Goal: Task Accomplishment & Management: Manage account settings

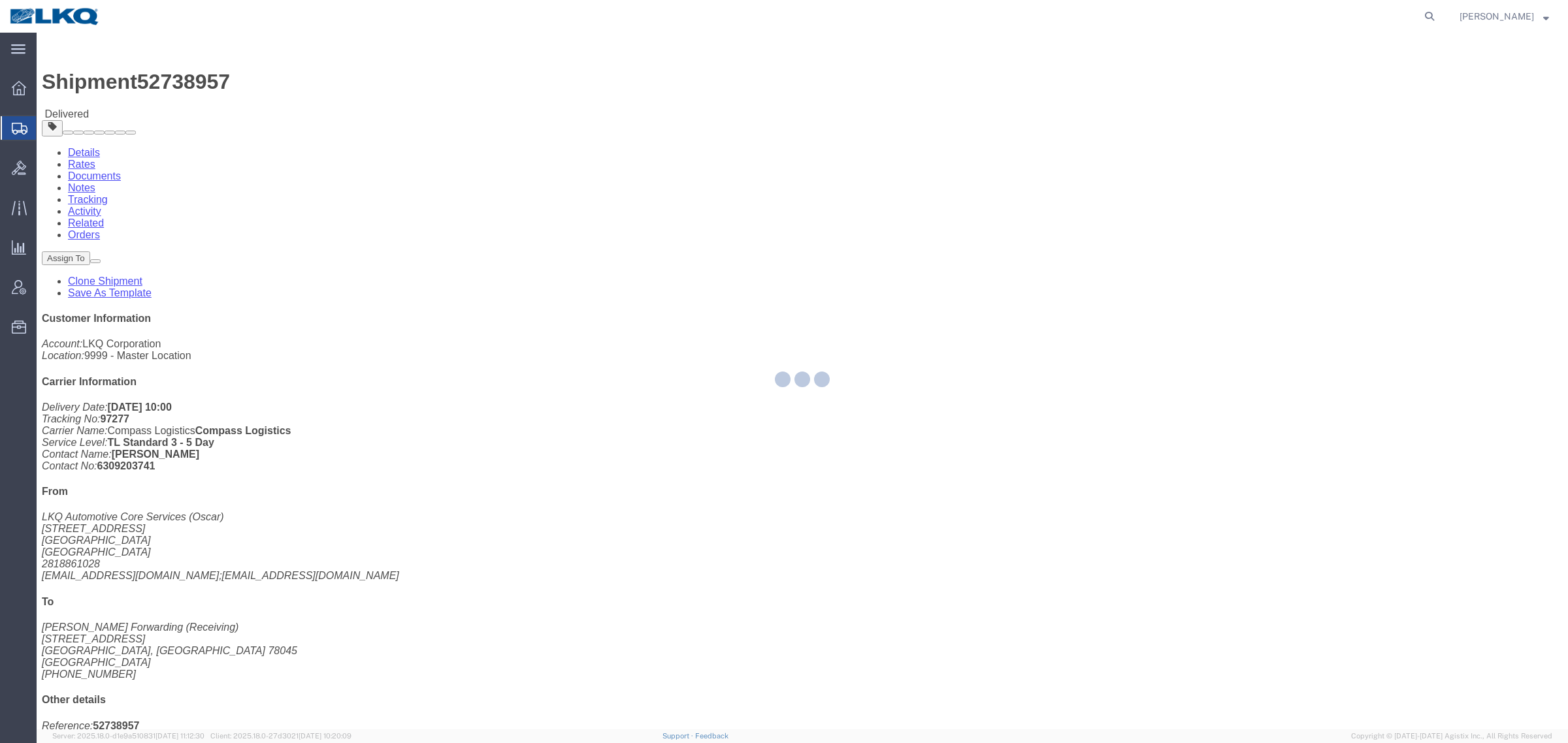
click at [639, 312] on div at bounding box center [802, 381] width 1531 height 697
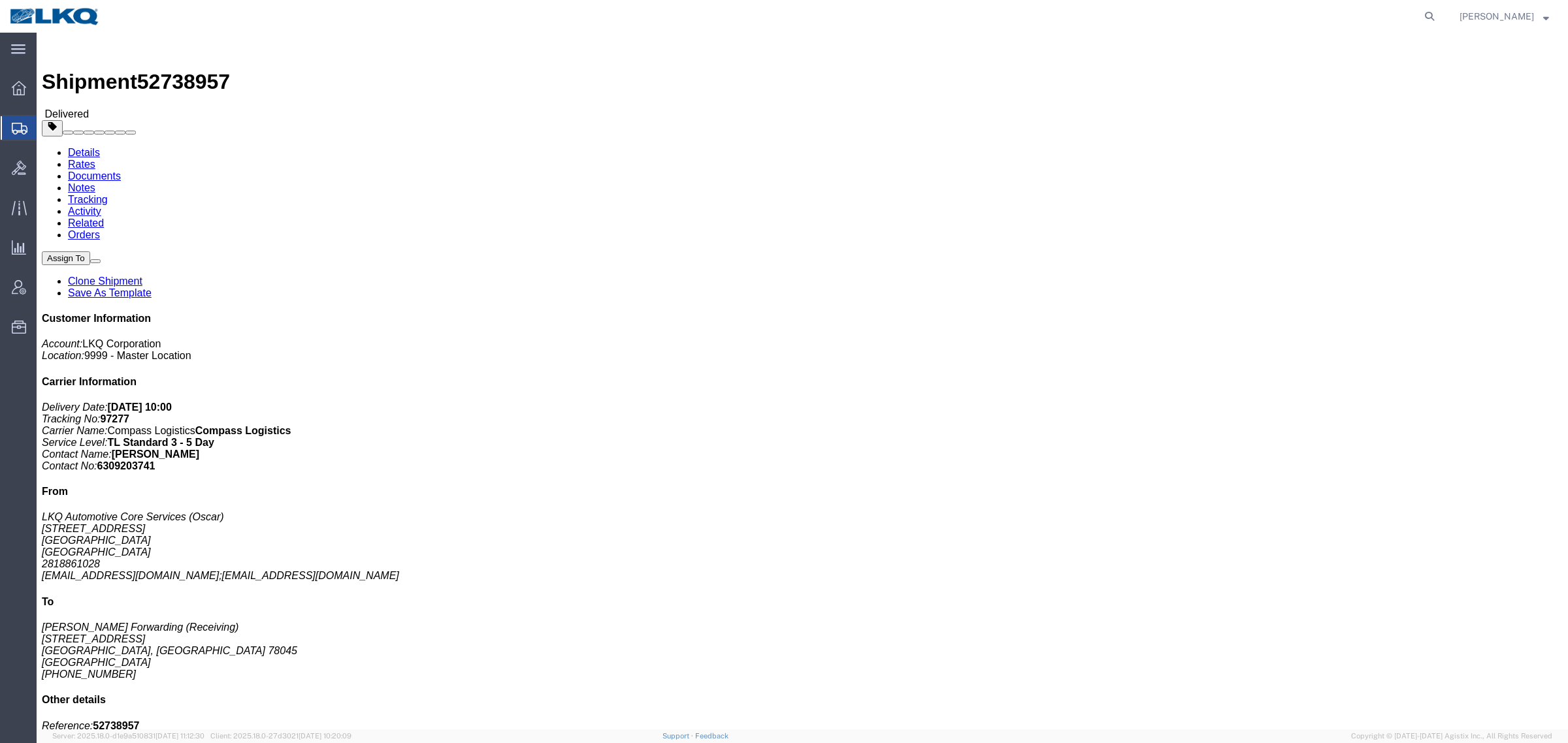
click div "Leg 1 - Truckload Number of trucks: 1"
drag, startPoint x: 451, startPoint y: 213, endPoint x: 363, endPoint y: 212, distance: 88.0
click div "Ship From LKQ Automotive Core Services (Oscar) 1714 West Mout Houston Rd Housto…"
click address "LKQ Automotive Core Services (Oscar) 1714 West Mout Houston Rd Houston, TX 7703…"
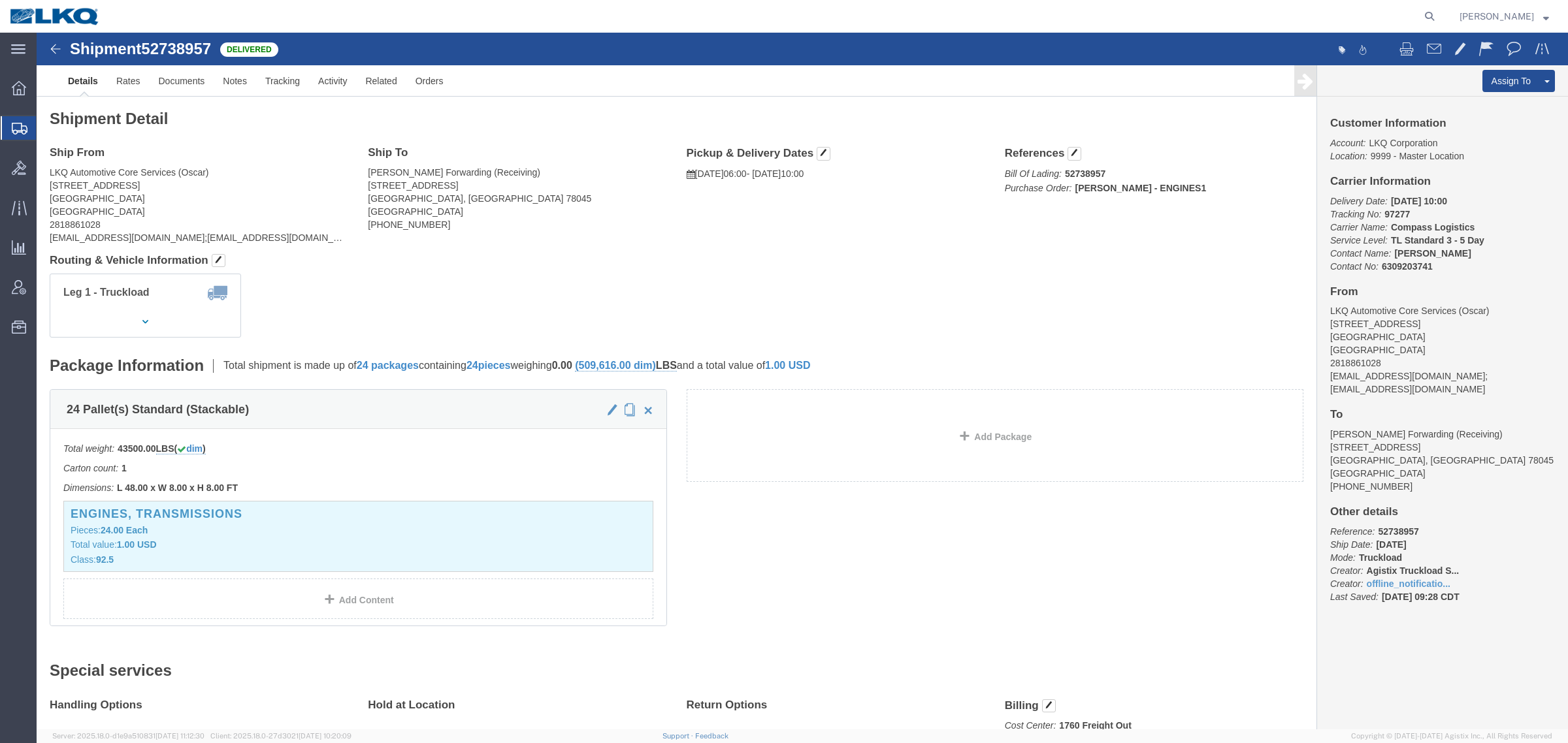
click at [16, 123] on icon at bounding box center [19, 129] width 15 height 12
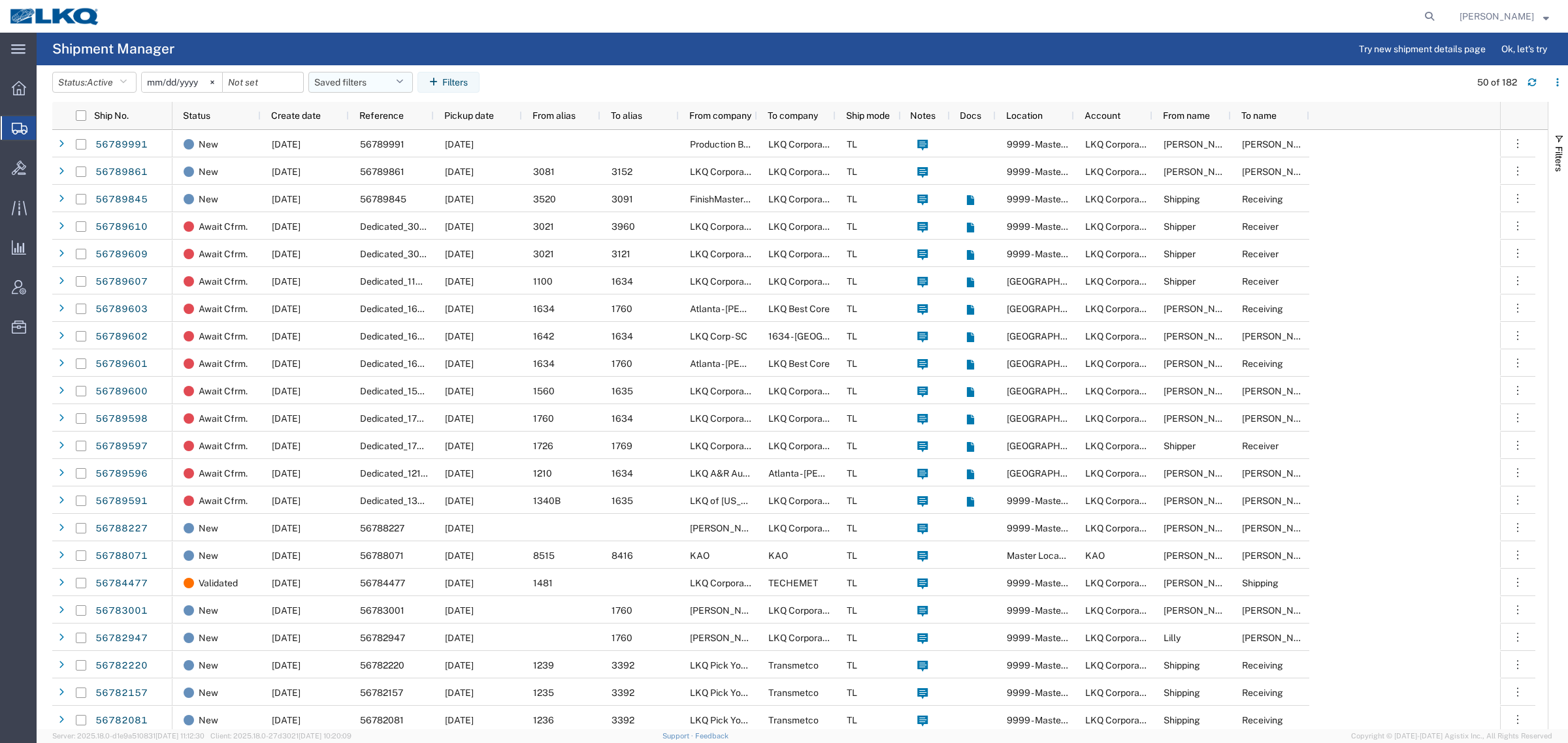
click at [345, 84] on button "Saved filters" at bounding box center [360, 83] width 105 height 21
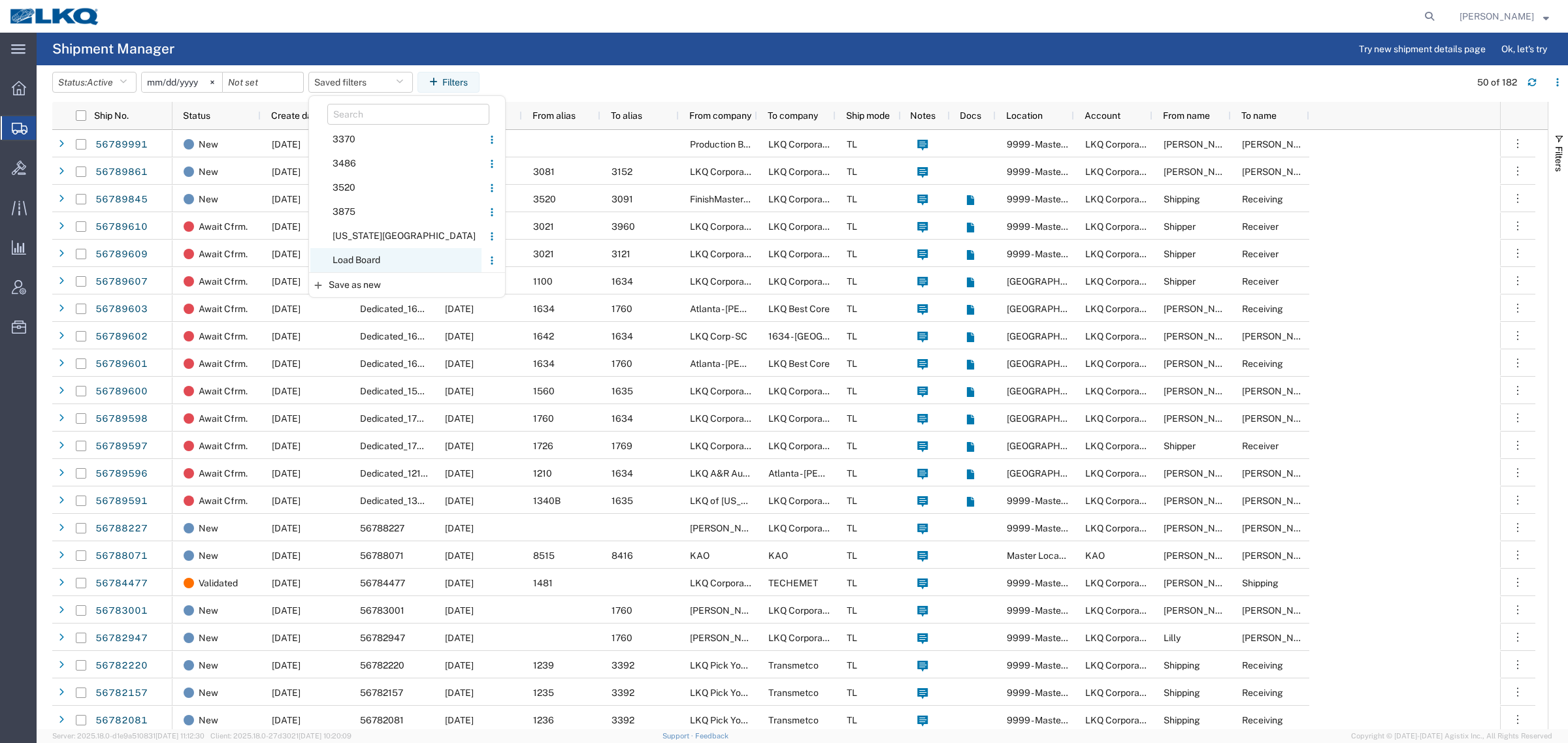
click at [370, 258] on span "Load Board" at bounding box center [396, 259] width 171 height 24
type input "[DATE]"
type input "2025-12-31"
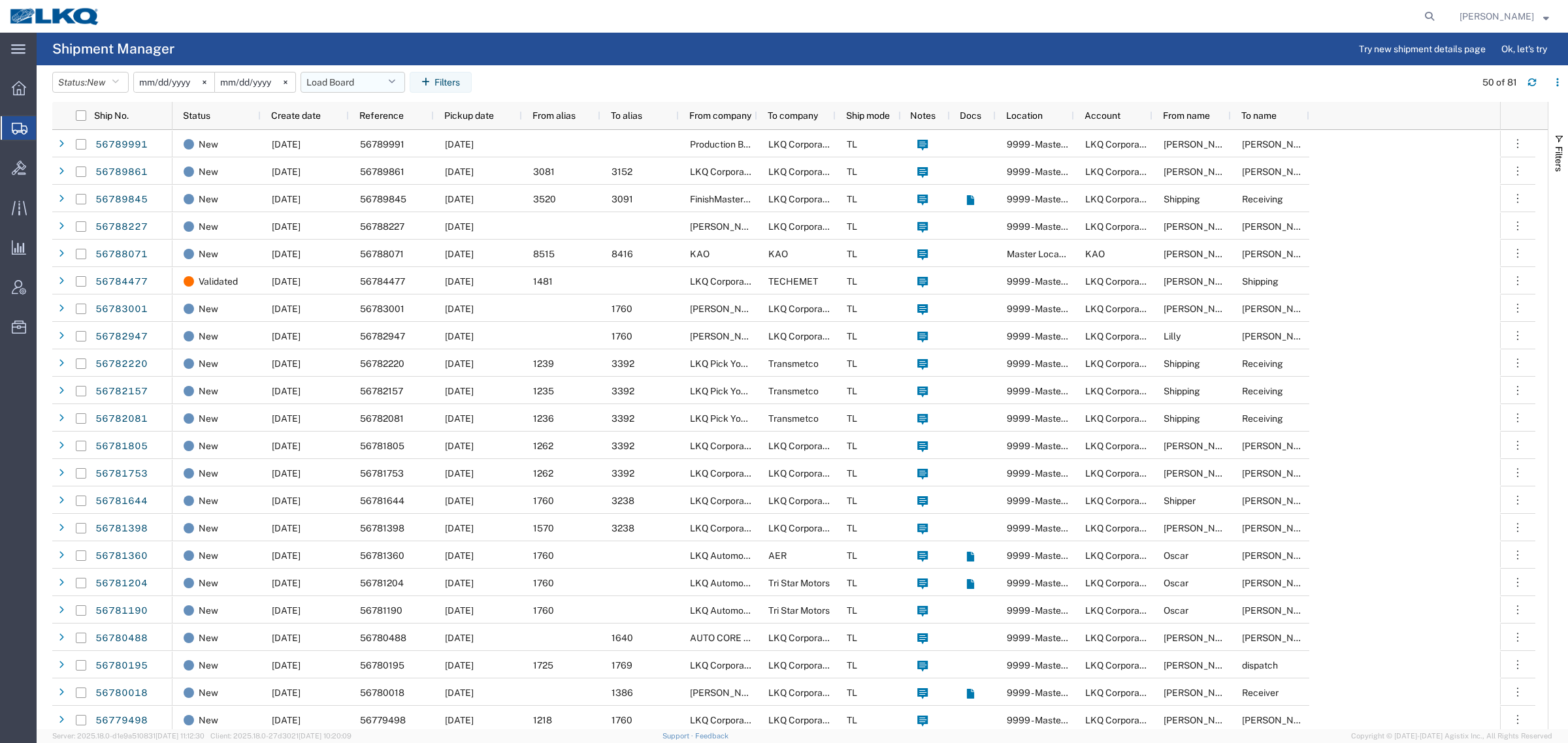
click at [354, 83] on button "Load Board" at bounding box center [352, 83] width 105 height 21
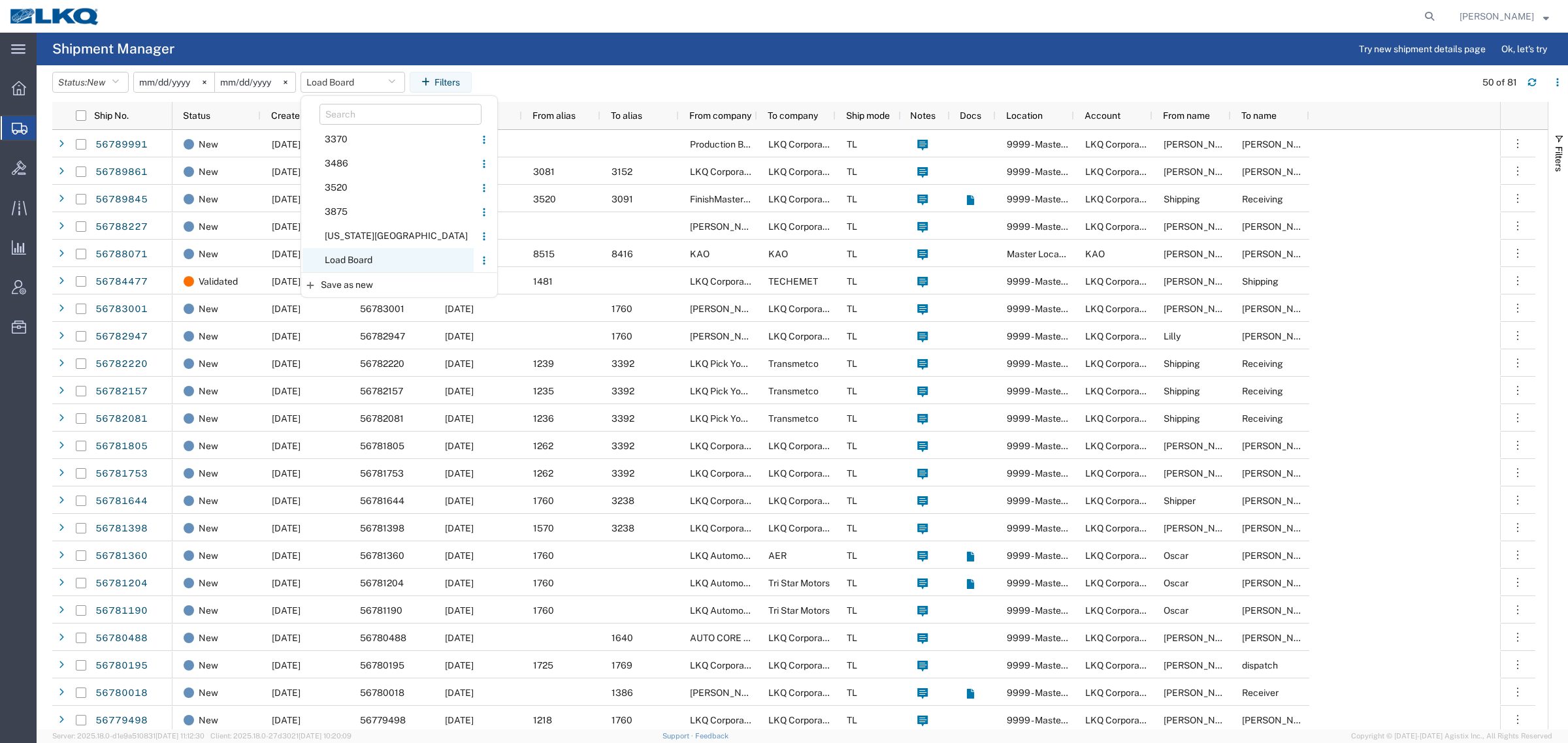
drag, startPoint x: 368, startPoint y: 267, endPoint x: 387, endPoint y: 249, distance: 26.2
click at [369, 265] on span "Load Board" at bounding box center [388, 259] width 171 height 24
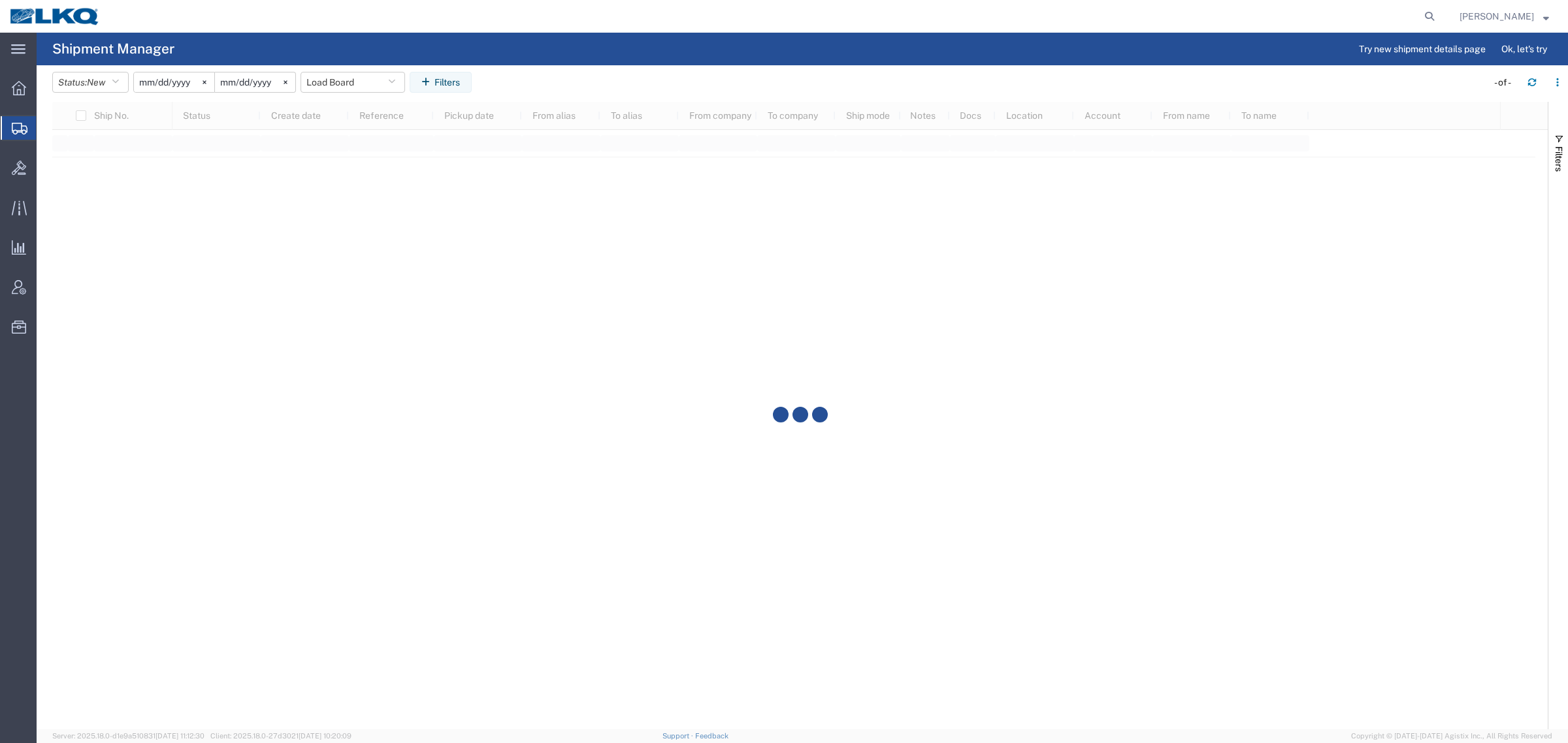
click at [619, 69] on header "Status: New Active All Approved Booked Canceled Delivered Denied New On Hold Pe…" at bounding box center [809, 84] width 1515 height 36
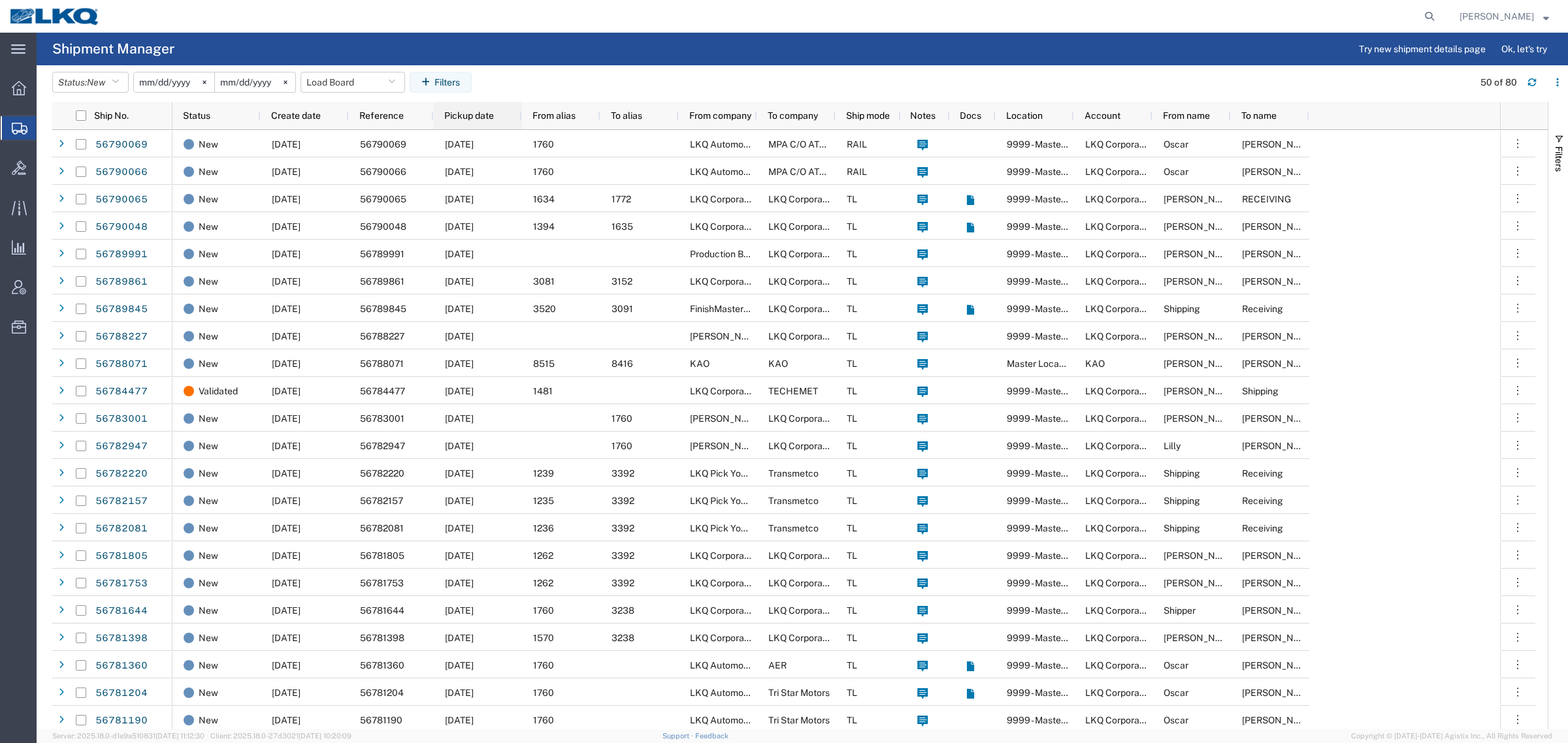
click at [479, 107] on div "Pickup date" at bounding box center [481, 116] width 73 height 21
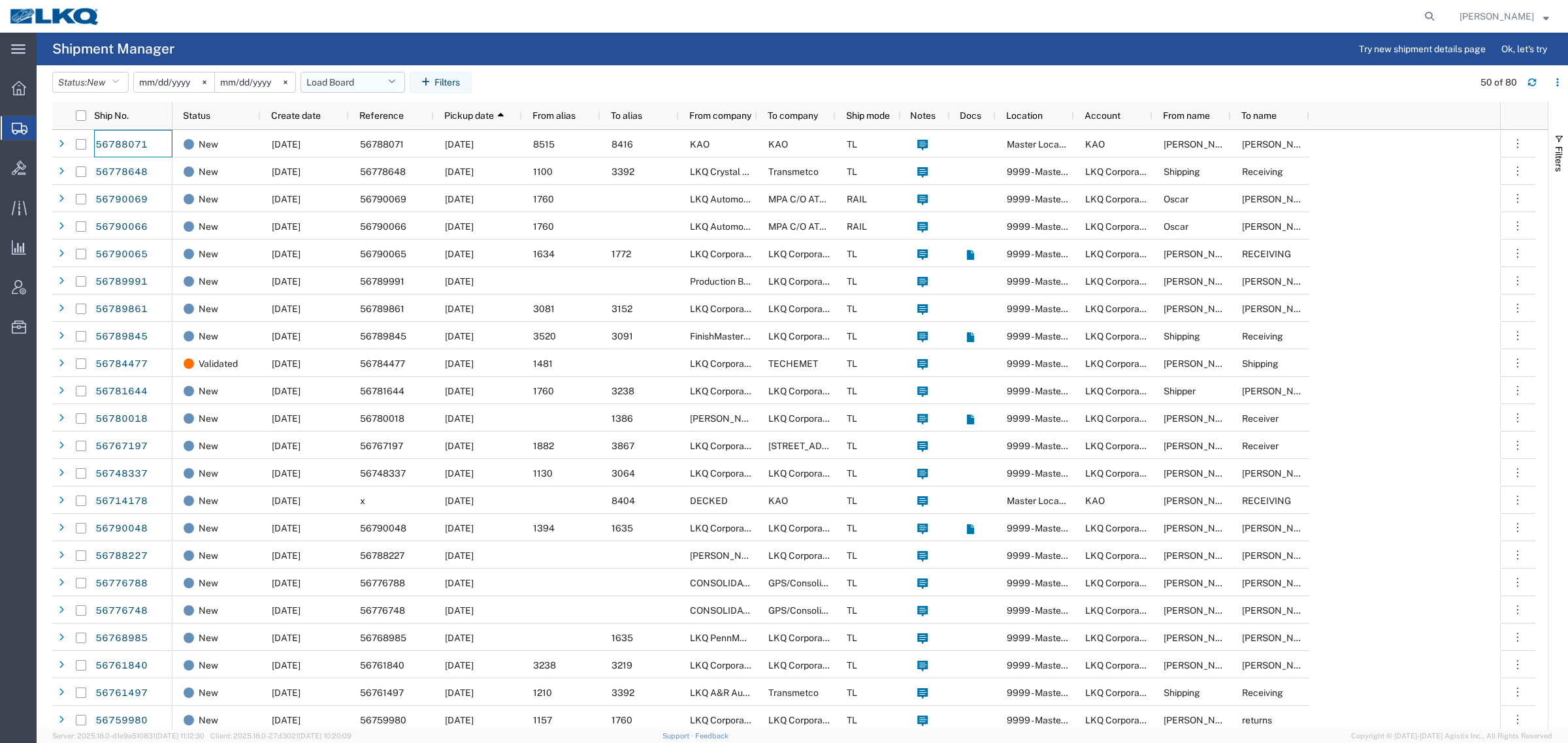
drag, startPoint x: 331, startPoint y: 73, endPoint x: 340, endPoint y: 80, distance: 11.4
click at [334, 74] on button "Load Board" at bounding box center [352, 83] width 105 height 21
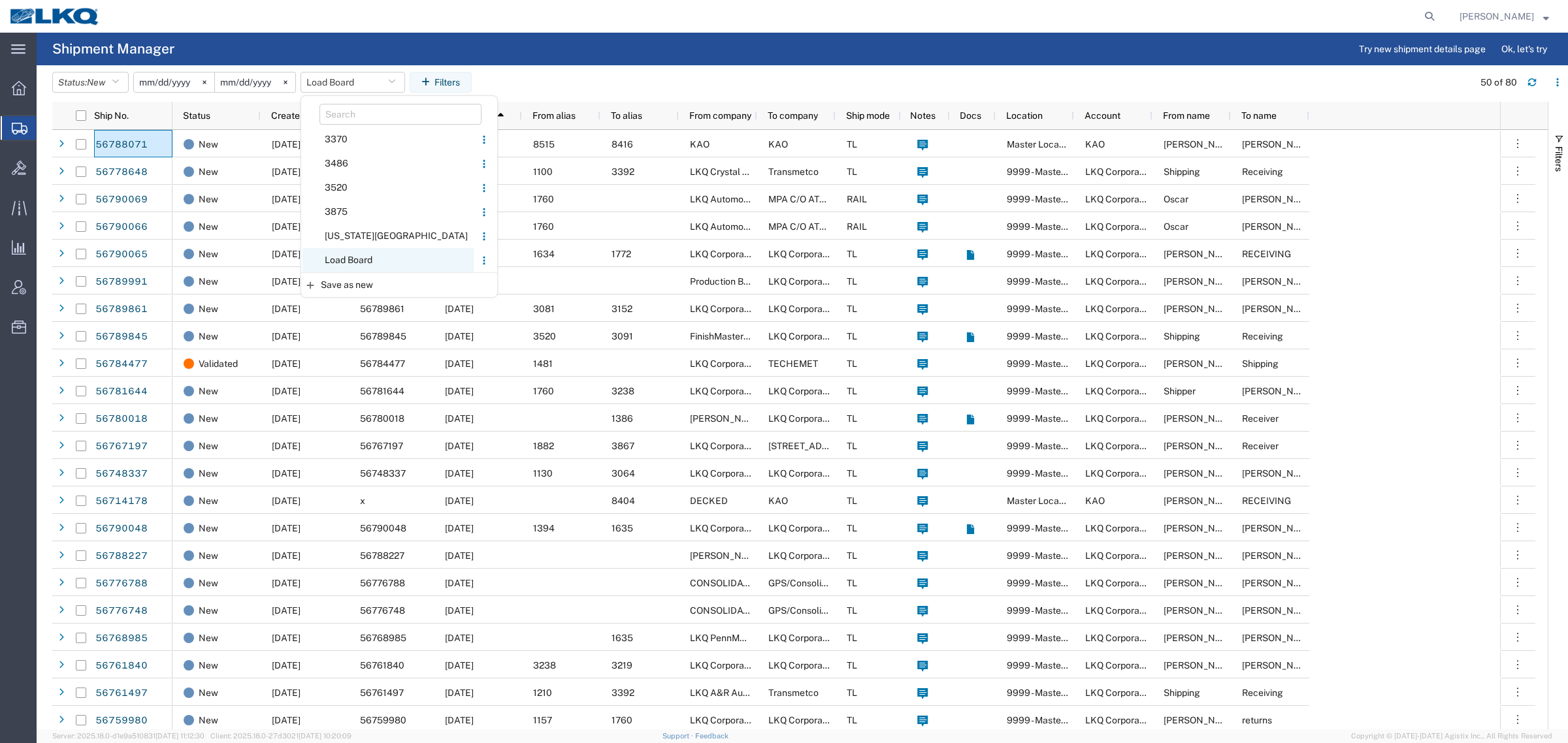
click at [383, 253] on span "Load Board" at bounding box center [388, 259] width 171 height 24
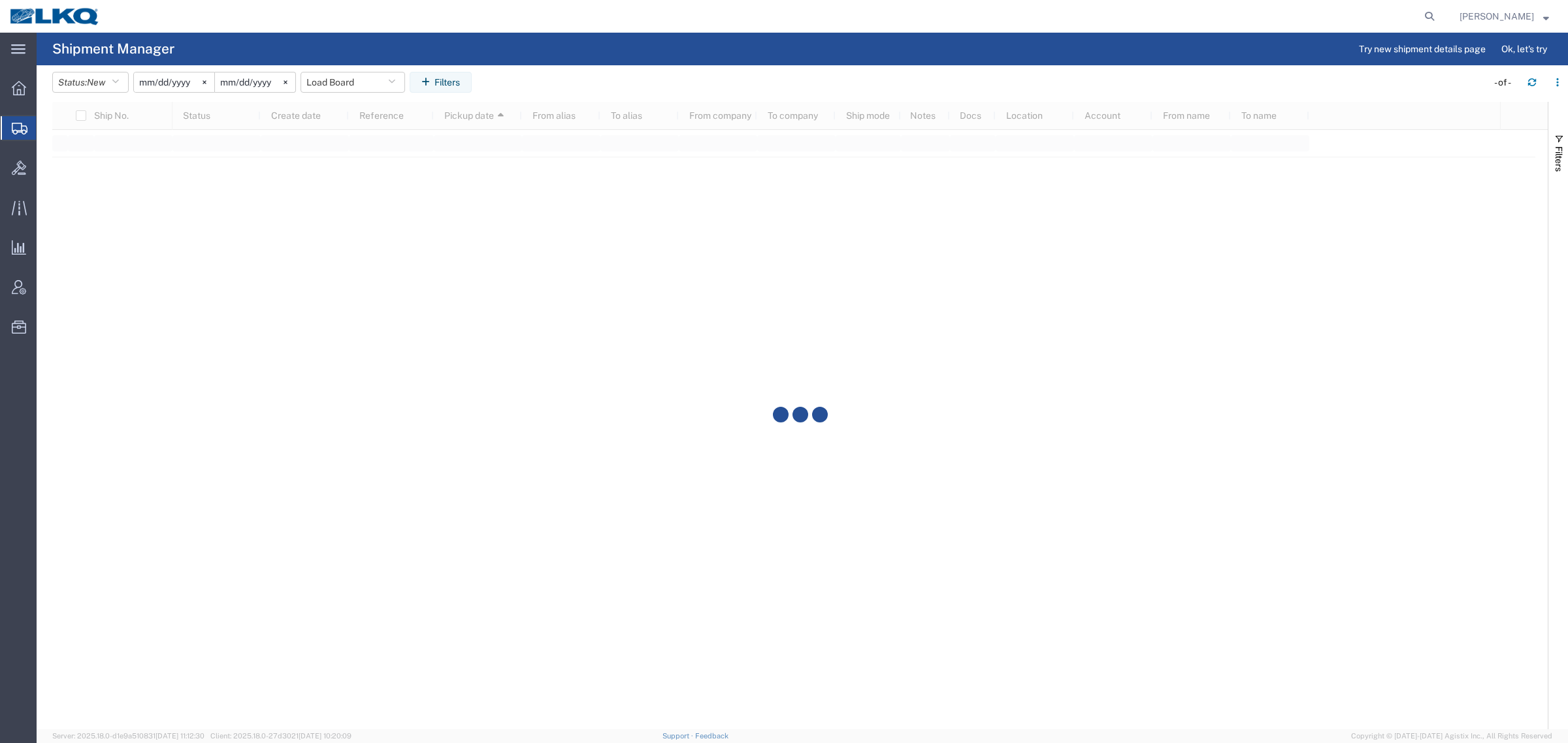
click at [604, 59] on agx-page-header "Shipment Manager Try new shipment details page Ok, let's try" at bounding box center [802, 49] width 1531 height 33
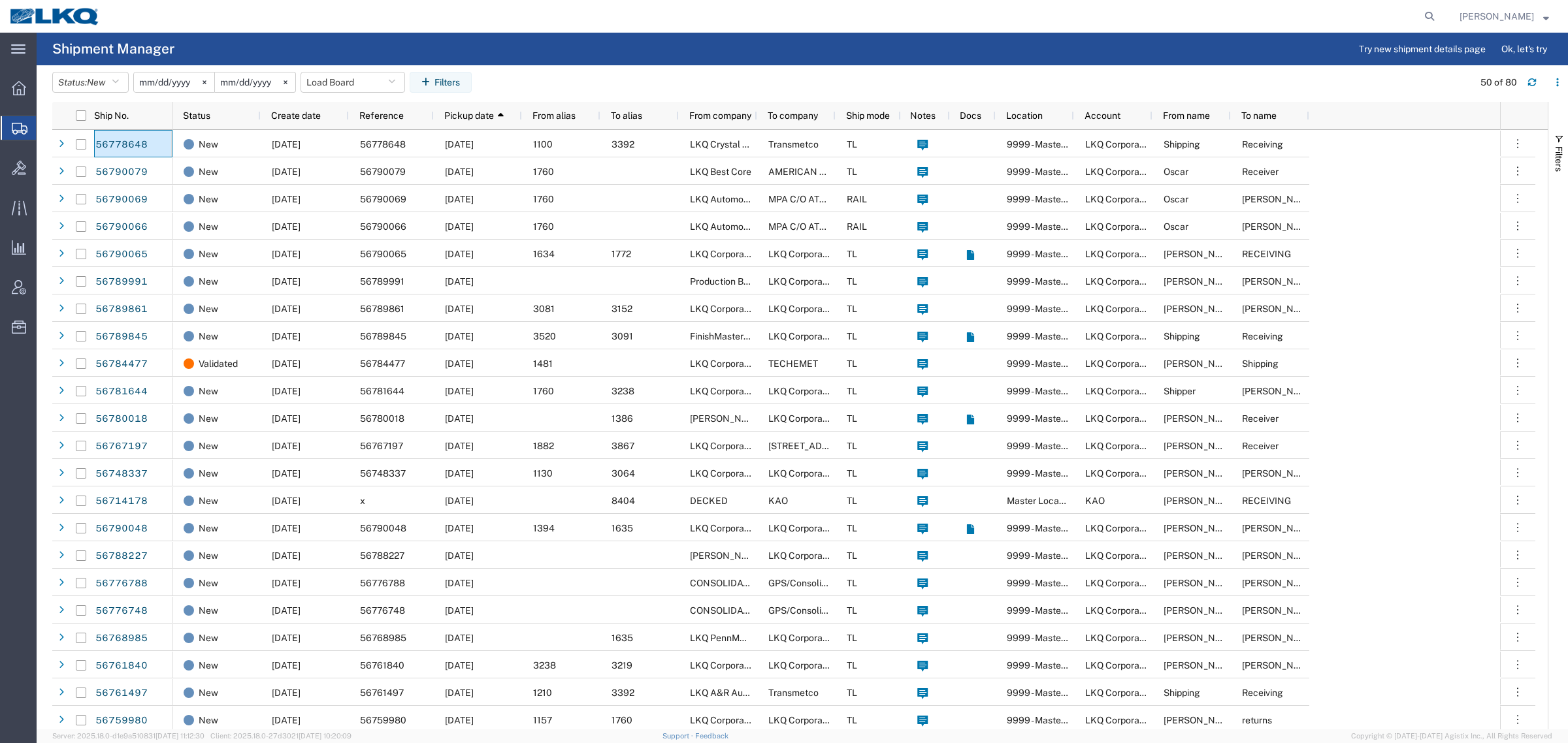
click at [543, 74] on agx-table-filter-chips "Status: New Active All Approved Booked Canceled Delivered Denied New On Hold Pe…" at bounding box center [759, 86] width 1414 height 30
click at [556, 82] on agx-table-filter-chips "Status: New Active All Approved Booked Canceled Delivered Denied New On Hold Pe…" at bounding box center [759, 86] width 1414 height 30
click at [360, 83] on button "Load Board" at bounding box center [352, 83] width 105 height 21
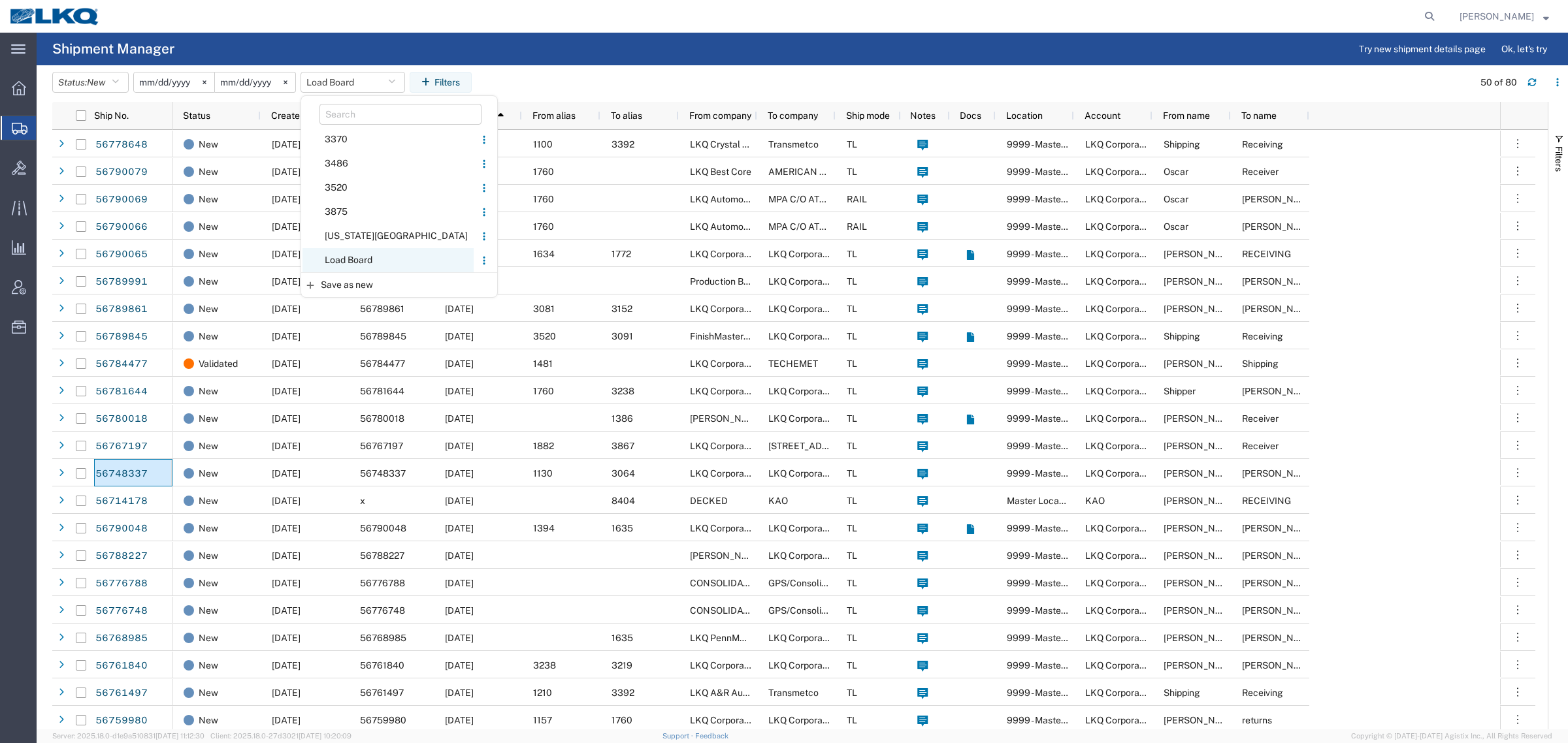
drag, startPoint x: 383, startPoint y: 258, endPoint x: 408, endPoint y: 240, distance: 30.8
click at [384, 258] on span "Load Board" at bounding box center [388, 259] width 171 height 24
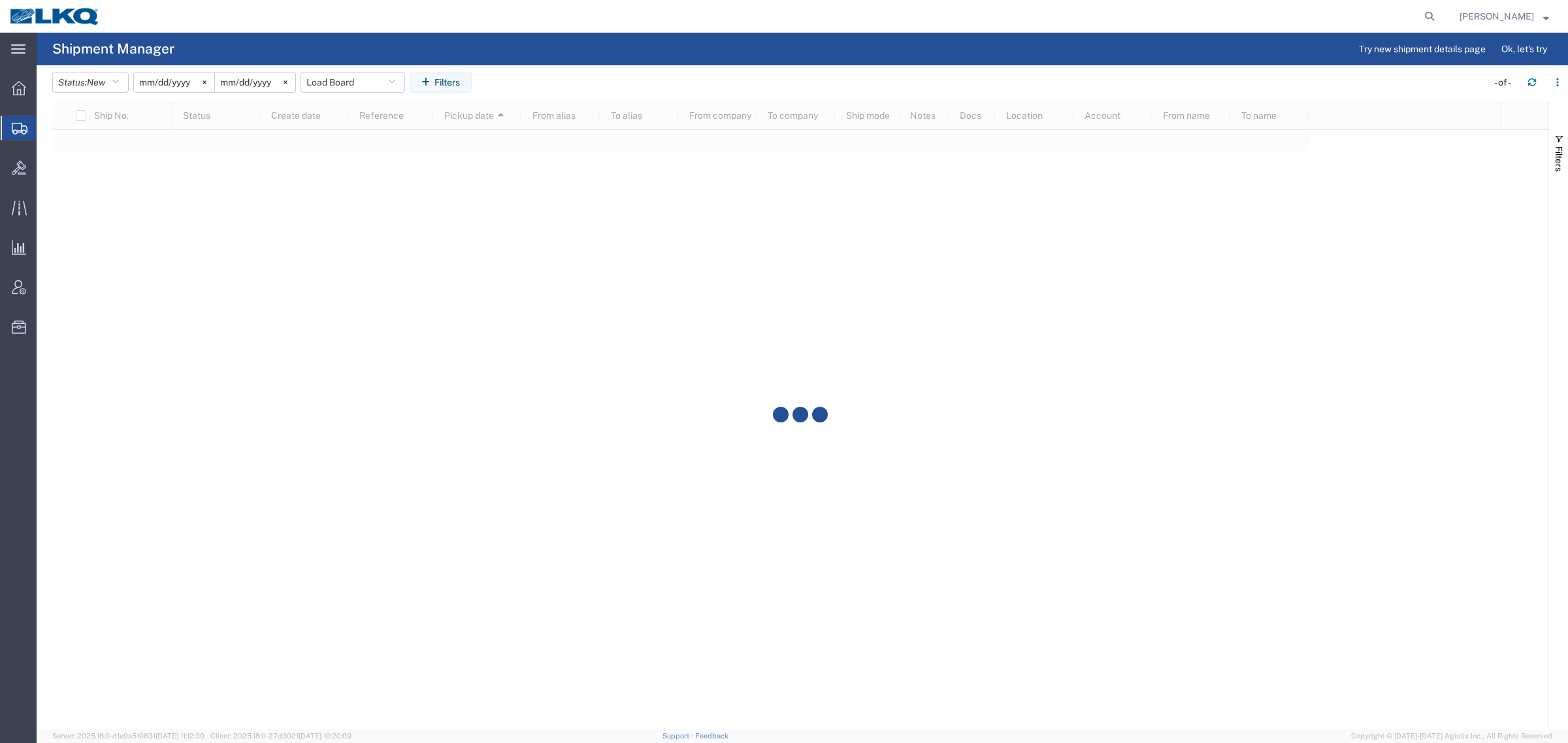
click at [632, 66] on header "Status: New Active All Approved Booked Canceled Delivered Denied New On Hold Pe…" at bounding box center [809, 84] width 1515 height 36
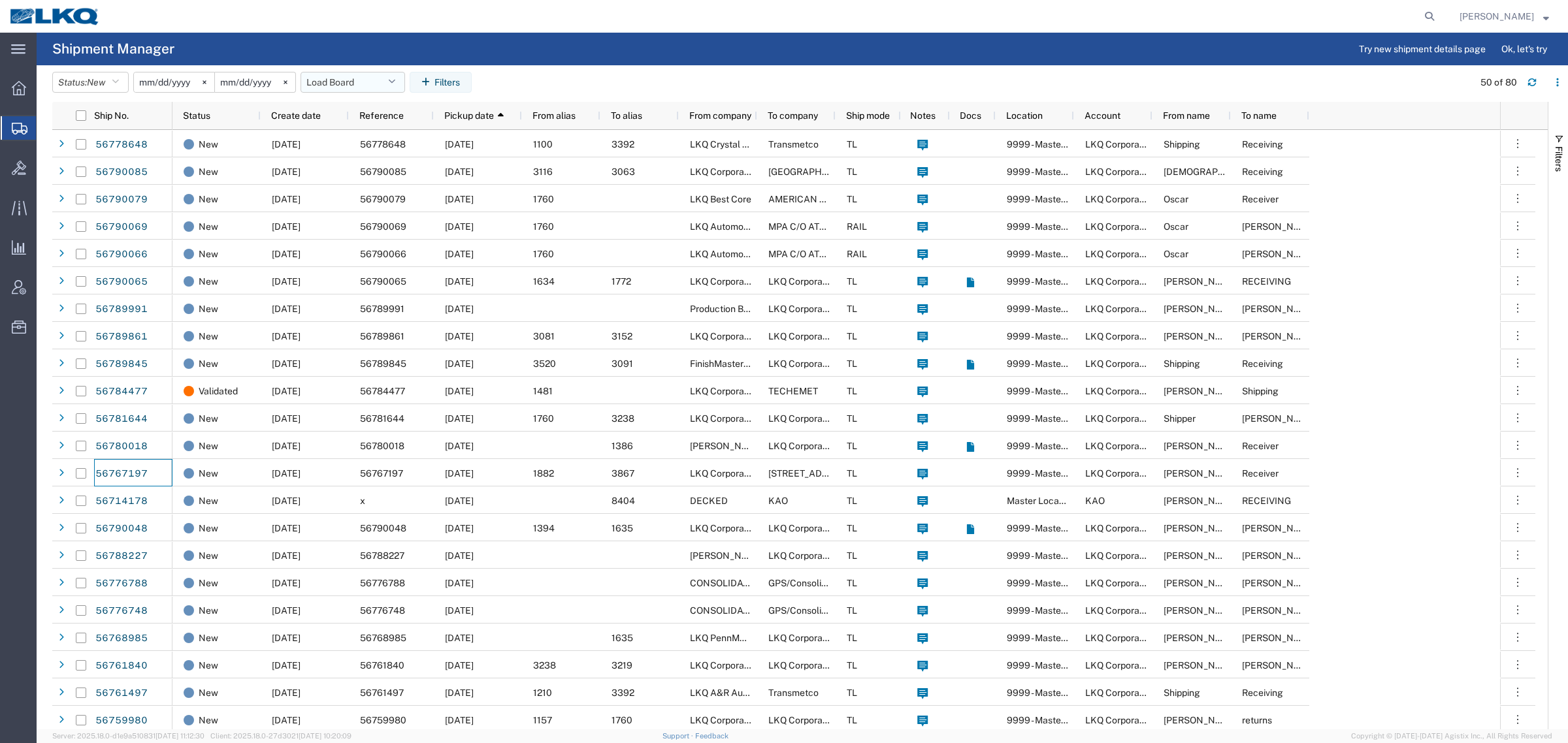
click at [330, 77] on button "Load Board" at bounding box center [352, 83] width 105 height 21
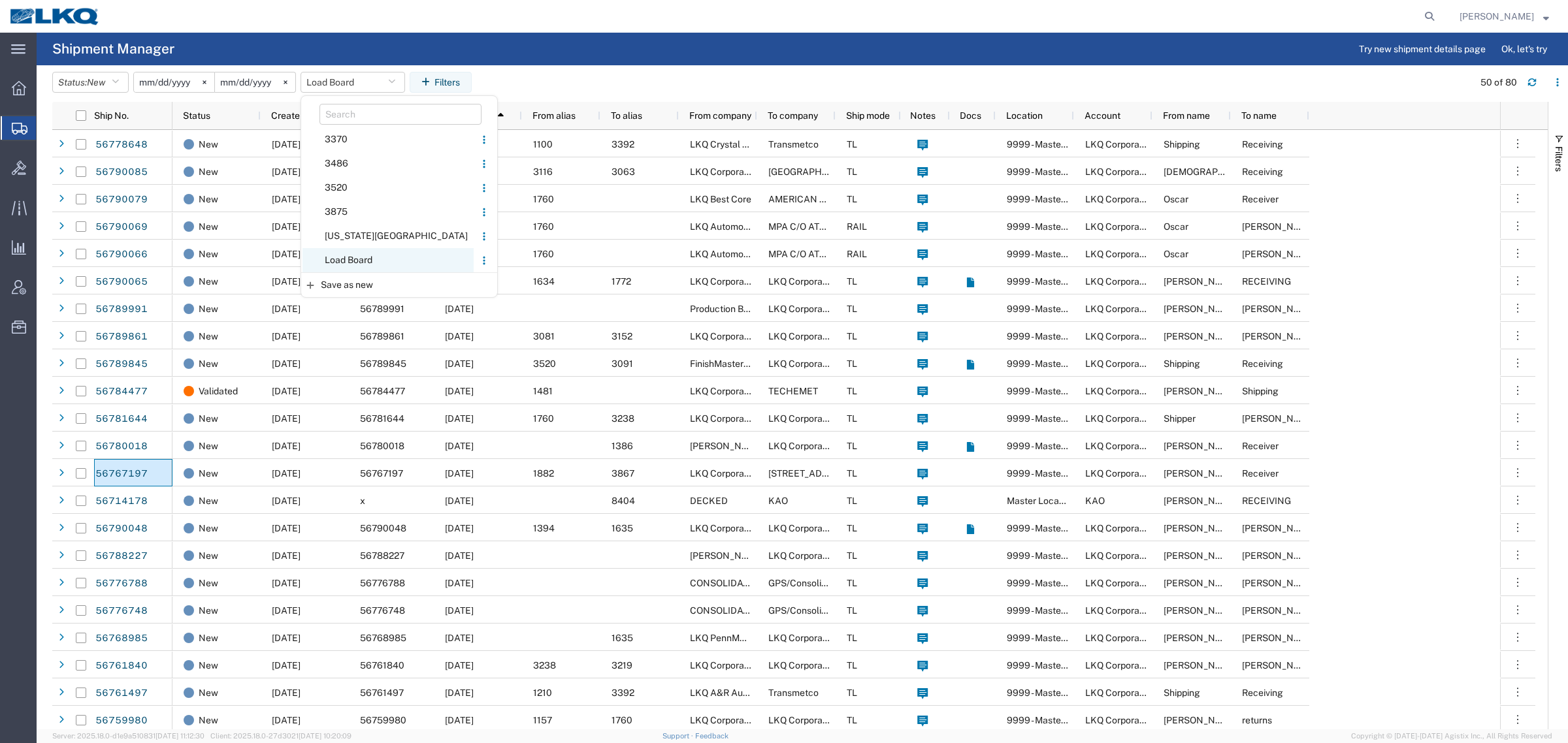
click at [354, 258] on span "Load Board" at bounding box center [388, 259] width 171 height 24
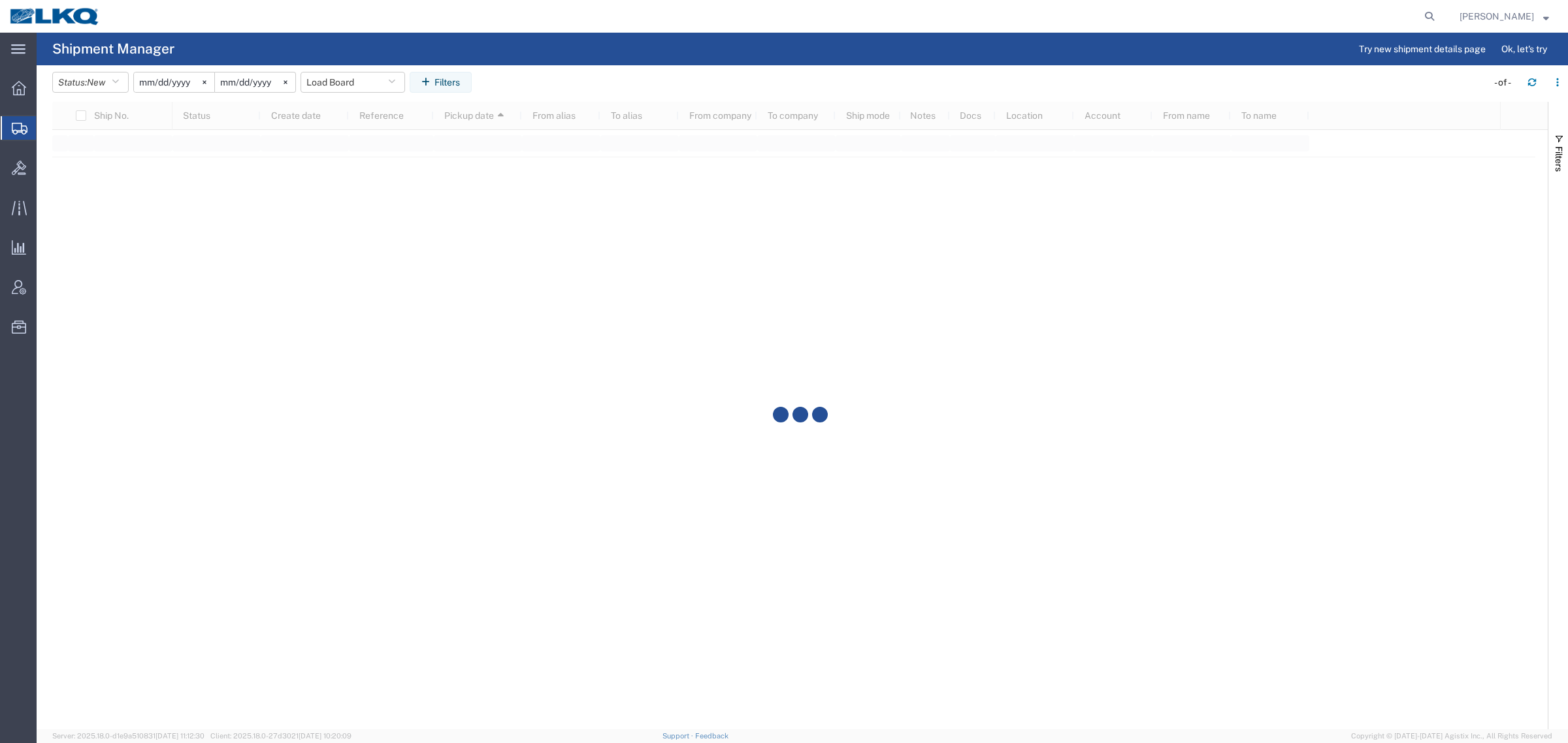
click at [553, 66] on header "Status: New Active All Approved Booked Canceled Delivered Denied New On Hold Pe…" at bounding box center [809, 84] width 1515 height 36
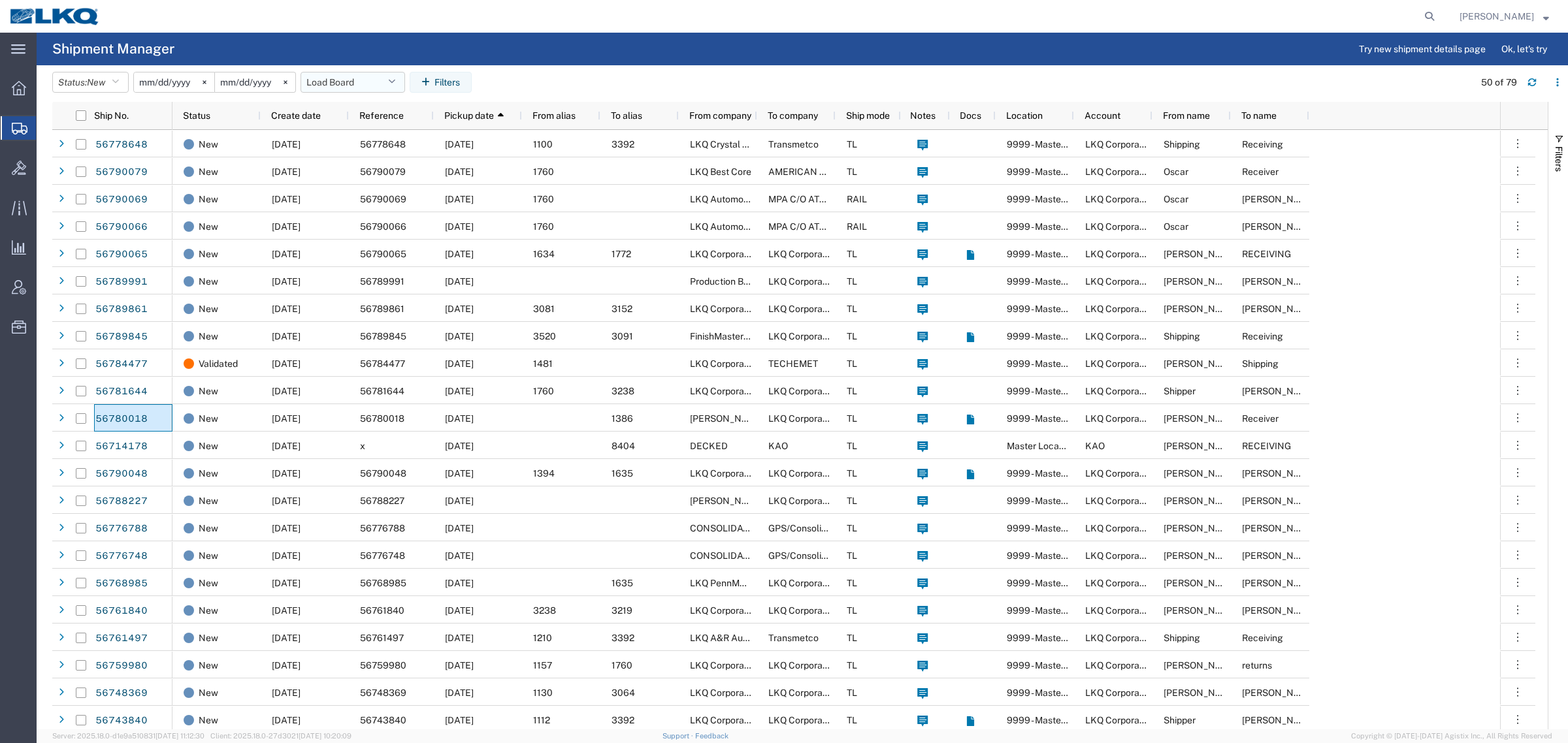
click at [322, 81] on button "Load Board" at bounding box center [352, 83] width 105 height 21
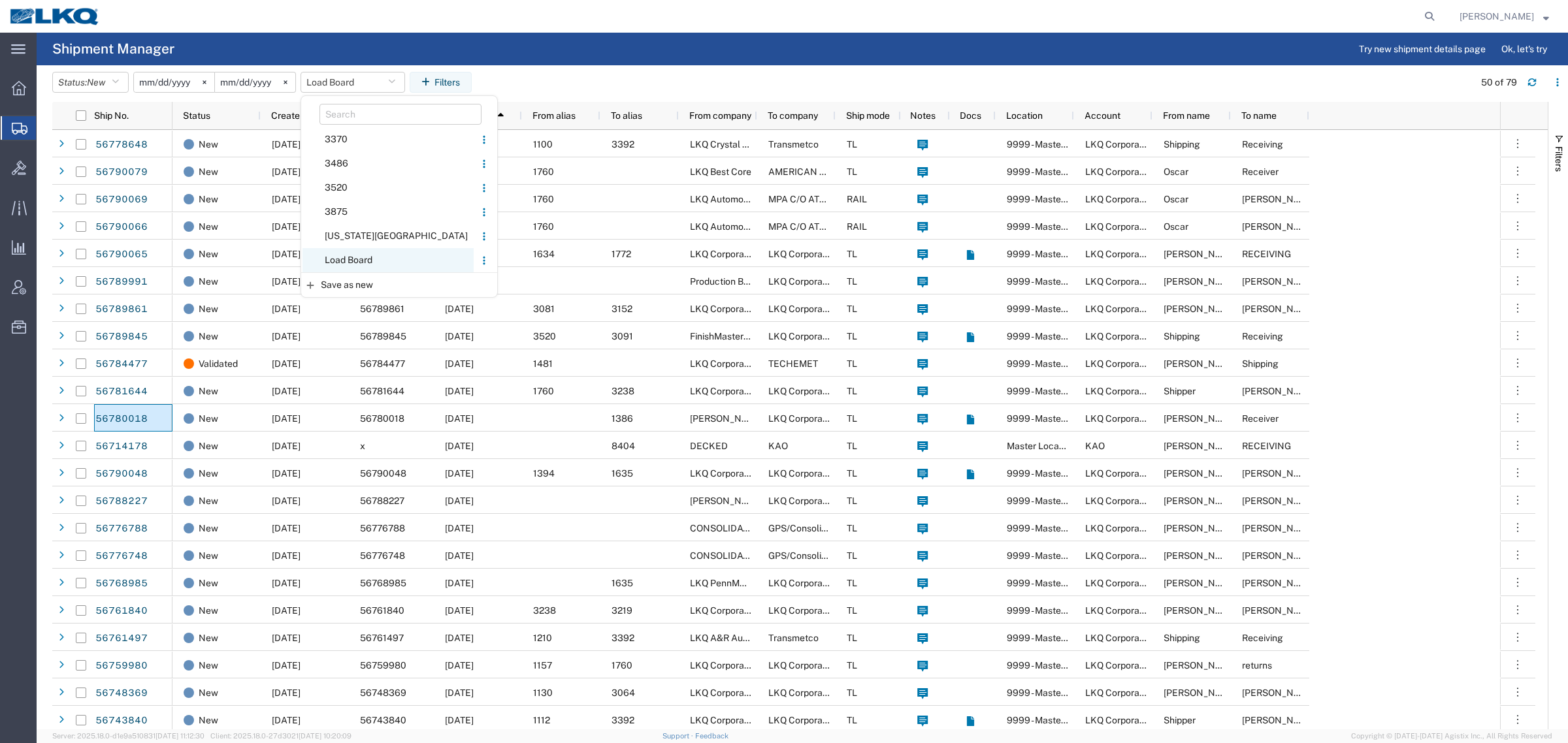
click at [354, 254] on span "Load Board" at bounding box center [388, 259] width 171 height 24
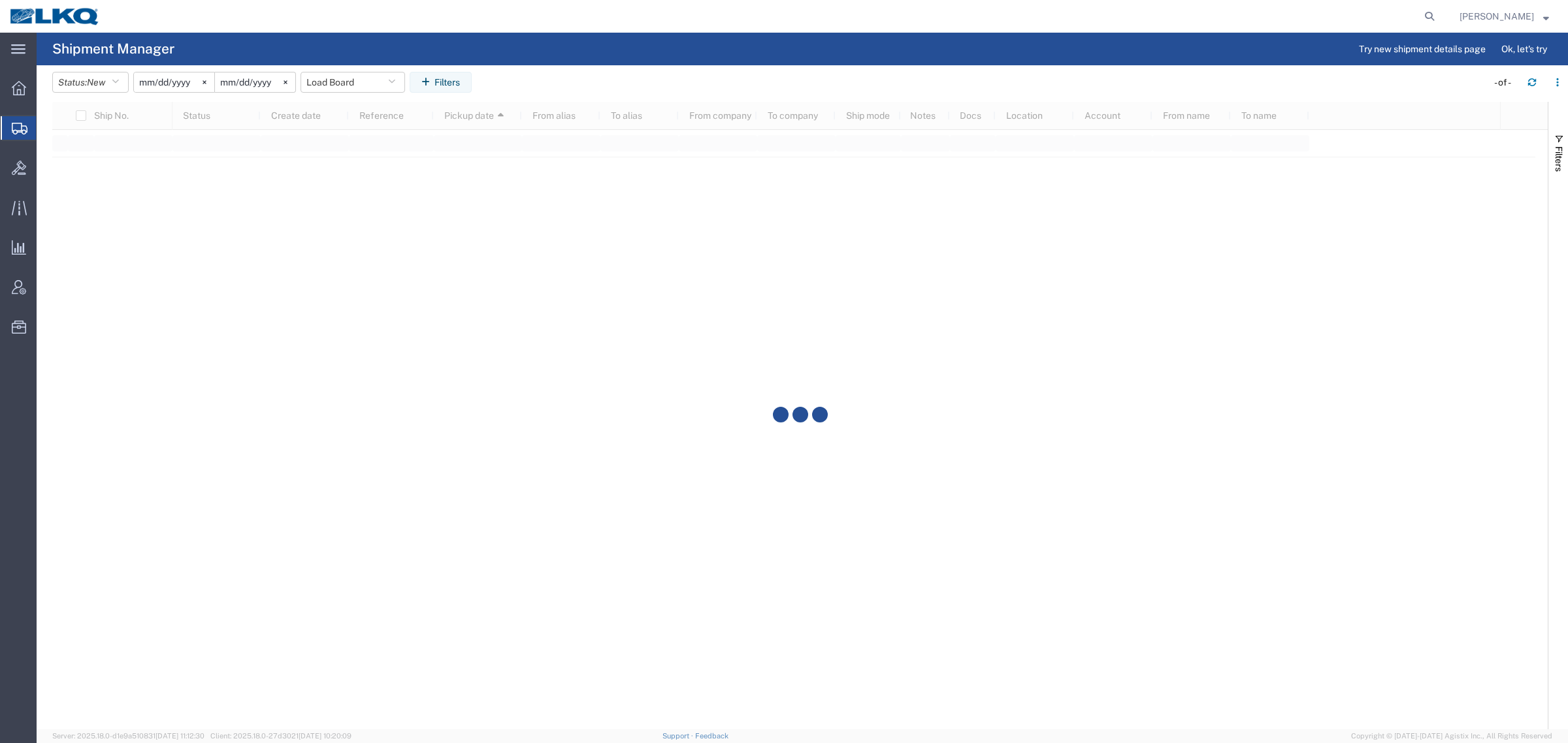
click at [556, 51] on agx-page-header "Shipment Manager Try new shipment details page Ok, let's try" at bounding box center [802, 49] width 1531 height 33
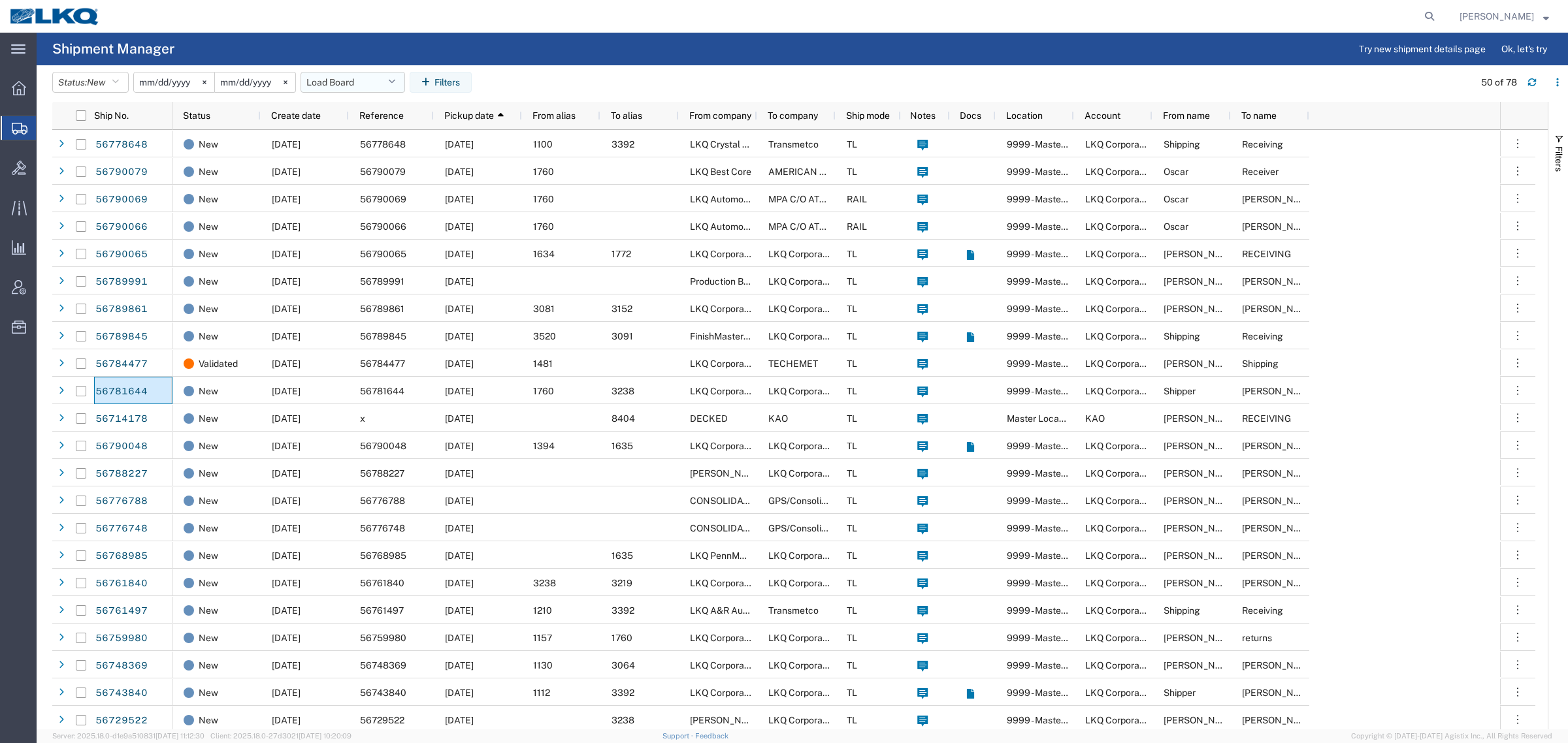
click at [340, 80] on button "Load Board" at bounding box center [352, 83] width 105 height 21
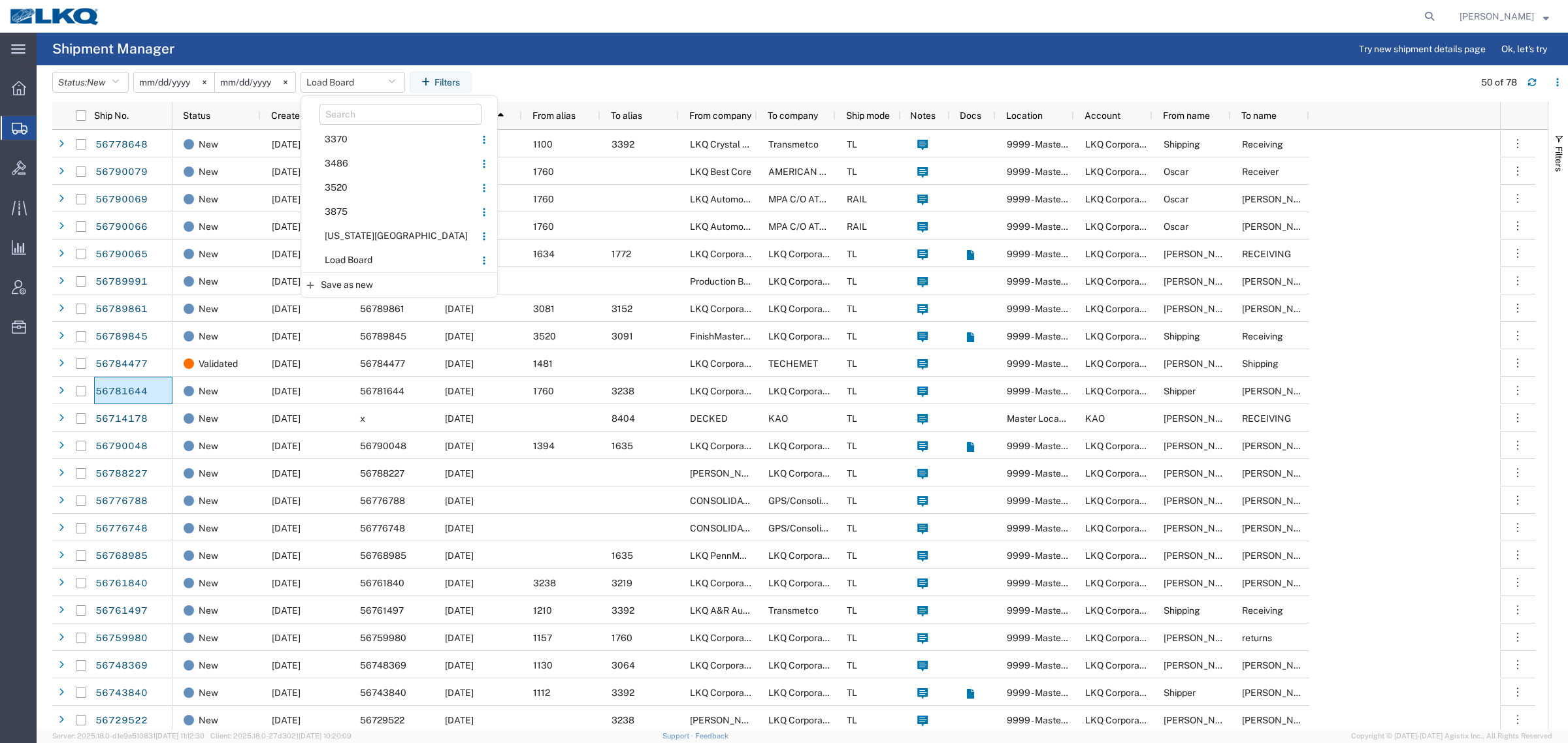
drag, startPoint x: 359, startPoint y: 256, endPoint x: 1195, endPoint y: 266, distance: 836.1
click at [360, 256] on span "Load Board" at bounding box center [388, 259] width 171 height 24
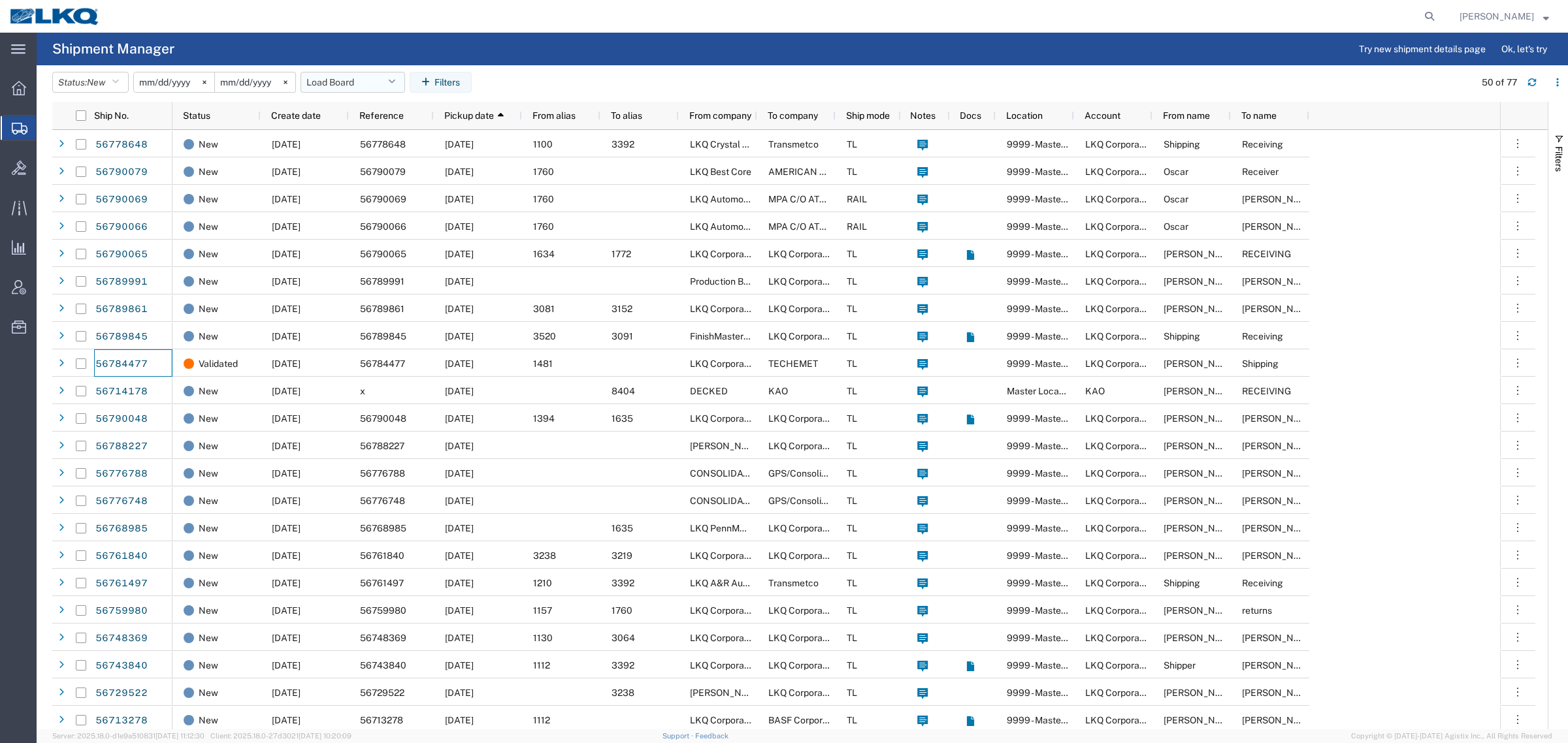
click at [367, 76] on button "Load Board" at bounding box center [352, 83] width 105 height 21
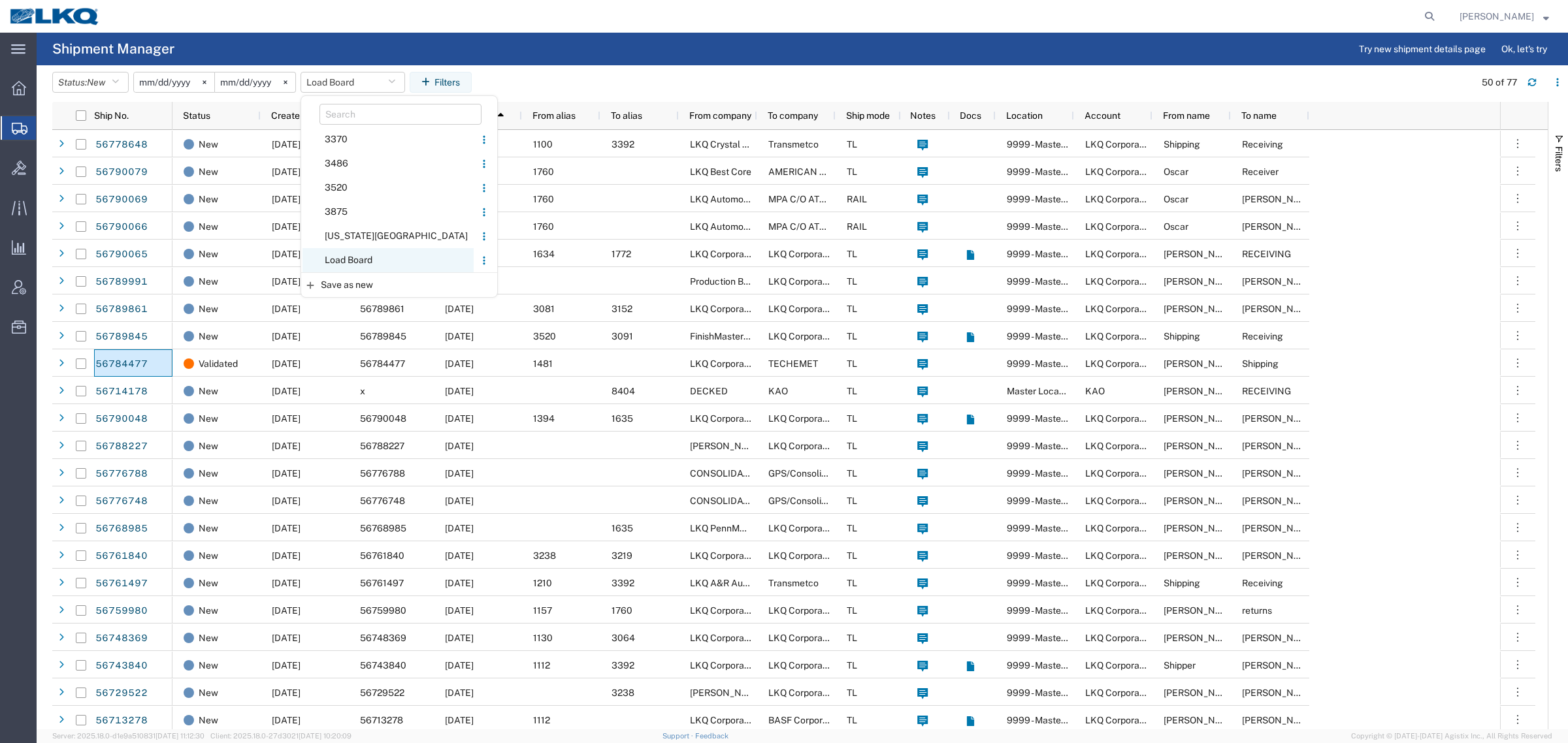
click at [390, 263] on span "Load Board" at bounding box center [388, 259] width 171 height 24
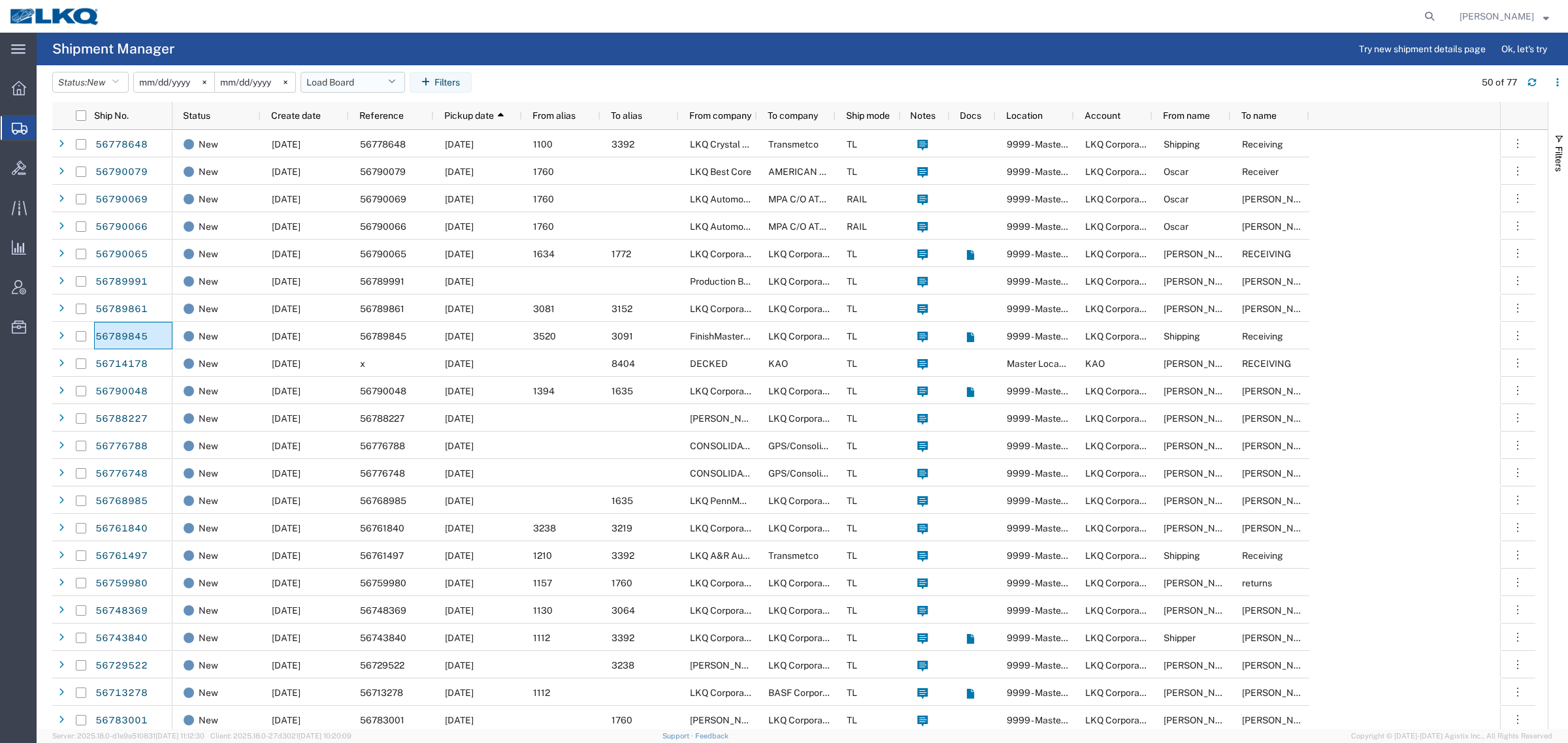
click at [354, 86] on button "Load Board" at bounding box center [352, 83] width 105 height 21
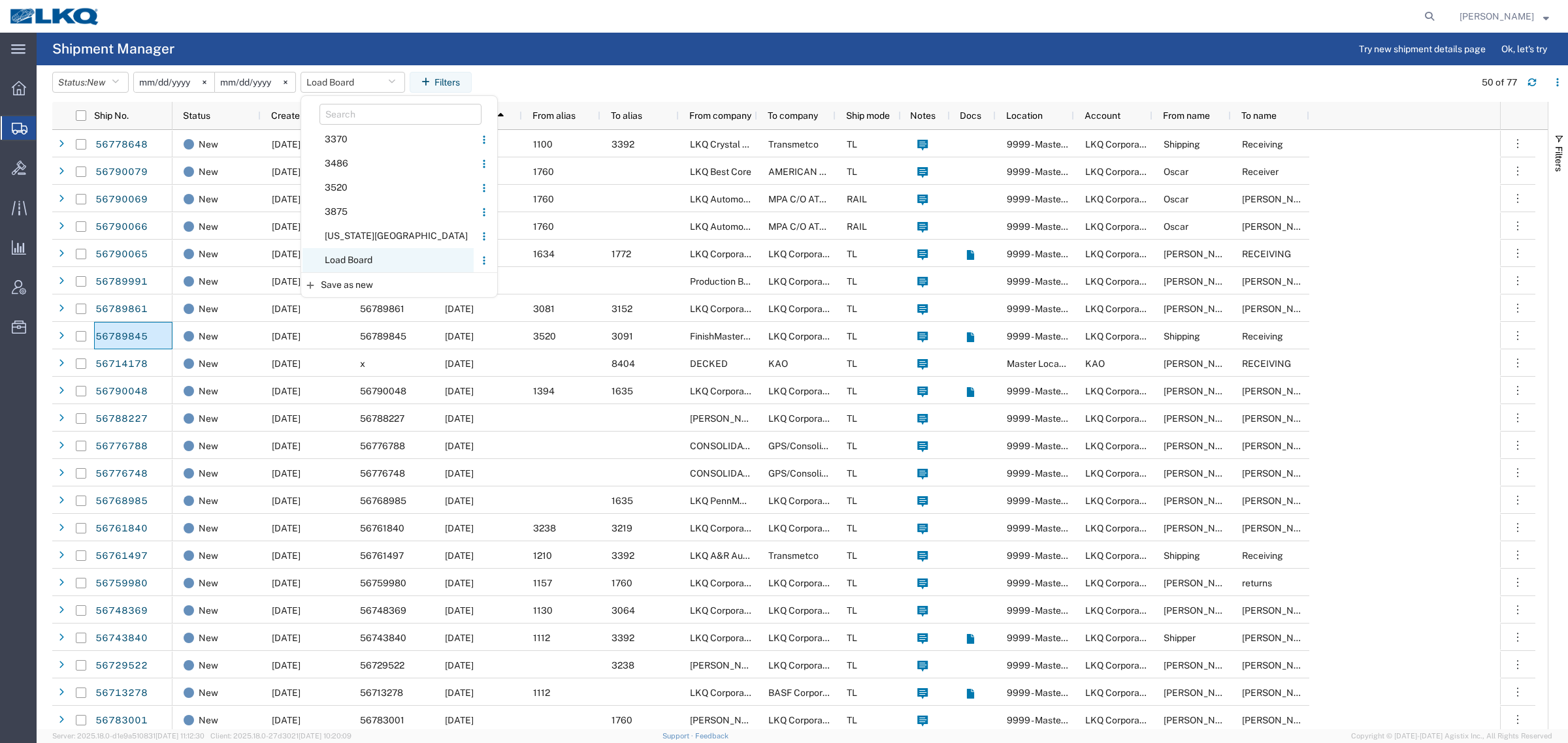
click at [356, 254] on span "Load Board" at bounding box center [388, 259] width 171 height 24
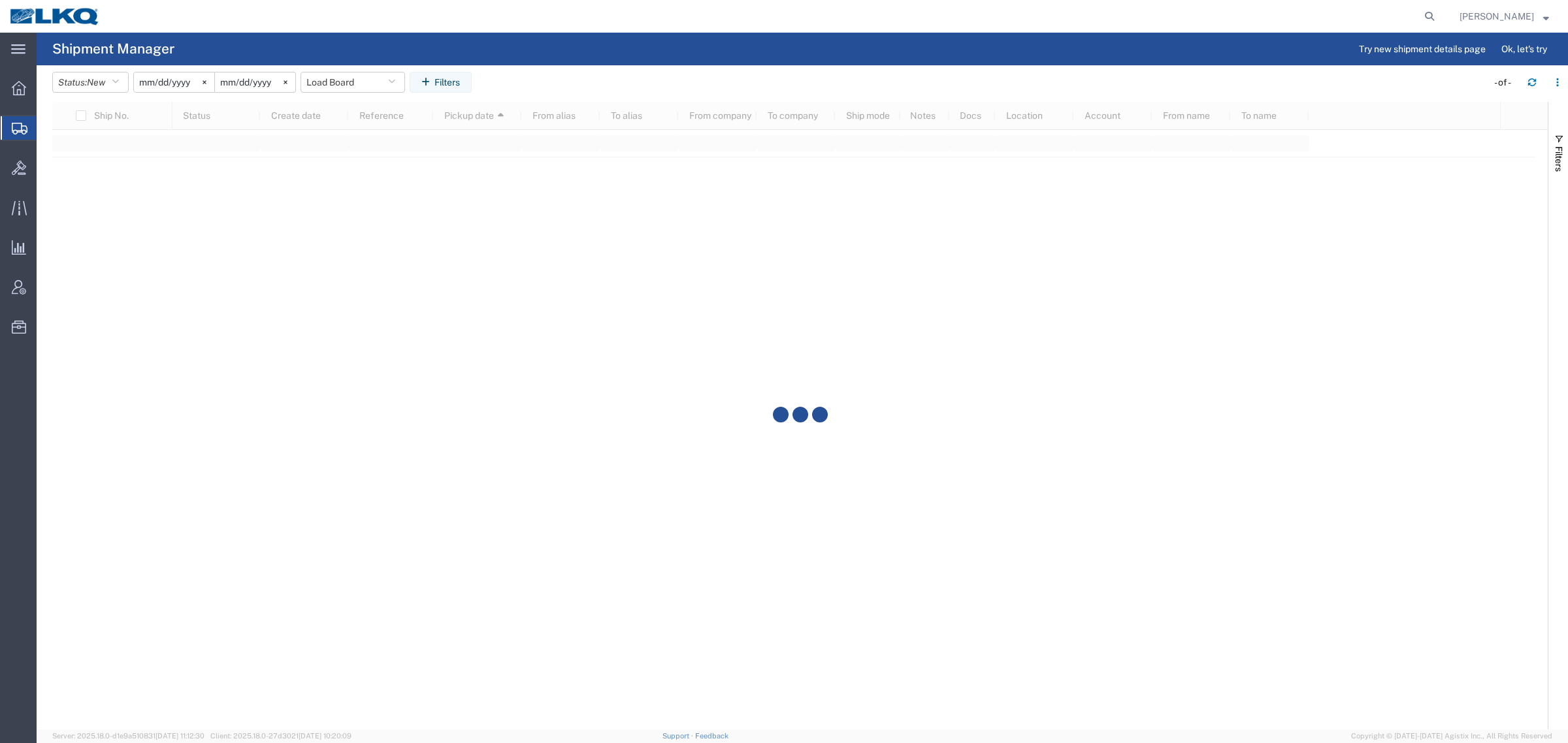
click at [526, 72] on agx-table-filter-chips "Status: New Active All Approved Booked Canceled Delivered Denied New On Hold Pe…" at bounding box center [765, 86] width 1428 height 30
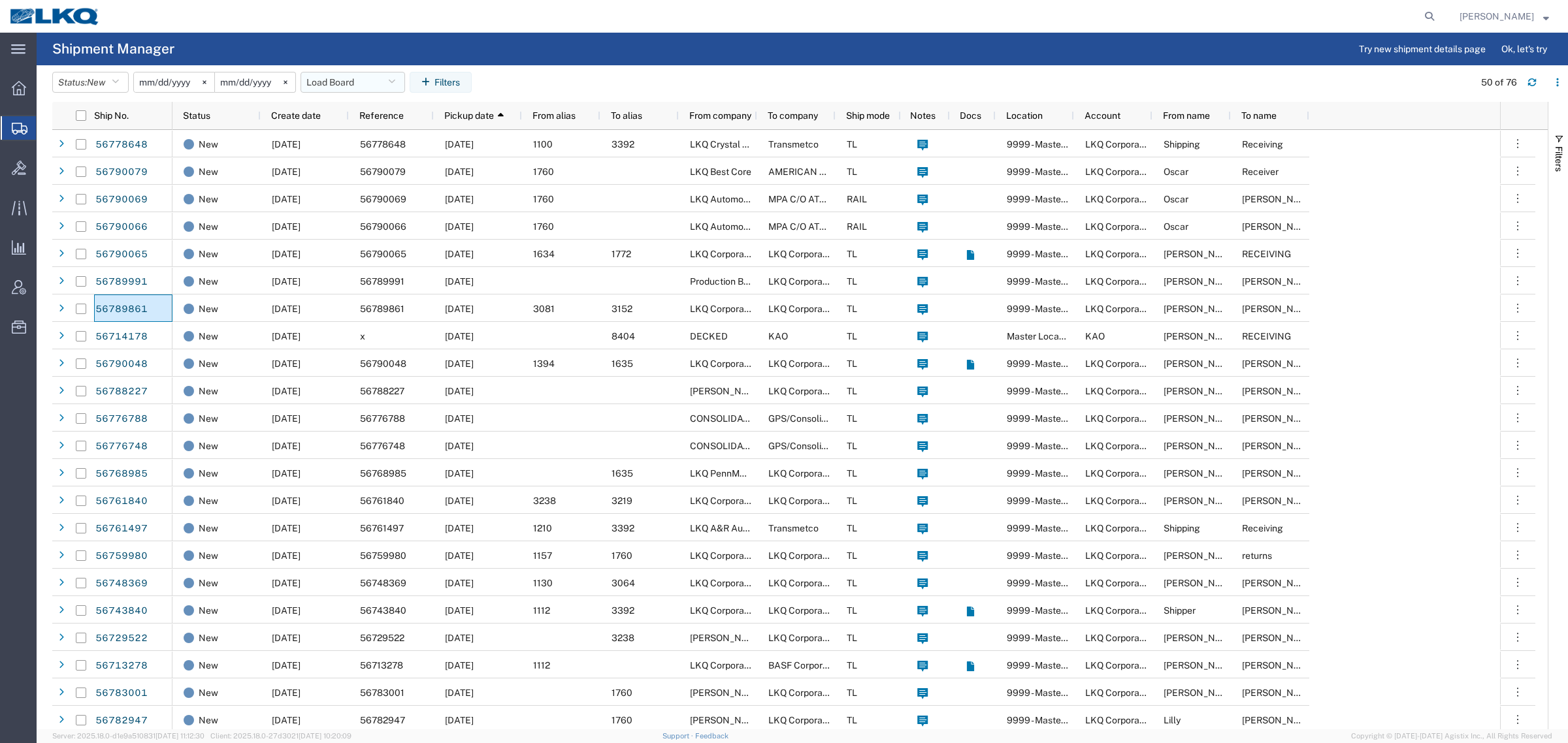
click at [333, 72] on agx-table-filter "Status: New Active All Approved Booked Canceled Delivered Denied New On Hold Pe…" at bounding box center [263, 83] width 423 height 21
click at [336, 75] on button "Load Board" at bounding box center [352, 83] width 105 height 21
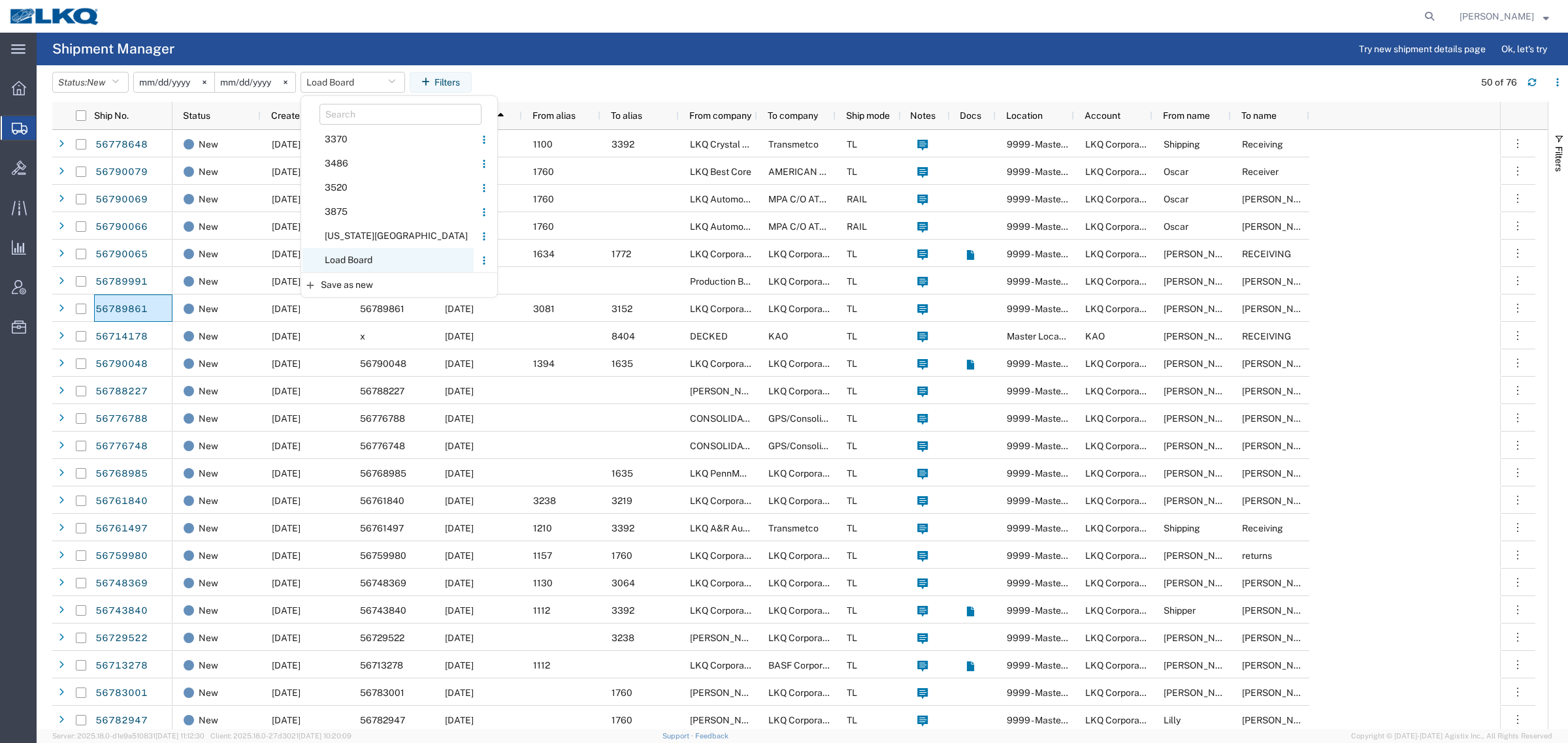
click at [367, 263] on span "Load Board" at bounding box center [388, 259] width 171 height 24
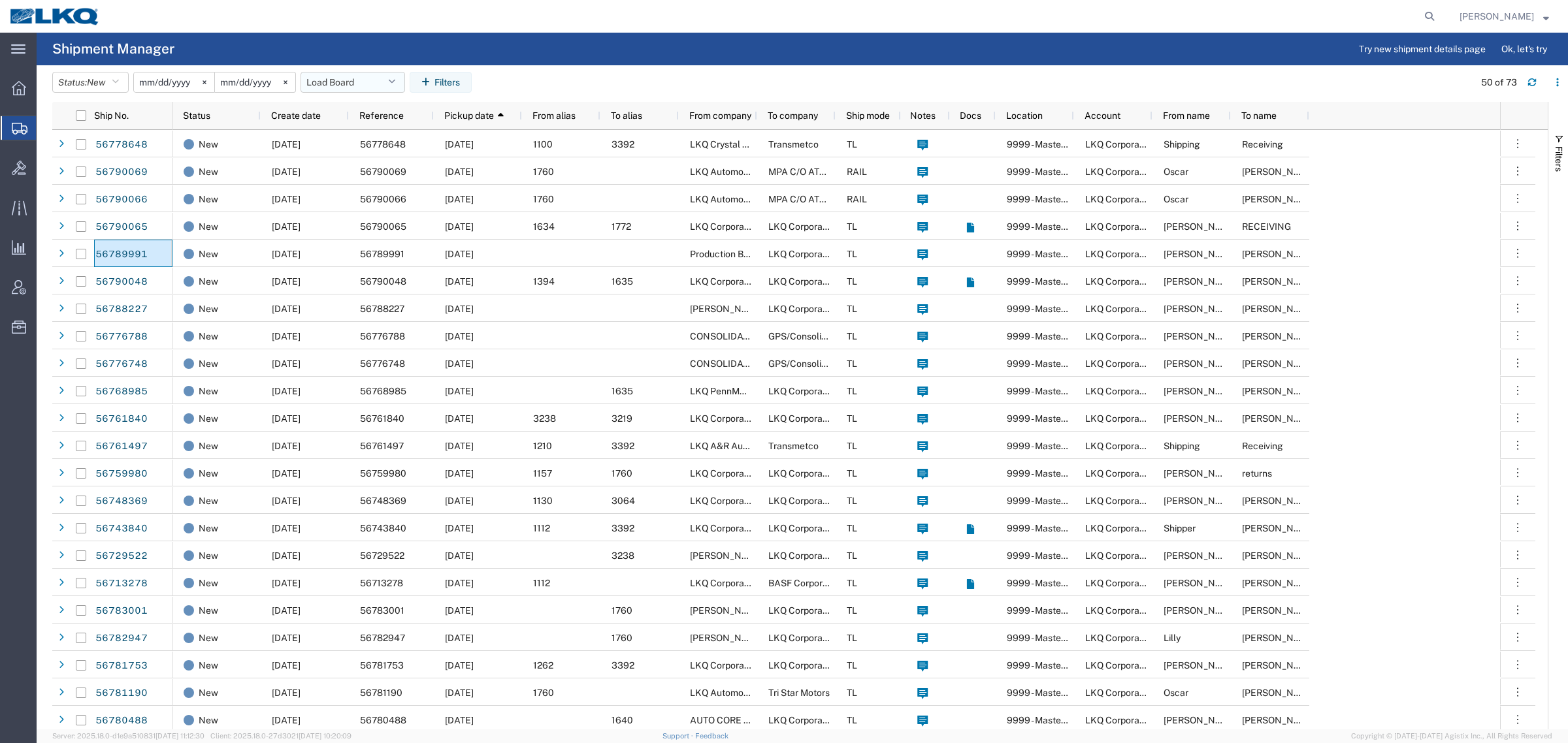
click at [330, 74] on button "Load Board" at bounding box center [352, 83] width 105 height 21
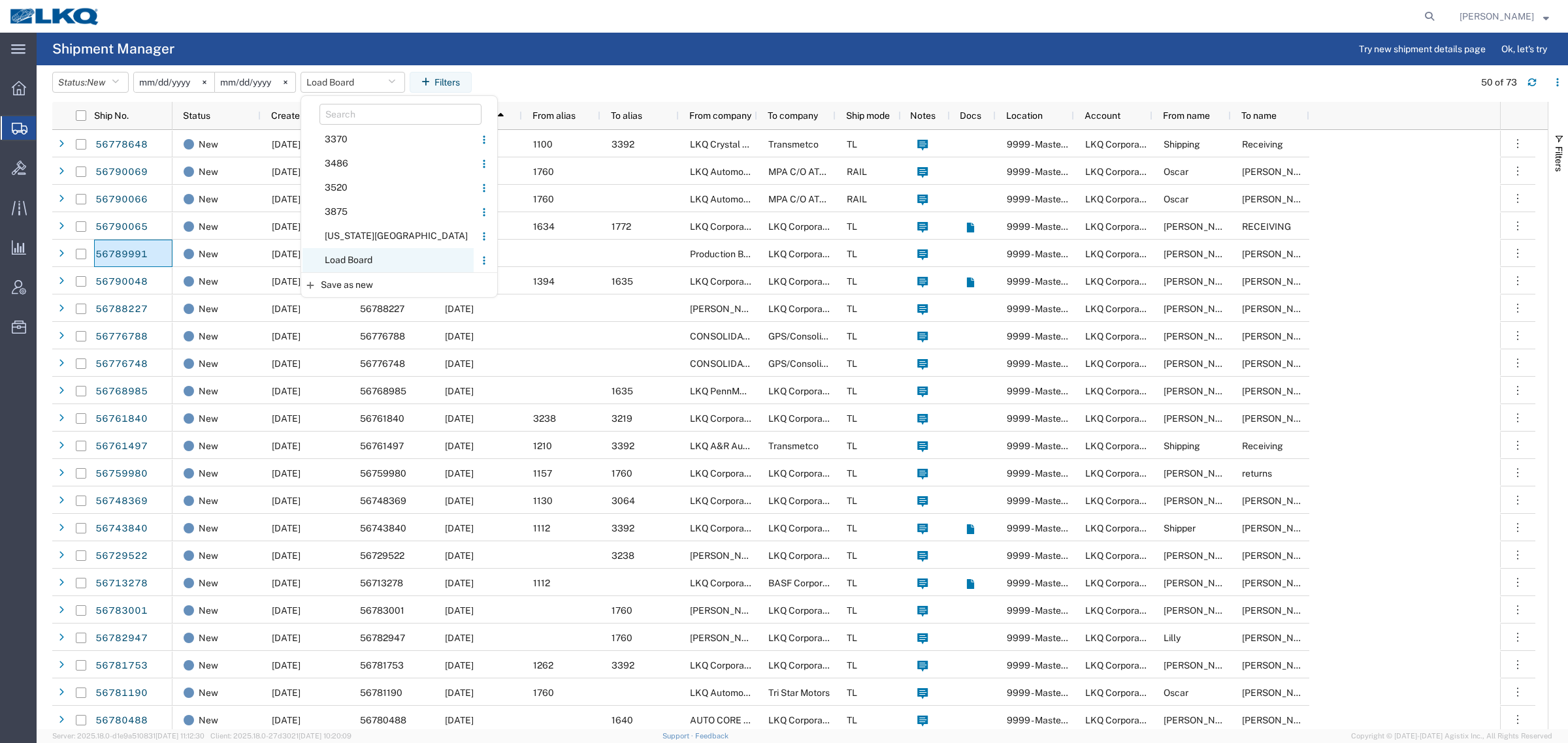
click at [360, 258] on span "Load Board" at bounding box center [388, 259] width 171 height 24
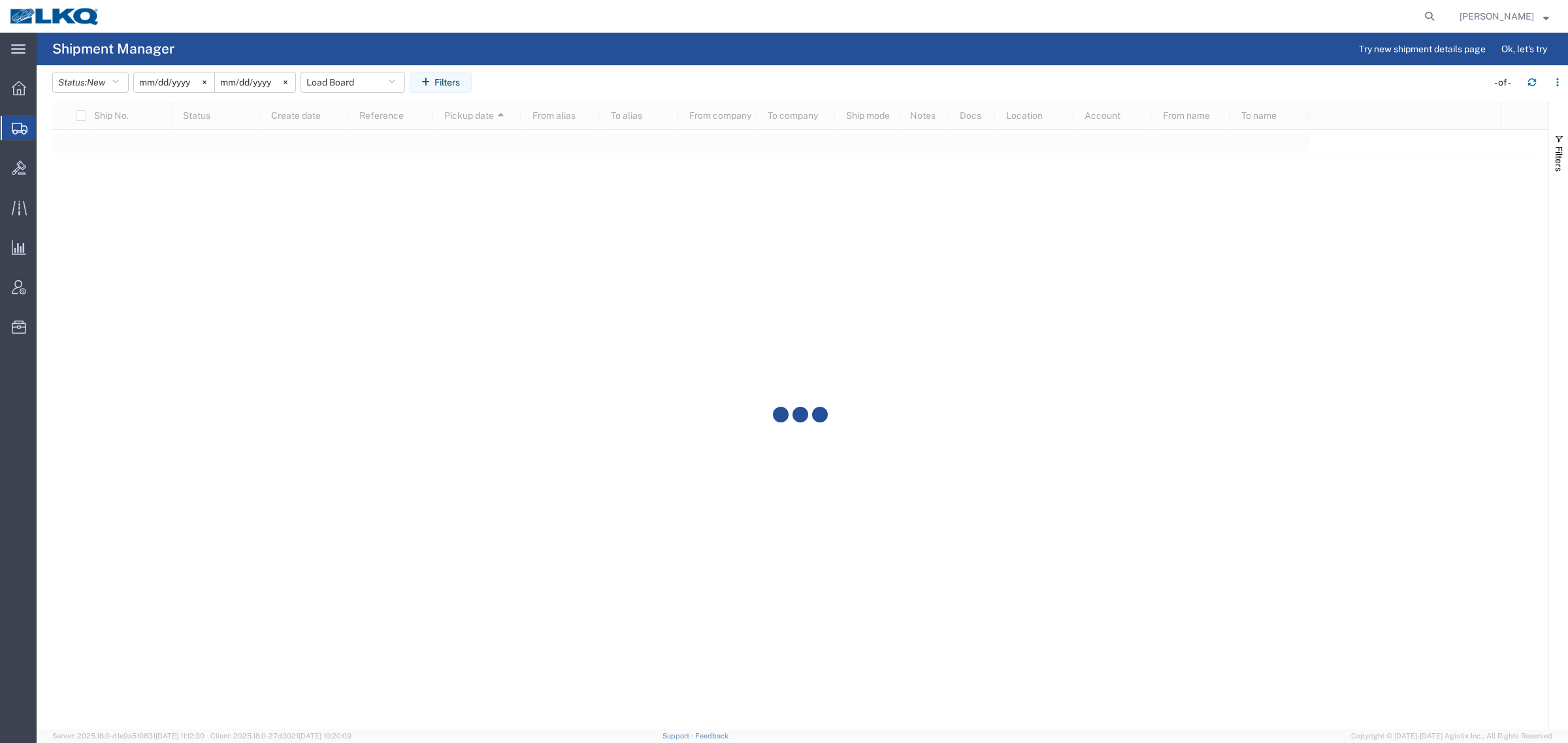
click at [702, 44] on agx-page-header "Shipment Manager Try new shipment details page Ok, let's try" at bounding box center [802, 49] width 1531 height 33
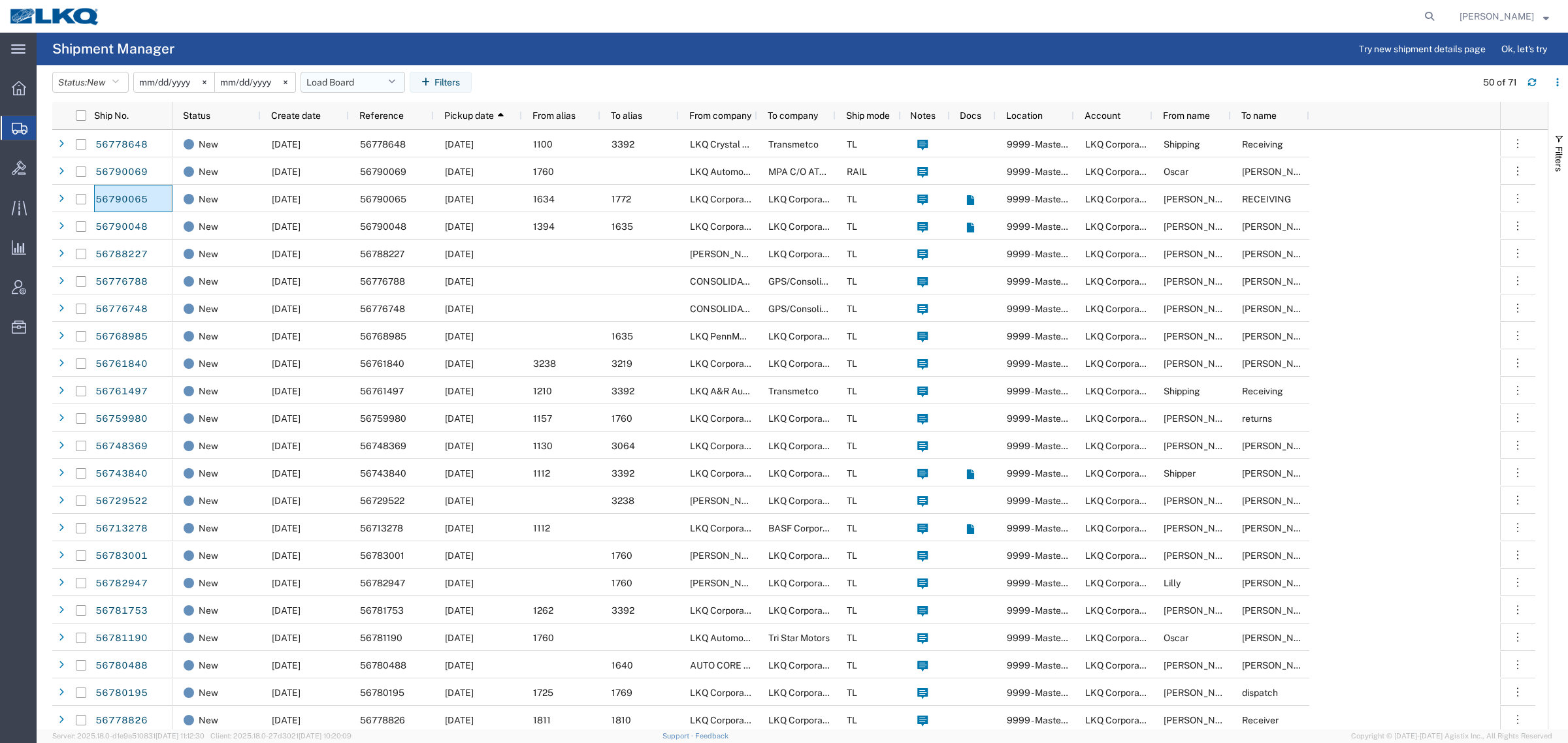
click at [333, 77] on button "Load Board" at bounding box center [352, 83] width 105 height 21
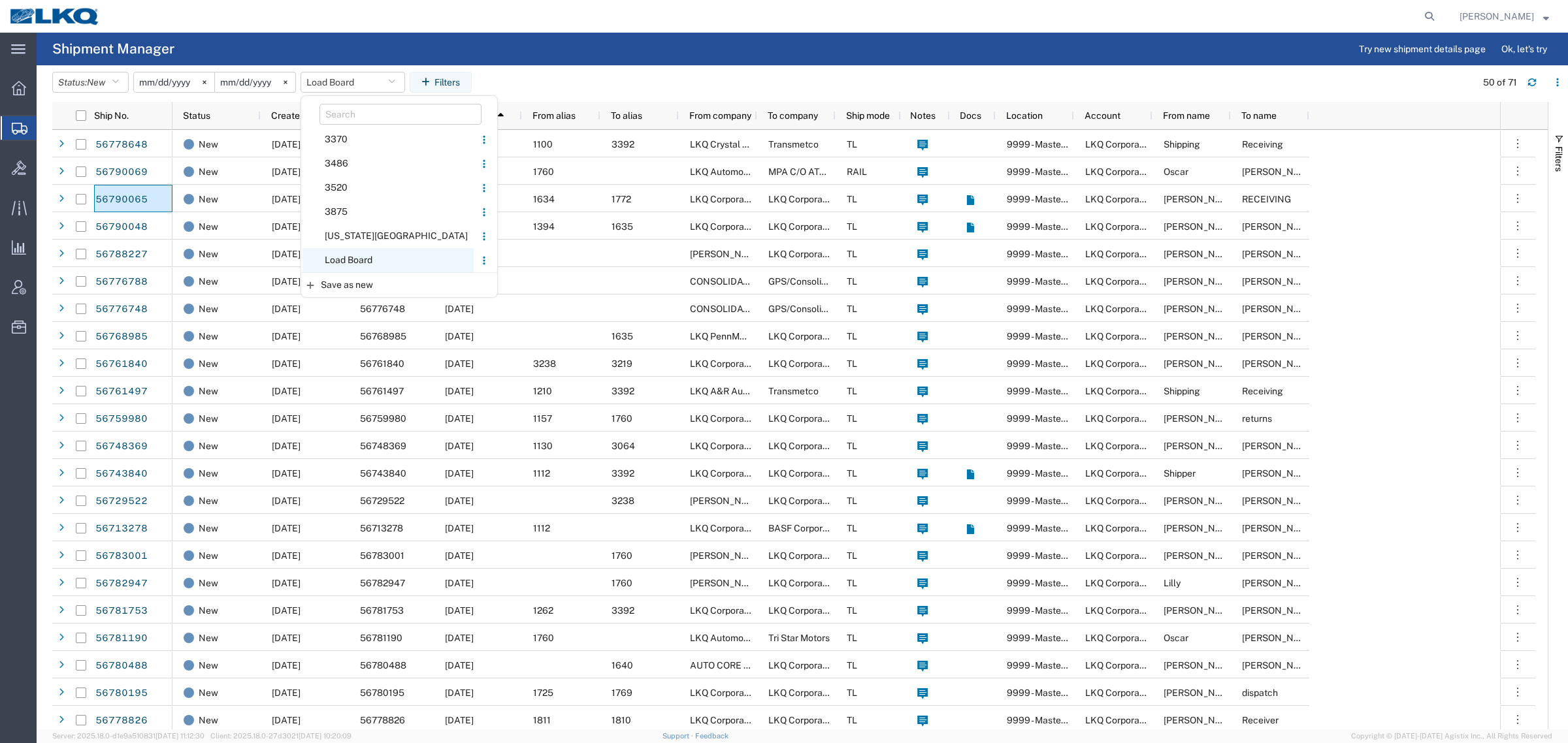
click at [360, 261] on span "Load Board" at bounding box center [388, 259] width 171 height 24
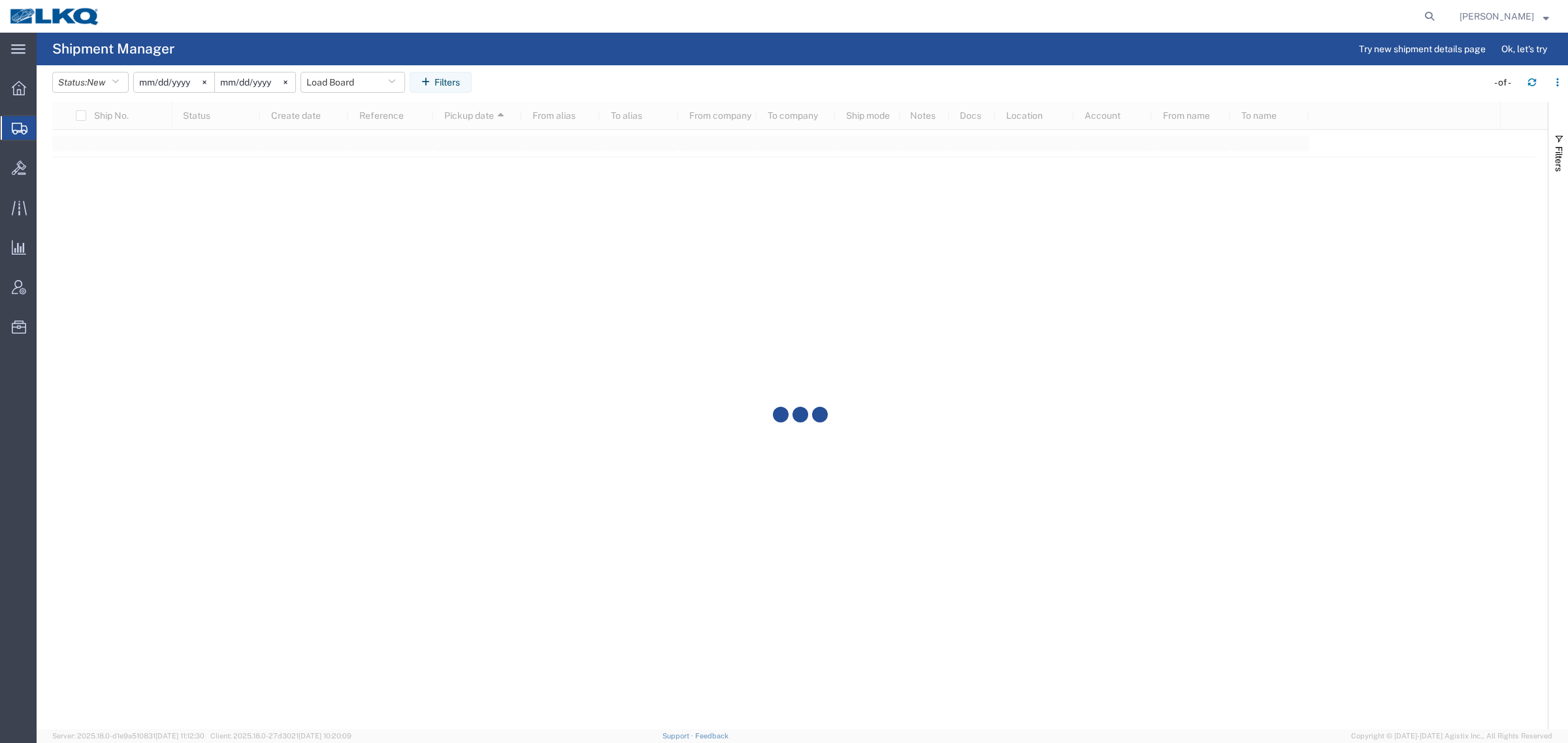
click at [573, 86] on agx-table-filter-chips "Status: New Active All Approved Booked Canceled Delivered Denied New On Hold Pe…" at bounding box center [765, 86] width 1428 height 30
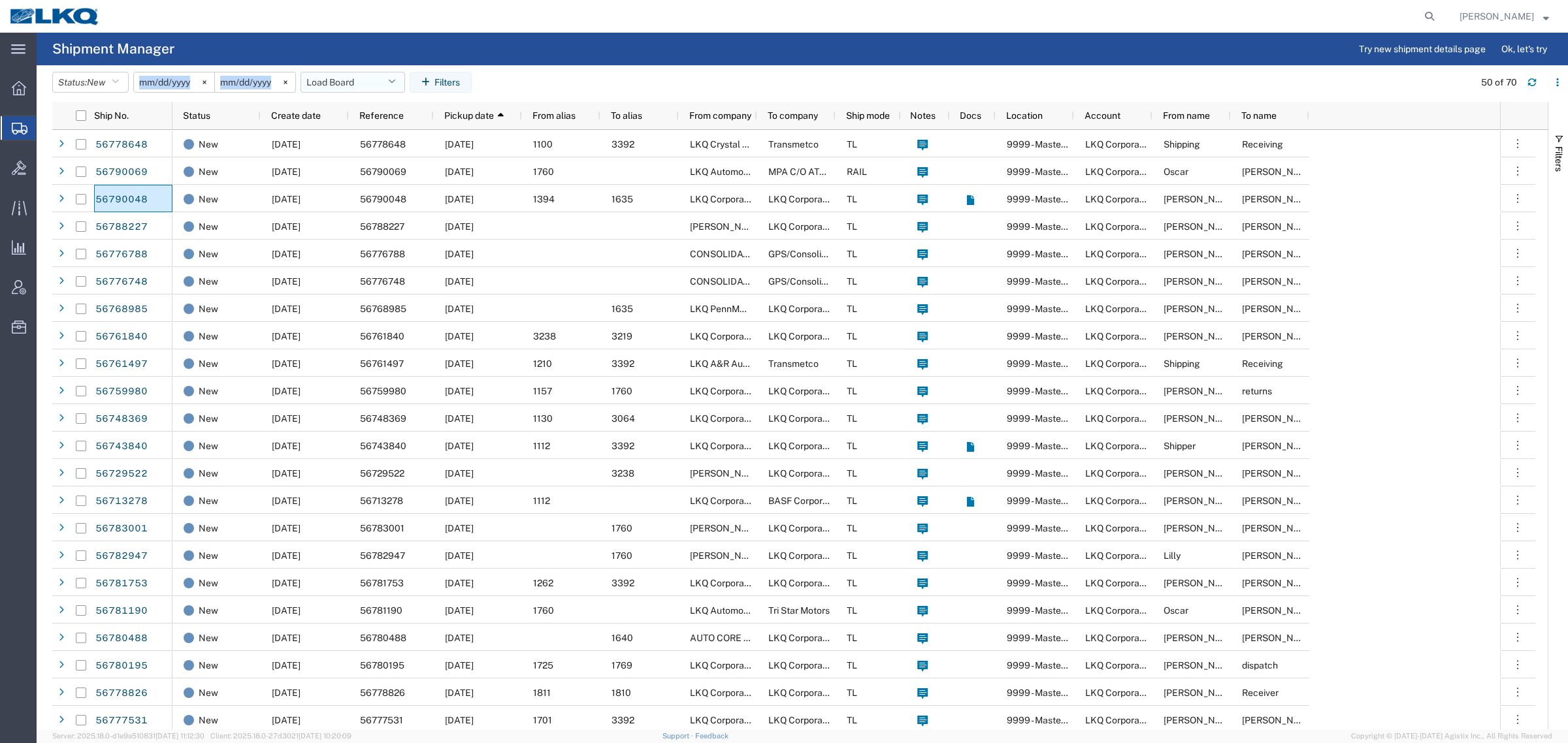
click at [324, 86] on button "Load Board" at bounding box center [352, 83] width 105 height 21
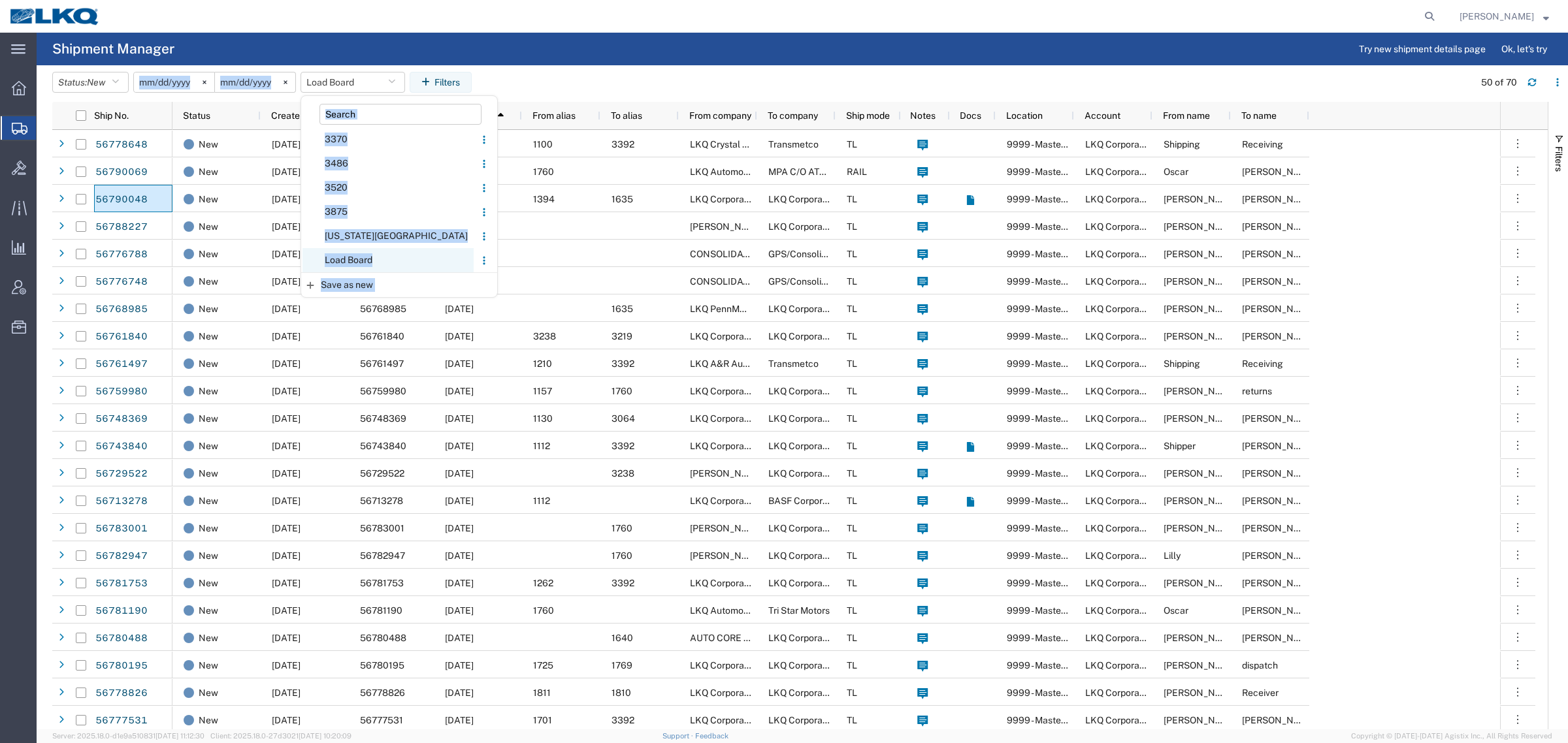
click at [371, 260] on span "Load Board" at bounding box center [388, 259] width 171 height 24
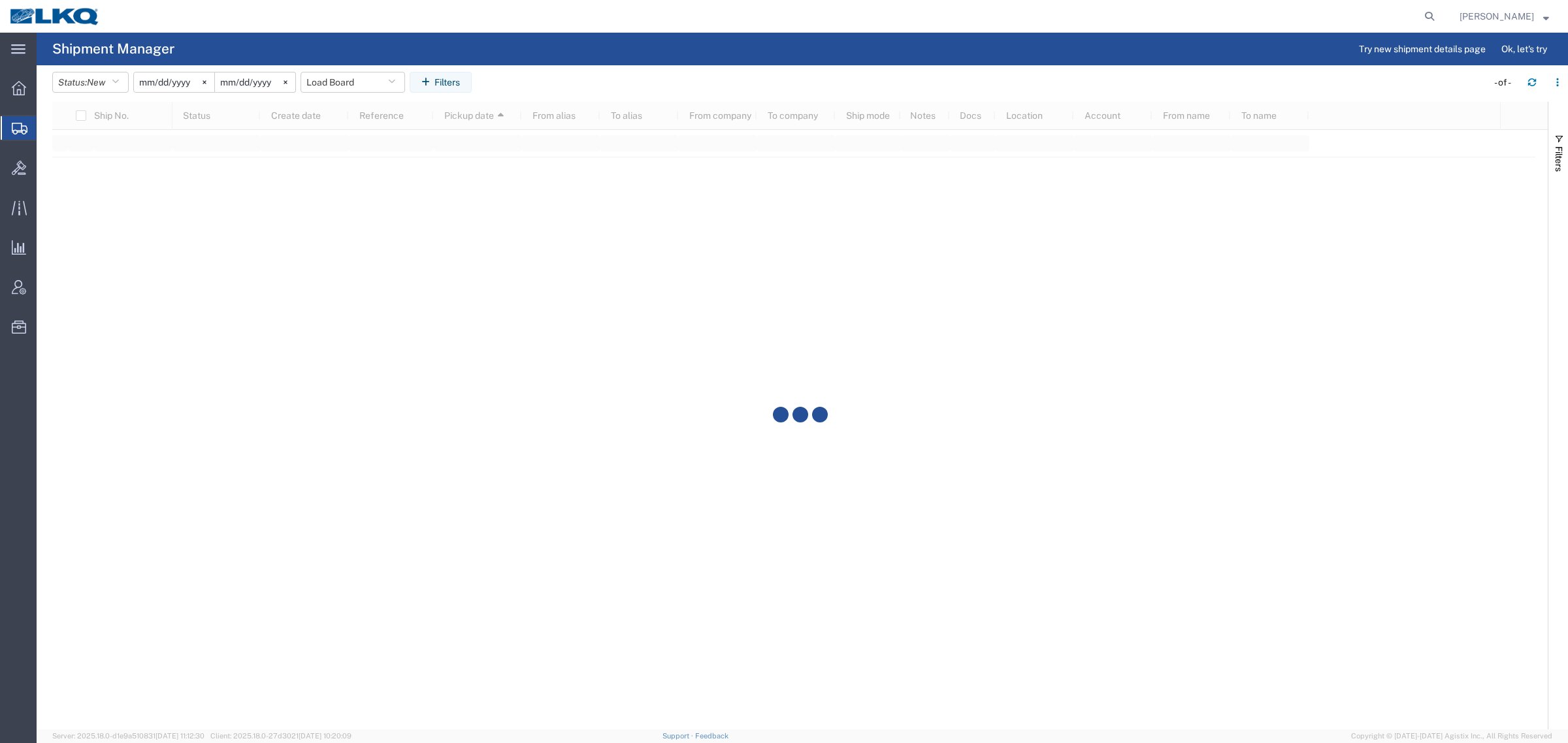
click at [560, 77] on agx-table-filter-chips "Status: New Active All Approved Booked Canceled Delivered Denied New On Hold Pe…" at bounding box center [765, 86] width 1428 height 30
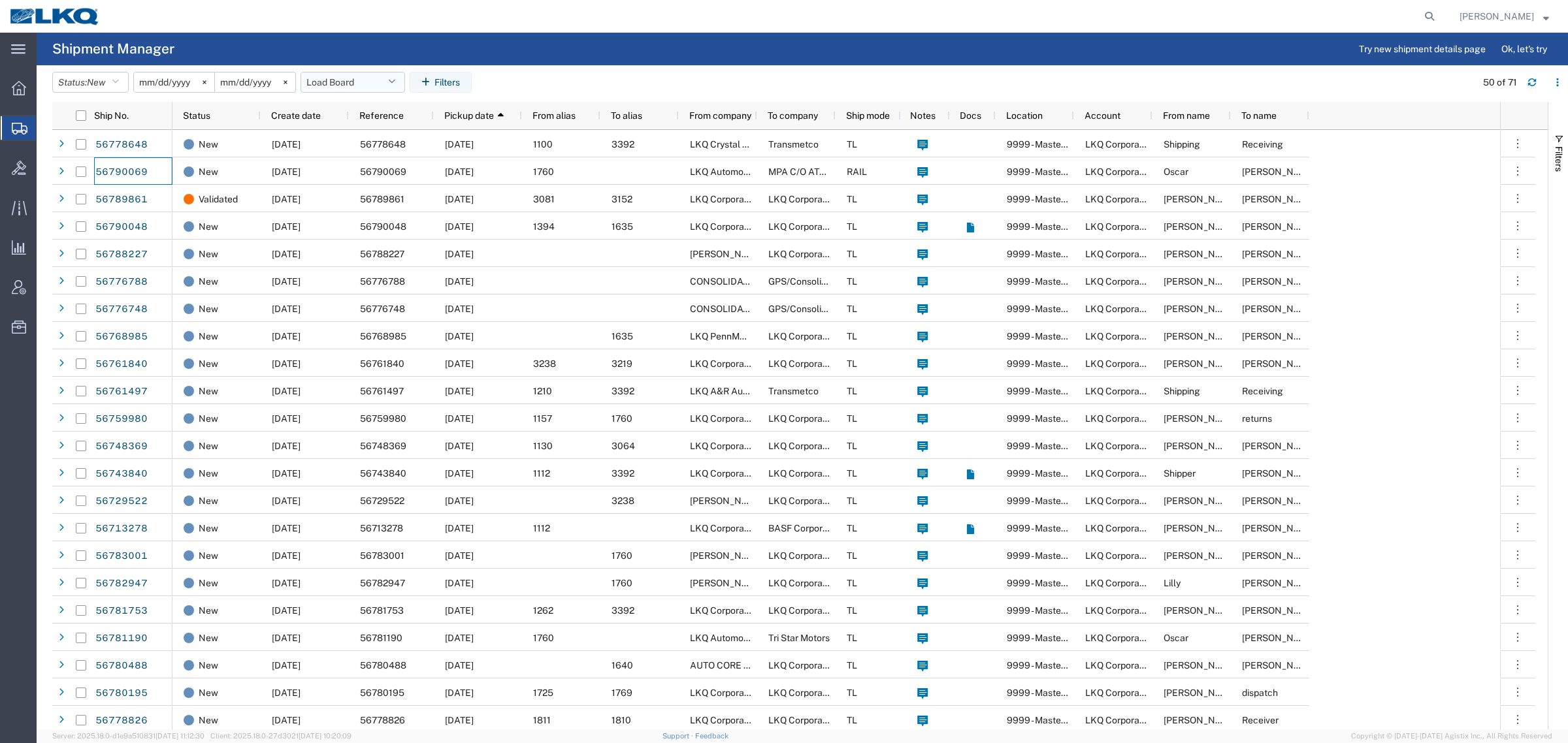
click at [340, 89] on button "Load Board" at bounding box center [352, 83] width 105 height 21
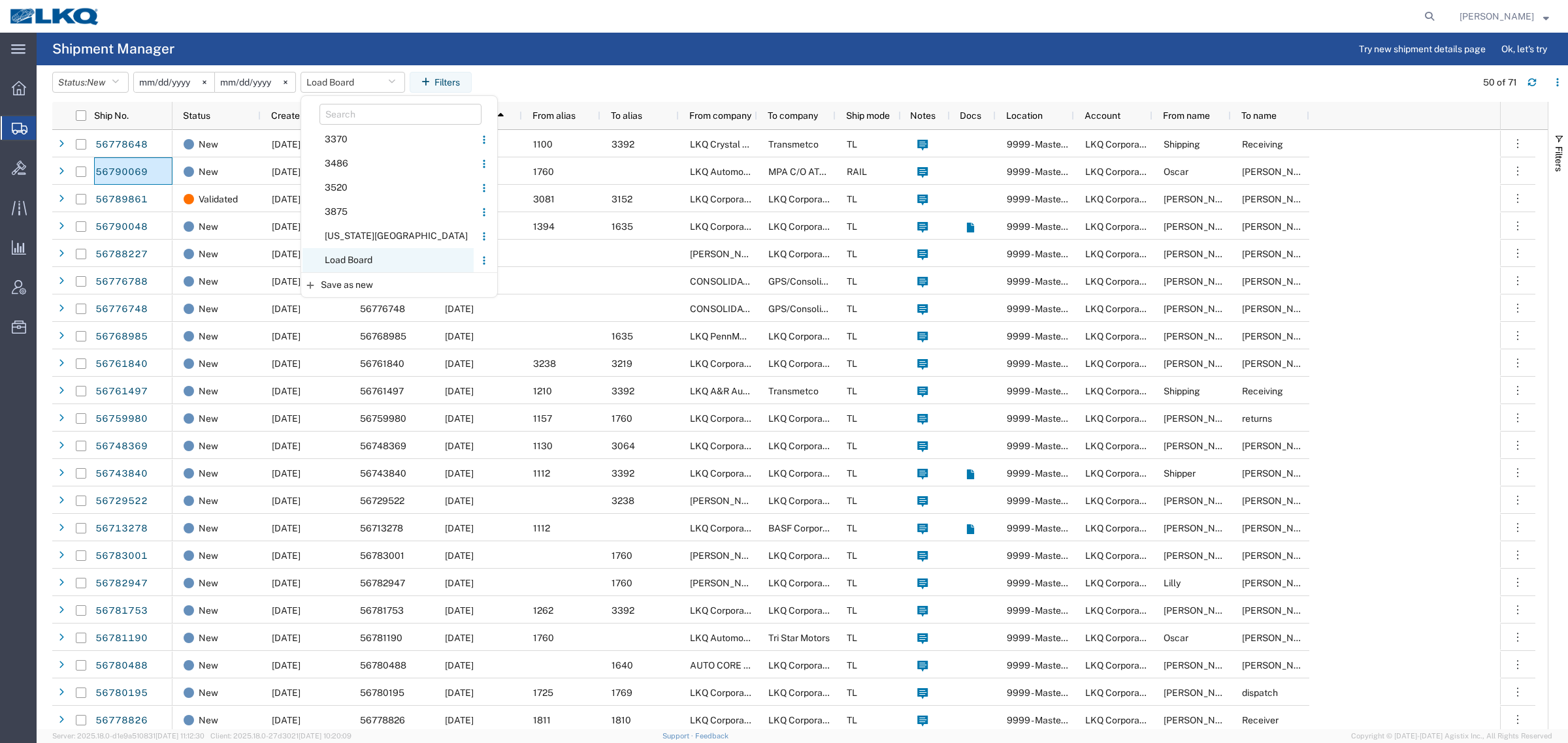
click at [379, 258] on span "Load Board" at bounding box center [388, 259] width 171 height 24
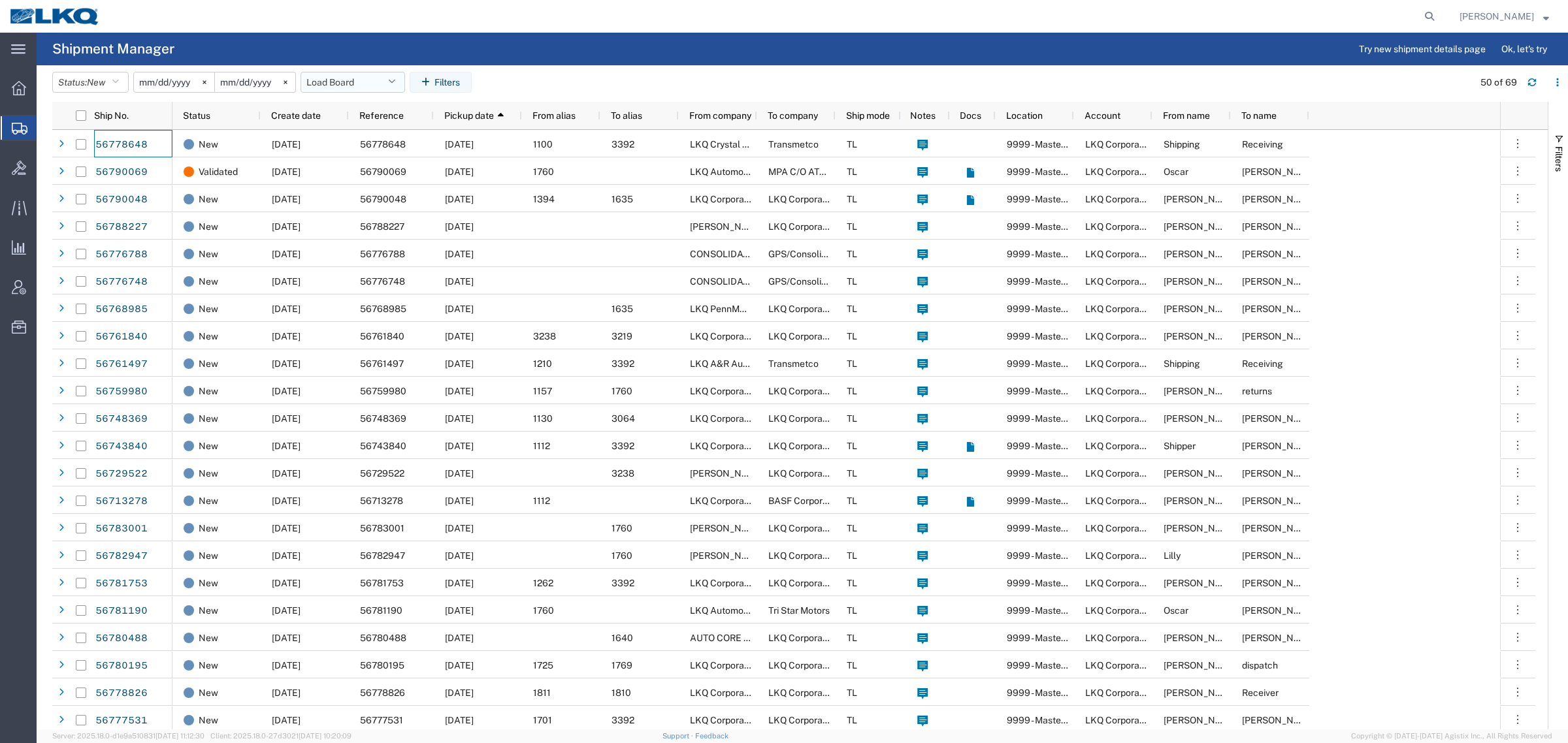
click at [330, 83] on button "Load Board" at bounding box center [352, 83] width 105 height 21
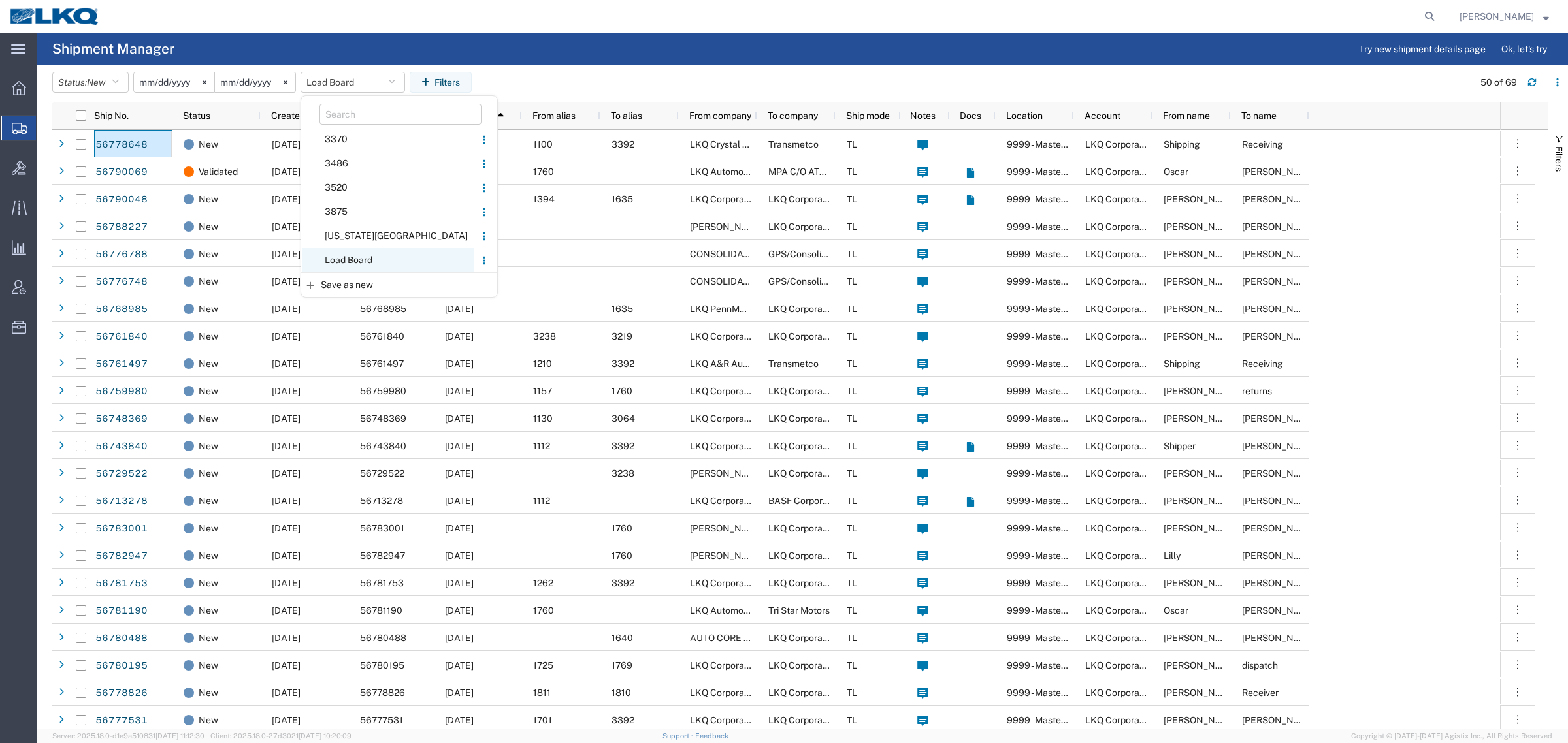
click at [381, 253] on span "Load Board" at bounding box center [388, 259] width 171 height 24
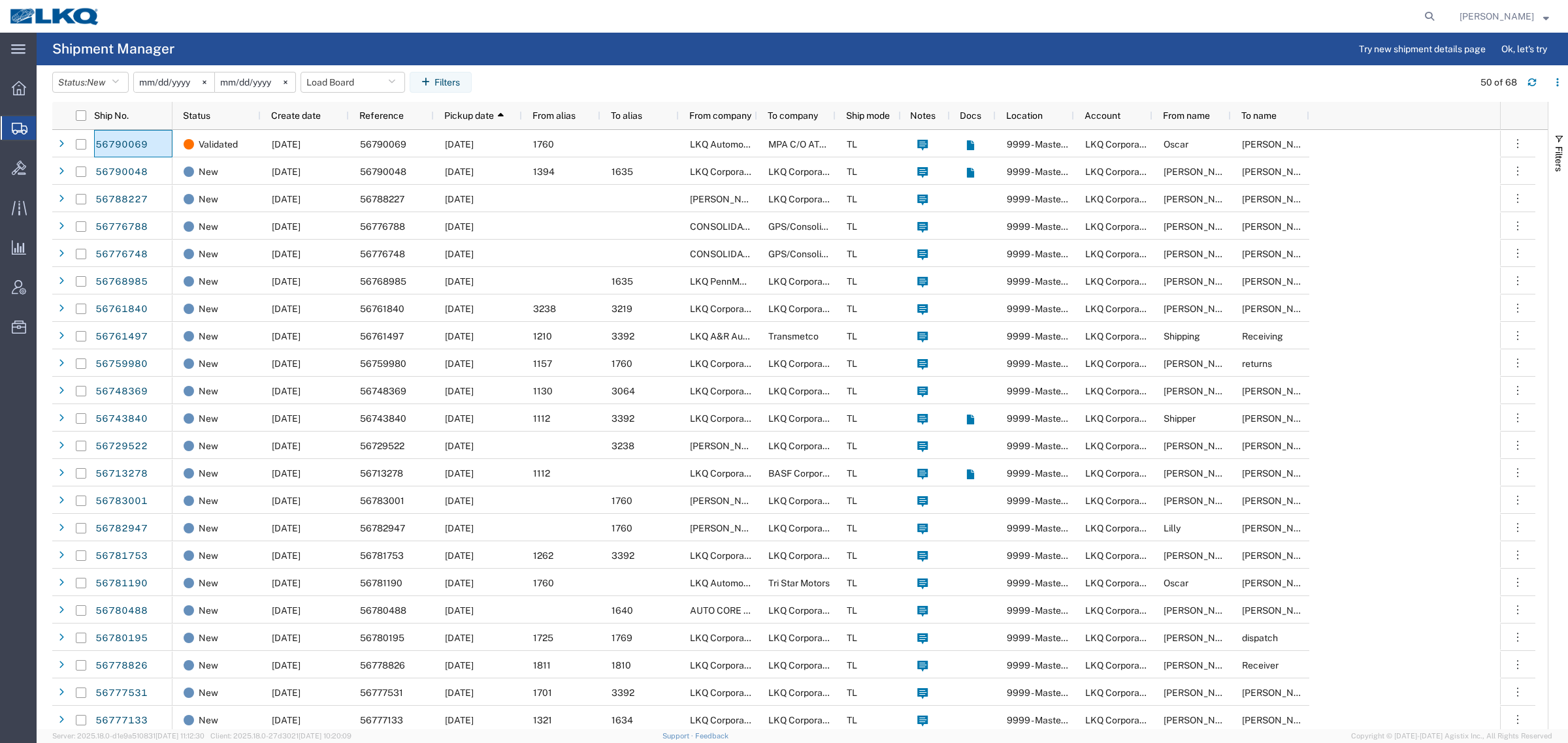
click at [564, 66] on header "Status: New Active All Approved Booked Canceled Delivered Denied New On Hold Pe…" at bounding box center [809, 84] width 1515 height 36
click at [356, 86] on button "Load Board" at bounding box center [352, 83] width 105 height 21
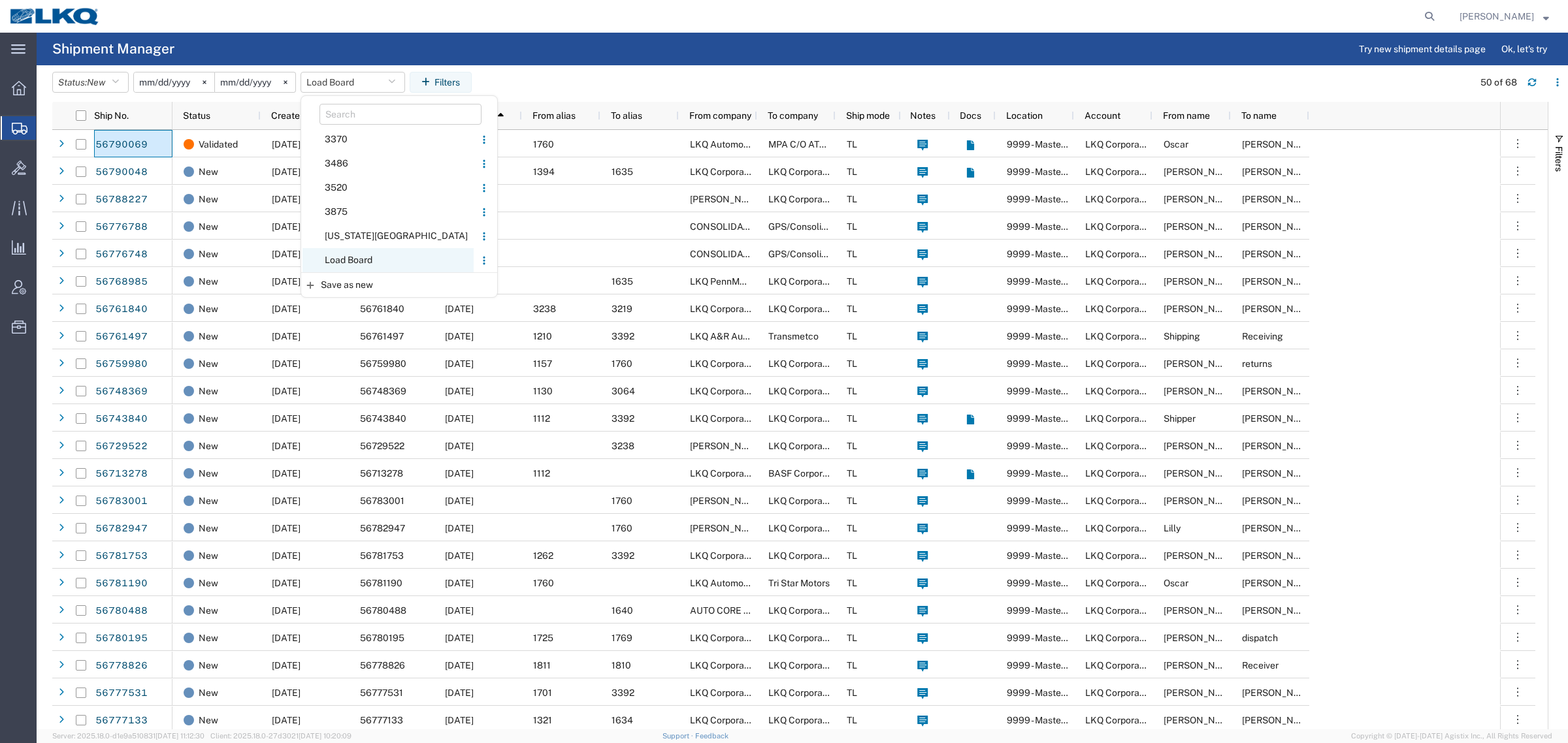
click at [359, 254] on span "Load Board" at bounding box center [388, 259] width 171 height 24
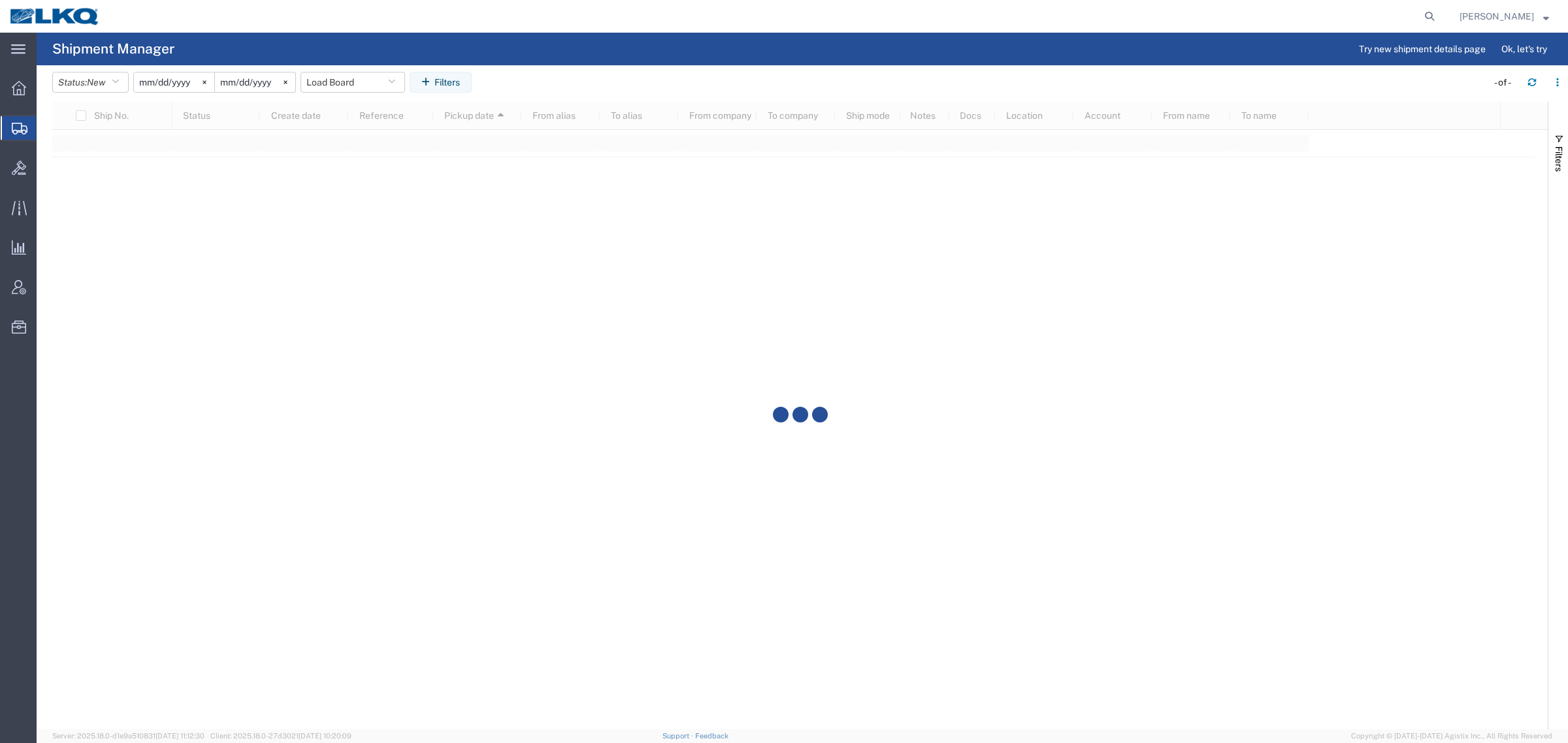
click at [562, 60] on agx-page-header "Shipment Manager Try new shipment details page Ok, let's try" at bounding box center [802, 49] width 1531 height 33
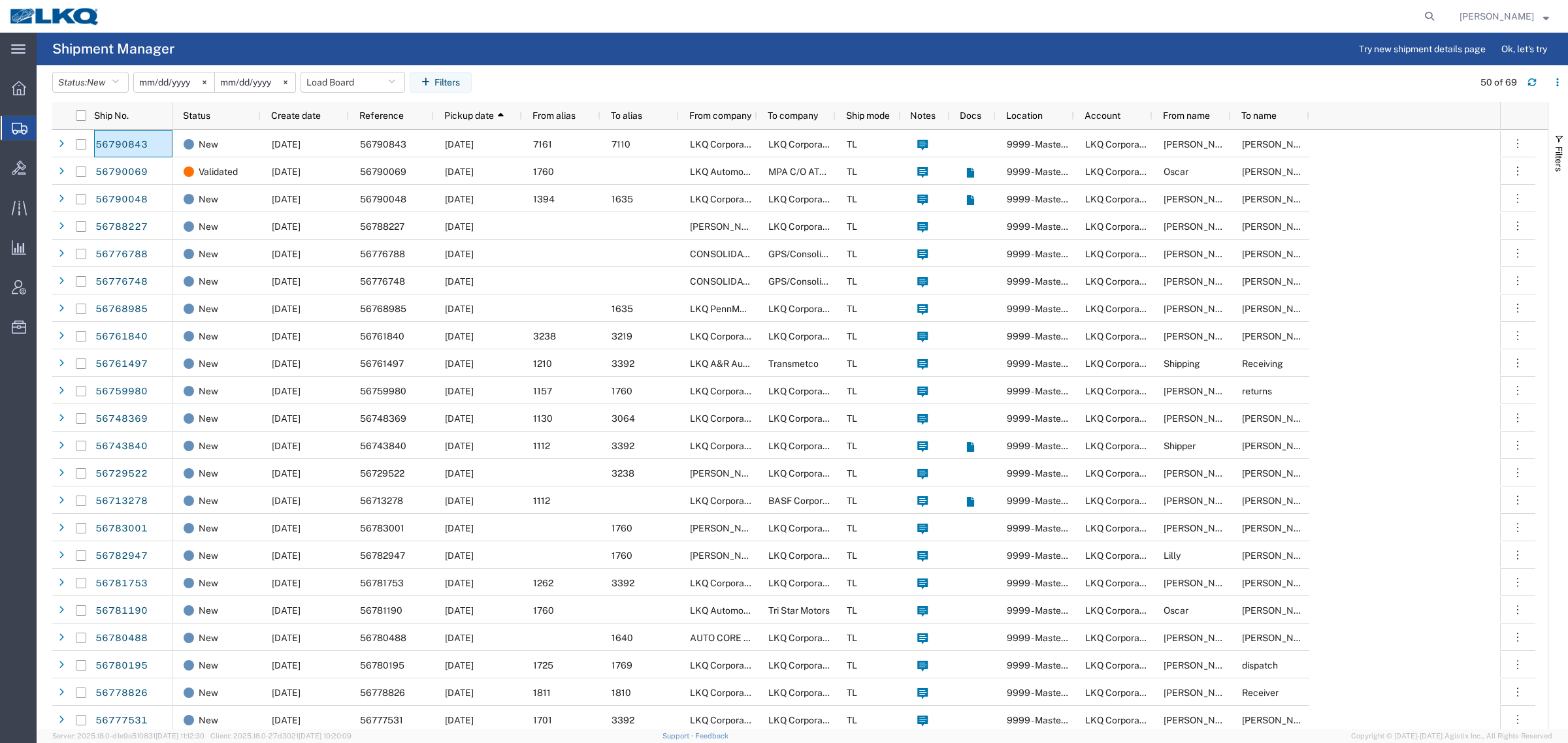
click at [572, 73] on agx-table-filter-chips "Status: New Active All Approved Booked Canceled Delivered Denied New On Hold Pe…" at bounding box center [759, 86] width 1414 height 30
click at [561, 75] on agx-table-filter-chips "Status: New Active All Approved Booked Canceled Delivered Denied New On Hold Pe…" at bounding box center [759, 86] width 1414 height 30
click at [342, 77] on button "Load Board" at bounding box center [352, 83] width 105 height 21
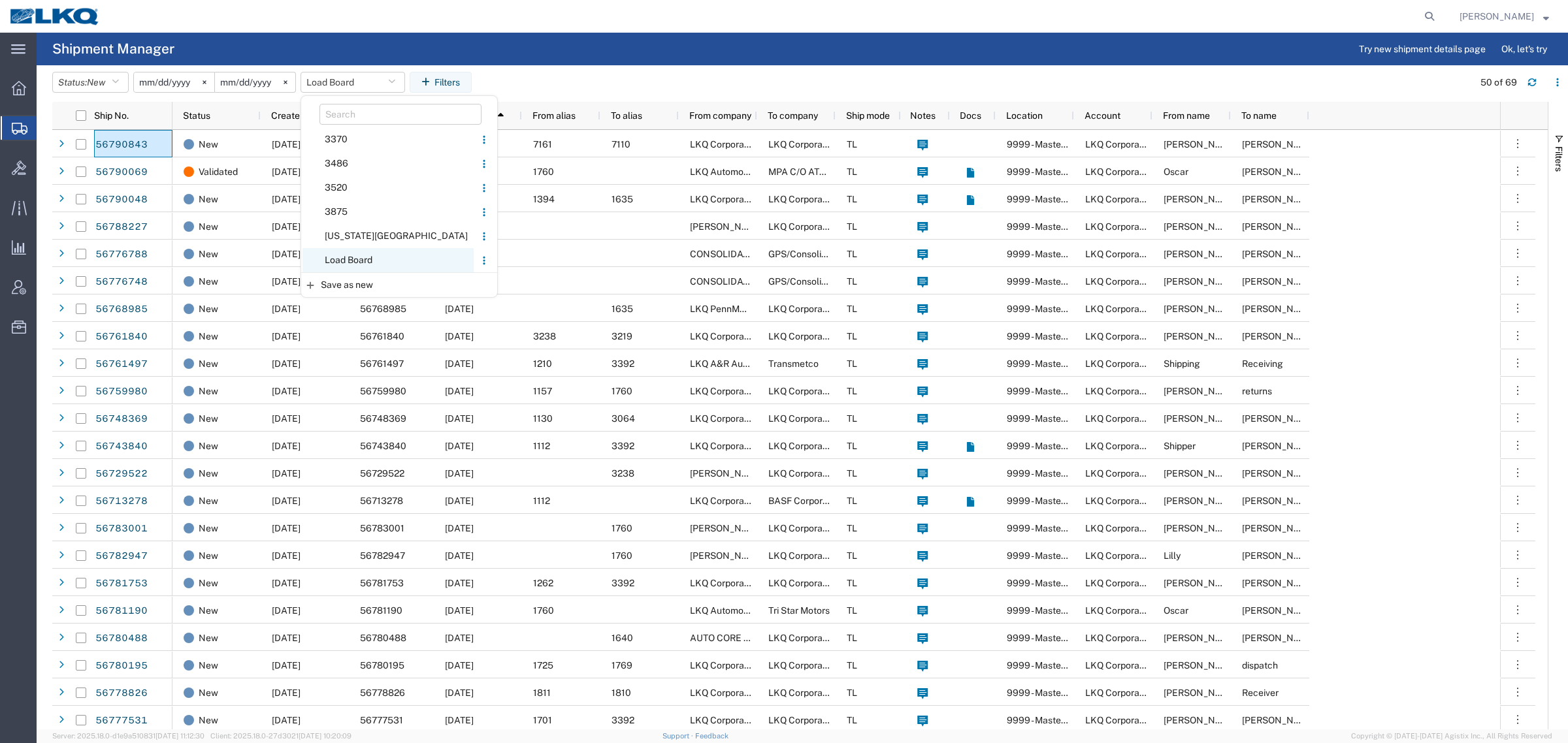
click at [361, 252] on span "Load Board" at bounding box center [388, 259] width 171 height 24
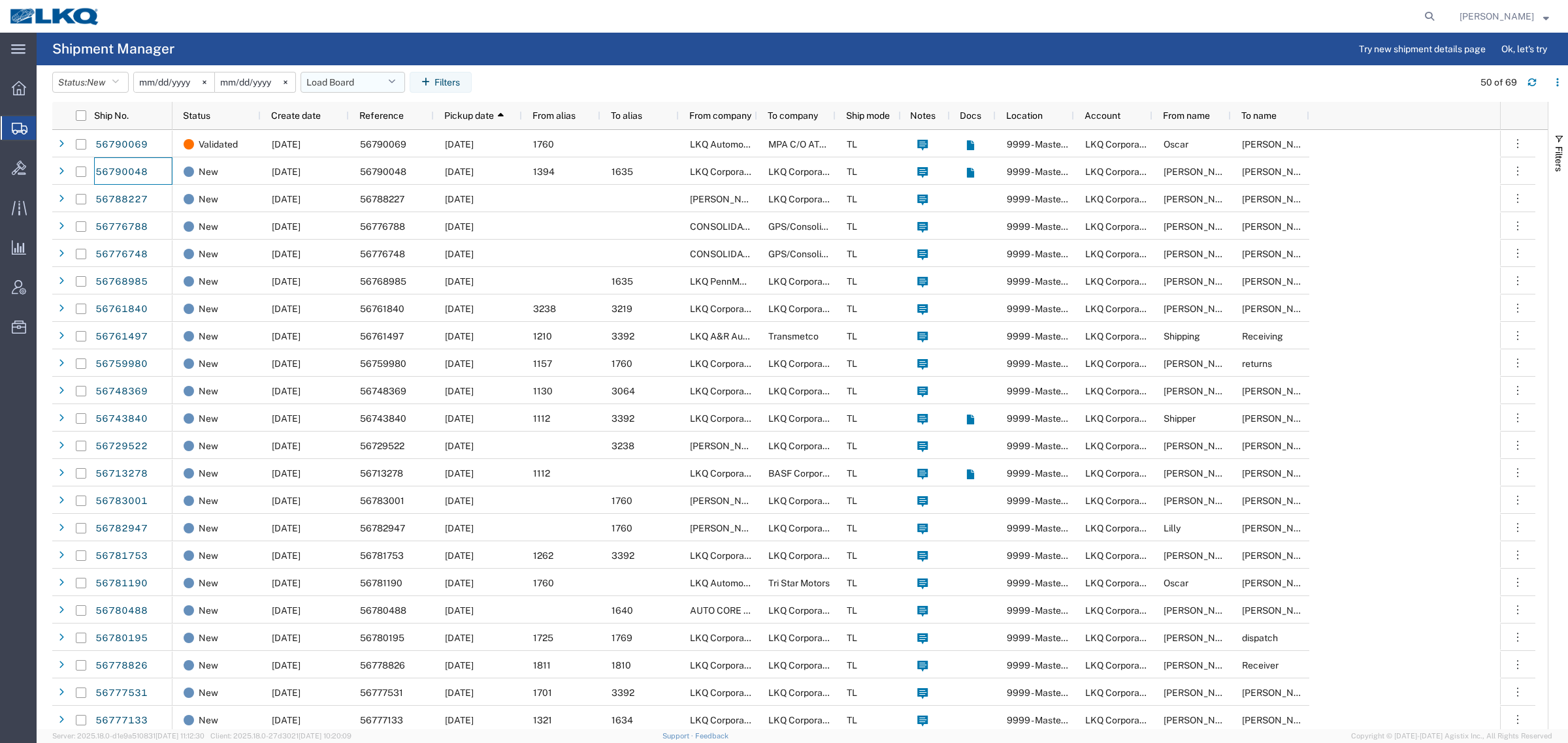
click at [324, 84] on button "Load Board" at bounding box center [352, 83] width 105 height 21
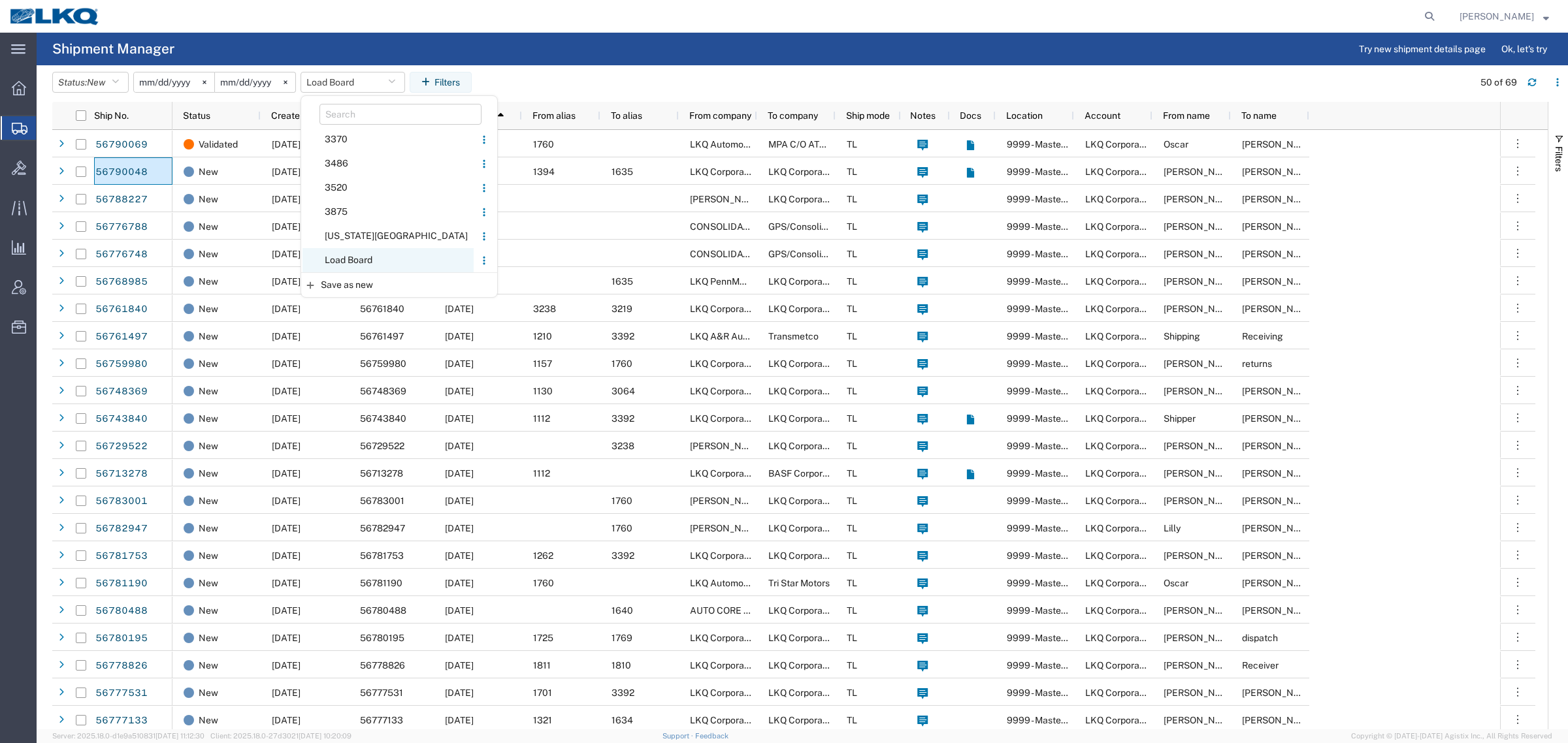
click at [364, 256] on span "Load Board" at bounding box center [388, 259] width 171 height 24
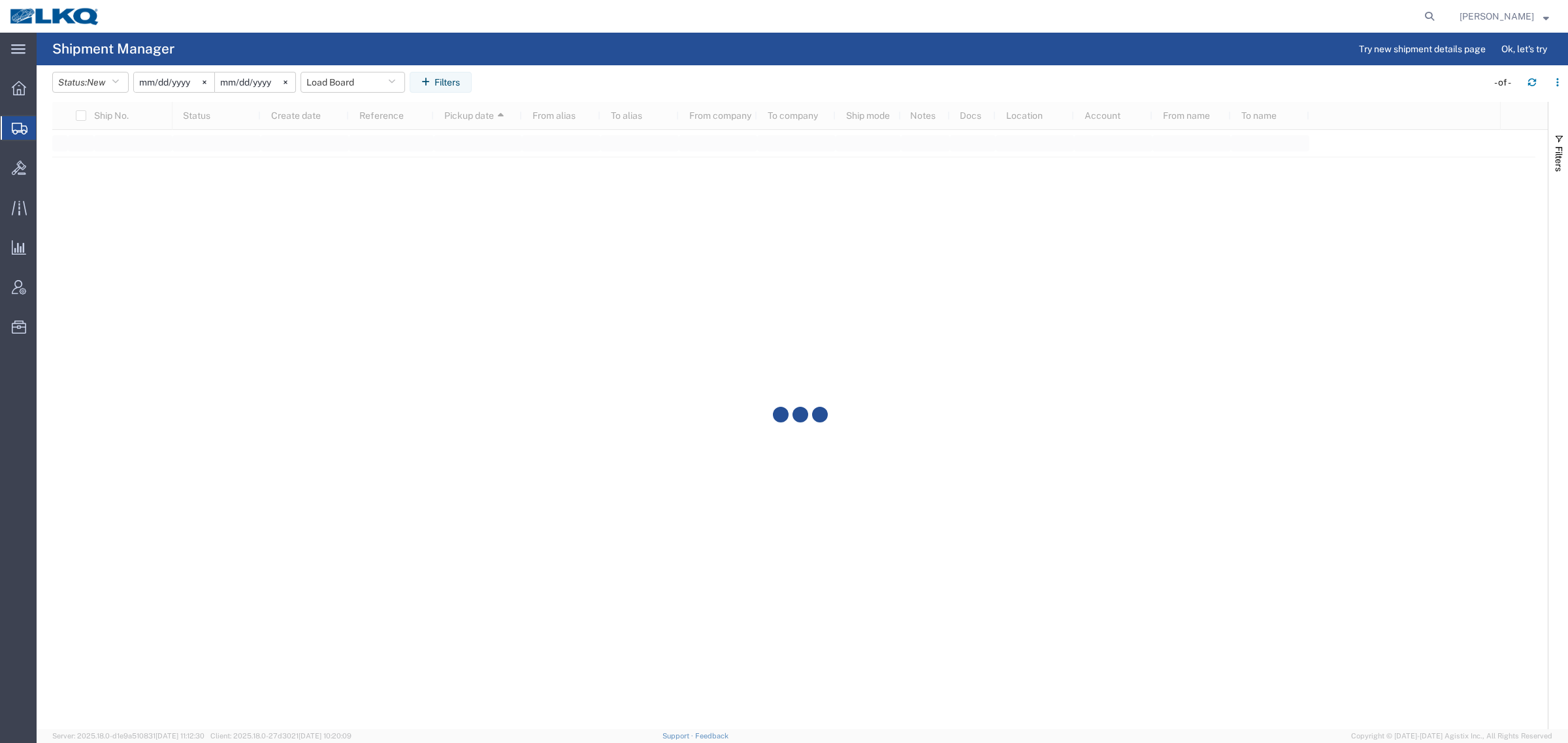
click at [561, 60] on agx-page-header "Shipment Manager Try new shipment details page Ok, let's try" at bounding box center [802, 49] width 1531 height 33
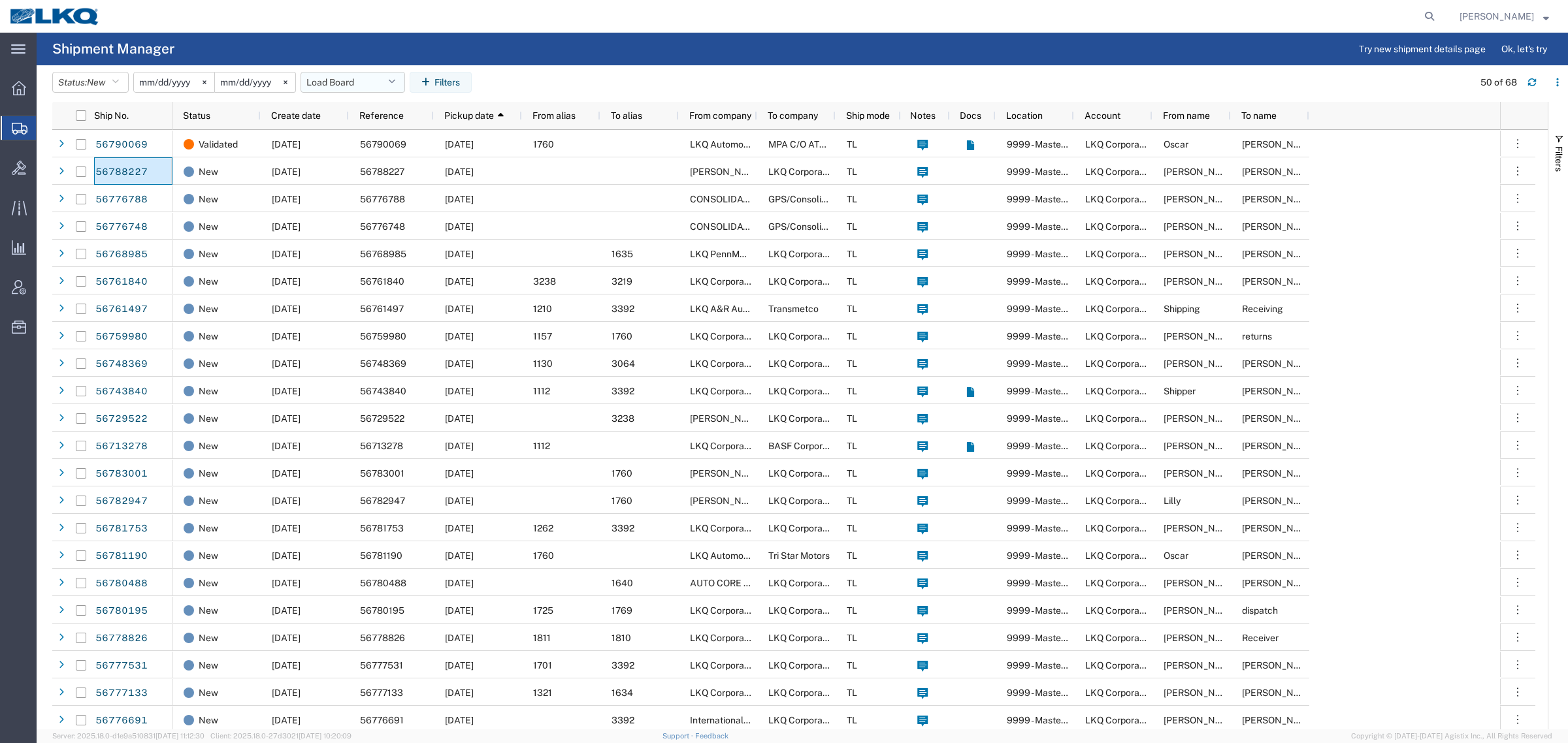
click at [321, 85] on button "Load Board" at bounding box center [352, 83] width 105 height 21
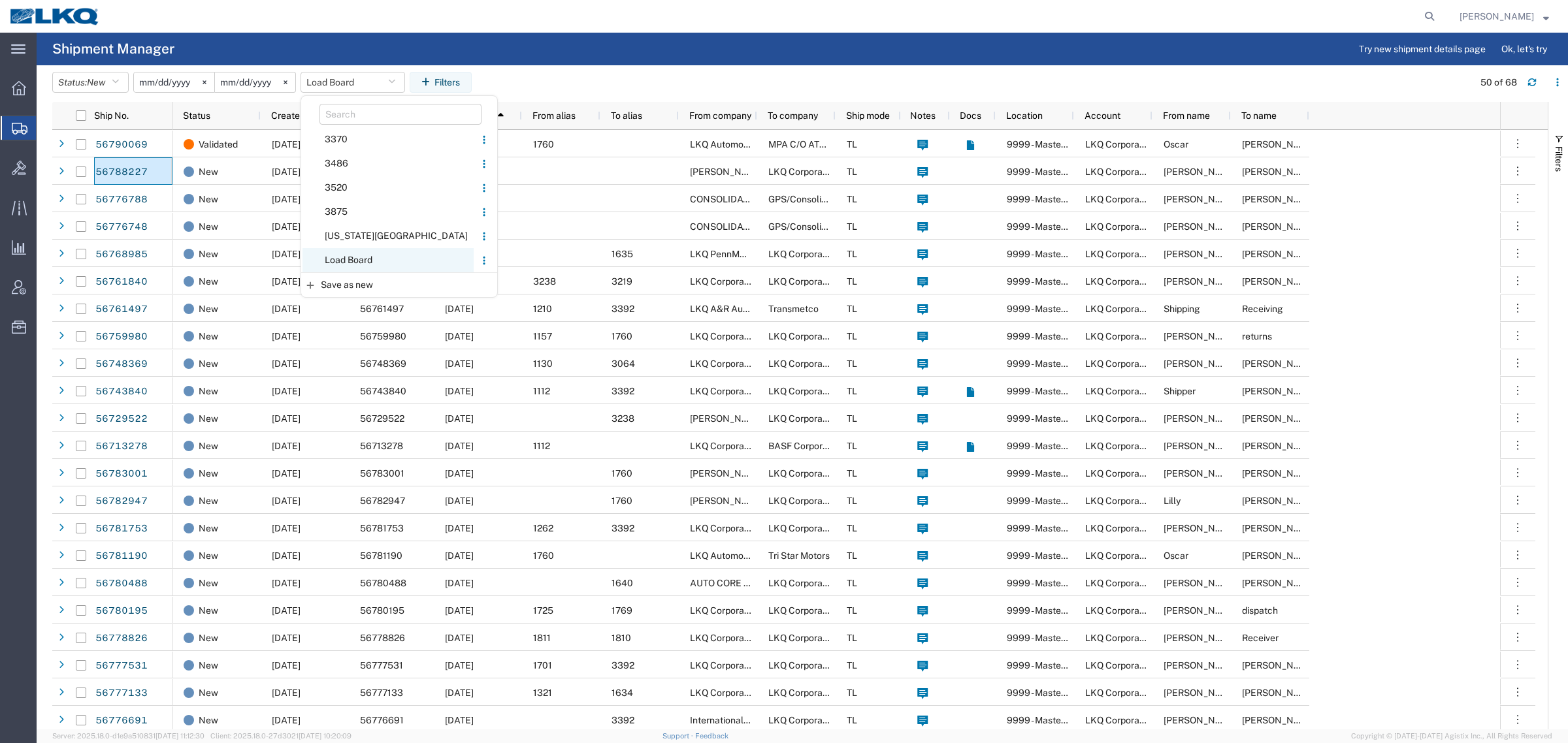
click at [358, 256] on span "Load Board" at bounding box center [388, 259] width 171 height 24
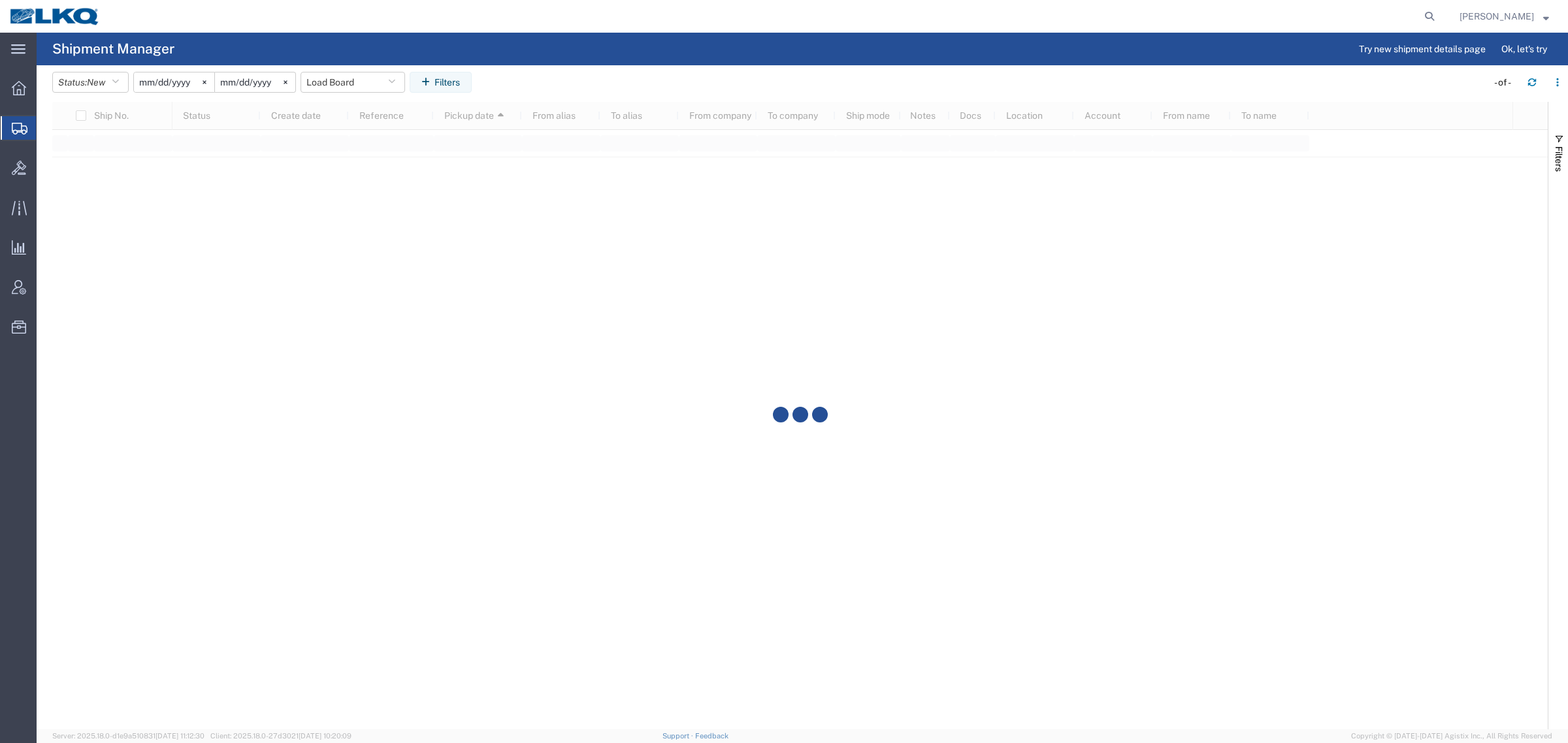
click at [657, 85] on agx-table-filter-chips "Status: New Active All Approved Booked Canceled Delivered Denied New On Hold Pe…" at bounding box center [765, 86] width 1428 height 30
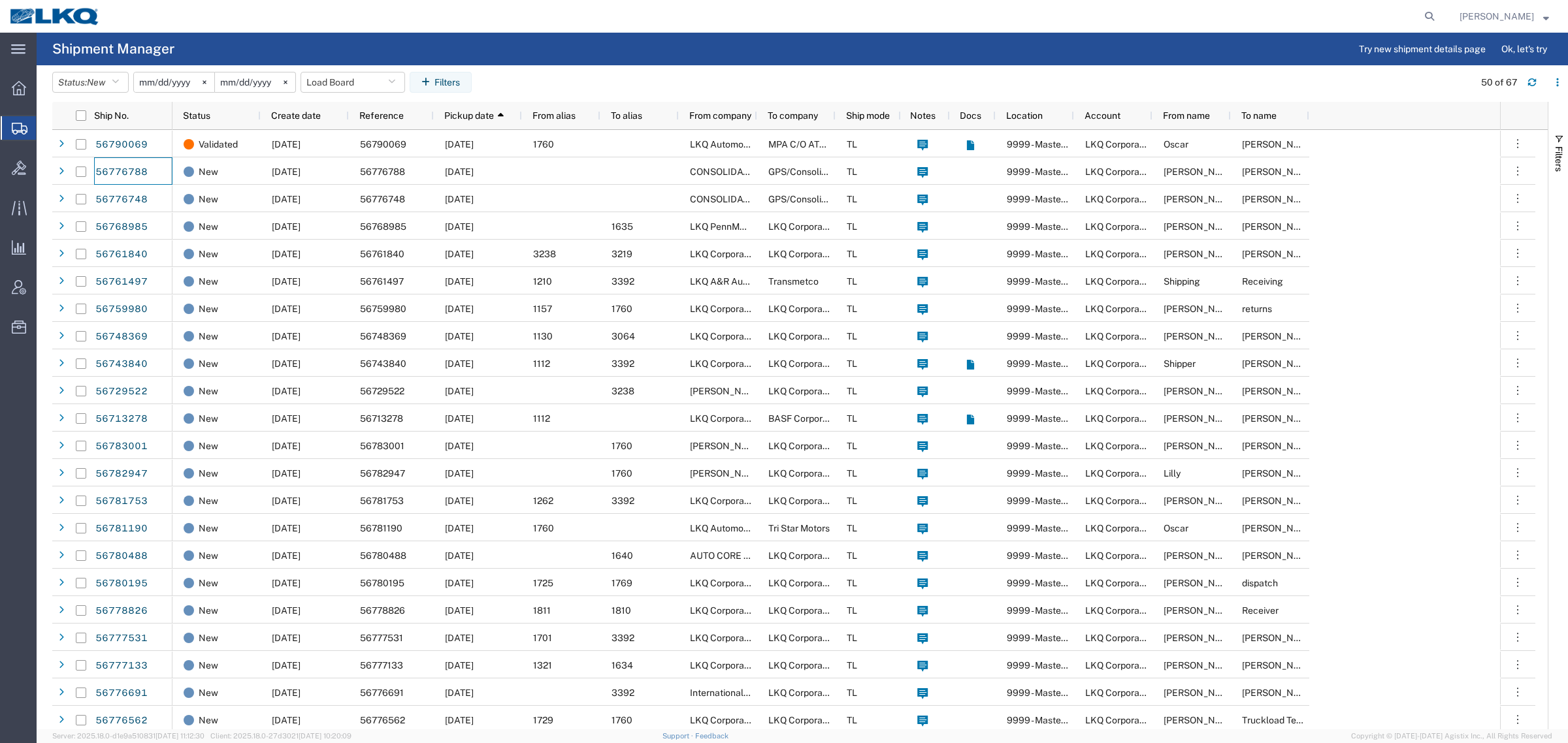
click at [624, 83] on agx-table-filter-chips "Status: New Active All Approved Booked Canceled Delivered Denied New On Hold Pe…" at bounding box center [759, 86] width 1414 height 30
click at [420, 47] on agx-page-header "Shipment Manager Try new shipment details page Ok, let's try" at bounding box center [802, 49] width 1531 height 33
click at [767, 70] on header "Status: New Active All Approved Booked Canceled Delivered Denied New On Hold Pe…" at bounding box center [809, 84] width 1515 height 36
click at [579, 62] on agx-page-header "Shipment Manager Try new shipment details page Ok, let's try" at bounding box center [802, 49] width 1531 height 33
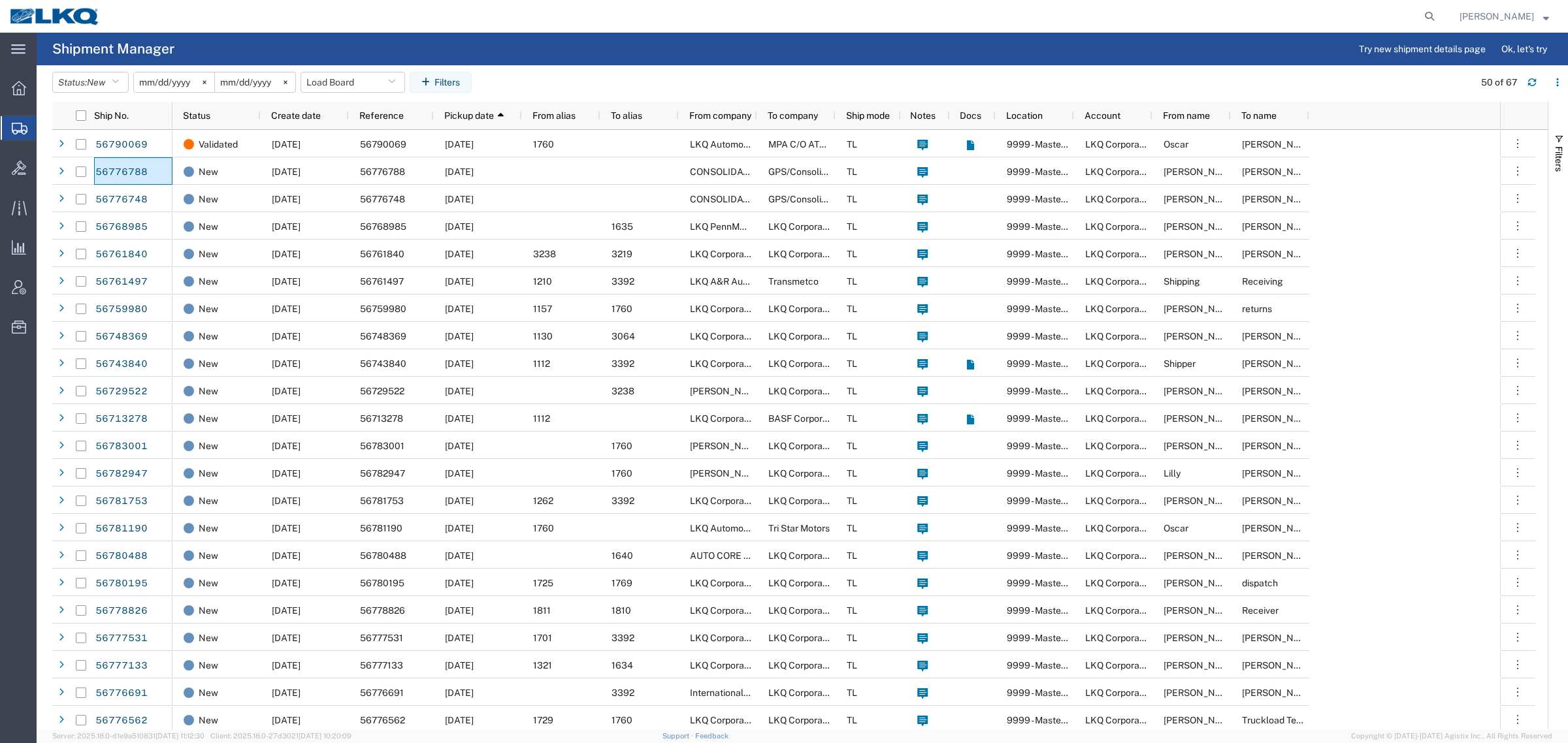
click at [573, 57] on agx-page-header "Shipment Manager Try new shipment details page Ok, let's try" at bounding box center [802, 49] width 1531 height 33
click at [571, 56] on agx-page-header "Shipment Manager Try new shipment details page Ok, let's try" at bounding box center [802, 49] width 1531 height 33
click at [344, 84] on button "Load Board" at bounding box center [352, 83] width 105 height 21
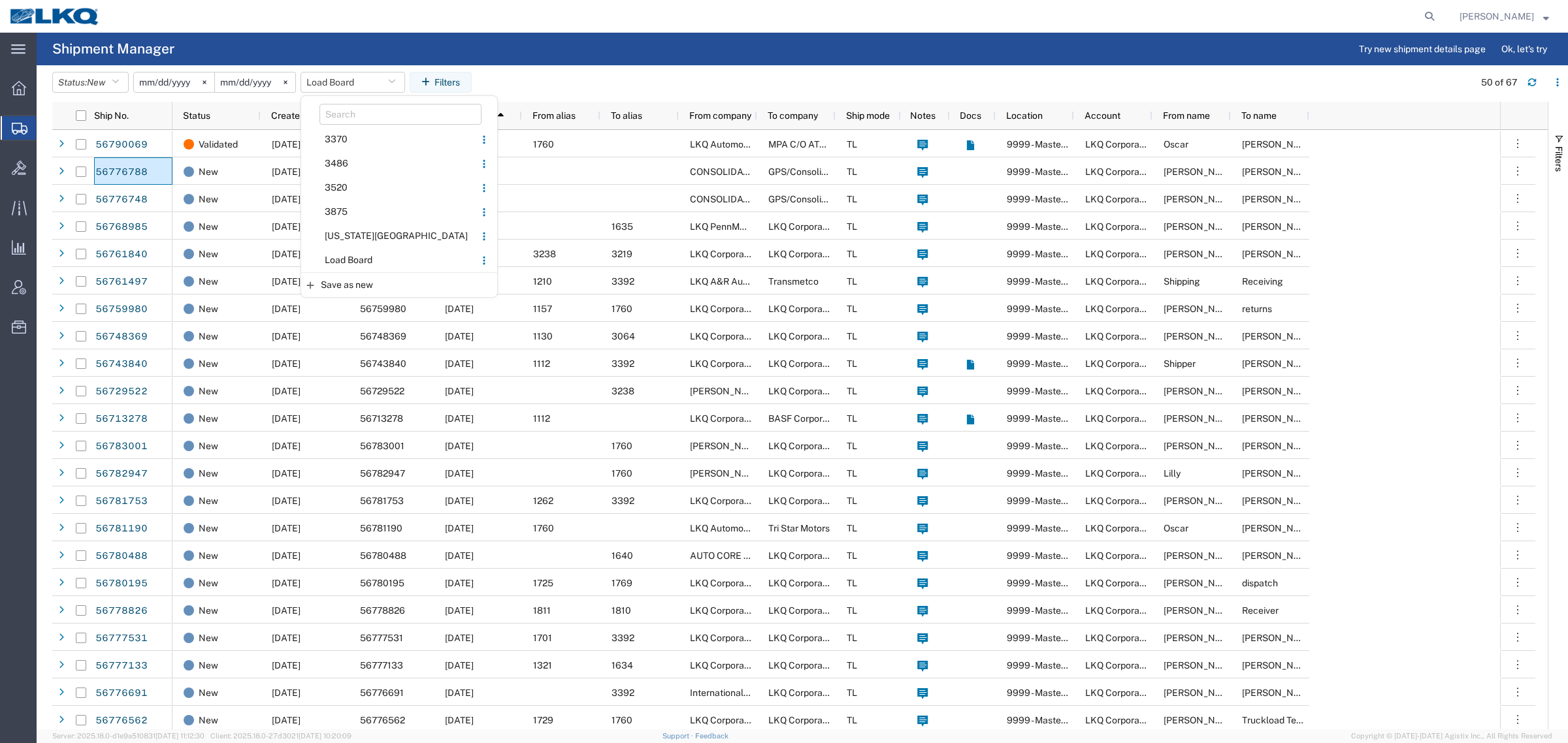
drag, startPoint x: 371, startPoint y: 255, endPoint x: 1173, endPoint y: 145, distance: 809.5
click at [377, 254] on span "Load Board" at bounding box center [388, 259] width 171 height 24
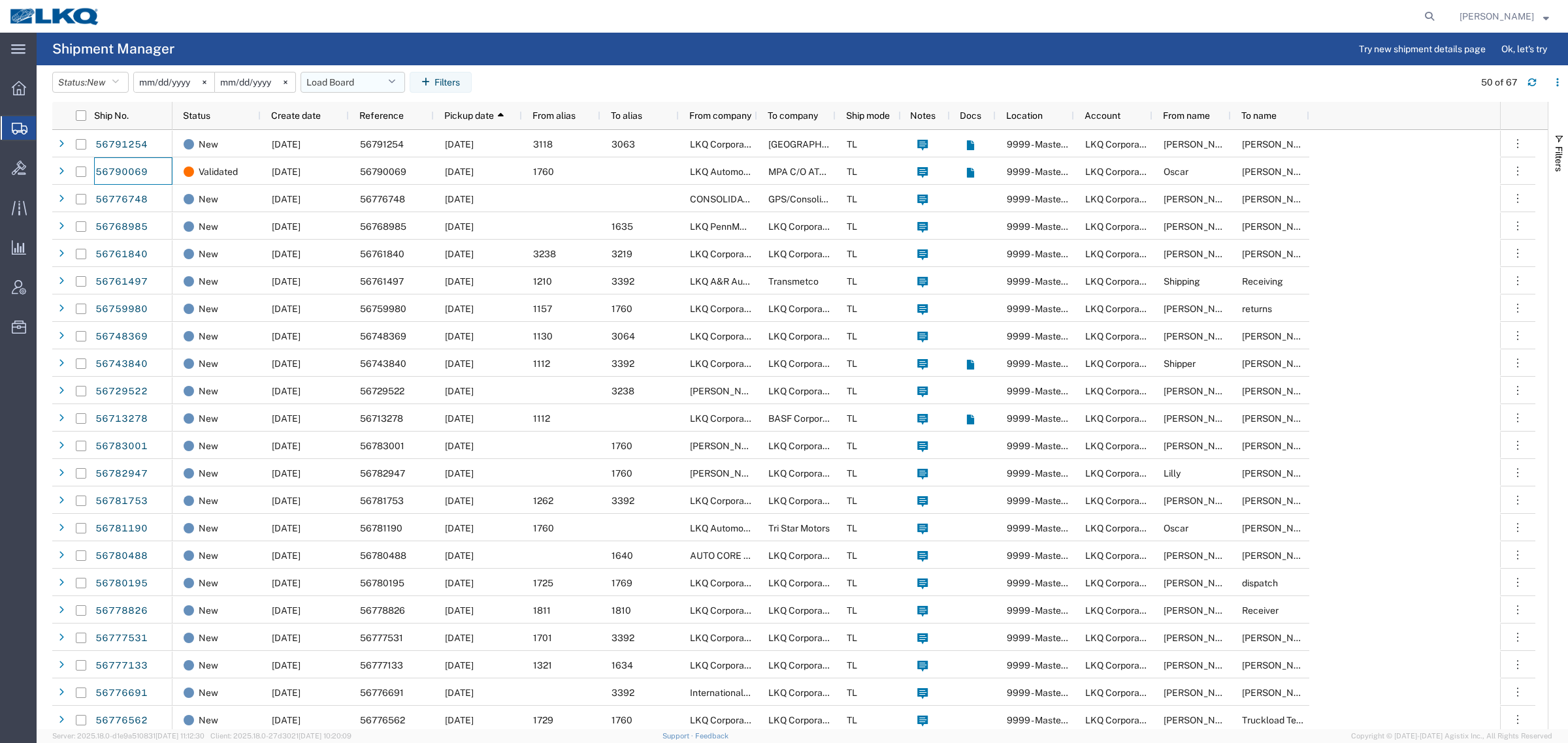
click at [364, 84] on button "Load Board" at bounding box center [352, 83] width 105 height 21
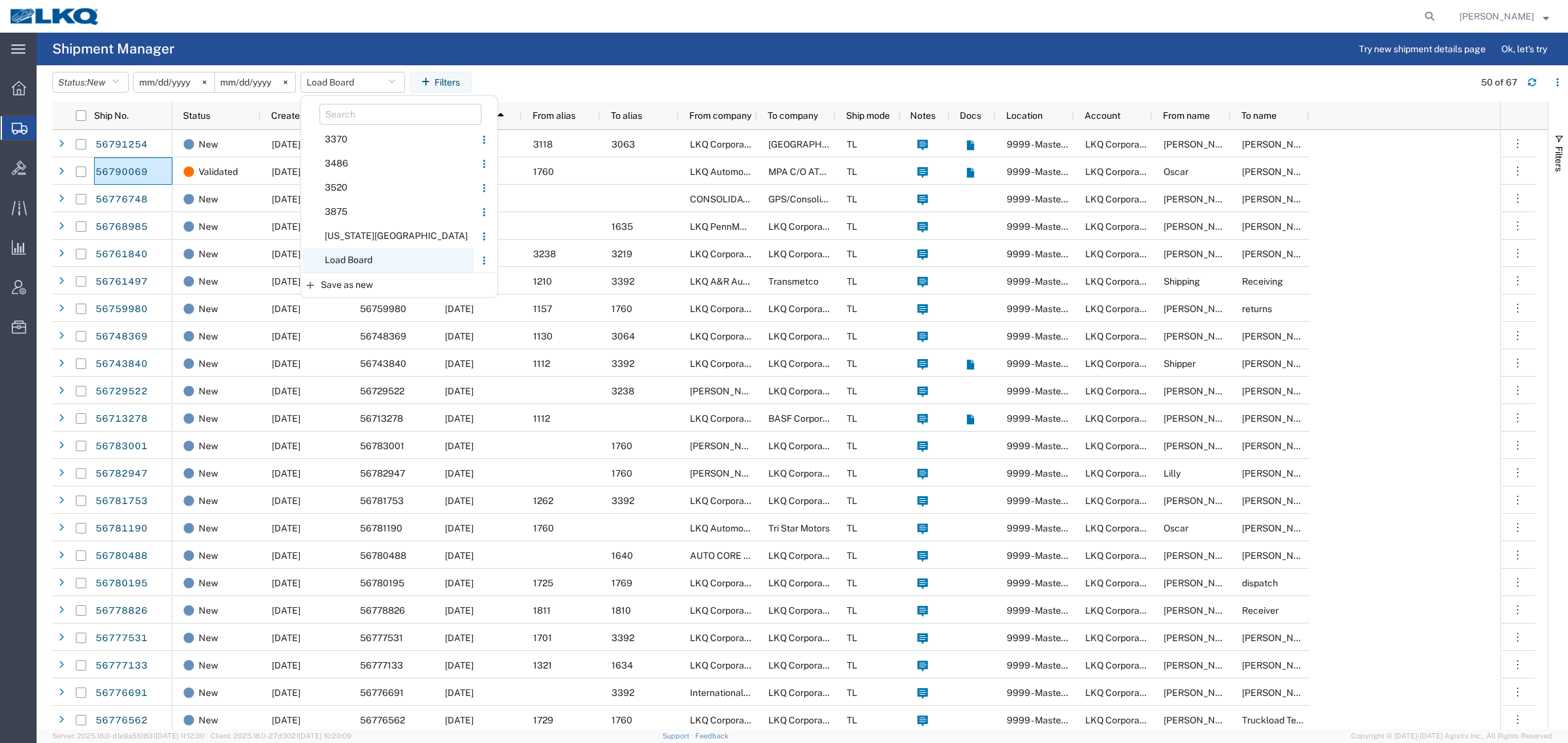
click at [363, 253] on span "Load Board" at bounding box center [388, 259] width 171 height 24
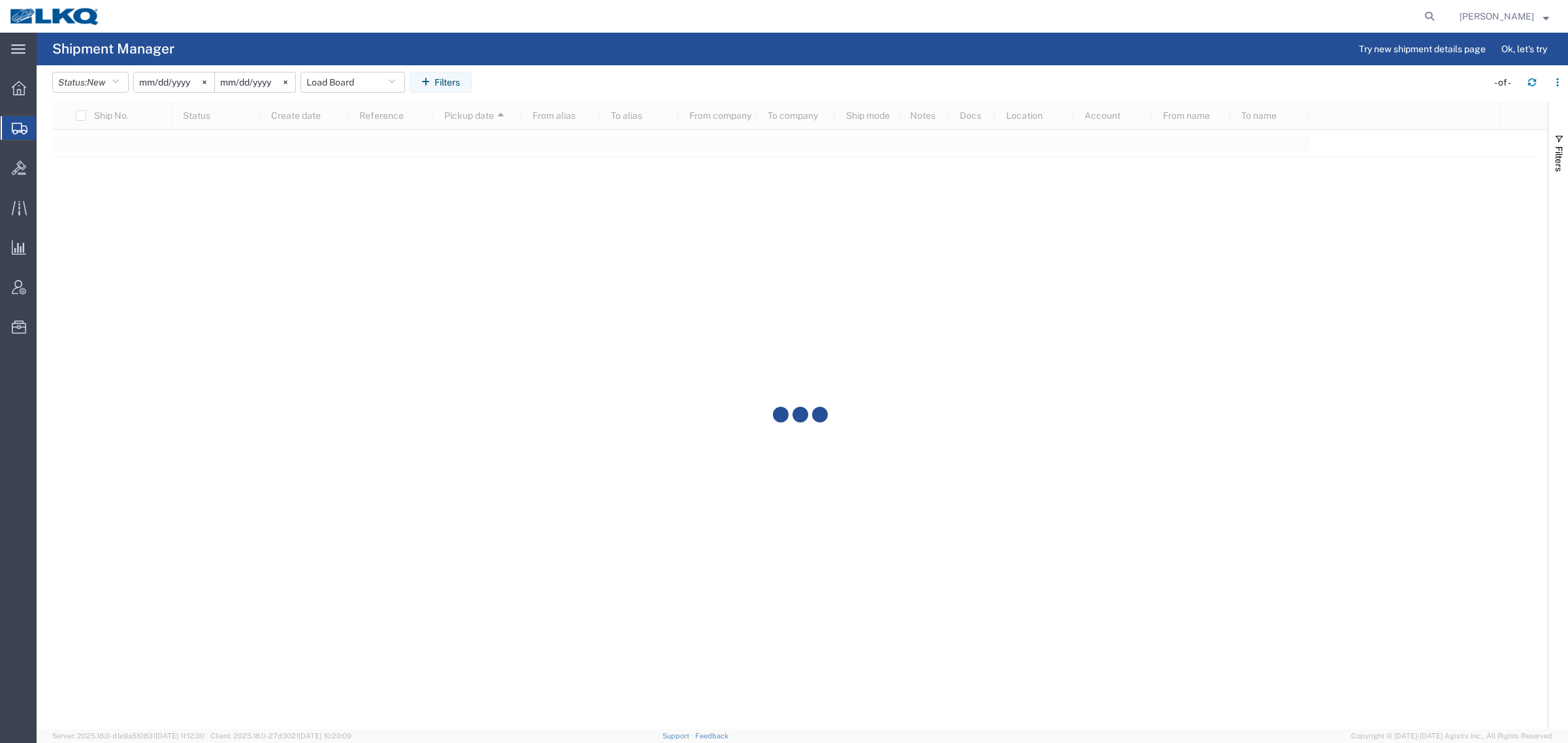
click at [619, 111] on div at bounding box center [799, 416] width 1495 height 628
click at [683, 79] on agx-table-filter-chips "Status: New Active All Approved Booked Canceled Delivered Denied New On Hold Pe…" at bounding box center [765, 86] width 1428 height 30
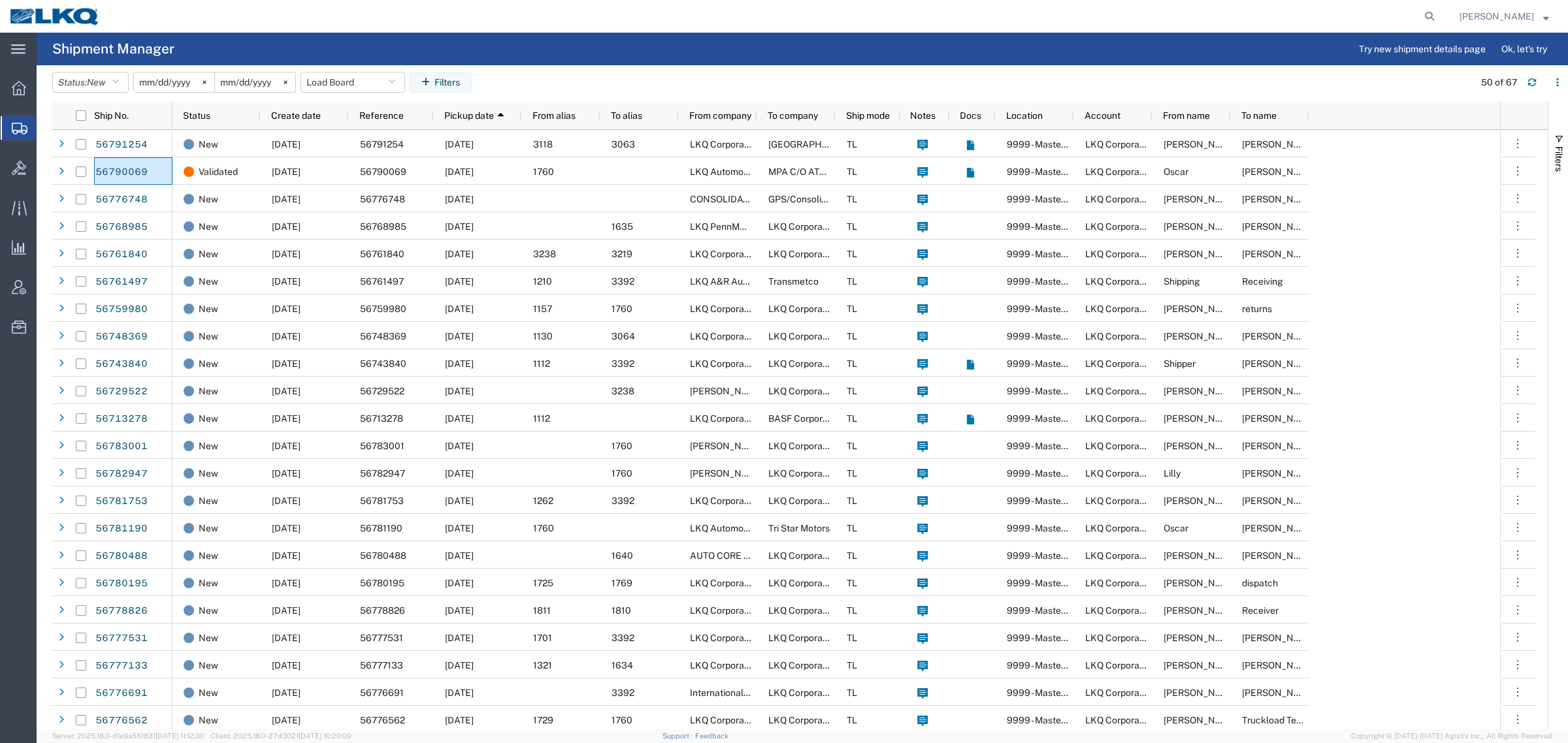
click at [1164, 75] on agx-table-filter-chips "Status: New Active All Approved Booked Canceled Delivered Denied New On Hold Pe…" at bounding box center [759, 86] width 1414 height 30
click at [360, 76] on button "Load Board" at bounding box center [352, 83] width 105 height 21
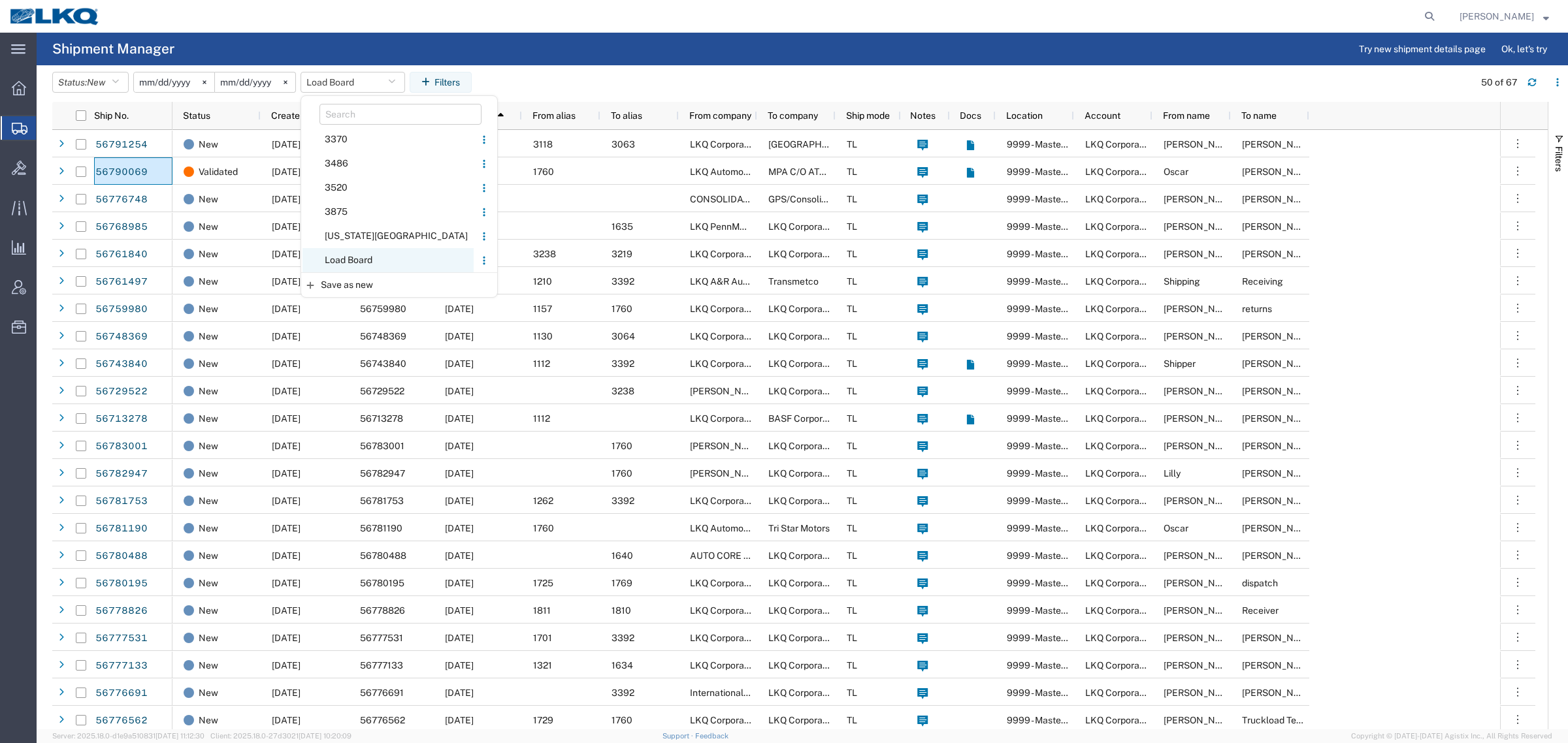
click at [358, 256] on span "Load Board" at bounding box center [388, 259] width 171 height 24
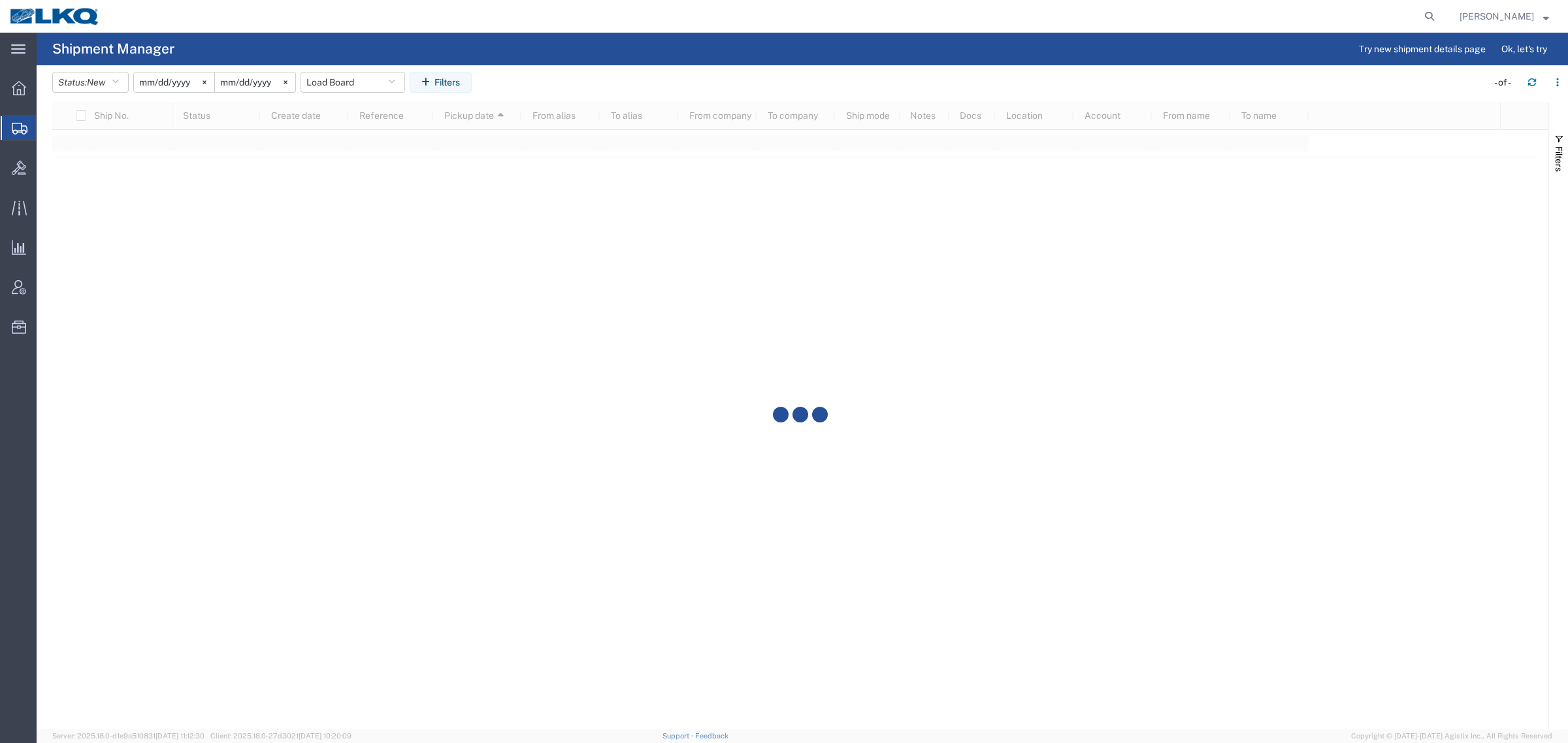
click at [579, 69] on header "Status: New Active All Approved Booked Canceled Delivered Denied New On Hold Pe…" at bounding box center [809, 84] width 1515 height 36
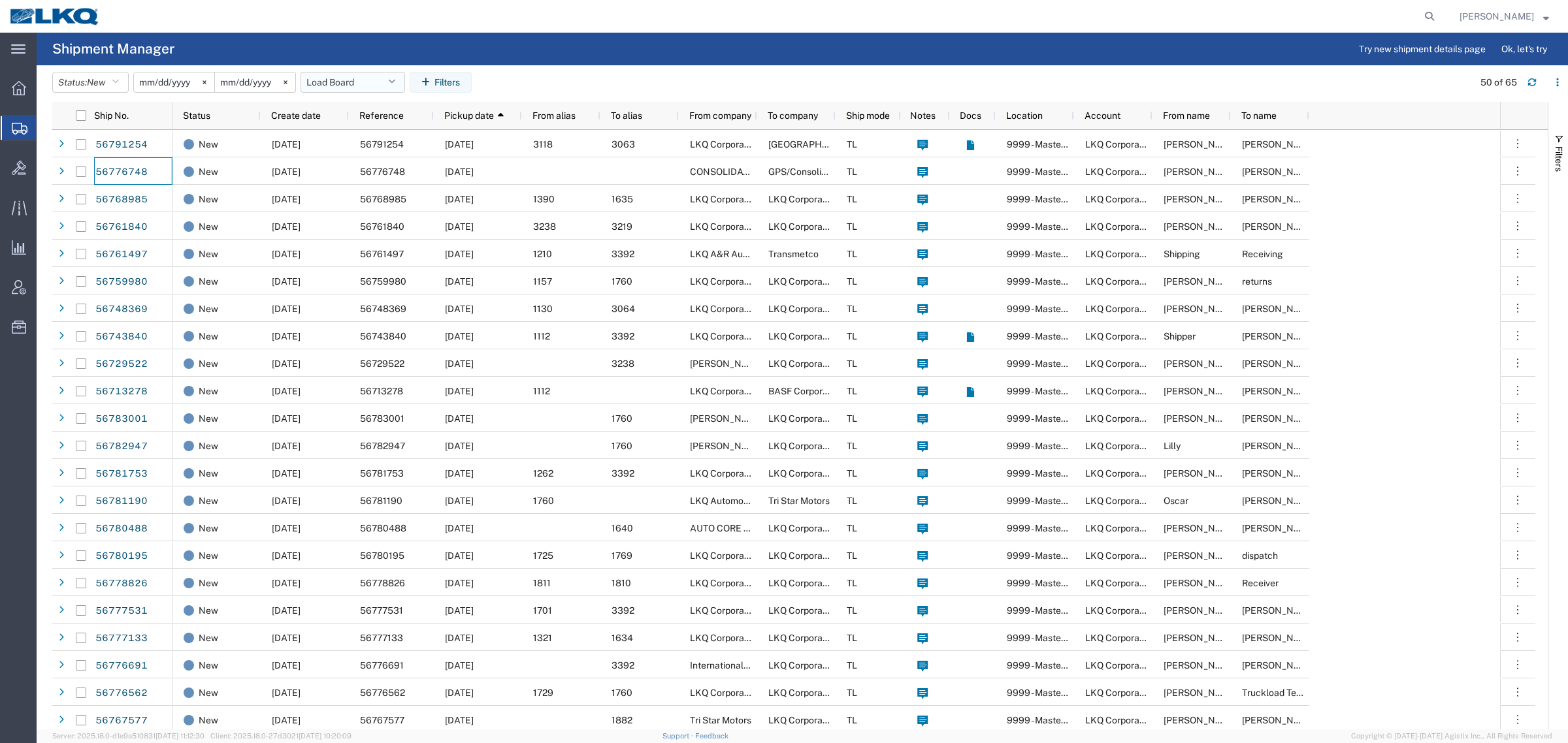
click at [337, 84] on button "Load Board" at bounding box center [352, 83] width 105 height 21
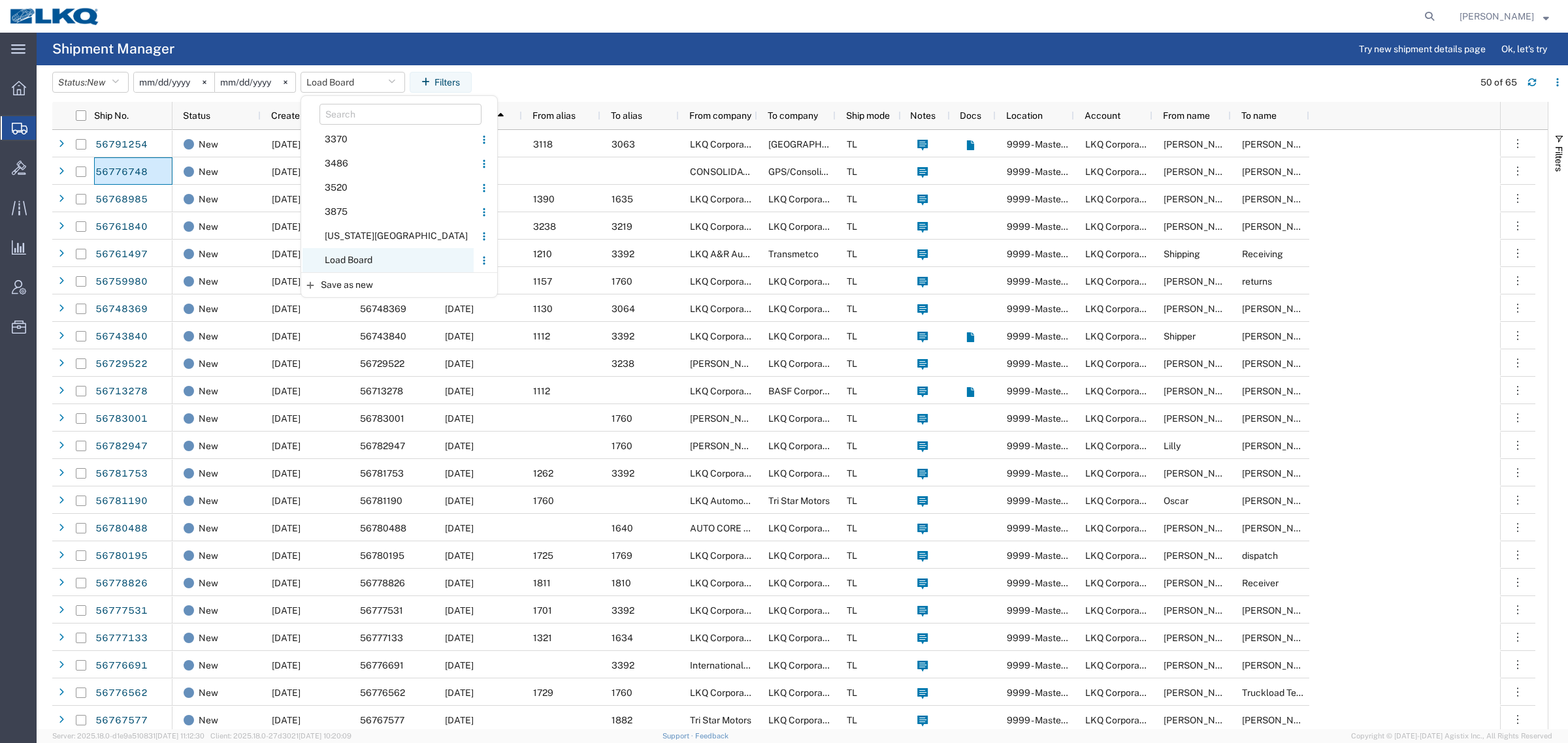
click at [360, 249] on span "Load Board" at bounding box center [388, 259] width 171 height 24
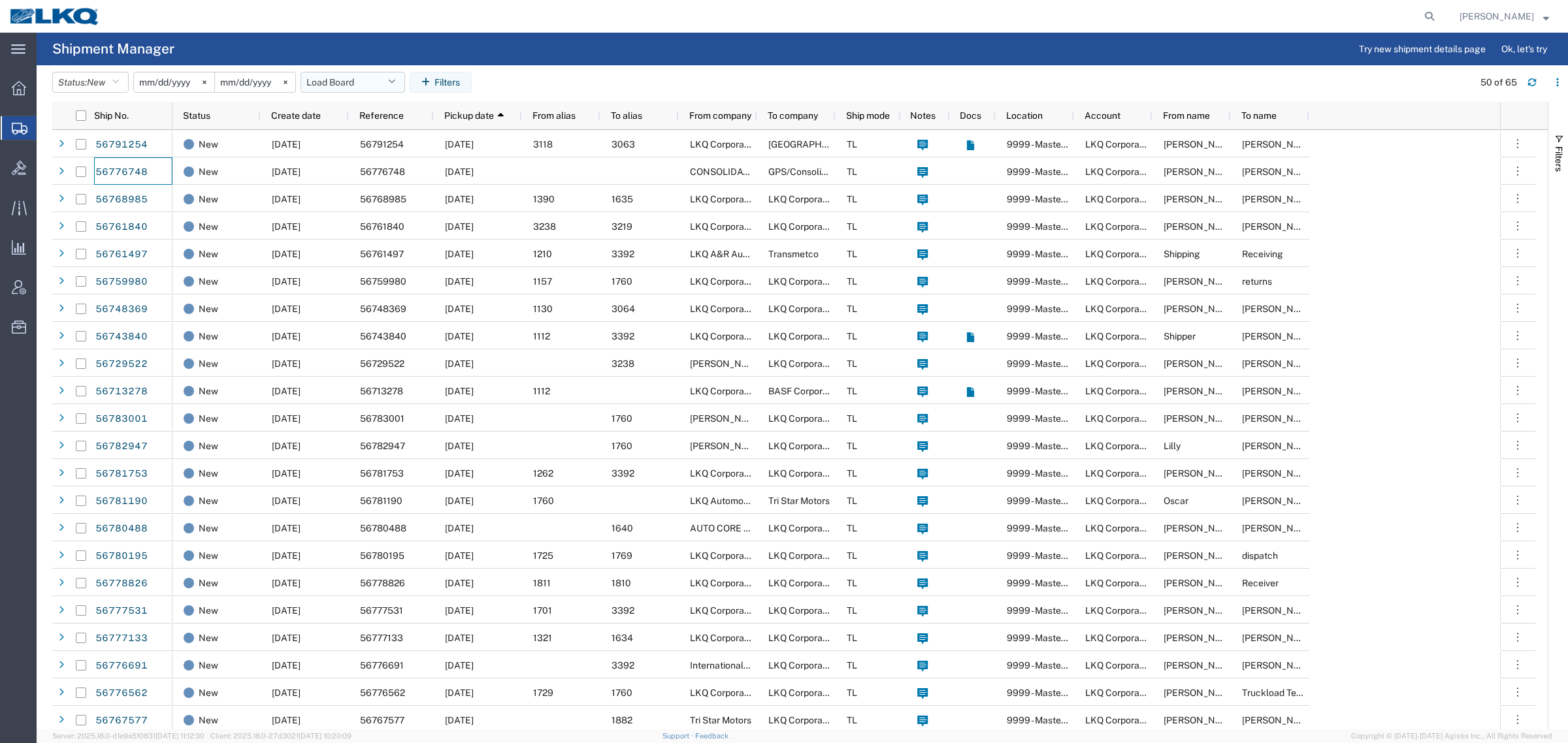
click at [360, 77] on button "Load Board" at bounding box center [352, 83] width 105 height 21
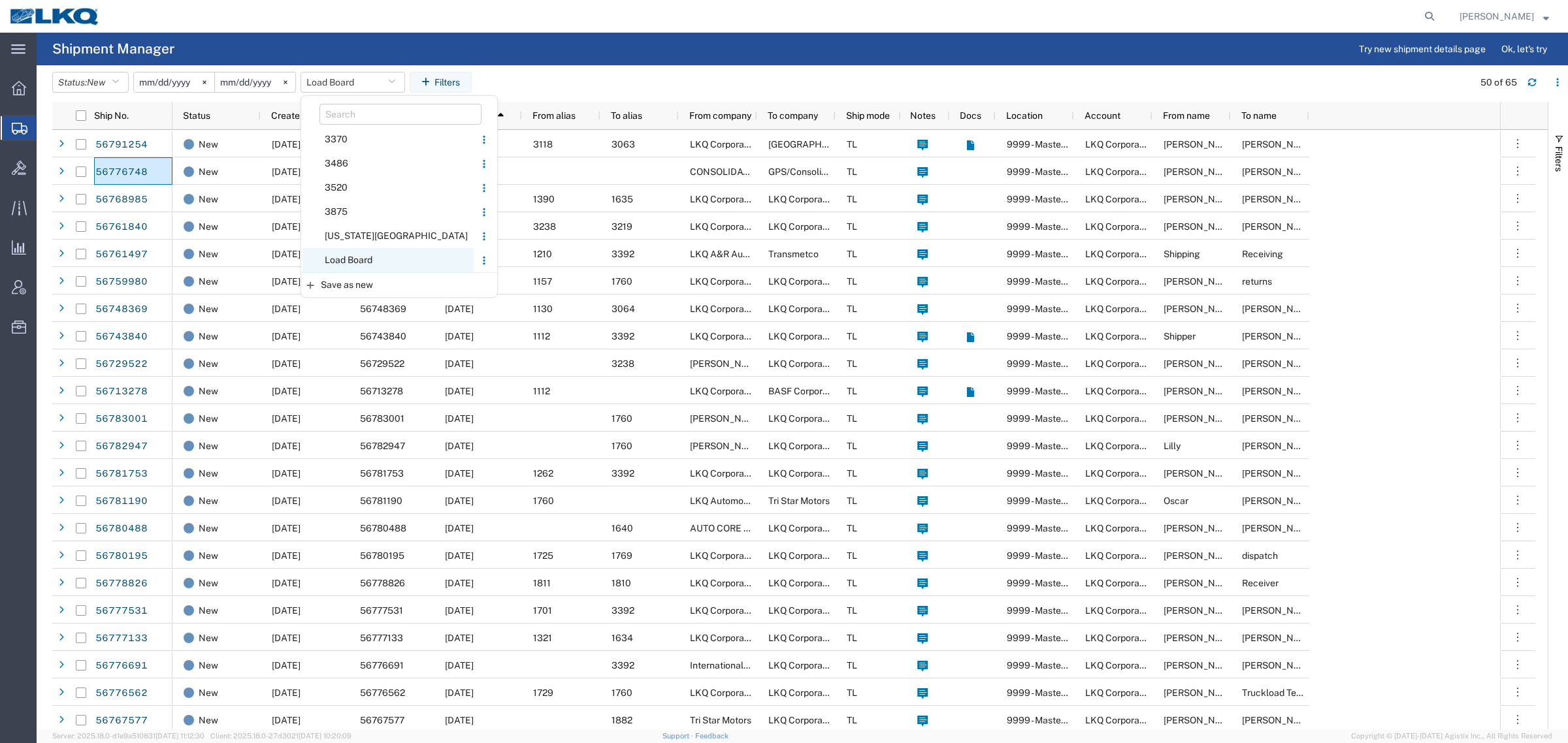
click at [364, 252] on span "Load Board" at bounding box center [388, 259] width 171 height 24
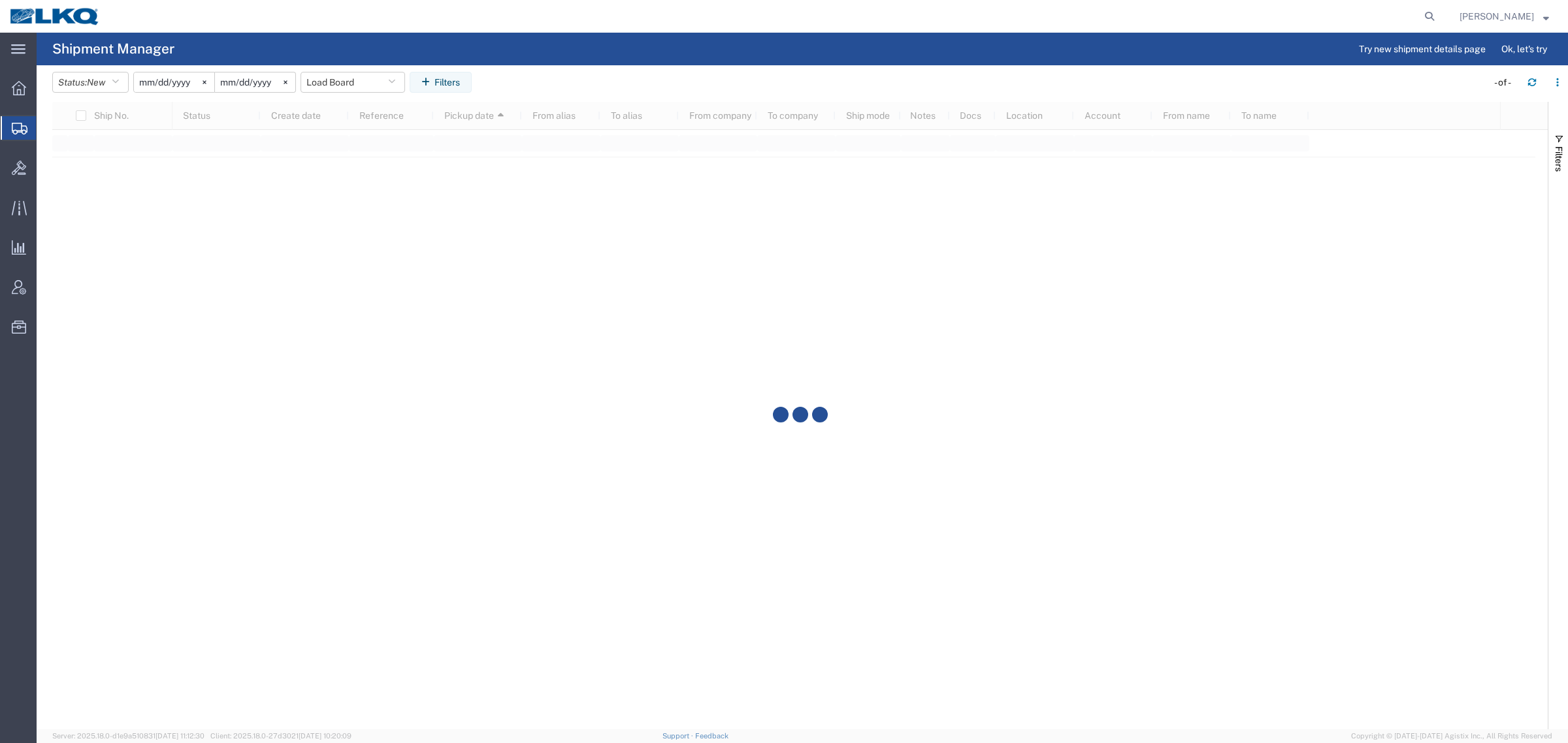
click at [703, 37] on agx-page-header "Shipment Manager Try new shipment details page Ok, let's try" at bounding box center [802, 49] width 1531 height 33
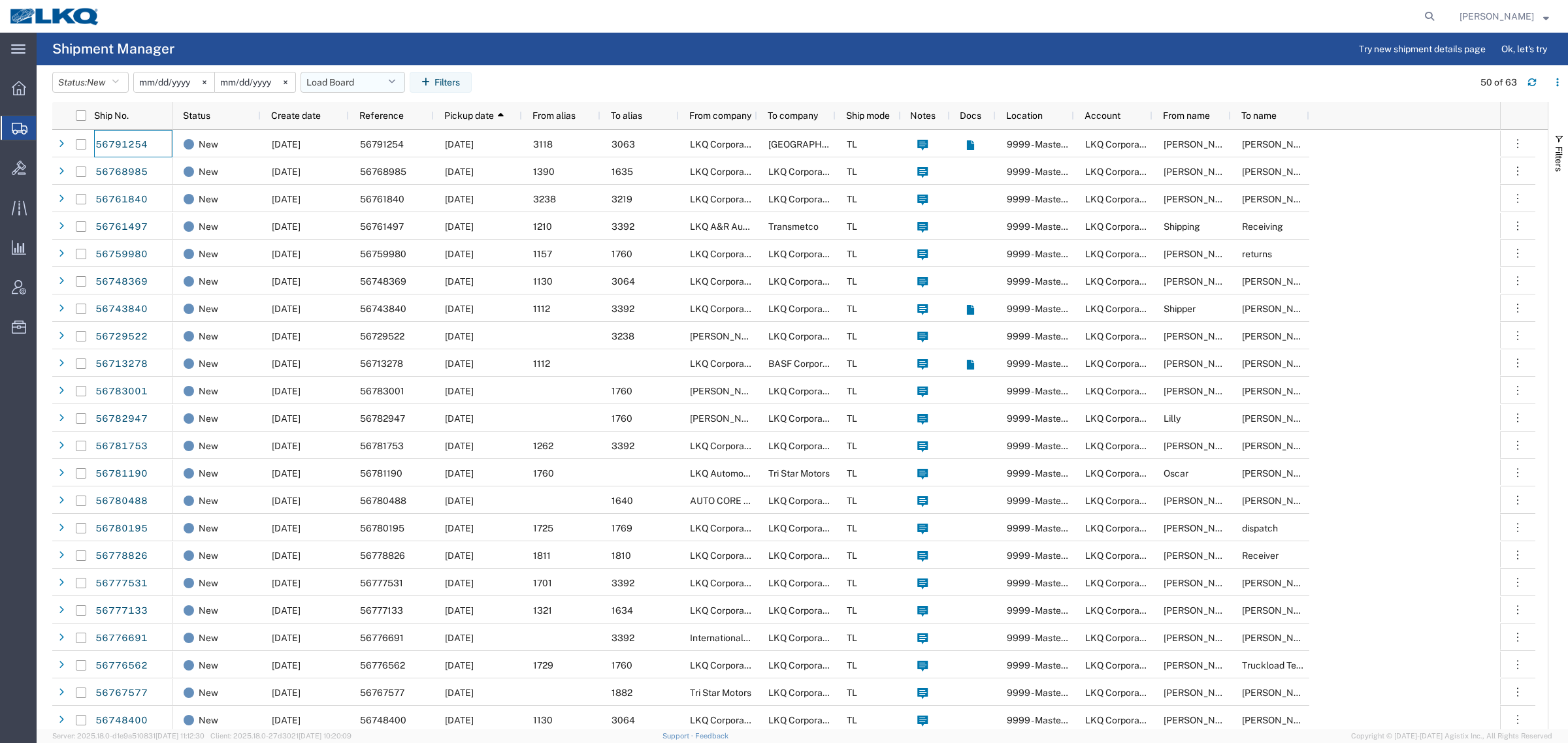
click at [341, 80] on button "Load Board" at bounding box center [352, 83] width 105 height 21
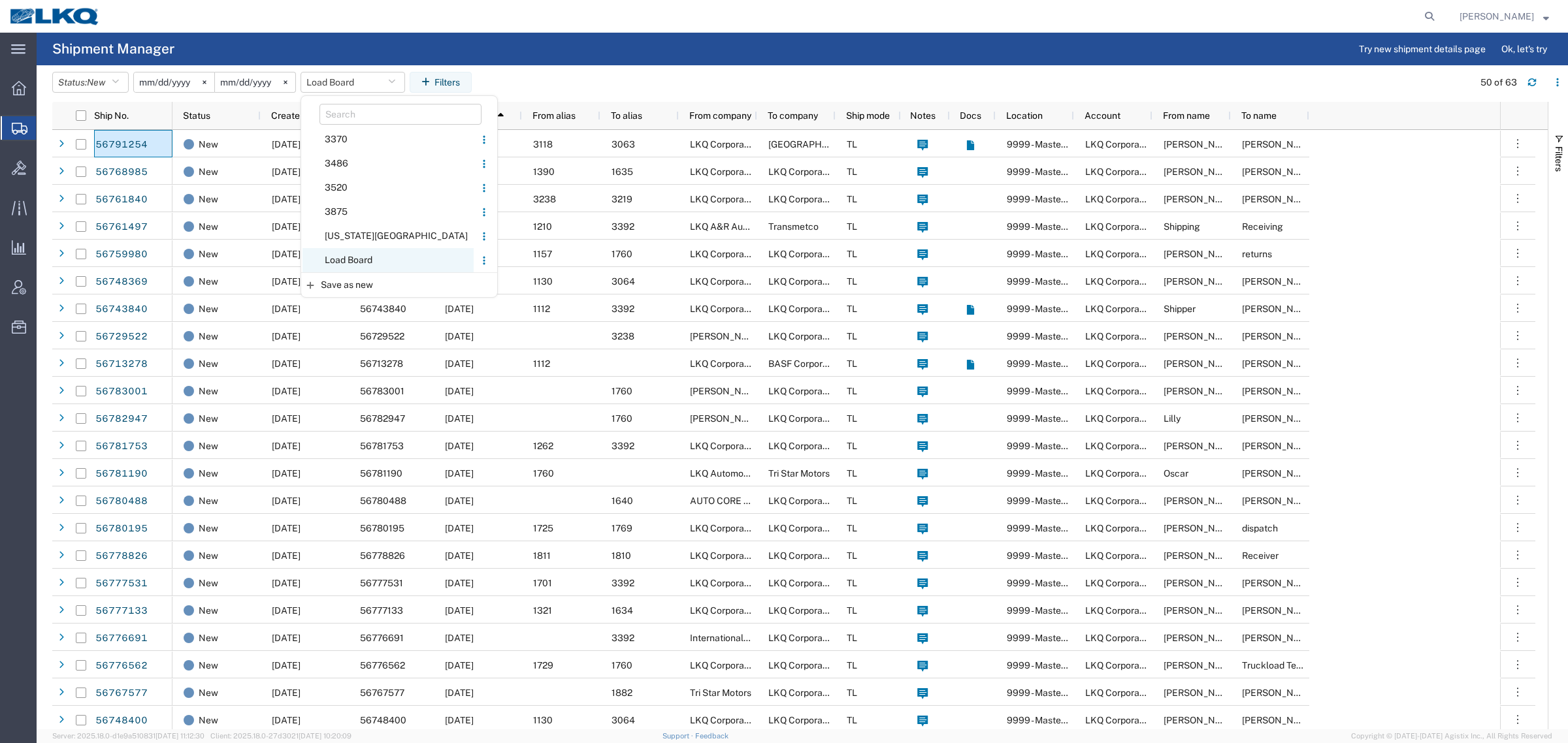
click at [373, 254] on span "Load Board" at bounding box center [388, 259] width 171 height 24
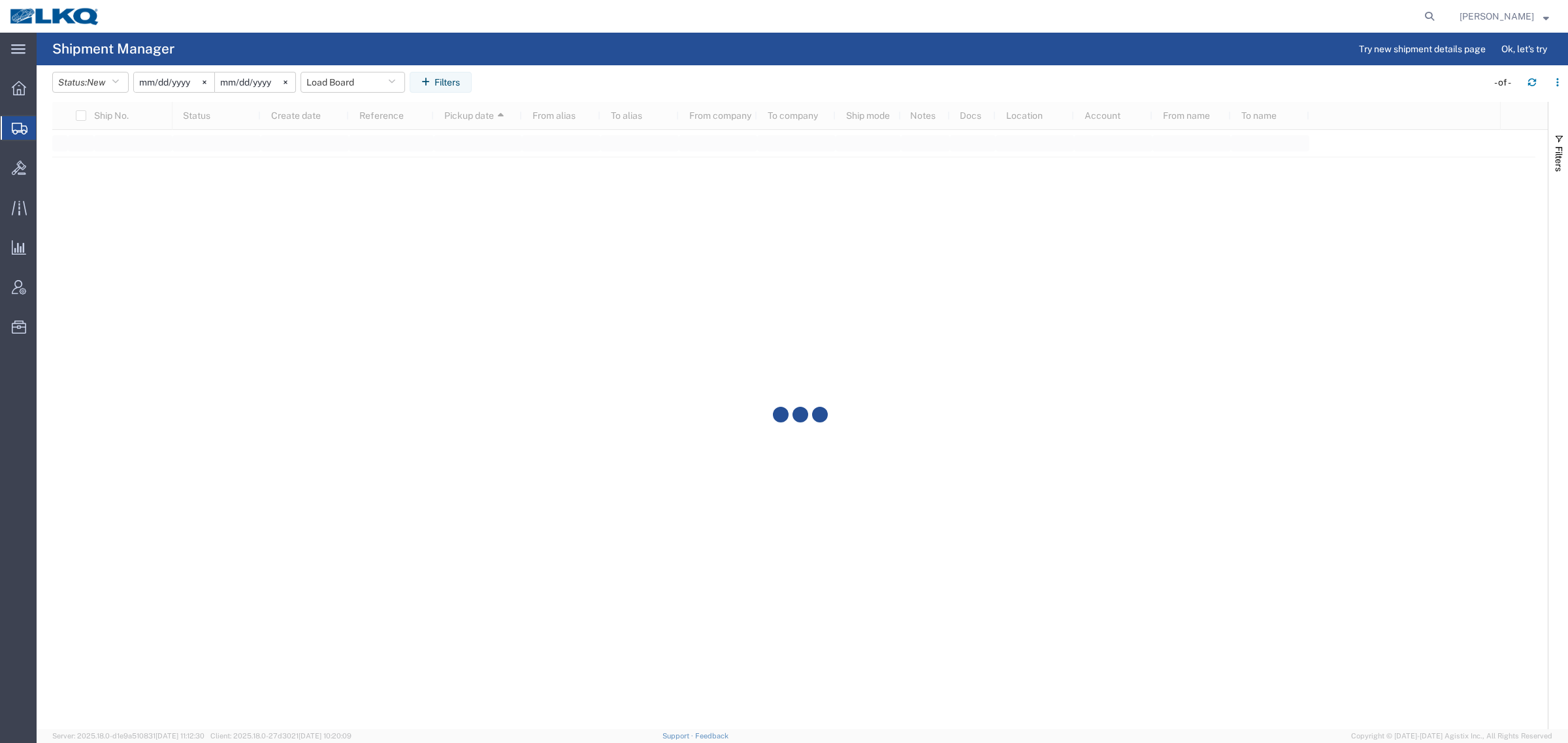
click at [605, 62] on agx-page-header "Shipment Manager Try new shipment details page Ok, let's try" at bounding box center [802, 49] width 1531 height 33
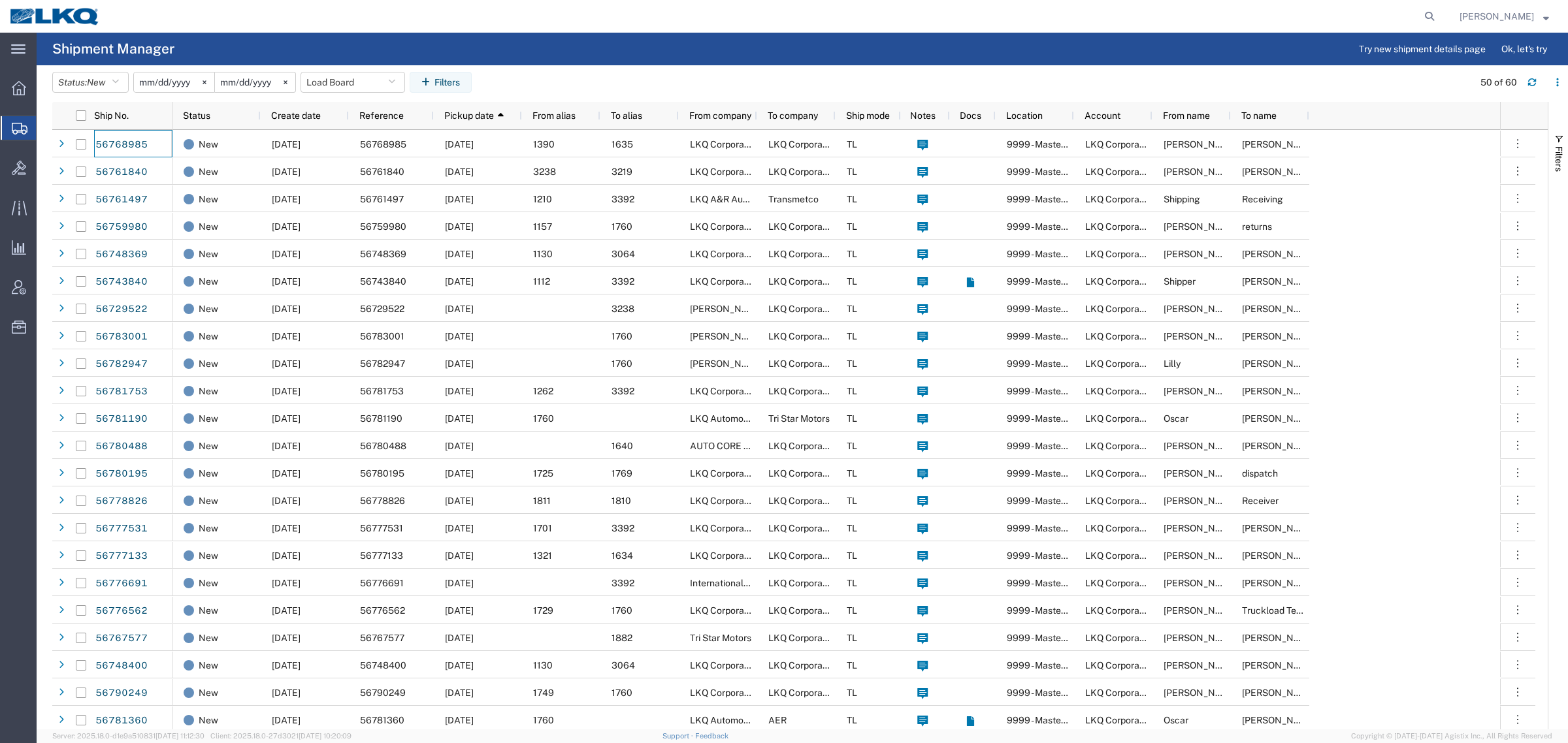
click at [526, 80] on agx-table-filter-chips "Status: New Active All Approved Booked Canceled Delivered Denied New On Hold Pe…" at bounding box center [759, 86] width 1414 height 30
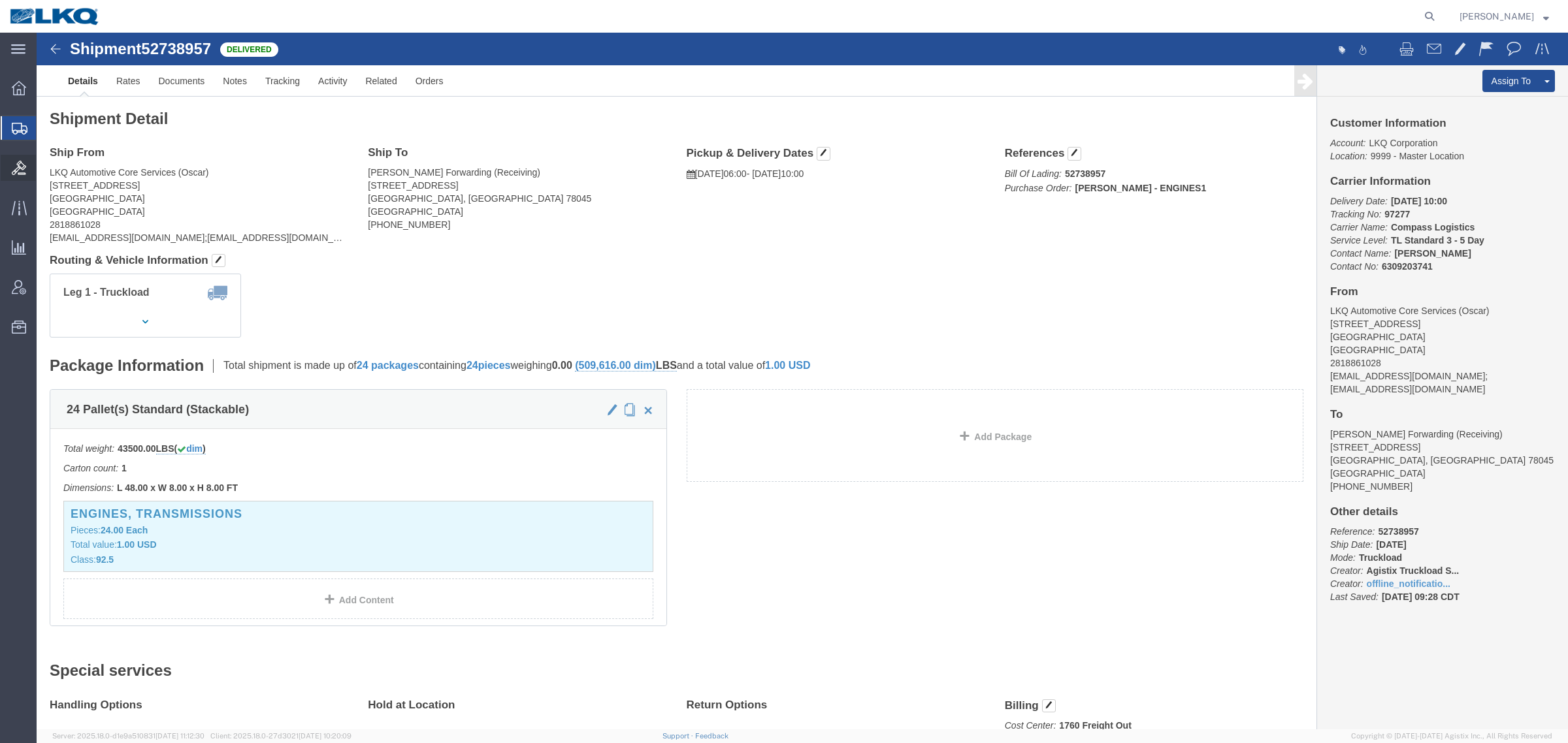
click at [12, 164] on icon at bounding box center [18, 167] width 14 height 14
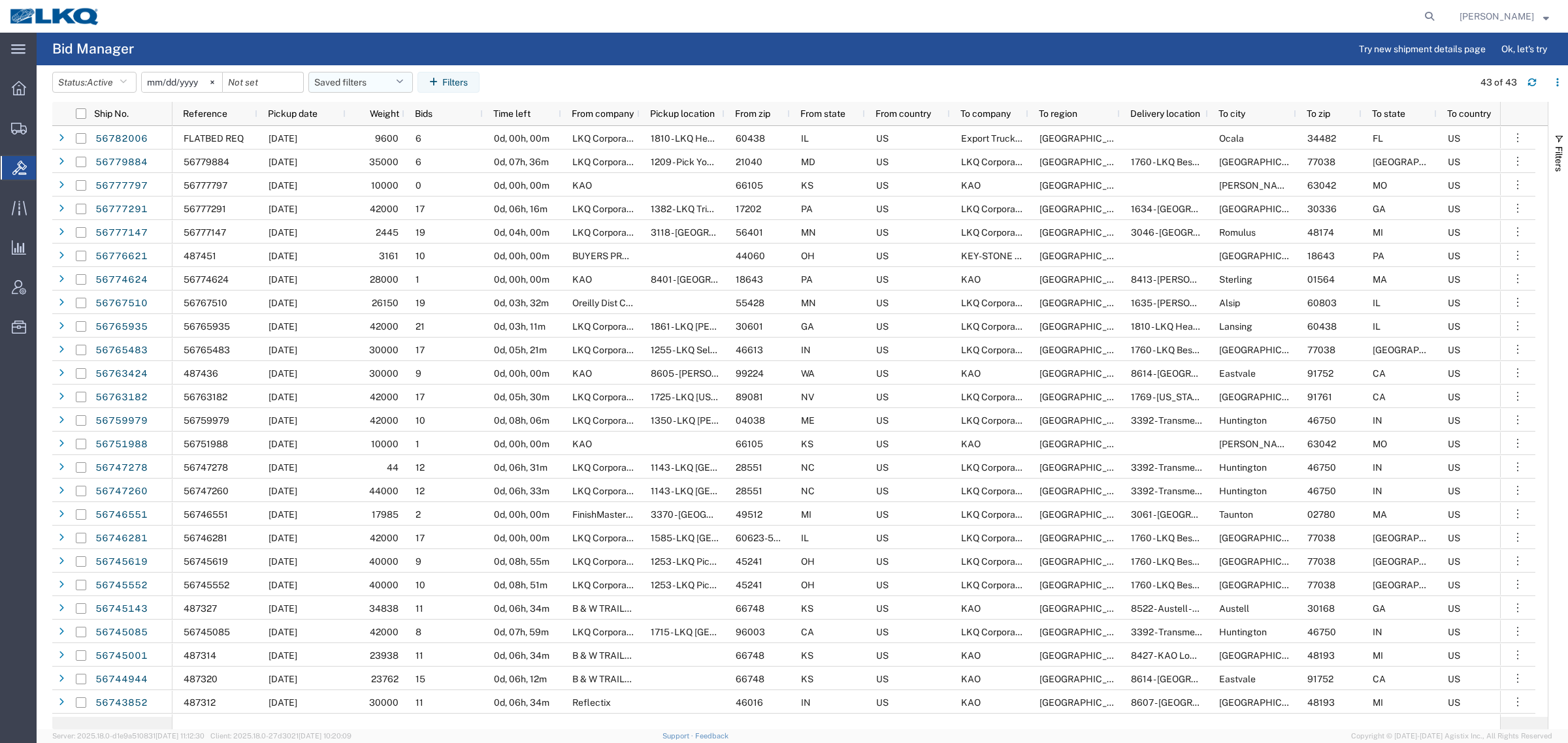
click at [347, 83] on button "Saved filters" at bounding box center [360, 83] width 105 height 21
click at [363, 140] on span "Bid Board" at bounding box center [396, 139] width 171 height 24
type input "[DATE]"
type input "2025-12-31"
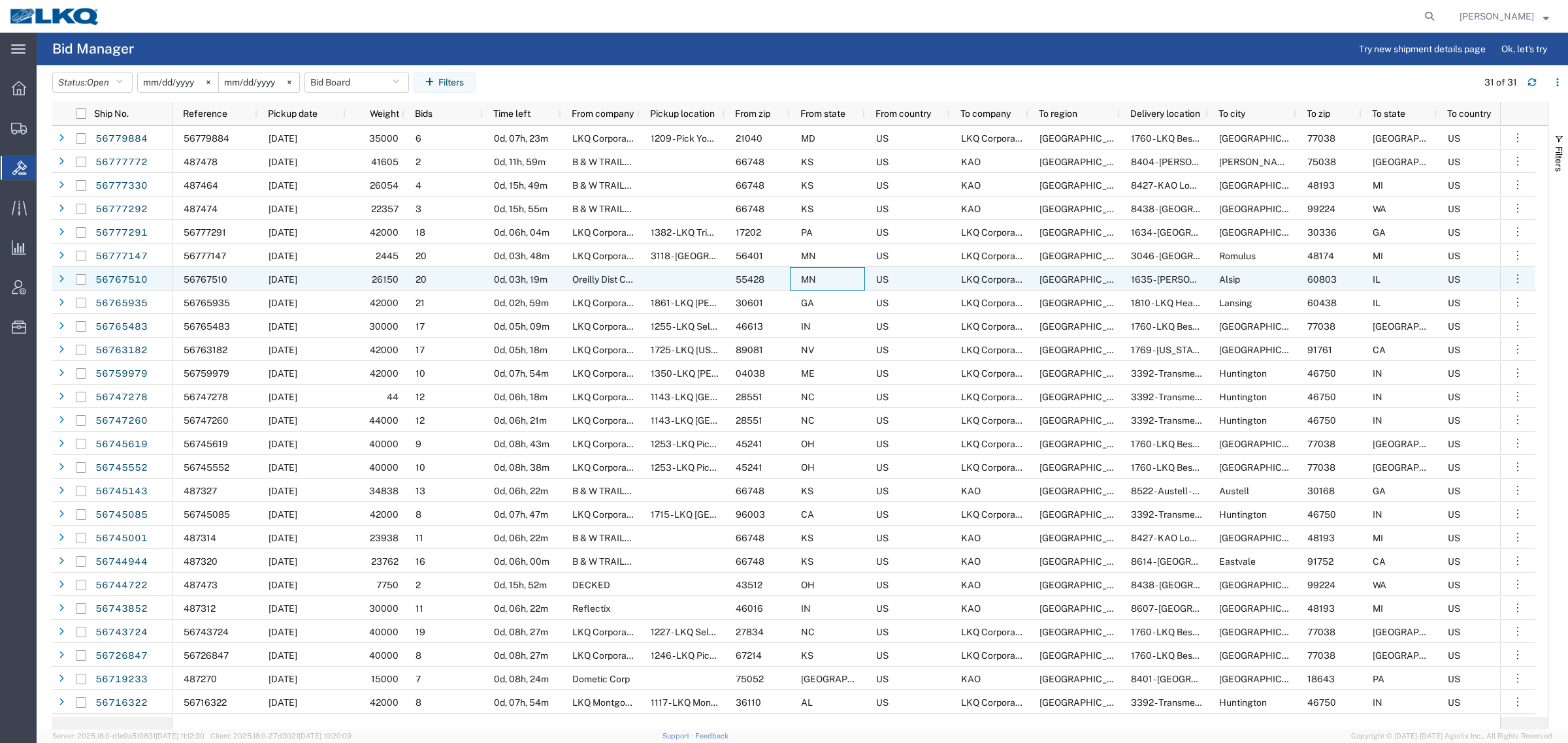
click at [830, 285] on div "MN" at bounding box center [827, 278] width 75 height 23
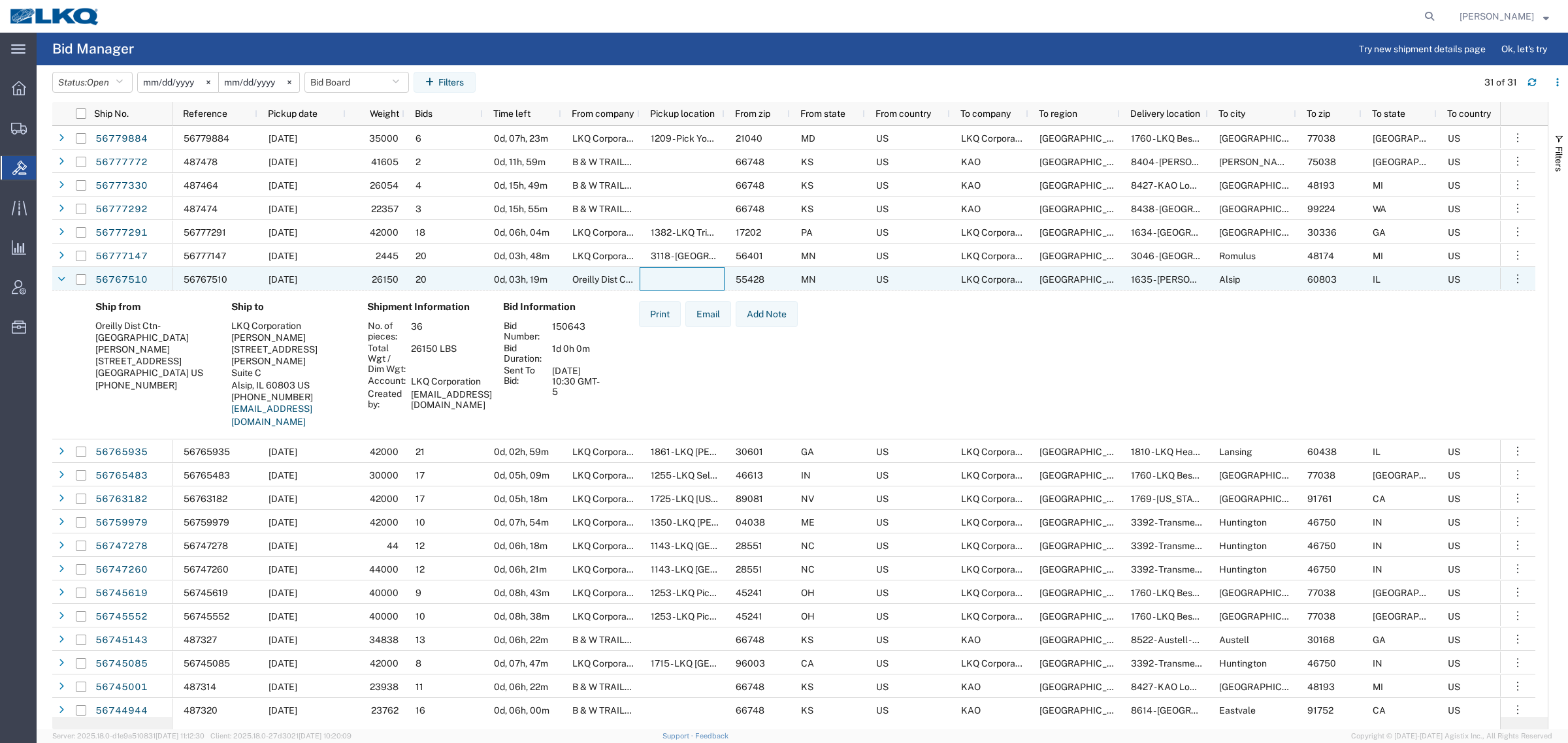
click at [688, 286] on div at bounding box center [682, 278] width 84 height 23
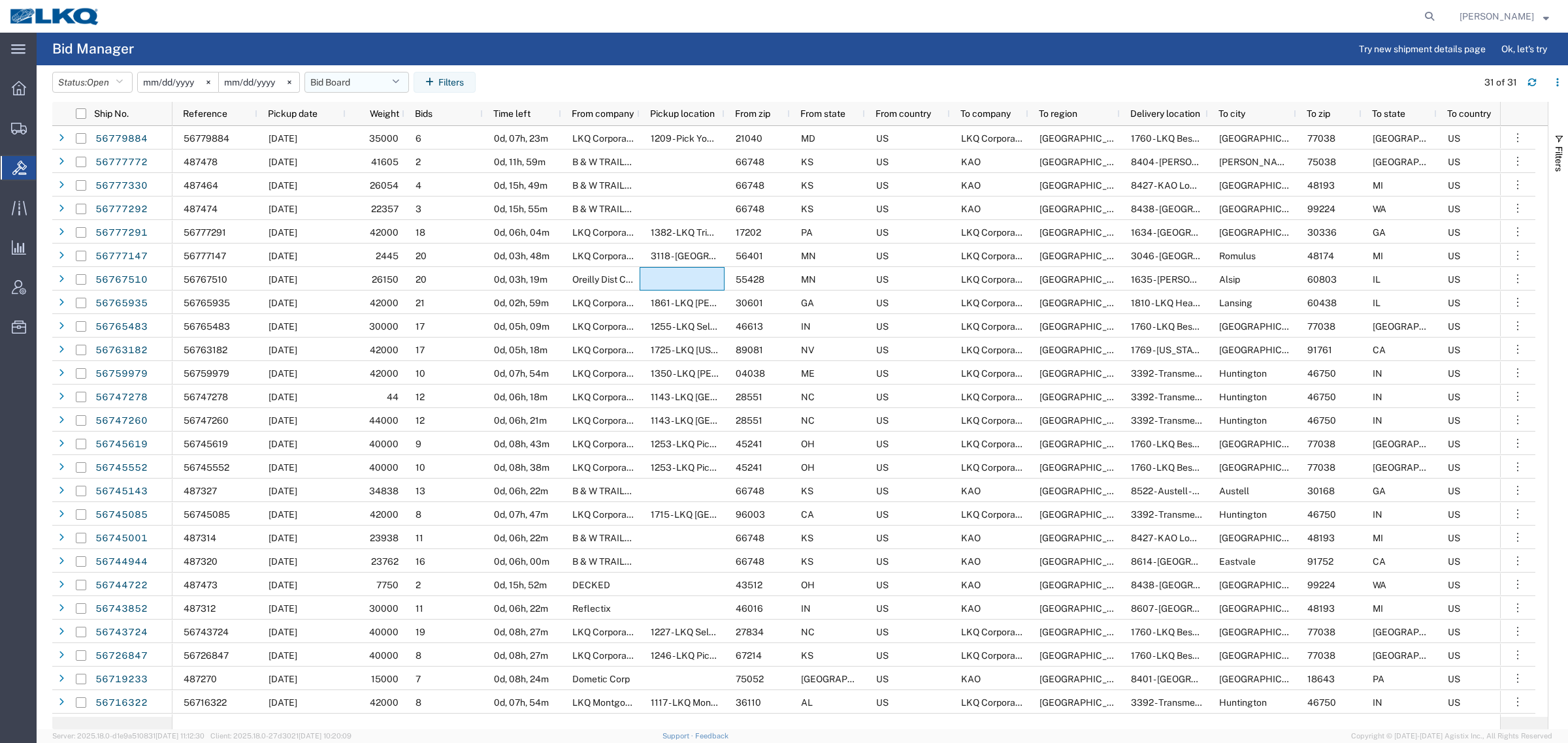
click at [327, 77] on button "Bid Board" at bounding box center [356, 83] width 105 height 21
click at [361, 134] on span "Bid Board" at bounding box center [392, 139] width 171 height 24
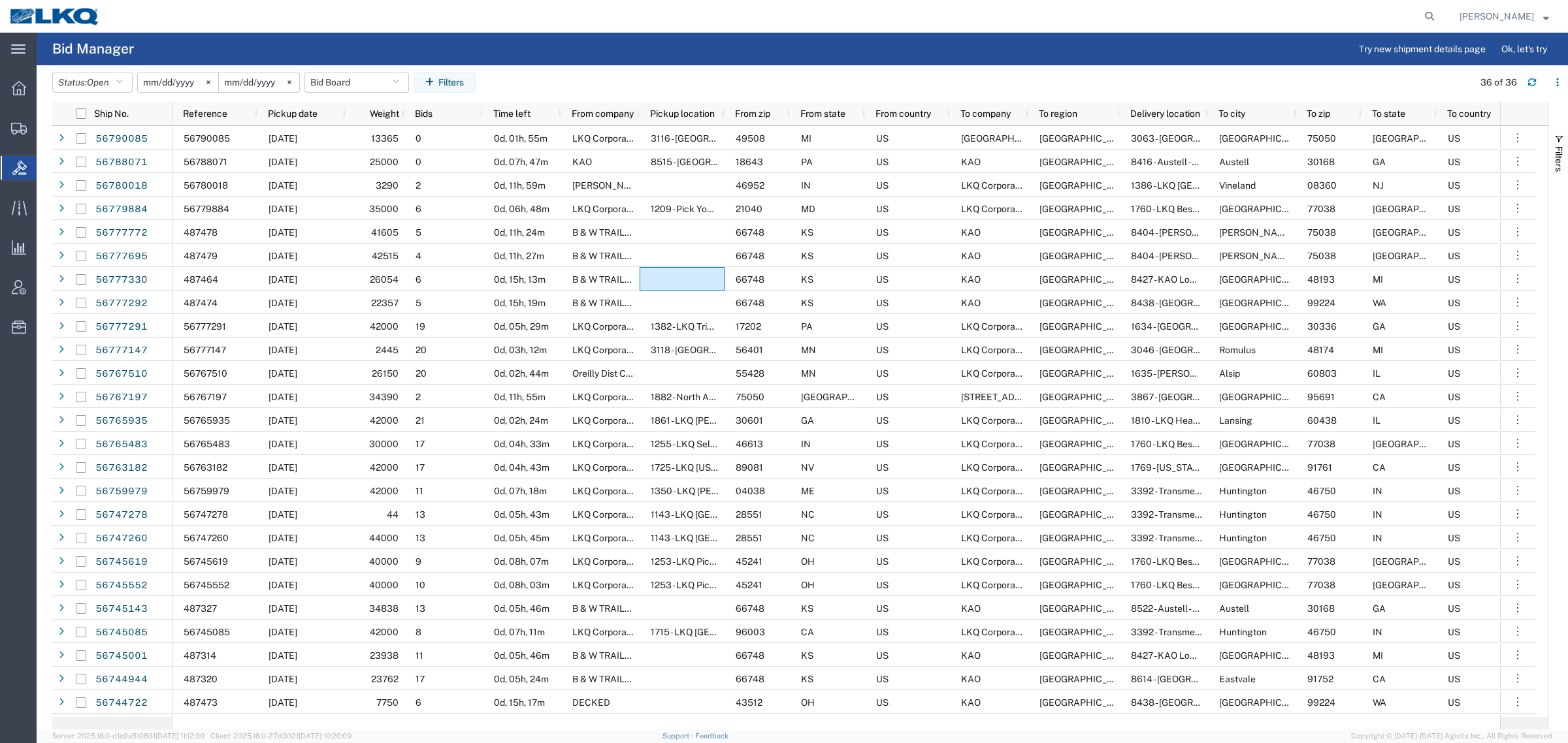
click at [588, 60] on agx-page-header "Bid Manager Try new shipment details page Ok, let's try" at bounding box center [802, 49] width 1531 height 33
click header "Status: Open Active All Awaiting Confirmation Awarded Closed Expired Open Withd…"
click agx-page-header "Bid Manager Try new shipment details page Ok, let's try"
click button "Bid Board"
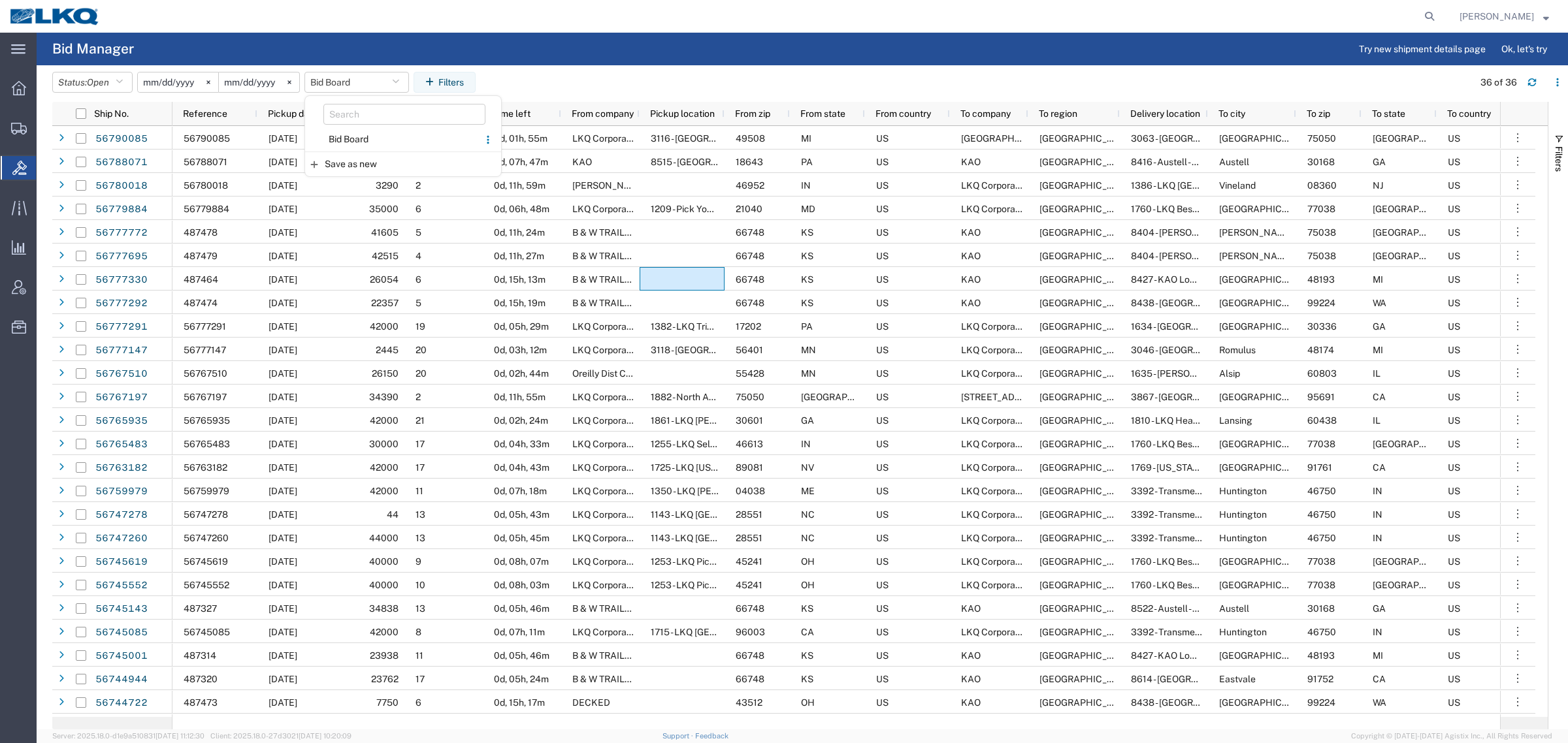
click agx-page-header "Bid Manager Try new shipment details page Ok, let's try"
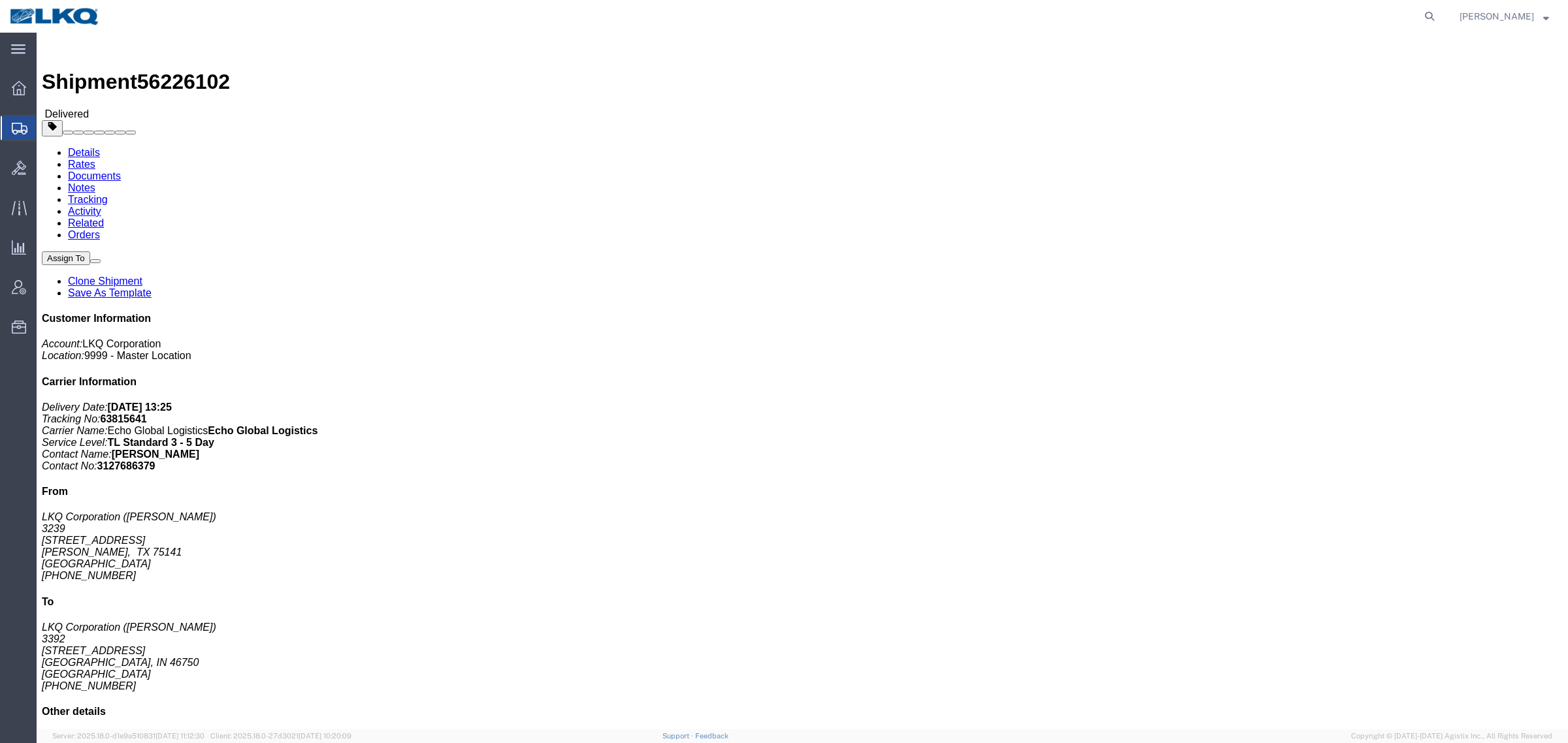
click address "LKQ Corporation ([PERSON_NAME]) 3392 [STREET_ADDRESS][PERSON_NAME] [PHONE_NUMBE…"
click div "Leg 1 - Truckload Vehicle 1: Standard Dry Van (53 Feet) Number of trucks: 1"
click at [0, 0] on span "Ad Hoc Reports" at bounding box center [0, 0] width 0 height 0
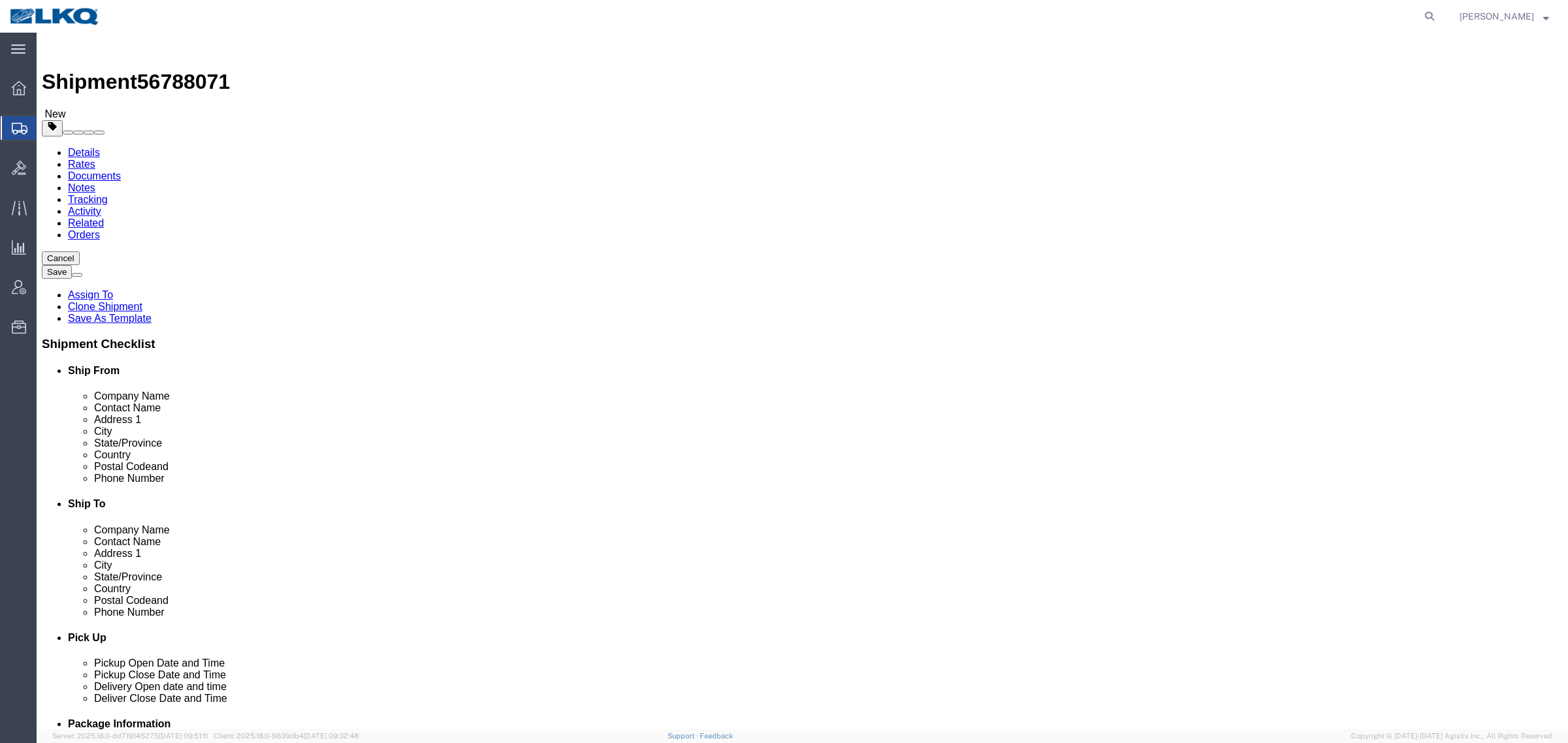
click div "Shipment Information Package Information Special Services Loading Routing"
select select "30588"
select select "30533"
click div "Shipment Information Package Information Special Services Loading Routing"
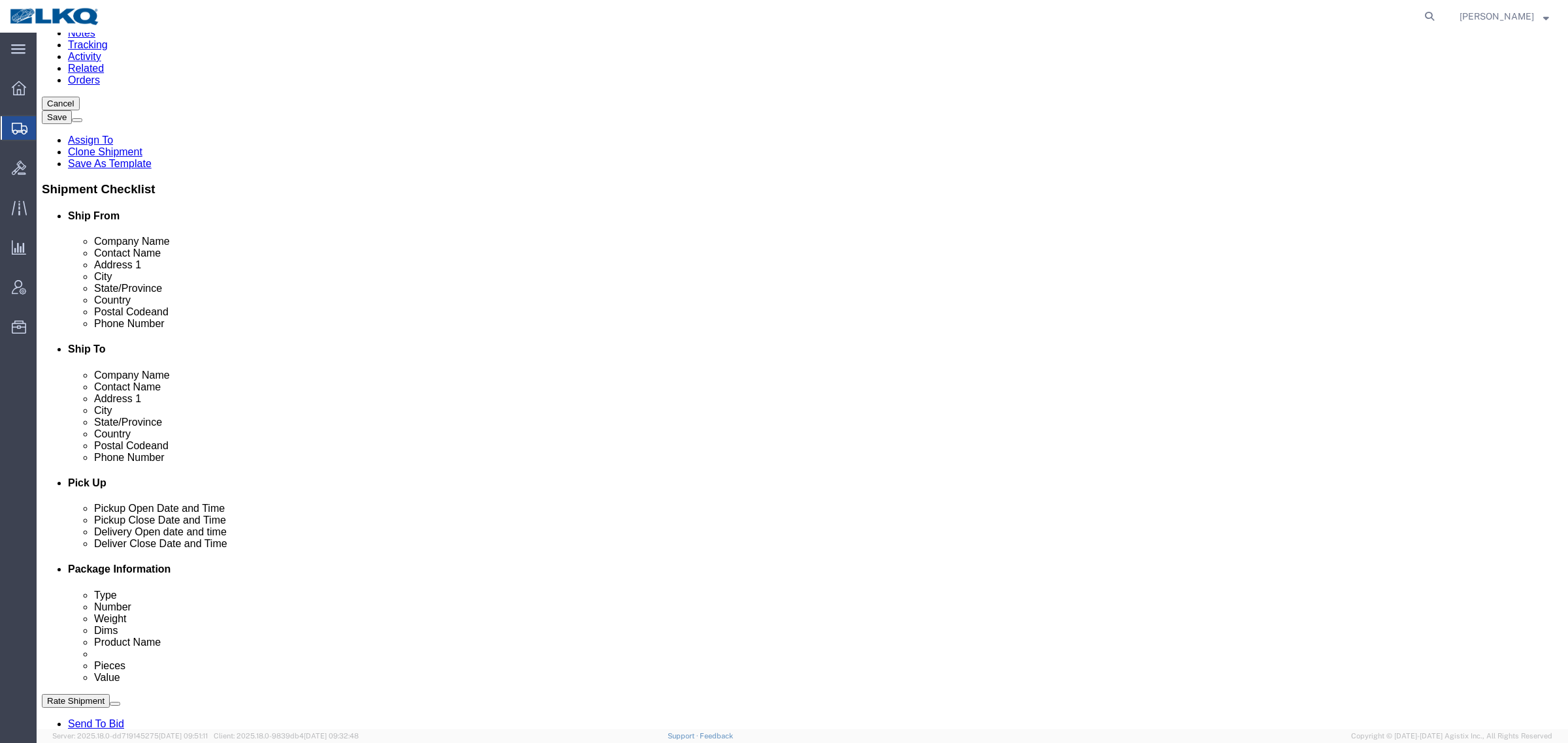
scroll to position [163, 0]
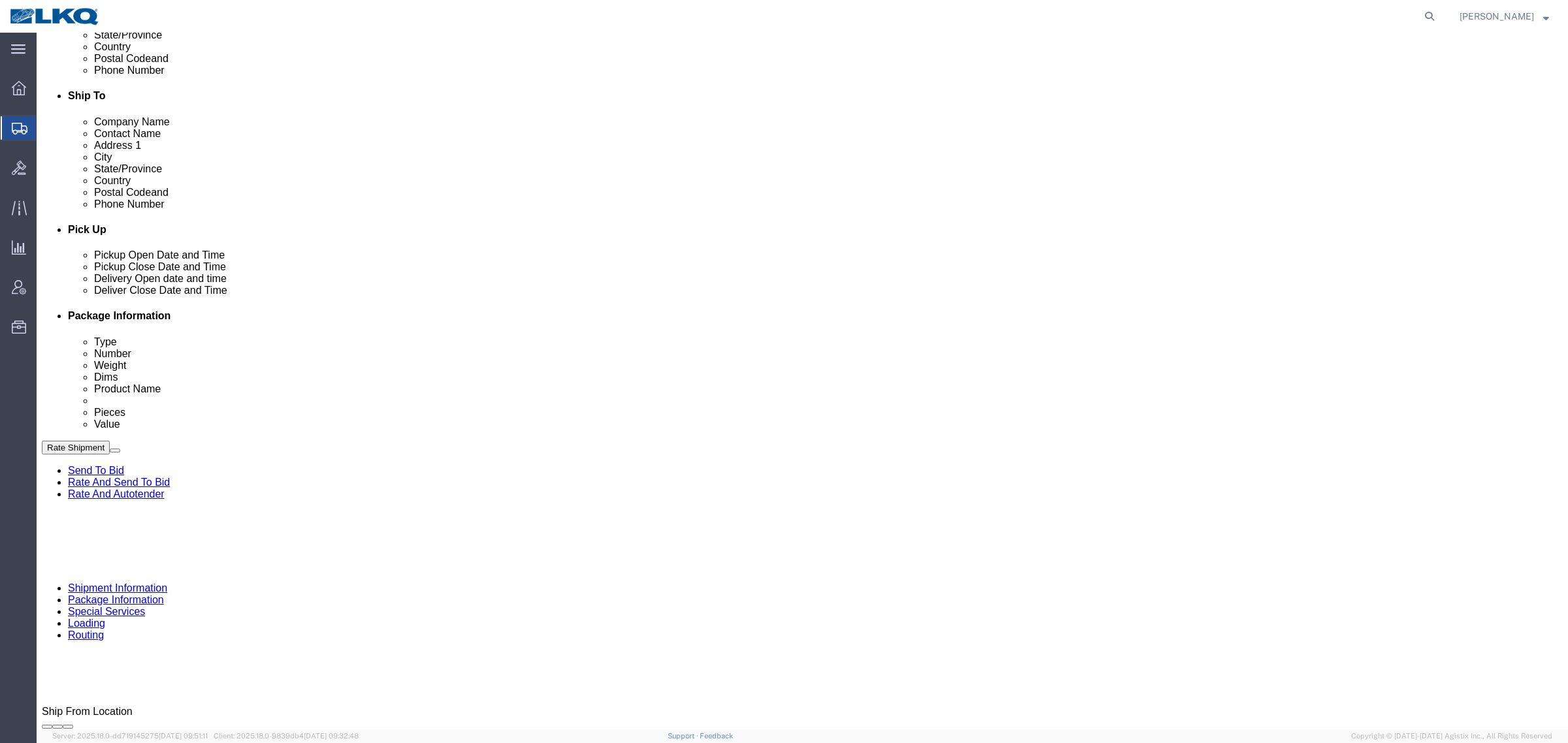
click div "[DATE] 5:00 PM"
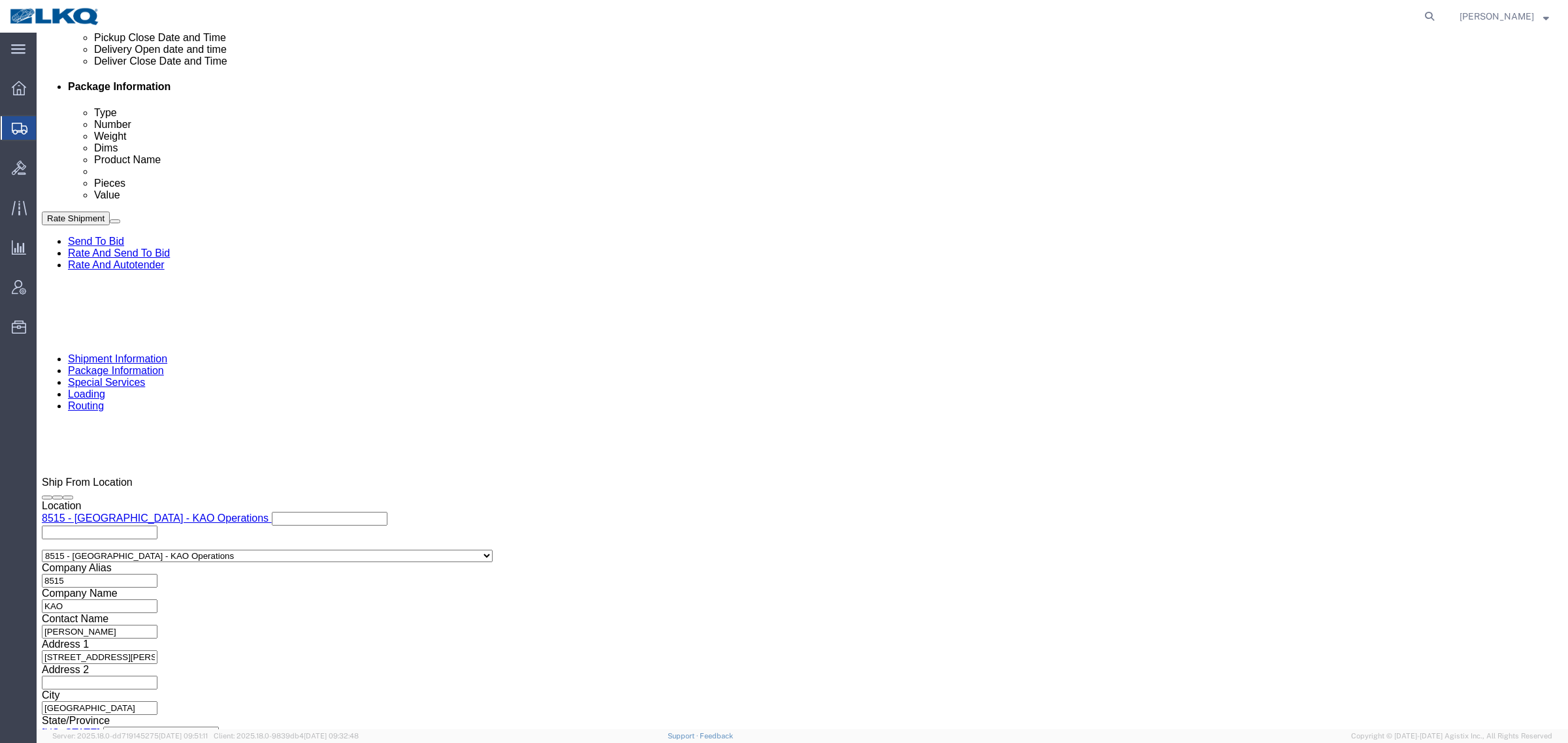
click button "Apply"
click div "References Add reference"
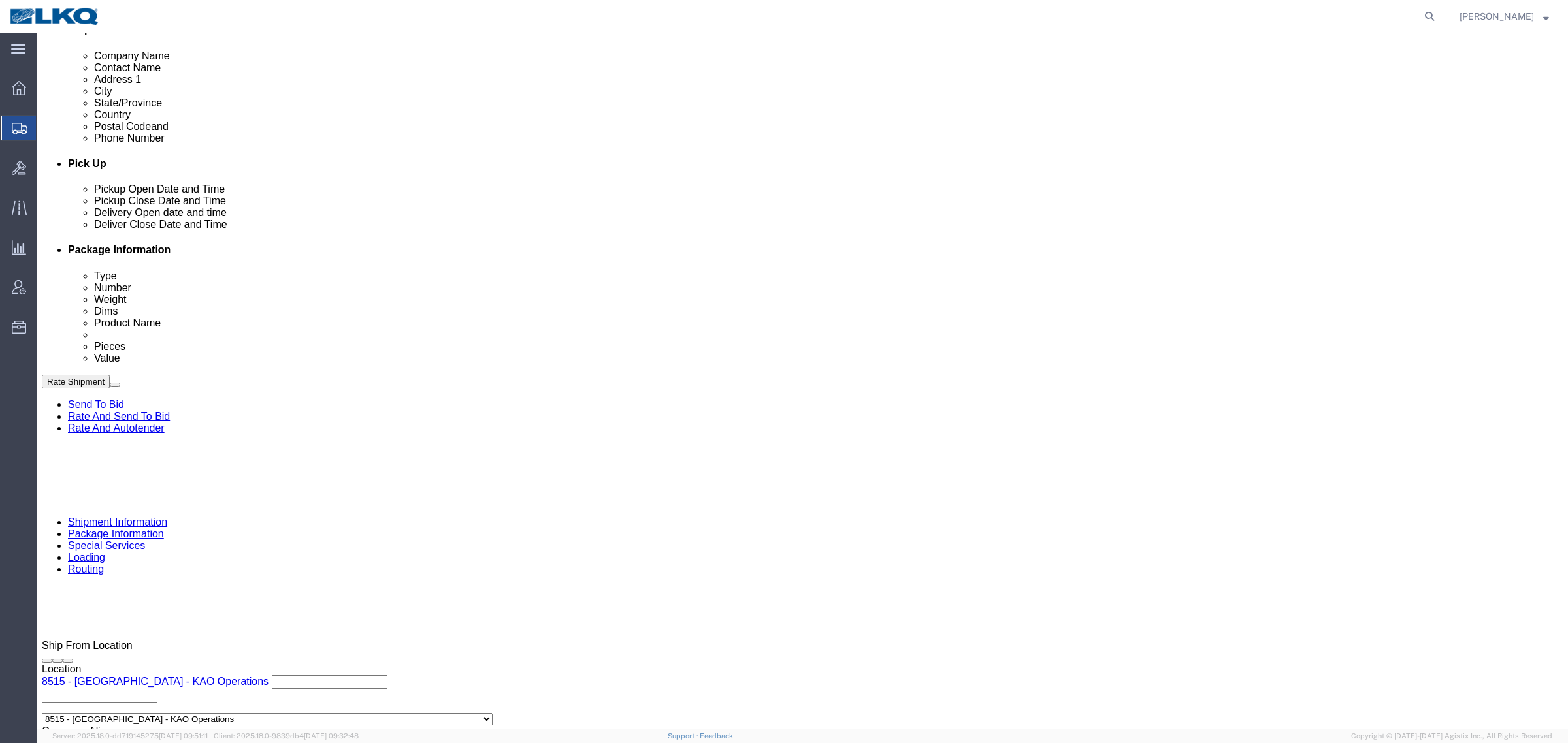
scroll to position [393, 0]
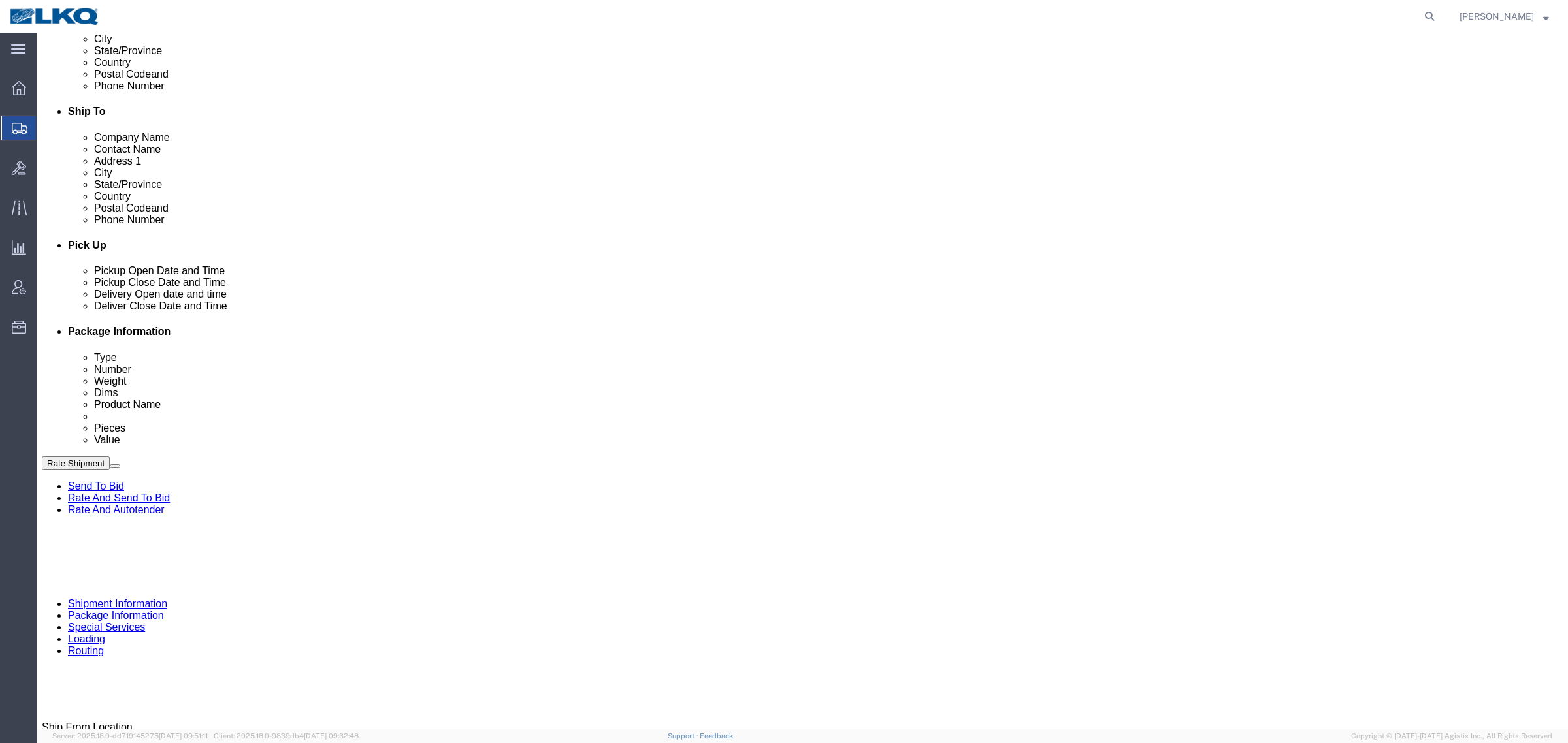
click link "Notes"
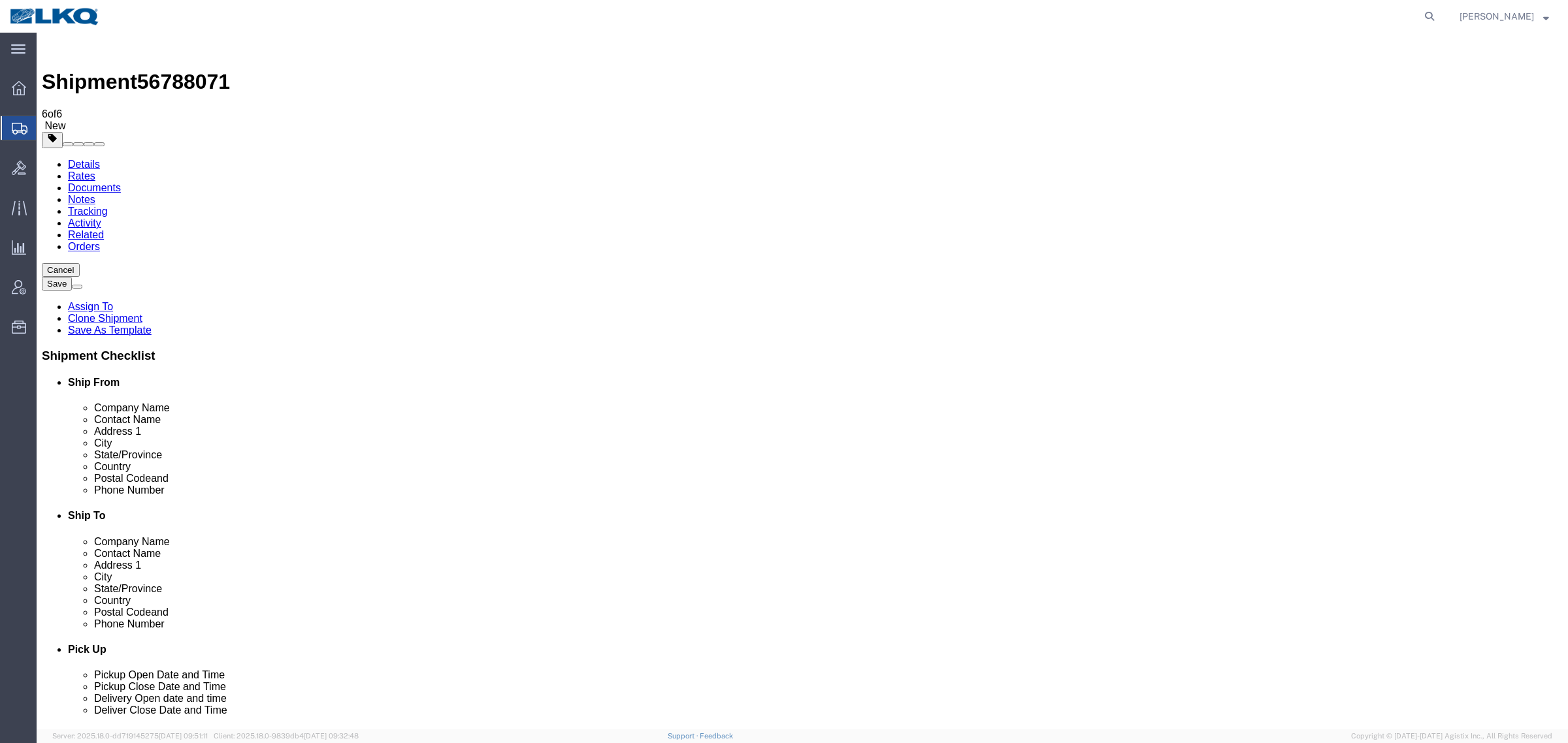
click at [68, 158] on link "Details" at bounding box center [84, 164] width 32 height 12
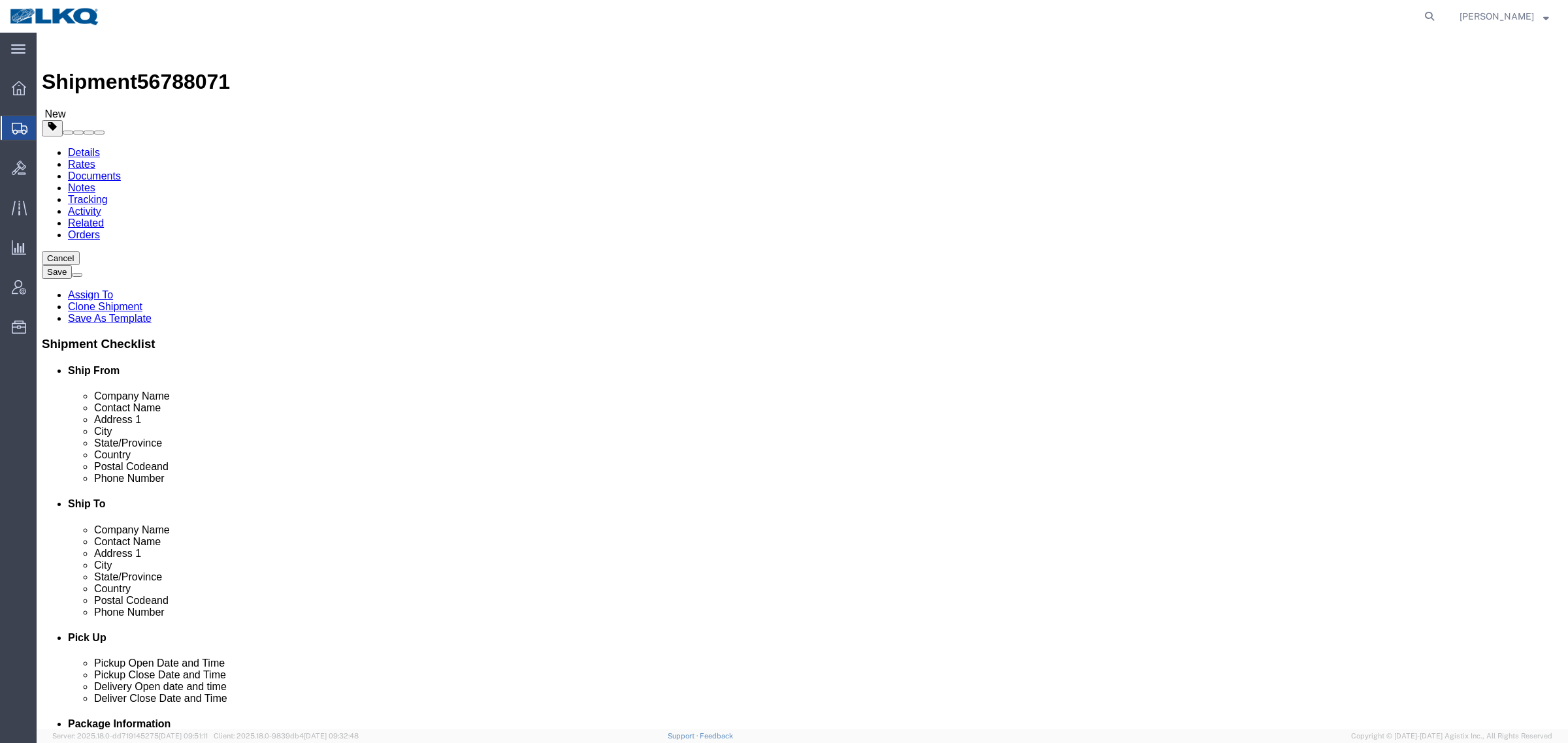
select select "30588"
select select "30533"
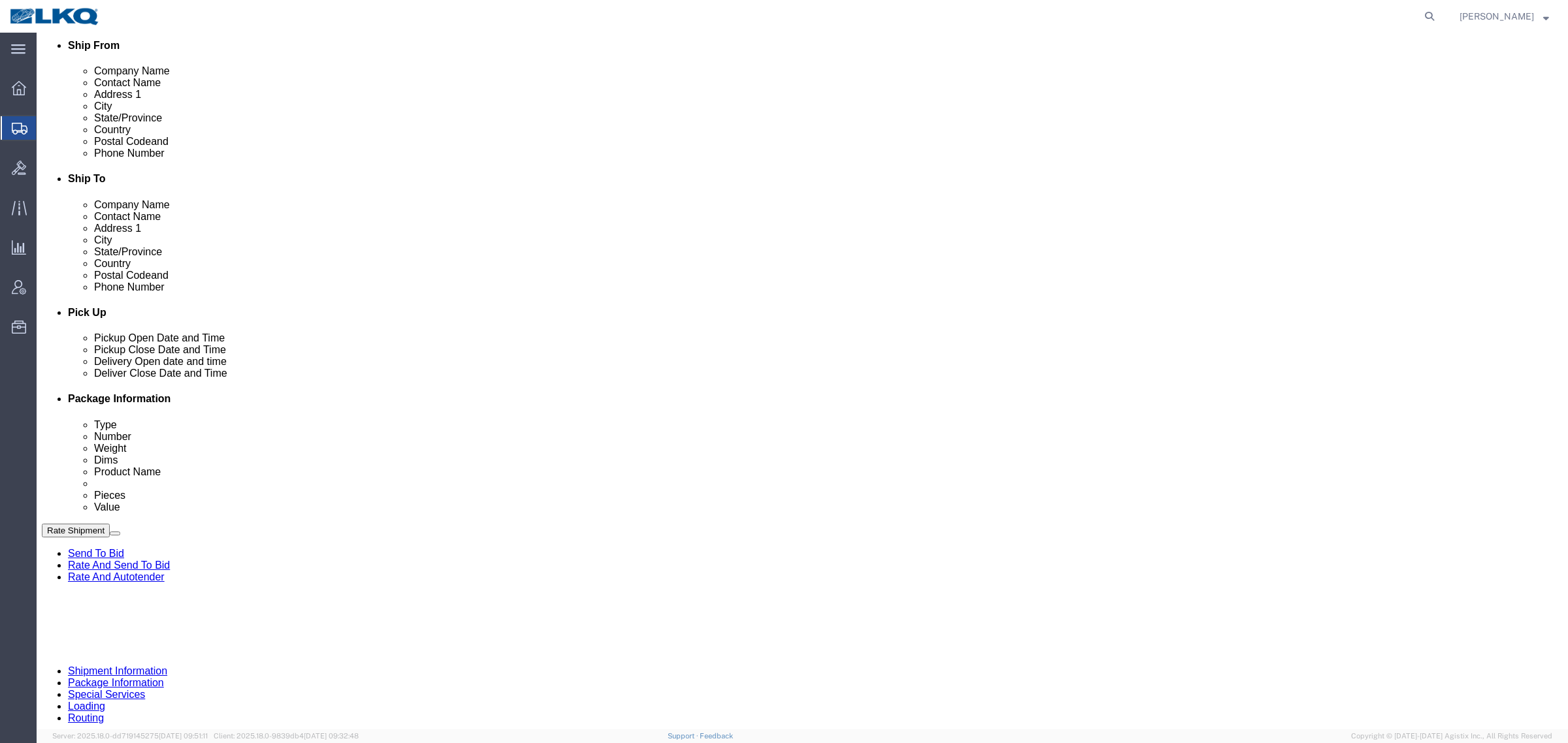
scroll to position [326, 0]
click div "[DATE] 5:00 PM"
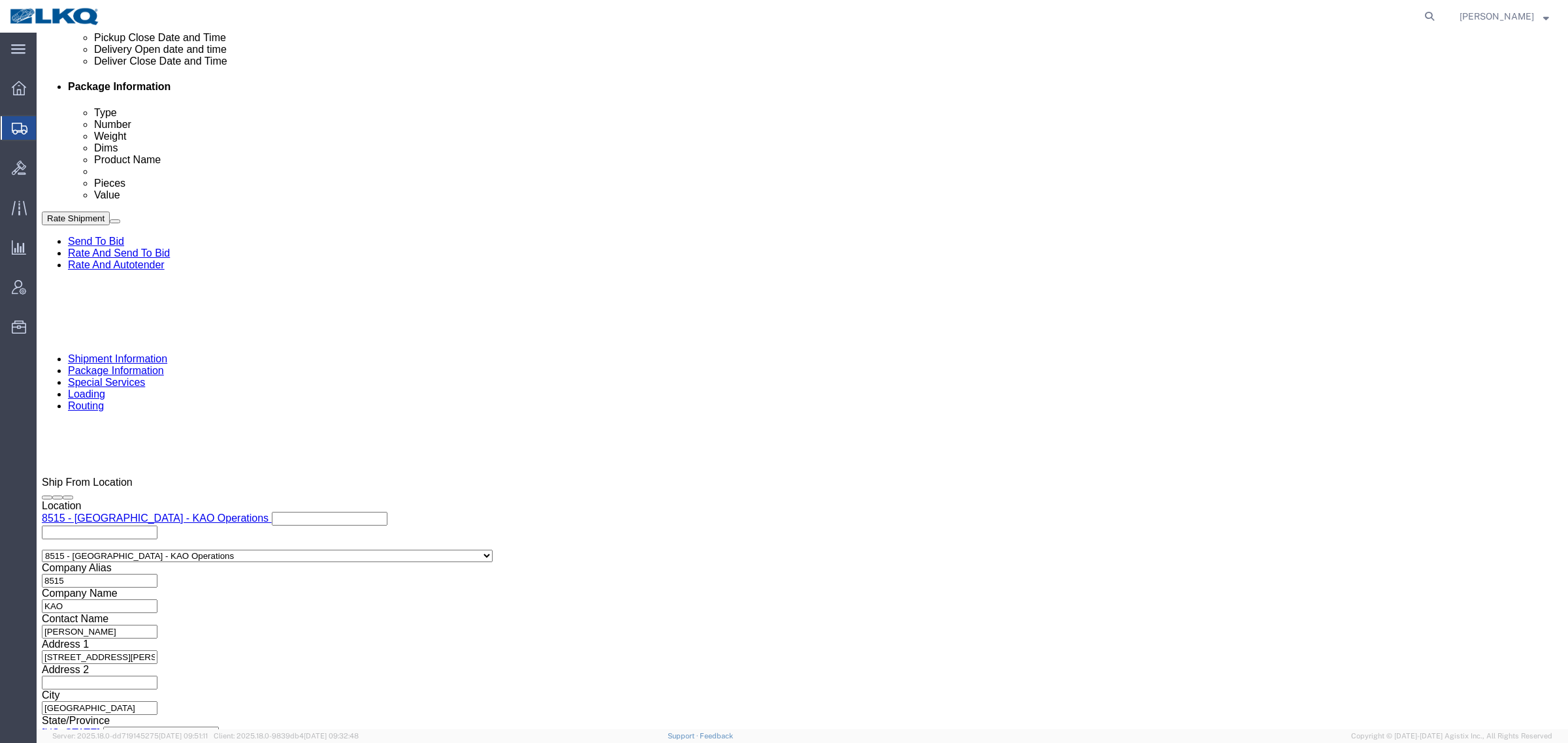
click button "Apply"
click div "References Add reference"
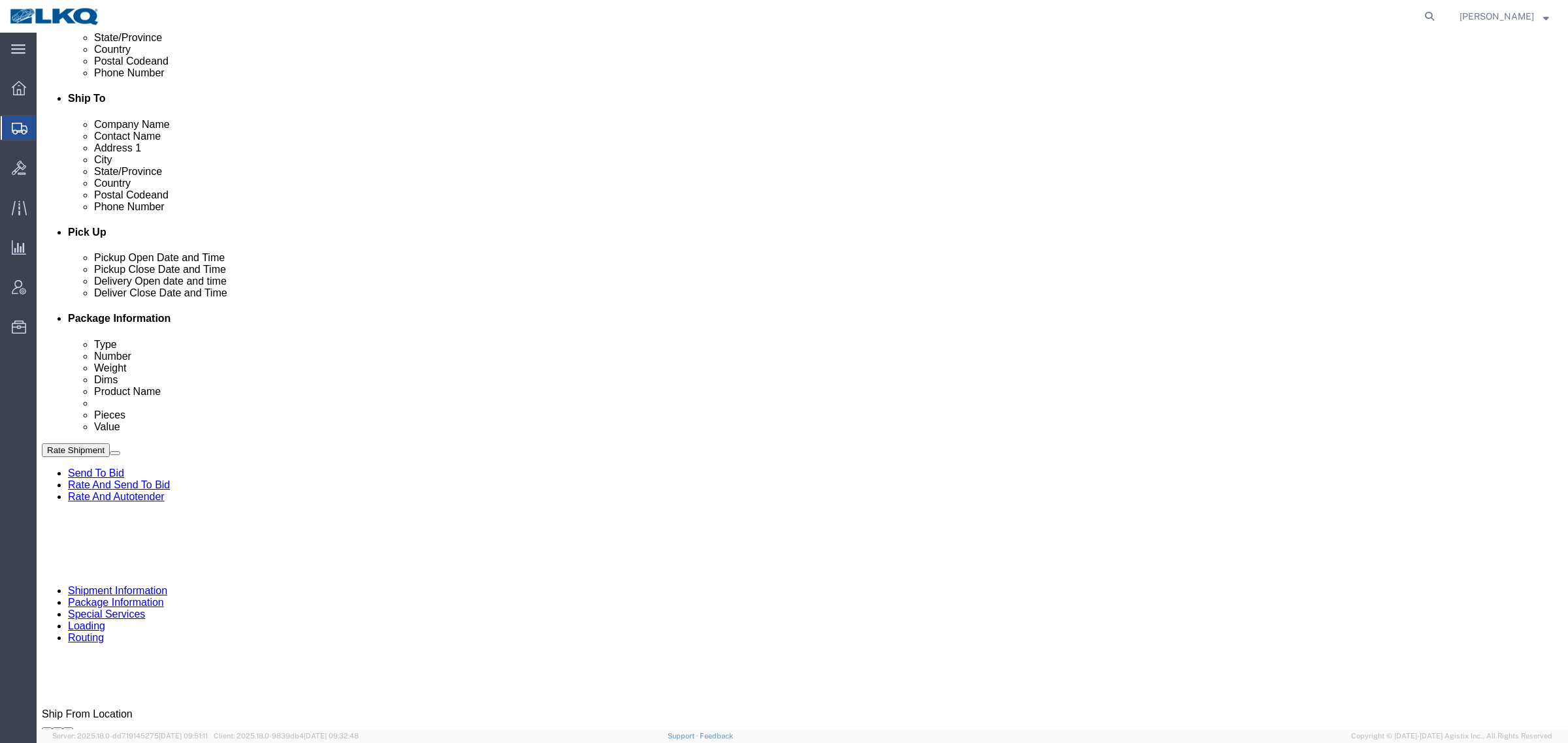
scroll to position [311, 0]
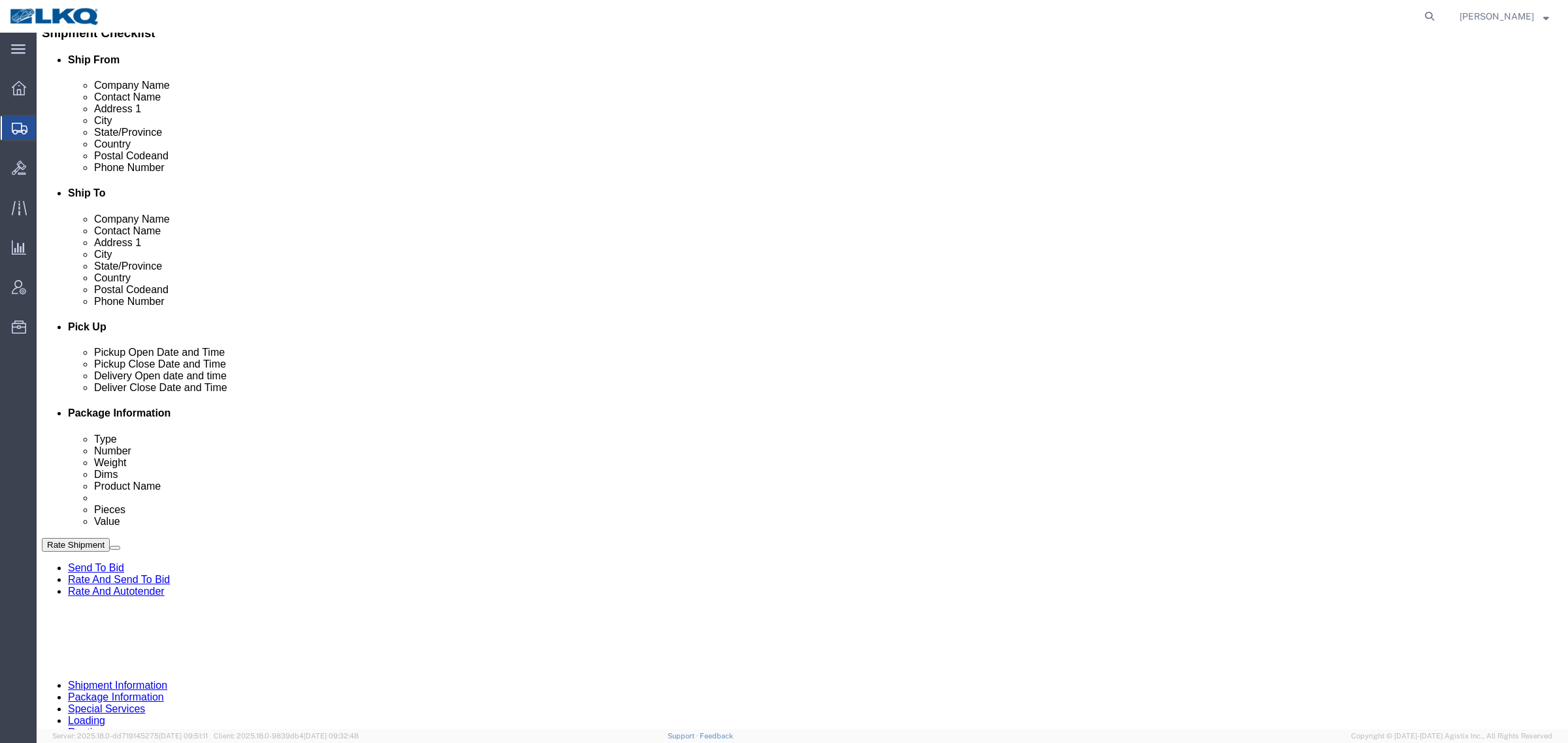
click link "Send To Bid"
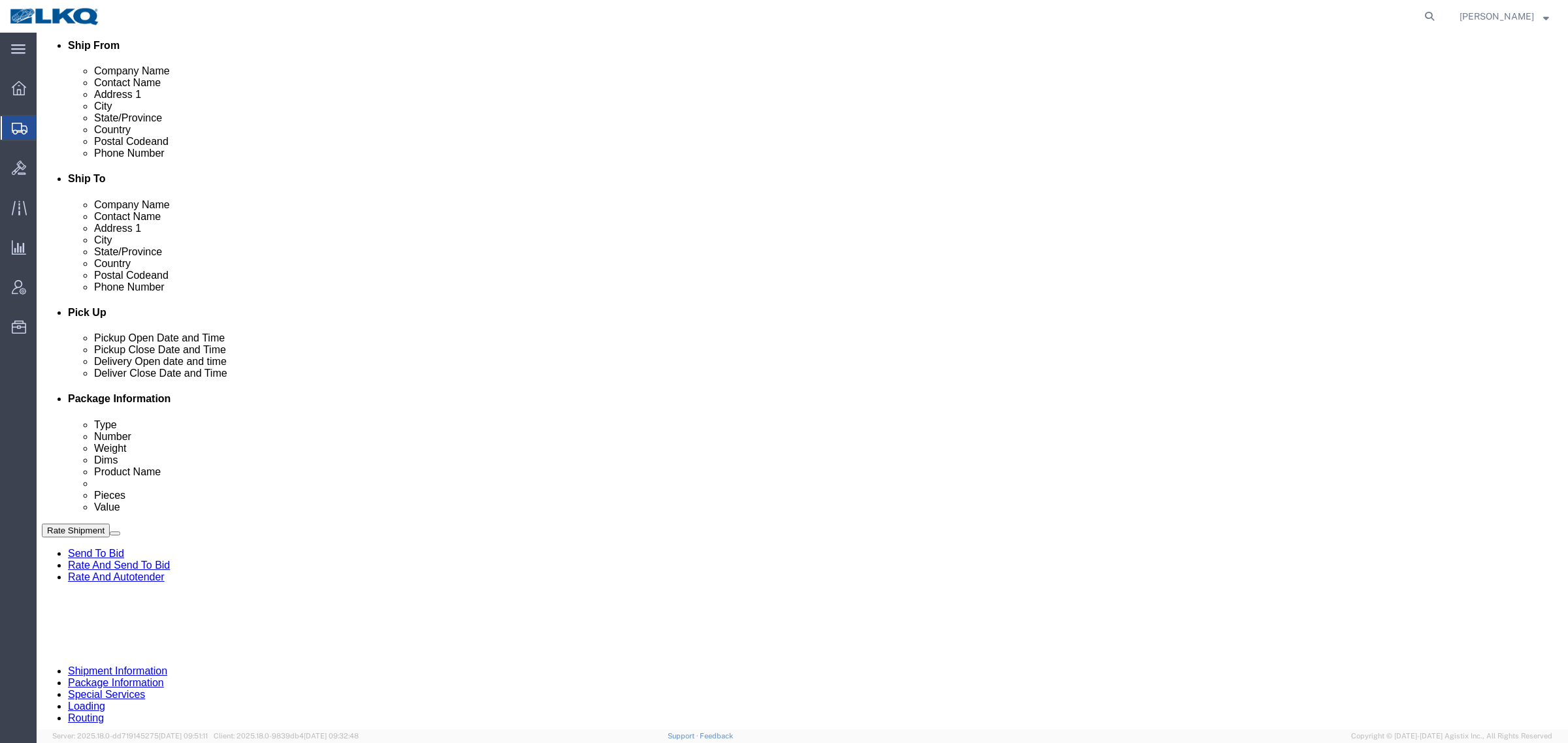
scroll to position [326, 0]
click div
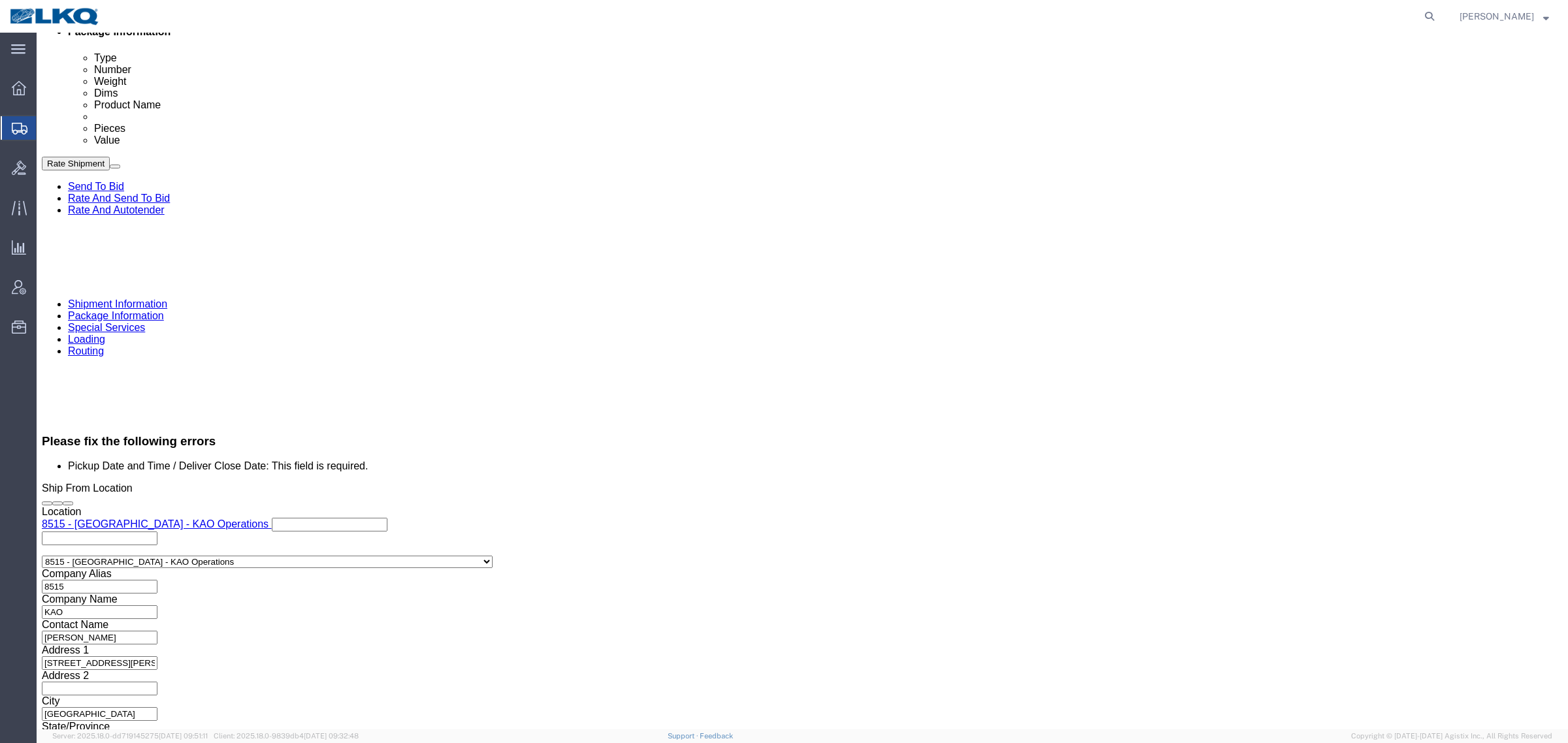
click button "Apply"
click div "Cancel Save Assign To Clone Shipment Save As Template Shipment Checklist Ship F…"
click div "Mode Select Air Less than Truckload Multi-Leg Ocean Freight Rail Small Parcel T…"
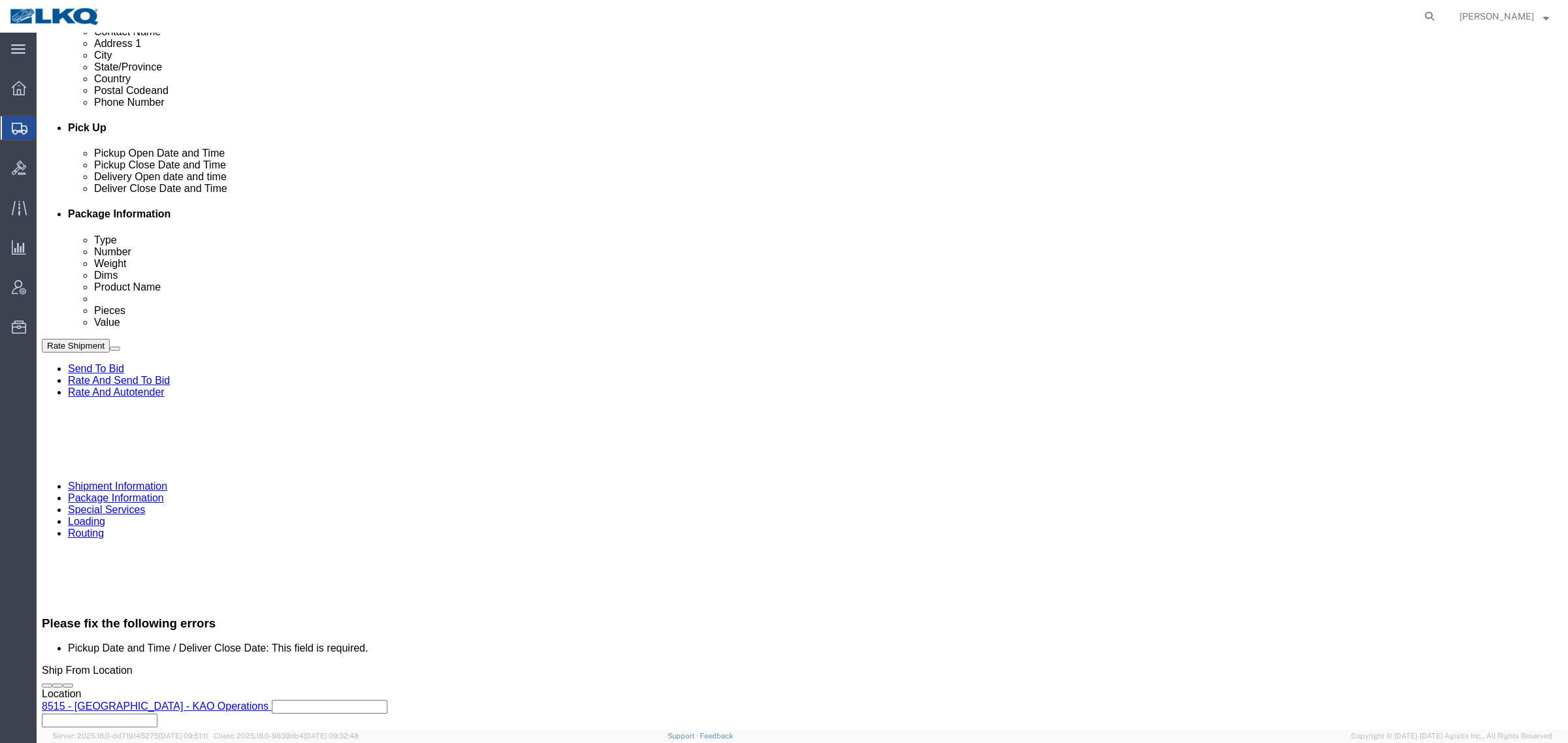
scroll to position [447, 0]
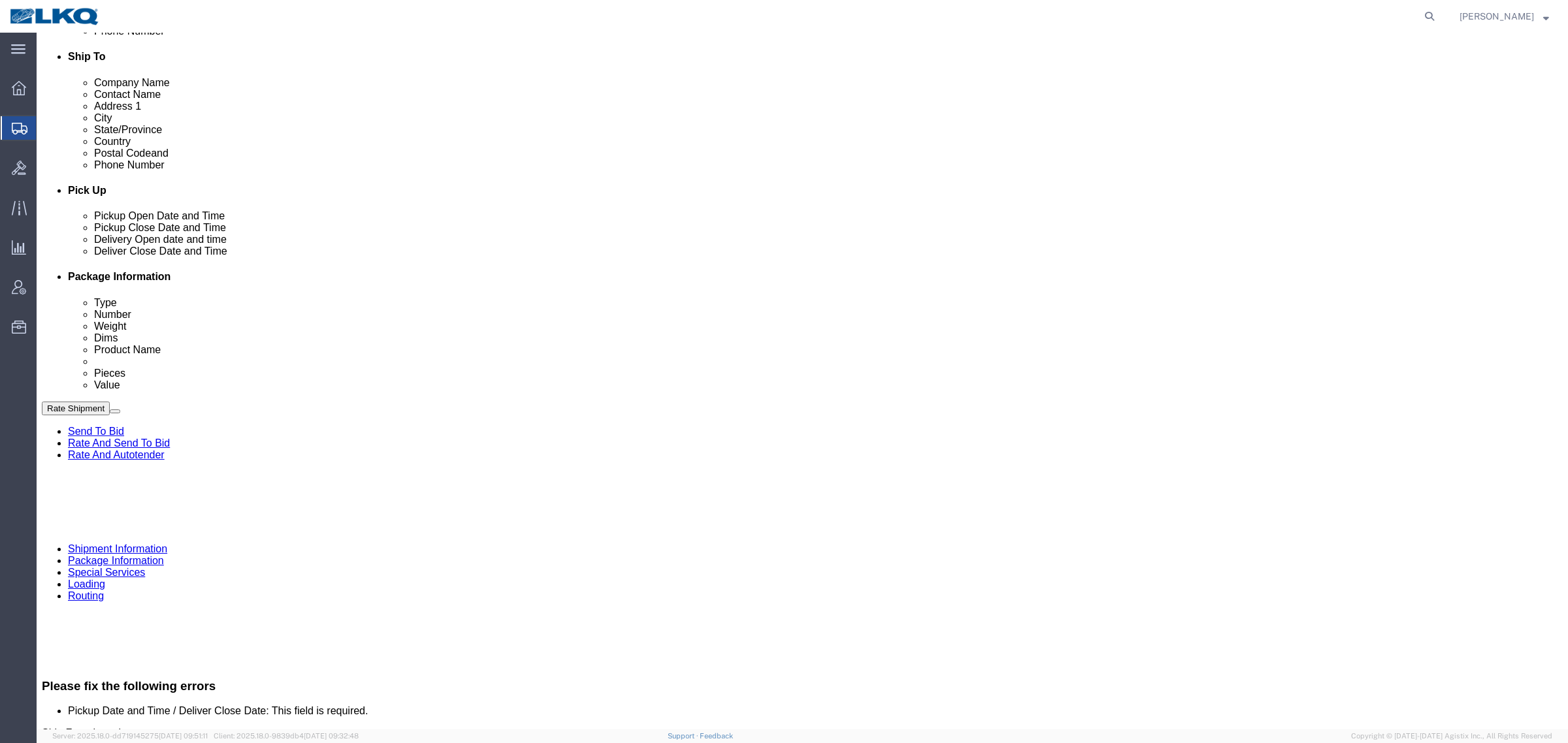
drag, startPoint x: 1386, startPoint y: 561, endPoint x: 1385, endPoint y: 581, distance: 20.0
click div "Cancel Save Assign To Clone Shipment Save As Template Shipment Checklist Ship F…"
click button "Rate Shipment"
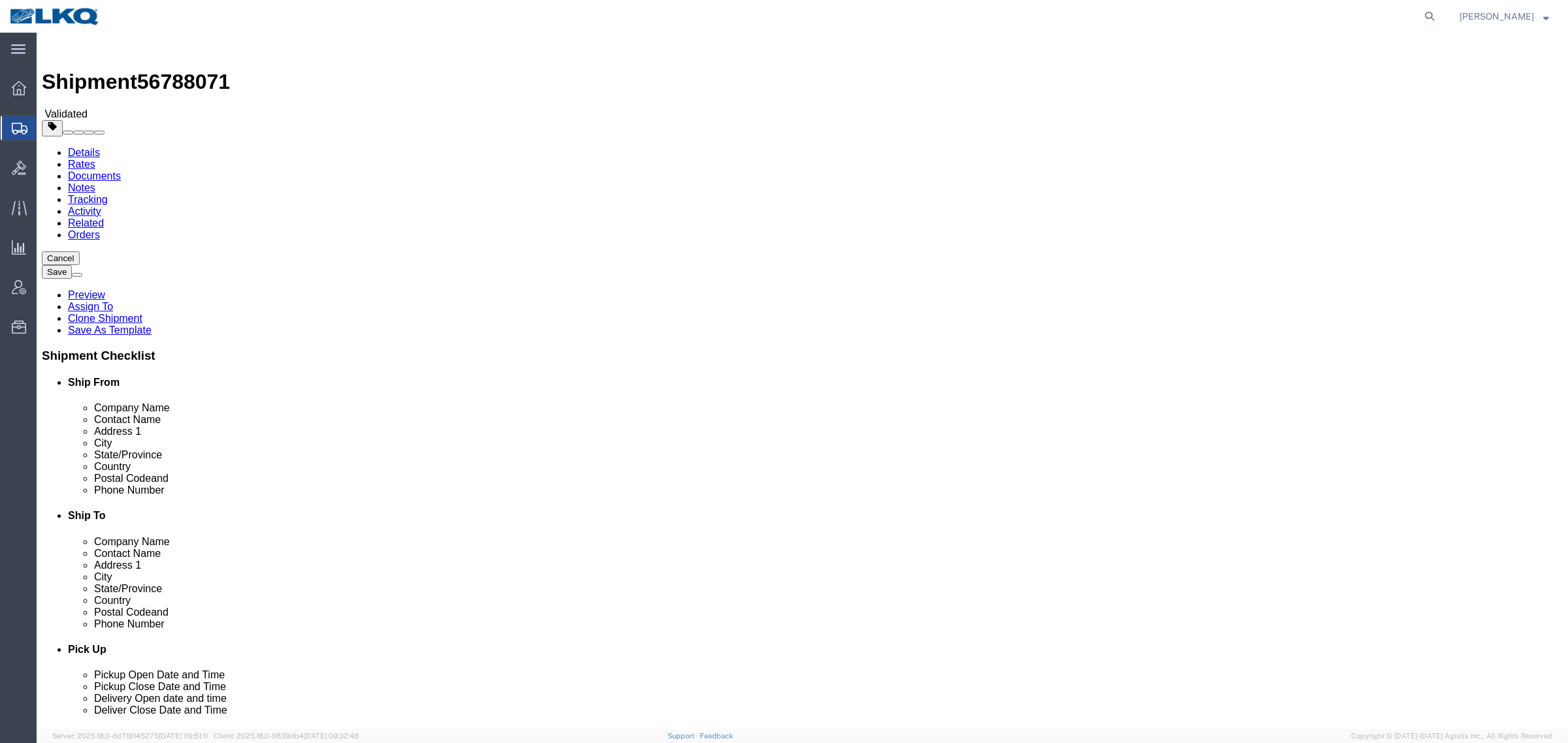
click at [83, 147] on link "Details" at bounding box center [84, 153] width 32 height 12
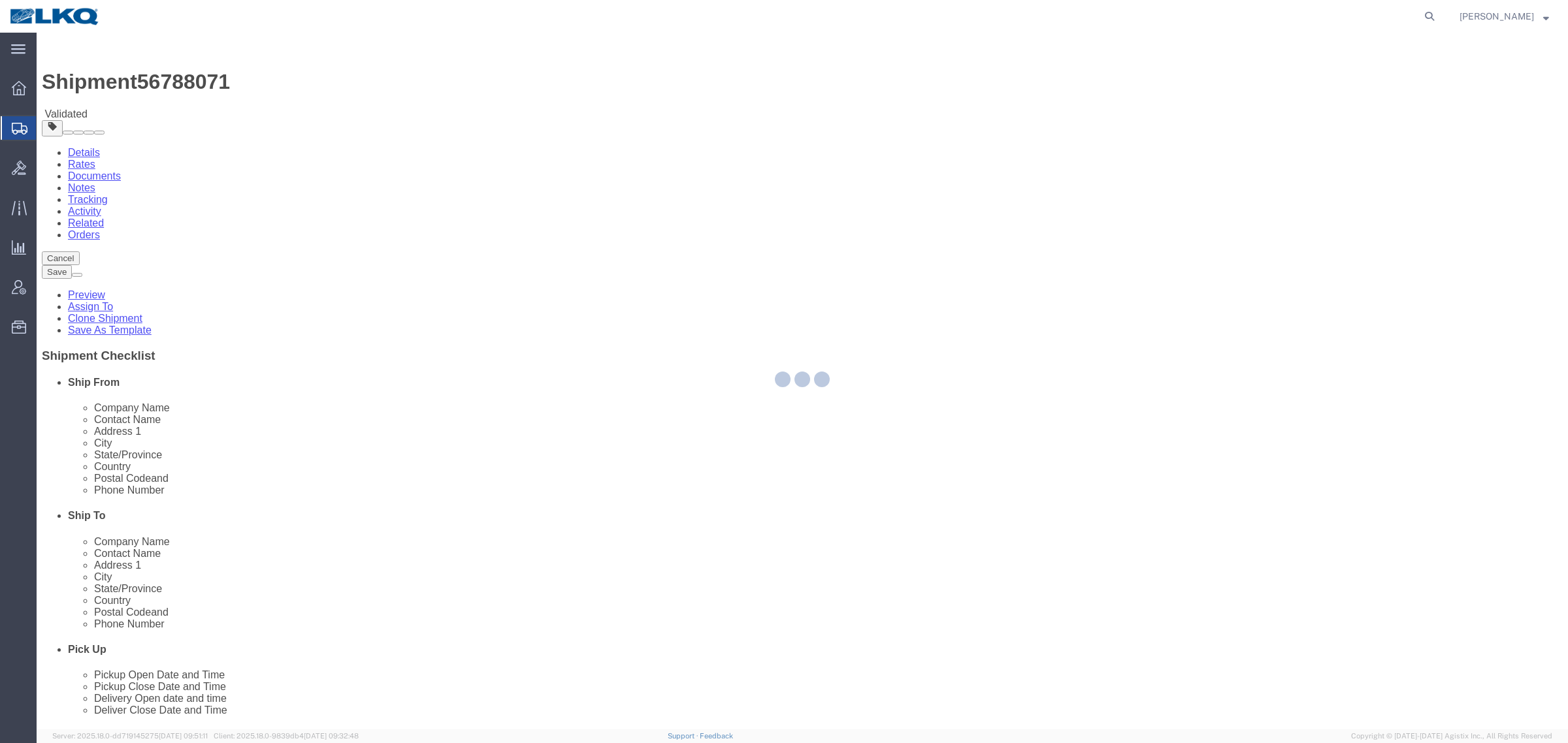
select select "30588"
select select "30533"
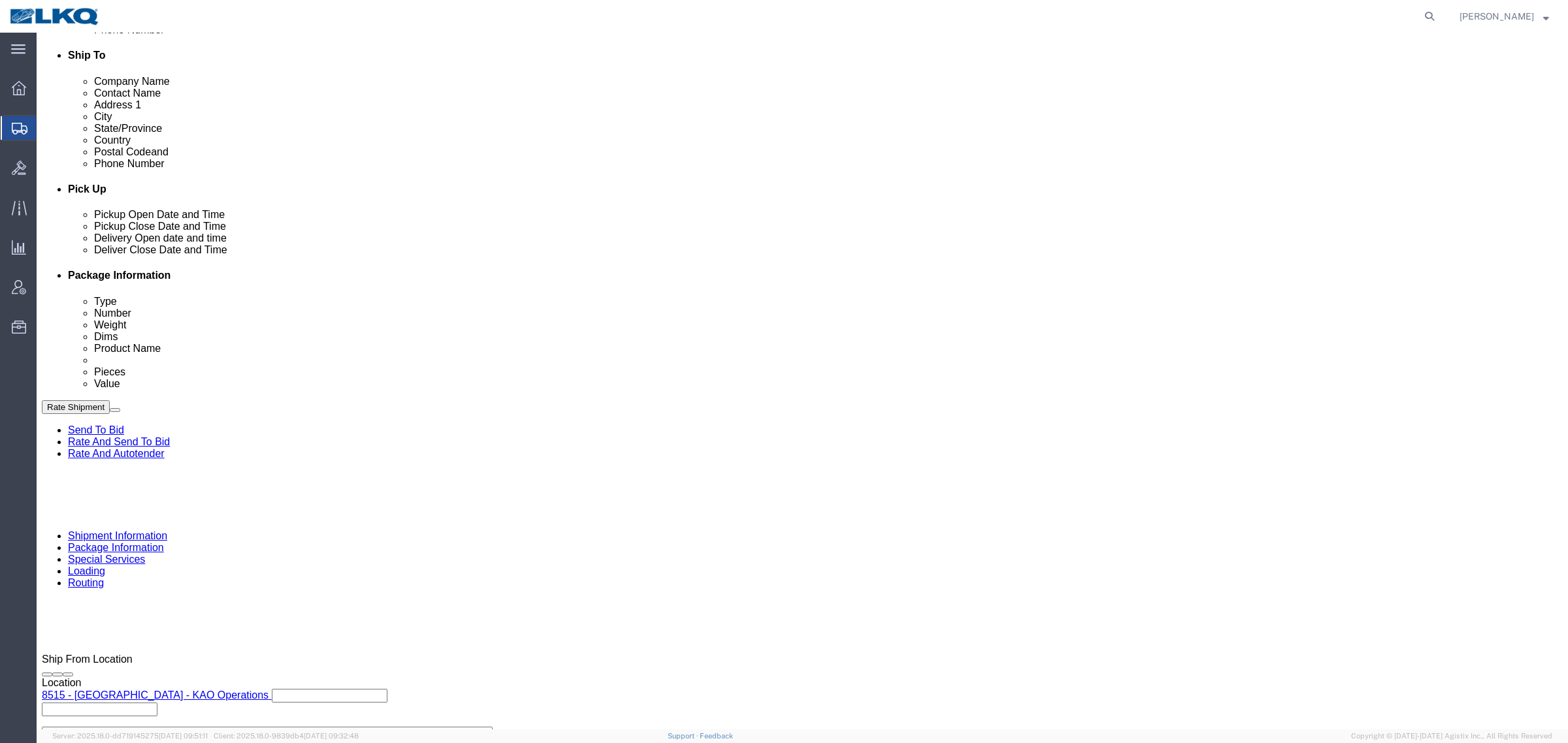
scroll to position [490, 0]
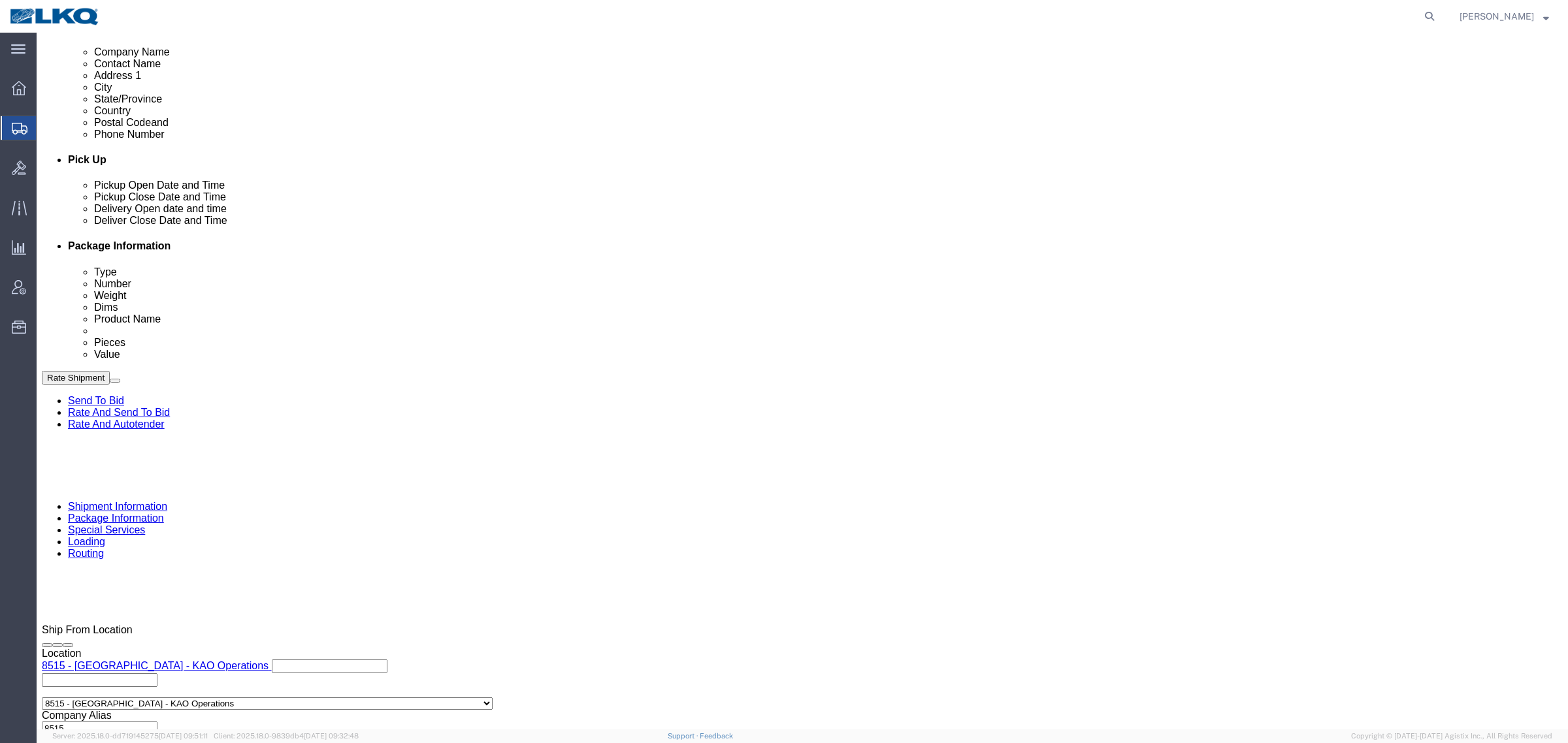
click span "56788071"
copy span "56788071"
click div "Cancel Save Preview Assign To Clone Shipment Save As Template Shipment Checklis…"
click button "Rate Shipment"
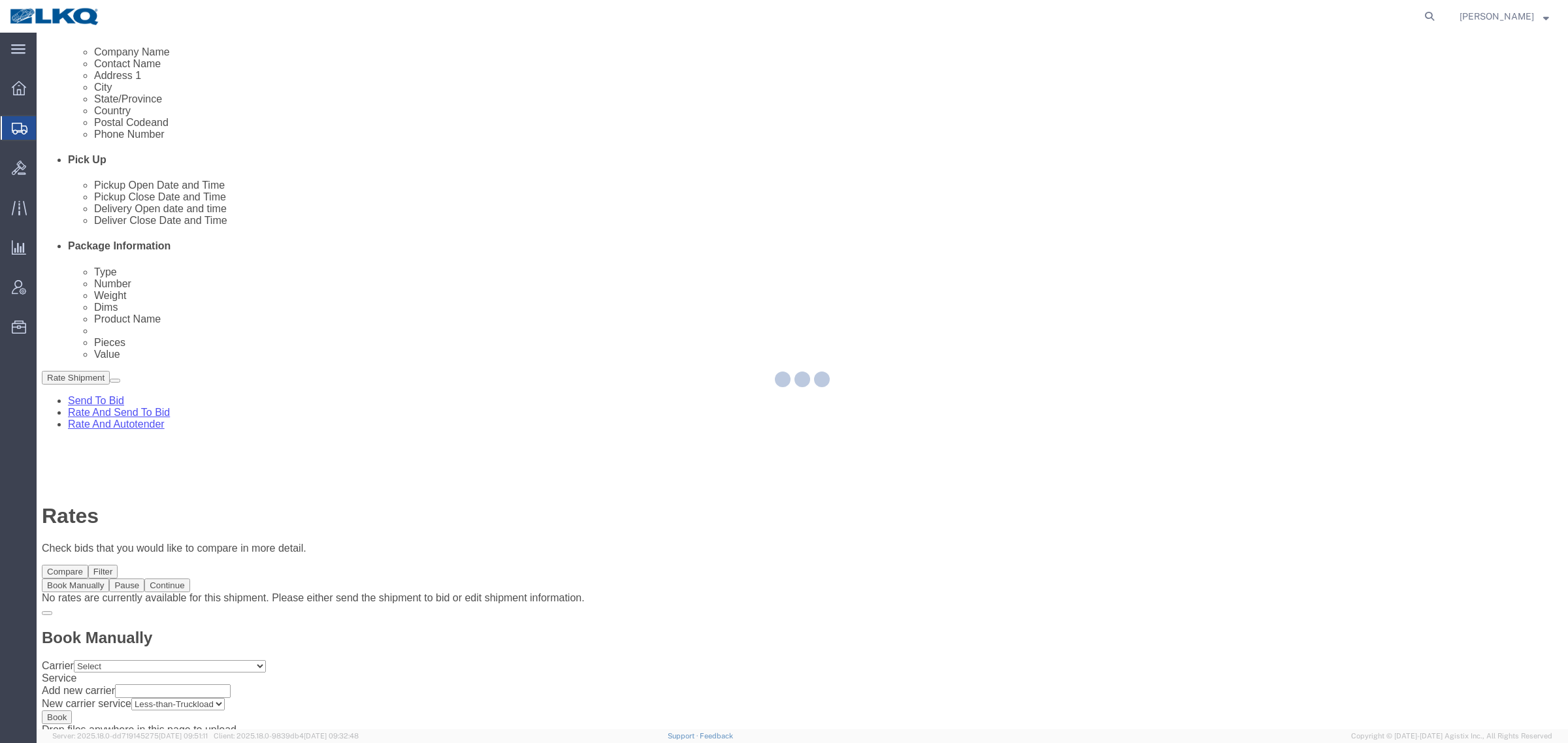
scroll to position [0, 0]
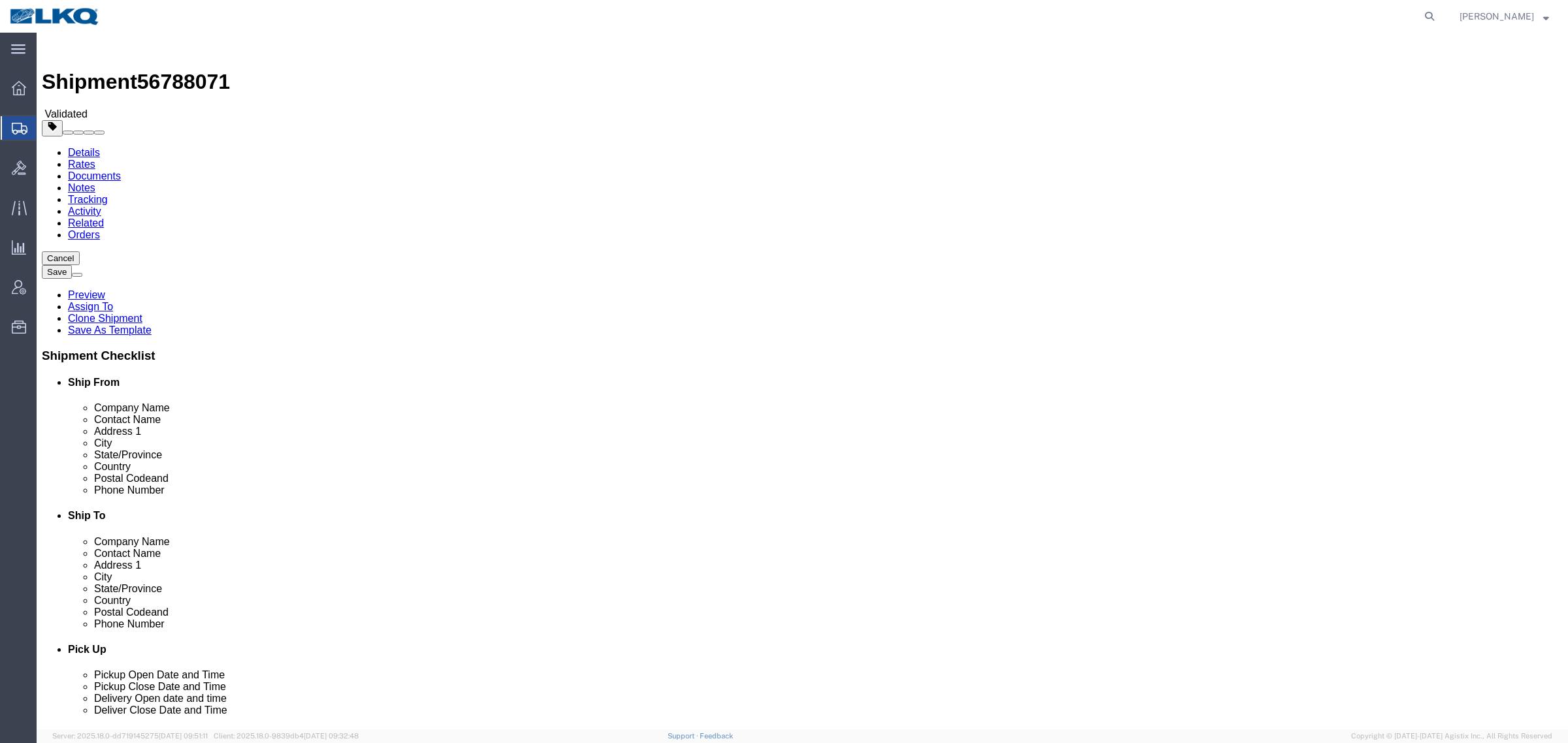
click at [79, 147] on link "Details" at bounding box center [84, 153] width 32 height 12
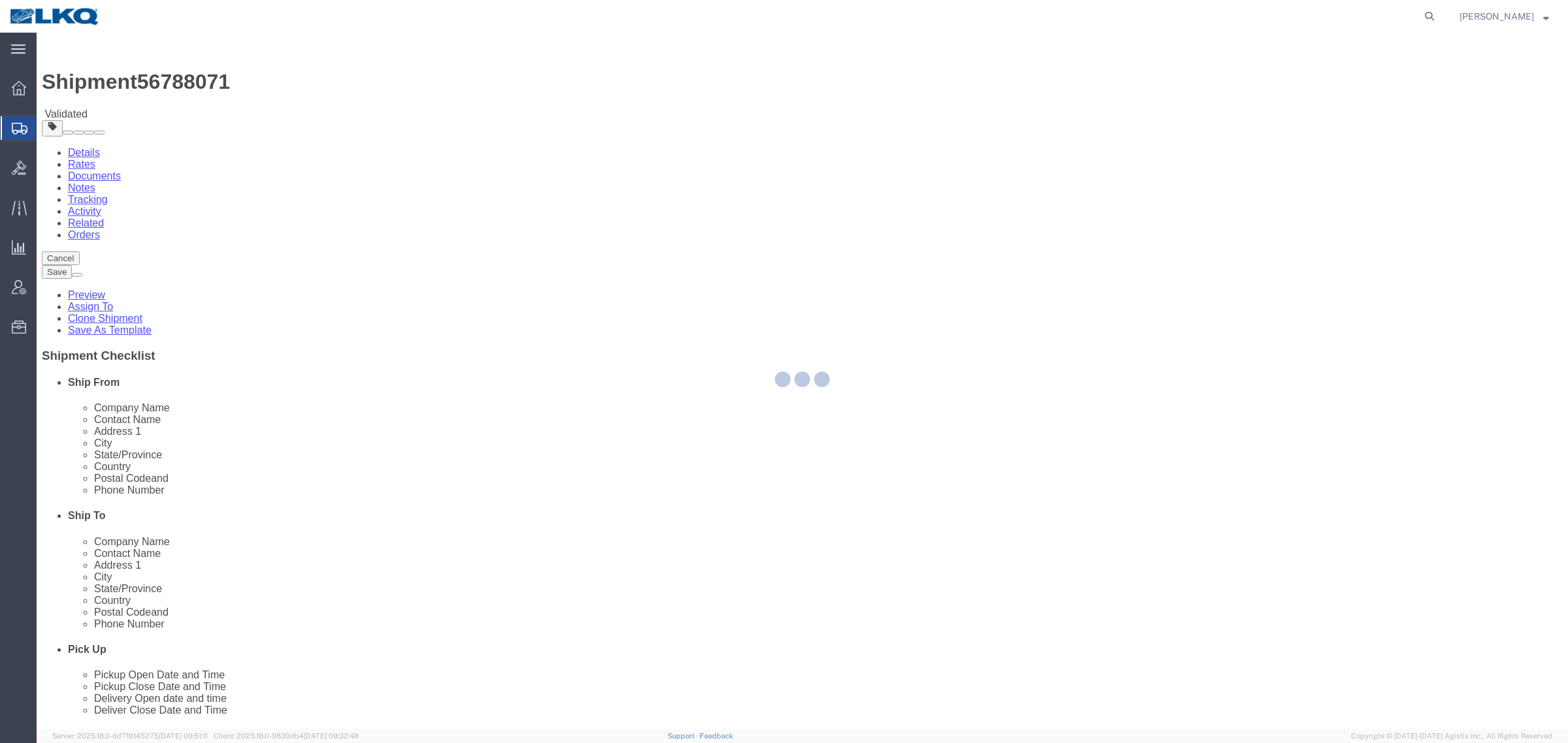
select select "30588"
select select "30533"
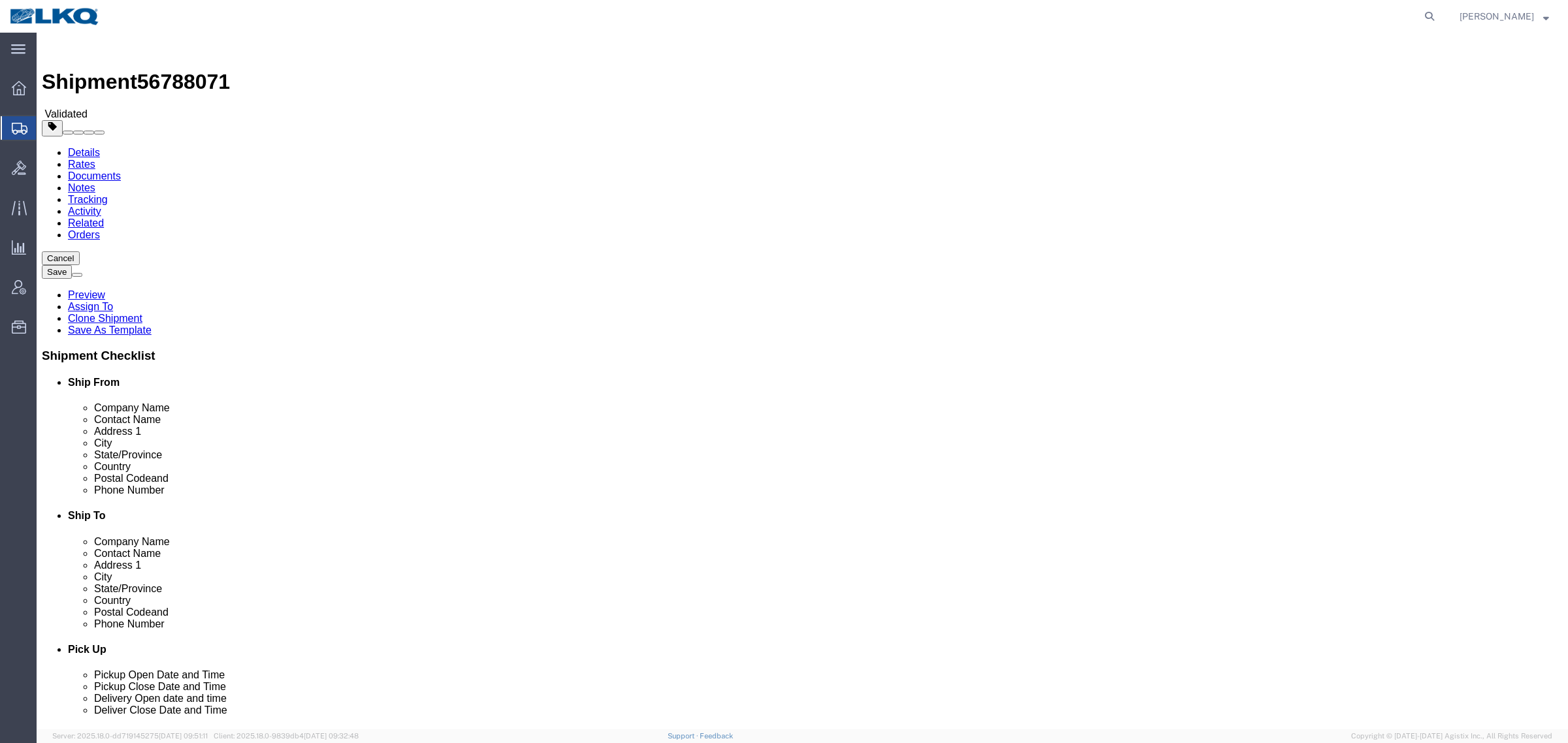
click input "18643"
click input "30168"
click link "Notes"
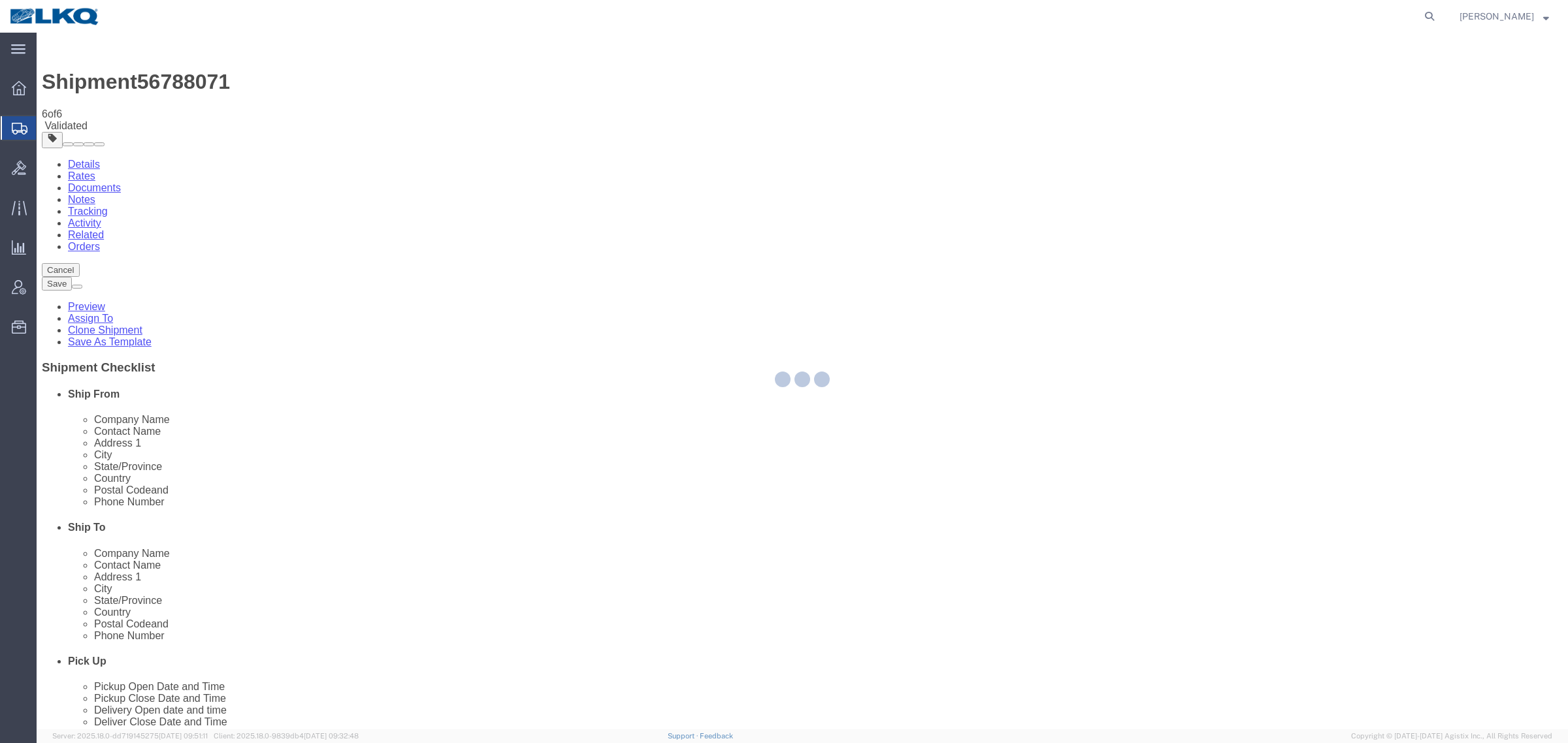
select select "30588"
select select "30533"
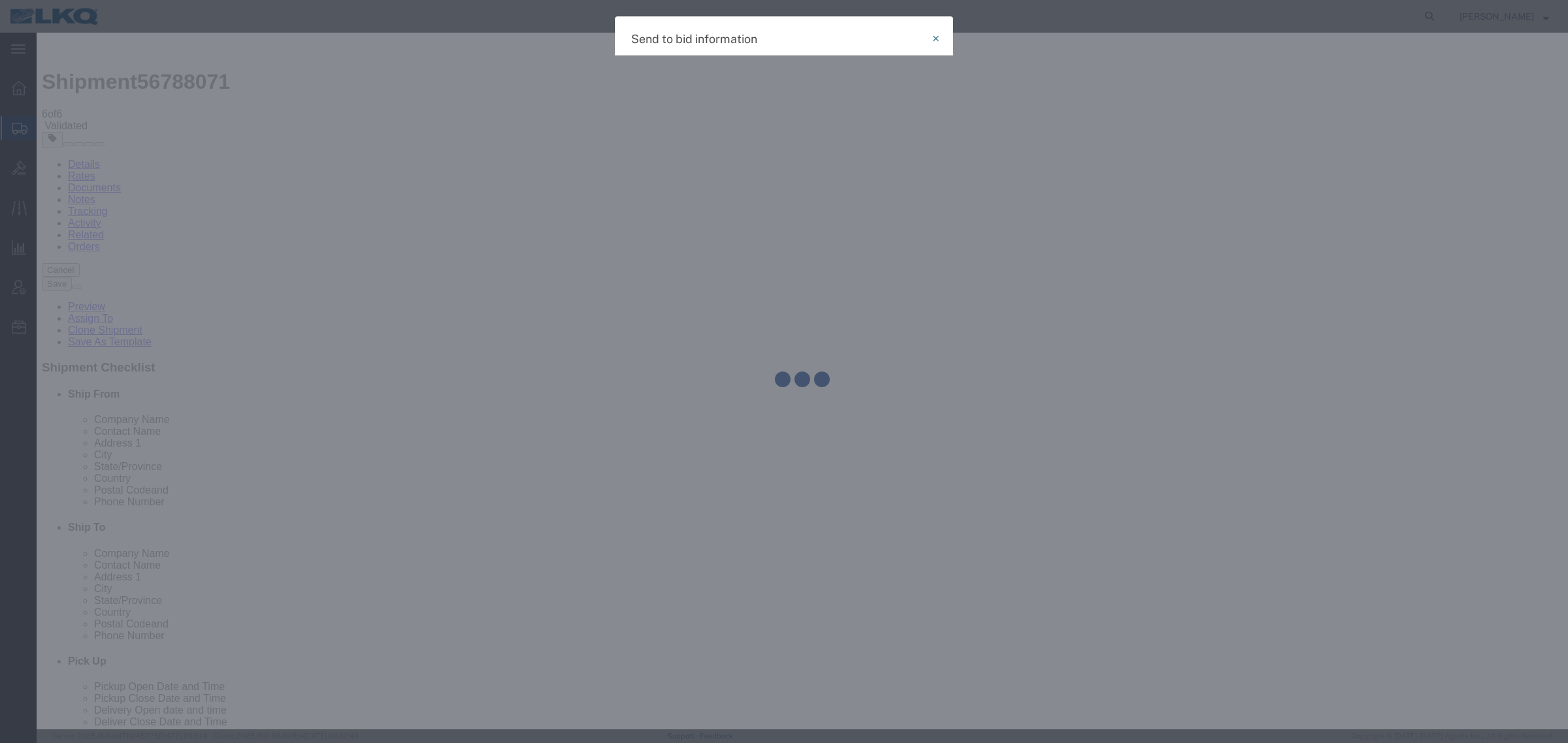
select select "TL"
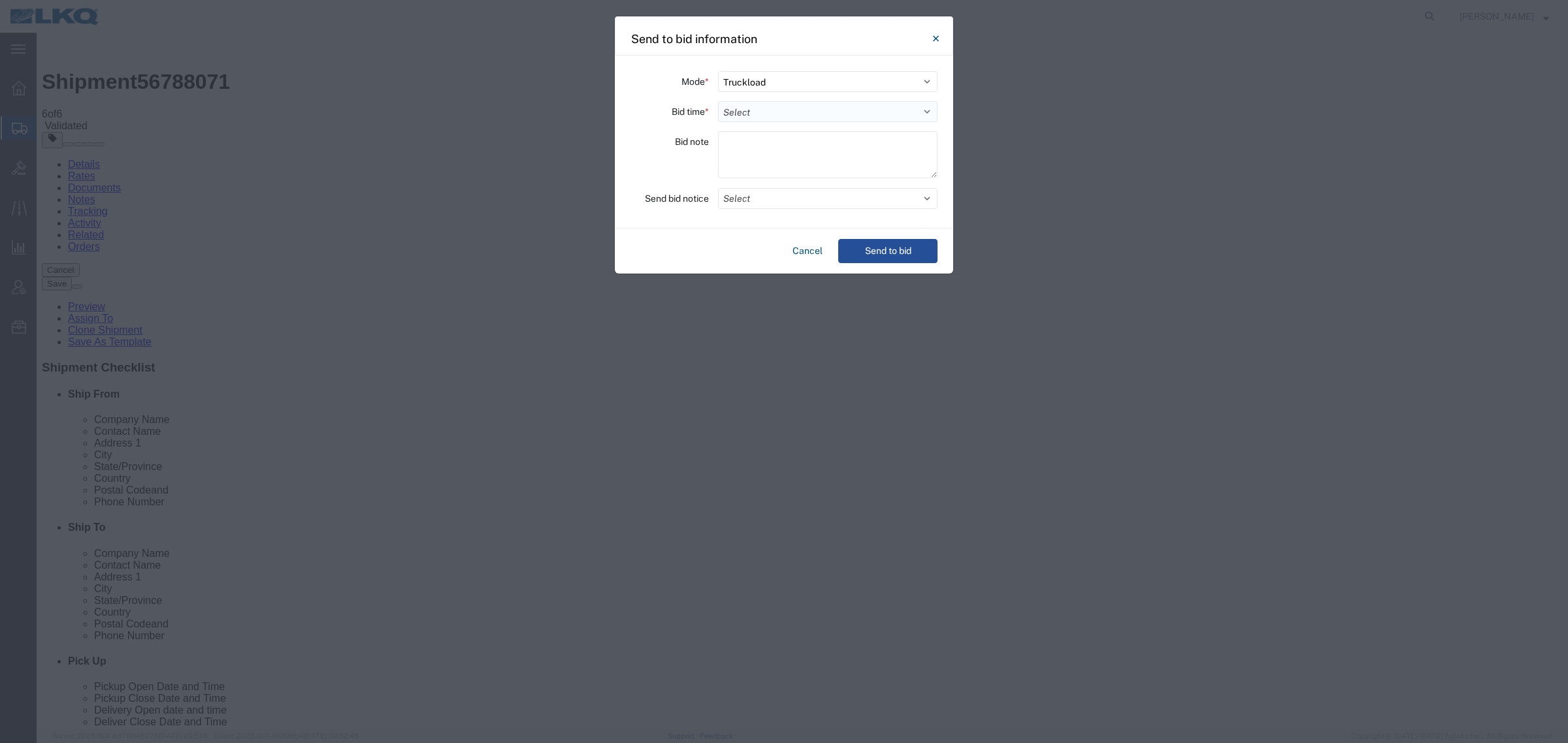
click at [757, 106] on select "Select 30 Min (Rush) 1 Hour (Rush) 2 Hours (Rush) 4 Hours (Rush) 8 Hours (Rush)…" at bounding box center [828, 111] width 220 height 21
click at [718, 101] on select "Select 30 Min (Rush) 1 Hour (Rush) 2 Hours (Rush) 4 Hours (Rush) 8 Hours (Rush)…" at bounding box center [828, 111] width 220 height 21
click at [788, 113] on select "Select 30 Min (Rush) 1 Hour (Rush) 2 Hours (Rush) 4 Hours (Rush) 8 Hours (Rush)…" at bounding box center [828, 111] width 220 height 21
select select "12"
click at [718, 101] on select "Select 30 Min (Rush) 1 Hour (Rush) 2 Hours (Rush) 4 Hours (Rush) 8 Hours (Rush)…" at bounding box center [828, 111] width 220 height 21
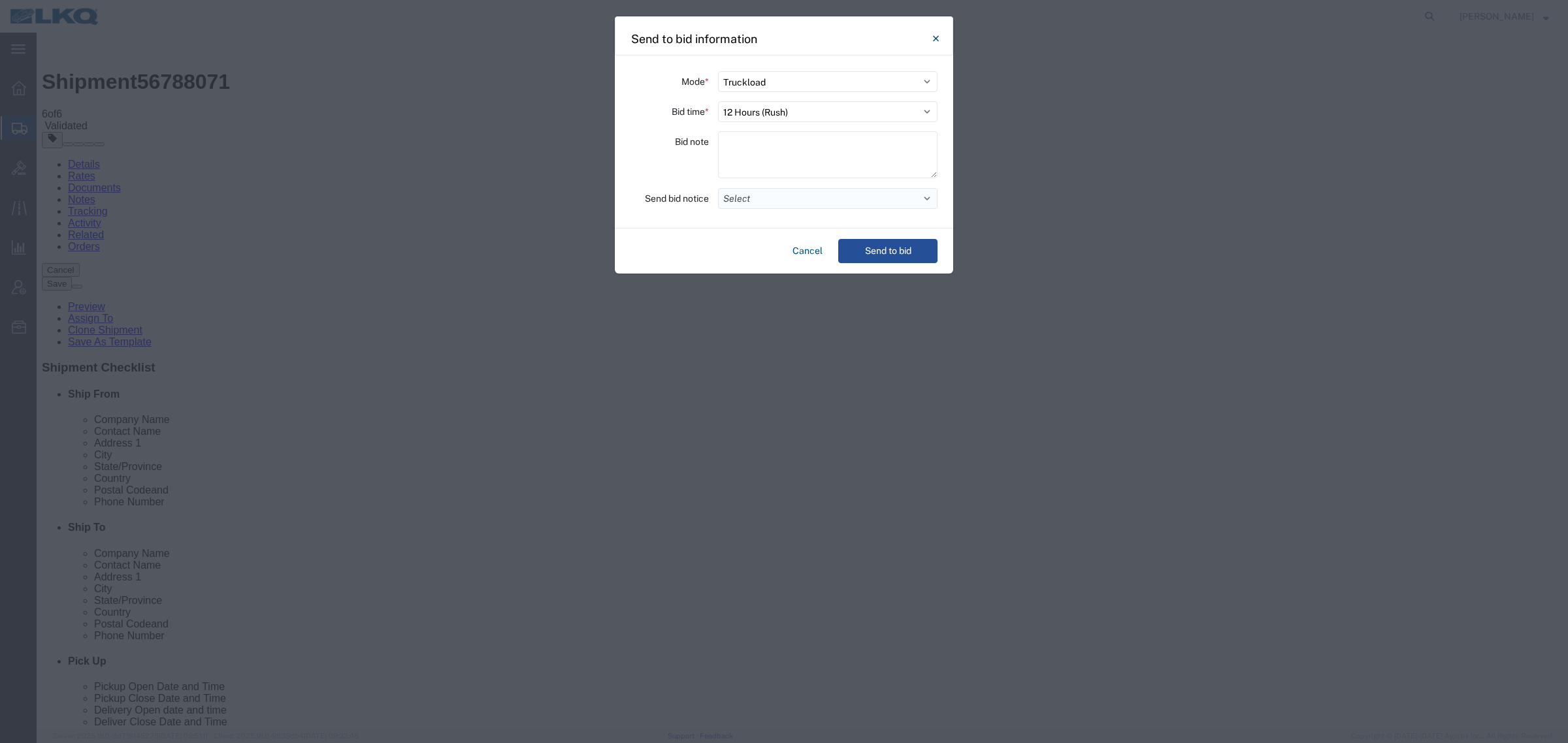
click at [779, 204] on button "Select" at bounding box center [828, 199] width 220 height 21
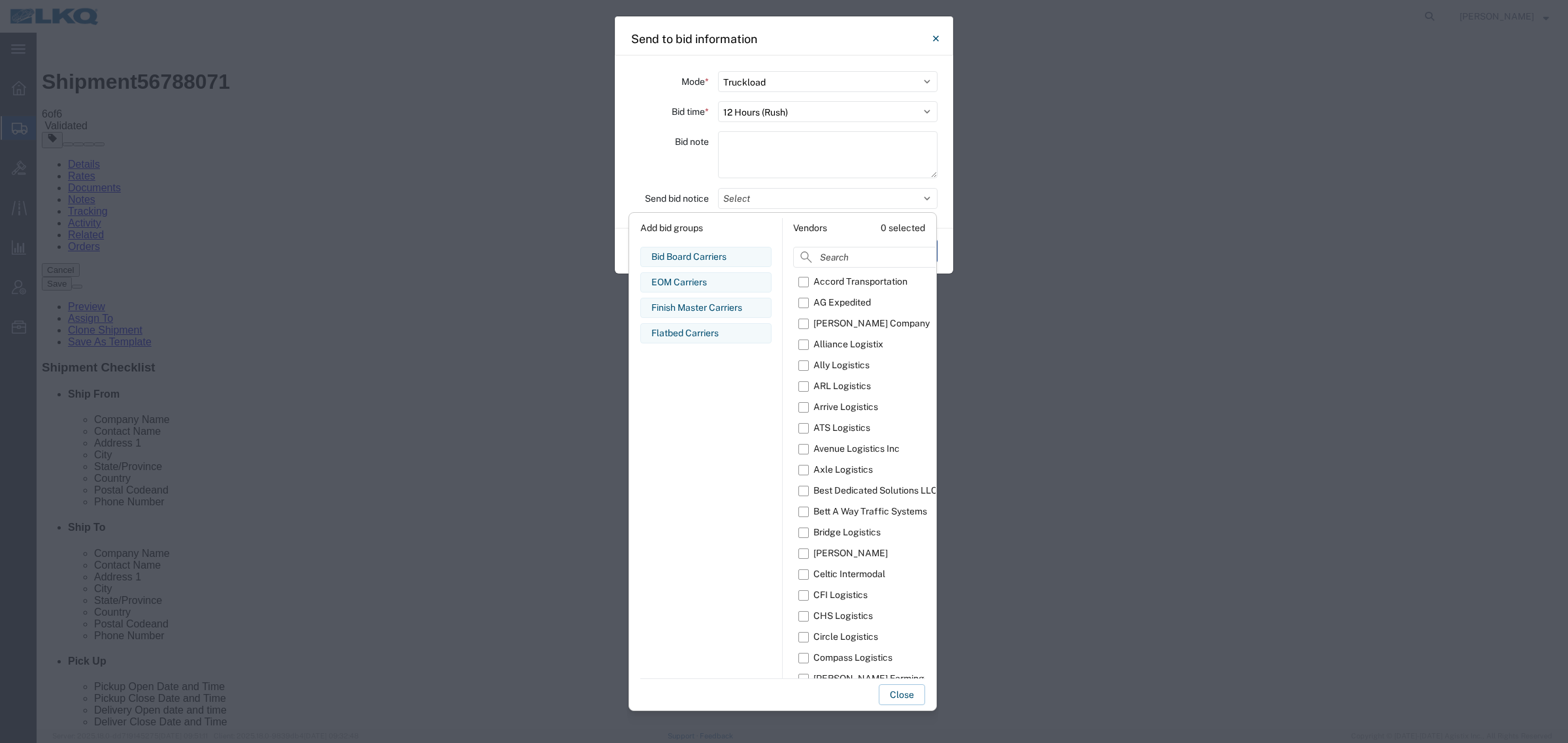
click at [671, 133] on div "Bid note" at bounding box center [669, 156] width 79 height 51
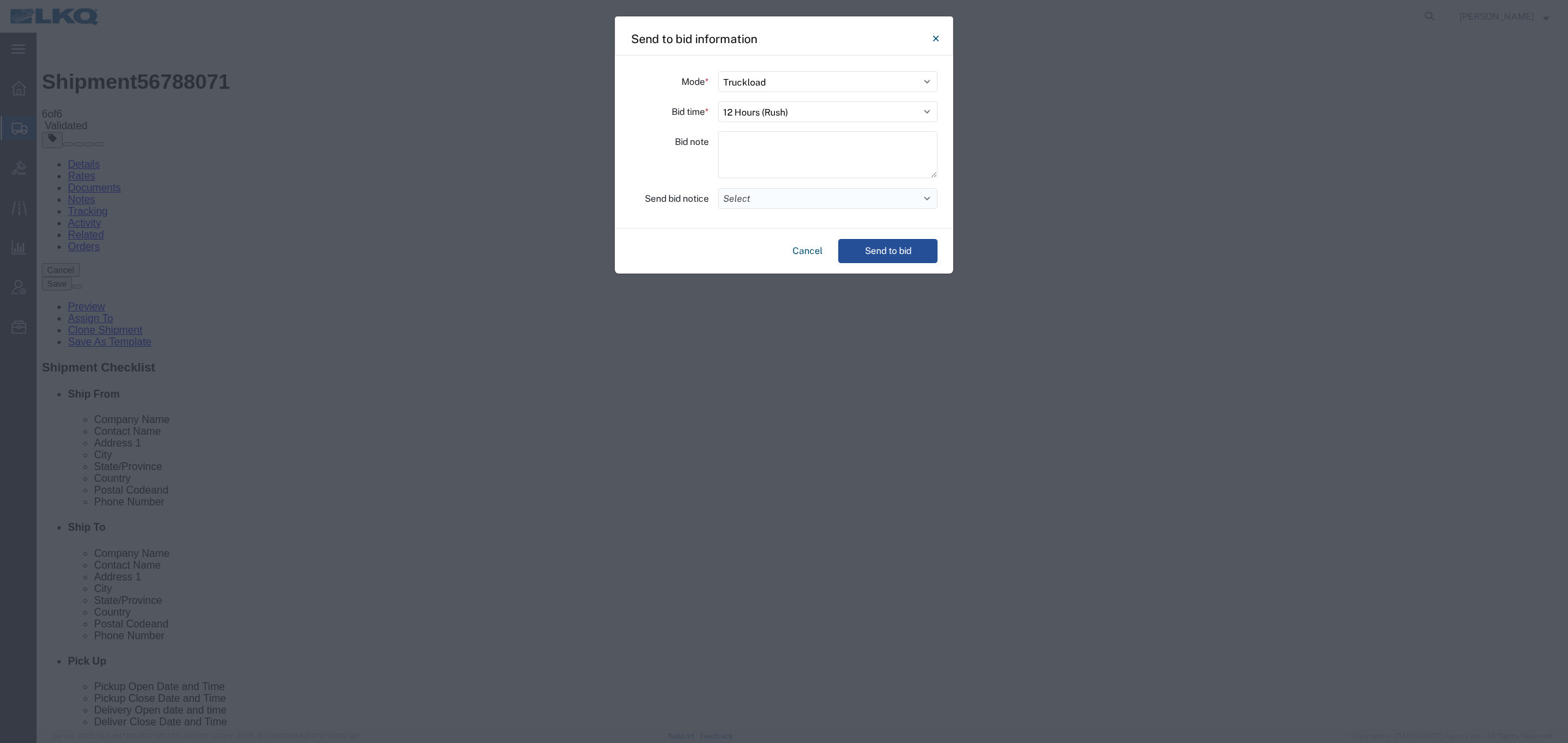
click at [815, 197] on button "Select" at bounding box center [828, 199] width 220 height 21
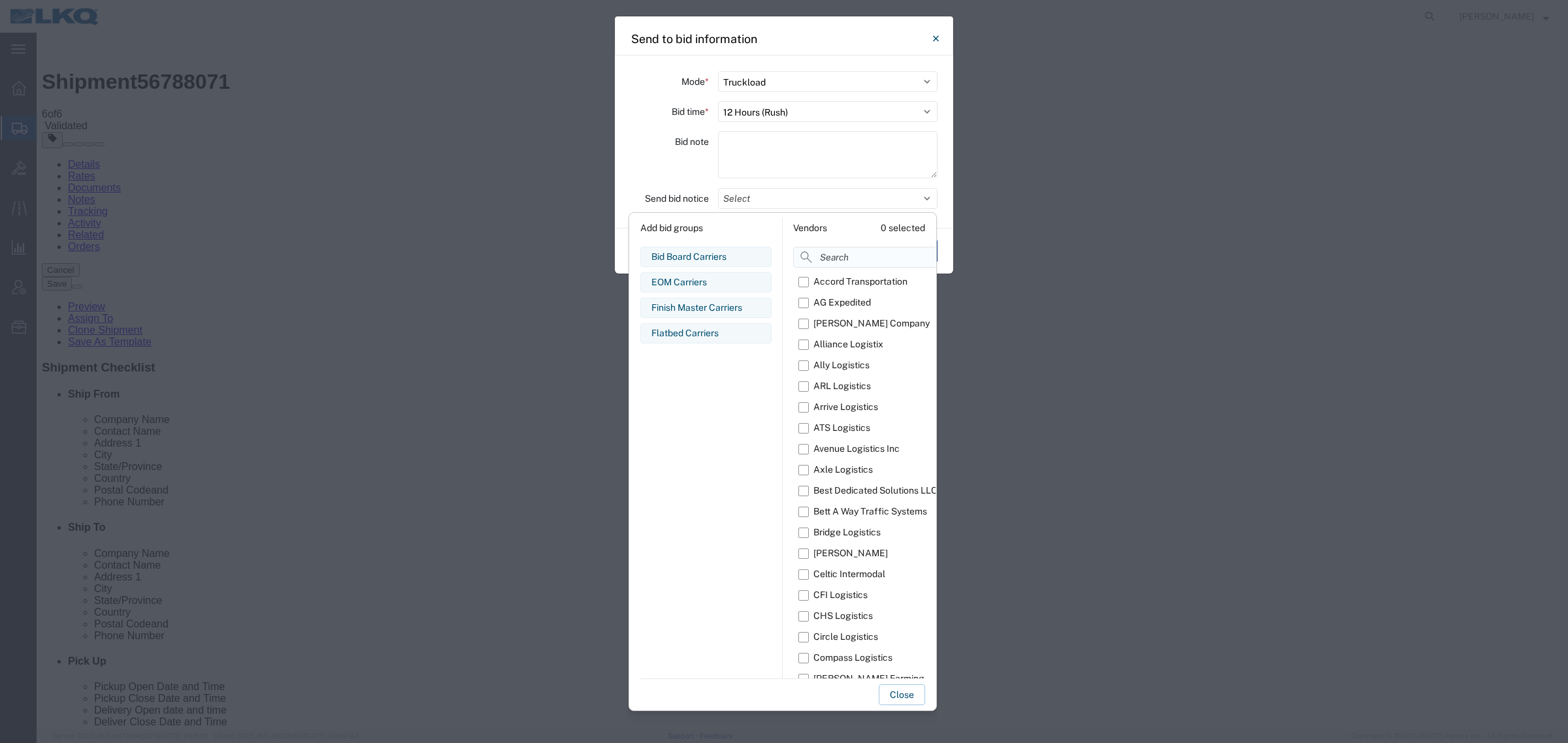
click at [845, 259] on input at bounding box center [896, 257] width 206 height 21
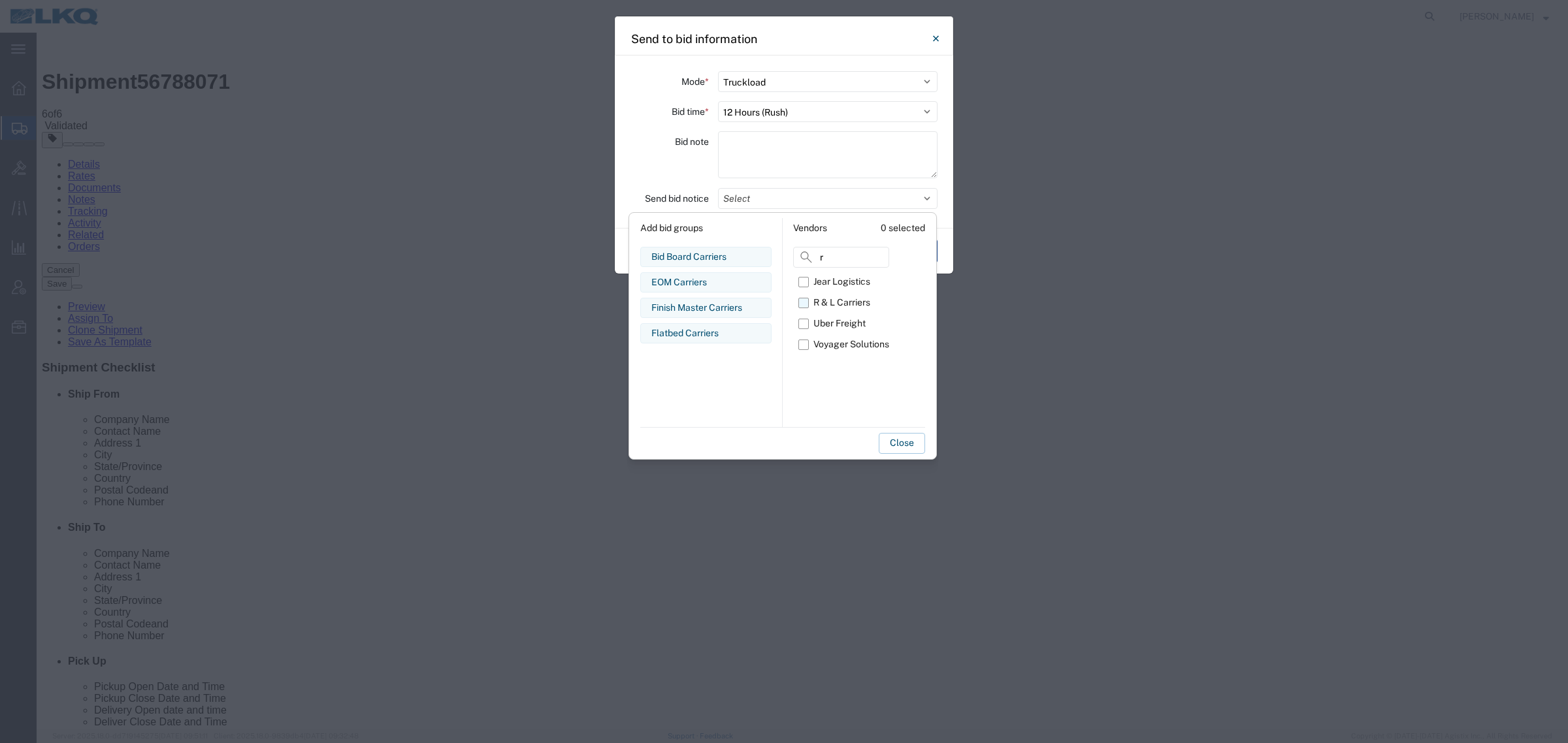
type input "r"
click at [810, 301] on label "R & L Carriers" at bounding box center [843, 303] width 91 height 21
click at [0, 0] on input "R & L Carriers" at bounding box center [0, 0] width 0 height 0
click at [896, 443] on button "Close" at bounding box center [902, 443] width 46 height 21
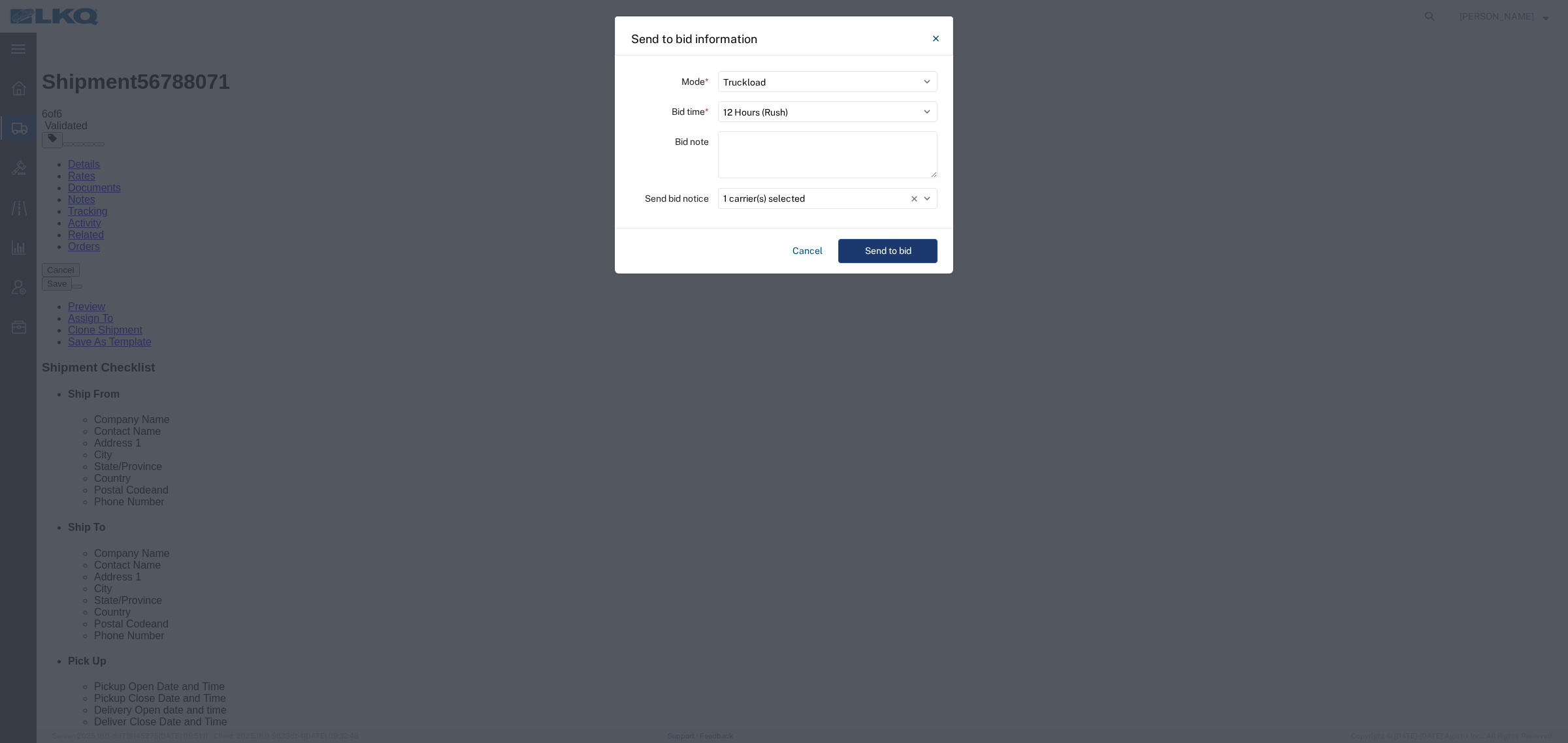
click at [896, 252] on button "Send to bid" at bounding box center [887, 251] width 99 height 24
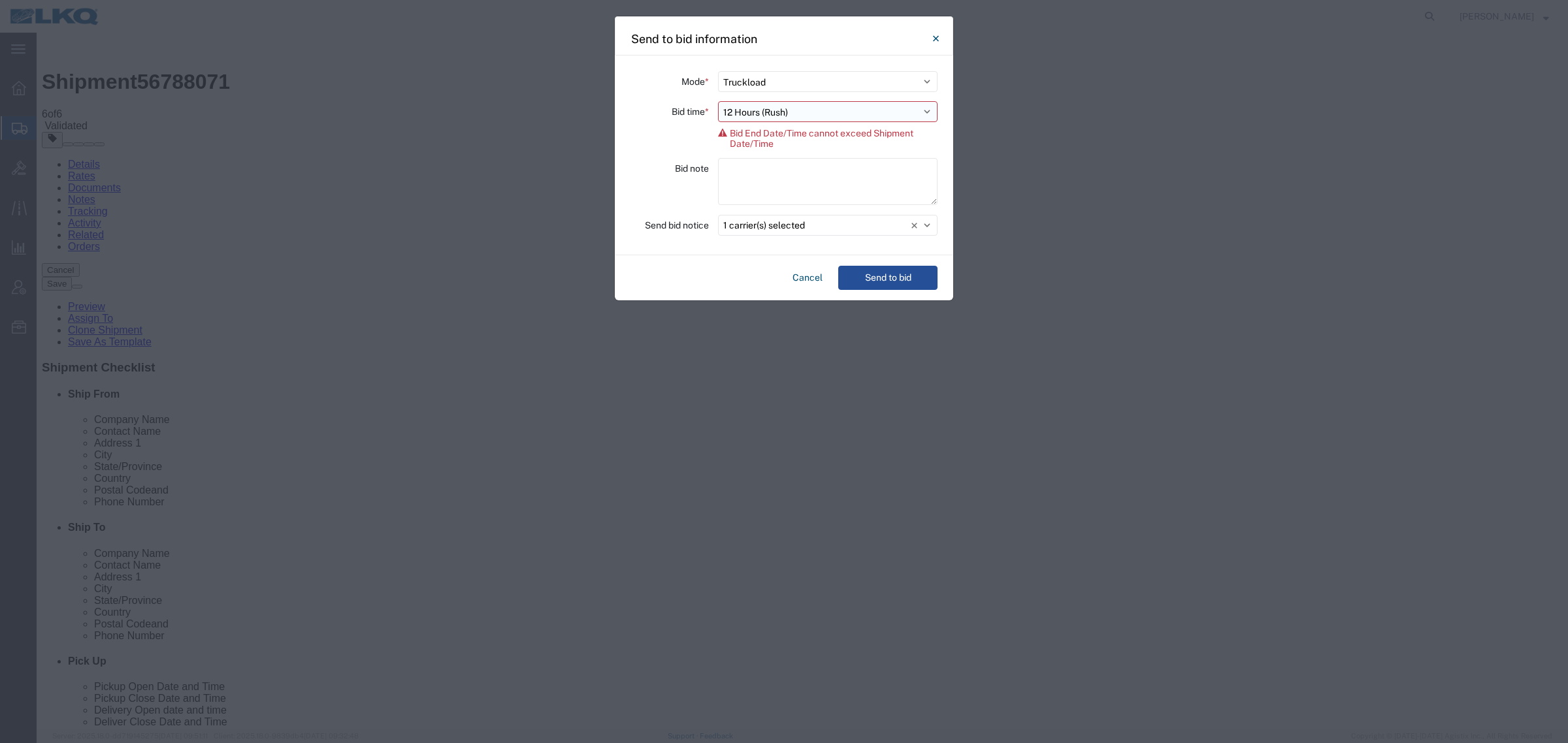
click at [851, 111] on select "Select 30 Min (Rush) 1 Hour (Rush) 2 Hours (Rush) 4 Hours (Rush) 8 Hours (Rush)…" at bounding box center [828, 111] width 220 height 21
select select "8"
click at [718, 101] on select "Select 30 Min (Rush) 1 Hour (Rush) 2 Hours (Rush) 4 Hours (Rush) 8 Hours (Rush)…" at bounding box center [828, 111] width 220 height 21
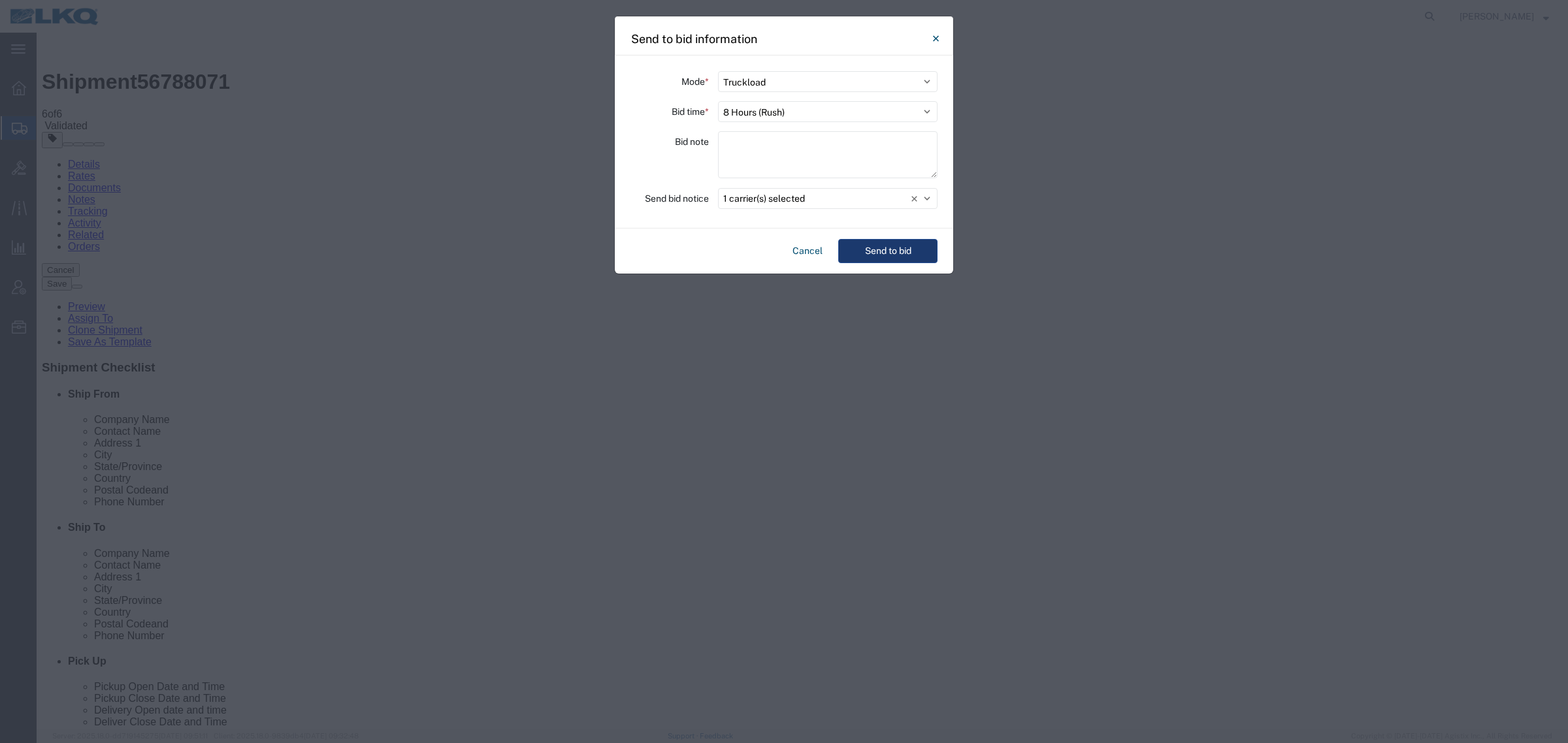
click at [873, 252] on button "Send to bid" at bounding box center [887, 251] width 99 height 24
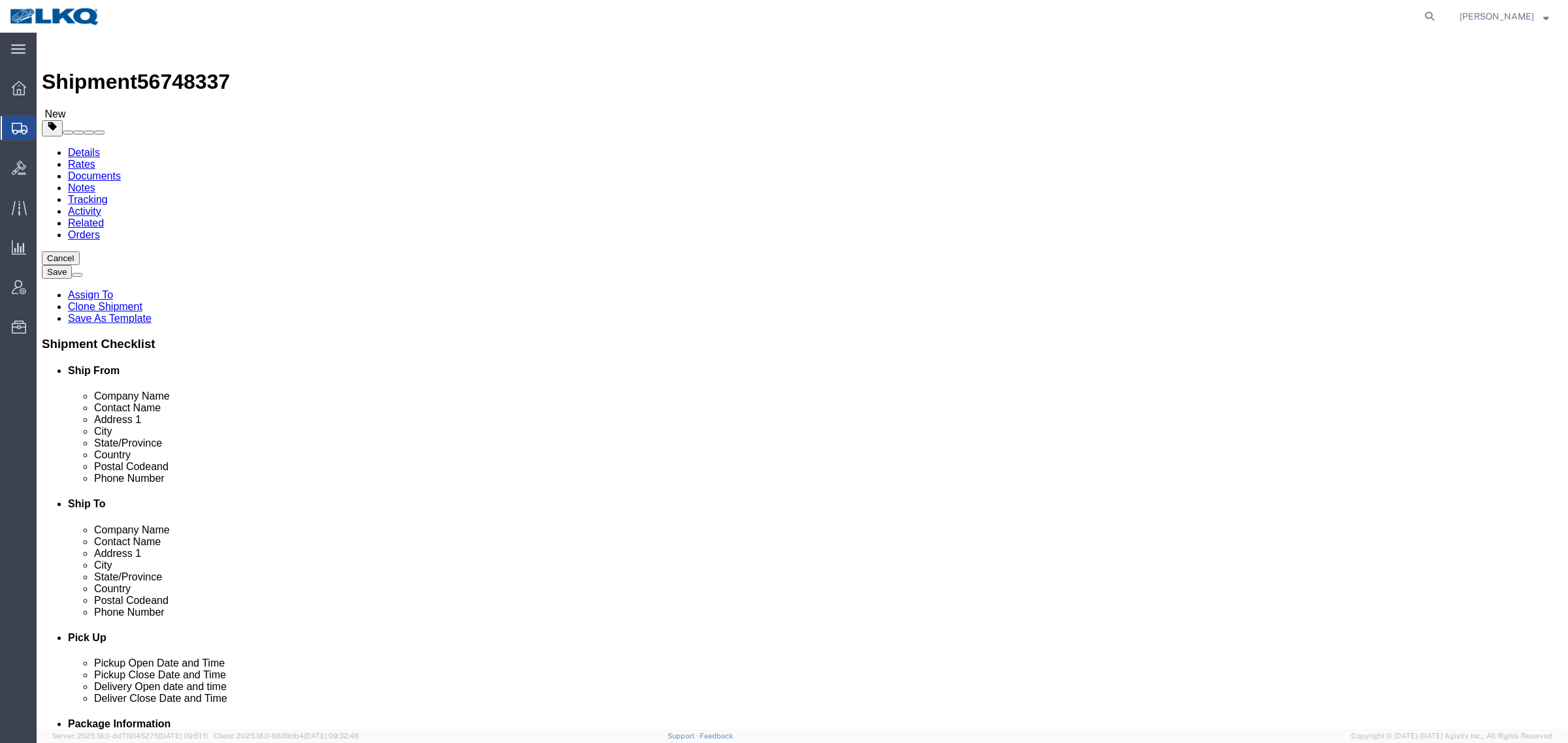
scroll to position [245, 0]
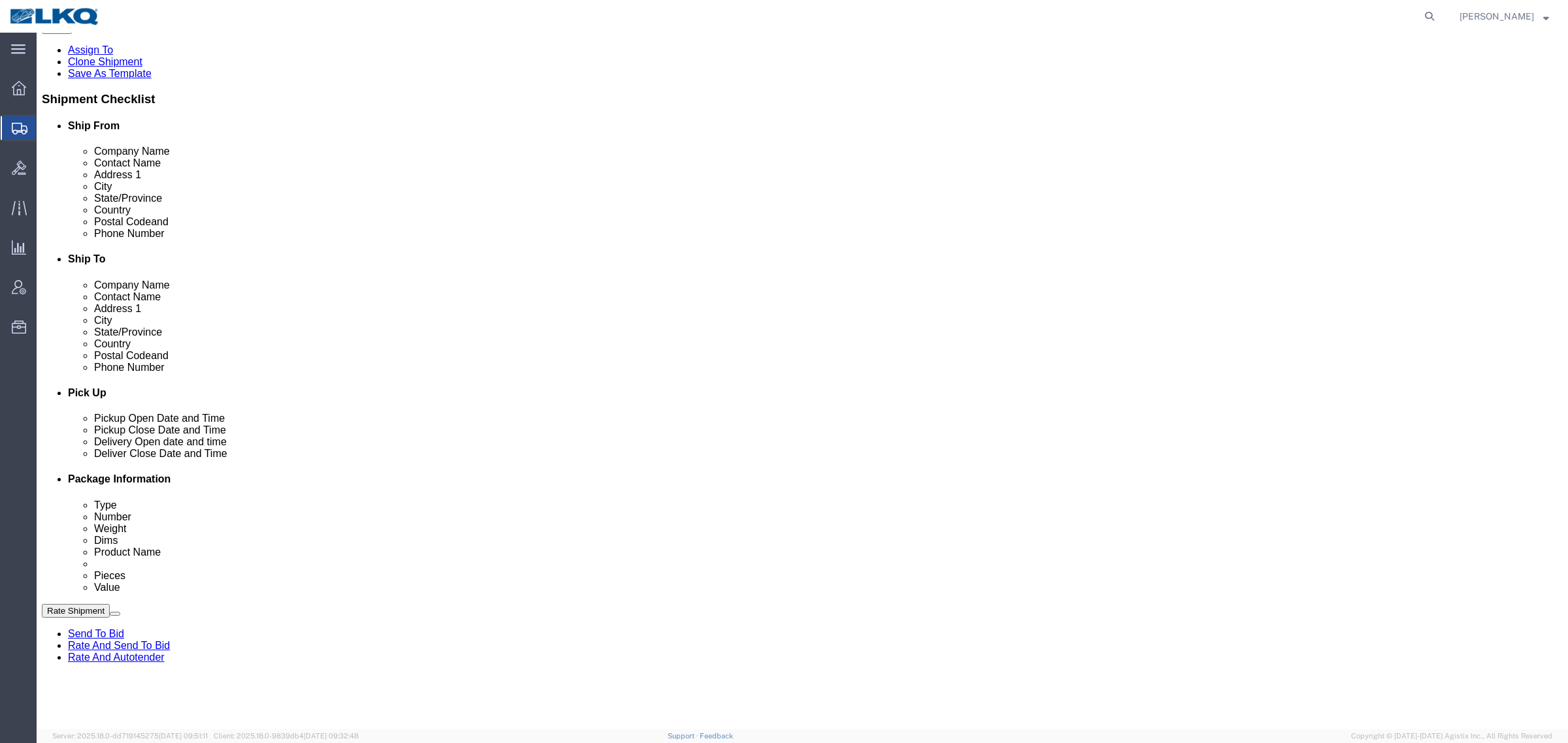
select select "27360"
select select "27790"
click span "56748337"
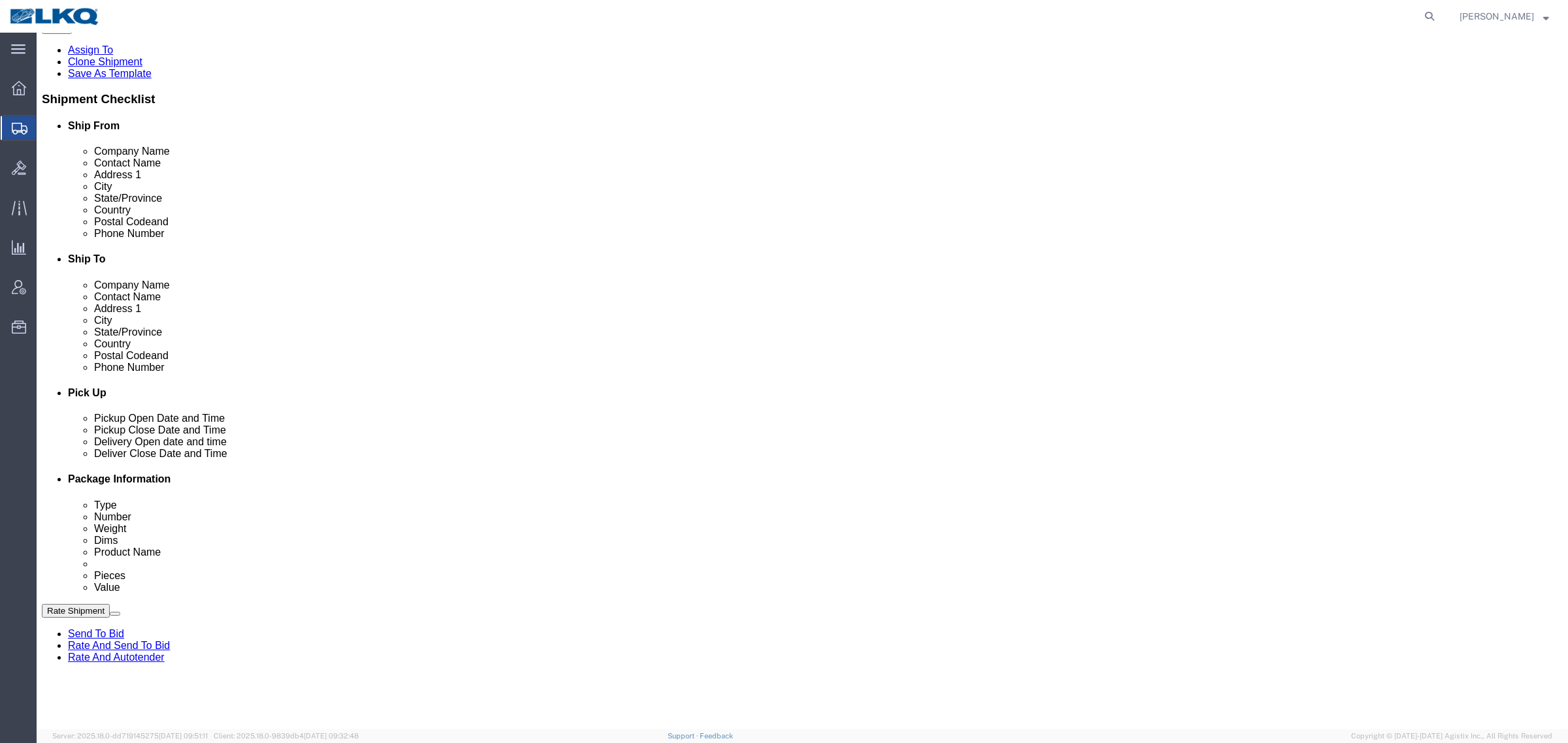
click span "56748337"
copy span "56748337"
click icon
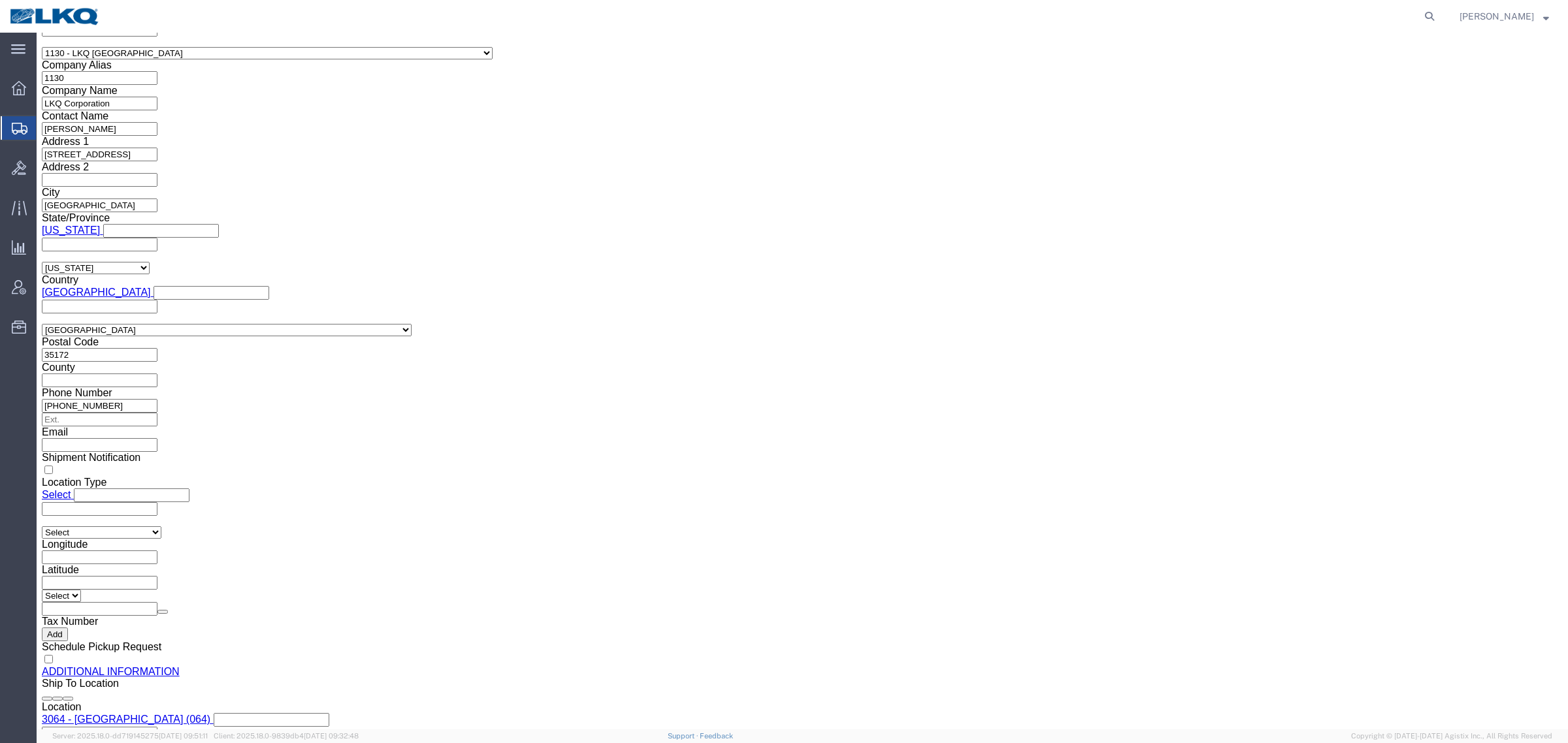
scroll to position [1283, 0]
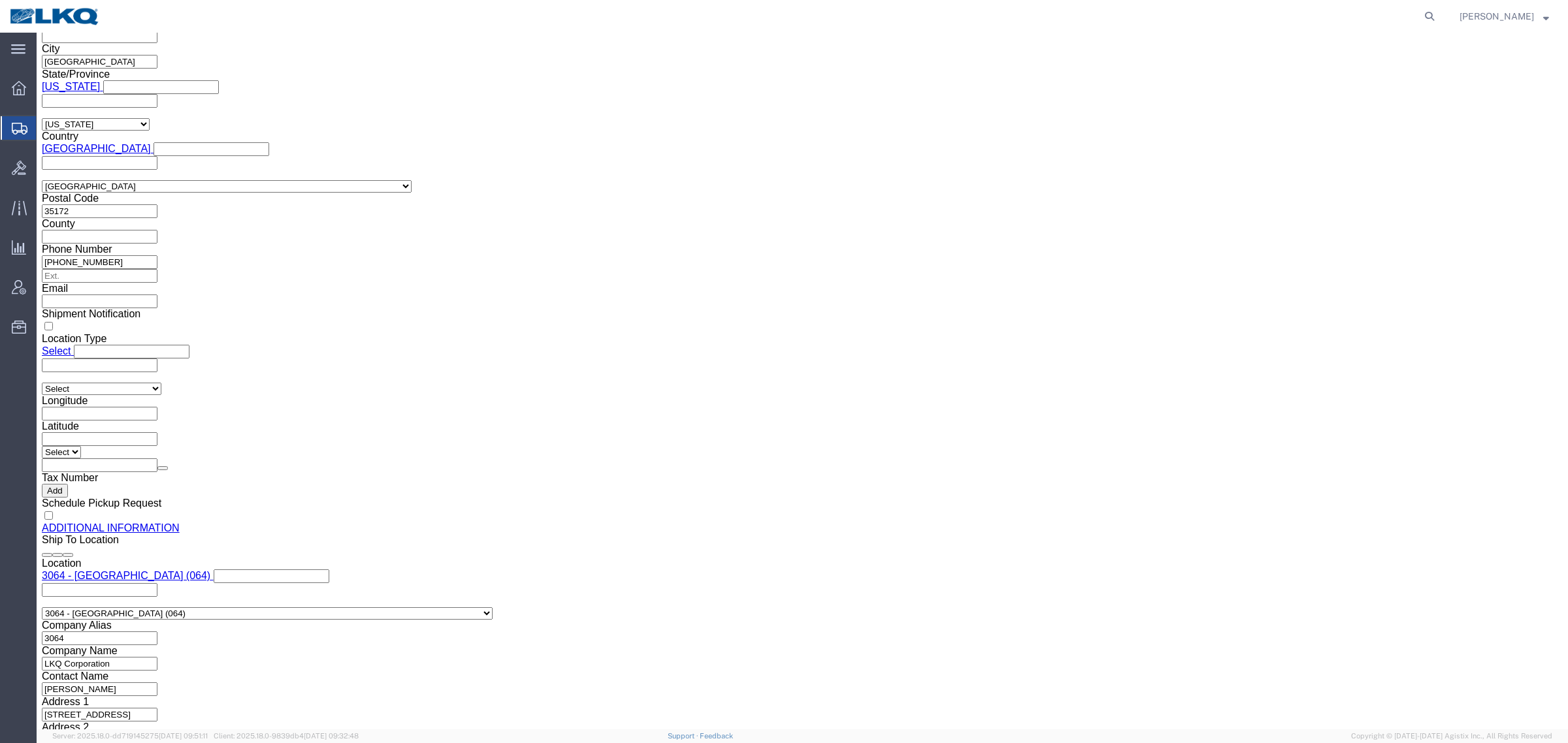
click input "[EMAIL_ADDRESS][DOMAIN_NAME]"
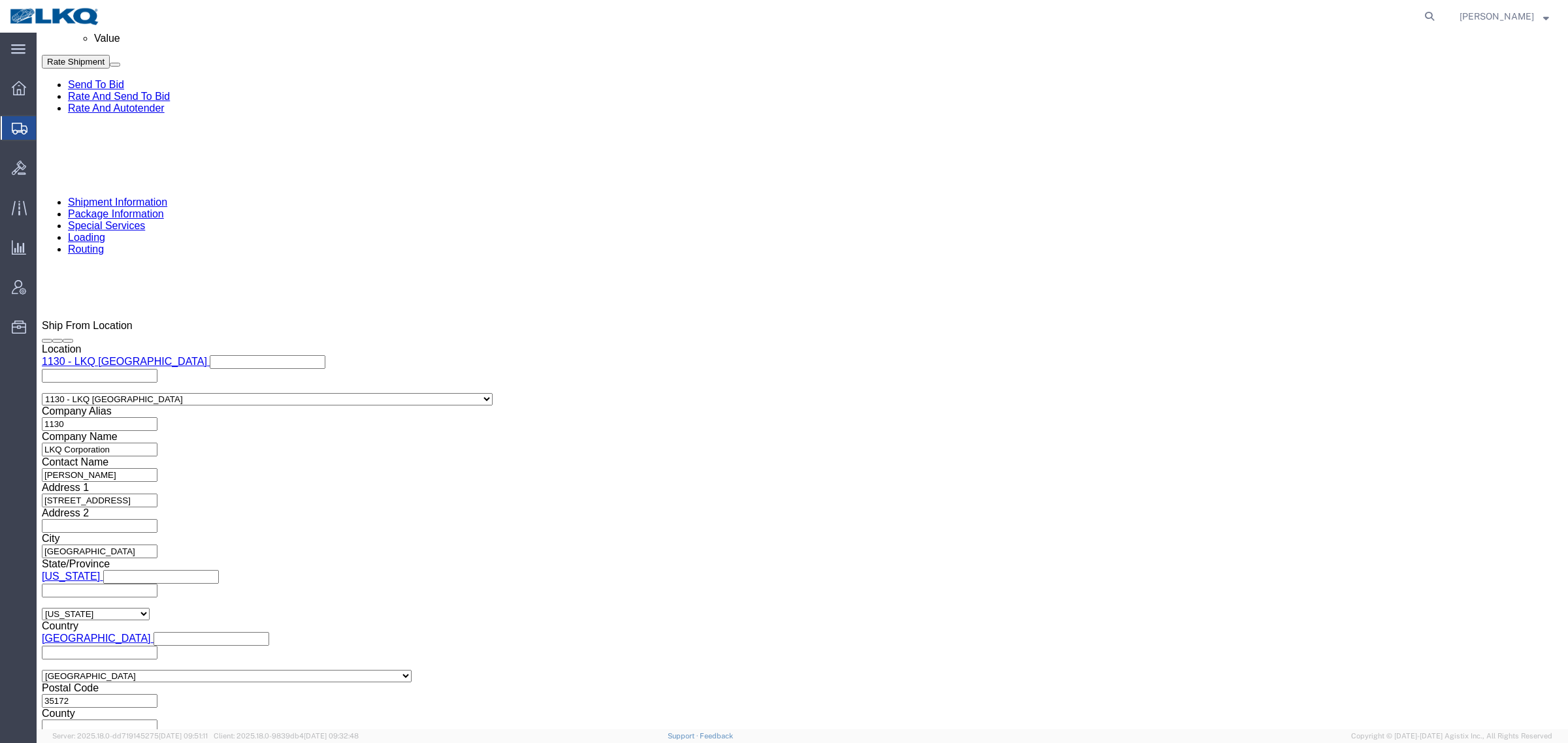
click icon
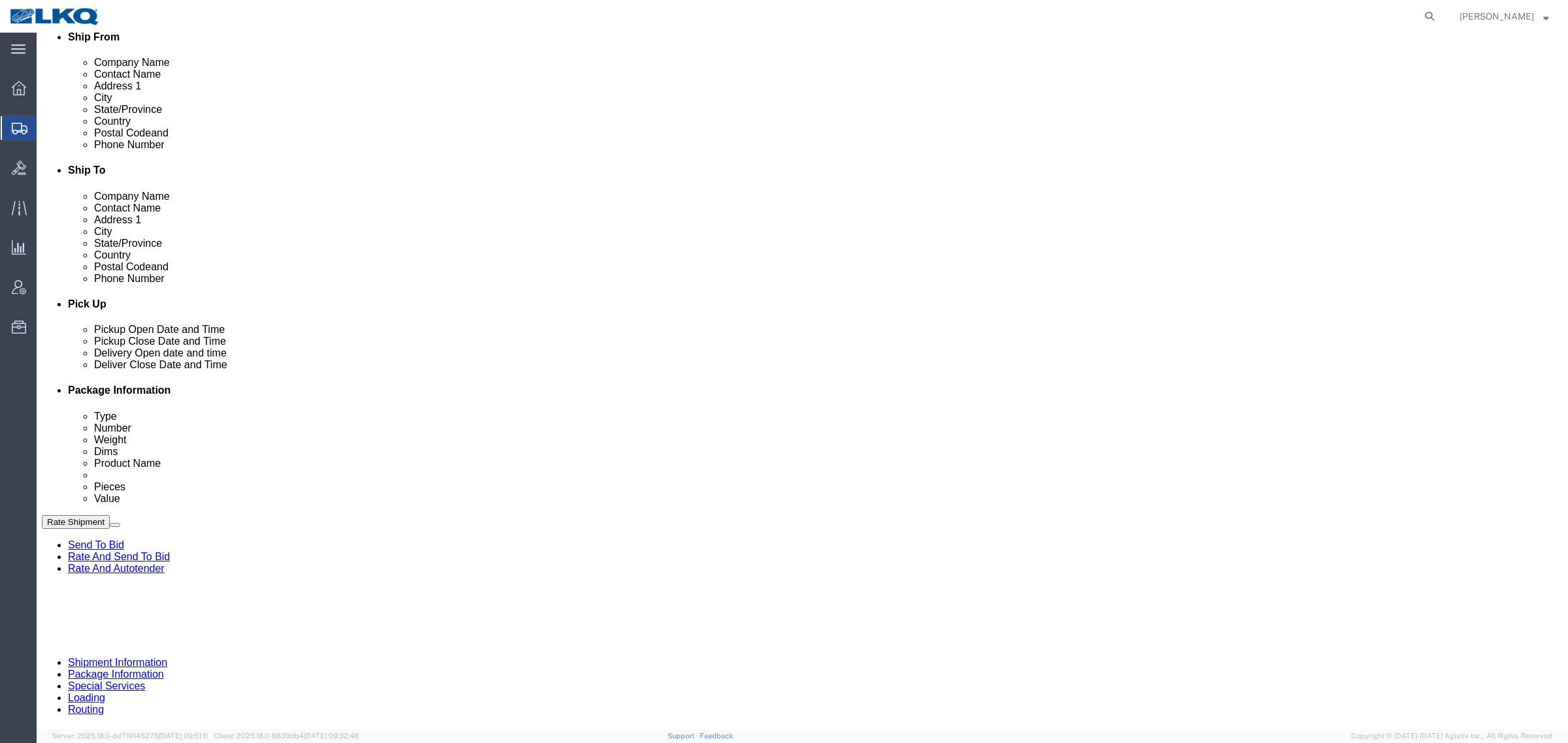
scroll to position [326, 0]
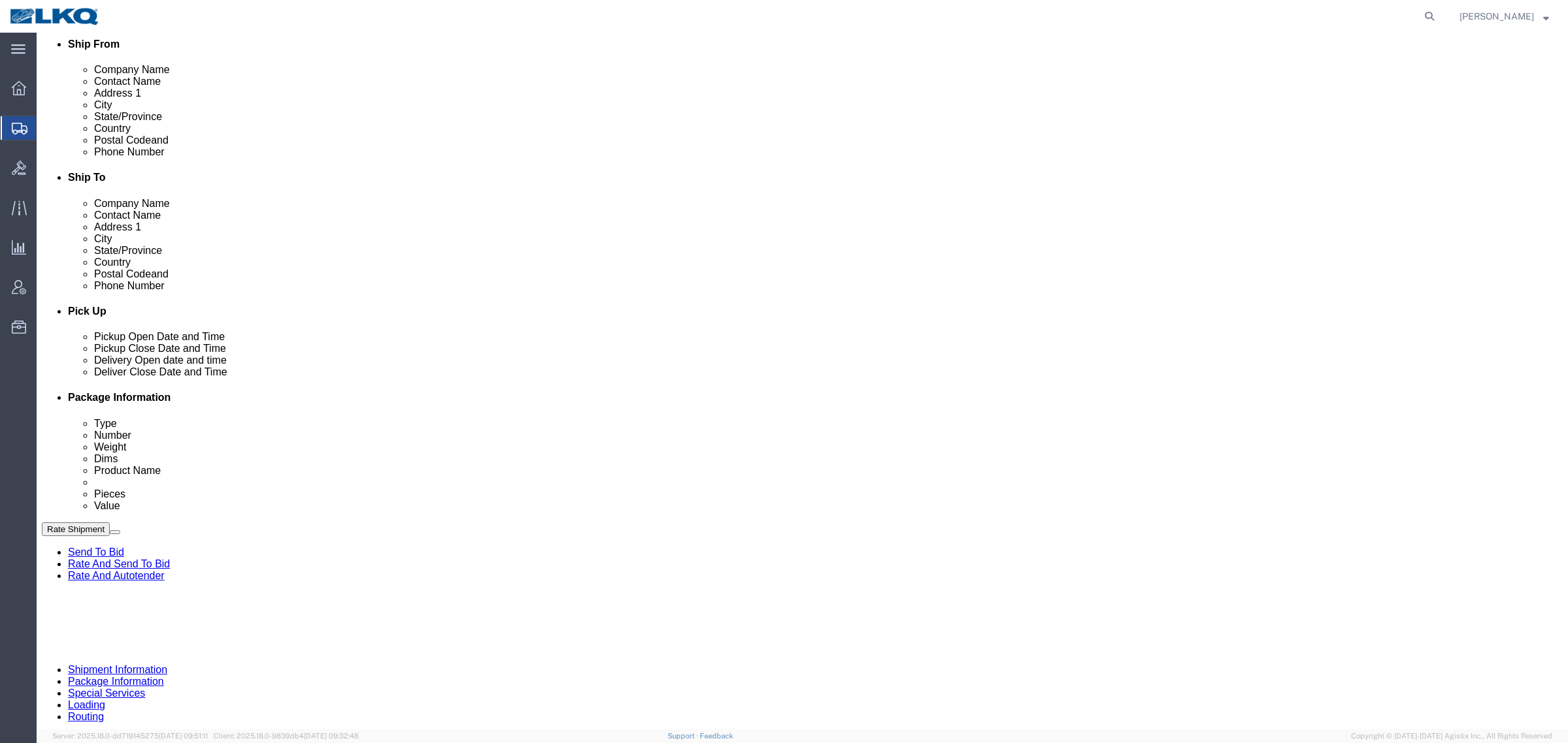
click link "Notes"
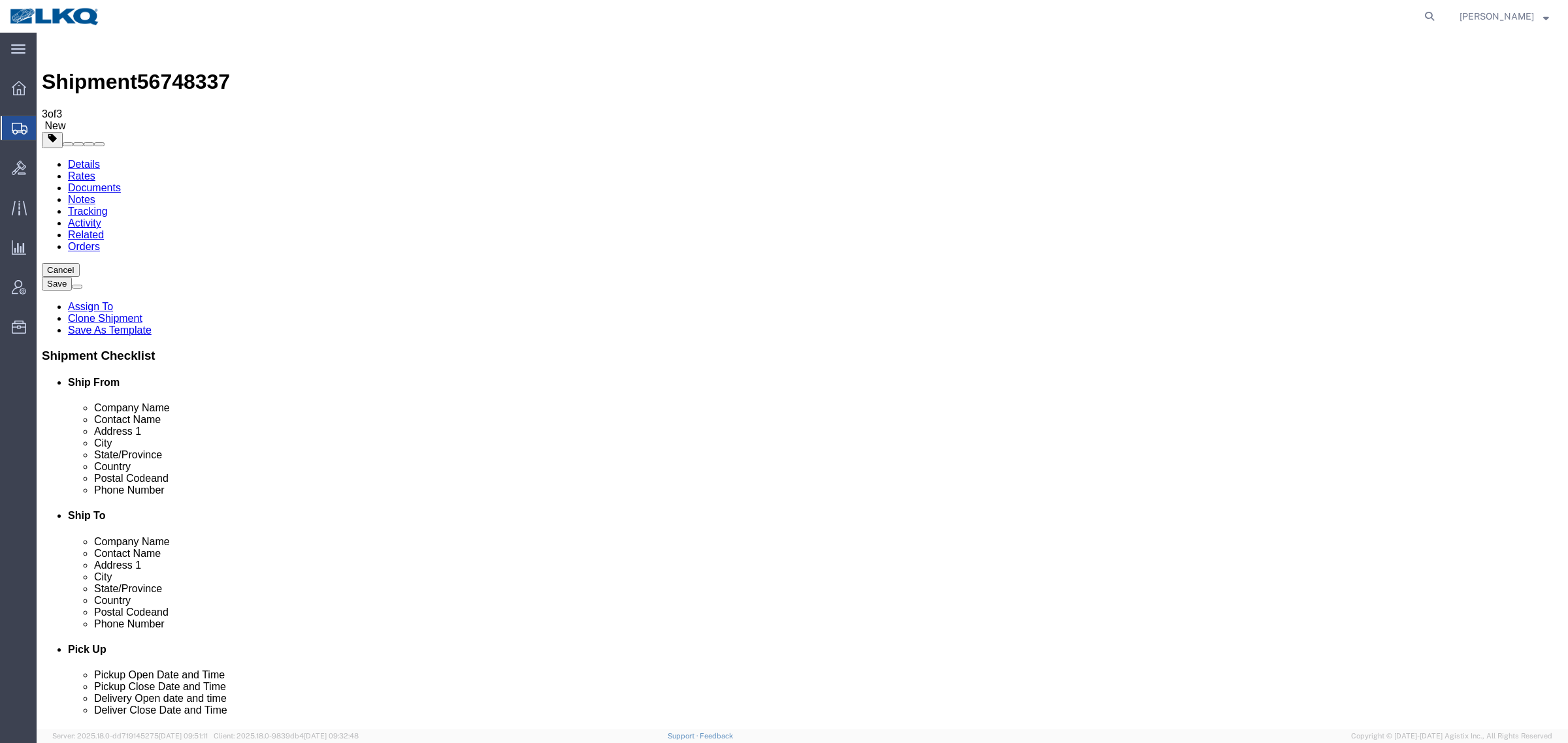
click at [76, 158] on link "Details" at bounding box center [84, 164] width 32 height 12
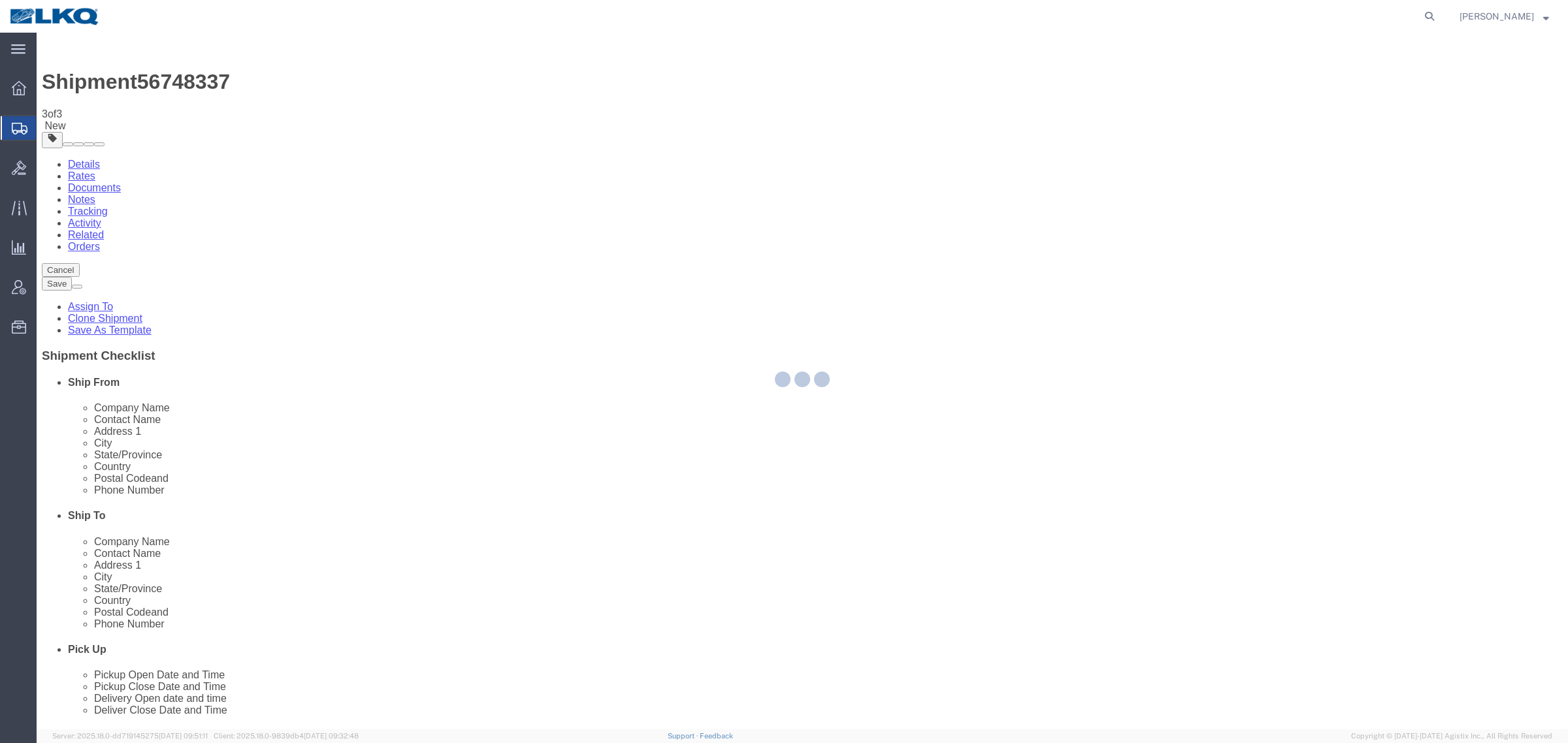
select select "27360"
select select "27790"
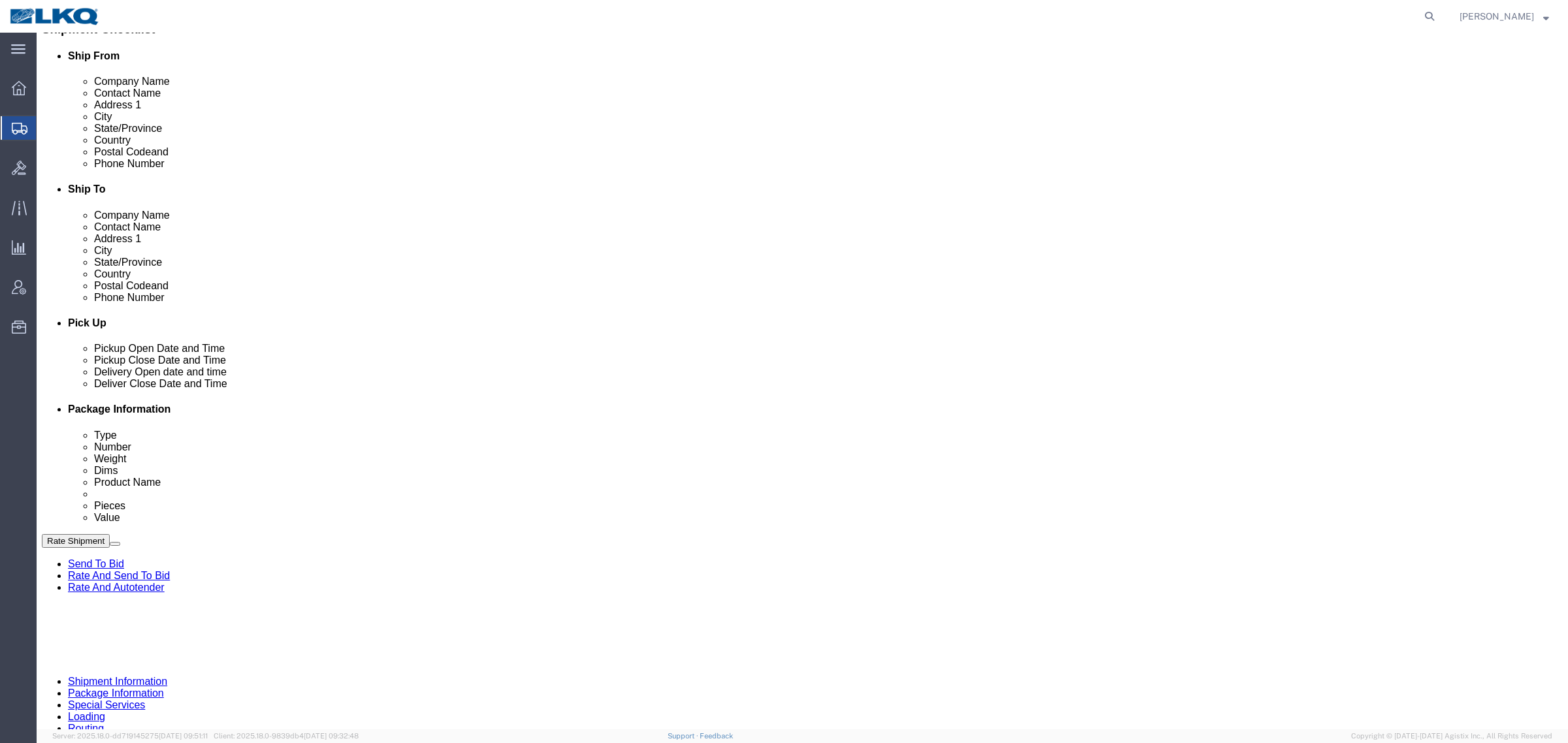
scroll to position [408, 0]
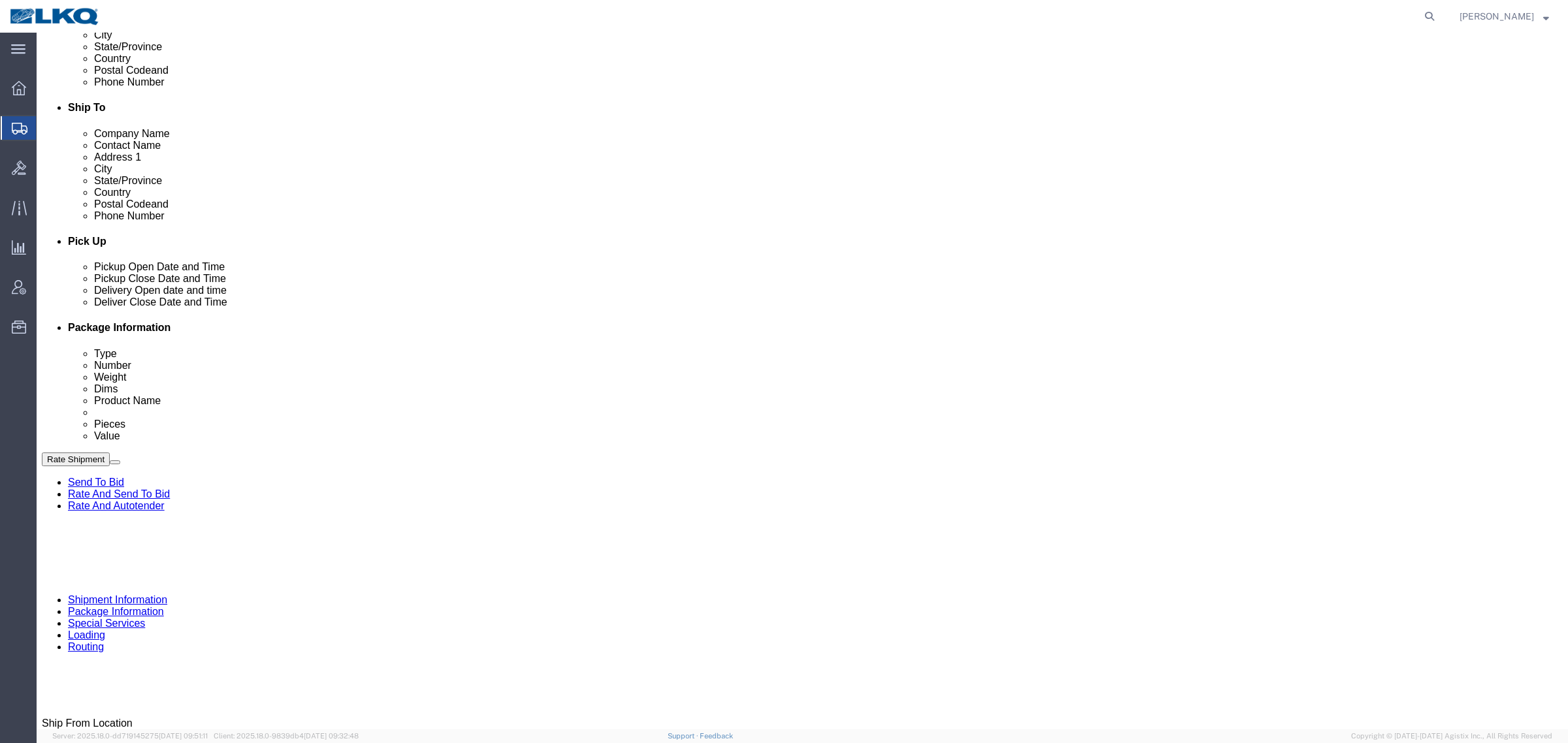
click div "Cancel Save Assign To Clone Shipment Save As Template Shipment Checklist Ship F…"
click button "Rate Shipment"
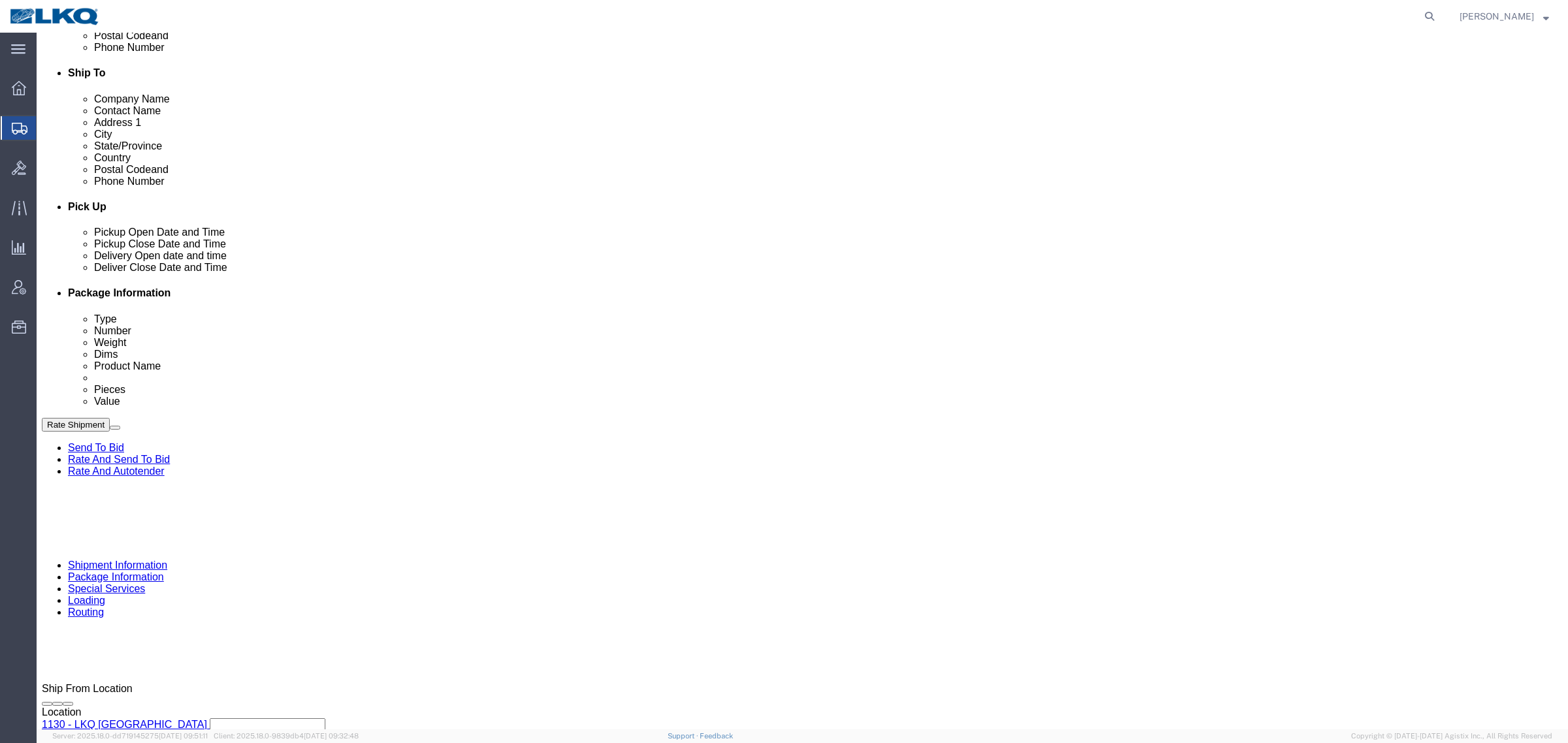
scroll to position [490, 0]
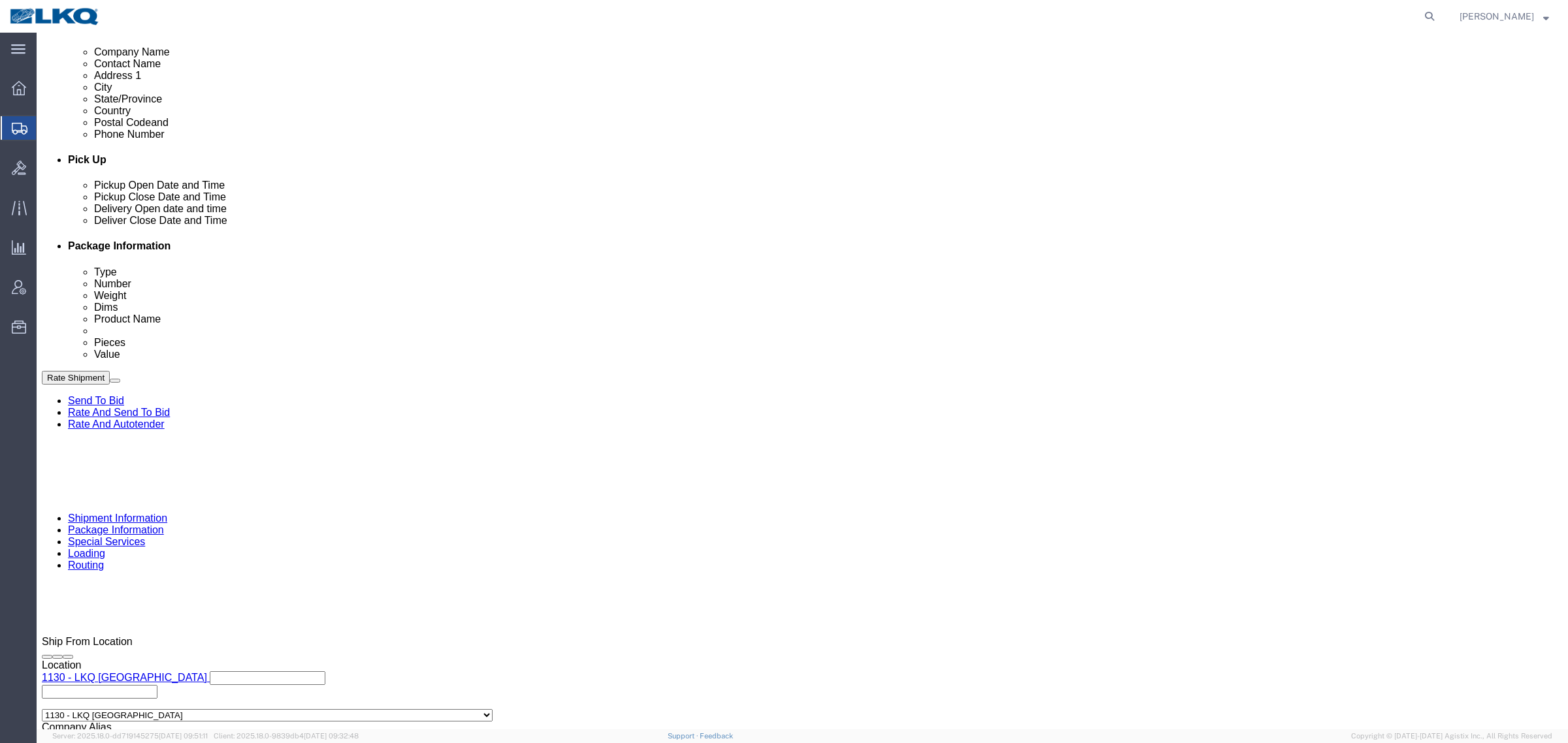
click div
click button "Apply"
click div "[DATE] 3:00 PM"
type input "7:00 AM"
click button "Apply"
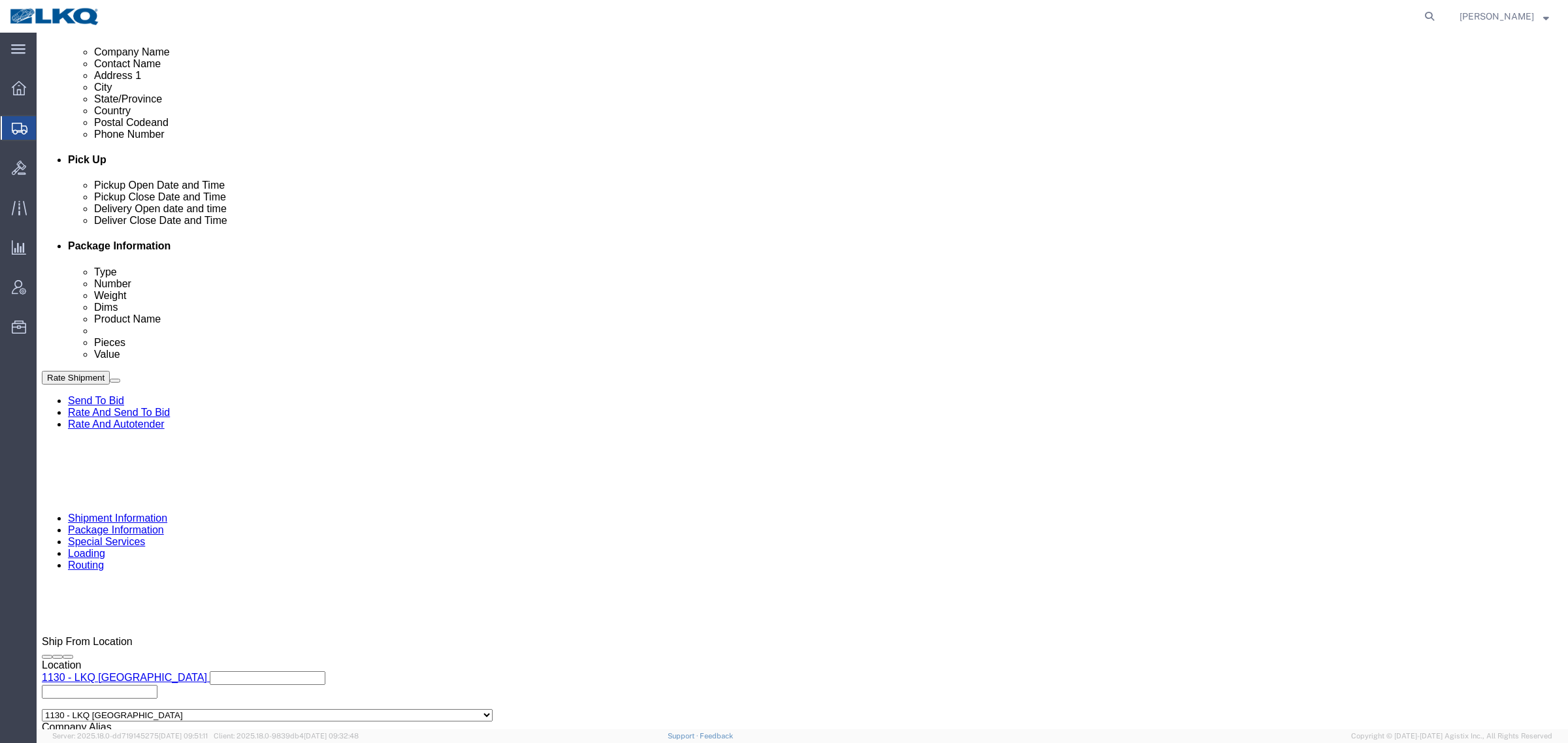
click div "Cancel Save Assign To Clone Shipment Save As Template Shipment Checklist Ship F…"
click div "Rate Shipment Send To Bid Rate And Send To Bid Rate And Autotender"
click button "Rate Shipment"
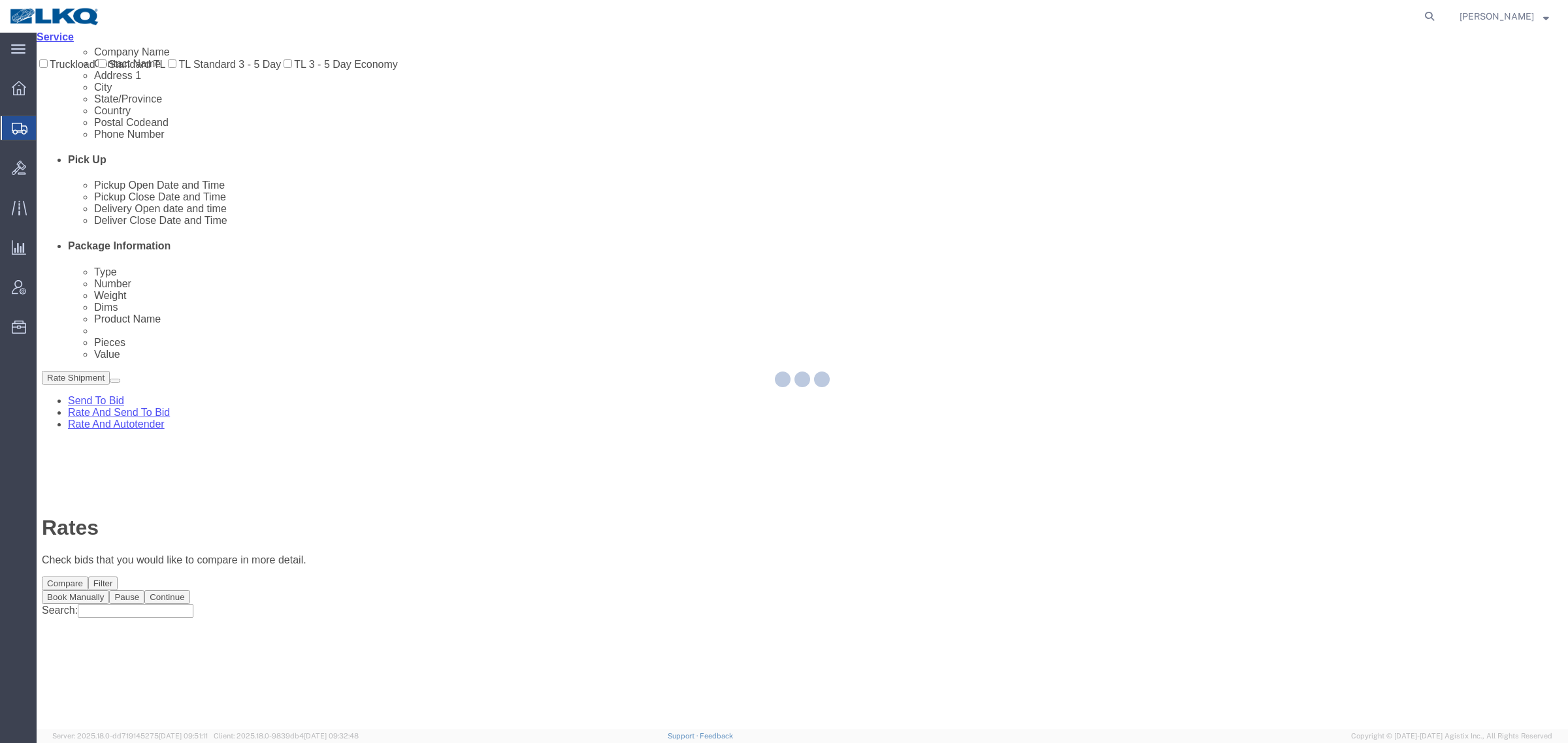
scroll to position [0, 0]
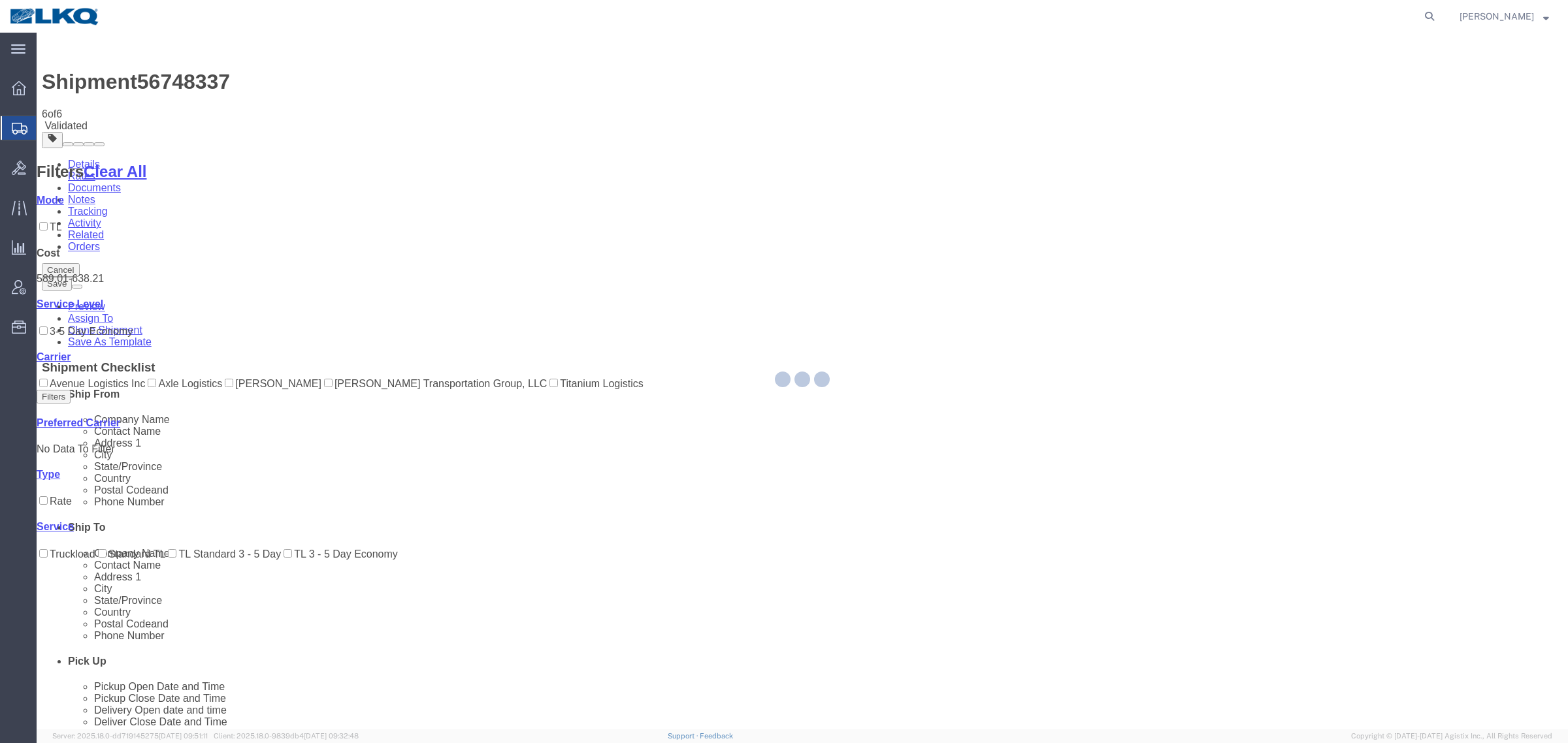
select select "27360"
select select "27790"
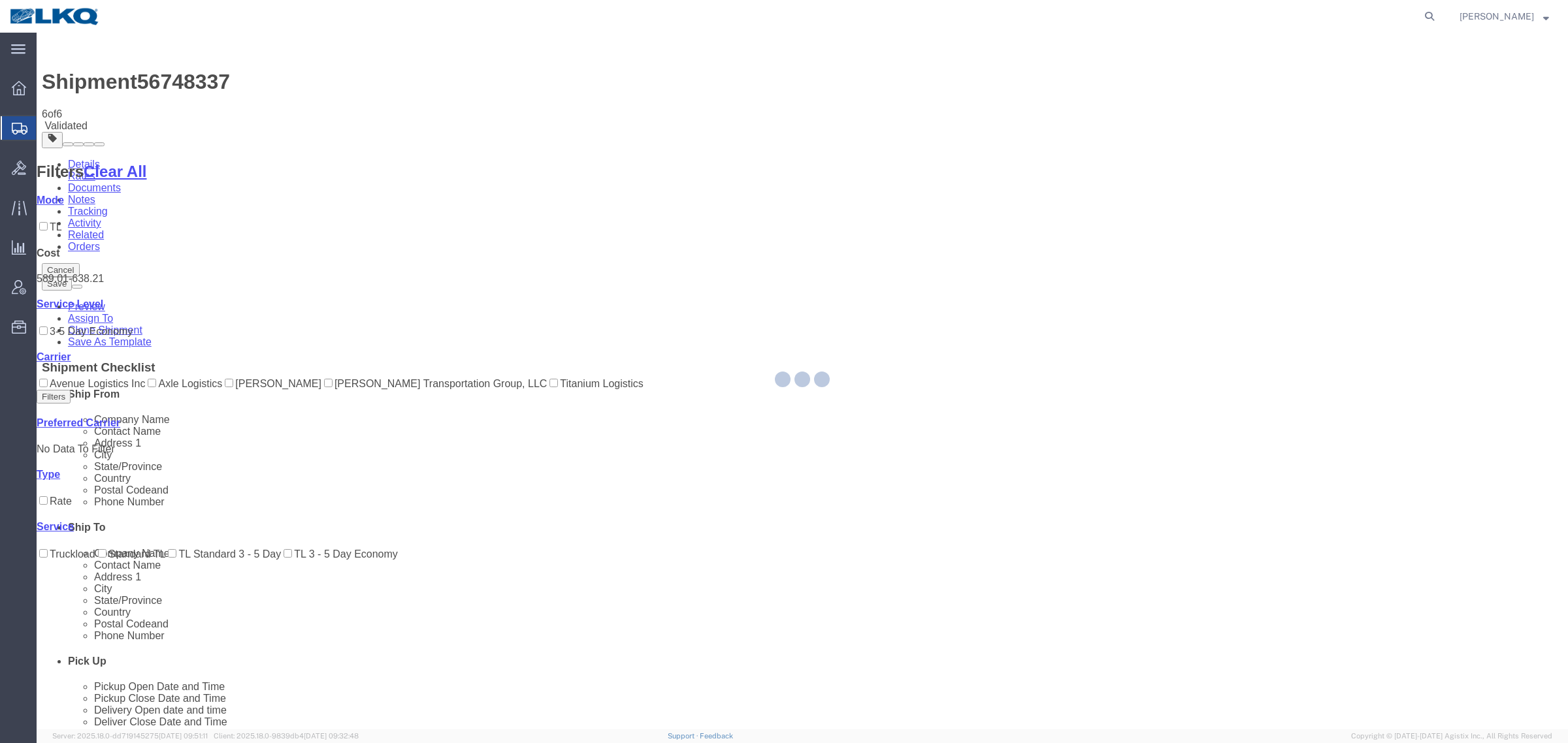
select select "27360"
select select "27790"
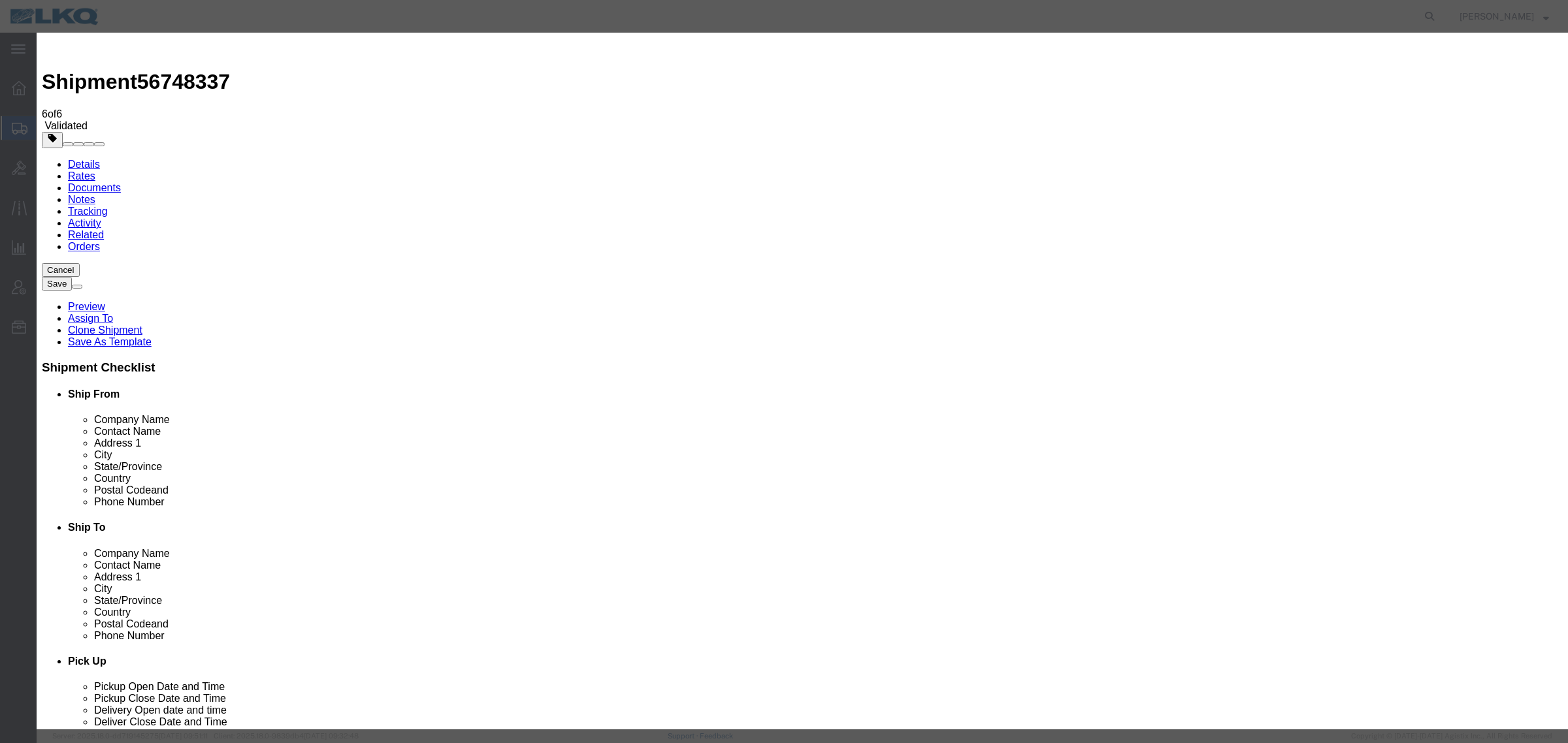
click input "2"
type input "1"
click input "1"
click select "Price Carrier Rank"
select select "LANE_RANK"
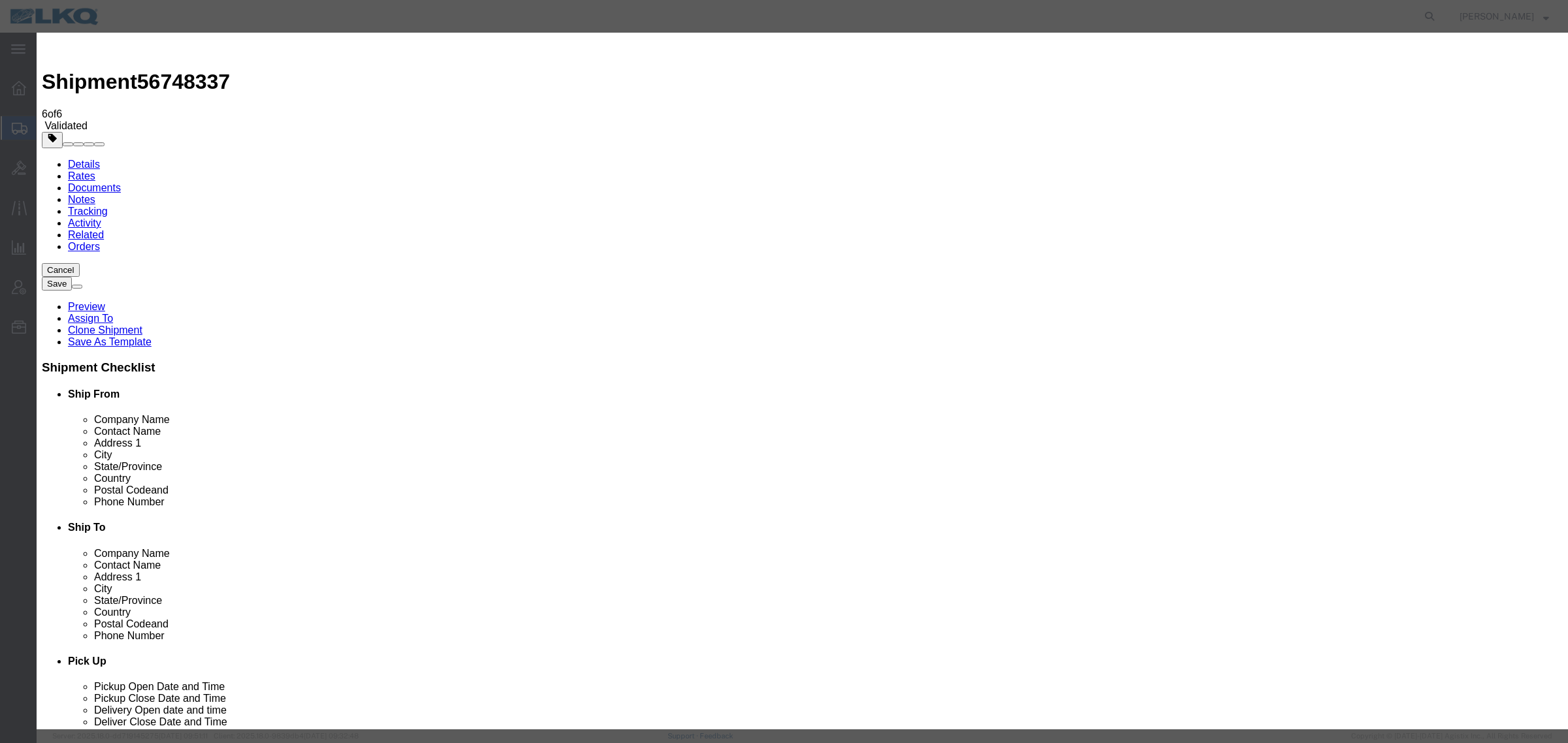
click select "Price Carrier Rank"
click input "8:00 AM"
type input "7:00 AM"
click button "Save Auto-Tender"
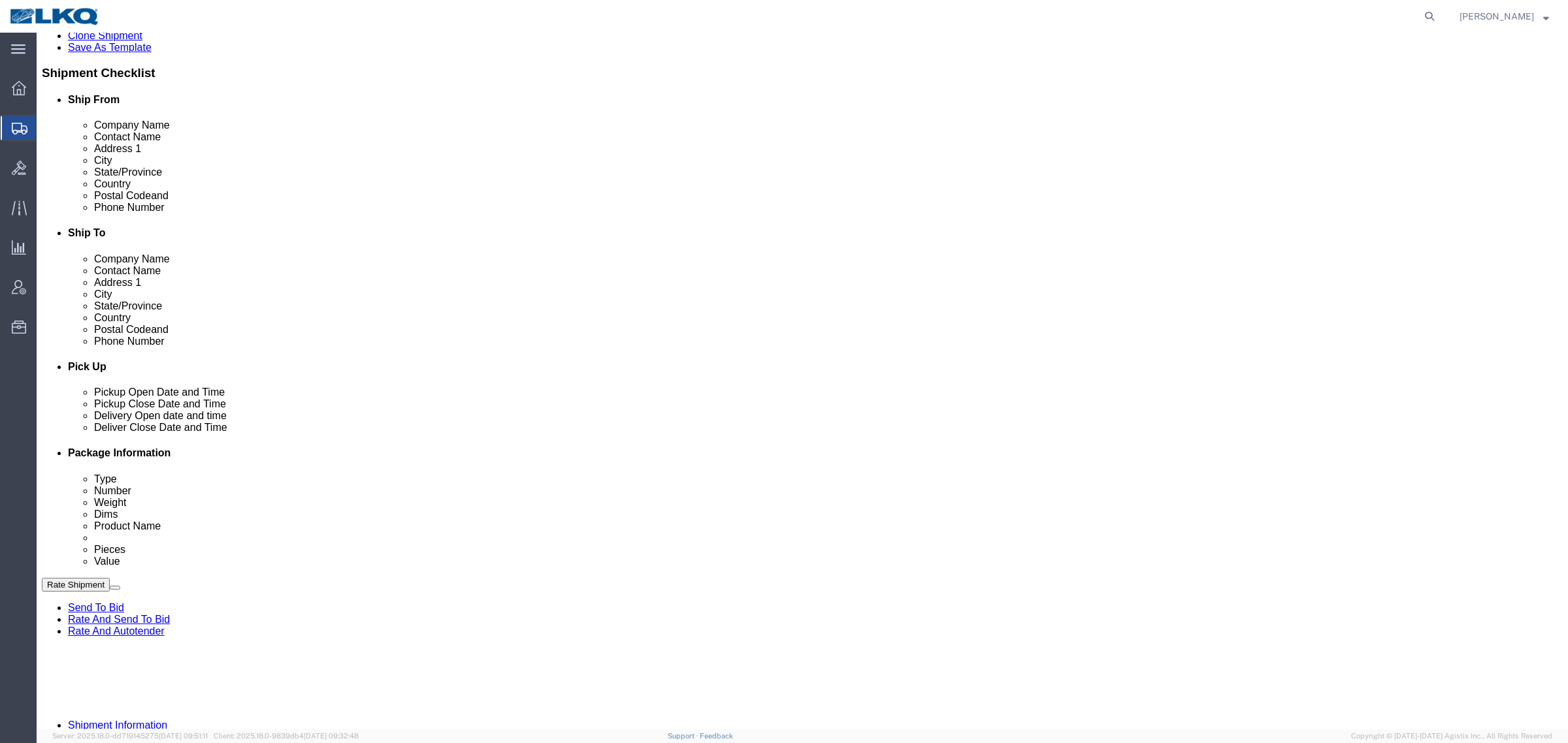
scroll to position [326, 0]
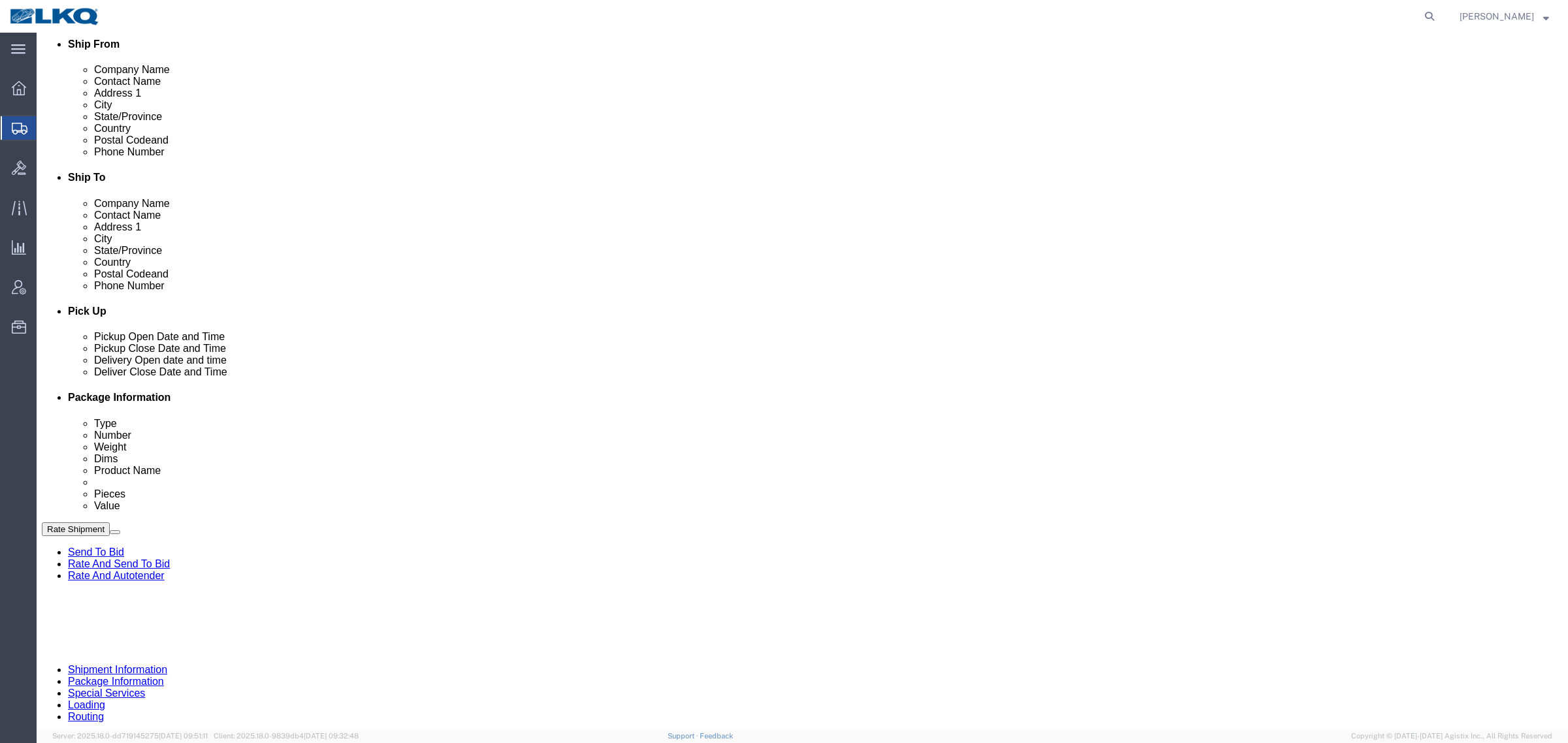
select select "27708"
select select "57631"
click div
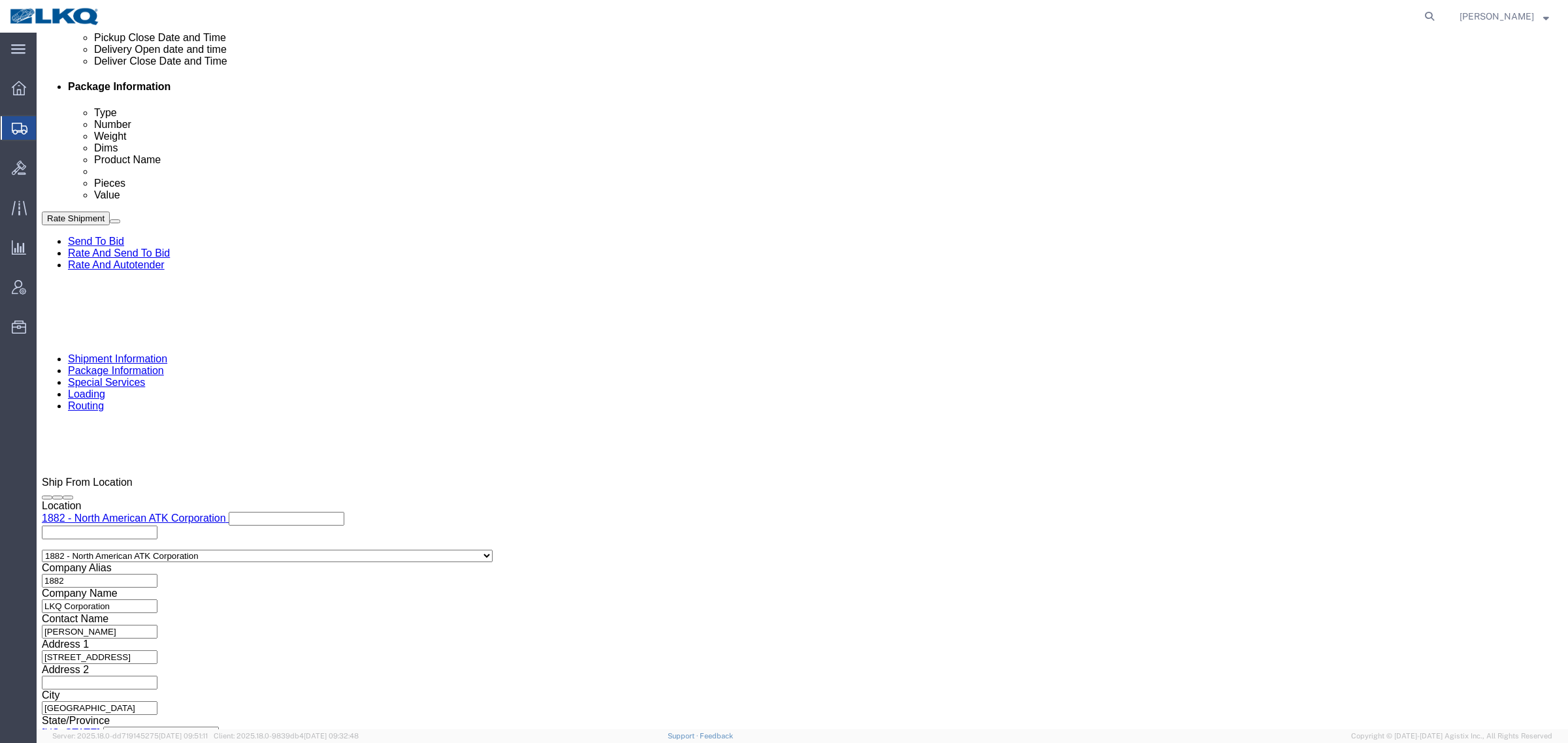
click div "Close Time 9:00 AM [DATE] 9:00 AM - [DATE] 9:00 AM Cancel Apply"
click button "Apply"
click div "Leg 1 Mode Select Air Less than Truckload Multi-Leg Ocean Freight Rail Small Pa…"
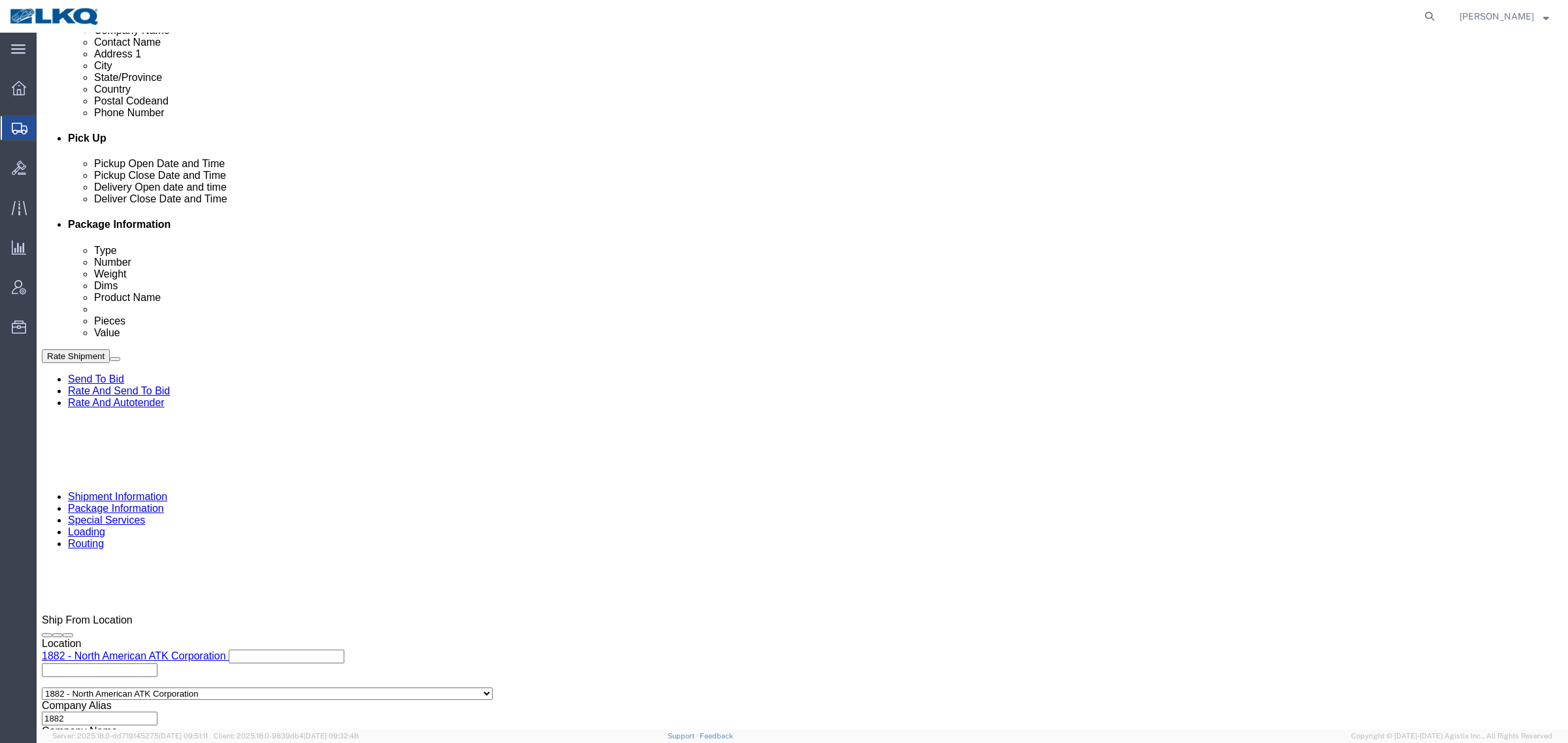
scroll to position [393, 0]
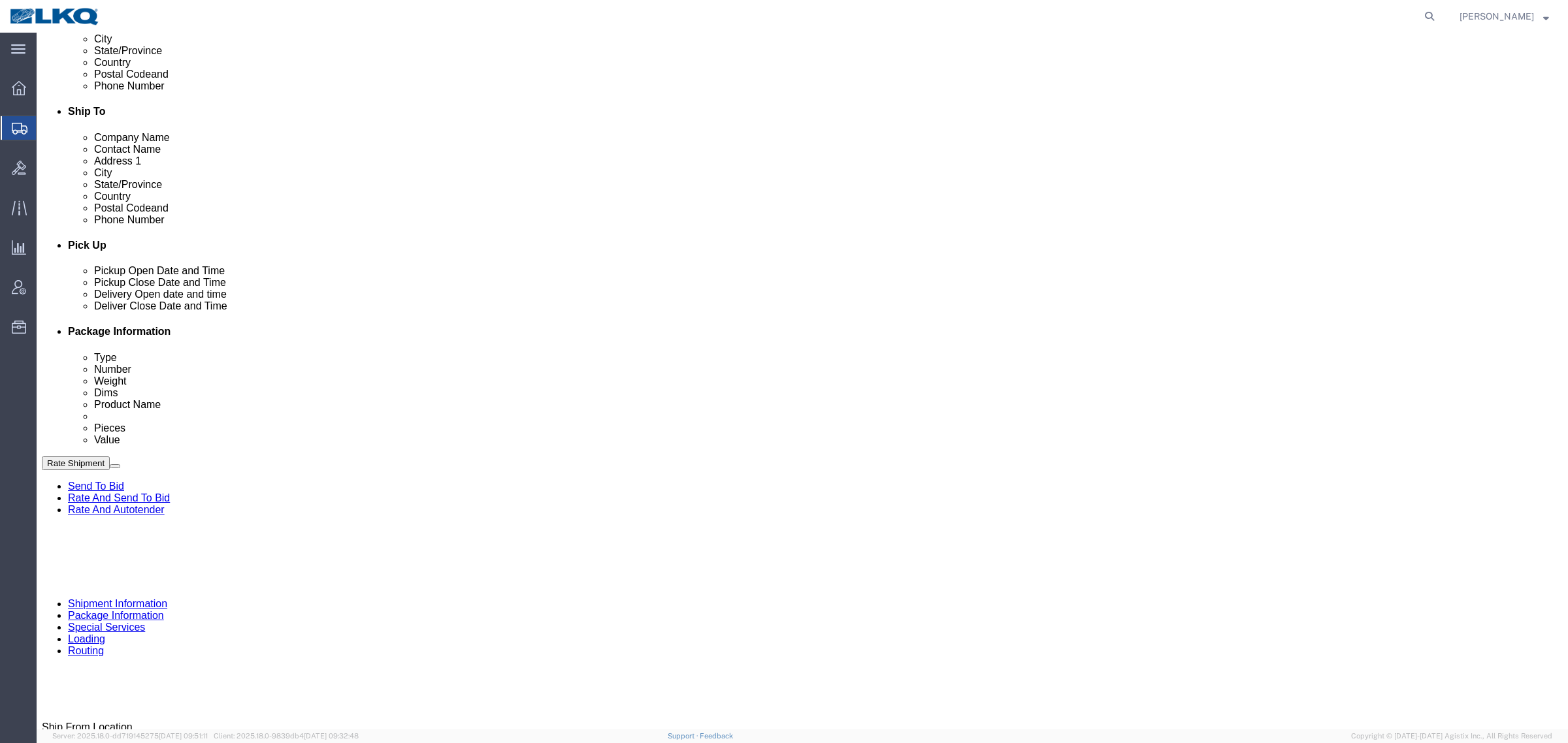
click div "Pickup Date and Time"
click div "Route Details (Approximate route mileage 1,717.32 miles) Add Stop"
click span "56767197"
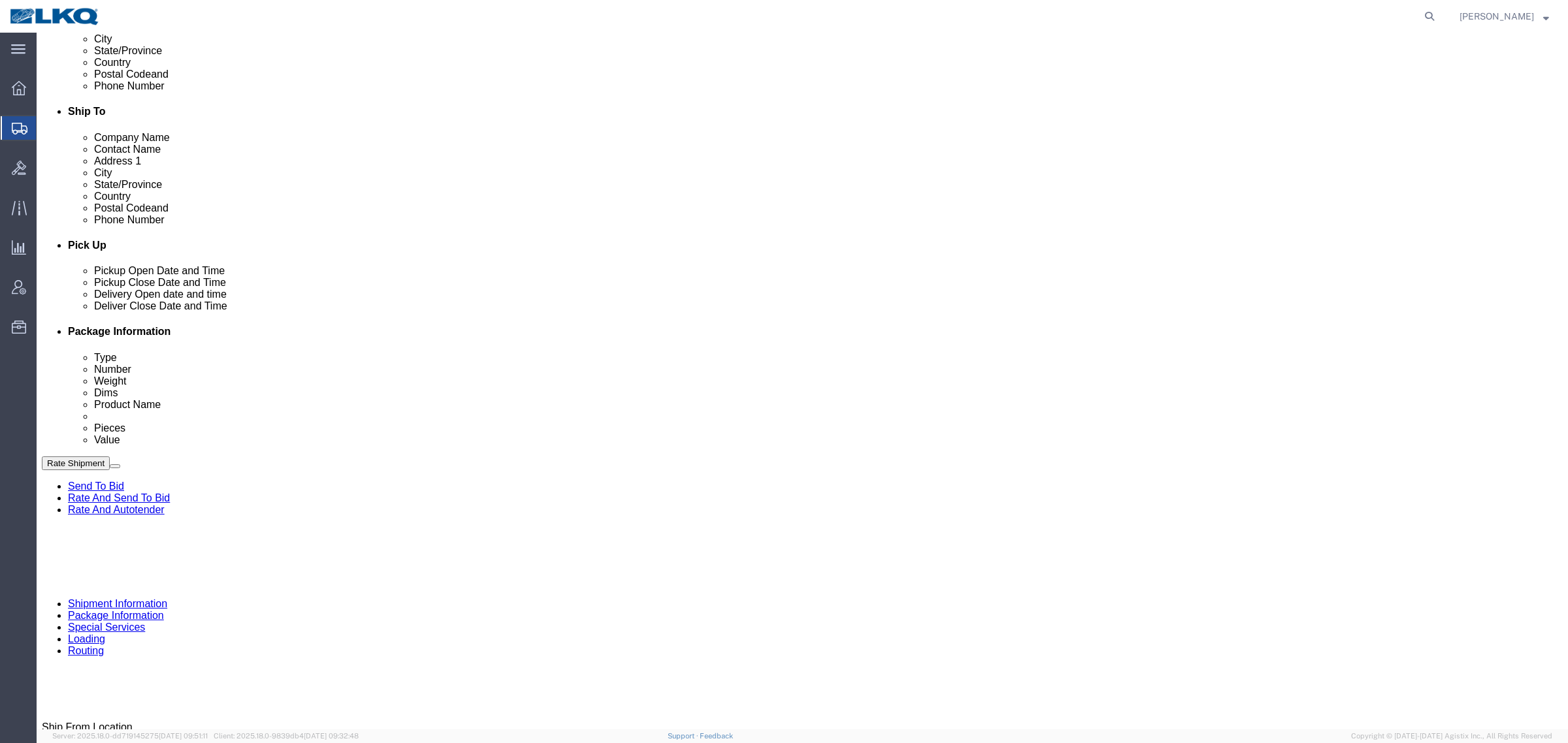
copy span "56767197"
click link "Special Services"
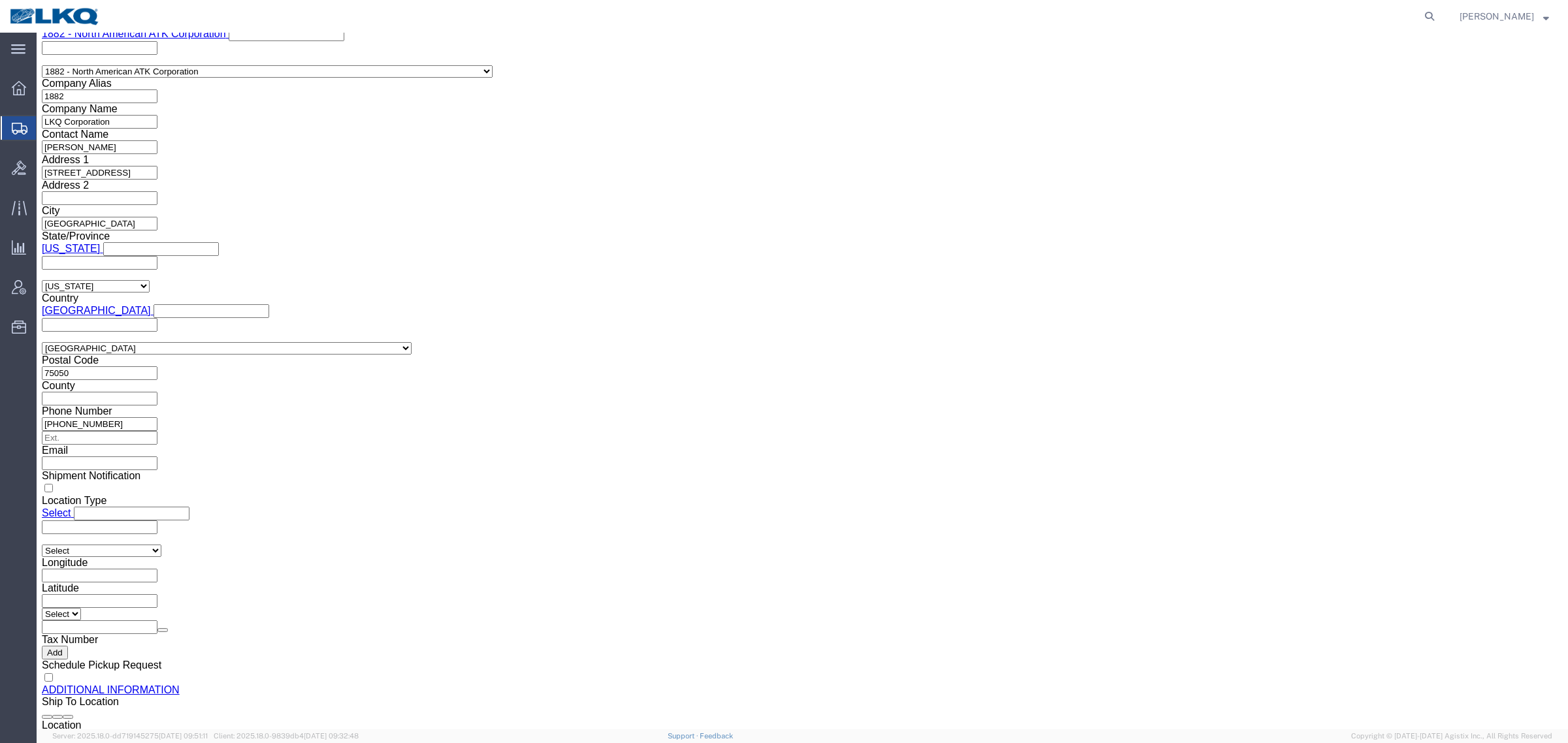
scroll to position [1120, 0]
click input "[EMAIL_ADDRESS][DOMAIN_NAME]"
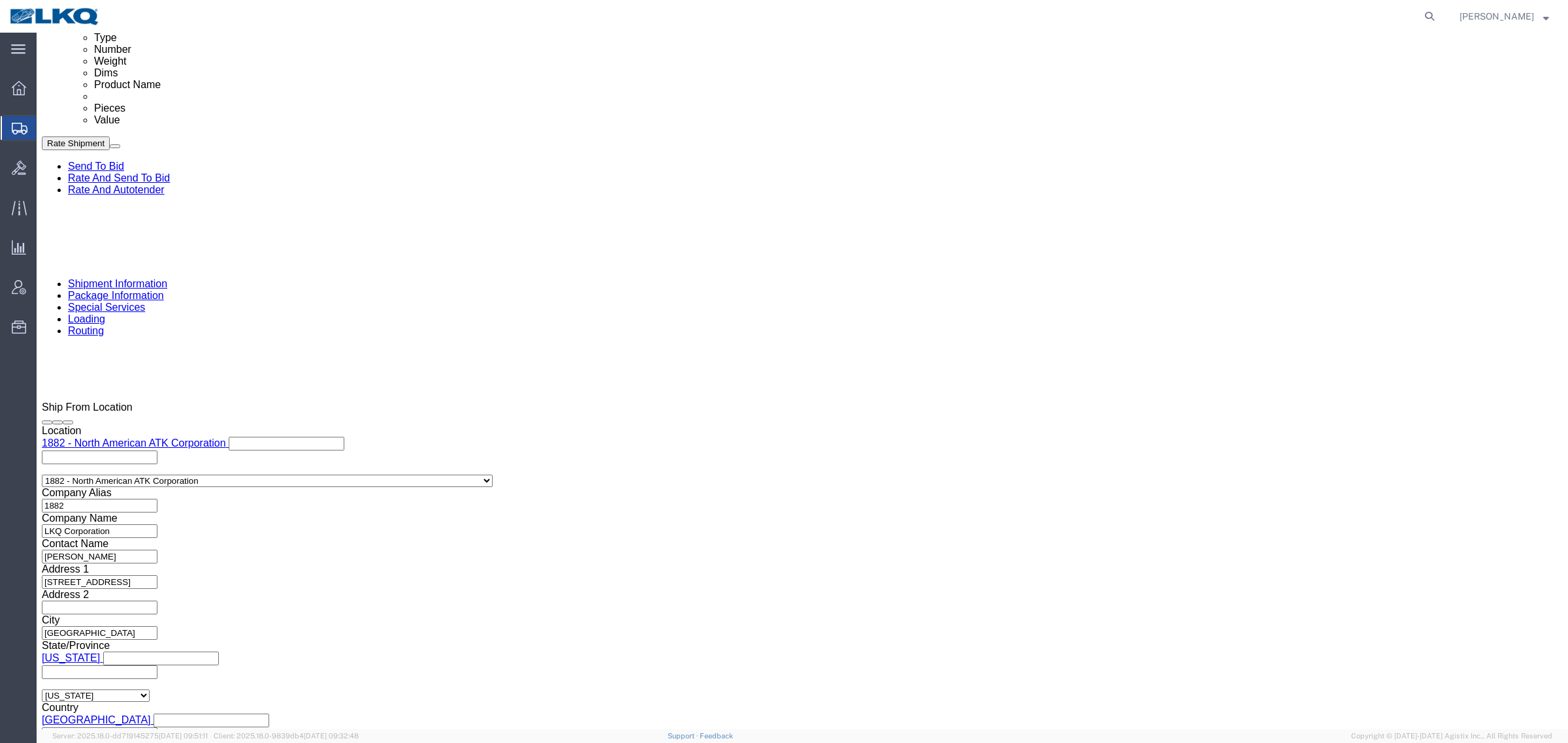
click icon
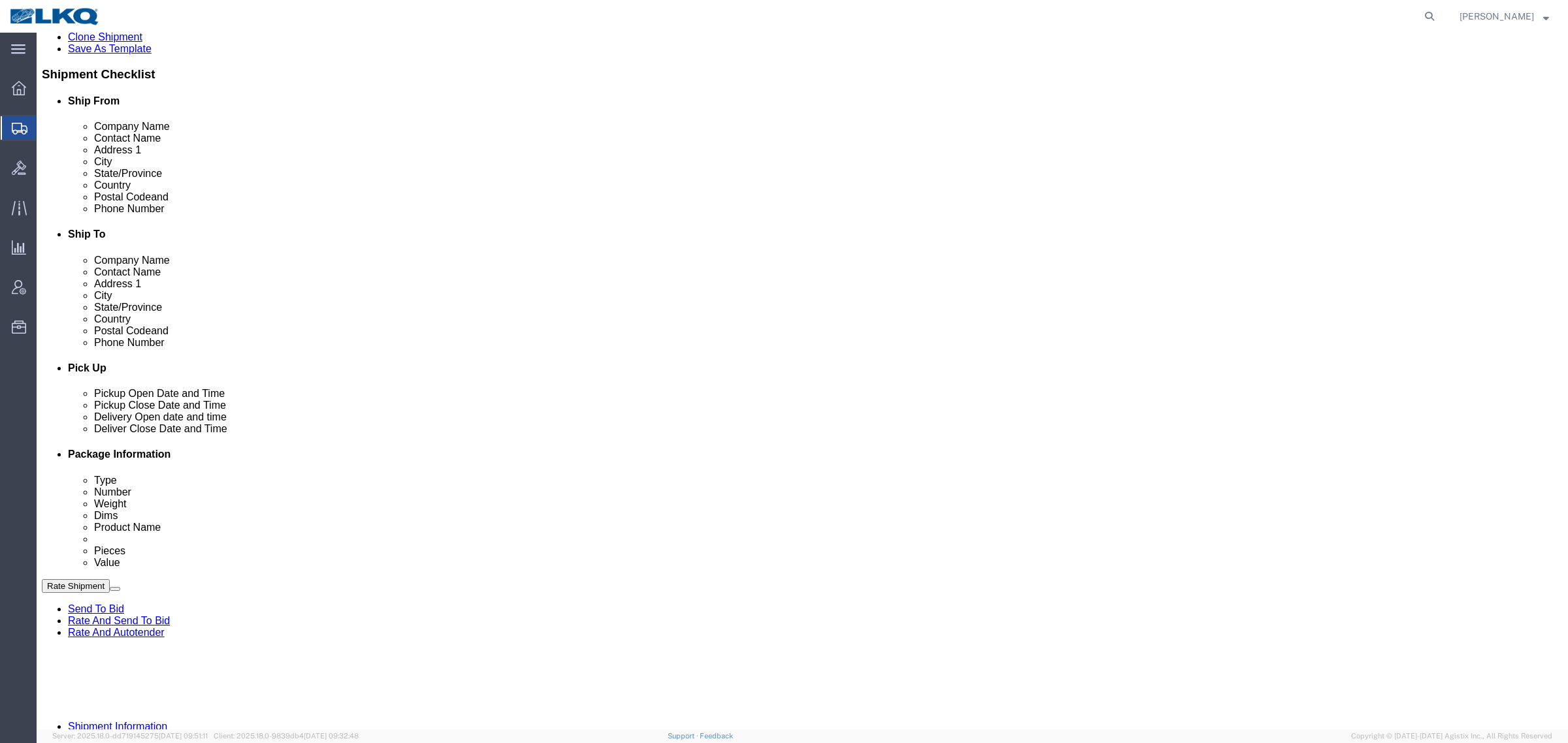
scroll to position [326, 0]
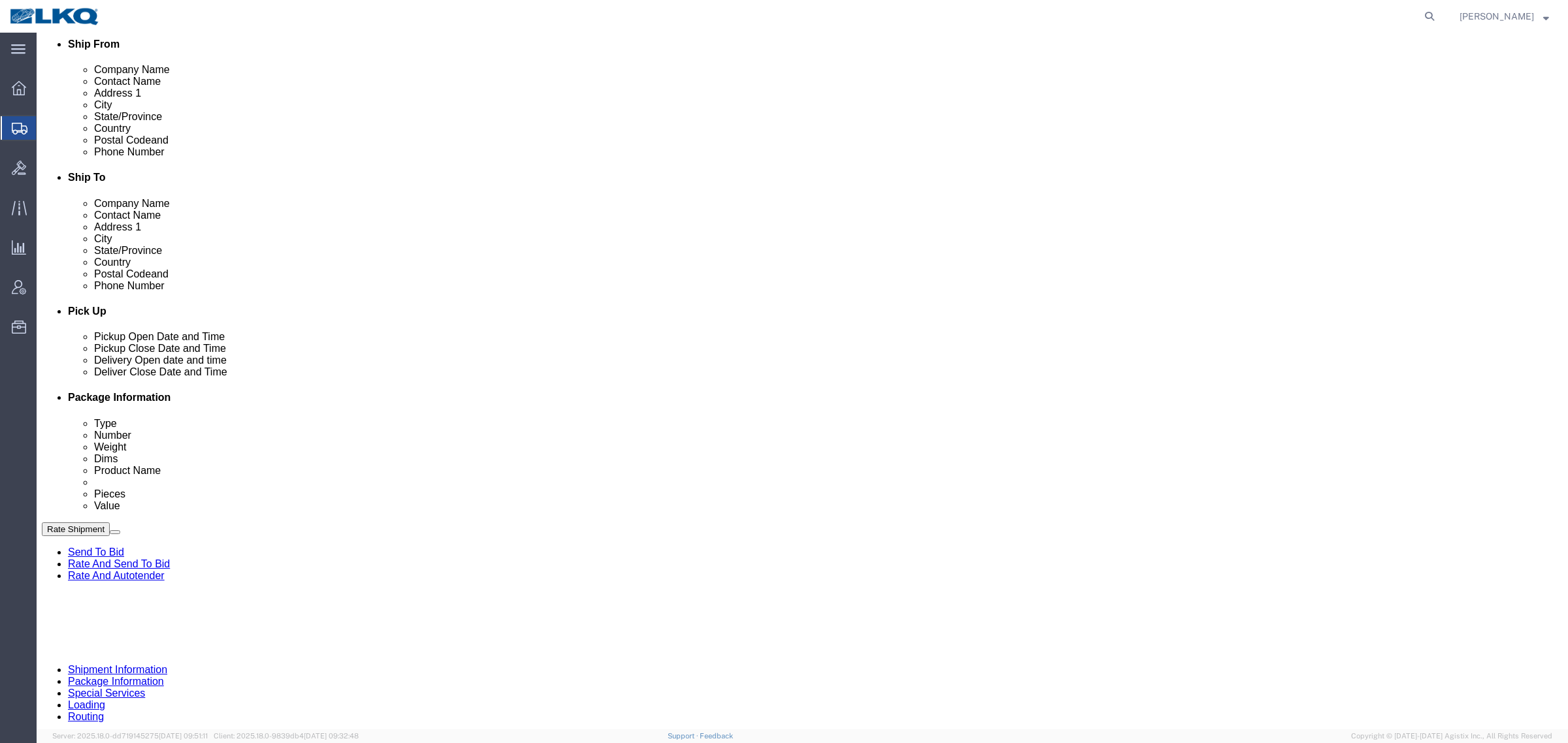
click div "Cancel Save Assign To Clone Shipment Save As Template Shipment Checklist Ship F…"
click button "Rate Shipment"
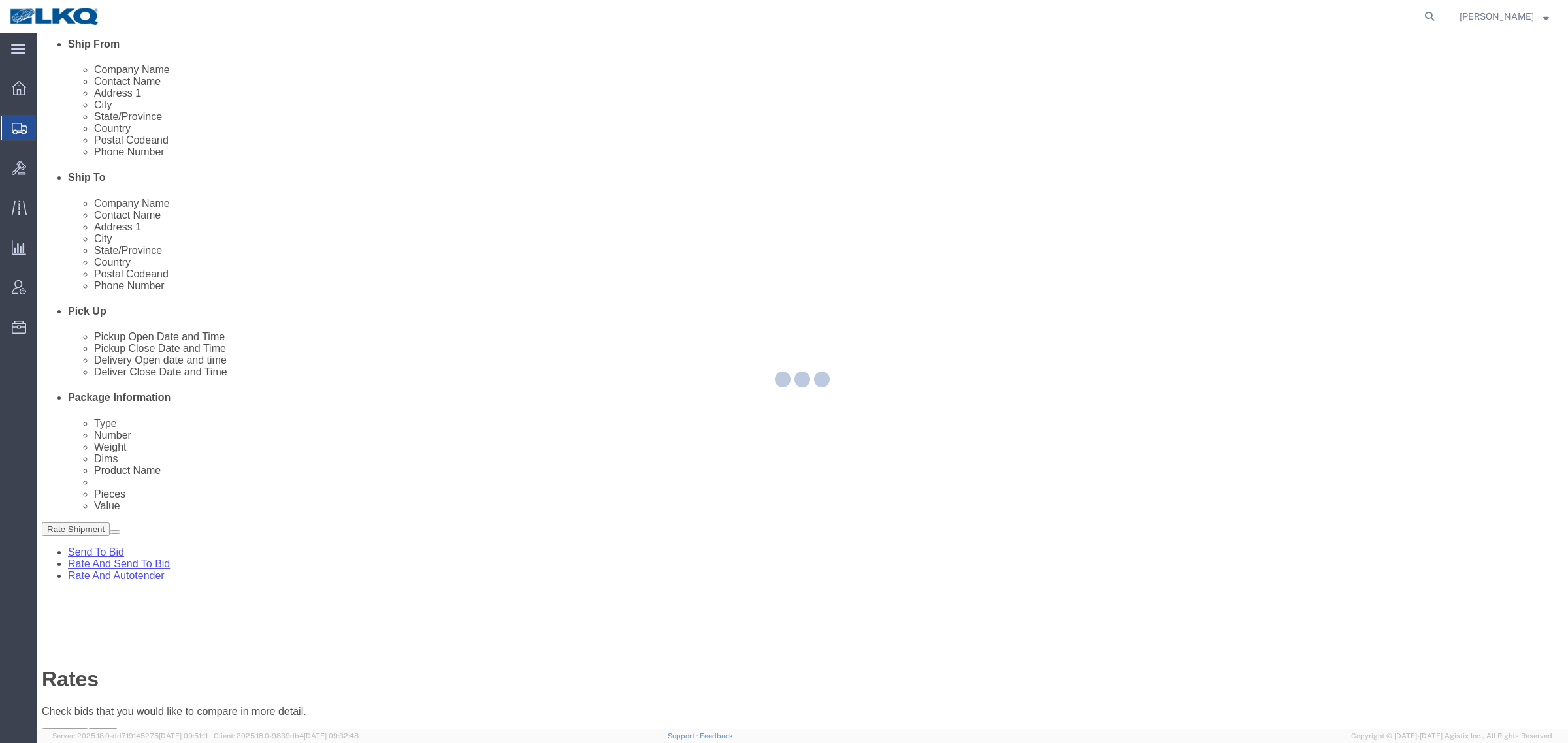
scroll to position [0, 0]
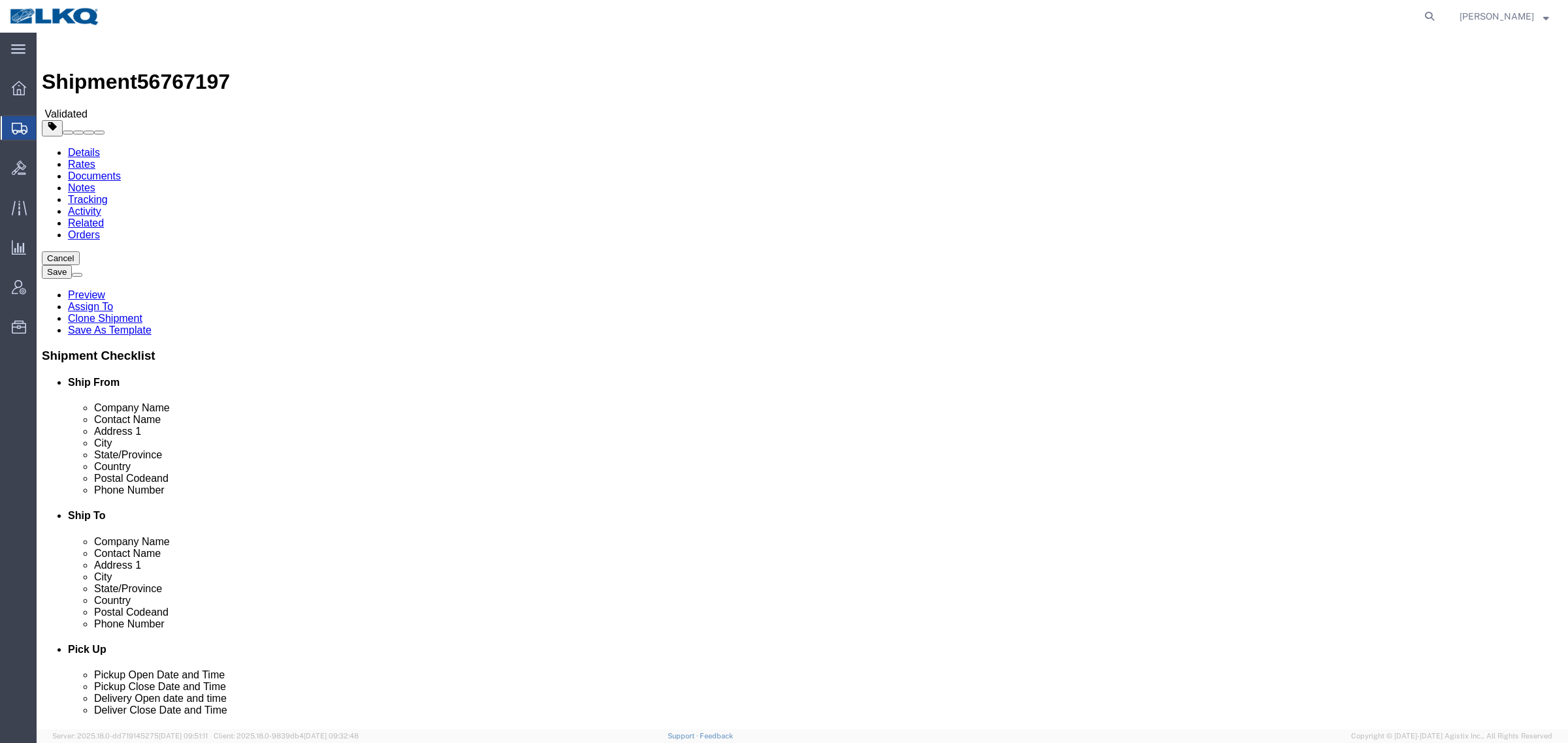
click at [73, 147] on link "Details" at bounding box center [84, 153] width 32 height 12
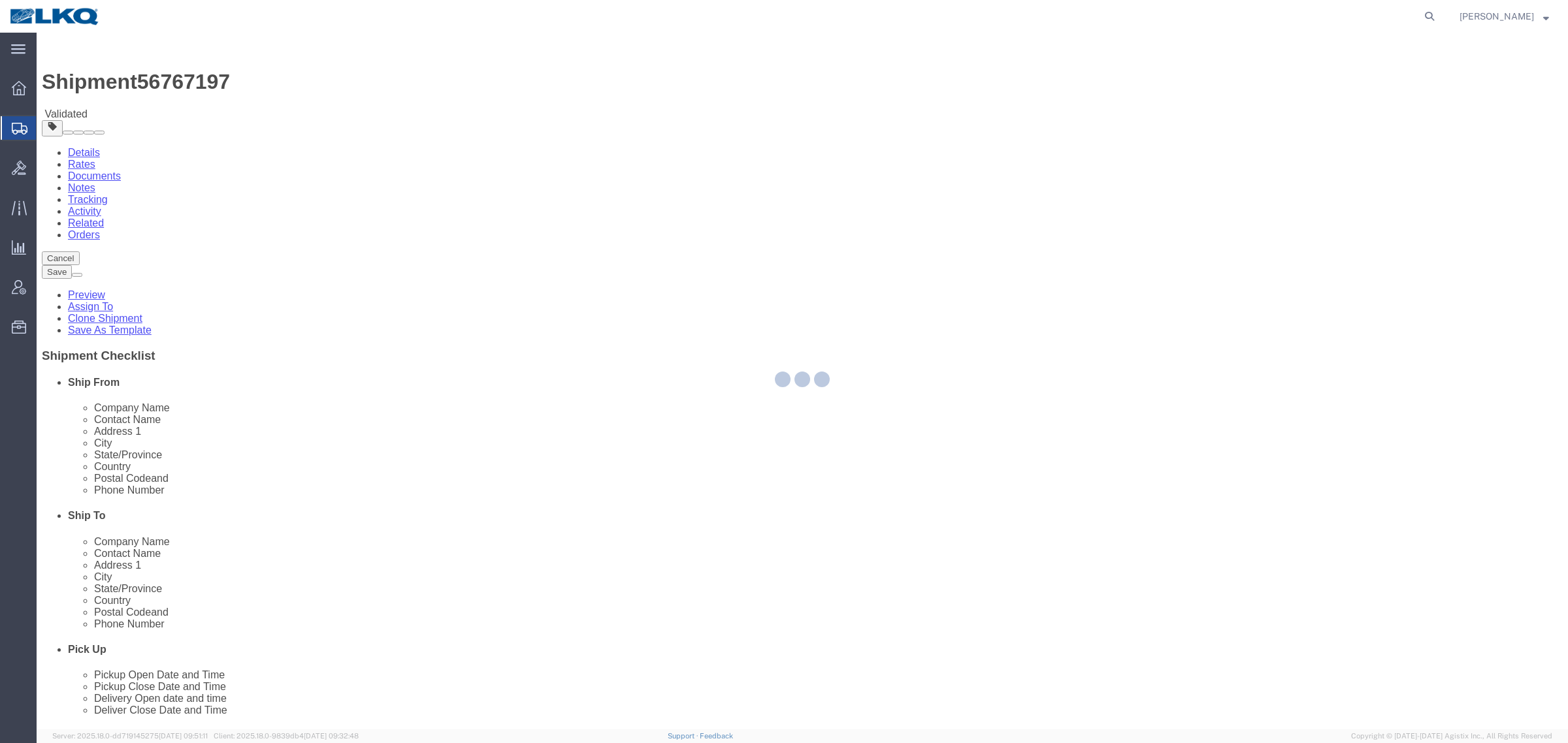
select select "27708"
select select "57631"
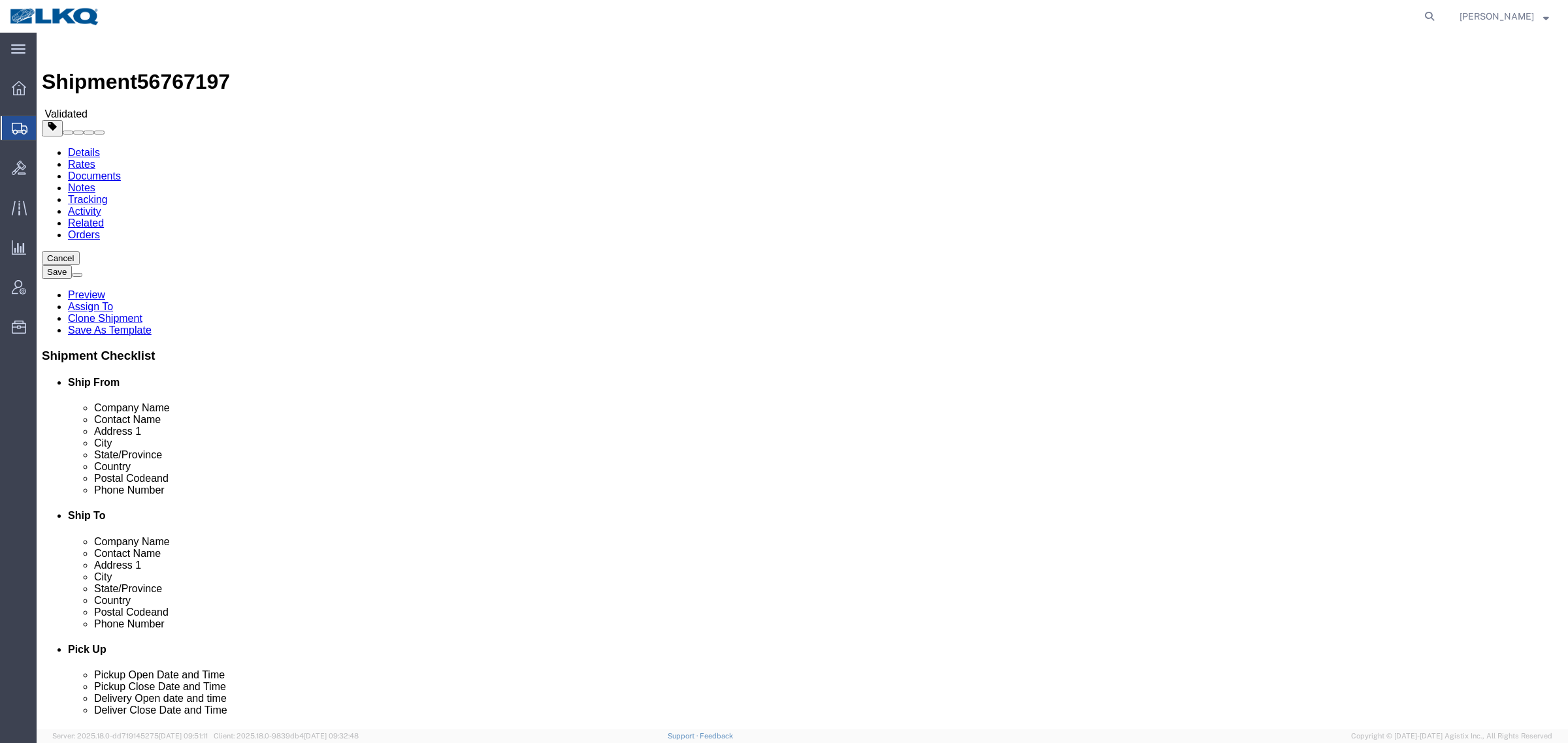
click input "75050"
click input "95691"
click link "Notes"
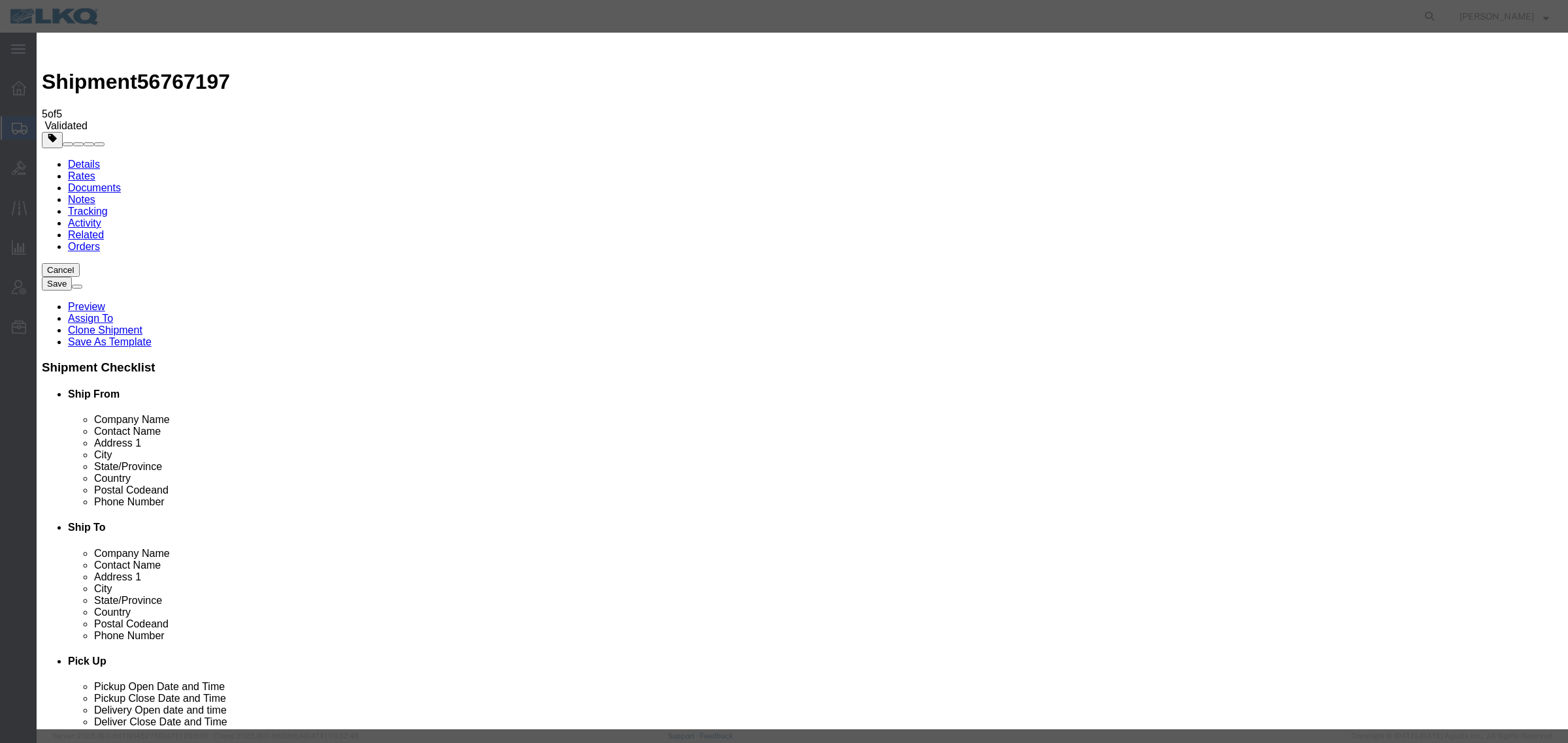
select select "BID_NOTES"
select select "PRIVATE_TO_ACCOUNT"
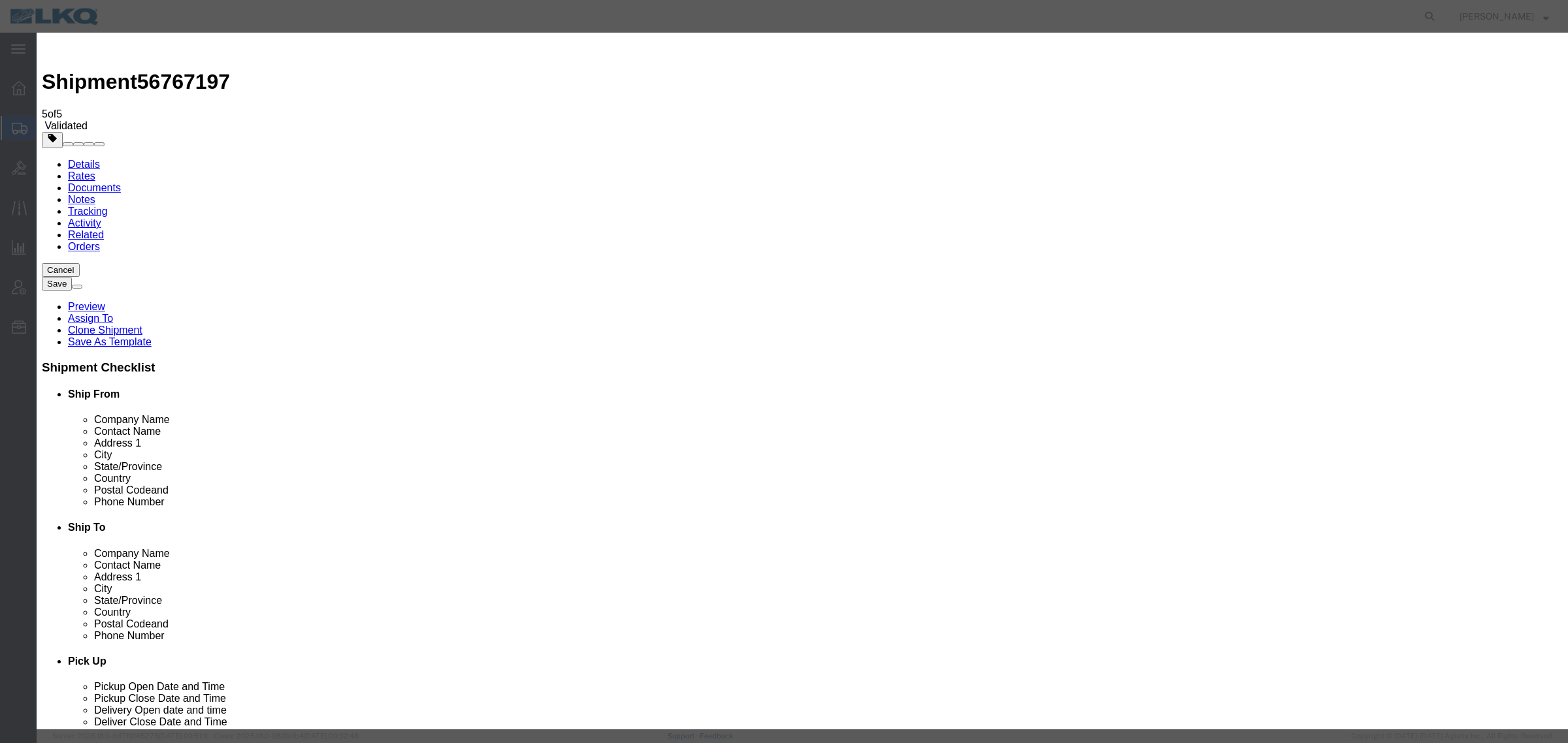
type textarea "DAT: $2455"
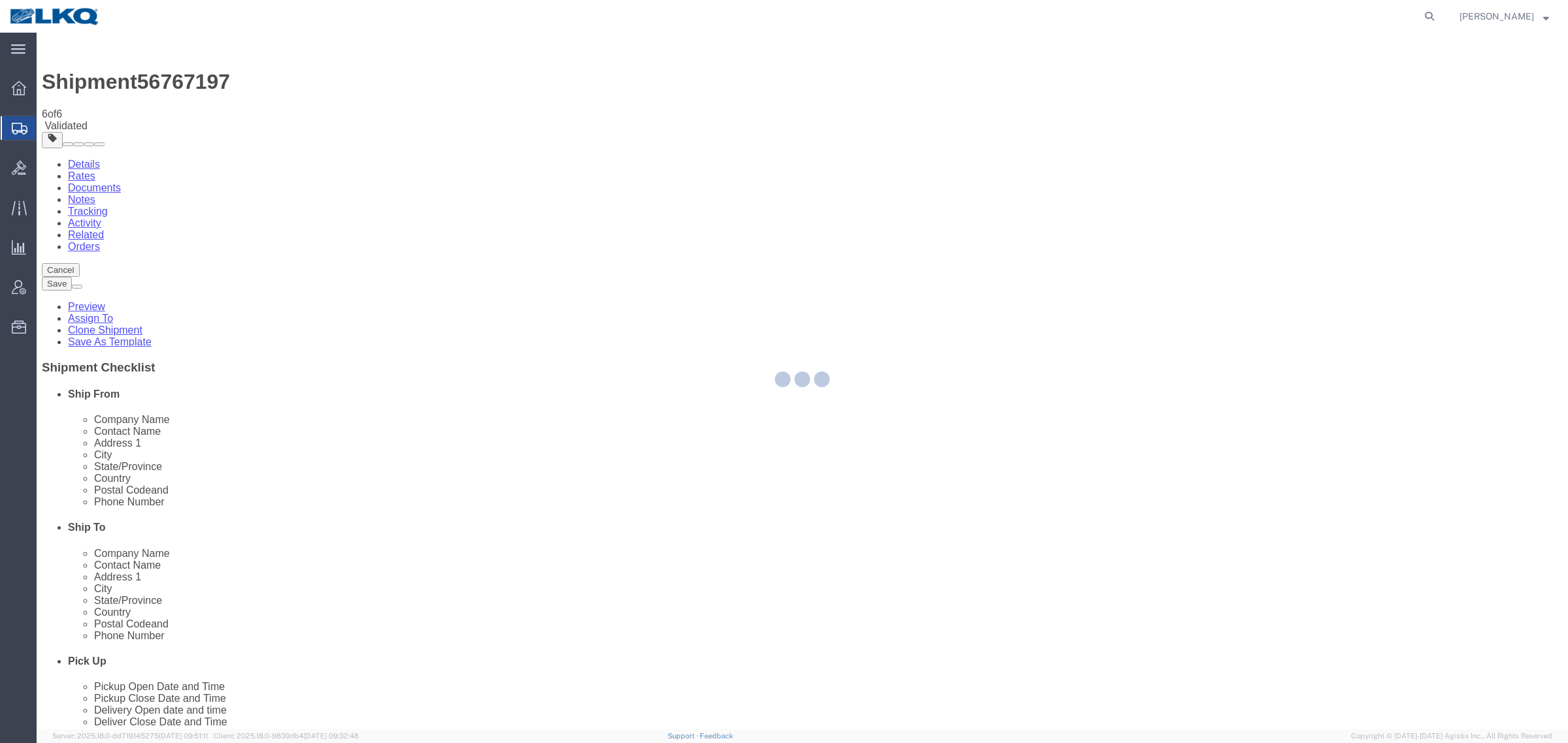
select select "27708"
select select "57631"
select select "TL"
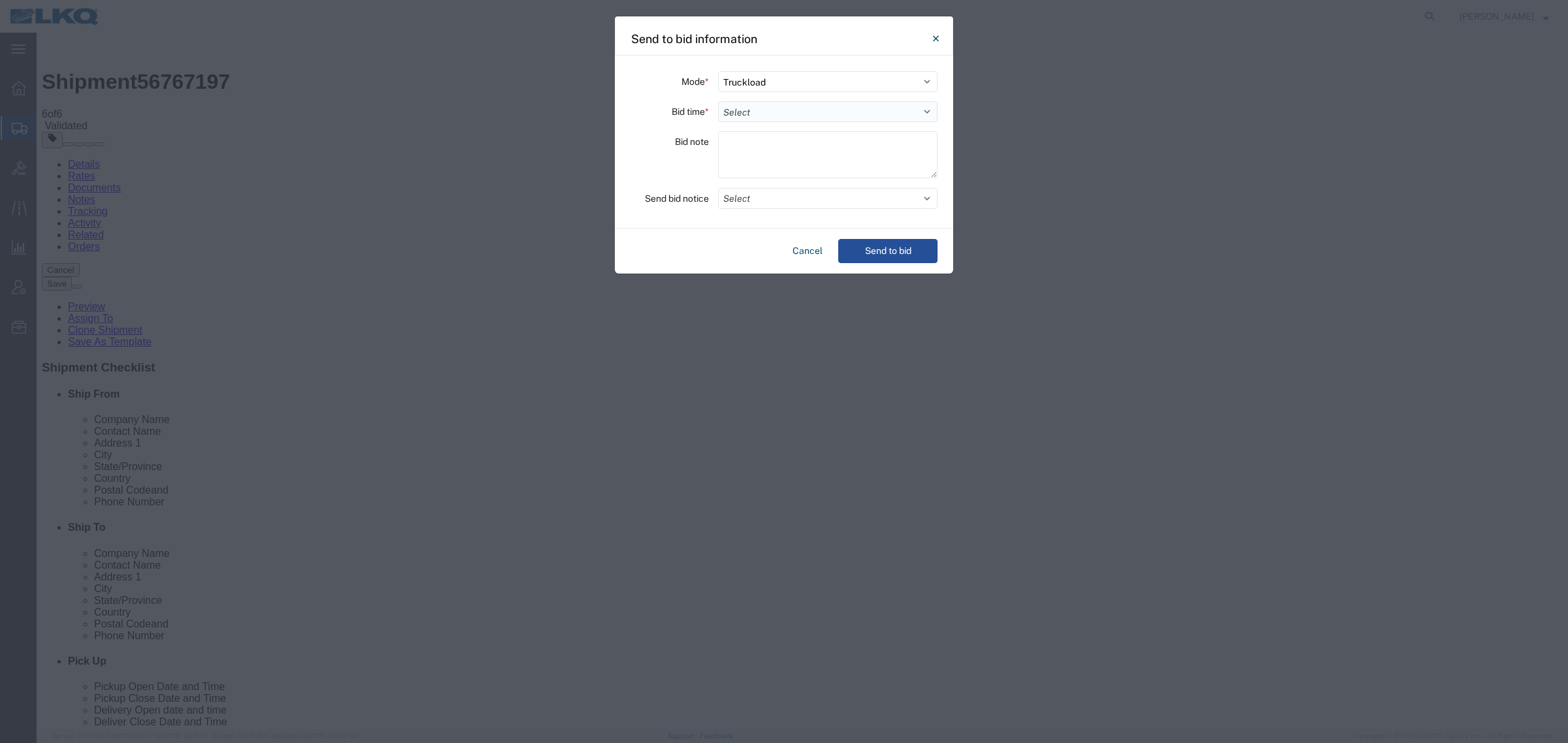
click at [782, 115] on select "Select 30 Min (Rush) 1 Hour (Rush) 2 Hours (Rush) 4 Hours (Rush) 8 Hours (Rush)…" at bounding box center [828, 111] width 220 height 21
select select "12"
click at [718, 101] on select "Select 30 Min (Rush) 1 Hour (Rush) 2 Hours (Rush) 4 Hours (Rush) 8 Hours (Rush)…" at bounding box center [828, 111] width 220 height 21
click at [892, 248] on button "Send to bid" at bounding box center [887, 251] width 99 height 24
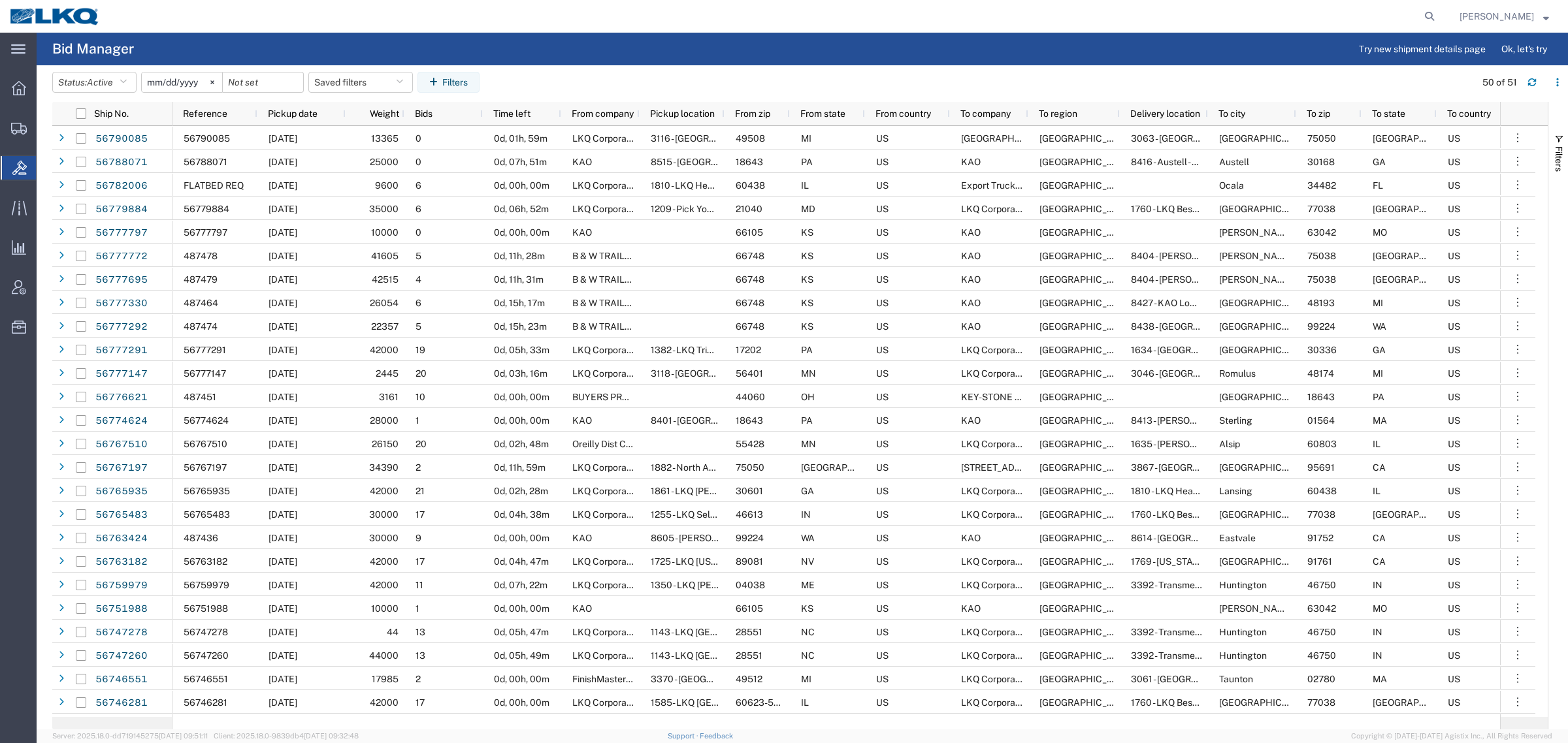
click at [405, 46] on agx-page-header "Bid Manager Try new shipment details page Ok, let's try" at bounding box center [802, 49] width 1531 height 33
click at [398, 31] on div at bounding box center [775, 16] width 1331 height 33
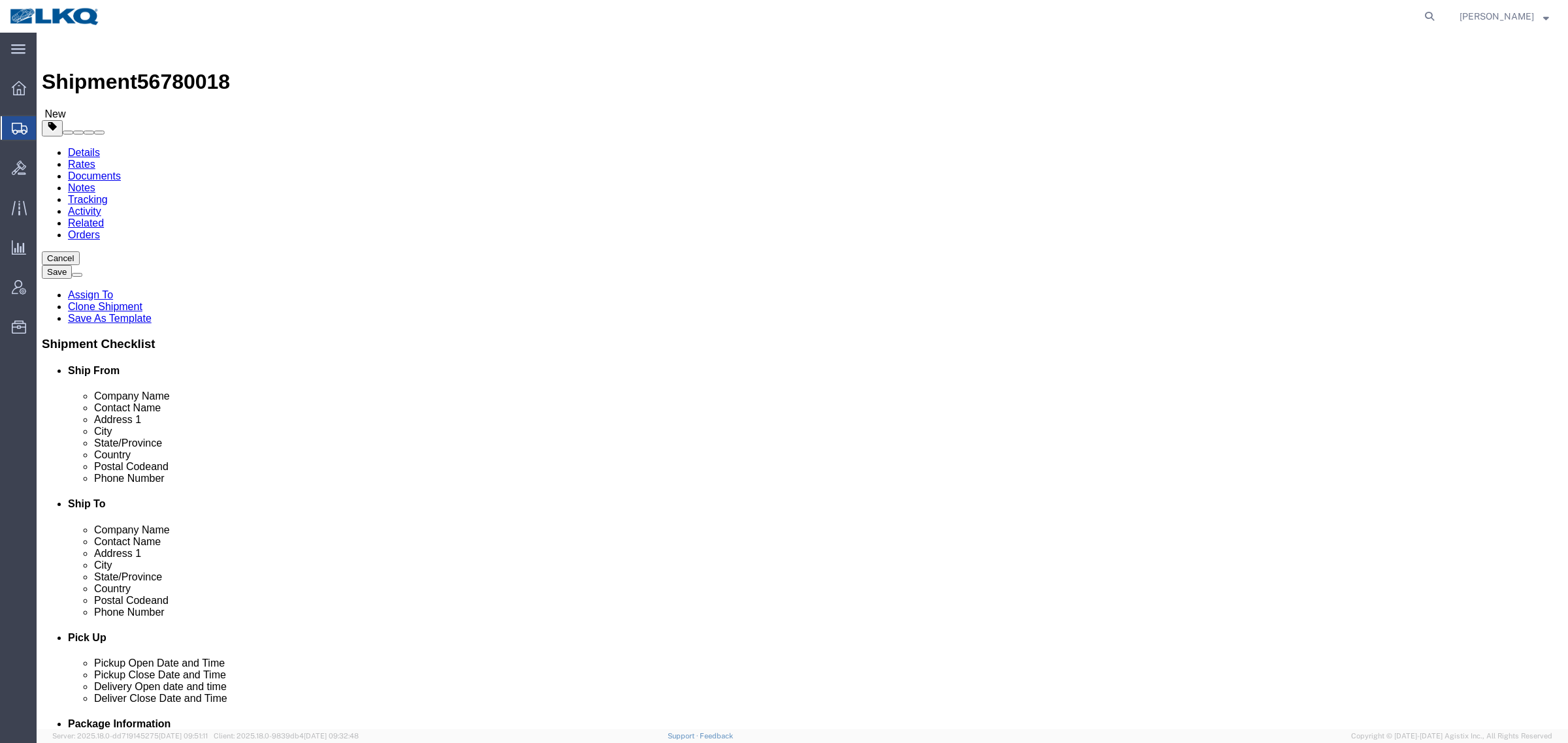
select select
select select "27550"
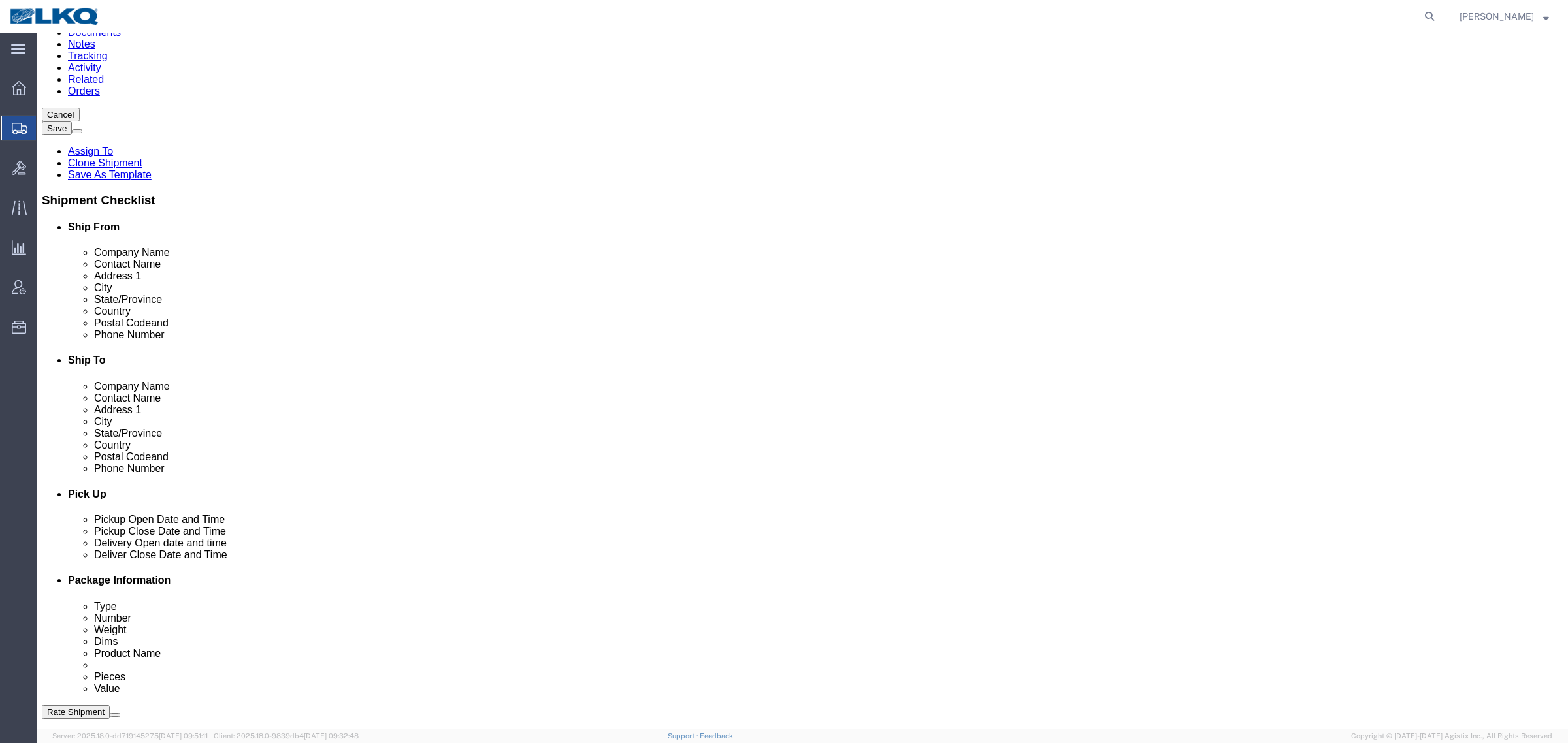
scroll to position [245, 0]
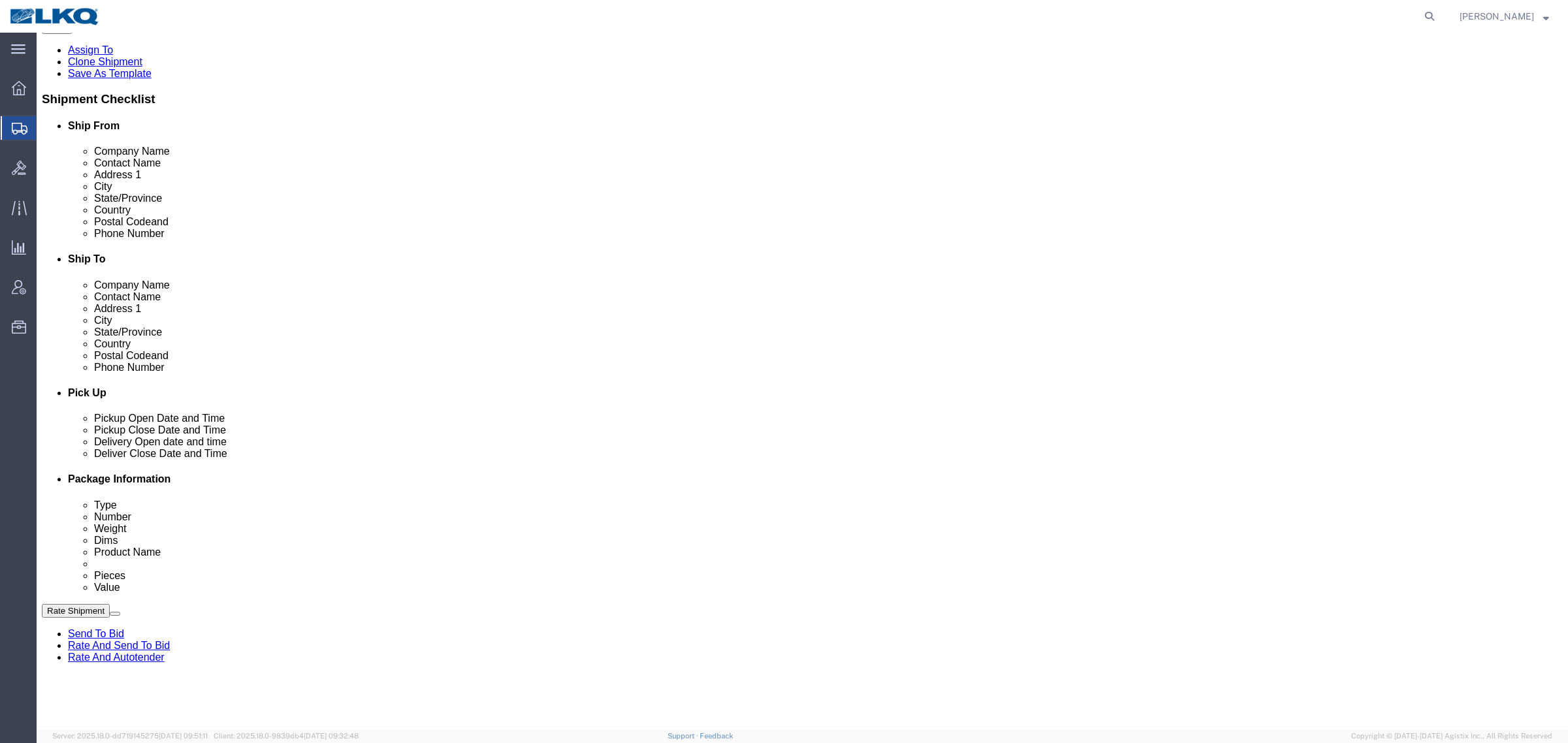
click span "56780018"
copy span "56780018"
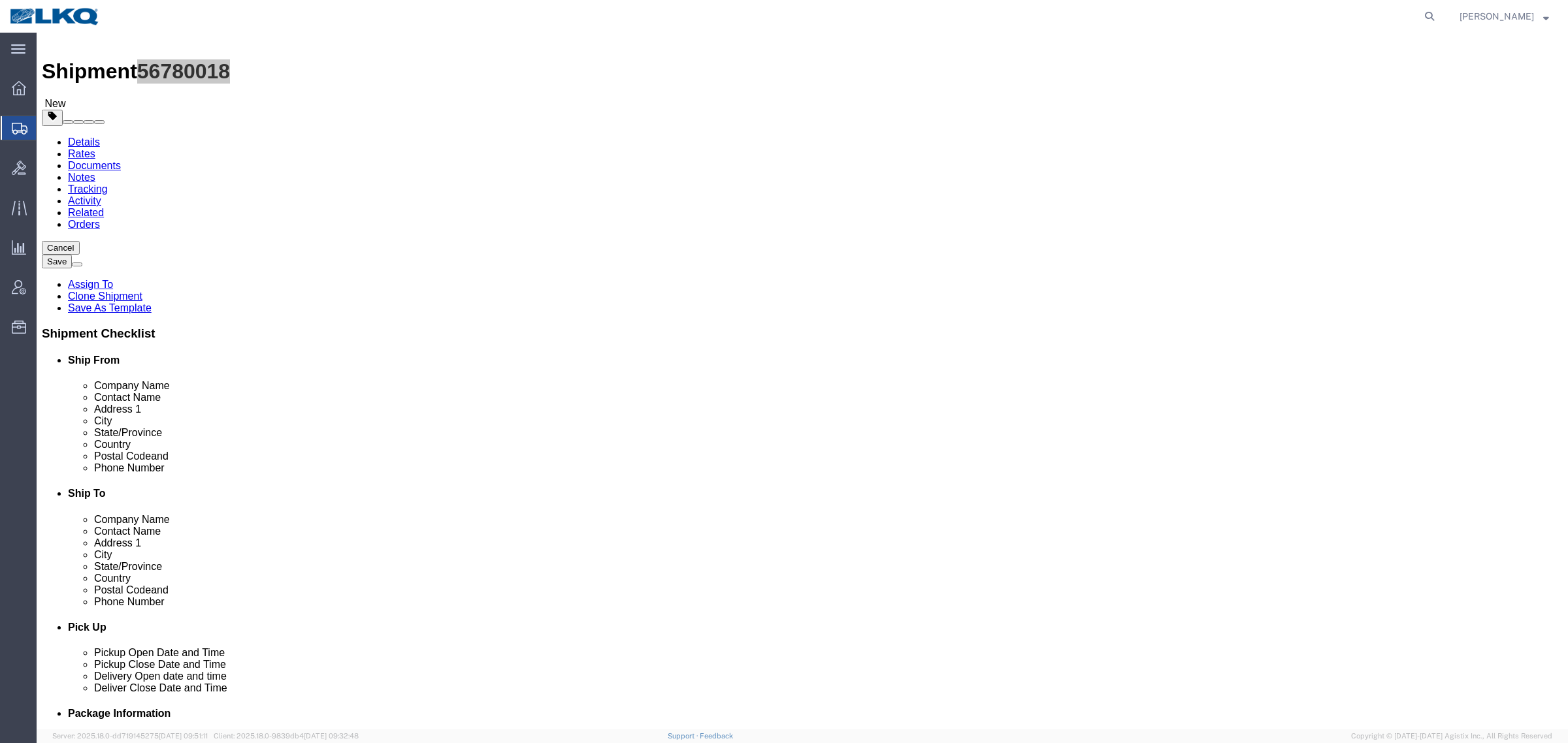
scroll to position [0, 0]
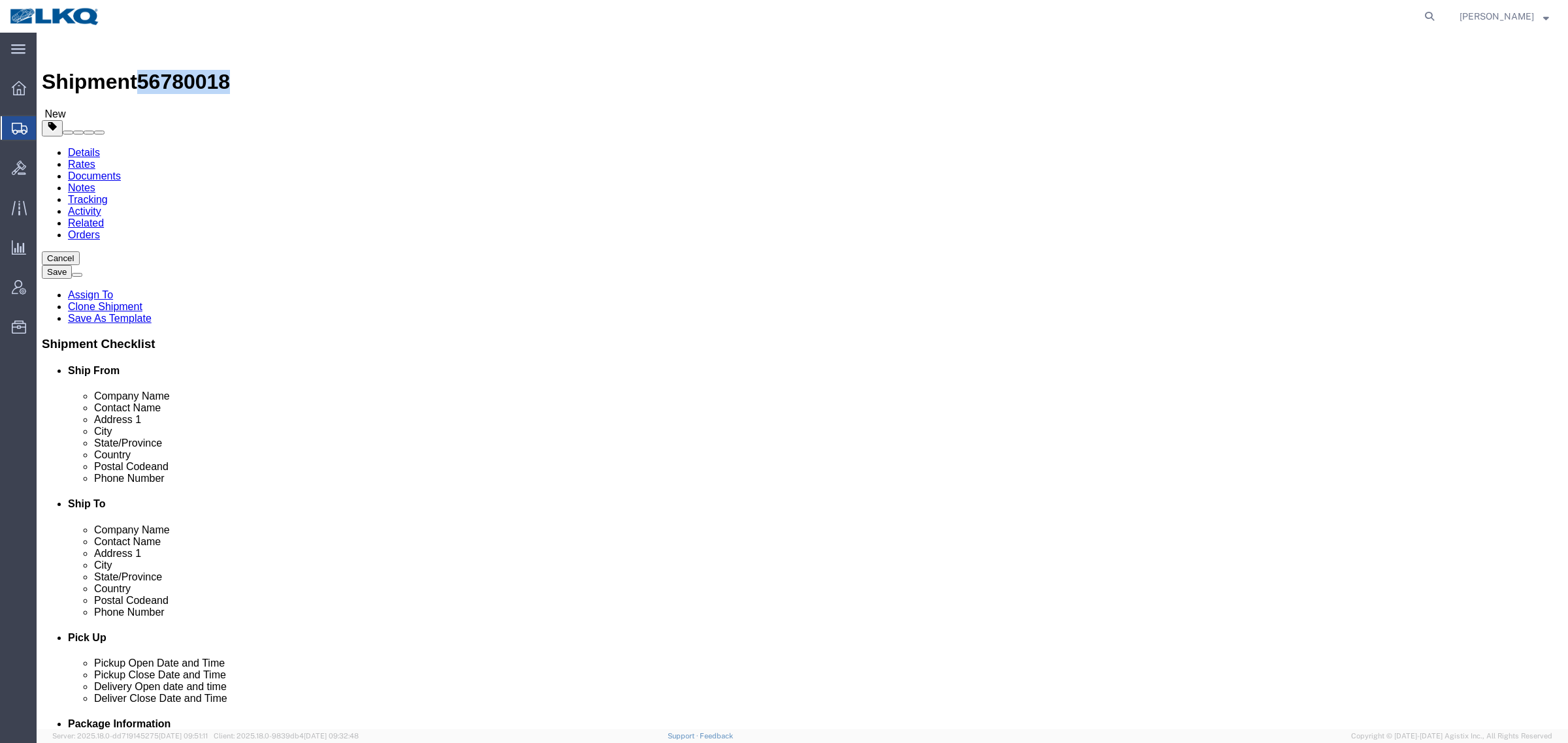
click icon
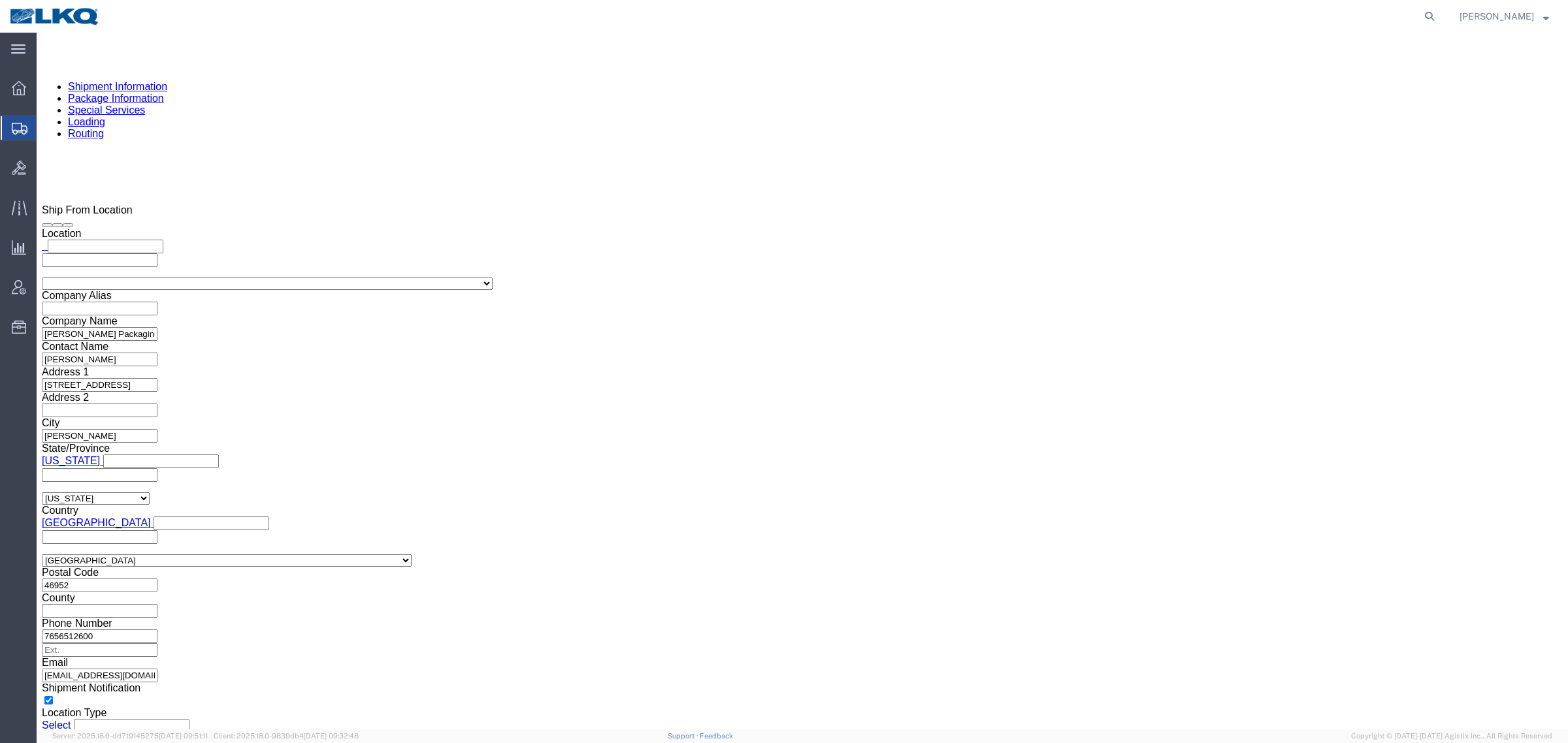
scroll to position [979, 0]
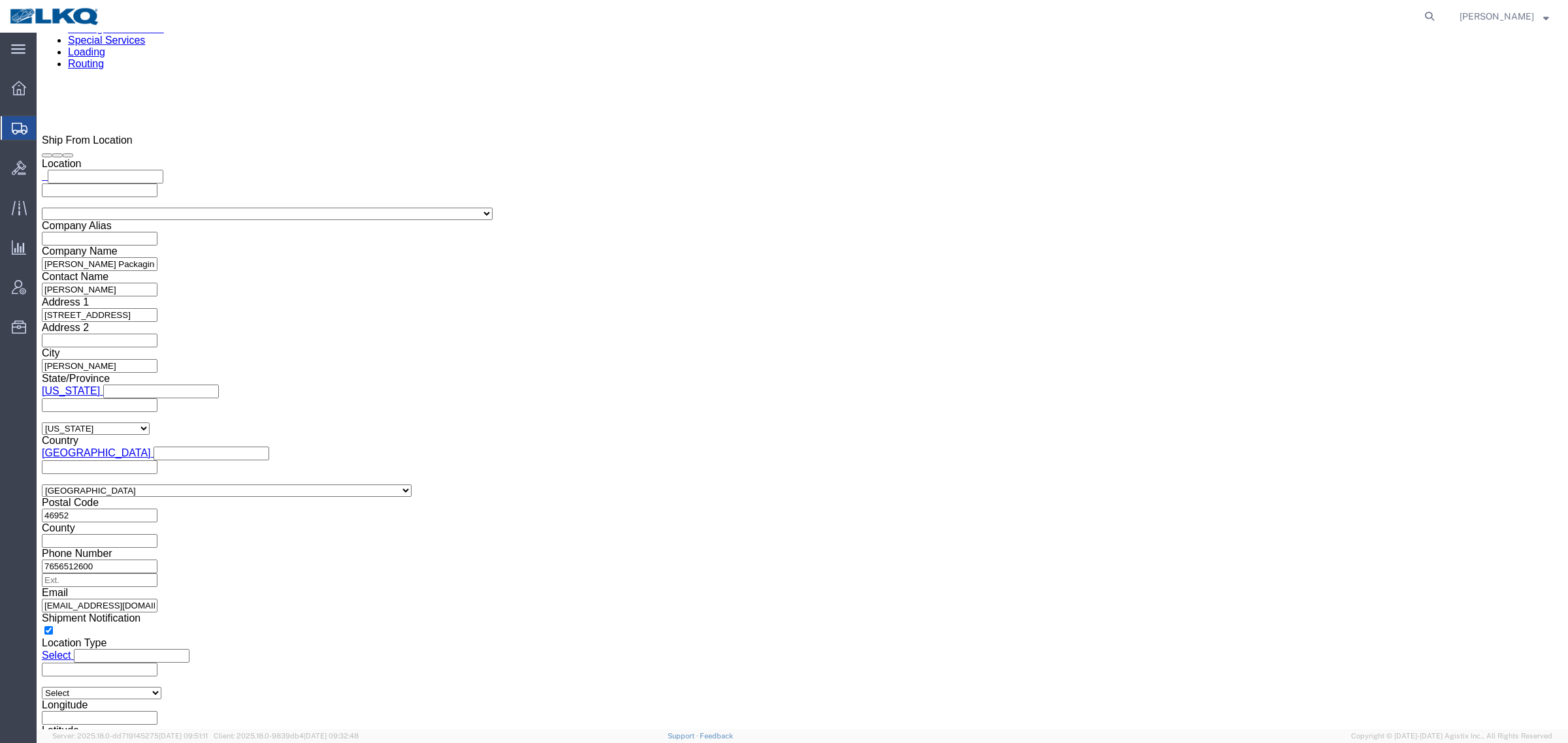
click input "[EMAIL_ADDRESS][DOMAIN_NAME]"
click icon
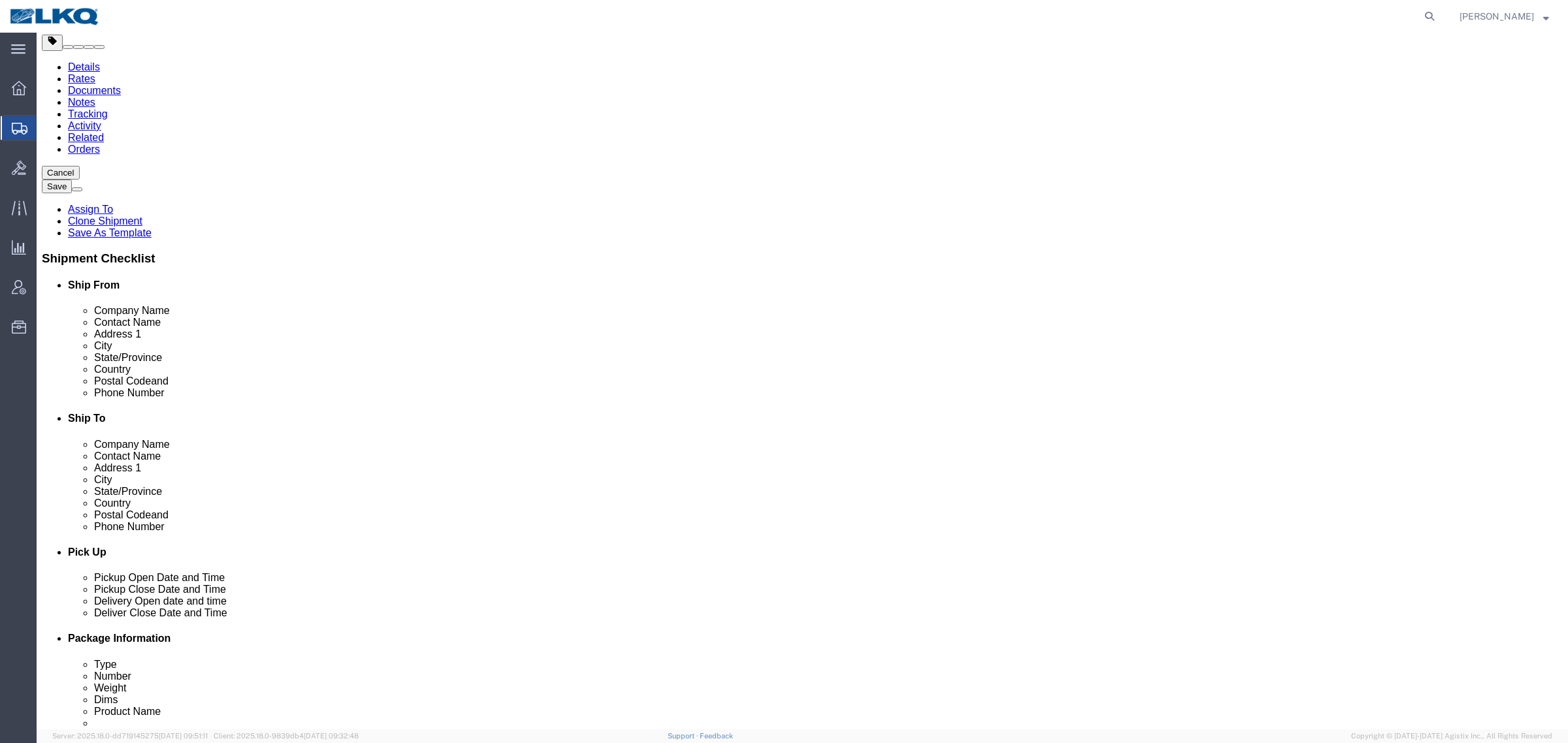
scroll to position [66, 0]
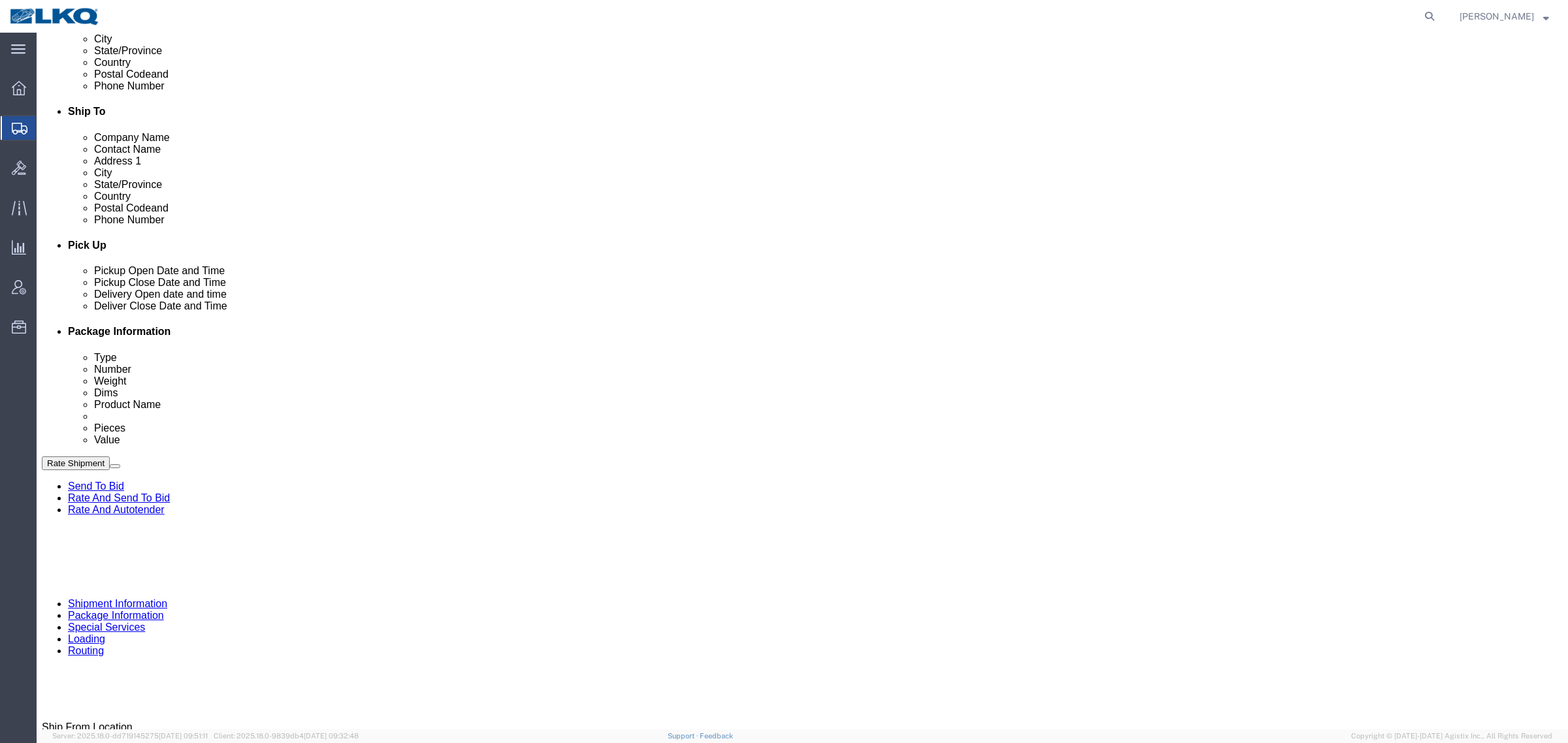
click div "[DATE] 4:00 PM"
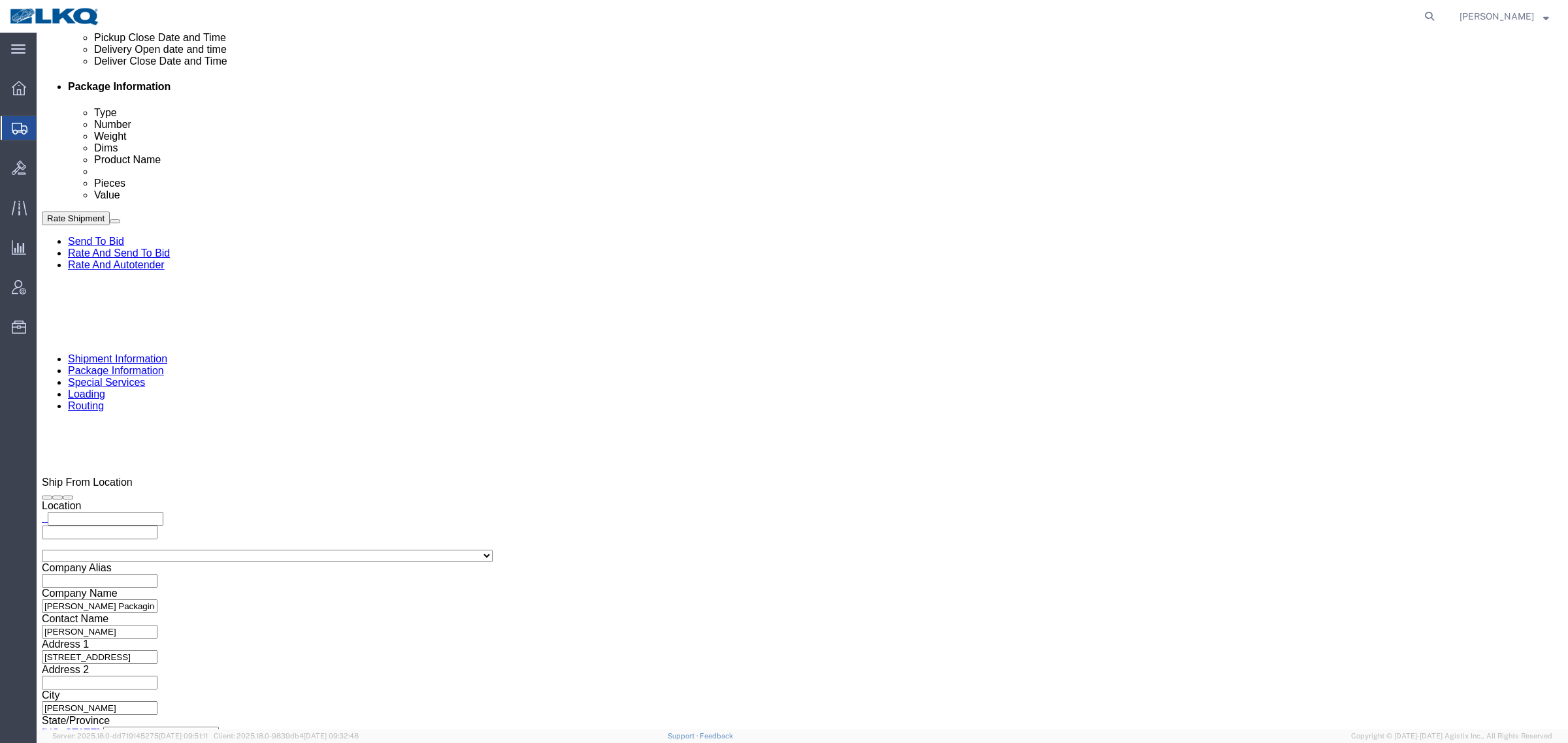
click button "Apply"
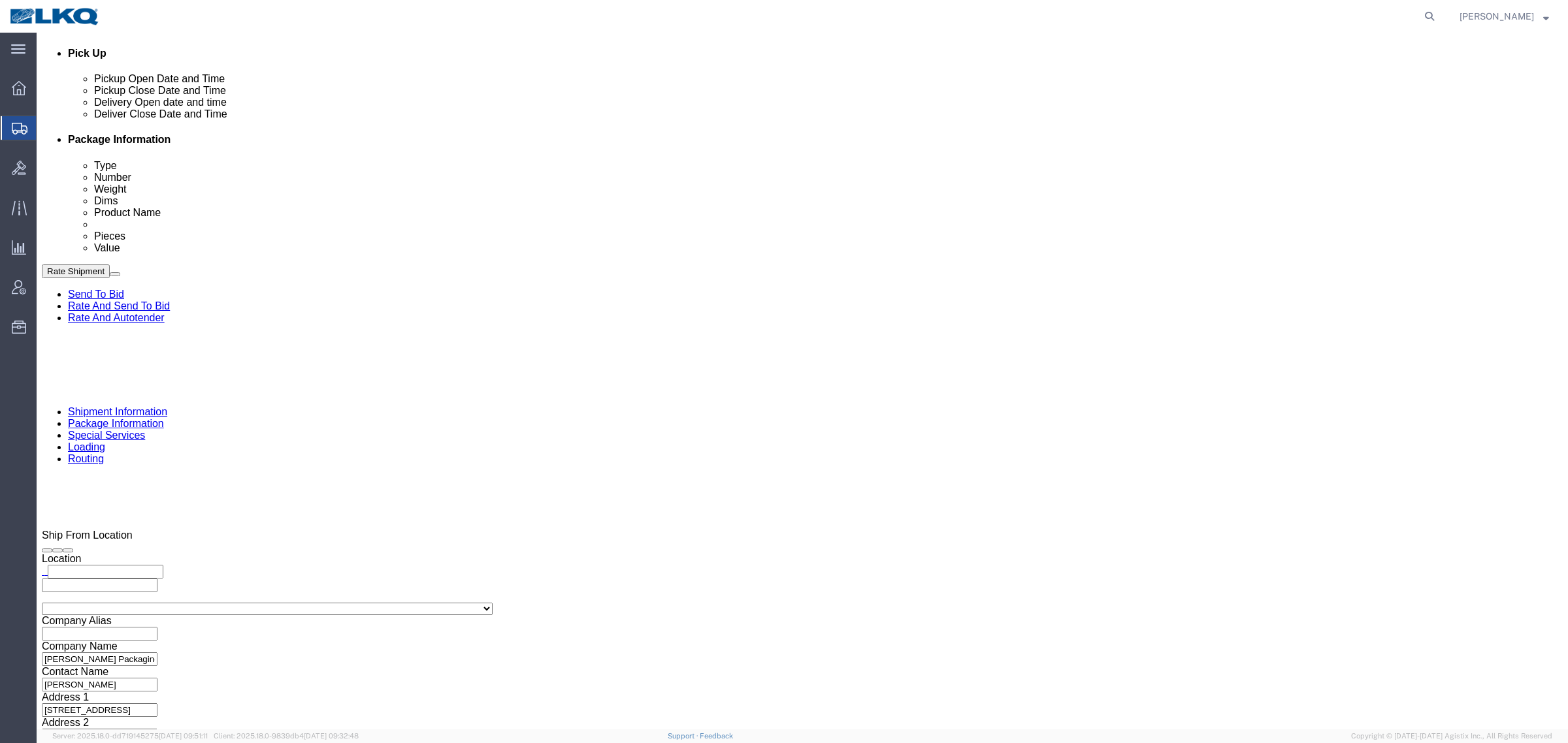
scroll to position [556, 0]
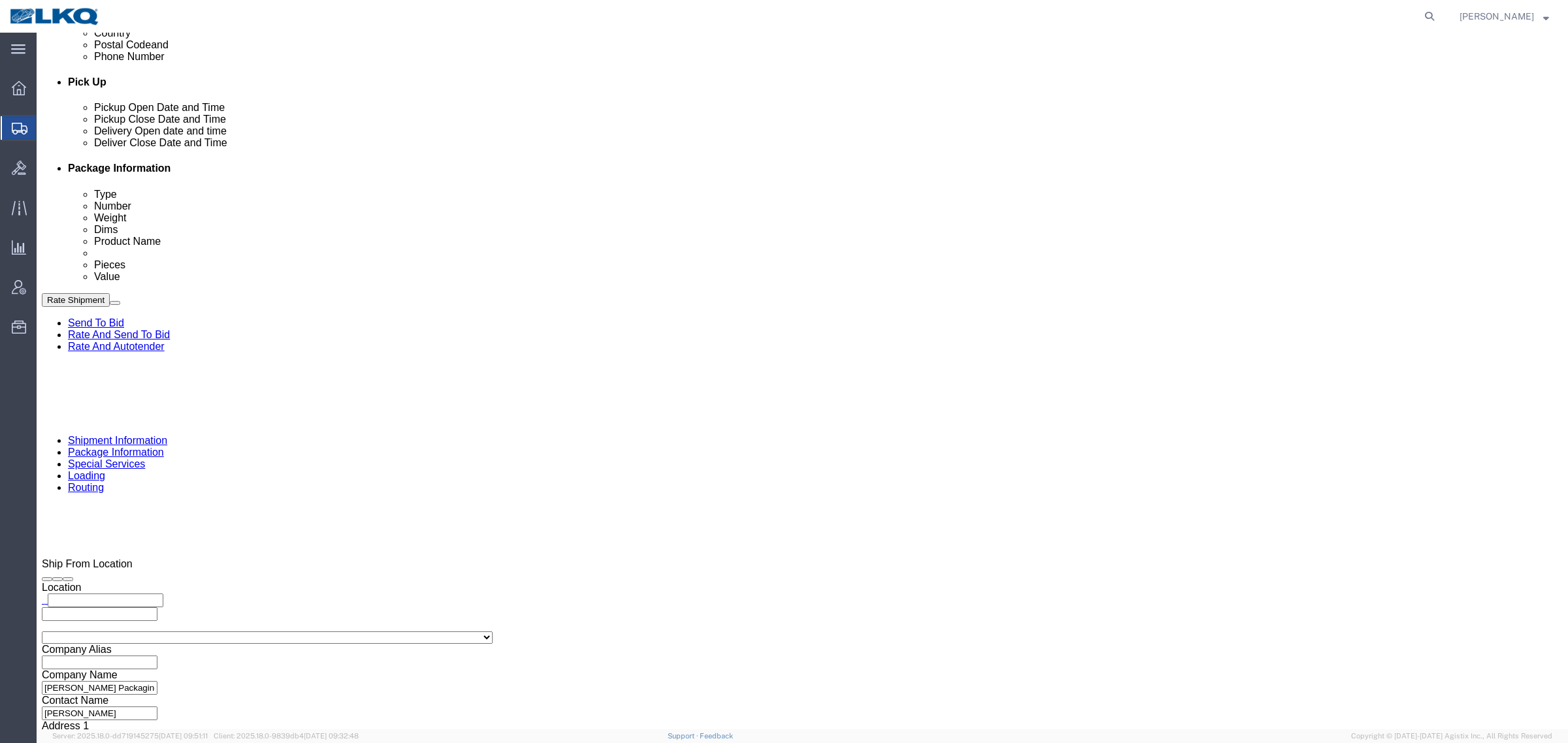
click div
click div "Close Time 5:00 PM Sep 15 2025 5:00 PM - Sep 15 2025 5:00 PM Cancel Apply"
click button "Apply"
drag, startPoint x: 1372, startPoint y: 585, endPoint x: 1374, endPoint y: 608, distance: 23.1
click div "Cancel Save Assign To Clone Shipment Save As Template Shipment Checklist Ship F…"
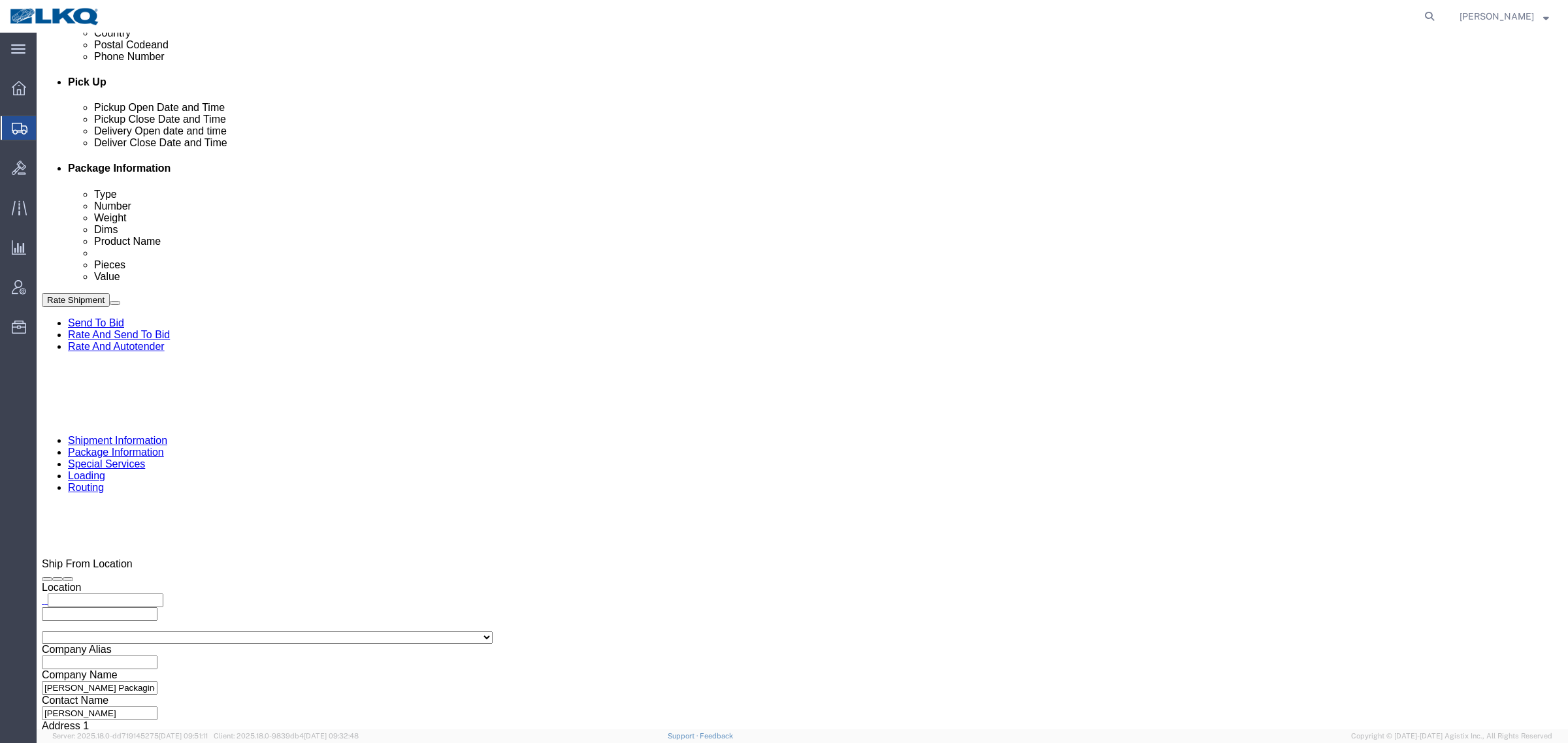
drag, startPoint x: 1355, startPoint y: 673, endPoint x: 331, endPoint y: 360, distance: 1070.8
click button "Rate Shipment"
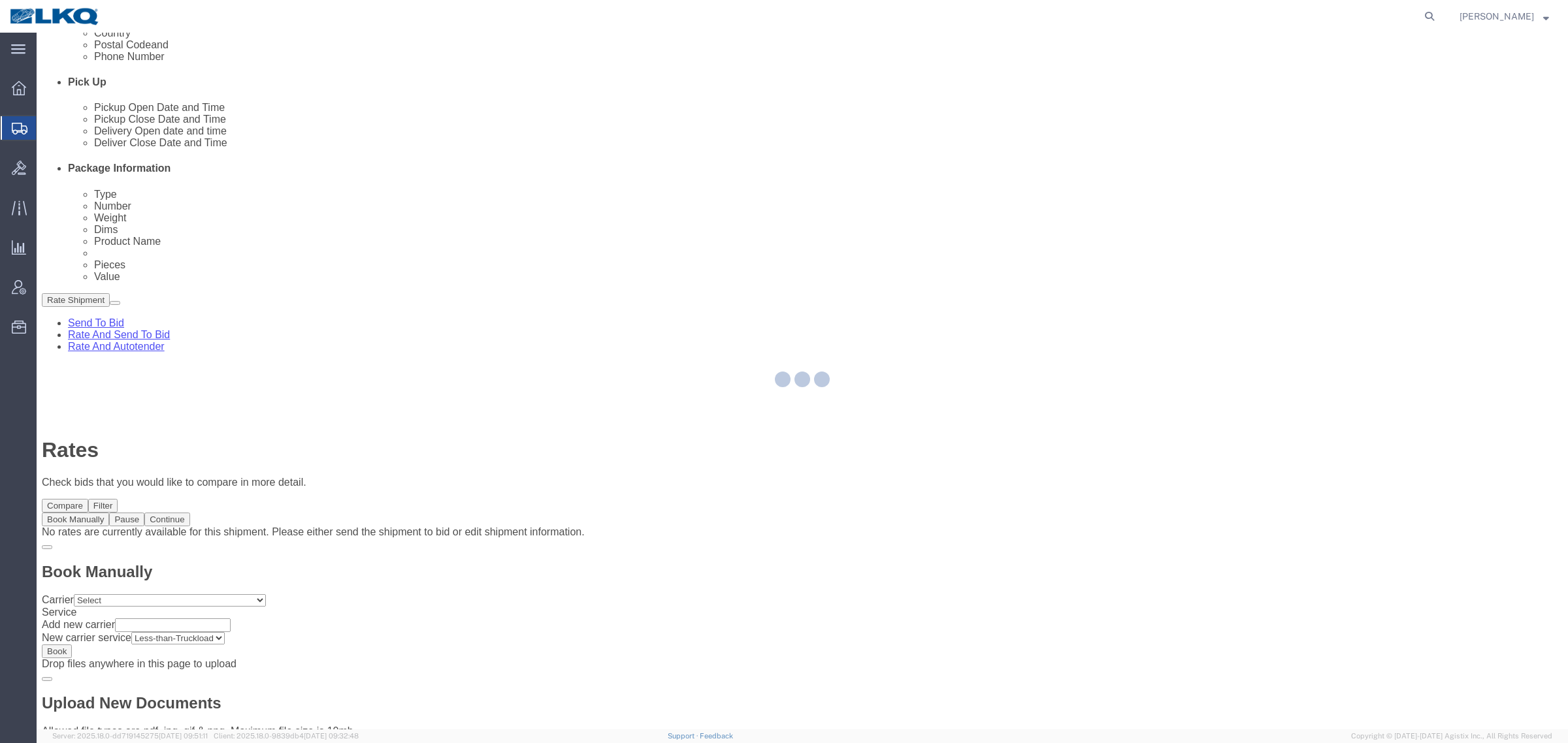
scroll to position [0, 0]
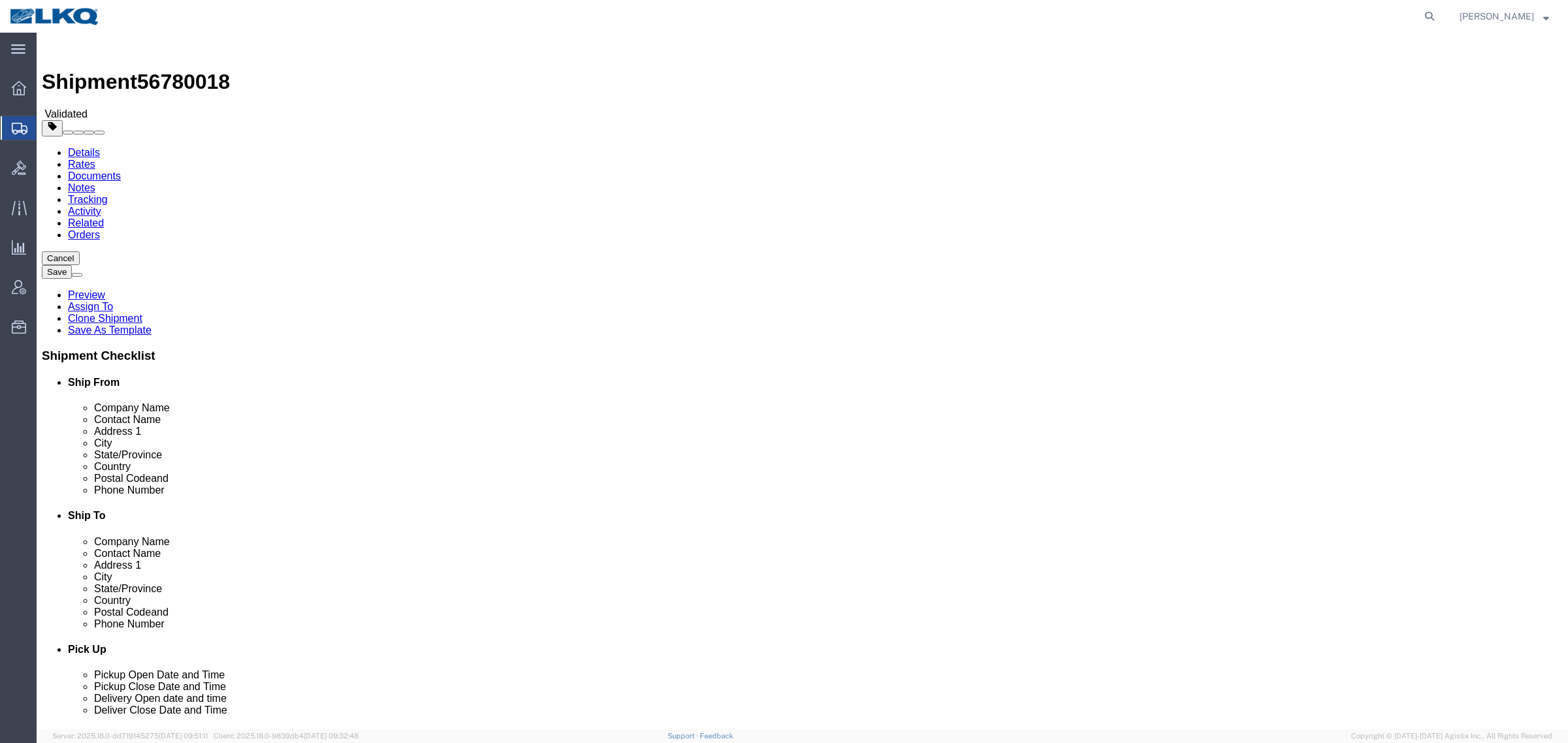
click at [95, 158] on link "Rates" at bounding box center [82, 164] width 28 height 12
click at [85, 147] on link "Details" at bounding box center [84, 153] width 32 height 12
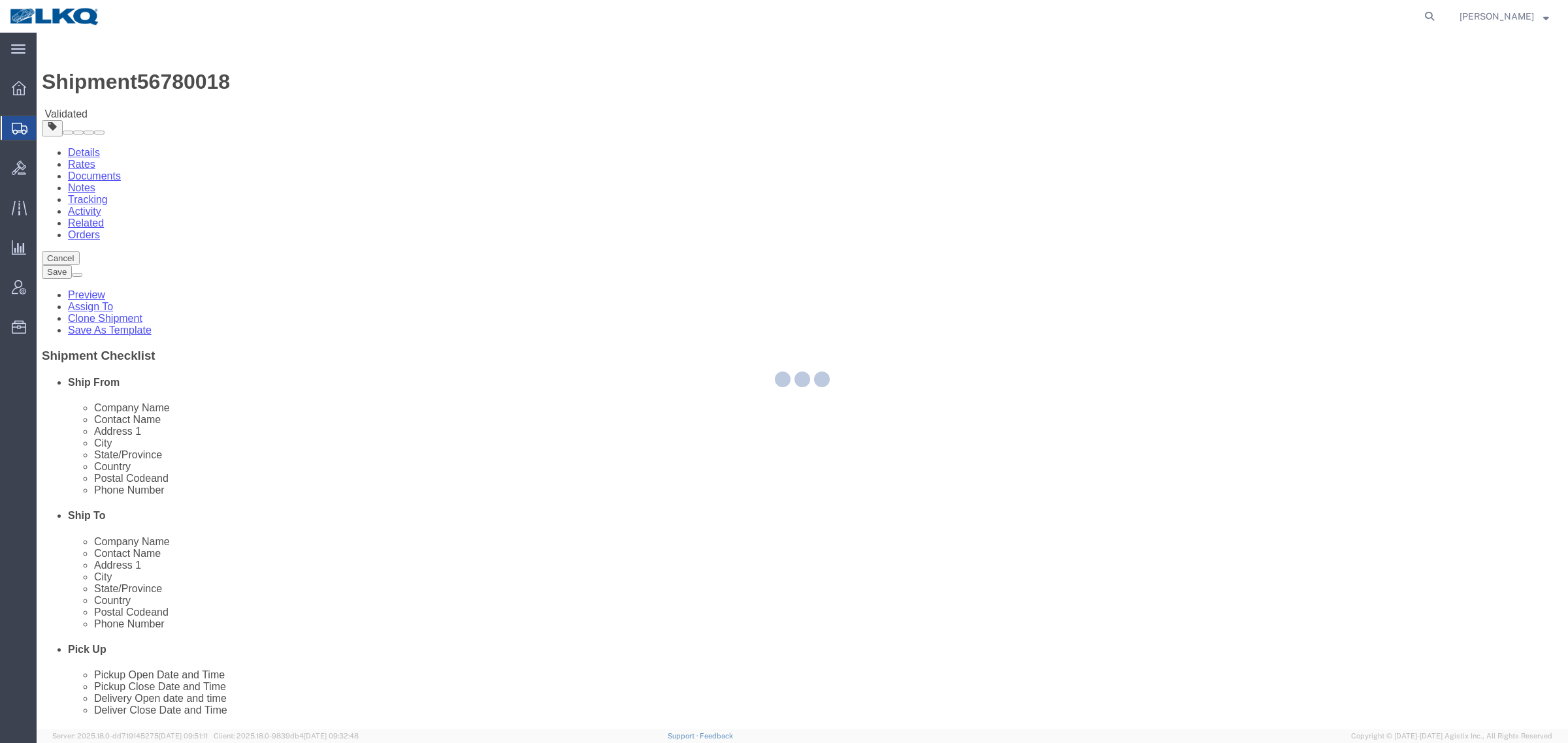
select select "27550"
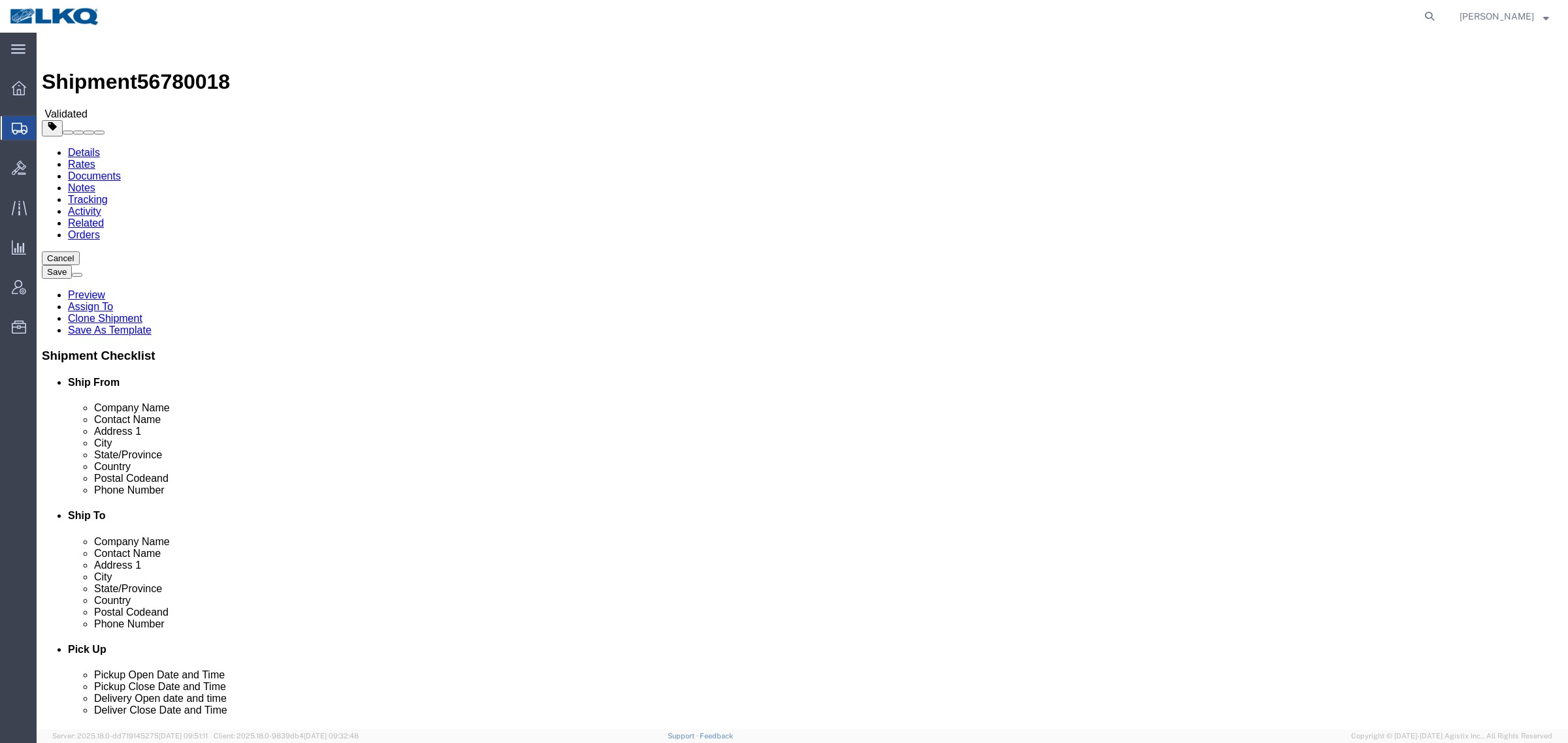
click input "46952"
click input "08360"
click link "Notes"
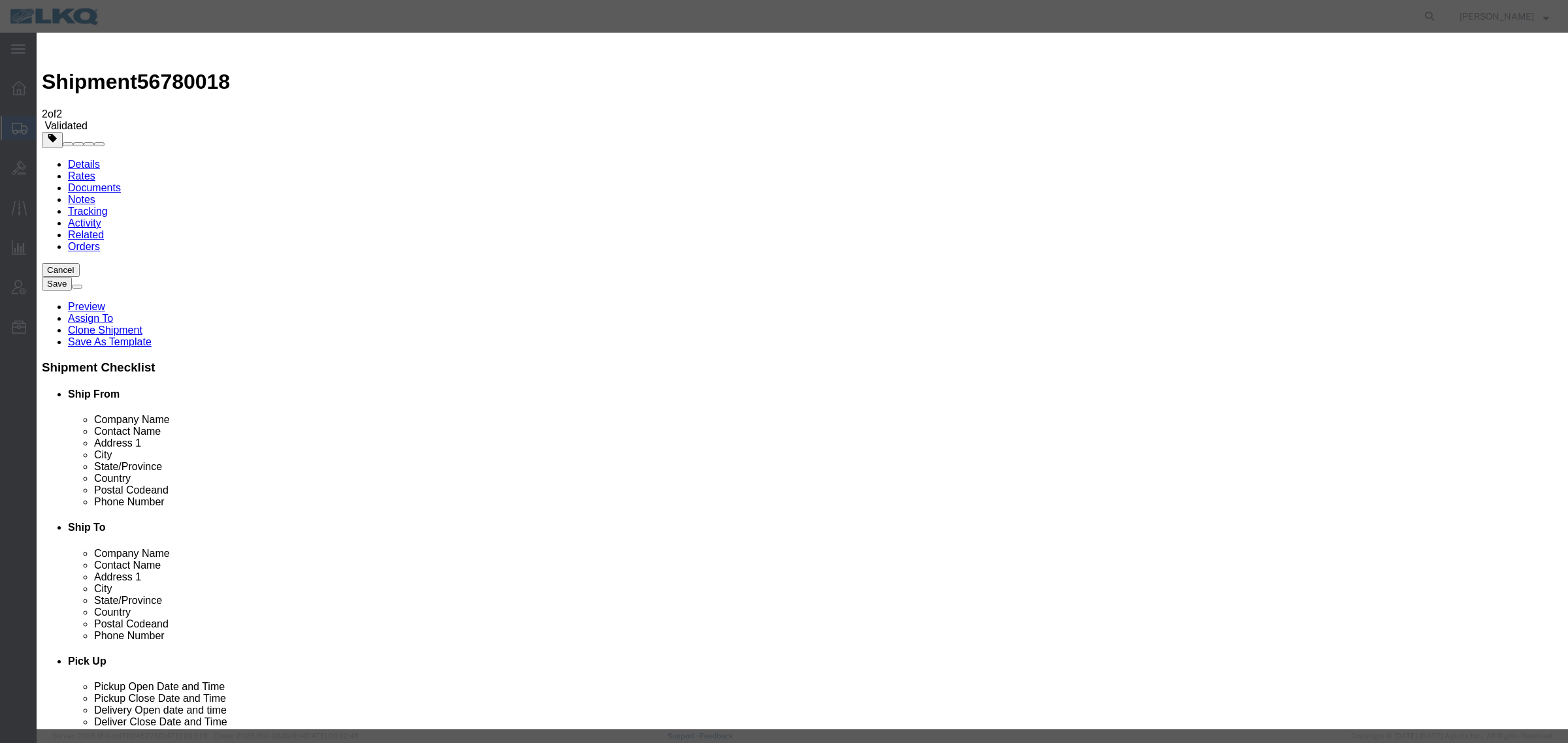
drag, startPoint x: 791, startPoint y: 123, endPoint x: 789, endPoint y: 130, distance: 7.3
select select "BID_NOTES"
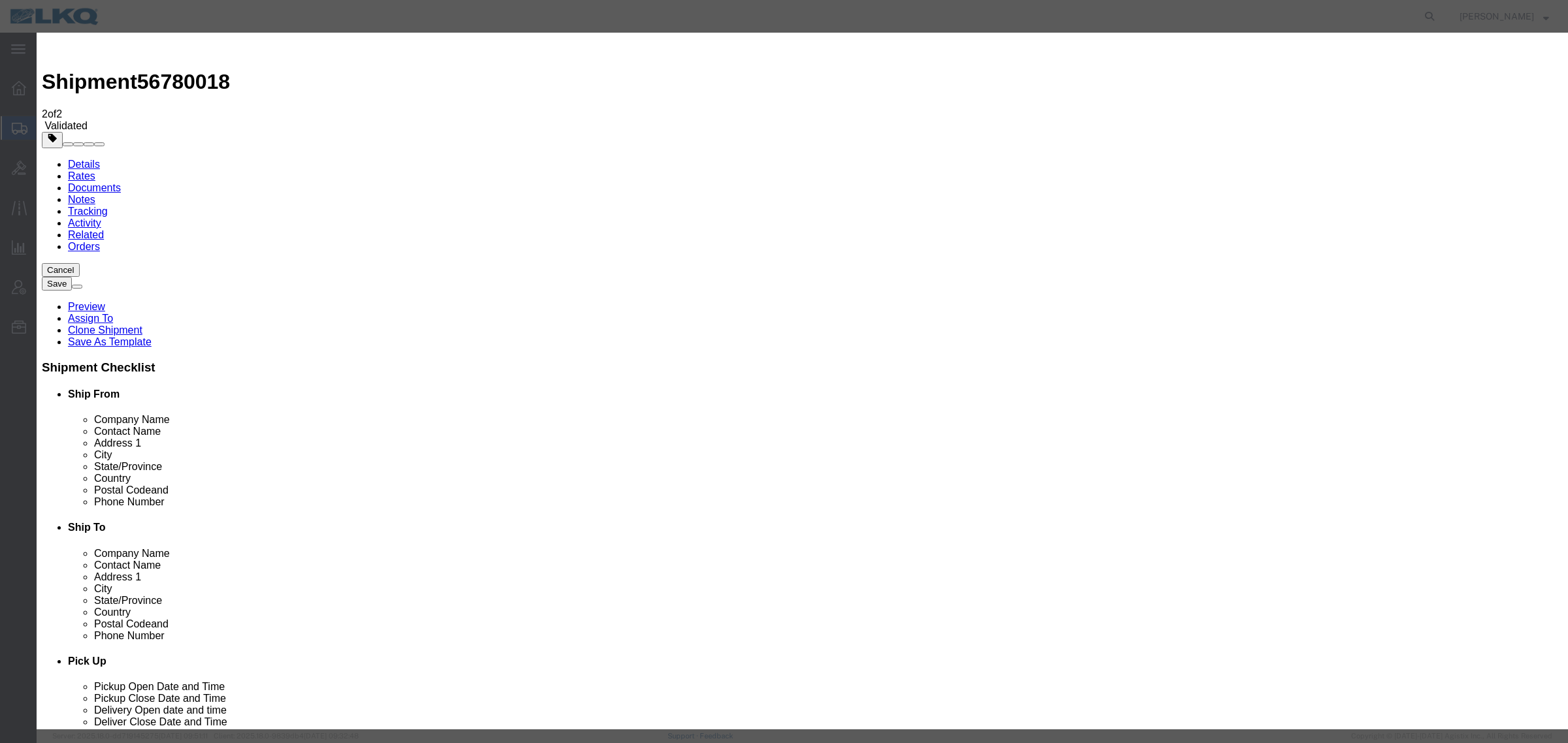
select select "PRIVATE_TO_ACCOUNT"
type textarea "DAT: $1865"
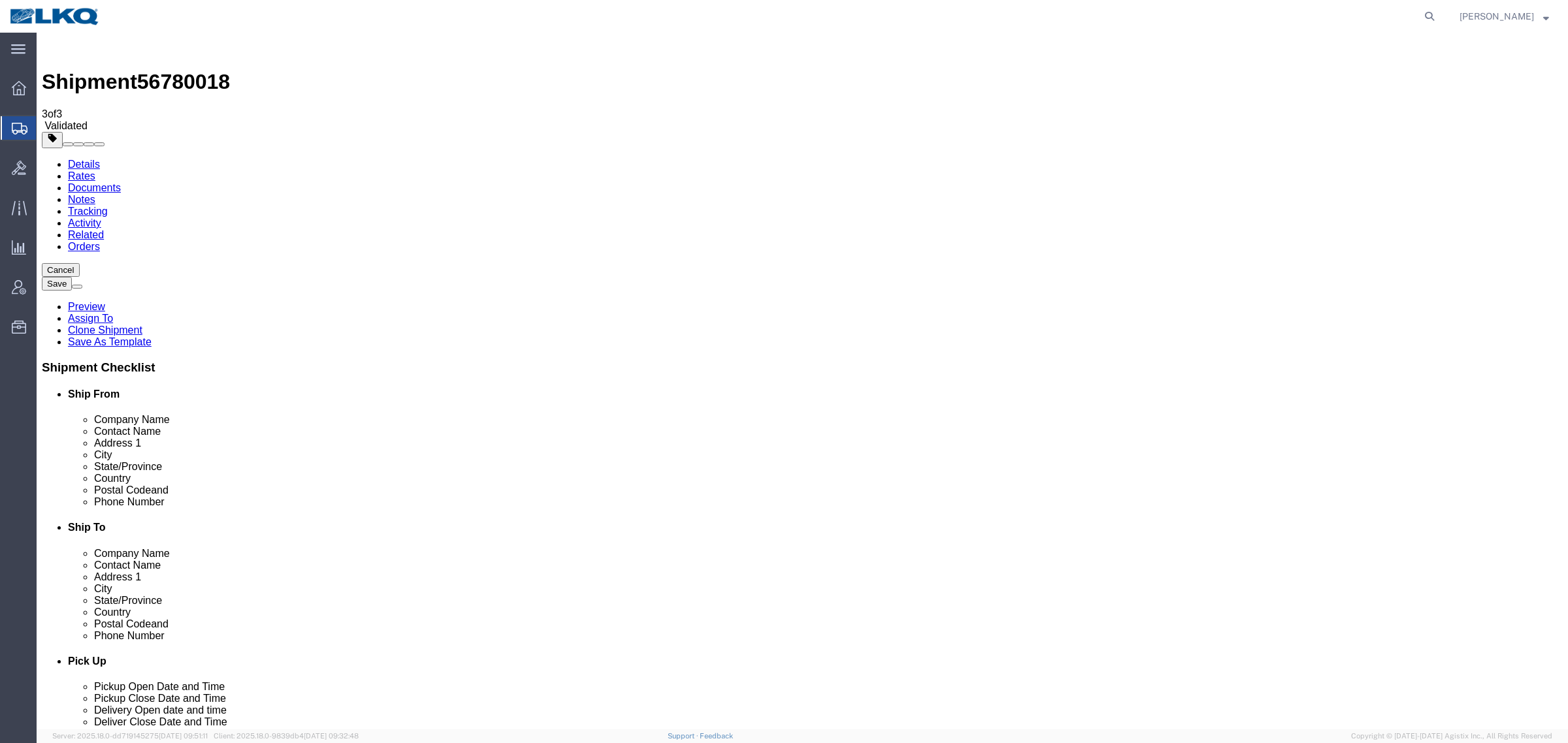
drag, startPoint x: 618, startPoint y: 291, endPoint x: 545, endPoint y: 295, distance: 73.1
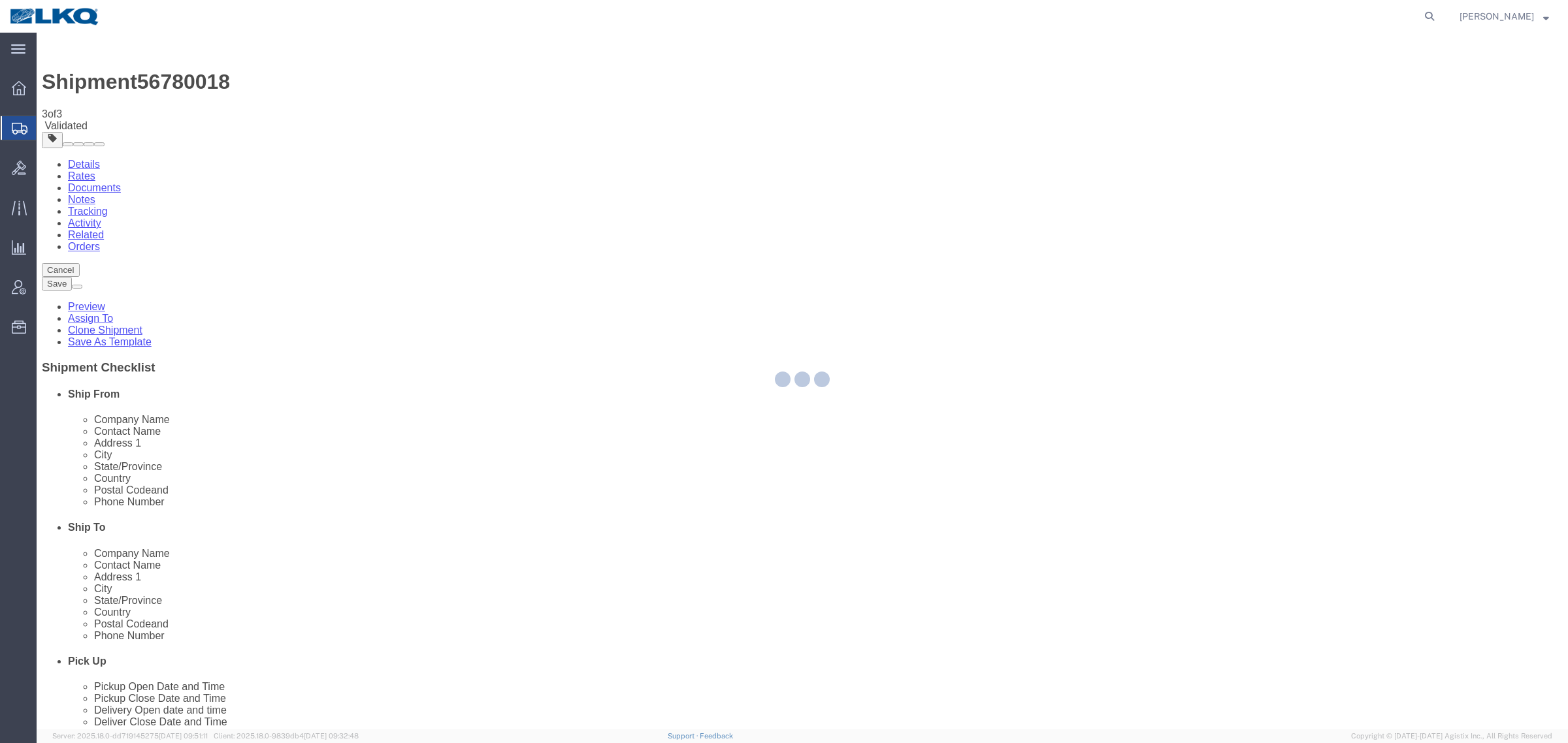
click at [1007, 579] on div at bounding box center [802, 381] width 1531 height 697
select select "27550"
select select "TL"
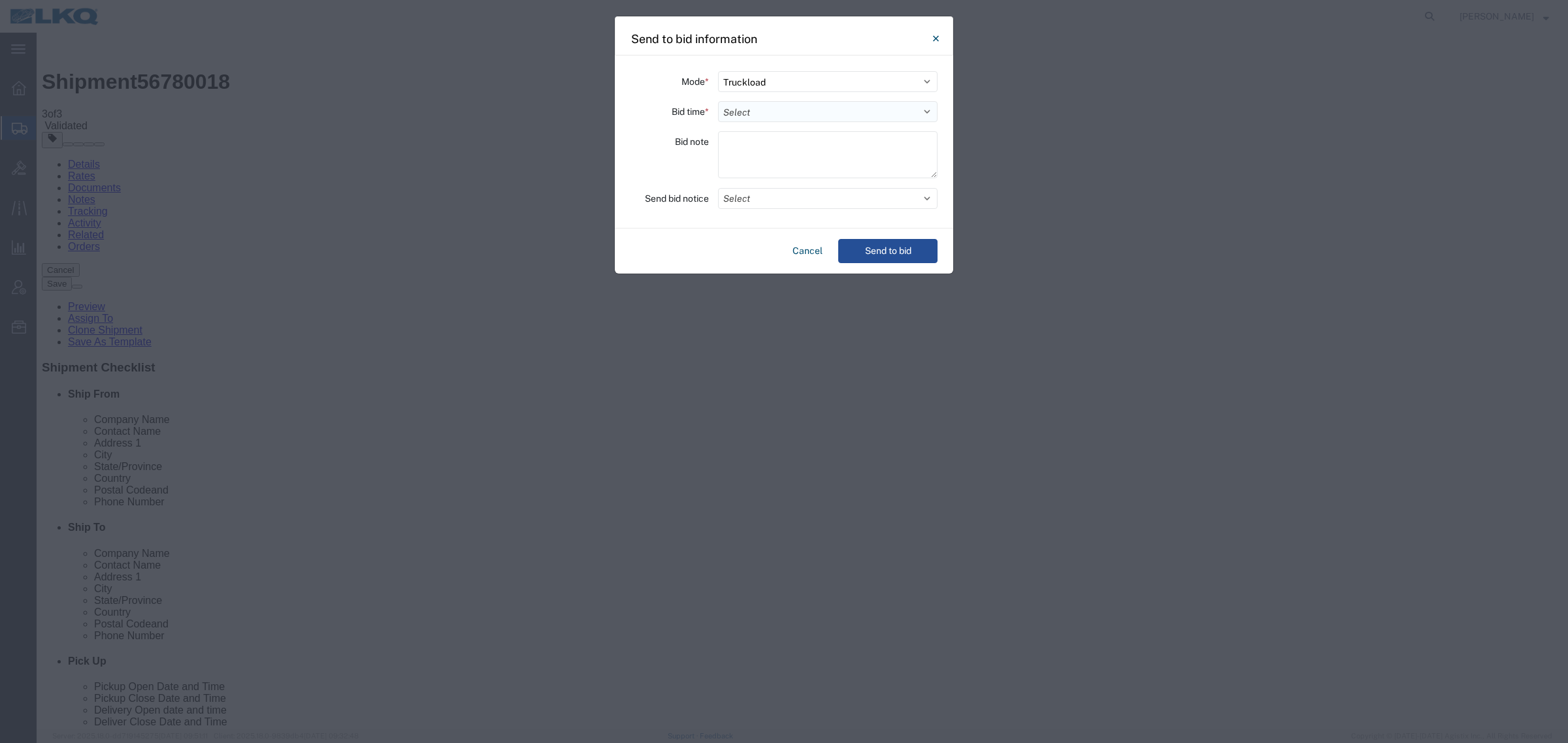
click at [756, 103] on select "Select 30 Min (Rush) 1 Hour (Rush) 2 Hours (Rush) 4 Hours (Rush) 8 Hours (Rush)…" at bounding box center [828, 111] width 220 height 21
select select "12"
click at [718, 101] on select "Select 30 Min (Rush) 1 Hour (Rush) 2 Hours (Rush) 4 Hours (Rush) 8 Hours (Rush)…" at bounding box center [828, 111] width 220 height 21
click at [905, 252] on button "Send to bid" at bounding box center [887, 251] width 99 height 24
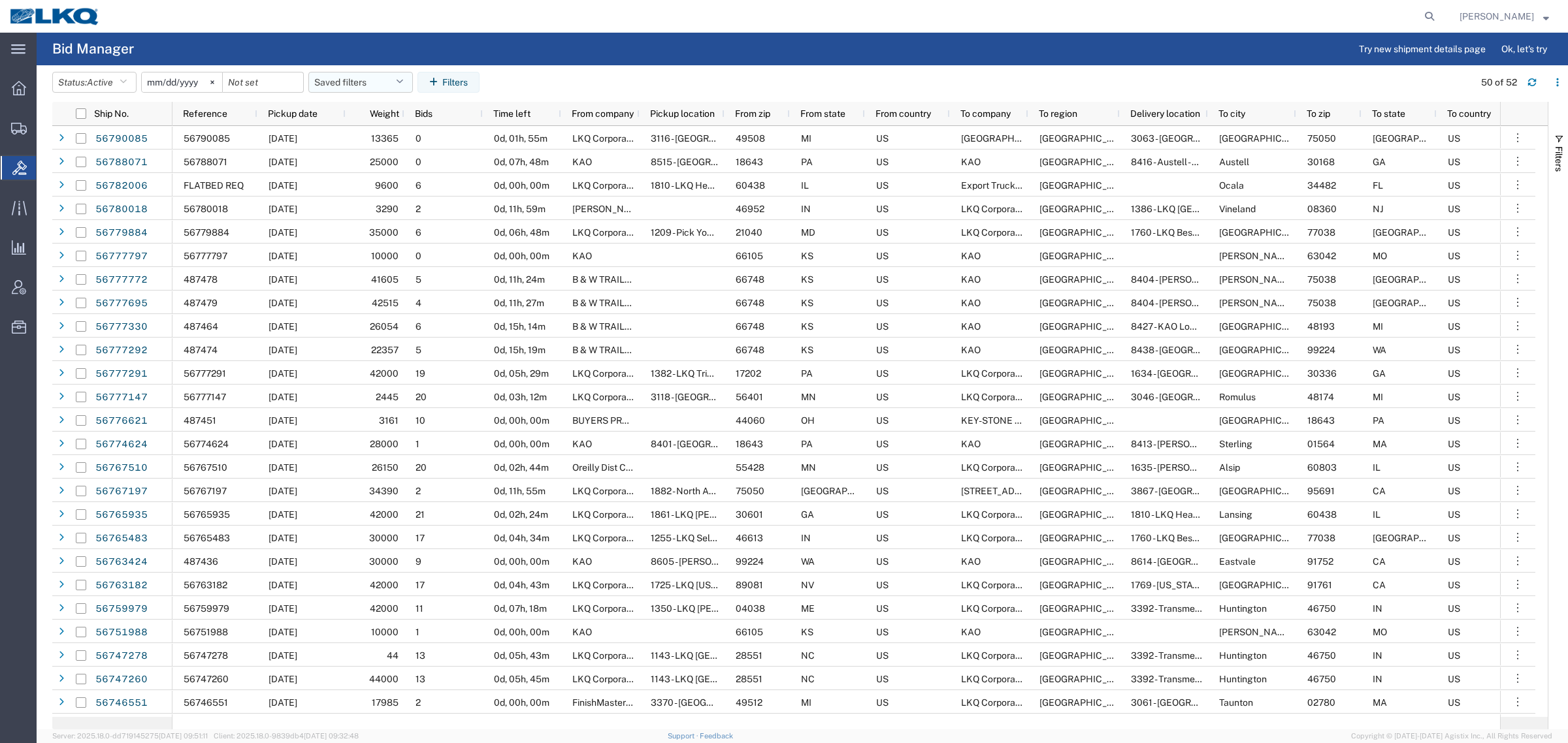
click at [350, 77] on button "Saved filters" at bounding box center [360, 83] width 105 height 21
click at [360, 135] on span "Bid Board" at bounding box center [396, 139] width 171 height 24
type input "[DATE]"
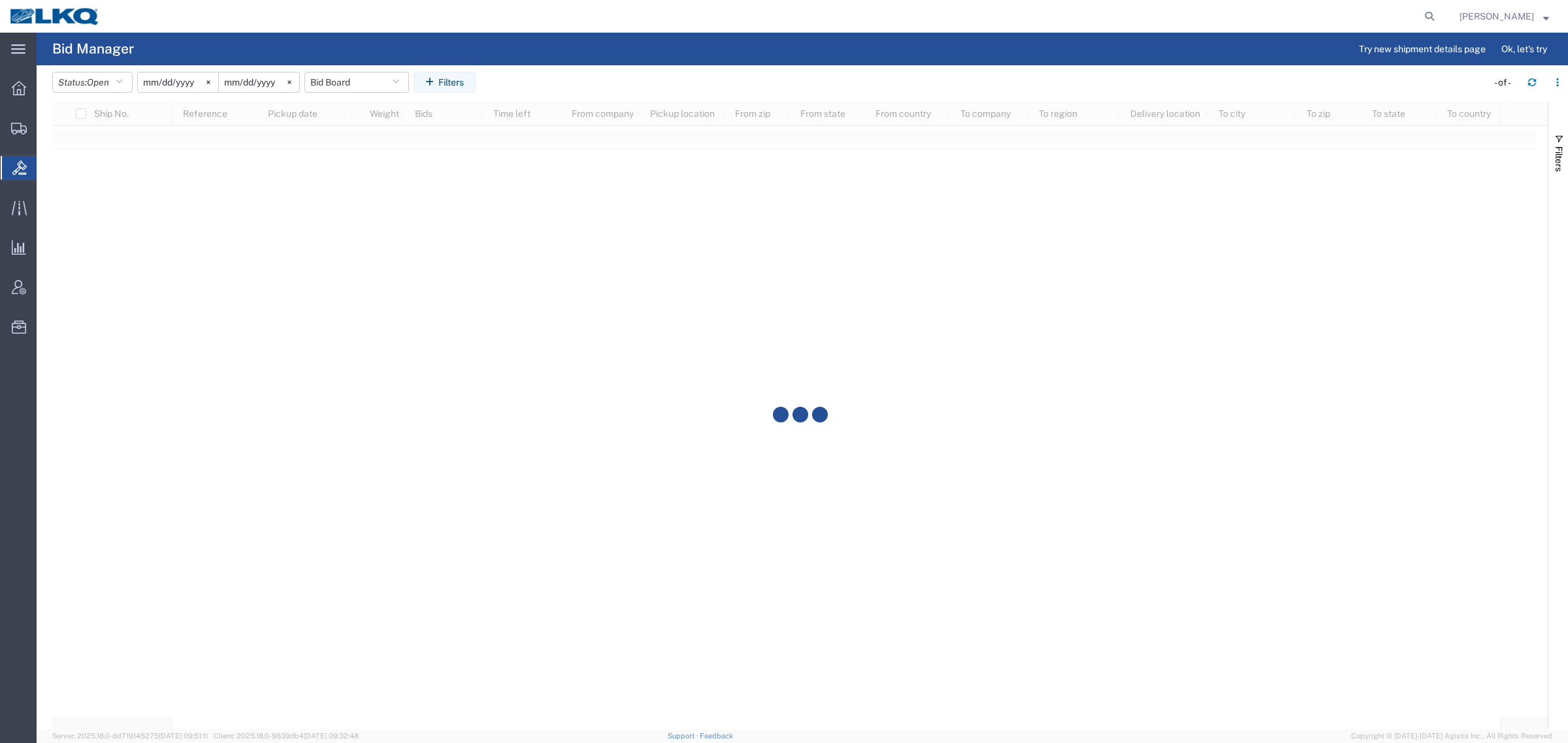
click at [590, 73] on agx-table-filter-chips "Status: Open Active All Awaiting Confirmation Awarded Closed Expired Open Withd…" at bounding box center [765, 86] width 1428 height 30
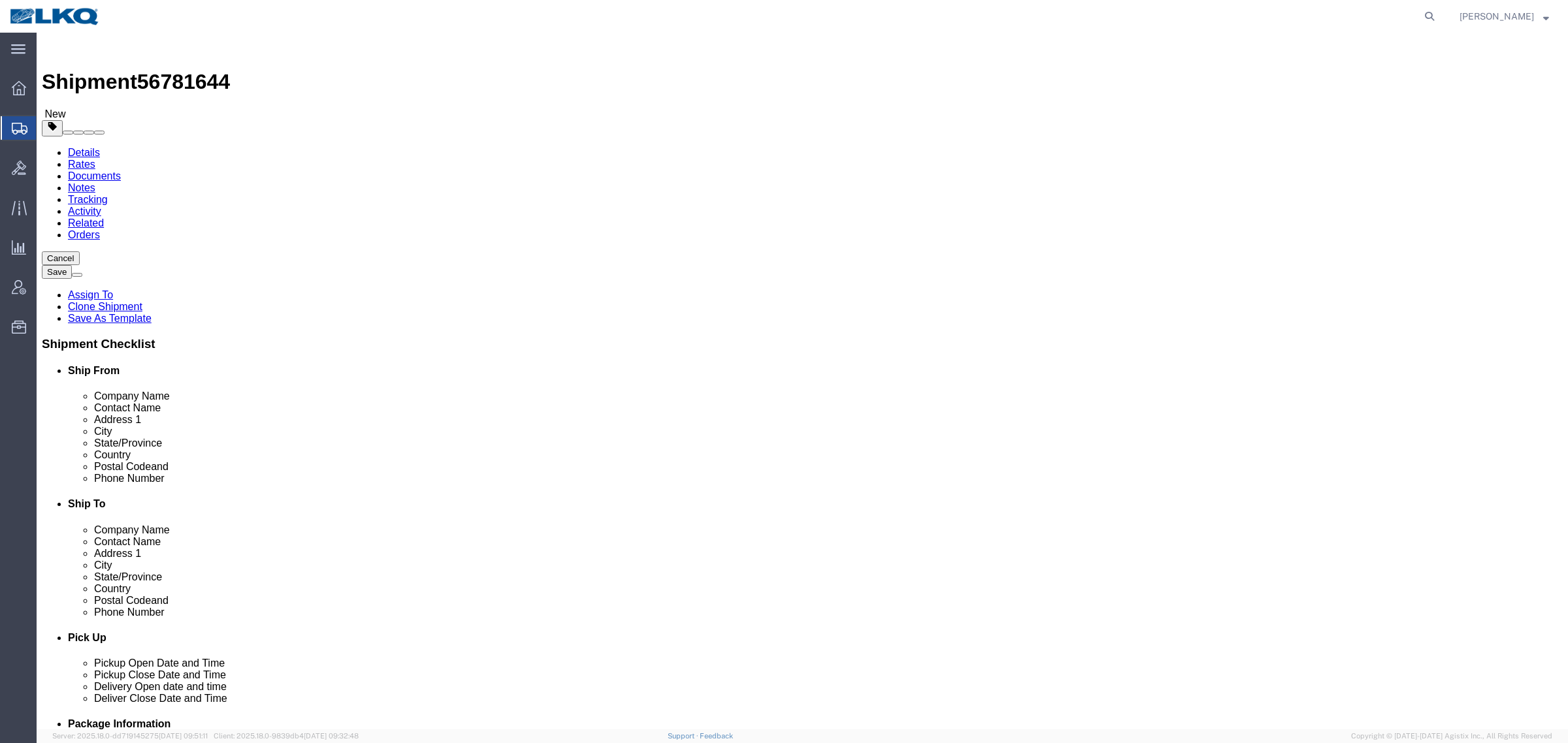
select select
select select "27940"
click div "Shipment Information Package Information Special Services Loading Routing"
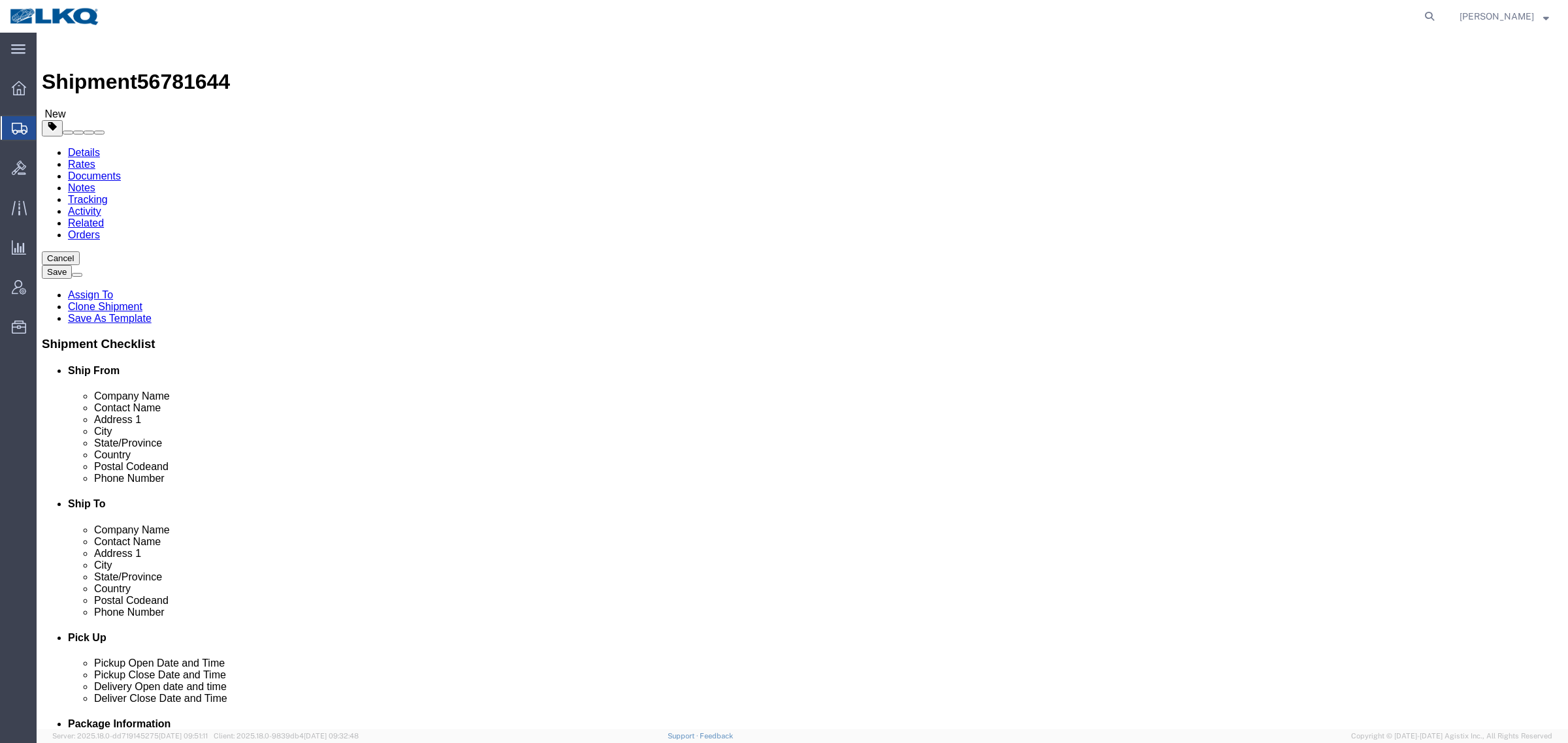
click div "Shipment Information Package Information Special Services Loading Routing"
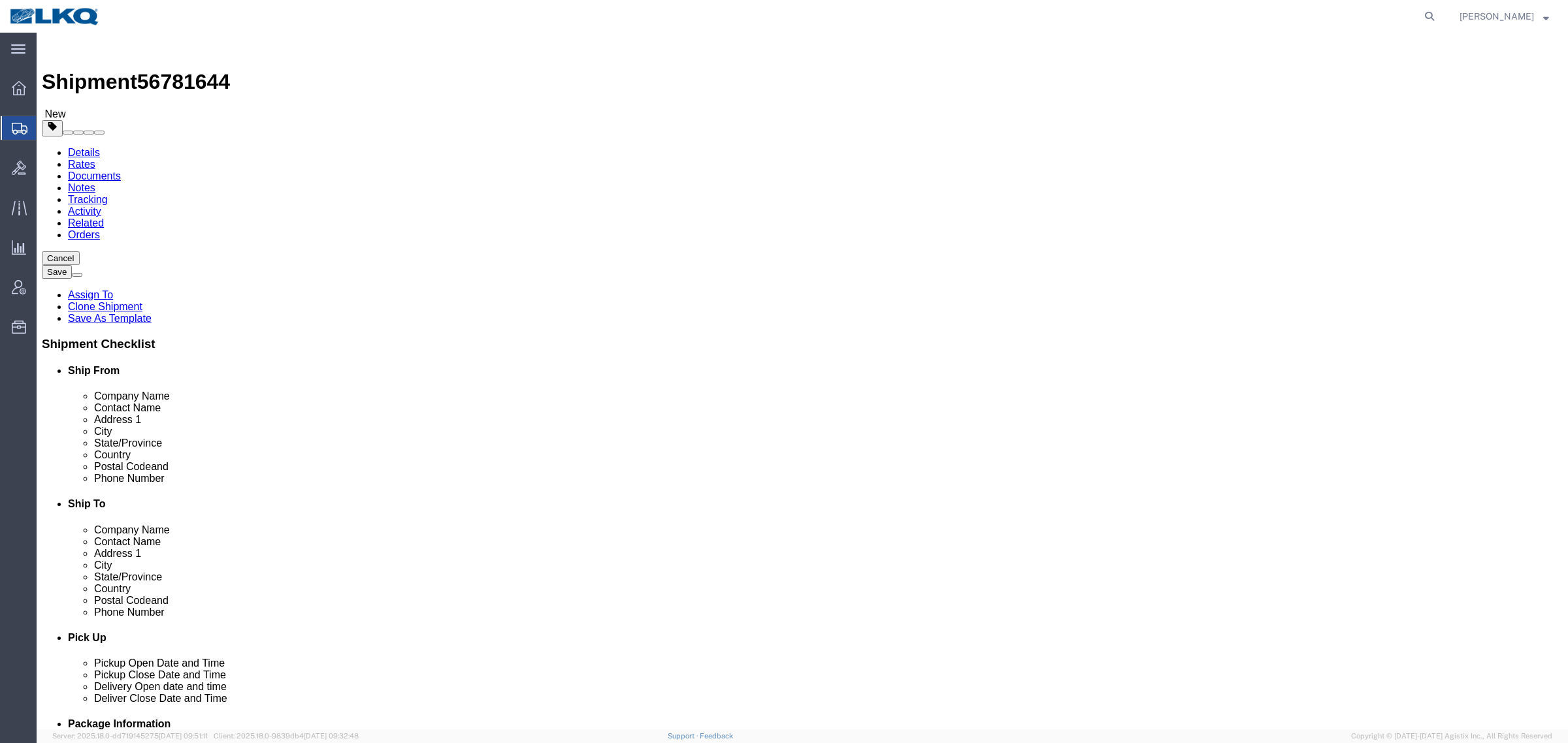
click div "Shipment Information Package Information Special Services Loading Routing"
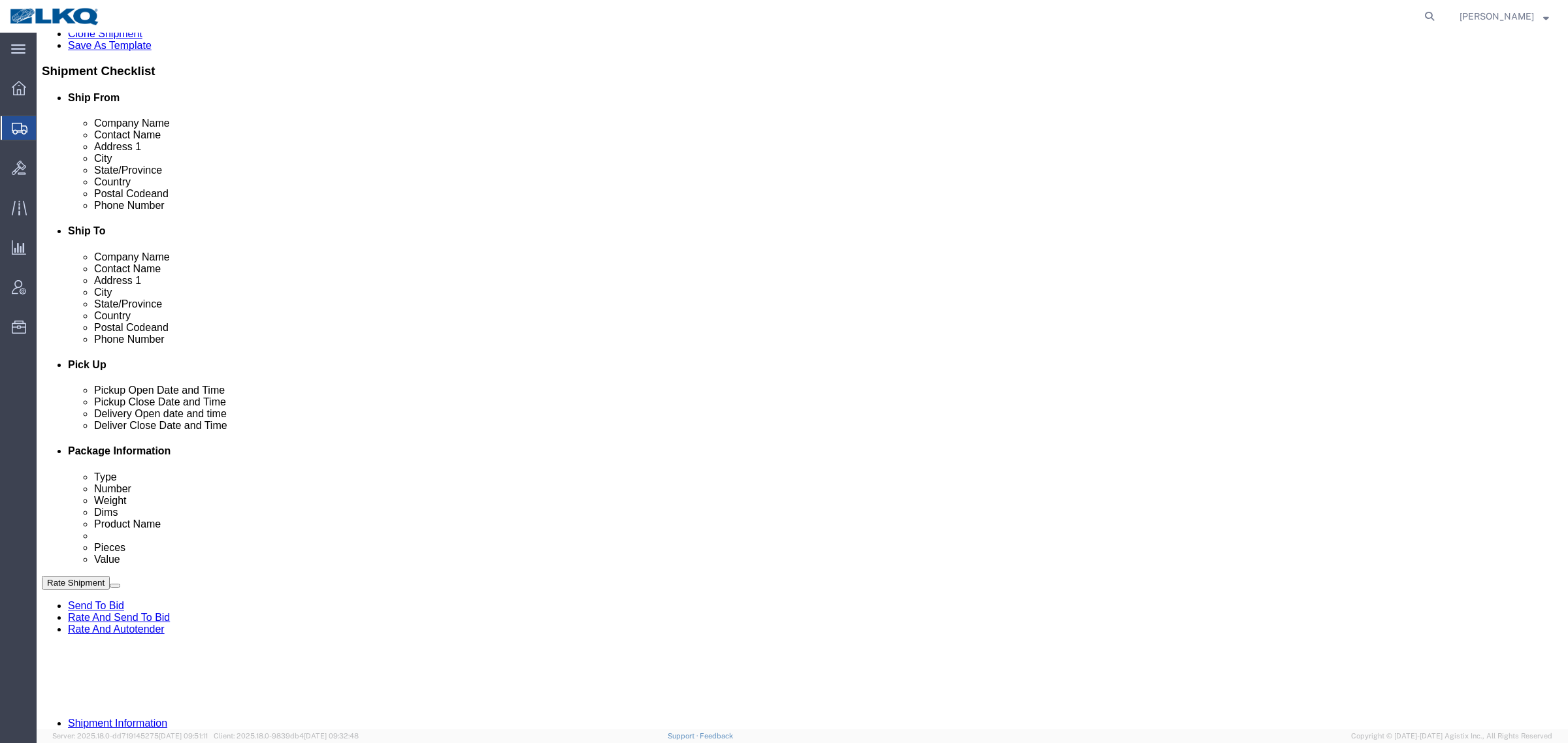
scroll to position [245, 0]
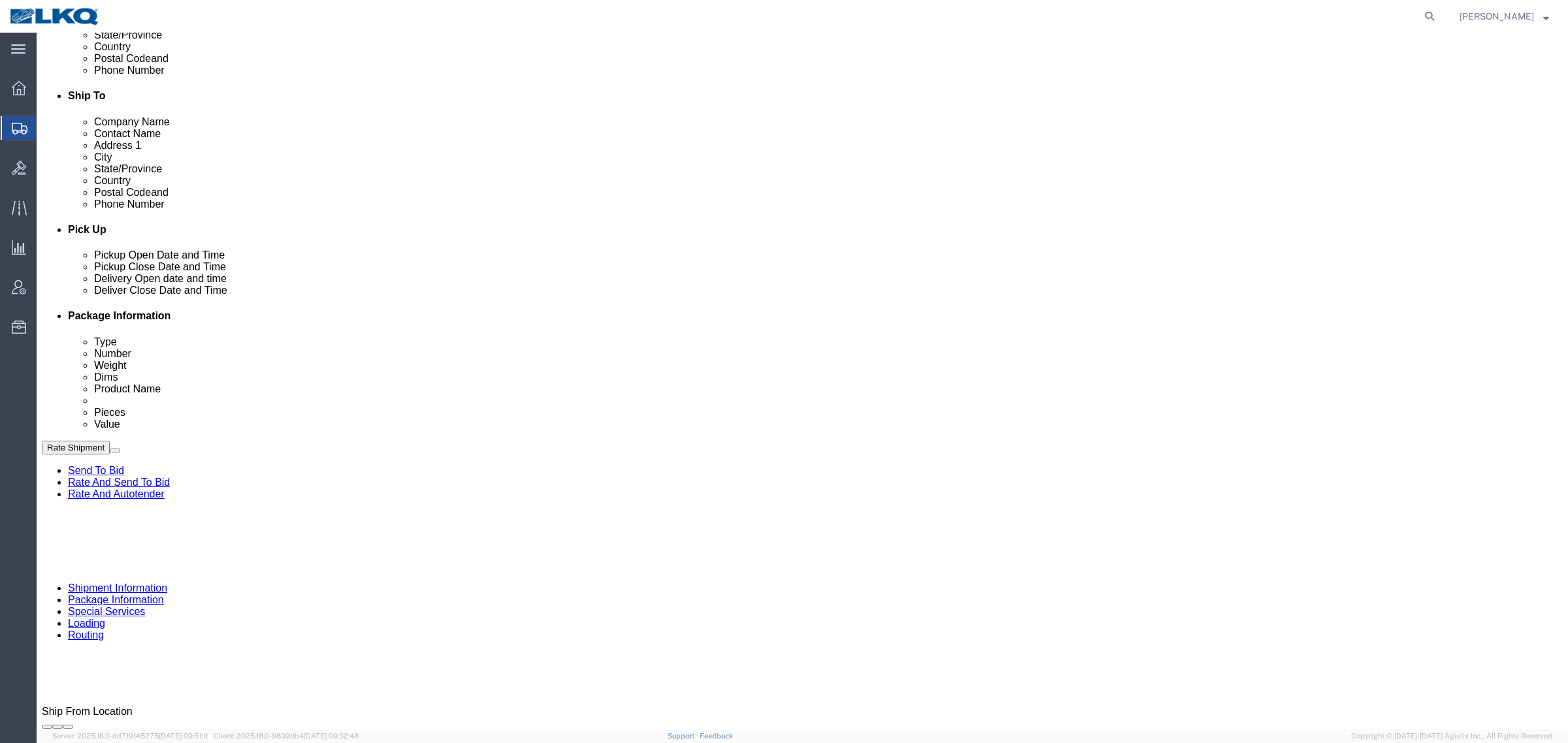
click div
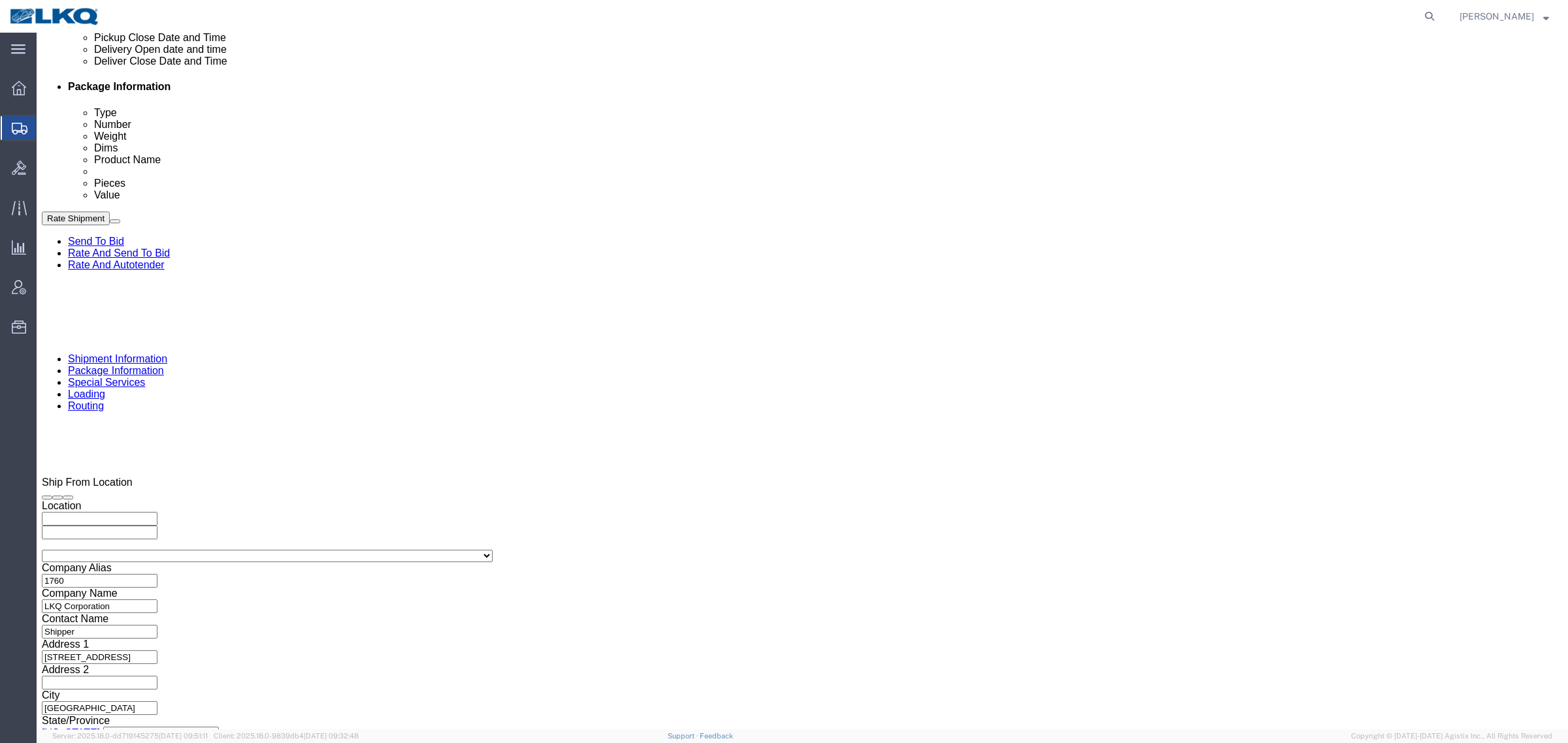
click button "Apply"
click button "Rate Shipment"
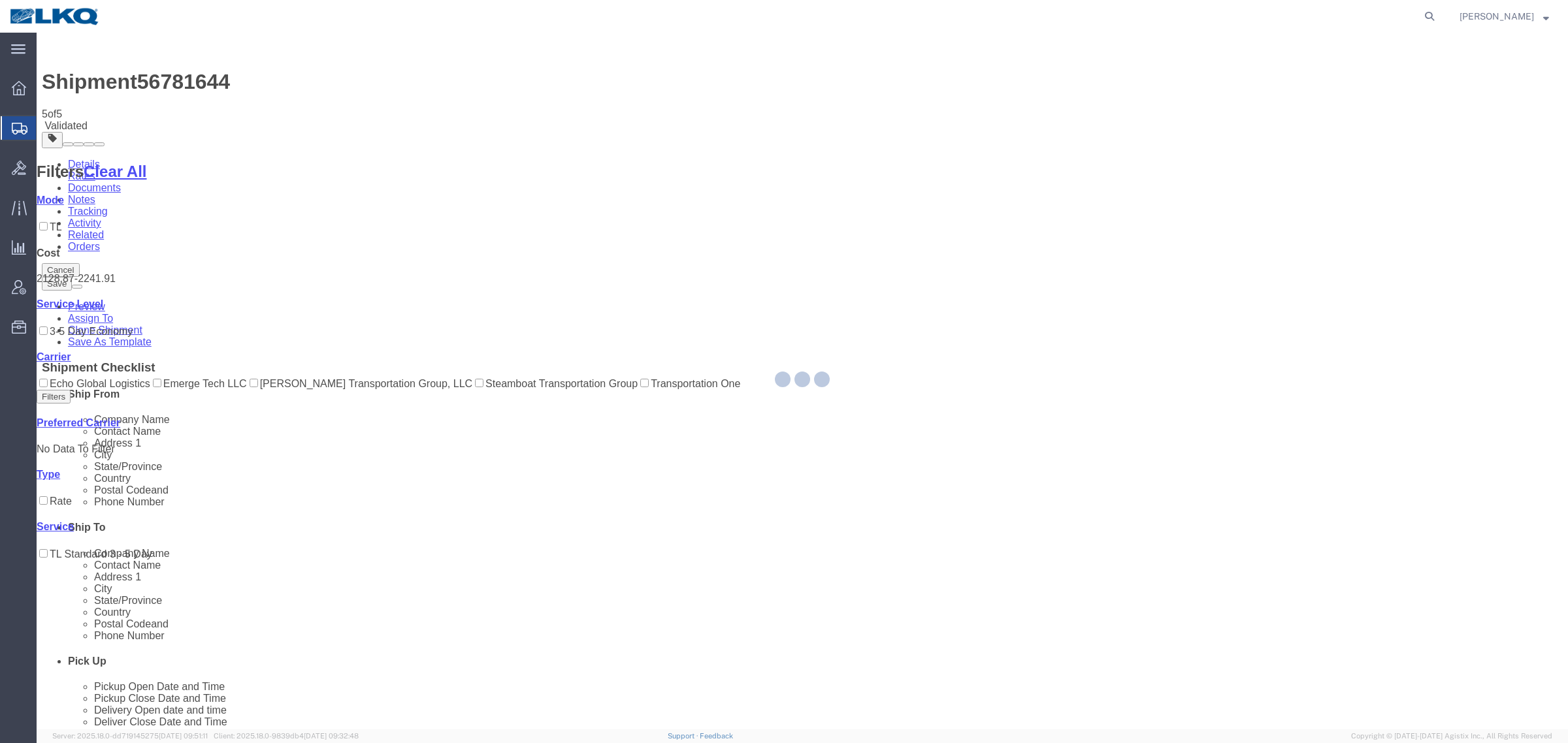
click at [1089, 597] on div at bounding box center [802, 381] width 1531 height 697
select select "27940"
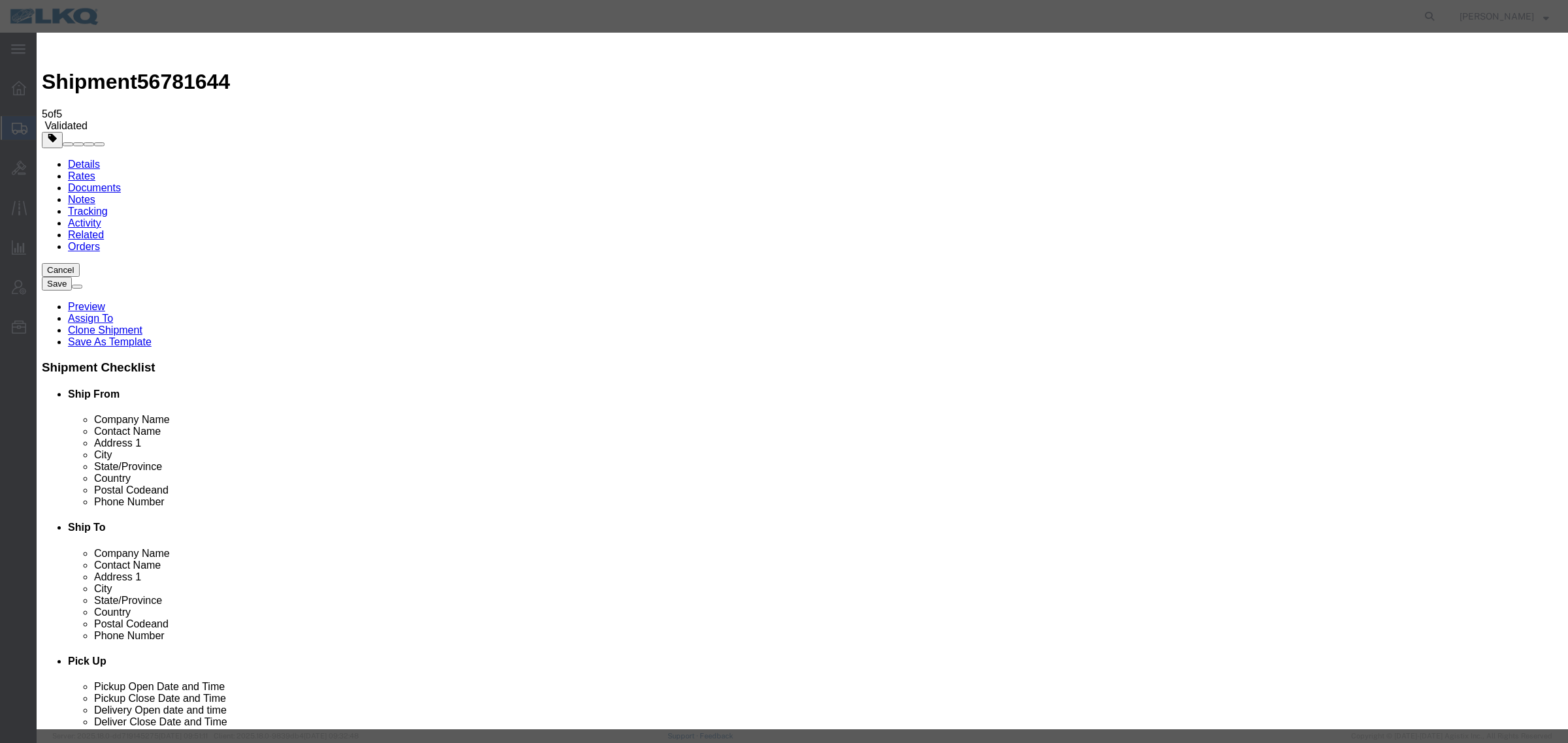
click input "2"
type input "1"
click input "1"
drag, startPoint x: 879, startPoint y: 89, endPoint x: 880, endPoint y: 96, distance: 7.1
click select "Price Carrier Rank"
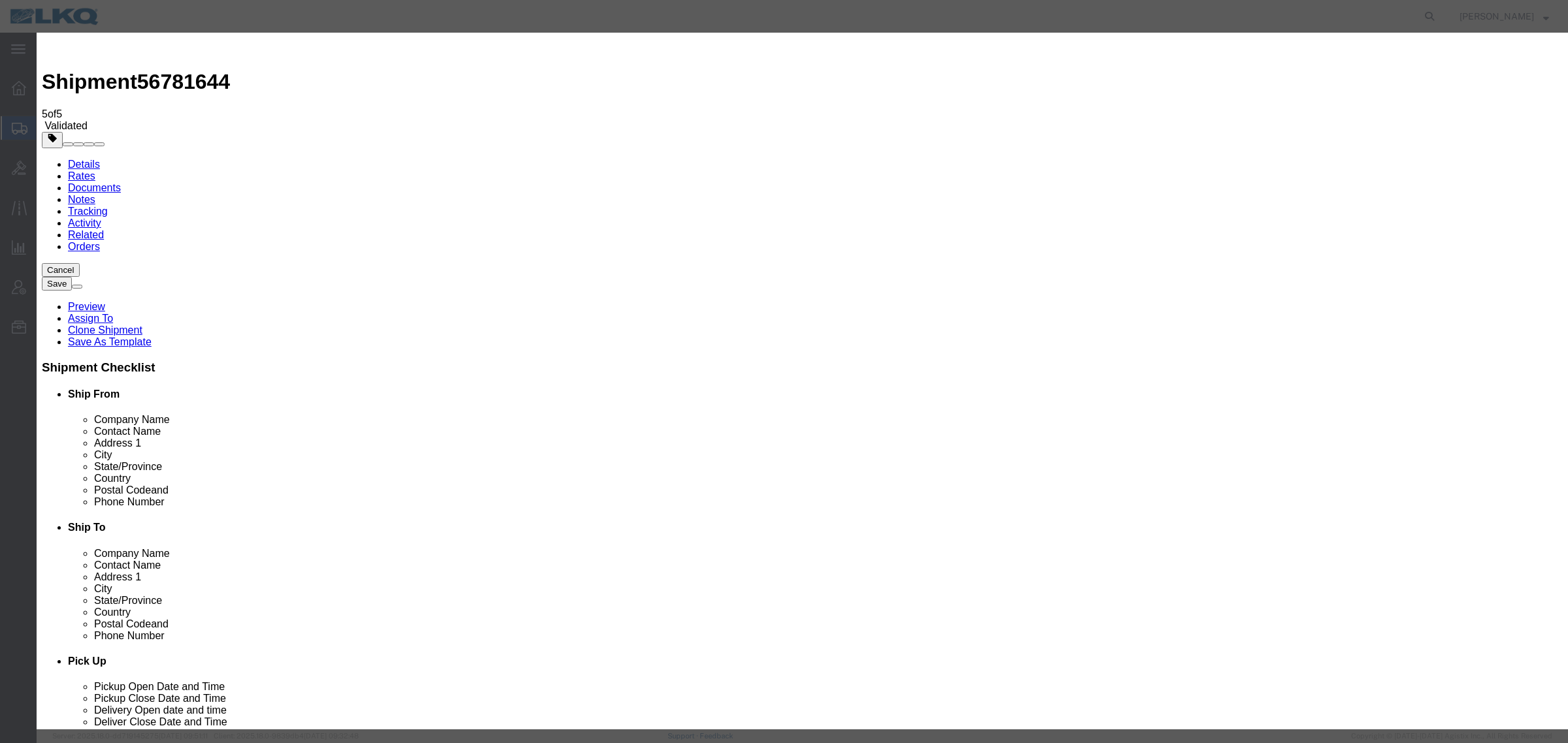
select select "LANE_RANK"
click select "Price Carrier Rank"
click div "To 4:00 PM"
click input "8:00 AM"
type input "7:00 AM"
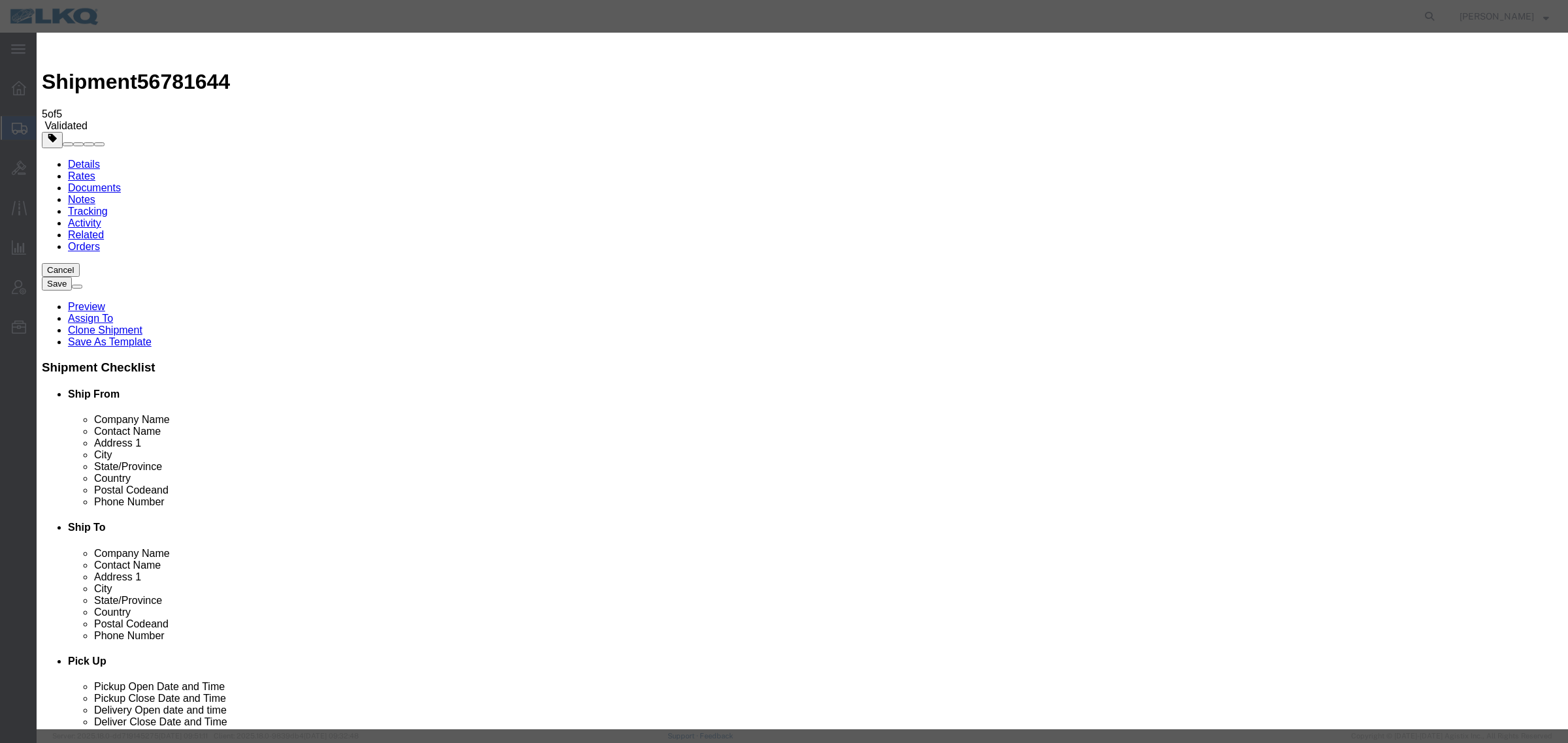
drag, startPoint x: 904, startPoint y: 177, endPoint x: 905, endPoint y: 187, distance: 10.0
click div "Save Auto-Tender"
click button "Save Auto-Tender"
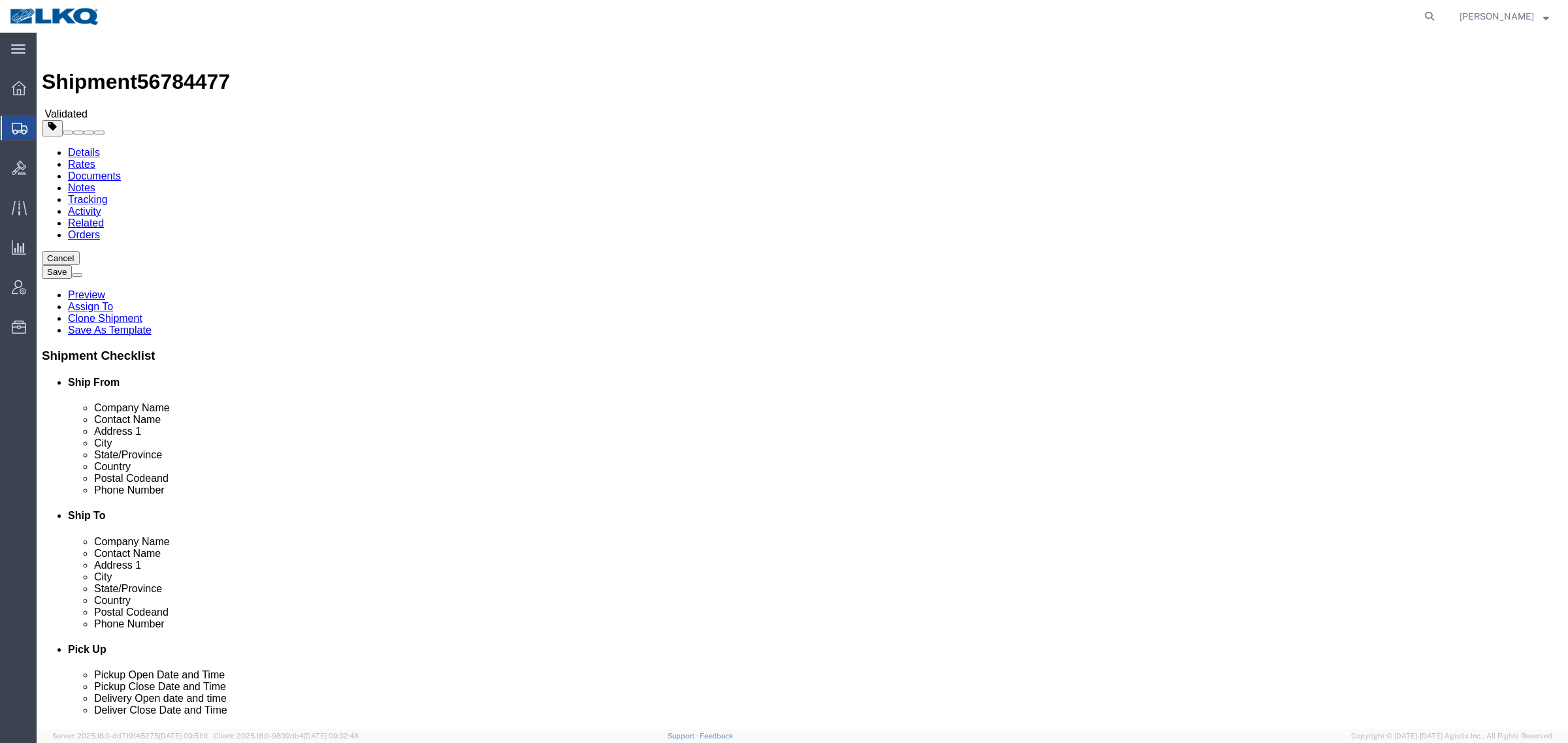
select select "28707"
select select
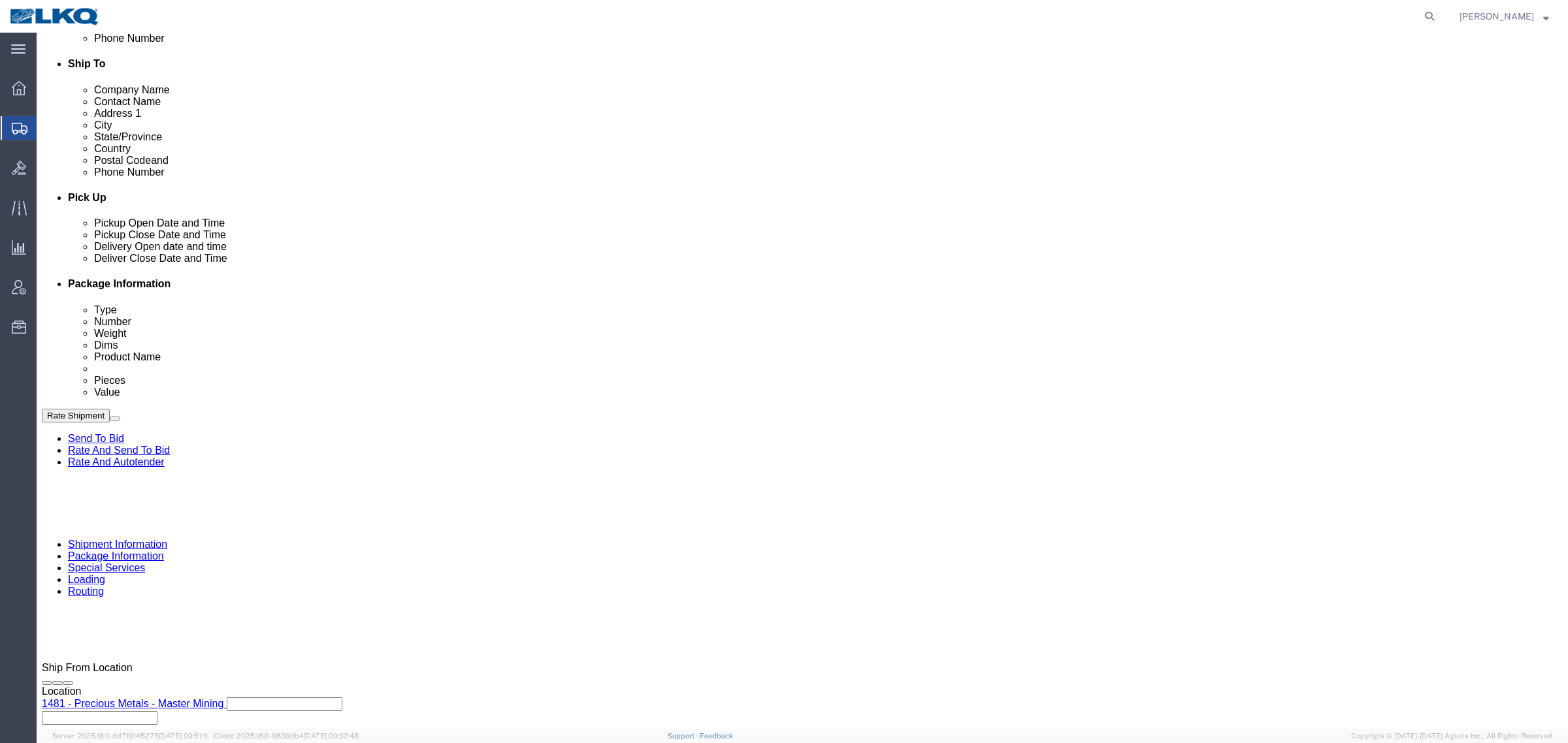
scroll to position [490, 0]
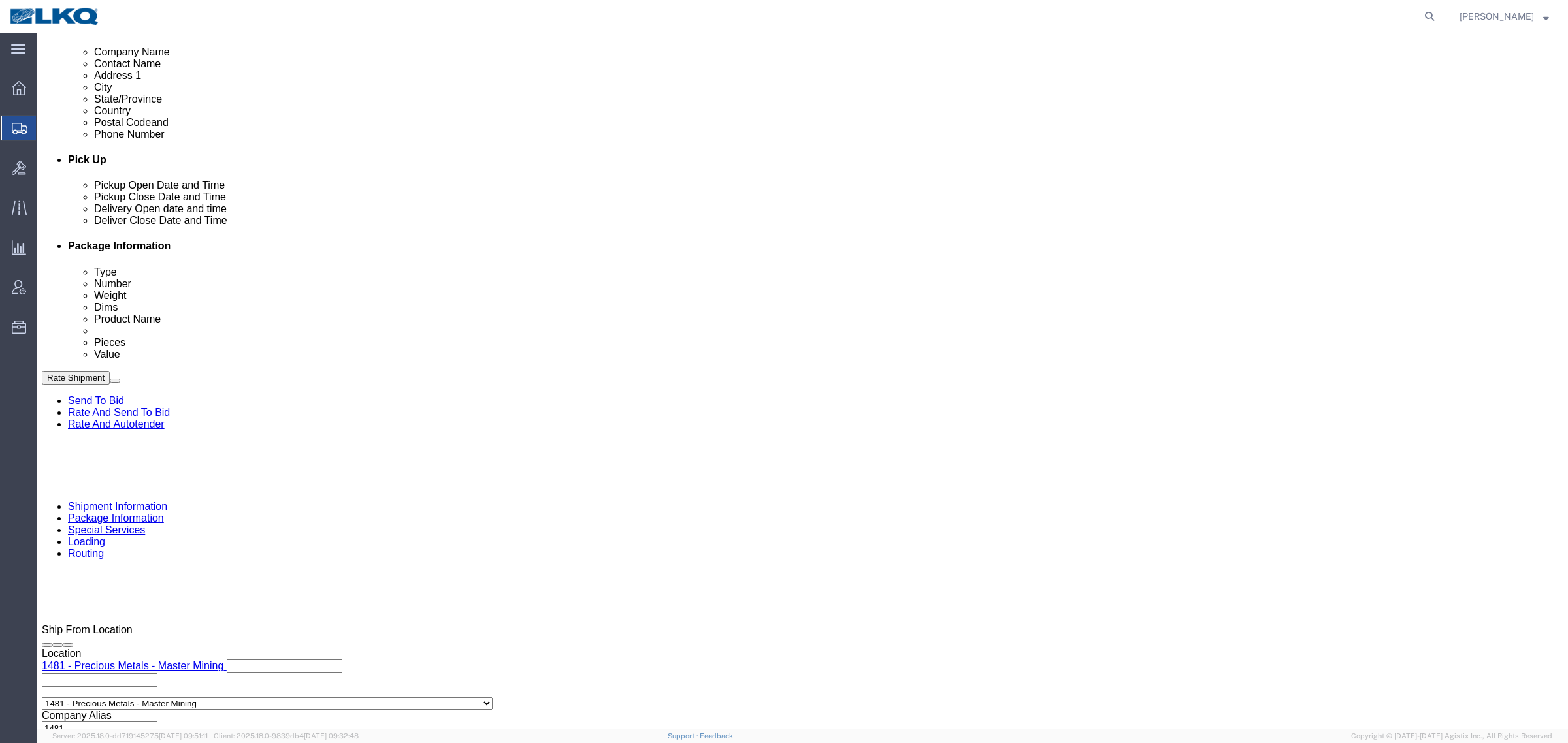
click div "Sep 30 2025 6:00 PM"
click button "Apply"
click div "Sep 30 2025 7:00 PM"
click button "Apply"
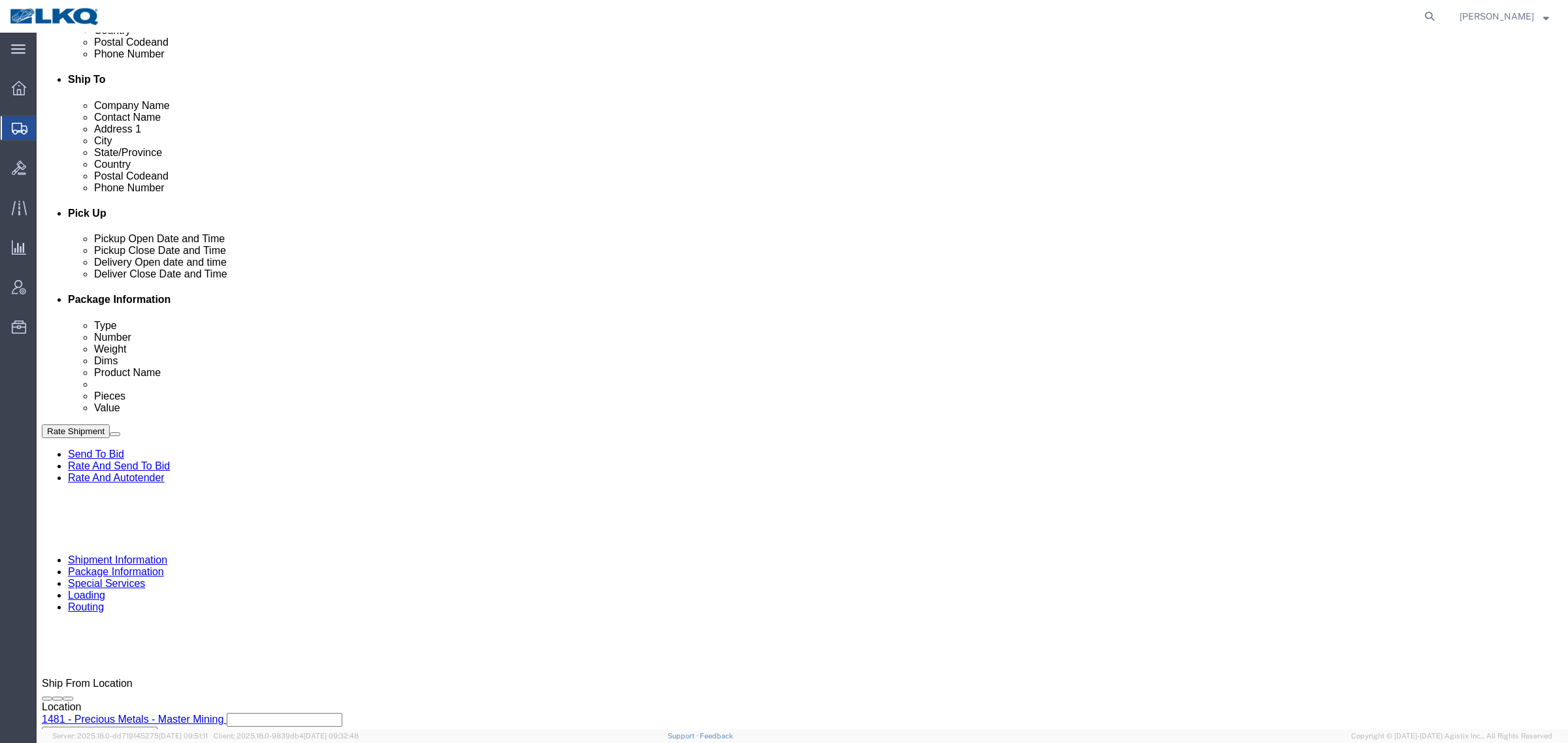
scroll to position [408, 0]
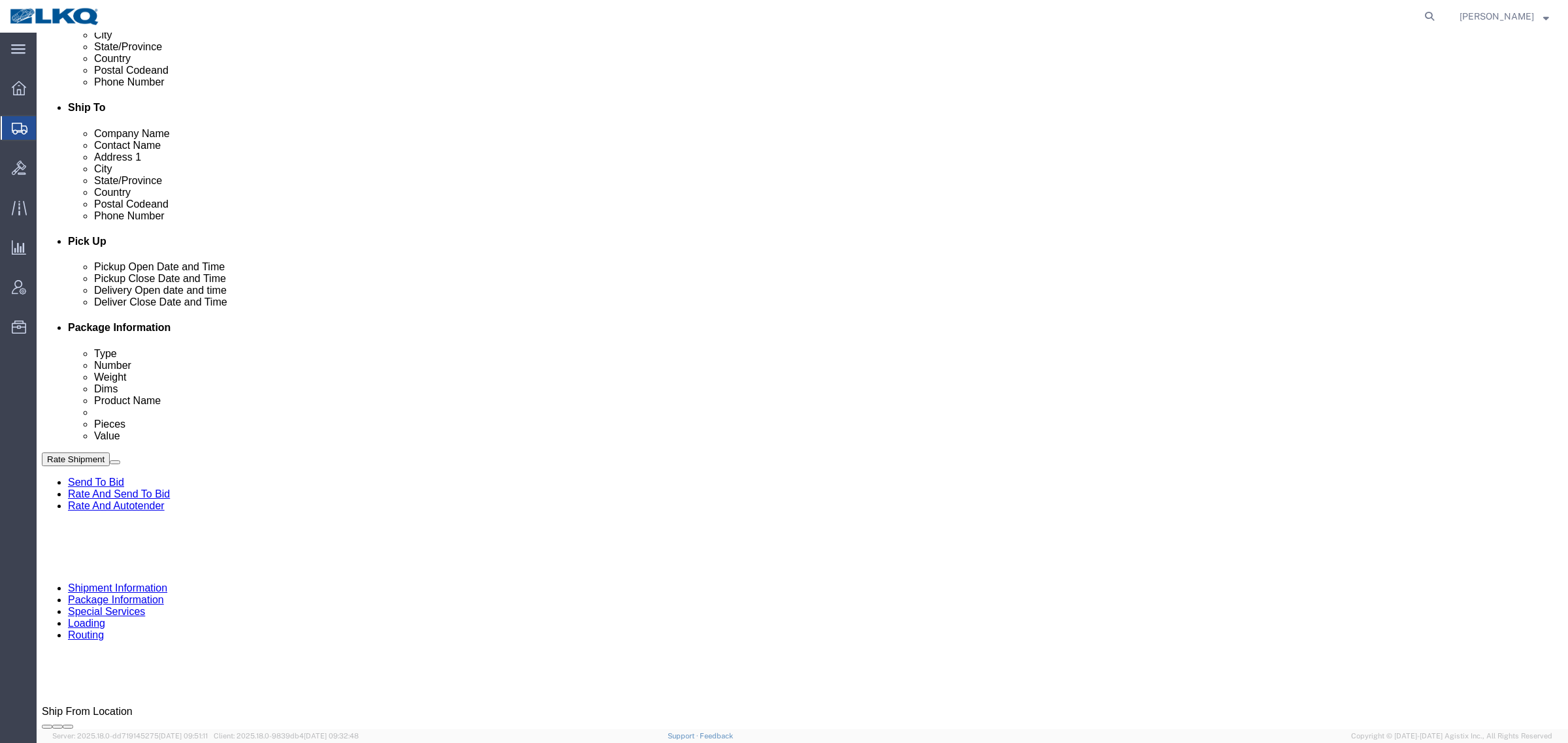
click span "56784477"
copy span "56784477"
click button "Rate Shipment"
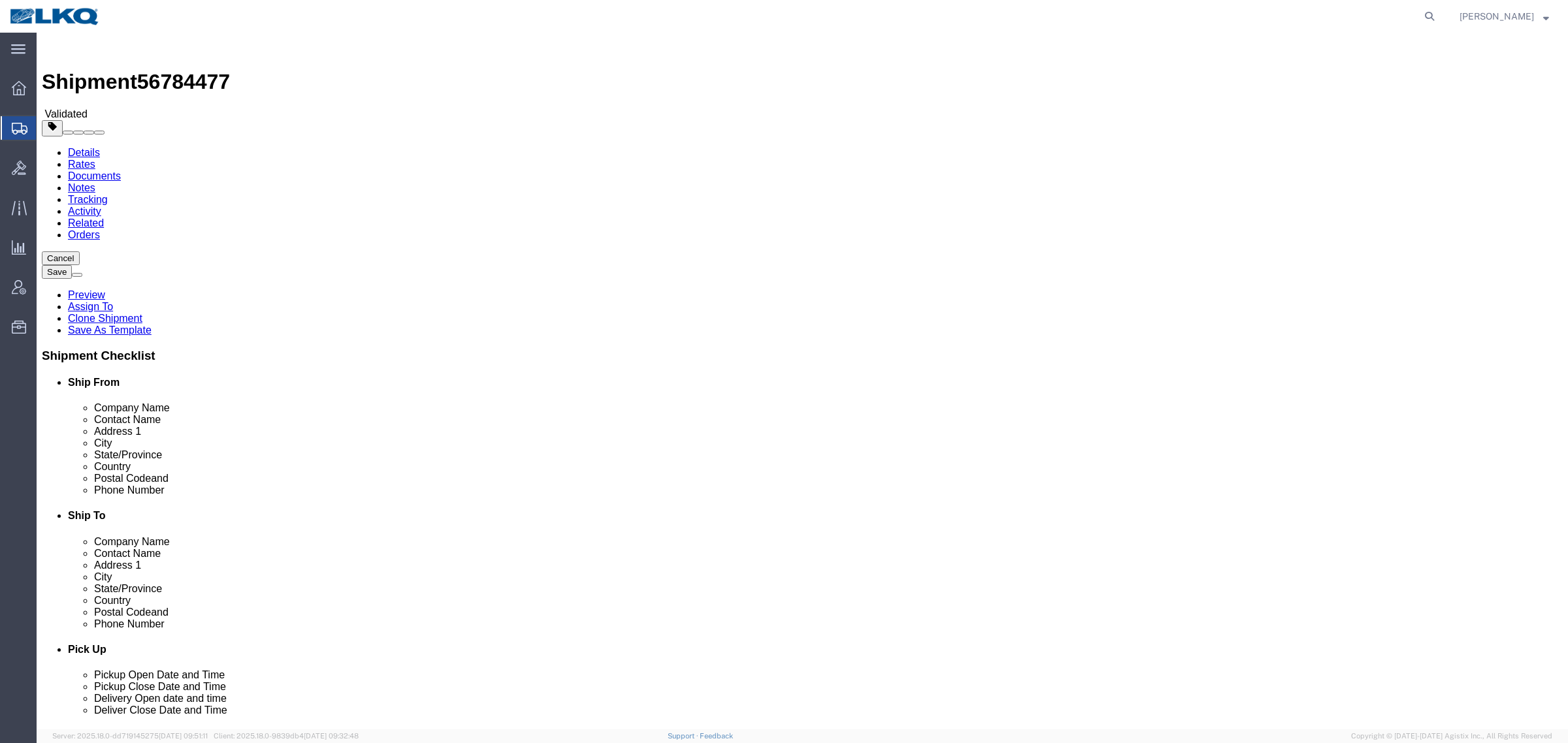
click at [83, 147] on link "Details" at bounding box center [84, 153] width 32 height 12
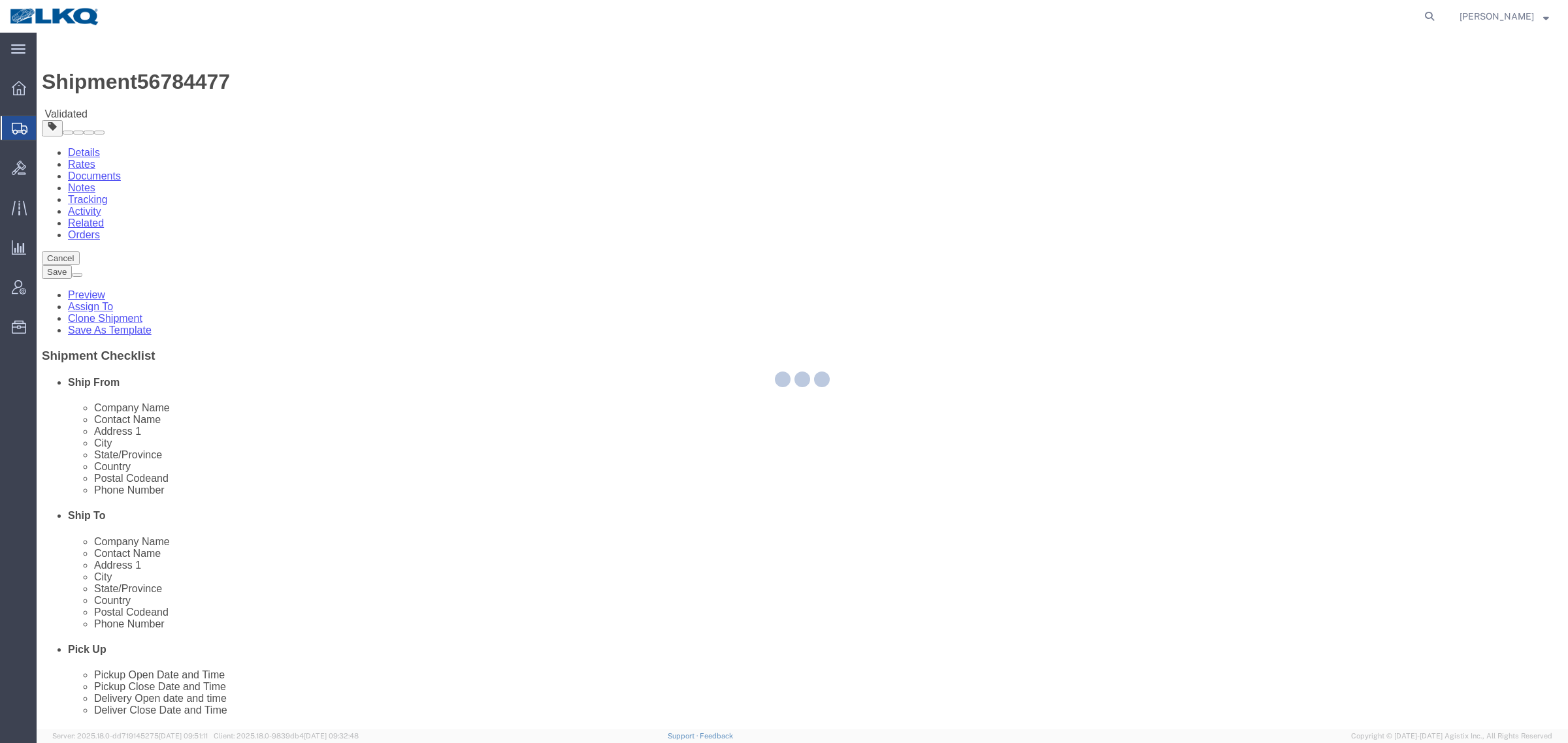
select select "28707"
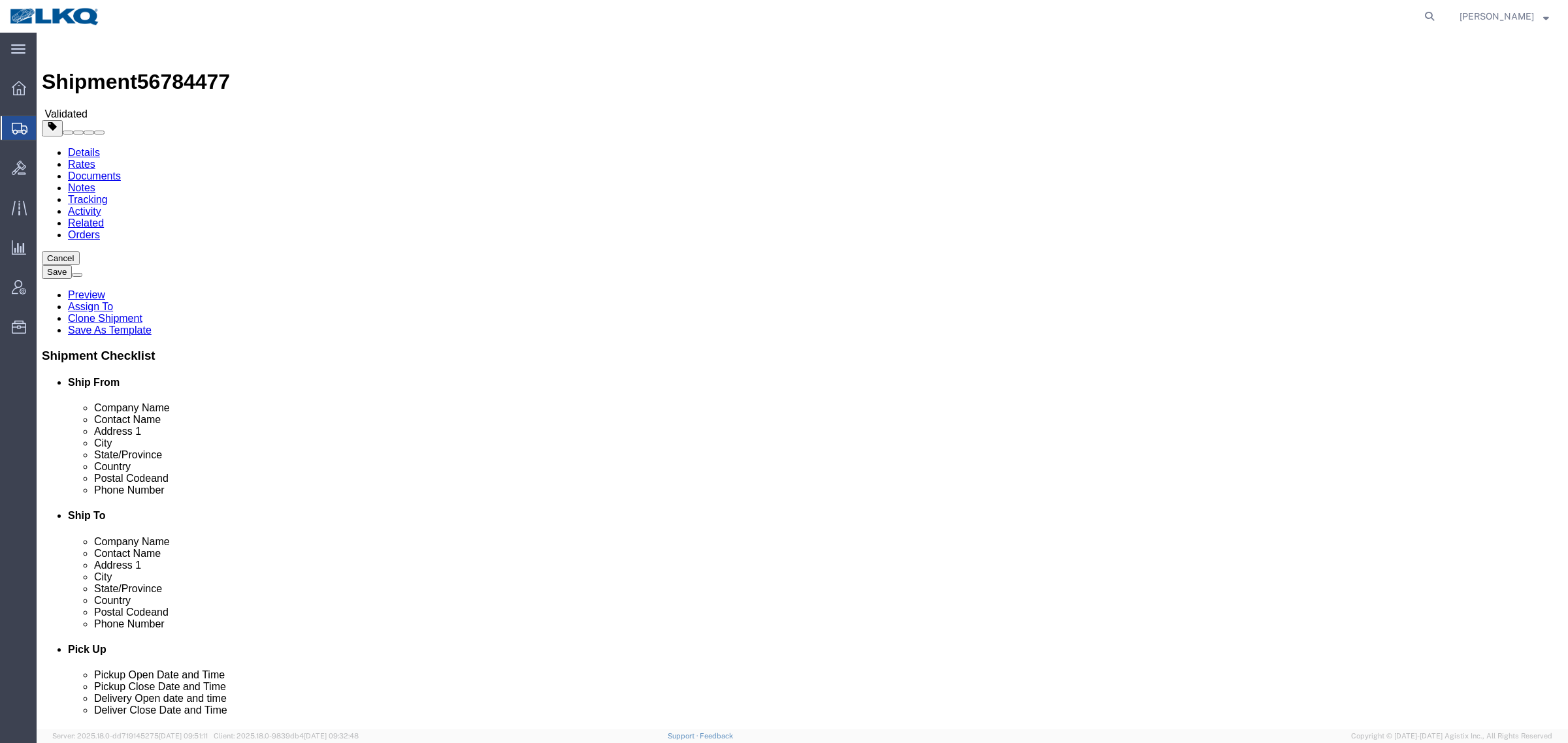
drag, startPoint x: 209, startPoint y: 50, endPoint x: 245, endPoint y: 83, distance: 48.8
click link "Notes"
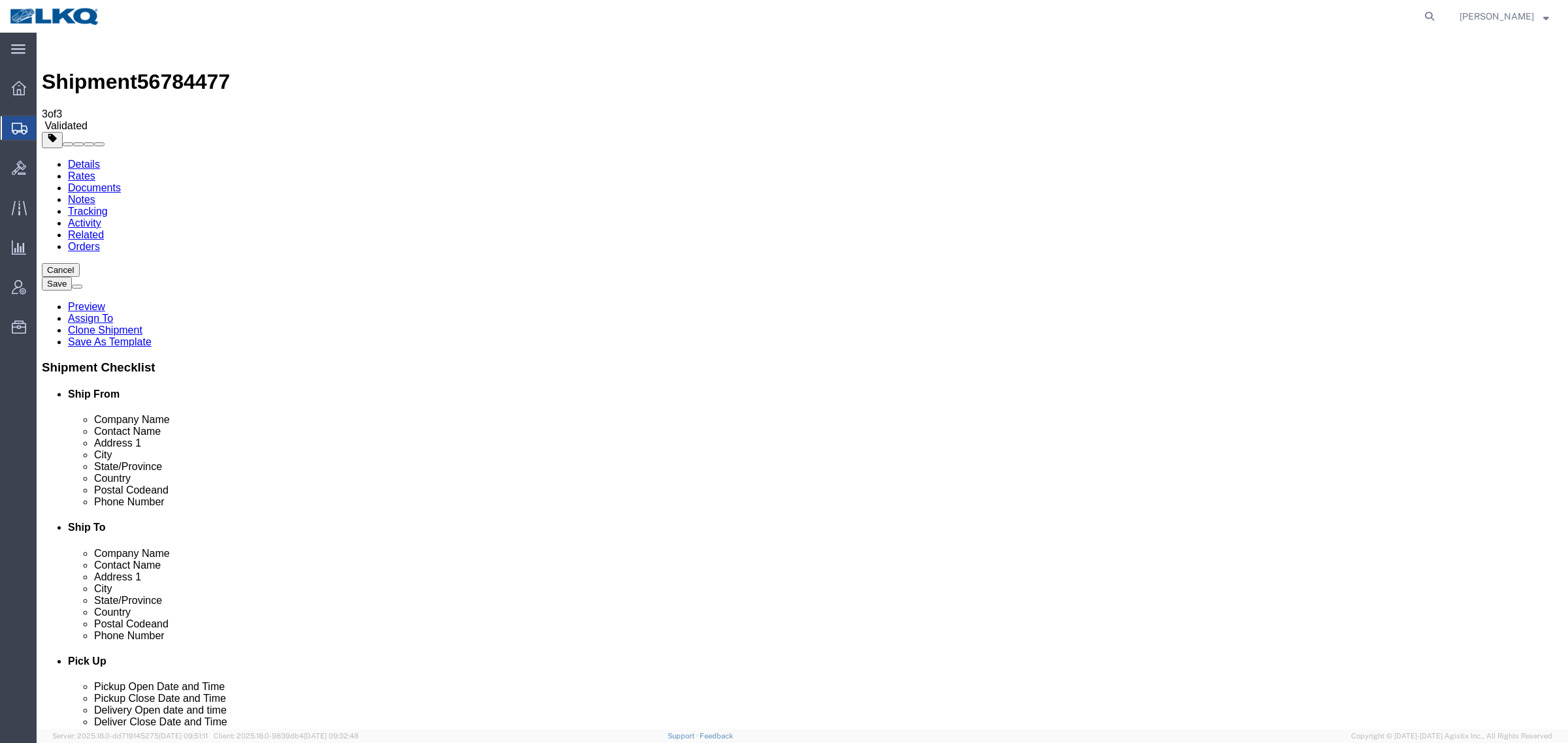
click at [82, 158] on link "Details" at bounding box center [84, 164] width 32 height 12
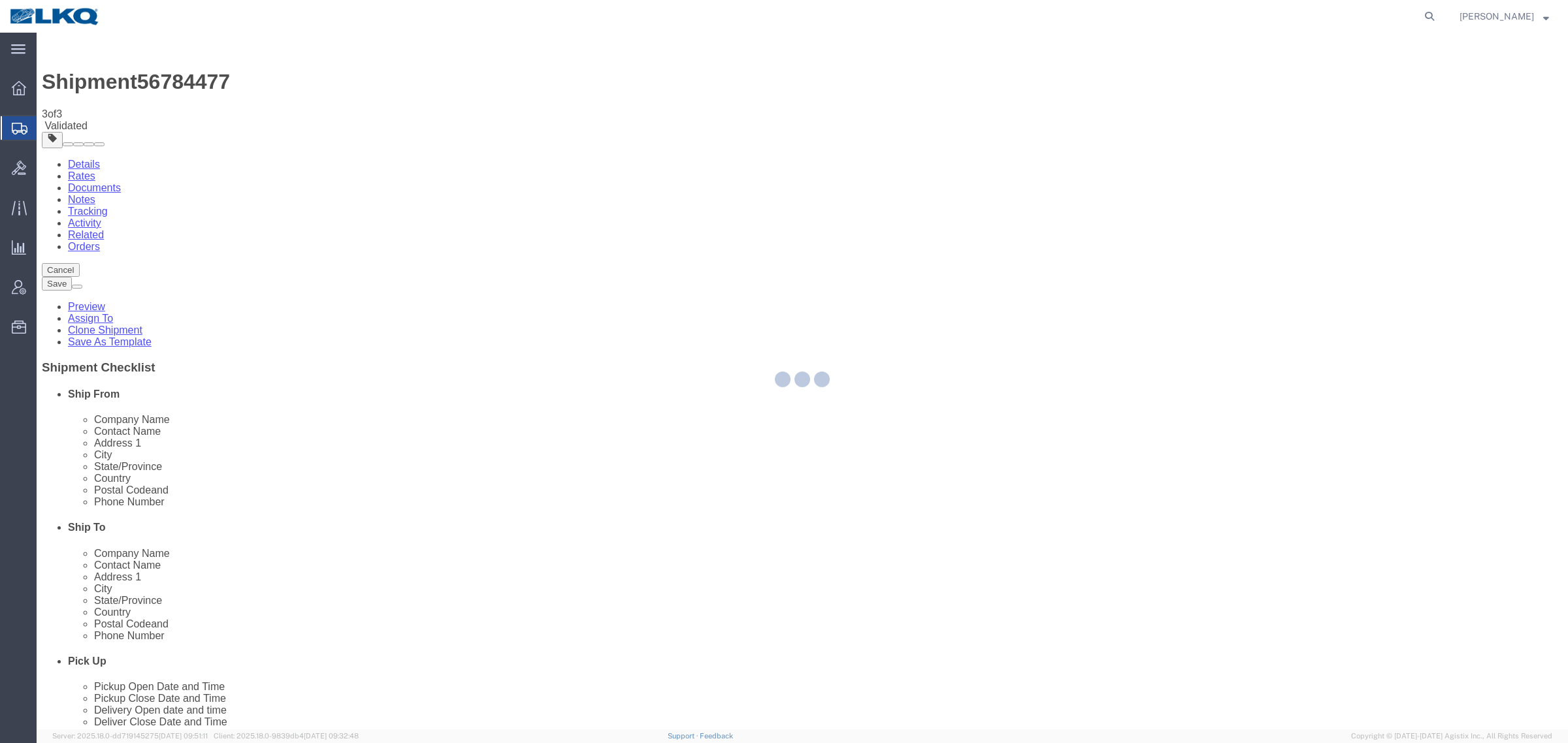
select select "28707"
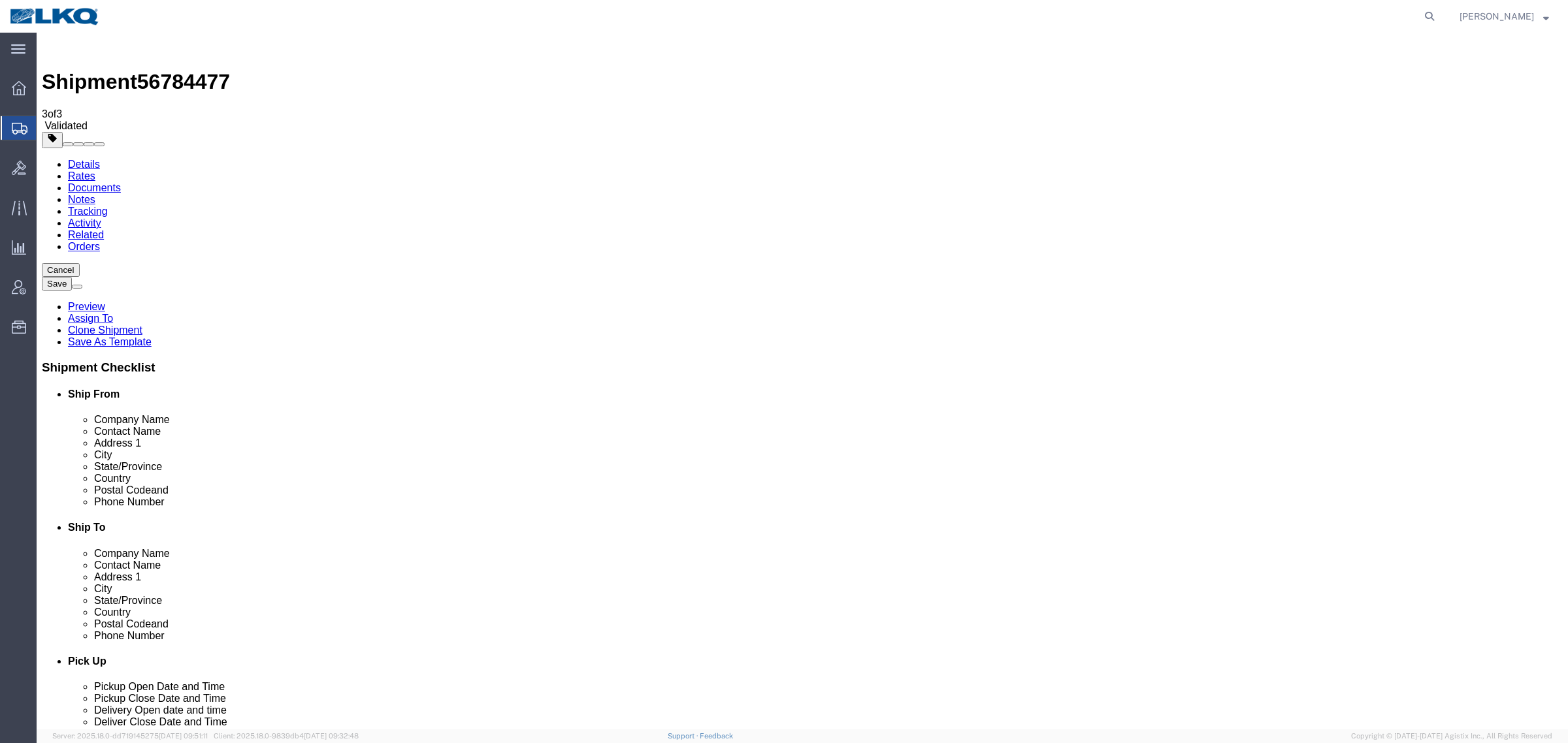
click span "56784477"
copy span "56784477"
click span "56784477"
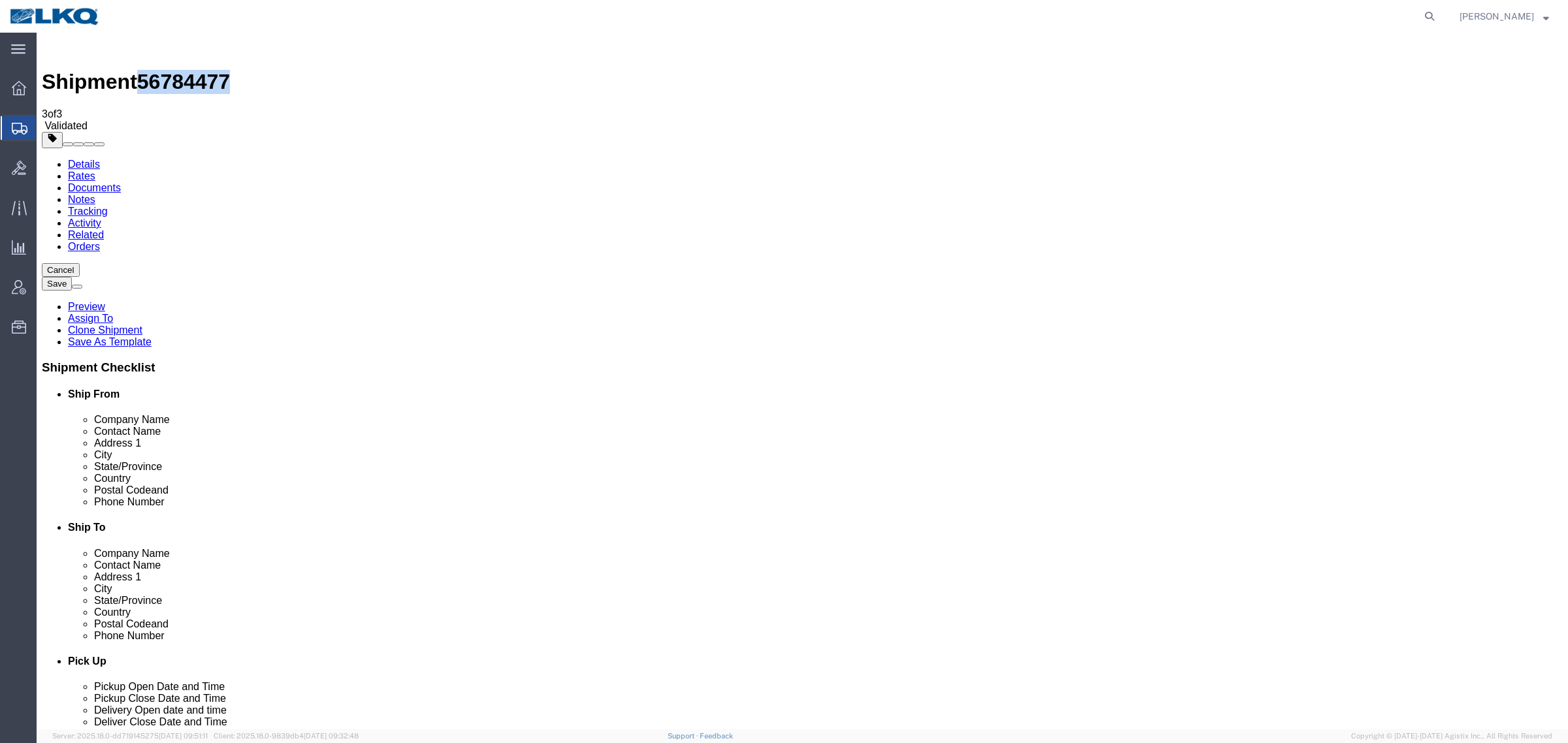
copy span "56784477"
click div "Shipment Information Package Information Special Services Loading Routing"
click span "56784477"
copy span "56784477"
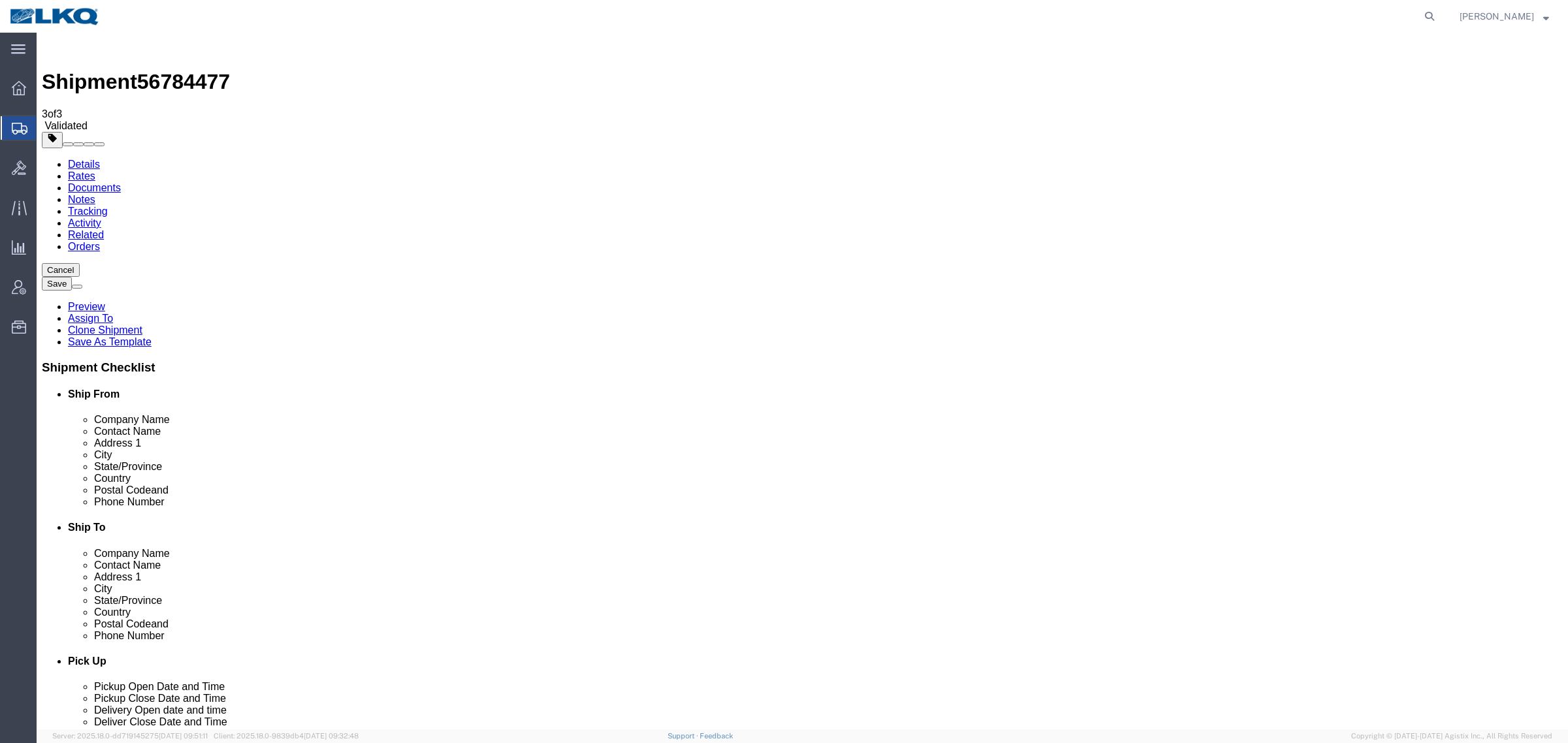
click div "Shipment Information Package Information Special Services Loading Routing"
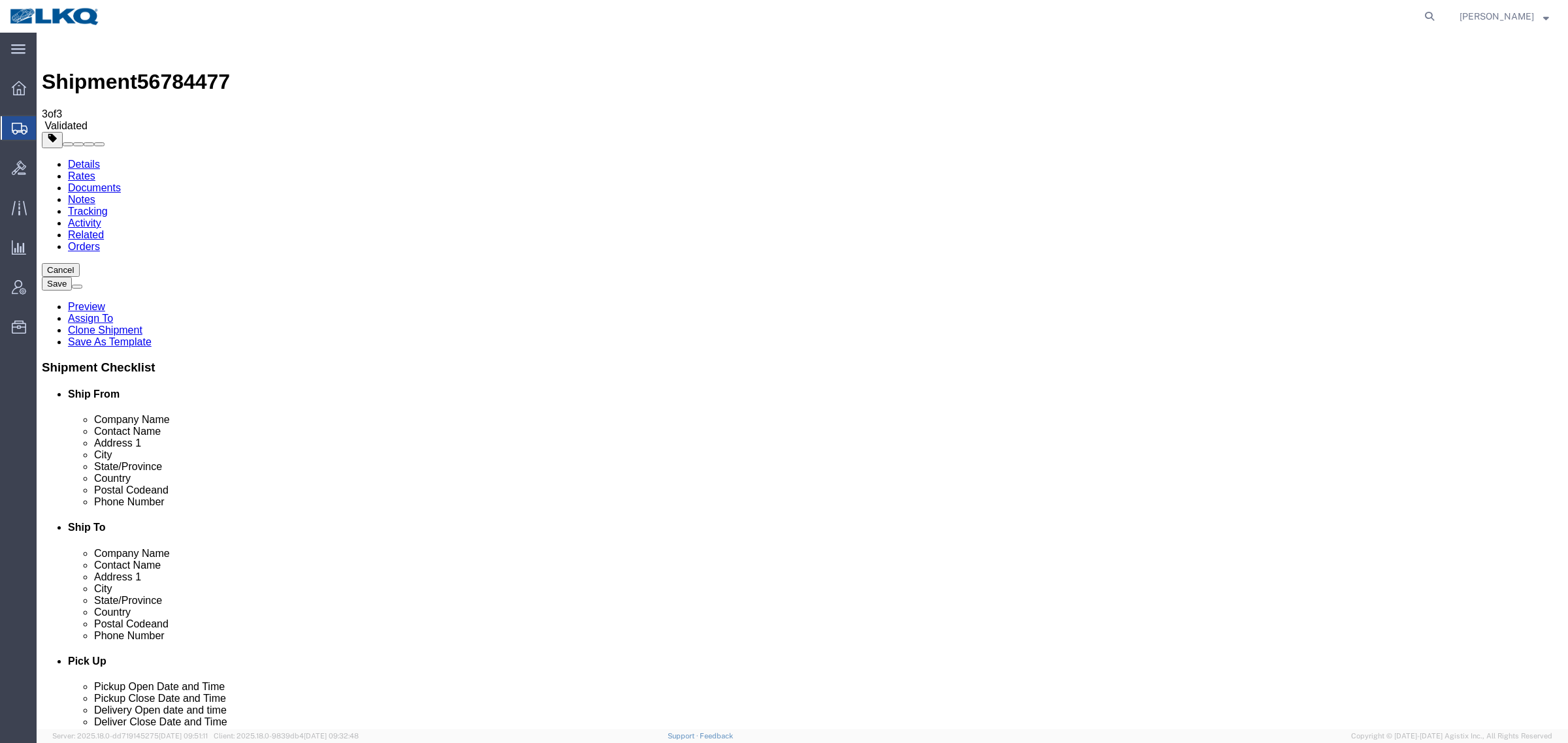
click input "91761"
click input "77507"
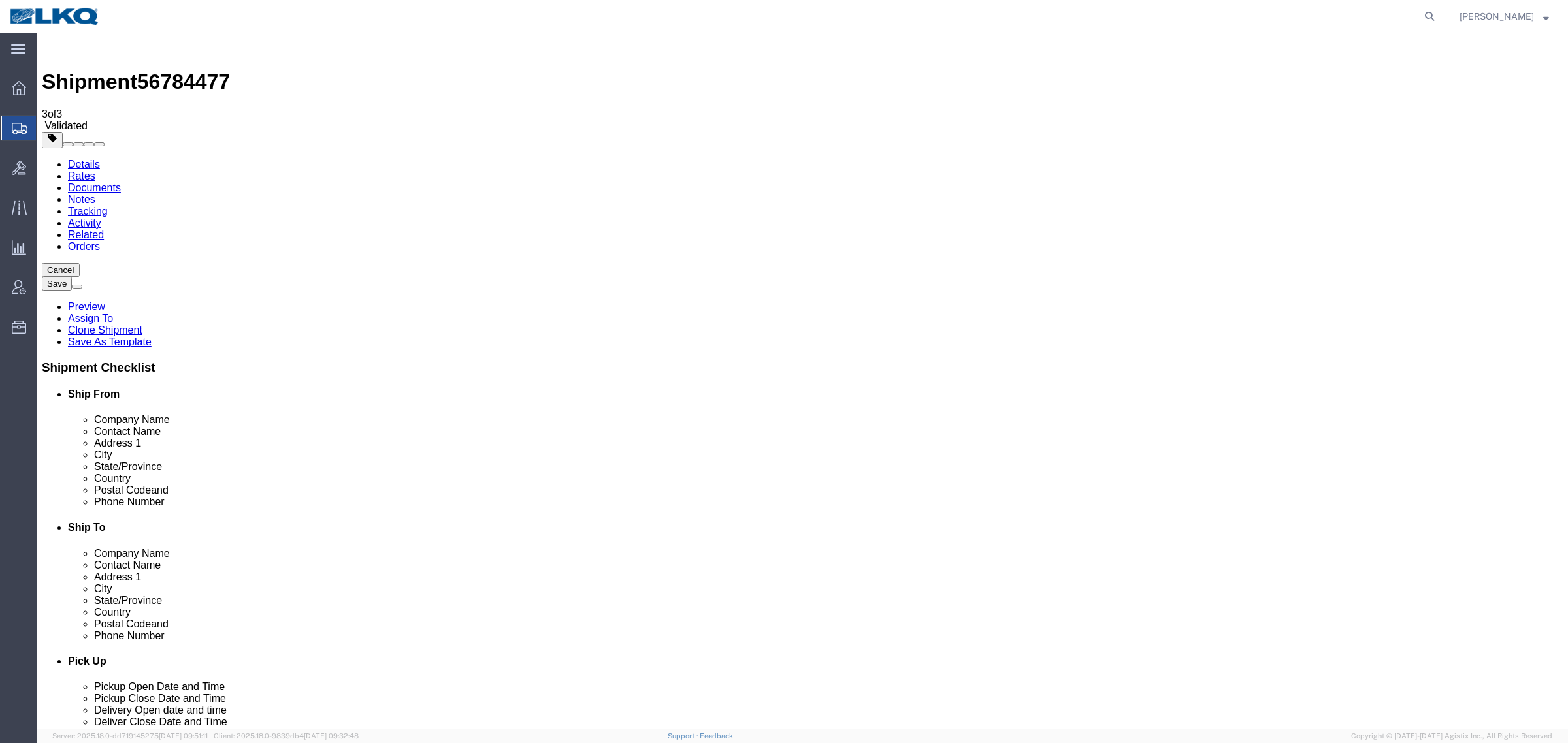
click link "Notes"
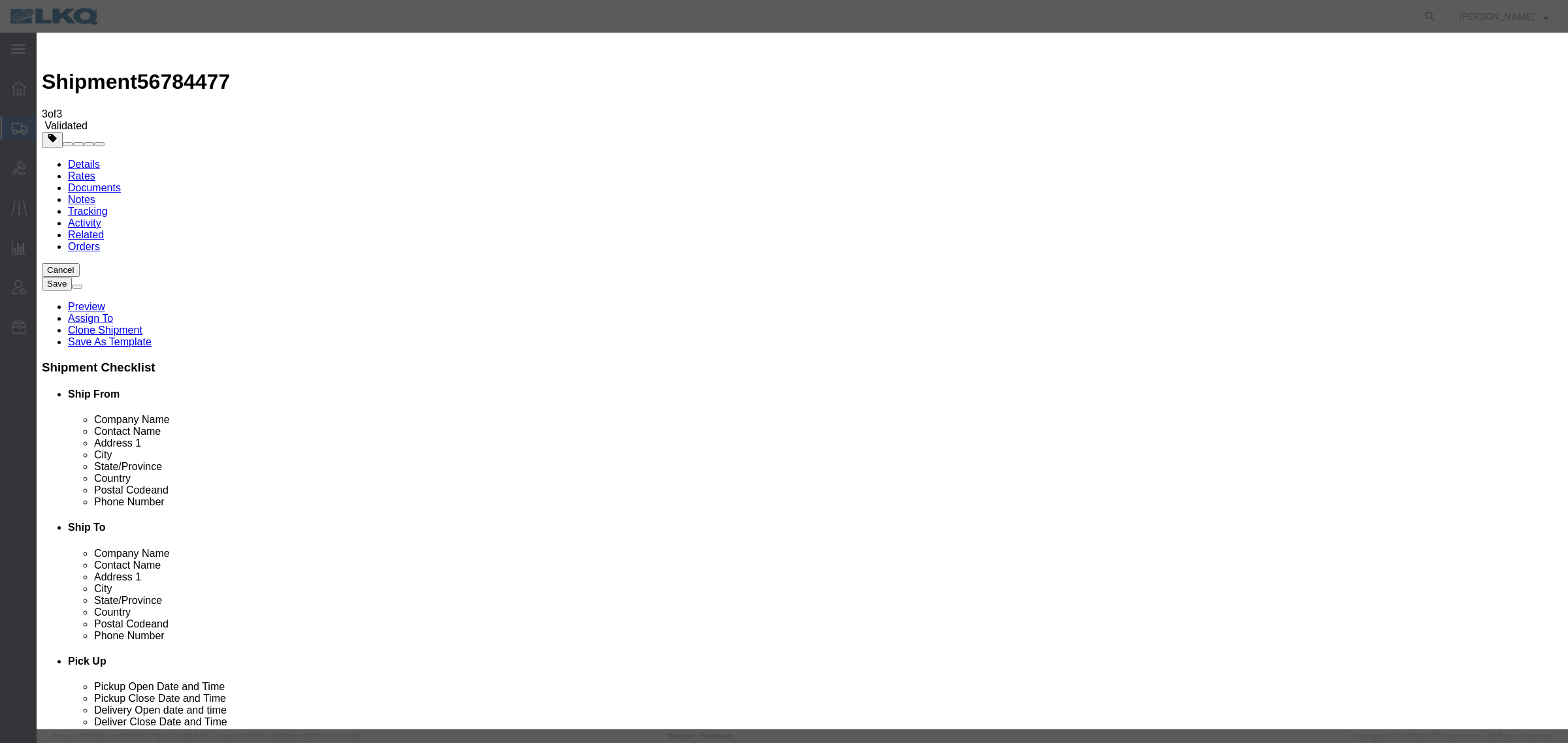
select select "BID_NOTES"
select select "PRIVATE_TO_ACCOUNT"
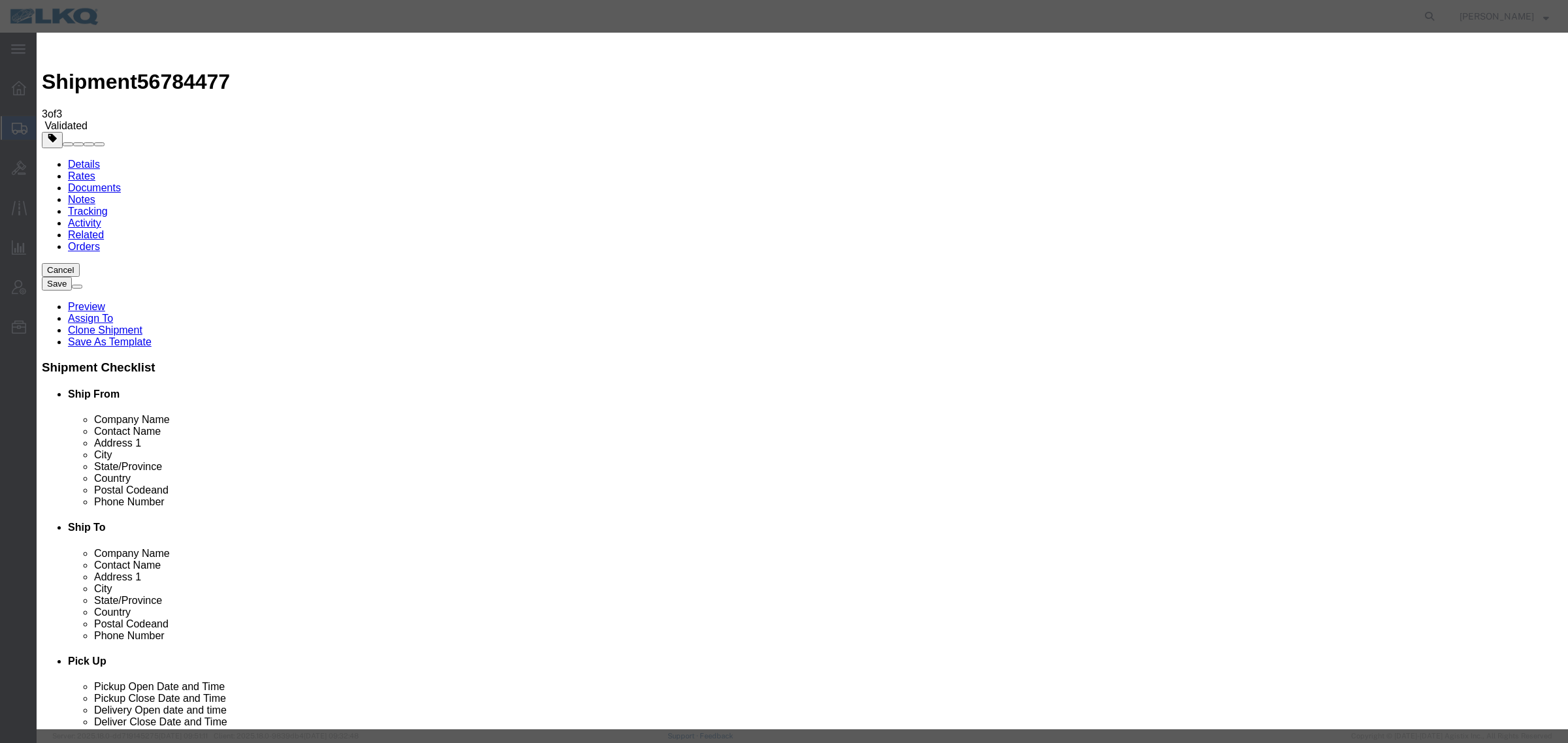
type textarea "DAT: $3399"
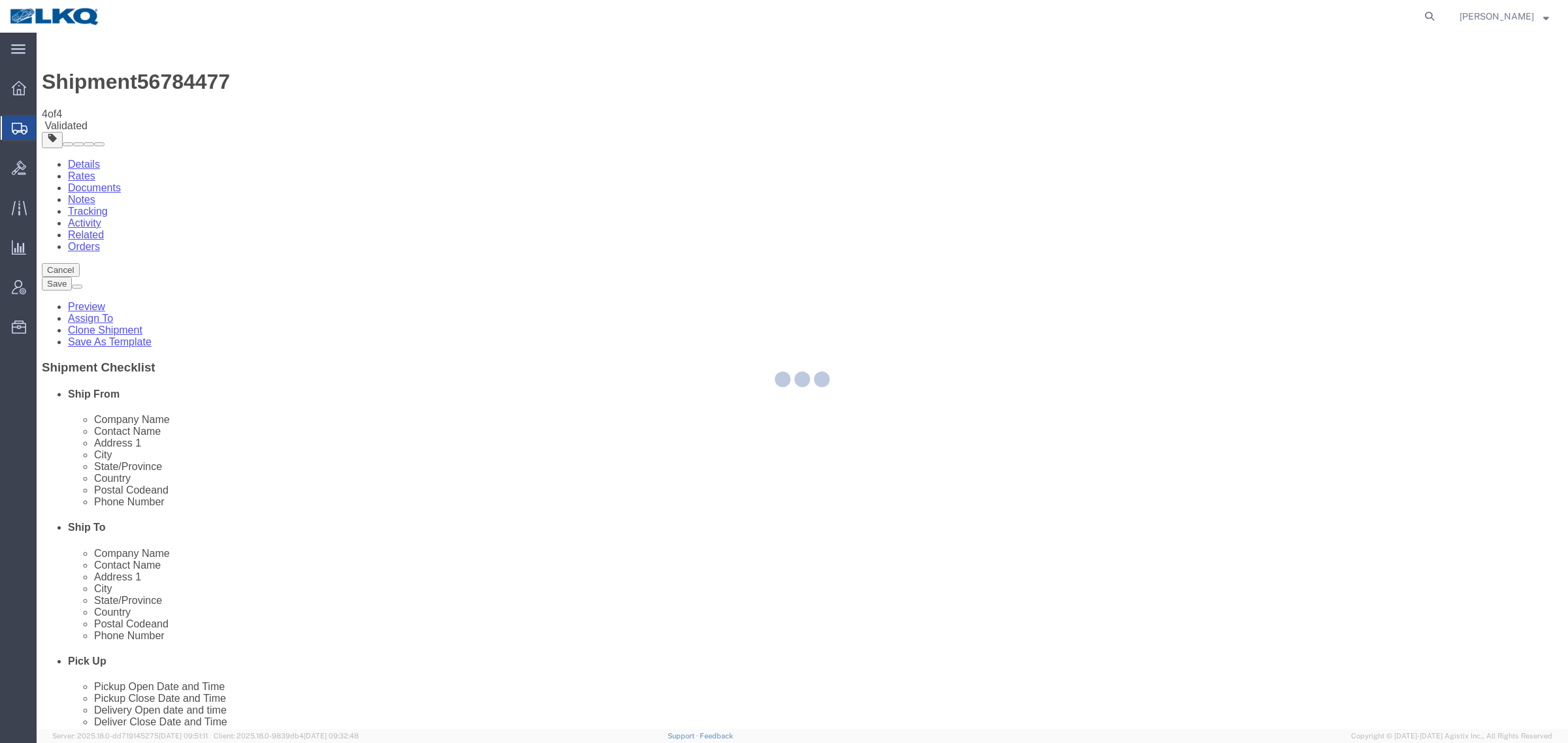
select select "28707"
select select "TL"
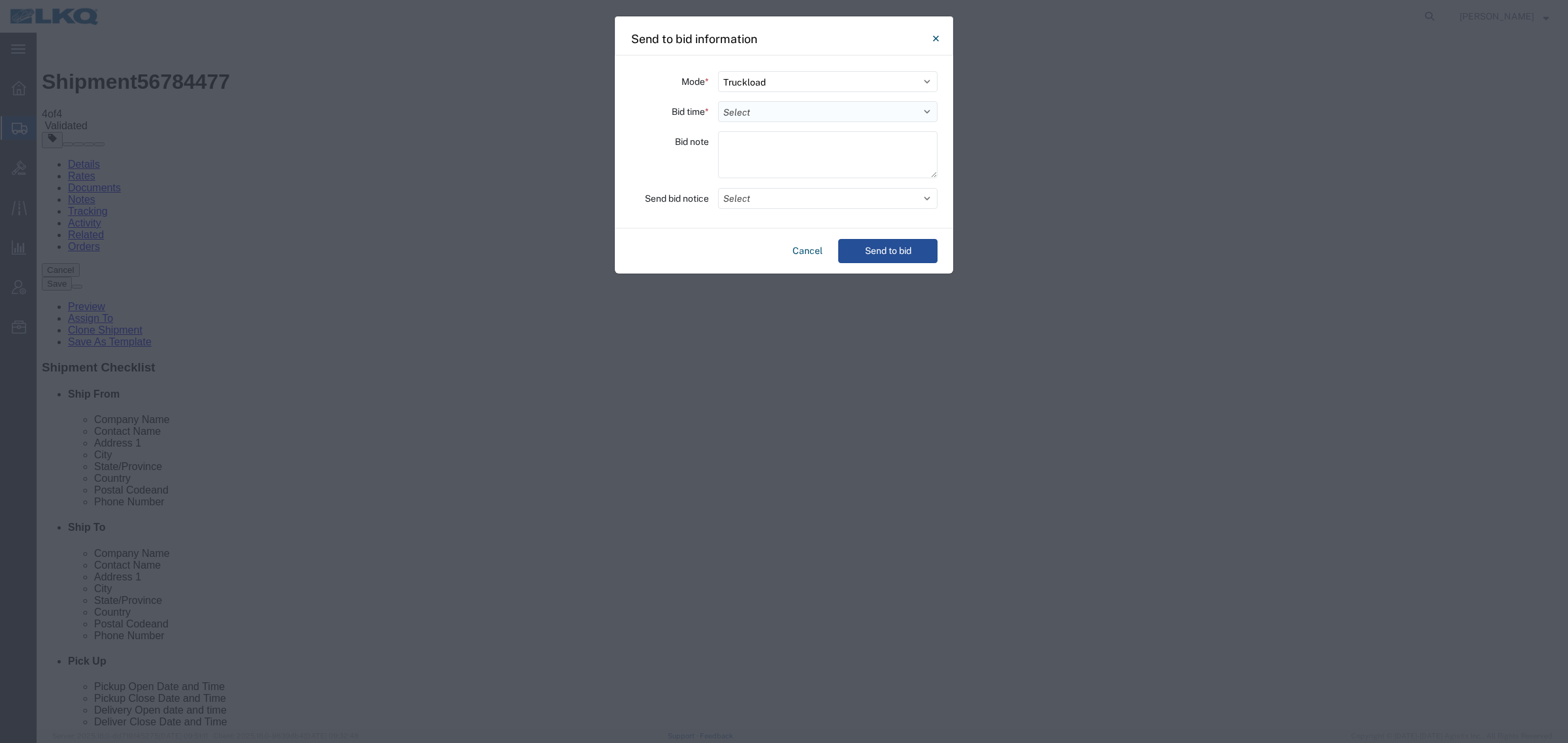
click at [809, 106] on select "Select 30 Min (Rush) 1 Hour (Rush) 2 Hours (Rush) 4 Hours (Rush) 8 Hours (Rush)…" at bounding box center [828, 111] width 220 height 21
select select "12"
click at [718, 101] on select "Select 30 Min (Rush) 1 Hour (Rush) 2 Hours (Rush) 4 Hours (Rush) 8 Hours (Rush)…" at bounding box center [828, 111] width 220 height 21
click at [897, 250] on button "Send to bid" at bounding box center [887, 251] width 99 height 24
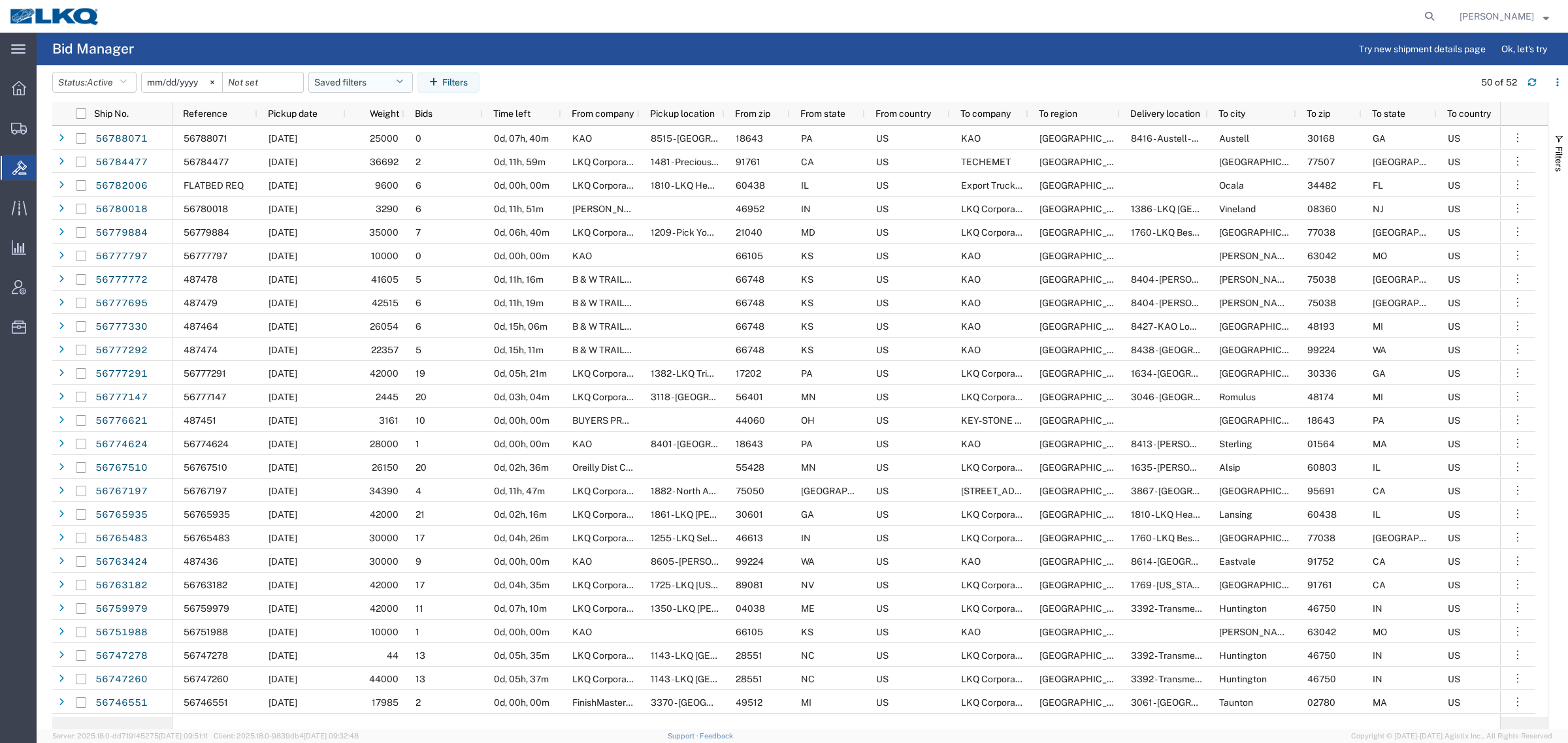
click at [371, 85] on button "Saved filters" at bounding box center [360, 83] width 105 height 21
click at [390, 134] on span "Bid Board" at bounding box center [396, 139] width 171 height 24
type input "2024-12-01"
type input "2025-12-31"
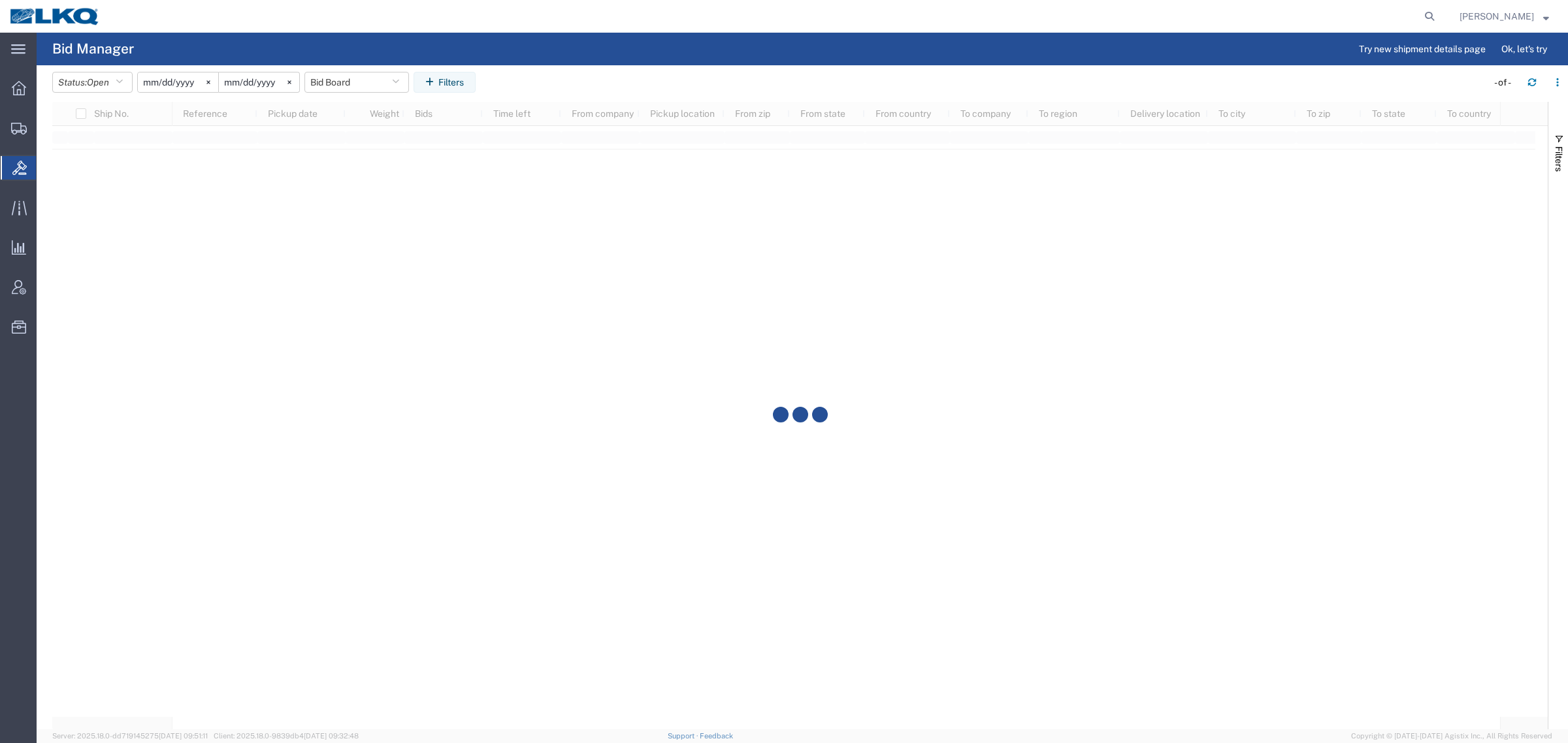
click at [677, 37] on agx-page-header "Bid Manager Try new shipment details page Ok, let's try" at bounding box center [802, 49] width 1531 height 33
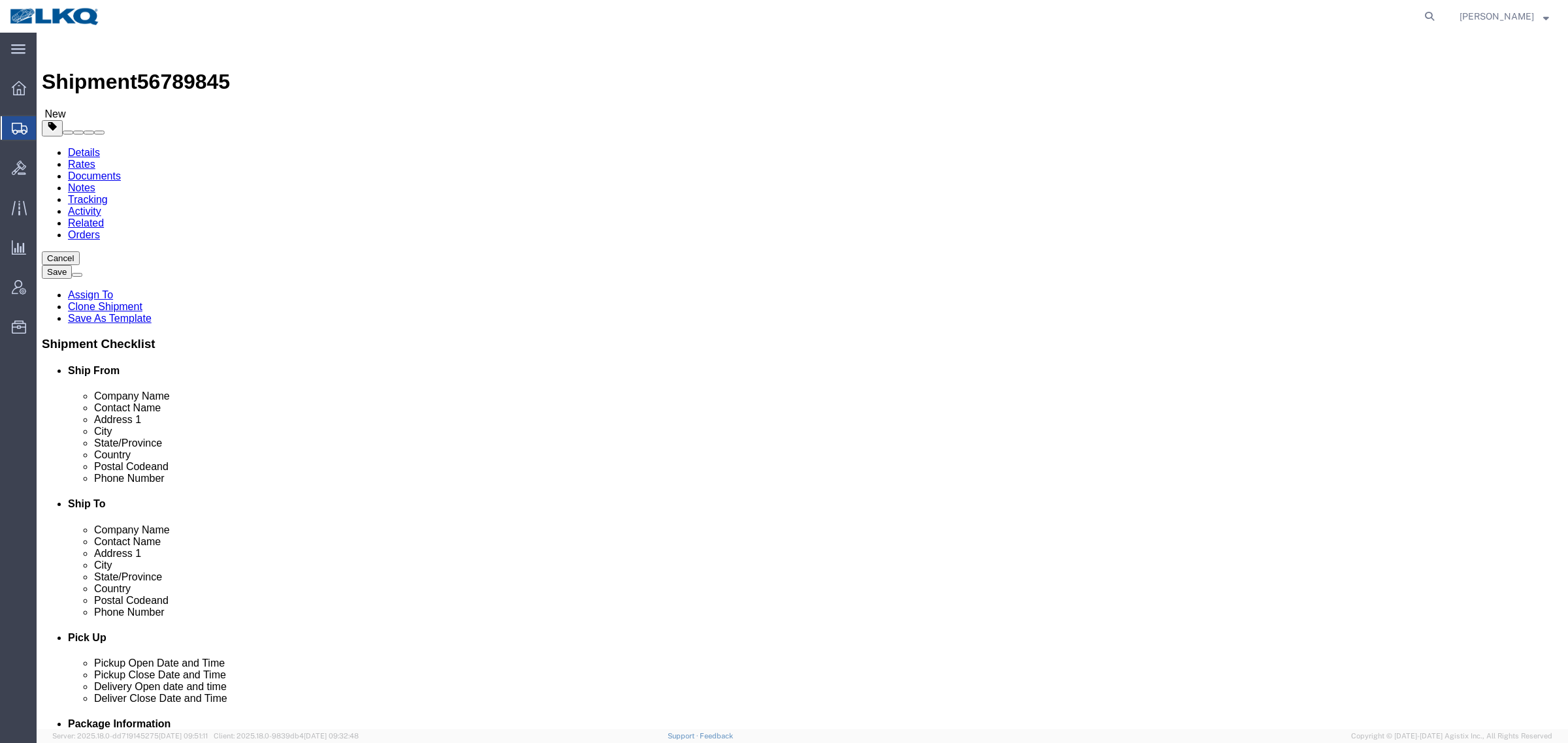
click span "56789845"
copy span "56789845"
select select "64479"
select select "27824"
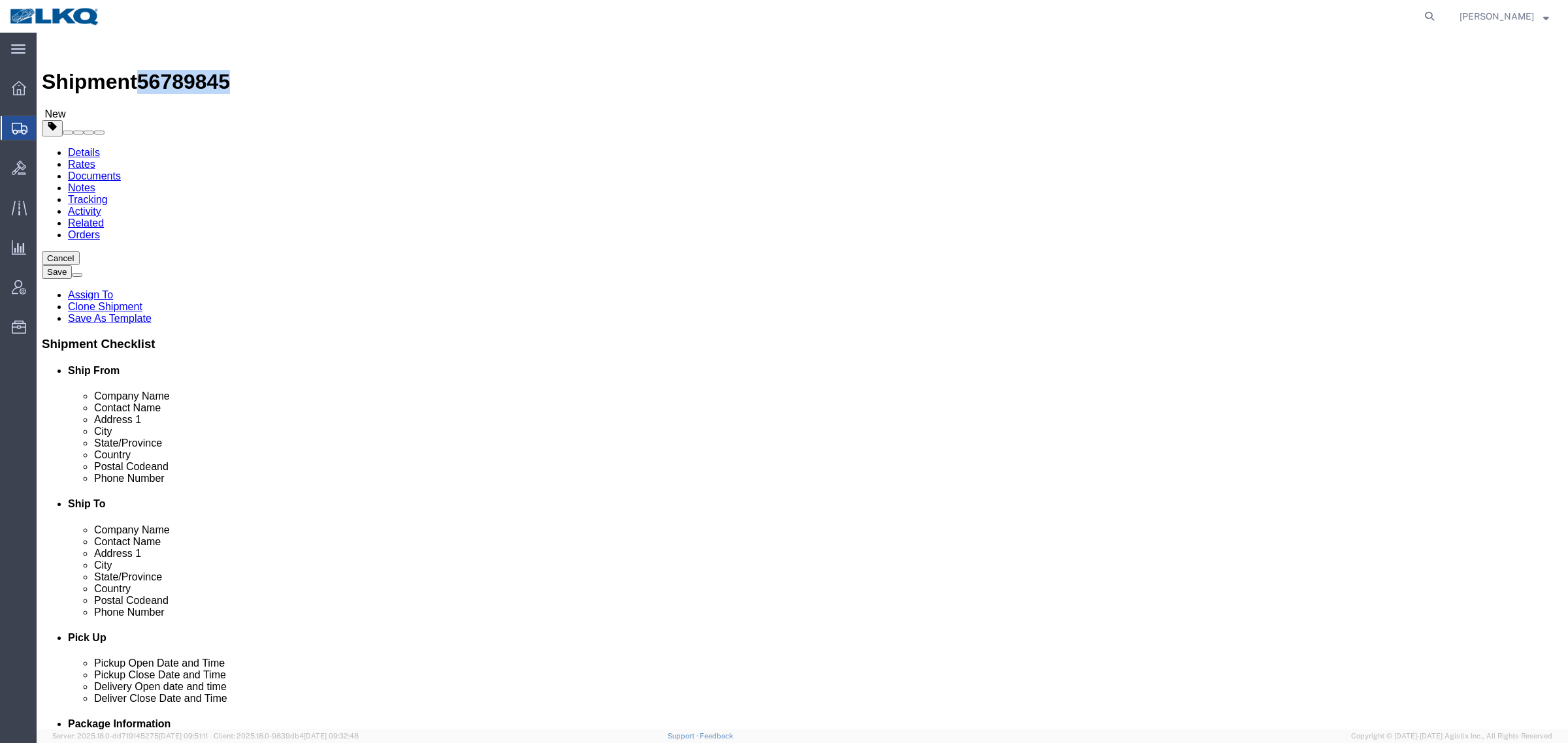
click icon
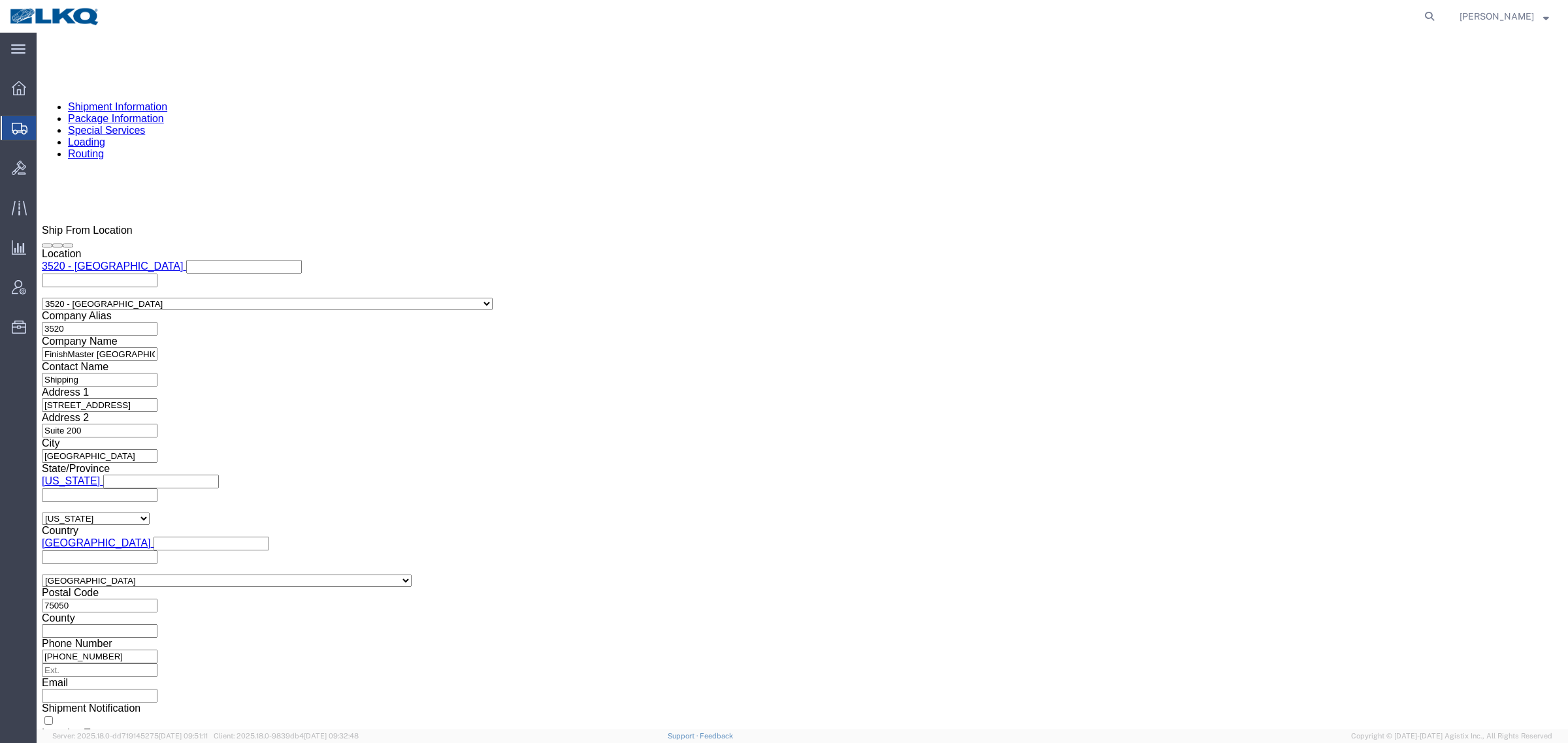
scroll to position [979, 0]
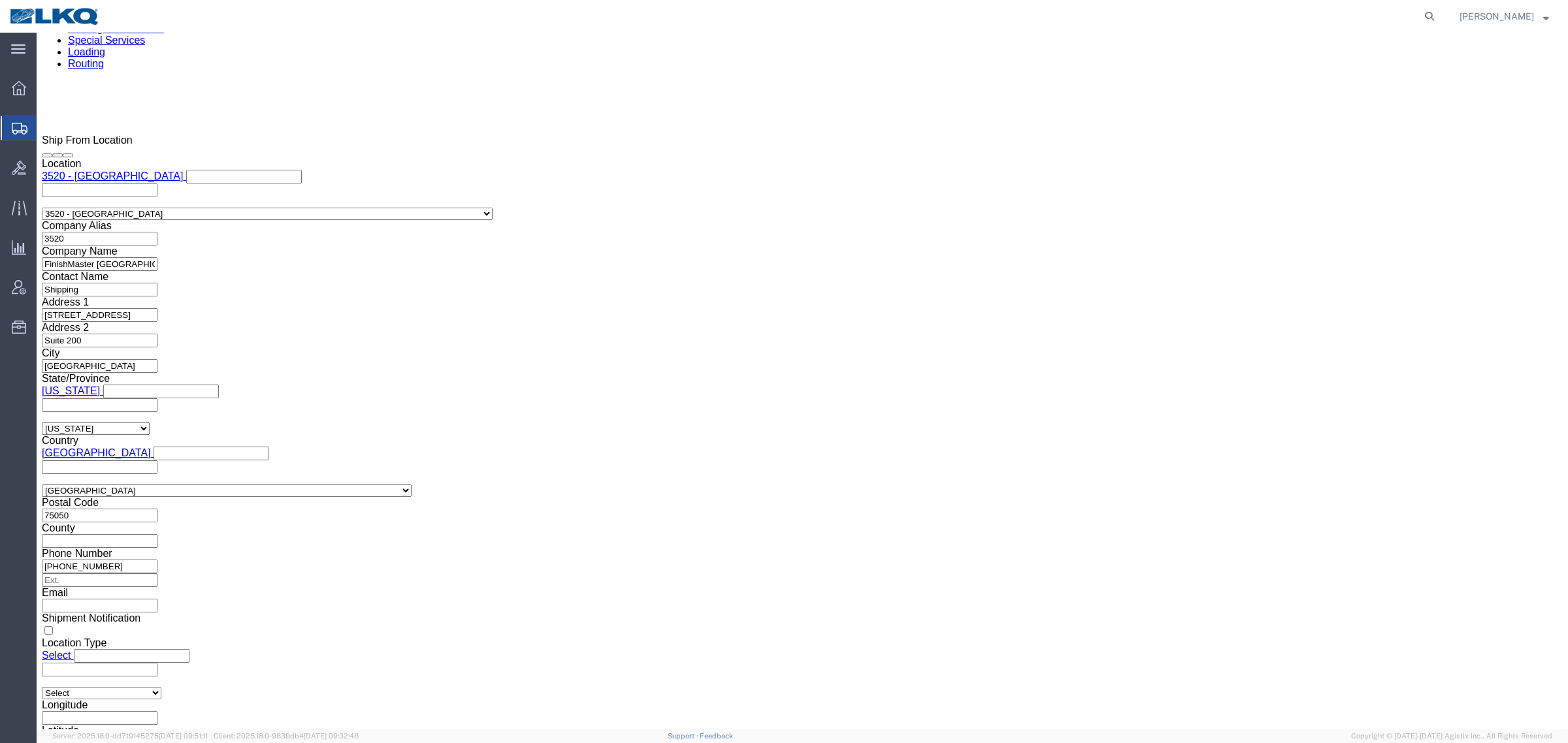
click input "[EMAIL_ADDRESS][DOMAIN_NAME]"
click link "Shipment Information"
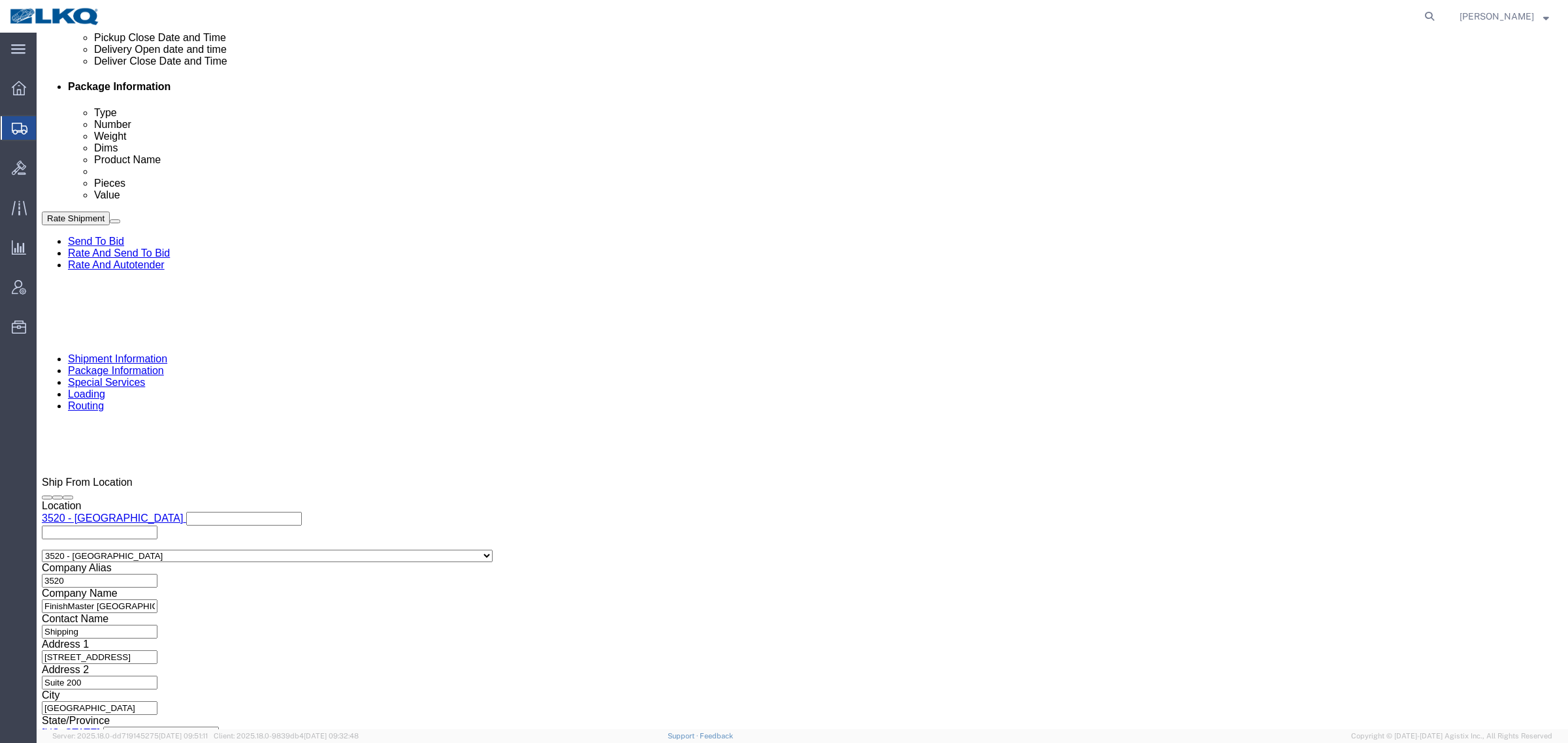
click div
click button "Apply"
click button "Rate Shipment"
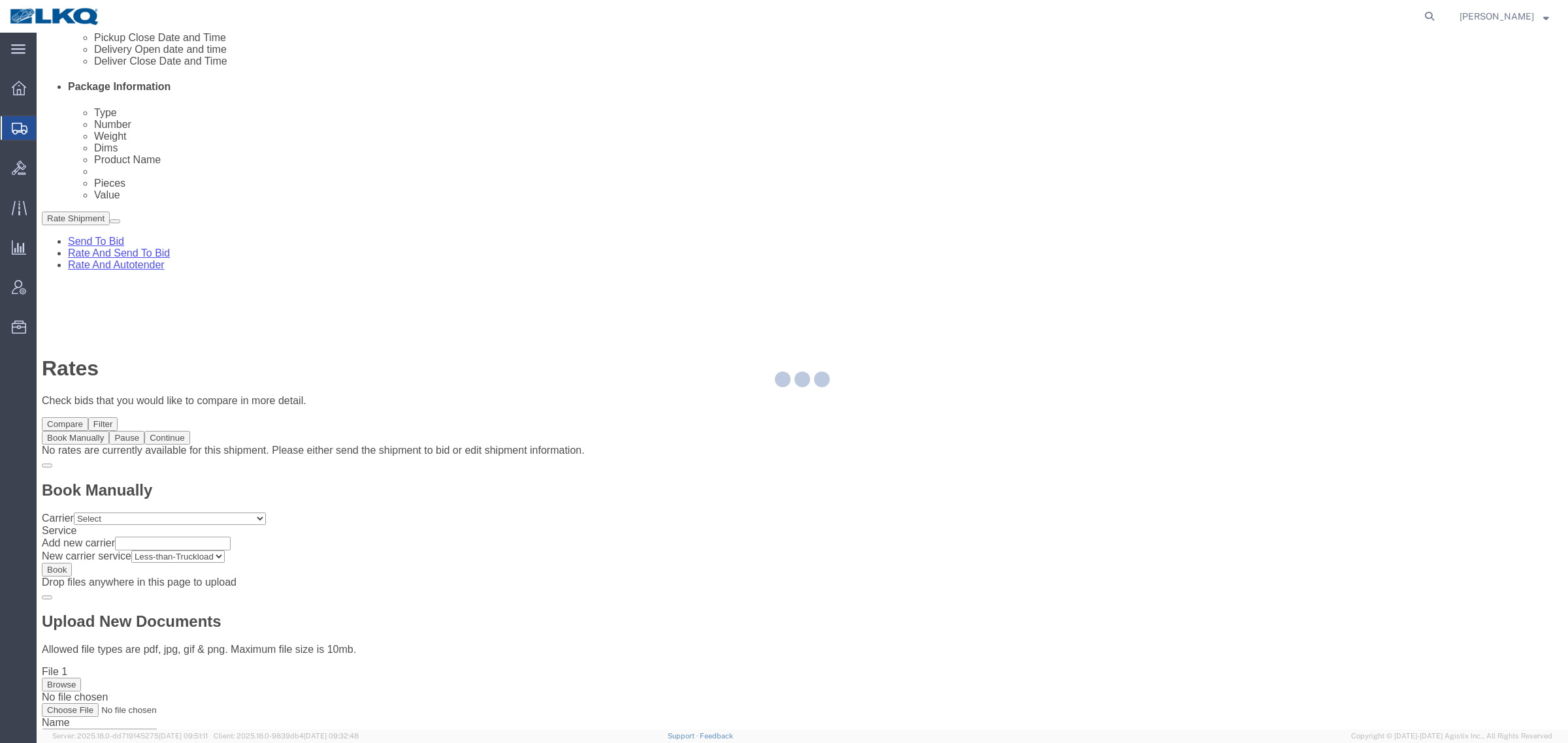
scroll to position [0, 0]
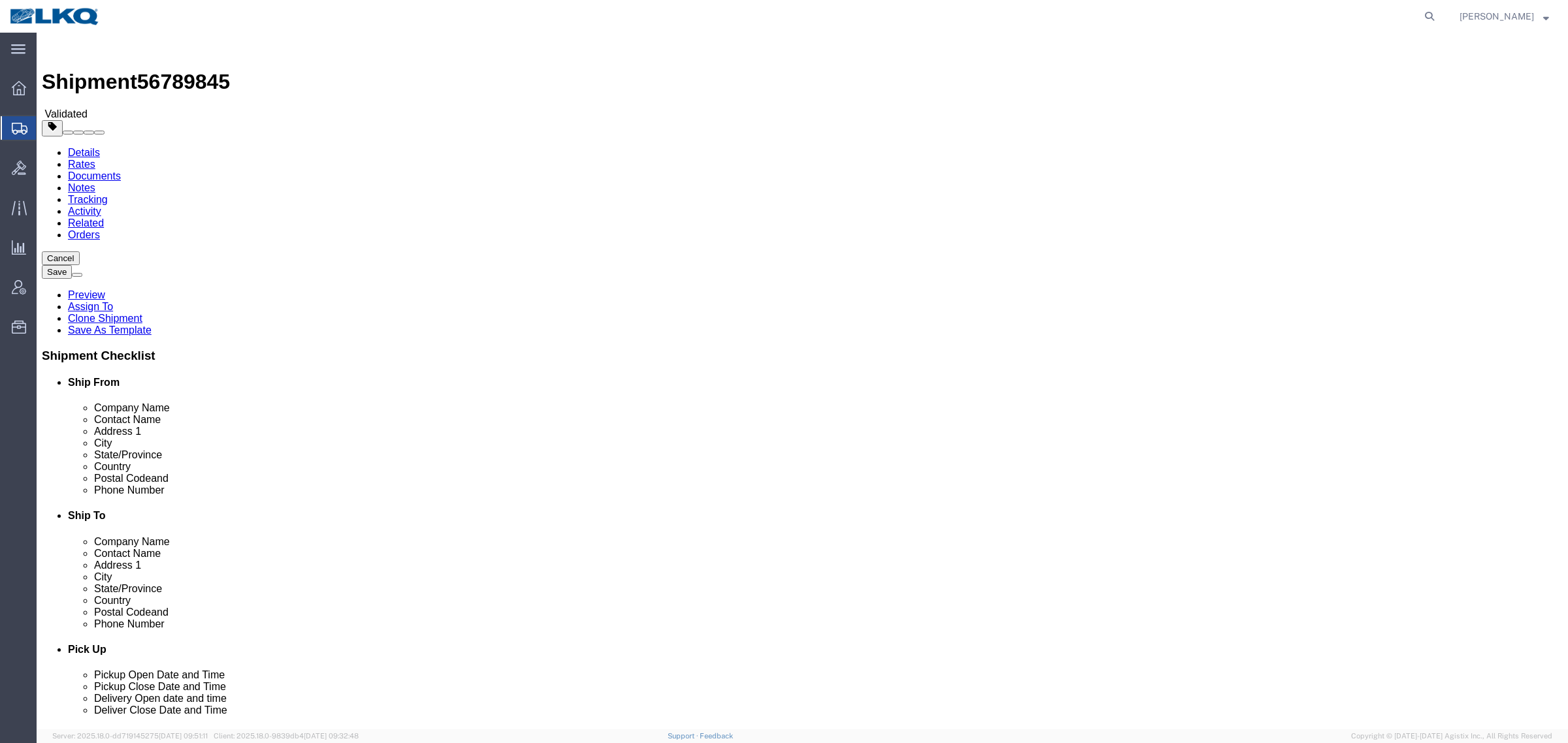
click at [469, 53] on div "Shipment 56789845 Validated" at bounding box center [803, 79] width 1521 height 83
drag, startPoint x: 398, startPoint y: 349, endPoint x: 403, endPoint y: 324, distance: 25.5
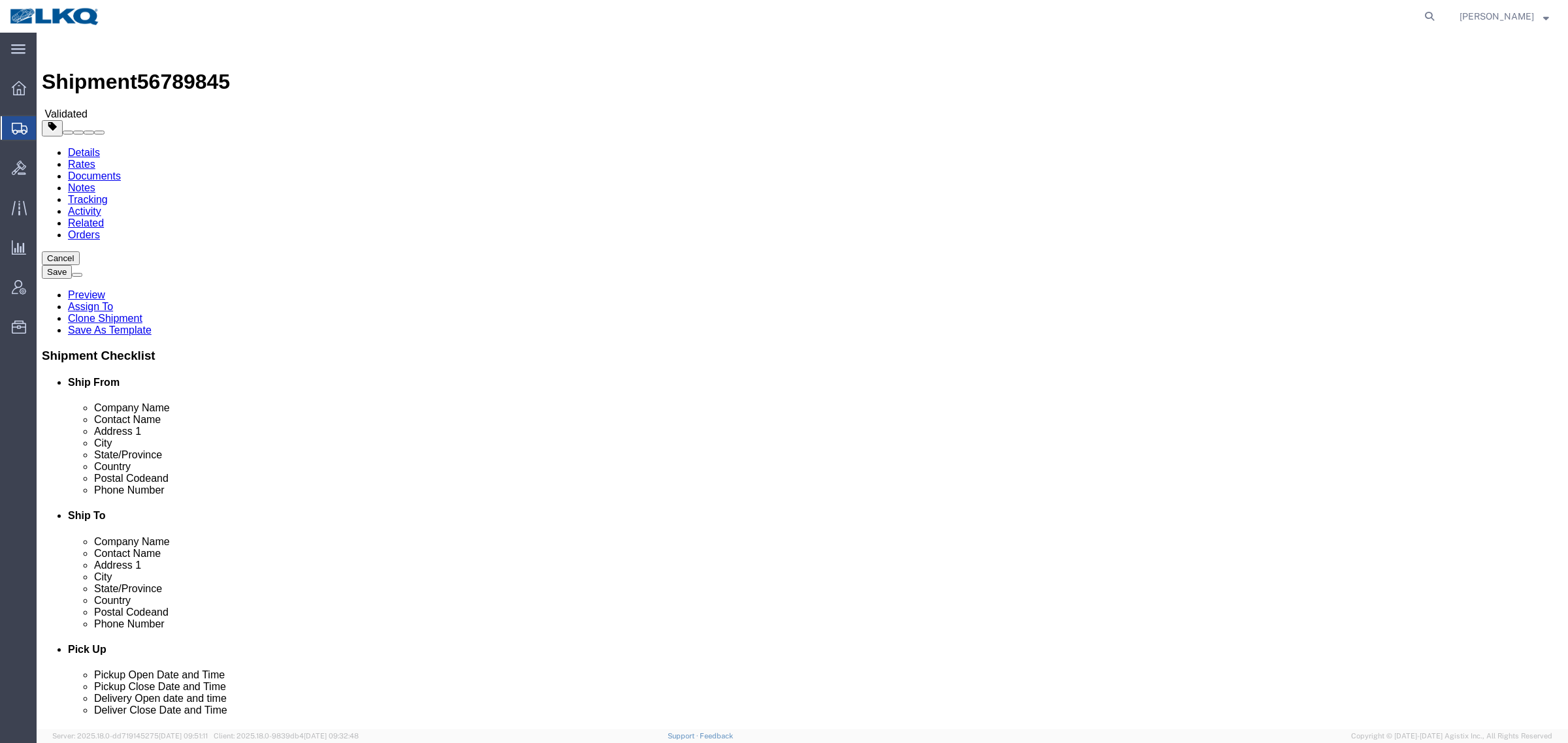
click at [95, 158] on link "Rates" at bounding box center [82, 164] width 28 height 12
click at [74, 147] on link "Details" at bounding box center [84, 153] width 32 height 12
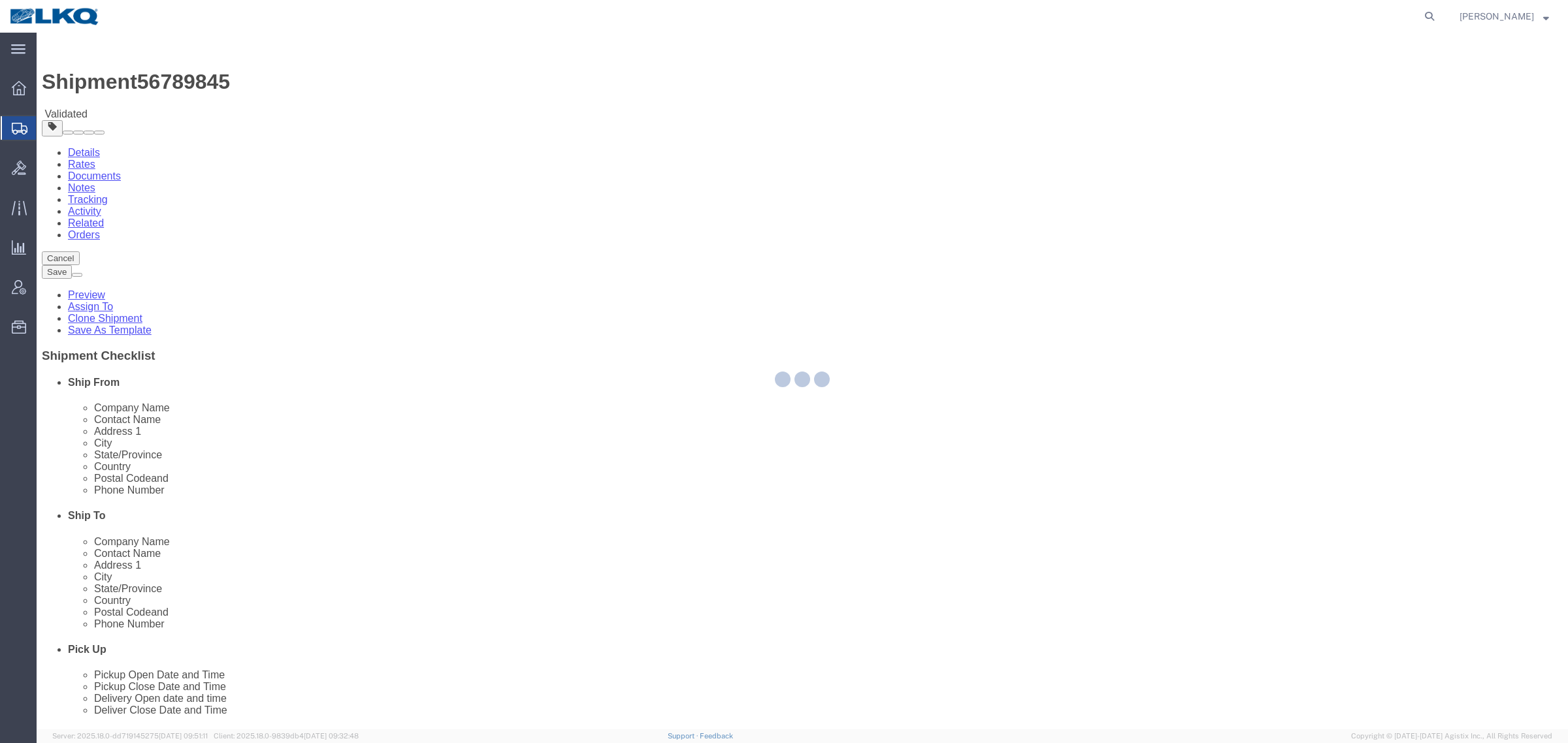
select select "64479"
select select "27824"
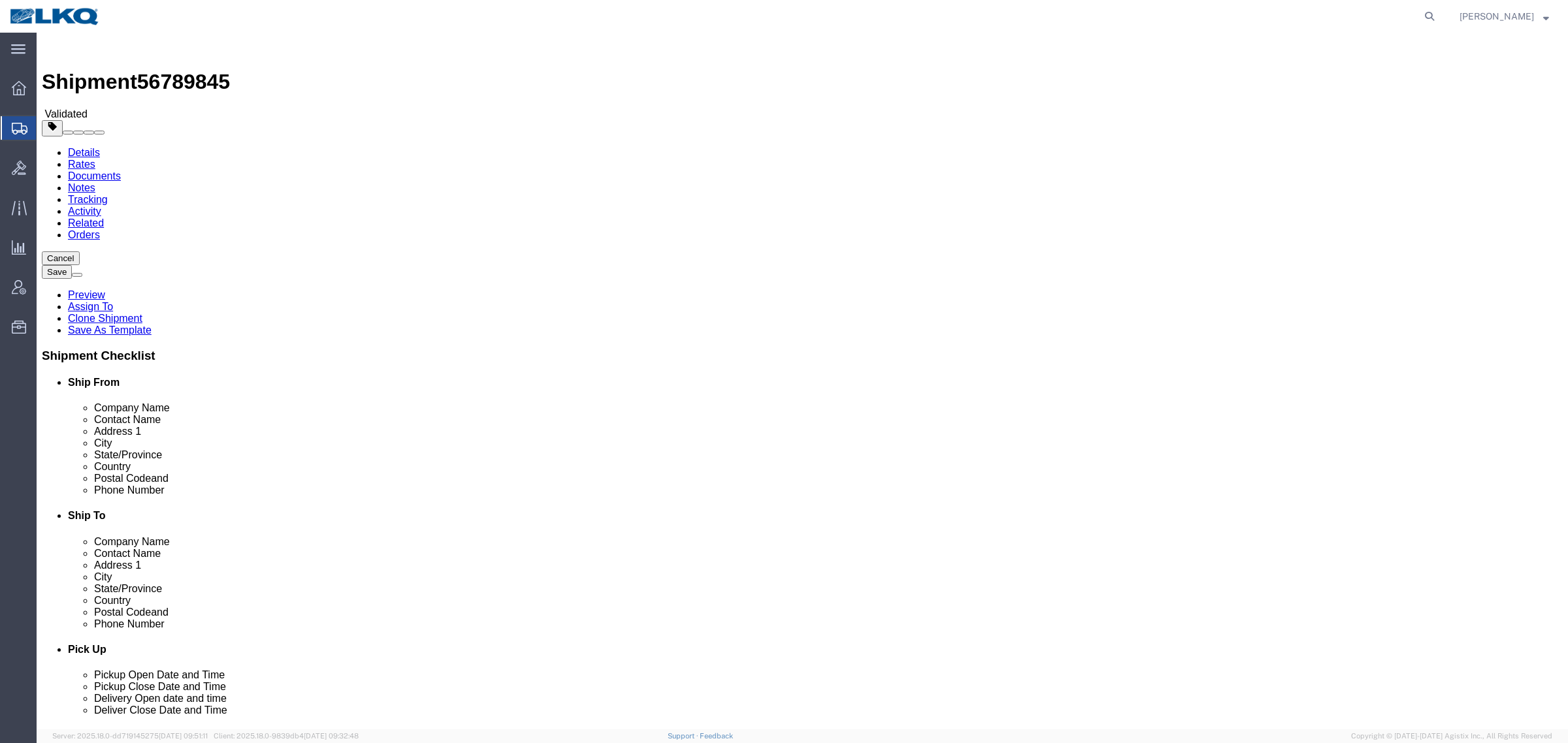
click input "75050"
click input "85040"
click link "Notes"
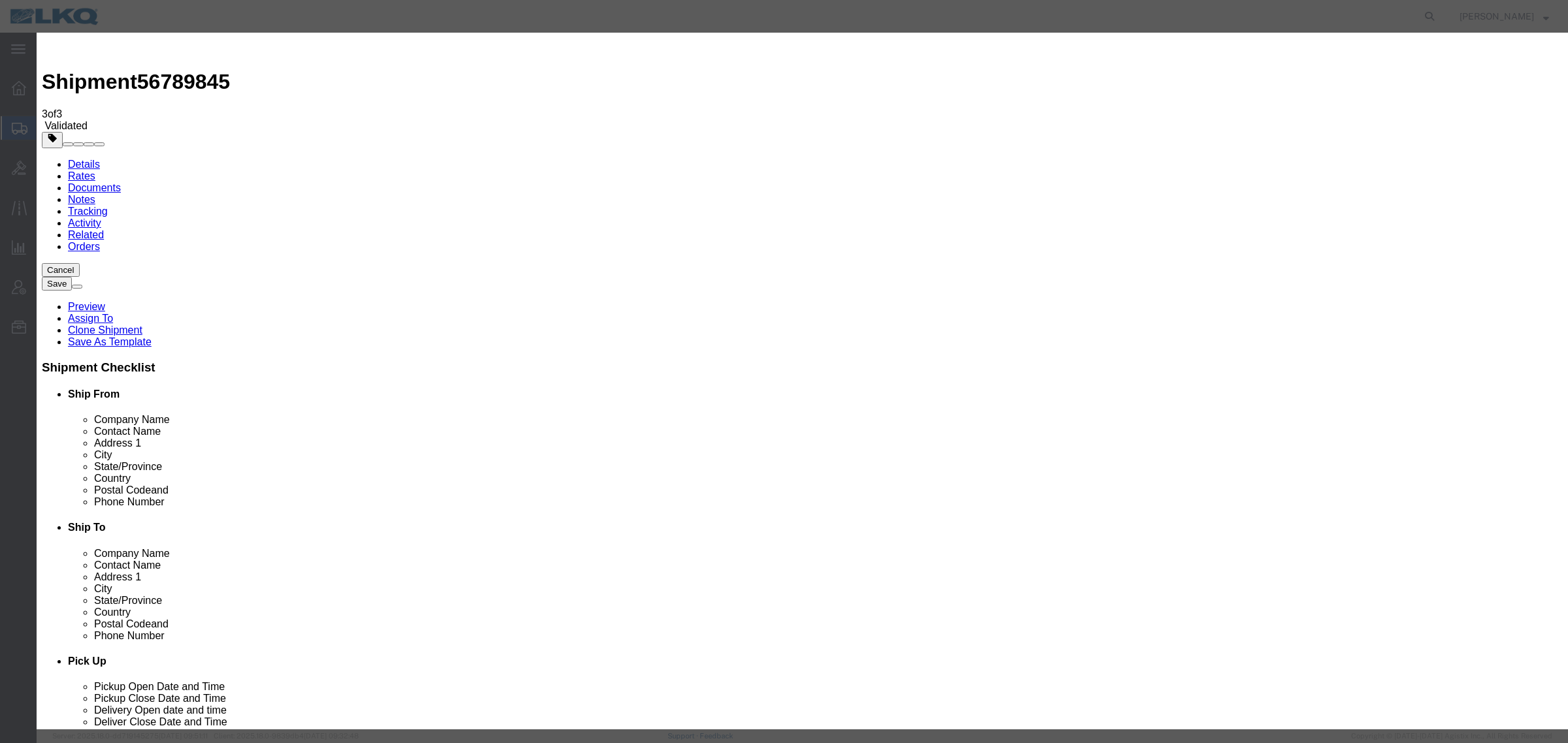
select select "BID_NOTES"
select select "PRIVATE_TO_ACCOUNT"
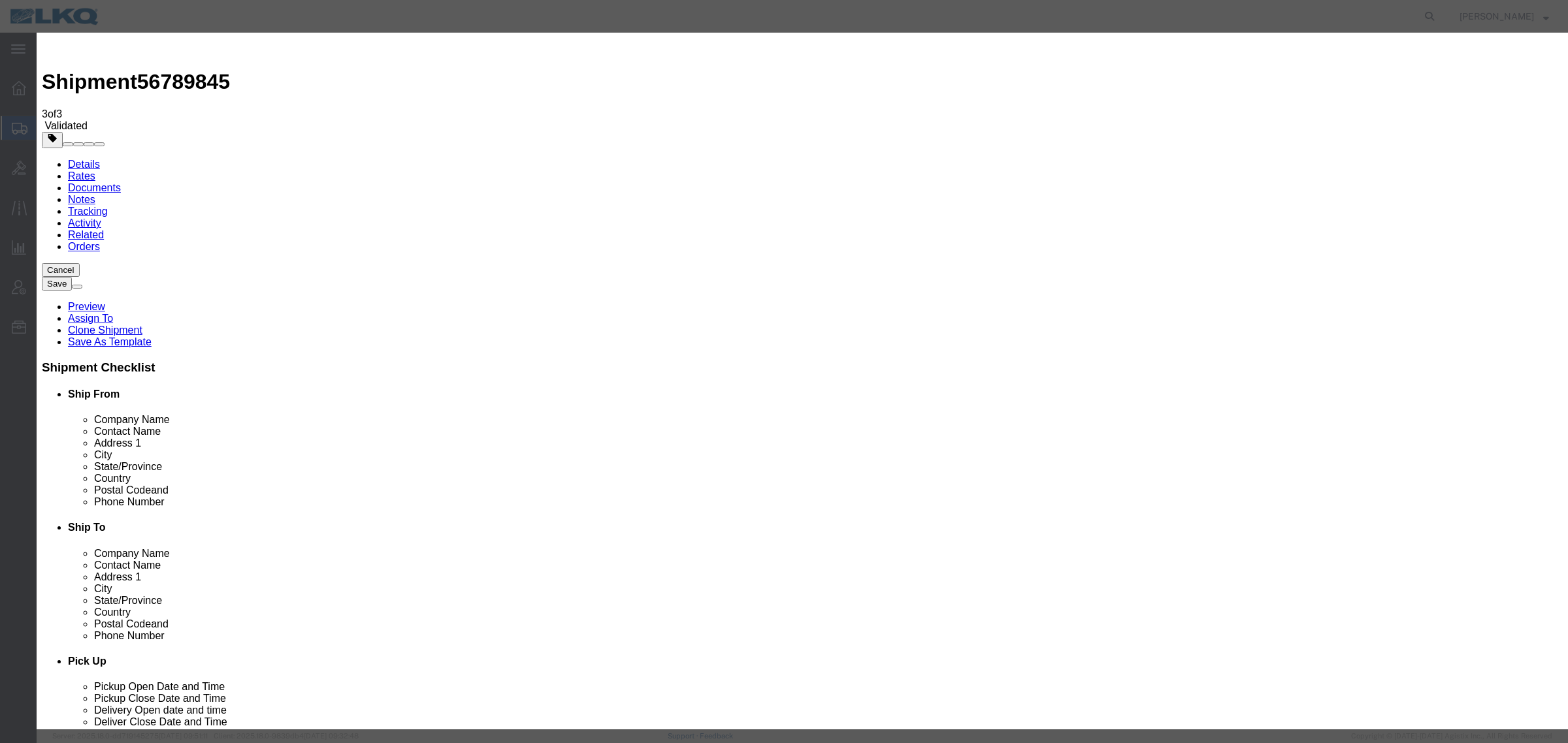
type textarea "DAT: $1596"
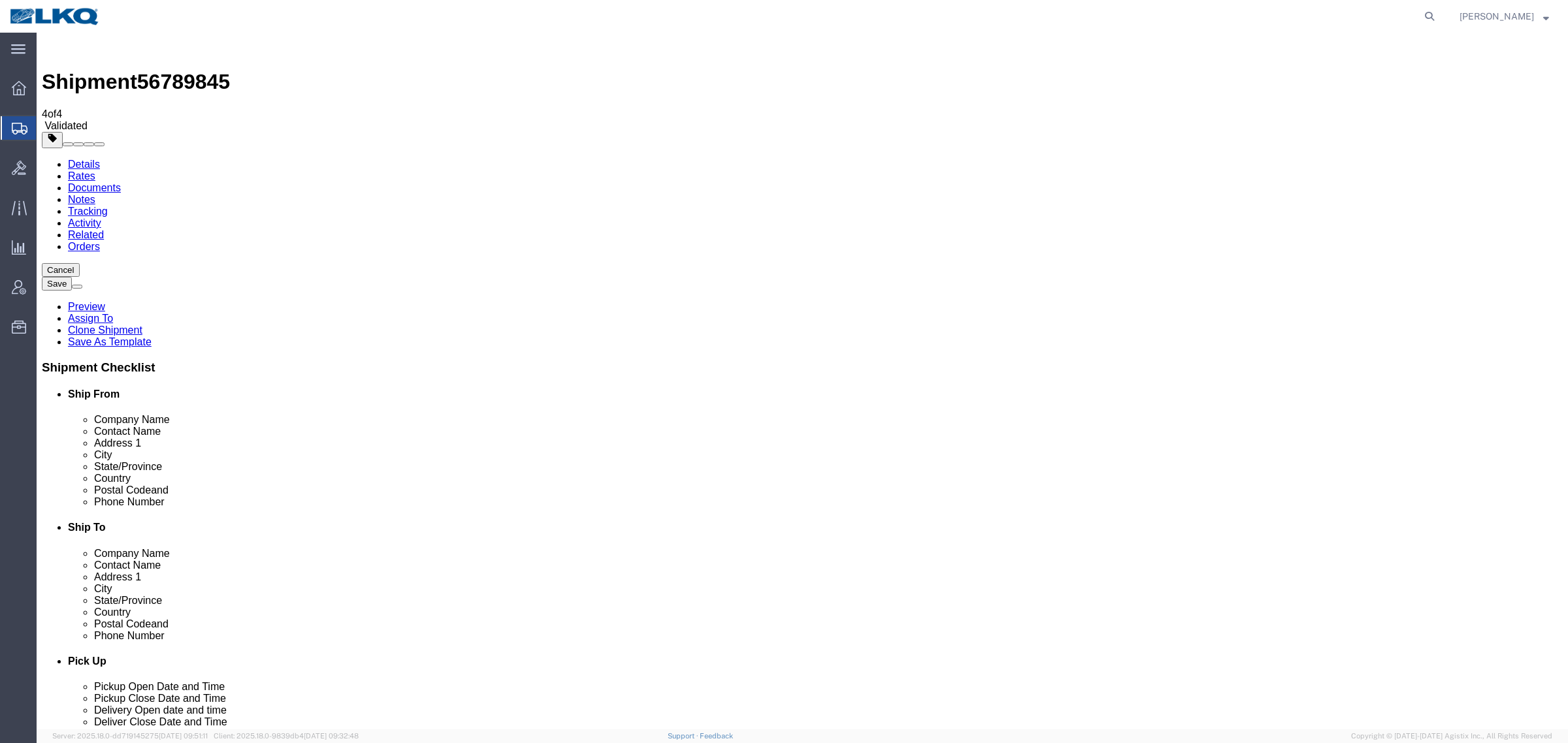
drag, startPoint x: 712, startPoint y: 398, endPoint x: 578, endPoint y: 293, distance: 170.2
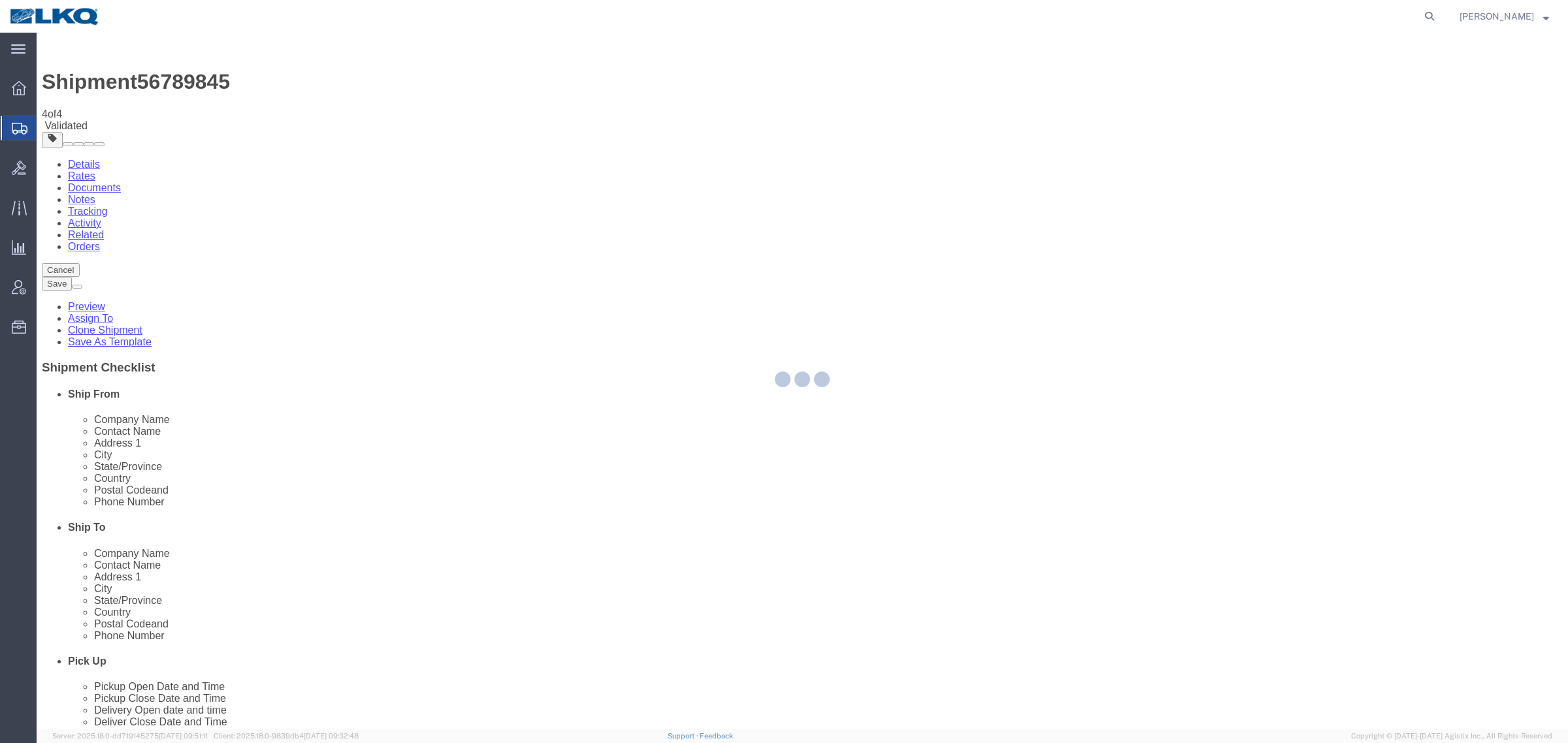
select select "64479"
select select "27824"
select select "TL"
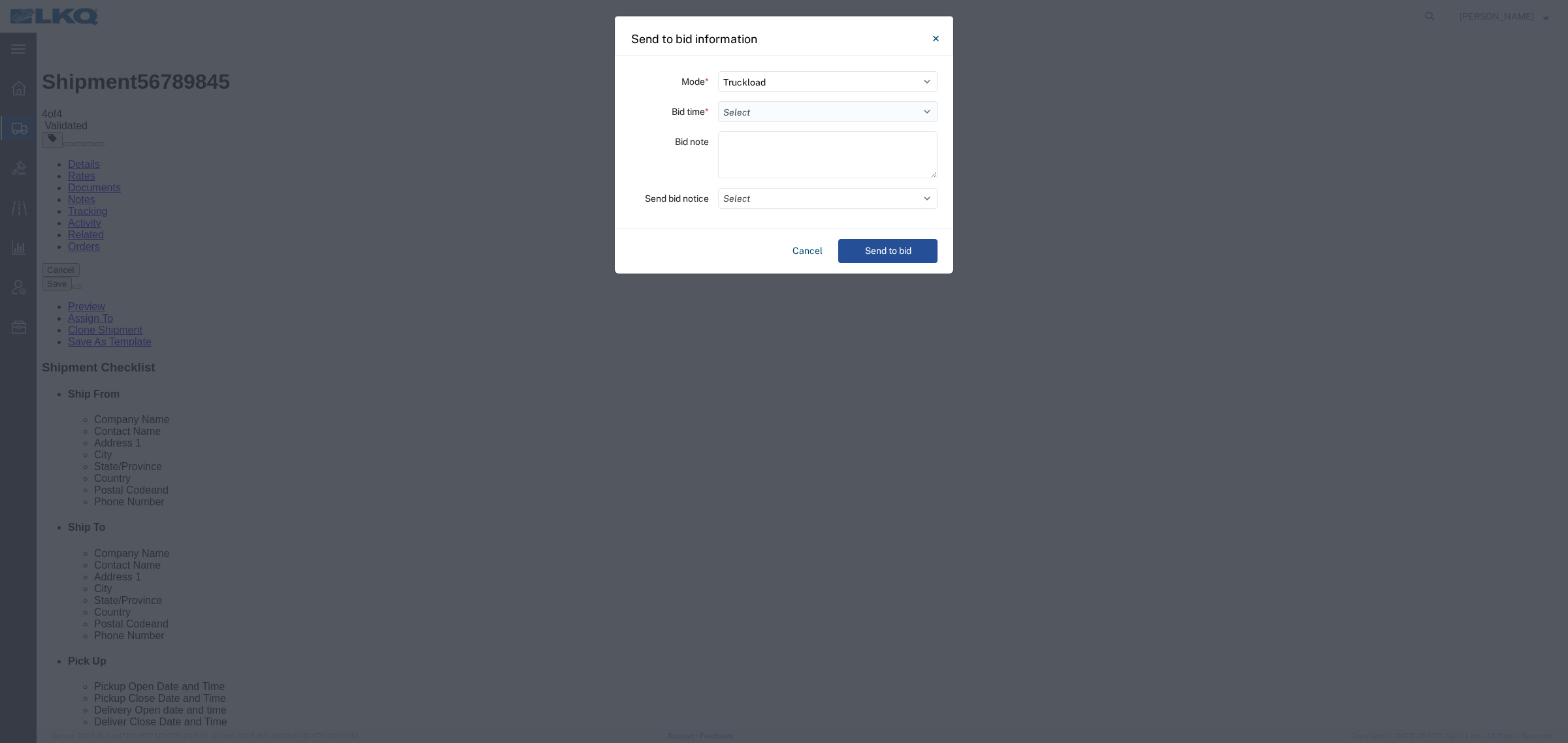
click at [790, 111] on select "Select 30 Min (Rush) 1 Hour (Rush) 2 Hours (Rush) 4 Hours (Rush) 8 Hours (Rush)…" at bounding box center [828, 111] width 220 height 21
select select "12"
click at [718, 101] on select "Select 30 Min (Rush) 1 Hour (Rush) 2 Hours (Rush) 4 Hours (Rush) 8 Hours (Rush)…" at bounding box center [828, 111] width 220 height 21
click at [879, 250] on button "Send to bid" at bounding box center [887, 251] width 99 height 24
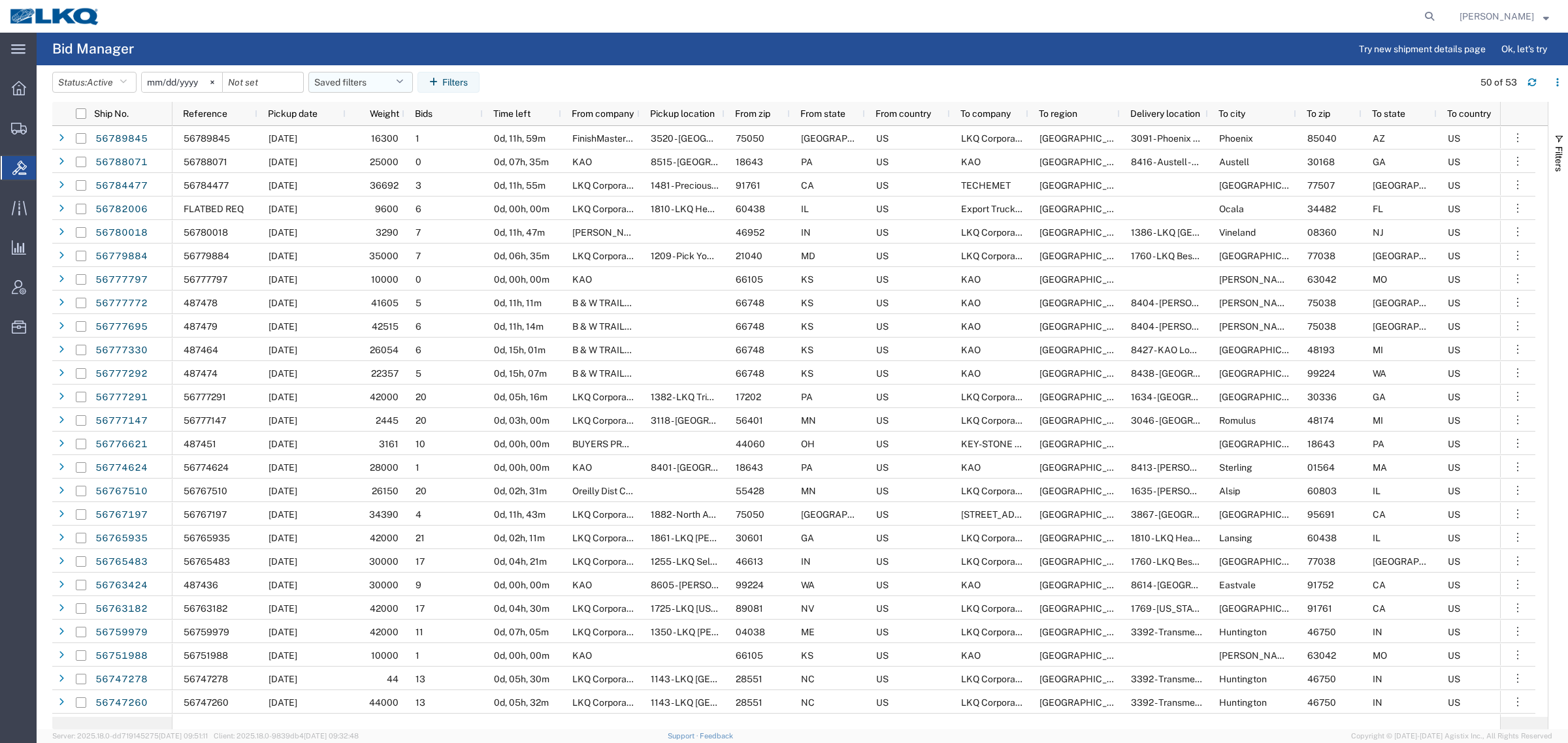
click at [364, 86] on agx-table-filter-chips "Status: Active Active All Awaiting Confirmation Awarded Closed Expired Open Wit…" at bounding box center [759, 86] width 1414 height 30
click at [364, 86] on button "Saved filters" at bounding box center [360, 83] width 105 height 21
drag, startPoint x: 382, startPoint y: 141, endPoint x: 496, endPoint y: 102, distance: 120.5
click at [383, 141] on span "Bid Board" at bounding box center [396, 139] width 171 height 24
type input "[DATE]"
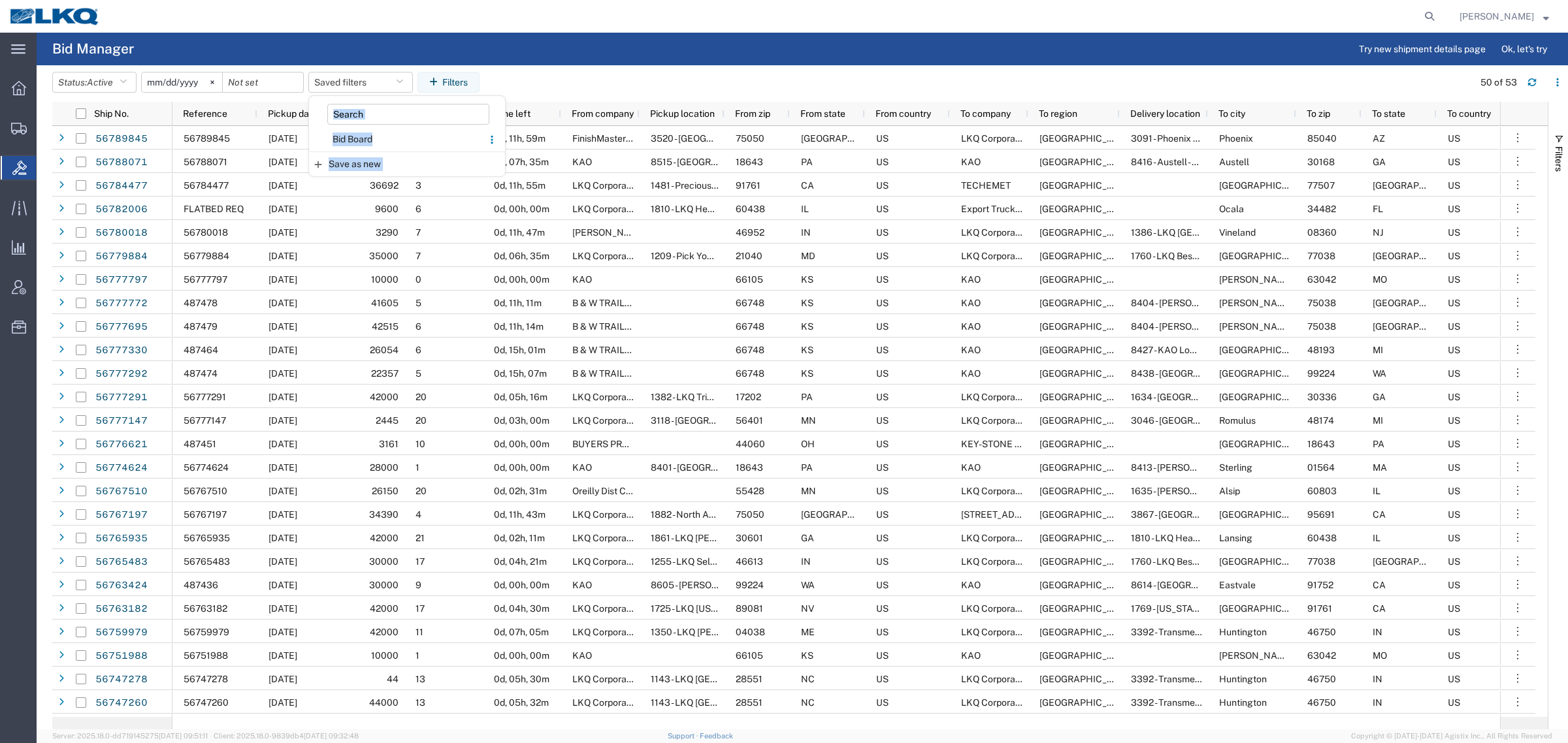
type input "[DATE]"
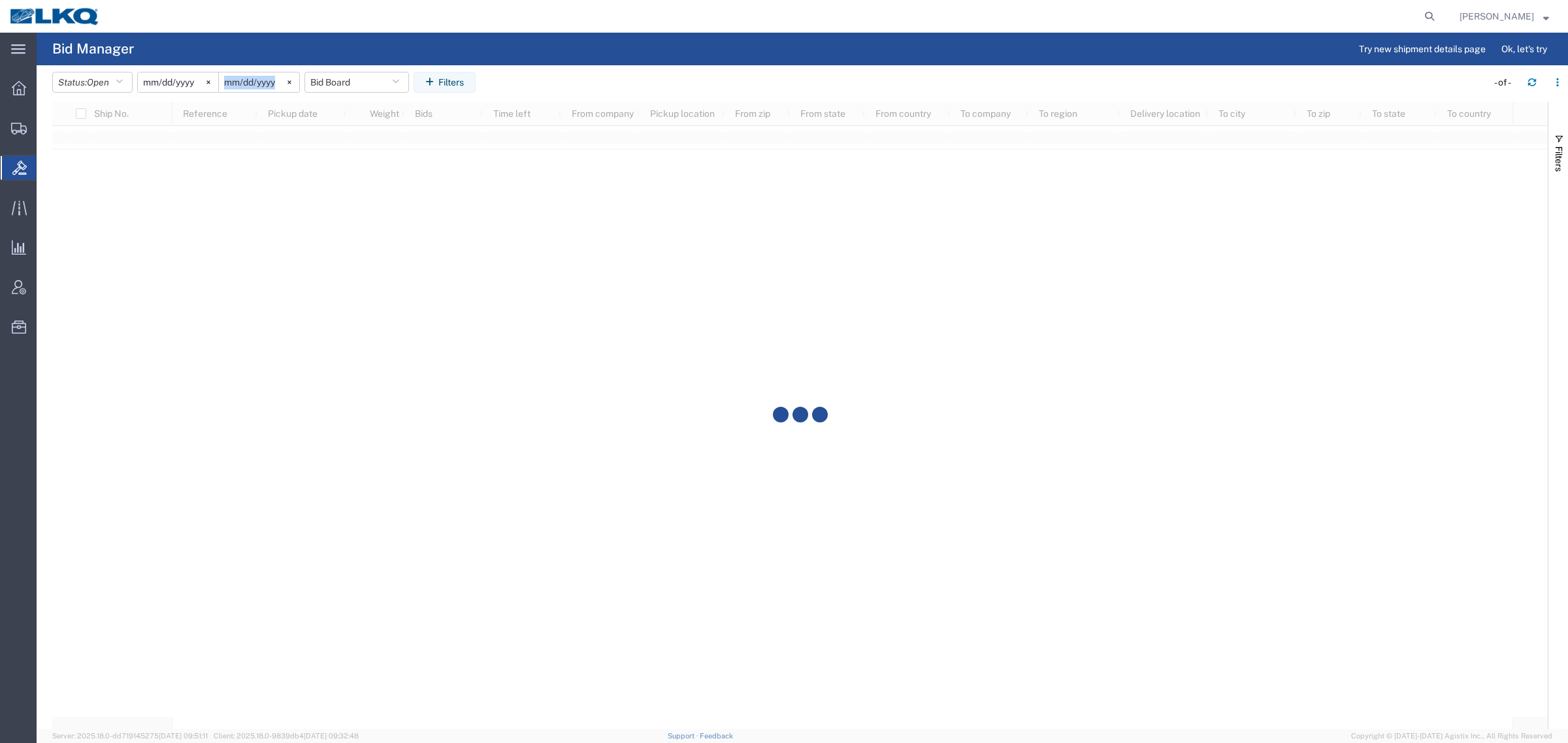
click at [653, 70] on header "Status: Open Active All Awaiting Confirmation Awarded Closed Expired Open Withd…" at bounding box center [809, 84] width 1515 height 36
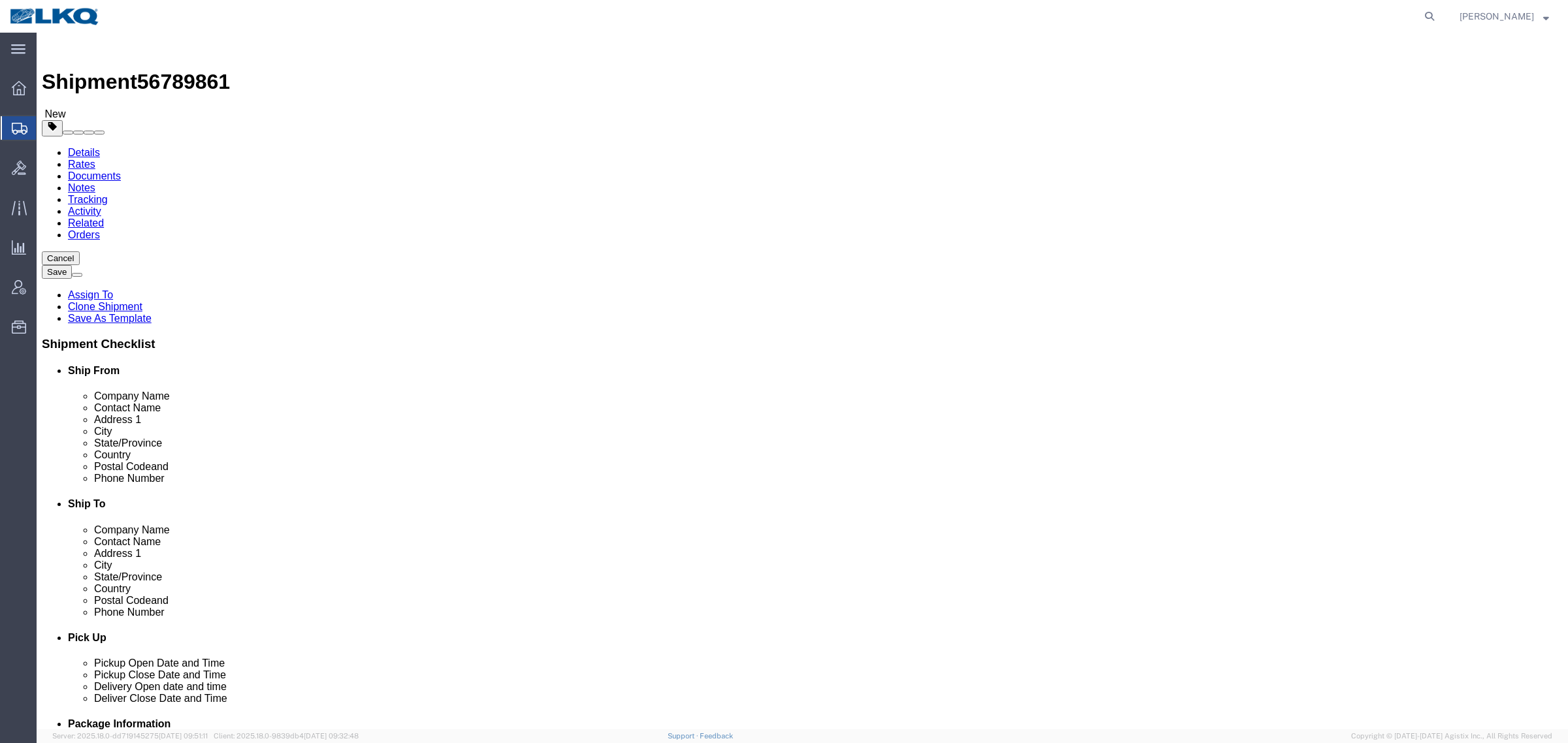
click span "56789861"
select select "27816"
select select "27882"
click div "Shipment 56789861 New"
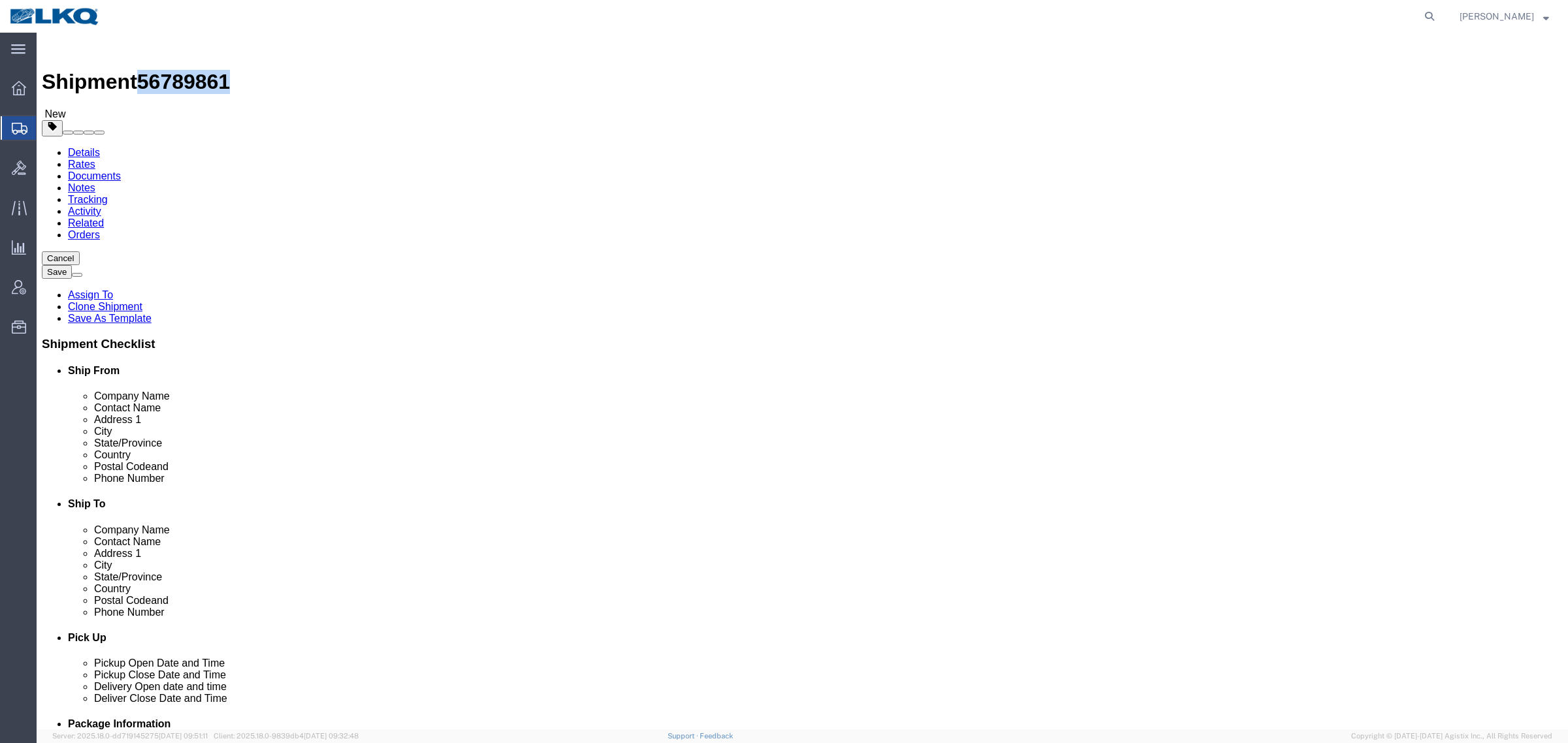
click div "Shipment 56789861 New"
copy span "56789861"
click icon
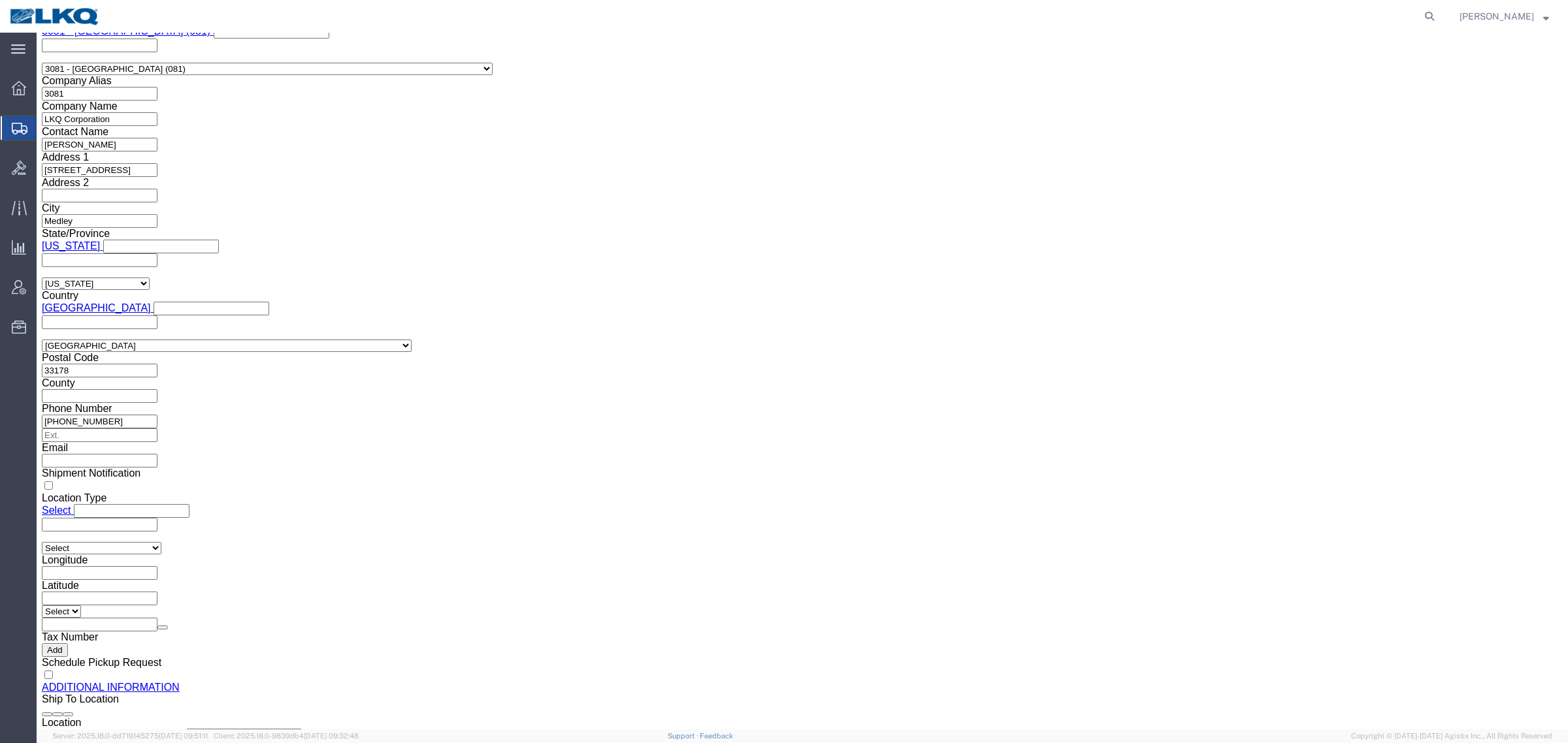
scroll to position [1142, 0]
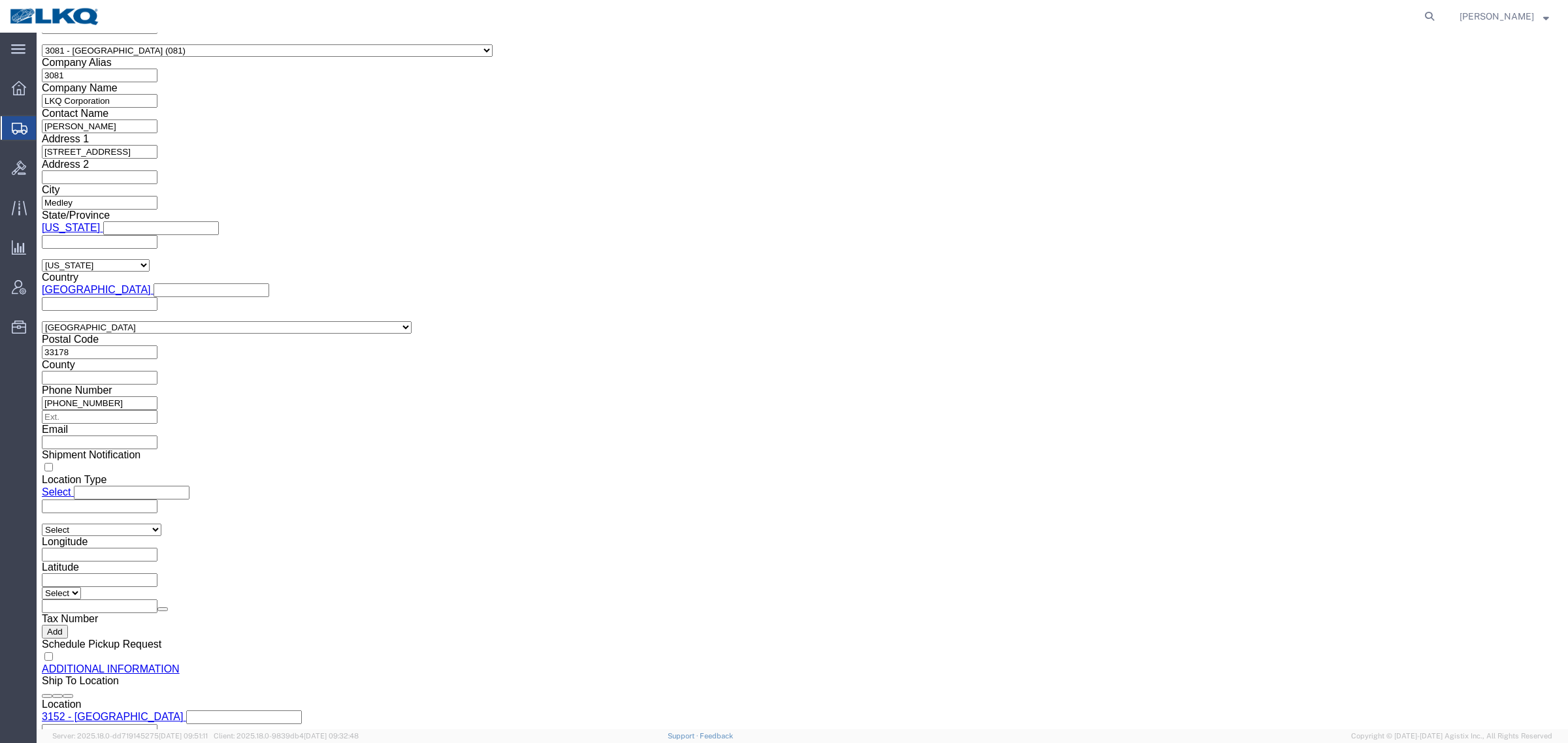
click input "[PERSON_NAME][EMAIL_ADDRESS][PERSON_NAME][DOMAIN_NAME]"
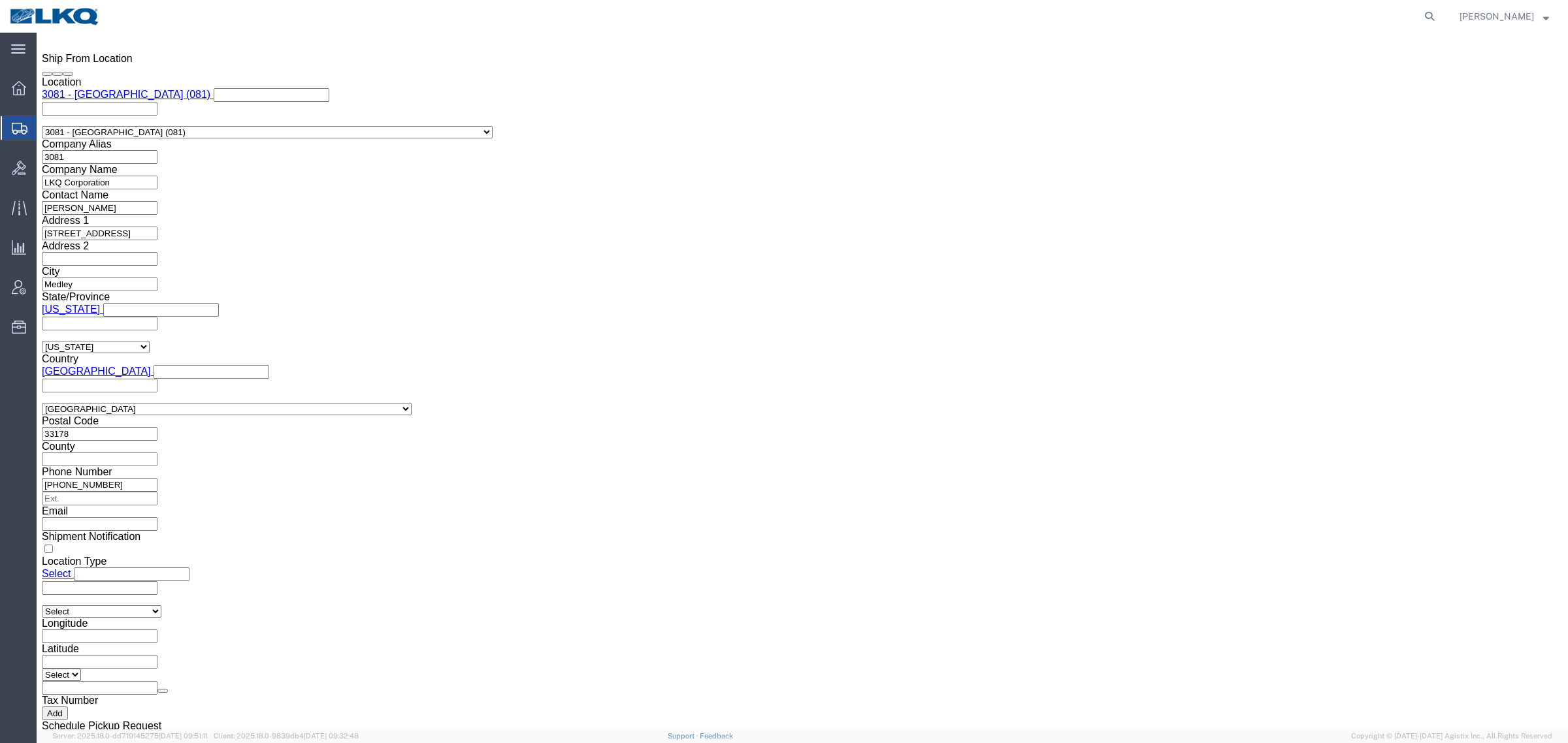
drag, startPoint x: 49, startPoint y: 99, endPoint x: 548, endPoint y: 207, distance: 510.6
click link "Shipment Information"
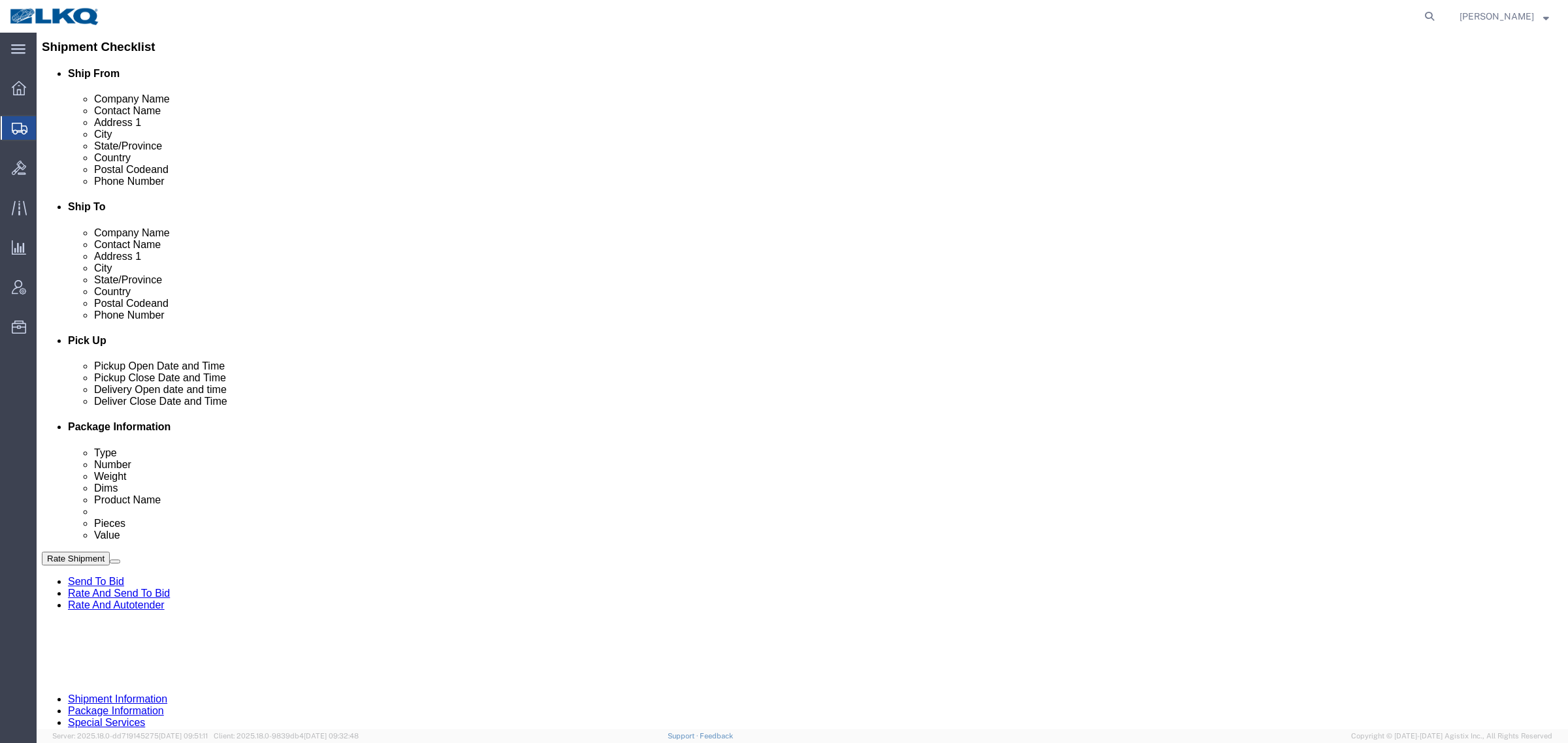
scroll to position [311, 0]
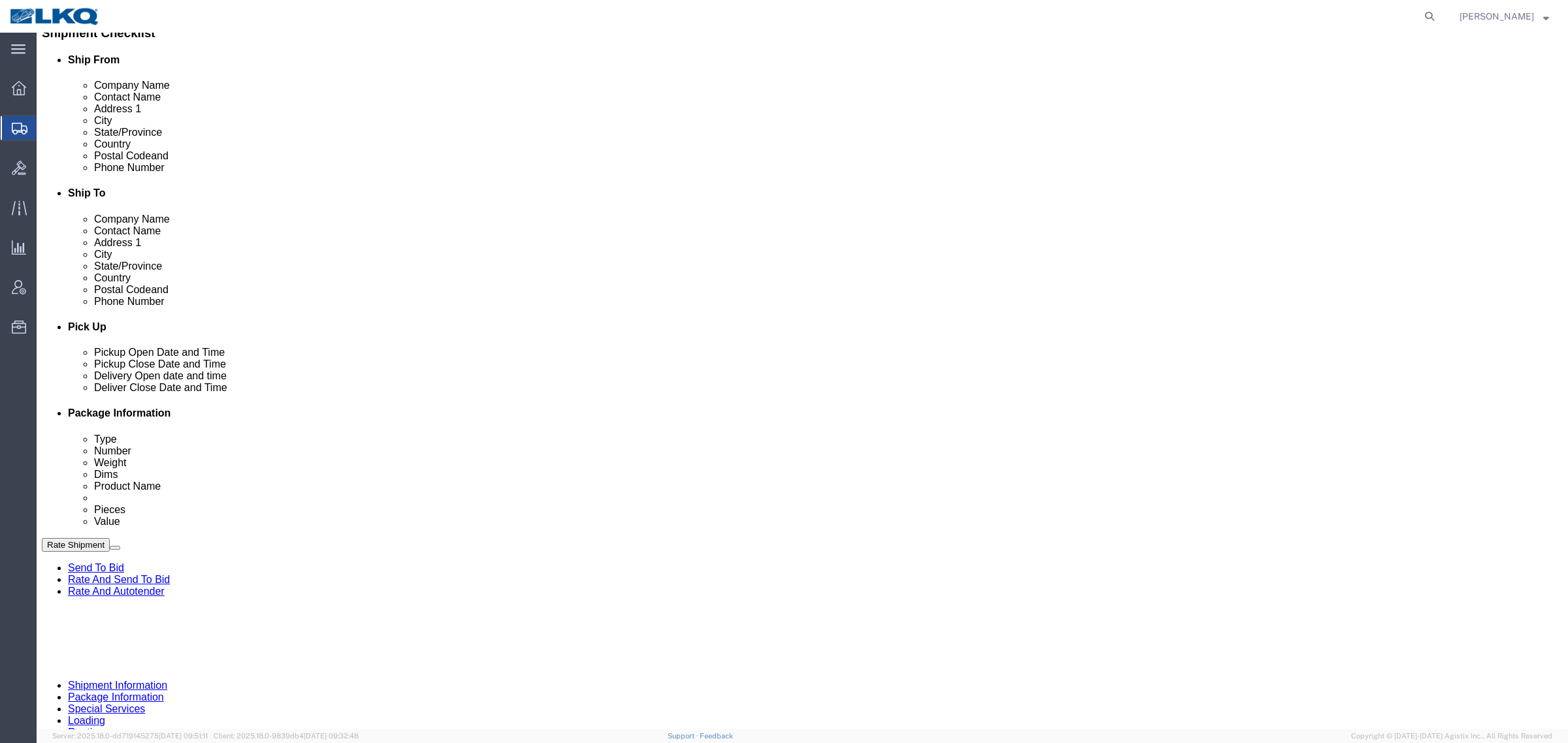
click div "[DATE] 7:00 PM"
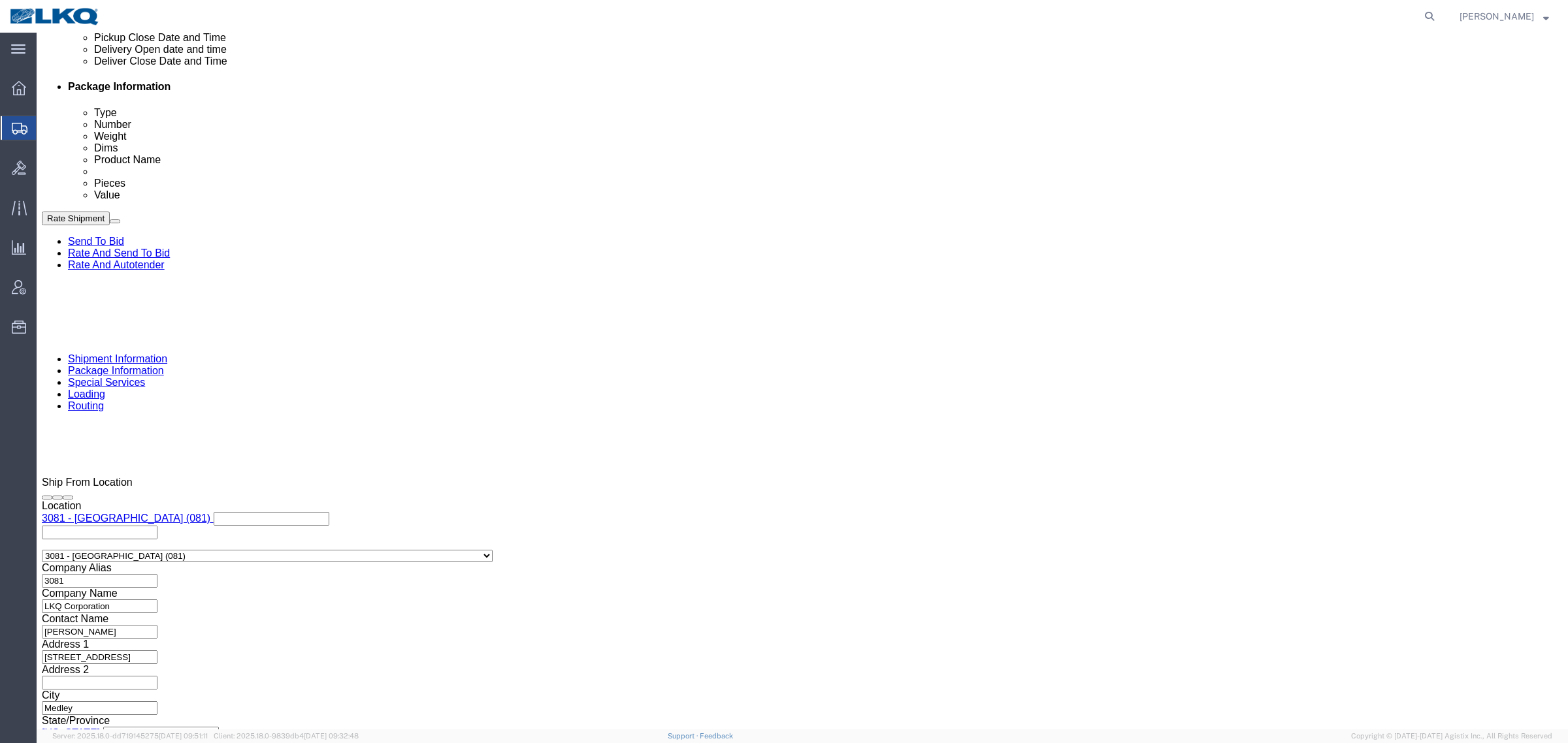
click button "Apply"
click div "Ship From Location Location 3081 - [GEOGRAPHIC_DATA] [GEOGRAPHIC_DATA] (081) My…"
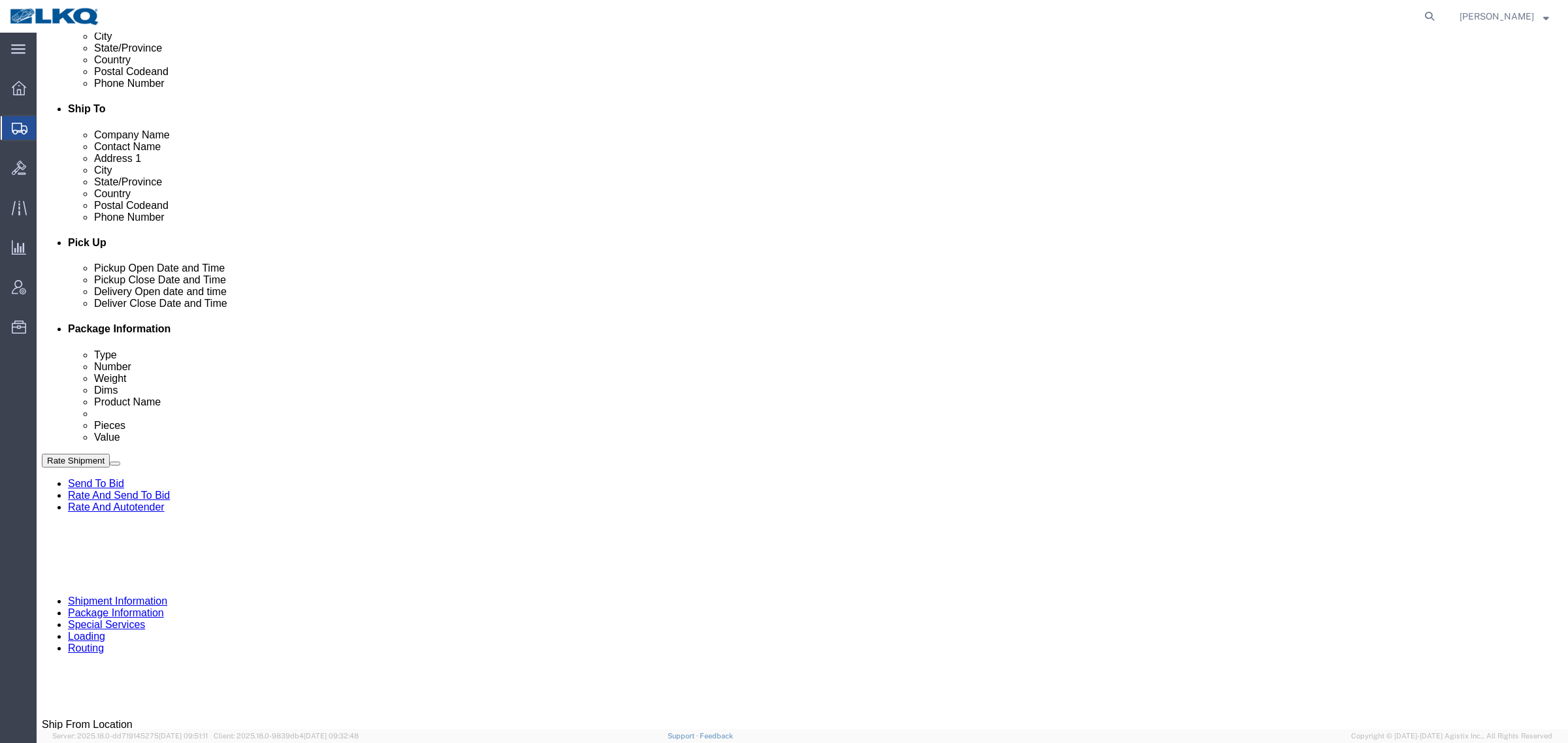
scroll to position [393, 0]
click div "[DATE] 8:00 AM"
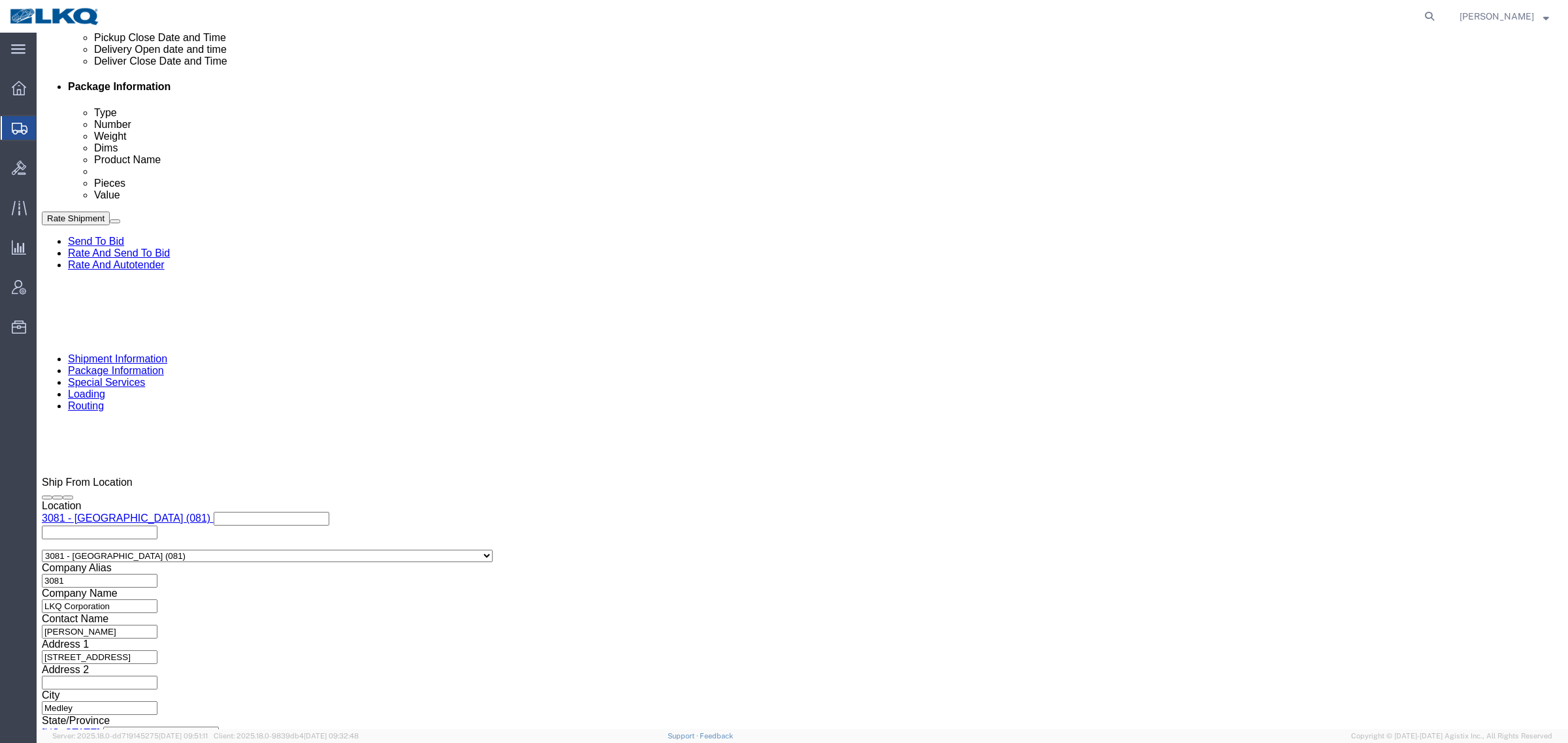
click button "Apply"
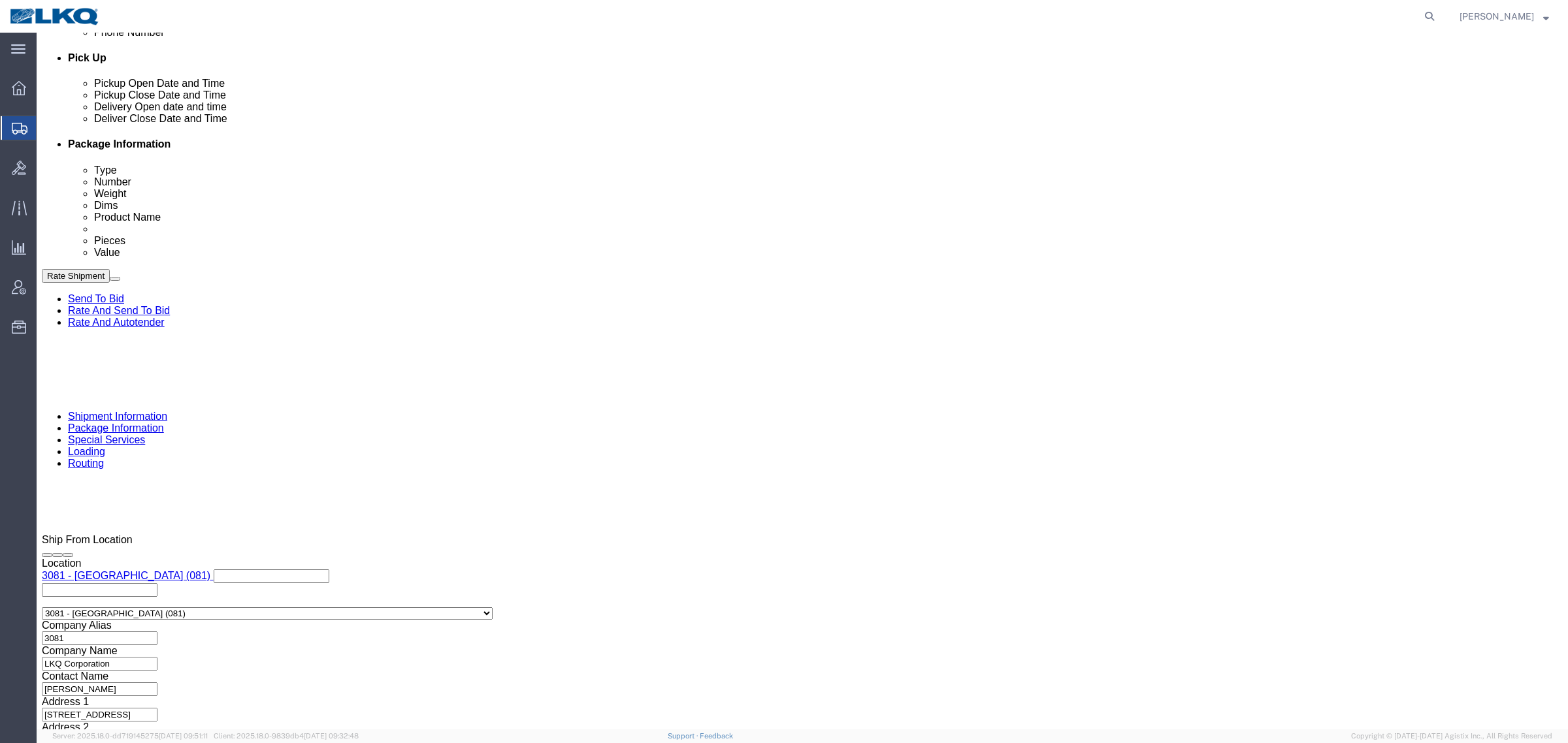
scroll to position [474, 0]
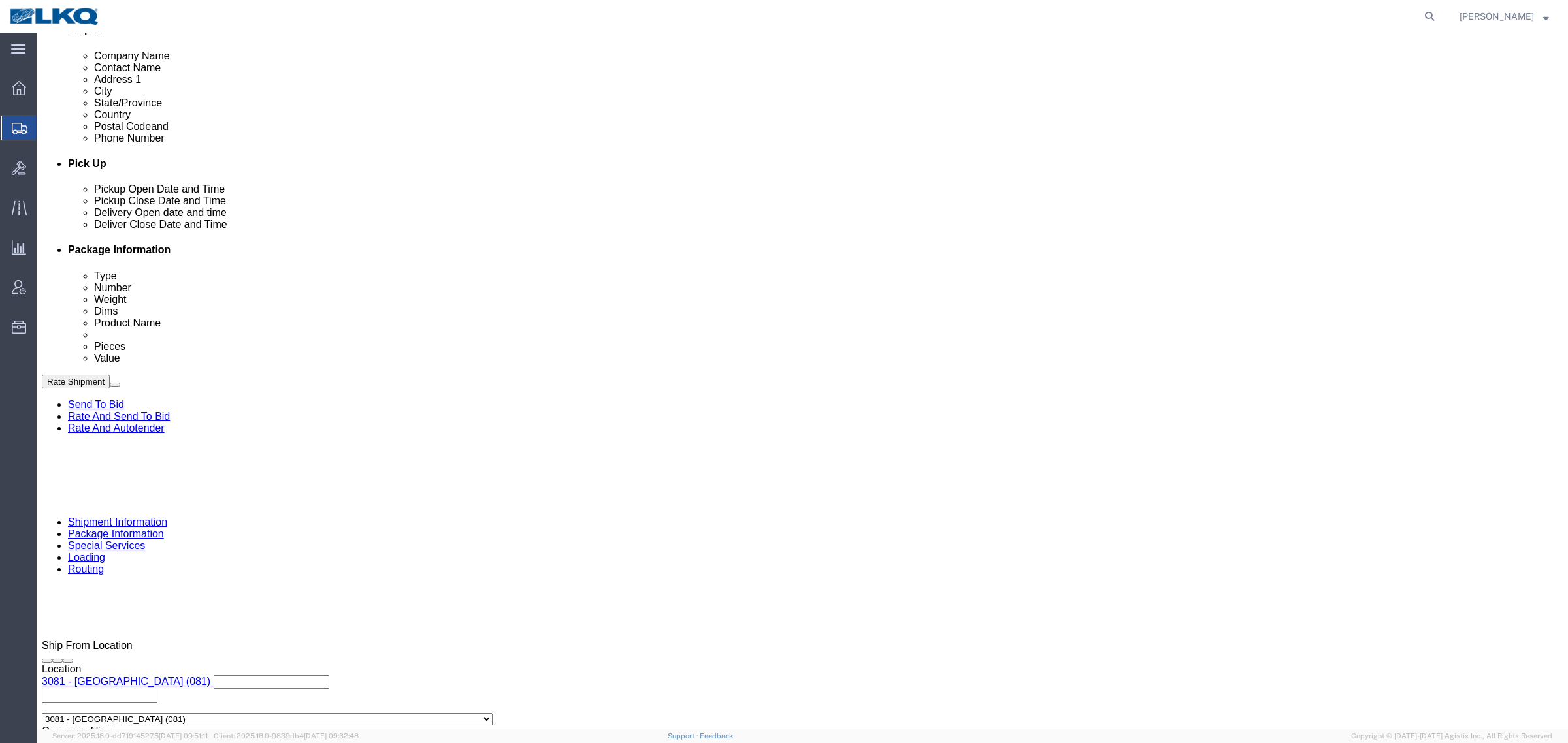
click div "Deliver Close Date Deliver Close Time Deliver Close Date and Time"
click div
drag, startPoint x: 1092, startPoint y: 648, endPoint x: 1101, endPoint y: 647, distance: 9.1
click button "Apply"
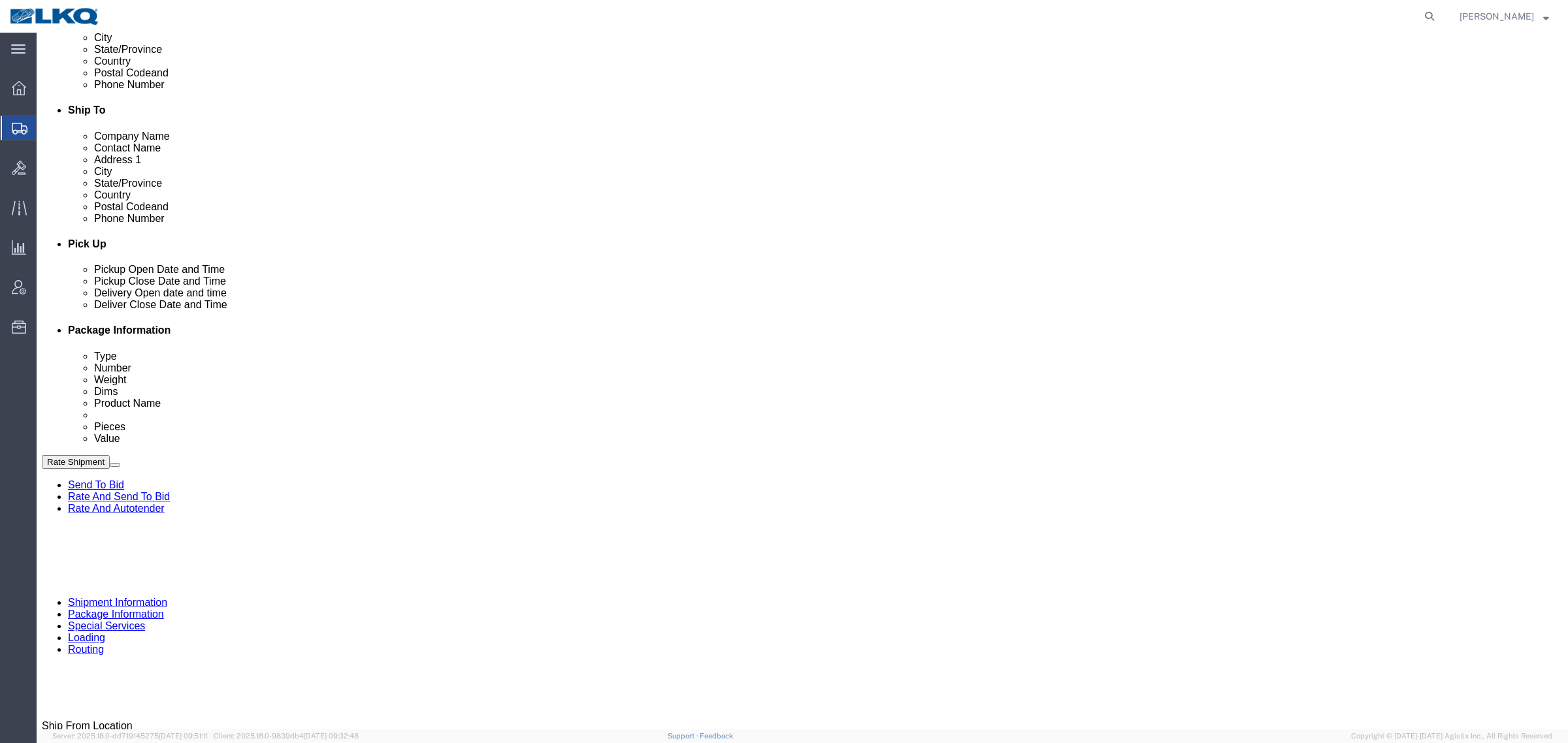
scroll to position [393, 0]
drag, startPoint x: 1378, startPoint y: 608, endPoint x: 1358, endPoint y: 691, distance: 85.4
click div "Cancel Save Assign To Clone Shipment Save As Template Shipment Checklist Ship F…"
click div "Rate Shipment Send To Bid Rate And Send To Bid Rate And Autotender"
click button "Rate Shipment"
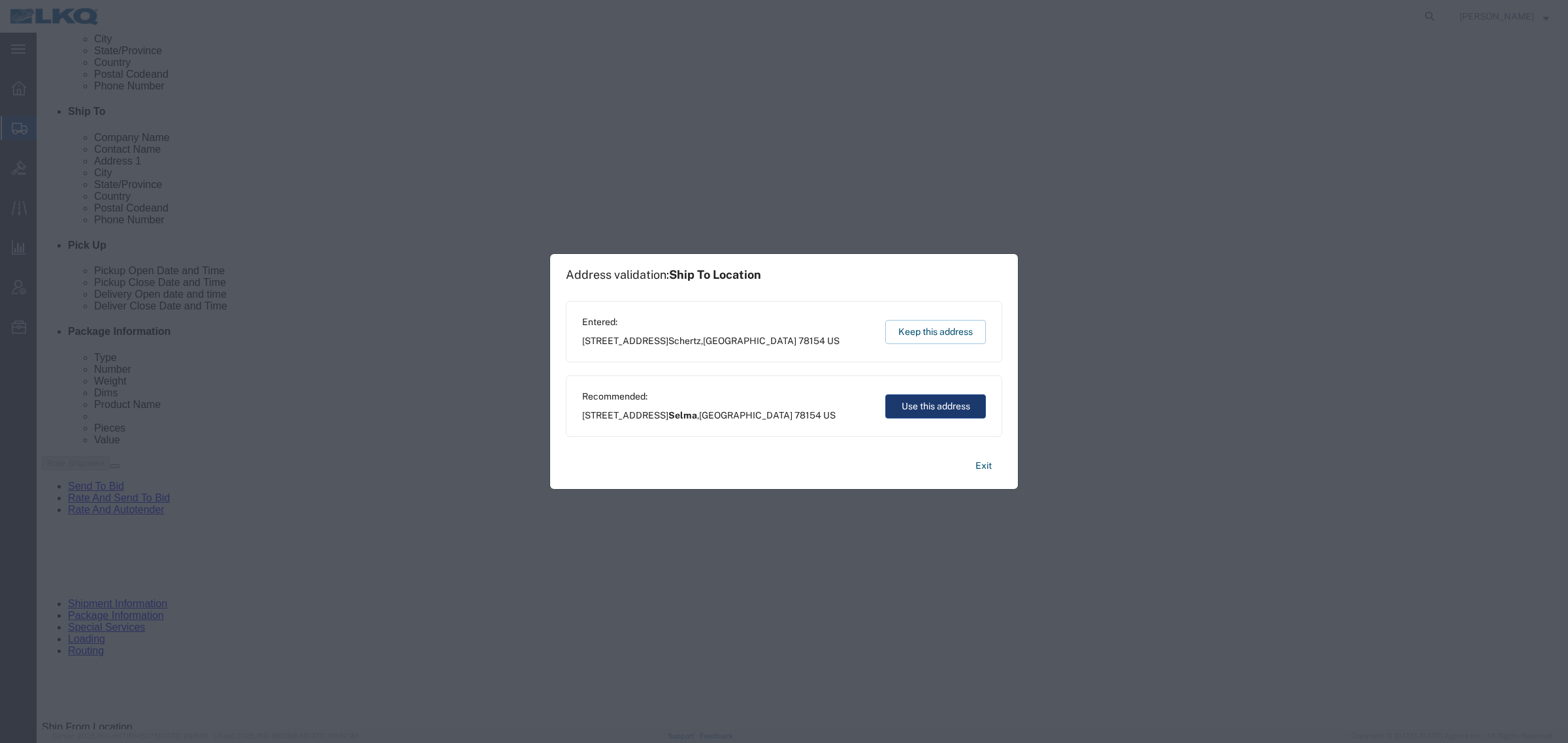
click at [938, 412] on button "Use this address" at bounding box center [935, 406] width 101 height 24
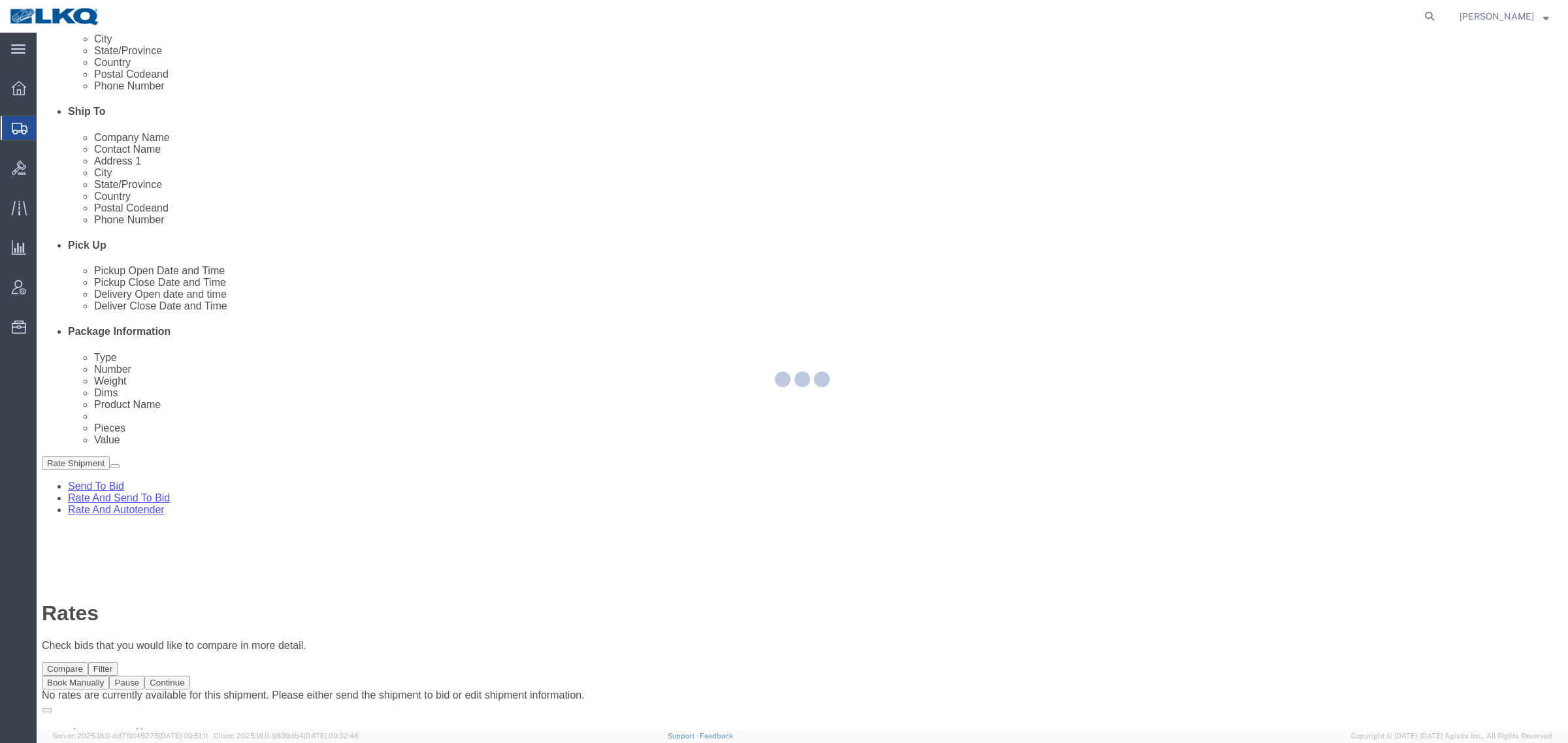
scroll to position [0, 0]
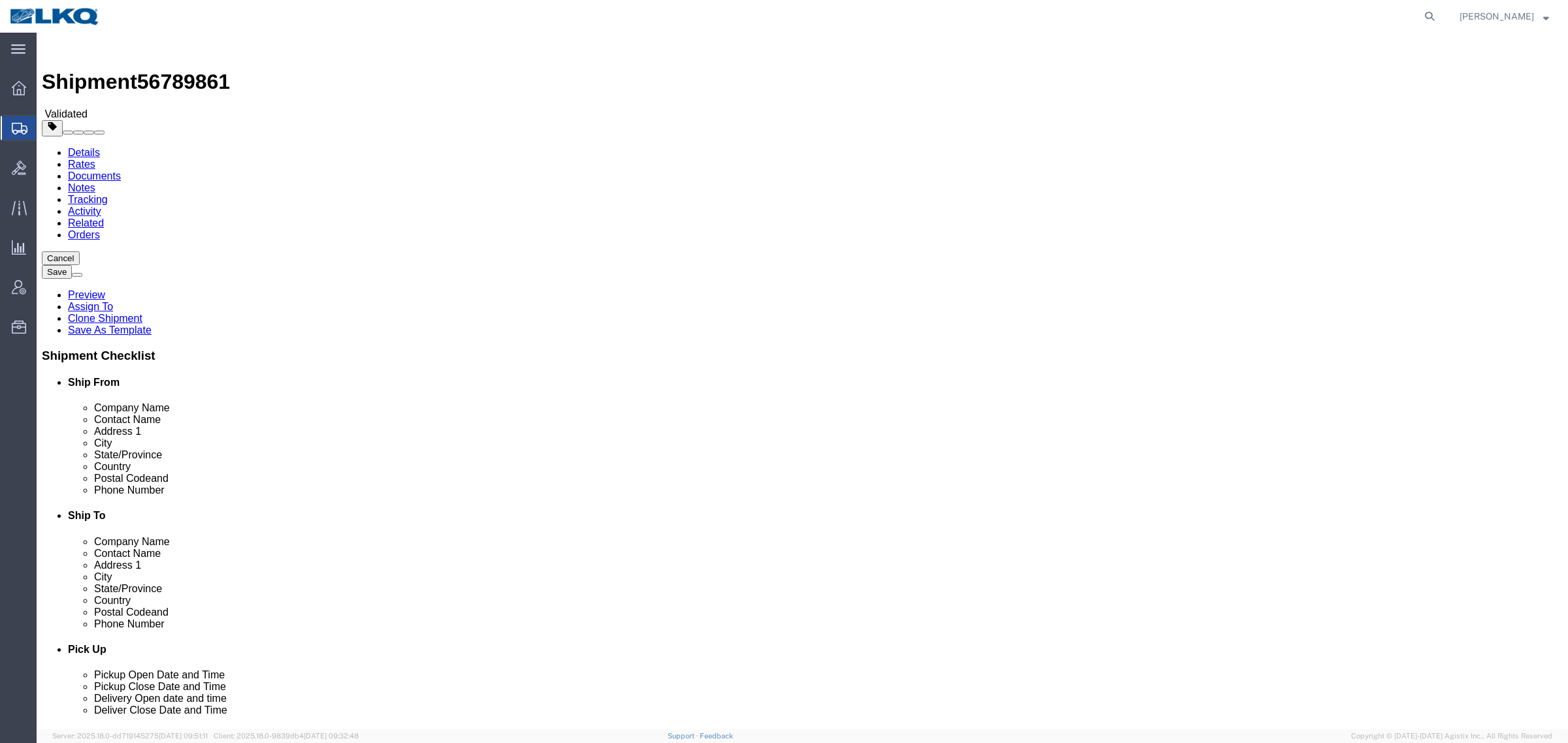
click at [95, 158] on link "Rates" at bounding box center [82, 164] width 28 height 12
click at [95, 147] on link "Details" at bounding box center [84, 153] width 32 height 12
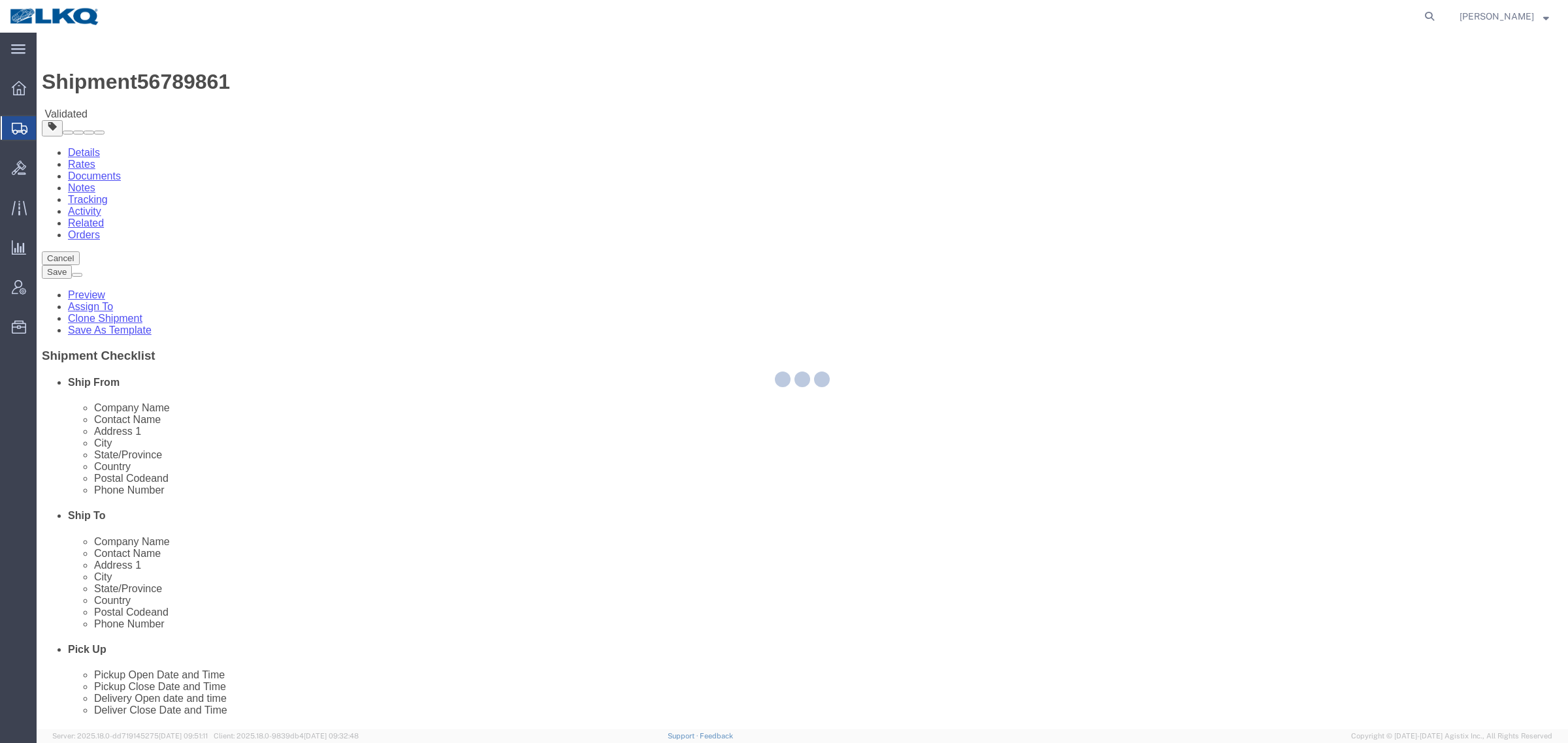
select select "27816"
select select "27882"
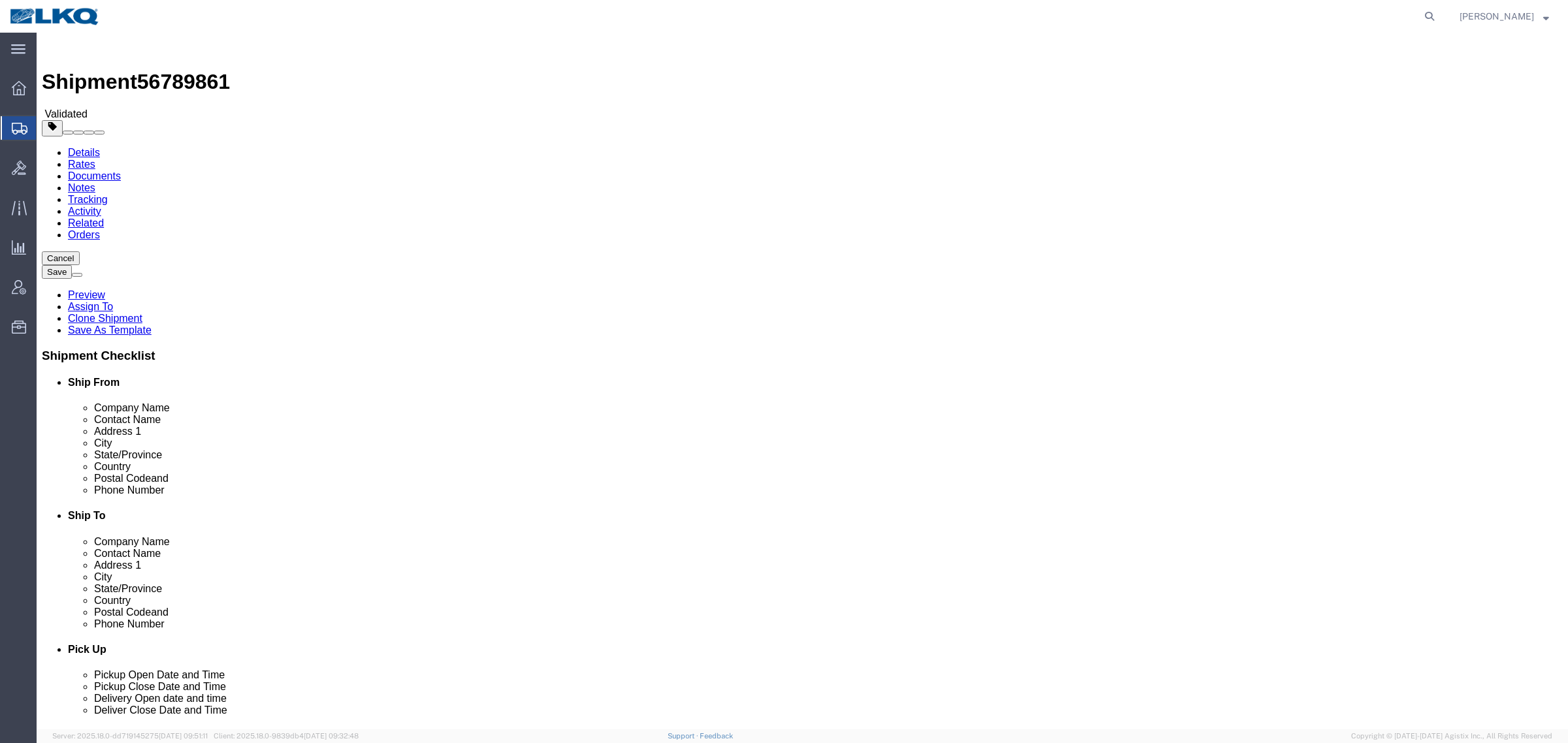
drag, startPoint x: 639, startPoint y: 140, endPoint x: 642, endPoint y: 129, distance: 11.4
click div "Ship To Location Location 3152 - San Antonio TX Select My Profile Location 1100…"
click div "Shipment Information Package Information Special Services Loading Routing"
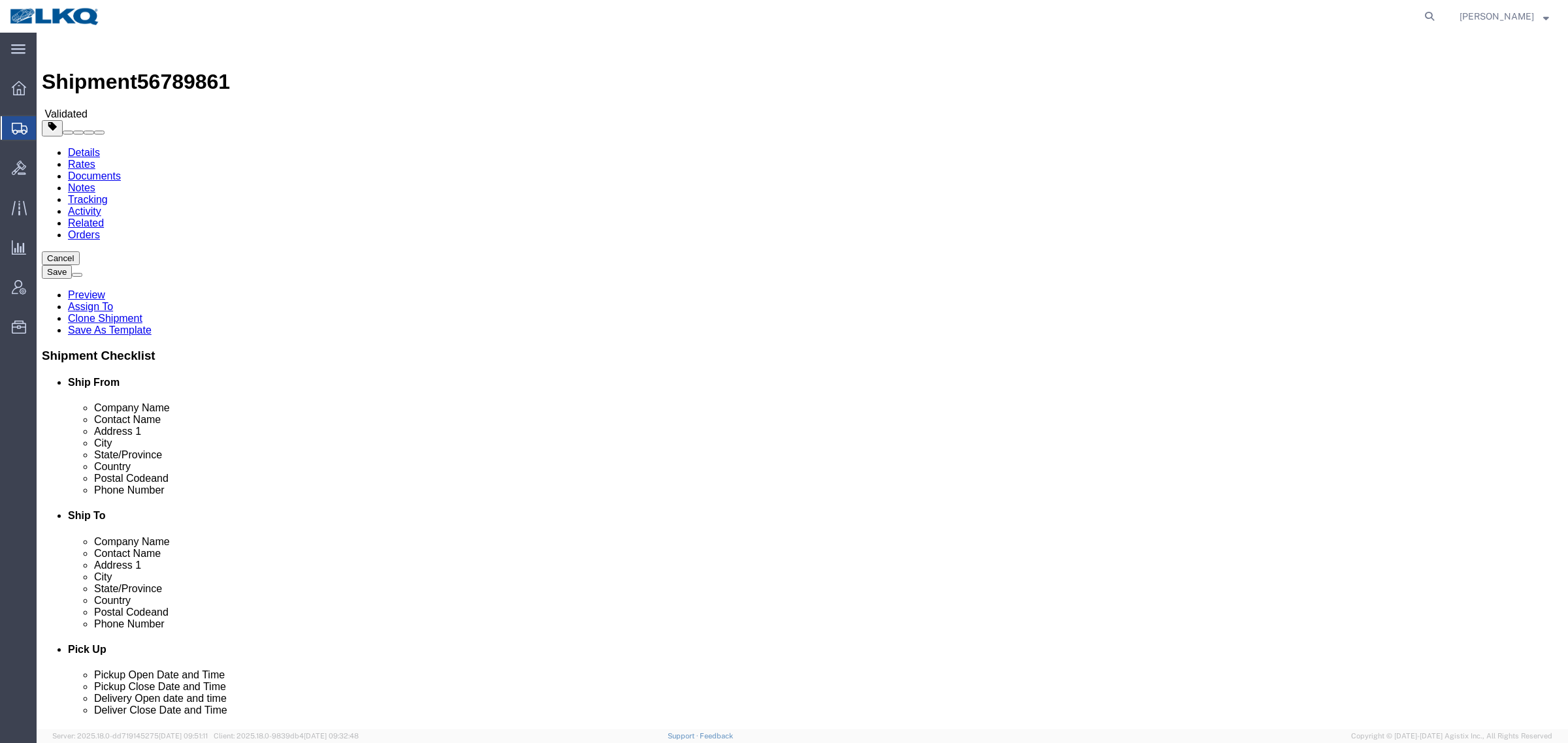
click div "Shipment Information Package Information Special Services Loading Routing"
click div "Shipment Information Package Information Special Services Loading Routing Pleas…"
click div "Shipment Information Package Information Special Services Loading Routing"
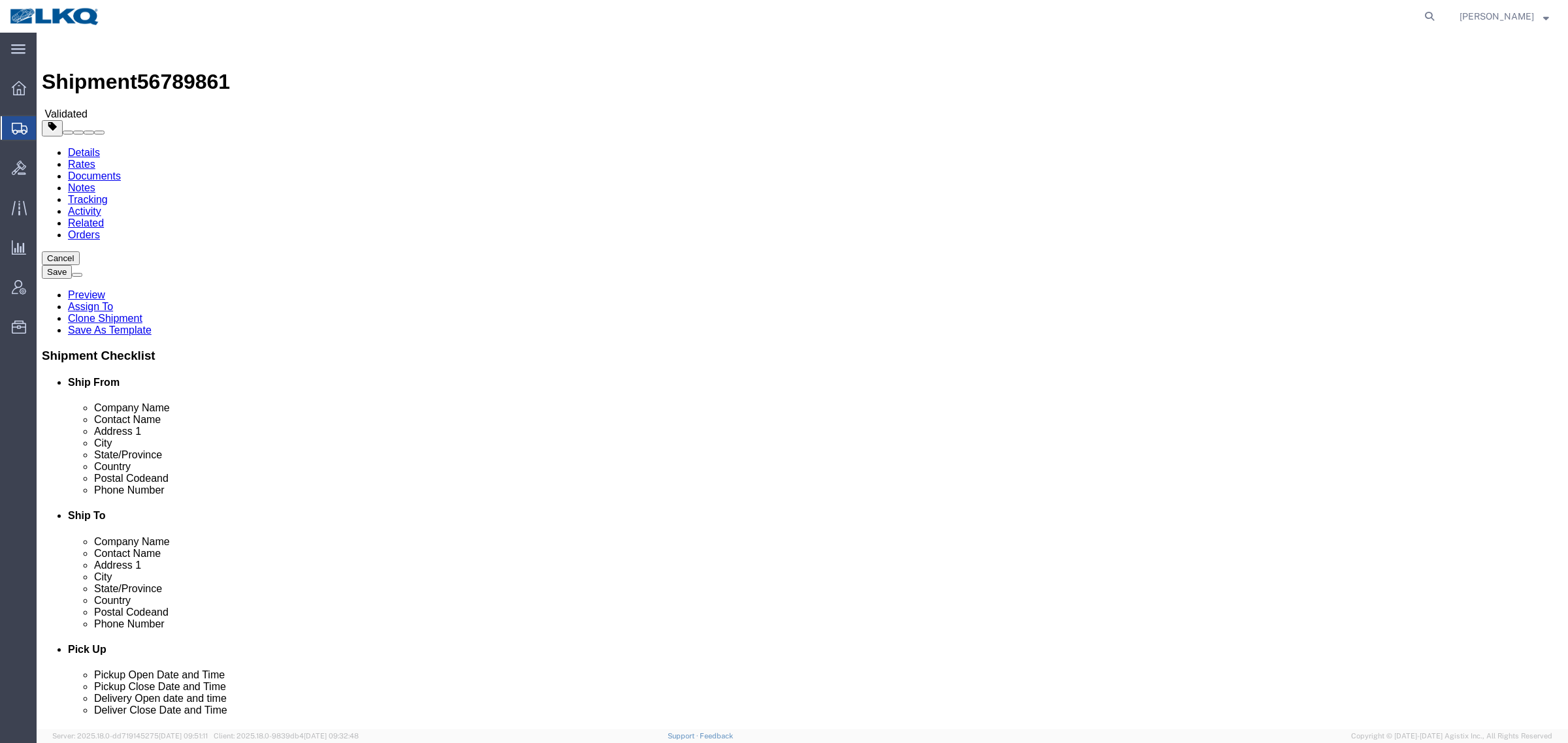
click div "Shipment Information Package Information Special Services Loading Routing"
click div "Please fix the following errors Ship From Location Location 3081 - Miami FL (08…"
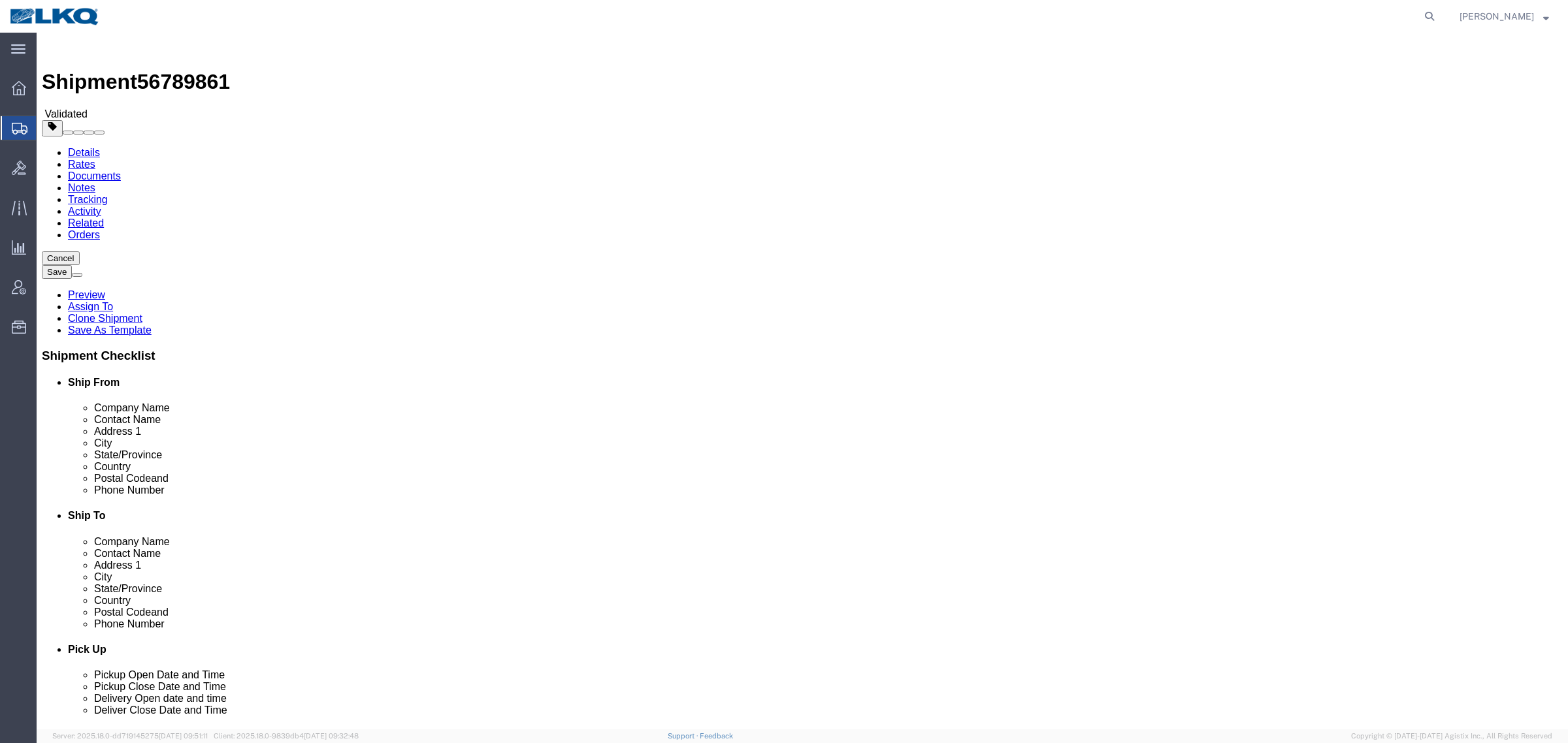
click div "Shipment Information Package Information Special Services Loading Routing"
click ul "Details Rates Documents Notes Tracking Activity Related Orders"
click span "56789861"
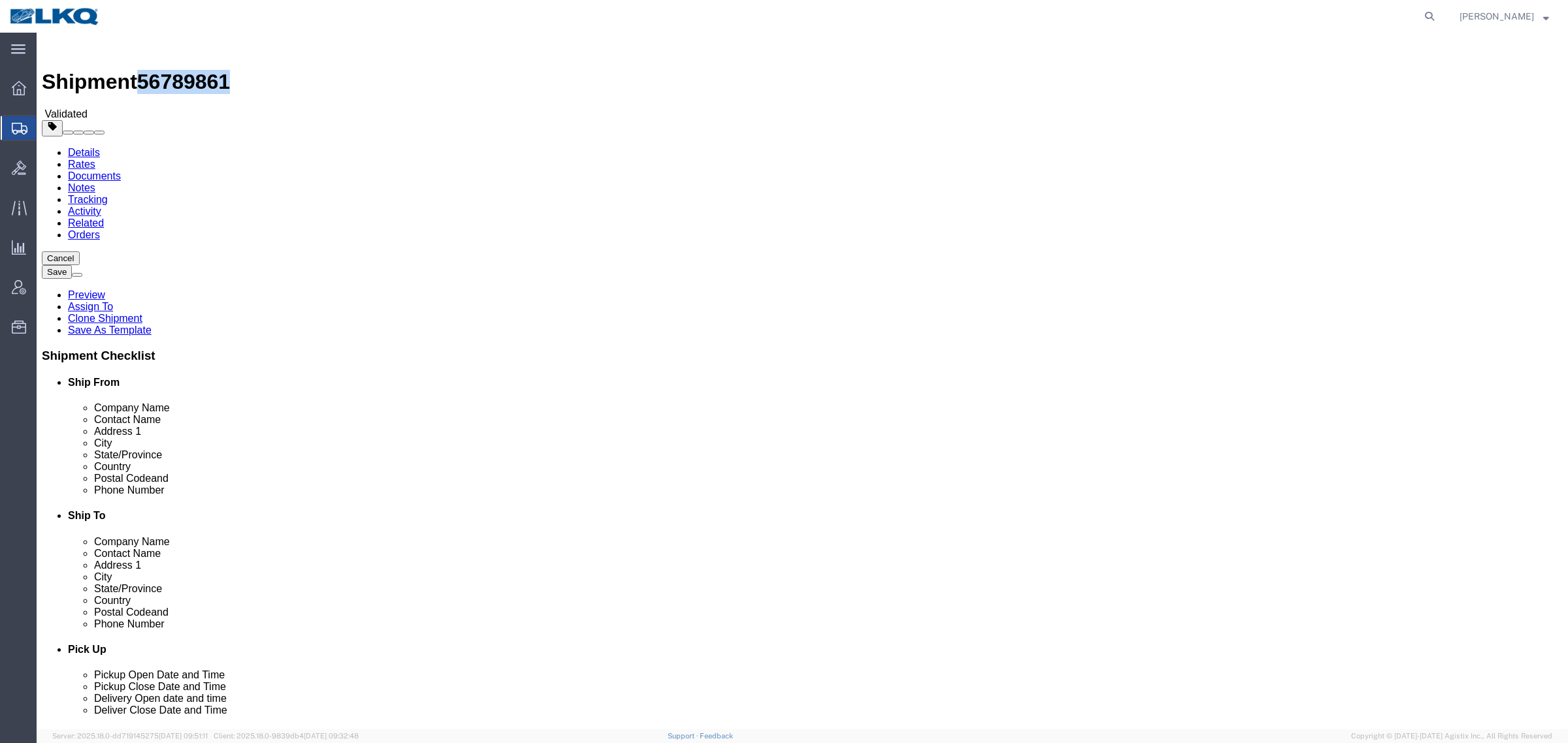
copy span "56789861"
click div "Please fix the following errors Ship From Location Location 3081 - Miami FL (08…"
click div "Shipment Information Package Information Special Services Loading Routing"
drag, startPoint x: 663, startPoint y: 74, endPoint x: 669, endPoint y: 103, distance: 29.6
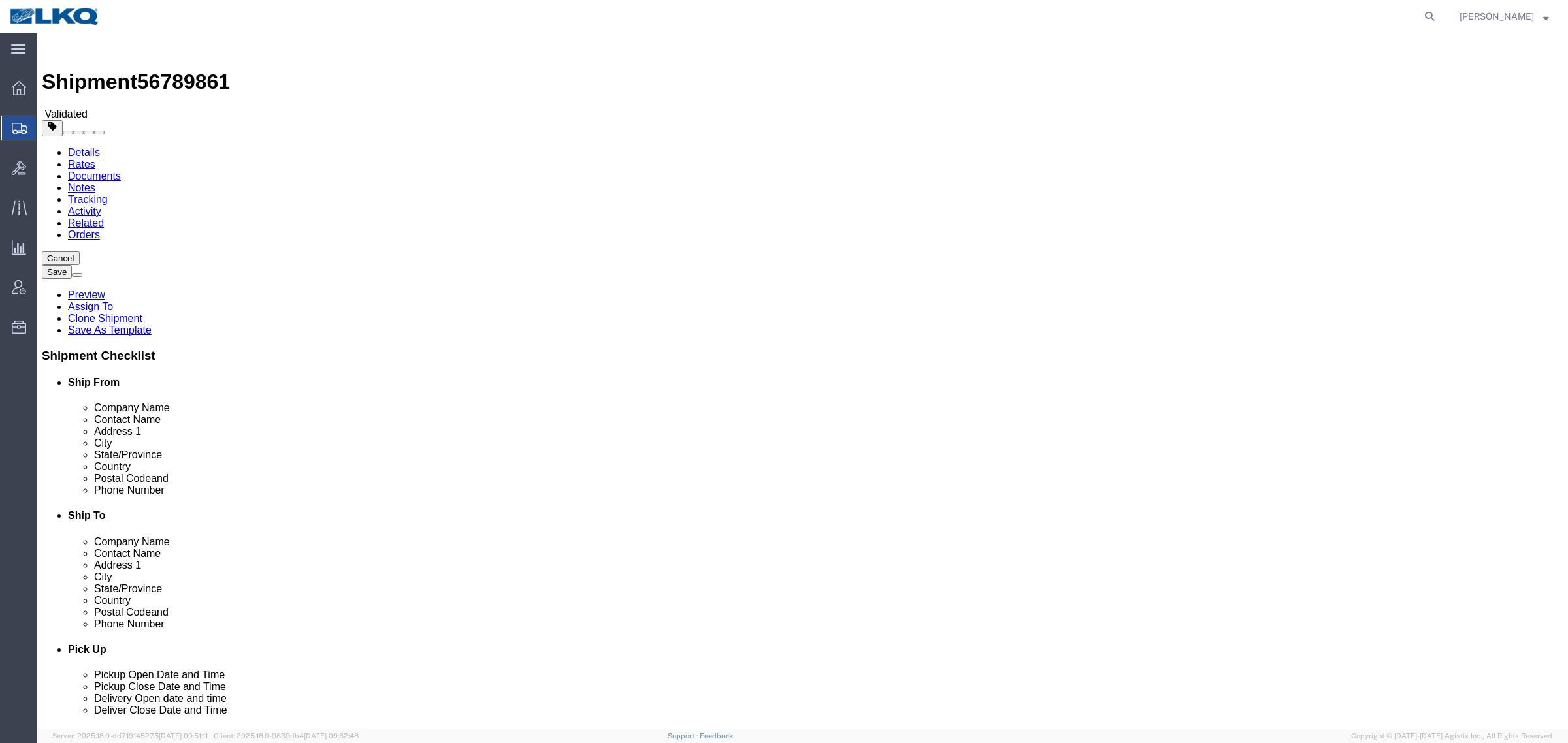
click div "Shipment Information Package Information Special Services Loading Routing"
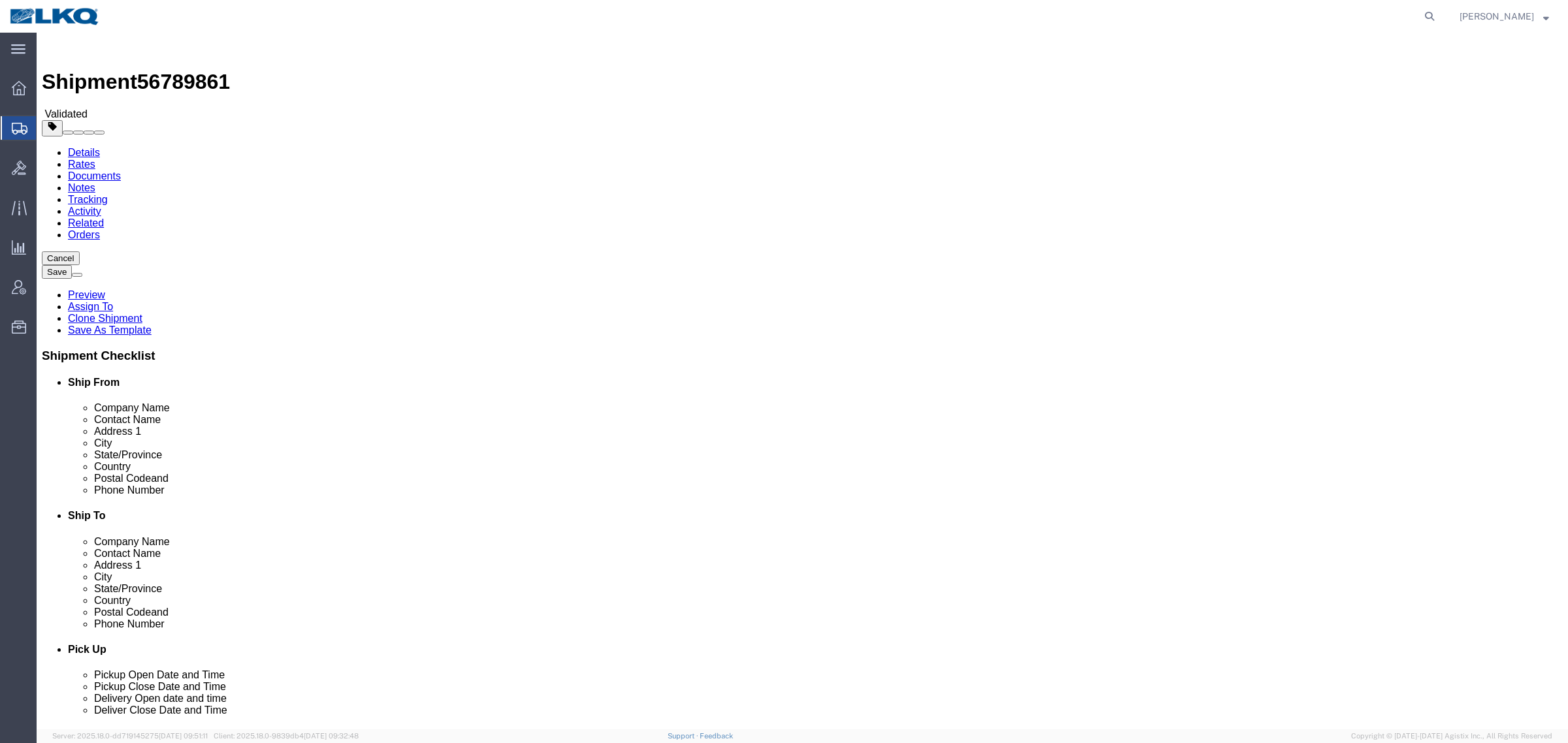
click div "Shipment Information Package Information Special Services Loading Routing"
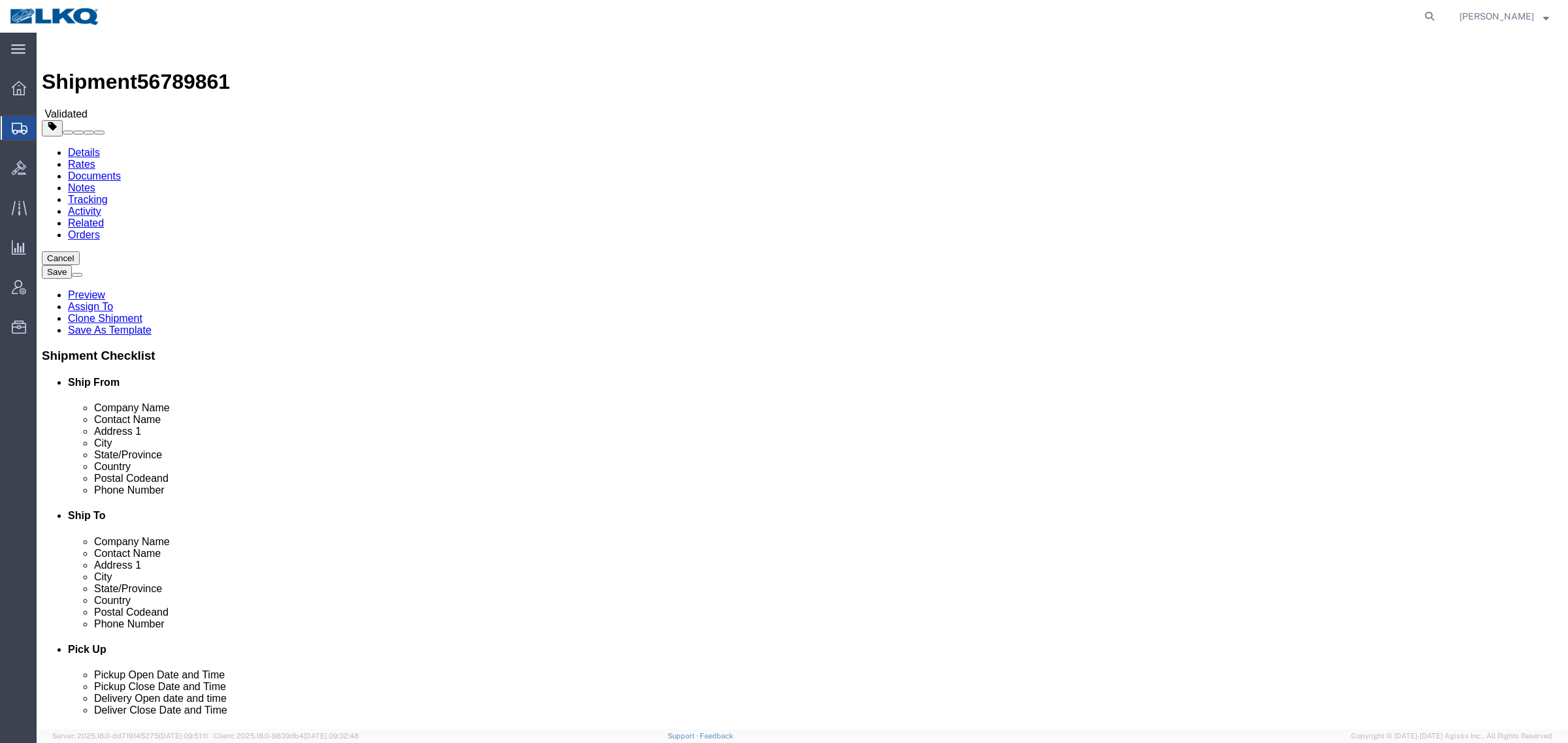
click div "Shipment Information Package Information Special Services Loading Routing"
click div "Ship From Location"
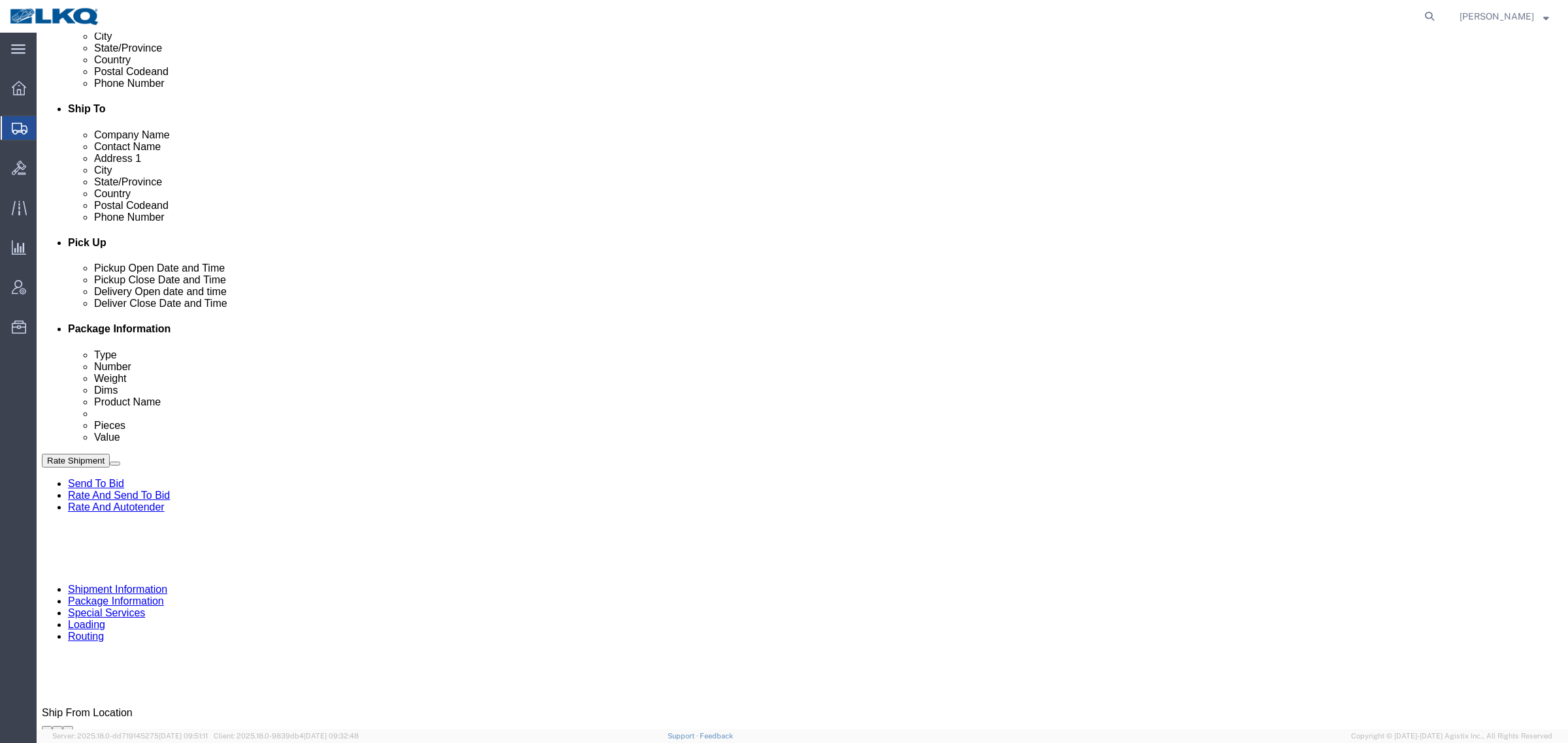
scroll to position [408, 0]
click div "Pickup Date: Pickup Start Date Pickup Start Time Pickup Open Date and Time Sep …"
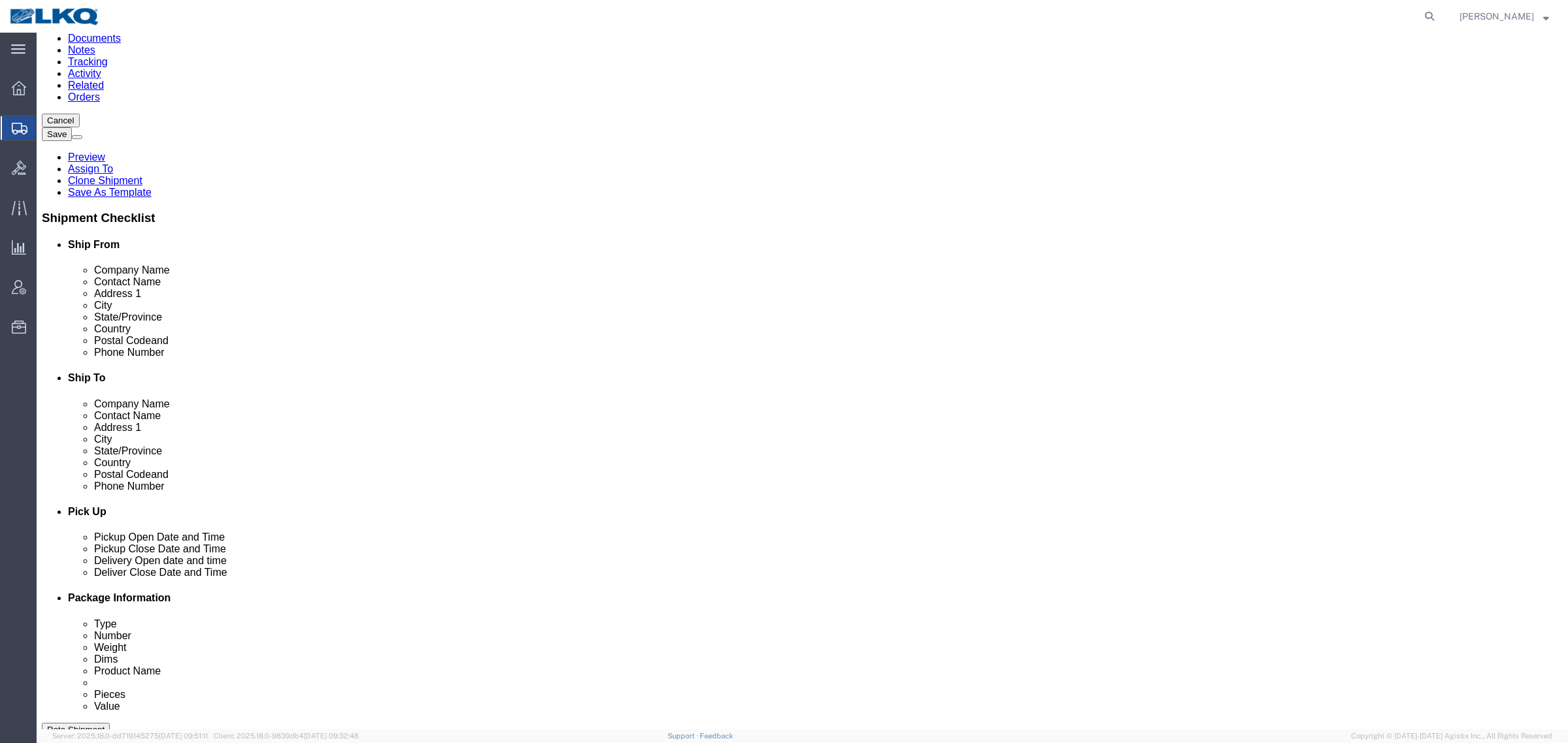
scroll to position [0, 0]
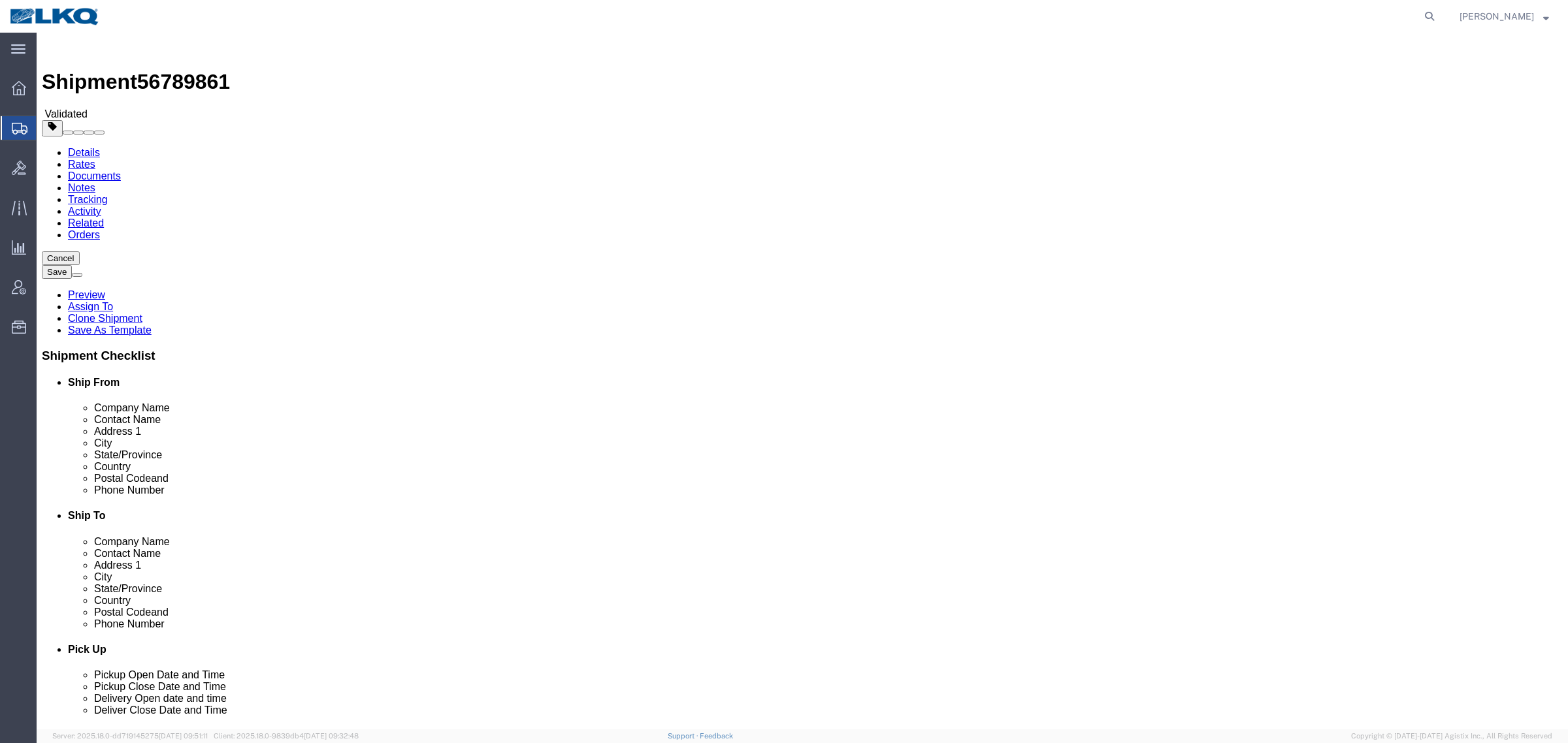
click div "Shipment Information Package Information Special Services Loading Routing"
click input "33178"
click input "78154"
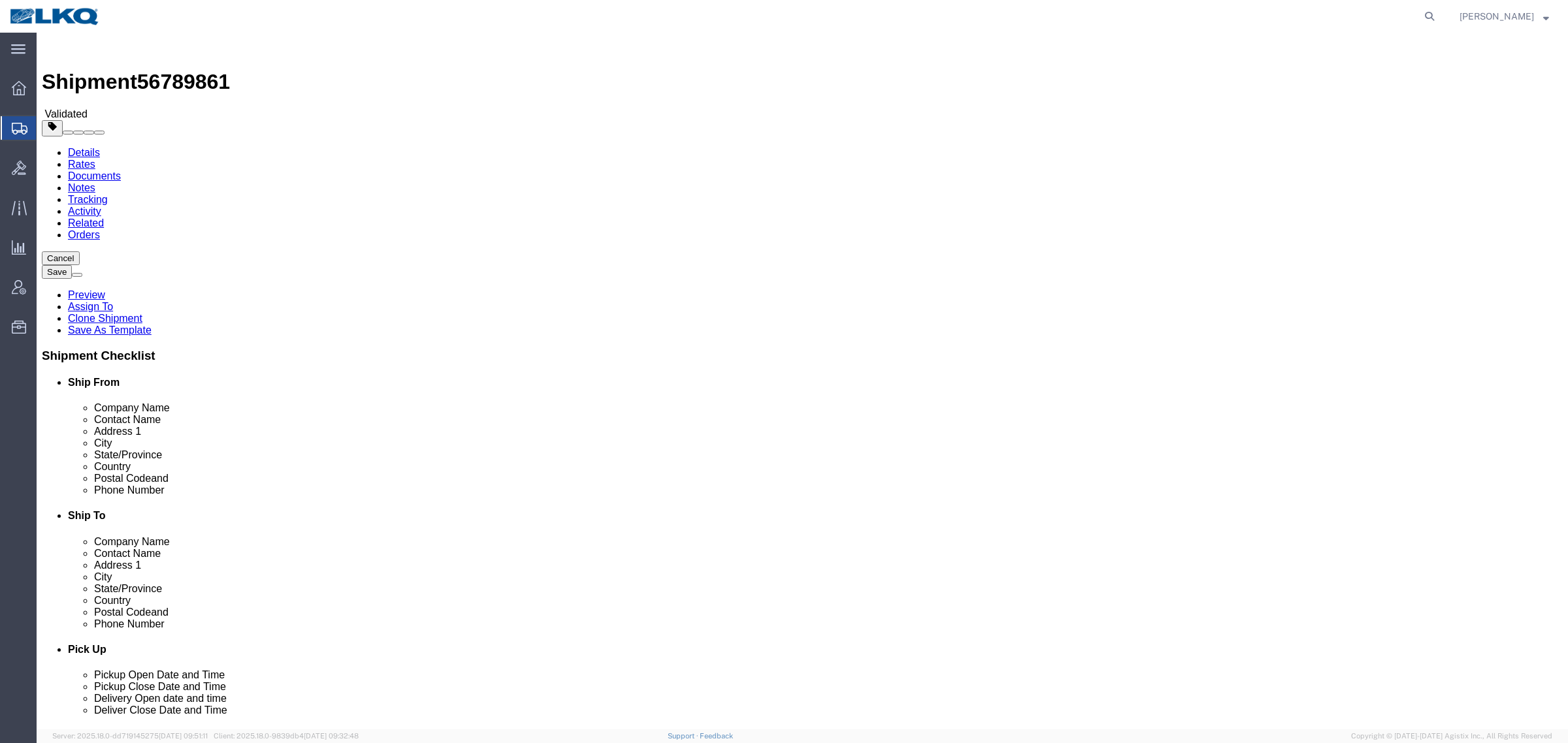
click input "78154"
click link "Notes"
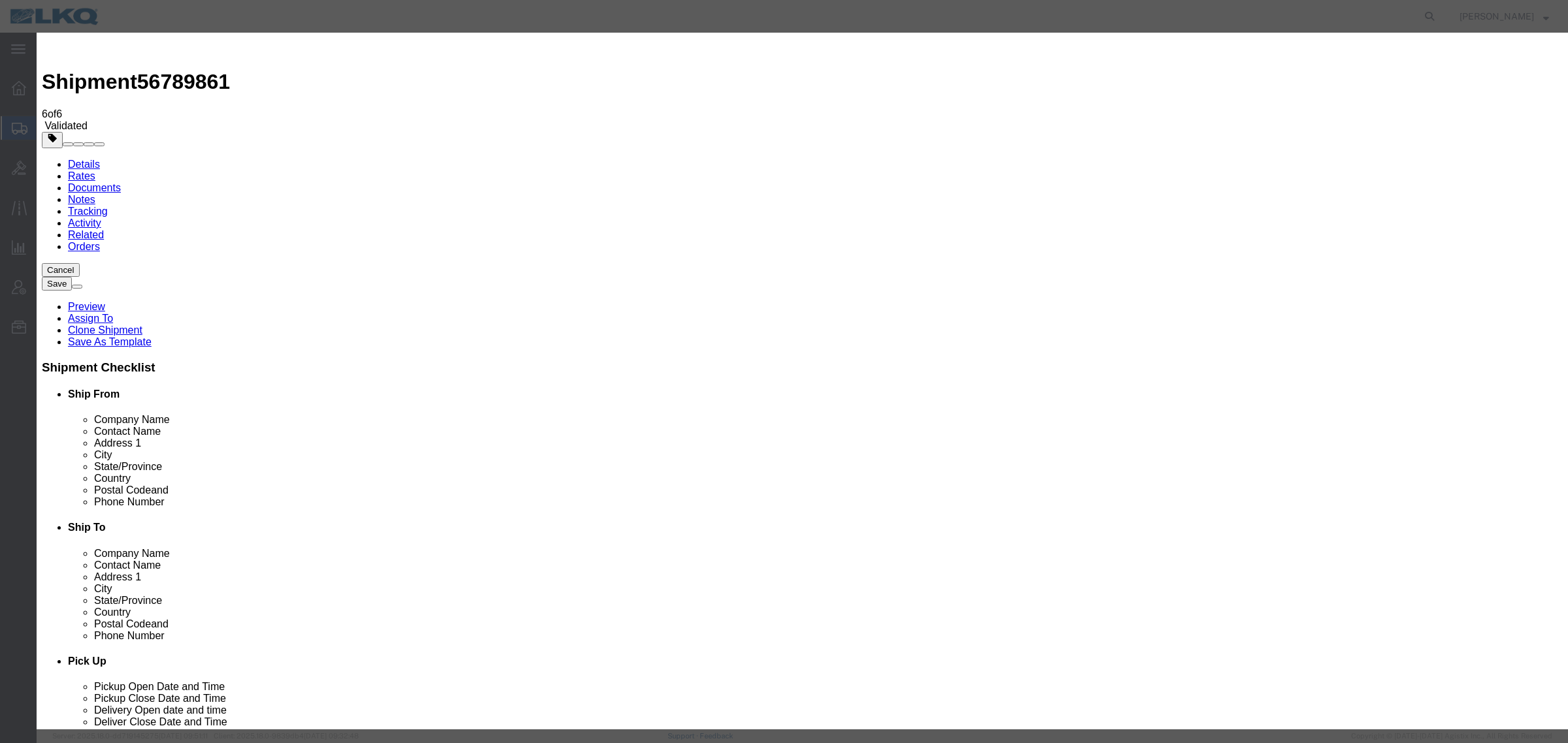
select select "BID_NOTES"
select select "PRIVATE_TO_ACCOUNT"
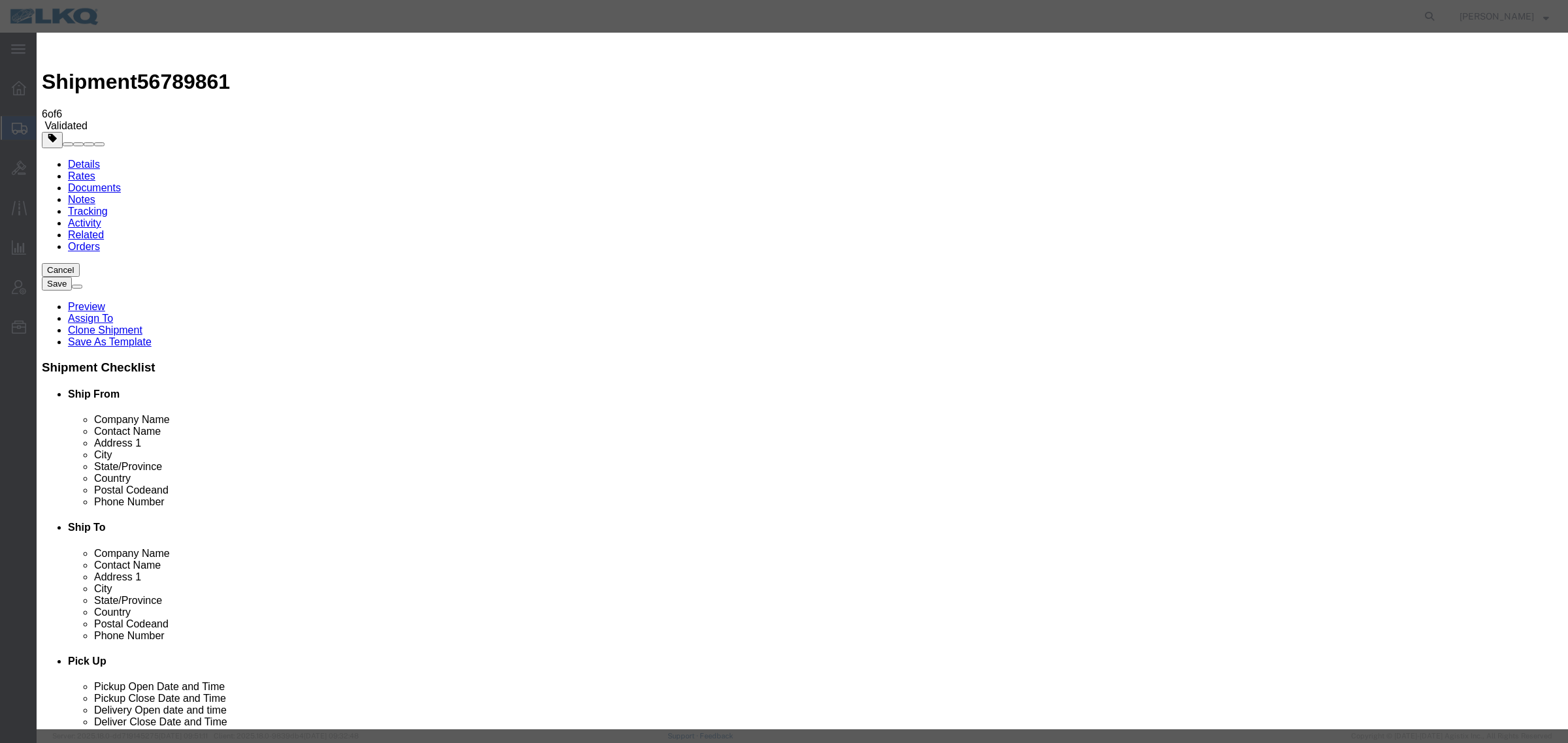
type textarea "DAT: $1665"
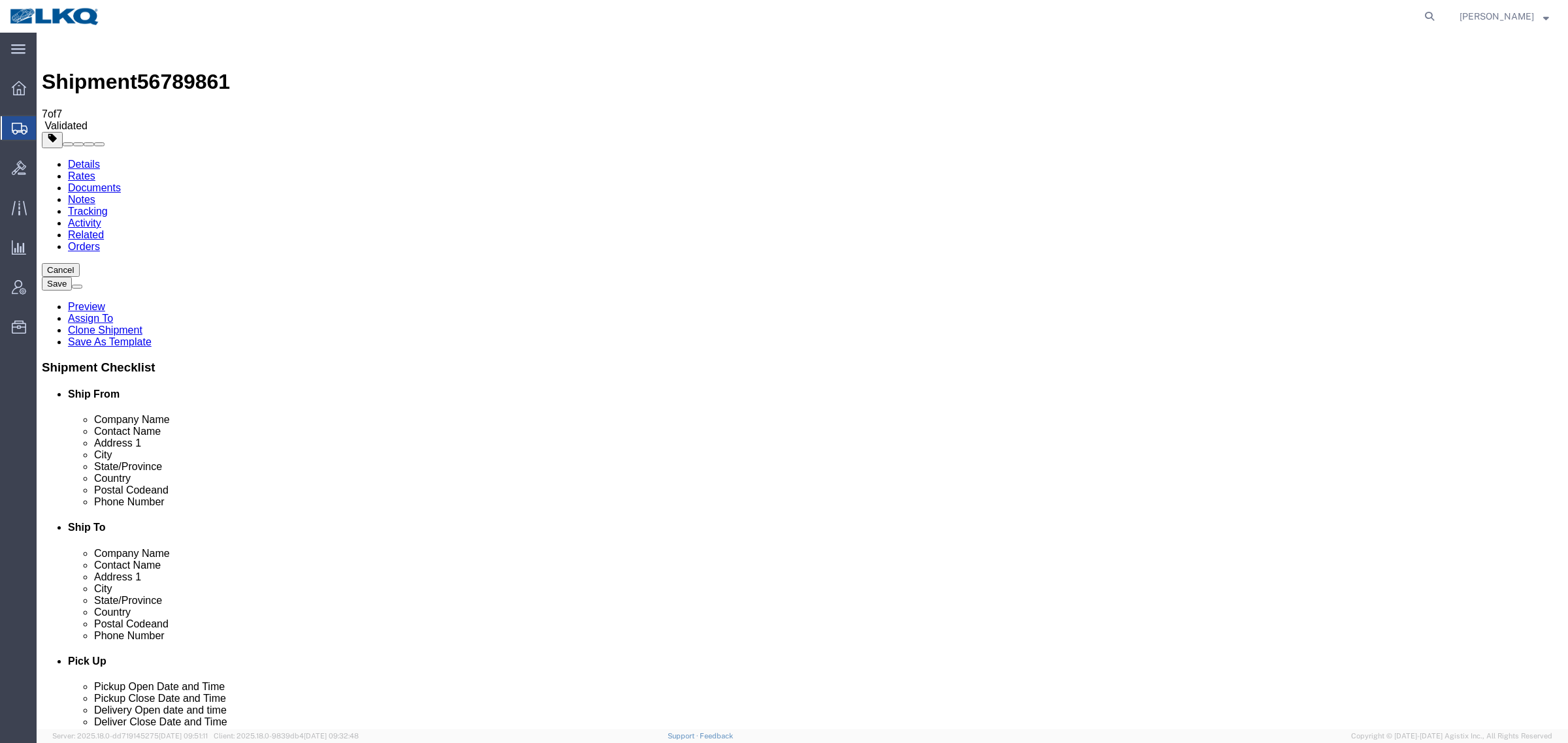
click at [70, 158] on link "Details" at bounding box center [84, 164] width 32 height 12
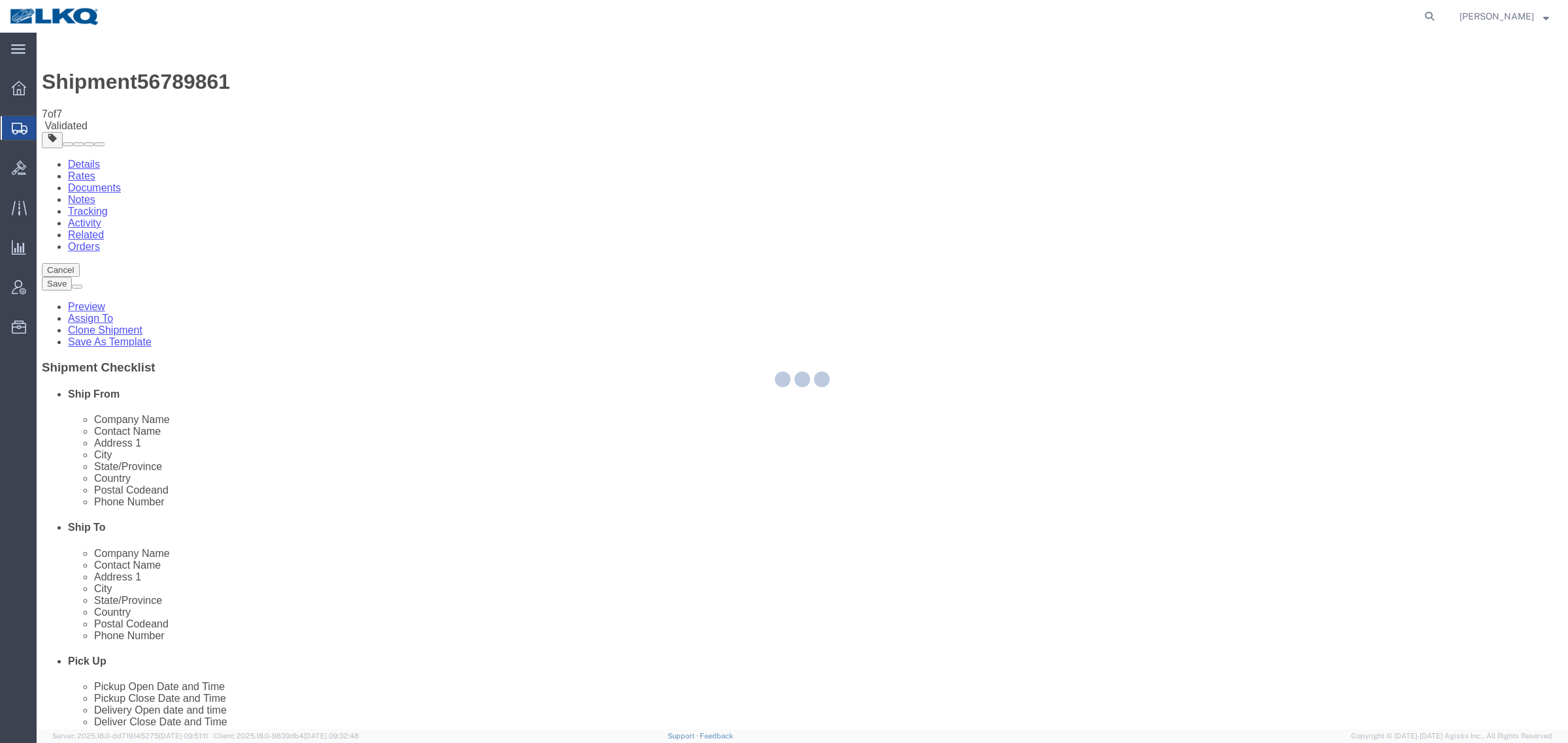
select select "27816"
select select "27882"
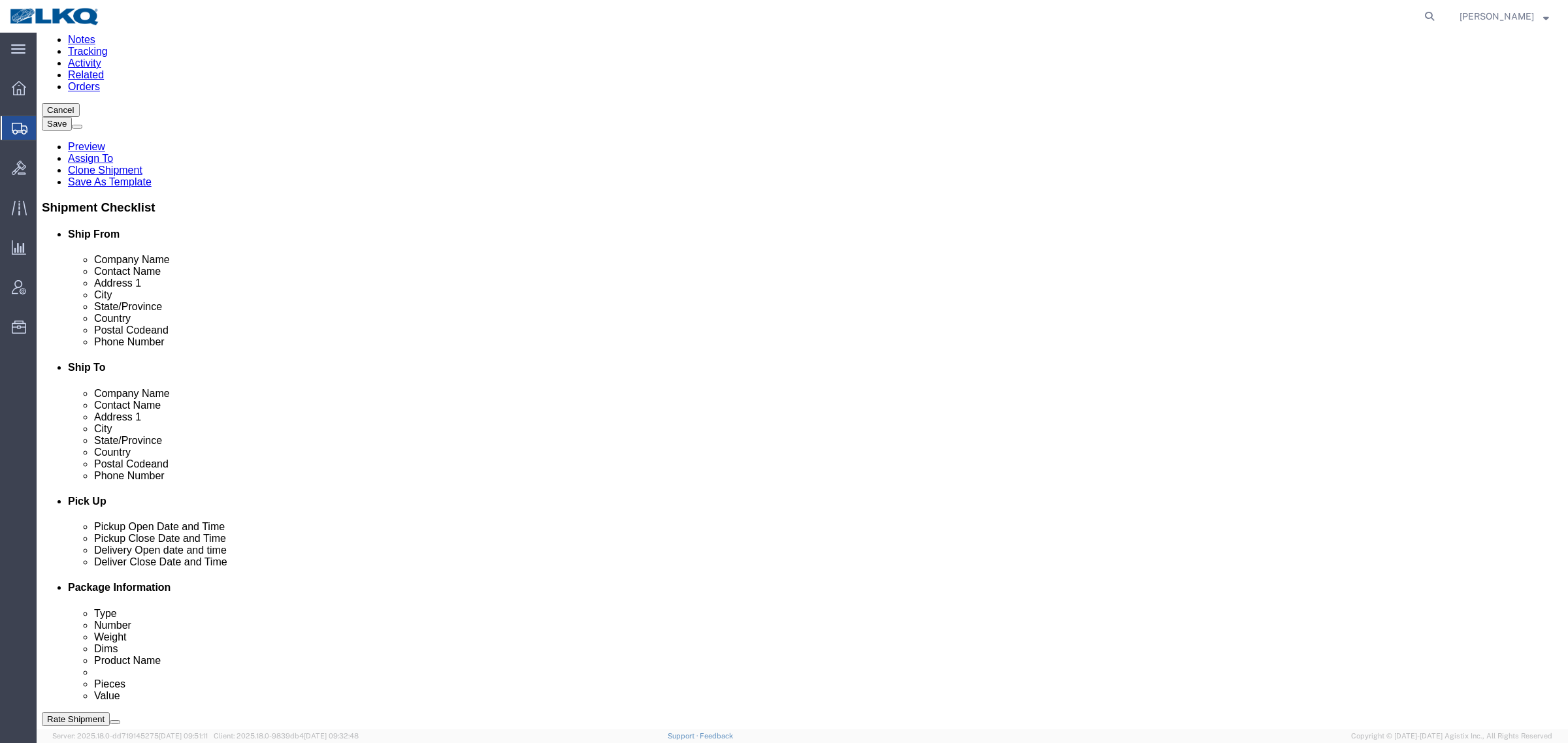
scroll to position [163, 0]
click link "Send To Bid"
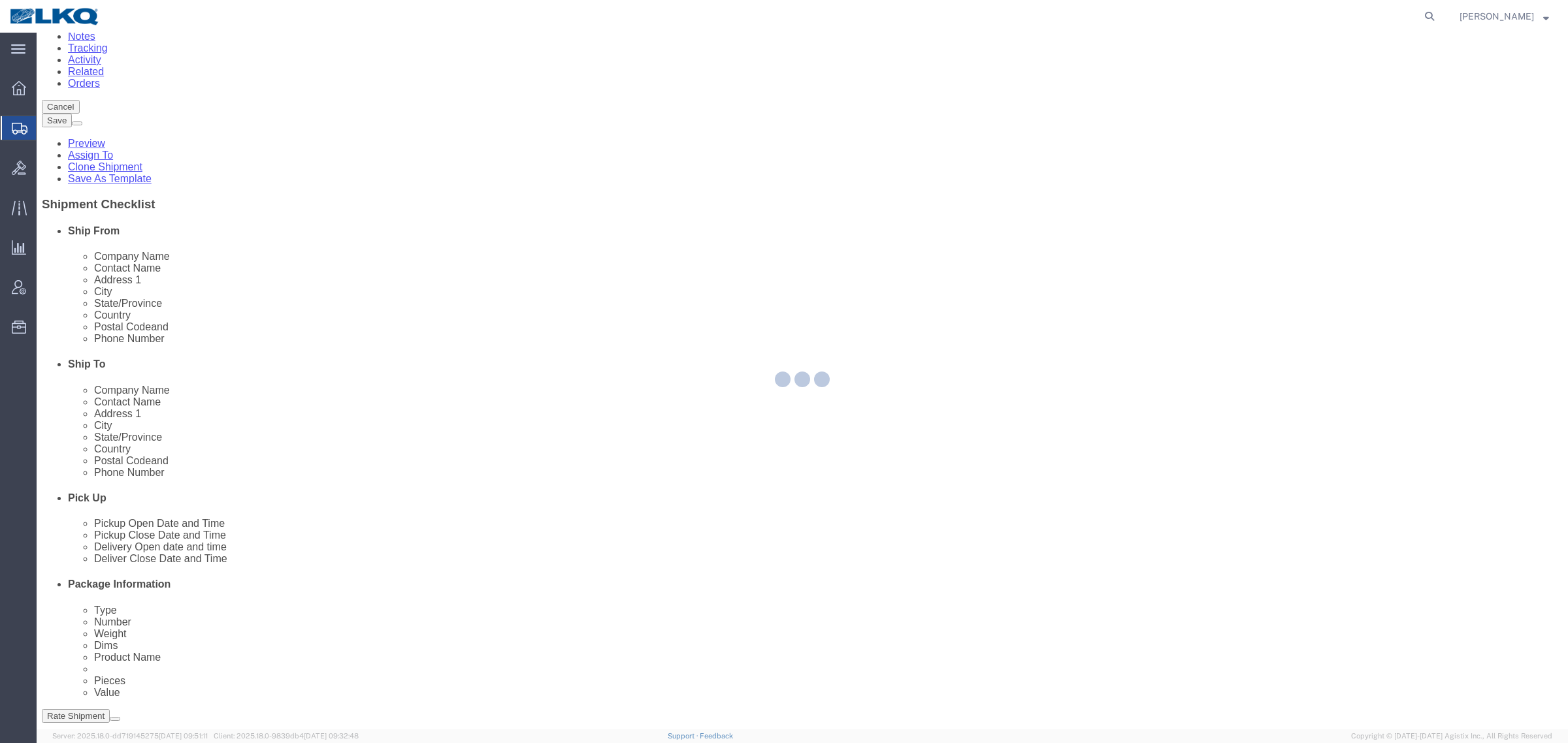
select select "TL"
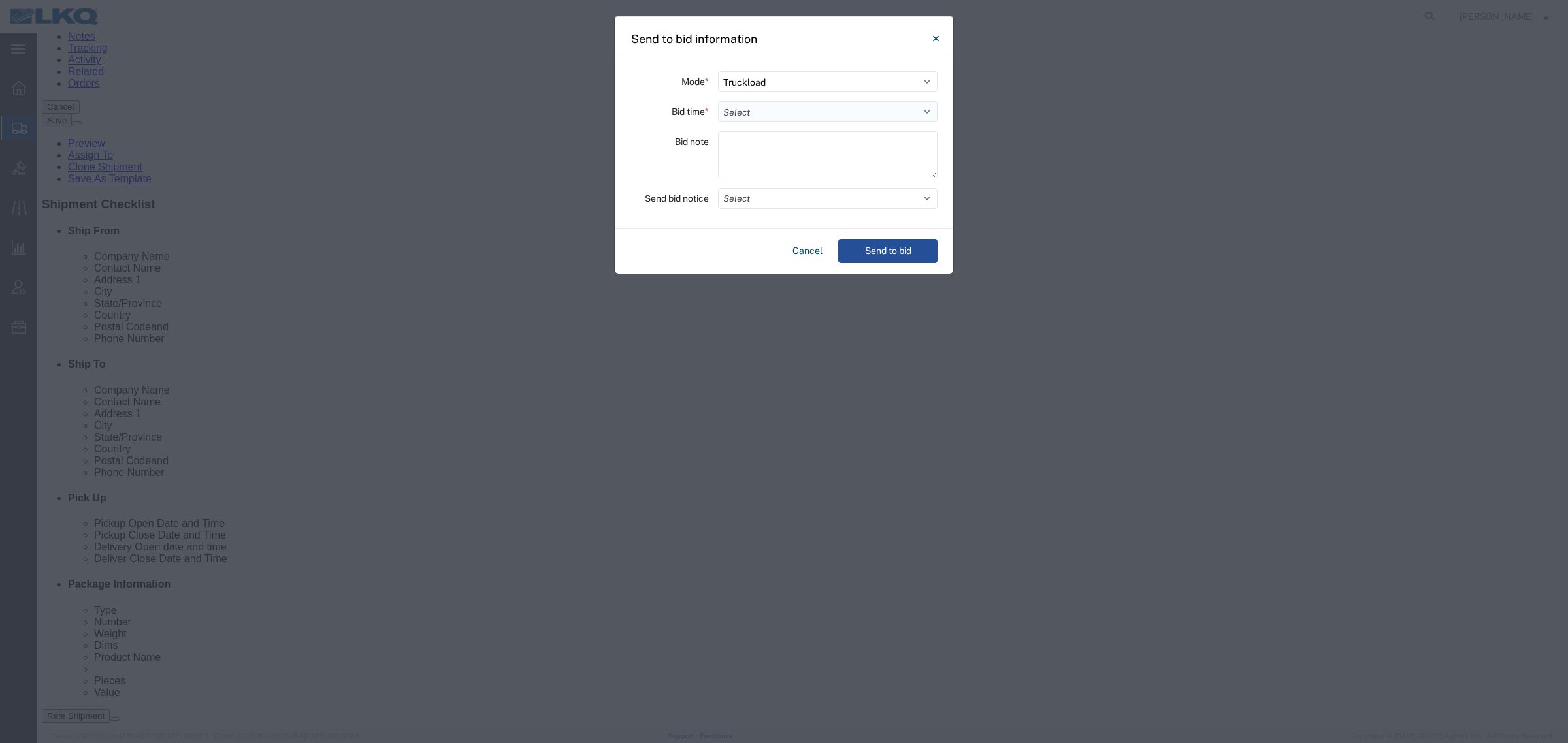
click at [860, 109] on select "Select 30 Min (Rush) 1 Hour (Rush) 2 Hours (Rush) 4 Hours (Rush) 8 Hours (Rush)…" at bounding box center [828, 111] width 220 height 21
select select "12"
click at [718, 101] on select "Select 30 Min (Rush) 1 Hour (Rush) 2 Hours (Rush) 4 Hours (Rush) 8 Hours (Rush)…" at bounding box center [828, 111] width 220 height 21
click at [880, 252] on button "Send to bid" at bounding box center [887, 251] width 99 height 24
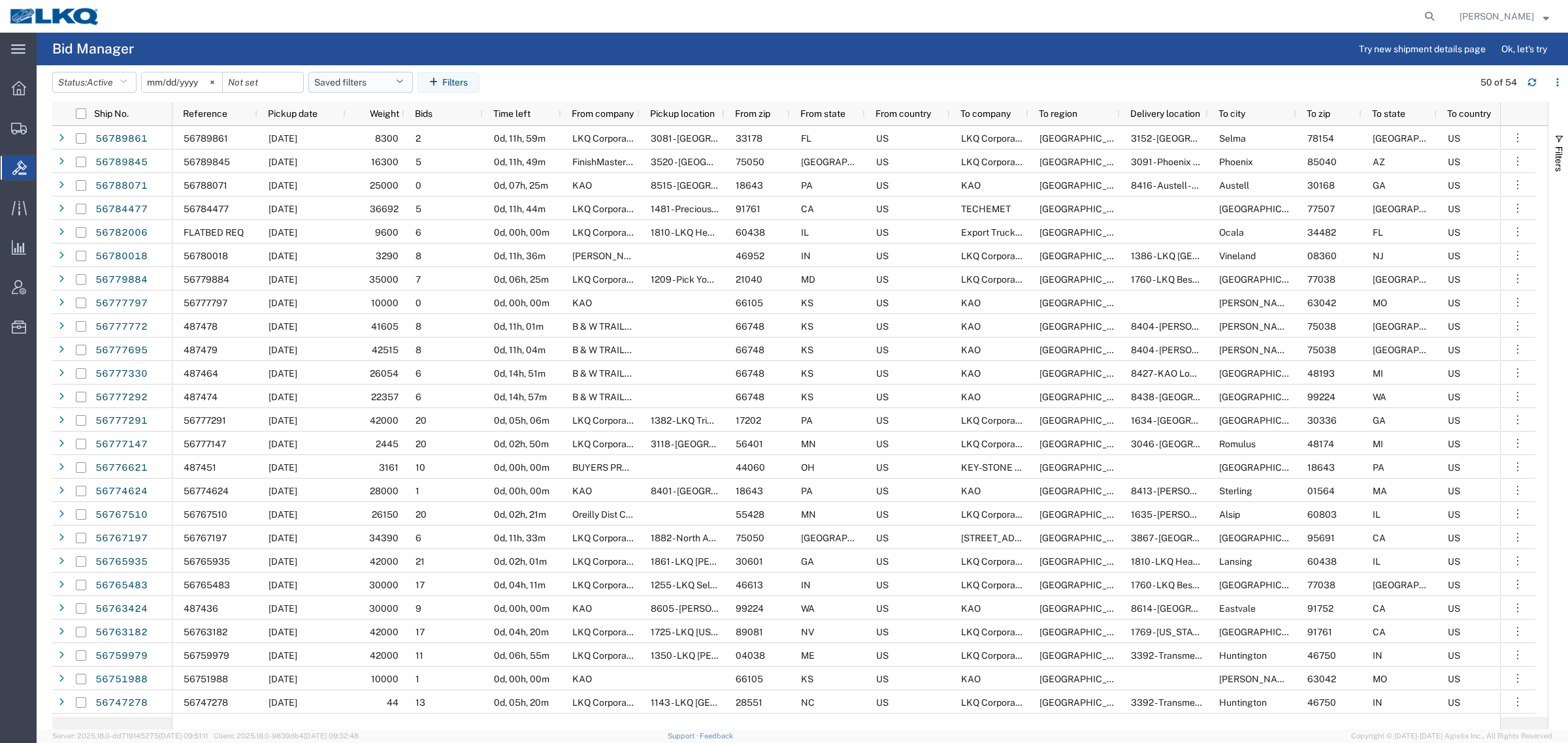
click at [340, 82] on button "Saved filters" at bounding box center [360, 83] width 105 height 21
click at [390, 141] on span "Bid Board" at bounding box center [396, 139] width 171 height 24
type input "[DATE]"
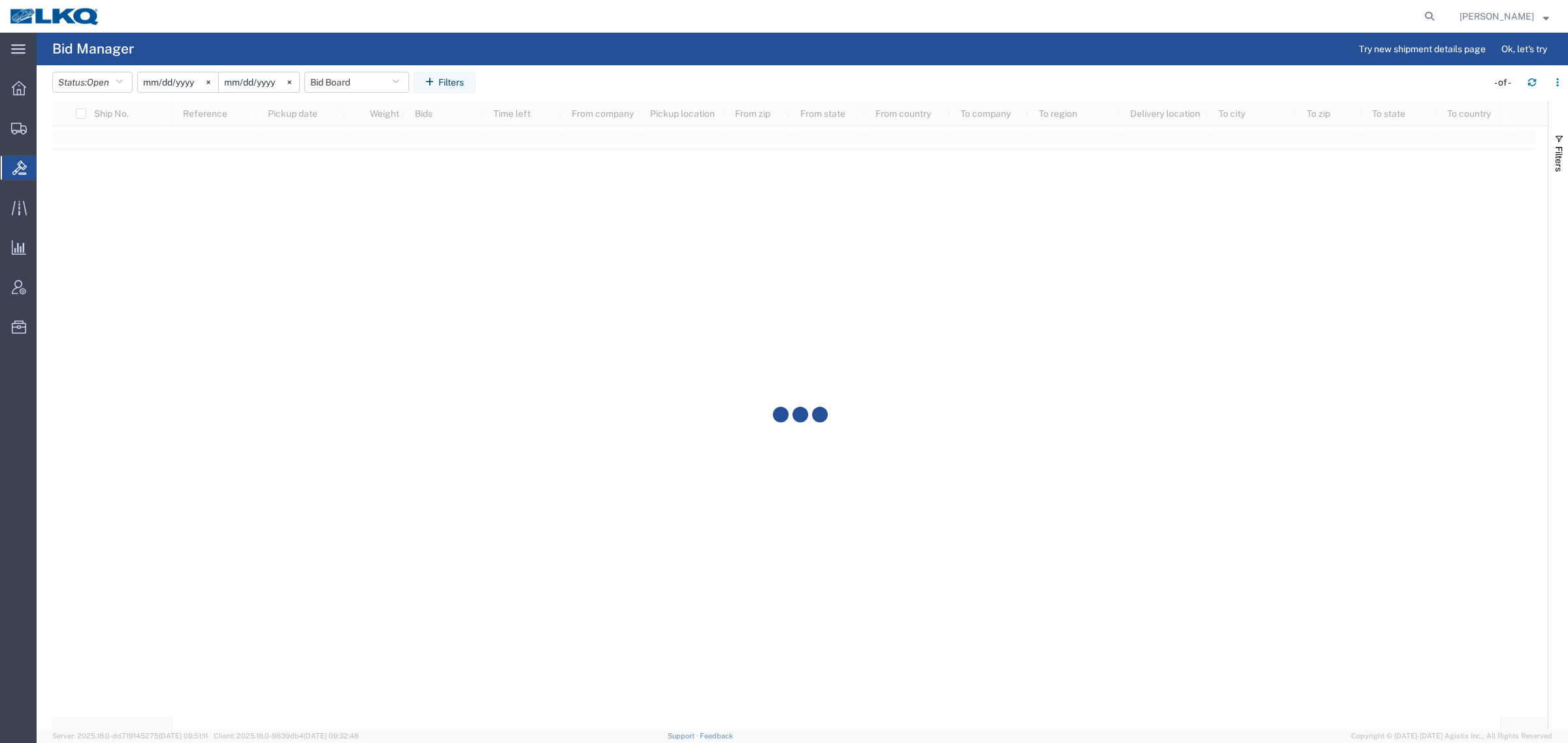
click at [556, 60] on agx-page-header "Bid Manager Try new shipment details page Ok, let's try" at bounding box center [802, 49] width 1531 height 33
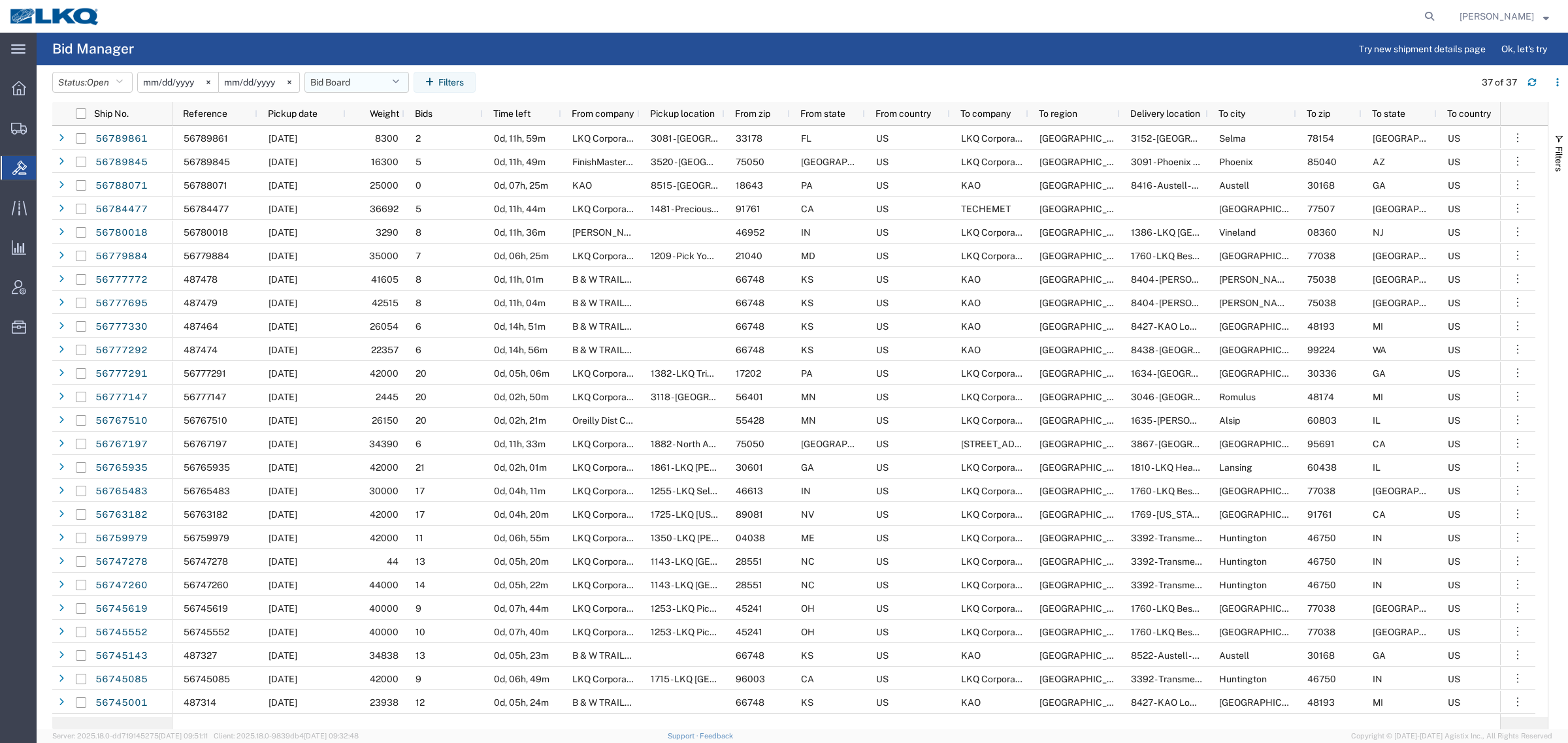
click at [351, 84] on button "Bid Board" at bounding box center [356, 83] width 105 height 21
click at [366, 132] on span "Bid Board" at bounding box center [392, 139] width 171 height 24
drag, startPoint x: 342, startPoint y: 80, endPoint x: 349, endPoint y: 84, distance: 8.1
click at [342, 81] on button "Bid Board" at bounding box center [356, 83] width 105 height 21
drag, startPoint x: 382, startPoint y: 139, endPoint x: 619, endPoint y: 86, distance: 242.9
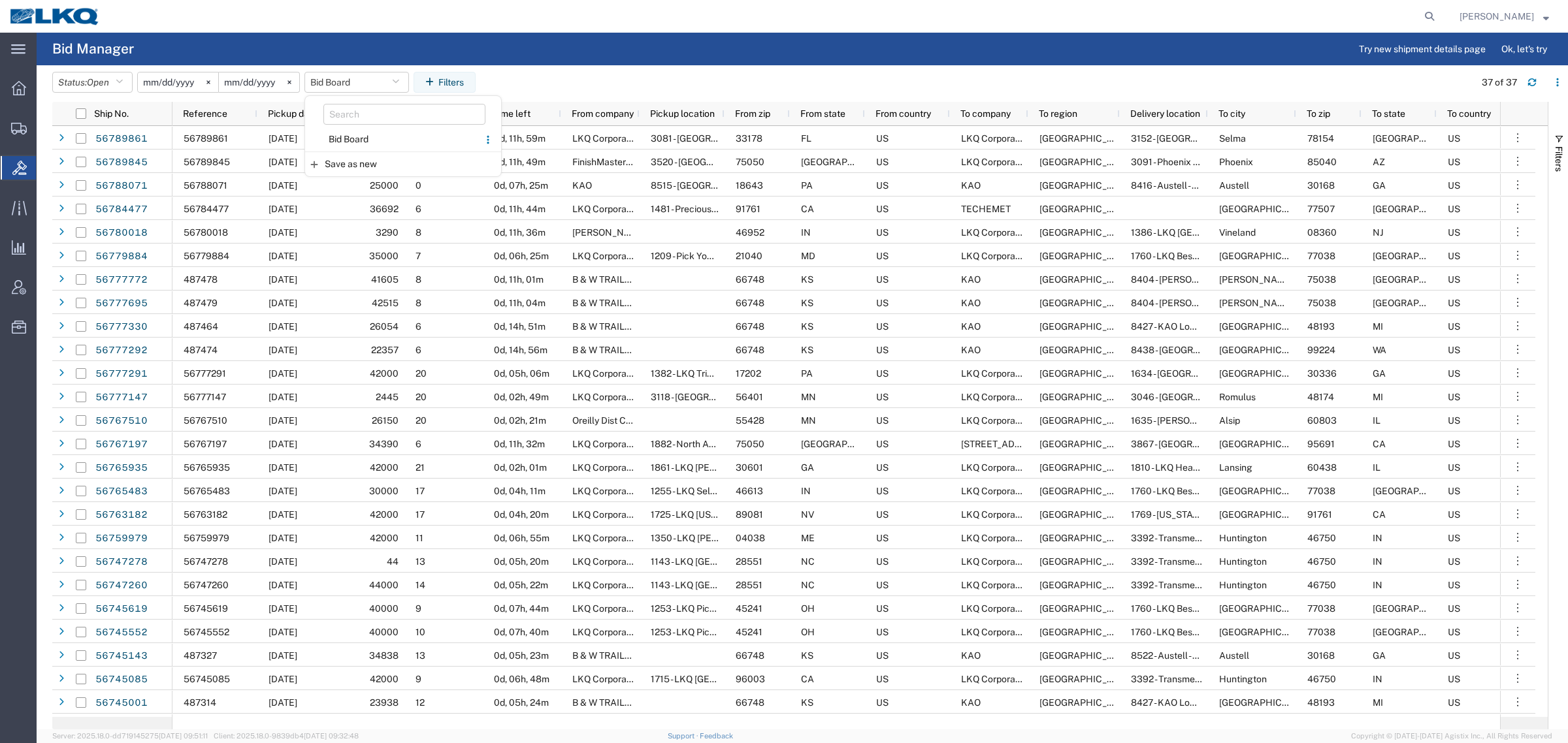
click at [383, 139] on span "Bid Board" at bounding box center [392, 139] width 171 height 24
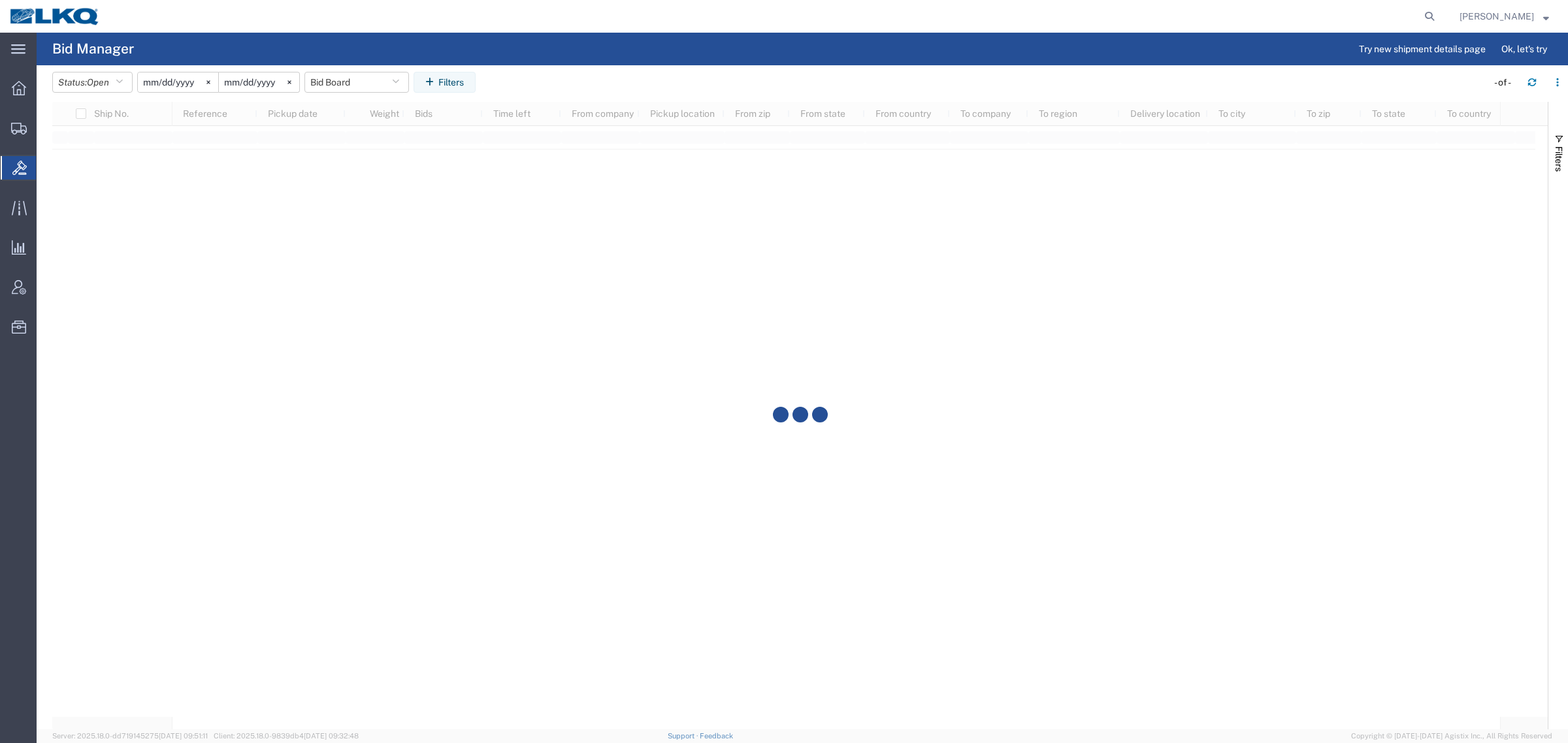
click at [736, 90] on agx-table-filter-chips "Status: Open Active All Awaiting Confirmation Awarded Closed Expired Open Withd…" at bounding box center [765, 86] width 1428 height 30
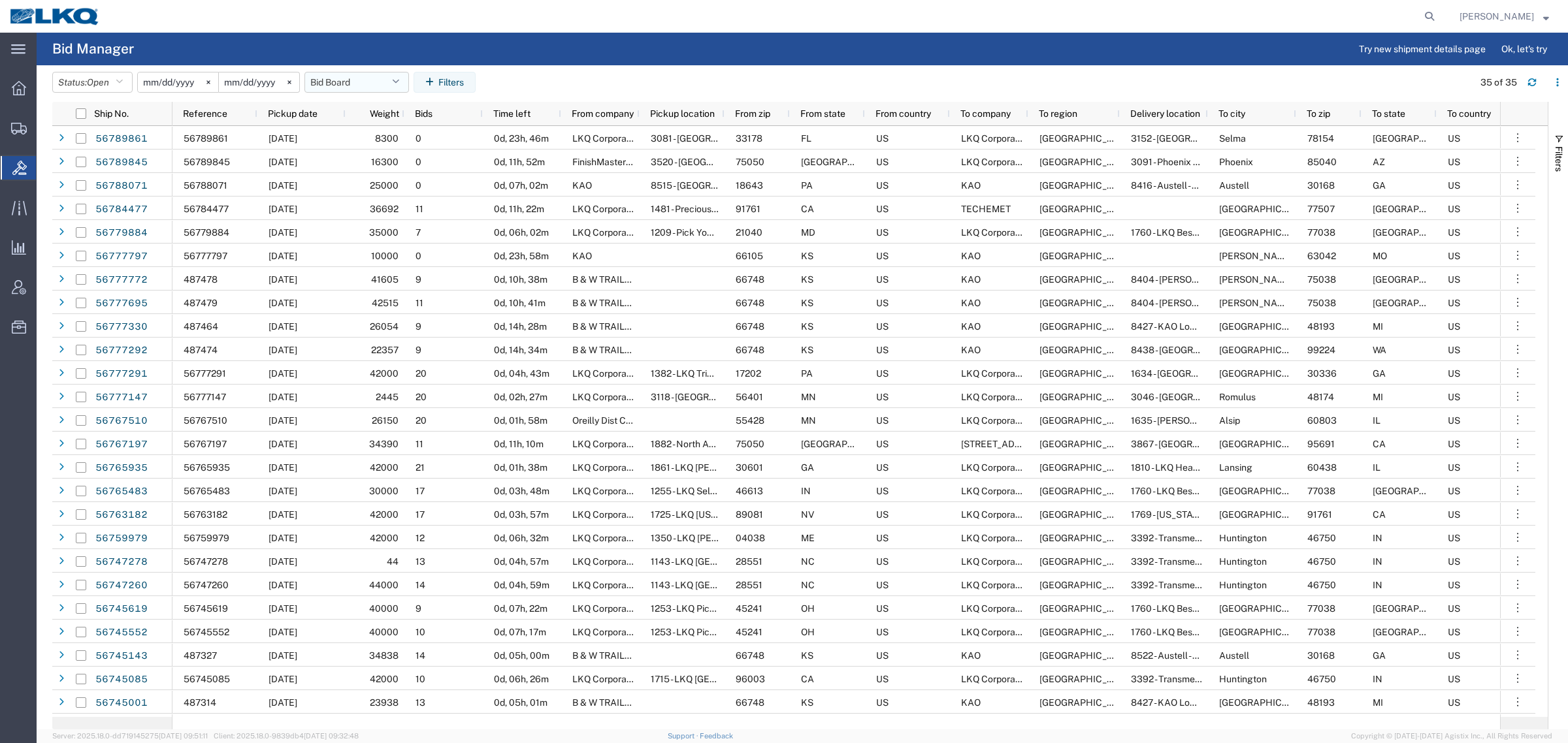
click at [343, 75] on button "Bid Board" at bounding box center [356, 83] width 105 height 21
click at [351, 140] on span "Bid Board" at bounding box center [392, 139] width 171 height 24
click at [82, 86] on button "Status: Open" at bounding box center [92, 83] width 81 height 21
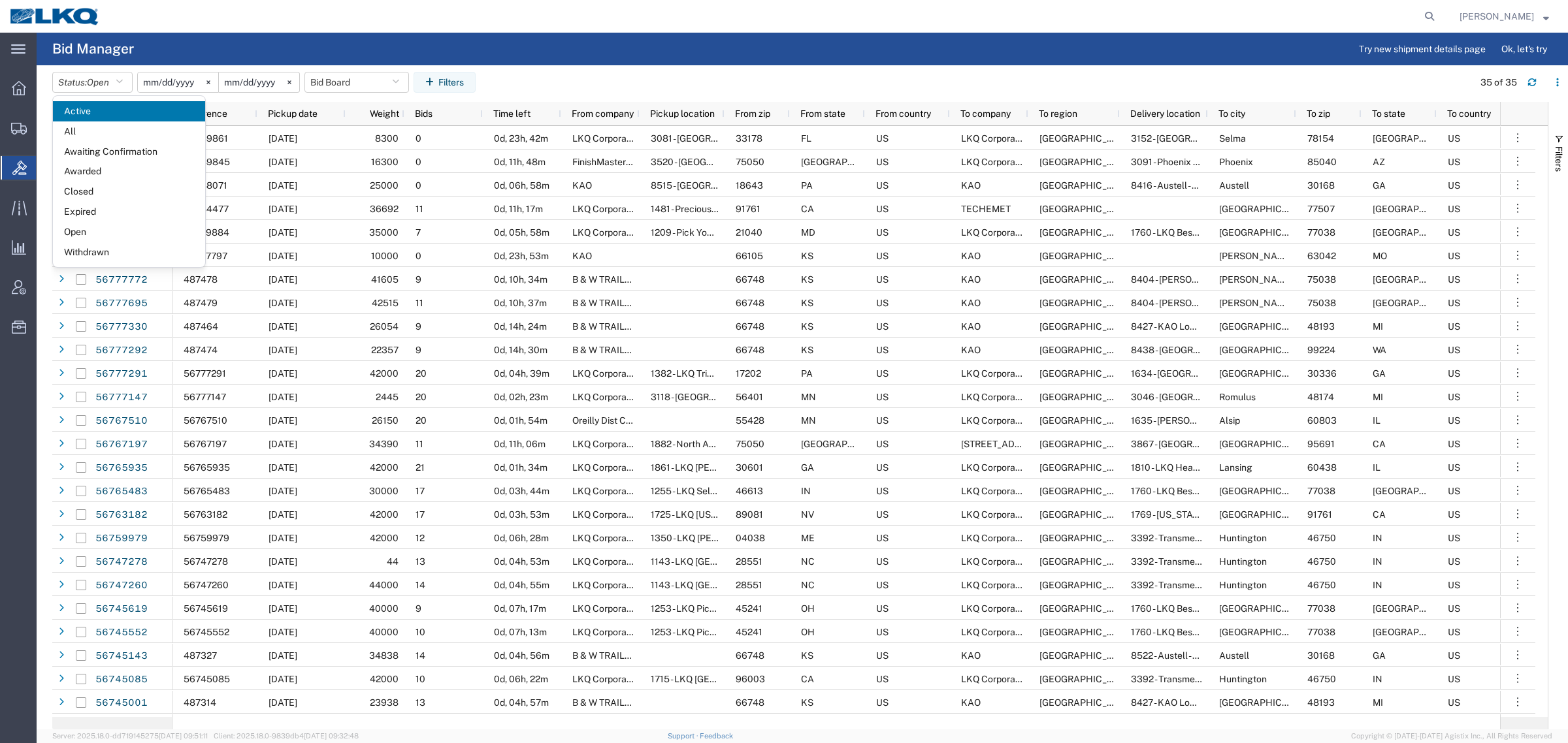
click at [95, 207] on span "Expired" at bounding box center [129, 211] width 152 height 20
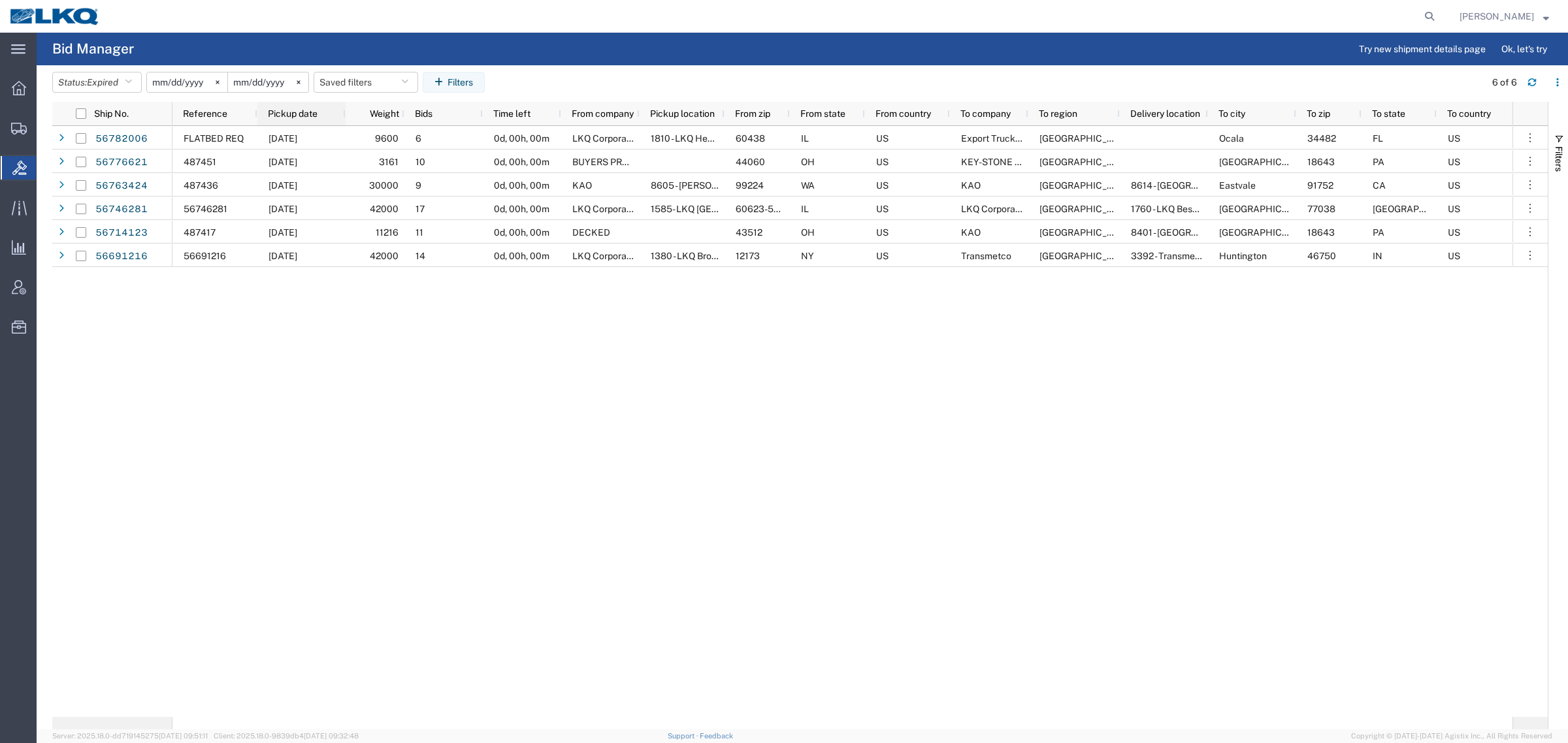
click at [282, 111] on span "Pickup date" at bounding box center [293, 113] width 50 height 11
click at [338, 83] on button "Saved filters" at bounding box center [366, 83] width 105 height 21
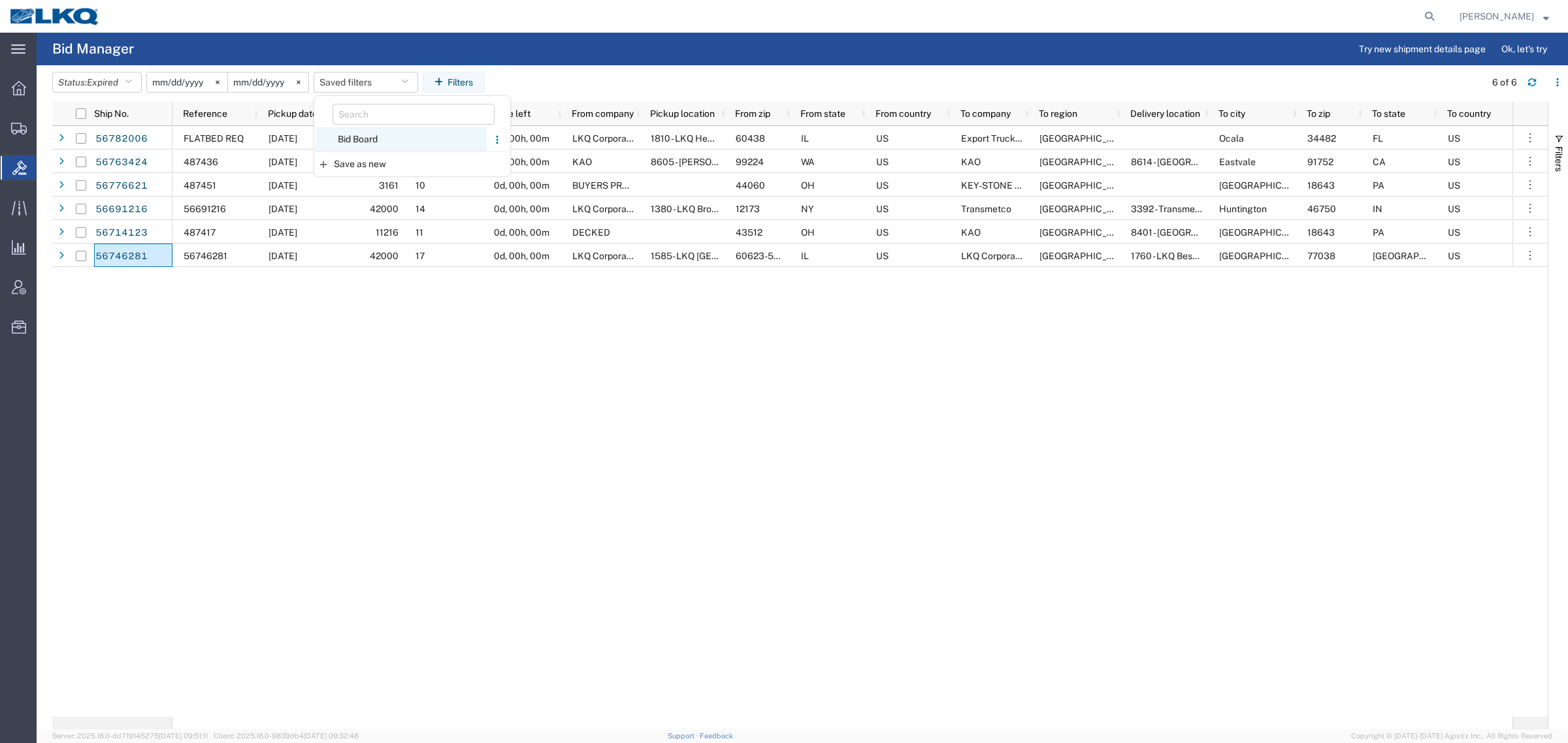
click at [409, 131] on span "Bid Board" at bounding box center [401, 139] width 171 height 24
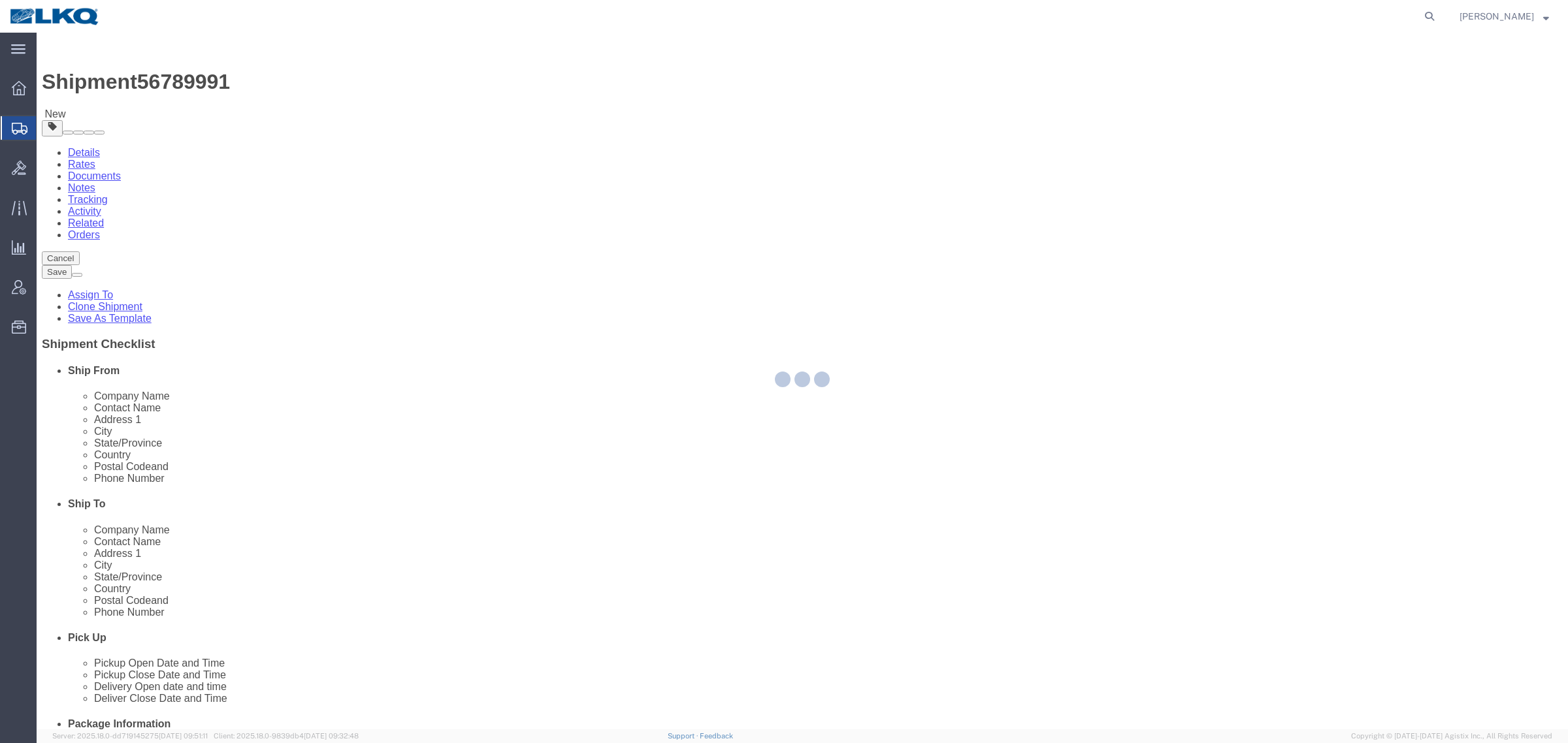
select select
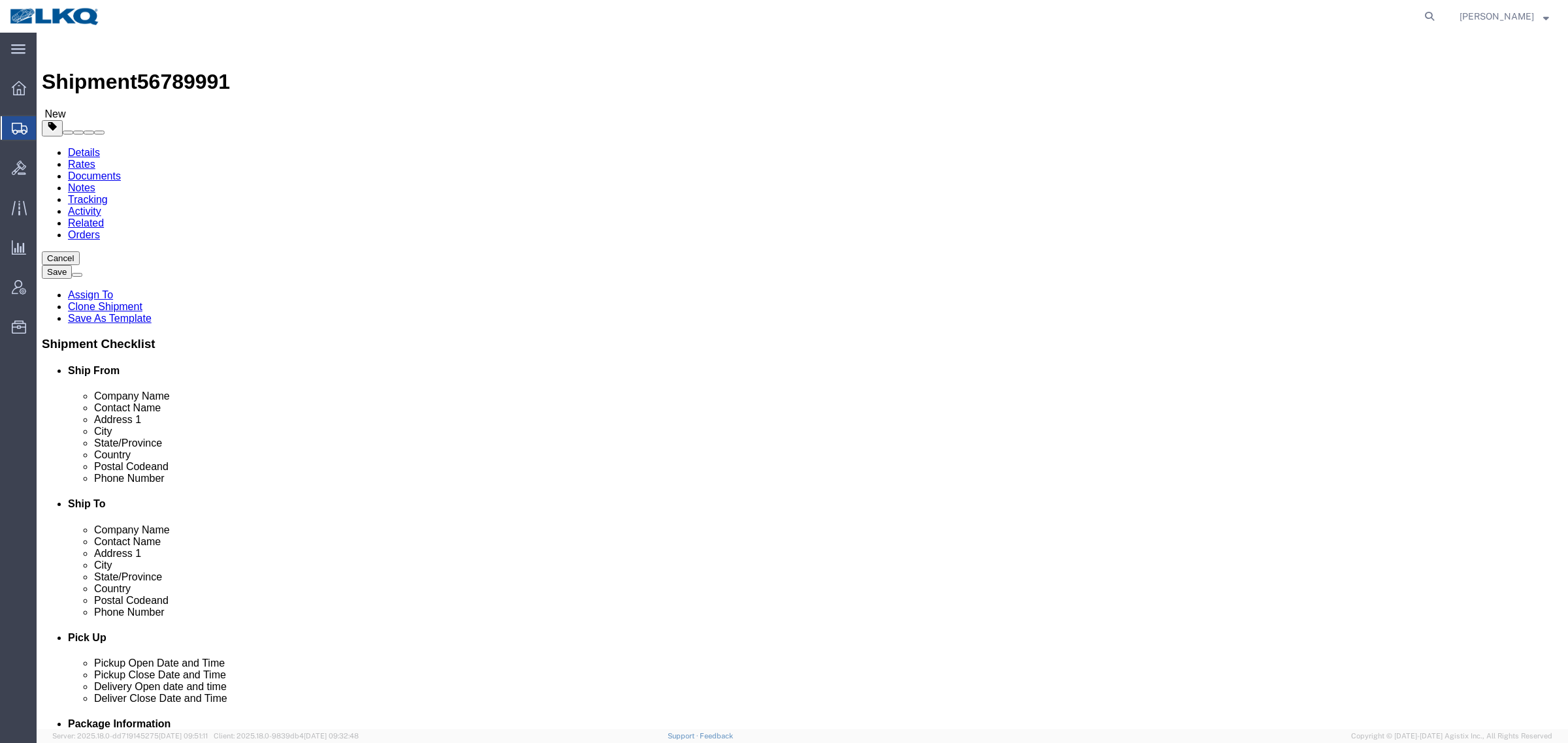
drag, startPoint x: 181, startPoint y: 50, endPoint x: 146, endPoint y: 16, distance: 48.8
click span "56789991"
copy span "56789991"
click icon
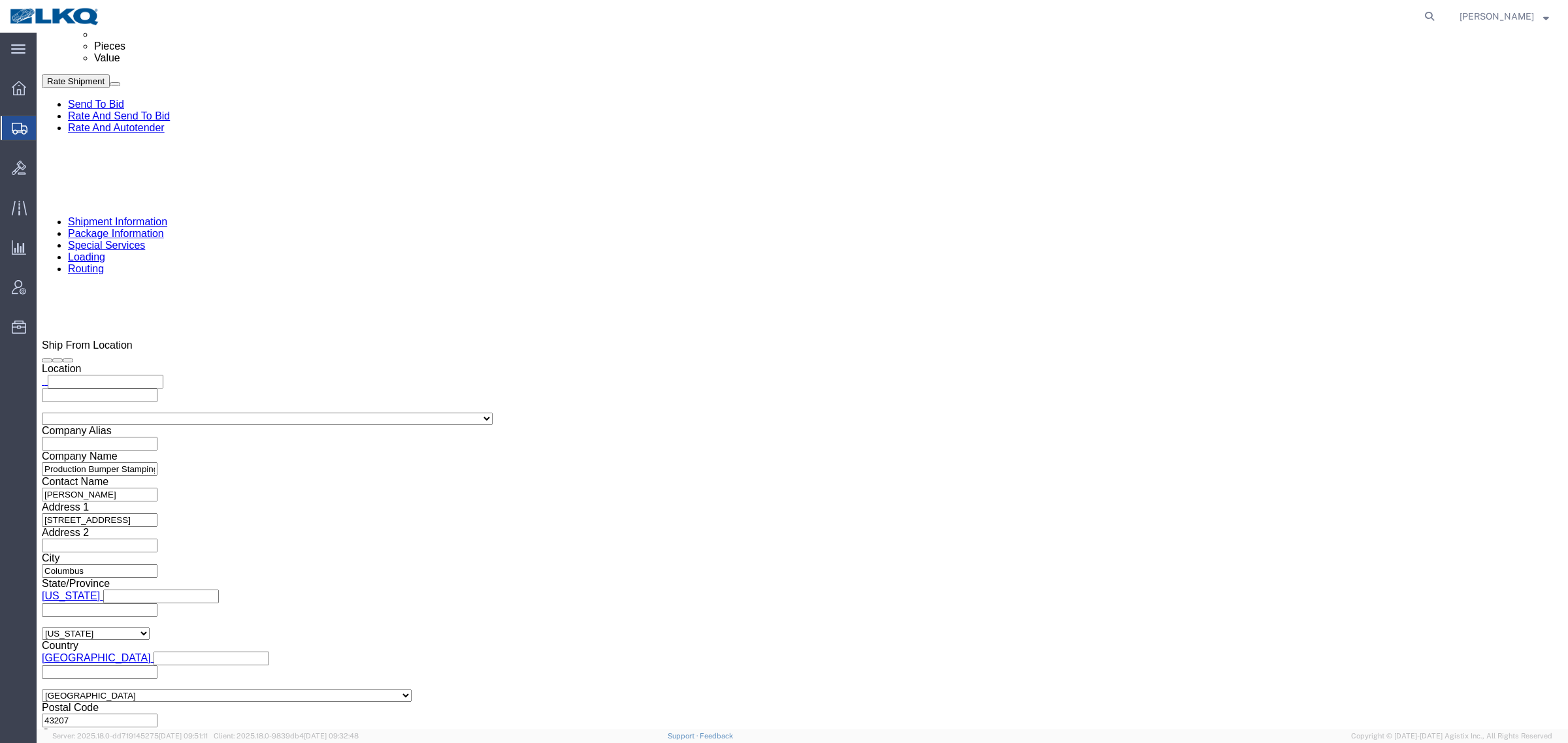
scroll to position [979, 0]
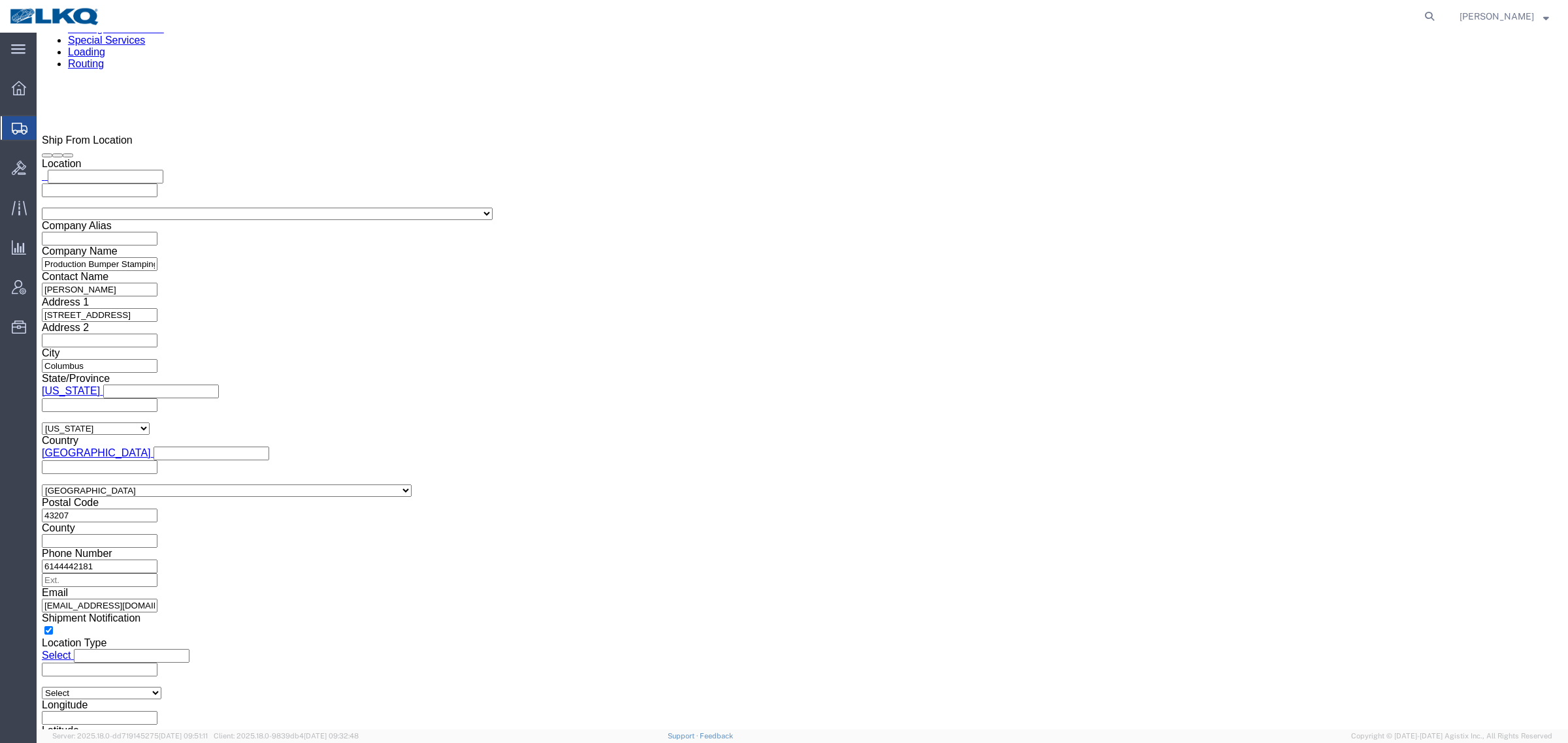
click input "tallord@lkqcorp.com"
click link "Shipment Information"
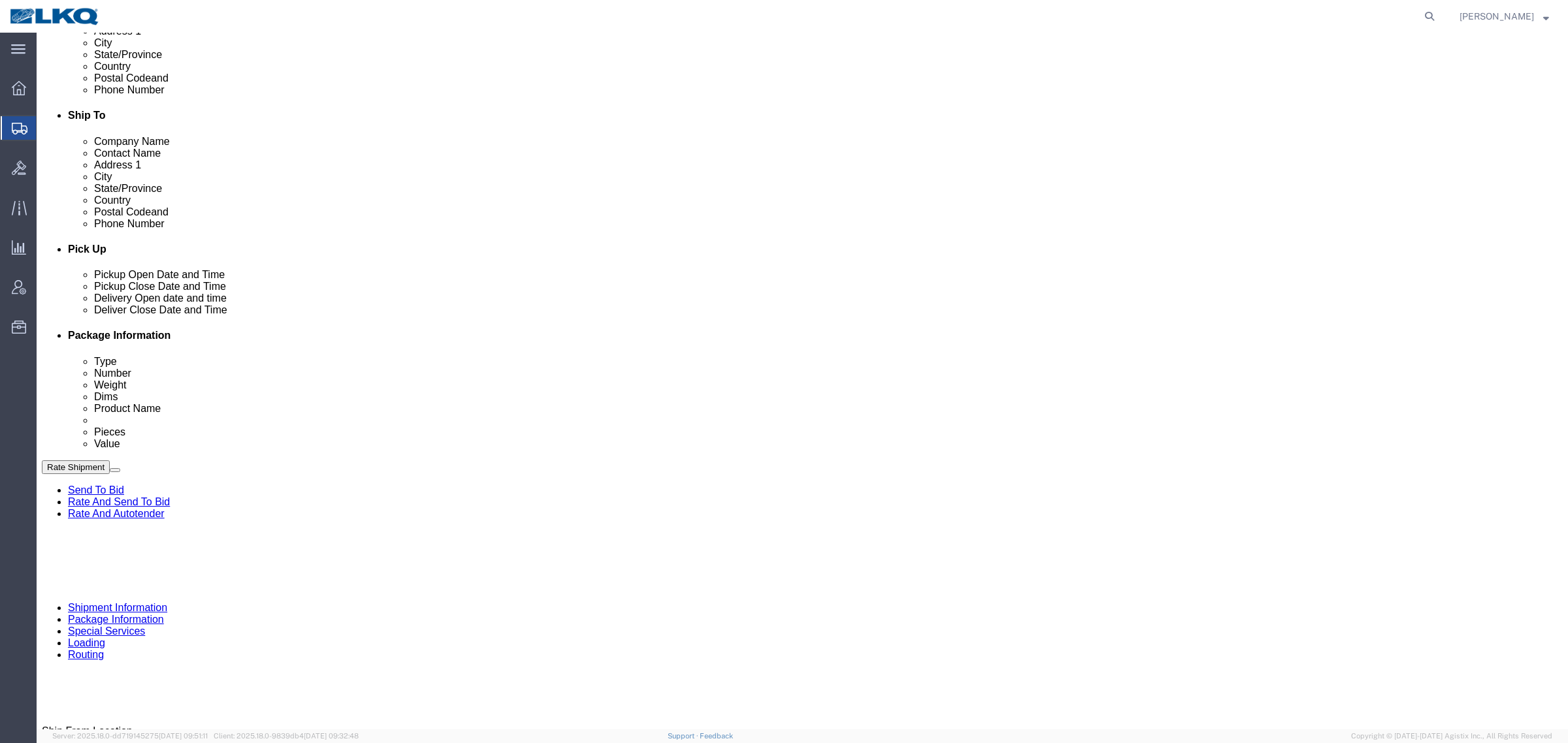
scroll to position [311, 0]
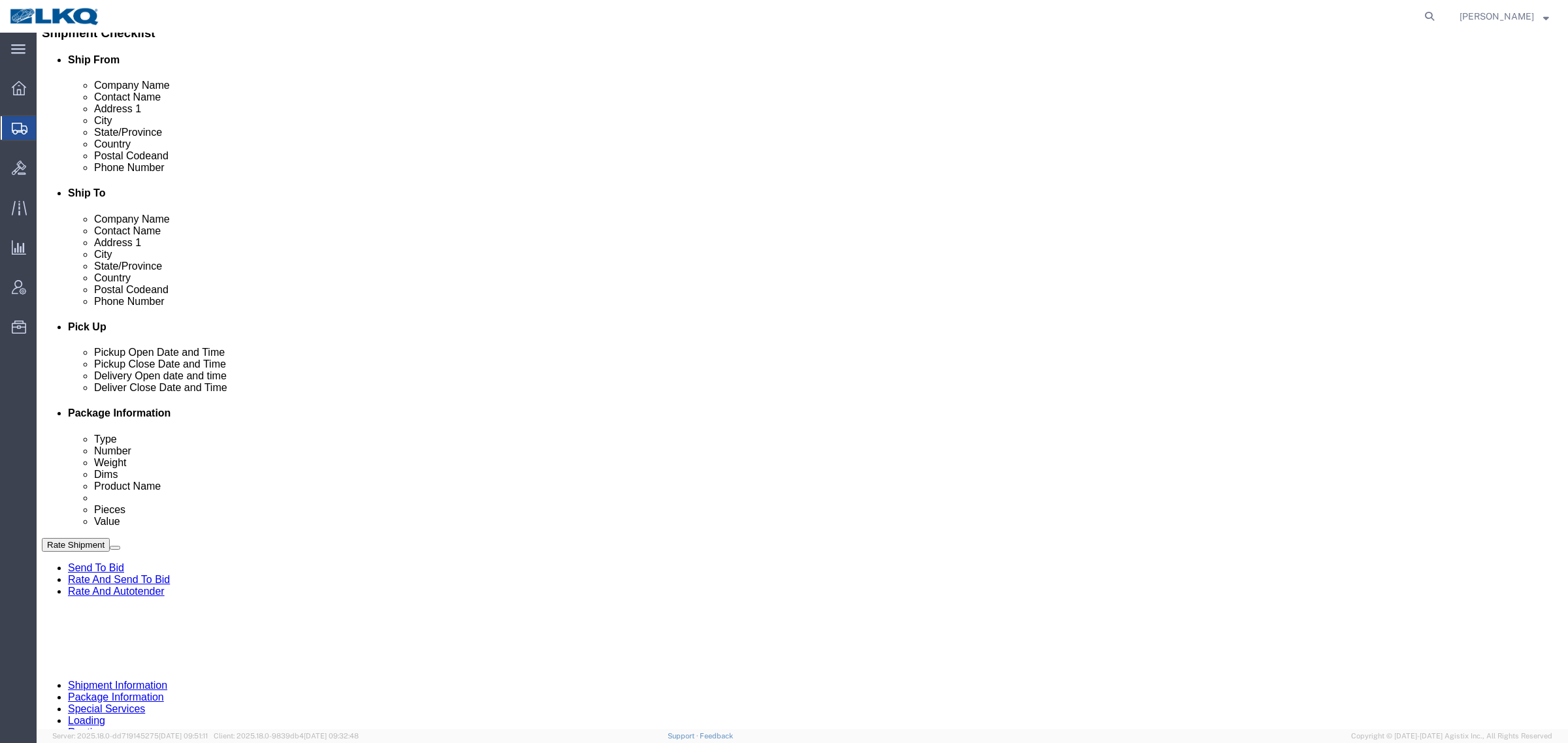
click div
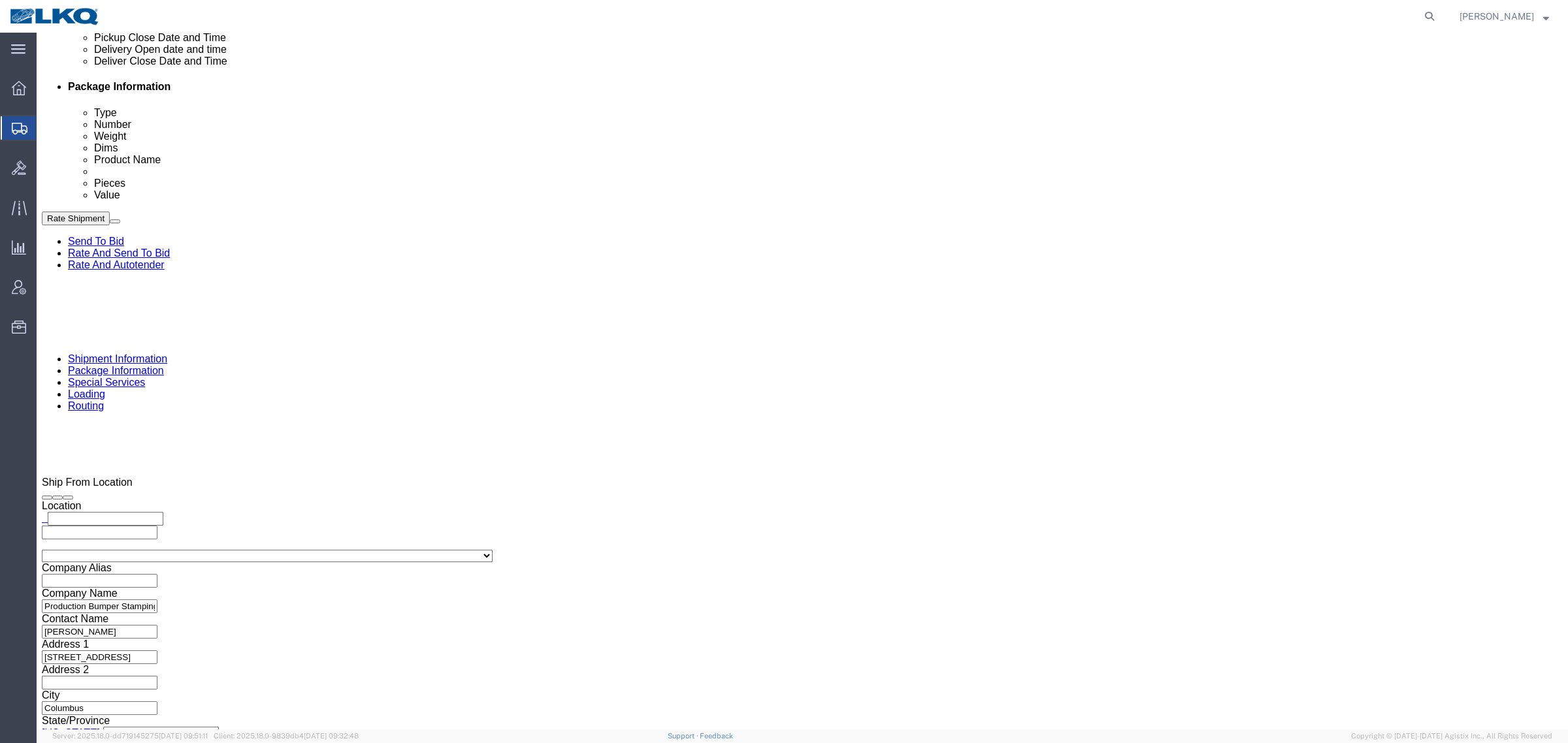
click button "Apply"
drag, startPoint x: 1415, startPoint y: 560, endPoint x: 1397, endPoint y: 581, distance: 27.7
click div "Cancel Save Assign To Clone Shipment Save As Template Shipment Checklist Ship F…"
click button "Rate Shipment"
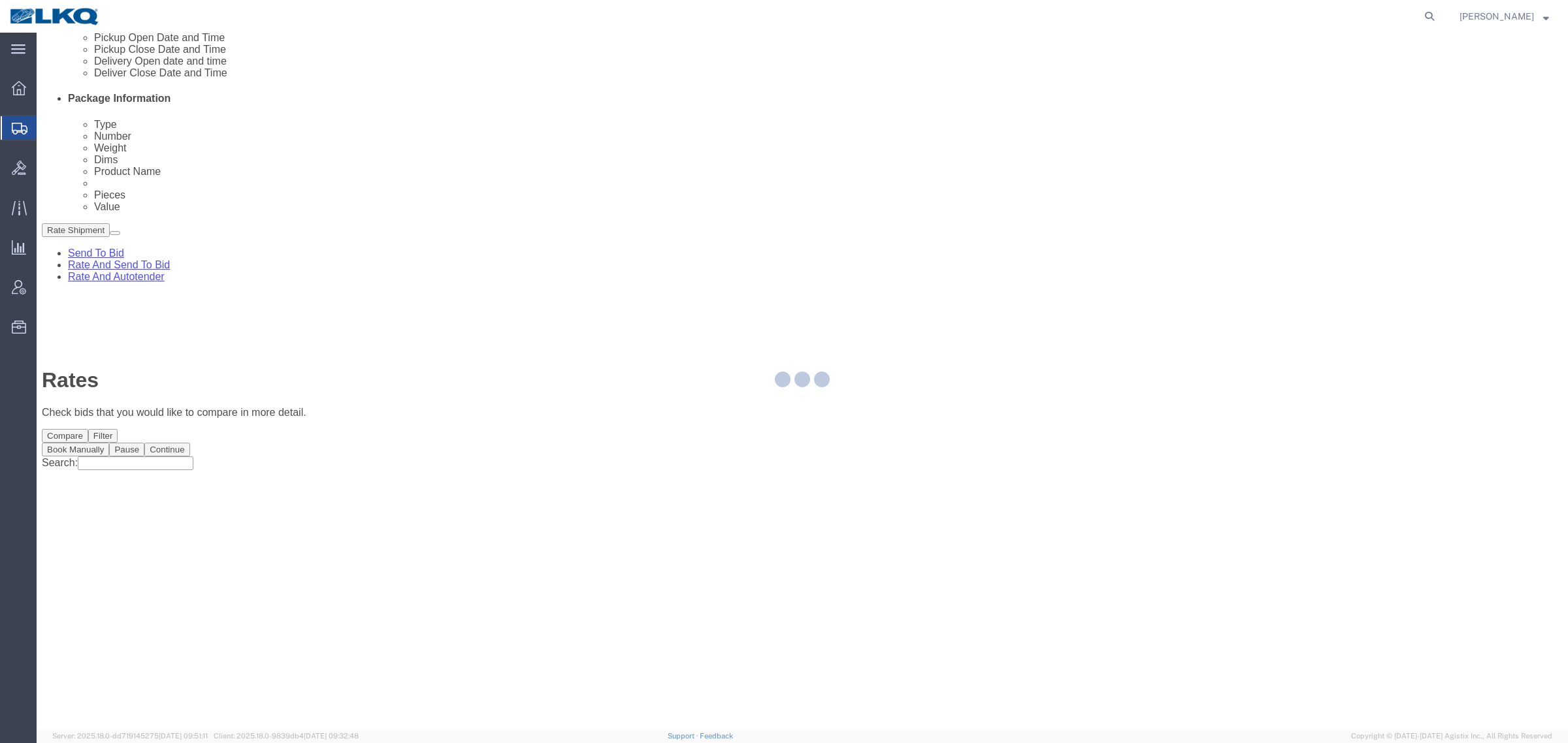
scroll to position [0, 0]
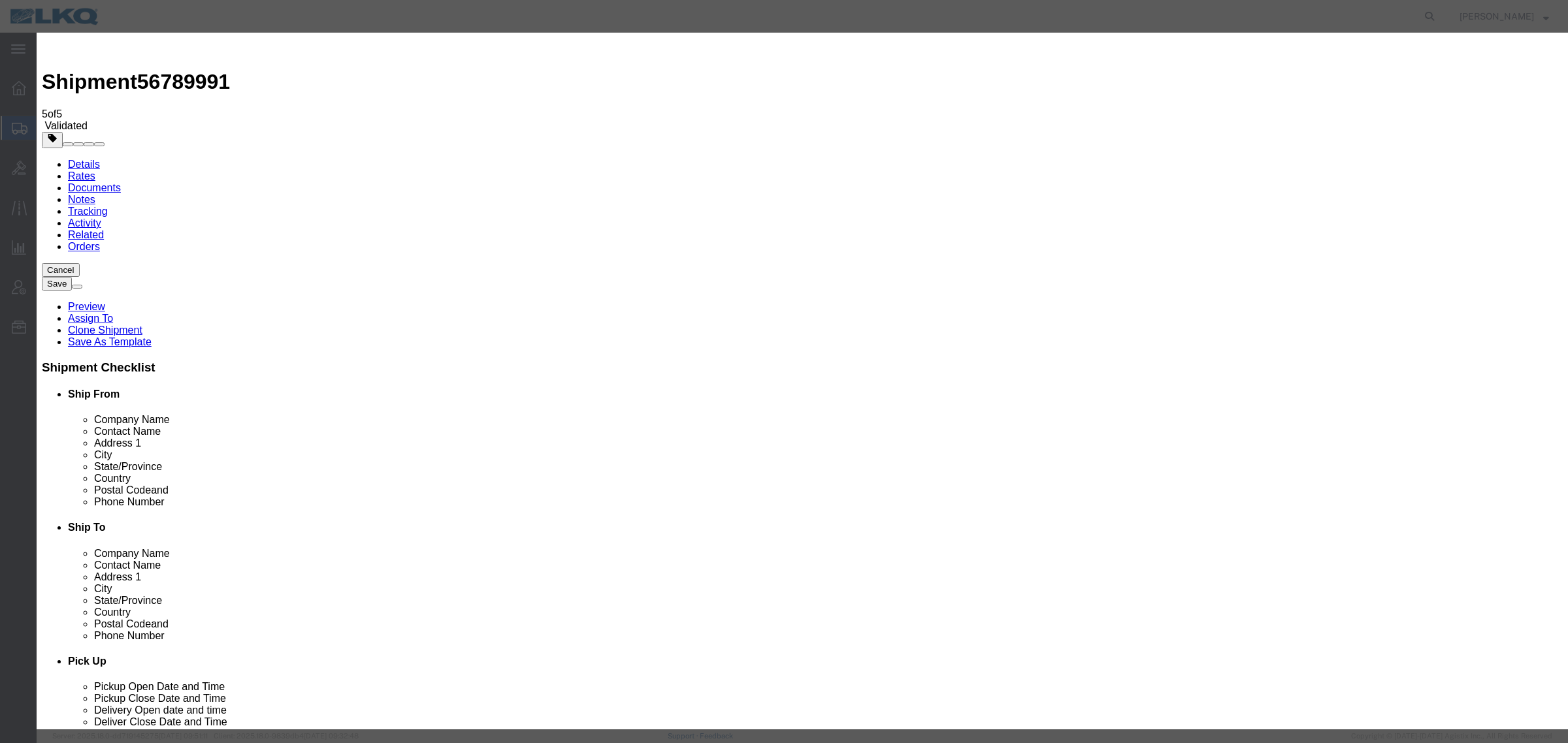
click input "2"
click select "Price Carrier Rank"
type input "1"
click input "1"
click select "Price Carrier Rank"
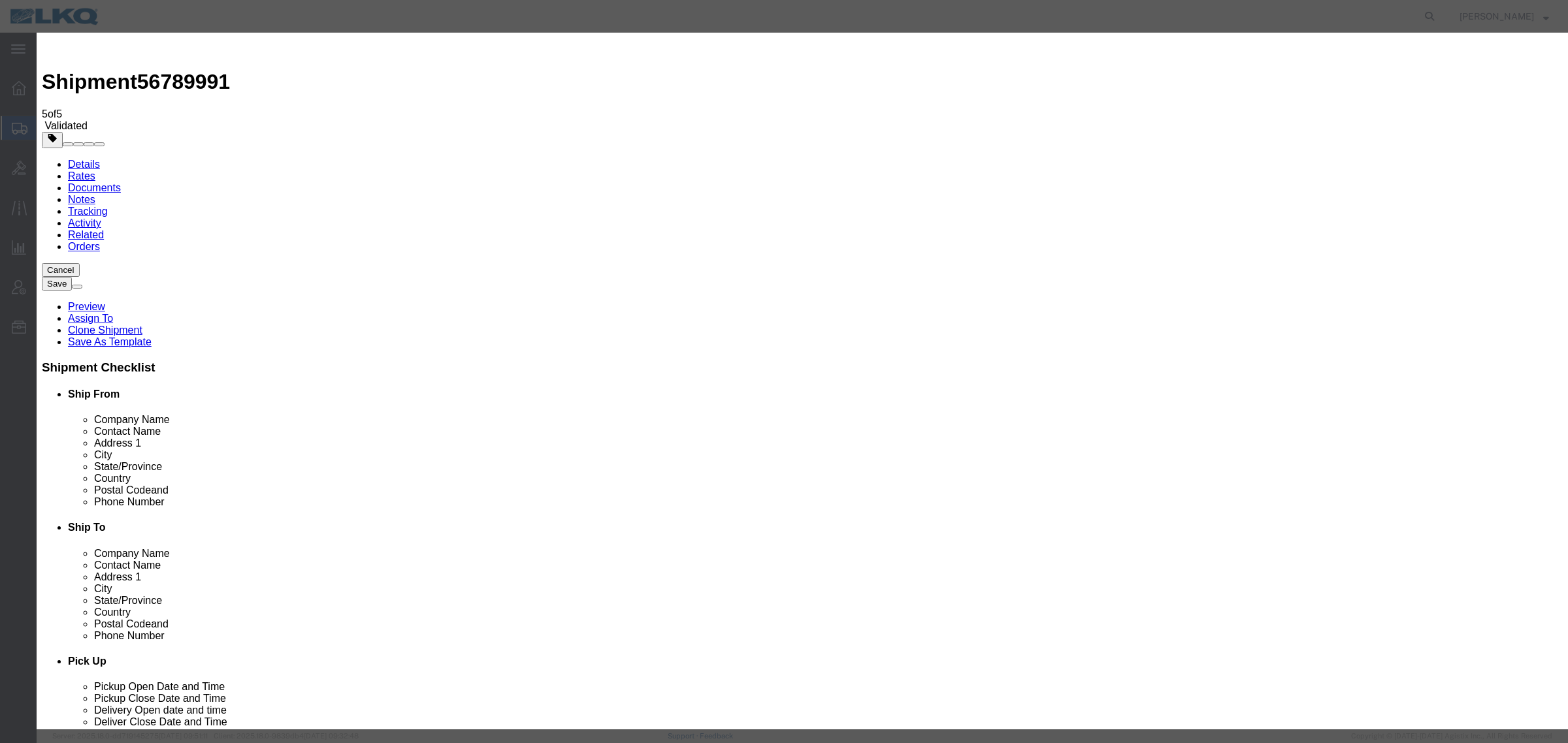
select select "LANE_RANK"
click select "Price Carrier Rank"
click input "8:00 AM"
type input "7:00 AM"
click button "Save Auto-Tender"
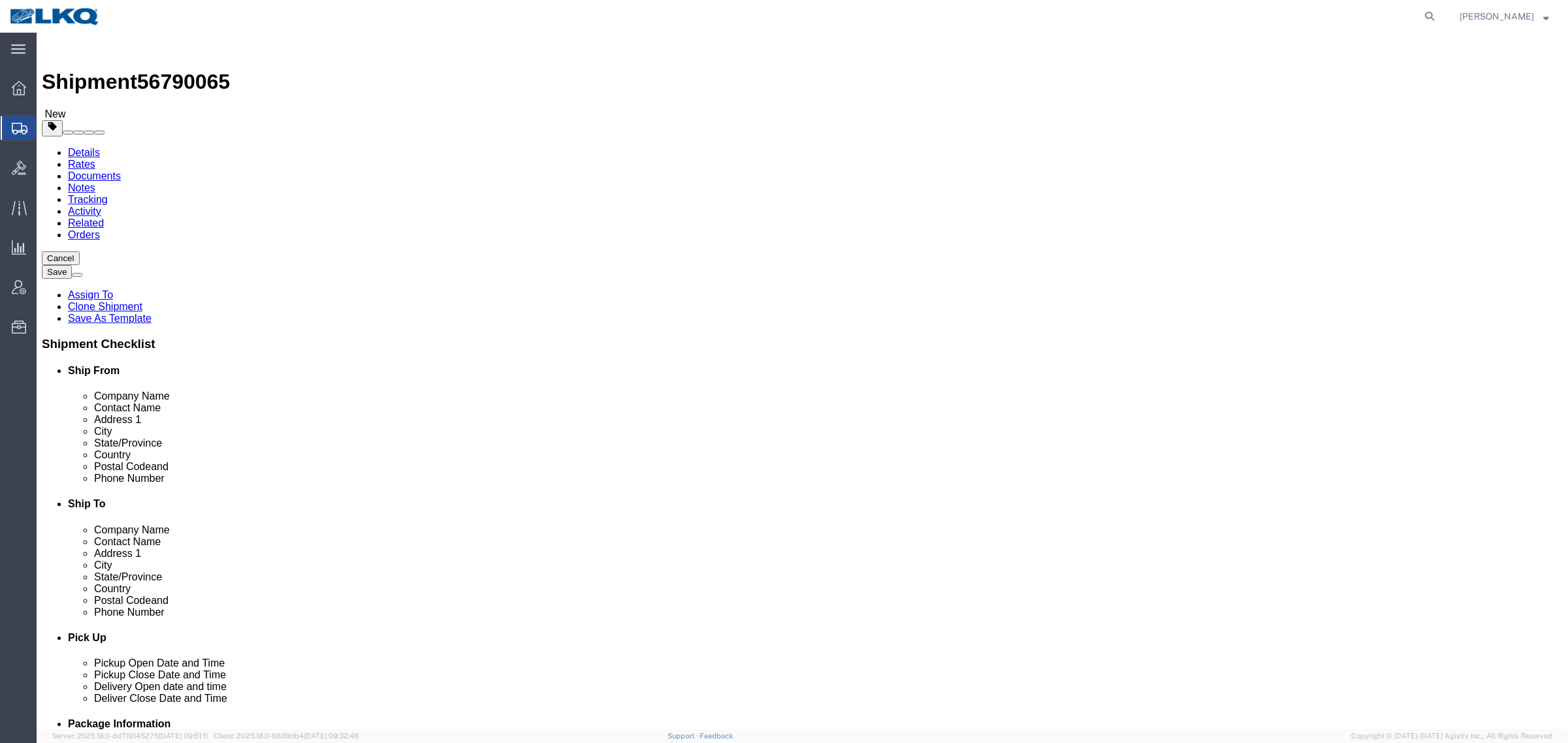
select select "28712"
select select "30704"
click span "56790065"
copy span "56790065"
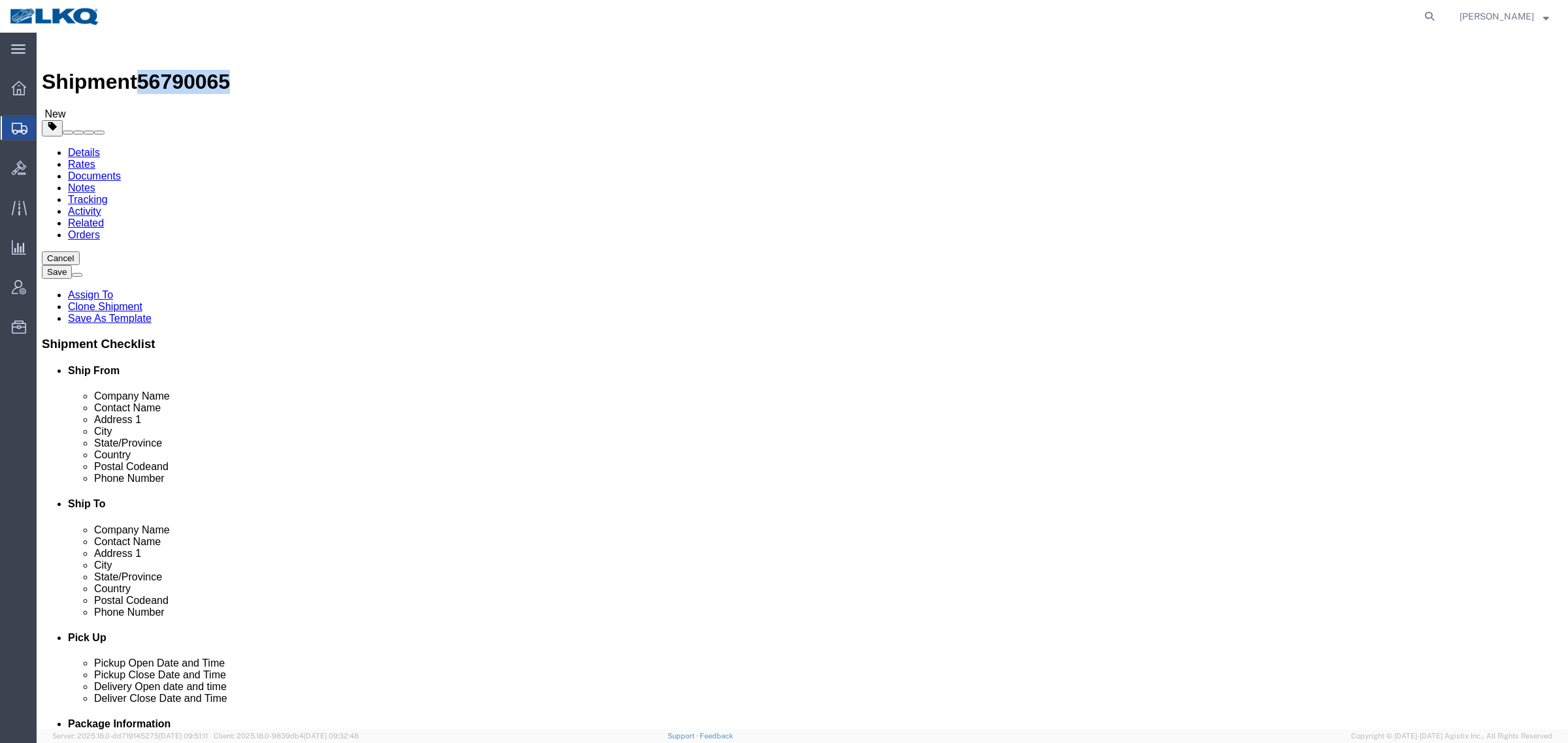
click link "Special Services"
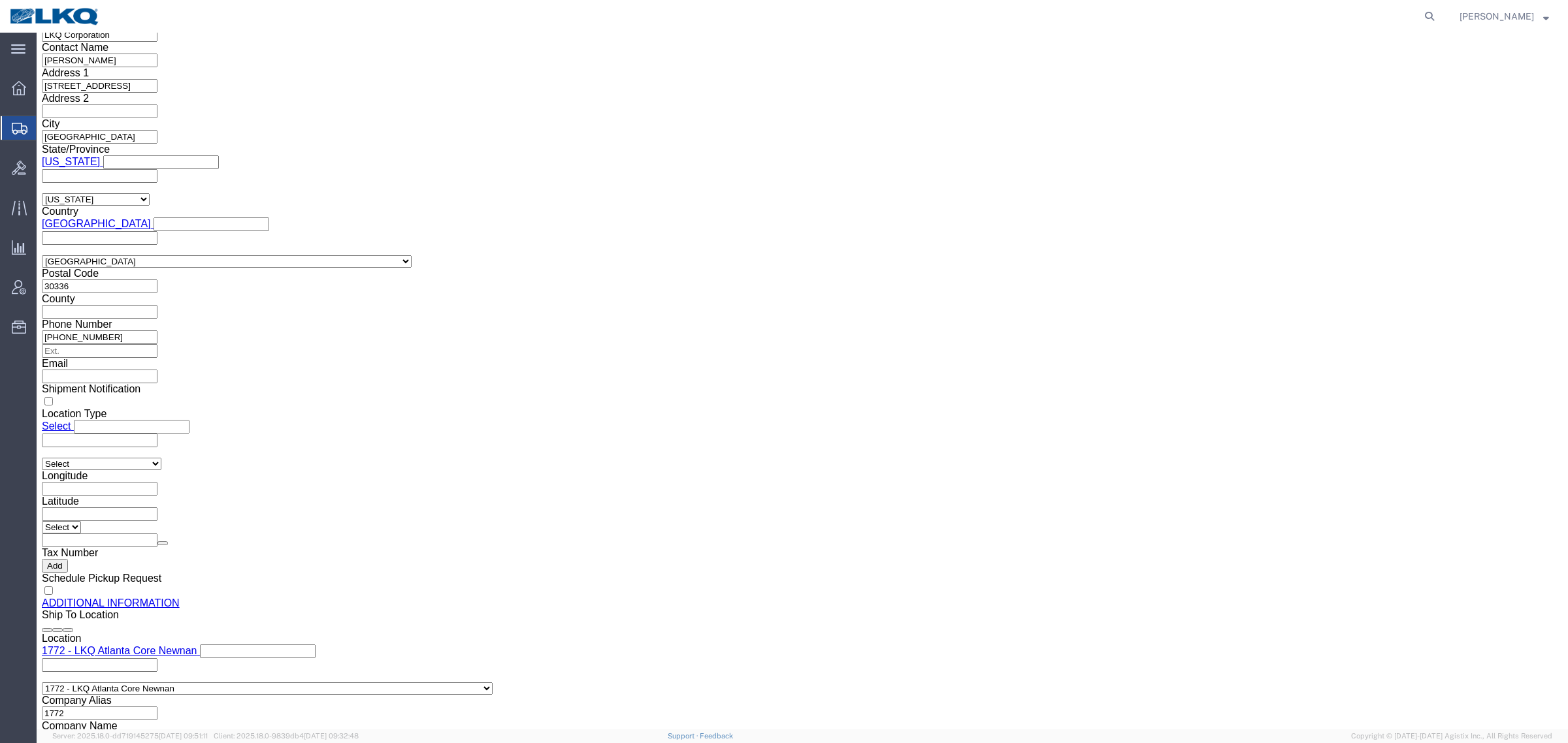
scroll to position [1224, 0]
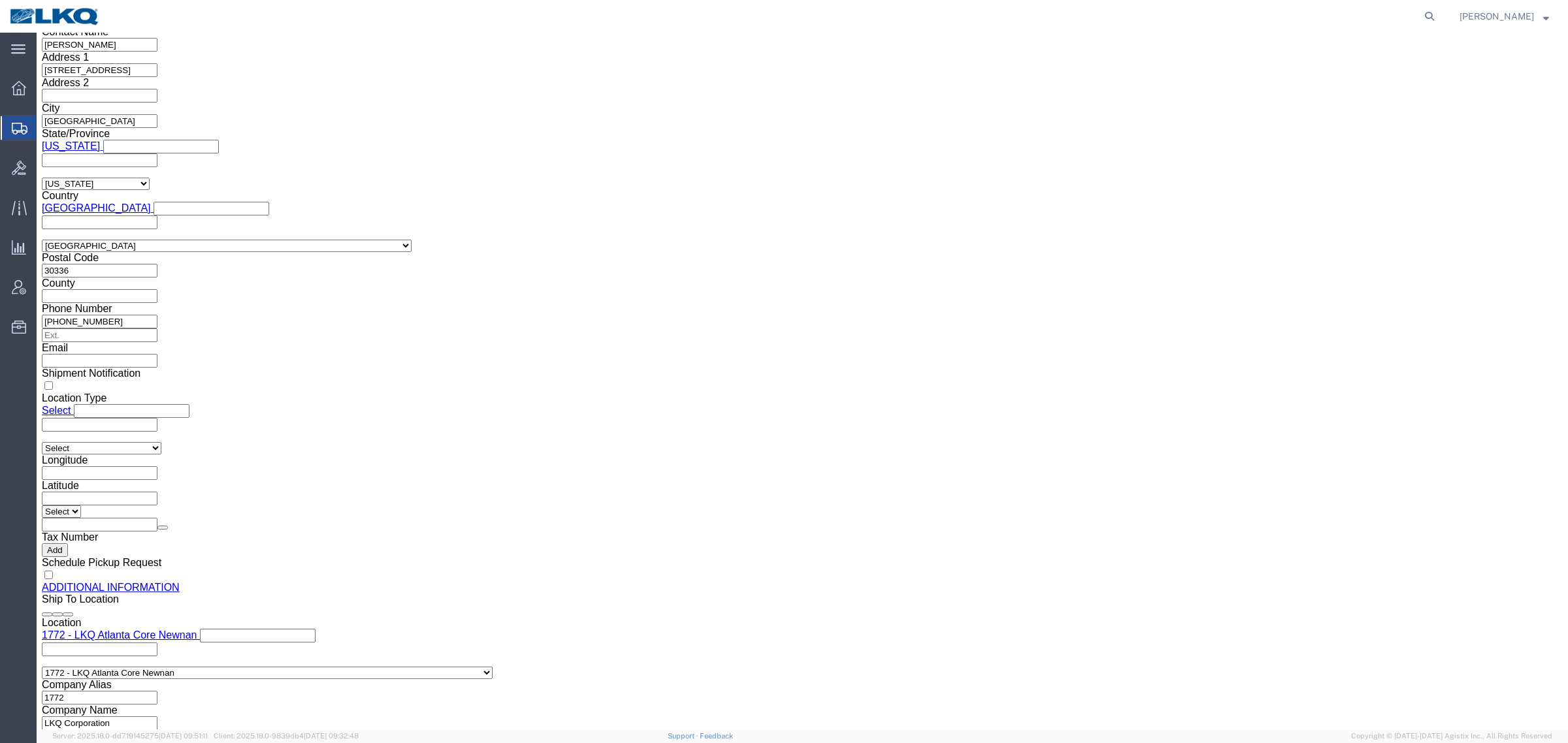
click input "[EMAIL_ADDRESS][DOMAIN_NAME]"
click link "Shipment Information"
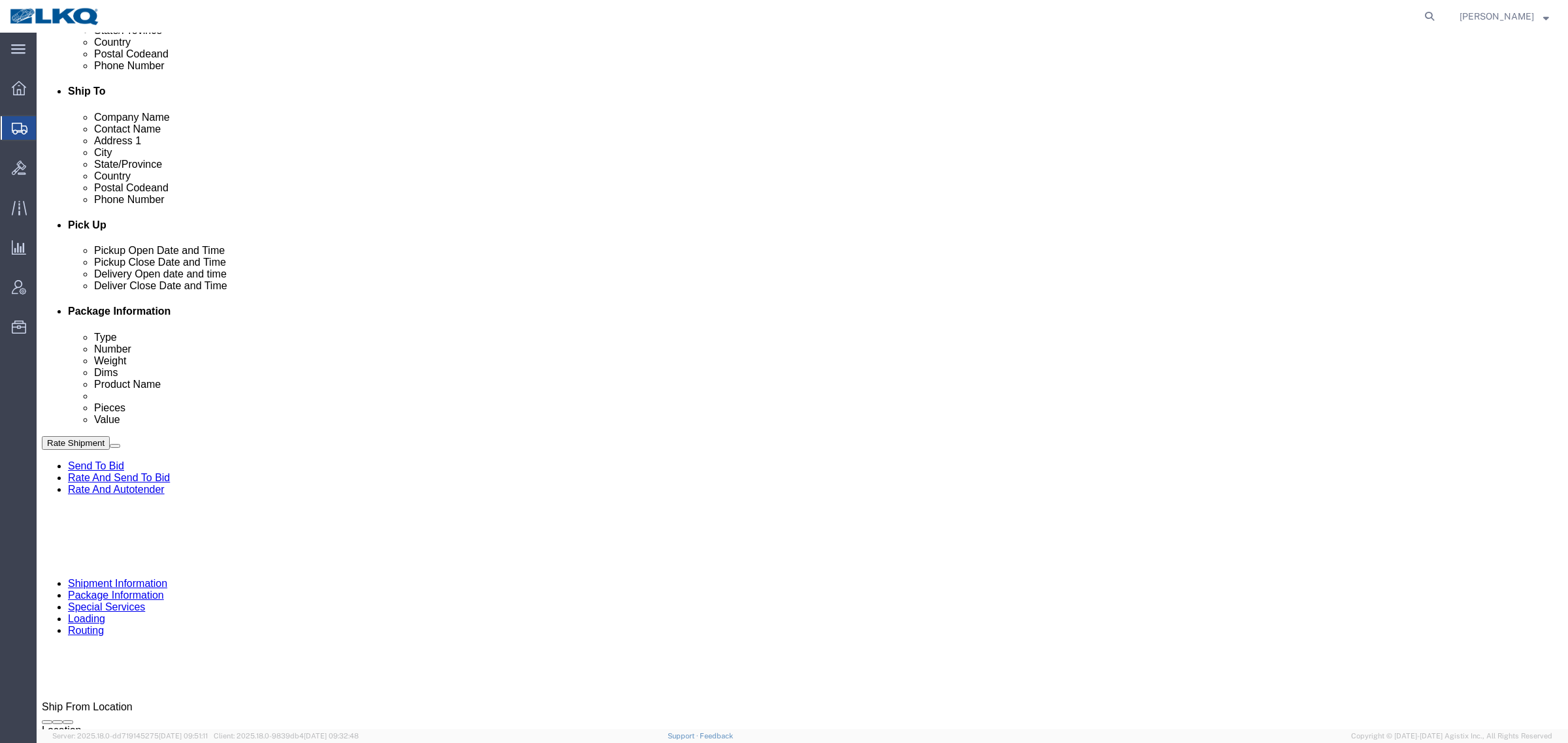
scroll to position [333, 0]
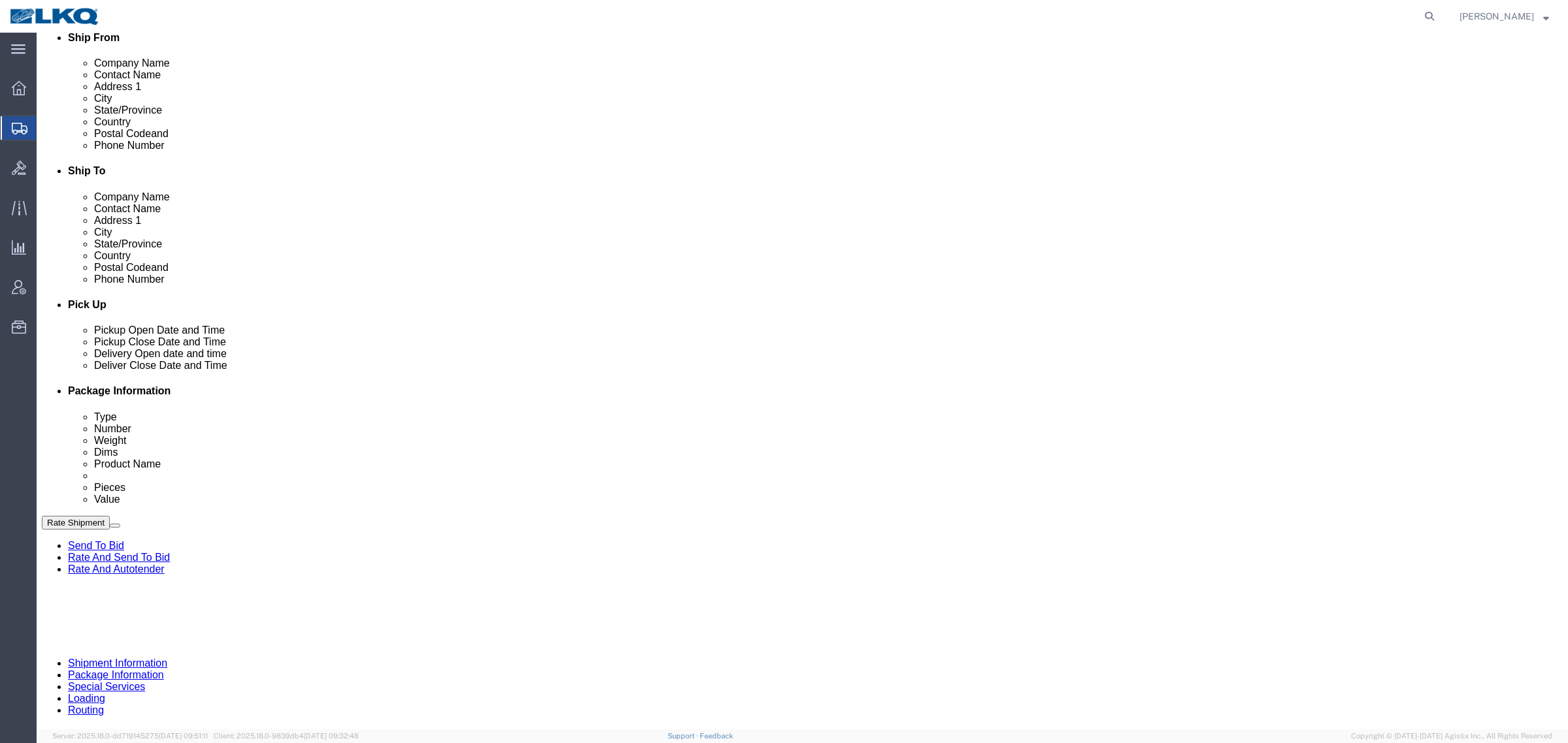
click link "Schedule appointment"
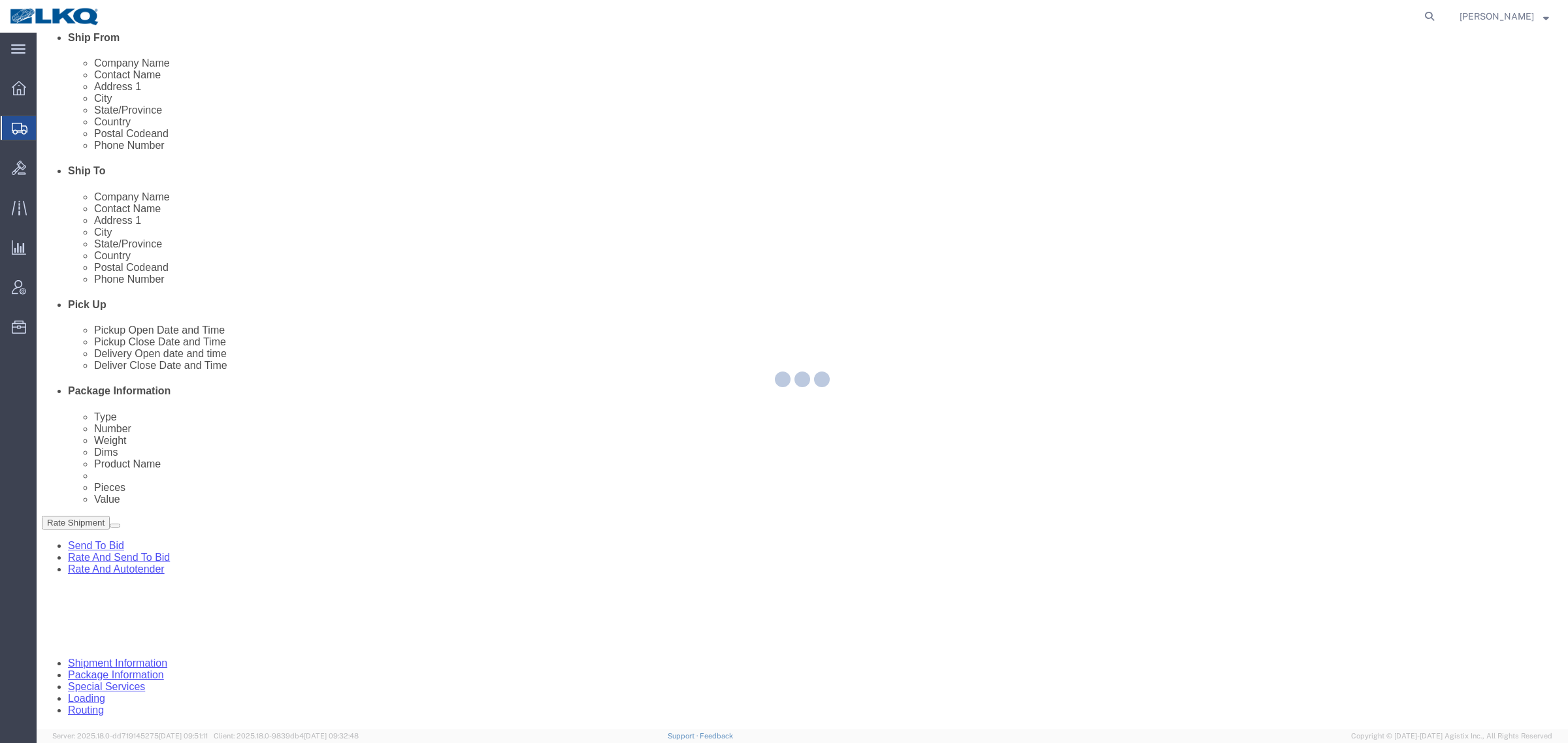
select select
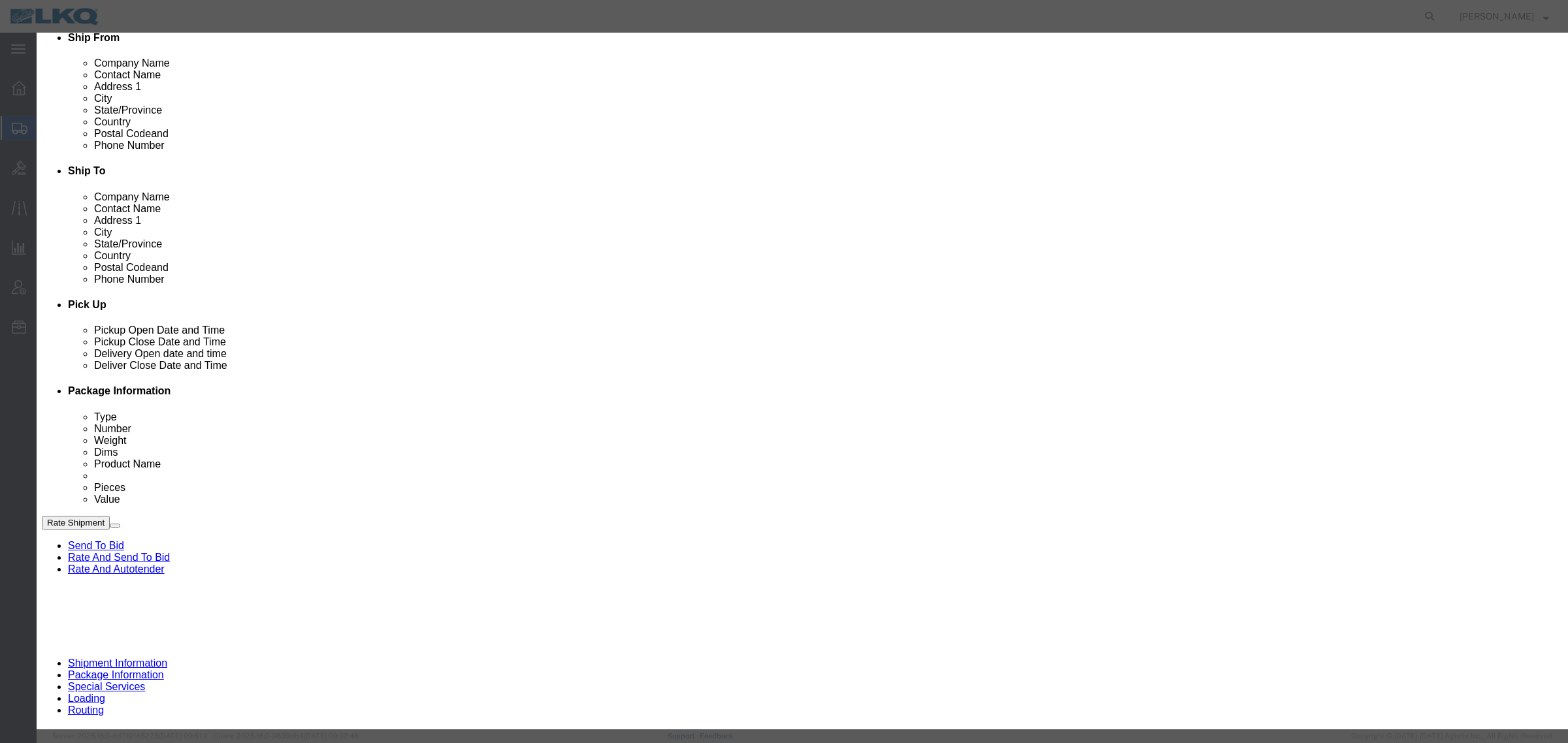
click input "[DATE]"
click td "12"
click link "Availability"
click div "Event Date [DATE]"
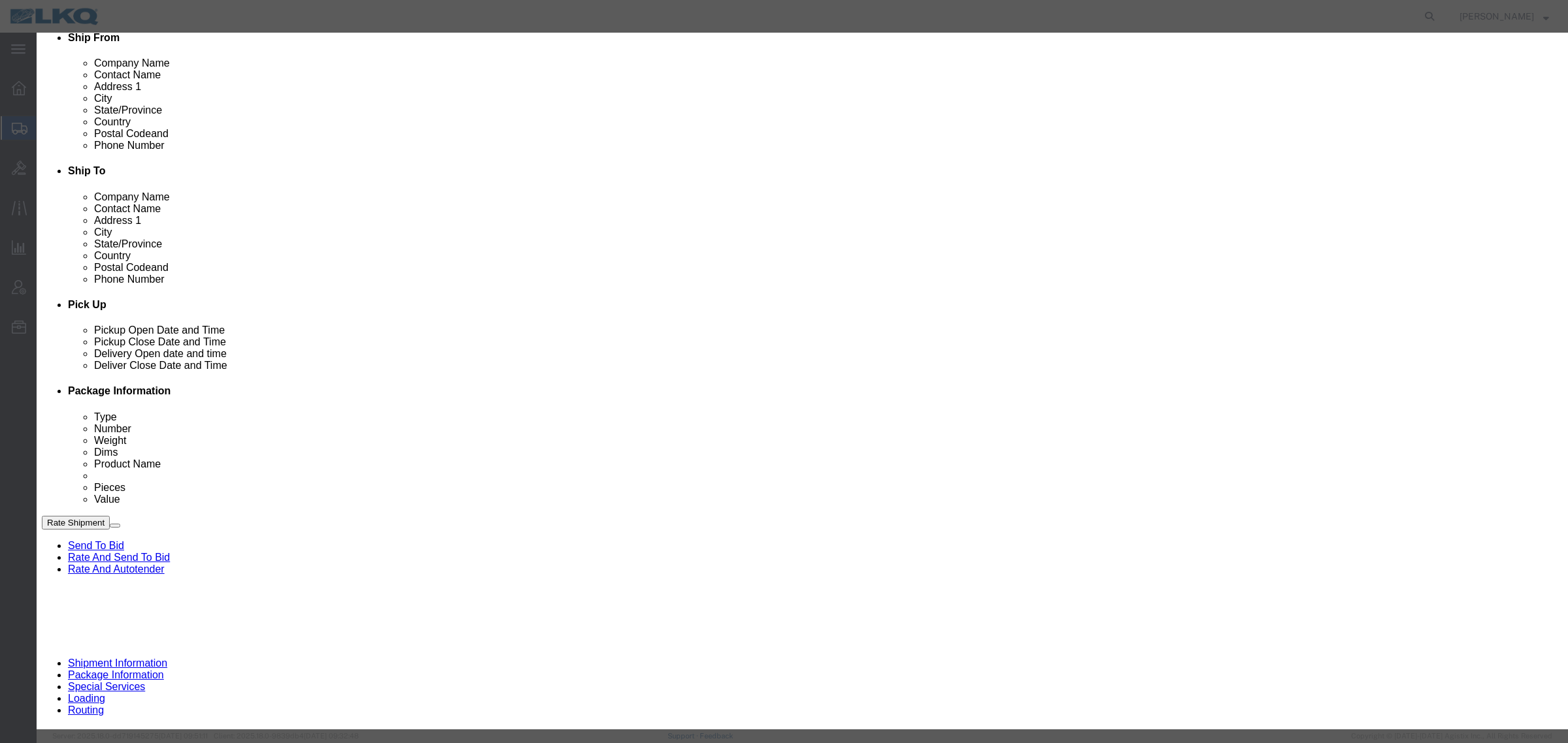
click input "[DATE]"
type input "[DATE]"
click td "12"
click link "Availability"
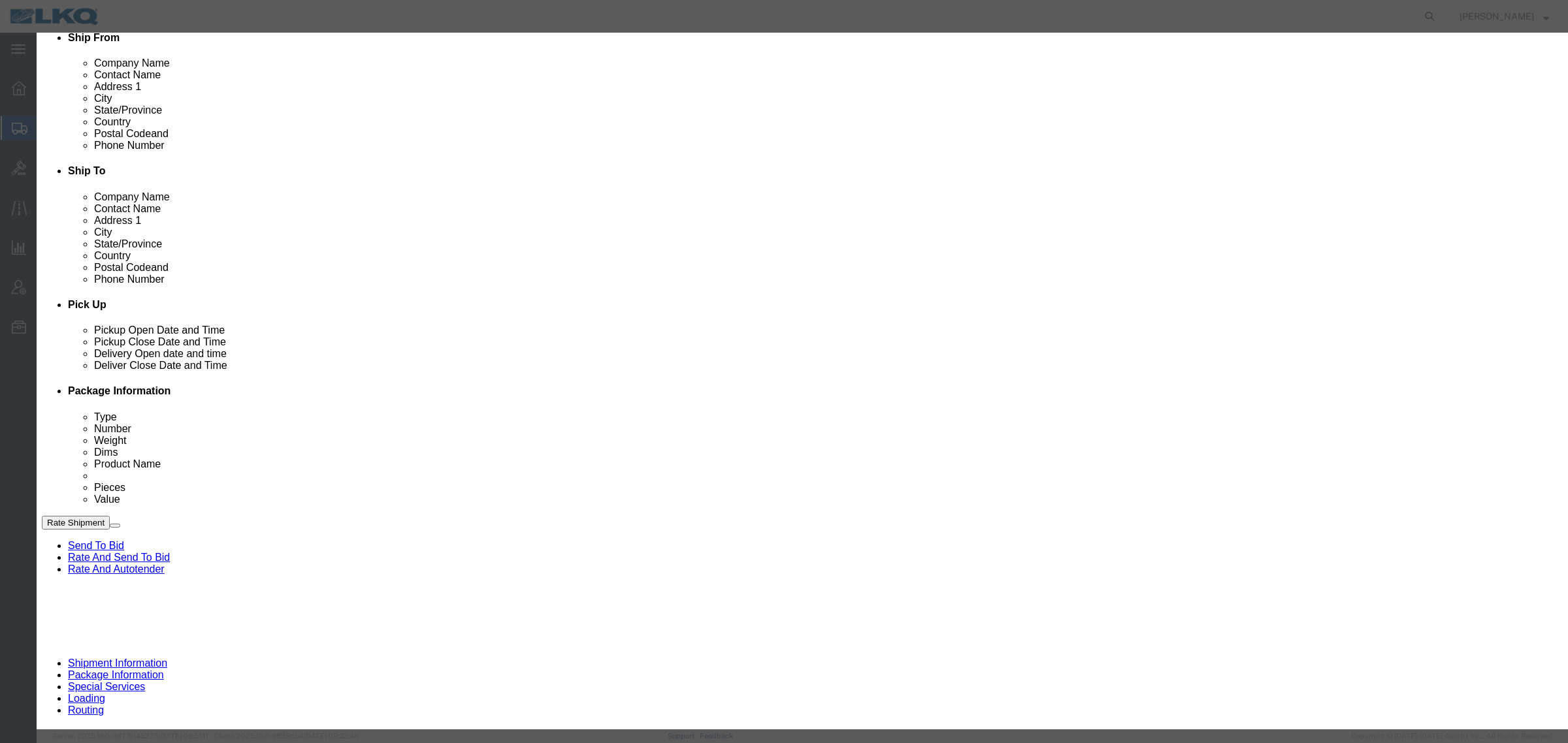
click button "Close"
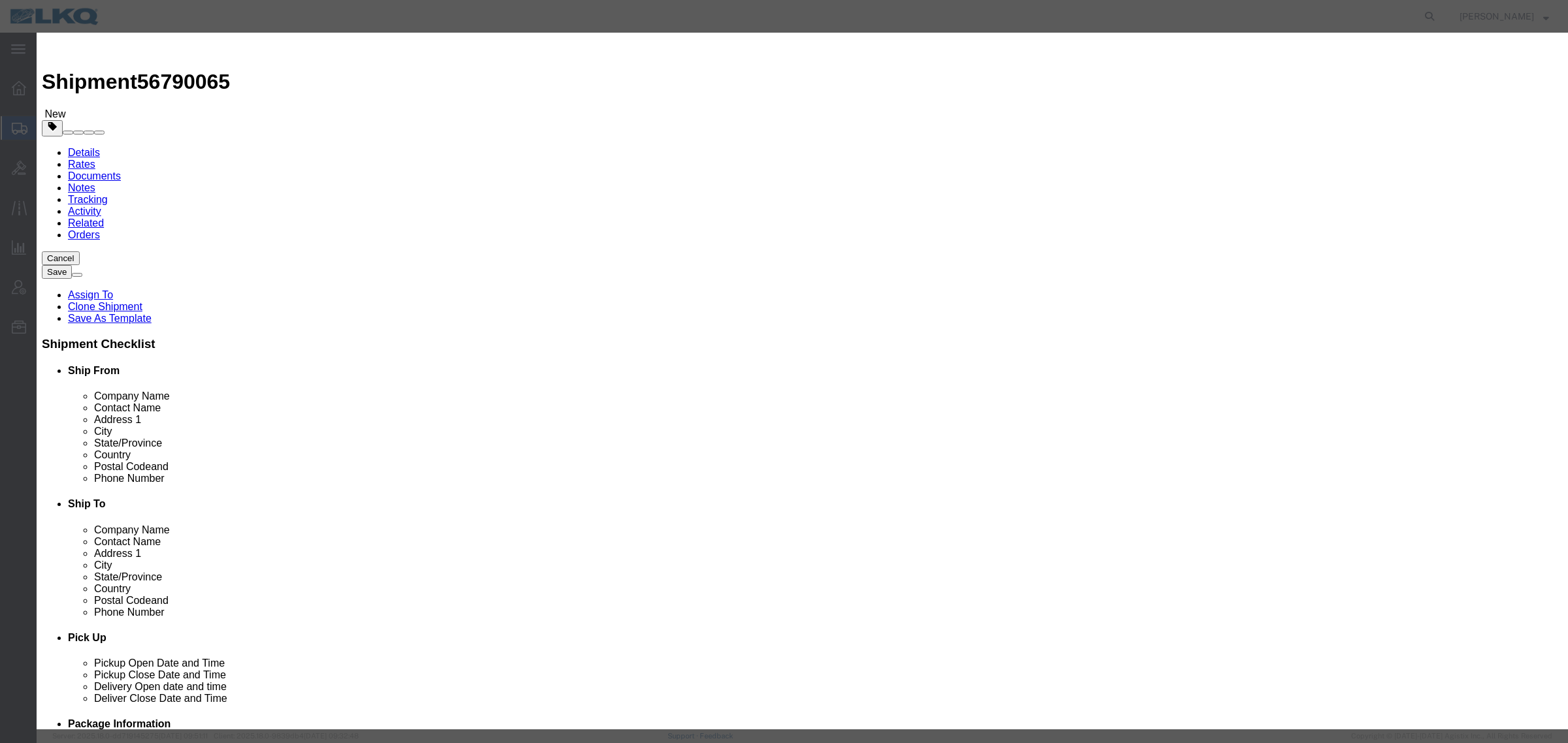
click input "3:30 PM"
type input "12:00 PM"
click icon "button"
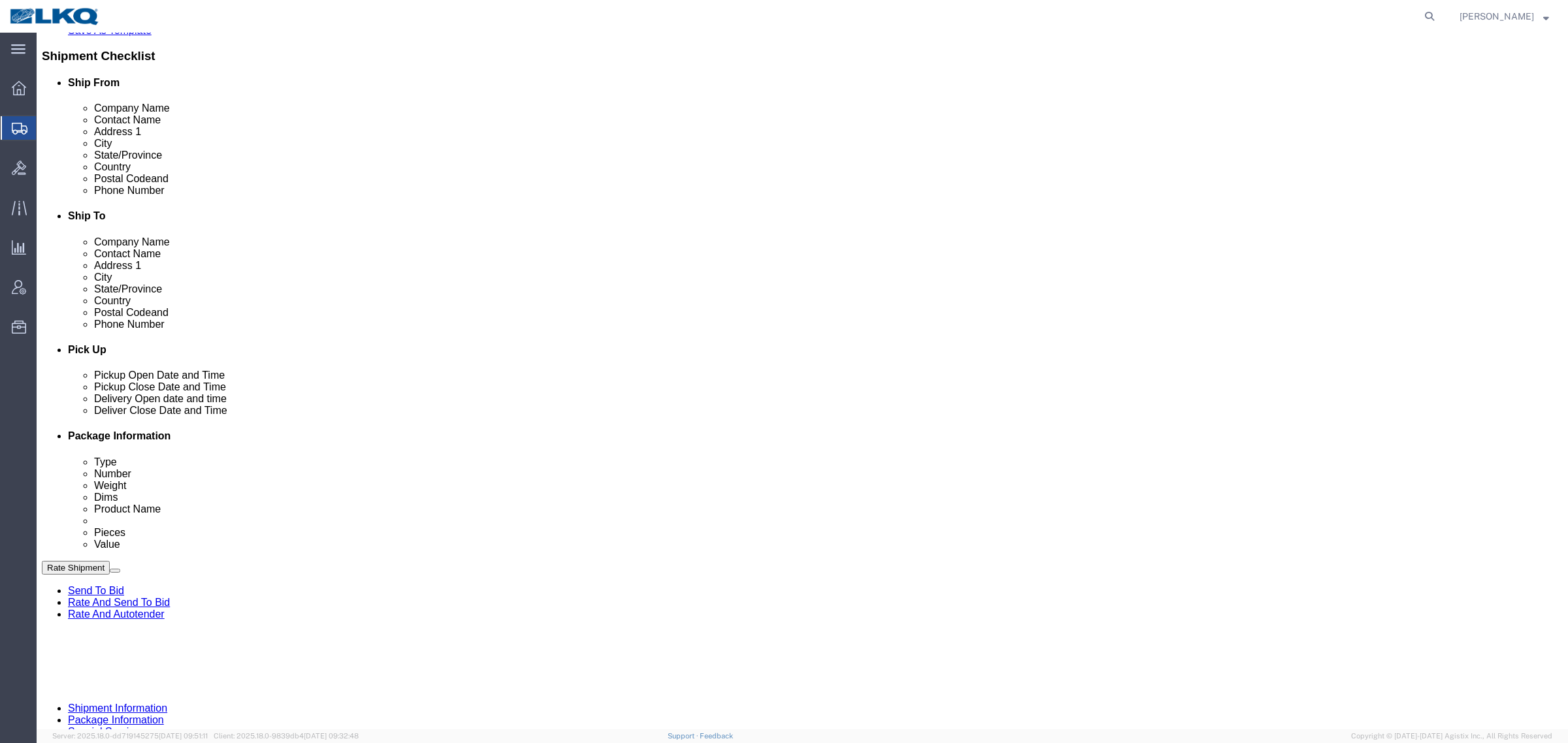
scroll to position [408, 0]
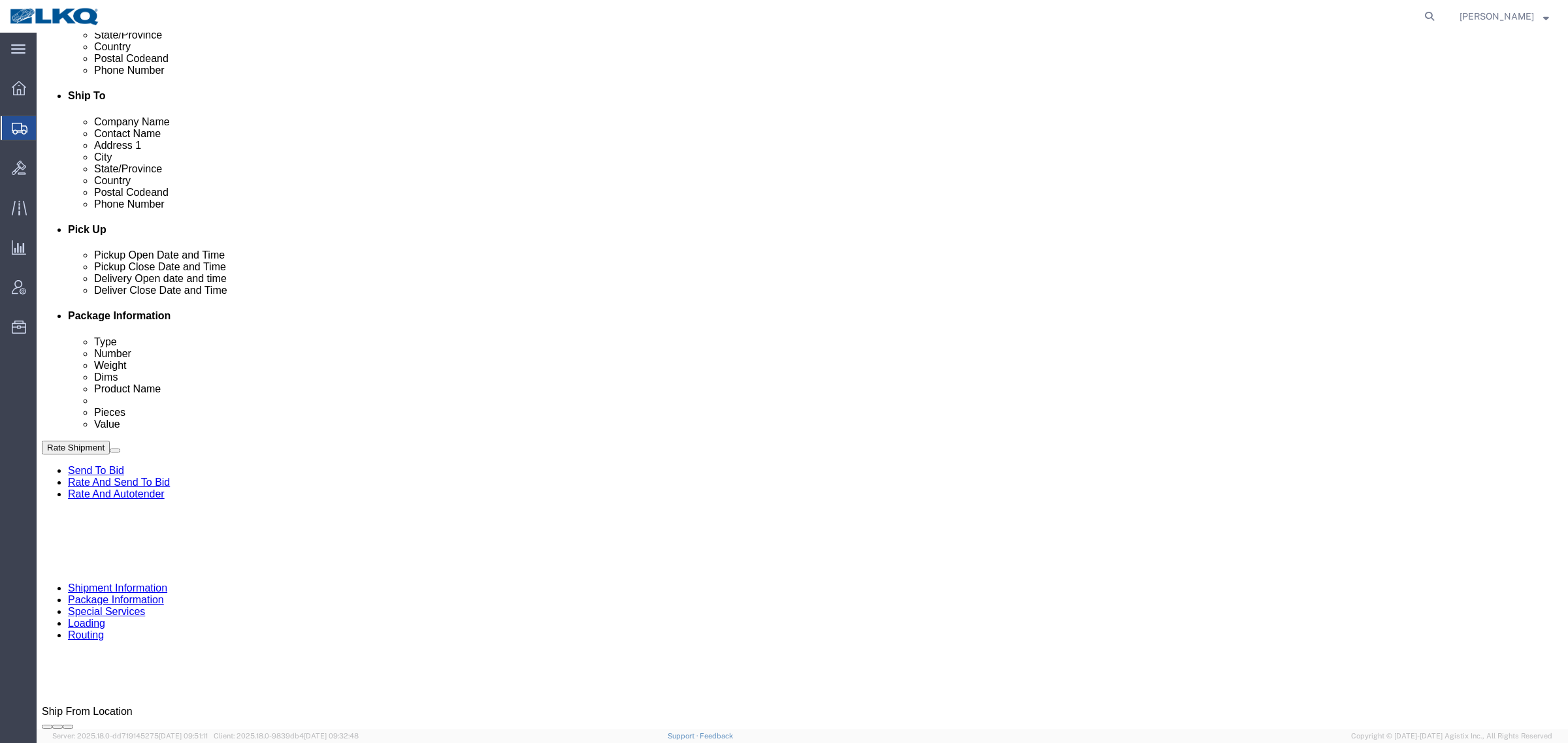
click div "[DATE] 2:30 PM"
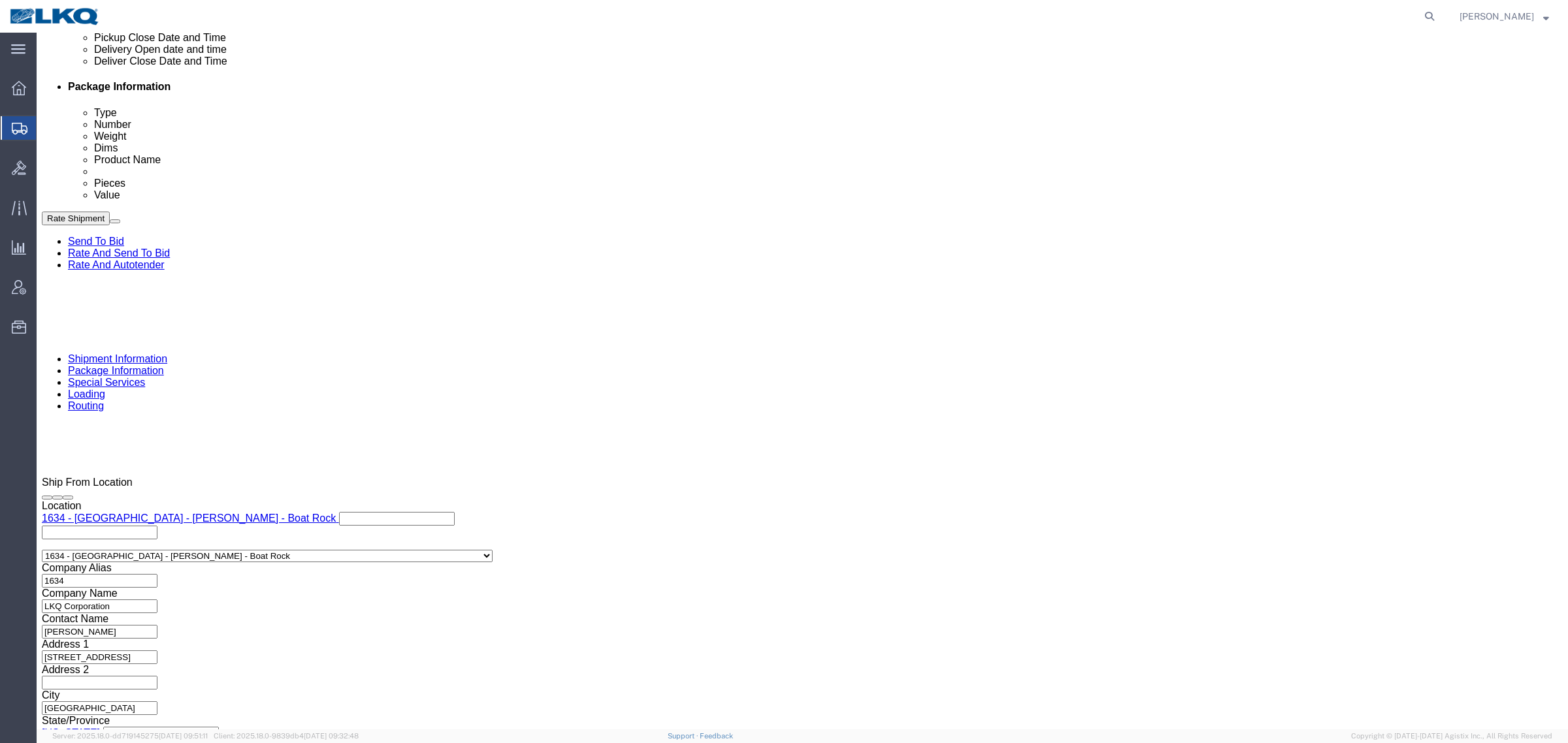
click button "Apply"
click div "Shipping Mode (Optional) Add another leg Leg 1 Mode Select Air Less than Truckl…"
click div "[DATE] 8:00 PM"
type input "8:00 AM"
click button "Apply"
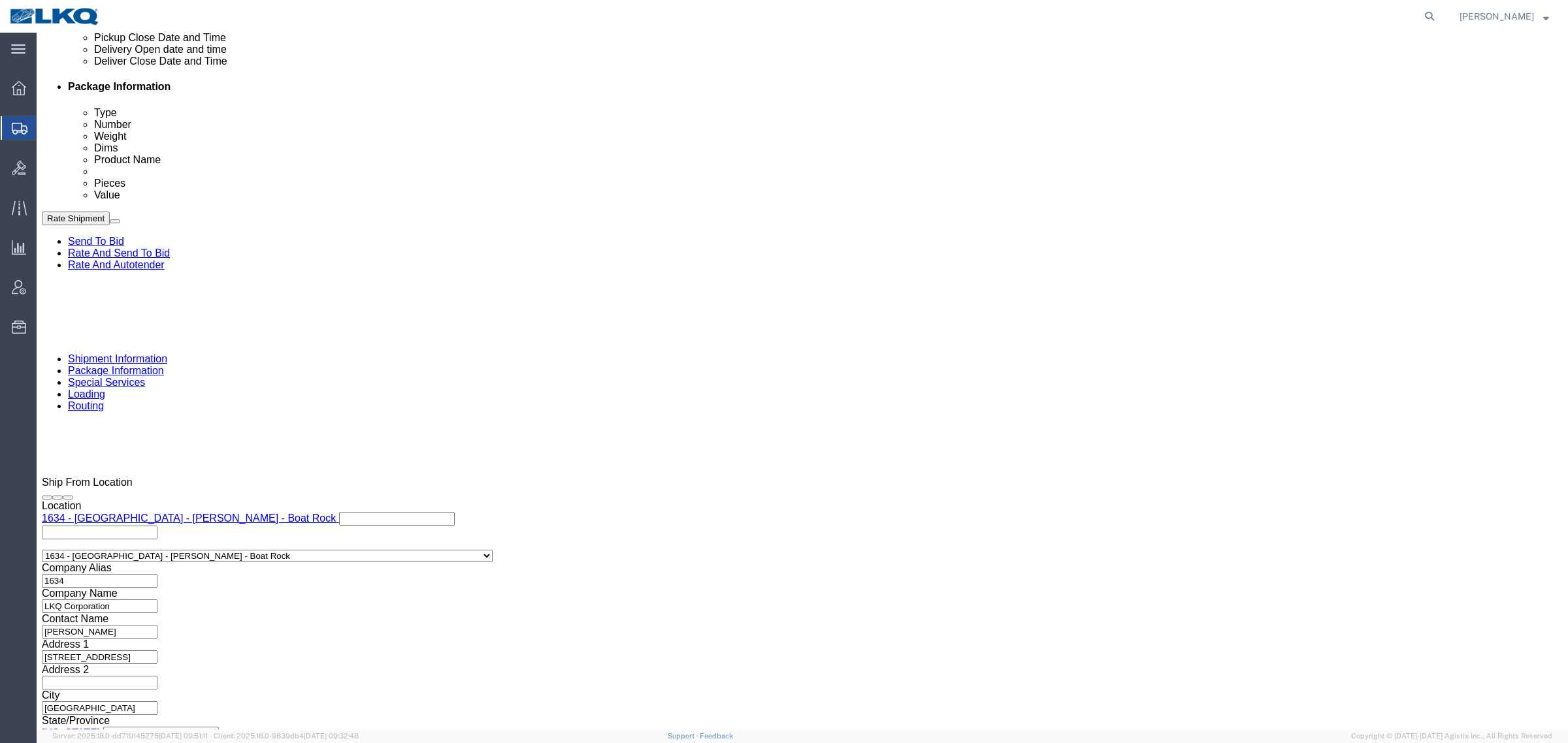
click div "References Add reference"
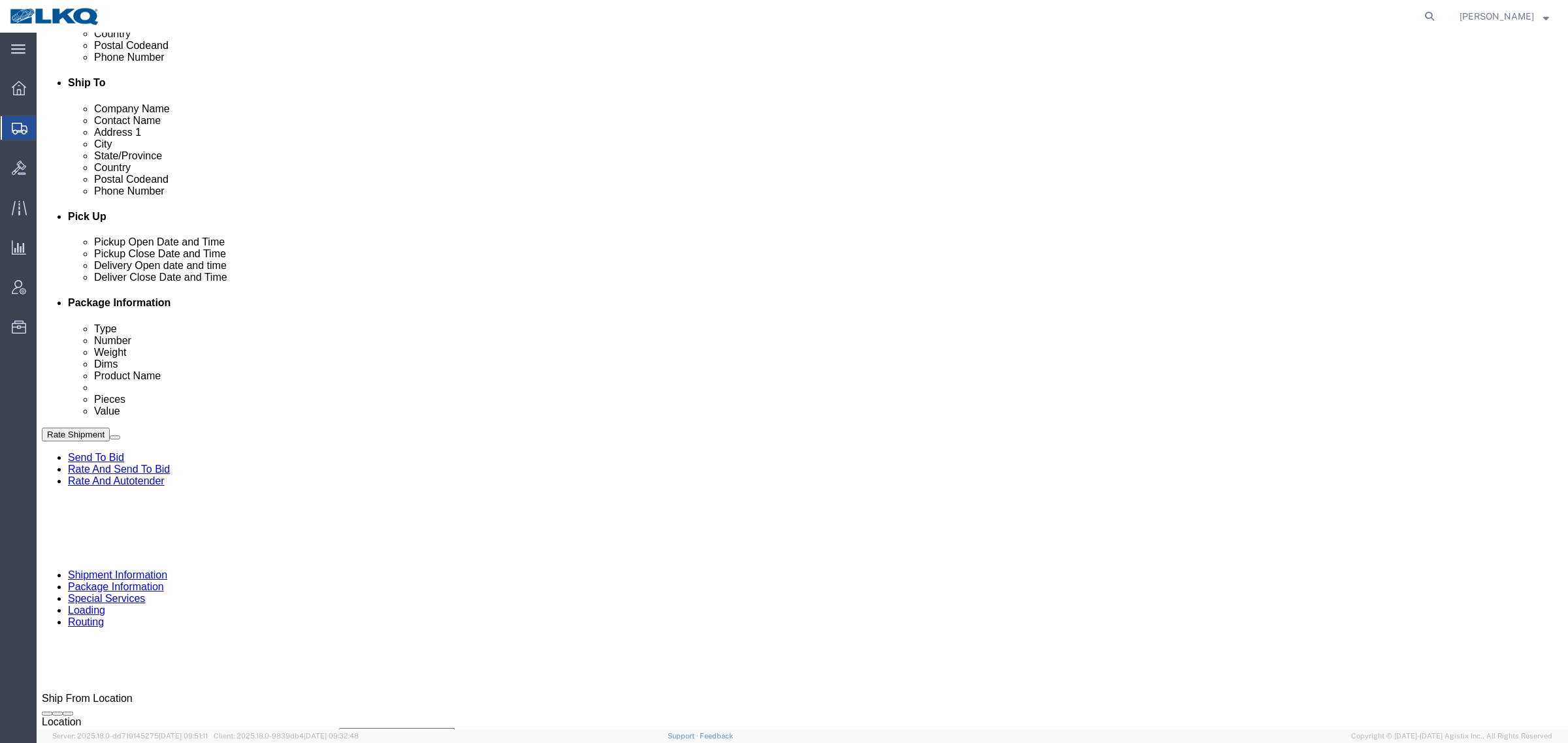
scroll to position [393, 0]
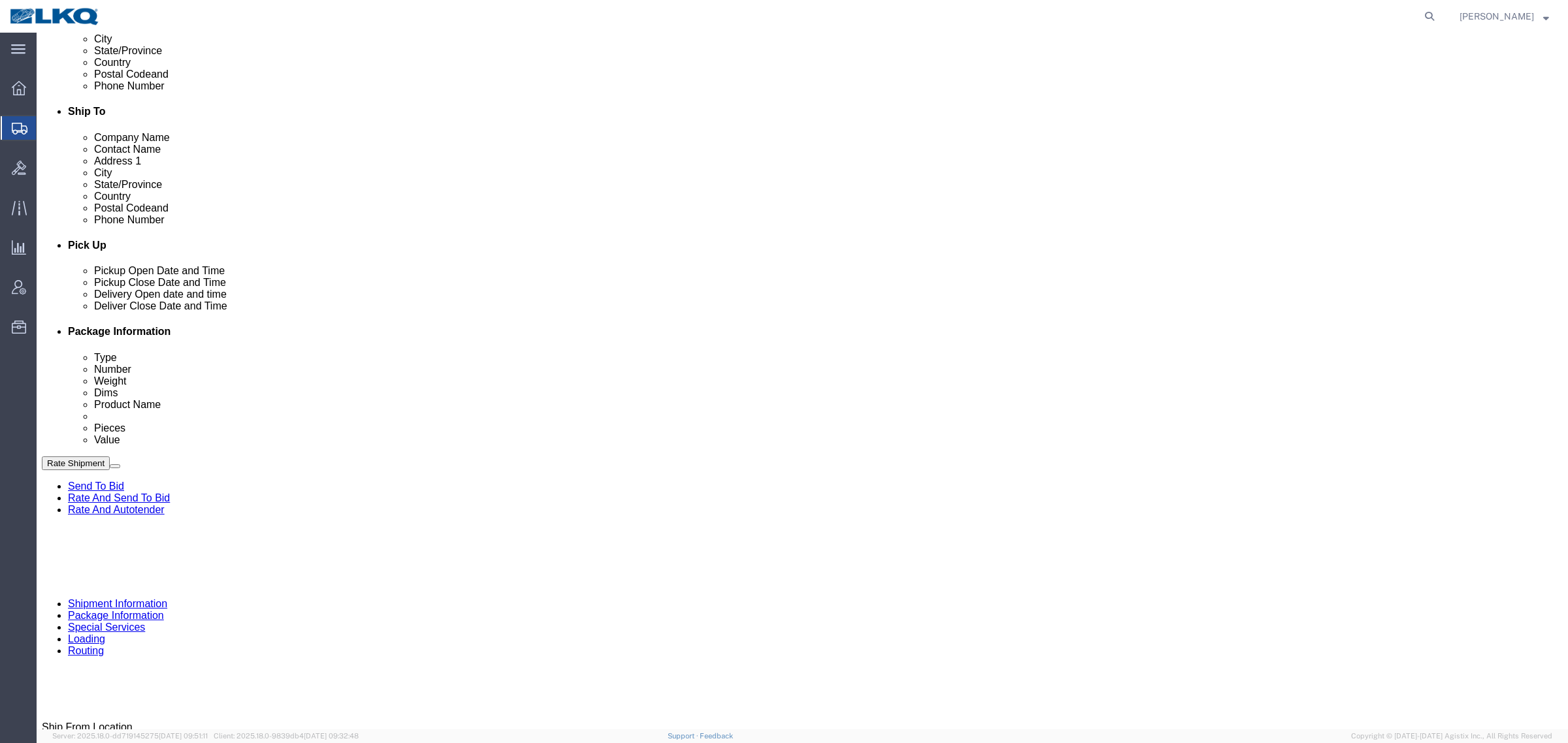
click div "Pickup Date and Time"
click link "Schedule appointment"
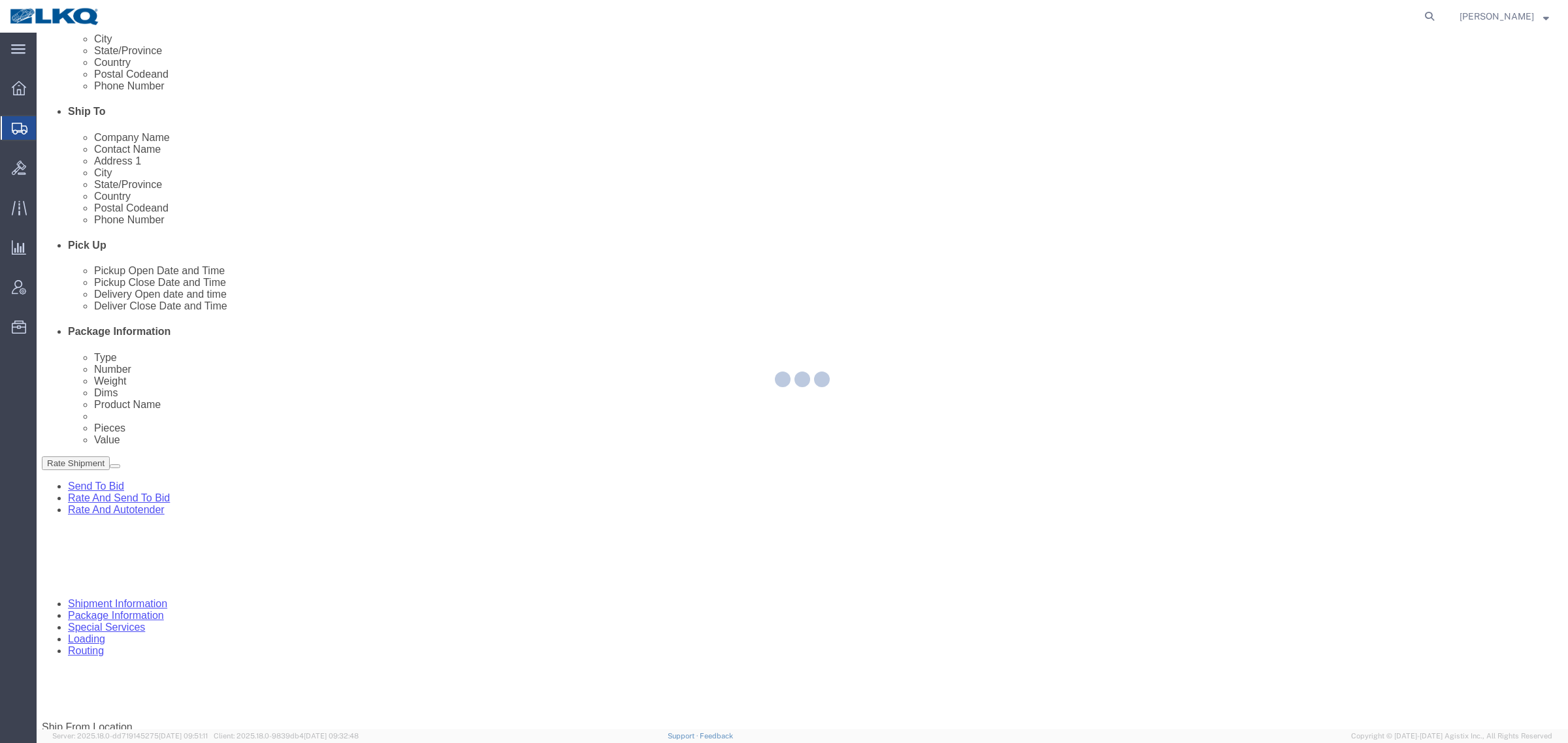
select select
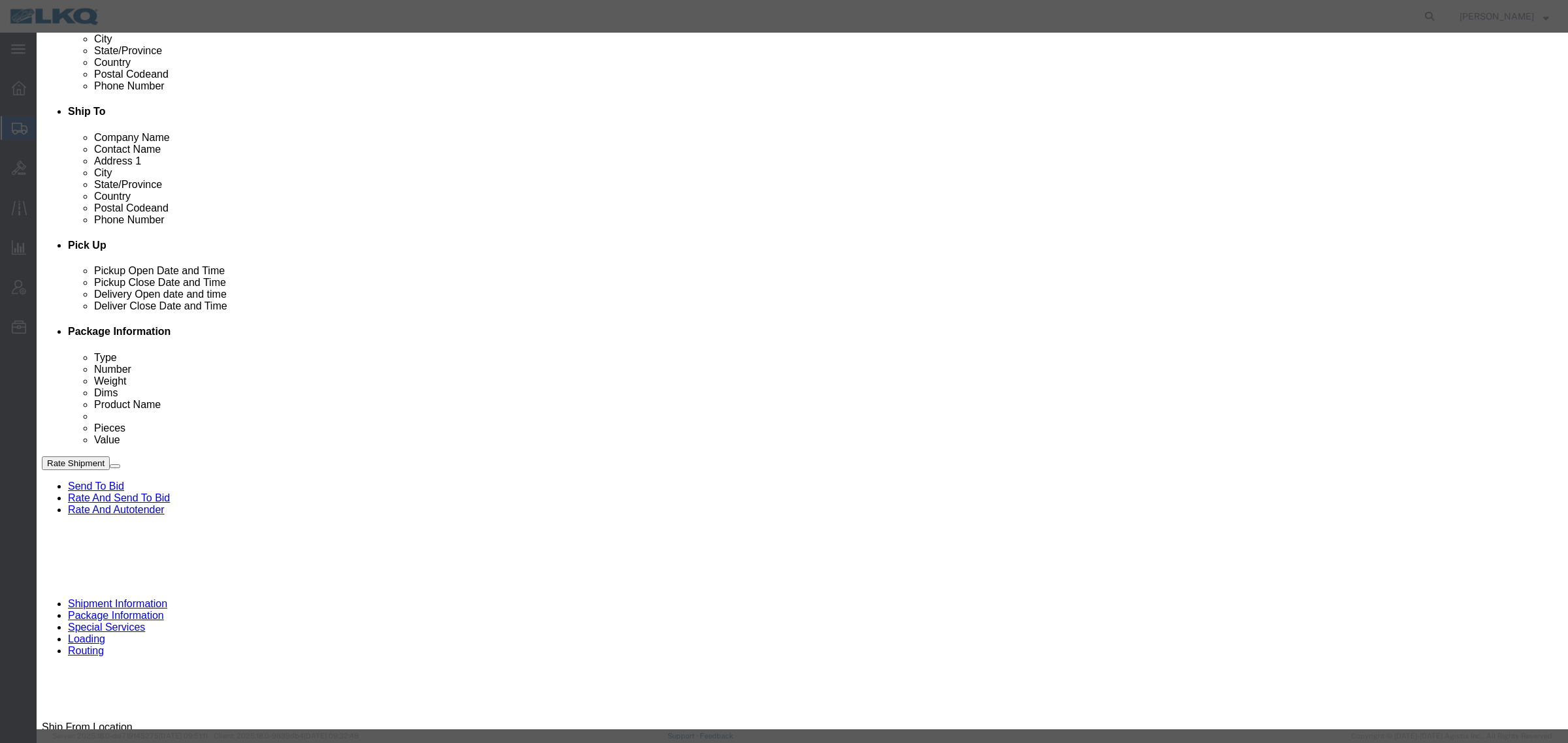
click input "9:00 AM"
type input "12:00 PM"
drag, startPoint x: 871, startPoint y: 178, endPoint x: 872, endPoint y: 184, distance: 6.1
click select "Select 15 min 30 min 45 min 1 hr 2 hr 3 hr 4 hr"
select select "15"
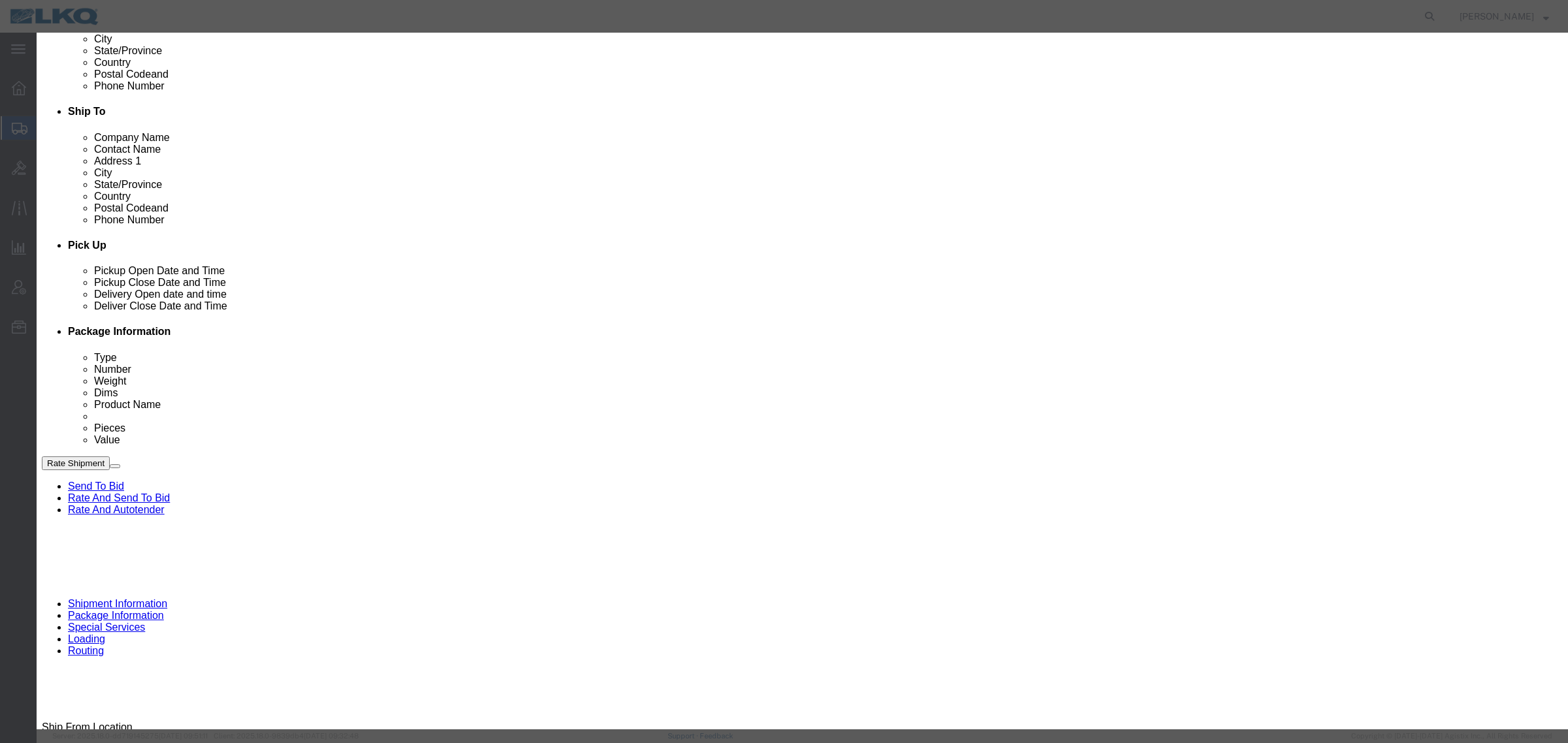
click select "Select 15 min 30 min 45 min 1 hr 2 hr 3 hr 4 hr"
click button "Save"
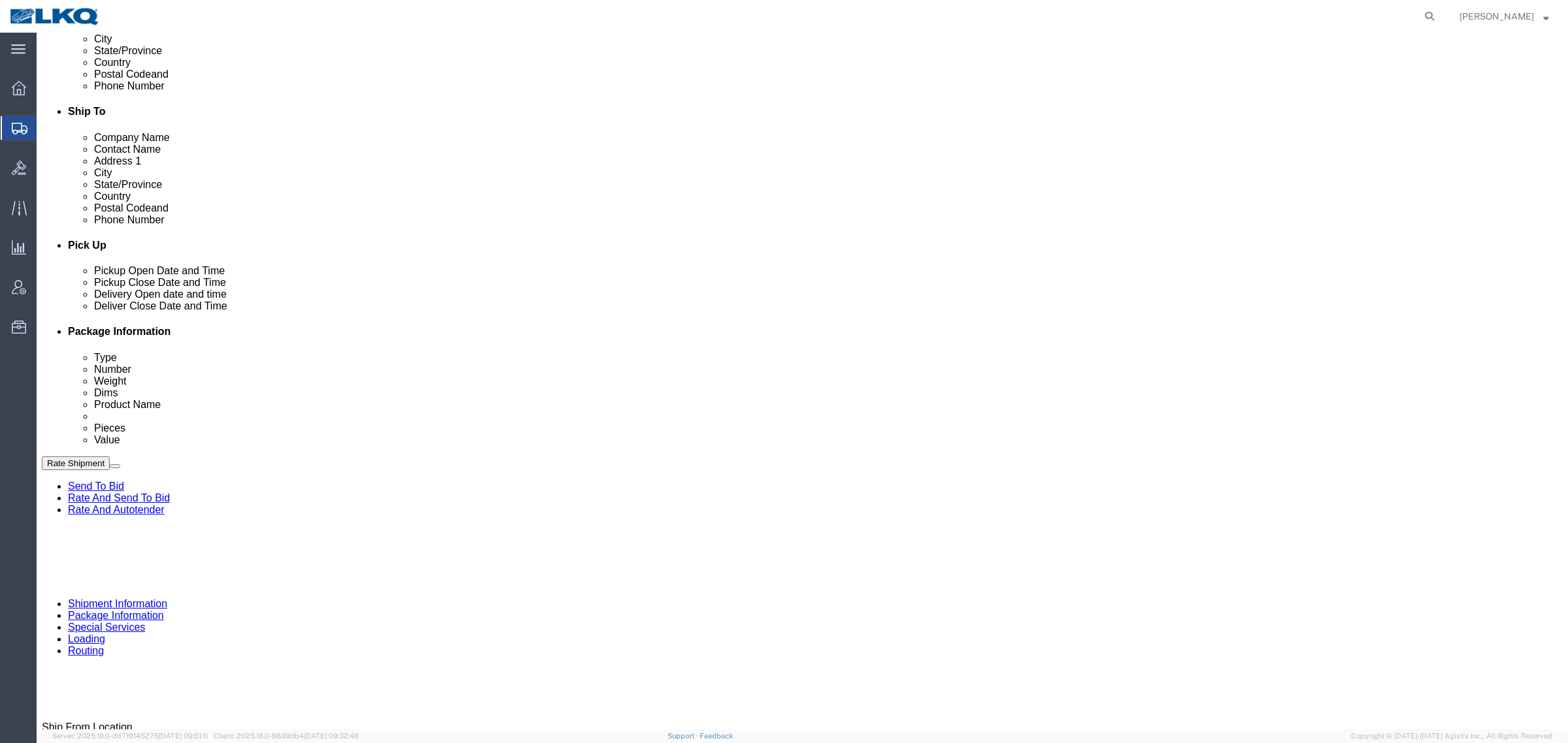
click div "Ship From Location Location 1634 - [GEOGRAPHIC_DATA] - [PERSON_NAME] - Boat Roc…"
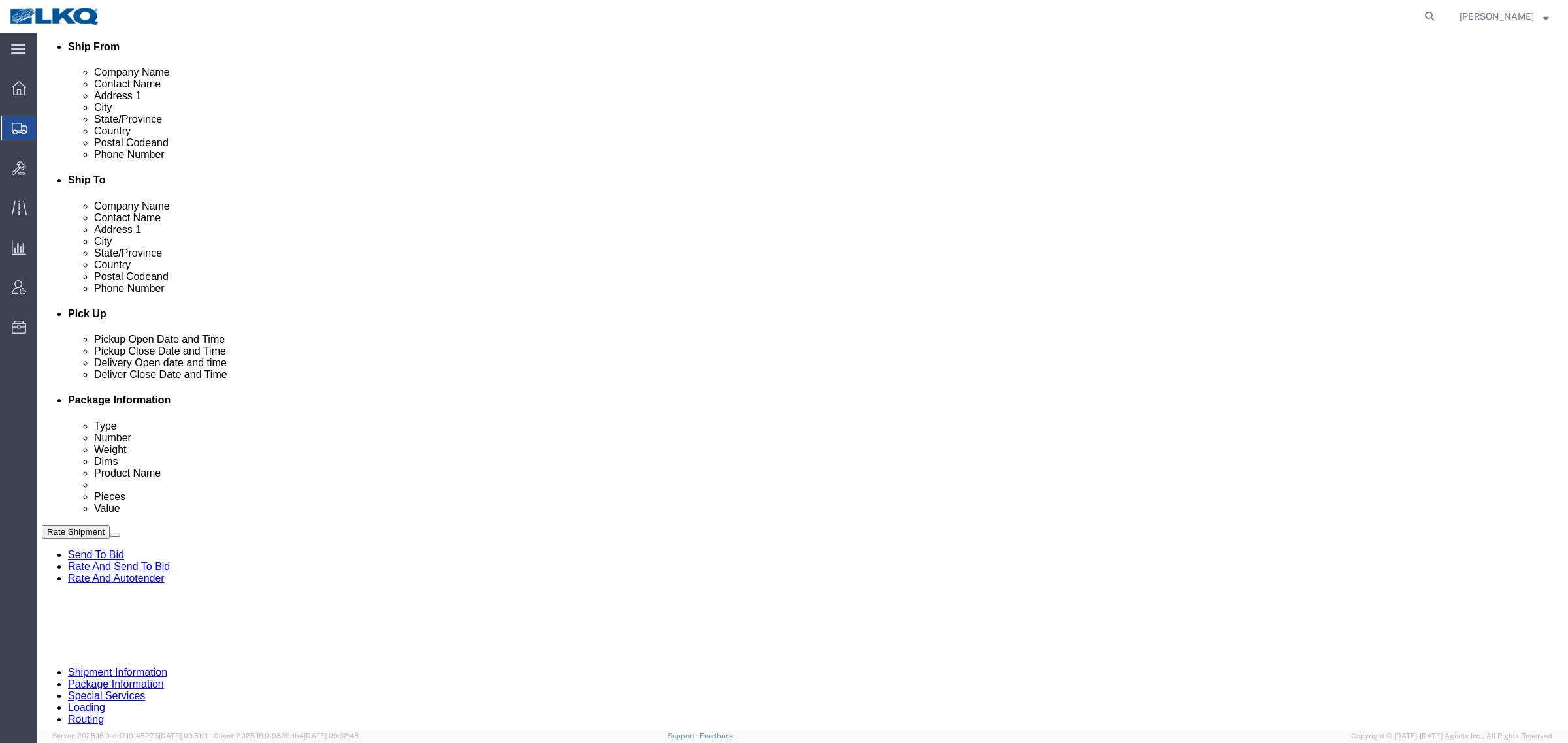
scroll to position [326, 0]
click div "Cancel Save Assign To Clone Shipment Save As Template Shipment Checklist Ship F…"
click button "Rate Shipment"
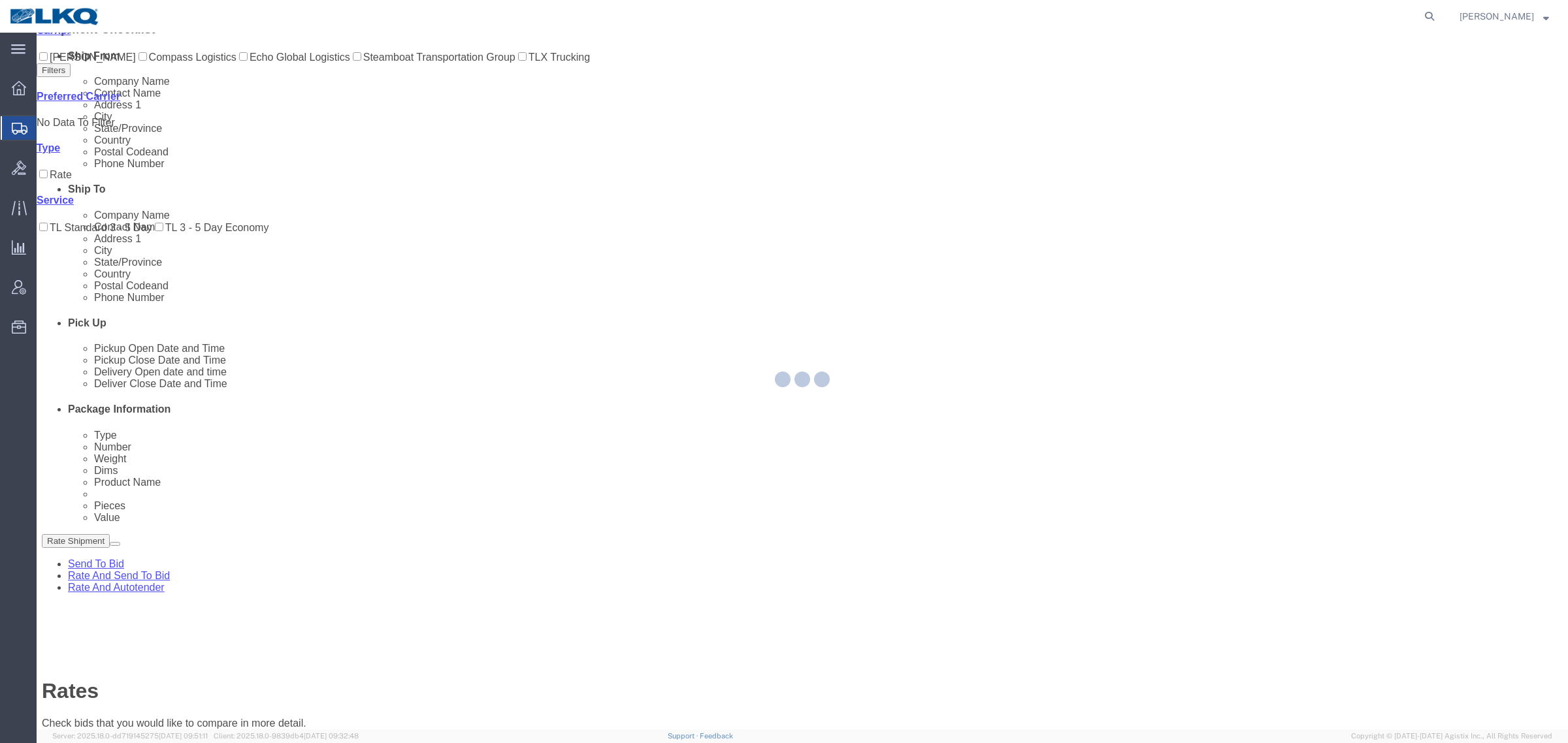
scroll to position [0, 0]
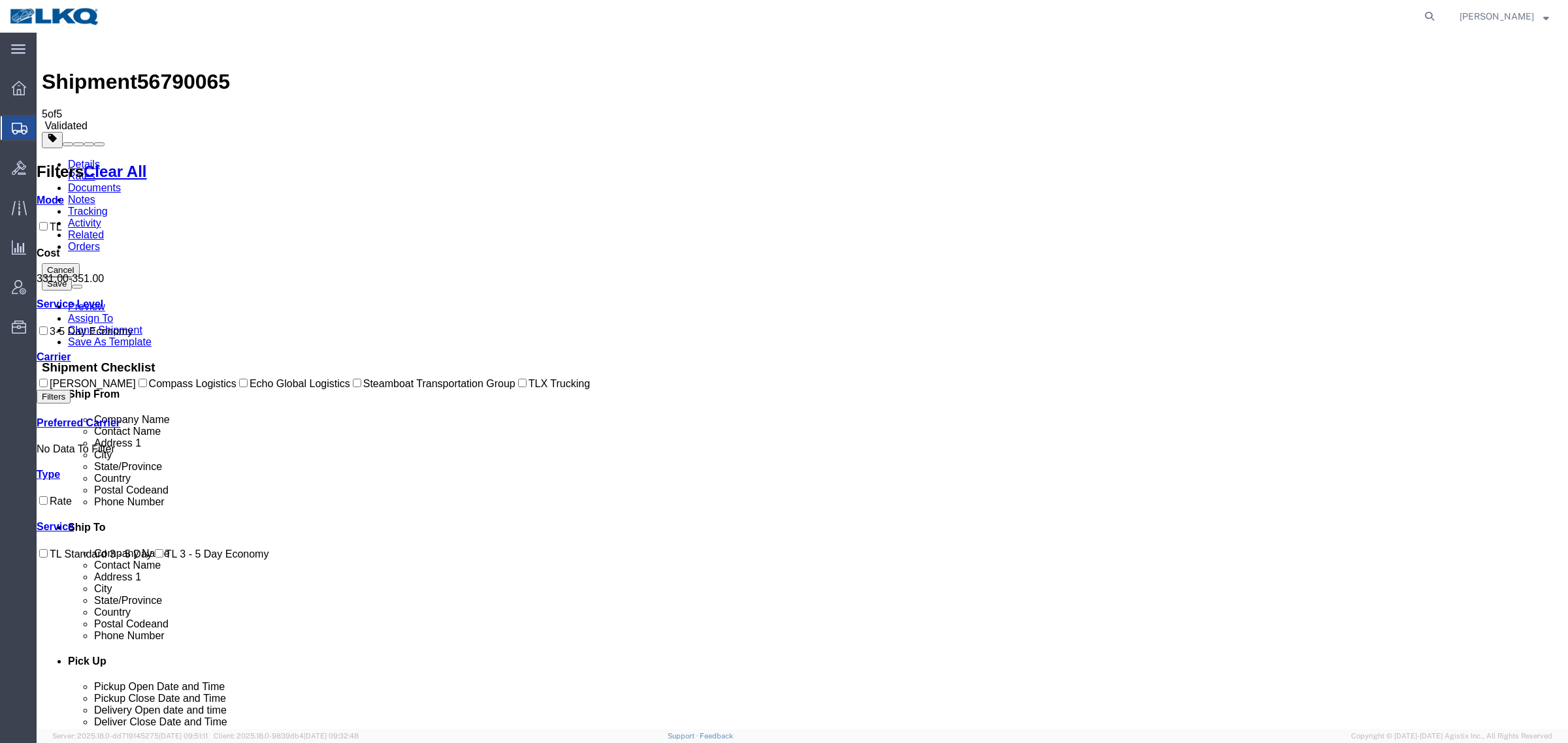
drag, startPoint x: 877, startPoint y: 640, endPoint x: 1184, endPoint y: 629, distance: 307.2
click at [1412, 572] on div "Cancel Save [GEOGRAPHIC_DATA] Assign To Clone Shipment Save As Template Shipmen…" at bounding box center [803, 597] width 1521 height 669
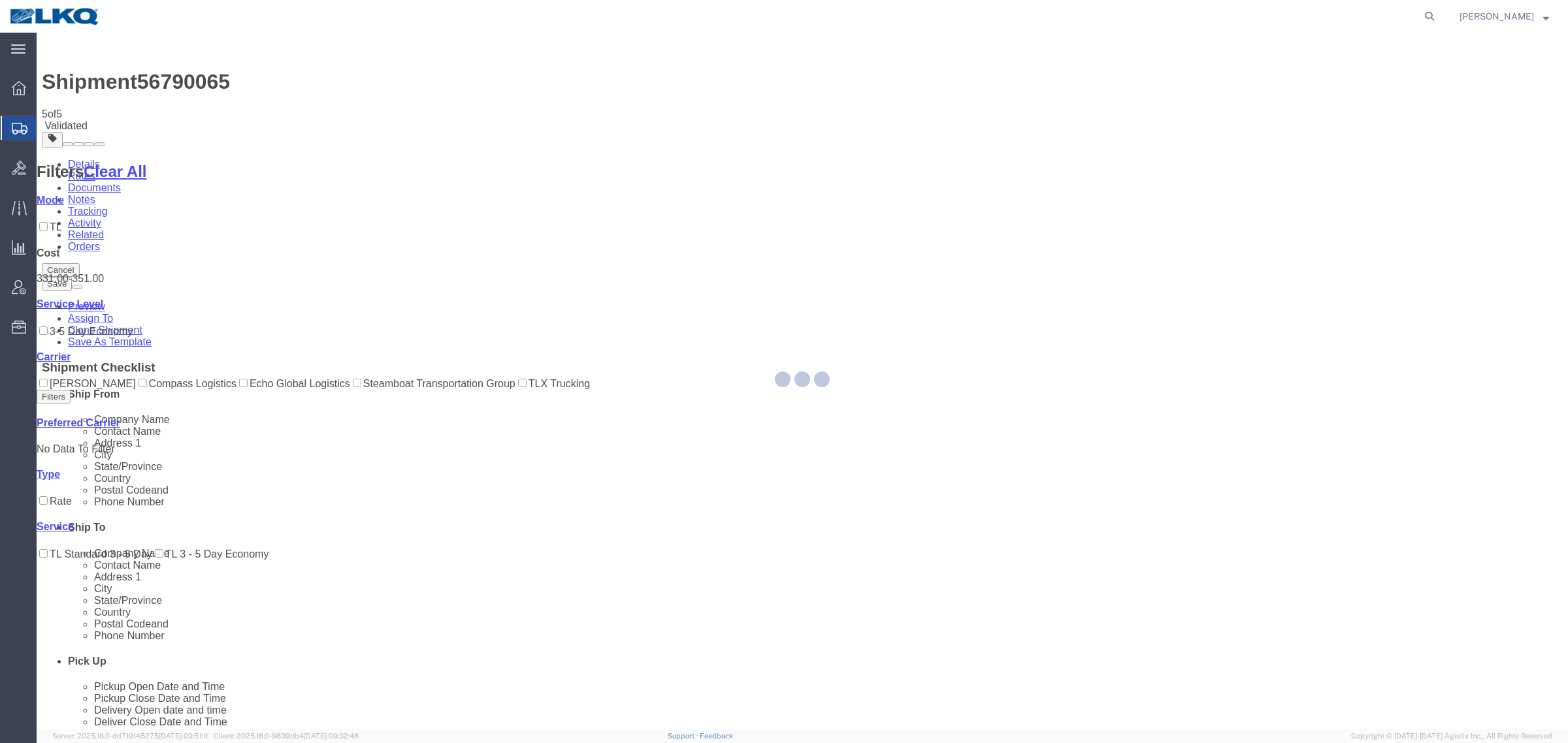
click at [1092, 707] on div at bounding box center [802, 381] width 1531 height 697
select select "28712"
select select "30704"
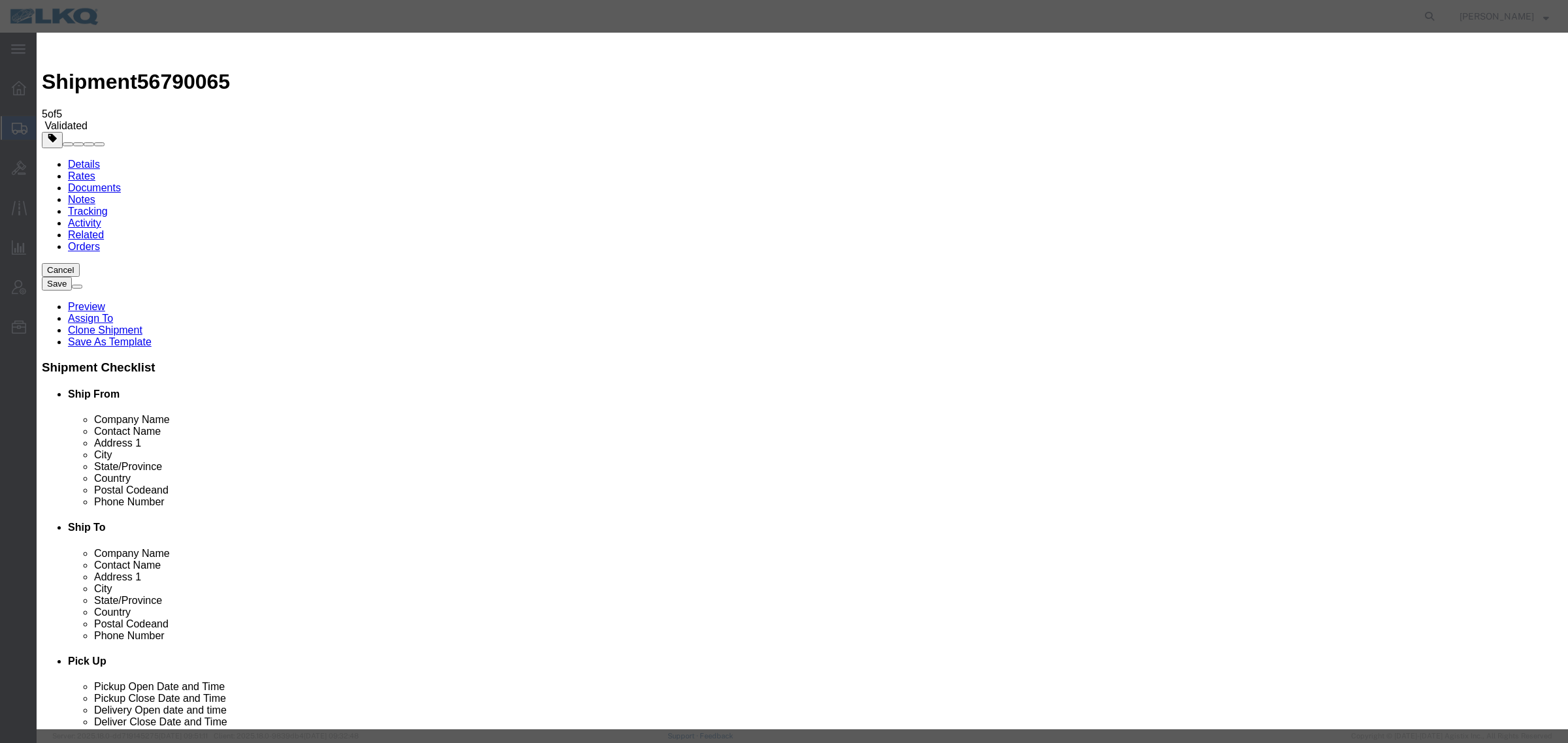
click input "2"
type input "1"
click input "1"
click select "Price Carrier Rank"
select select "LANE_RANK"
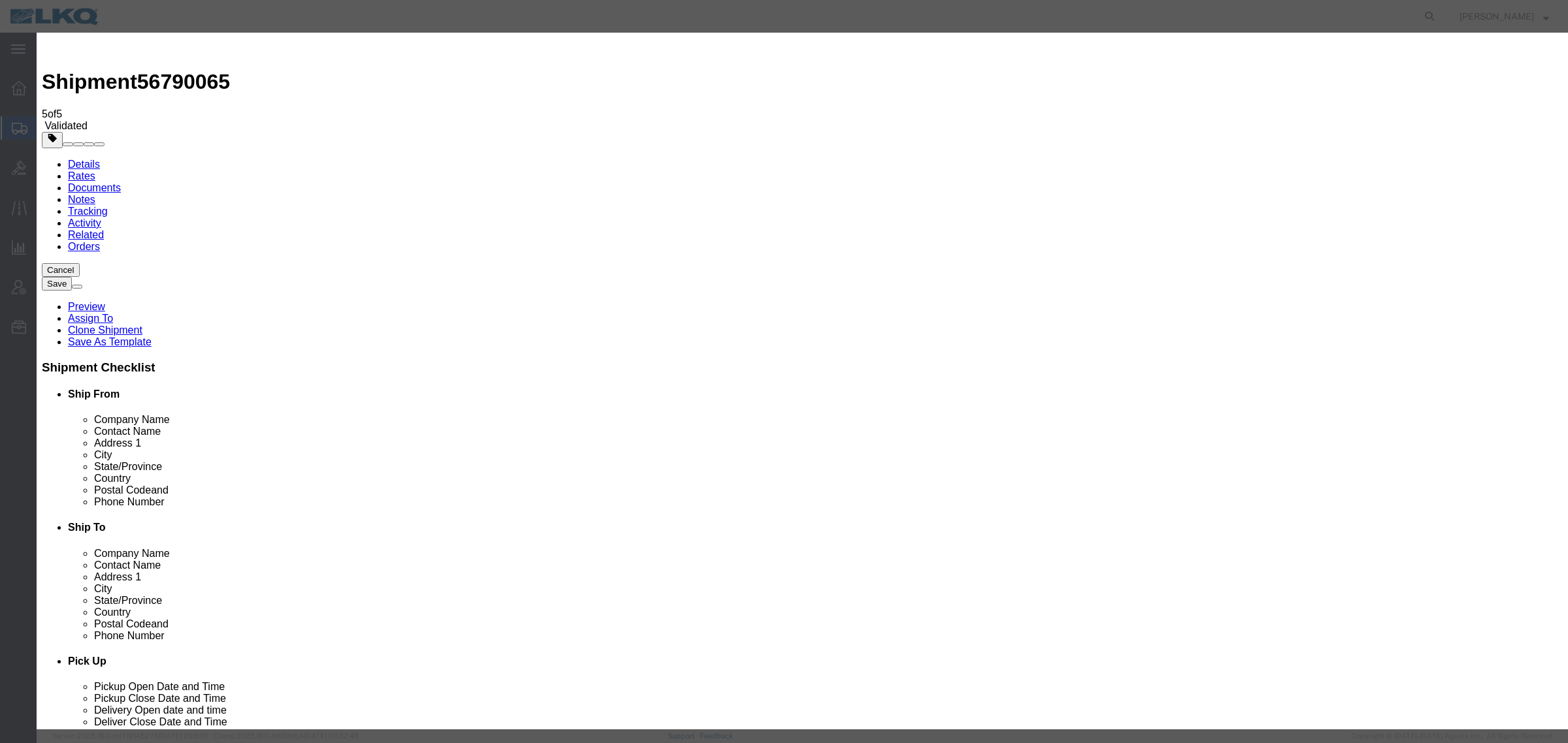
click select "Price Carrier Rank"
click input "8:00 AM"
type input "7:00 AM"
click button "Save Auto-Tender"
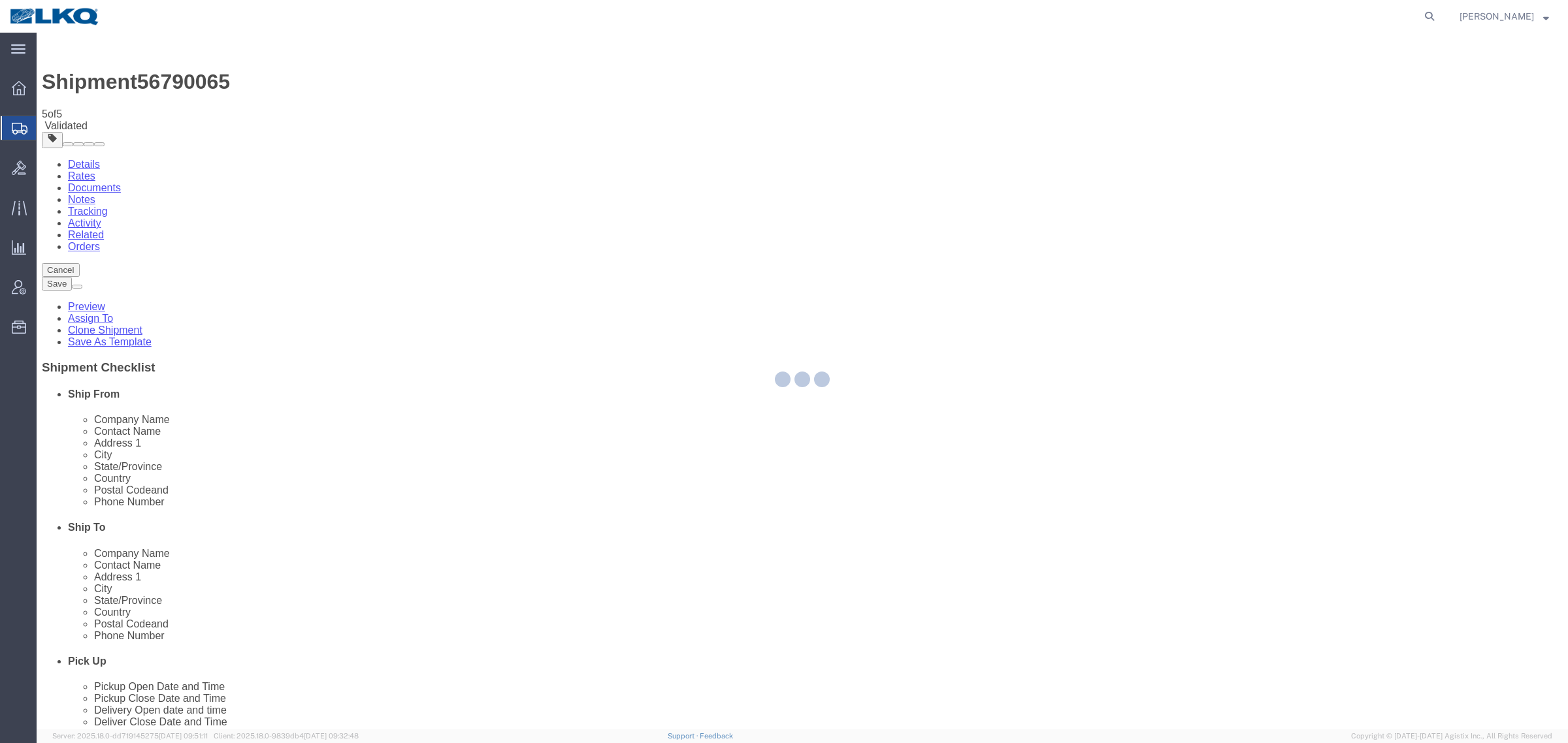
click at [692, 151] on div at bounding box center [802, 381] width 1531 height 697
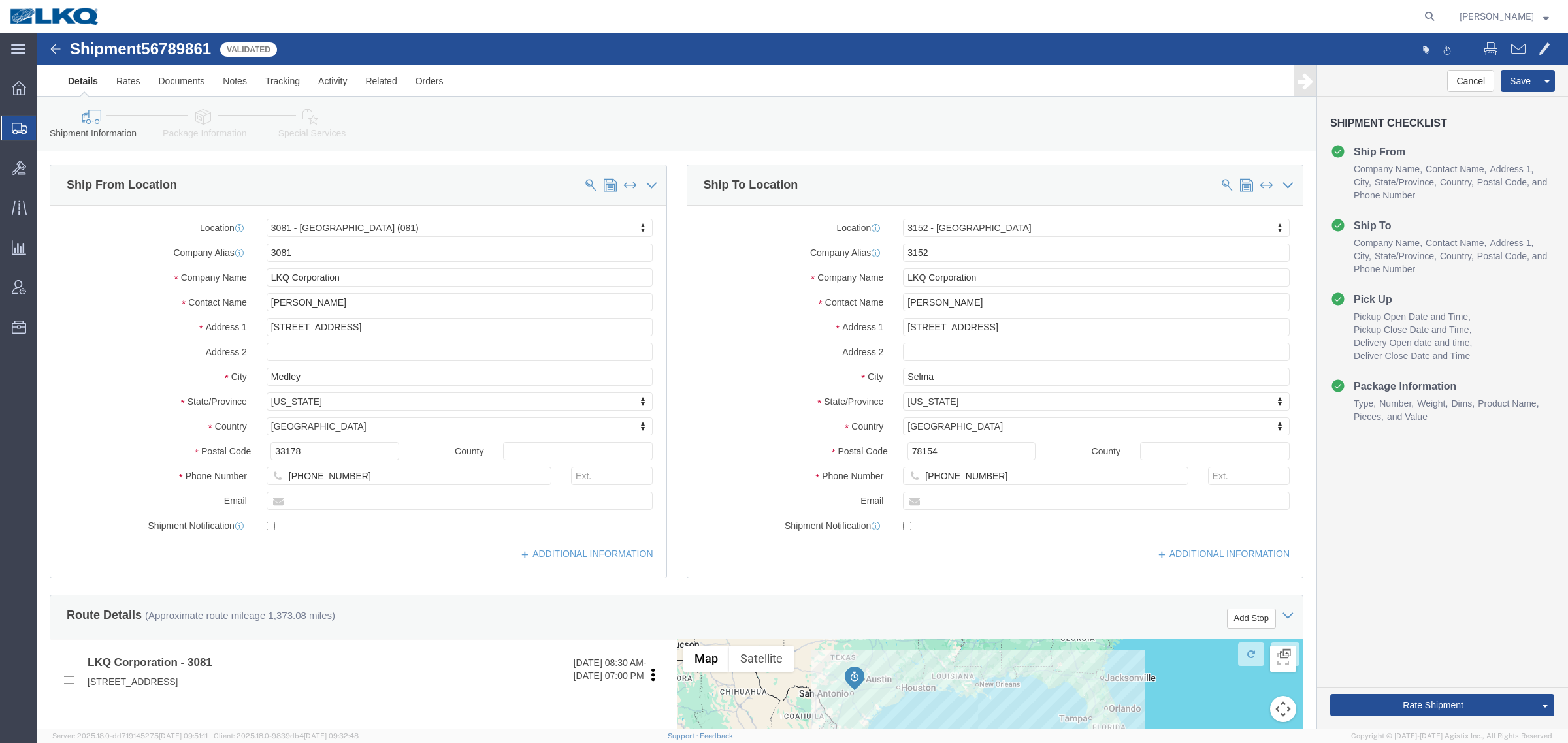
select select "27816"
select select "27882"
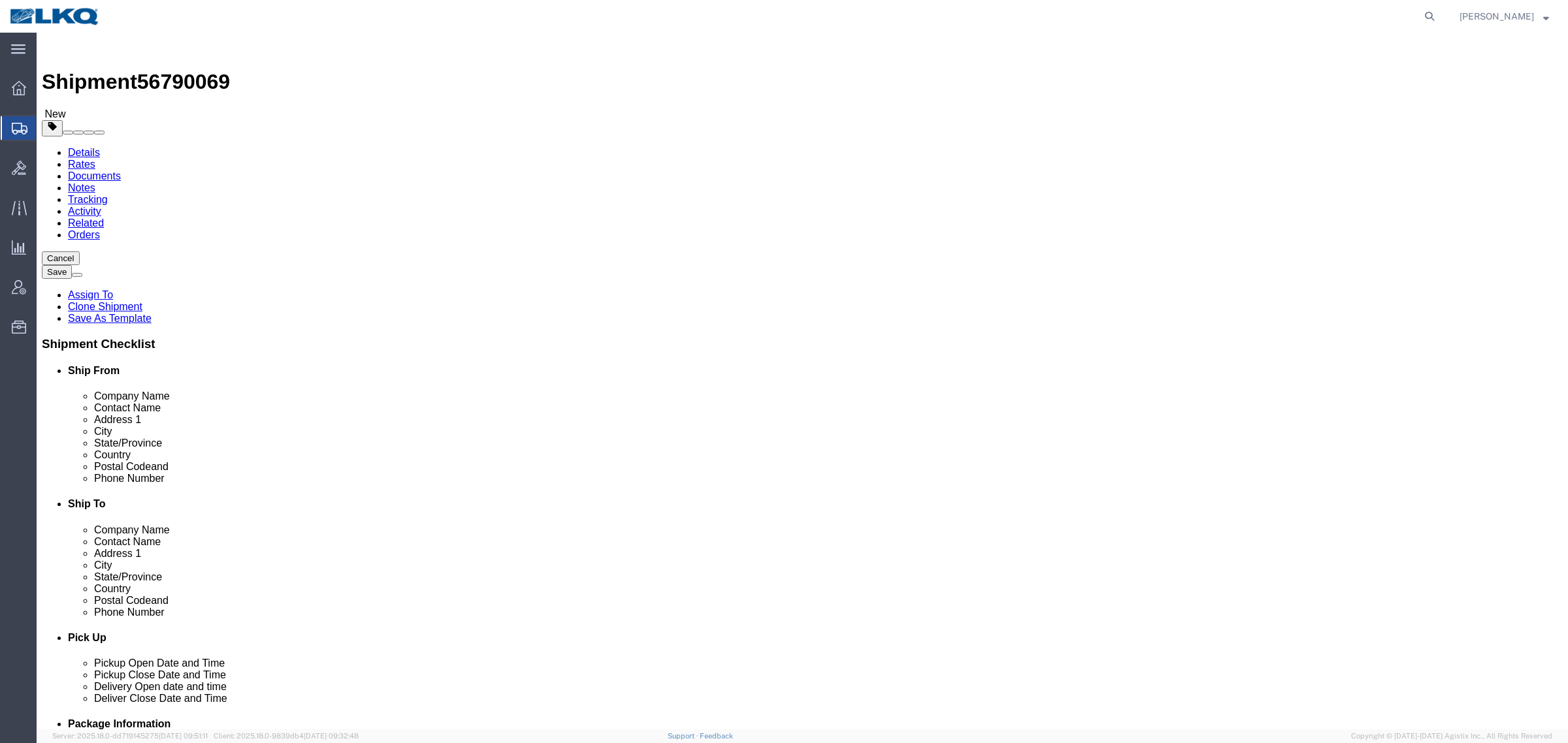
select select "27634"
select select
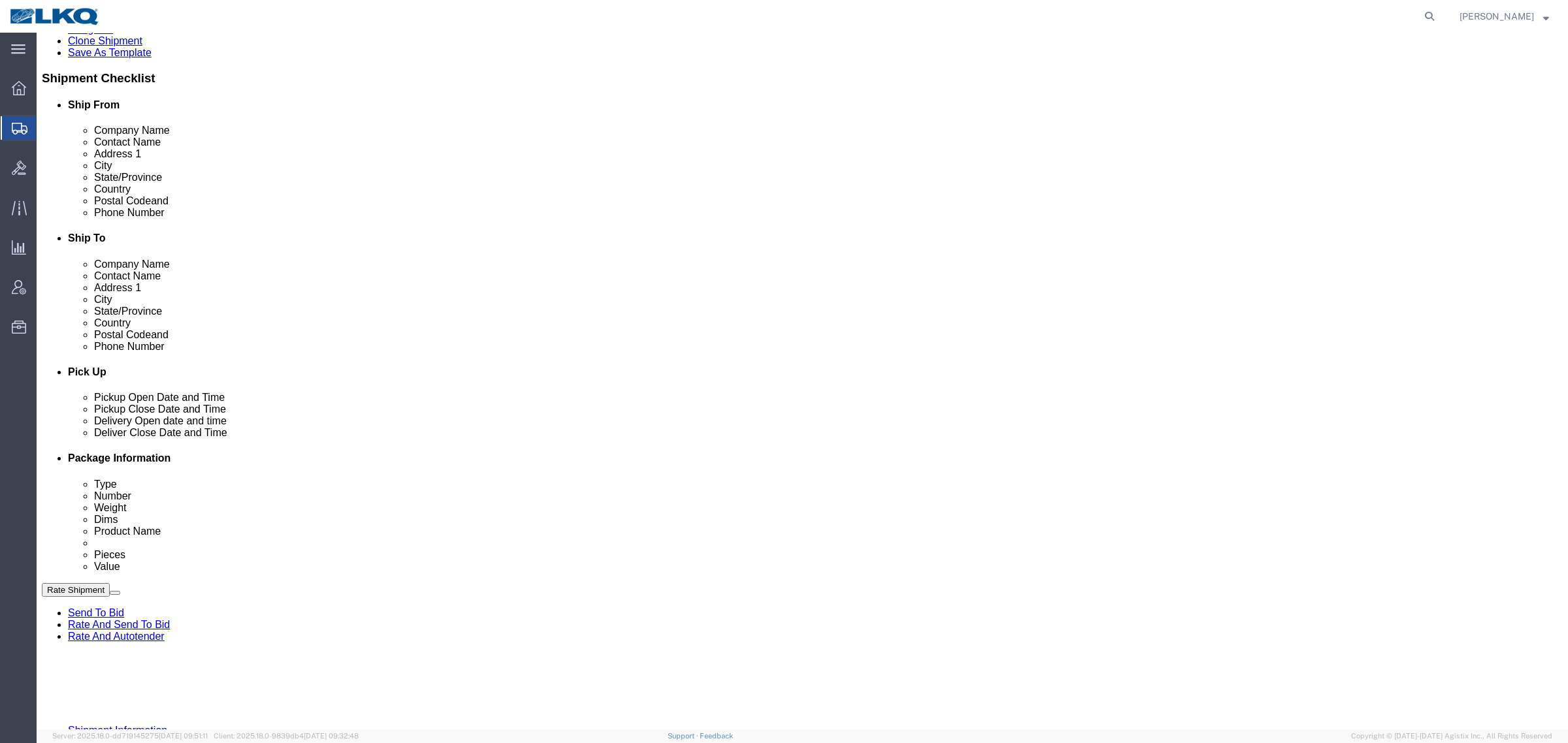
scroll to position [326, 0]
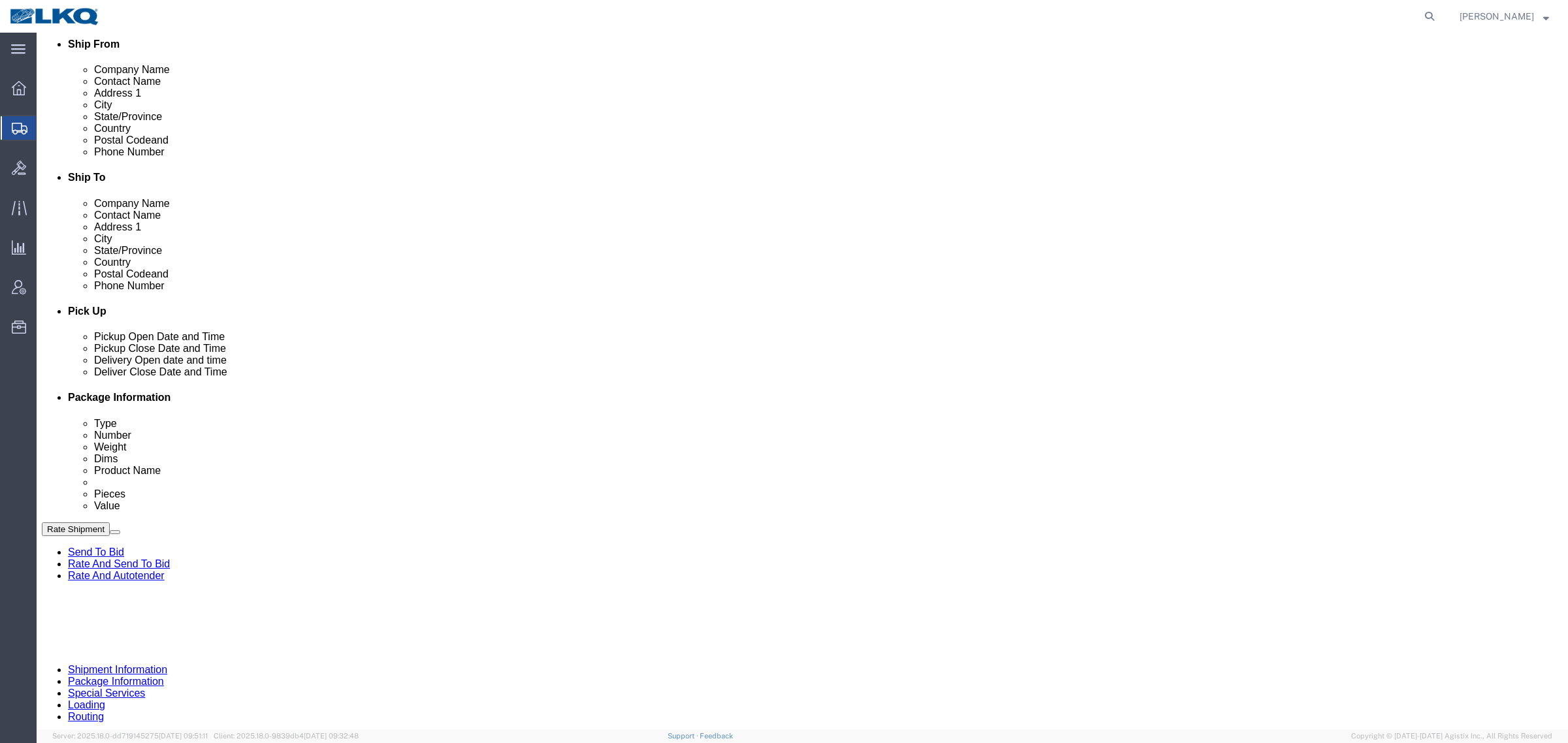
click span "56790069"
click icon
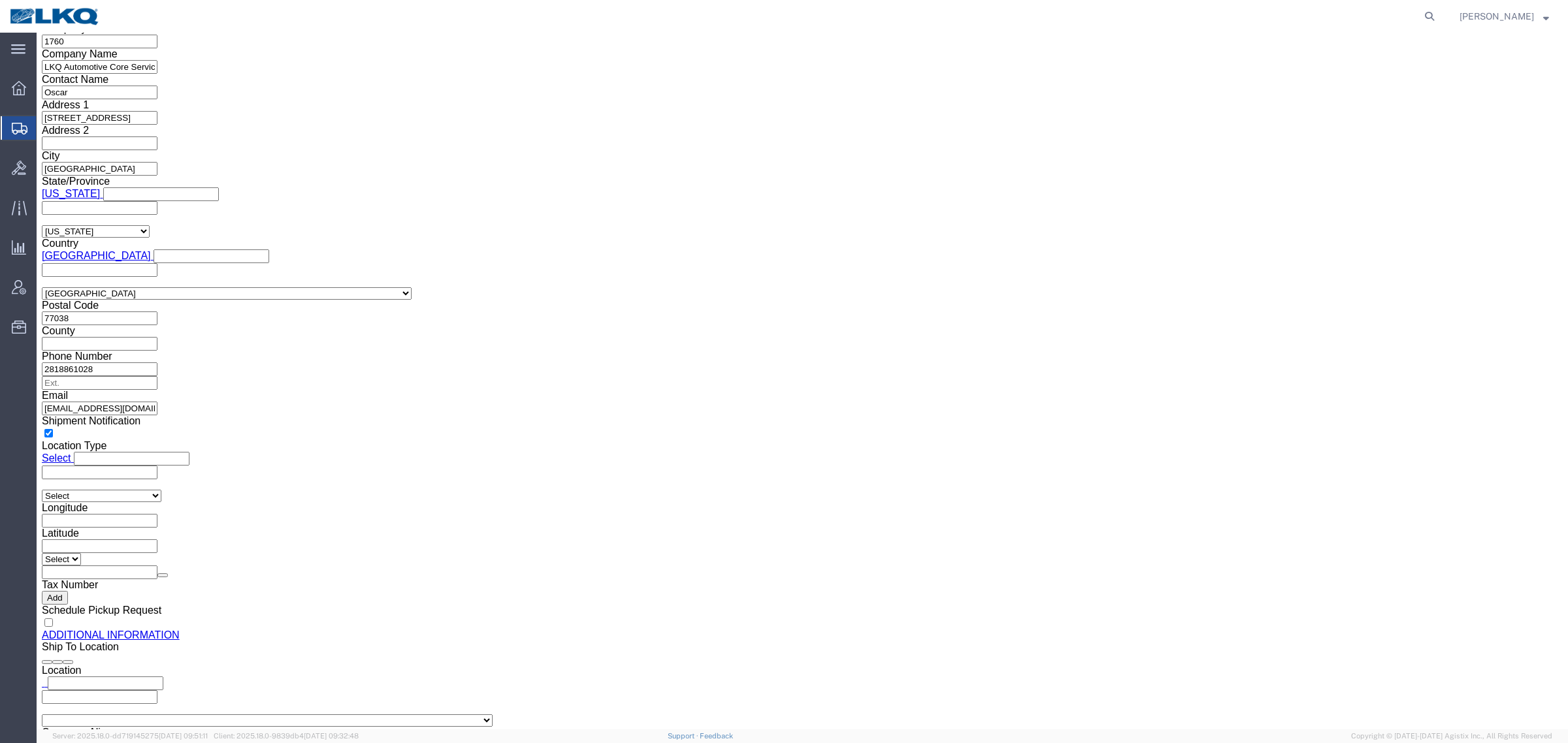
scroll to position [1283, 0]
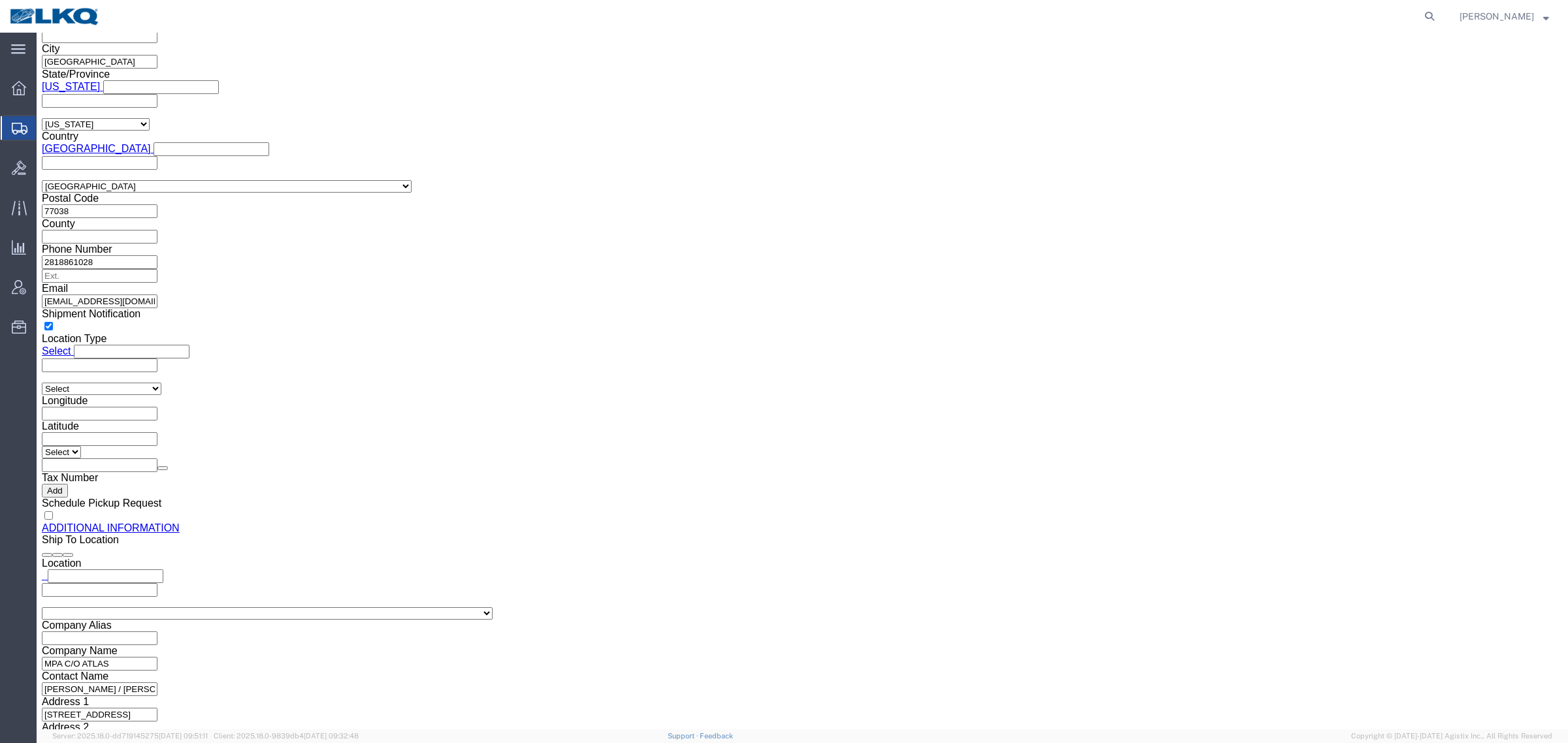
click input "[EMAIL_ADDRESS][DOMAIN_NAME]"
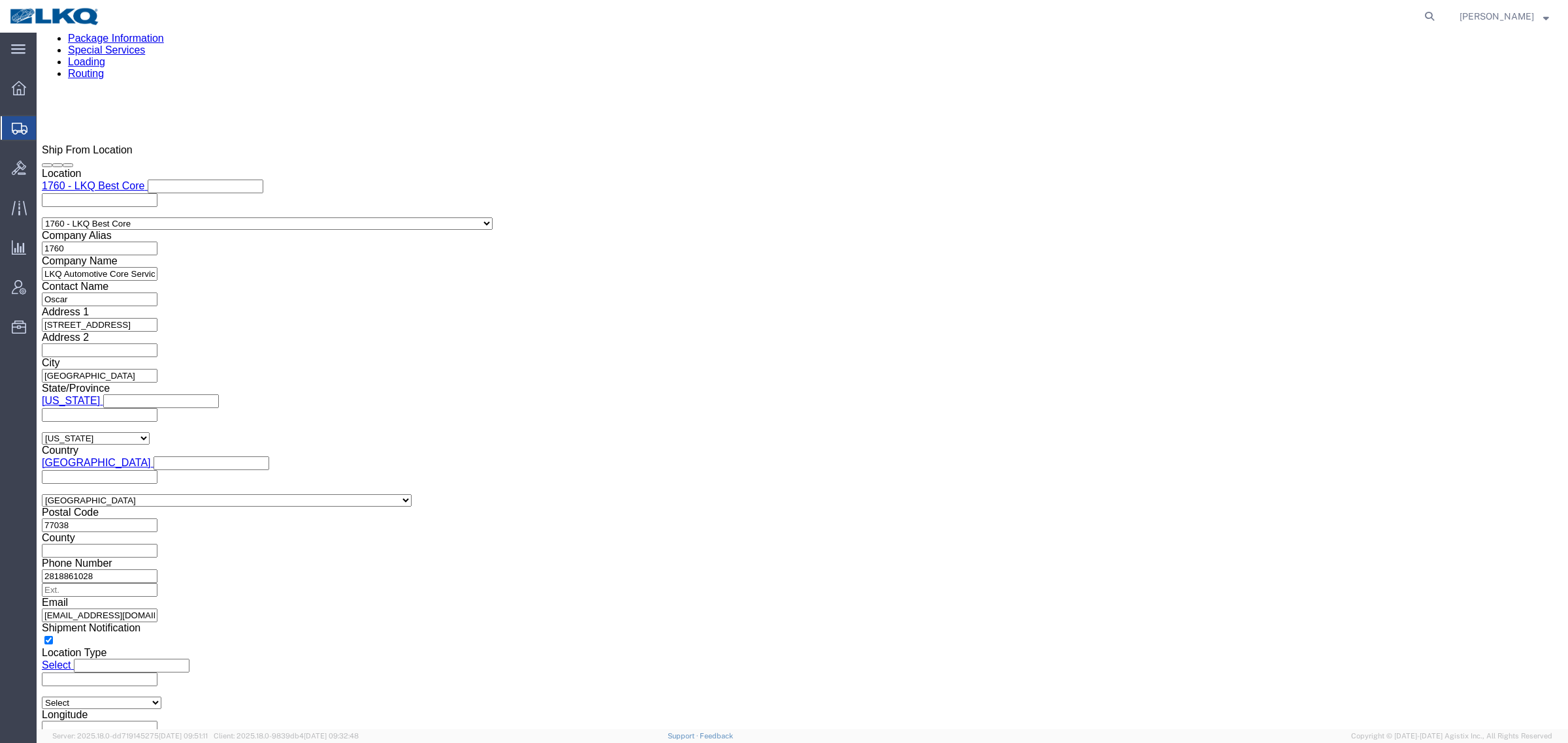
scroll to position [875, 0]
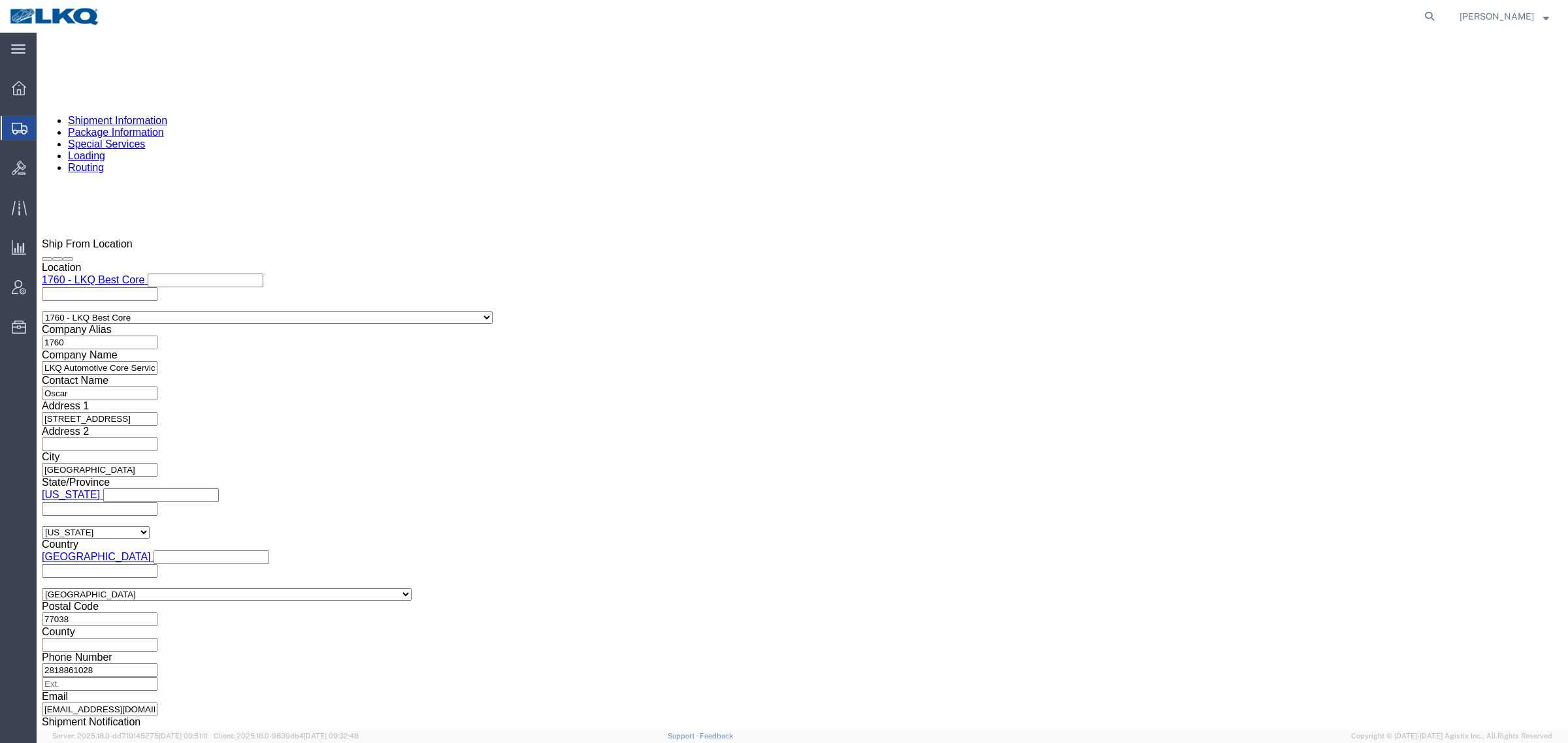
click link "Shipment Information"
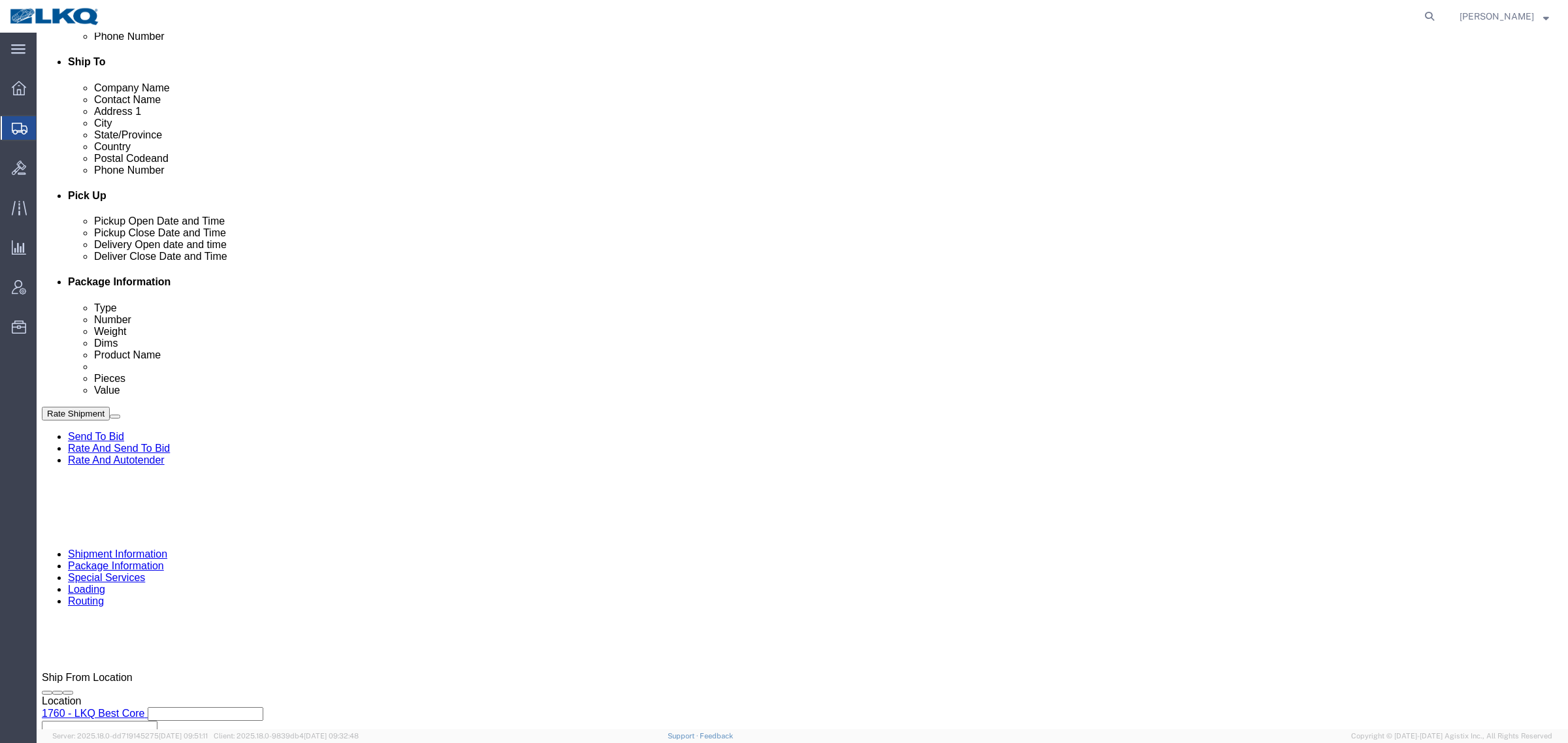
scroll to position [354, 0]
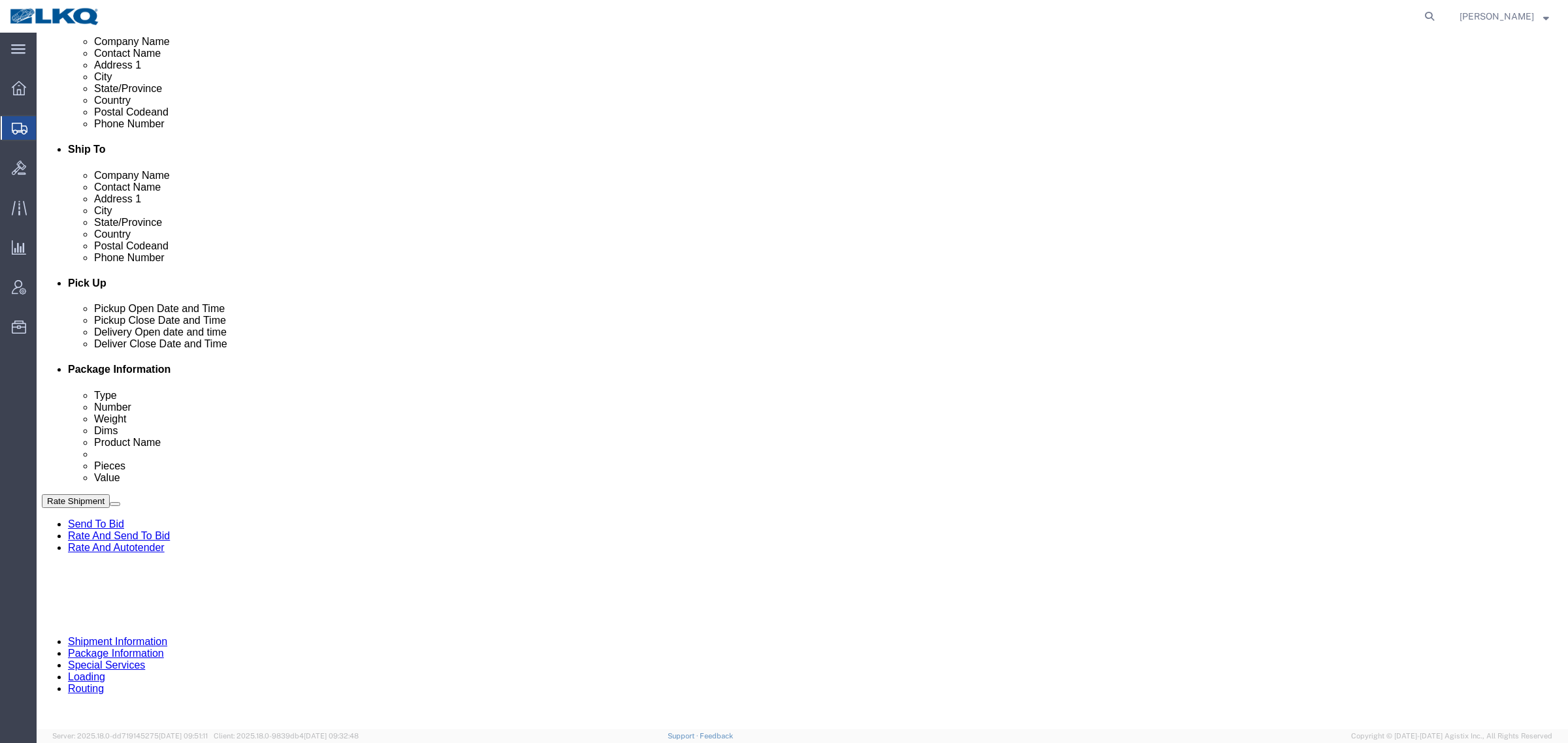
drag, startPoint x: 1337, startPoint y: 597, endPoint x: 1339, endPoint y: 640, distance: 43.0
click div "Cancel Save Assign To Clone Shipment Save As Template Shipment Checklist Ship F…"
click div
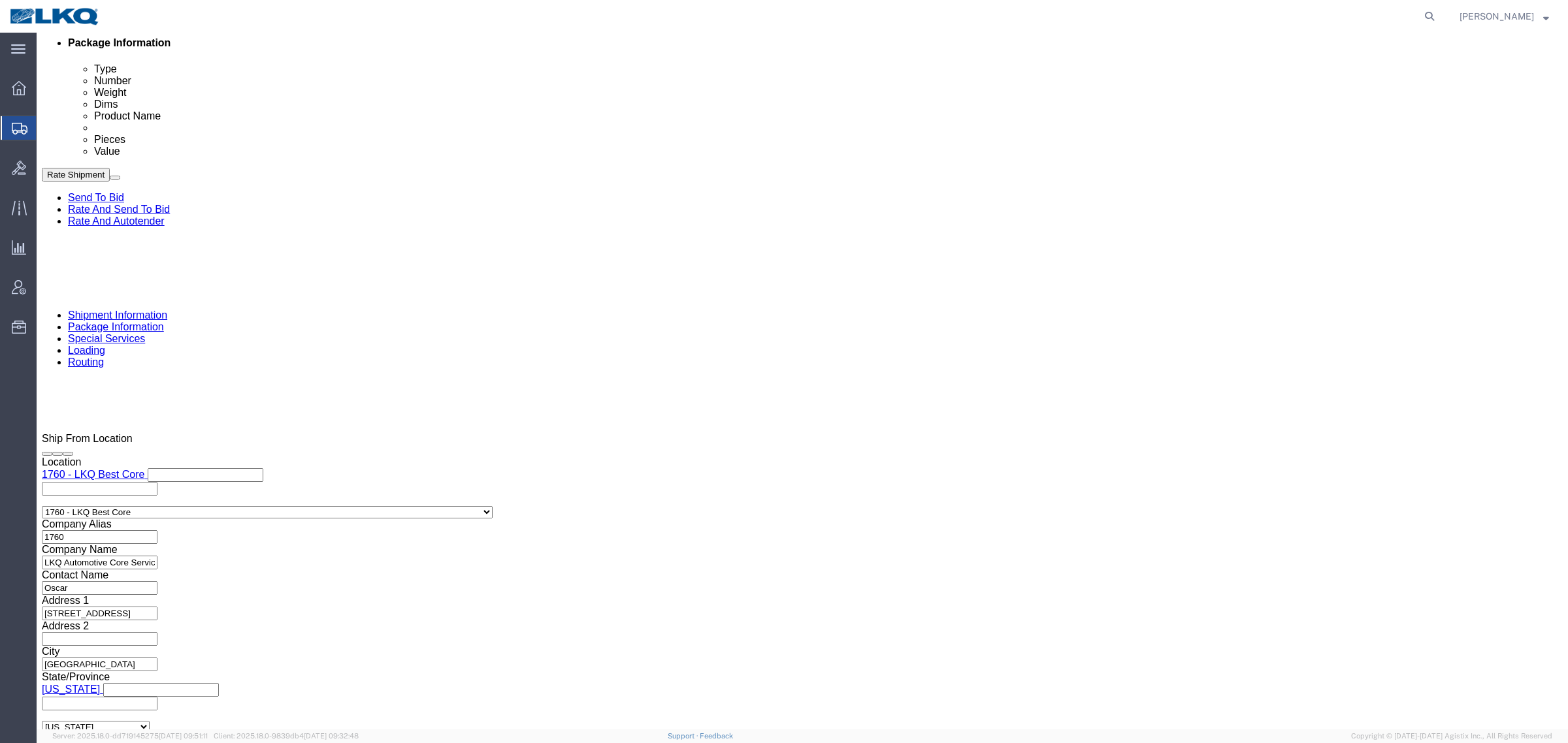
click button "Apply"
click button "Rate Shipment"
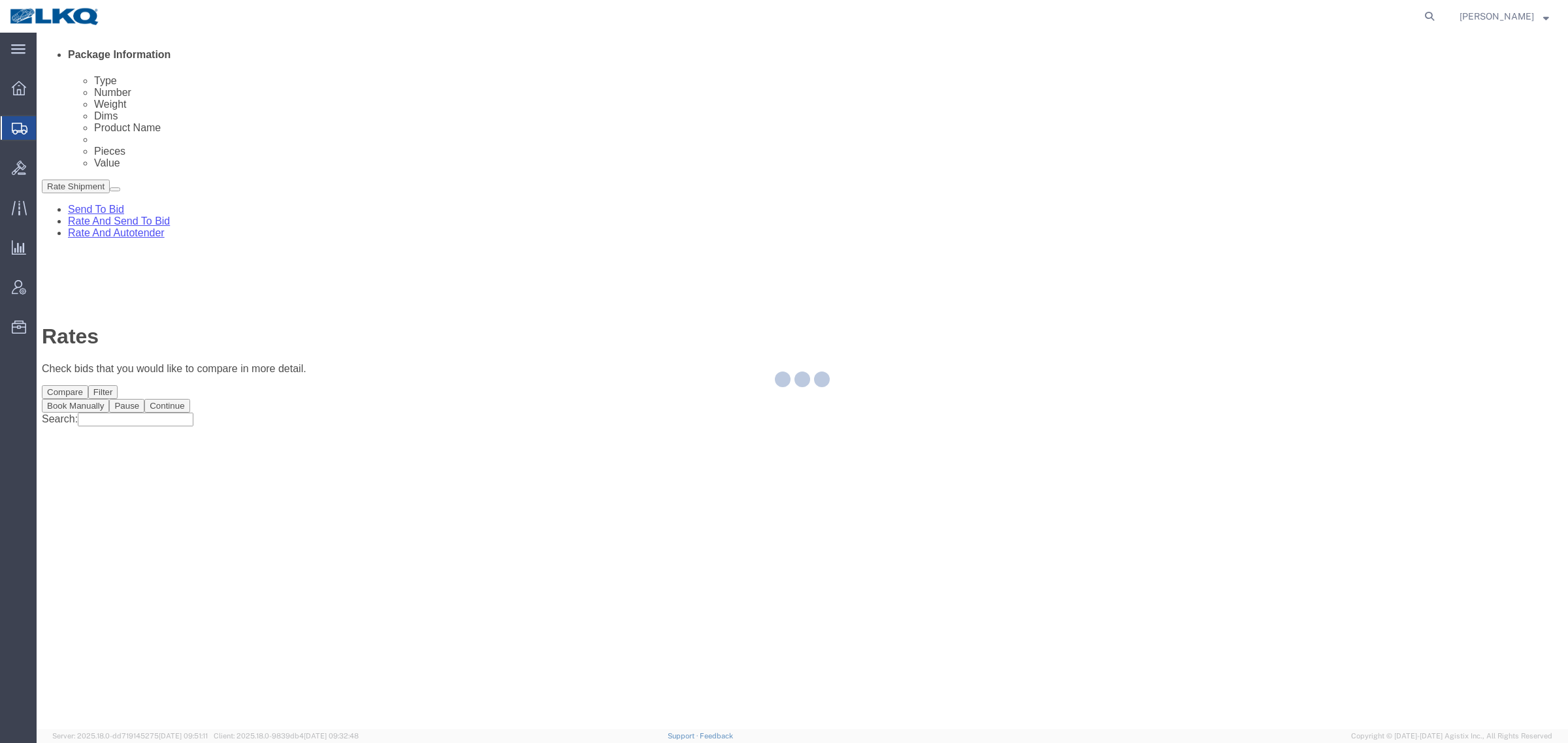
scroll to position [0, 0]
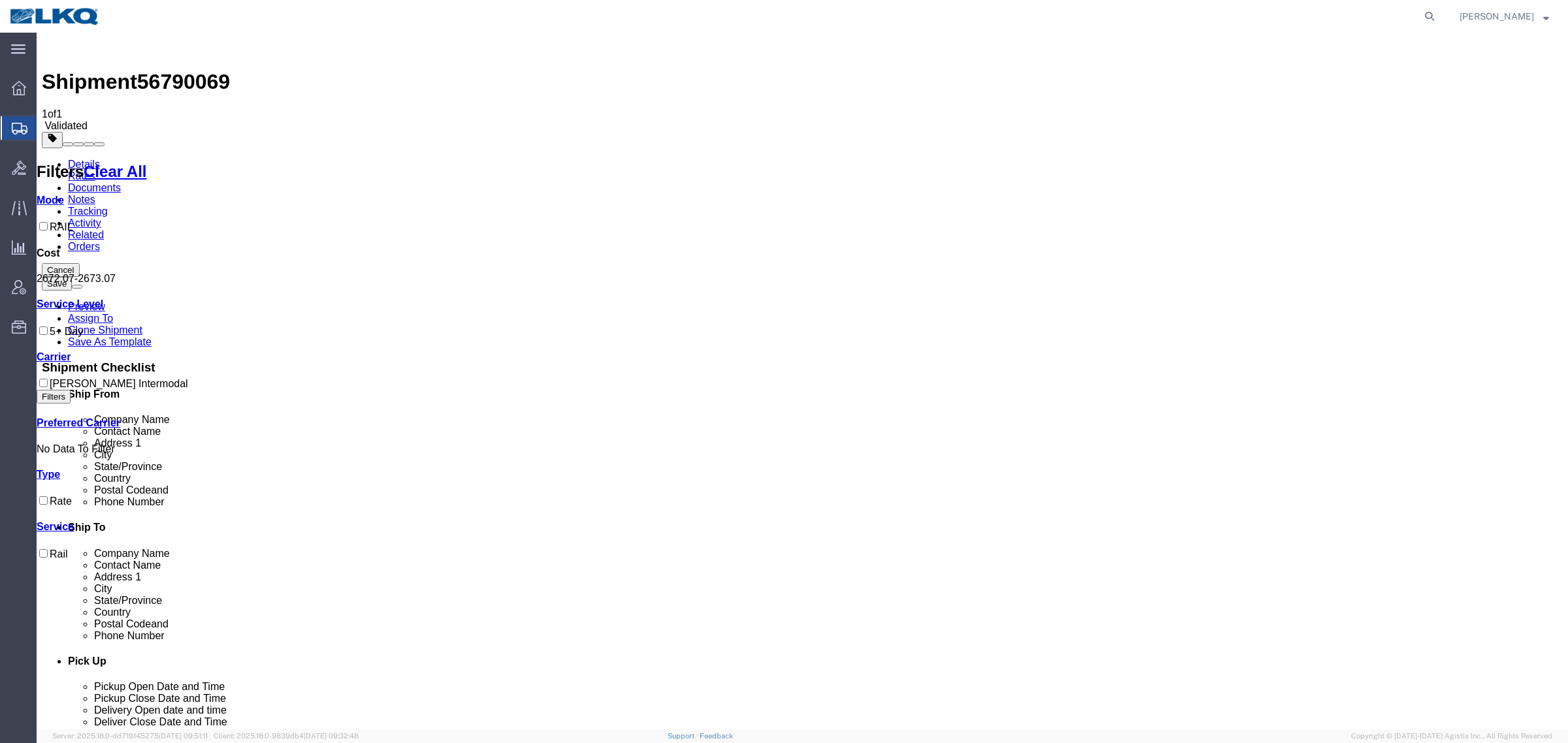
click at [95, 194] on link "Notes" at bounding box center [82, 200] width 28 height 12
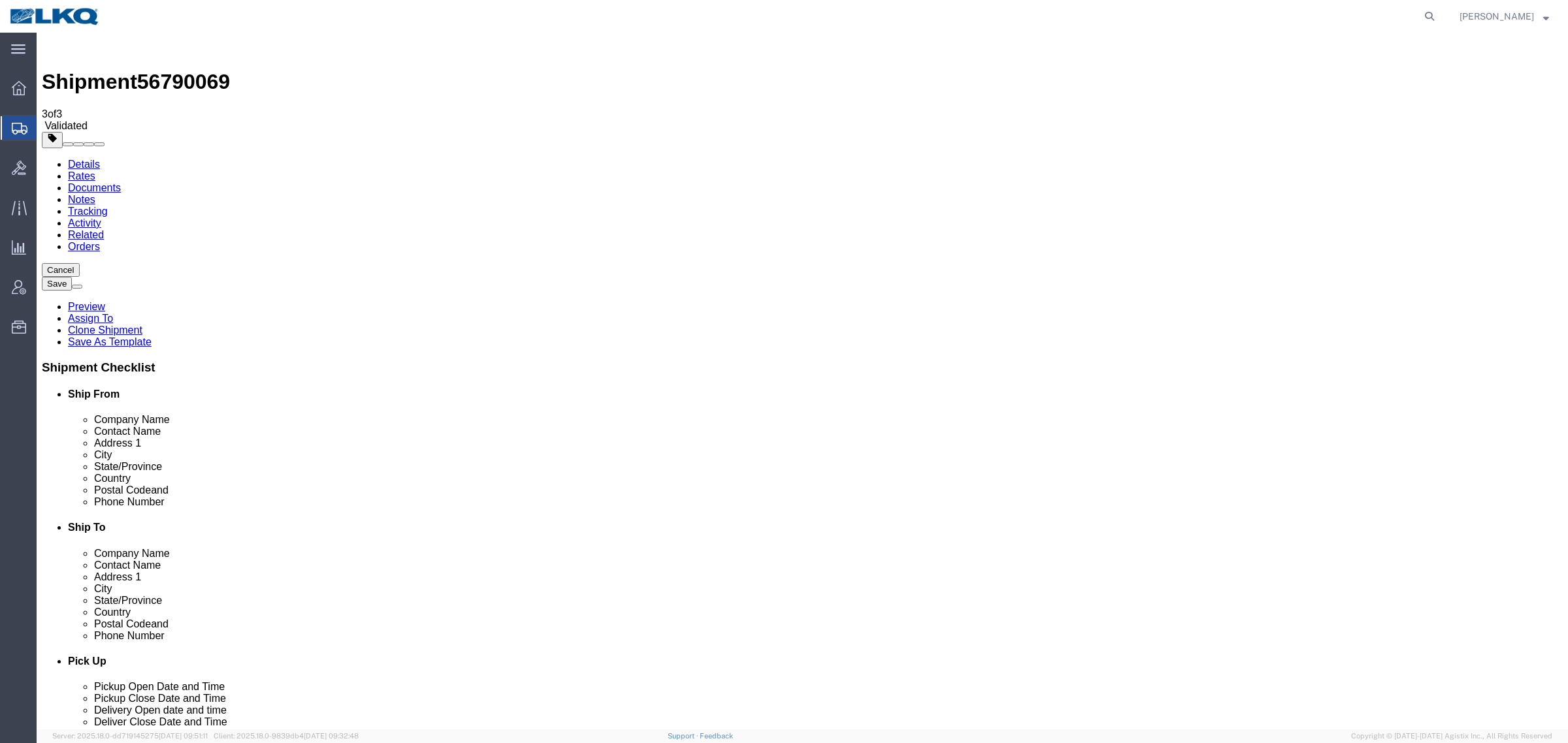
click at [86, 158] on link "Details" at bounding box center [84, 164] width 32 height 12
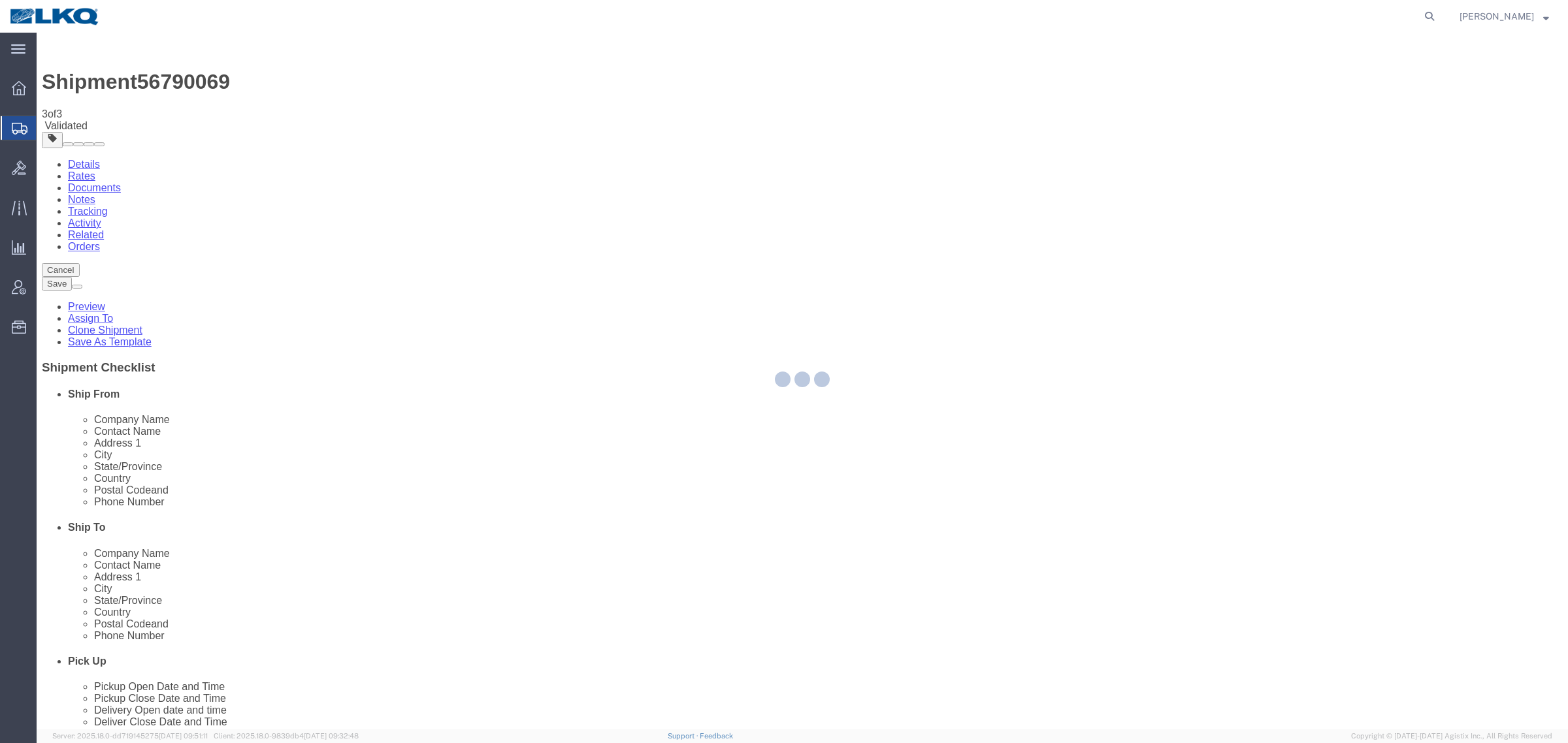
select select "27634"
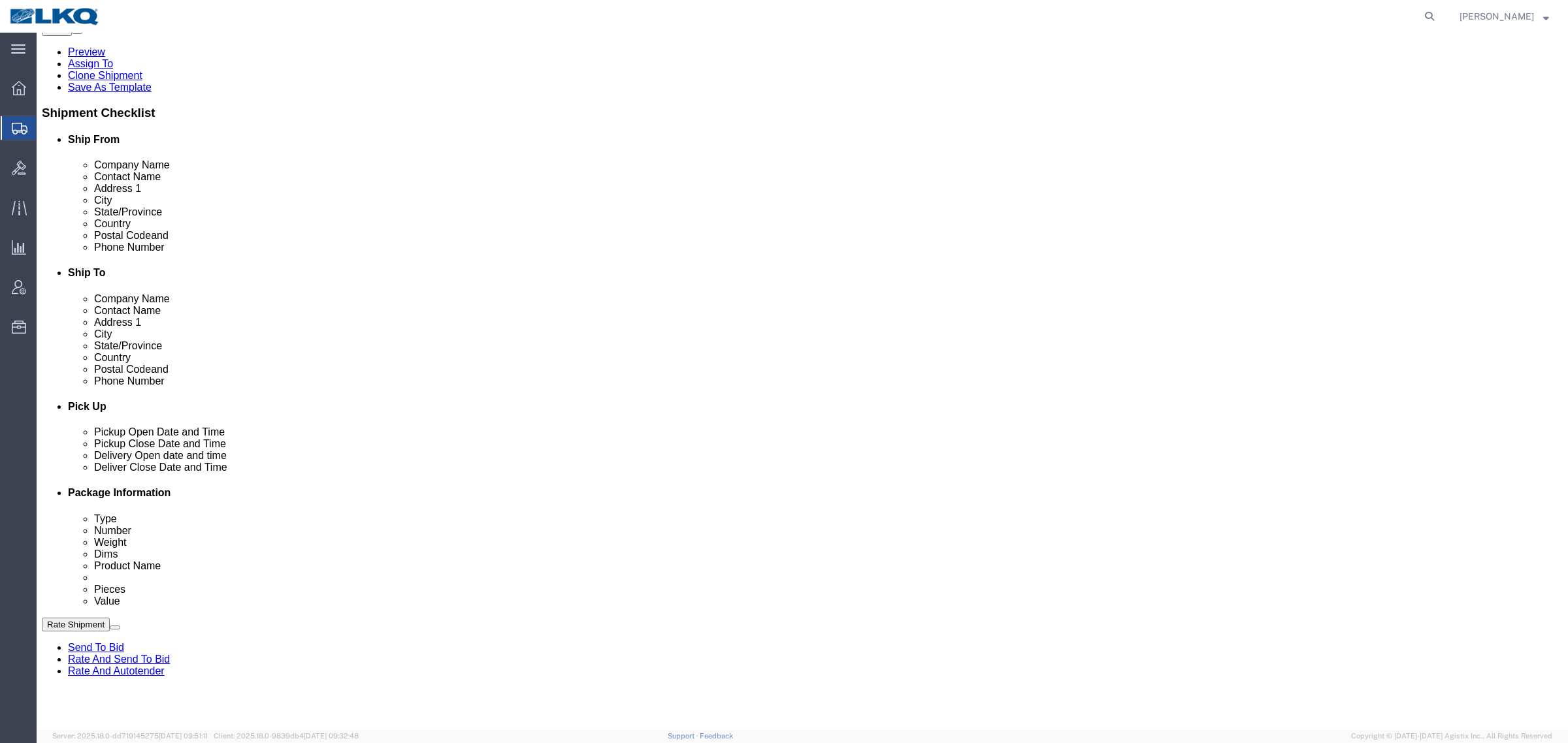
scroll to position [408, 0]
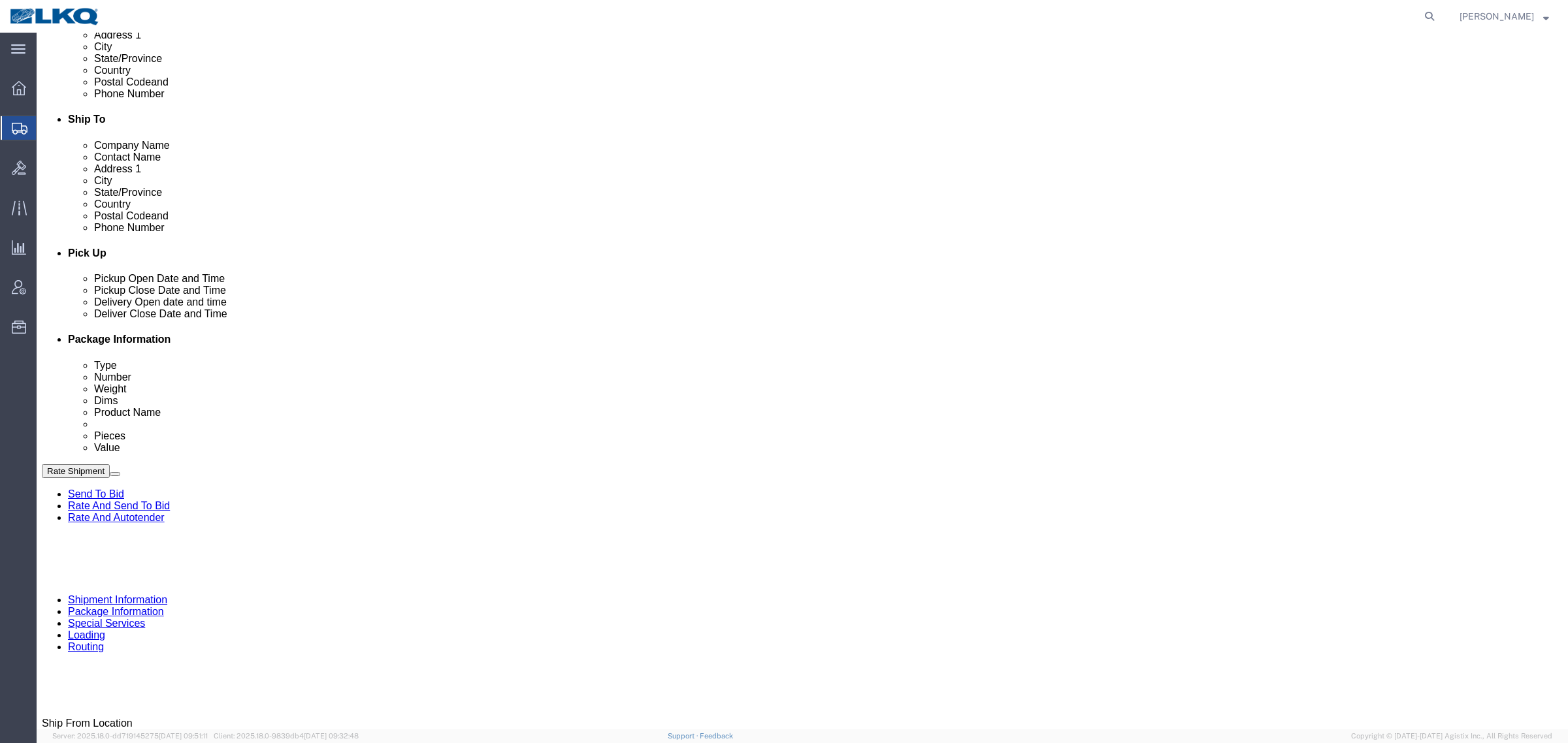
click link "Notes"
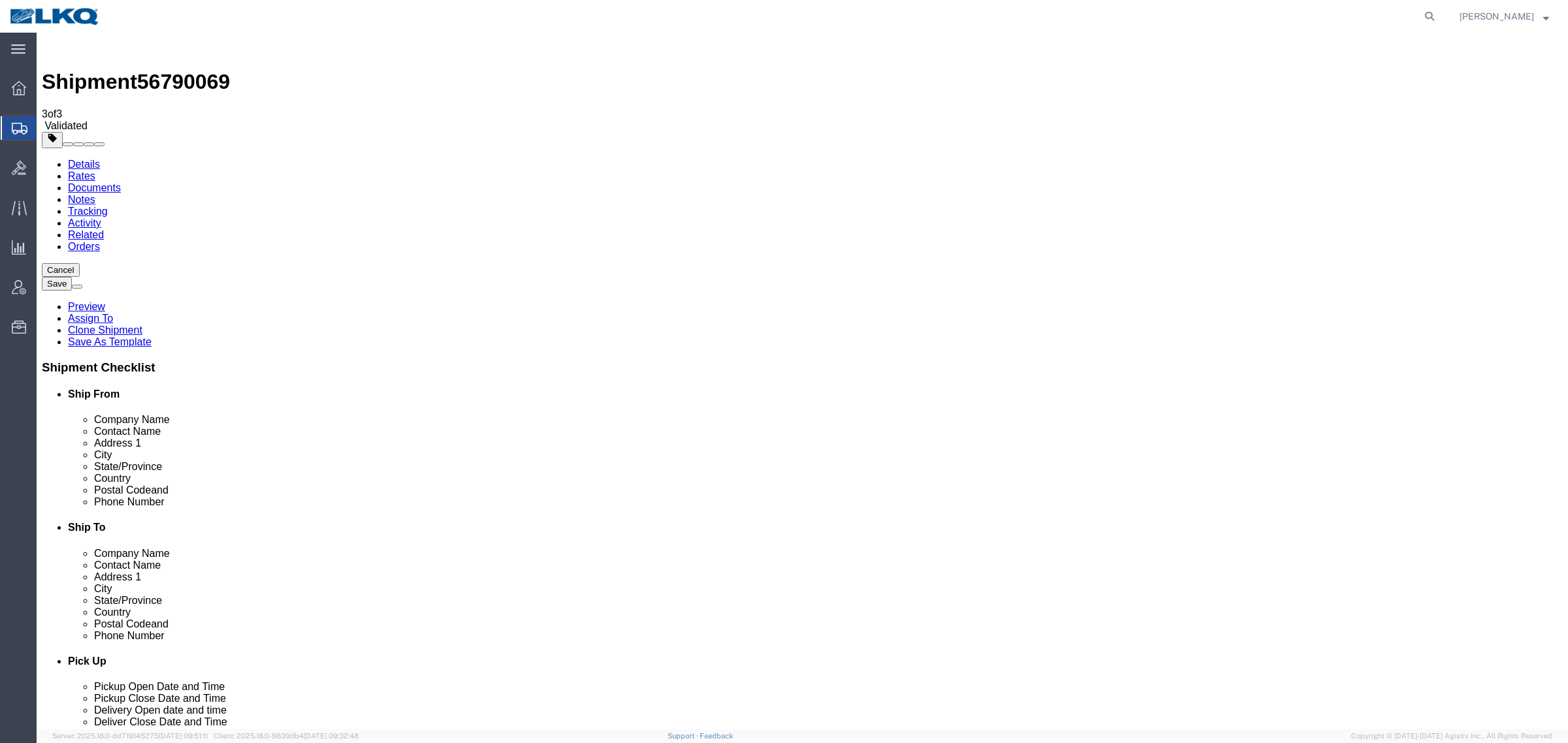
click at [73, 158] on link "Details" at bounding box center [84, 164] width 32 height 12
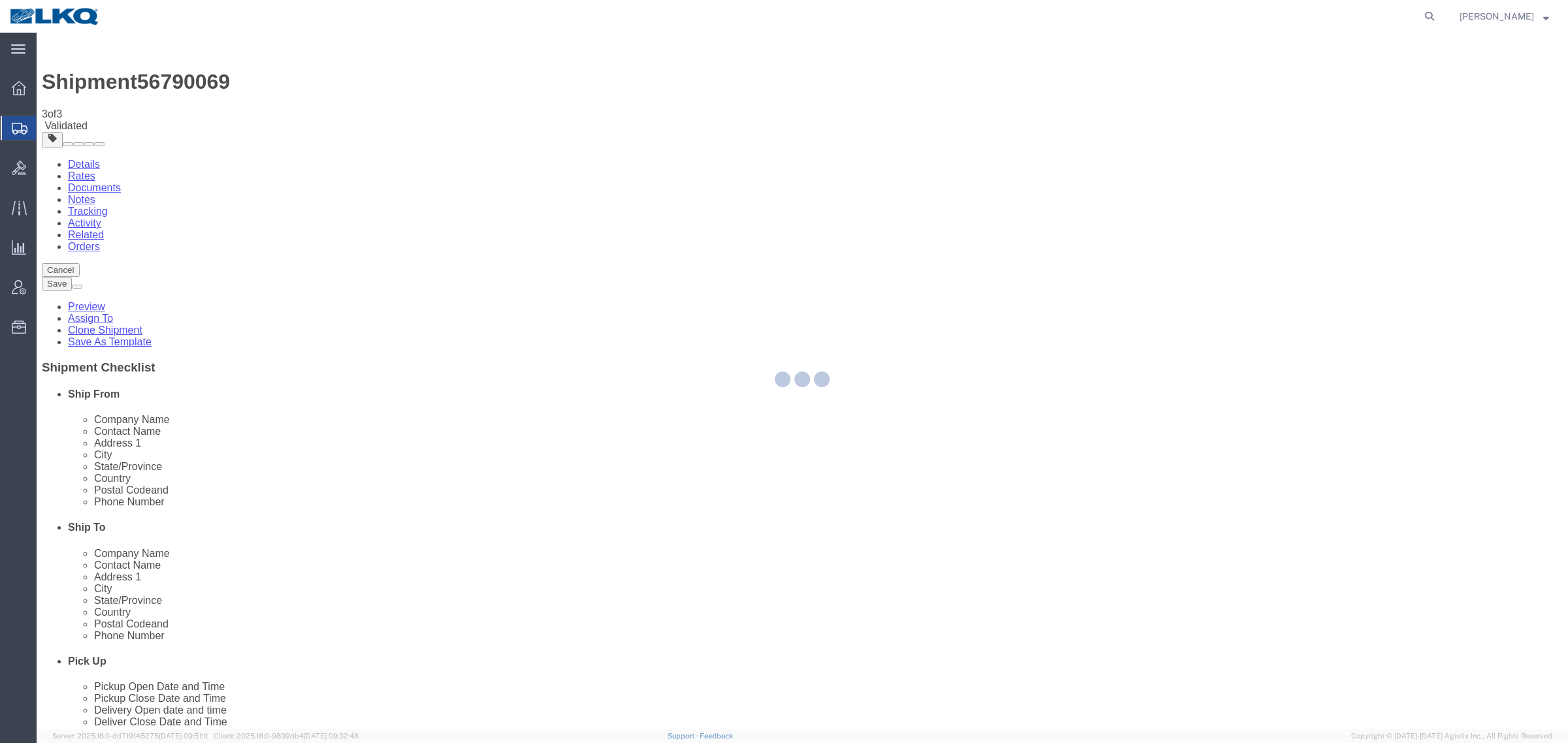
select select "27634"
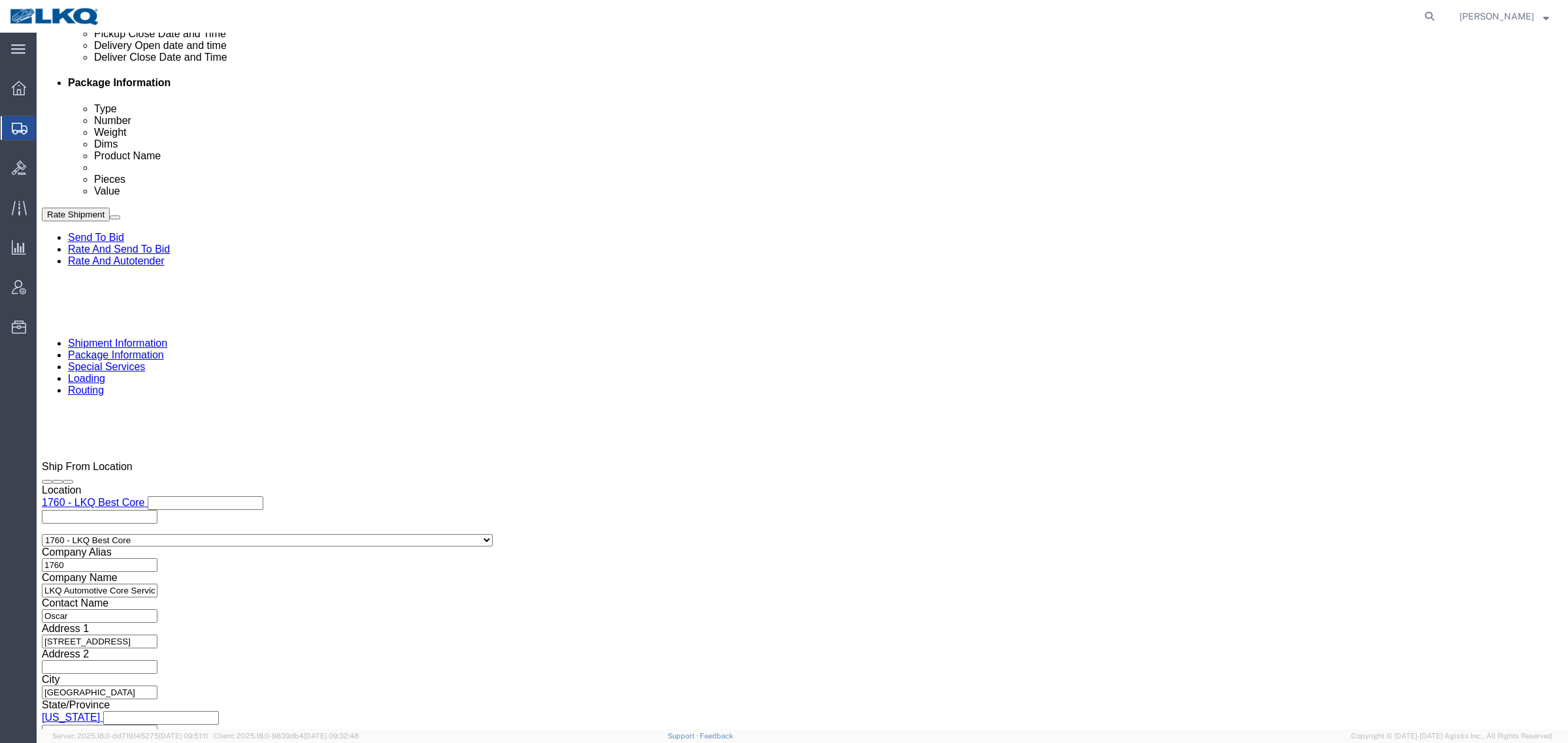
scroll to position [681, 0]
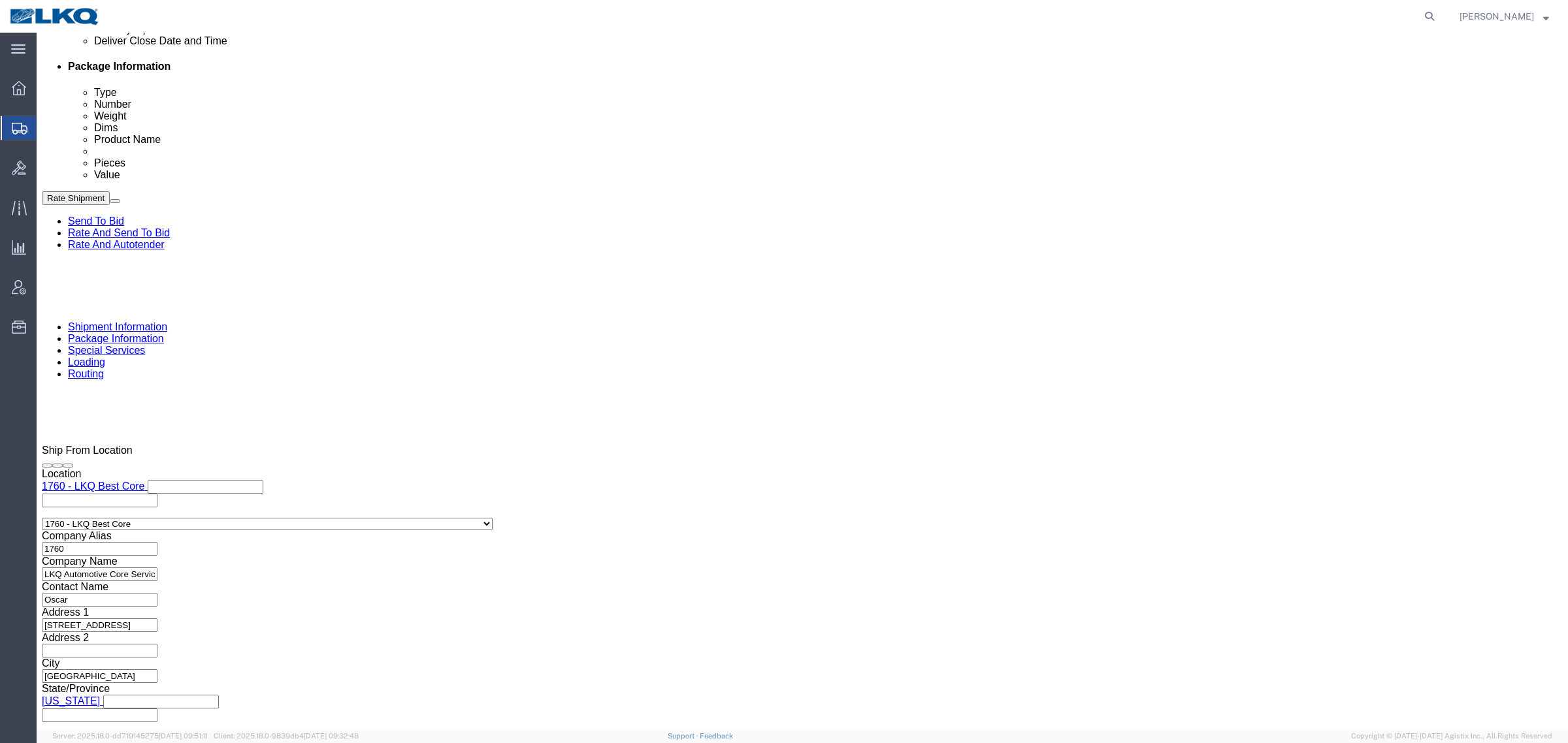
click select "Select Air Less than Truckload Multi-Leg Ocean Freight Rail Small Parcel Truckl…"
select select
click select "Select Air Less than Truckload Multi-Leg Ocean Freight Rail Small Parcel Truckl…"
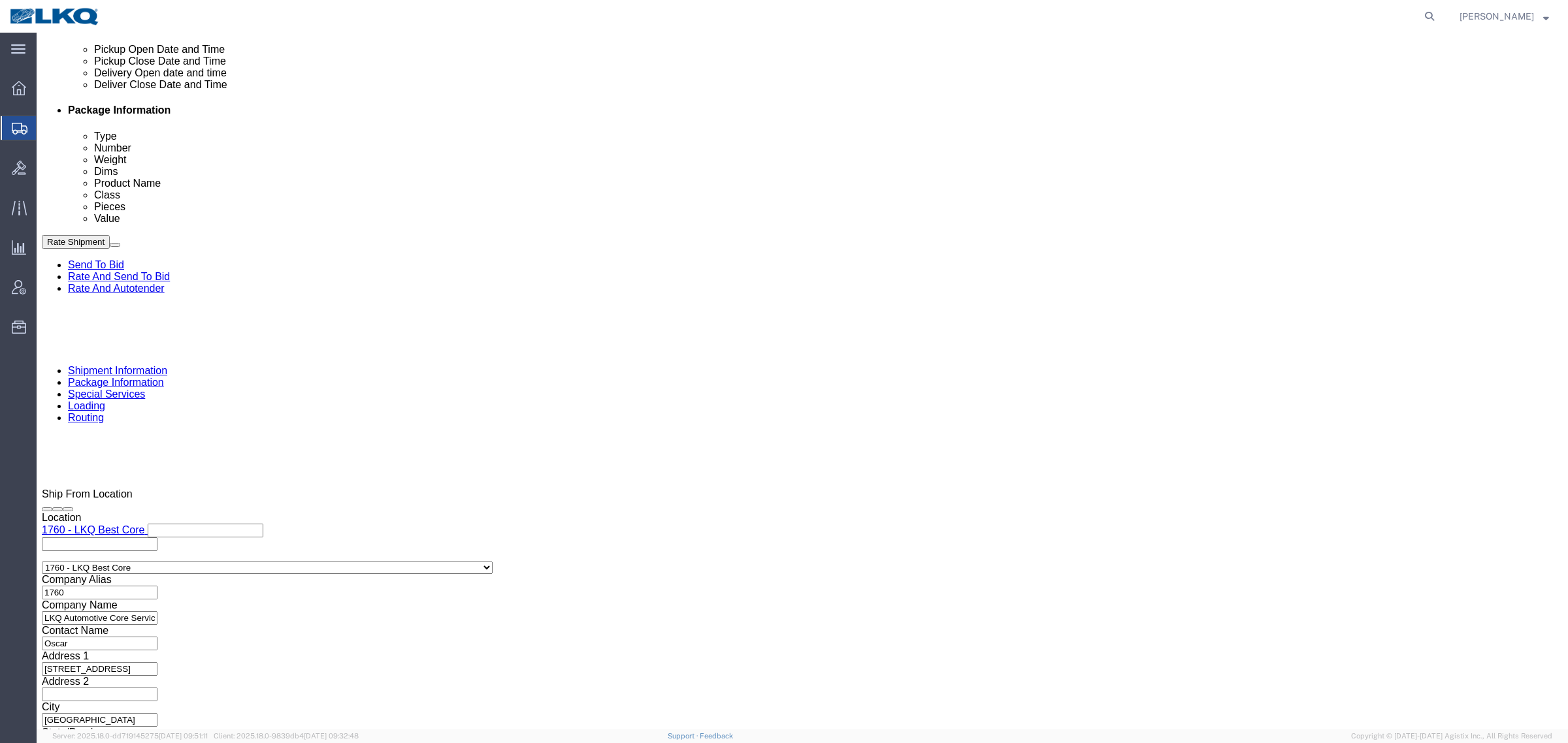
click div "Ship From Location Location 1760 - LKQ Best Core Select My Profile Location 110…"
click link "Package Information"
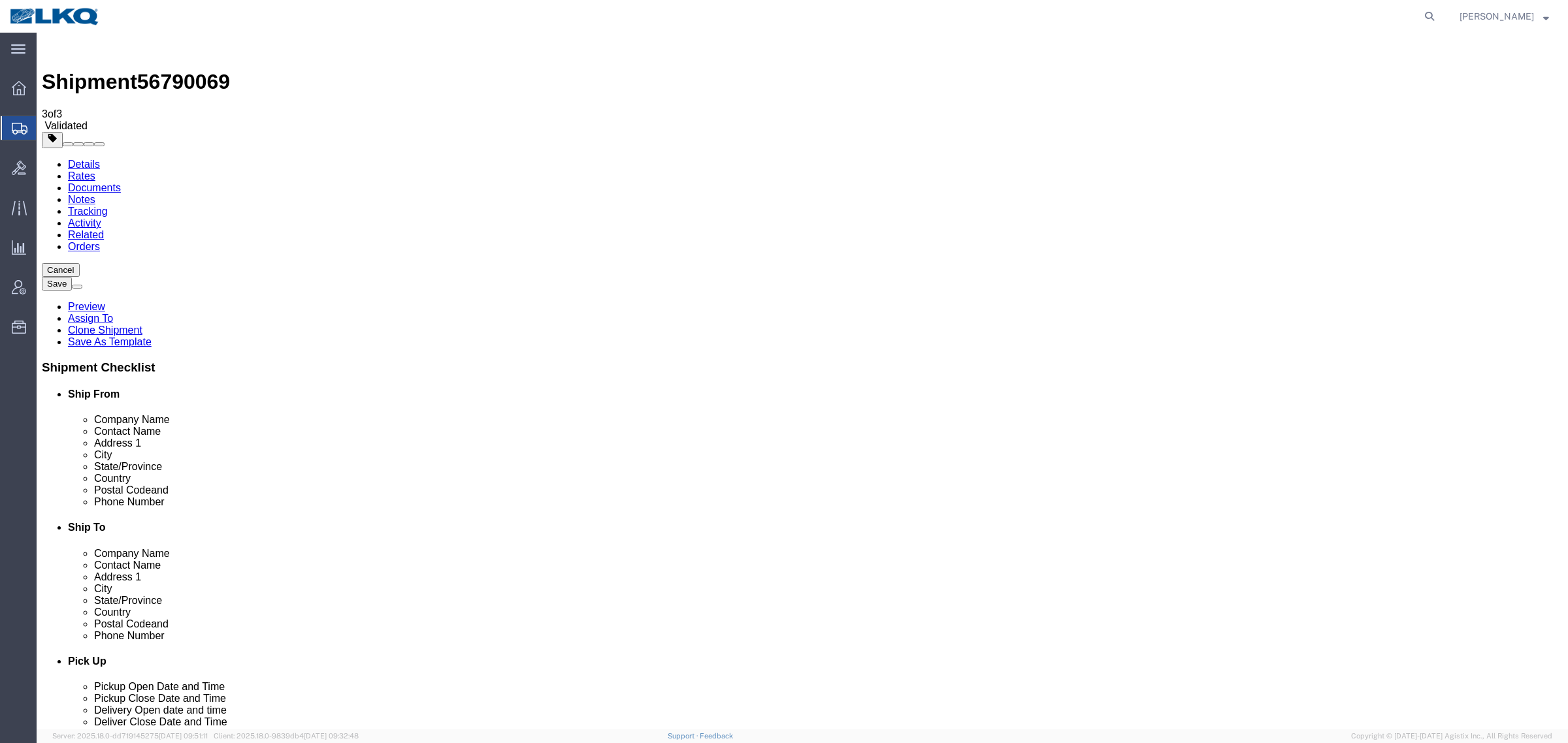
click div "Pieces: 16.00 Each Total value: 1.00 USD"
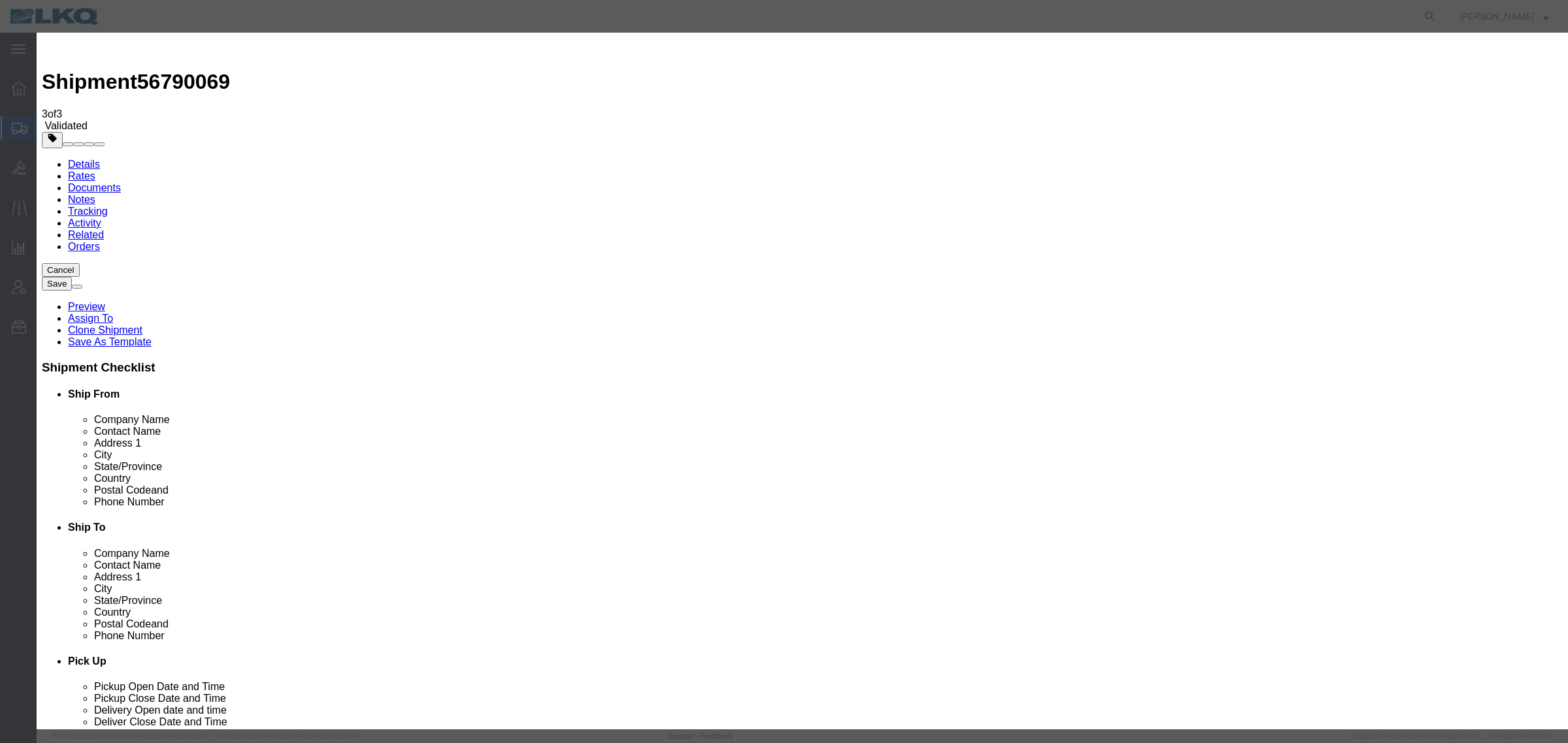
click button "Save & Close"
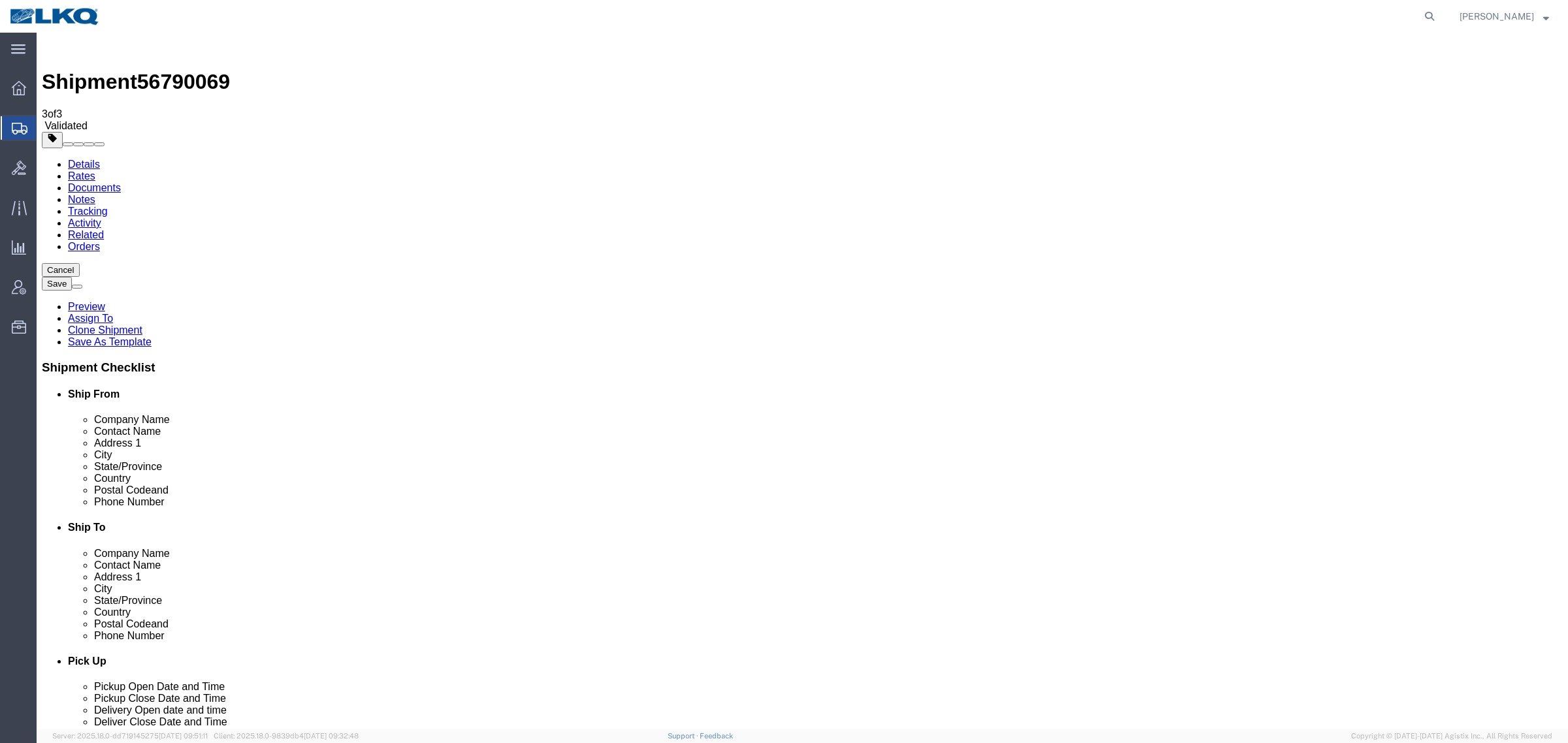
click button "Rate Shipment"
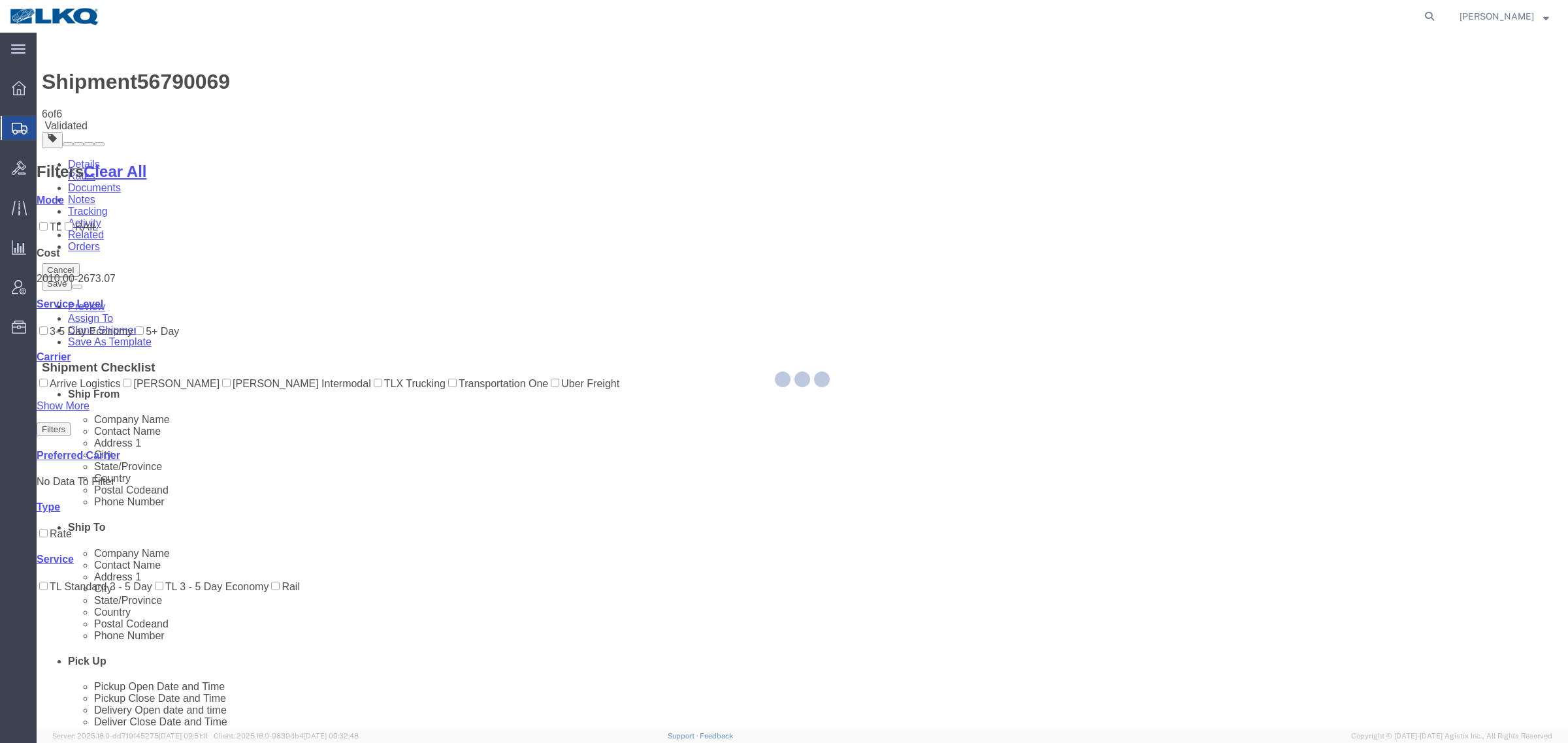
select select "27634"
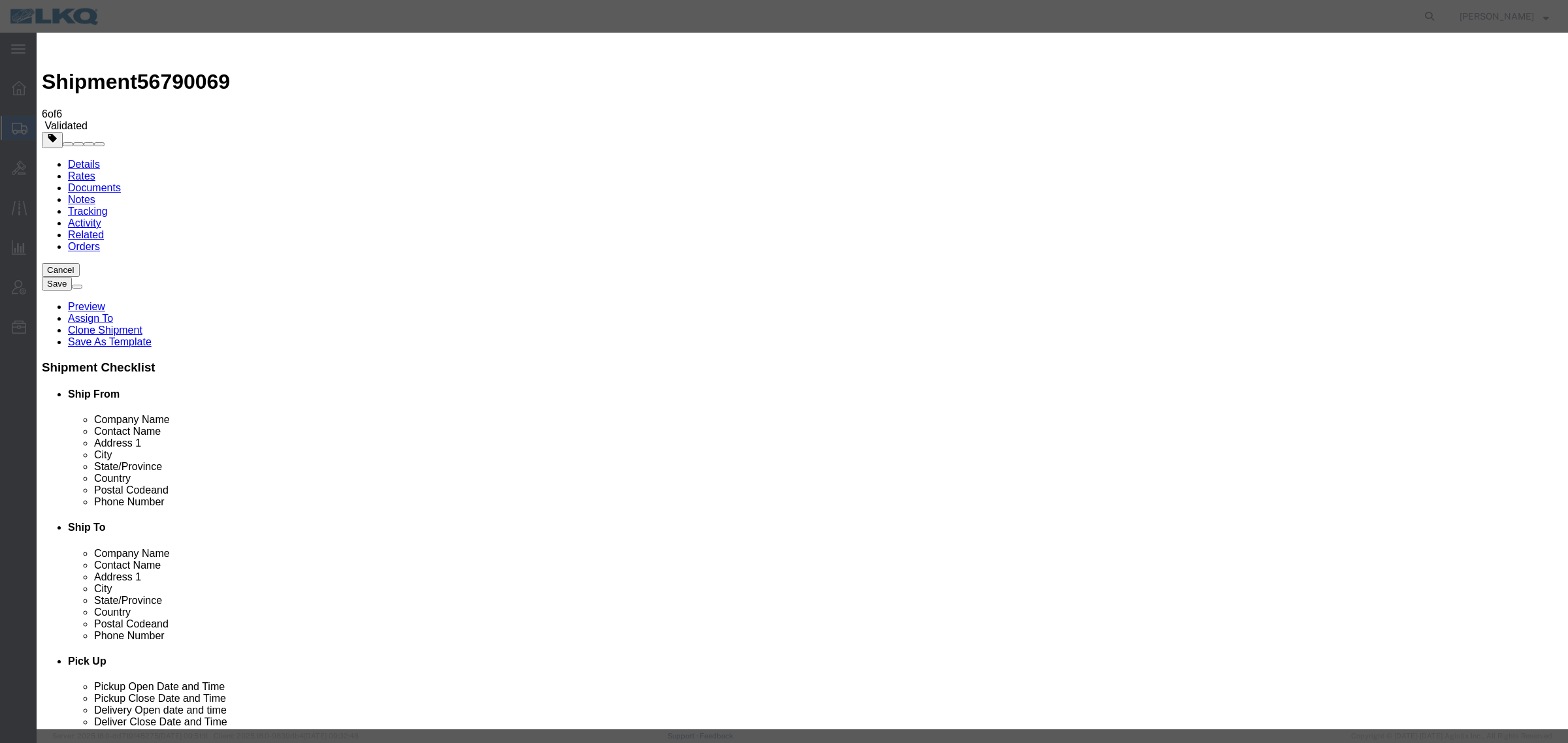
click icon "button"
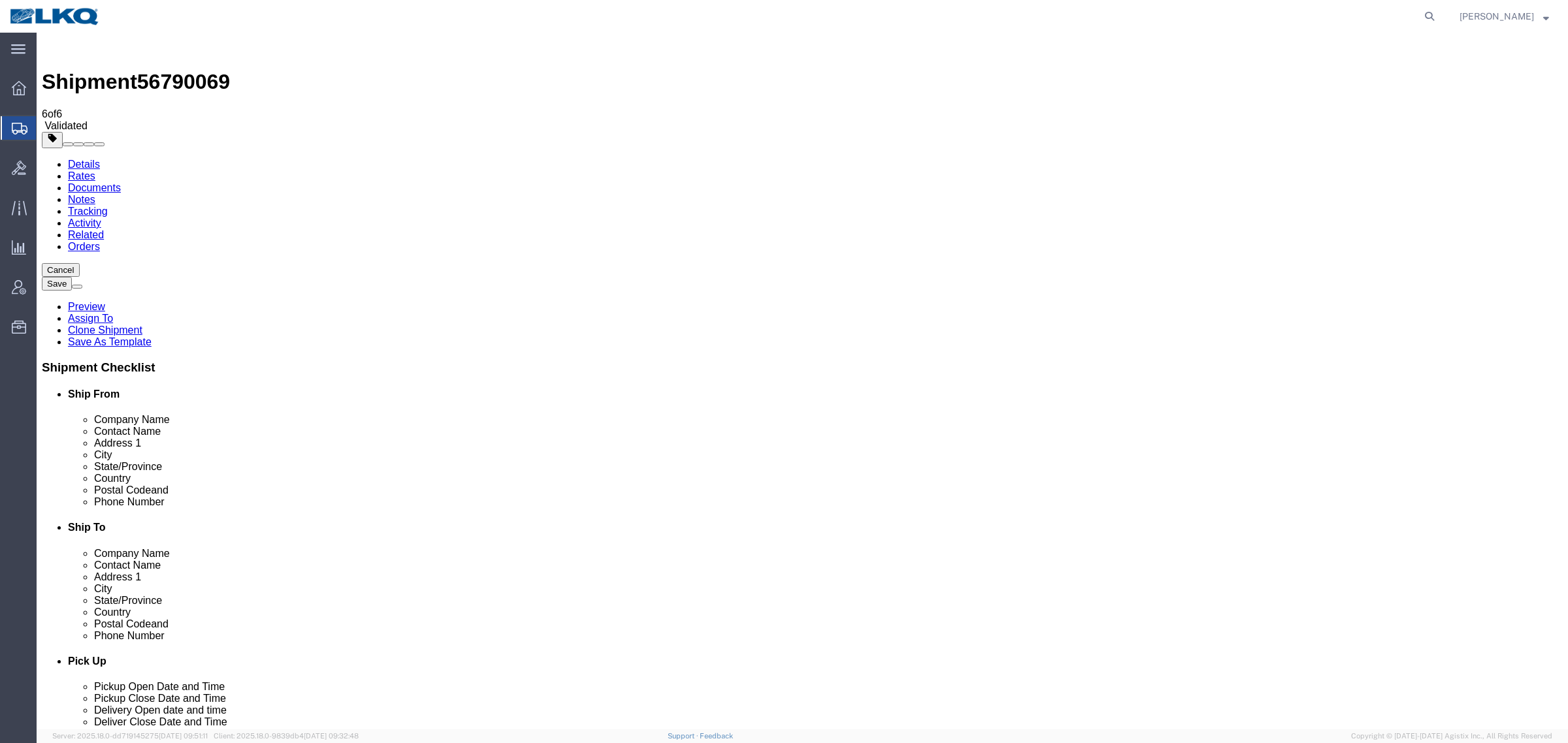
click link "Rates"
click at [84, 158] on link "Details" at bounding box center [84, 164] width 32 height 12
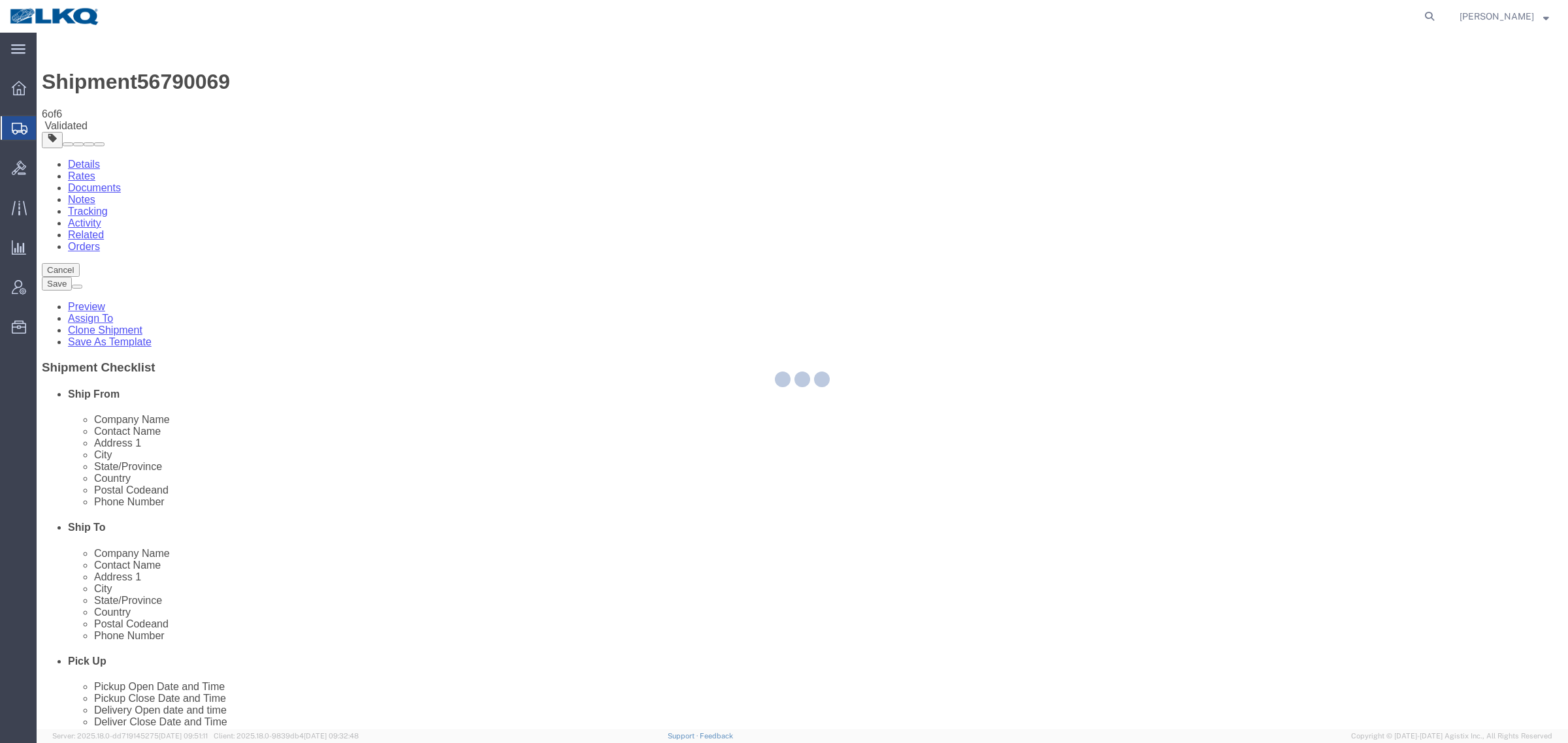
select select "27634"
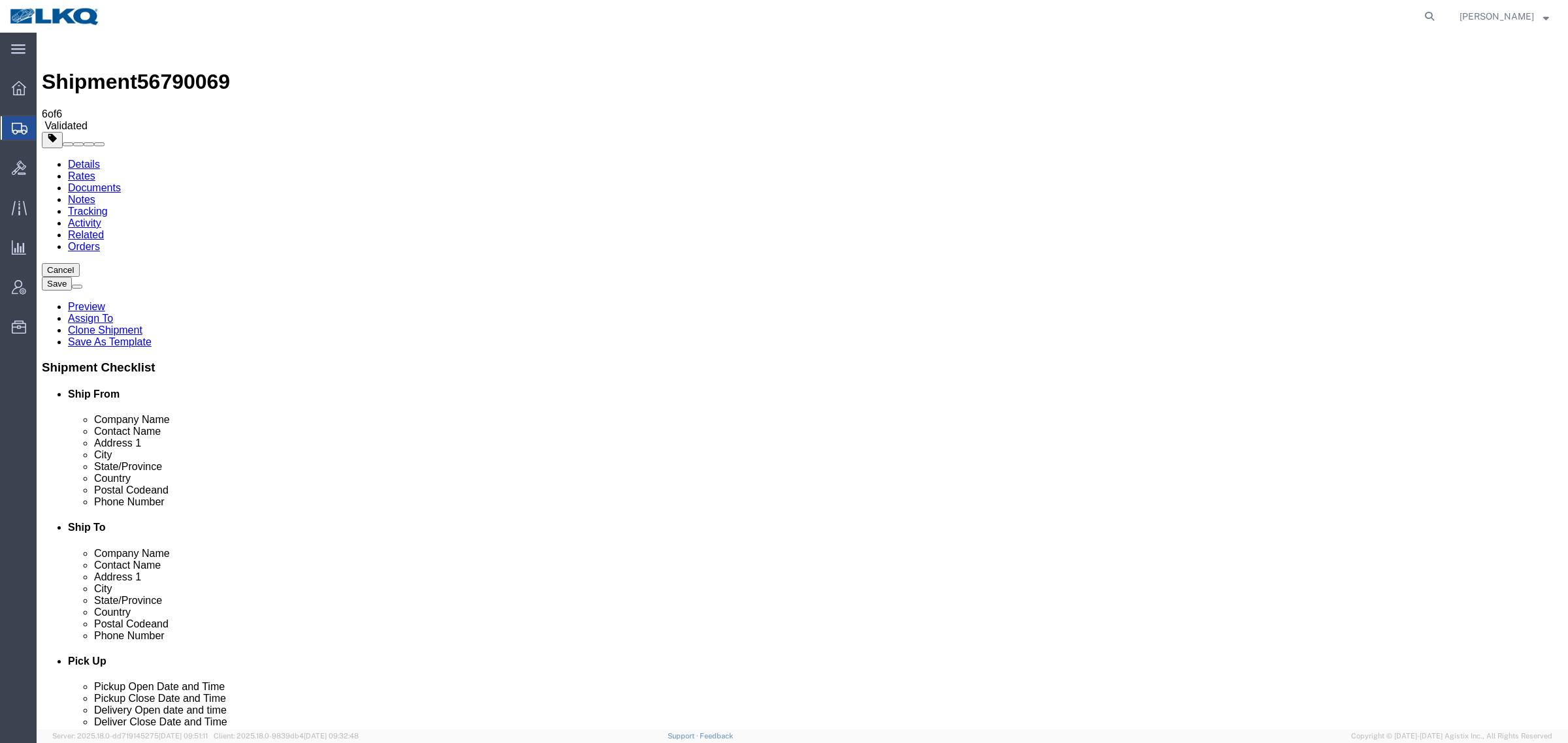
click div "Cancel Save [GEOGRAPHIC_DATA] Assign To Clone Shipment Save As Template Shipmen…"
click button "Rate Shipment"
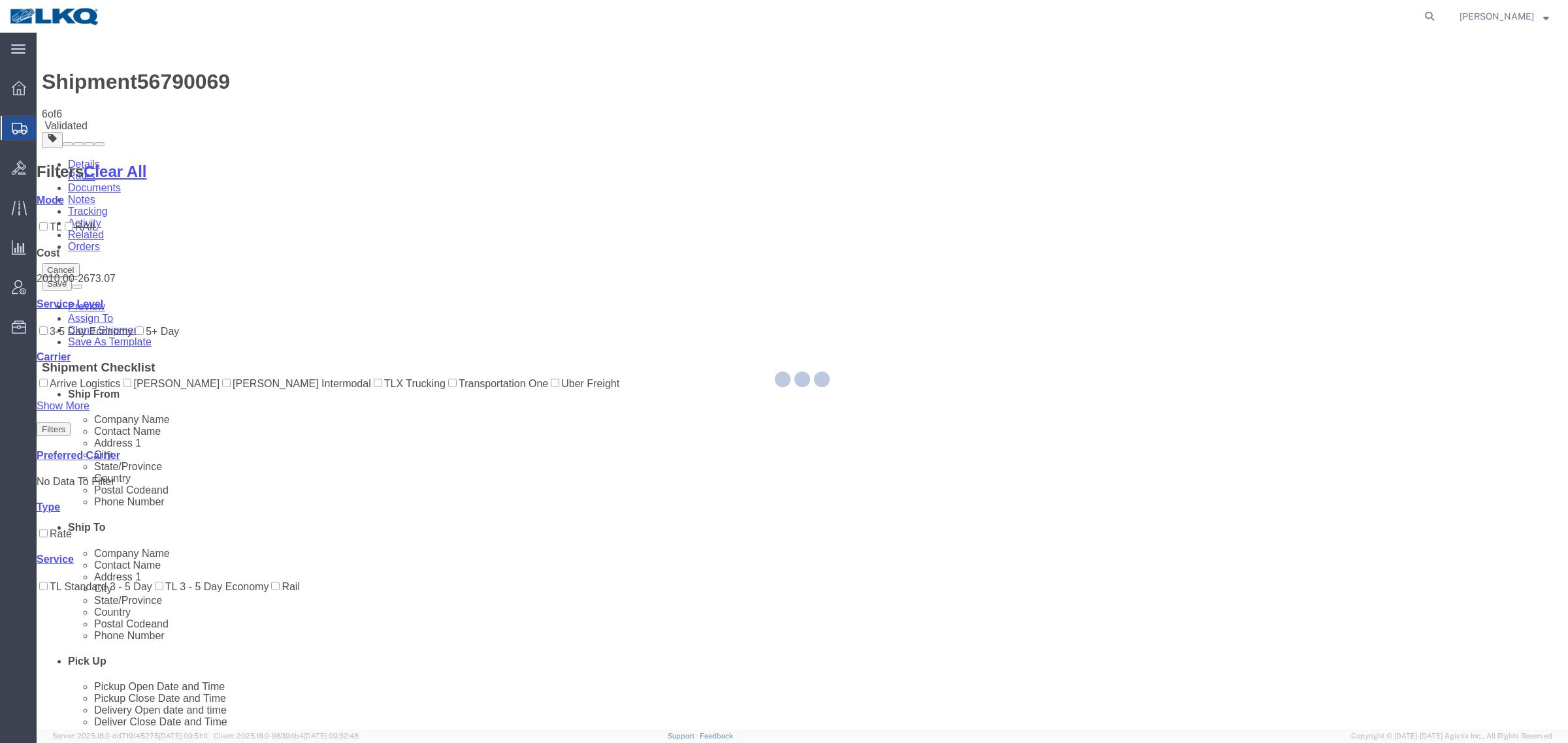
select select "27634"
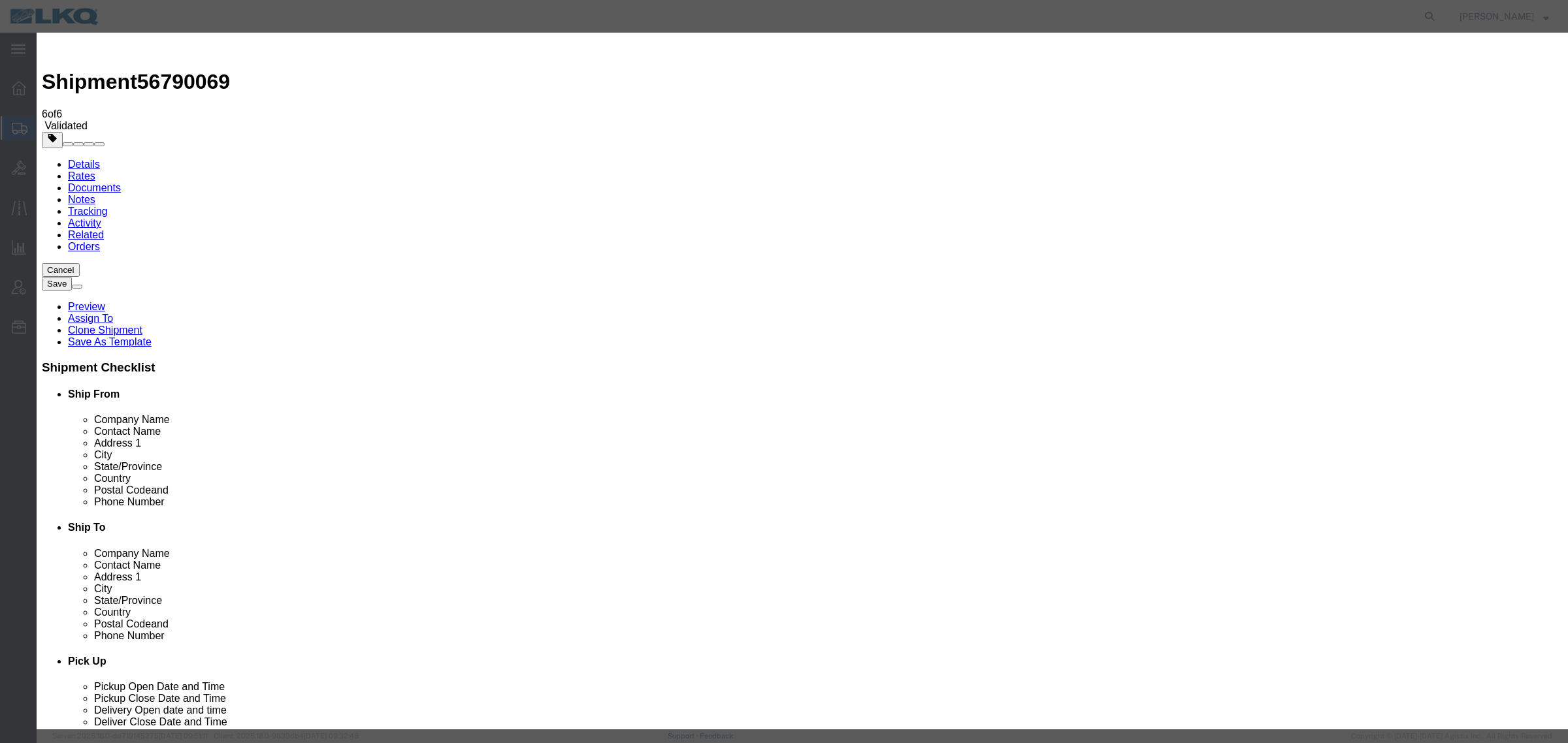
click input "2"
type input "1"
click input "1"
click select "Price Carrier Rank"
select select "LANE_RANK"
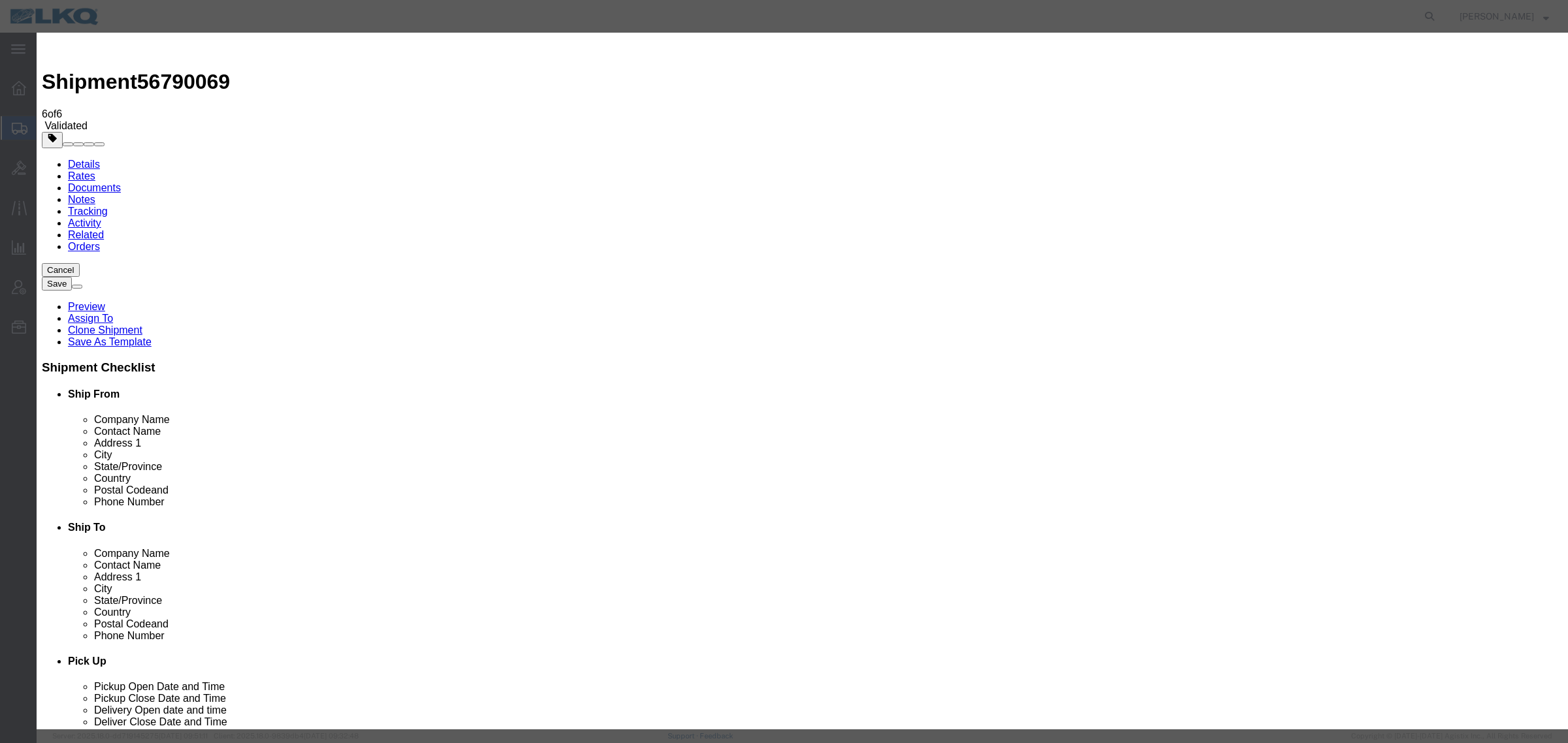
click select "Price Carrier Rank"
click div "From 8:00 AM"
type input "7:00 AM"
click button "Save Auto-Tender"
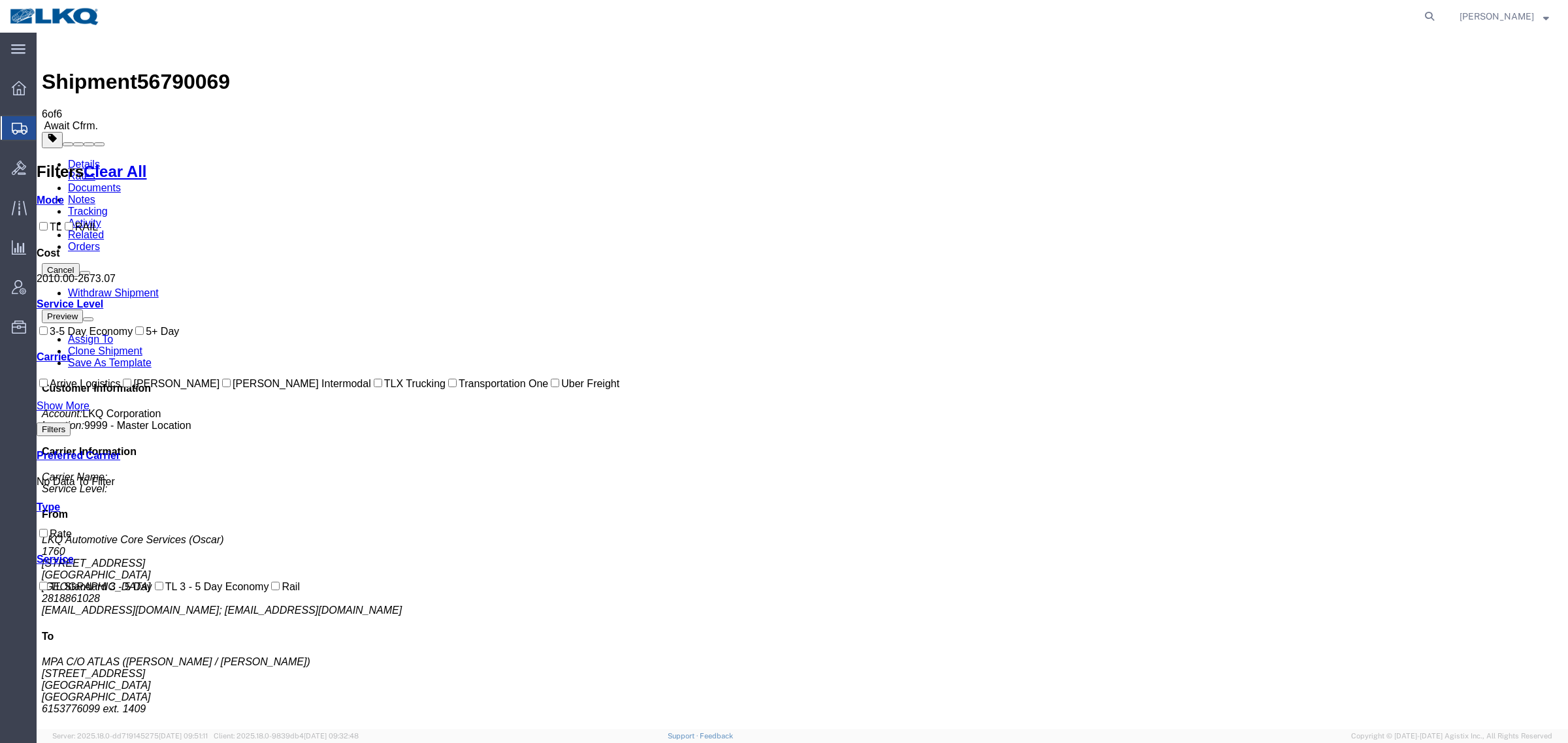
click at [95, 171] on link "Rates" at bounding box center [82, 177] width 28 height 12
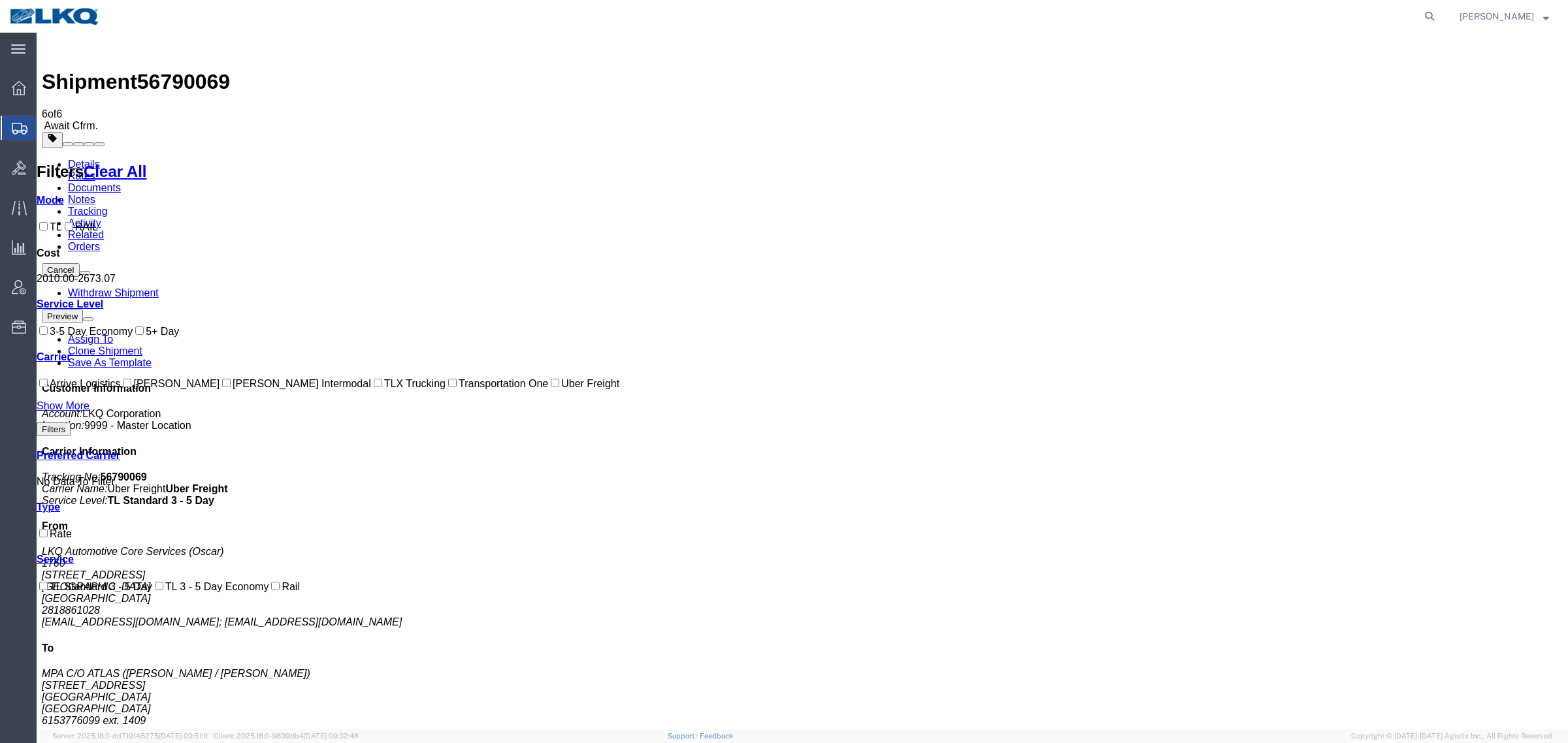
click at [95, 171] on link "Rates" at bounding box center [82, 177] width 28 height 12
click at [80, 158] on link "Details" at bounding box center [84, 164] width 32 height 12
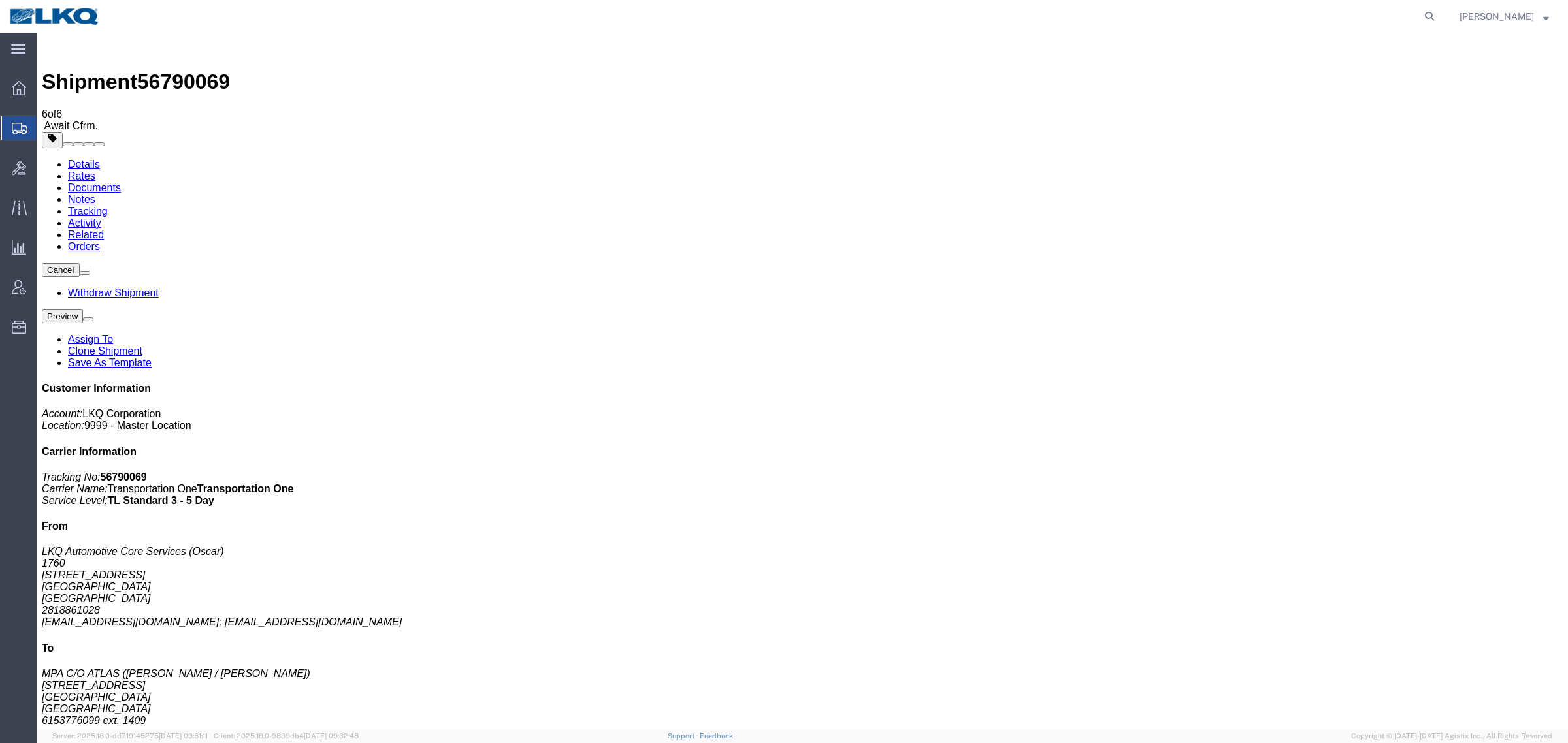
click ul "Details Rates Documents Notes Tracking Activity Related Orders"
click div "Ship From LKQ Automotive Core Services (Oscar) 1760 [STREET_ADDRESS] 2818861028…"
click h2 "Shipment Detail"
click address "LKQ Automotive Core Services (Oscar) 1760 [STREET_ADDRESS] 2818861028 [EMAIL_AD…"
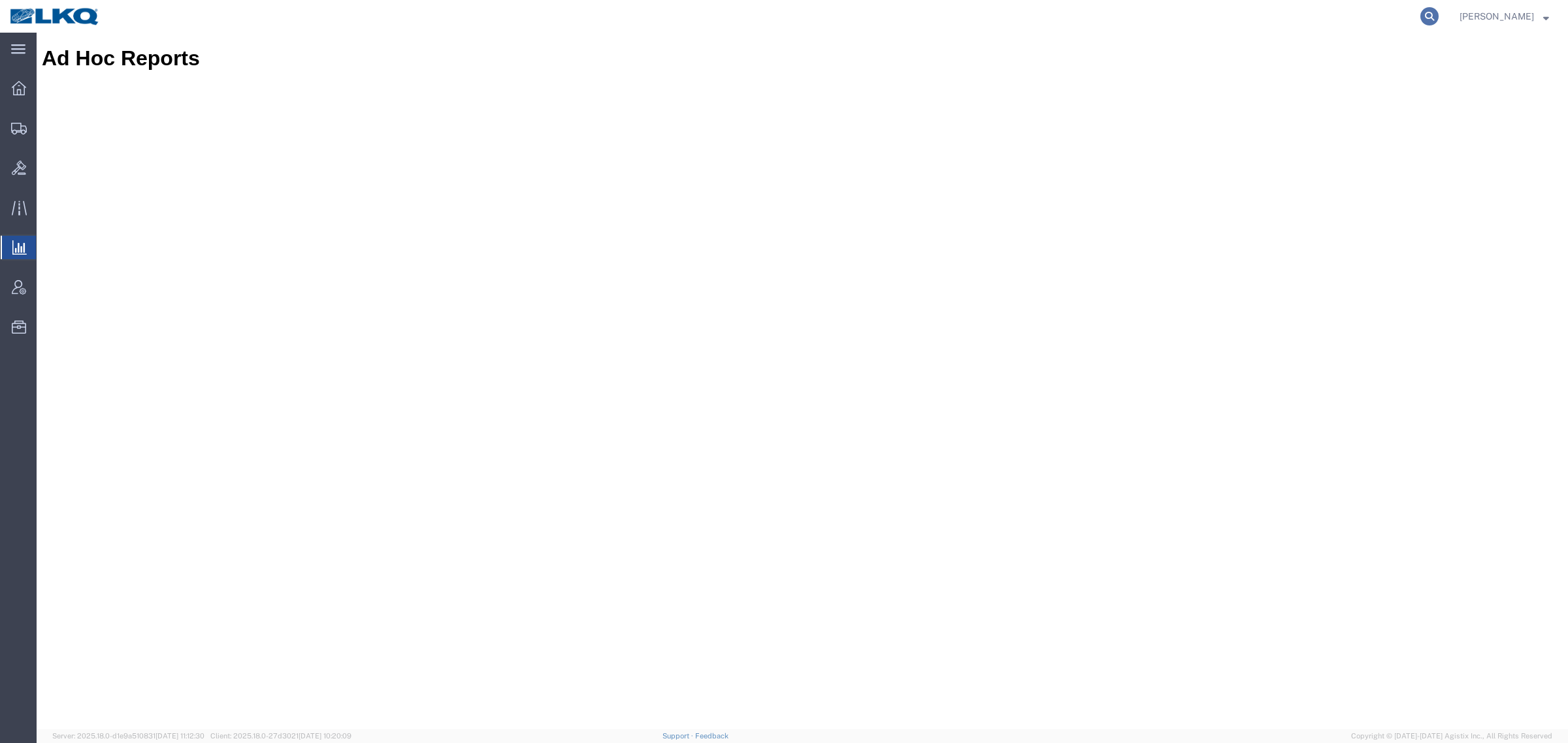
click at [1436, 15] on icon at bounding box center [1429, 15] width 18 height 18
paste input "56789845"
type input "56789845"
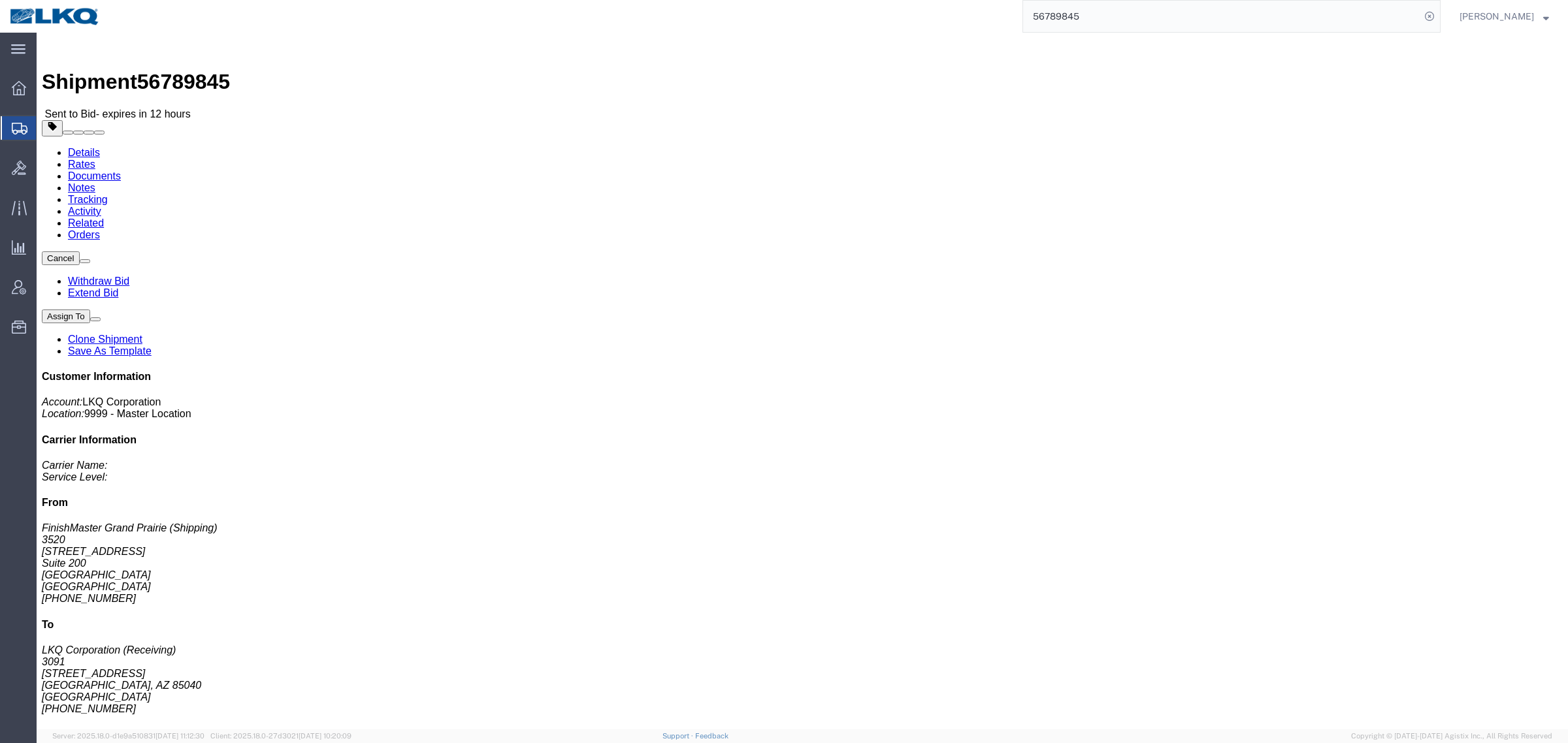
click div "Ship From FinishMaster [GEOGRAPHIC_DATA] (Shipping) 3520 [STREET_ADDRESS] [PHON…"
click link "Withdraw Bid"
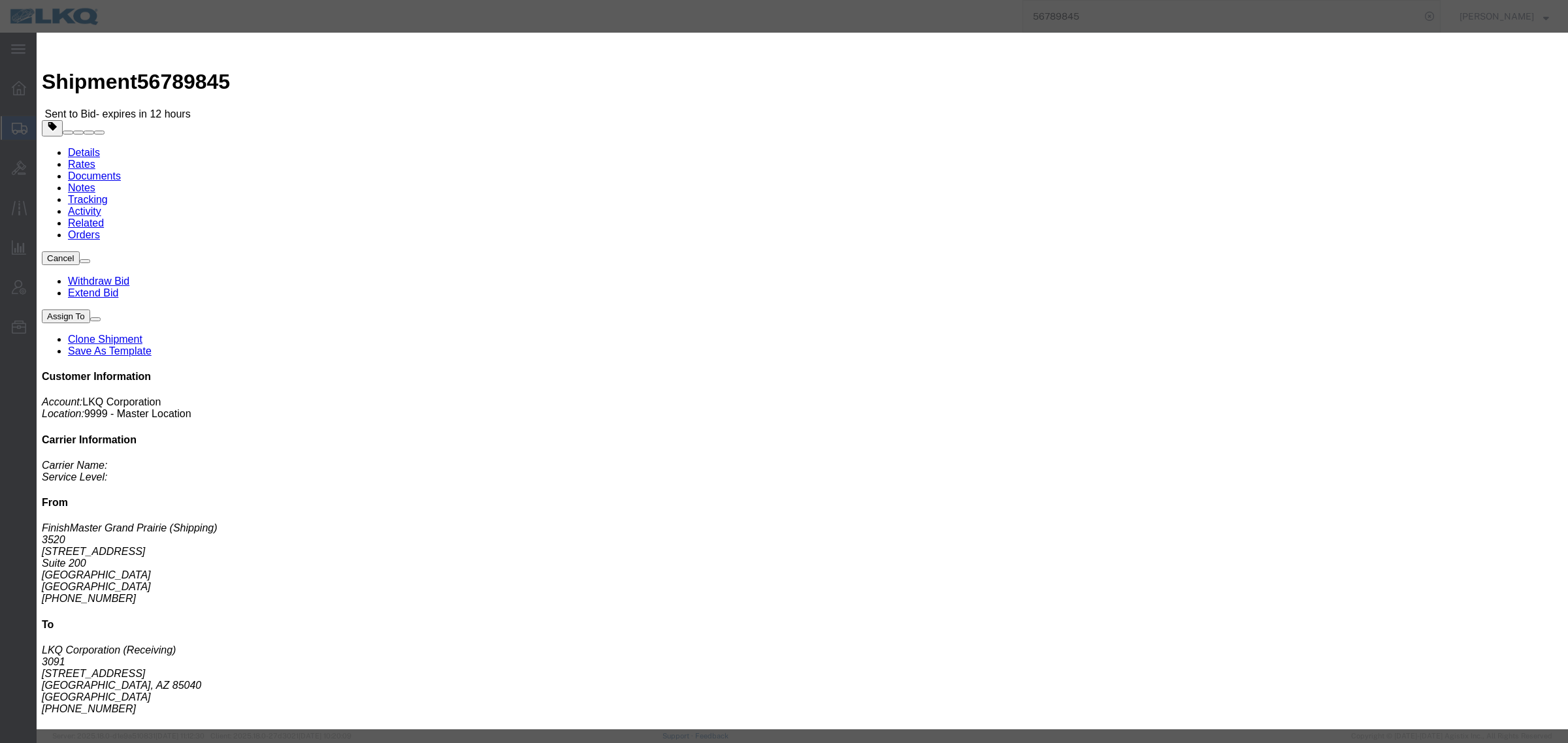
click button "Withdraw"
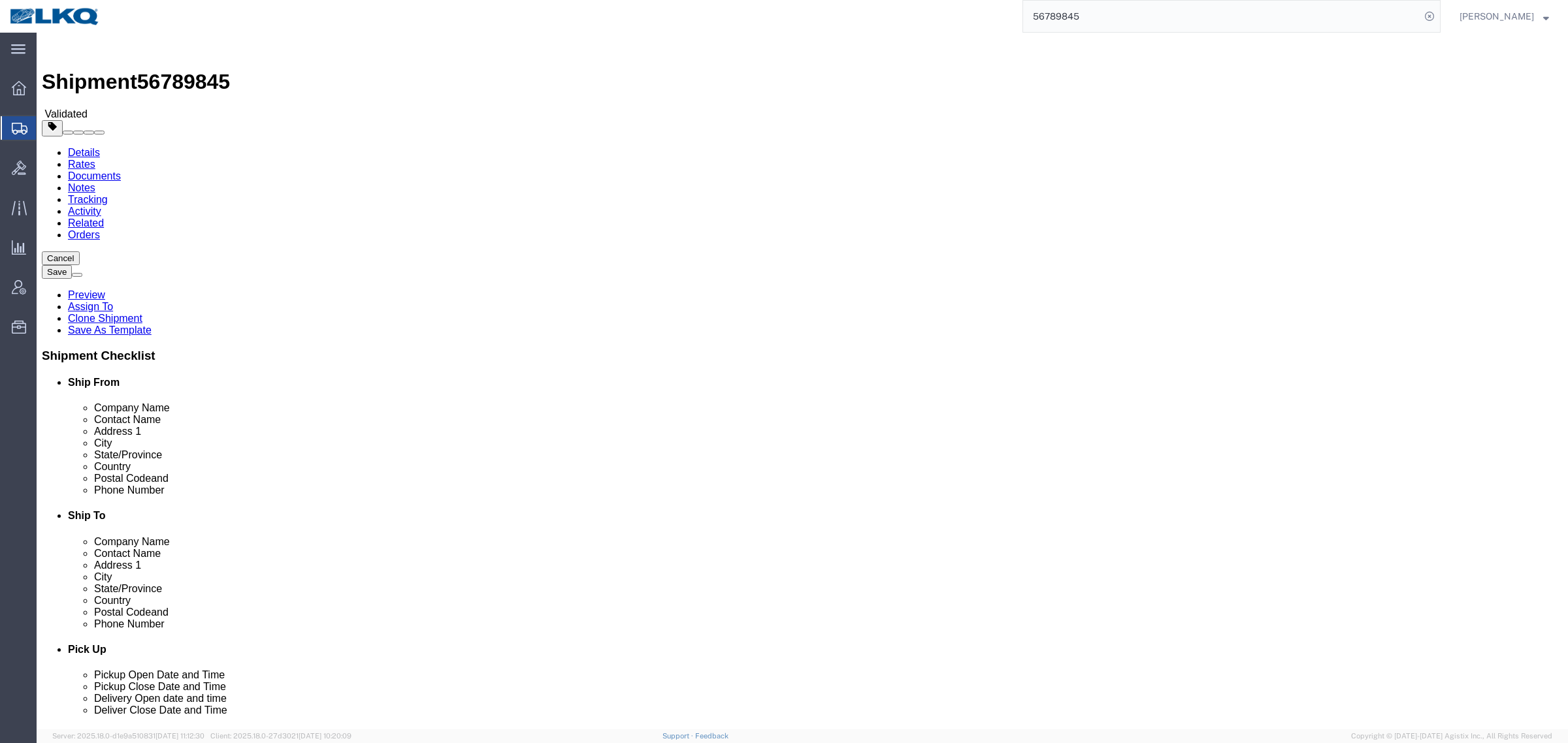
select select "64479"
select select "27824"
click link "Send To Bid"
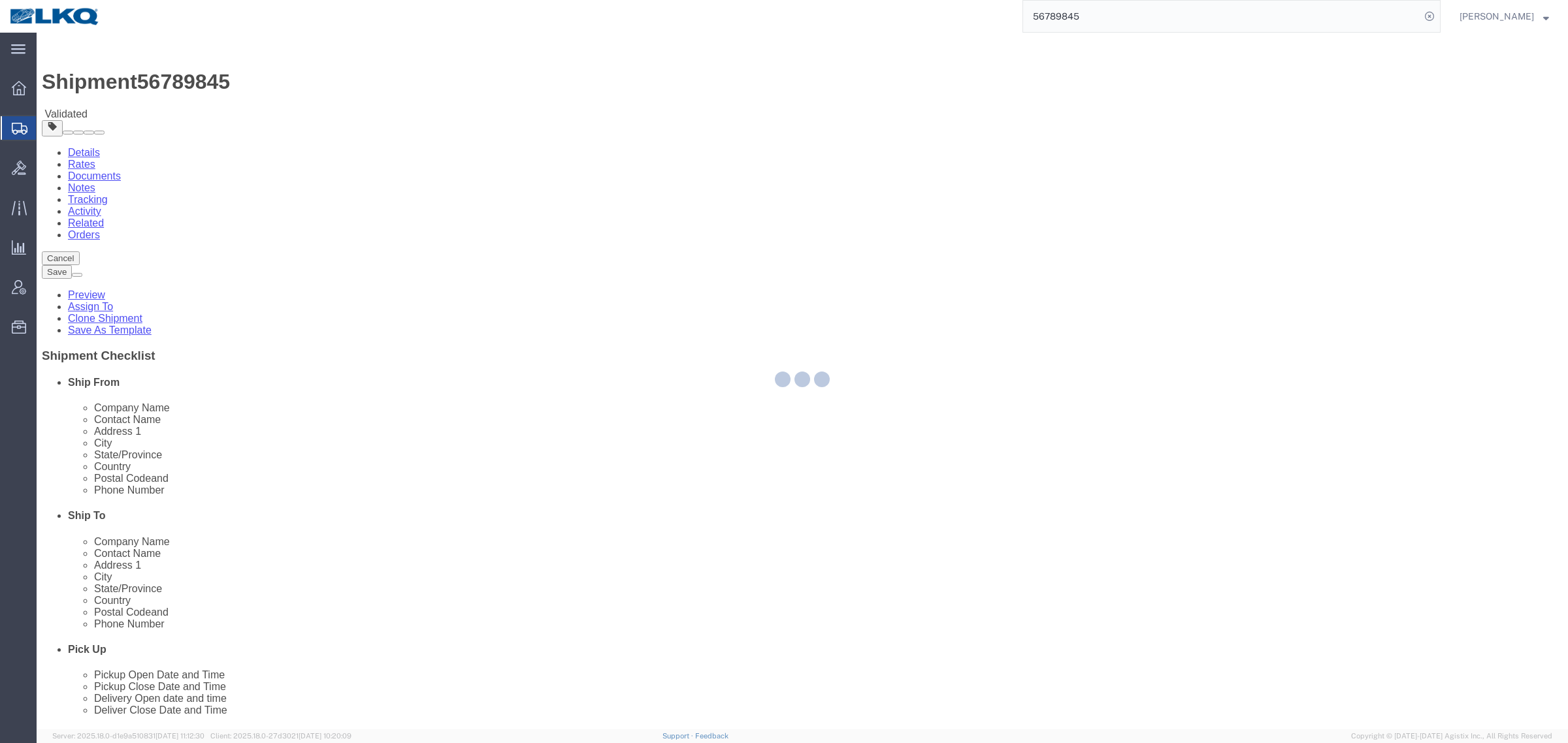
select select "TL"
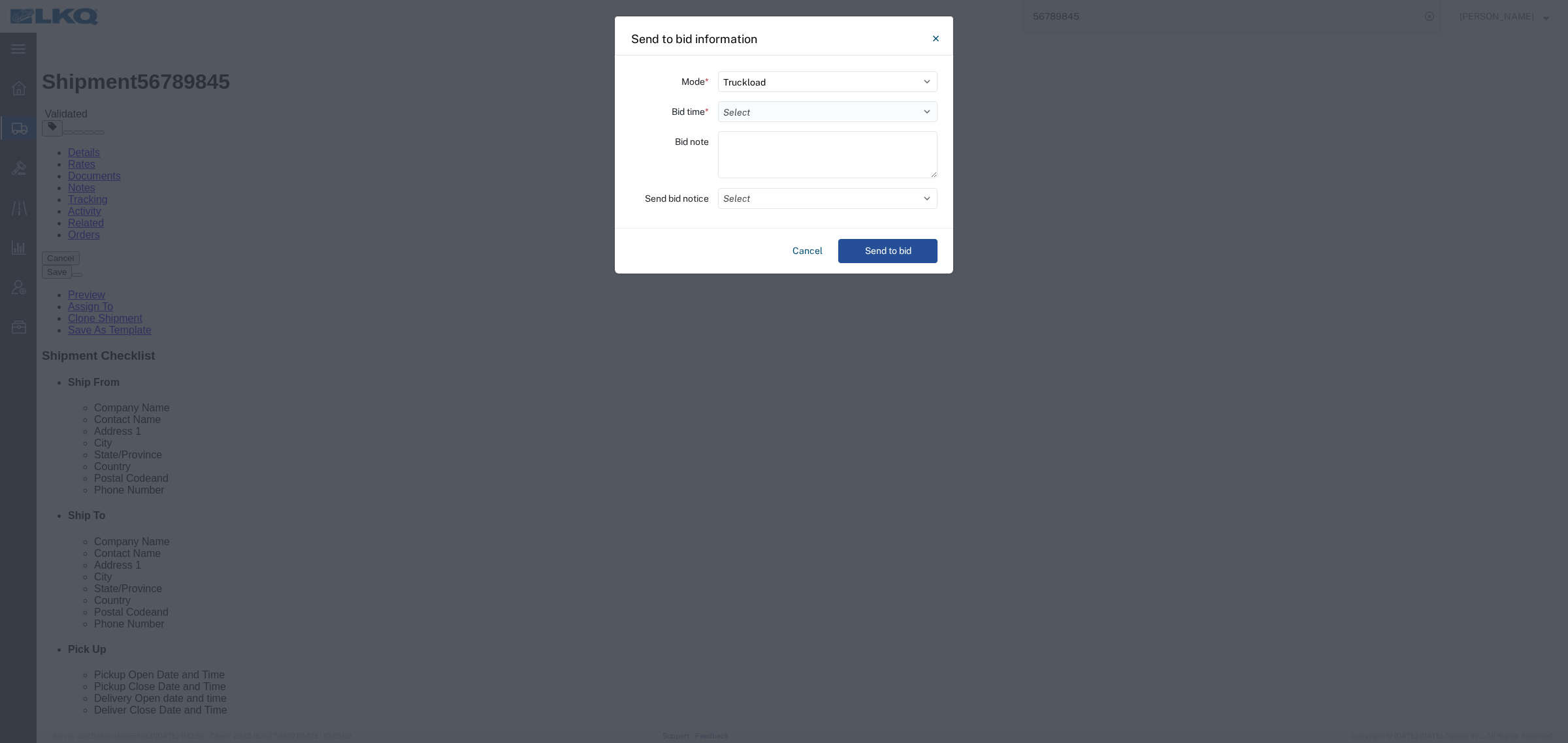
click at [856, 101] on select "Select 30 Min (Rush) 1 Hour (Rush) 2 Hours (Rush) 4 Hours (Rush) 8 Hours (Rush)…" at bounding box center [828, 111] width 220 height 21
select select "12"
click at [718, 101] on select "Select 30 Min (Rush) 1 Hour (Rush) 2 Hours (Rush) 4 Hours (Rush) 8 Hours (Rush)…" at bounding box center [828, 111] width 220 height 21
click at [828, 195] on button "Select" at bounding box center [828, 199] width 220 height 21
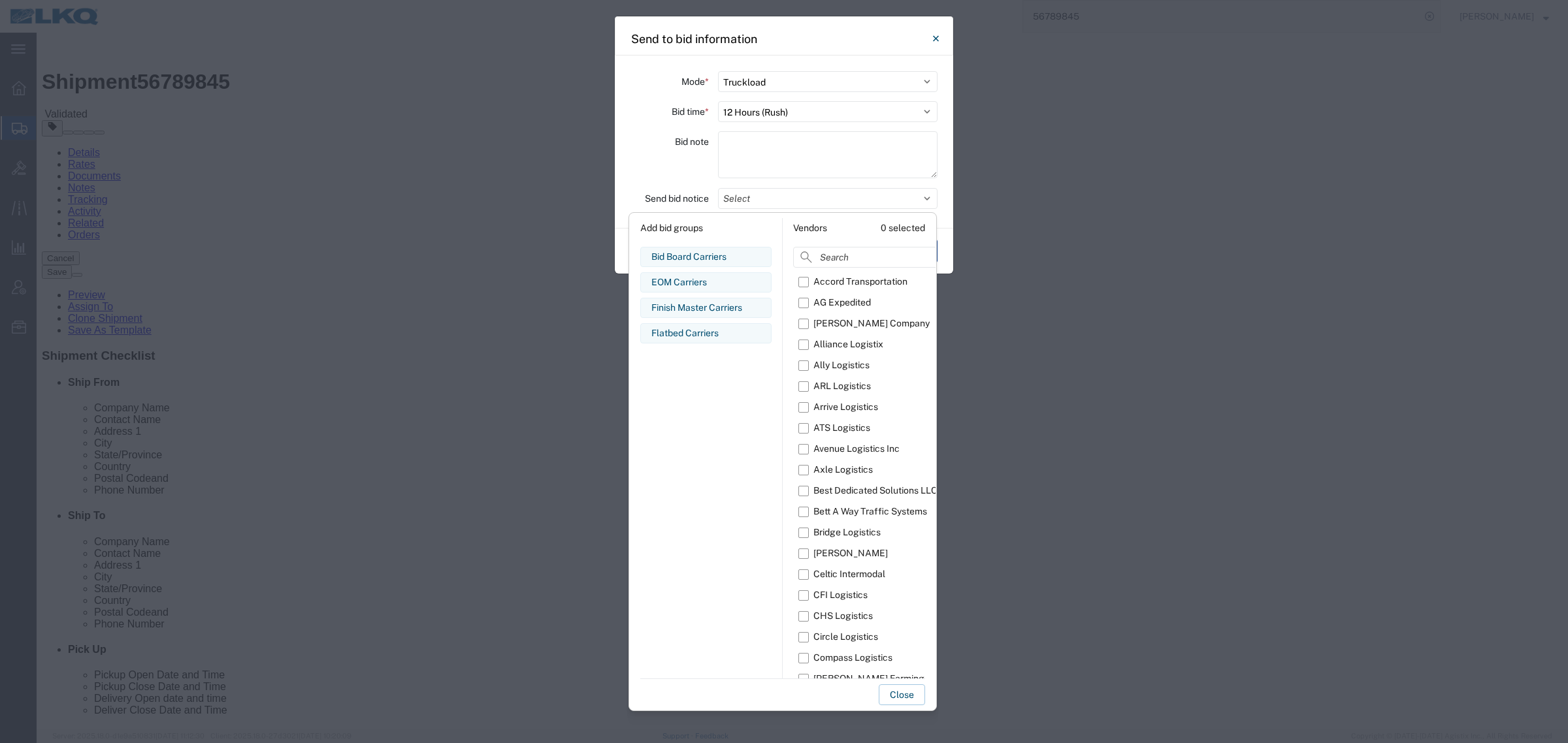
click at [700, 308] on div "Finish Master Carriers" at bounding box center [706, 308] width 109 height 13
click at [904, 696] on button "Close" at bounding box center [902, 695] width 46 height 21
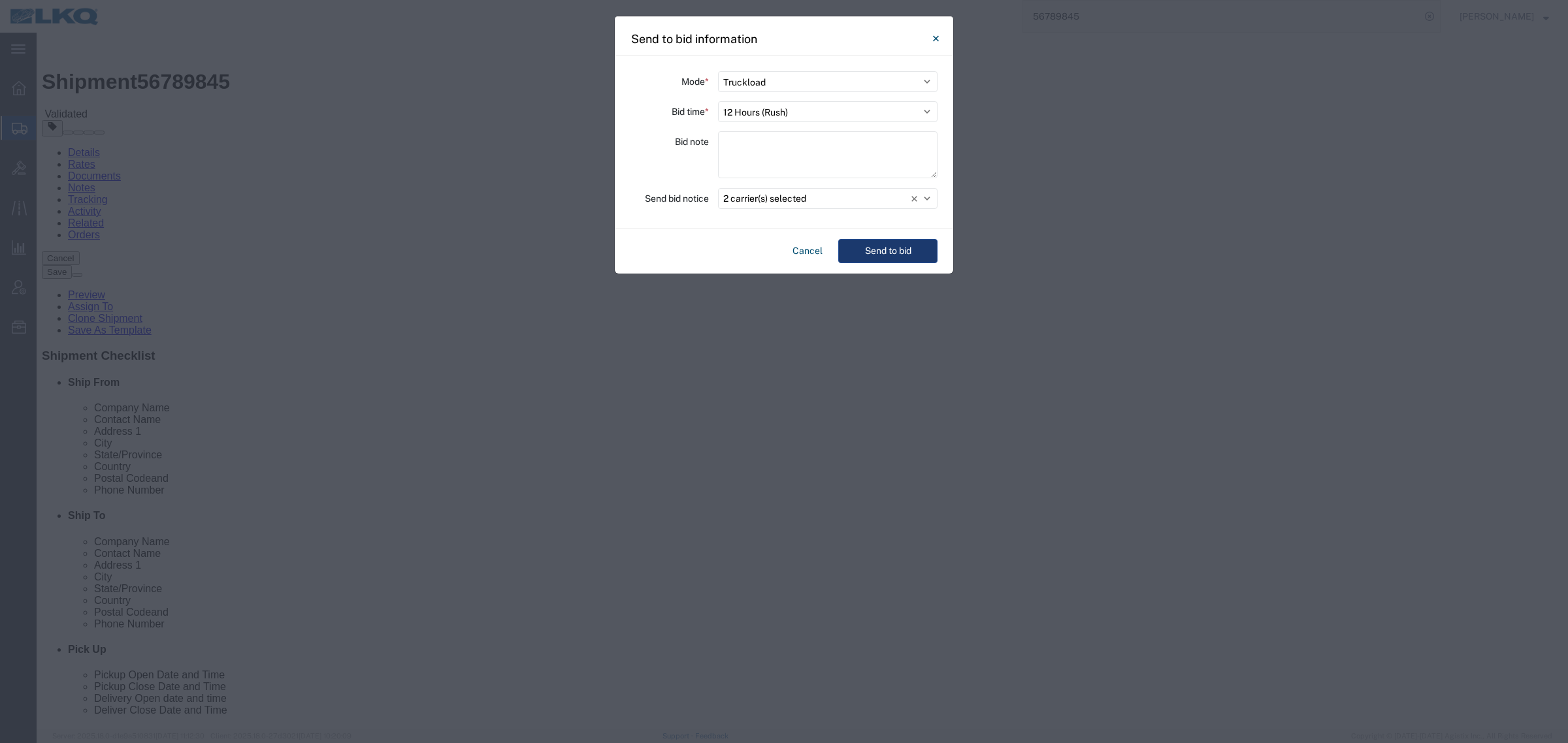
click at [897, 262] on button "Send to bid" at bounding box center [887, 251] width 99 height 24
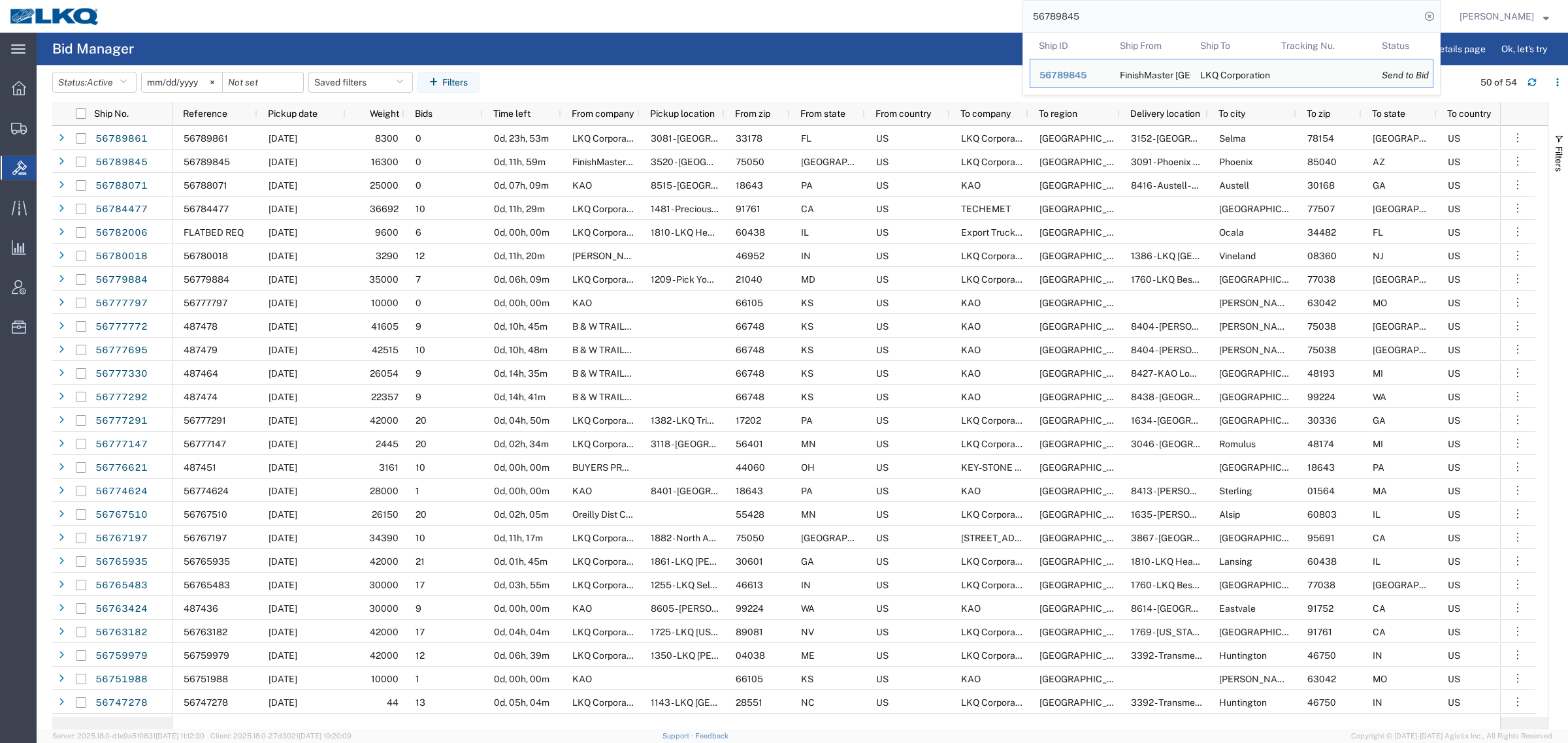
paste input "44722"
drag, startPoint x: 1115, startPoint y: 8, endPoint x: 867, endPoint y: 20, distance: 248.3
click at [867, 19] on div "56789845 Ship ID Ship From Ship To Tracking Nu. Status Ship ID 56789845 Ship Fr…" at bounding box center [775, 16] width 1331 height 33
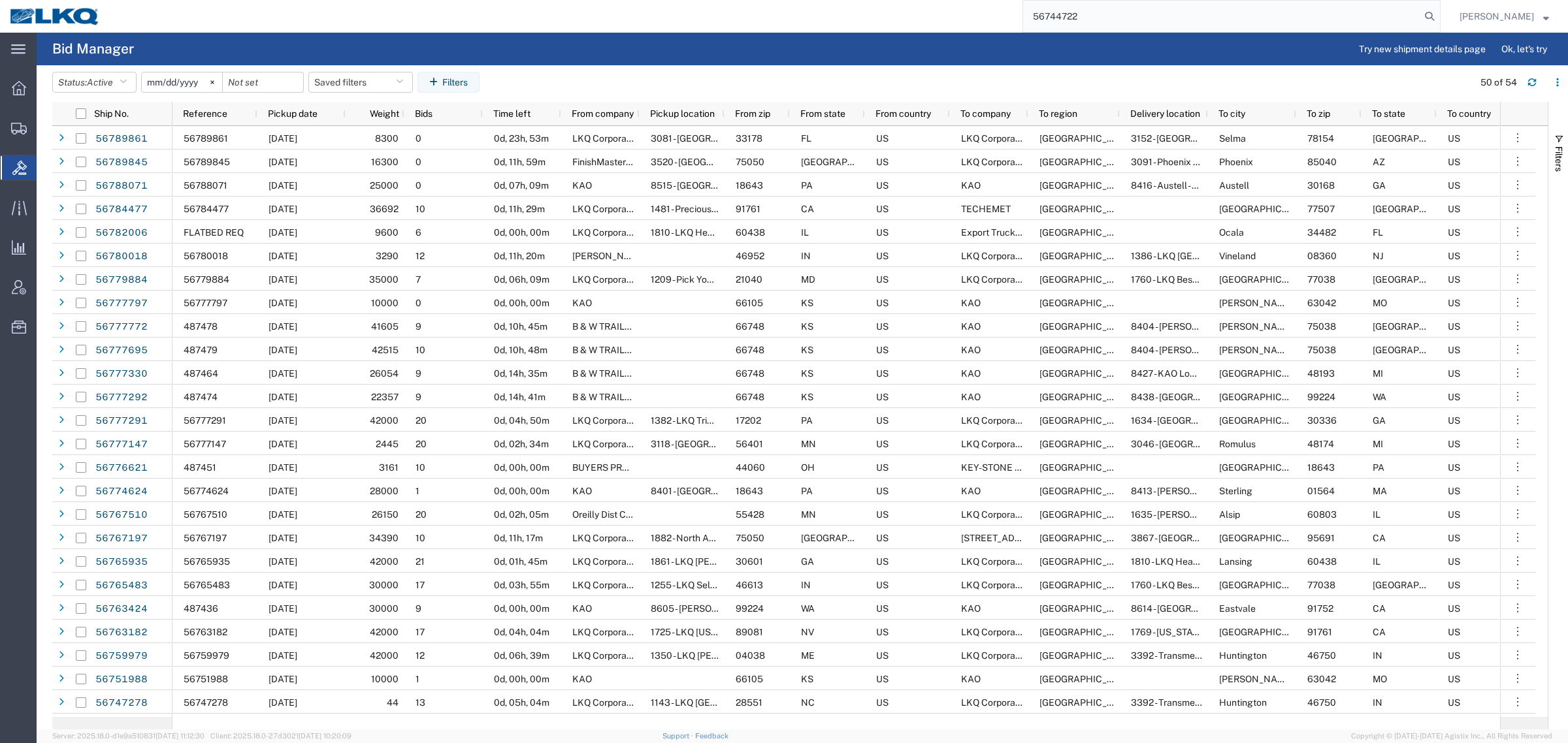
type input "56744722"
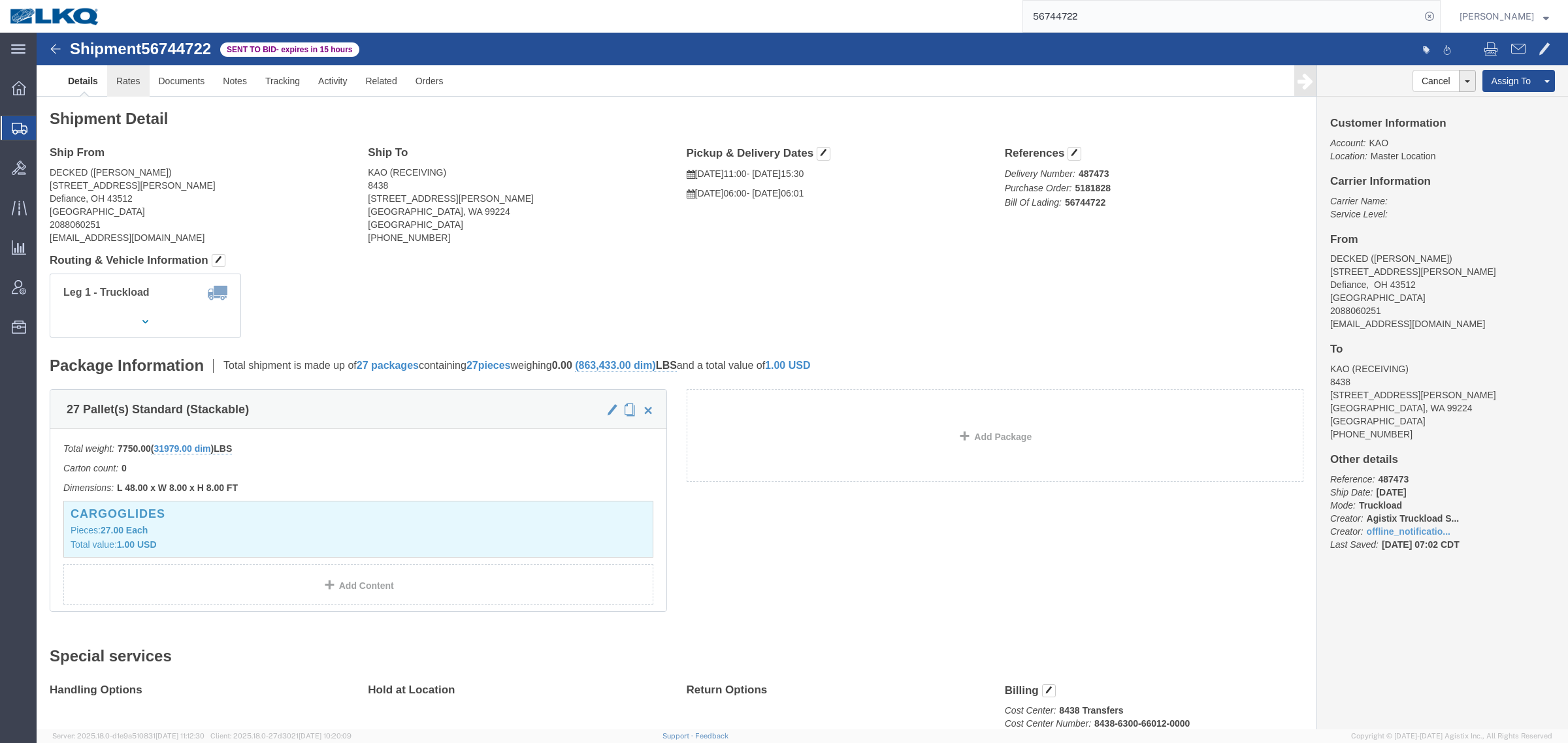
click link "Rates"
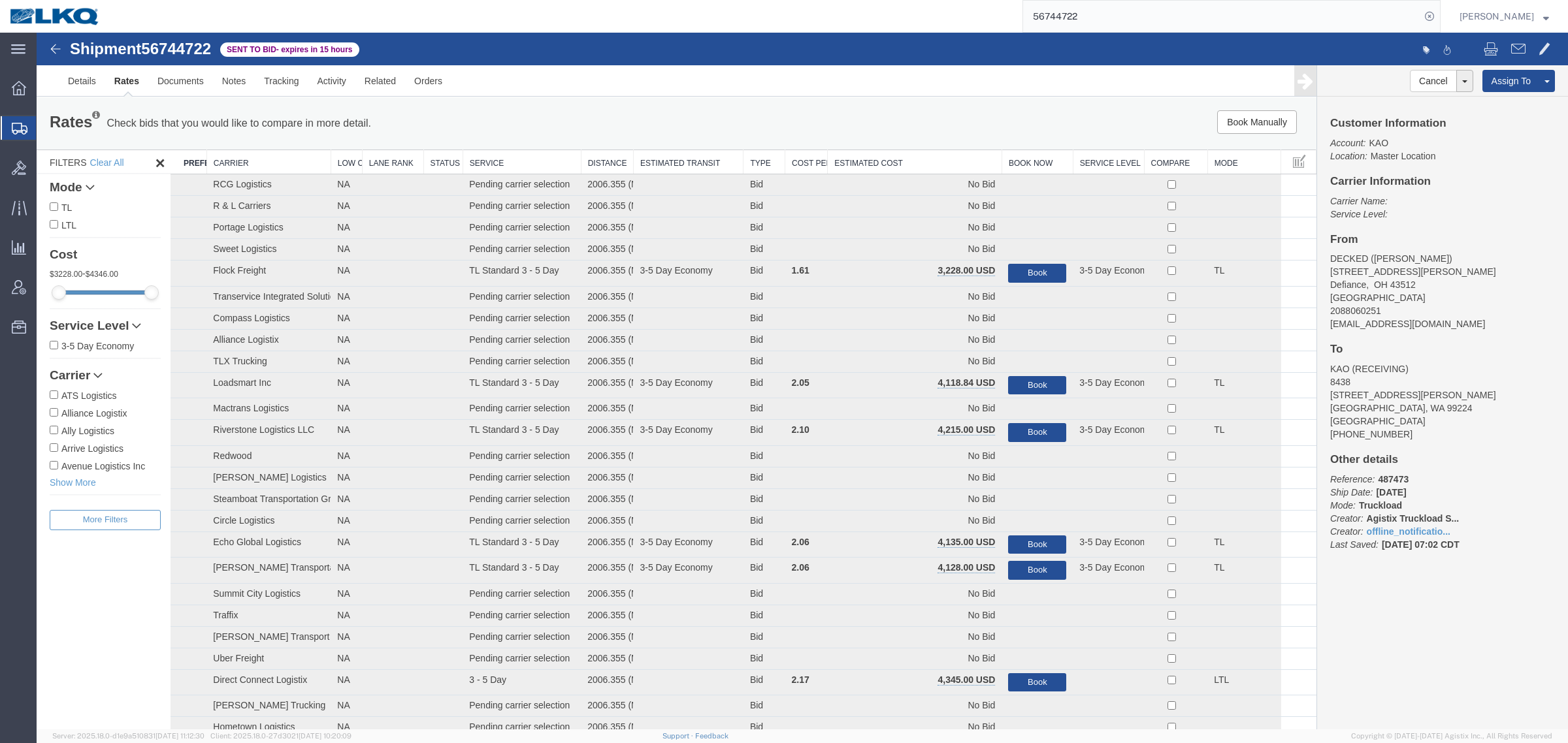
click at [903, 108] on div "Rates Check bids that you would like to compare in more detail. Compare Filter …" at bounding box center [676, 123] width 1280 height 52
click at [869, 168] on th "Estimated Cost" at bounding box center [915, 161] width 175 height 24
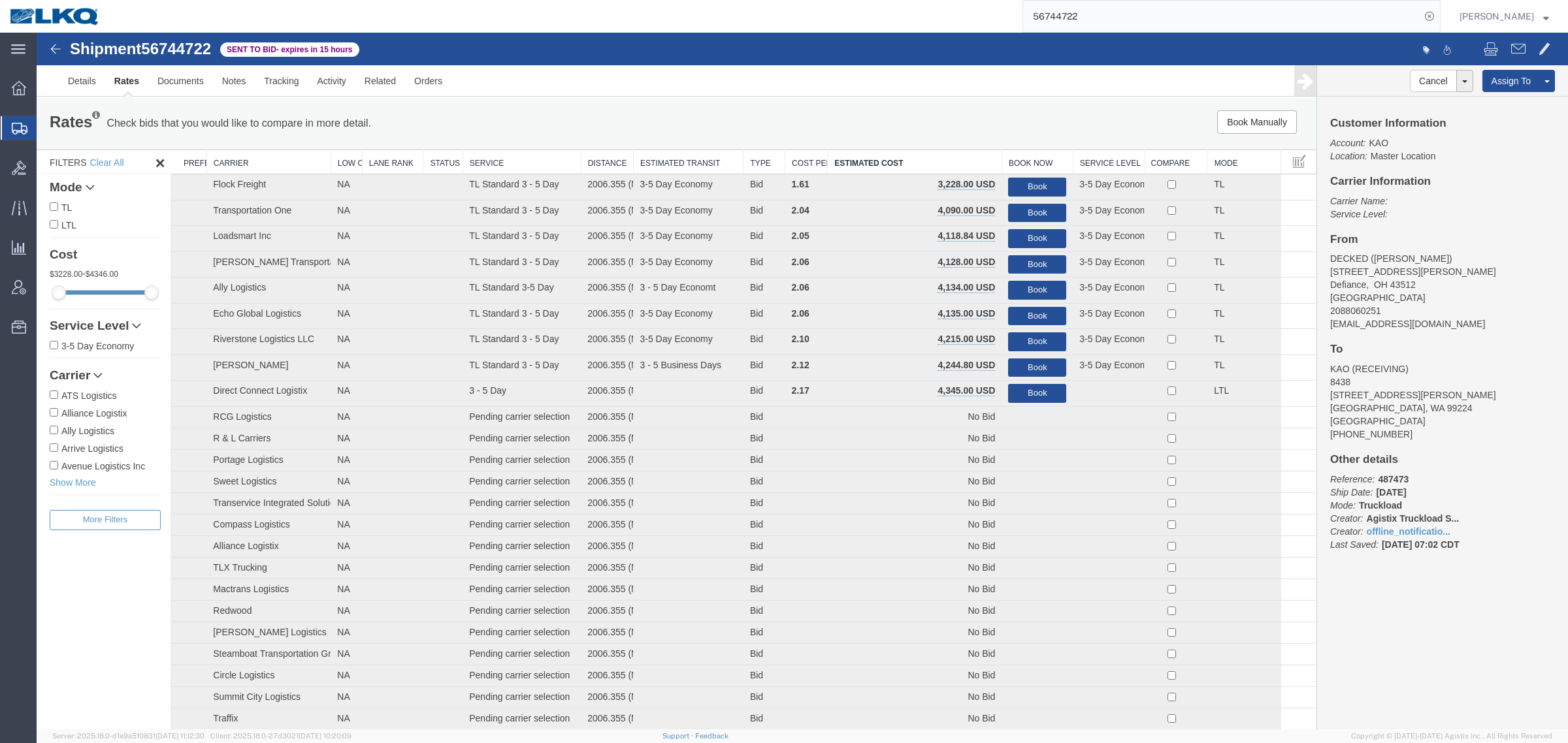
drag, startPoint x: 122, startPoint y: 82, endPoint x: 197, endPoint y: 111, distance: 80.4
click at [122, 82] on link "Rates" at bounding box center [127, 81] width 43 height 32
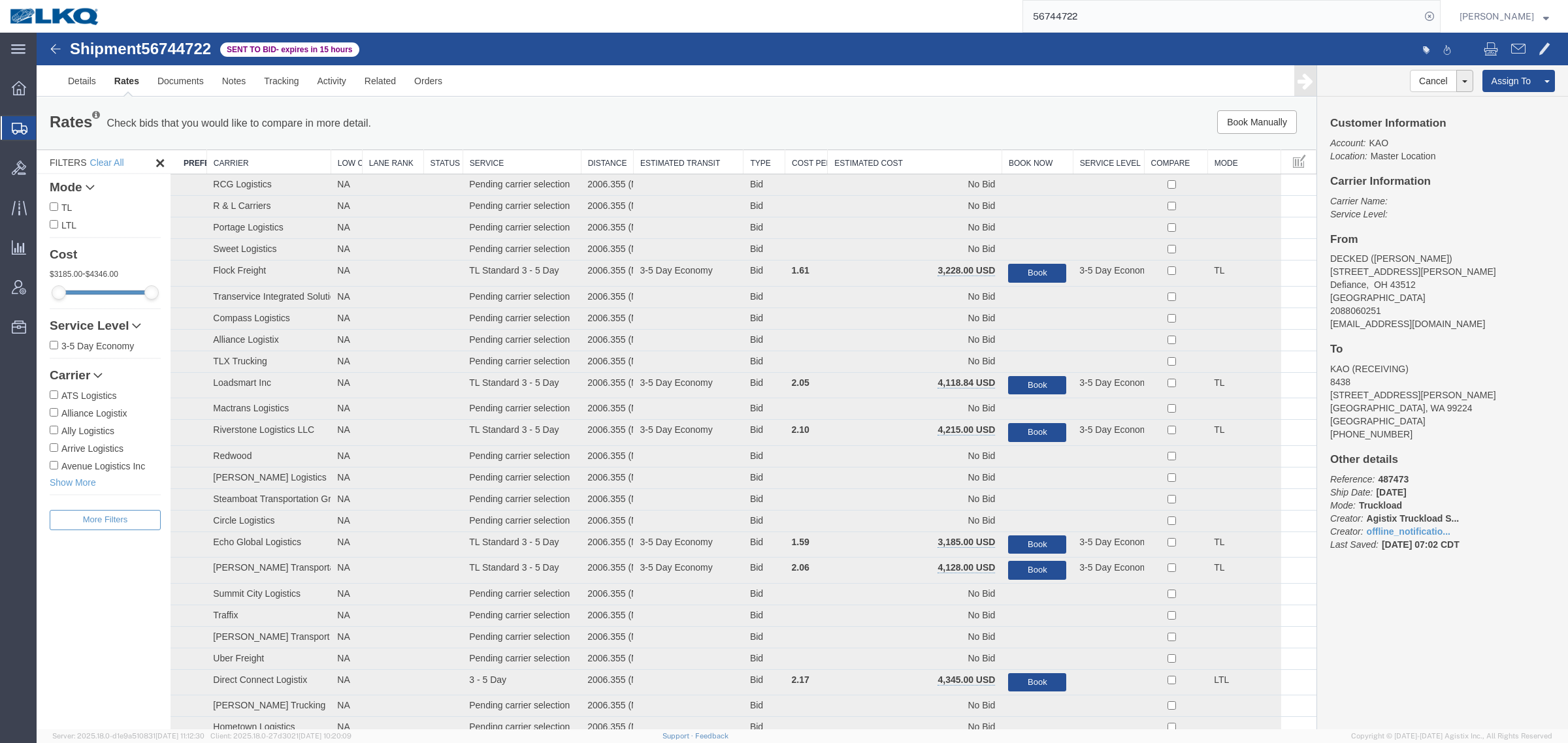
click at [855, 152] on th "Estimated Cost" at bounding box center [915, 161] width 175 height 24
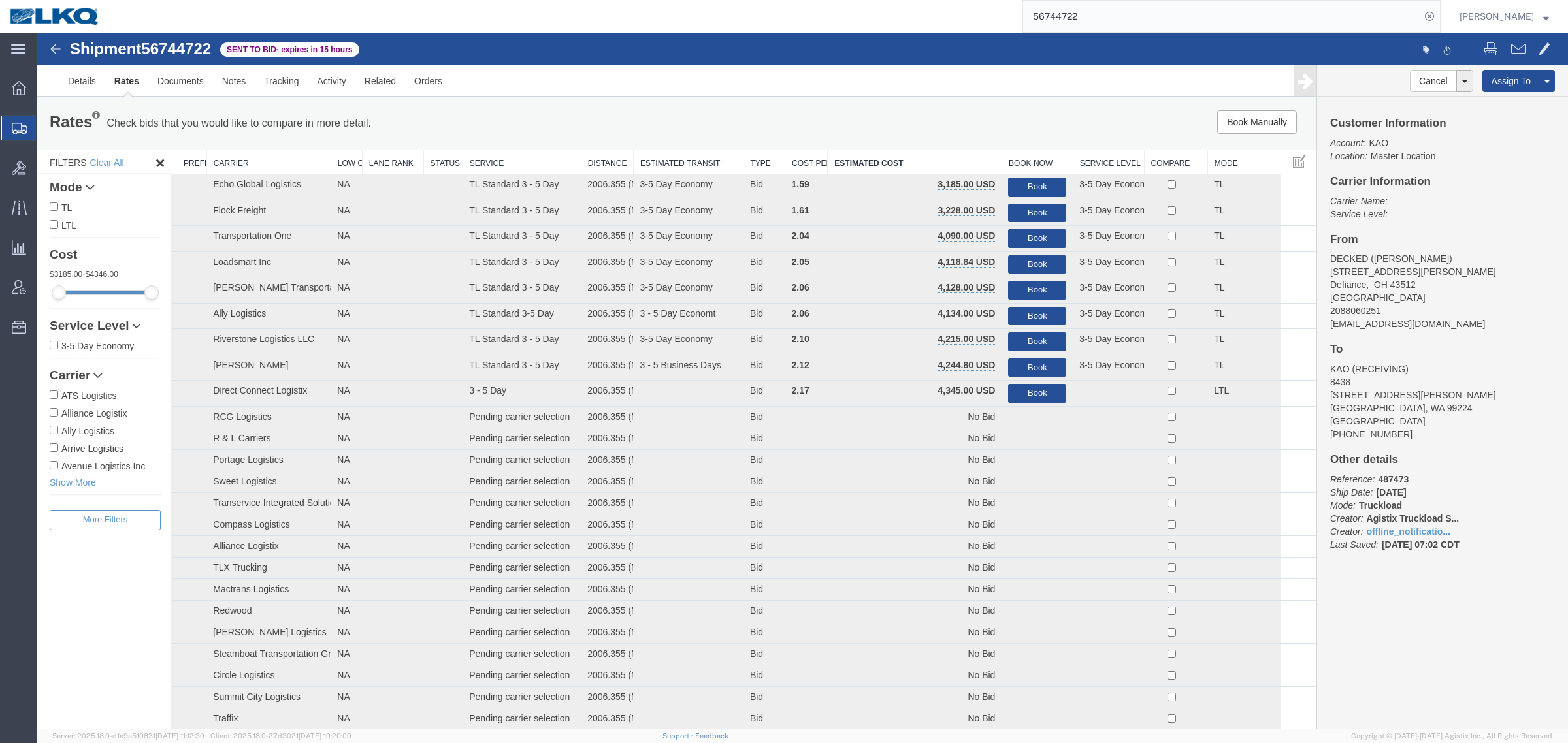
click at [173, 51] on span "56744722" at bounding box center [176, 48] width 70 height 17
click at [174, 51] on span "56744722" at bounding box center [176, 48] width 70 height 17
copy span "56744722"
click at [234, 89] on link "Notes" at bounding box center [234, 81] width 42 height 32
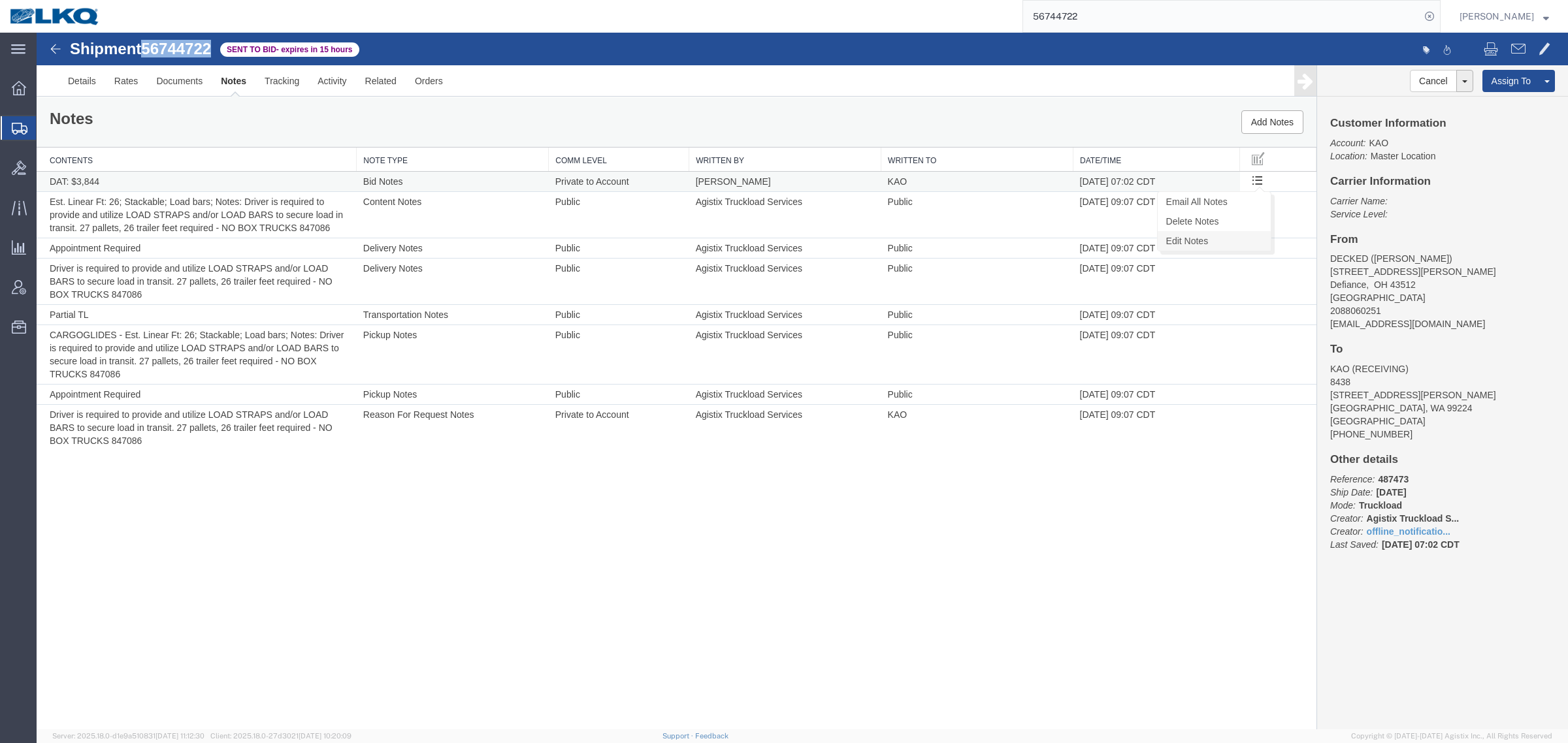
click at [1216, 240] on link "Edit Notes" at bounding box center [1214, 241] width 113 height 19
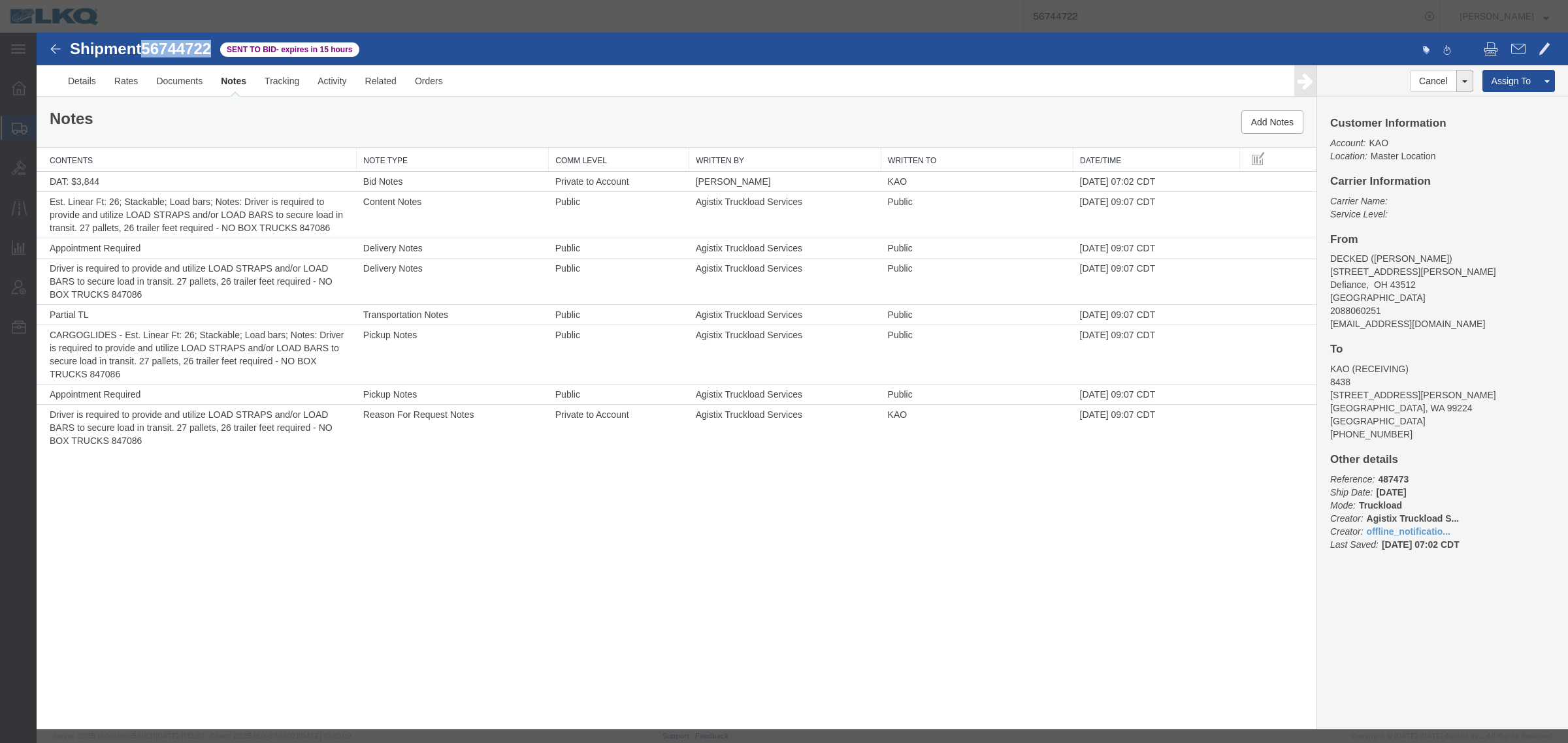
select select "BID_NOTES"
select select "PRIVATE_TO_ACCOUNT"
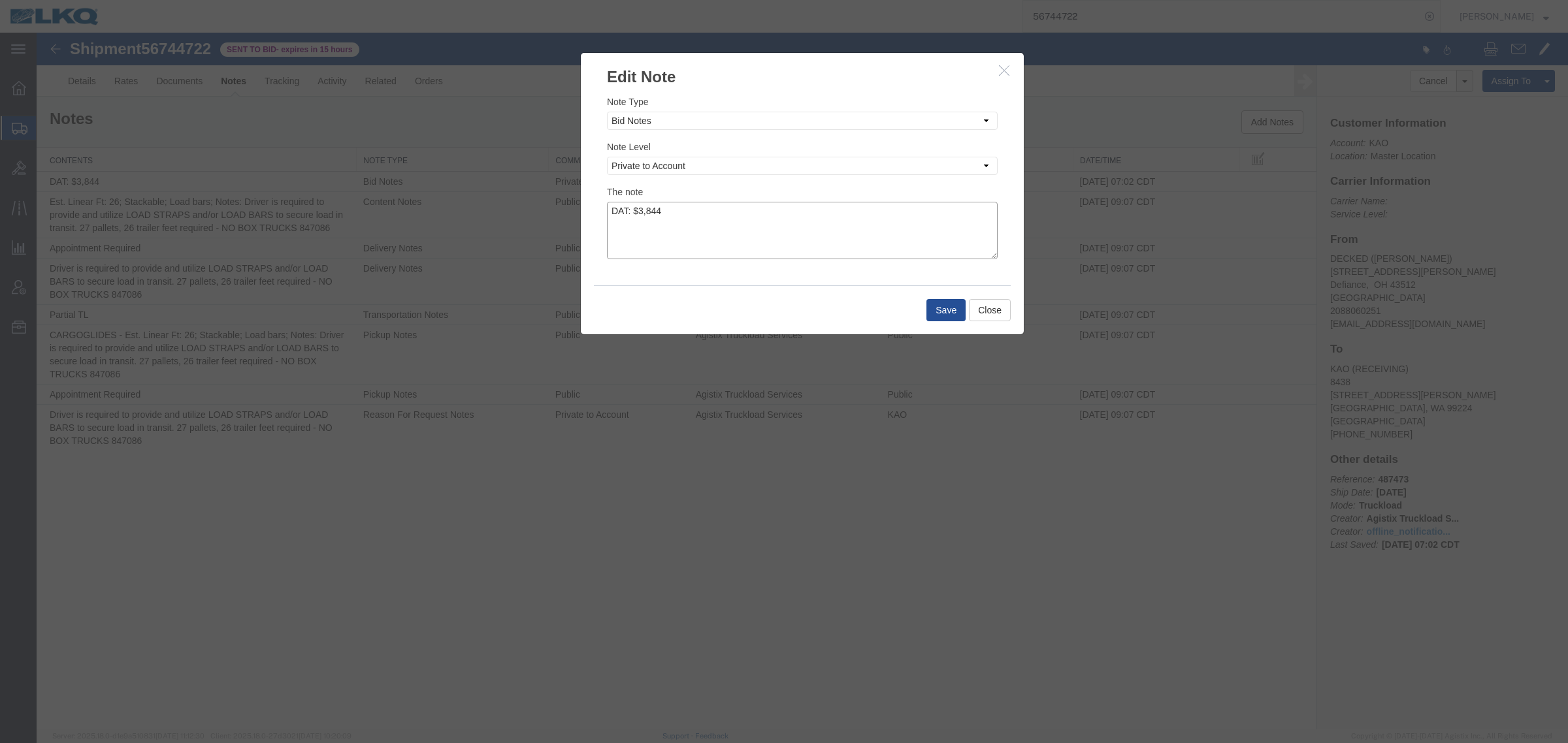
click at [696, 219] on textarea "DAT: $3,844" at bounding box center [802, 230] width 391 height 58
type textarea "DAT: $3,844, Original: $3300"
click at [916, 317] on div "Save Close" at bounding box center [802, 309] width 417 height 49
click at [934, 312] on button "Save" at bounding box center [946, 310] width 39 height 22
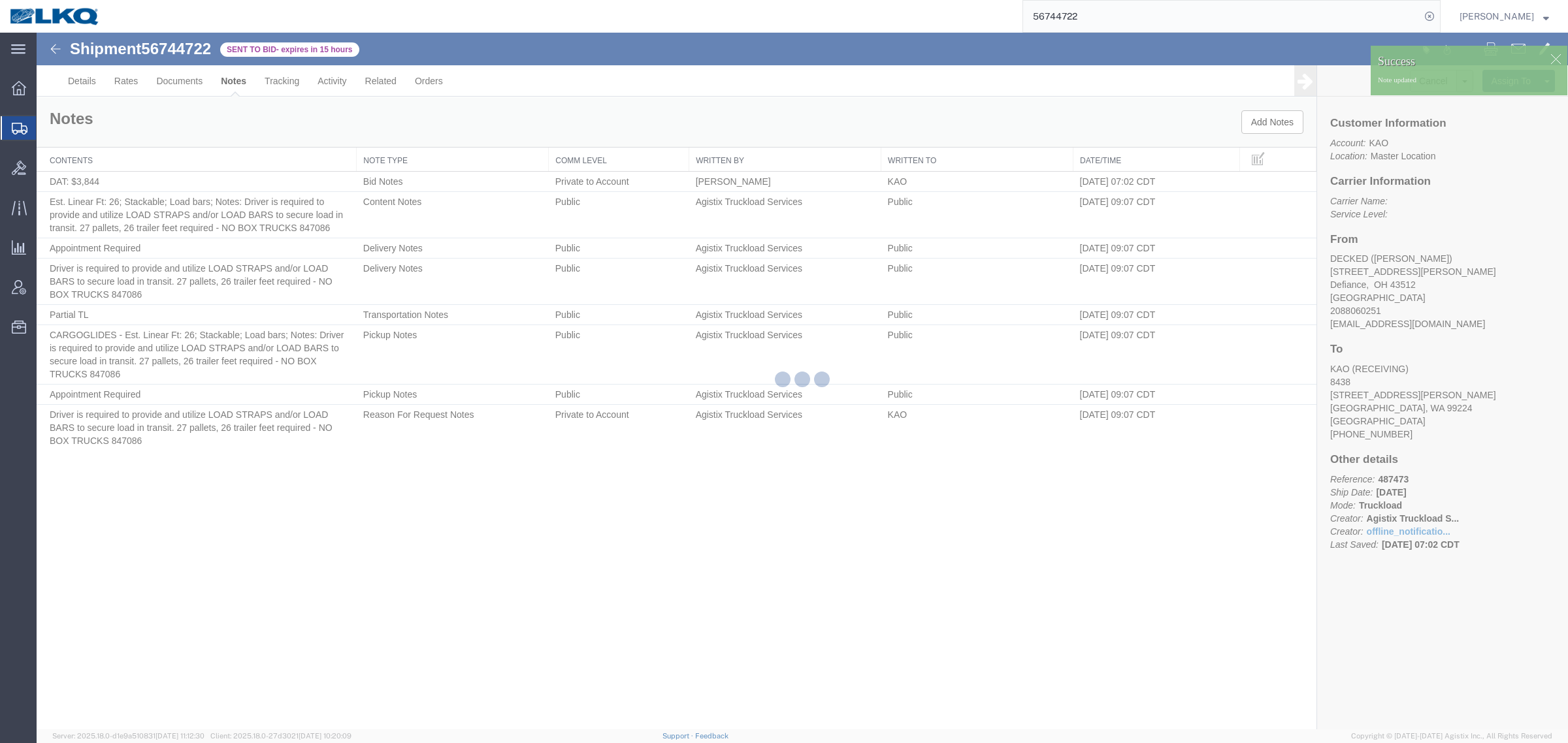
click at [122, 122] on div at bounding box center [802, 381] width 1531 height 697
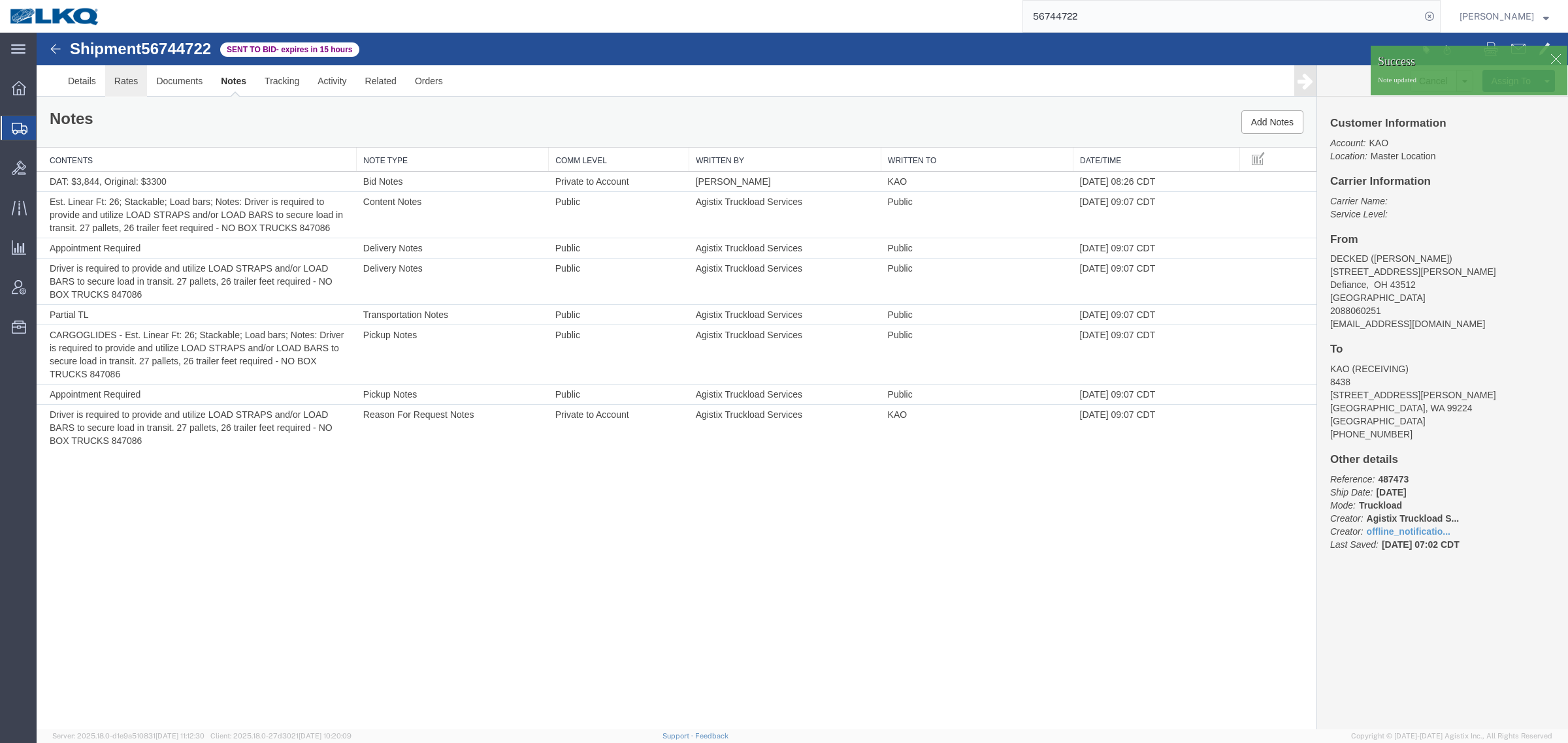
click at [128, 74] on link "Rates" at bounding box center [127, 81] width 42 height 32
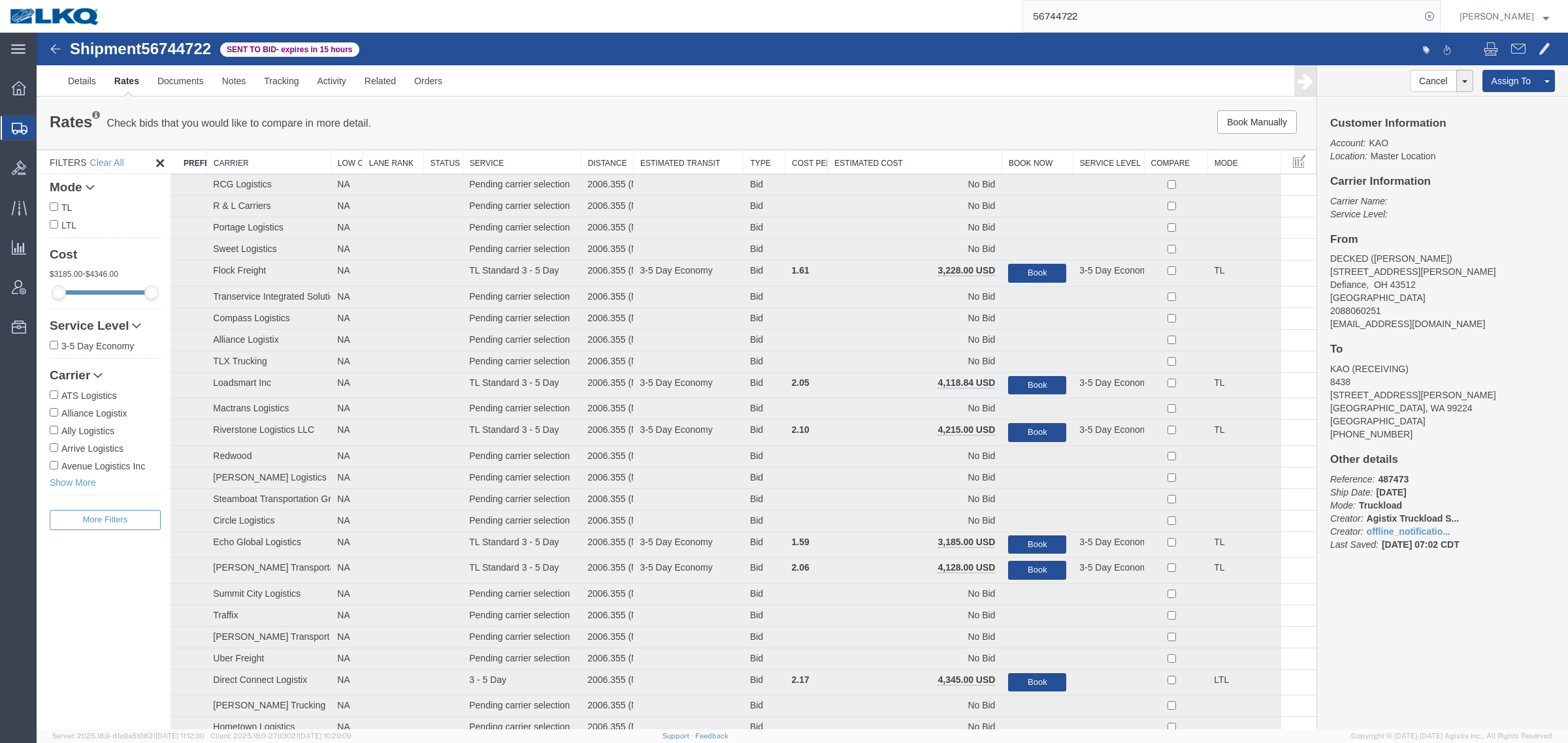
click at [916, 150] on th "Estimated Cost" at bounding box center [915, 161] width 175 height 24
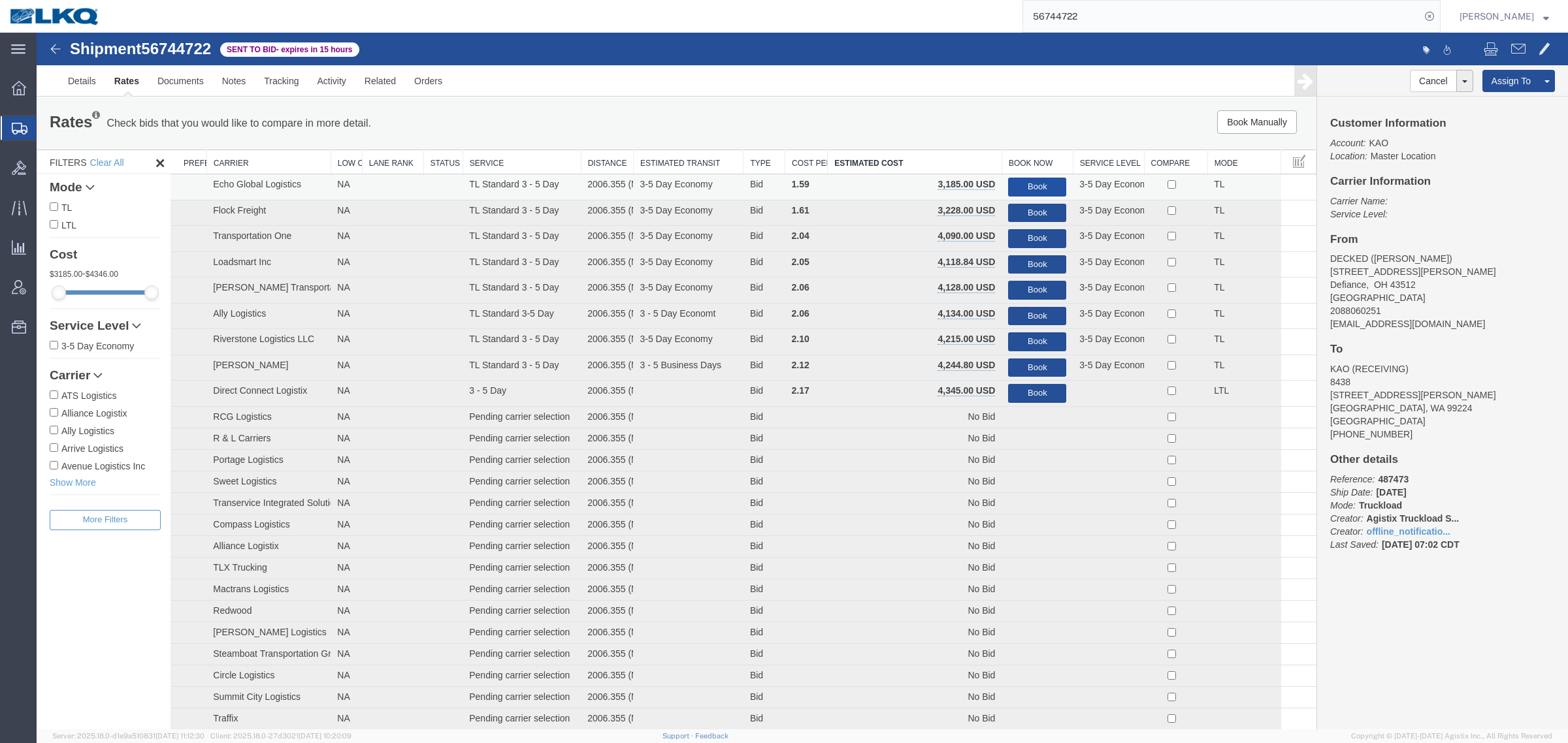
click at [1025, 180] on button "Book" at bounding box center [1037, 187] width 59 height 19
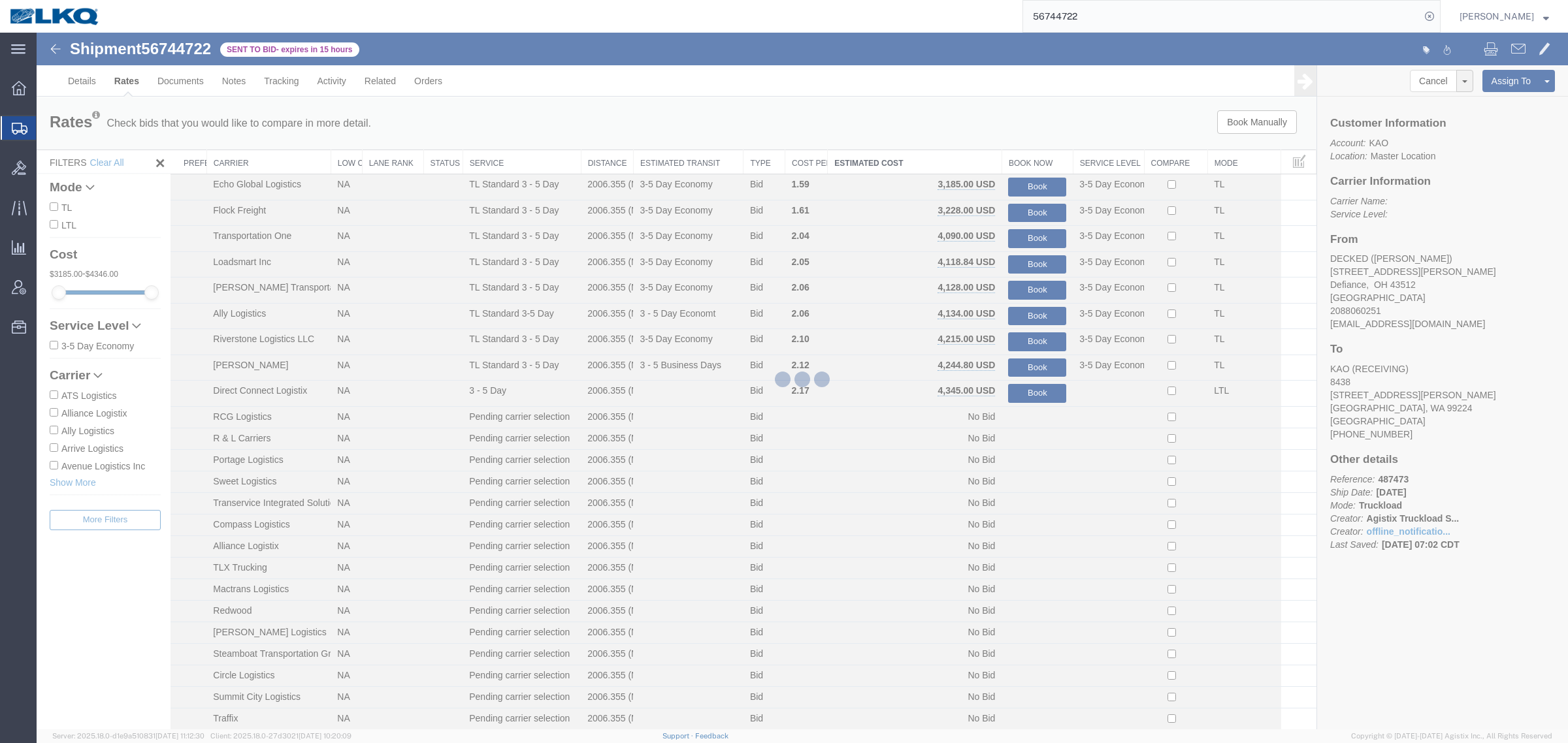
click at [990, 137] on div at bounding box center [802, 381] width 1531 height 697
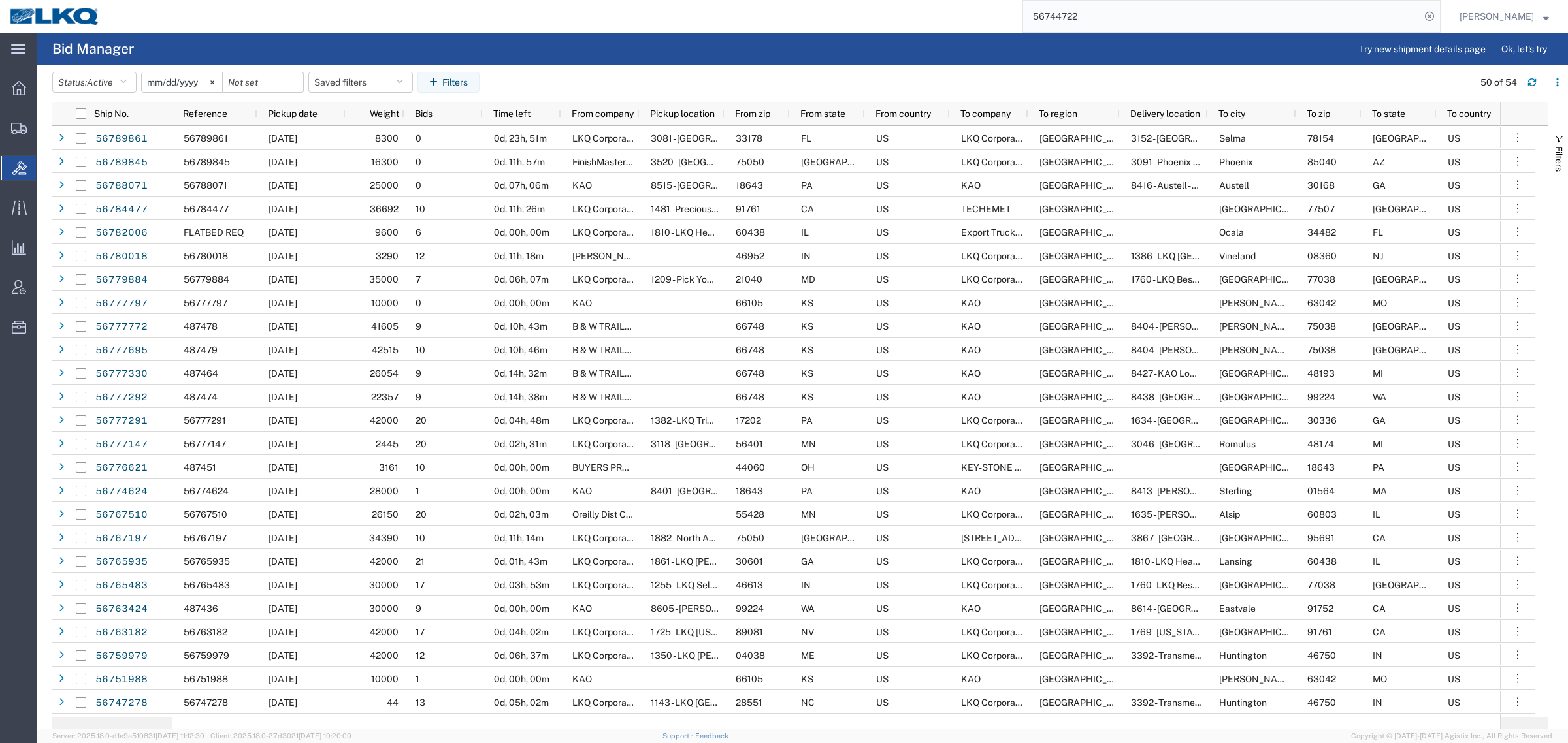
drag, startPoint x: 1114, startPoint y: 17, endPoint x: 893, endPoint y: 18, distance: 221.0
click at [912, 17] on div "56744722" at bounding box center [775, 16] width 1331 height 33
paste input "80018"
type input "56780018"
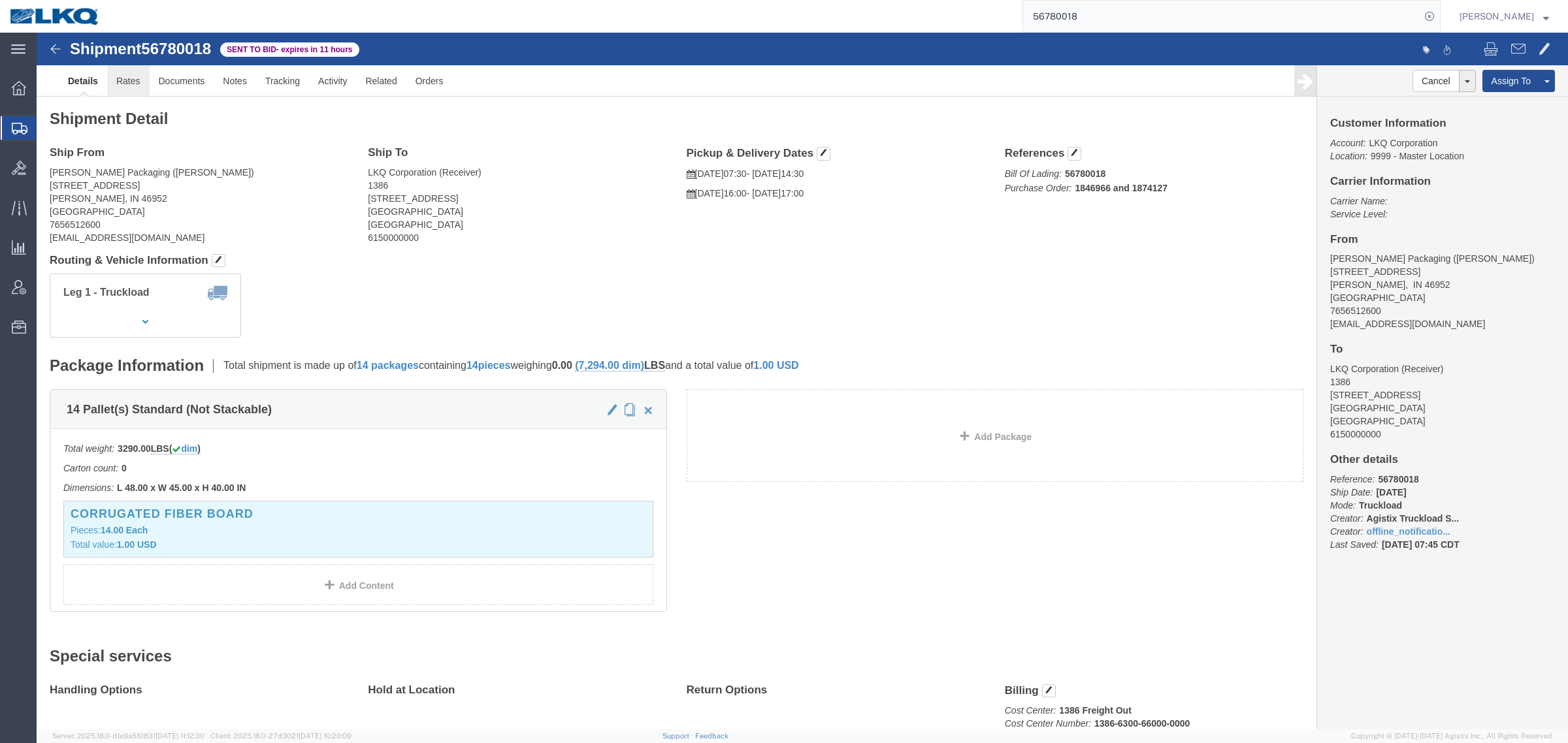
click link "Rates"
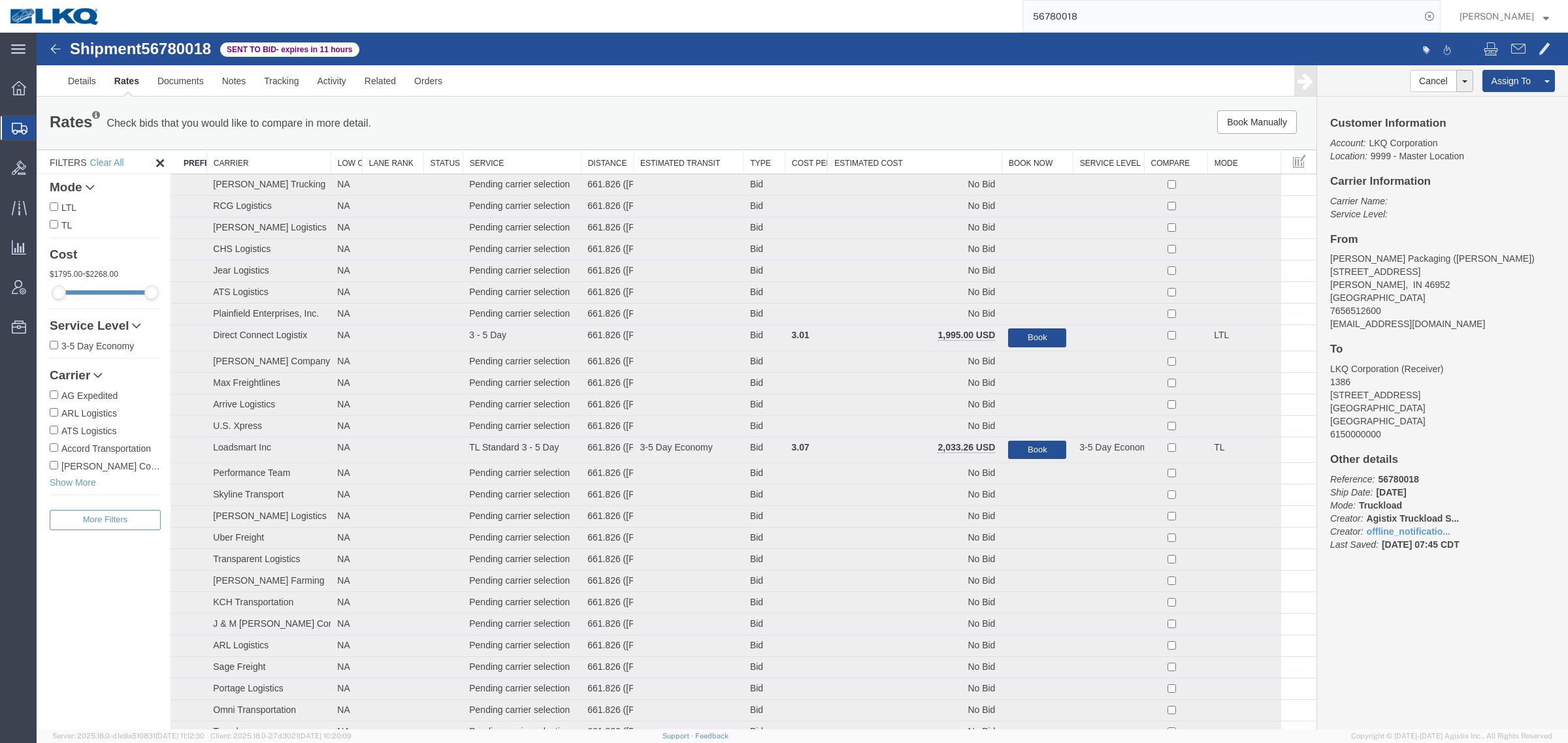
click at [882, 158] on th "Estimated Cost" at bounding box center [915, 161] width 175 height 24
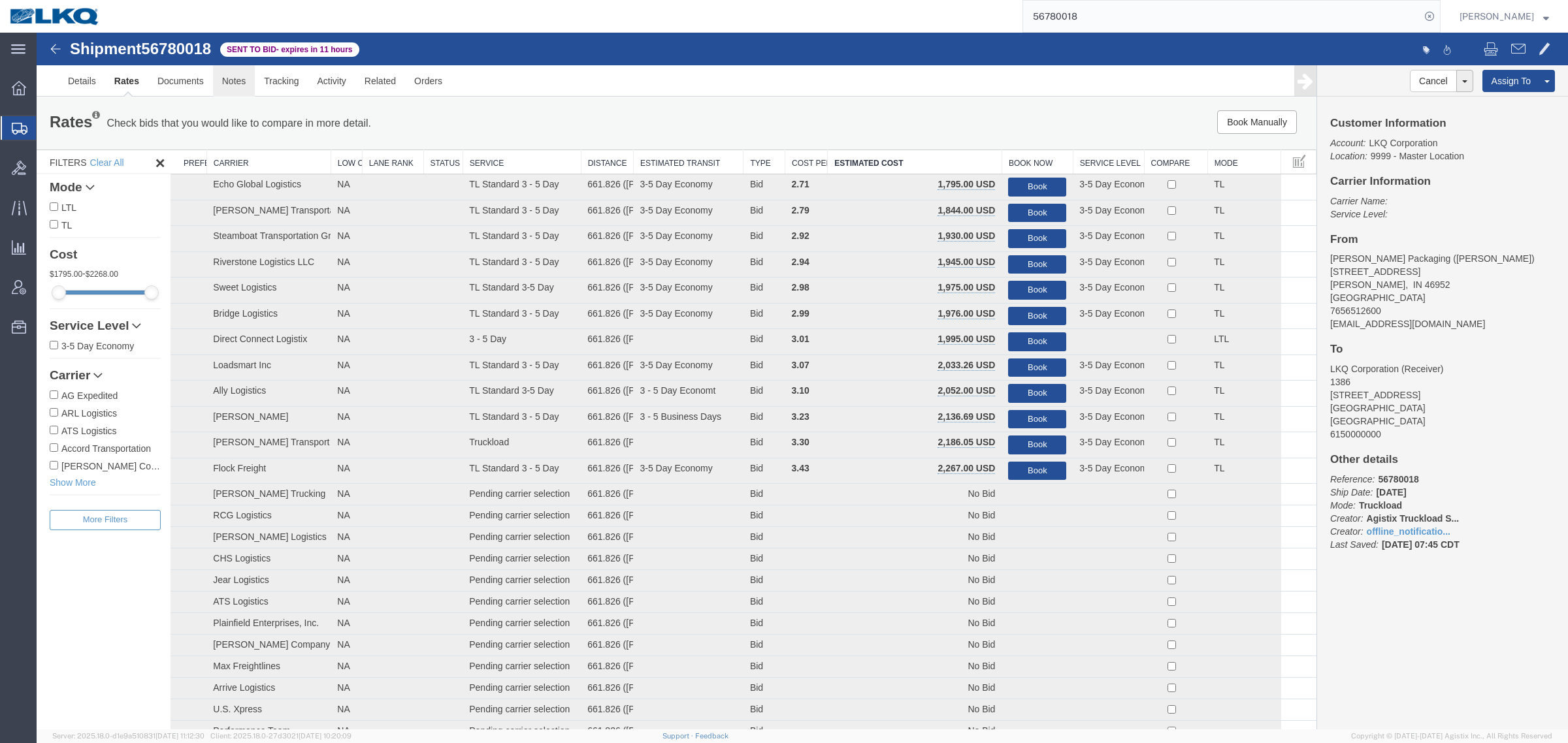
click at [236, 80] on link "Notes" at bounding box center [234, 81] width 42 height 32
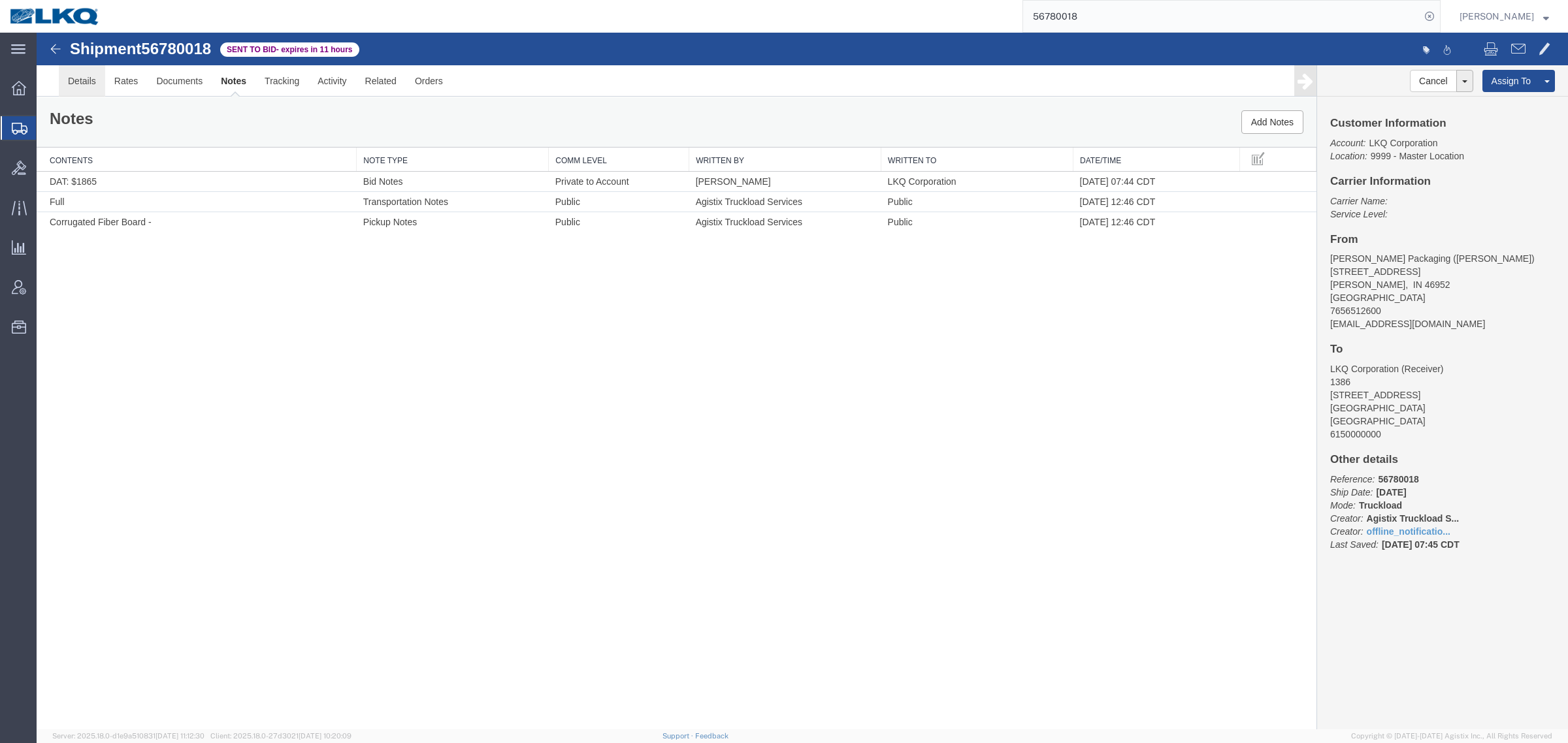
click at [77, 79] on link "Details" at bounding box center [82, 81] width 46 height 32
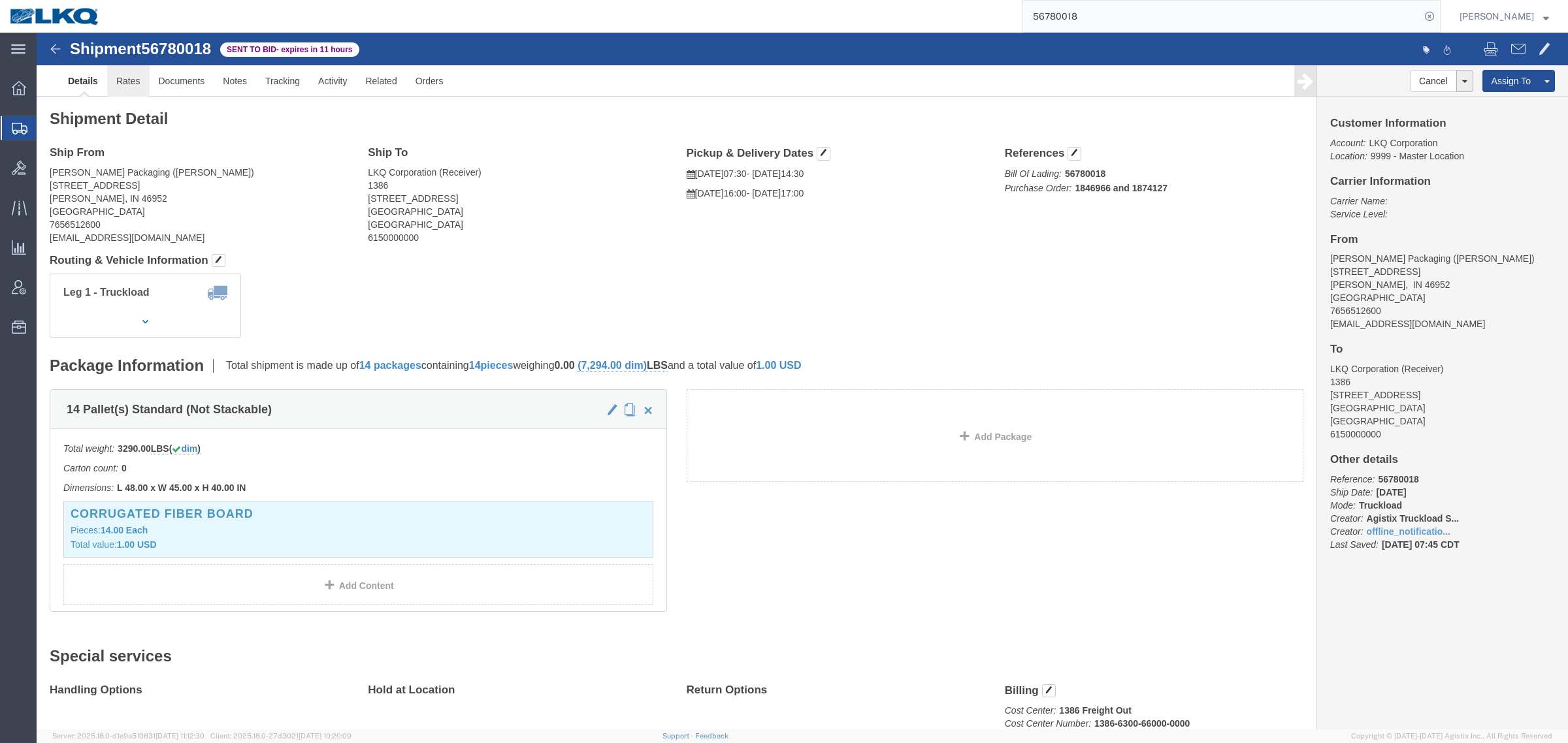
click link "Rates"
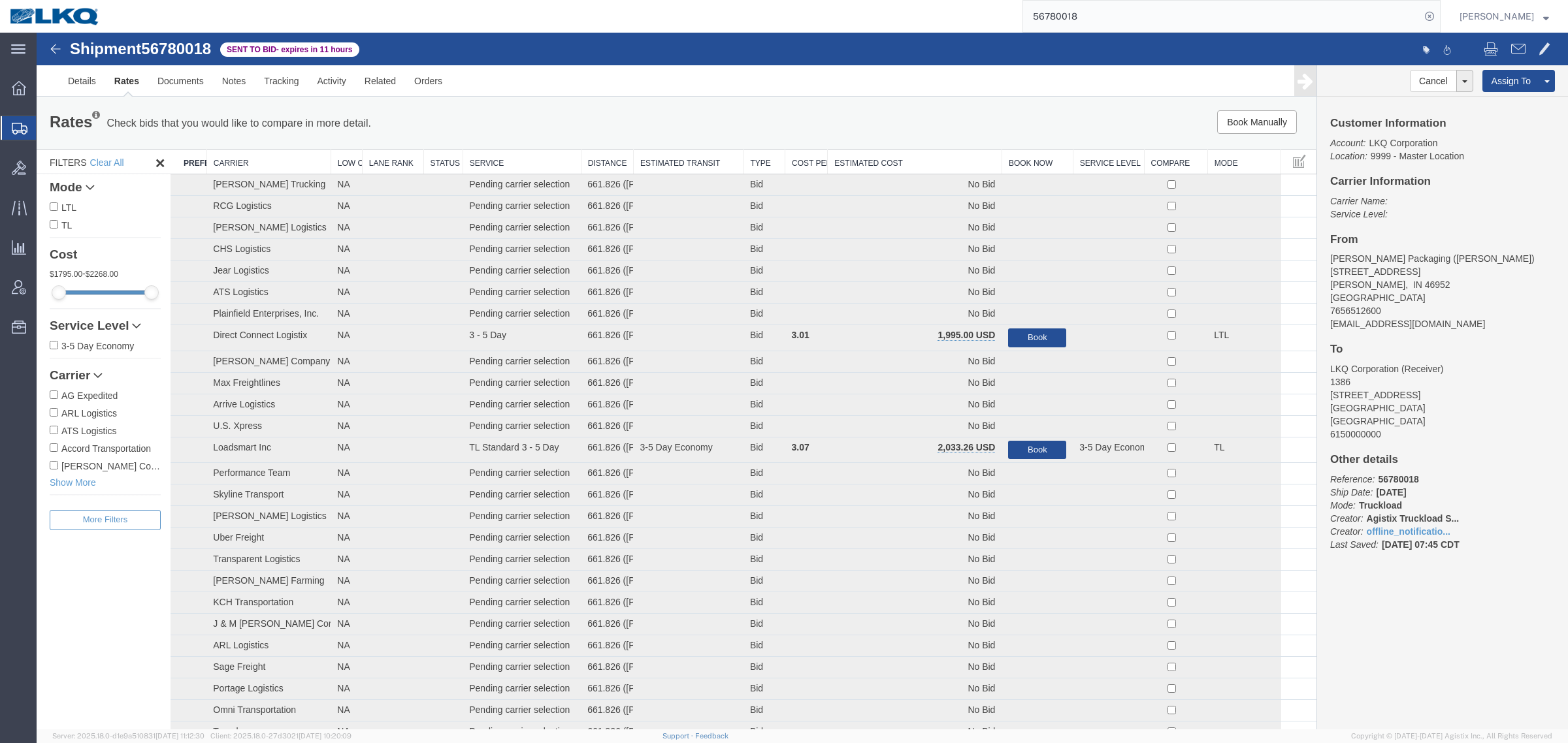
click at [890, 165] on th "Estimated Cost" at bounding box center [915, 161] width 175 height 24
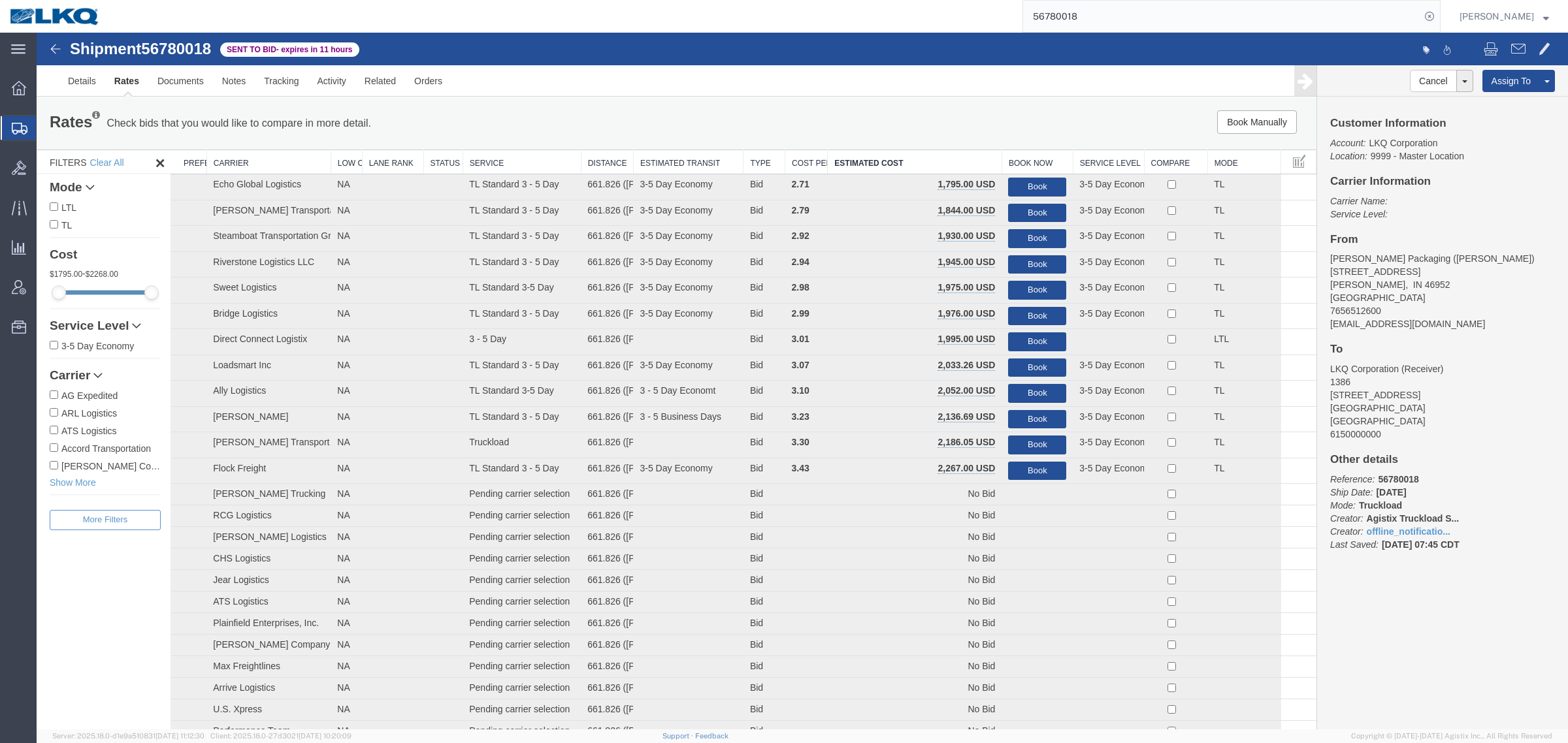
click at [184, 39] on span "56780018" at bounding box center [176, 48] width 70 height 17
click at [236, 88] on link "Notes" at bounding box center [234, 81] width 42 height 32
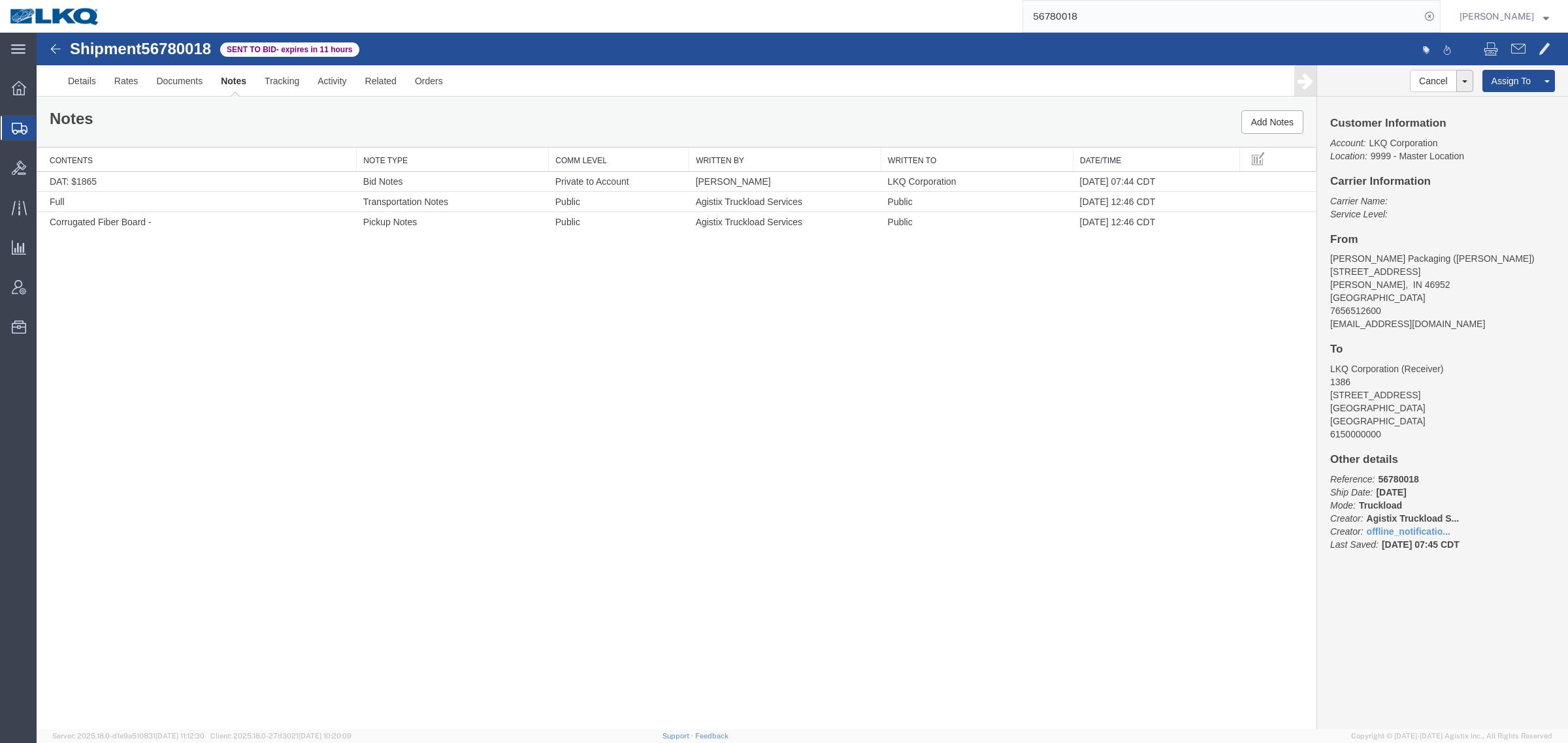
drag, startPoint x: 935, startPoint y: 353, endPoint x: 938, endPoint y: 340, distance: 13.3
click at [935, 354] on div "Shipment 56780018 3 of 3 Sent to Bid - expires in 11 hours Details Rates Docume…" at bounding box center [802, 381] width 1531 height 697
click at [1216, 242] on link "Edit Notes" at bounding box center [1214, 241] width 113 height 19
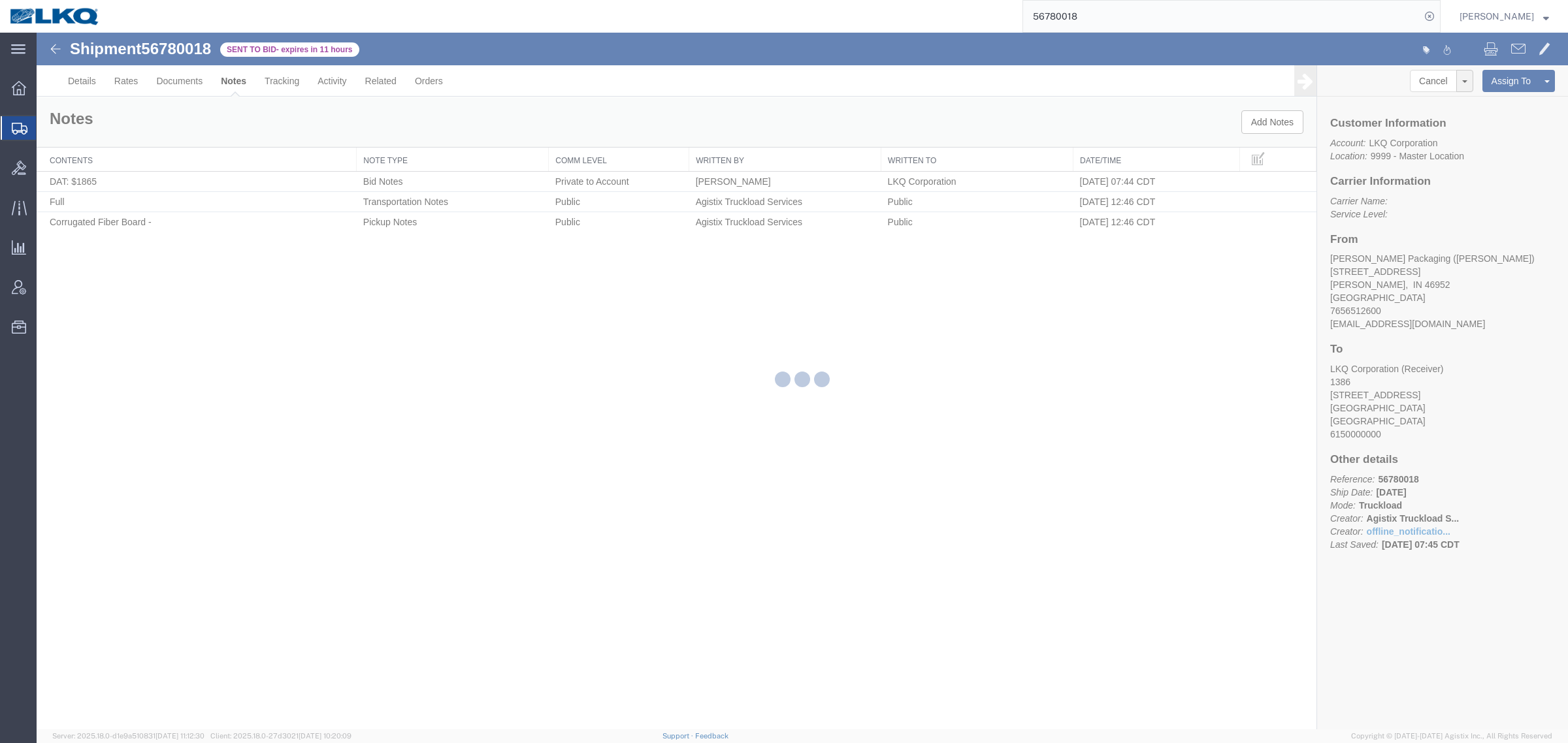
select select "BID_NOTES"
select select "PRIVATE_TO_ACCOUNT"
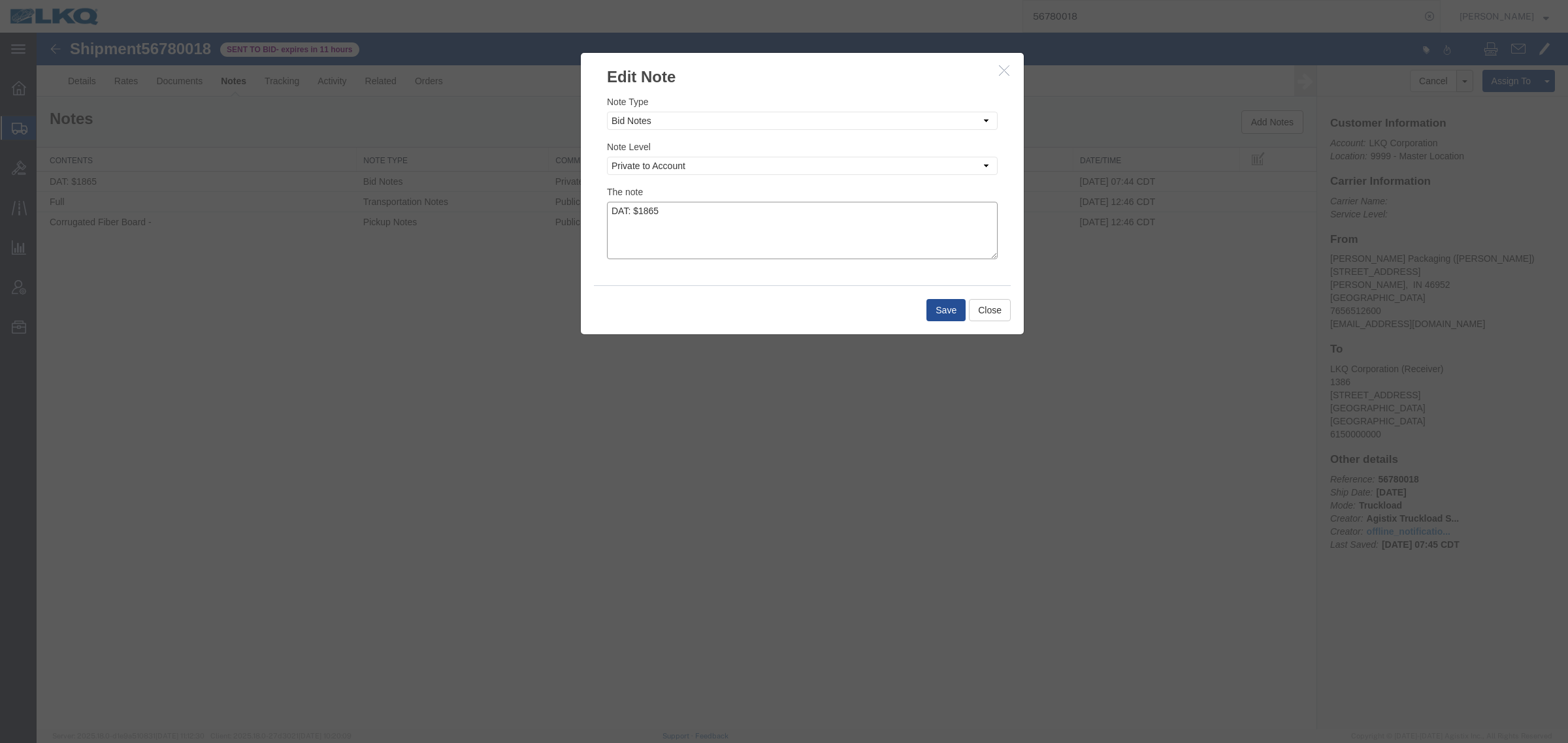
click at [704, 226] on textarea "DAT: $1865" at bounding box center [802, 230] width 391 height 58
type textarea "DAT: $1865, Original: $1795"
click at [947, 311] on button "Save" at bounding box center [946, 310] width 39 height 22
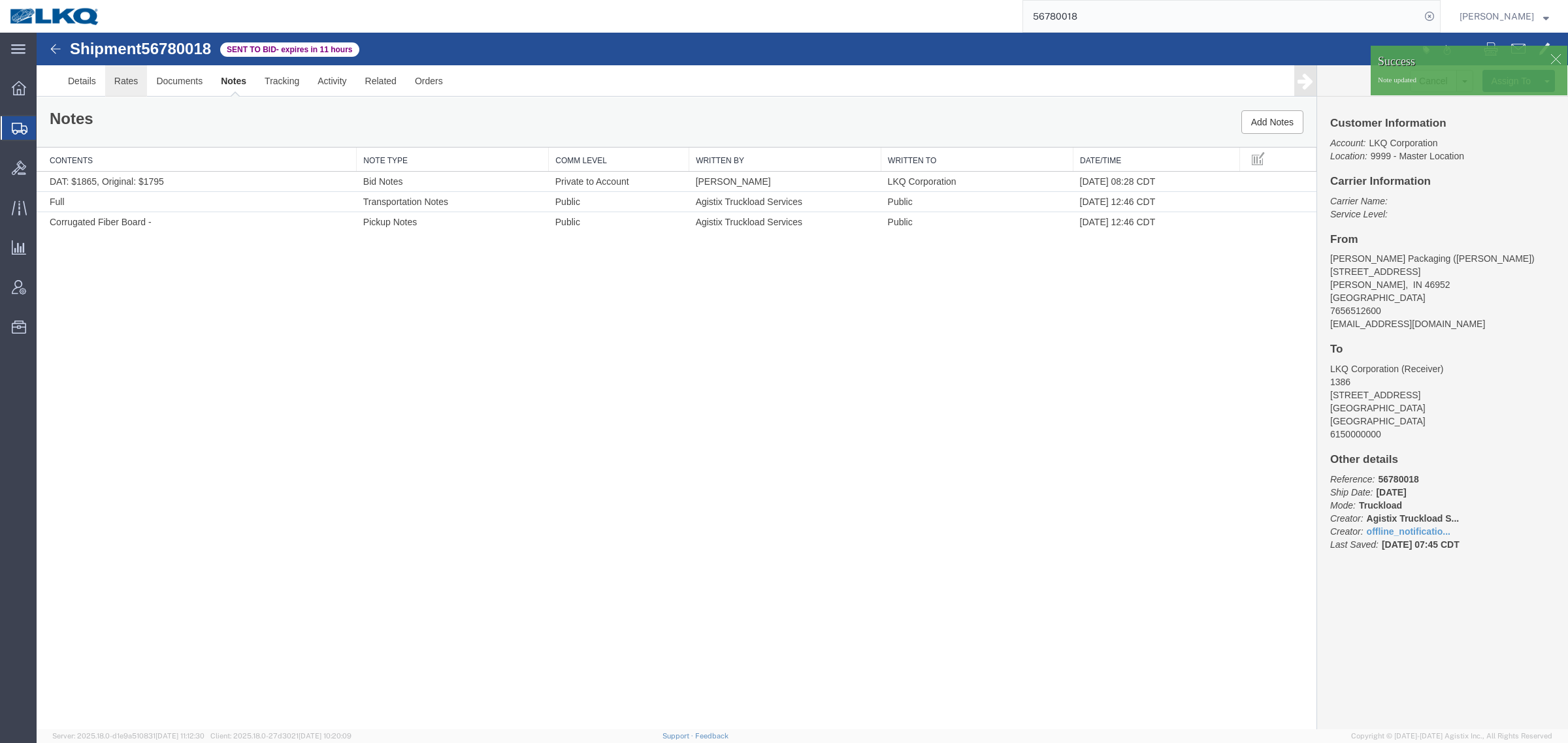
click at [123, 89] on link "Rates" at bounding box center [127, 81] width 42 height 32
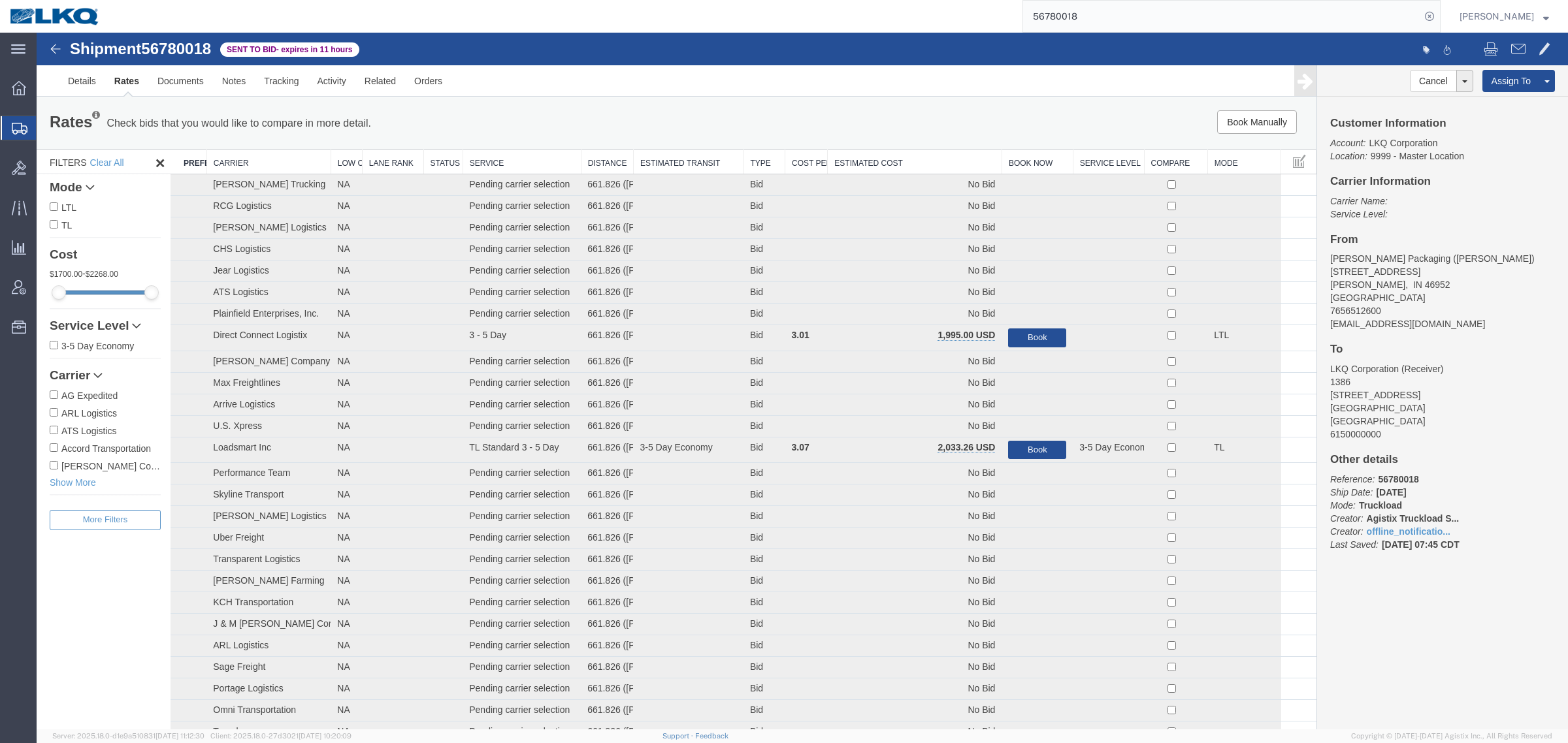
click at [869, 157] on th "Estimated Cost" at bounding box center [915, 161] width 175 height 24
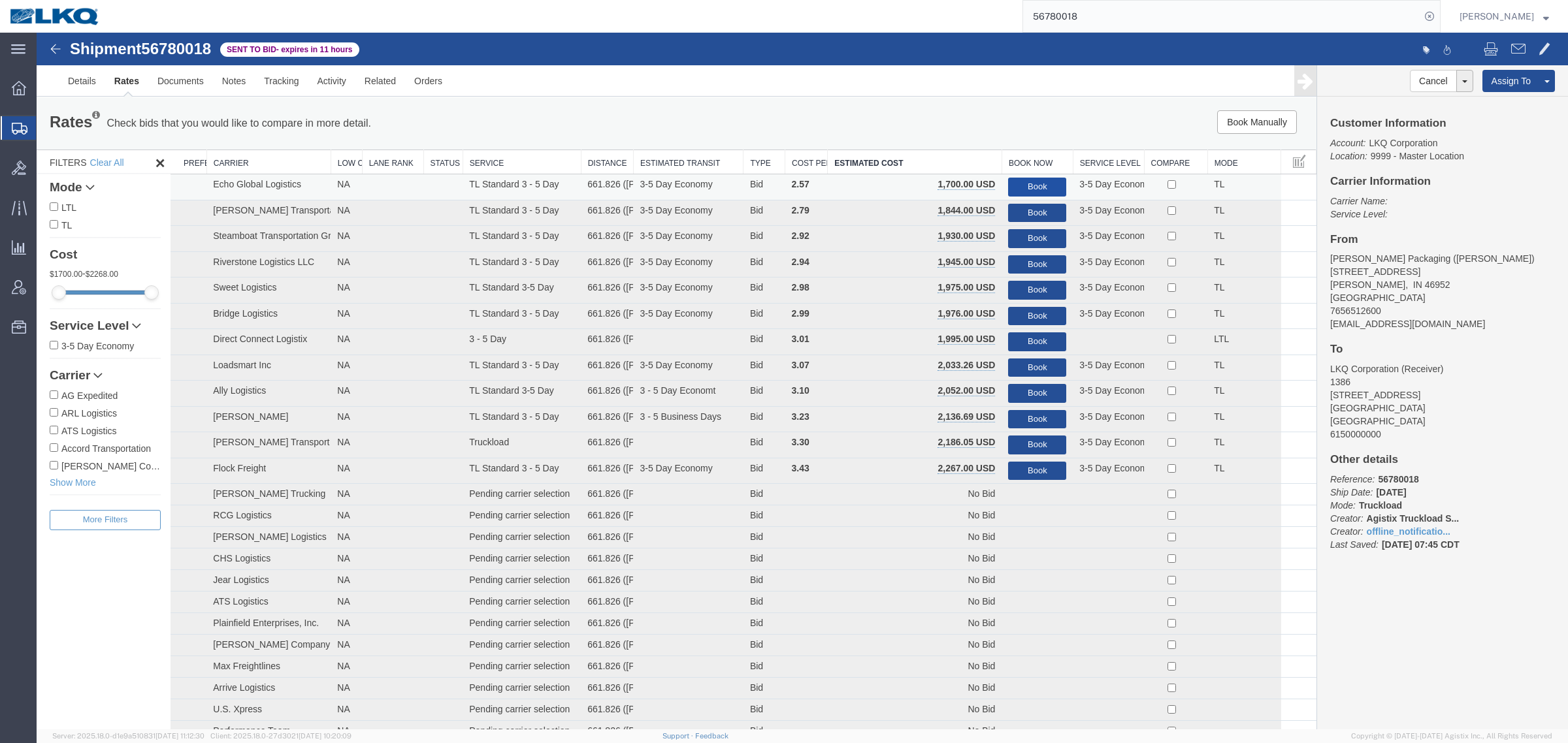
click at [1021, 179] on button "Book" at bounding box center [1037, 187] width 59 height 19
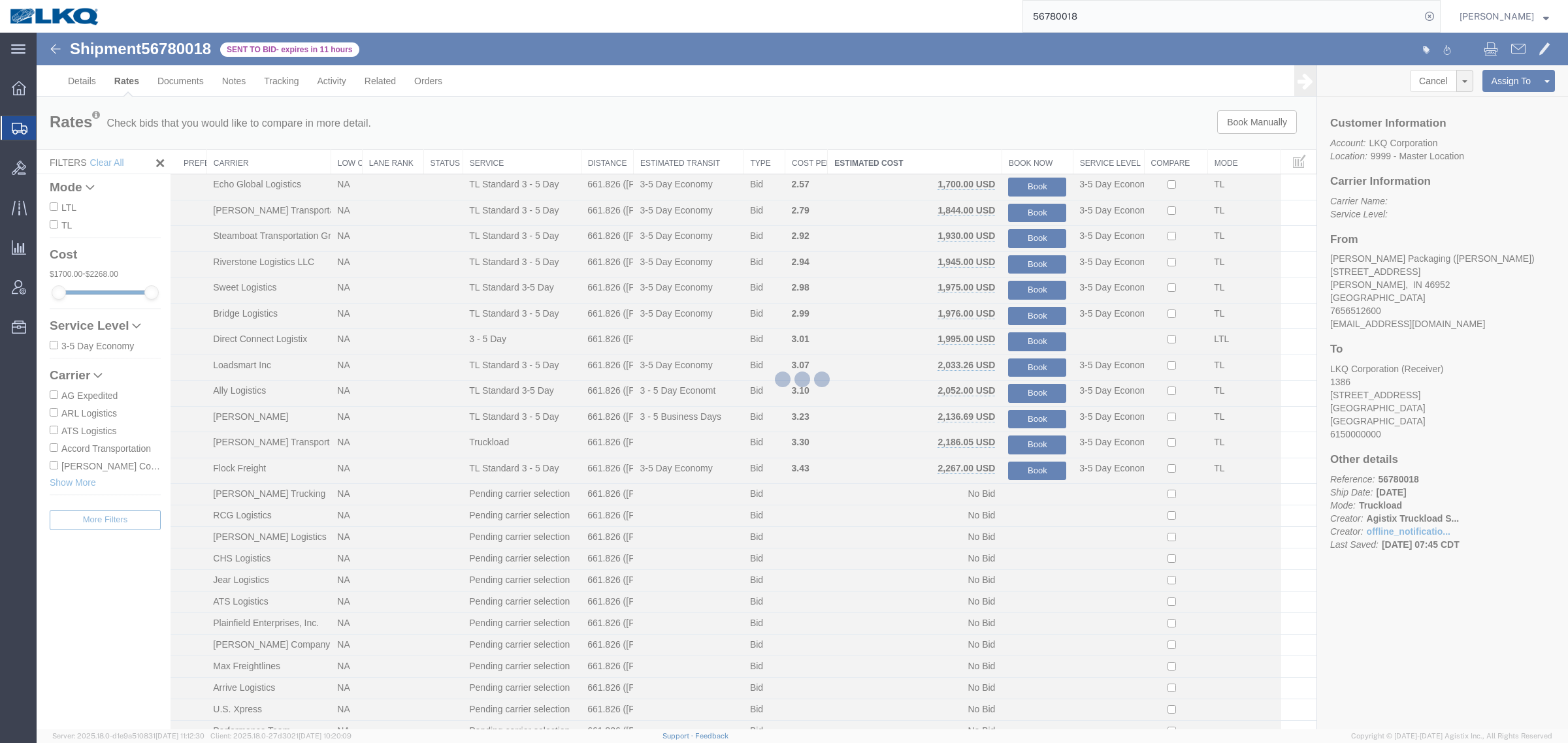
click at [987, 152] on div at bounding box center [802, 381] width 1531 height 697
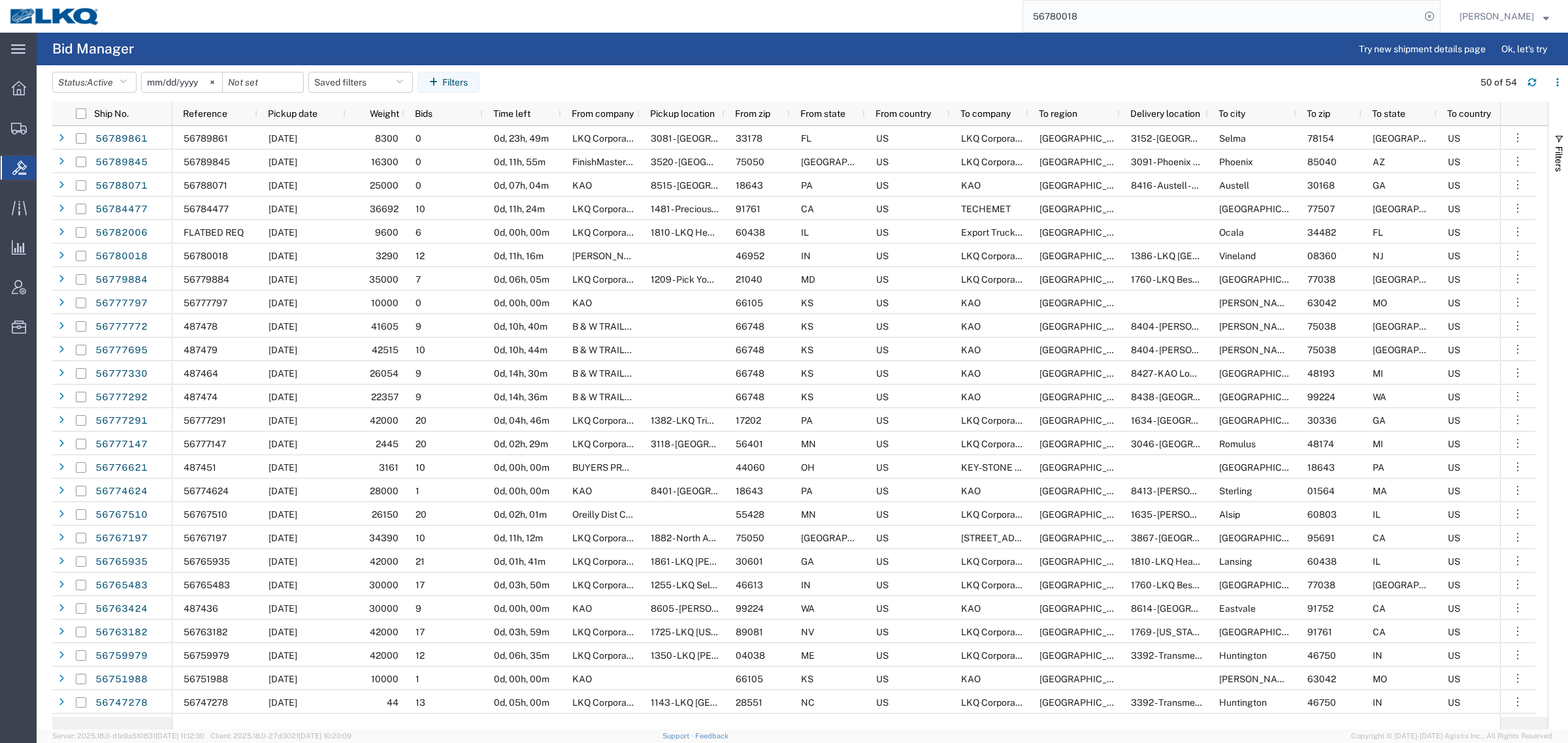
drag, startPoint x: 1109, startPoint y: 23, endPoint x: 915, endPoint y: 31, distance: 194.2
click at [915, 30] on div "56780018" at bounding box center [775, 16] width 1331 height 33
paste input "1417"
type input "56714178"
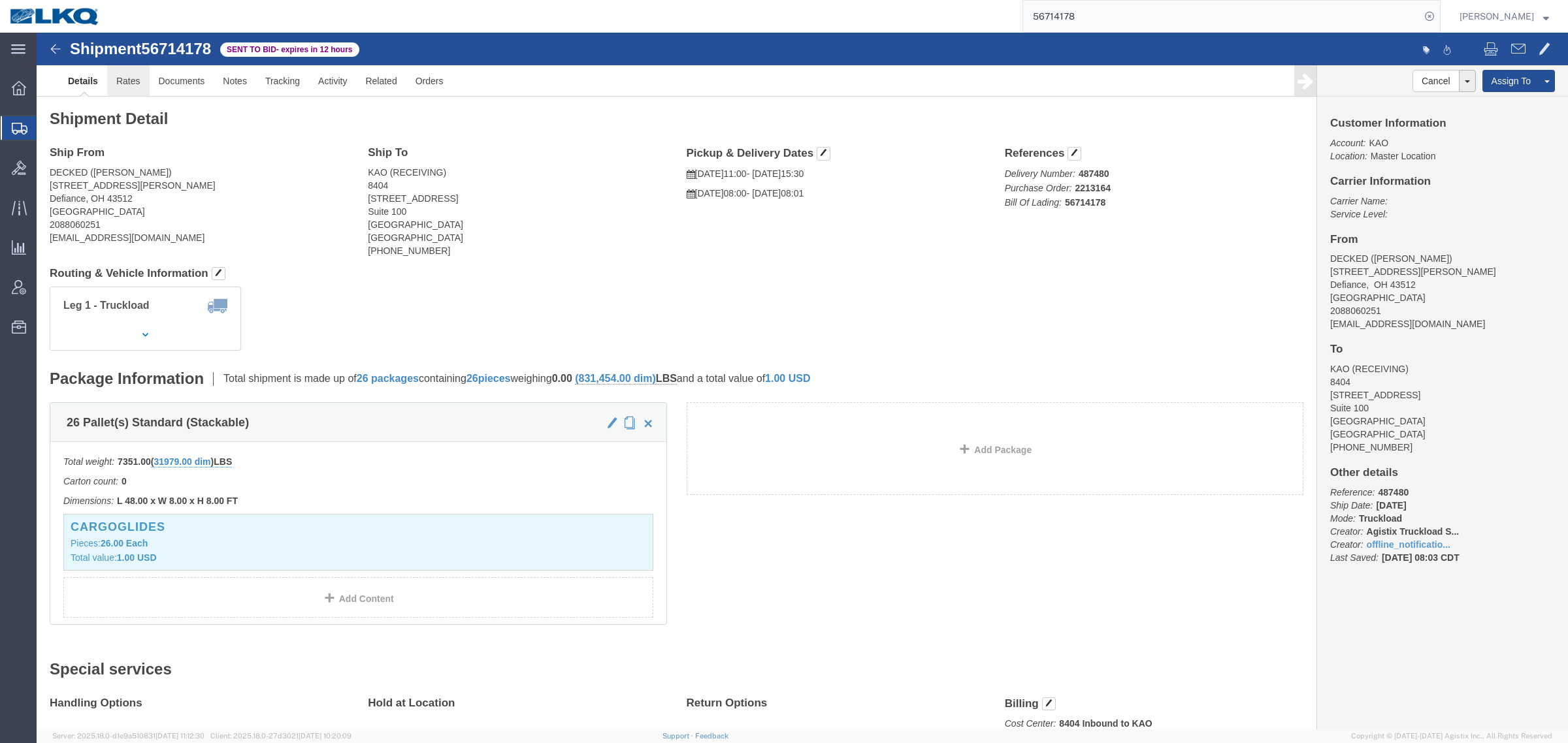
click link "Rates"
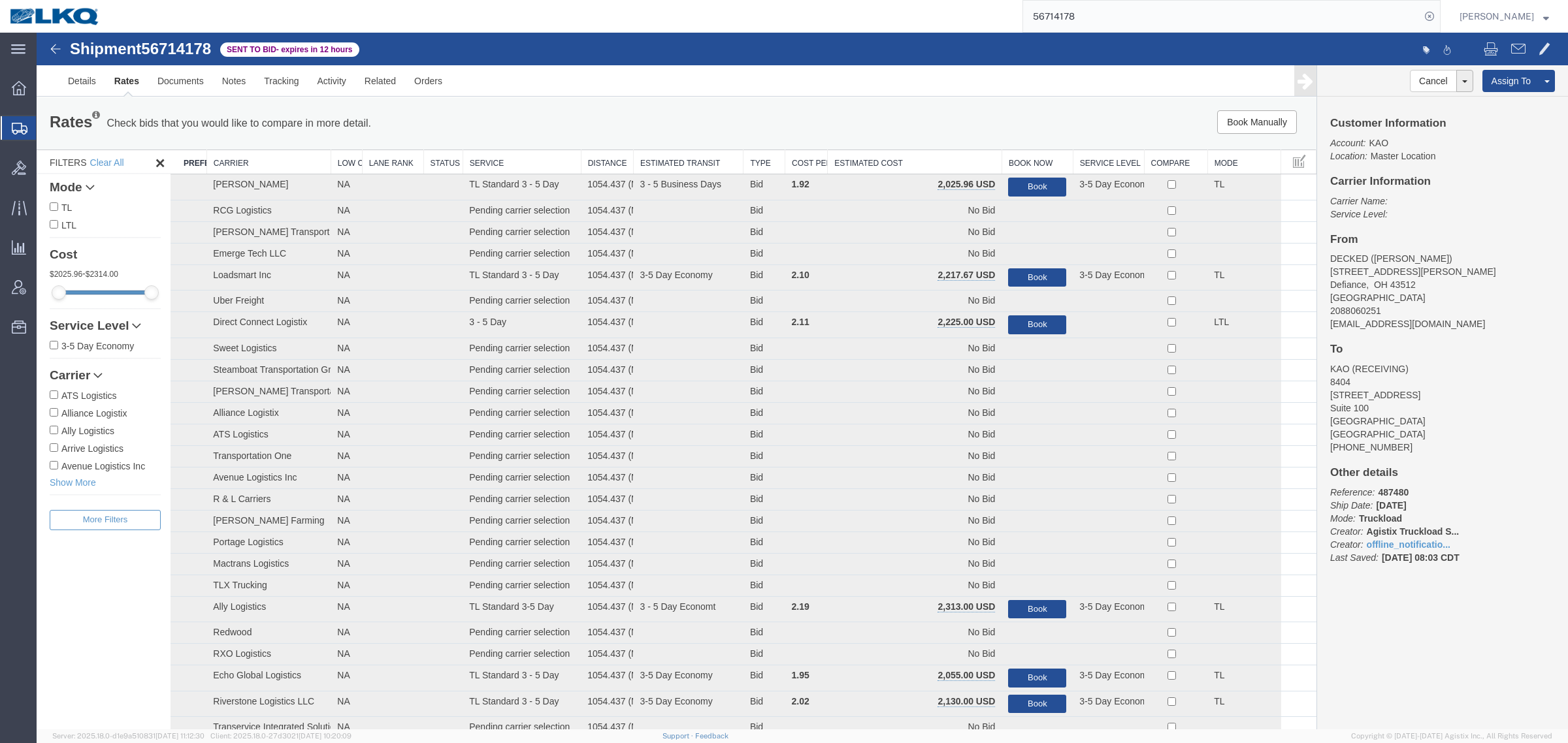
click at [907, 155] on th "Estimated Cost" at bounding box center [915, 161] width 175 height 24
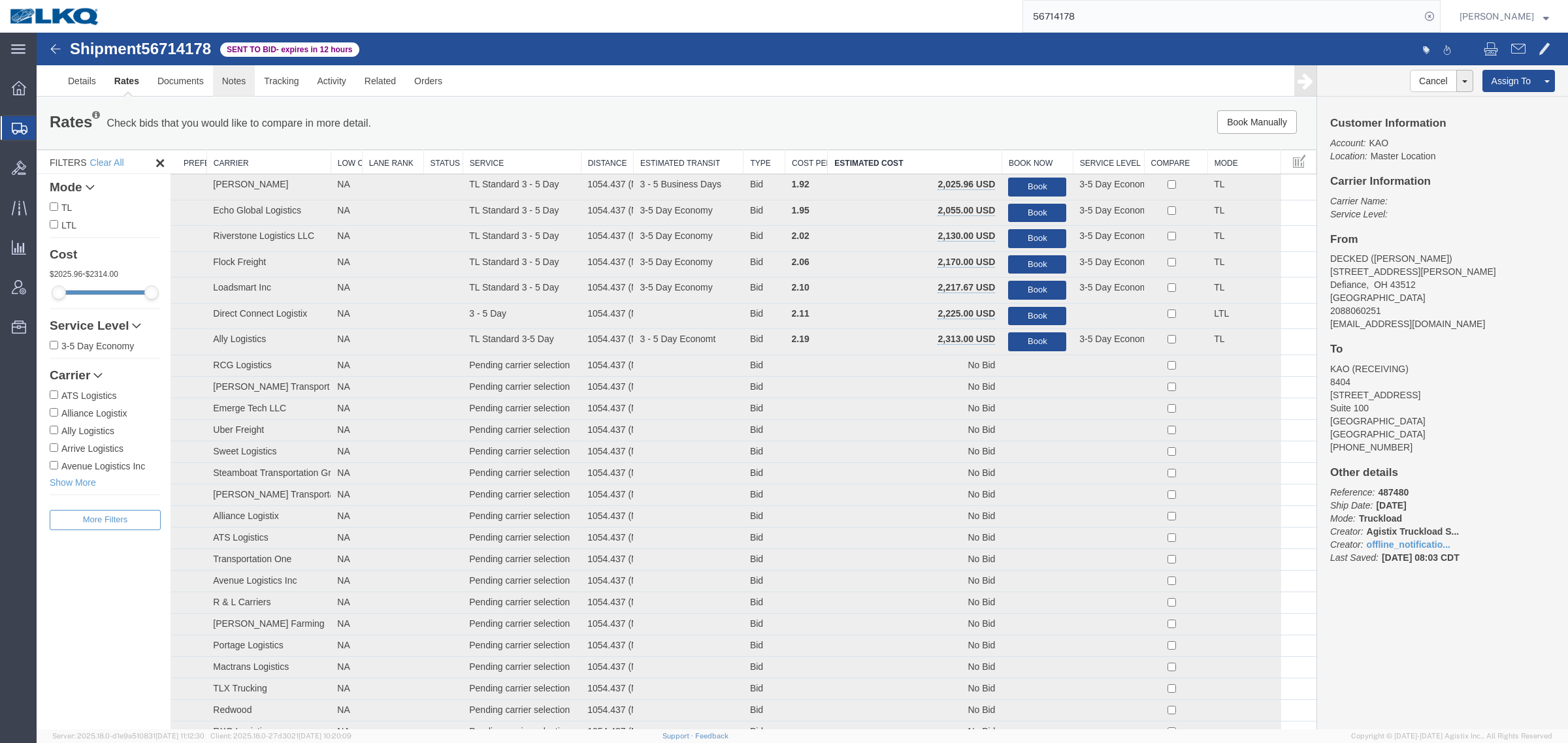
click at [235, 81] on link "Notes" at bounding box center [234, 81] width 42 height 32
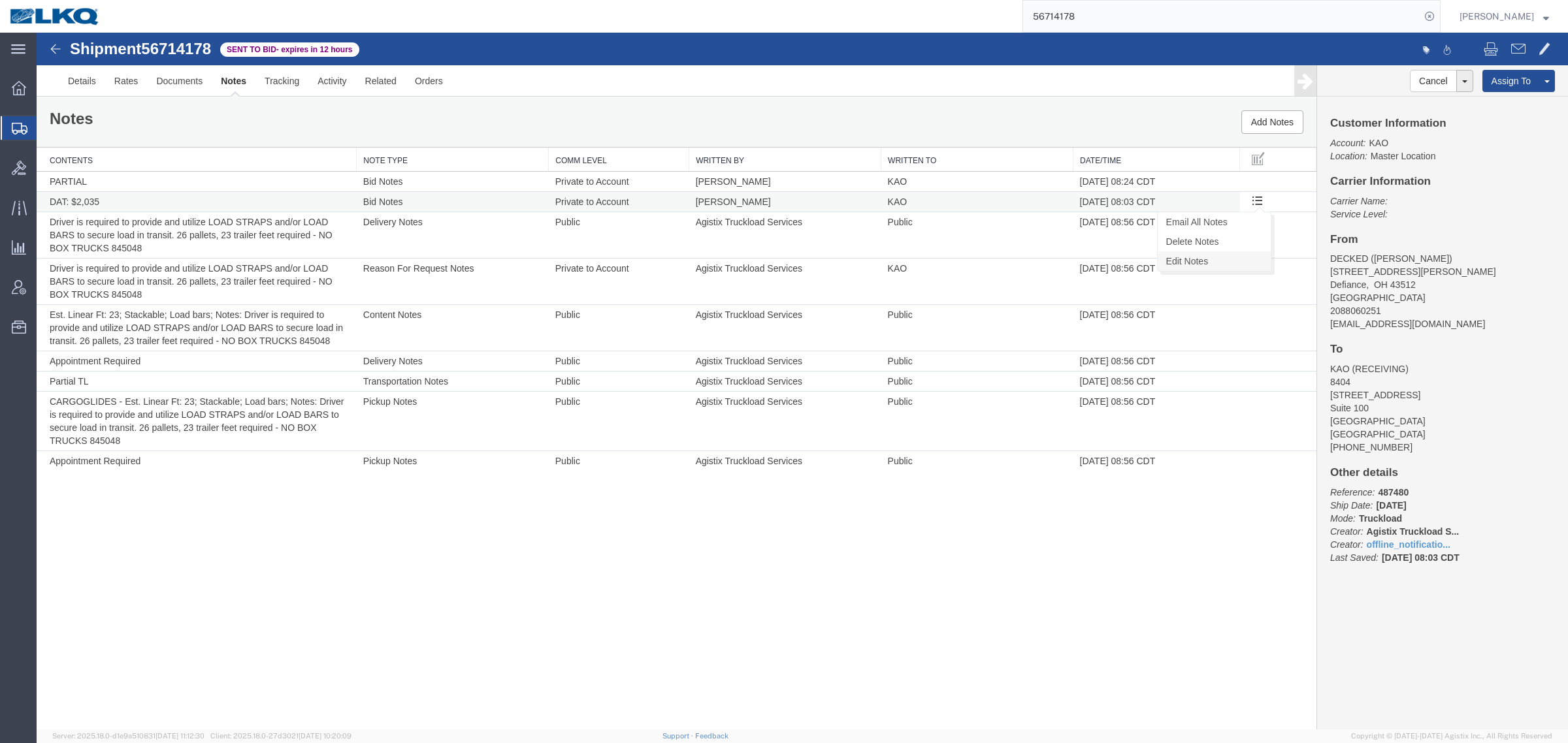
click at [1215, 264] on link "Edit Notes" at bounding box center [1214, 261] width 113 height 19
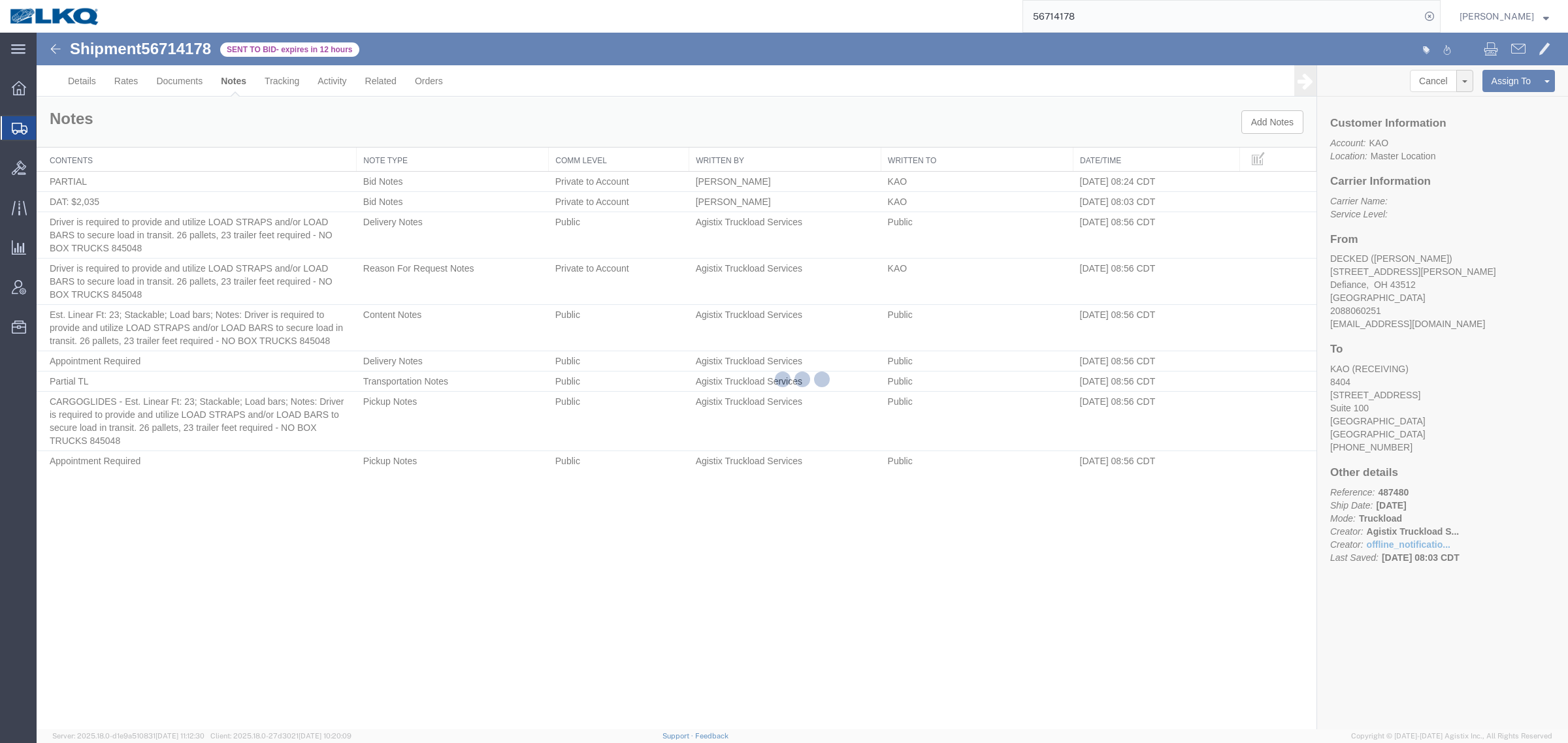
select select "BID_NOTES"
select select "PRIVATE_TO_ACCOUNT"
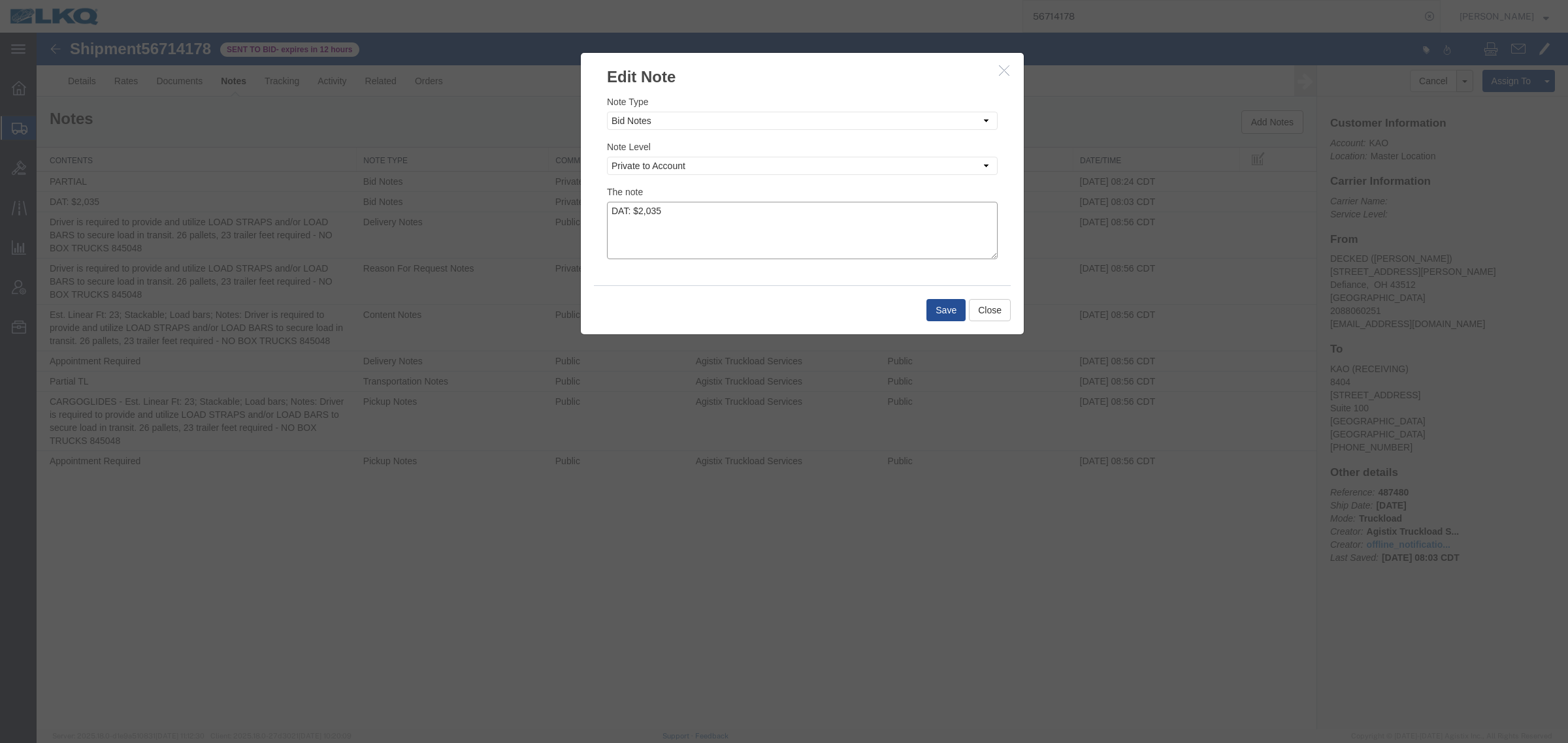
click at [703, 205] on textarea "DAT: $2,035" at bounding box center [802, 230] width 391 height 58
type textarea "DAT: $2,035, Original: $2065"
click at [934, 302] on button "Save" at bounding box center [946, 310] width 39 height 22
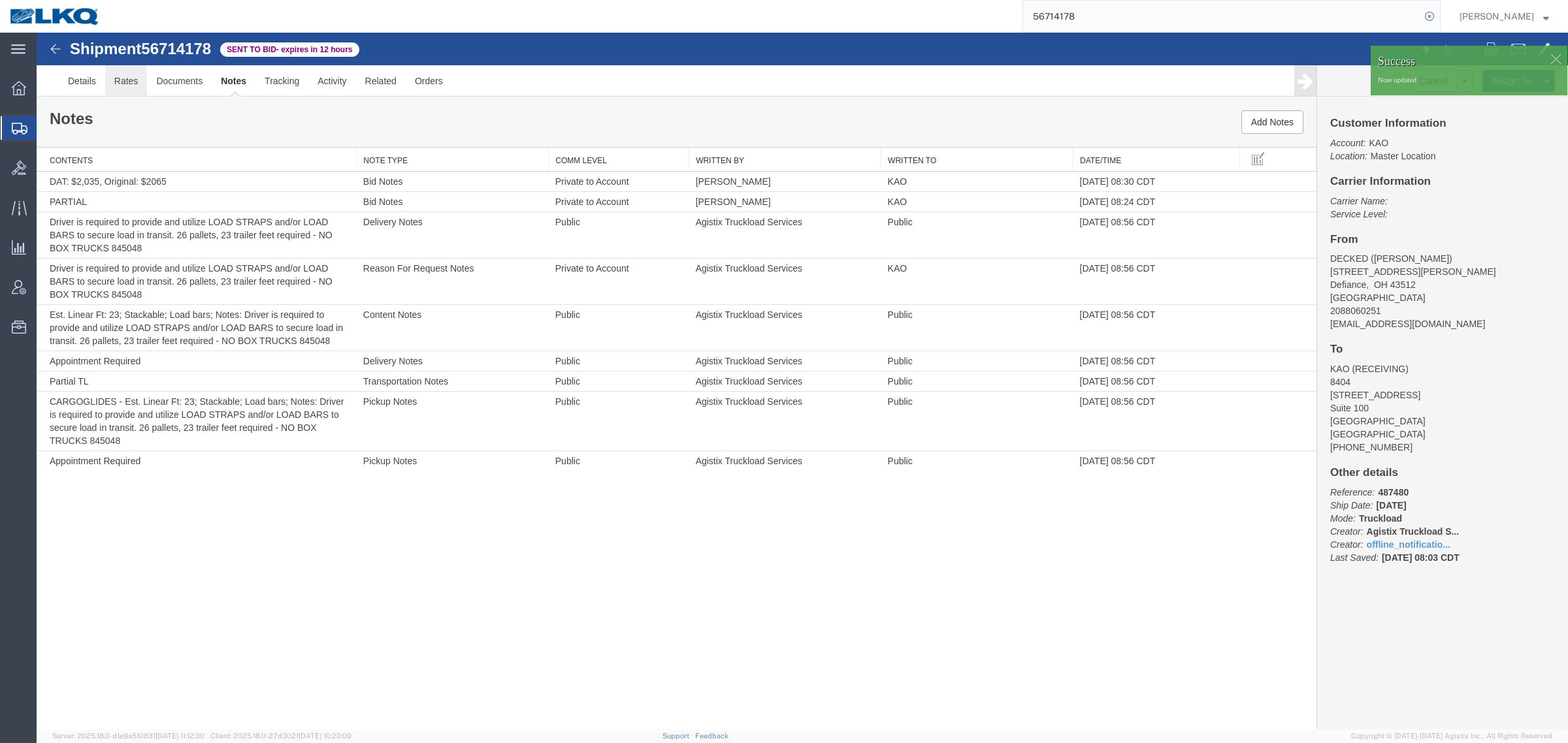
drag, startPoint x: 159, startPoint y: 117, endPoint x: 123, endPoint y: 84, distance: 48.8
click at [123, 84] on link "Rates" at bounding box center [127, 81] width 42 height 32
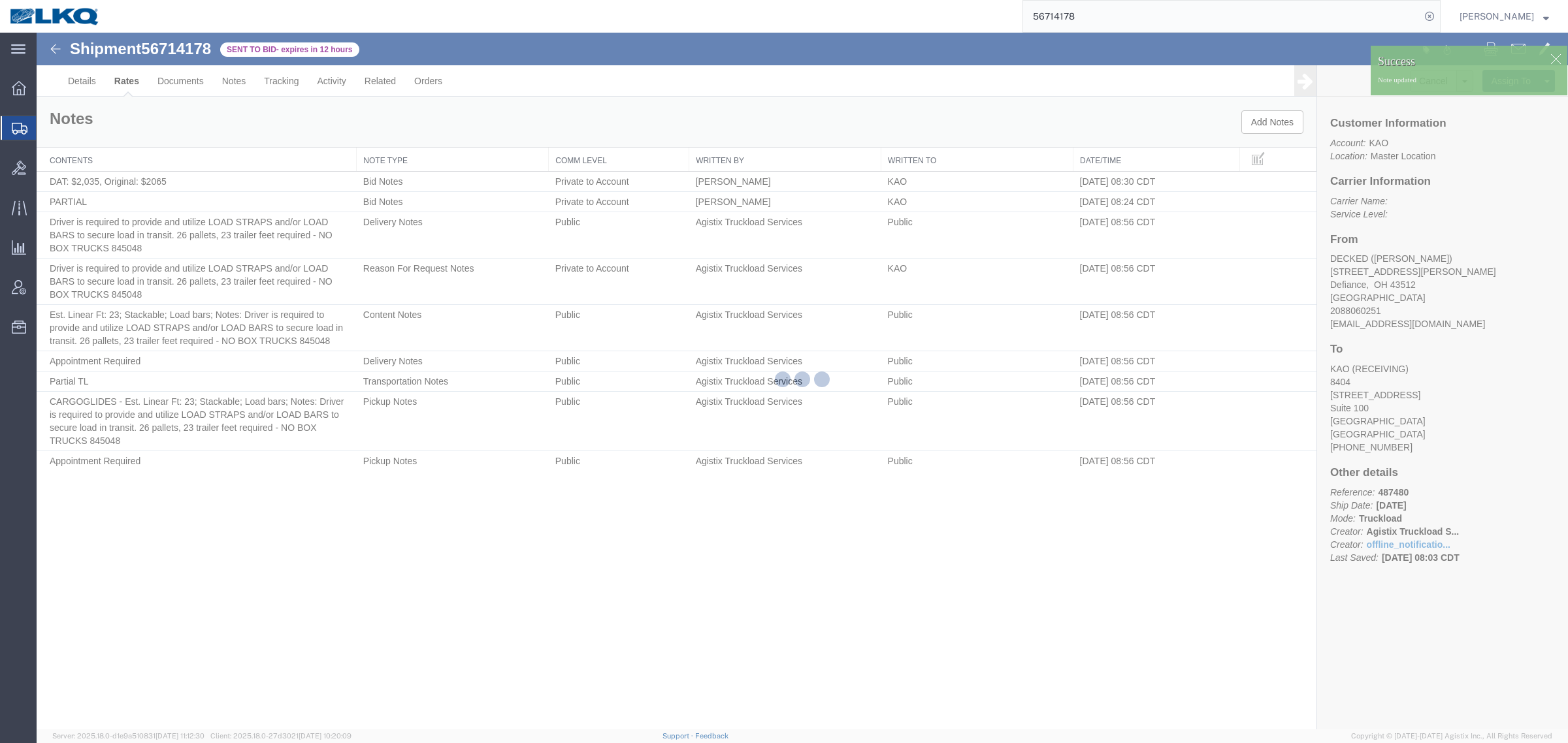
click at [123, 84] on div at bounding box center [802, 381] width 1531 height 697
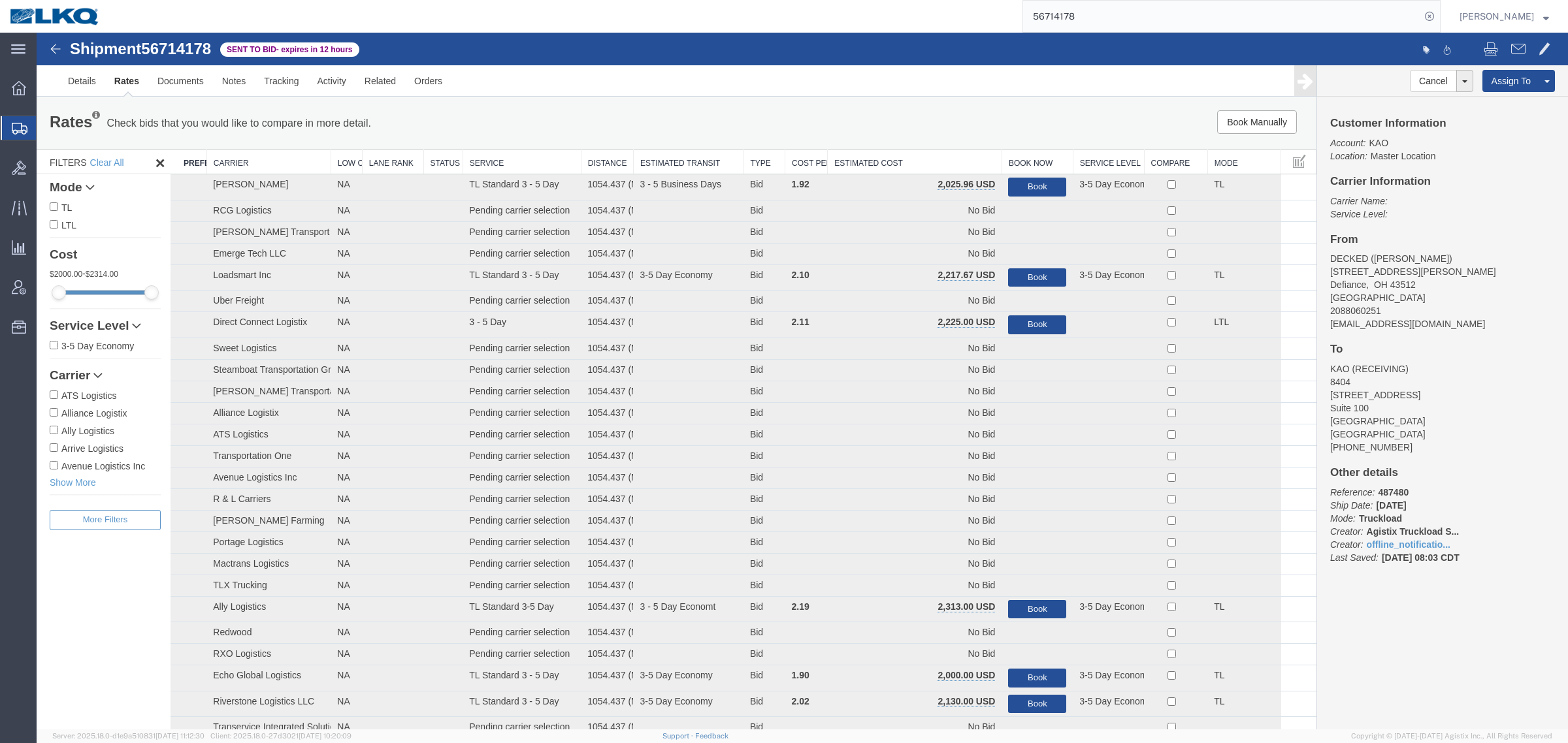
click at [915, 161] on th "Estimated Cost" at bounding box center [915, 161] width 175 height 24
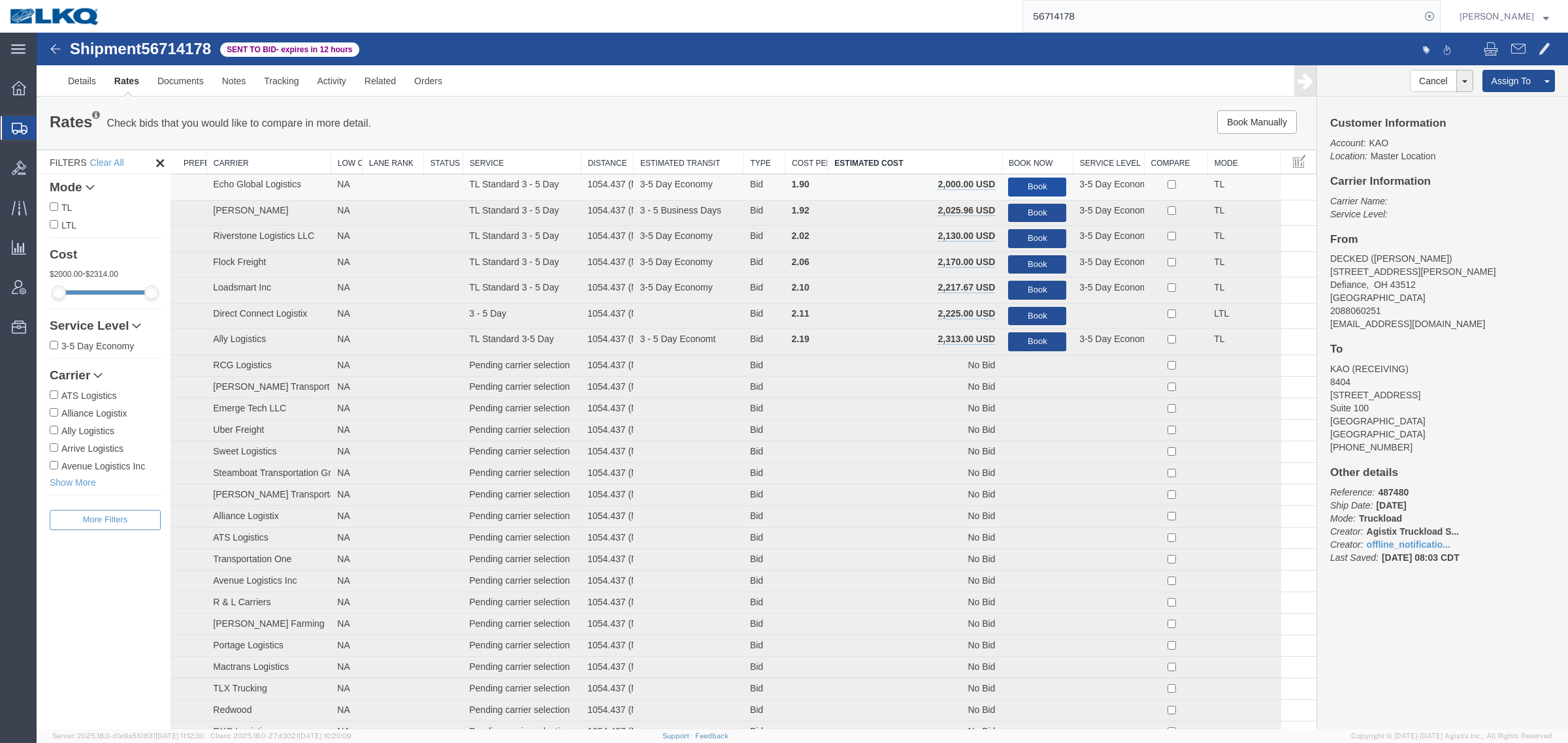
click at [1032, 181] on button "Book" at bounding box center [1037, 187] width 59 height 19
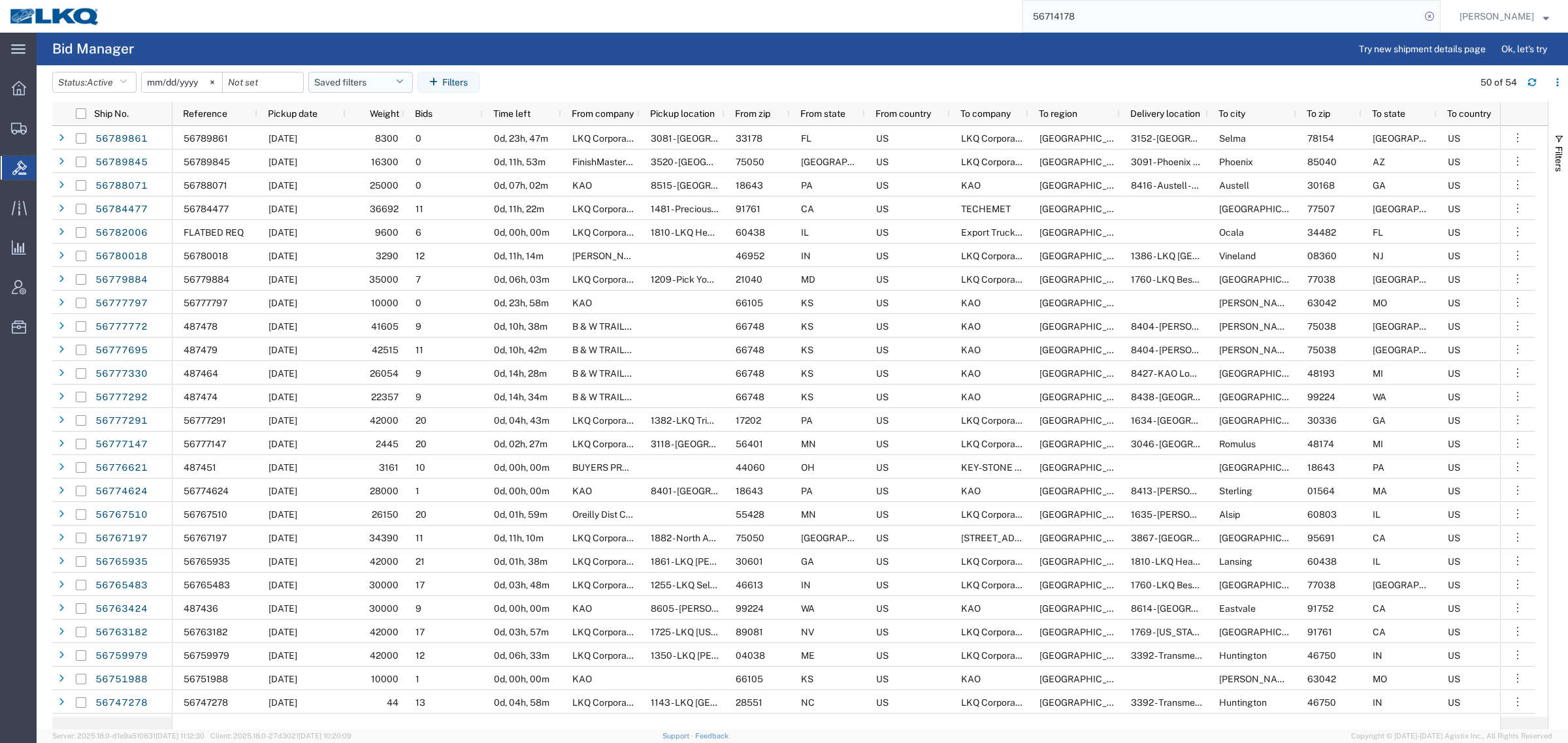
click at [337, 74] on button "Saved filters" at bounding box center [360, 83] width 105 height 21
click at [360, 135] on span "Bid Board" at bounding box center [396, 139] width 171 height 24
type input "2024-12-01"
type input "2025-12-31"
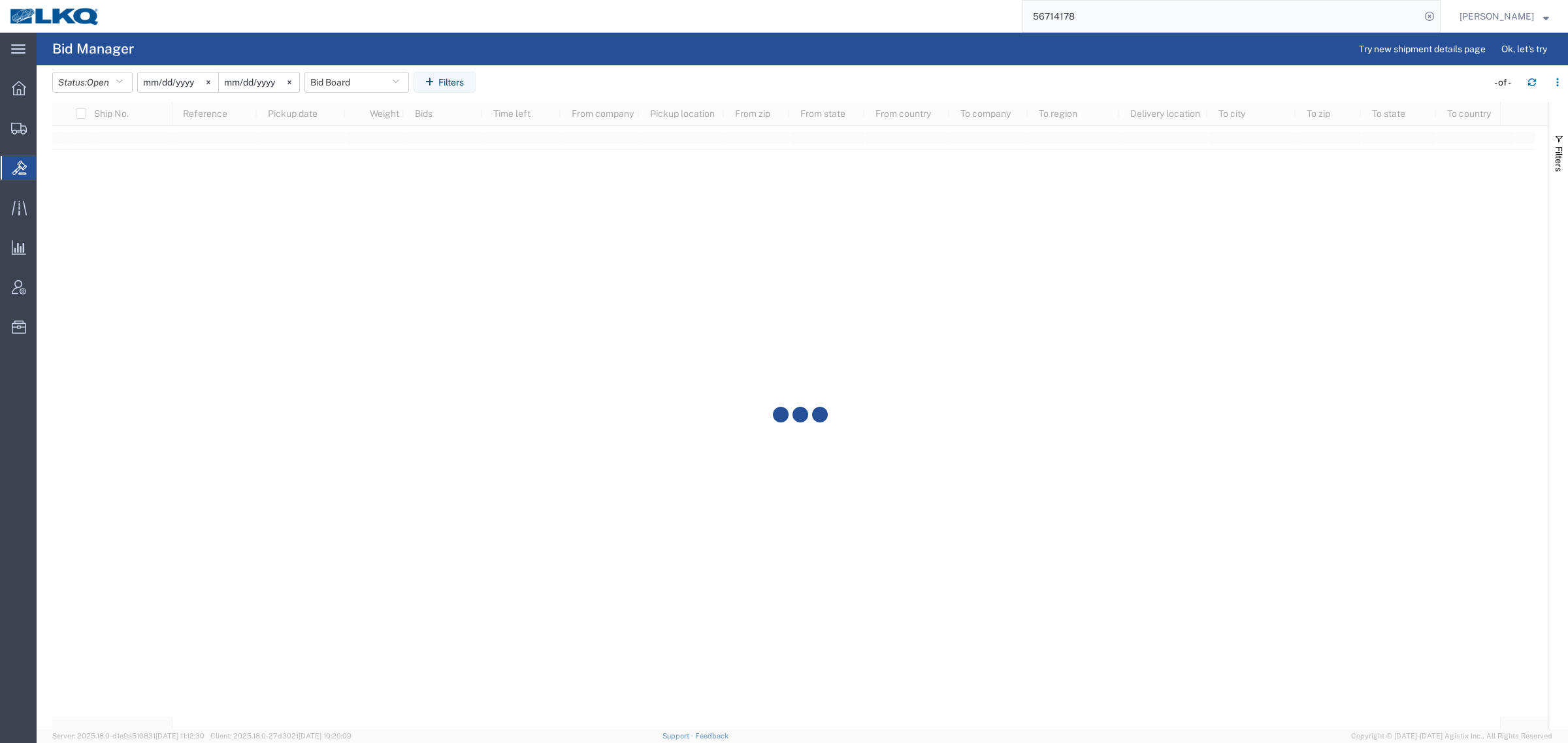
click at [579, 54] on agx-page-header "Bid Manager Try new shipment details page Ok, let's try" at bounding box center [802, 49] width 1531 height 33
click at [285, 17] on div "56714178" at bounding box center [775, 16] width 1331 height 33
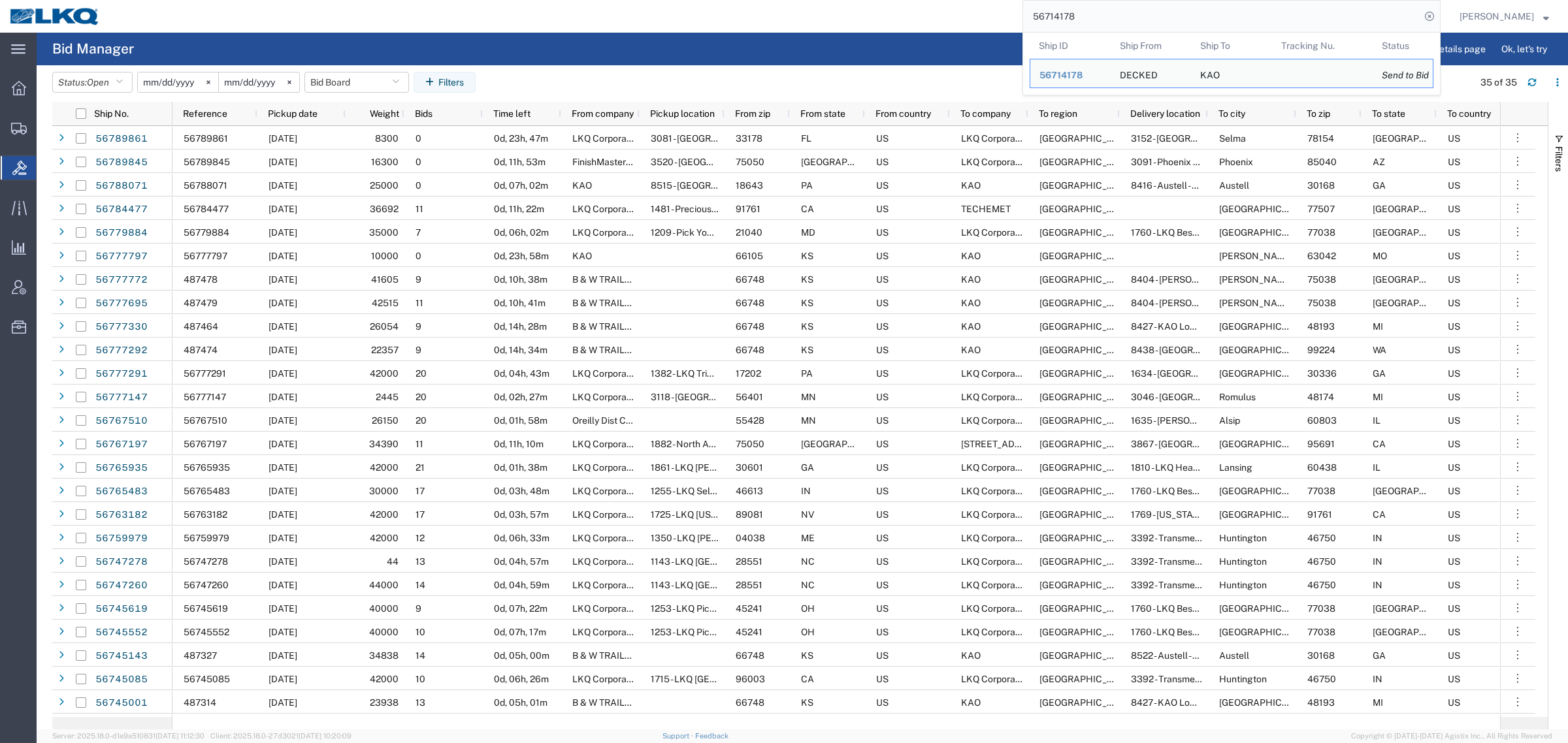
paste input "691216"
drag, startPoint x: 943, startPoint y: 11, endPoint x: 822, endPoint y: 11, distance: 121.0
click at [823, 11] on div "56691216 Ship ID Ship From Ship To Tracking Nu. Status Ship ID 56714178 Ship Fr…" at bounding box center [775, 16] width 1331 height 33
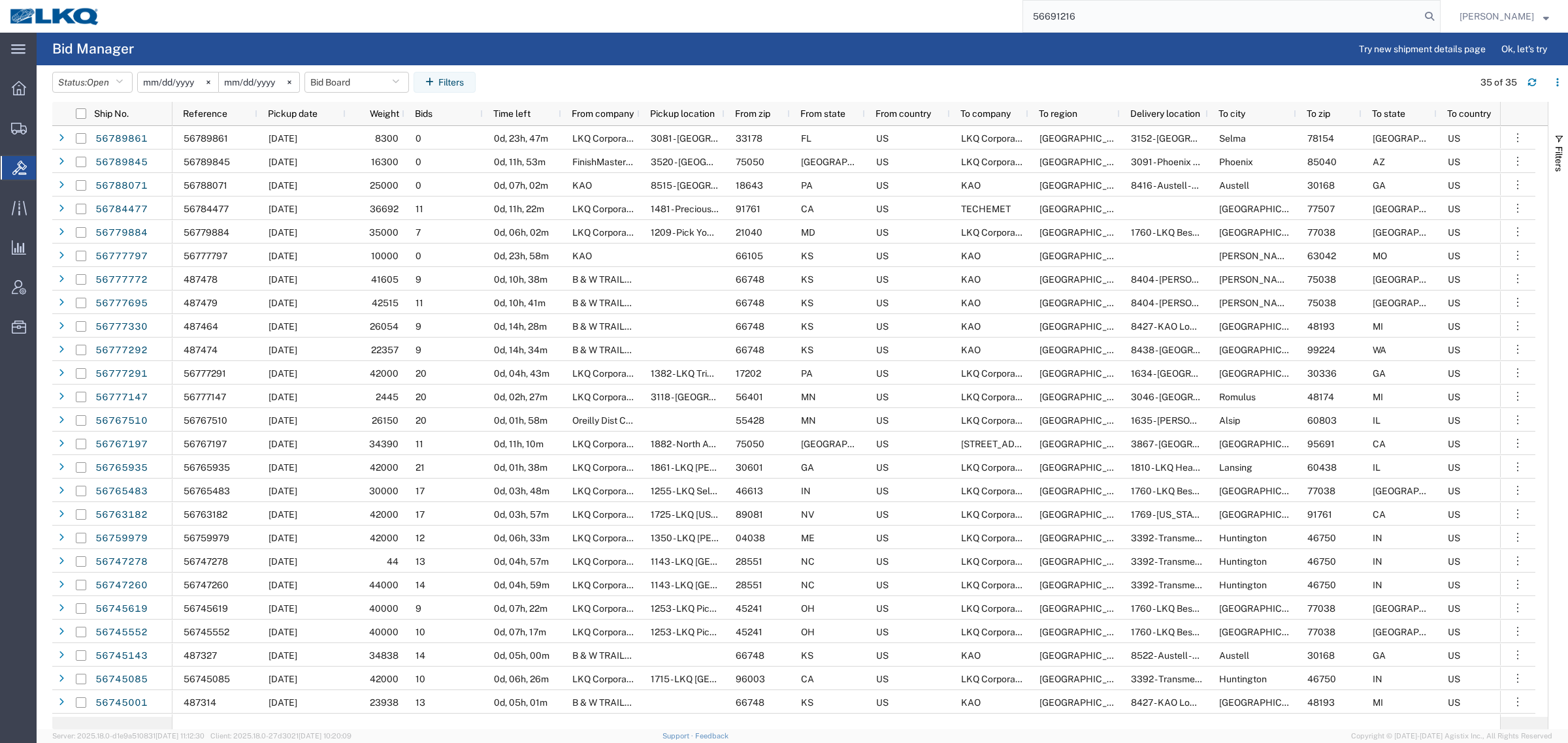
type input "56691216"
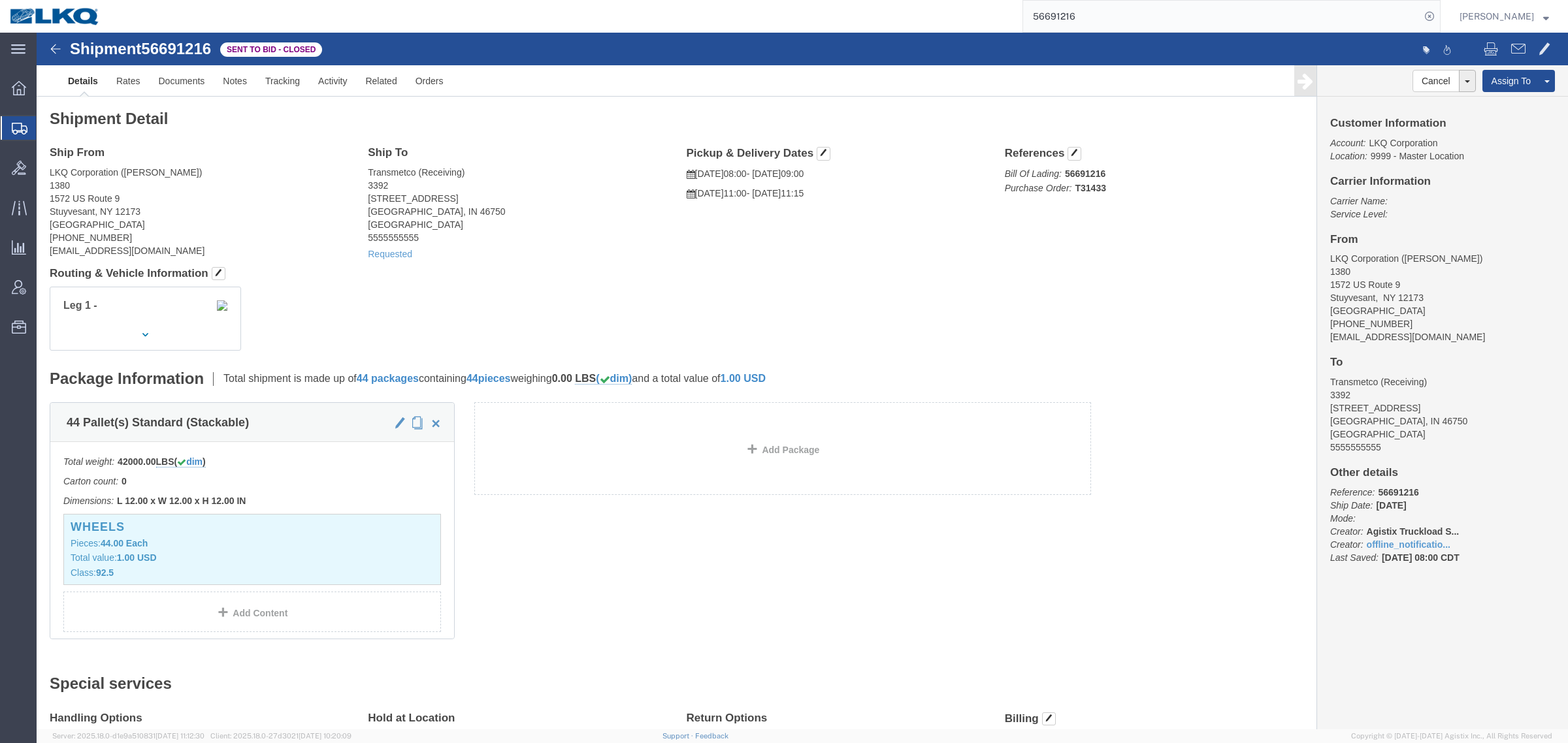
drag, startPoint x: 249, startPoint y: 126, endPoint x: 199, endPoint y: 113, distance: 51.7
click h4 "Ship From"
click link "Rates"
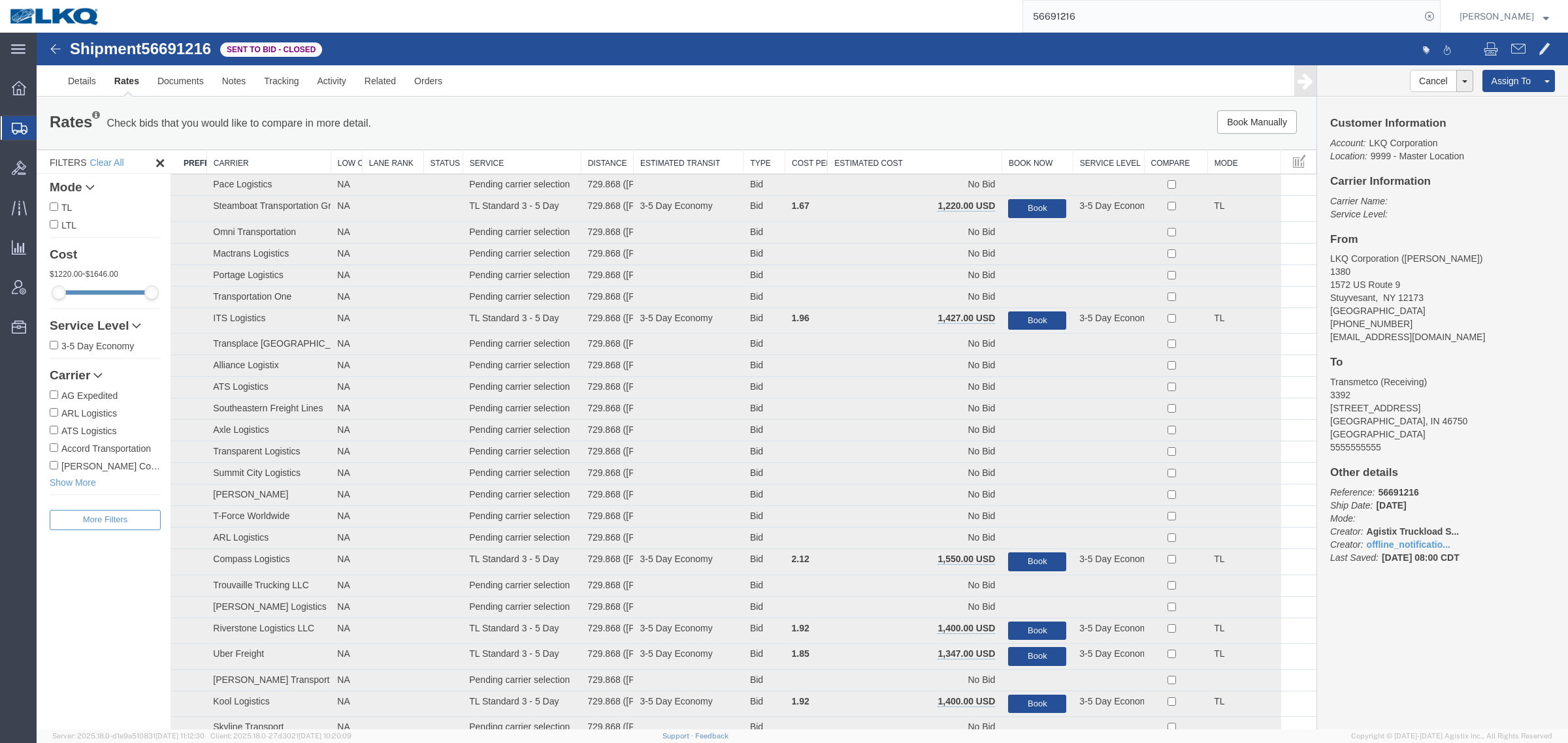
click at [921, 157] on th "Estimated Cost" at bounding box center [915, 161] width 175 height 24
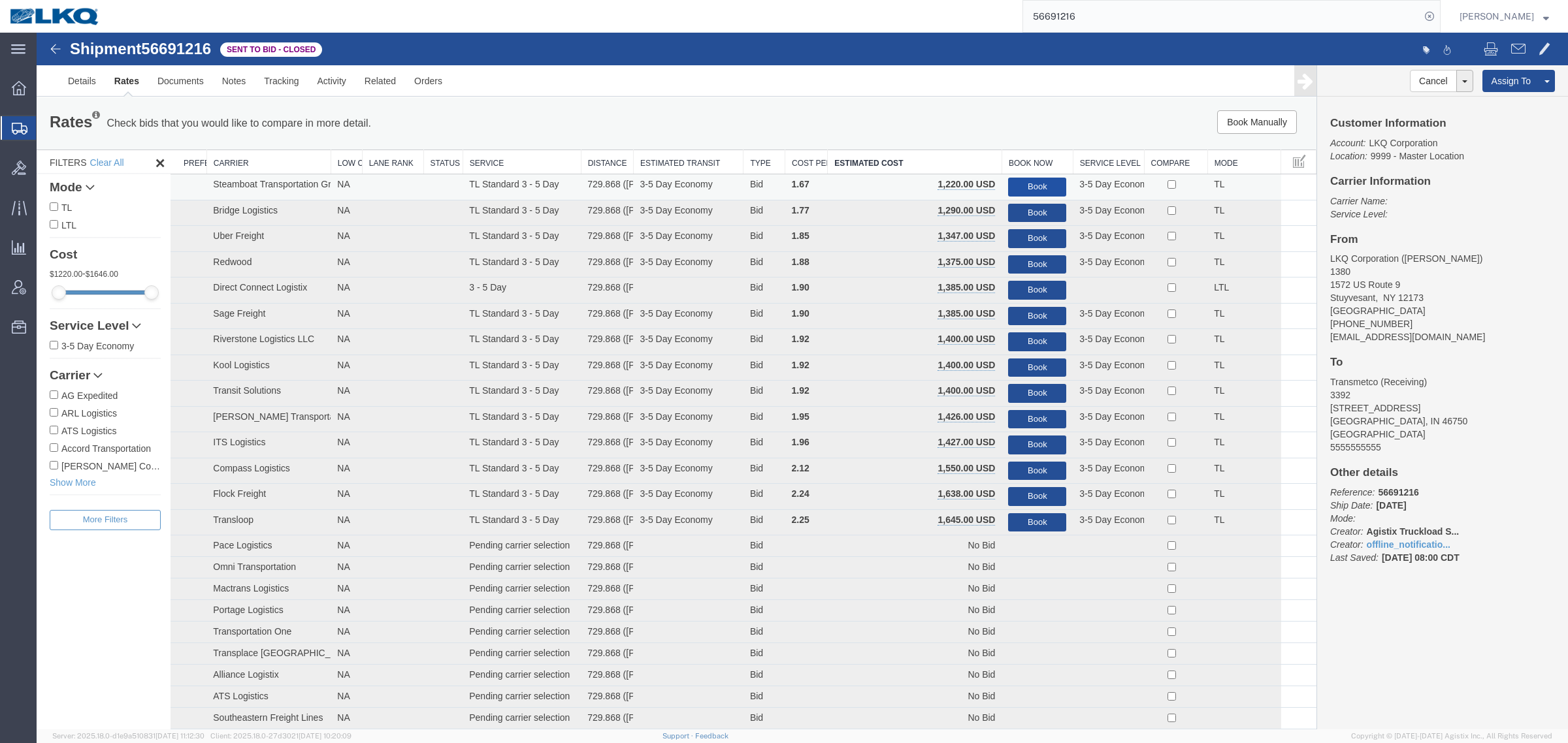
click at [1014, 180] on button "Book" at bounding box center [1037, 187] width 59 height 19
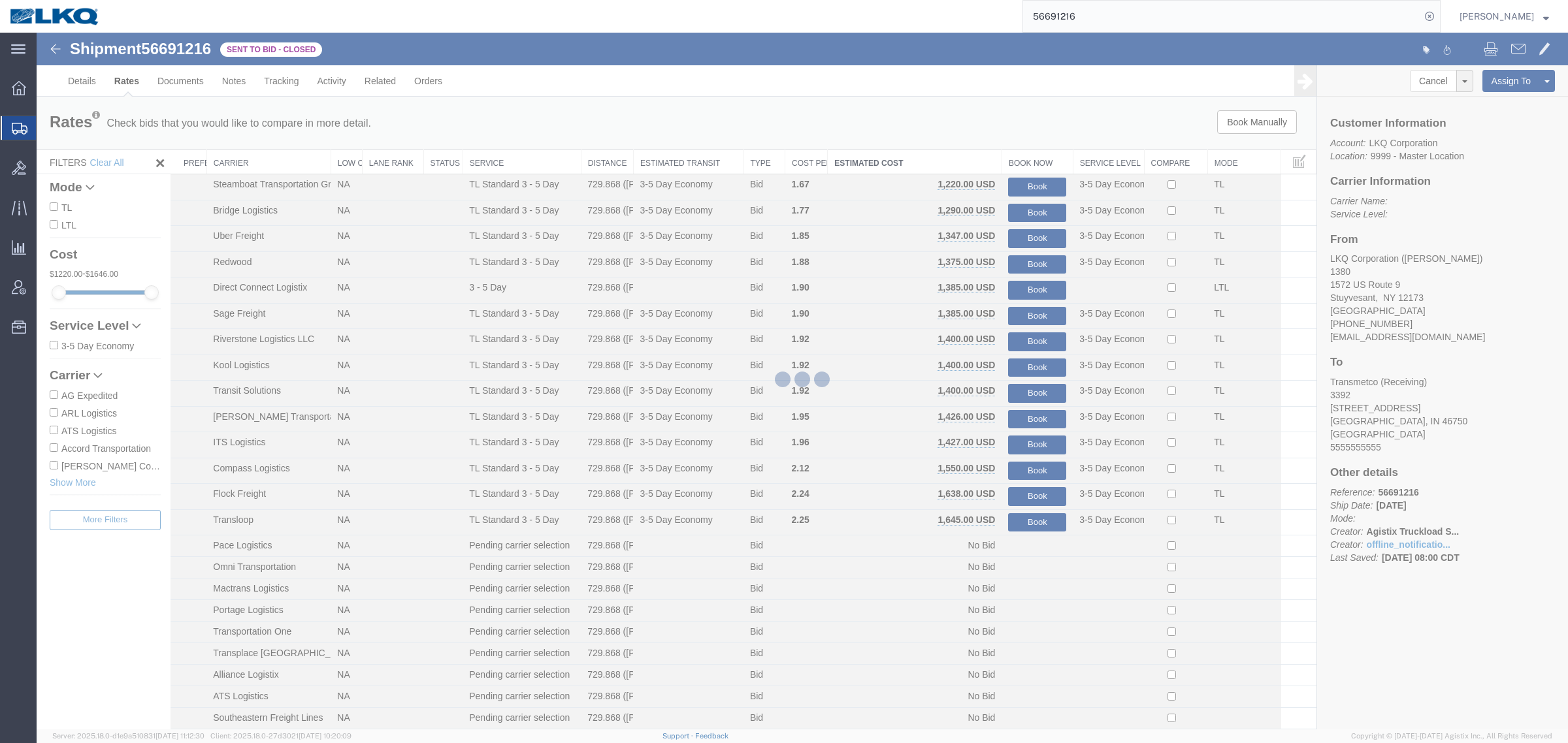
click at [971, 144] on div at bounding box center [802, 381] width 1531 height 697
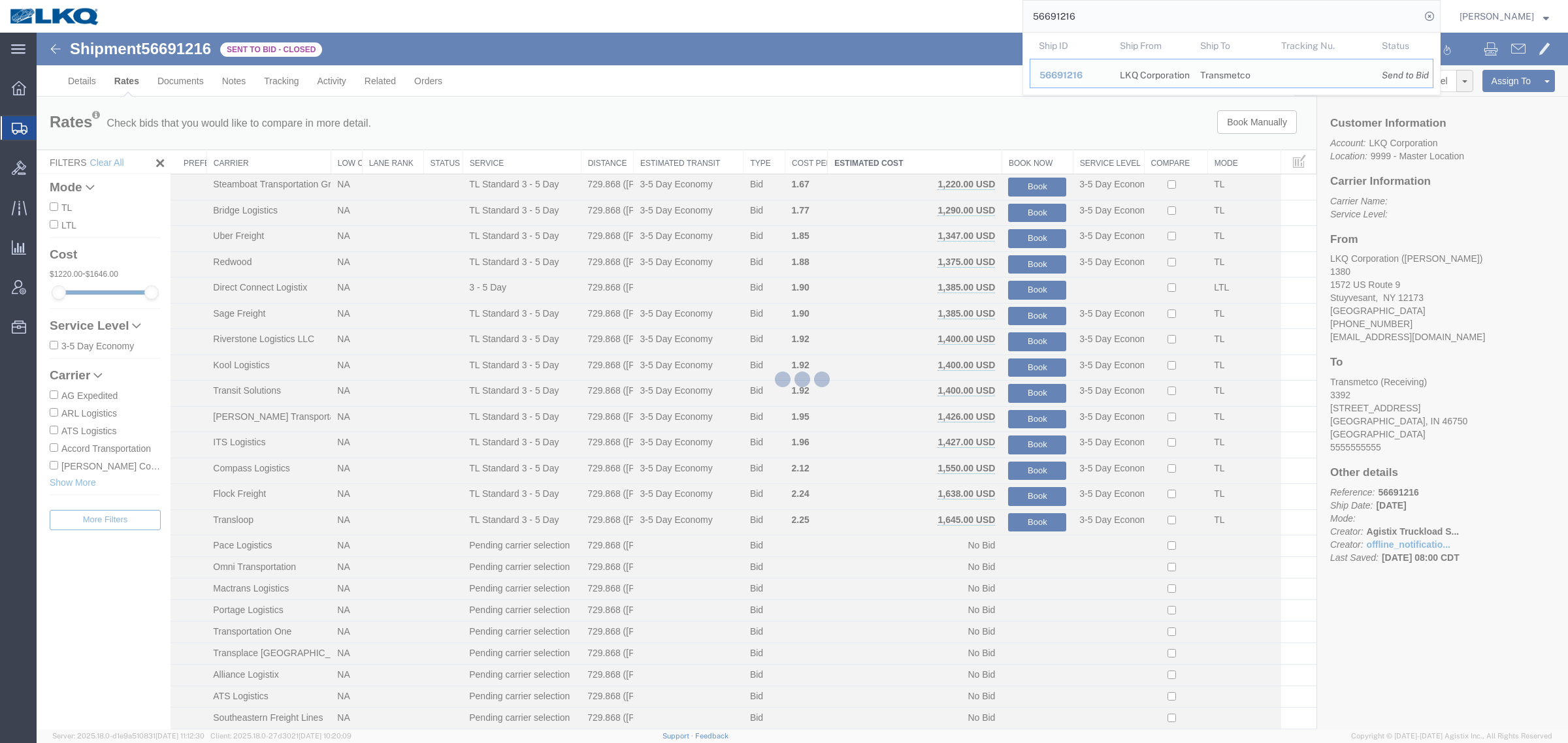
click at [1130, 11] on input "56691216" at bounding box center [1221, 16] width 398 height 32
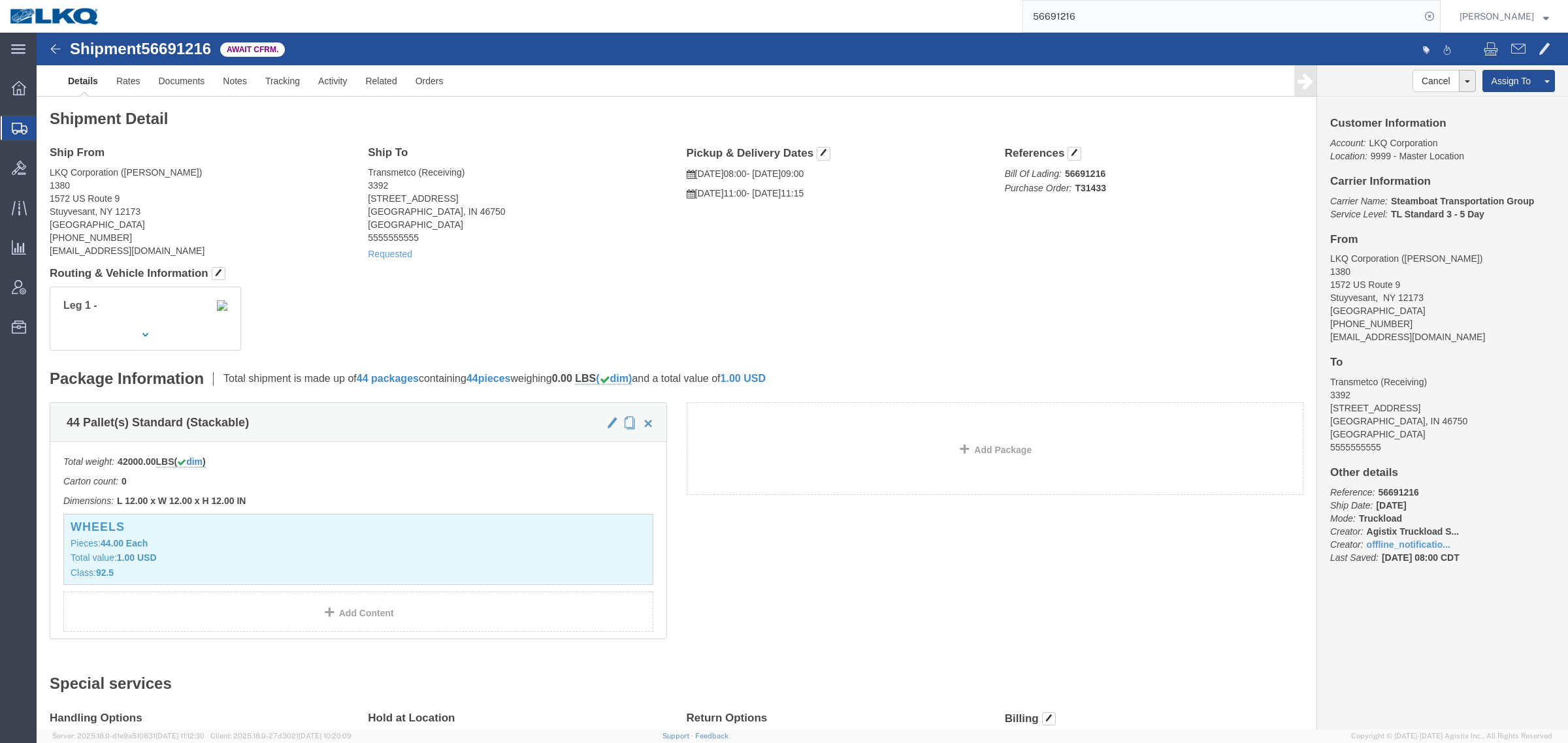
click div "Shipment Detail Ship From LKQ Corporation (DEBBIE WIED) 1380 1572 US Route 9 St…"
click div "Requested"
click link "Notes"
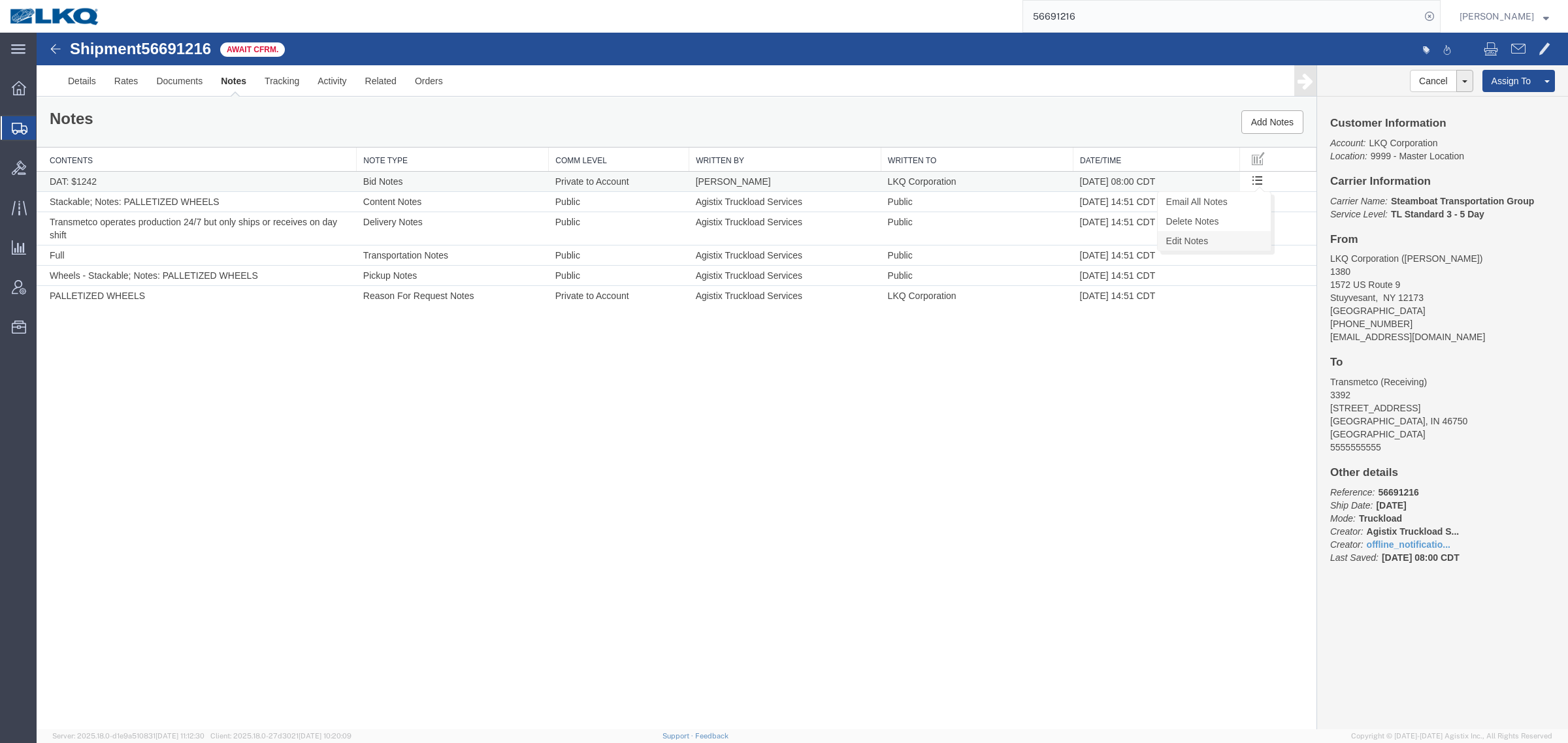
click at [1230, 236] on link "Edit Notes" at bounding box center [1214, 241] width 113 height 19
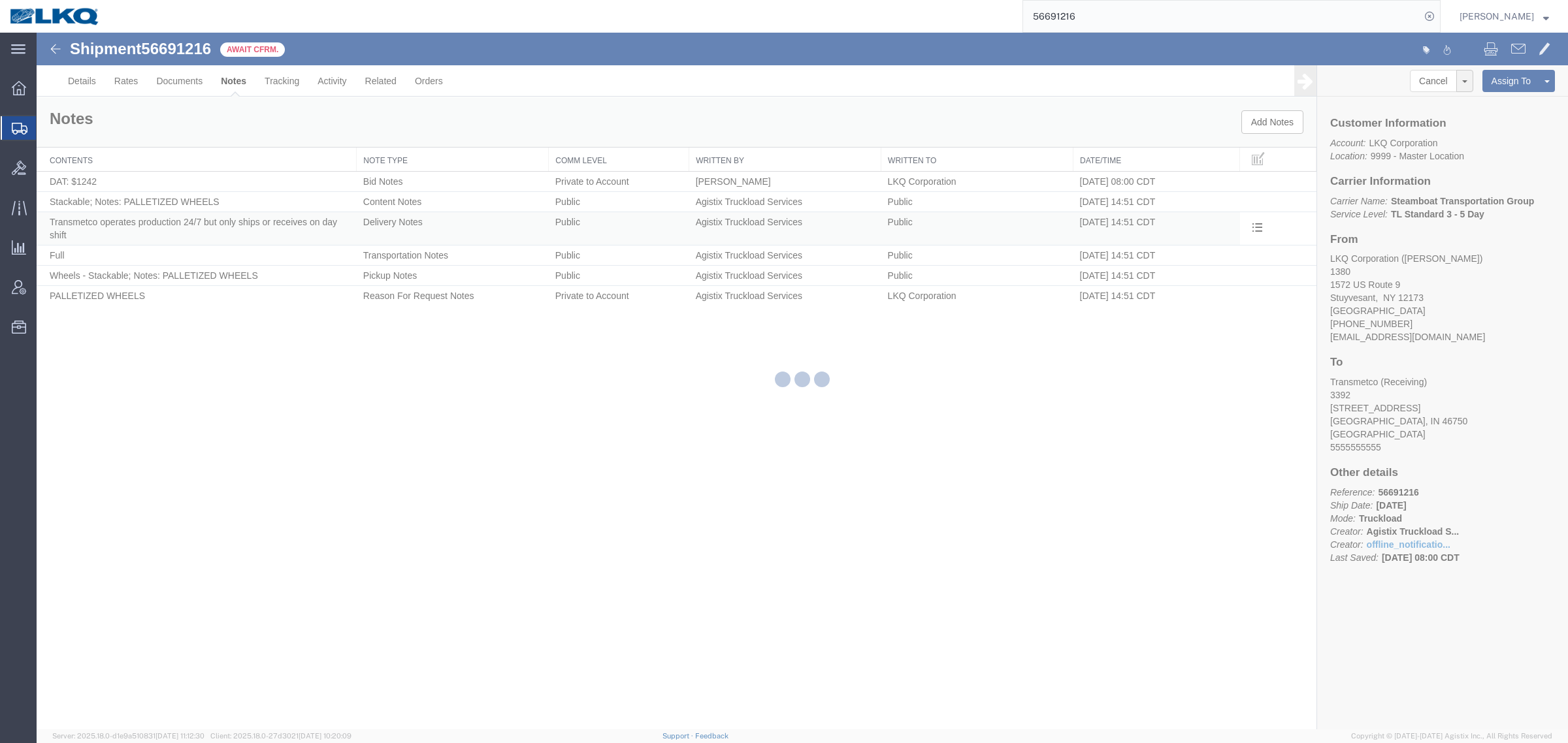
select select "BID_NOTES"
select select "PRIVATE_TO_ACCOUNT"
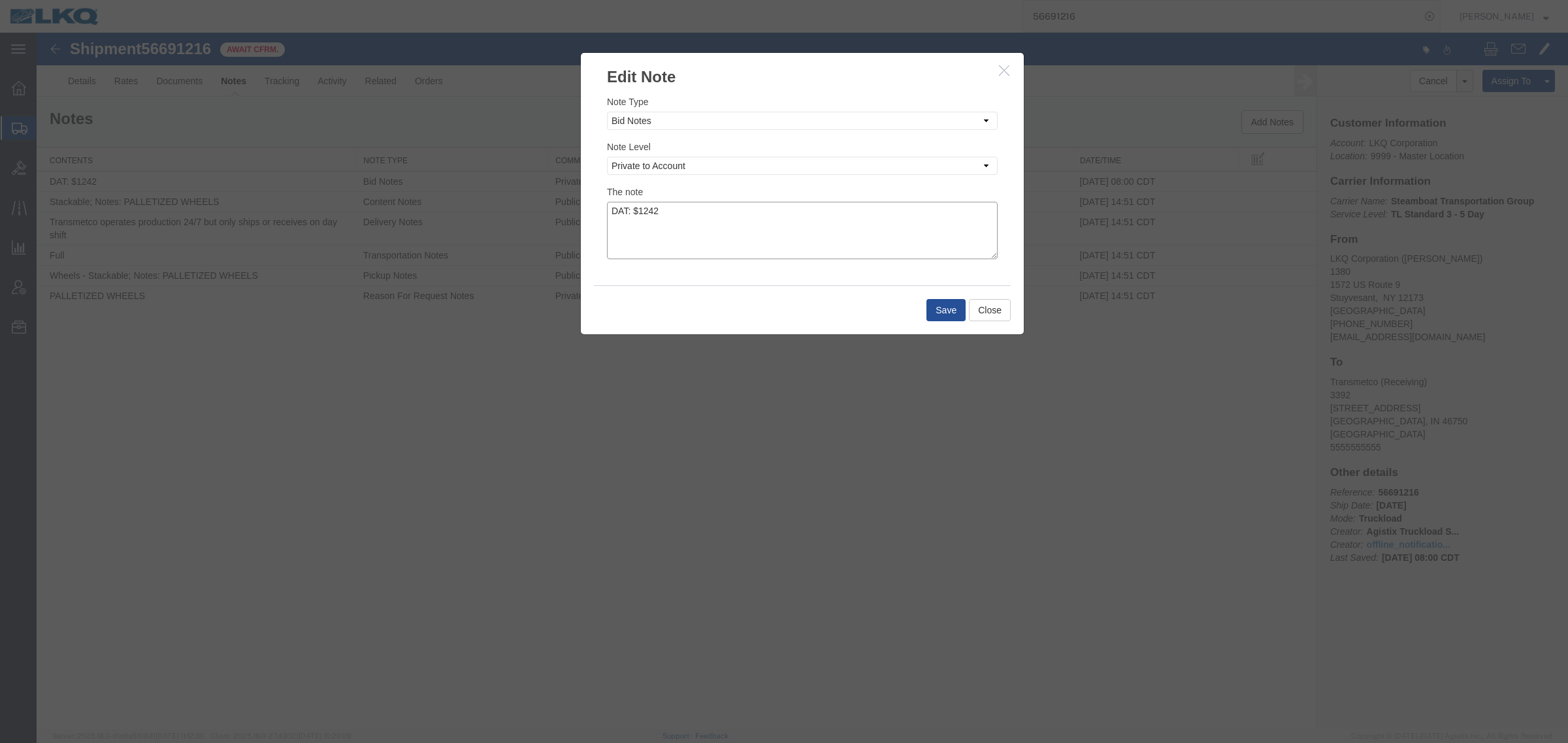
click at [712, 214] on textarea "DAT: $1242" at bounding box center [802, 230] width 391 height 58
type textarea "DAT: $1242, Original: $1220"
click at [952, 316] on button "Save" at bounding box center [946, 310] width 39 height 22
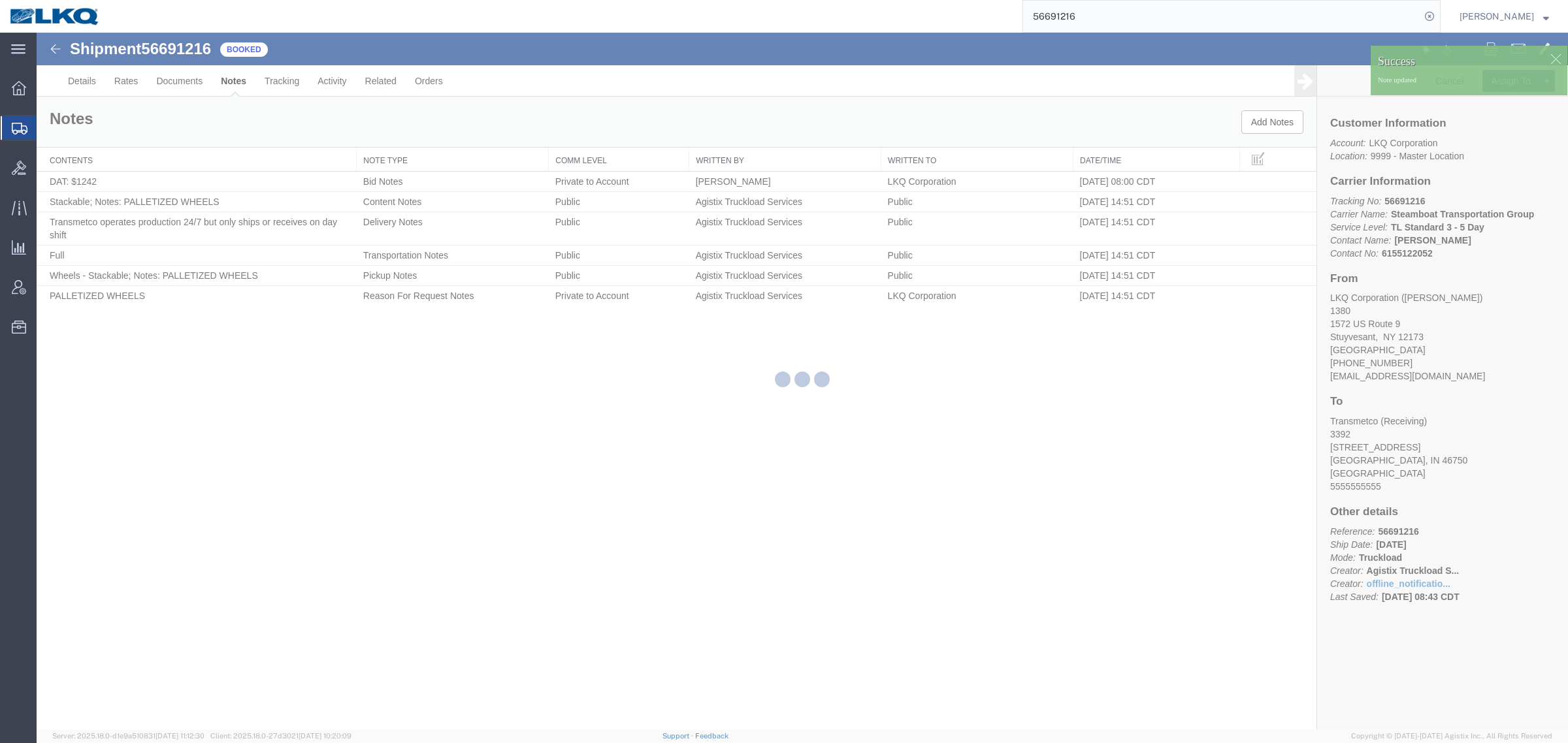
click at [135, 89] on div at bounding box center [802, 381] width 1531 height 697
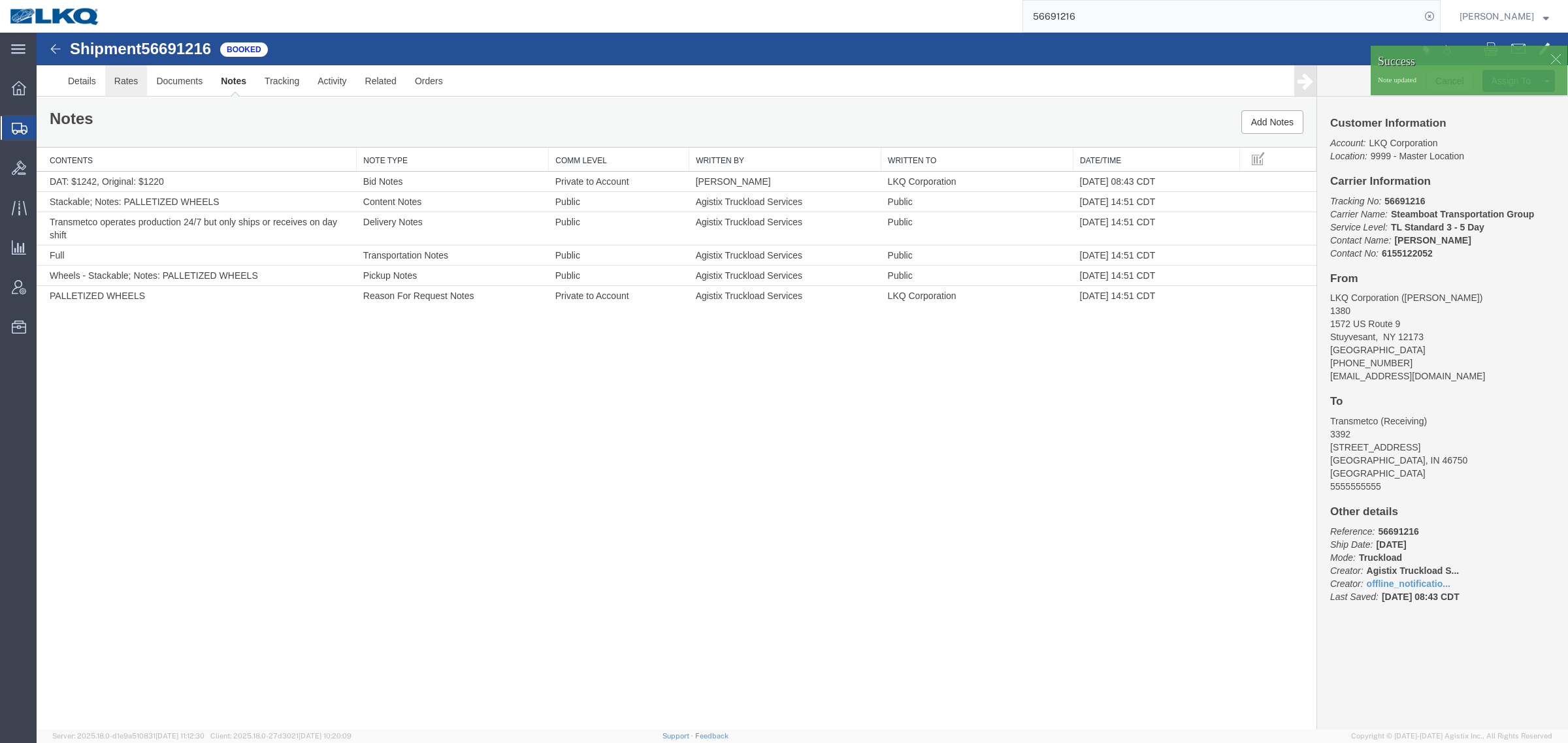
click at [132, 85] on link "Rates" at bounding box center [127, 81] width 42 height 32
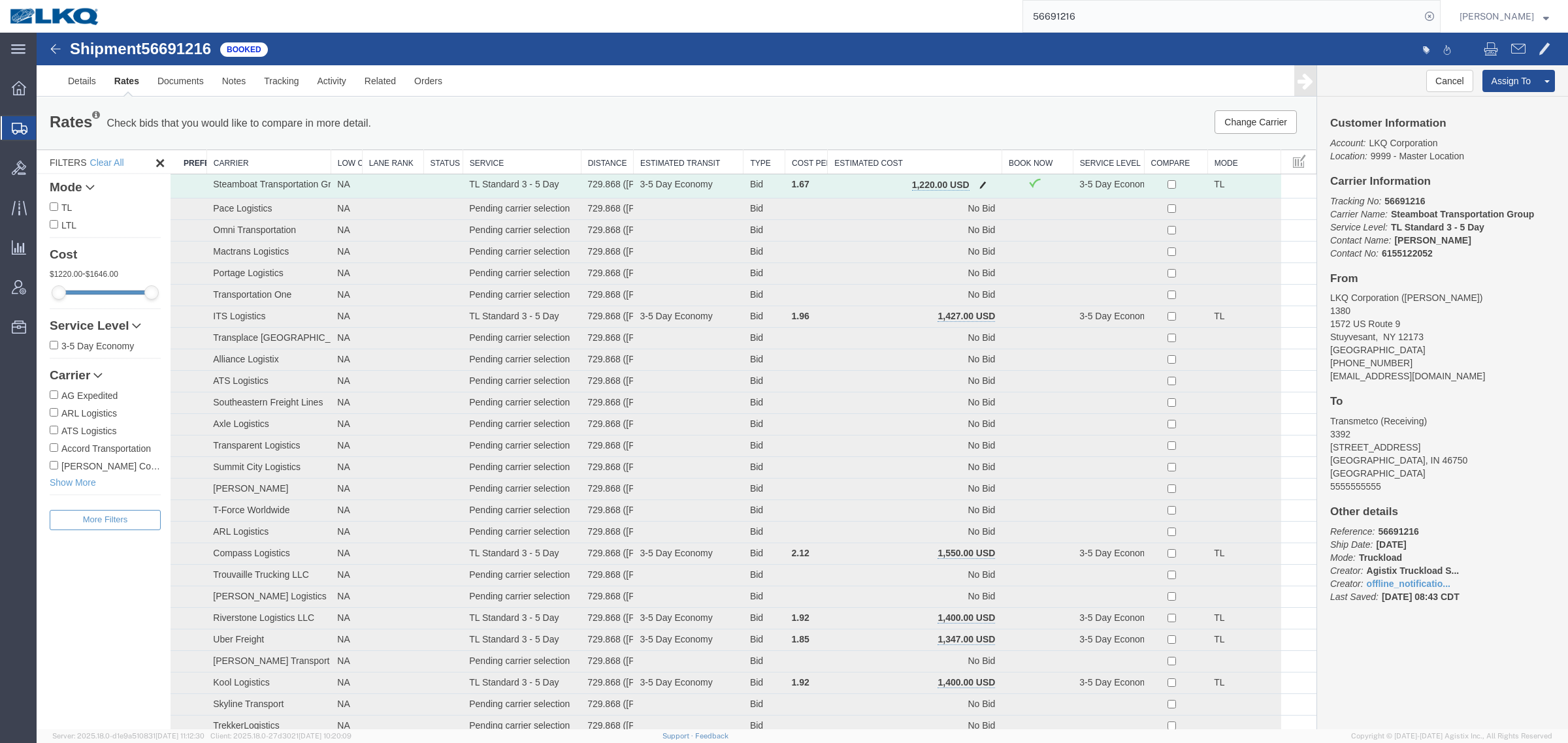
click at [981, 184] on button "button" at bounding box center [982, 186] width 17 height 17
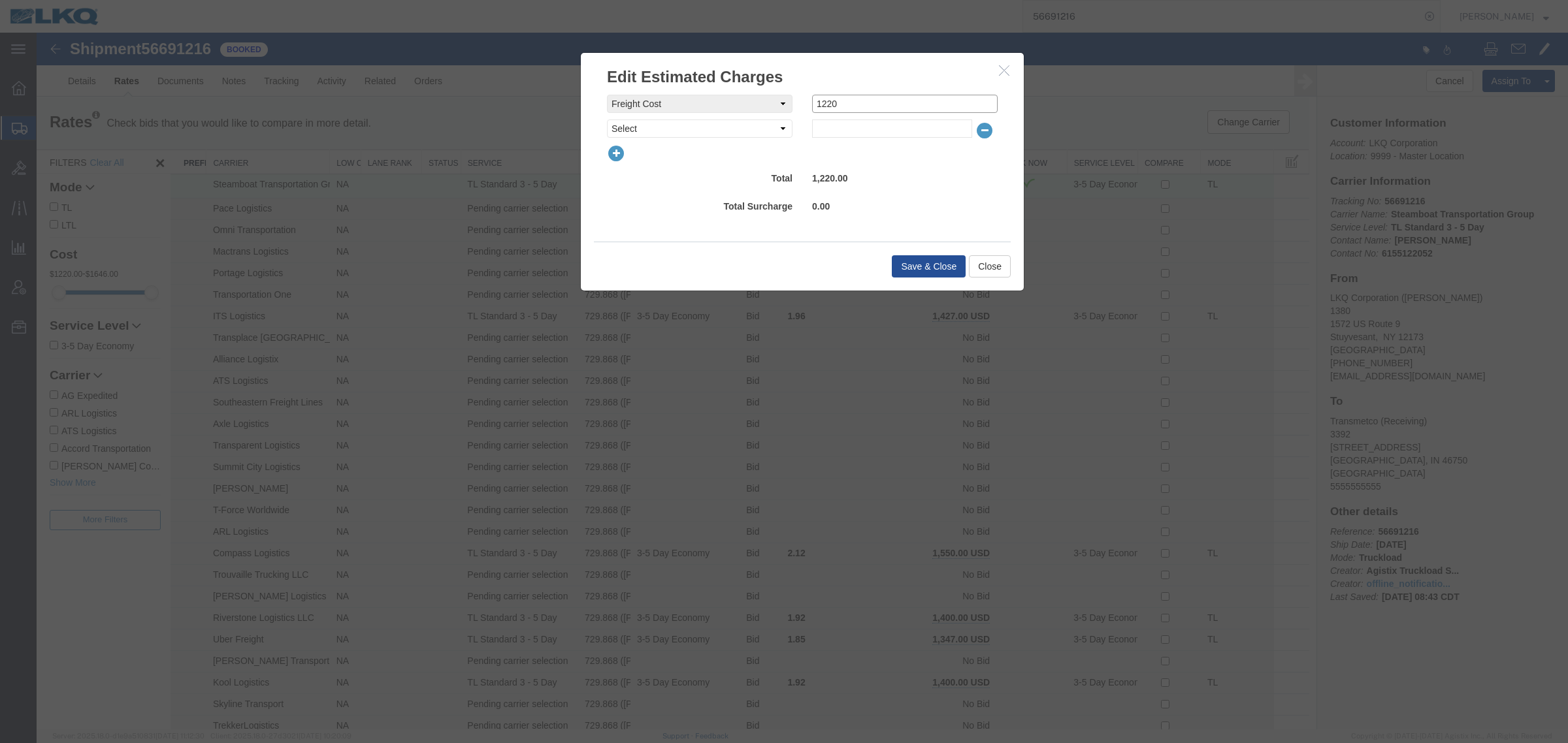
click at [927, 100] on input "1220" at bounding box center [905, 104] width 185 height 18
type input "1210"
click at [909, 269] on button "Save & Close" at bounding box center [928, 266] width 74 height 22
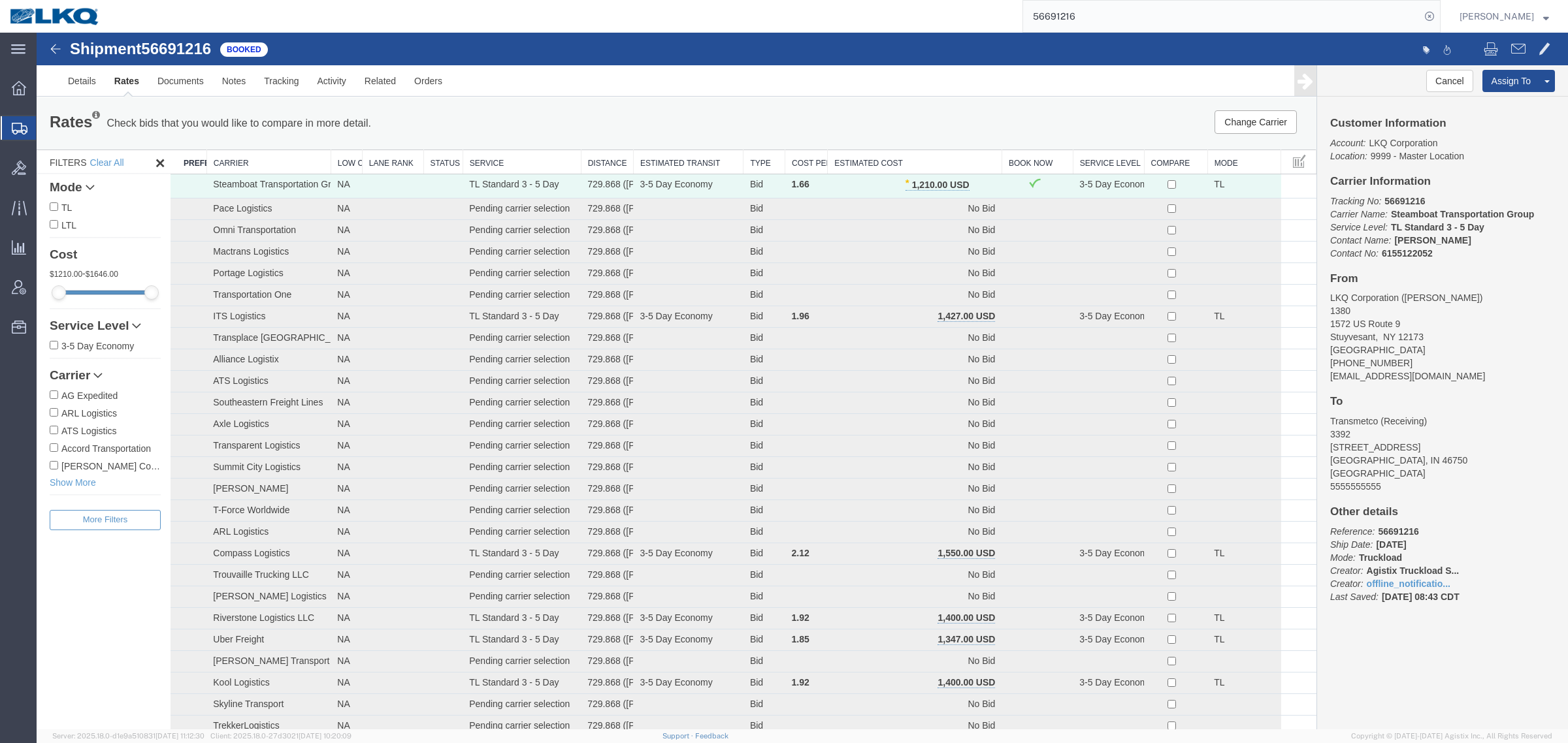
click at [753, 133] on div "Rates Check bids that you would like to compare in more detail. Compare Filter" at bounding box center [410, 123] width 742 height 26
click at [746, 132] on div "Rates Check bids that you would like to compare in more detail. Compare Filter" at bounding box center [410, 123] width 742 height 26
click at [706, 106] on div "Rates Check bids that you would like to compare in more detail. Compare Filter …" at bounding box center [676, 123] width 1280 height 52
drag, startPoint x: 1115, startPoint y: 12, endPoint x: 783, endPoint y: 1, distance: 332.2
click at [820, 1] on div "56691216" at bounding box center [775, 16] width 1331 height 33
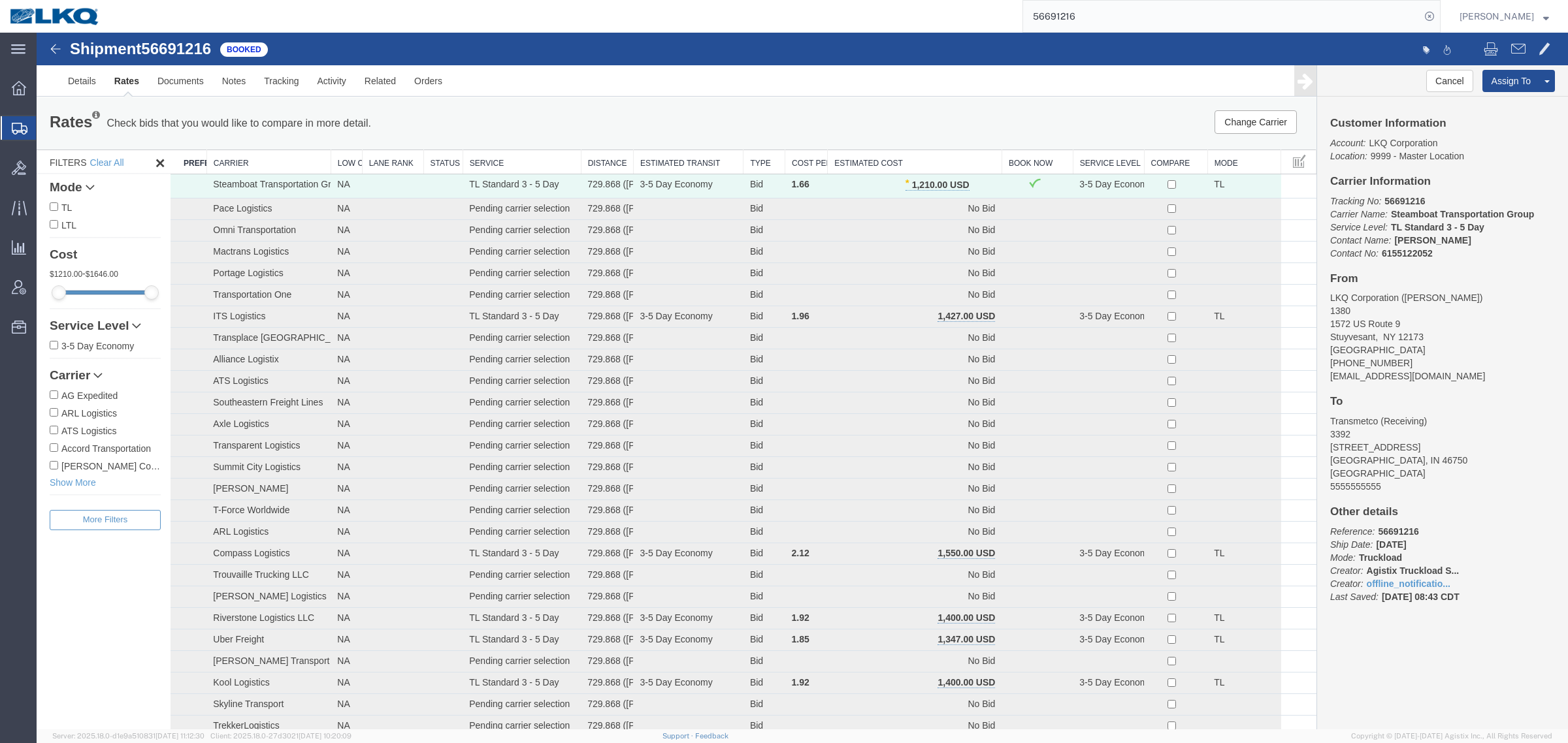
paste input "714123"
type input "56714123"
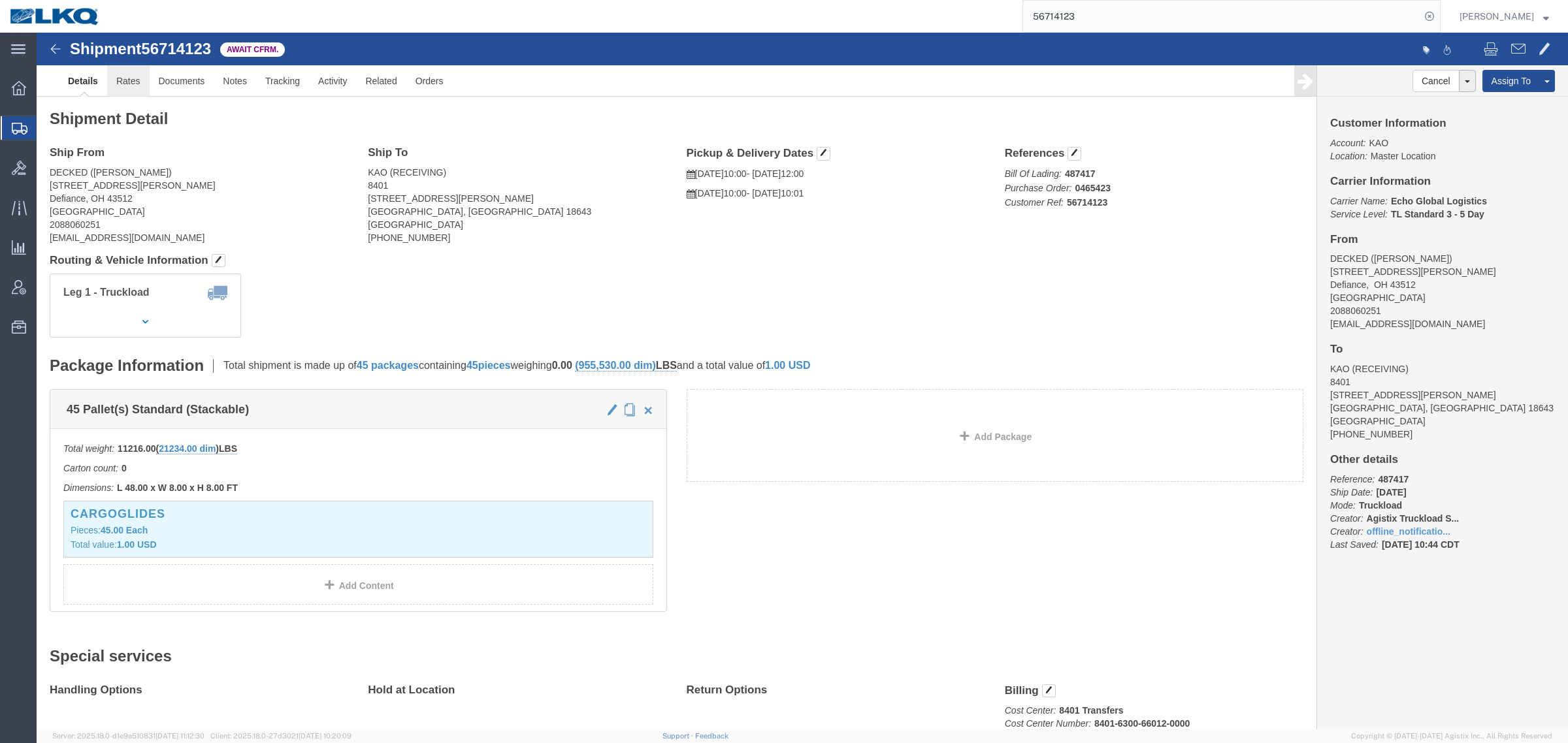
click link "Rates"
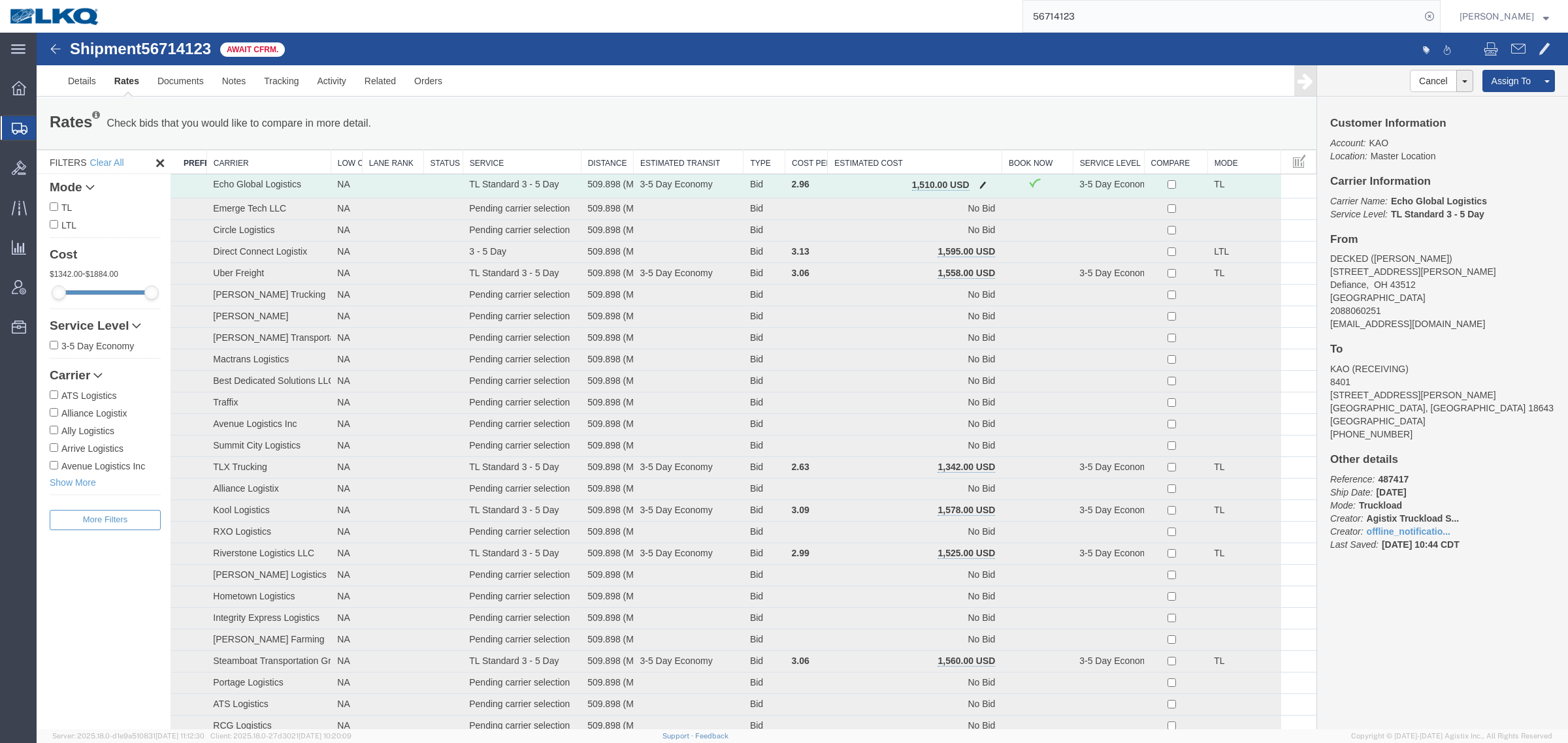
click at [974, 182] on button "button" at bounding box center [982, 186] width 17 height 17
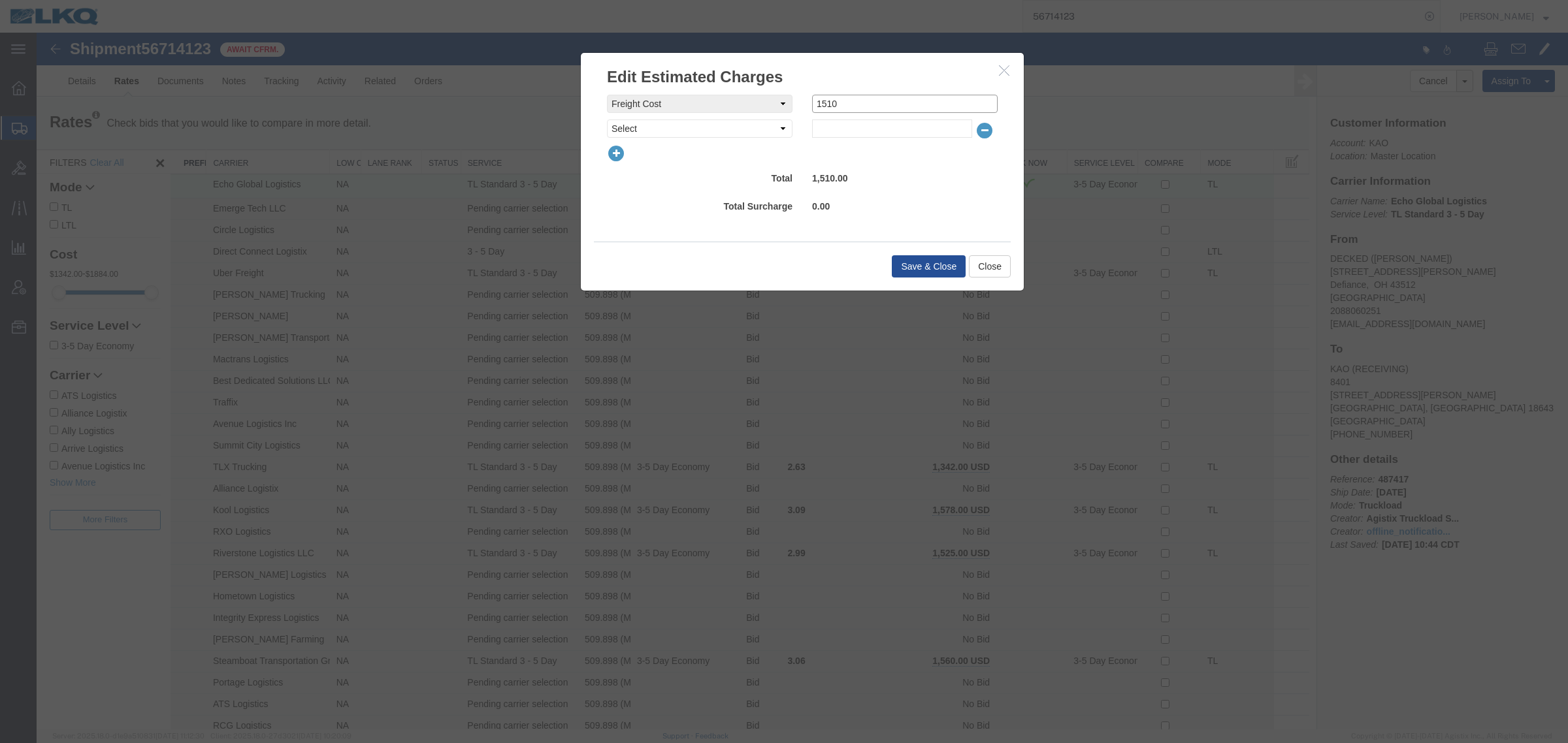
click at [869, 99] on input "1510" at bounding box center [905, 104] width 185 height 18
type input "1500"
click at [905, 266] on button "Save & Close" at bounding box center [928, 266] width 74 height 22
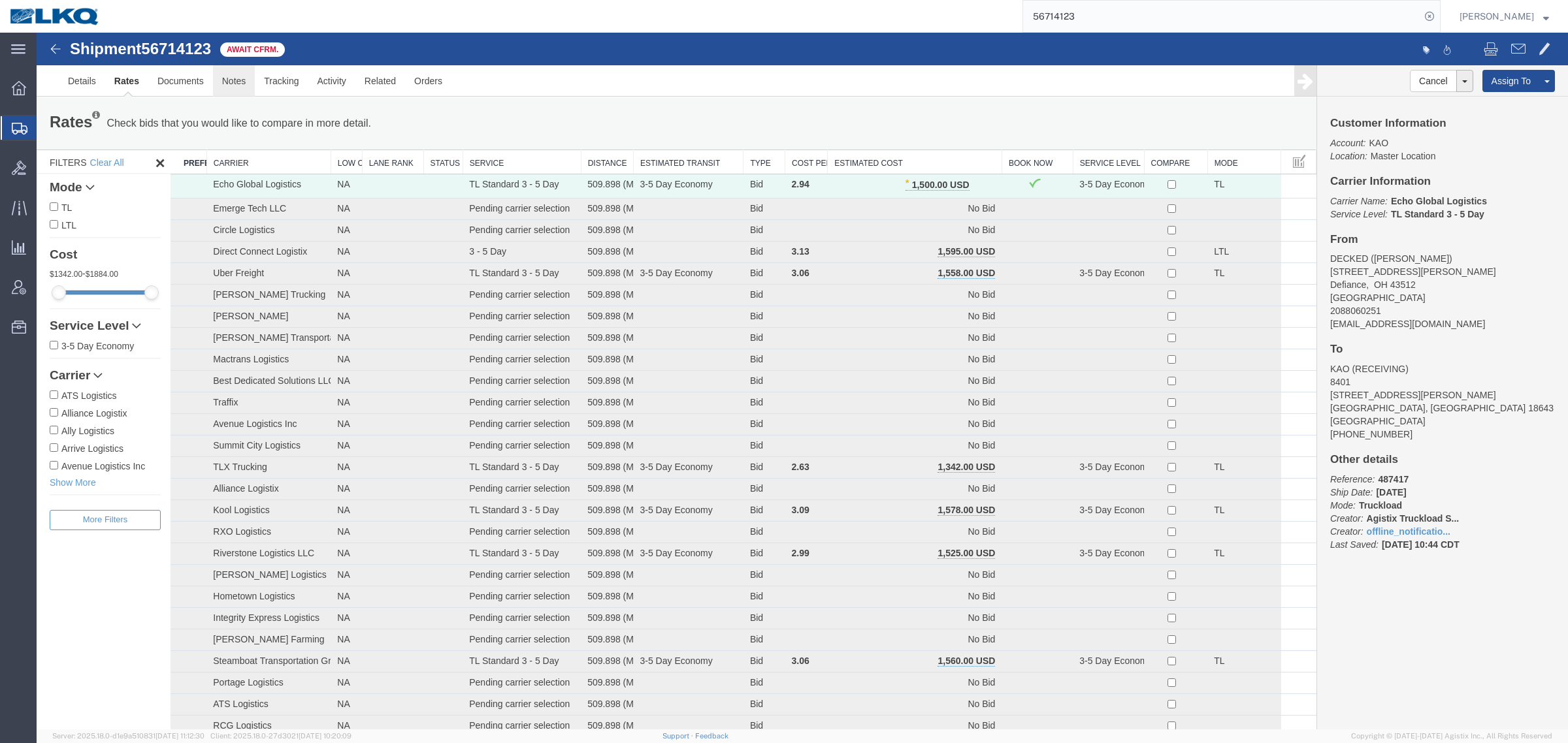
click at [242, 79] on link "Notes" at bounding box center [234, 81] width 42 height 32
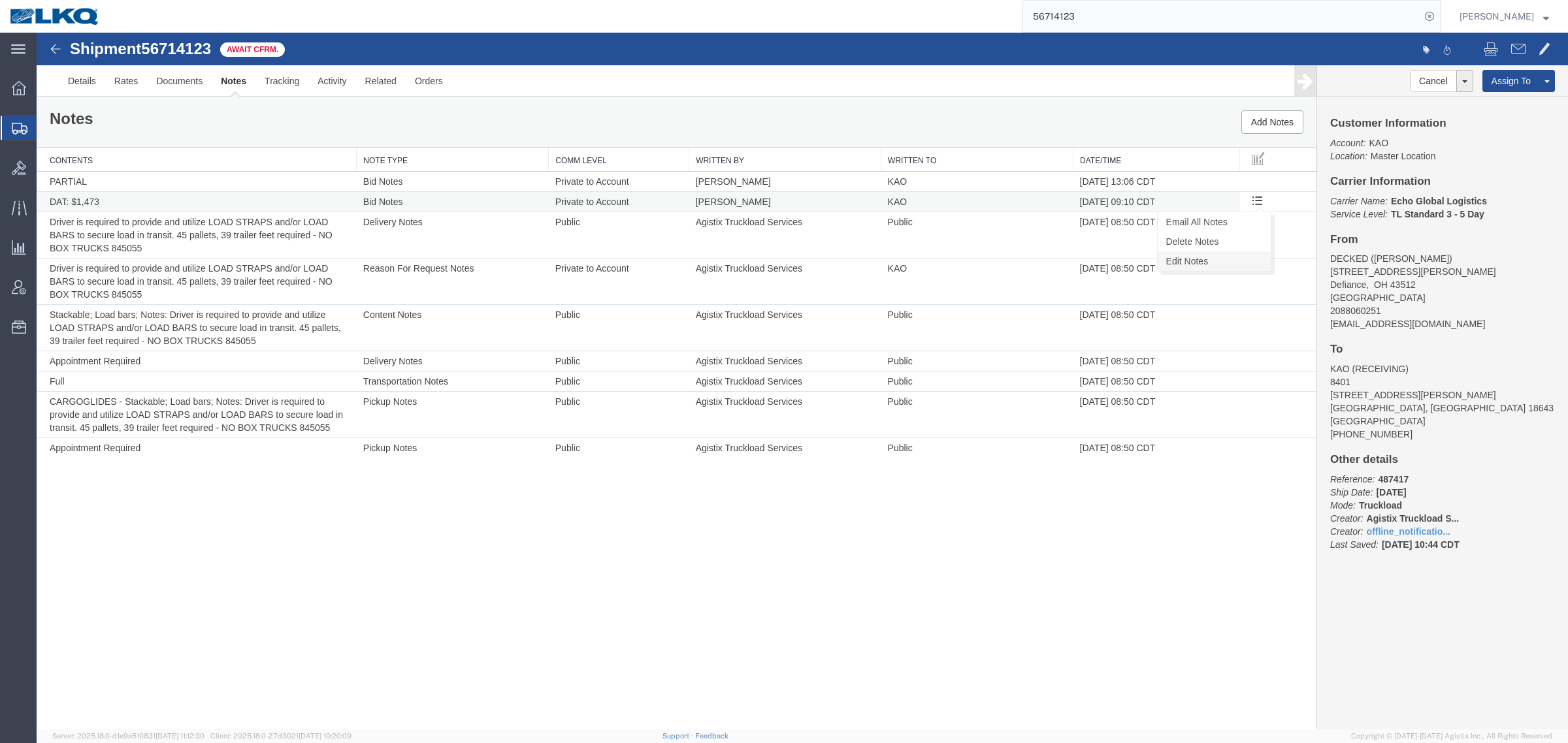
click at [1223, 258] on link "Edit Notes" at bounding box center [1214, 261] width 113 height 19
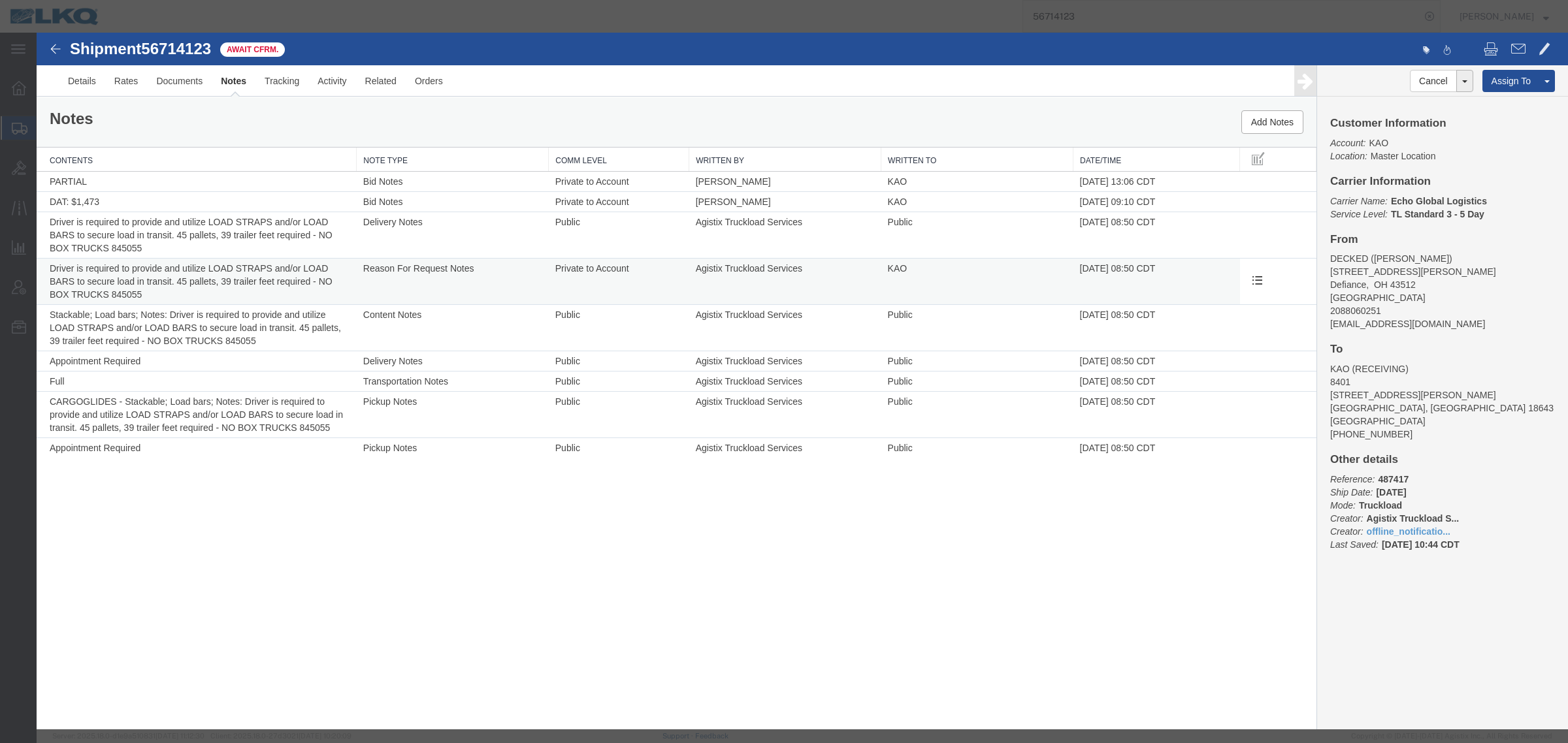
select select "BID_NOTES"
select select "PRIVATE_TO_ACCOUNT"
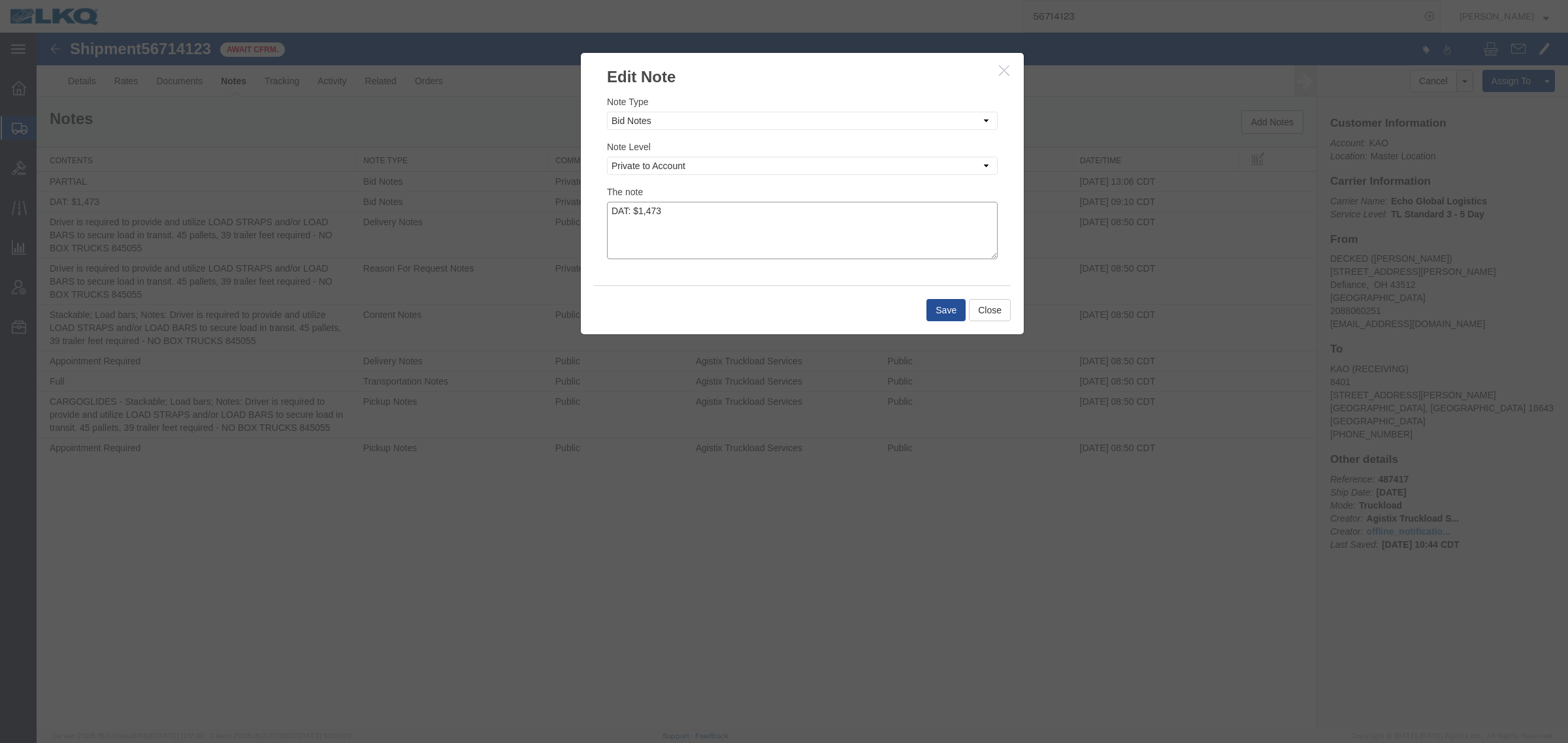
click at [734, 217] on textarea "DAT: $1,473" at bounding box center [802, 230] width 391 height 58
type textarea "DAT: $1,473, Original: $1510"
click at [932, 317] on button "Save" at bounding box center [946, 310] width 39 height 22
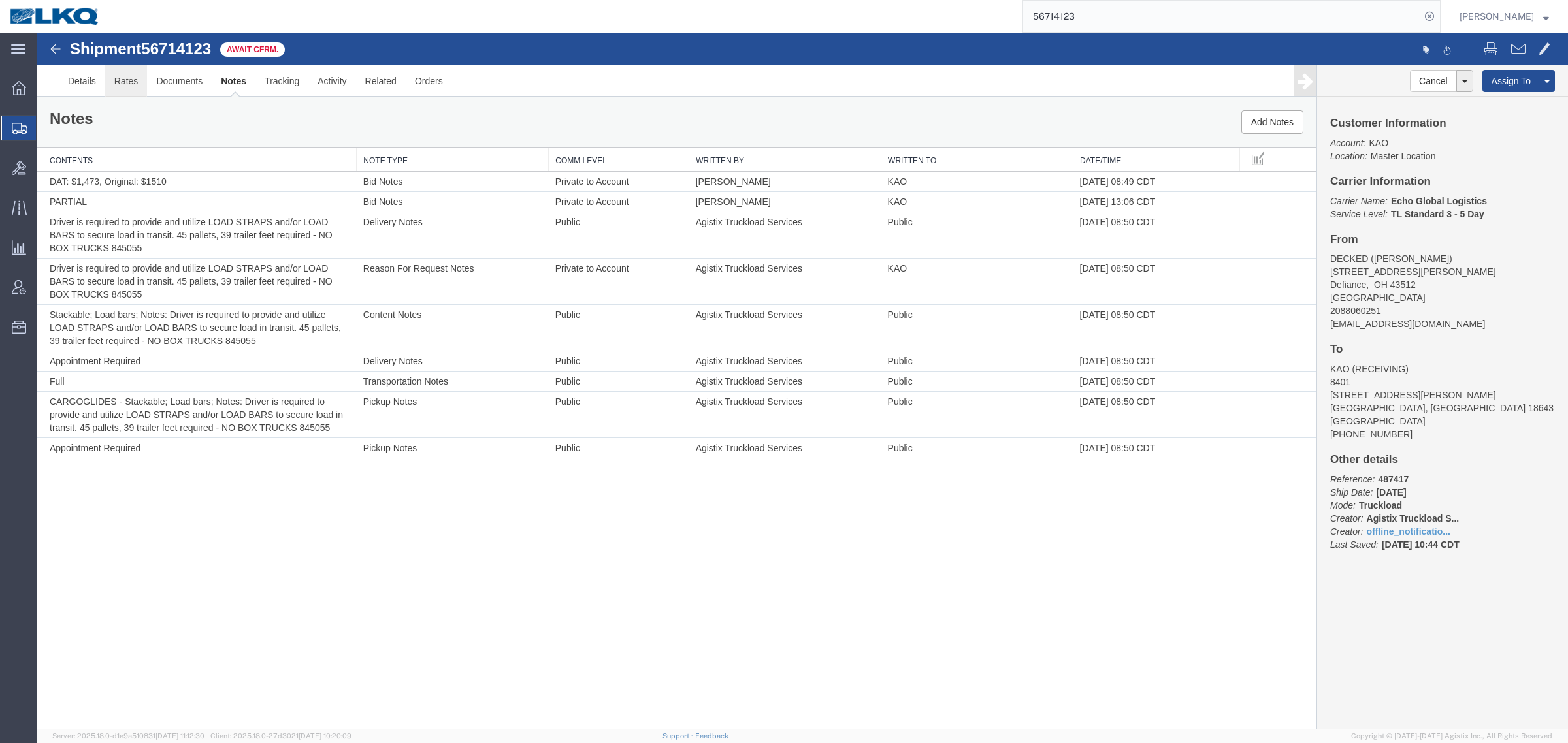
click at [125, 73] on link "Rates" at bounding box center [127, 81] width 42 height 32
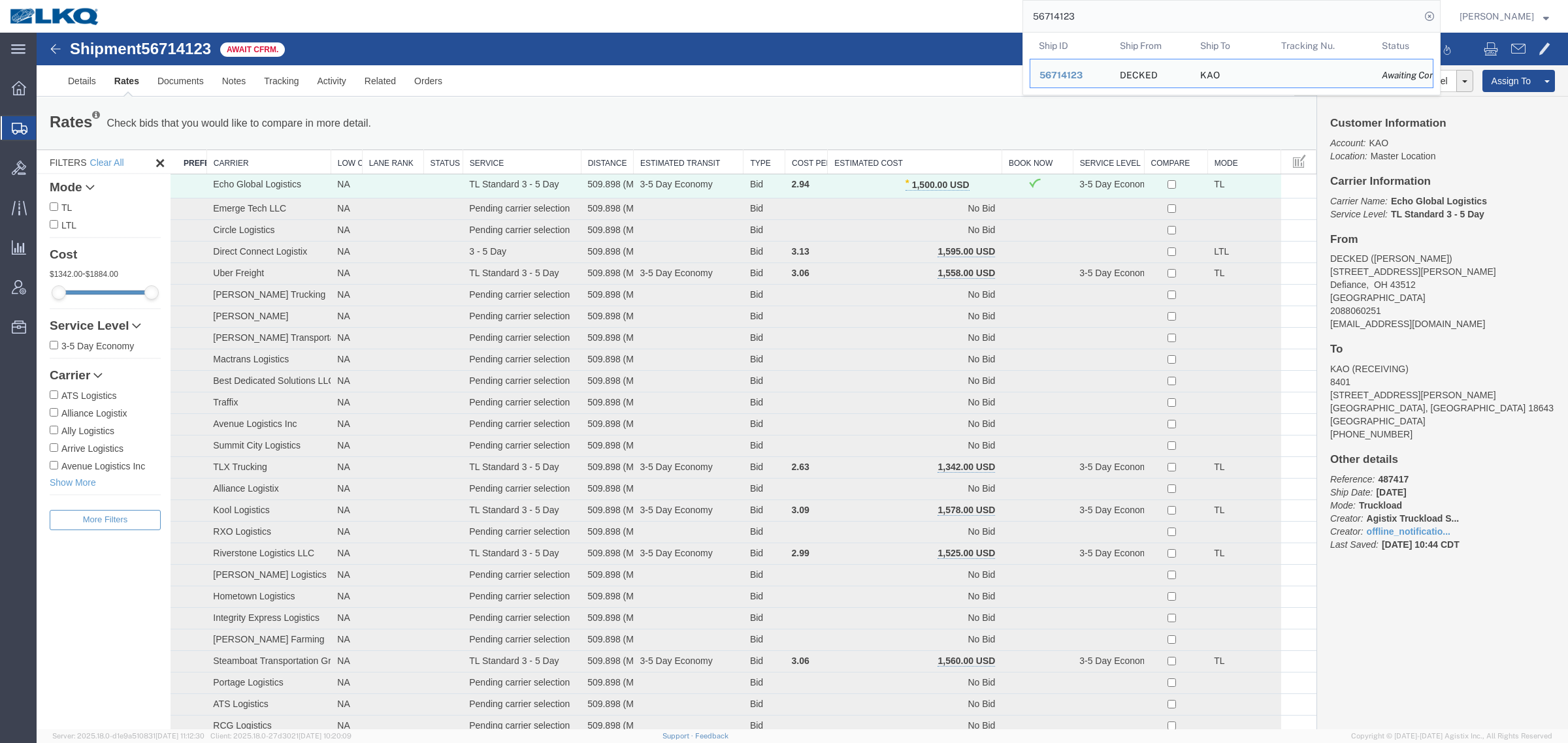
drag, startPoint x: 900, startPoint y: 10, endPoint x: 748, endPoint y: 5, distance: 152.1
click at [765, 7] on div "56714123 Ship ID Ship From Ship To Tracking Nu. Status Ship ID 56714123 Ship Fr…" at bounding box center [775, 16] width 1331 height 33
paste input "89845"
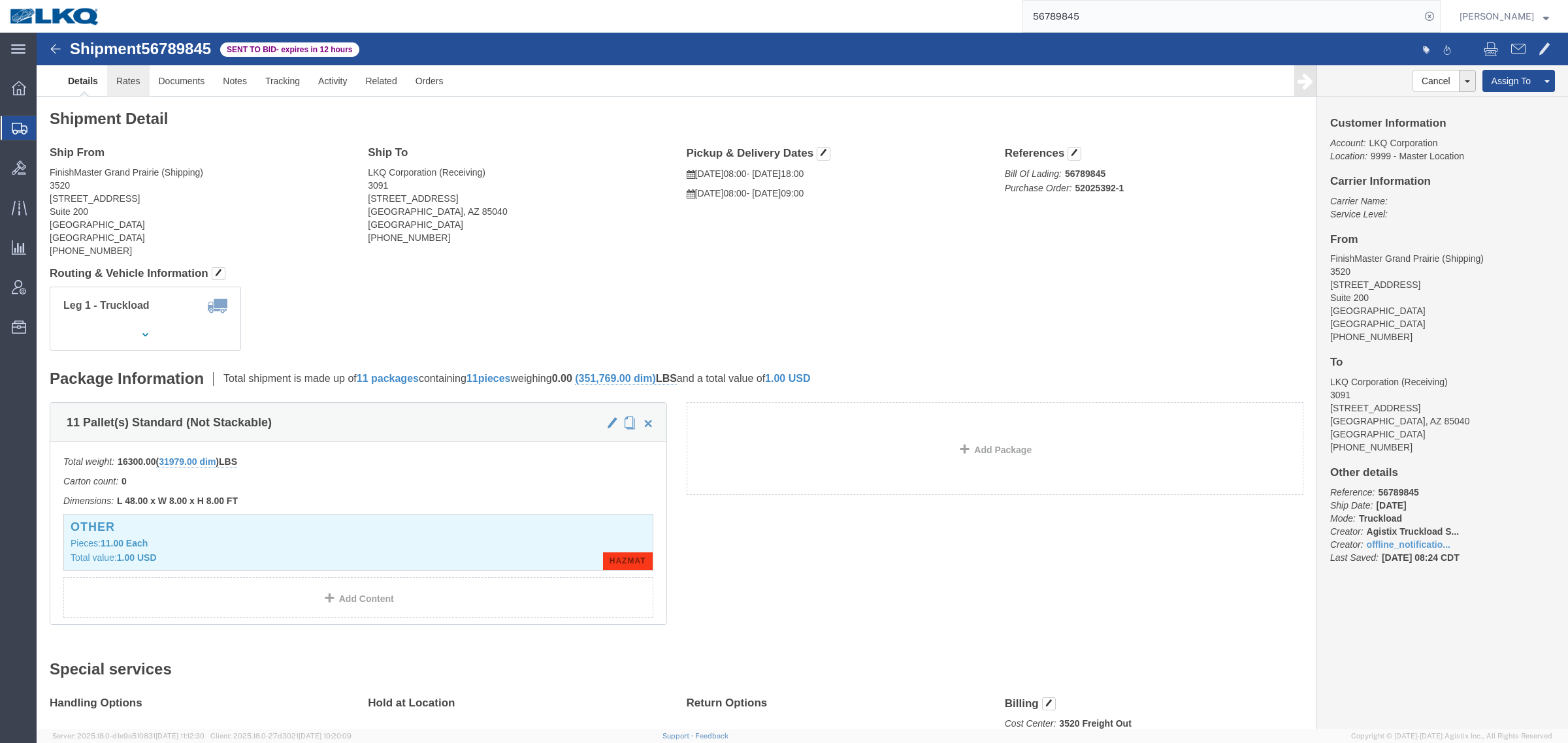
click link "Rates"
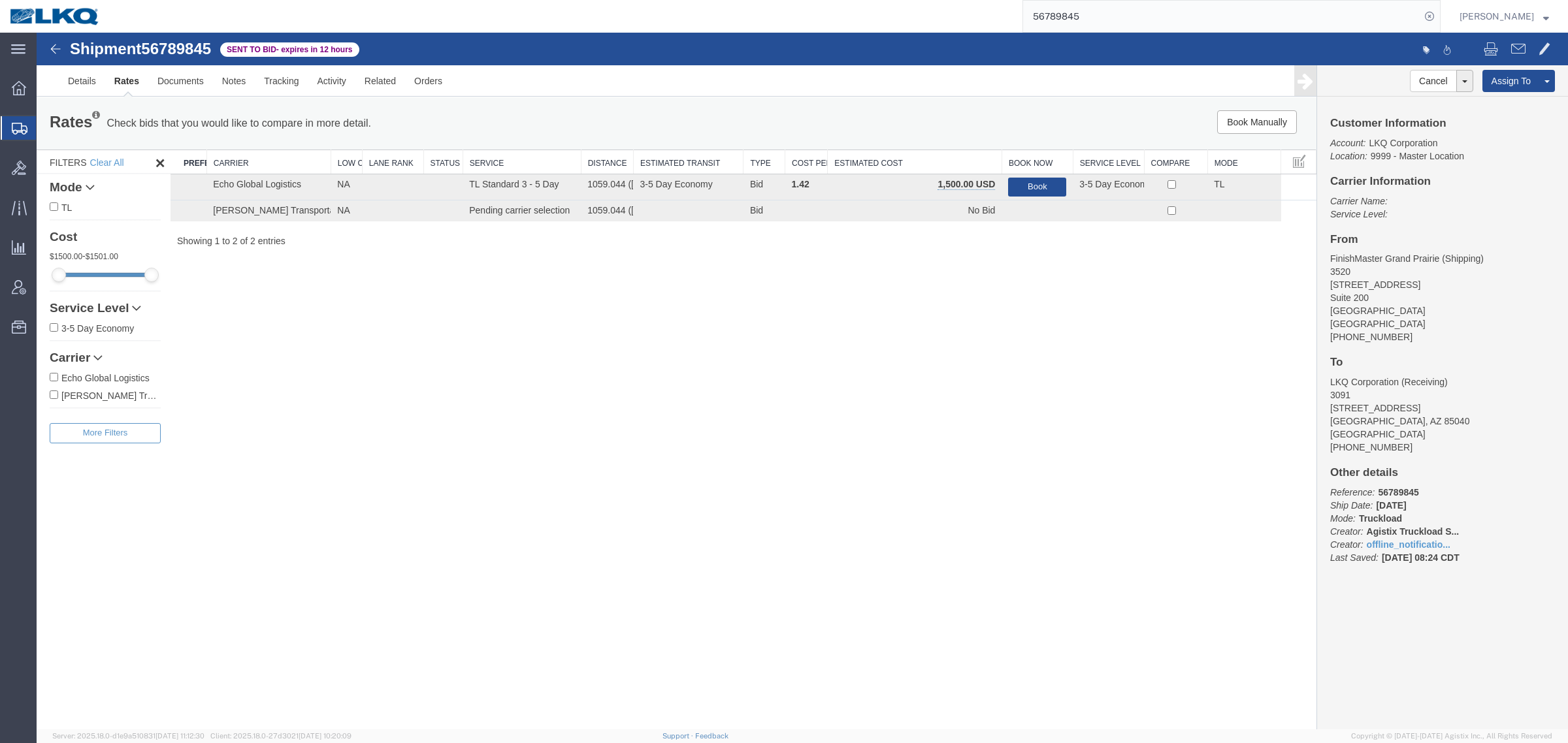
click at [916, 335] on div "Shipment 56789845 2 of 2 Sent to Bid - expires in 12 hours Details Rates Docume…" at bounding box center [802, 381] width 1531 height 697
click at [469, 421] on div "Shipment 56789845 2 of 2 Sent to Bid - expires in 12 hours Details Rates Docume…" at bounding box center [802, 381] width 1531 height 697
drag, startPoint x: 51, startPoint y: 73, endPoint x: 60, endPoint y: 73, distance: 9.0
click at [52, 73] on div "Details Rates Documents Notes Tracking Activity Related Orders Cancel Withdraw …" at bounding box center [802, 81] width 1531 height 32
click at [83, 84] on link "Details" at bounding box center [82, 81] width 46 height 32
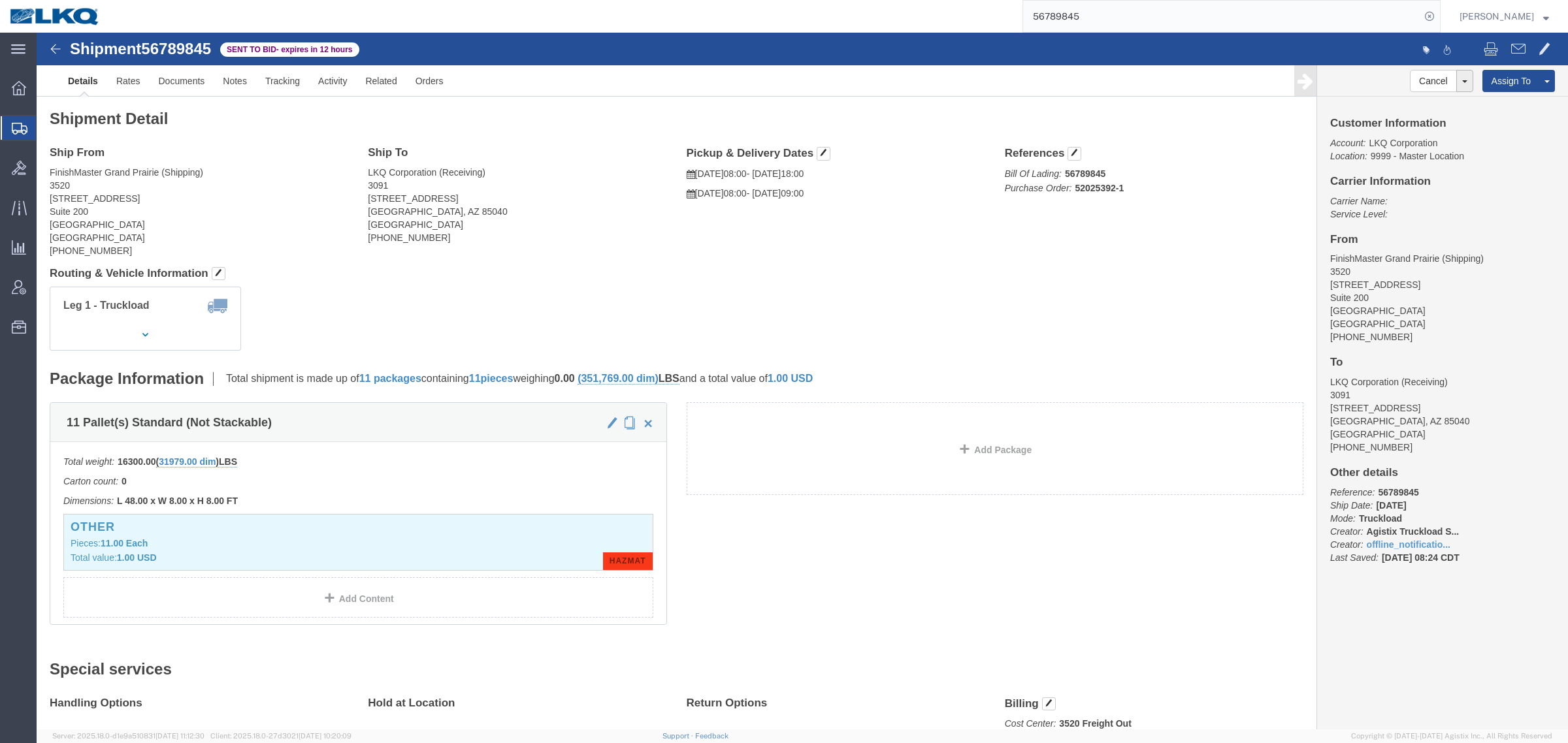
click h4 "Routing & Vehicle Information"
paste input "14381"
drag, startPoint x: 1008, startPoint y: 27, endPoint x: 692, endPoint y: 1, distance: 317.1
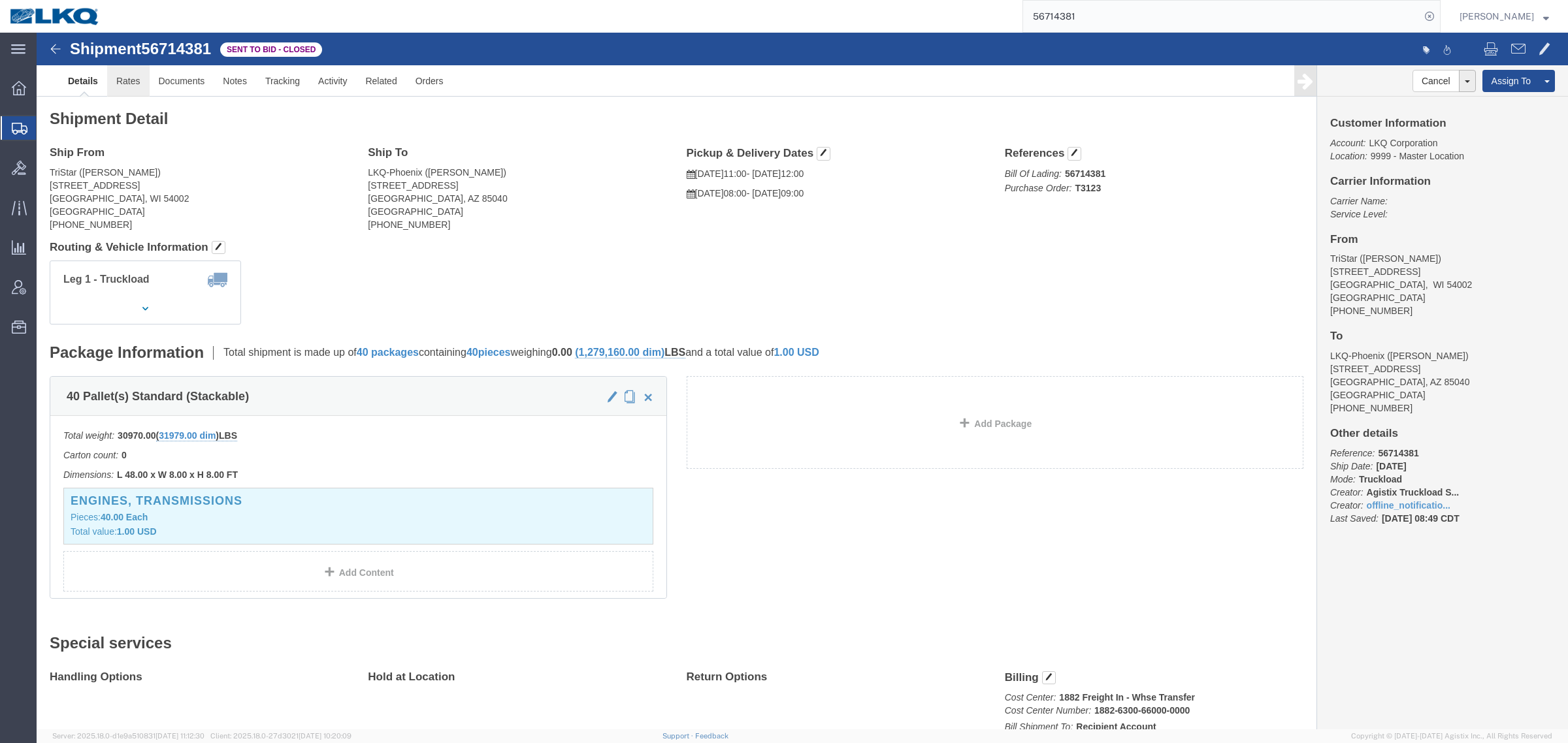
click link "Rates"
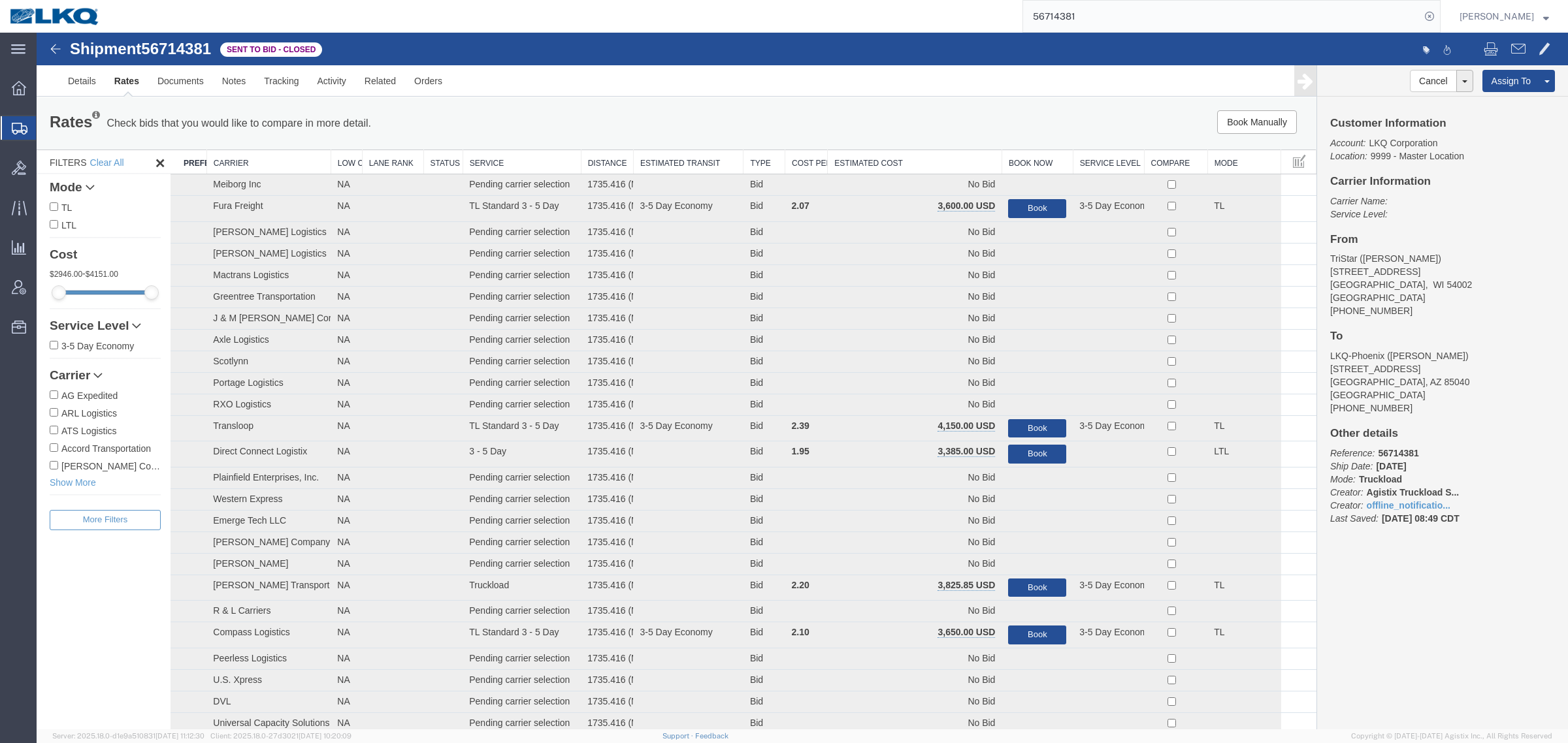
click at [895, 158] on th "Estimated Cost" at bounding box center [915, 161] width 175 height 24
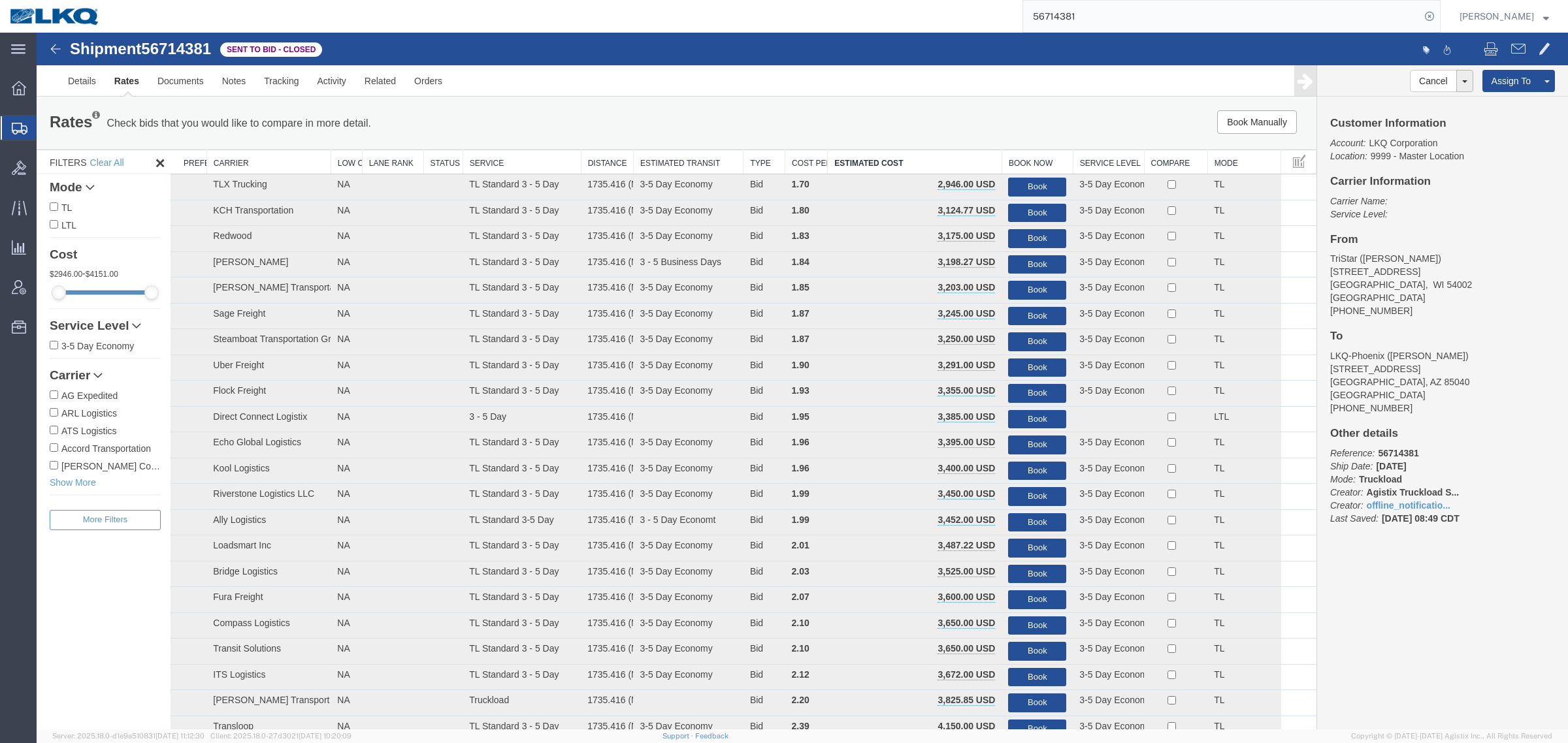
click at [519, 102] on div "Rates Check bids that you would like to compare in more detail. Compare Filter …" at bounding box center [676, 123] width 1280 height 52
click at [585, 108] on div "Rates Check bids that you would like to compare in more detail. Compare Filter …" at bounding box center [676, 123] width 1280 height 52
click at [1502, 278] on address "TriStar (Blake) 320 10th Avenue Baldwin, WI 54002 United States 800-322-5859" at bounding box center [1442, 285] width 225 height 65
click at [1442, 292] on address "TriStar (Blake) 320 10th Avenue Baldwin, WI 54002 United States 800-322-5859" at bounding box center [1442, 285] width 225 height 65
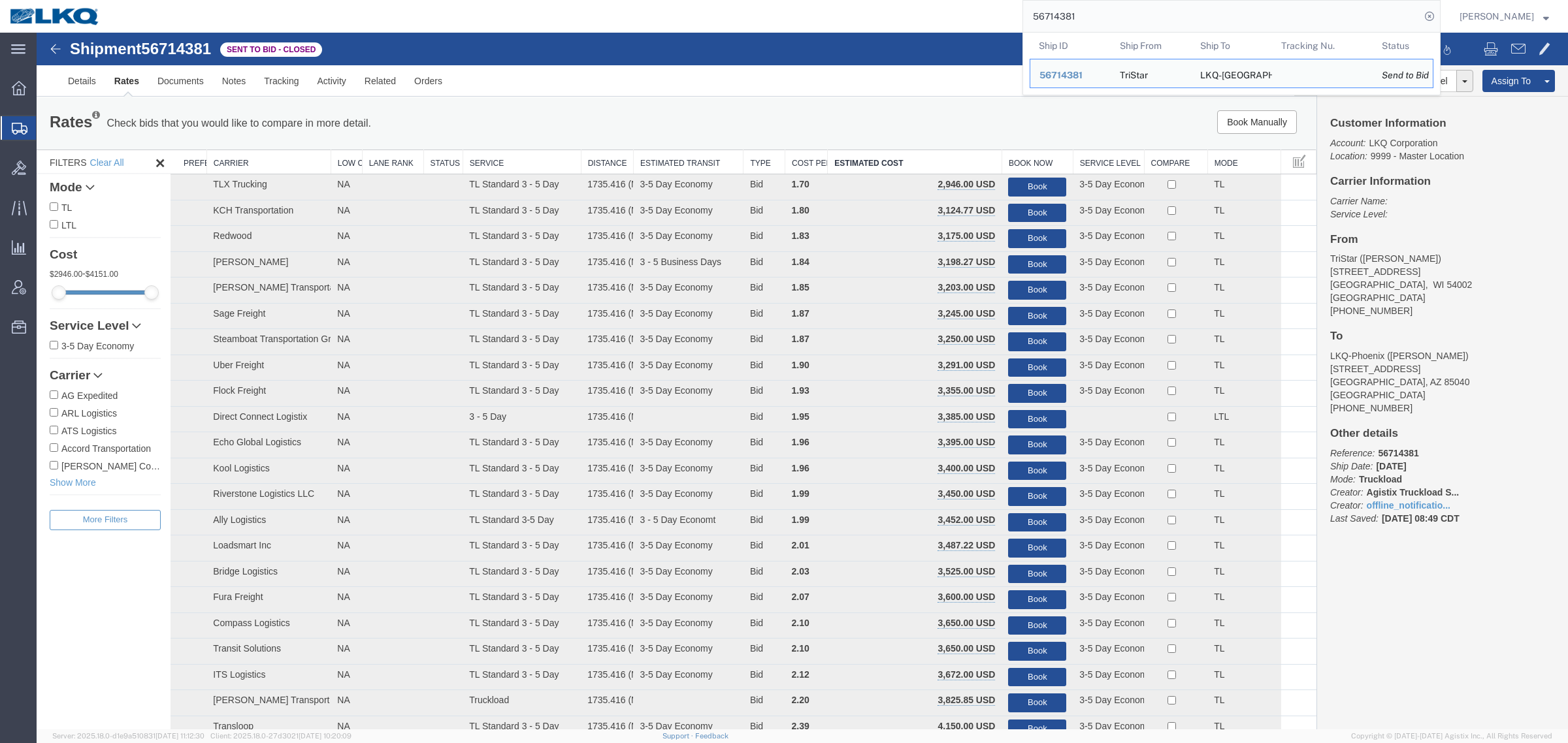
drag, startPoint x: 1126, startPoint y: 23, endPoint x: 820, endPoint y: -2, distance: 307.0
click at [820, 0] on html "main_menu Created with Sketch. Collapse Menu Overview Shipments Shipment Manage…" at bounding box center [784, 372] width 1568 height 743
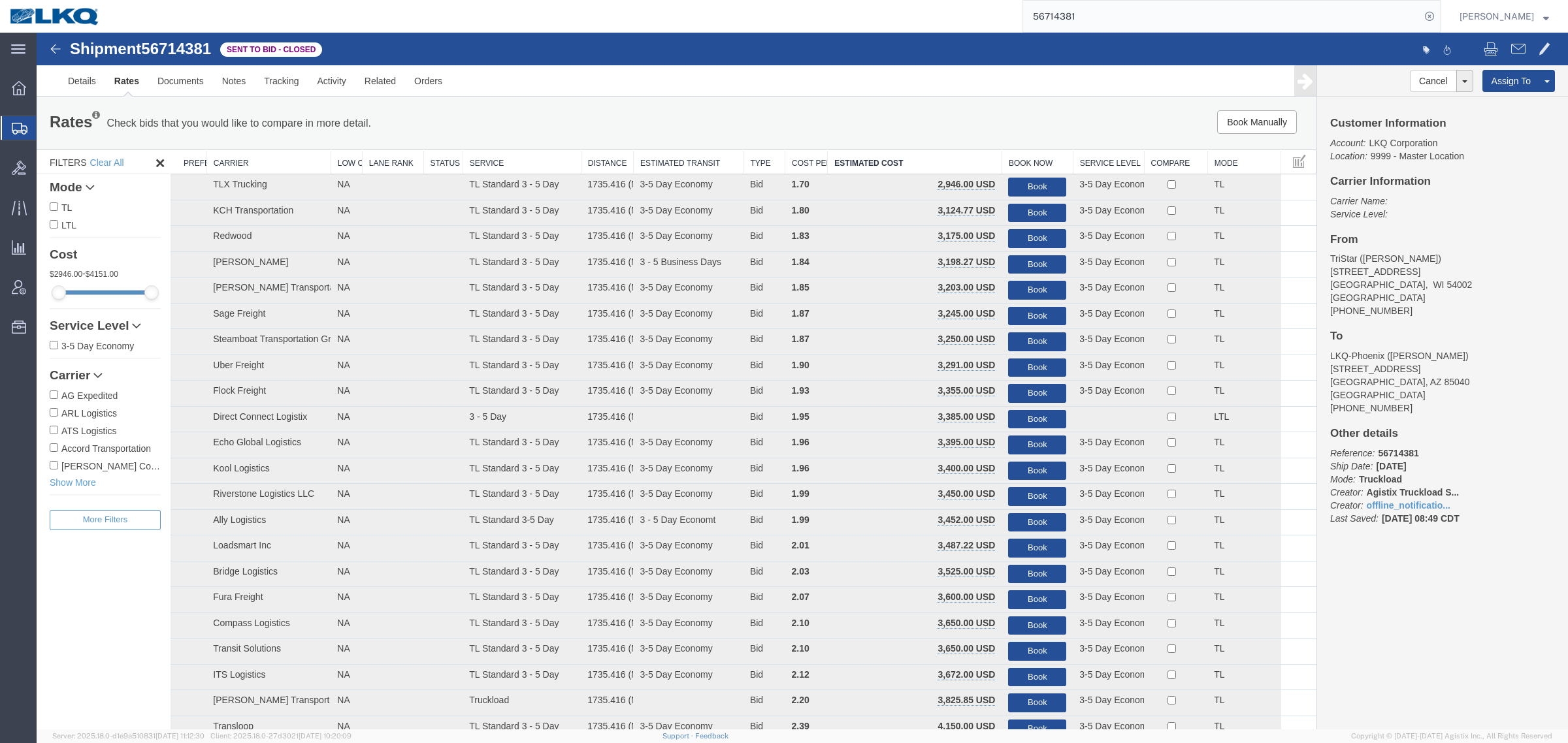
click at [175, 50] on span "56714381" at bounding box center [176, 48] width 70 height 17
copy span "56714381"
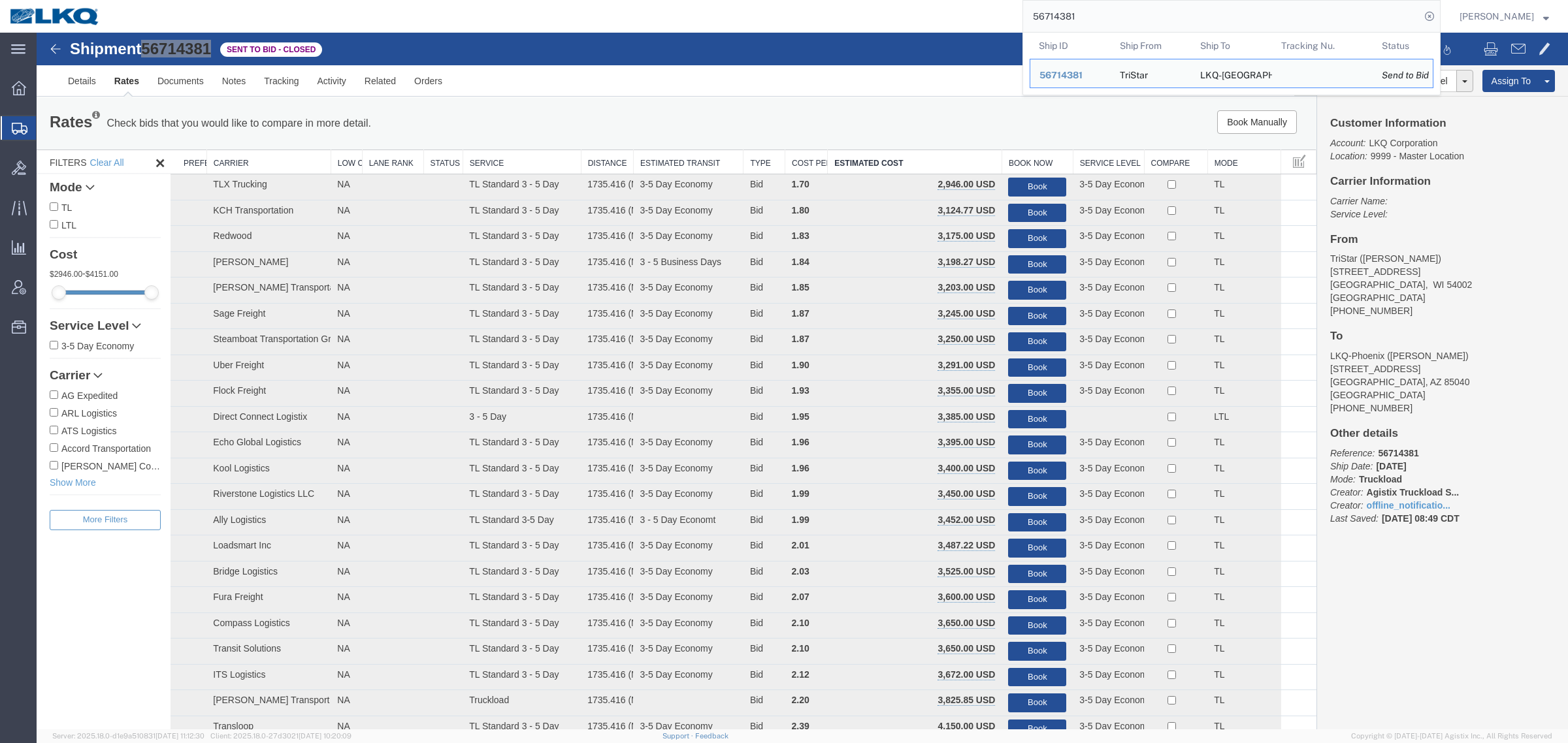
drag, startPoint x: 1105, startPoint y: 9, endPoint x: 1045, endPoint y: 17, distance: 60.5
click at [1045, 17] on input "56714381" at bounding box center [1221, 16] width 398 height 32
click at [869, 99] on div "Rates Check bids that you would like to compare in more detail. Compare Filter …" at bounding box center [676, 123] width 1280 height 52
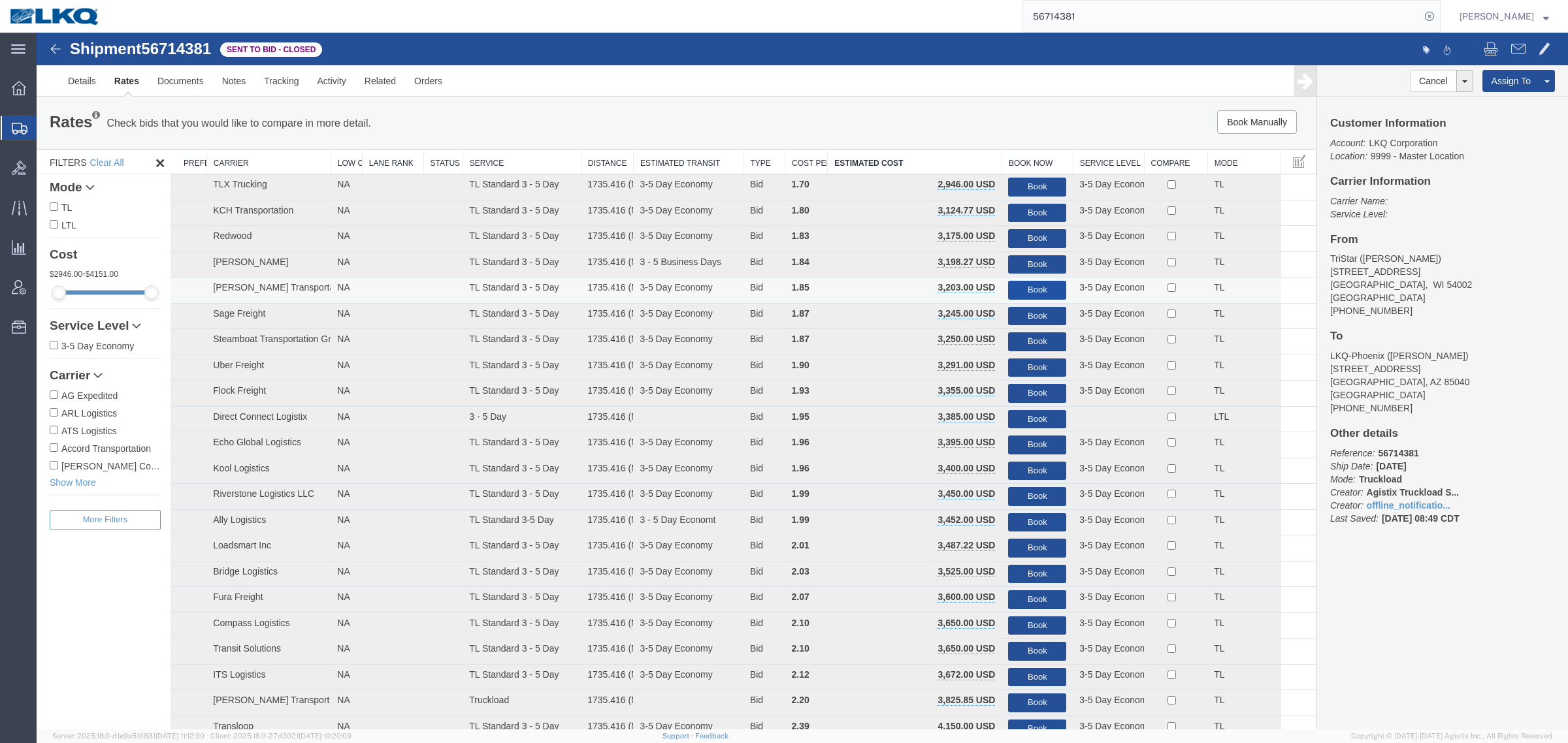
click at [1036, 284] on button "Book" at bounding box center [1037, 290] width 59 height 19
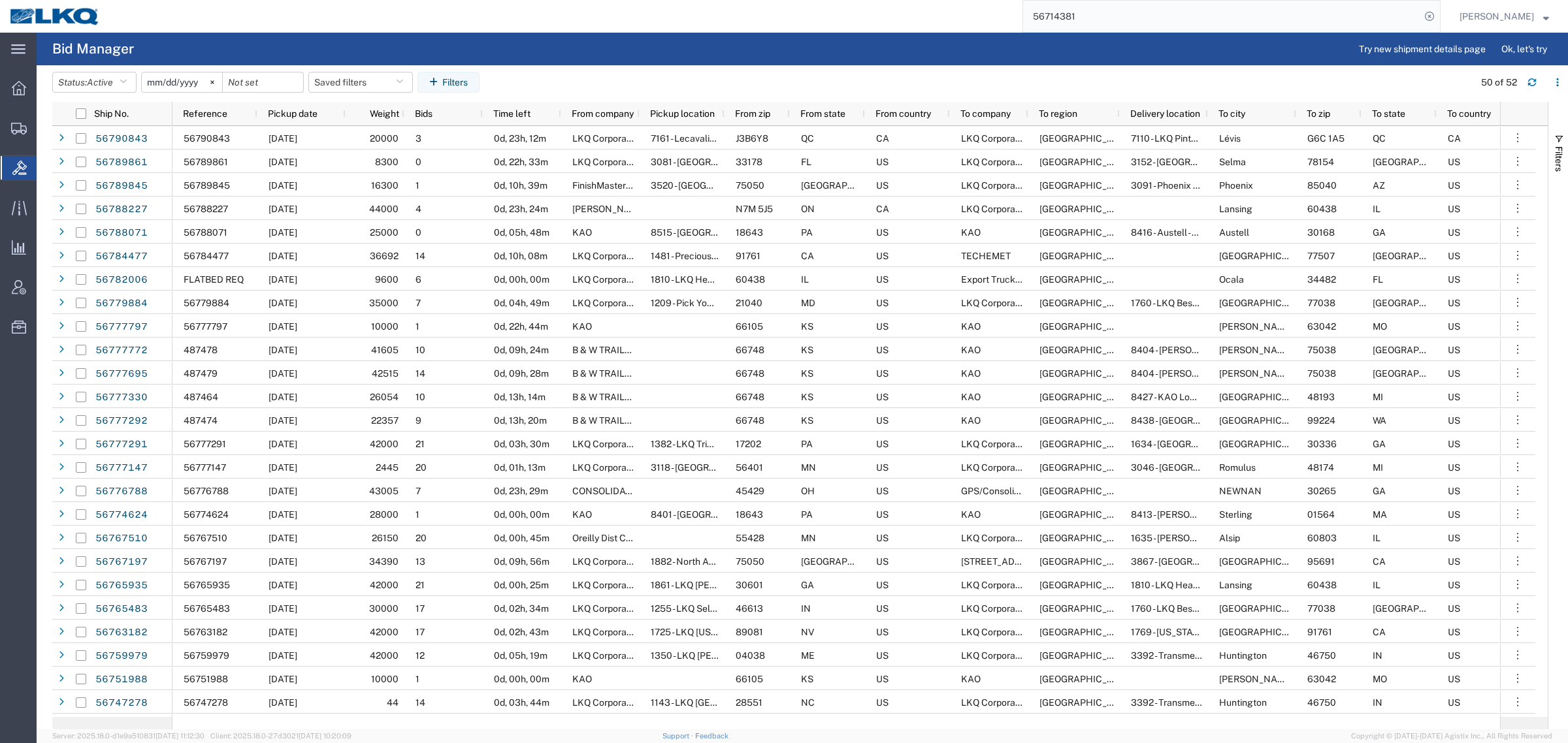
click at [608, 74] on agx-table-filter-chips "Status: Active Active All Awaiting Confirmation Awarded Closed Expired Open Wit…" at bounding box center [759, 86] width 1414 height 30
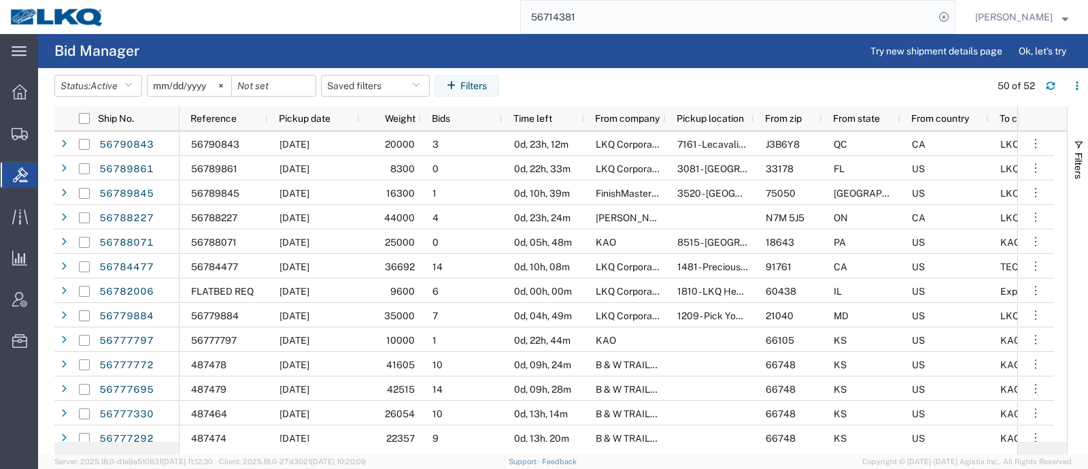
click at [718, 21] on input "56714381" at bounding box center [728, 17] width 414 height 33
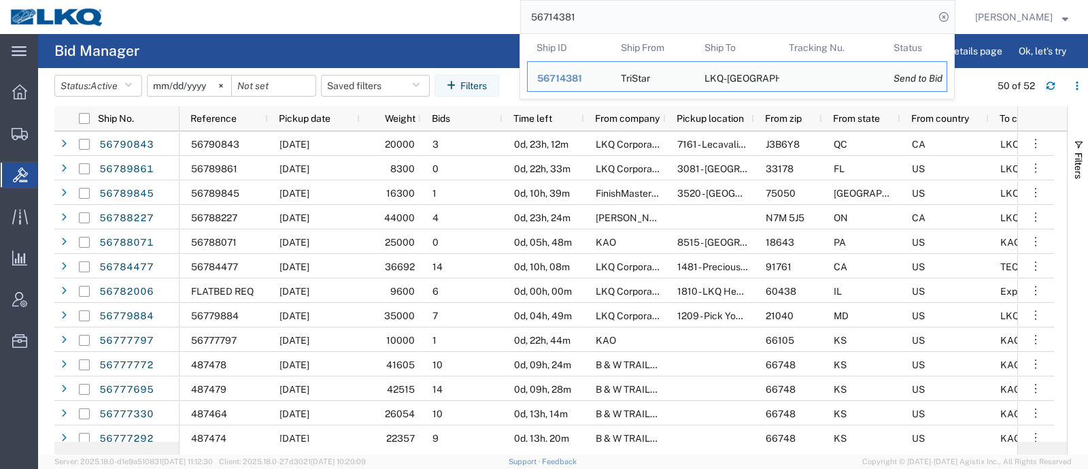
click at [718, 21] on input "56714381" at bounding box center [728, 17] width 414 height 33
paste input "89845"
click at [718, 21] on input "56789845" at bounding box center [728, 17] width 414 height 33
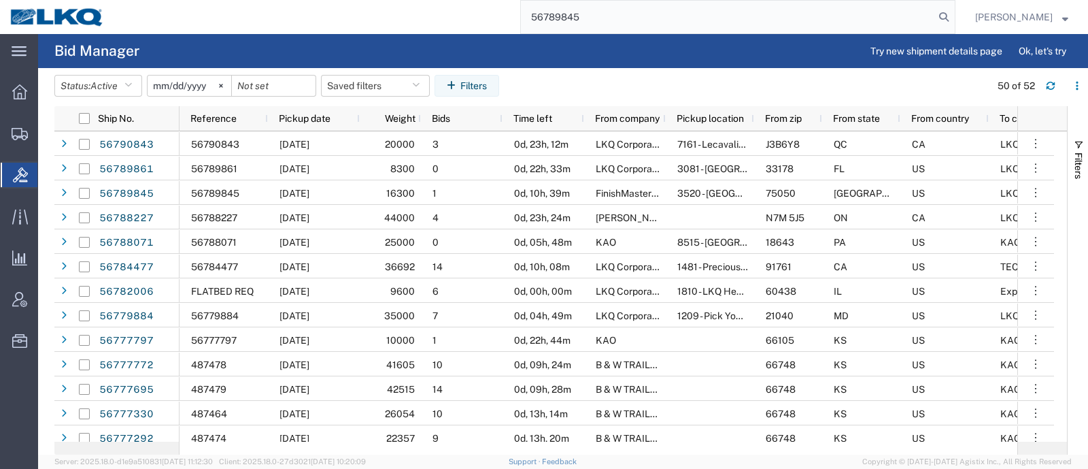
type input "56789845"
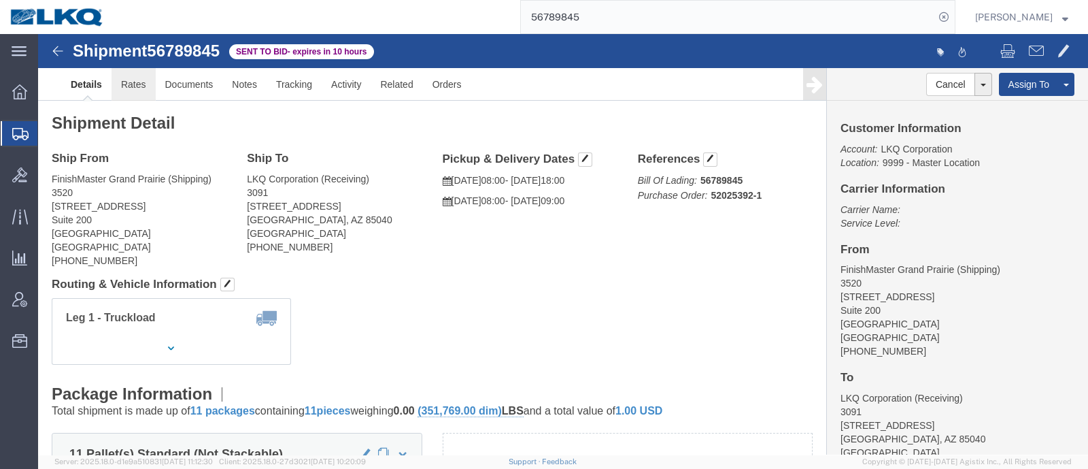
click link "Rates"
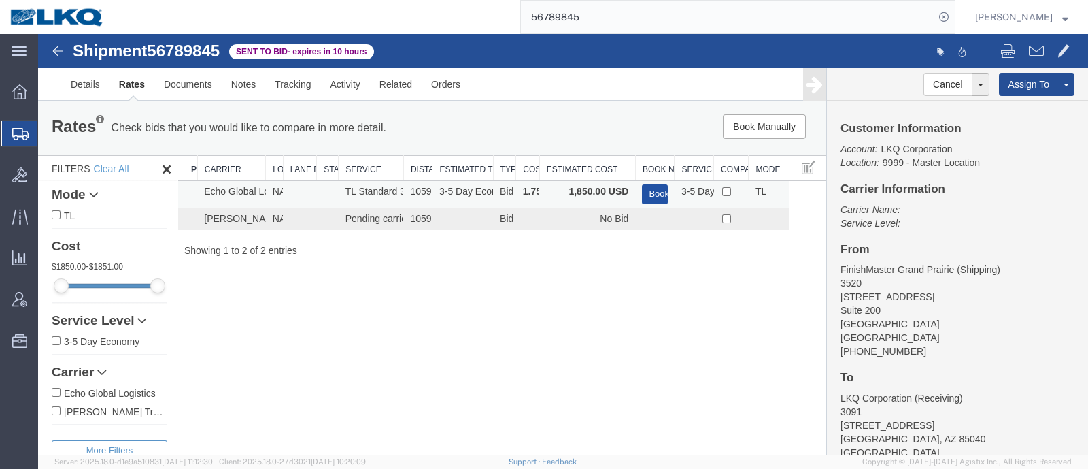
click at [655, 191] on button "Book" at bounding box center [655, 194] width 26 height 20
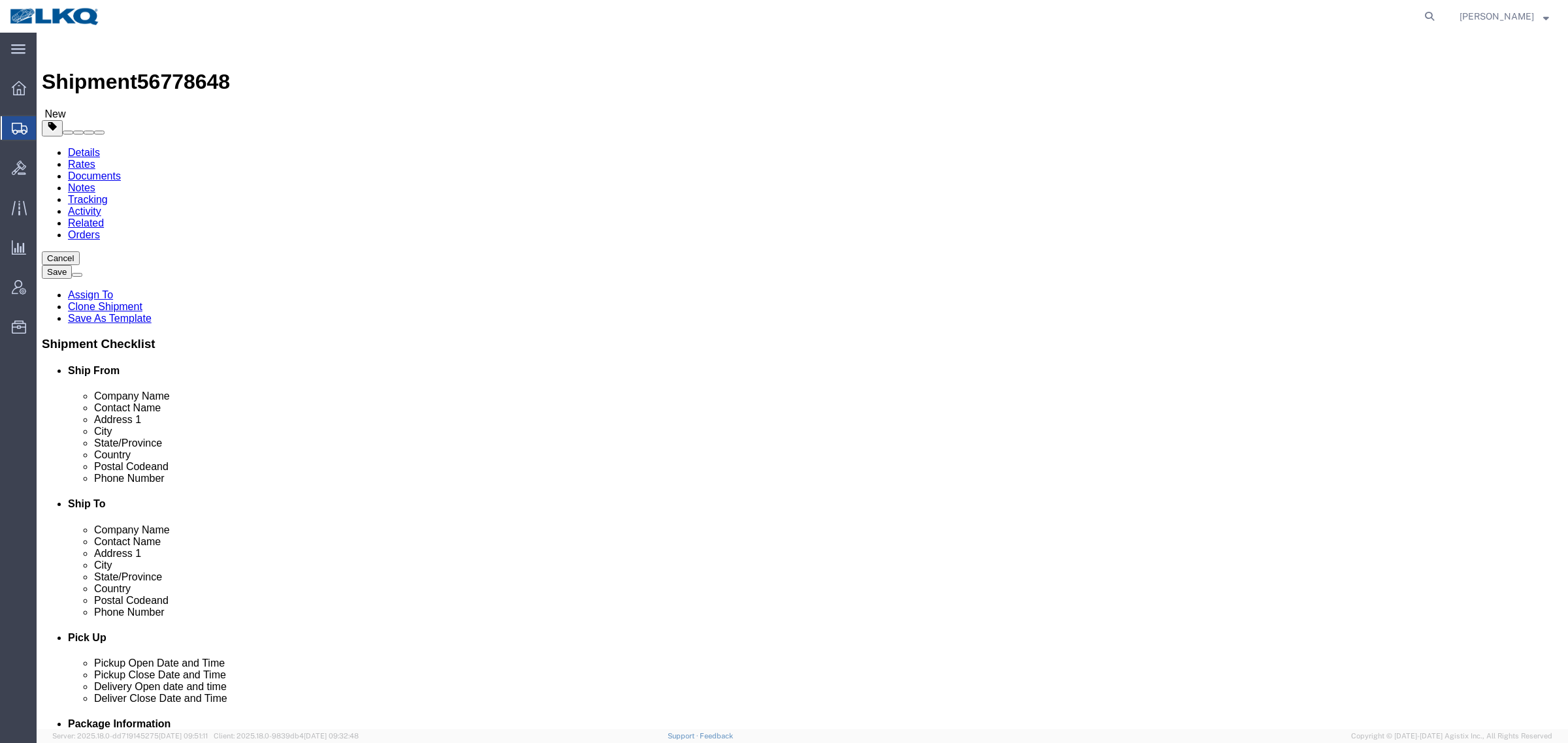
select select "27344"
select select "28018"
click span "56778648"
click div "Shipment Information Package Information Special Services Loading Routing"
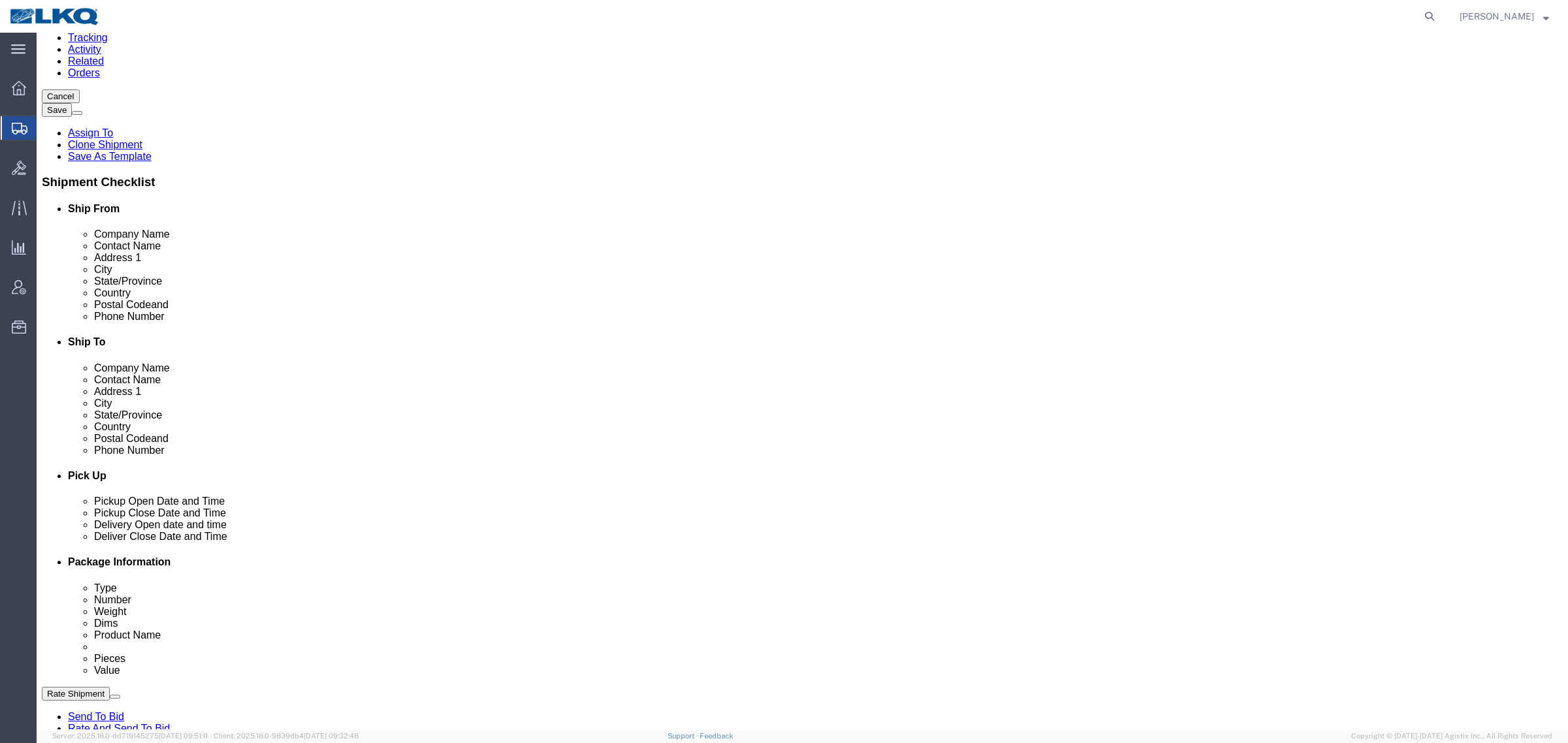
scroll to position [163, 0]
click link "Schedule appointment"
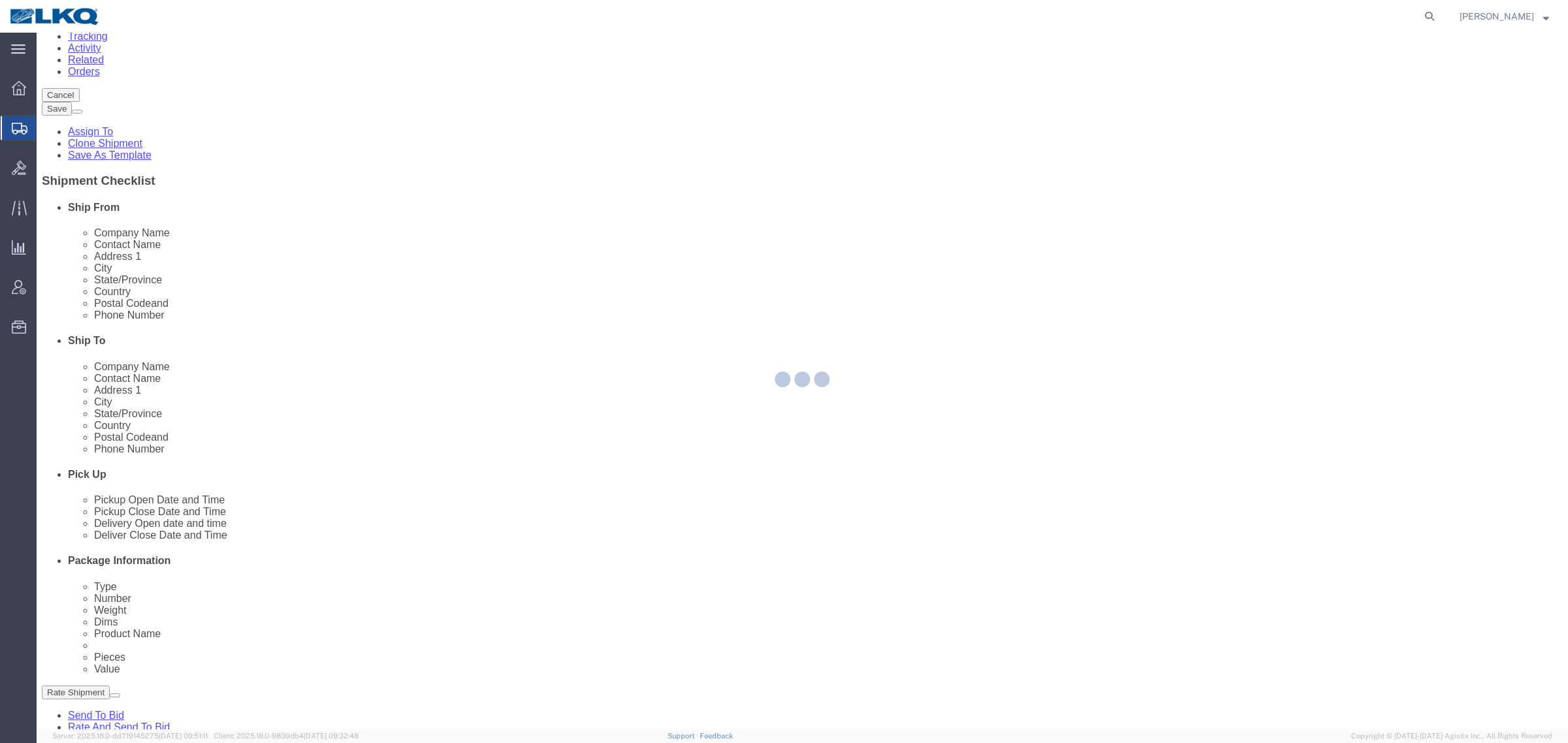
select select
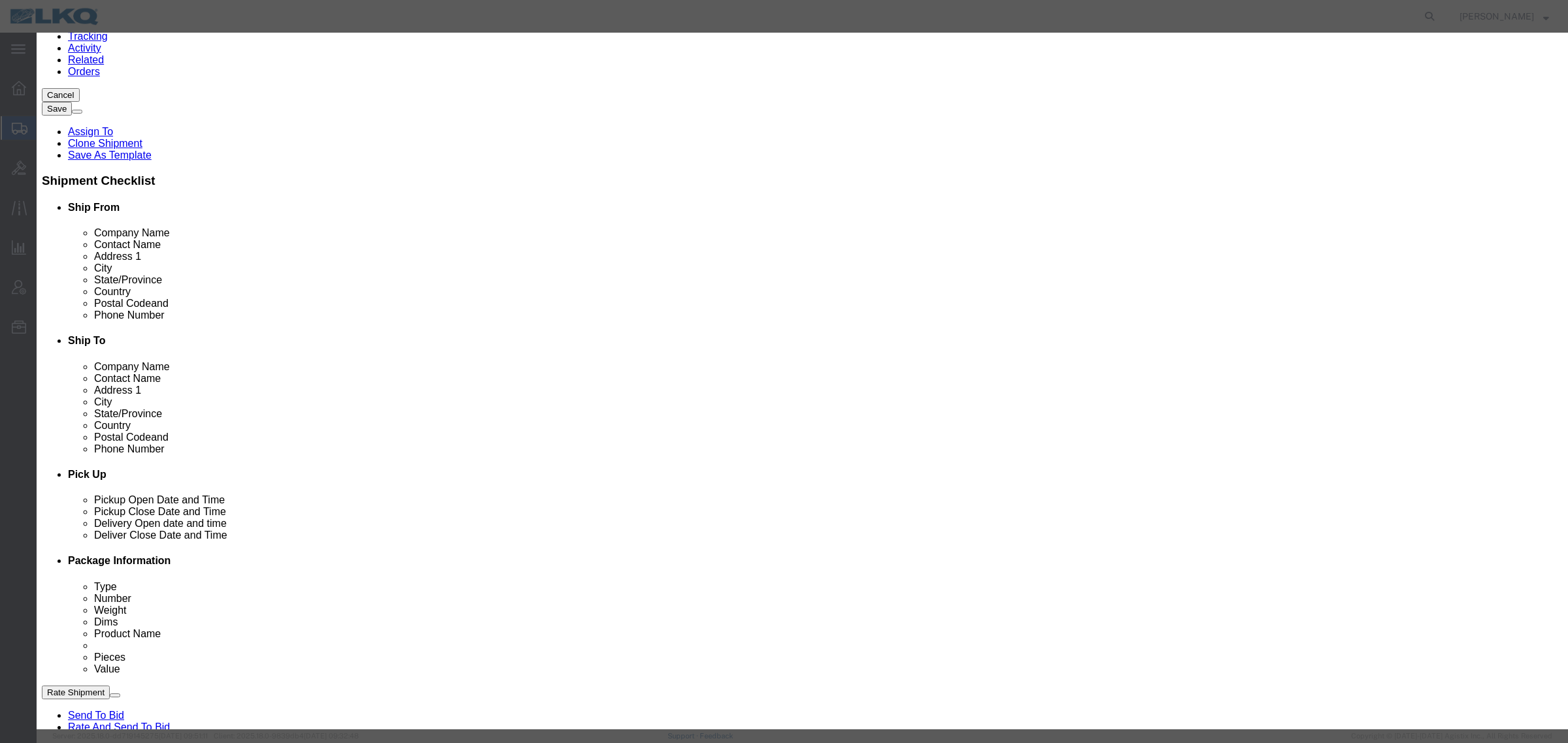
click input "[DATE]"
click td "17"
click link "Availability"
click button "Close"
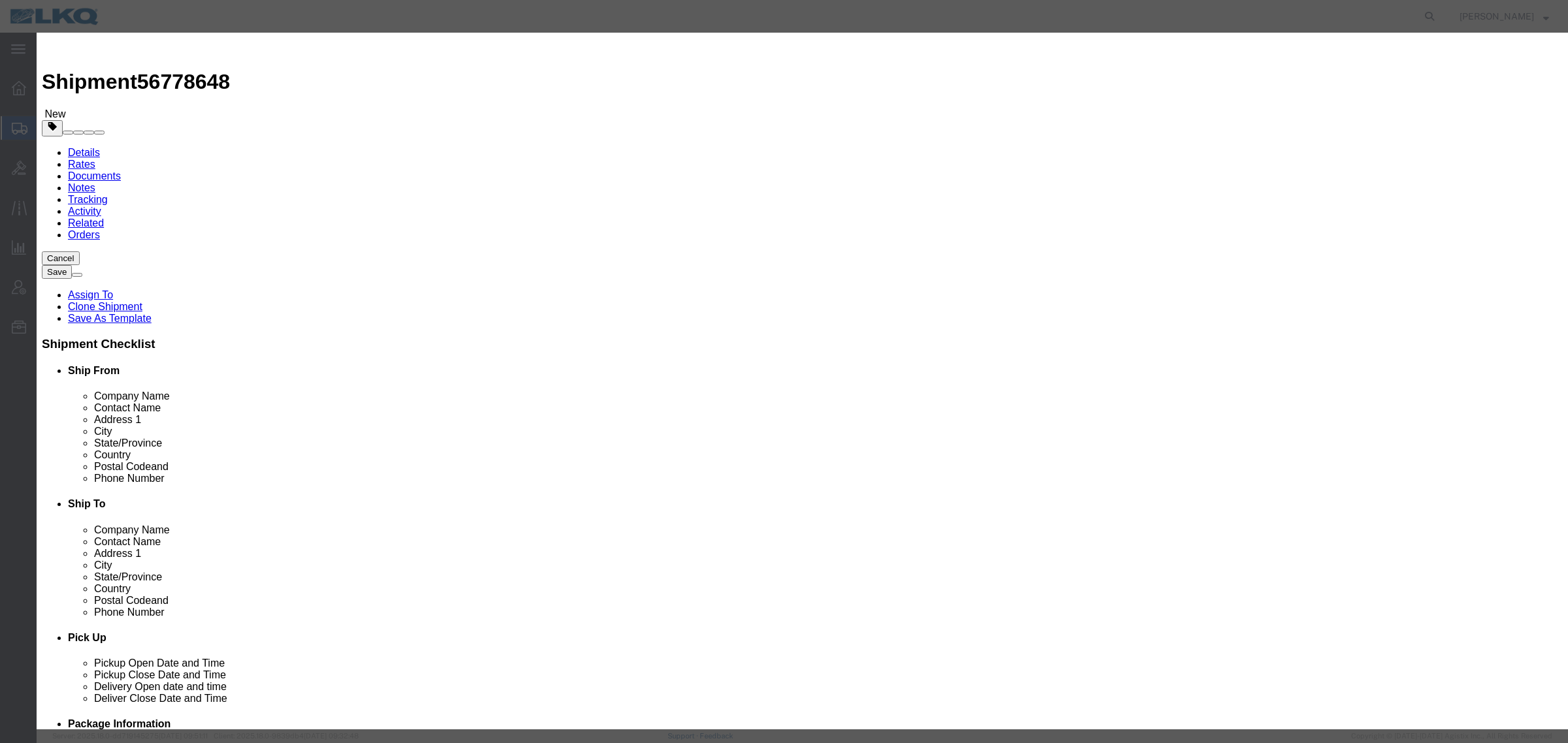
click input "[DATE]"
click td "18"
click link "Availability"
click button "Close"
click input "[DATE]"
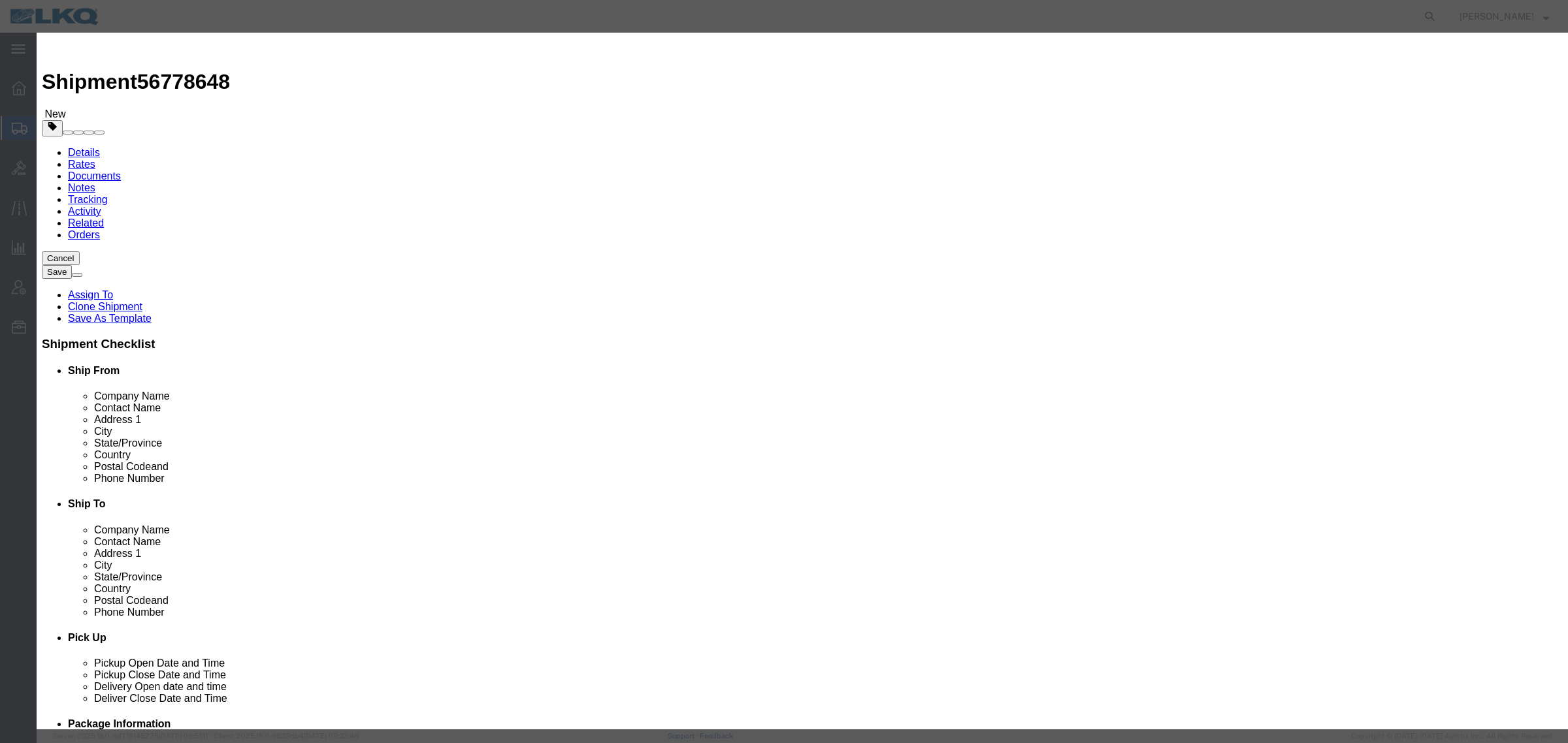
click td "19"
drag, startPoint x: 848, startPoint y: 194, endPoint x: 813, endPoint y: 156, distance: 51.7
click link "Availability"
click button "Close"
click input "[DATE]"
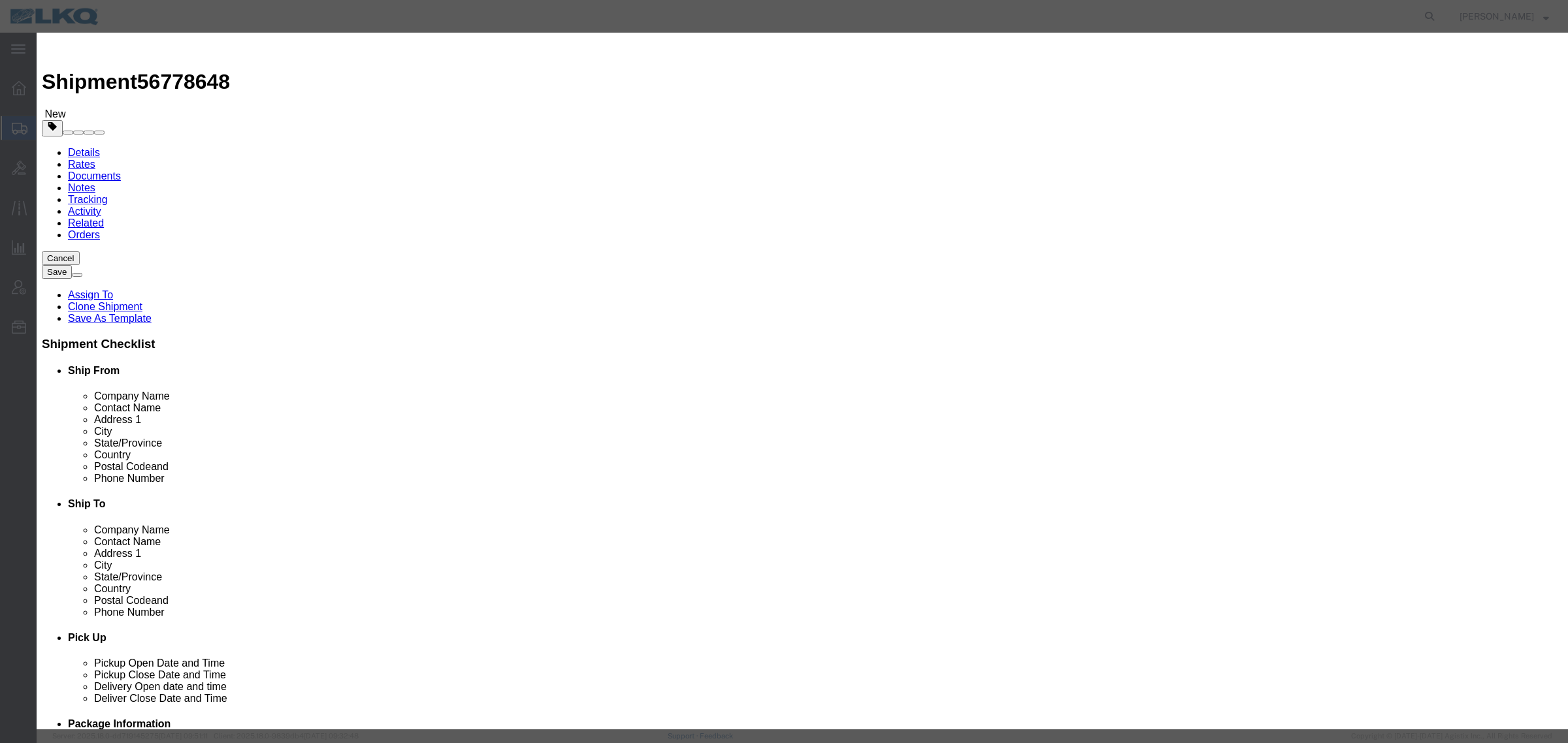
click td "22"
click link "Availability"
click button "Close"
click input "4:00 PM"
type input "11:00 AM"
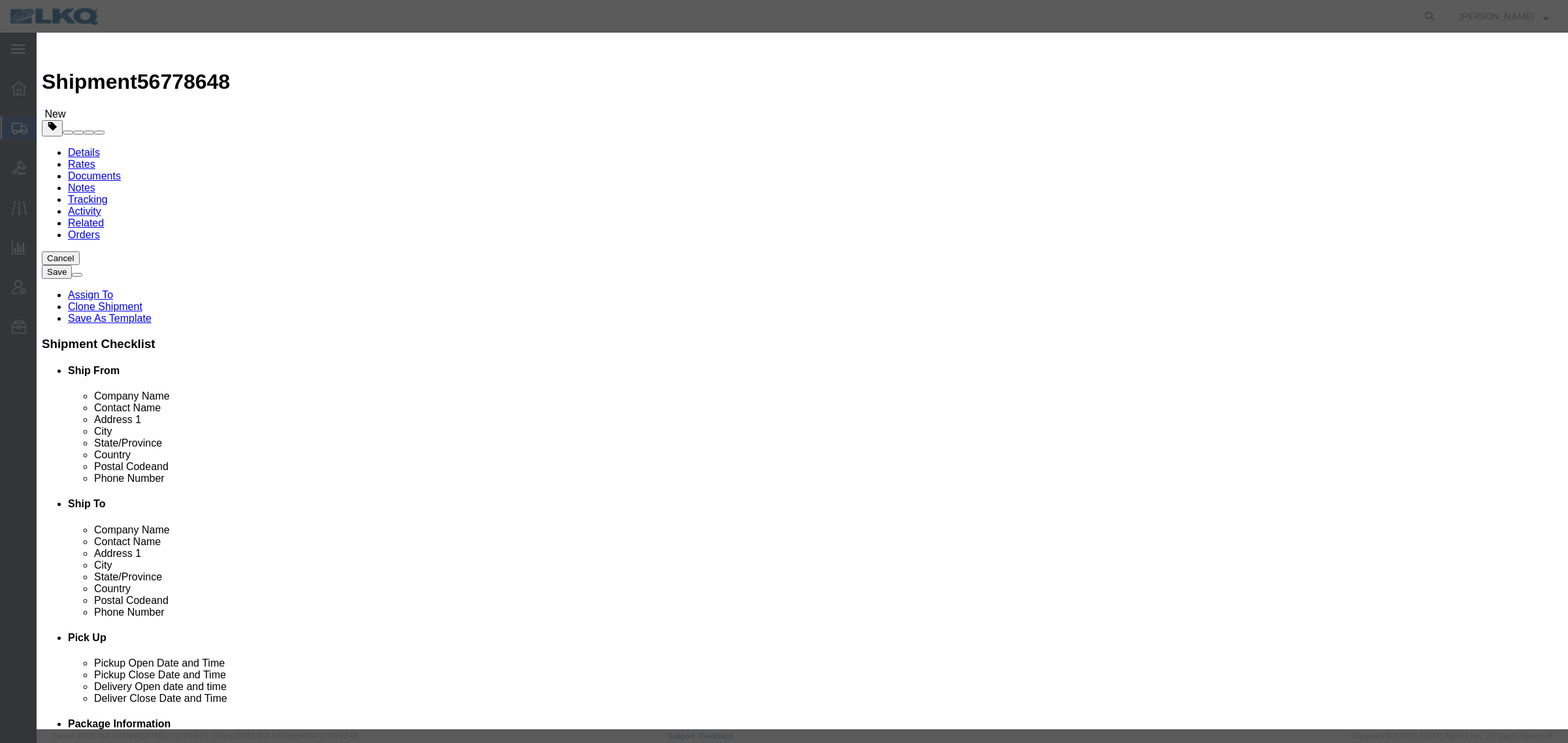
click select "Select 15 min 30 min 45 min 1 hr 2 hr 3 hr 4 hr"
select select "15"
click select "Select 15 min 30 min 45 min 1 hr 2 hr 3 hr 4 hr"
select select "22"
click input "delivery 56778648"
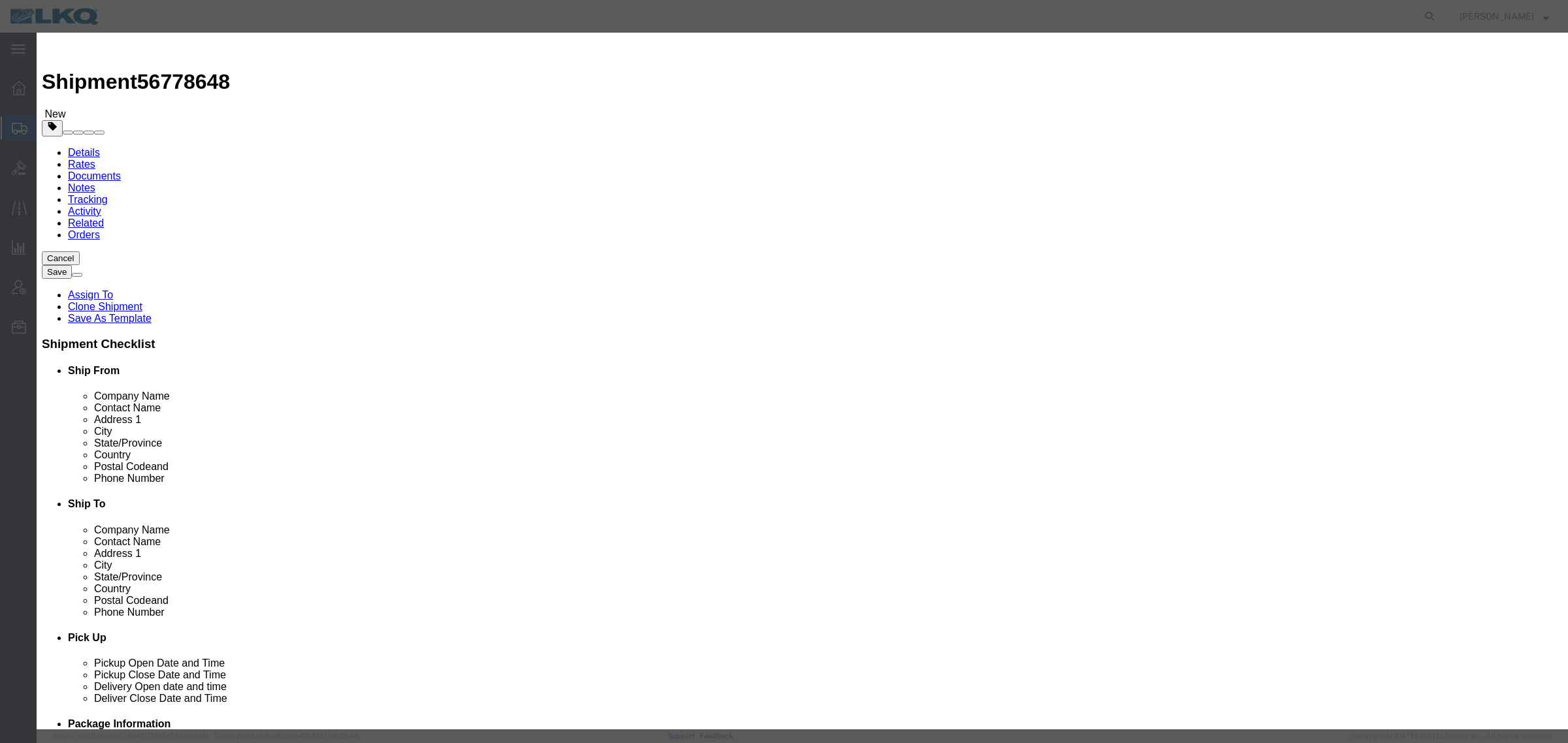
click input "delivery 56778648"
click input "56778648"
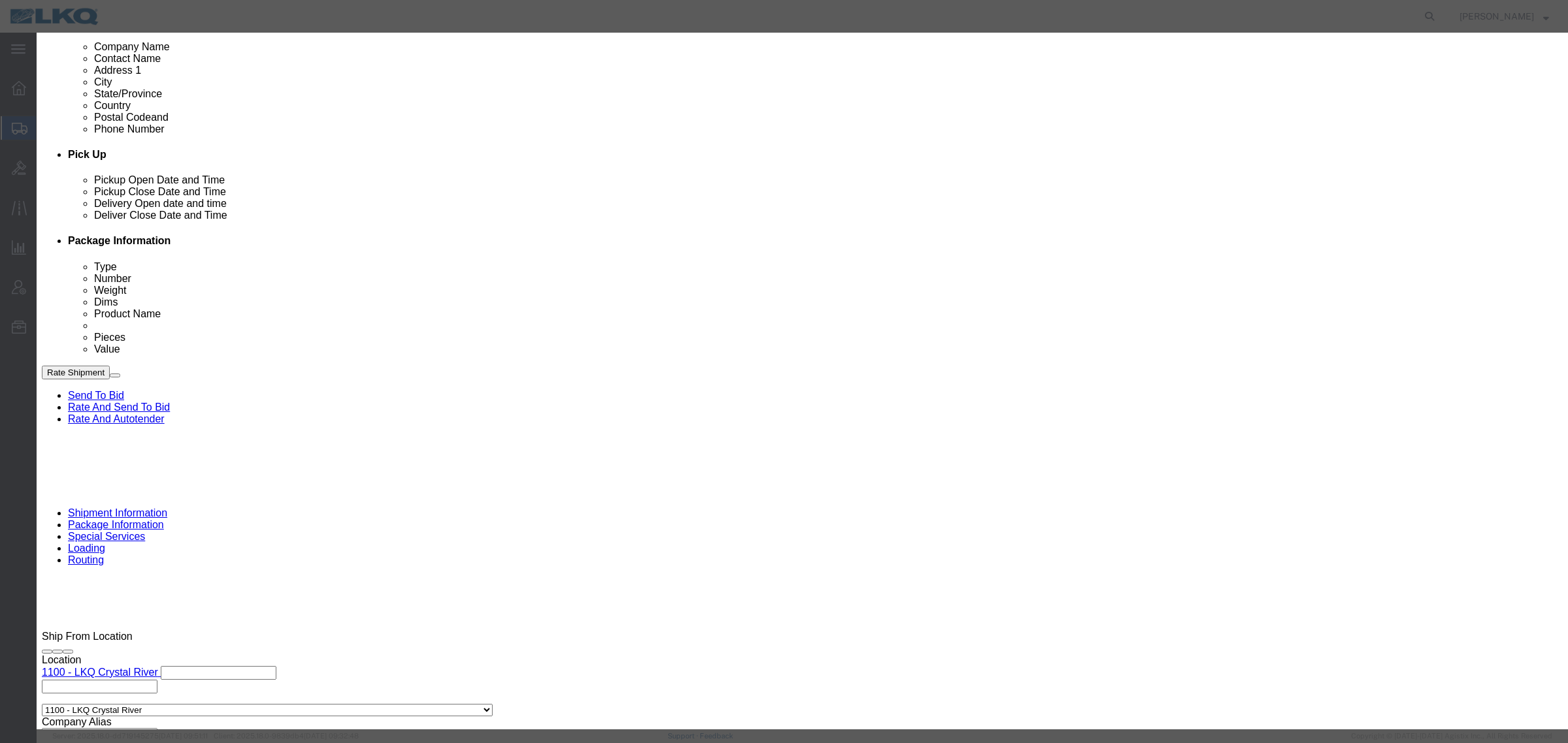
scroll to position [490, 0]
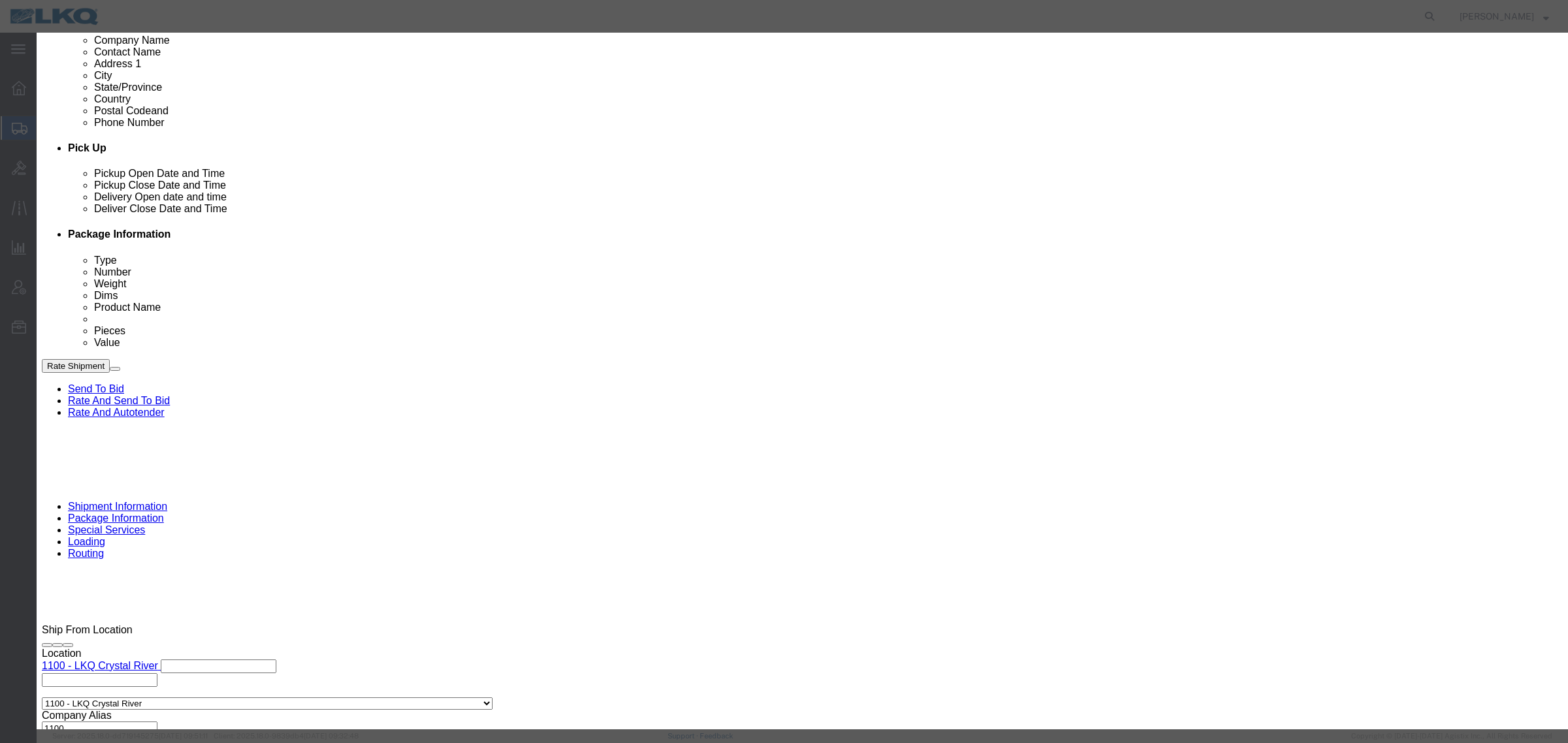
type input "56778648 - [GEOGRAPHIC_DATA] - T31446 - Palletized"
click button "Save"
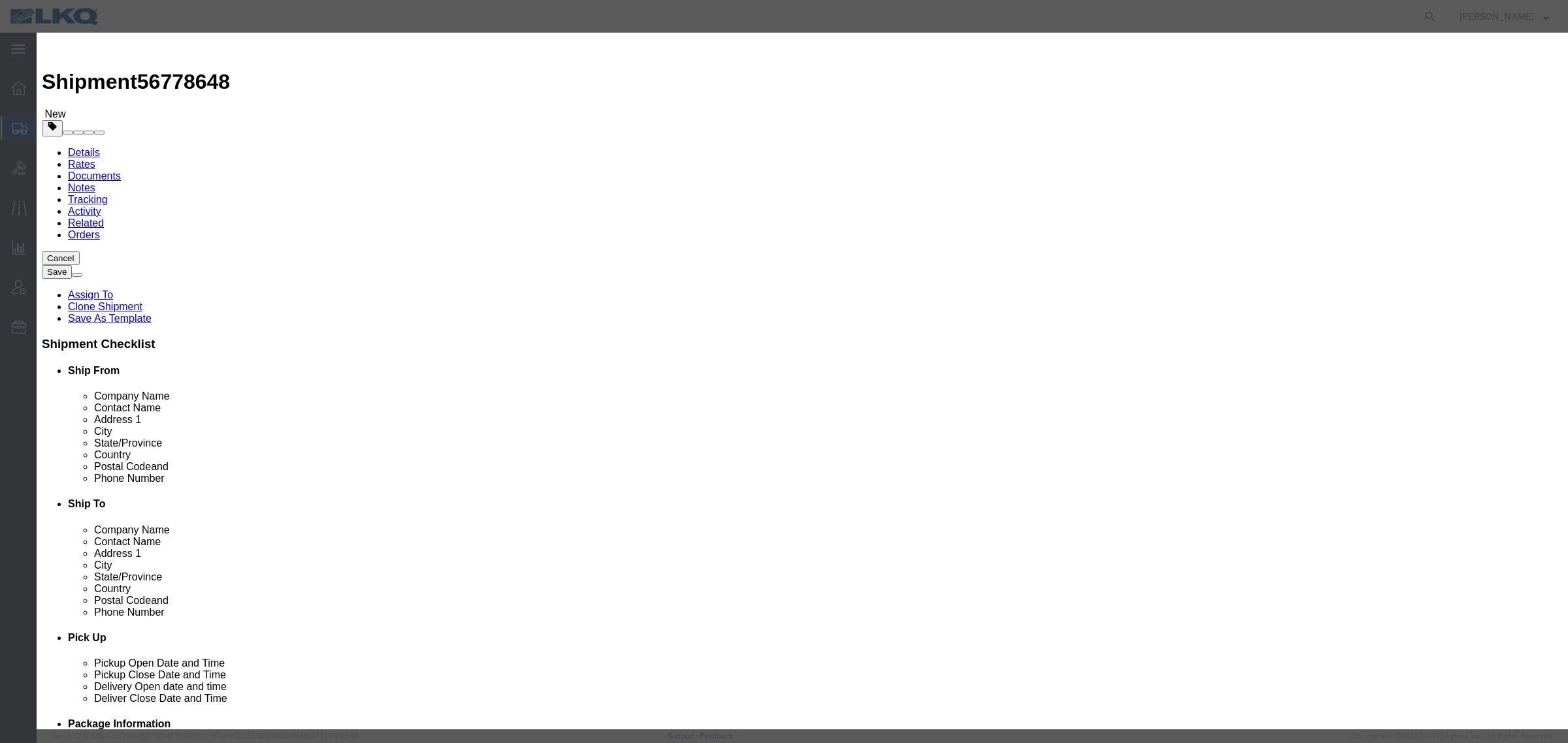
click button "Ok"
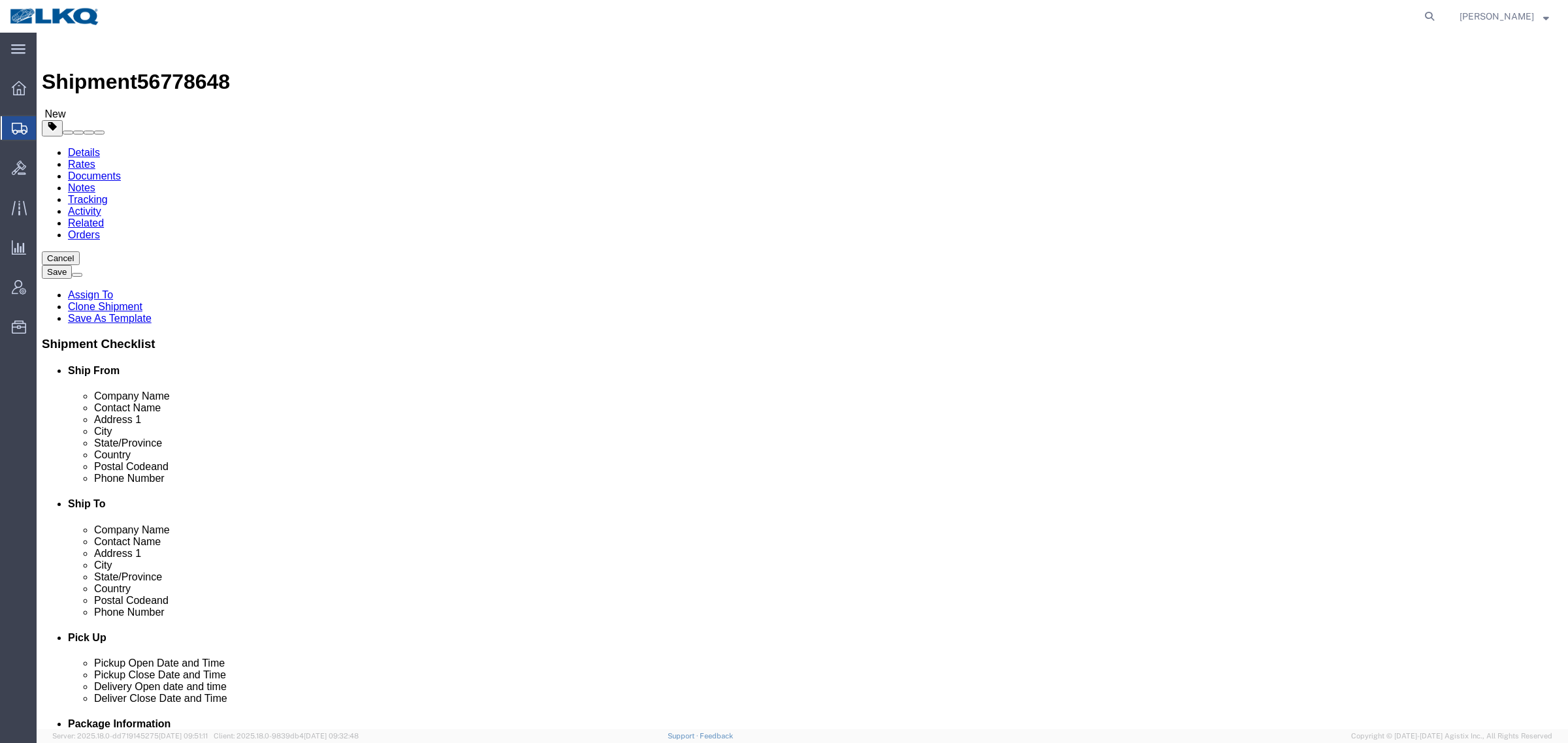
click span "56778648"
click icon
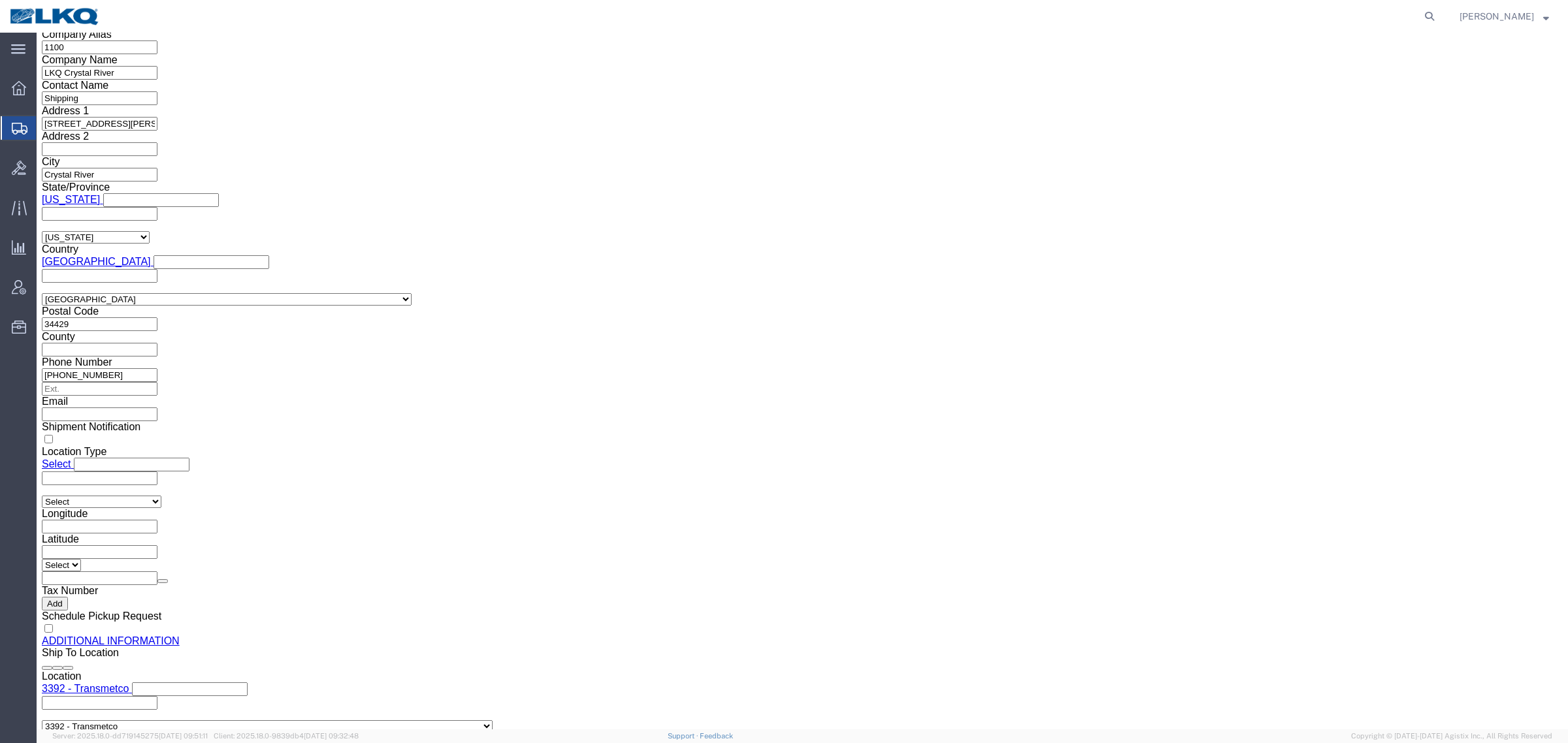
scroll to position [1283, 0]
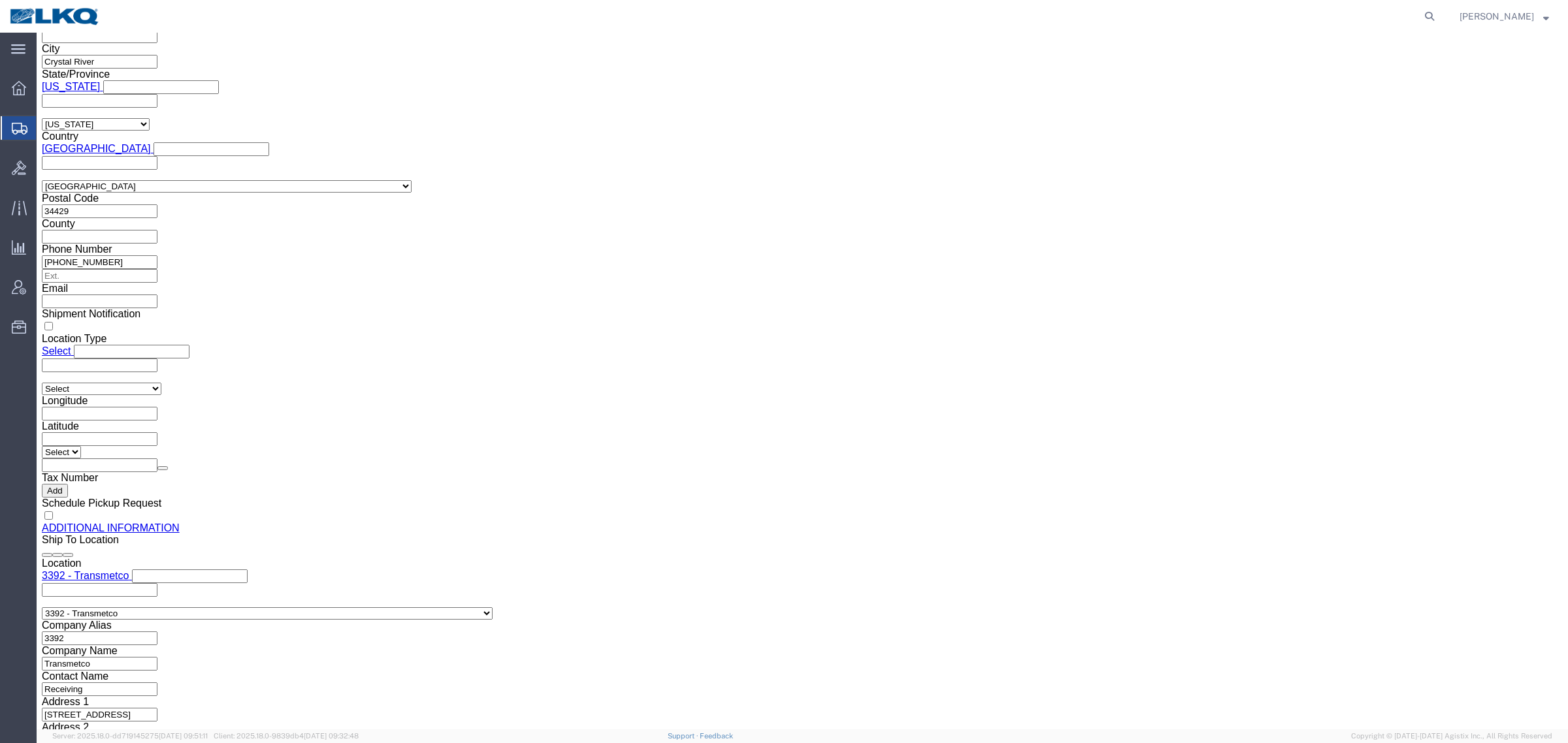
click input "[EMAIL_ADDRESS][DOMAIN_NAME]"
click icon
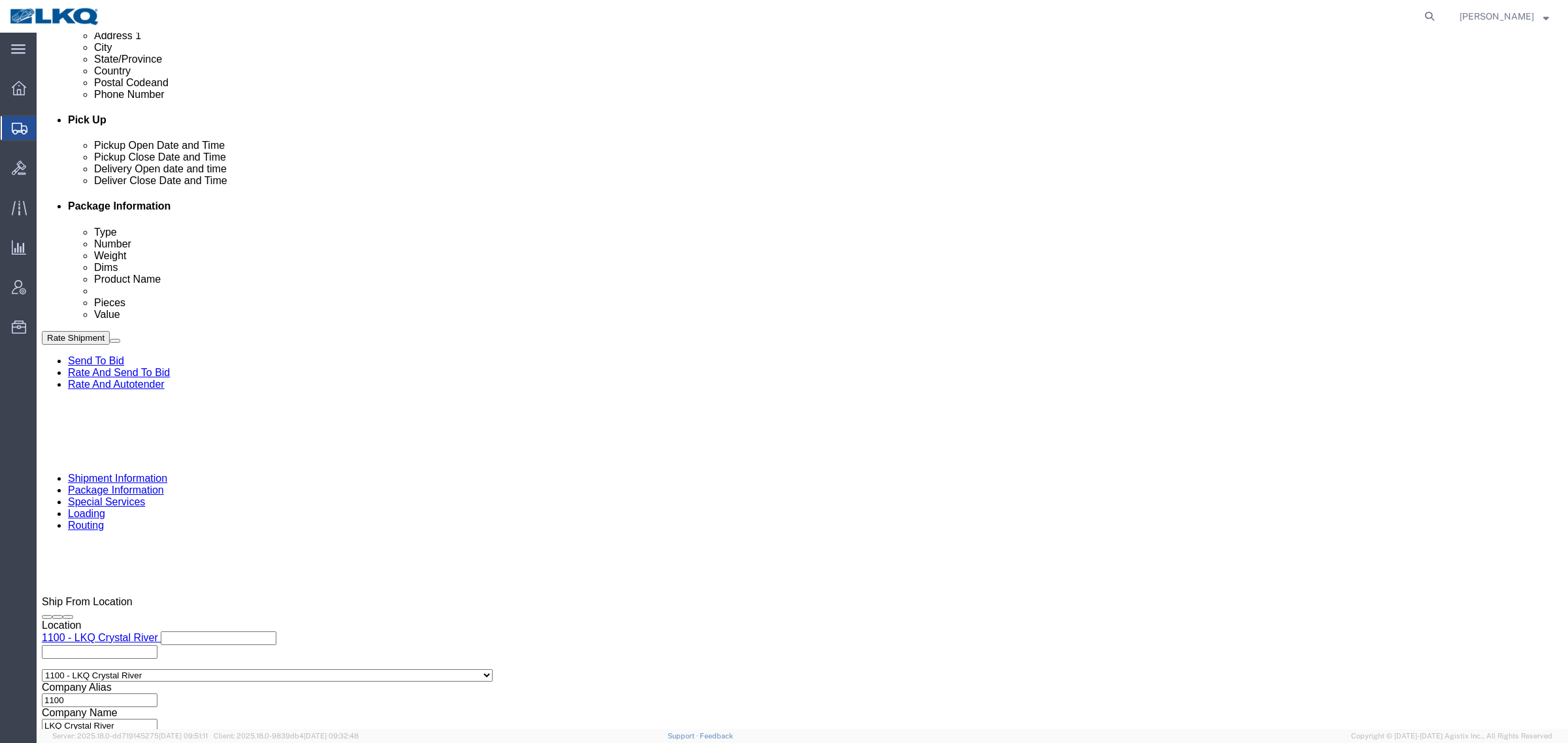
scroll to position [393, 0]
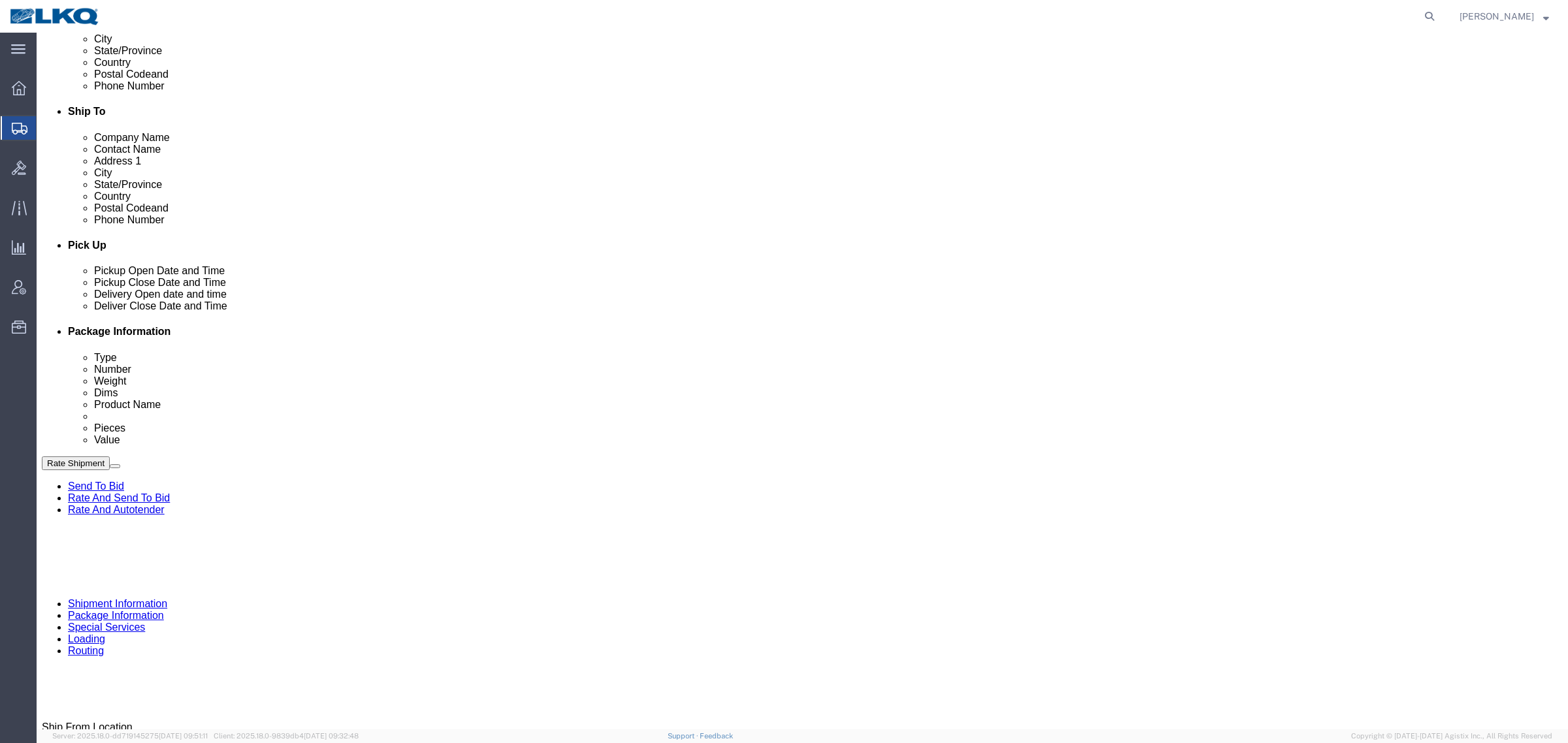
drag, startPoint x: 117, startPoint y: 491, endPoint x: 135, endPoint y: 484, distance: 19.3
click div "[DATE] 10:00 AM"
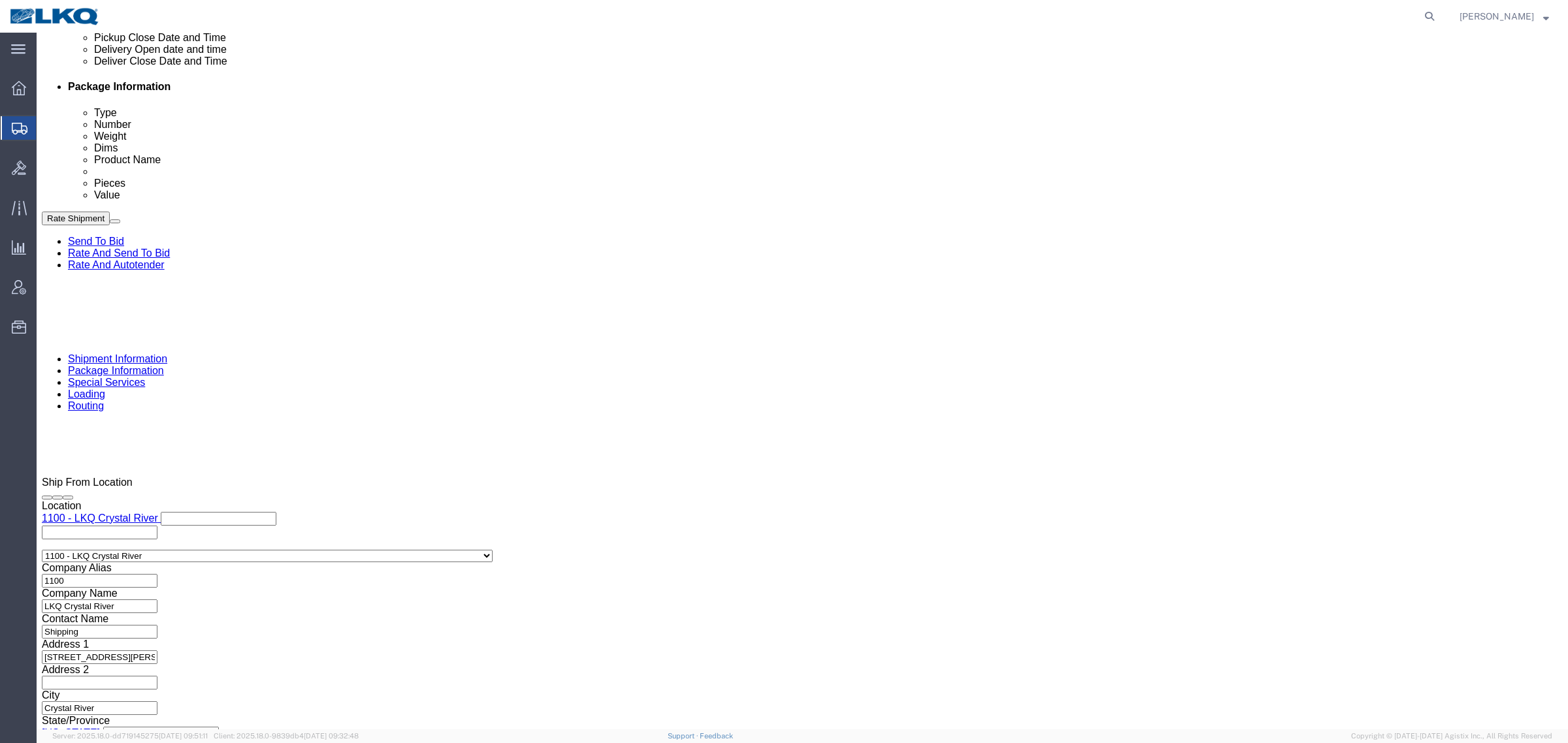
click button "Apply"
click div "References Add reference"
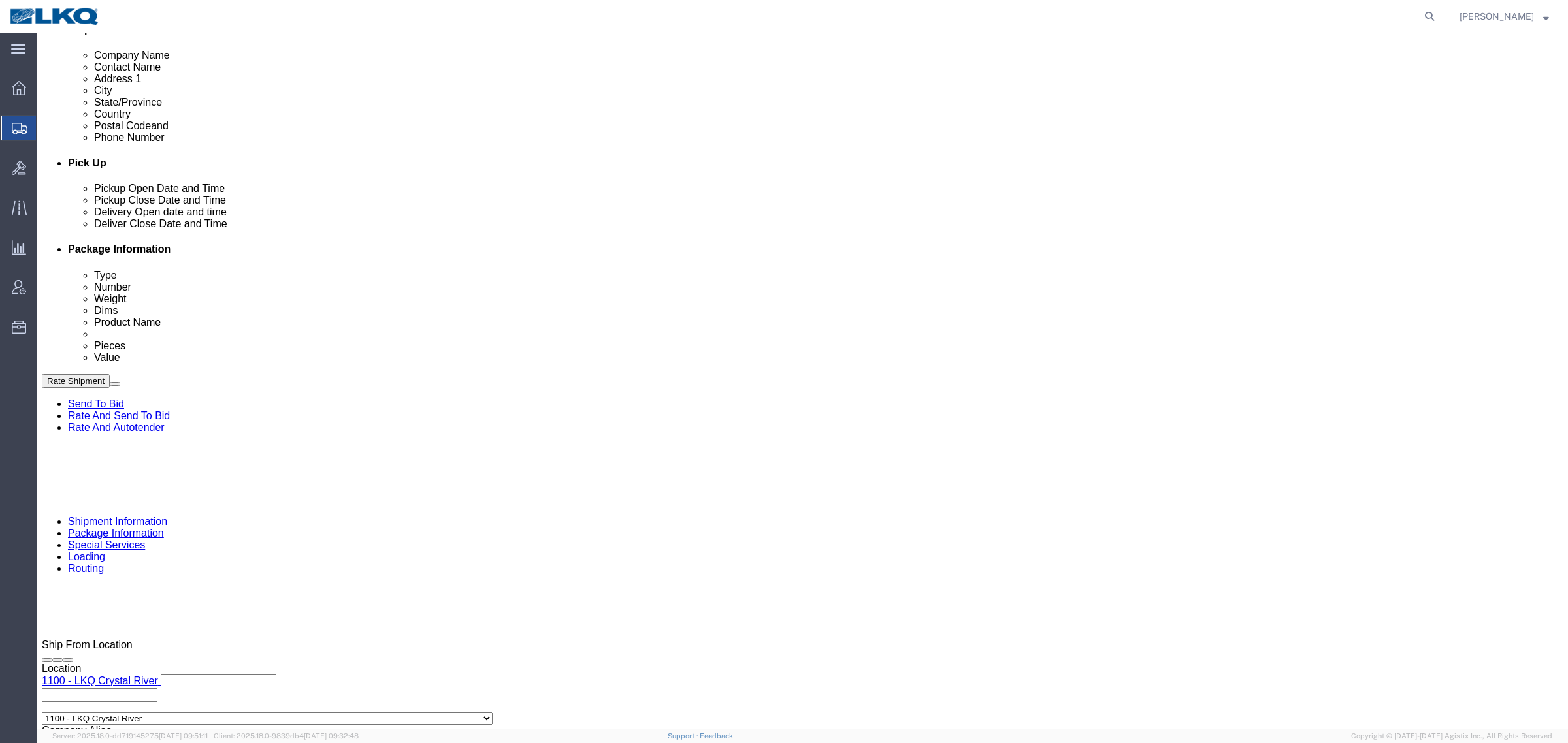
scroll to position [474, 0]
click div "[DATE] 10:00 AM"
click div "Cancel Save Assign To Clone Shipment Save As Template Shipment Checklist Ship F…"
click button "Rate Shipment"
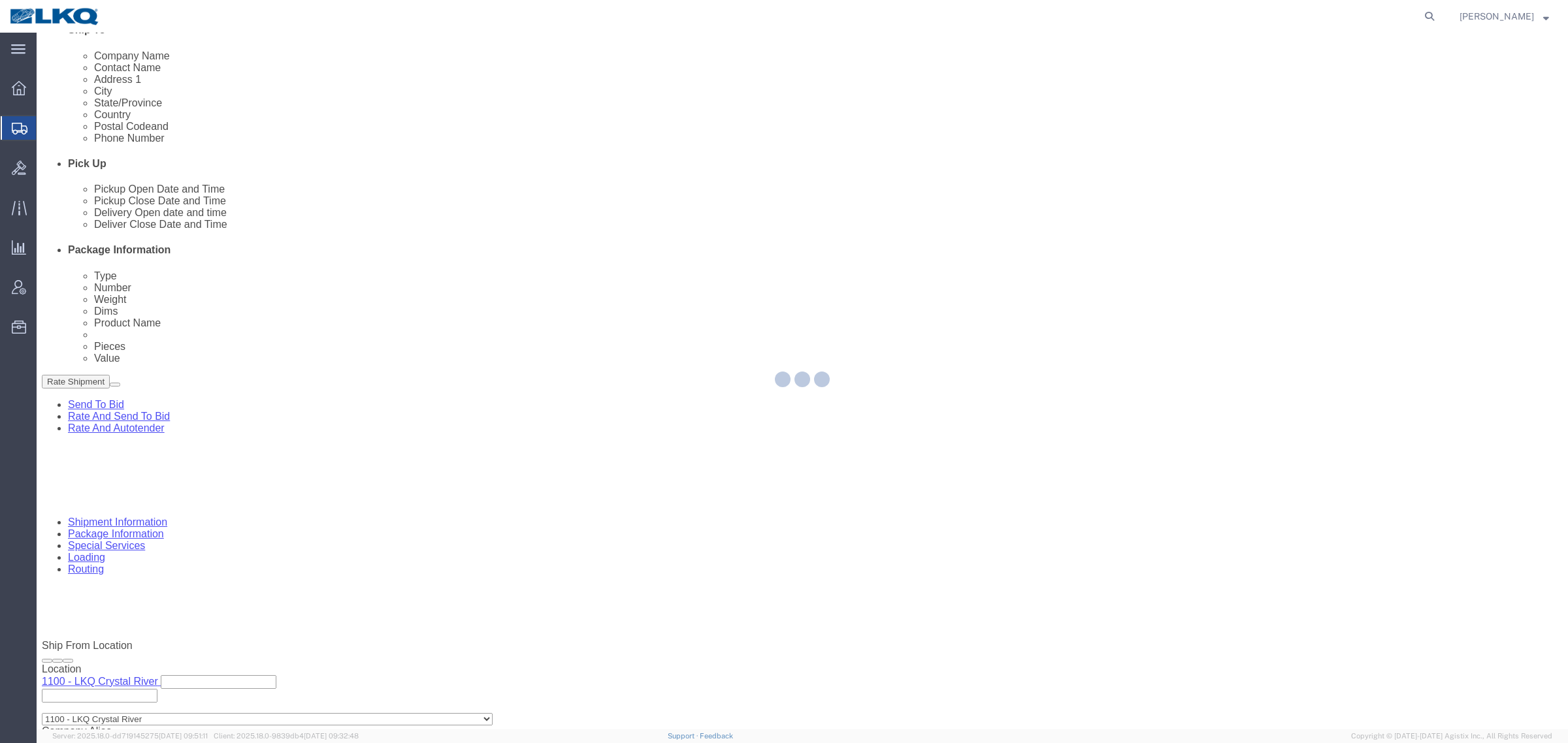
select select "27344"
select select "28018"
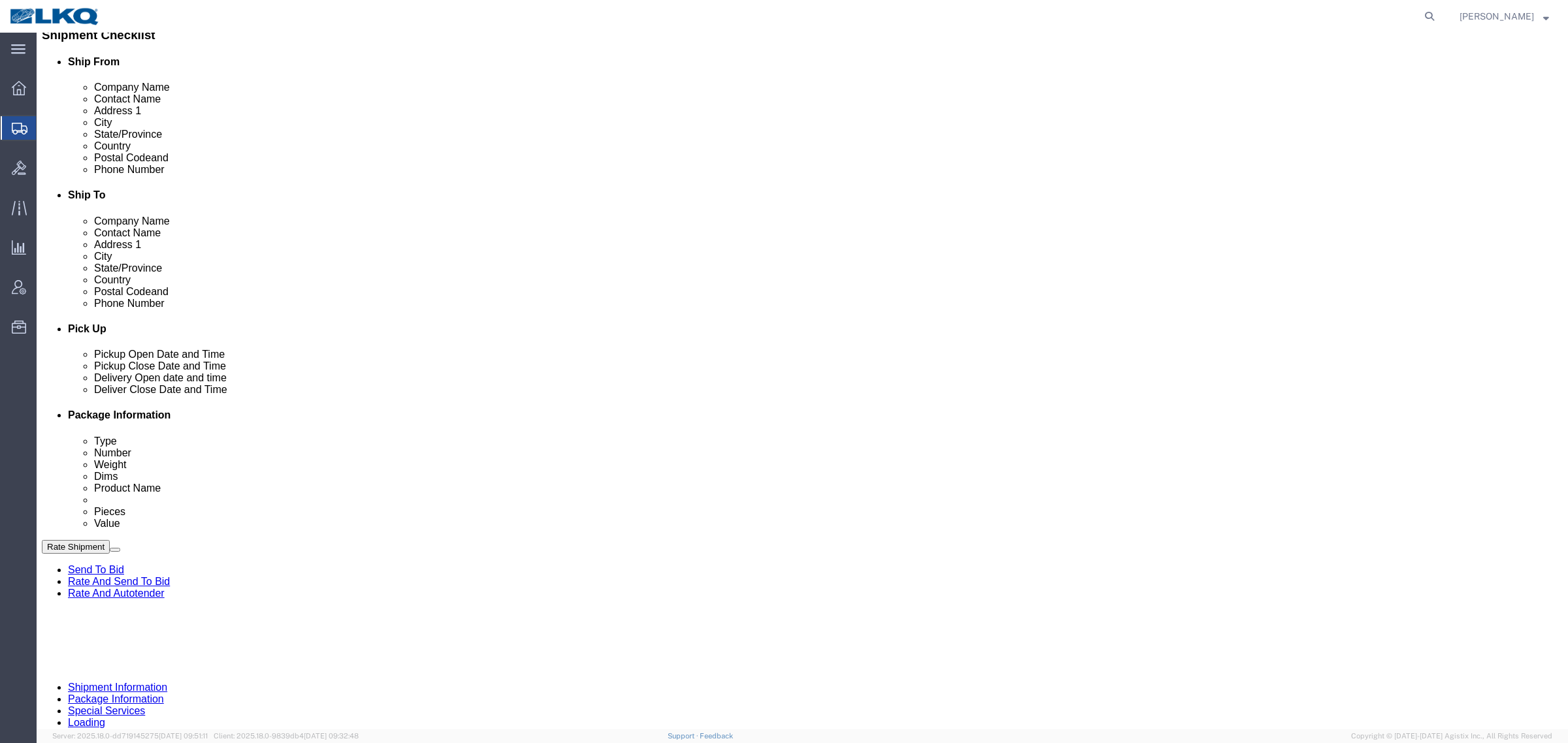
scroll to position [148, 0]
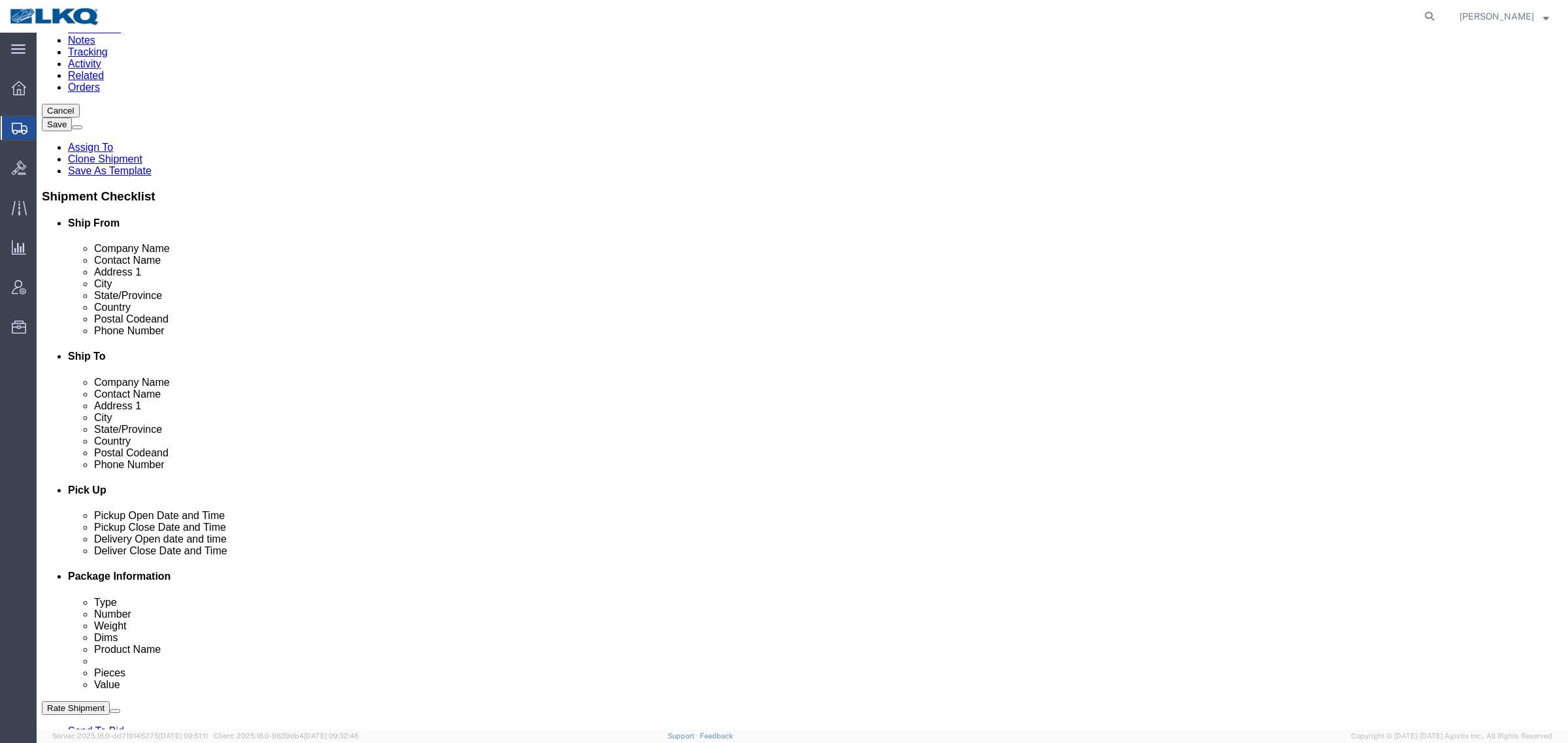
click input "555555555"
type input "5555555555"
click div "Cancel Save Assign To Clone Shipment Save As Template Shipment Checklist Ship F…"
click button "Rate Shipment"
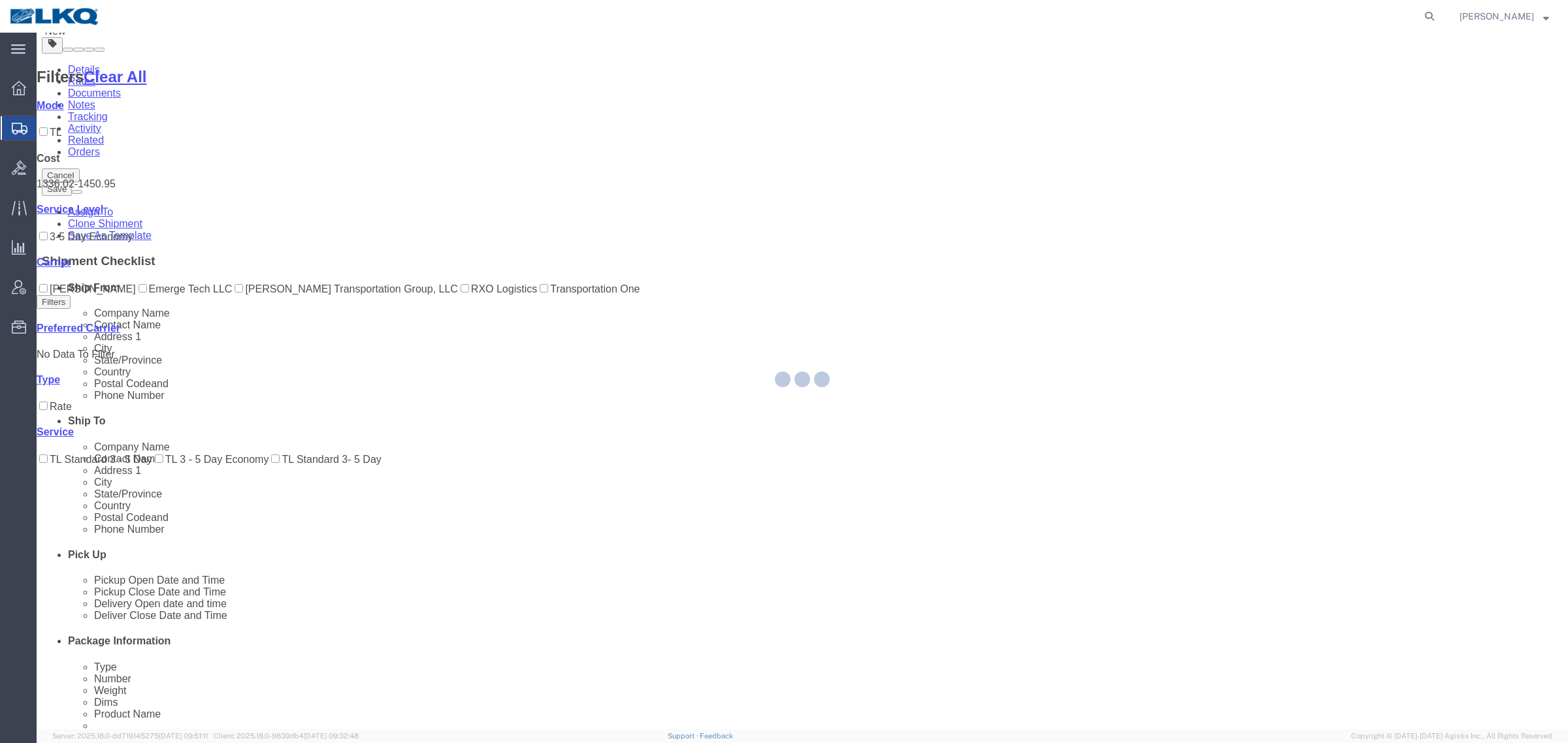
scroll to position [0, 0]
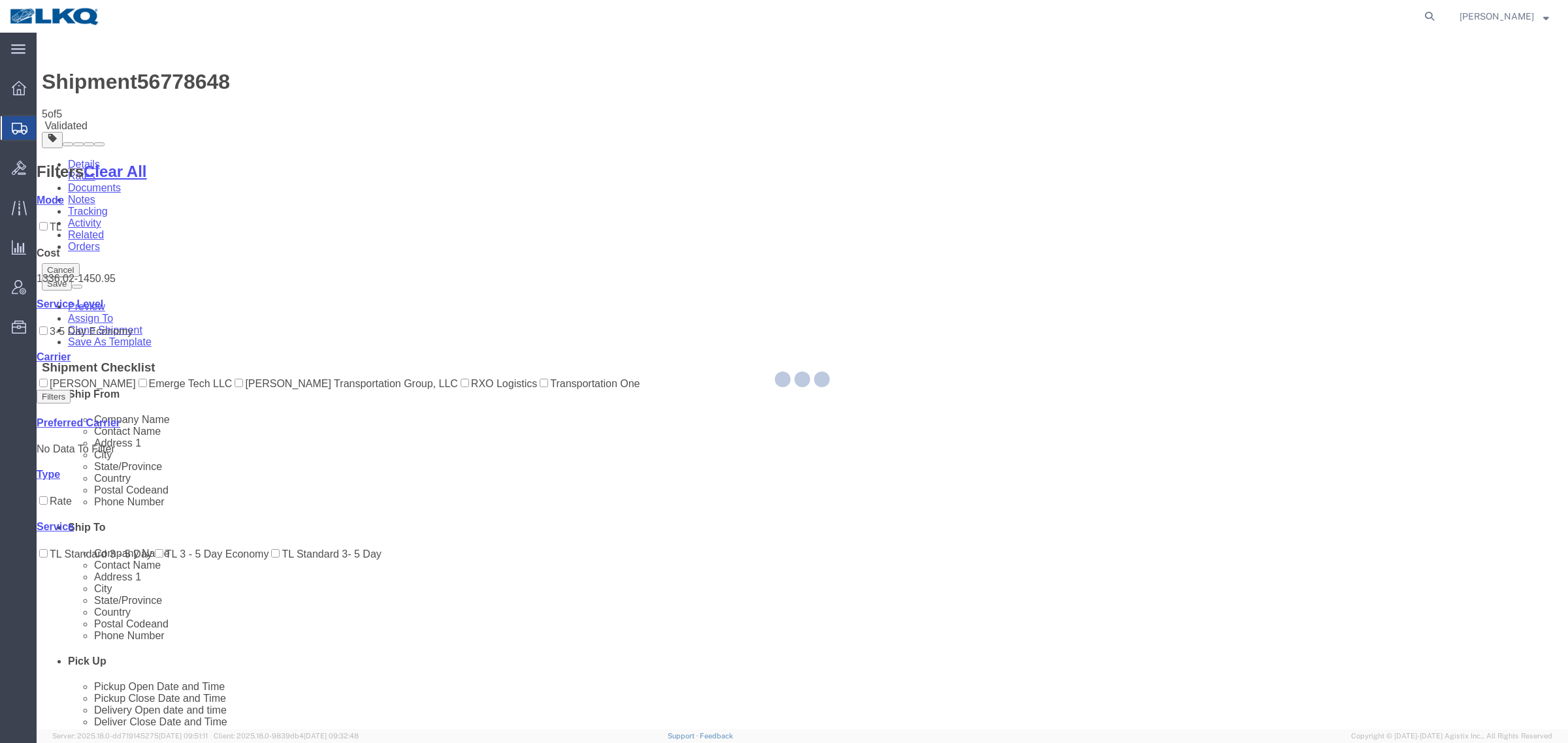
click at [1259, 662] on div at bounding box center [802, 381] width 1531 height 697
select select "27344"
select select "28018"
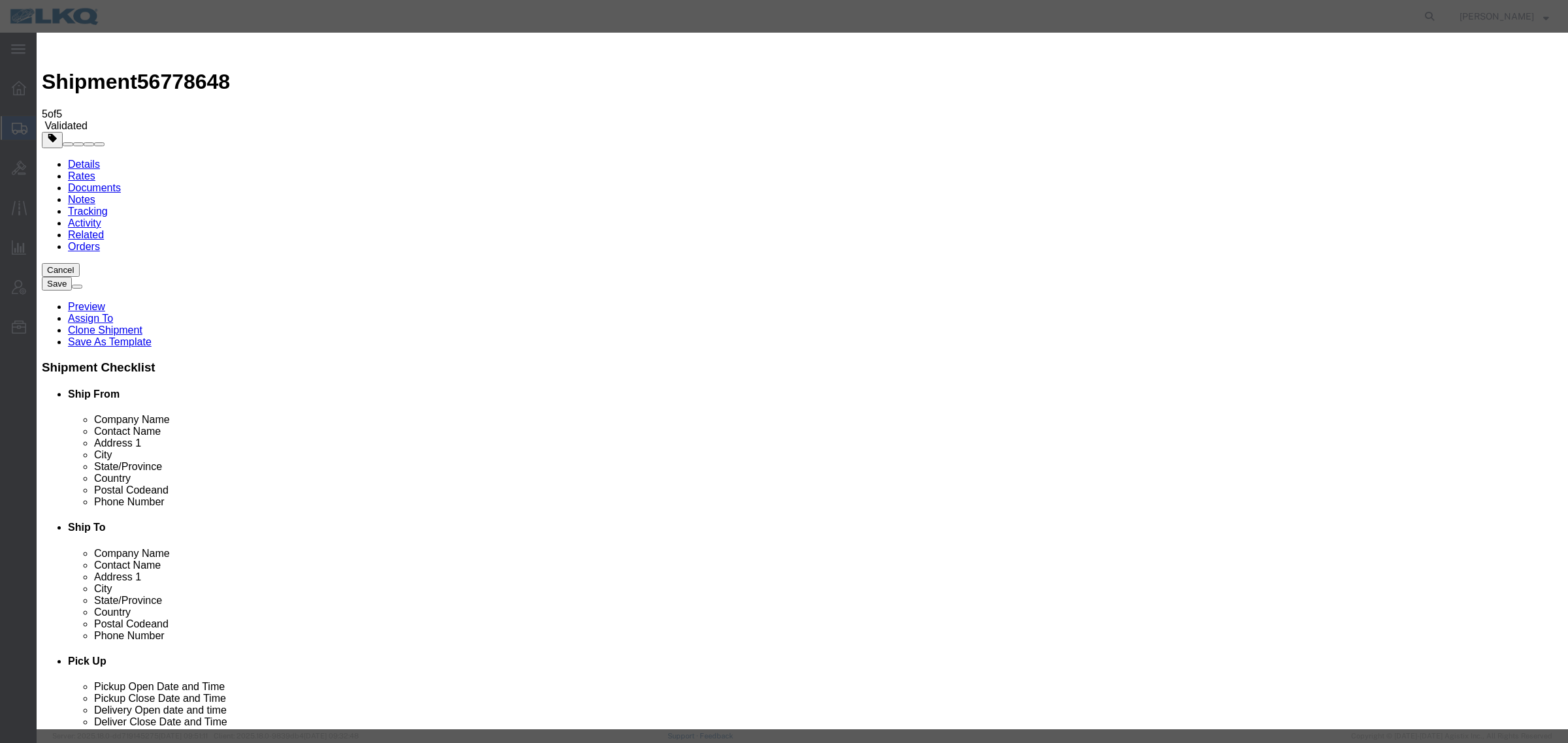
click input "4"
click input "3"
type input "2"
click input "2"
click select "Price Carrier Rank"
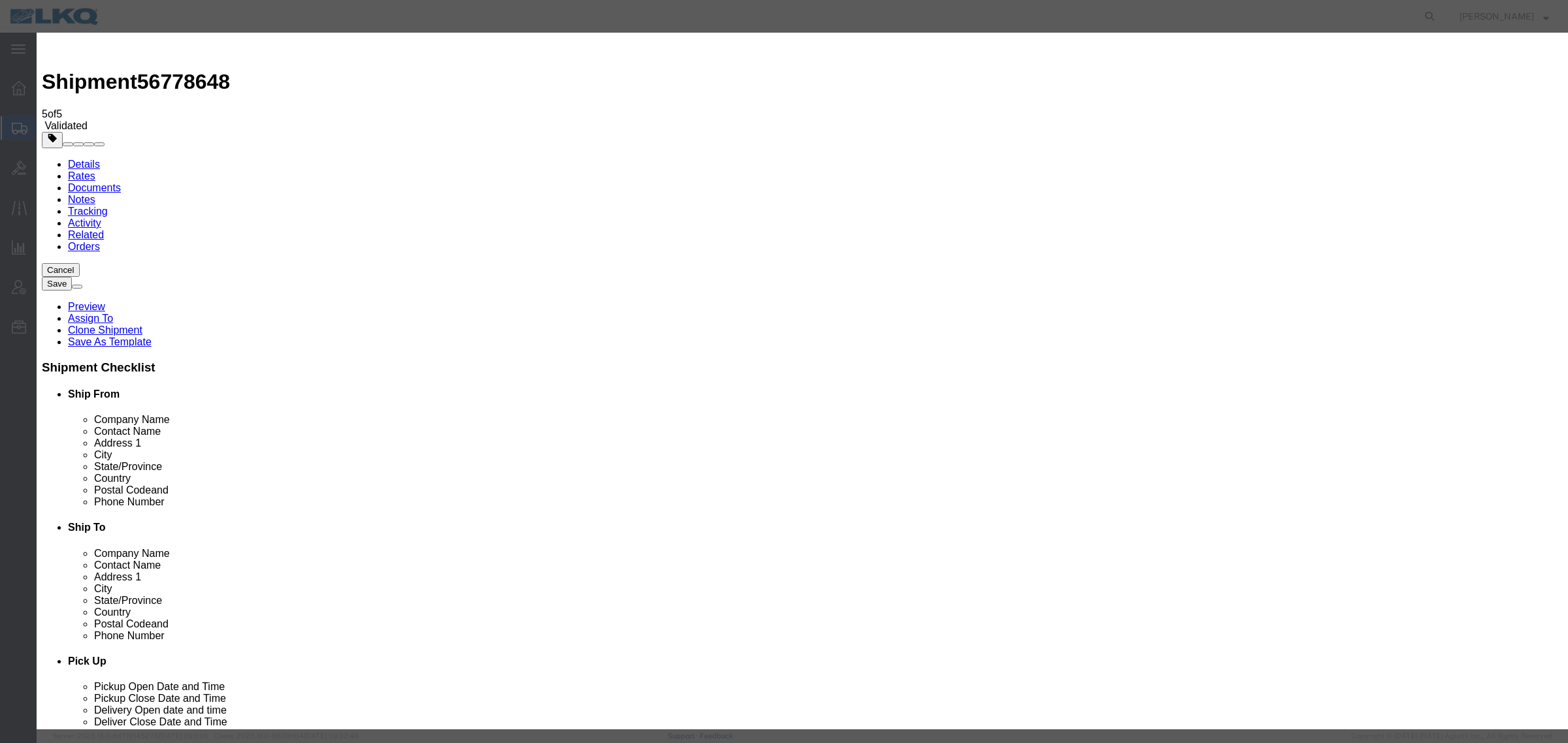
select select "LANE_RANK"
click select "Price Carrier Rank"
click input "8:00 AM"
type input "7:00 AM"
click button "Save Auto-Tender"
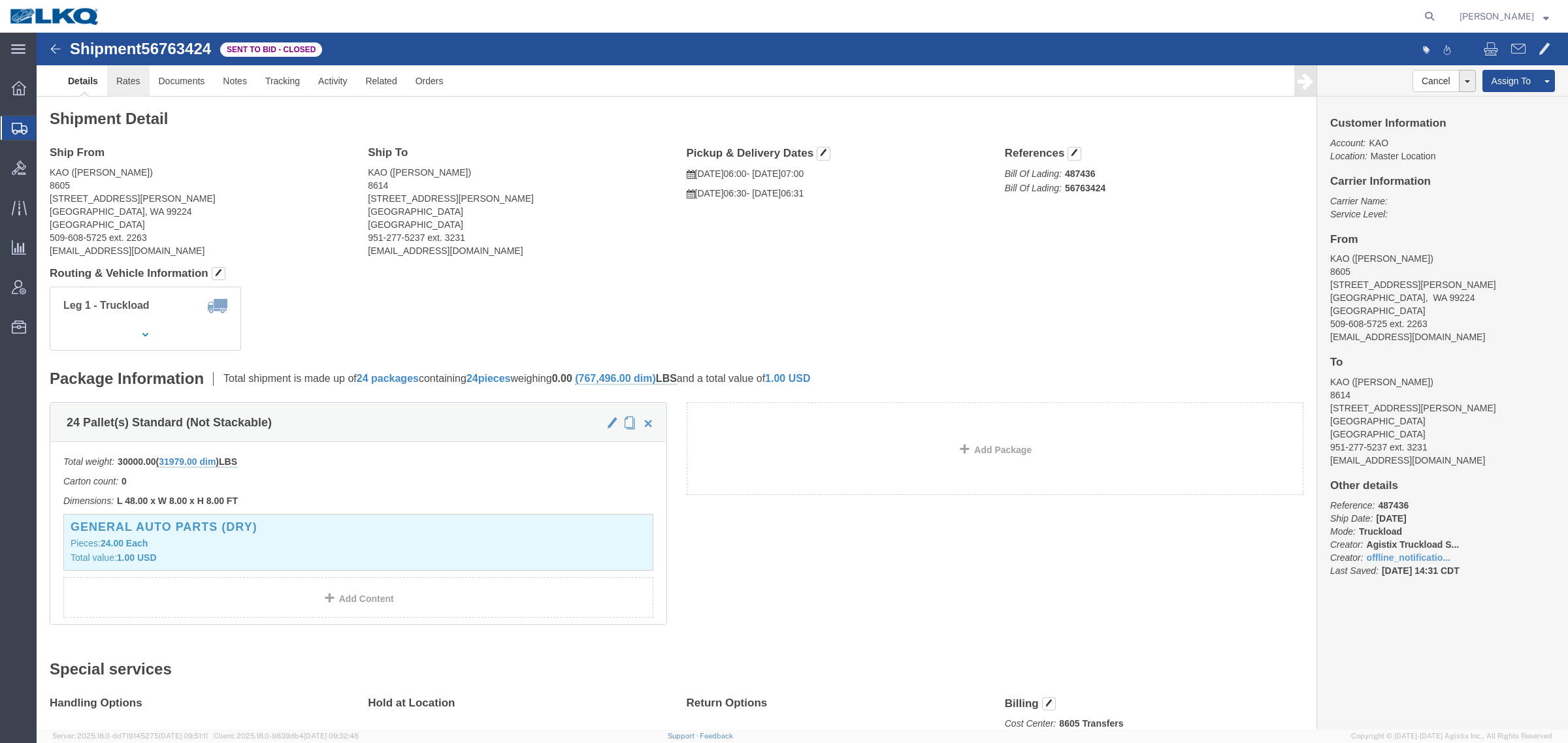
click link "Rates"
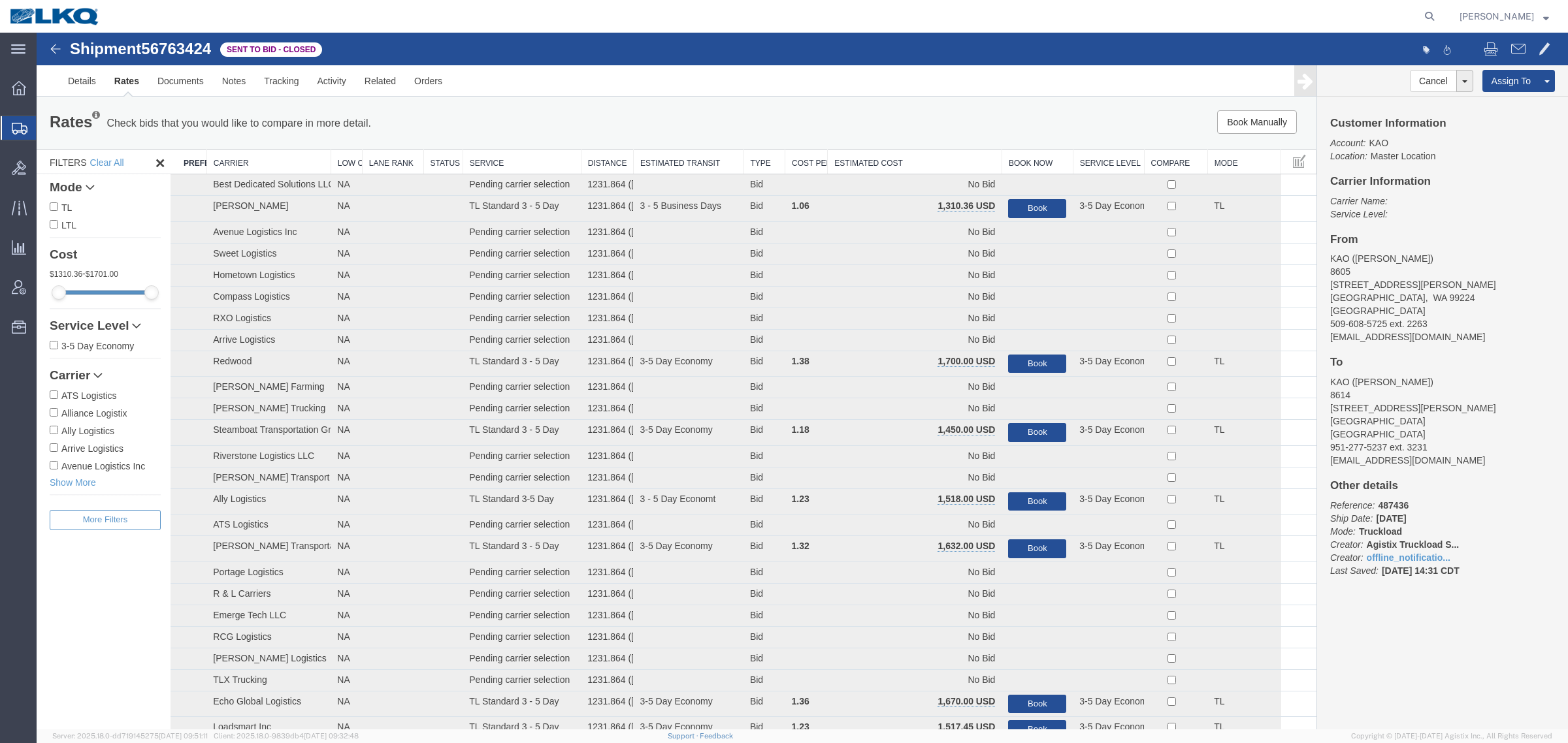
click at [867, 164] on th "Estimated Cost" at bounding box center [915, 161] width 175 height 24
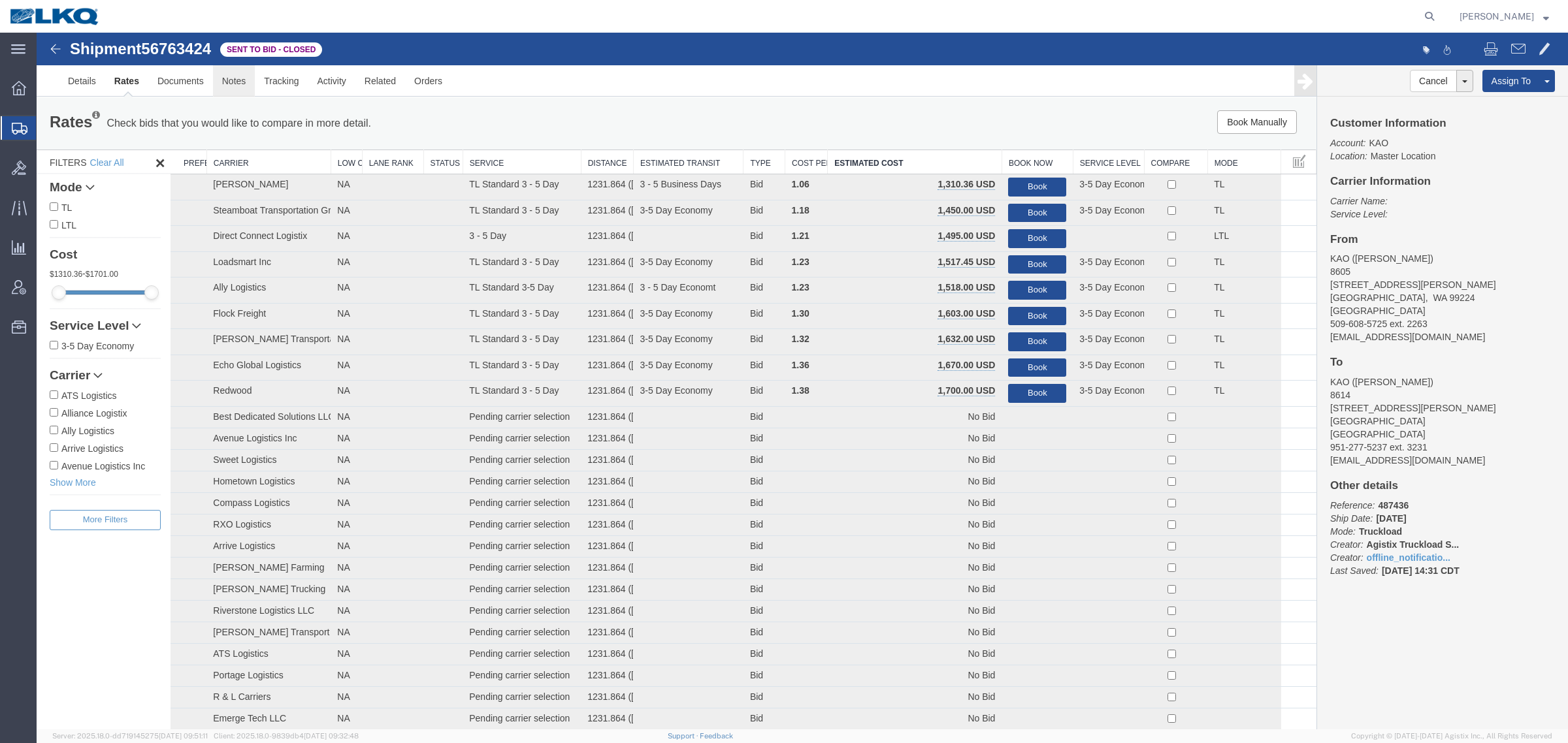
click at [235, 79] on link "Notes" at bounding box center [234, 81] width 42 height 32
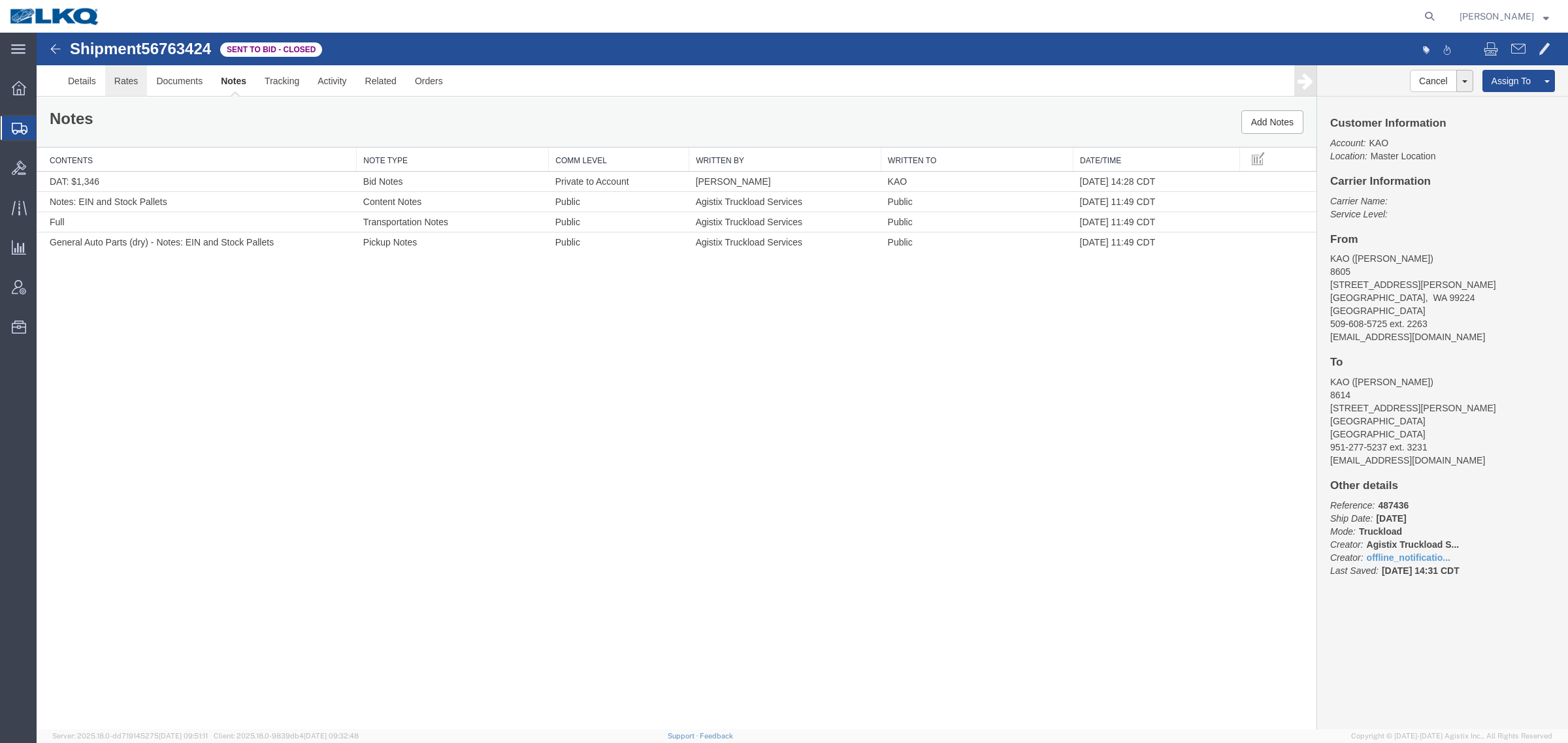
click at [132, 83] on link "Rates" at bounding box center [127, 81] width 42 height 32
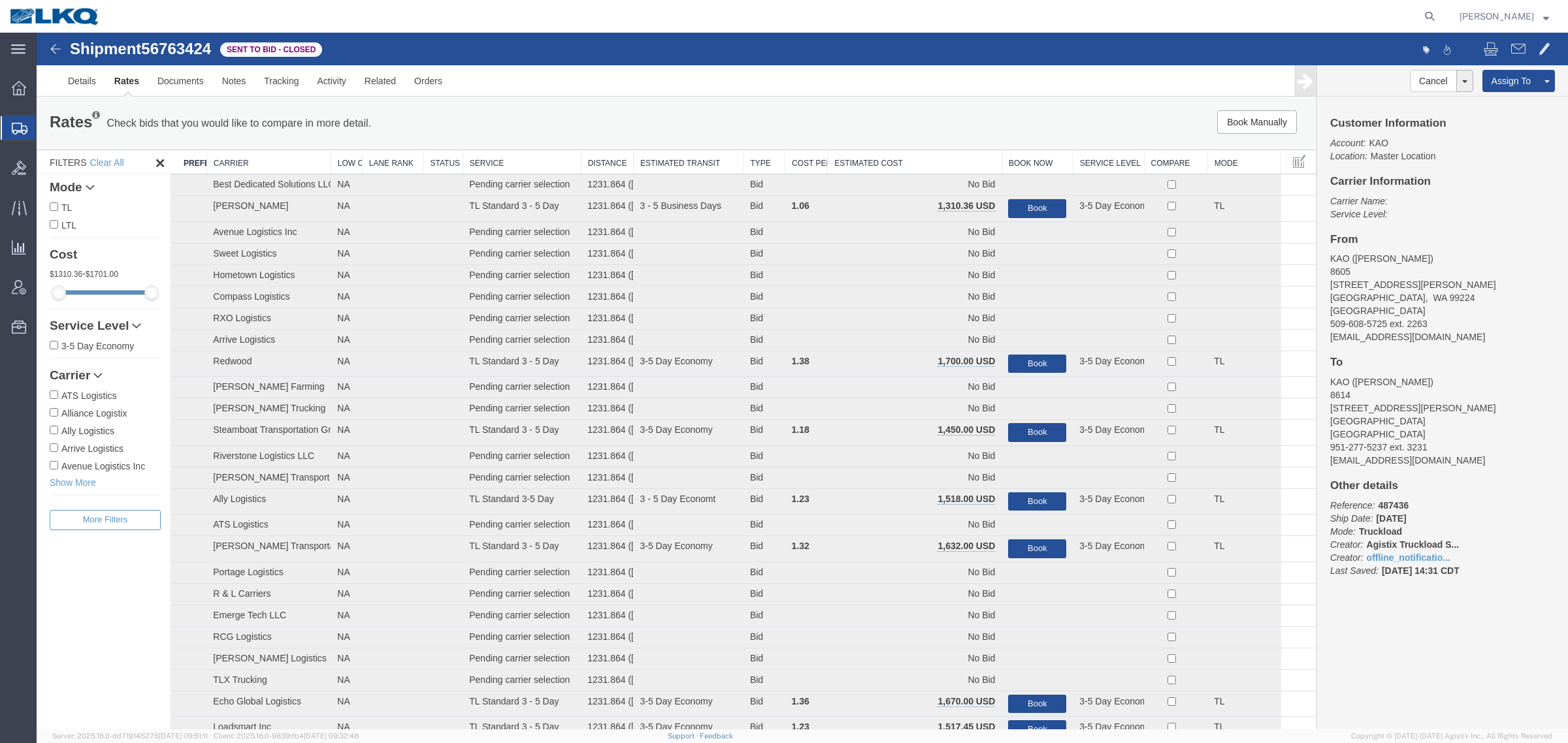
click at [890, 157] on th "Estimated Cost" at bounding box center [915, 161] width 175 height 24
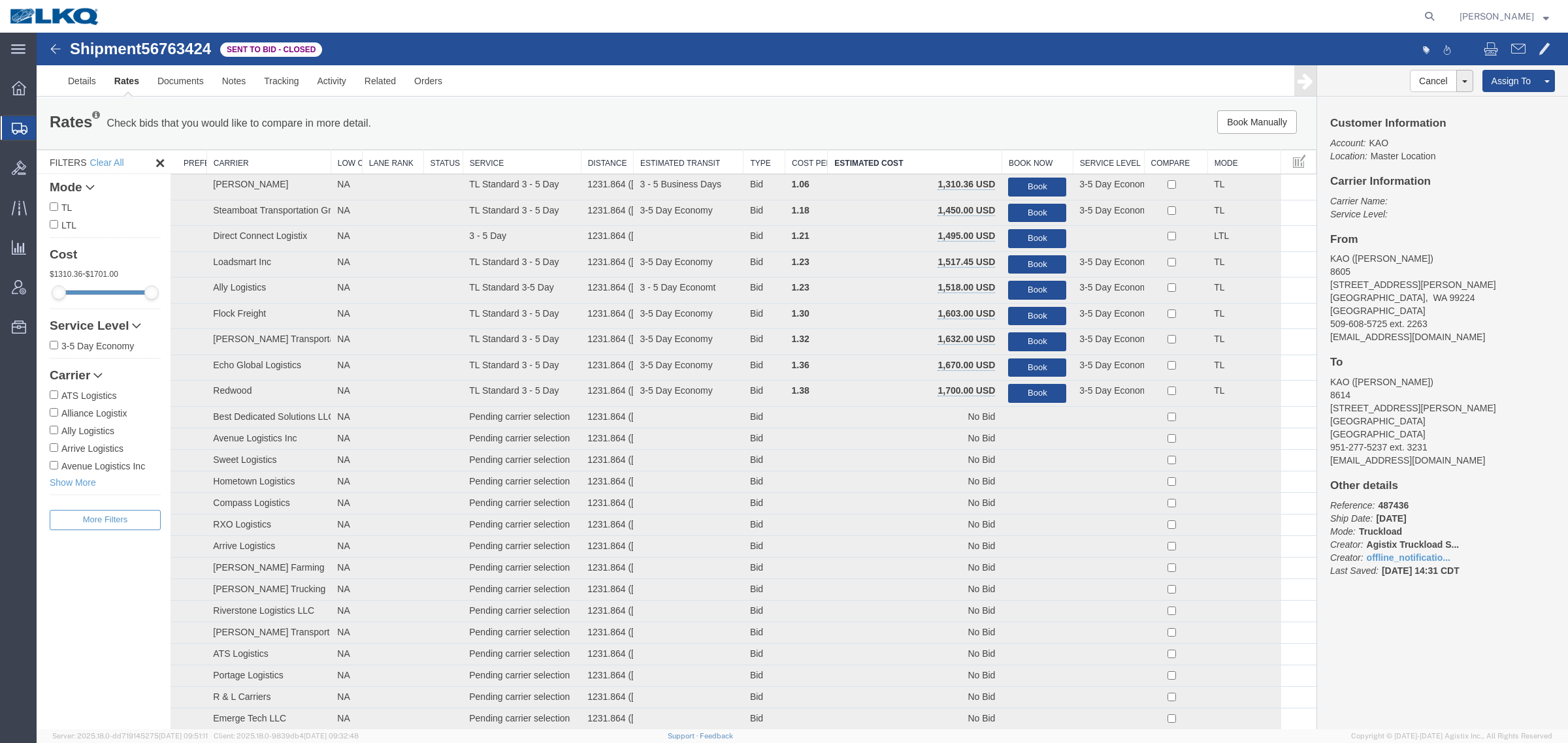
click at [954, 117] on div "Book Manually Pause Continue" at bounding box center [1048, 122] width 530 height 23
click at [929, 113] on div "Book Manually Pause Continue" at bounding box center [1048, 122] width 530 height 23
click at [1032, 180] on button "Book" at bounding box center [1037, 187] width 59 height 19
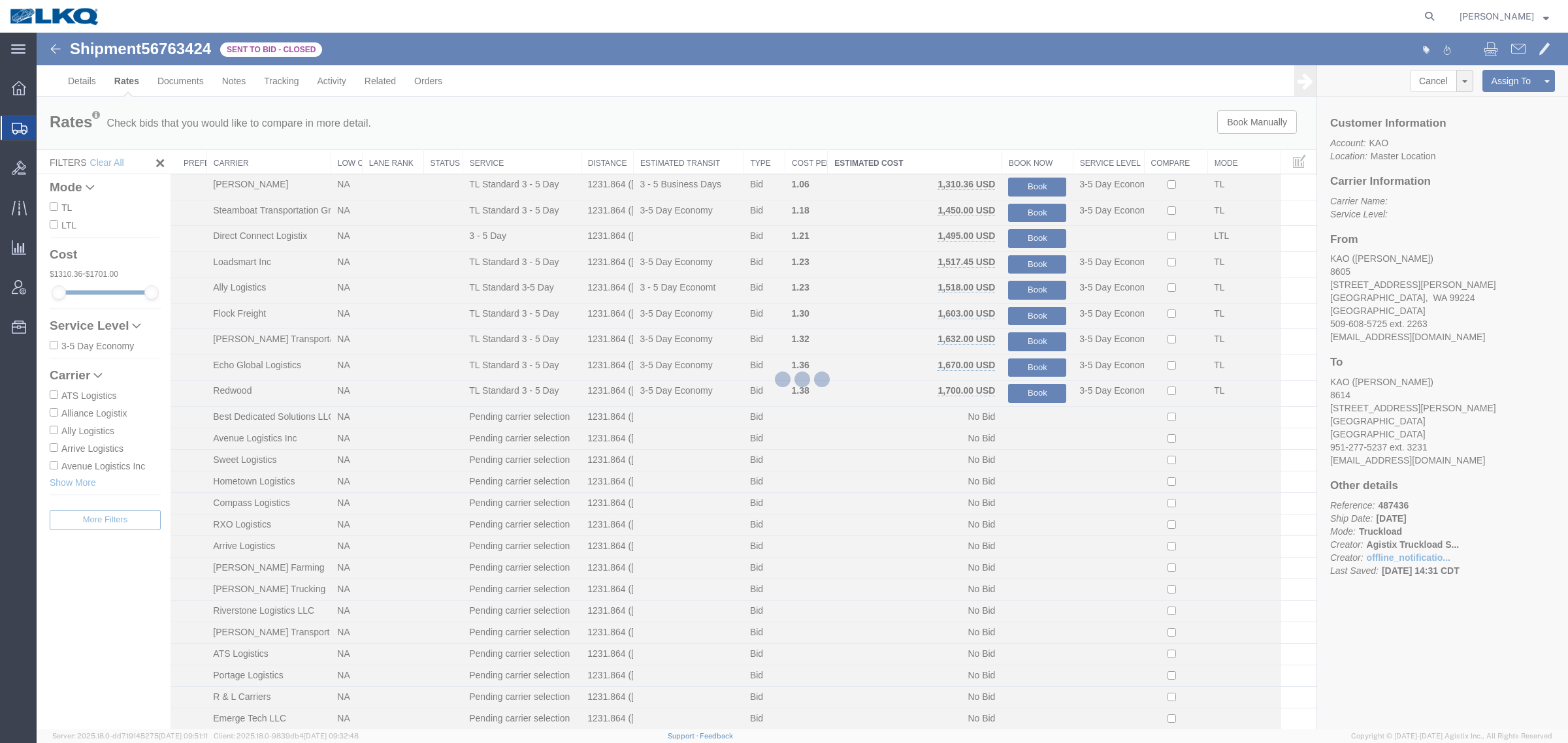
drag, startPoint x: 992, startPoint y: 140, endPoint x: 1014, endPoint y: 137, distance: 22.2
click at [1014, 137] on div at bounding box center [802, 381] width 1531 height 697
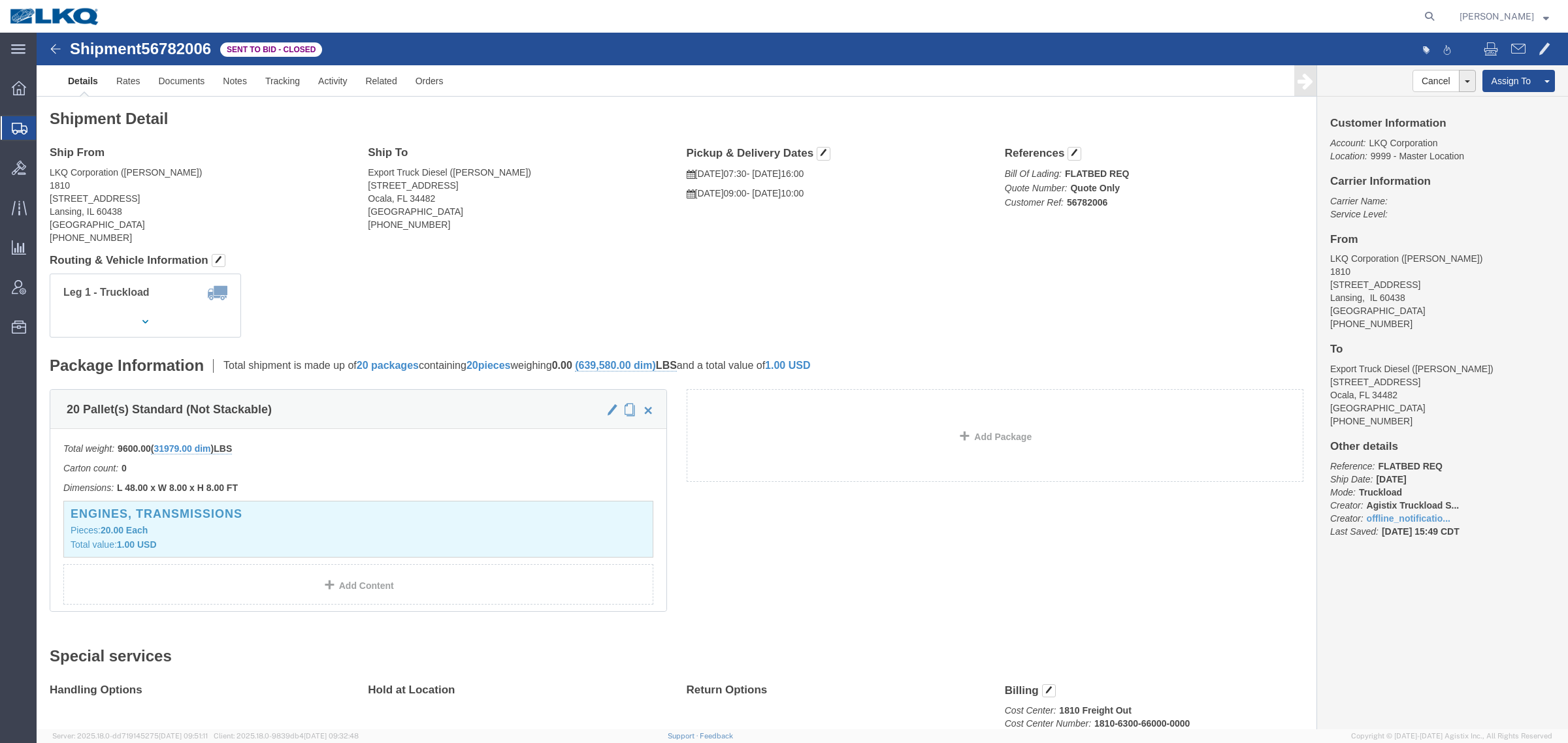
click span "56782006"
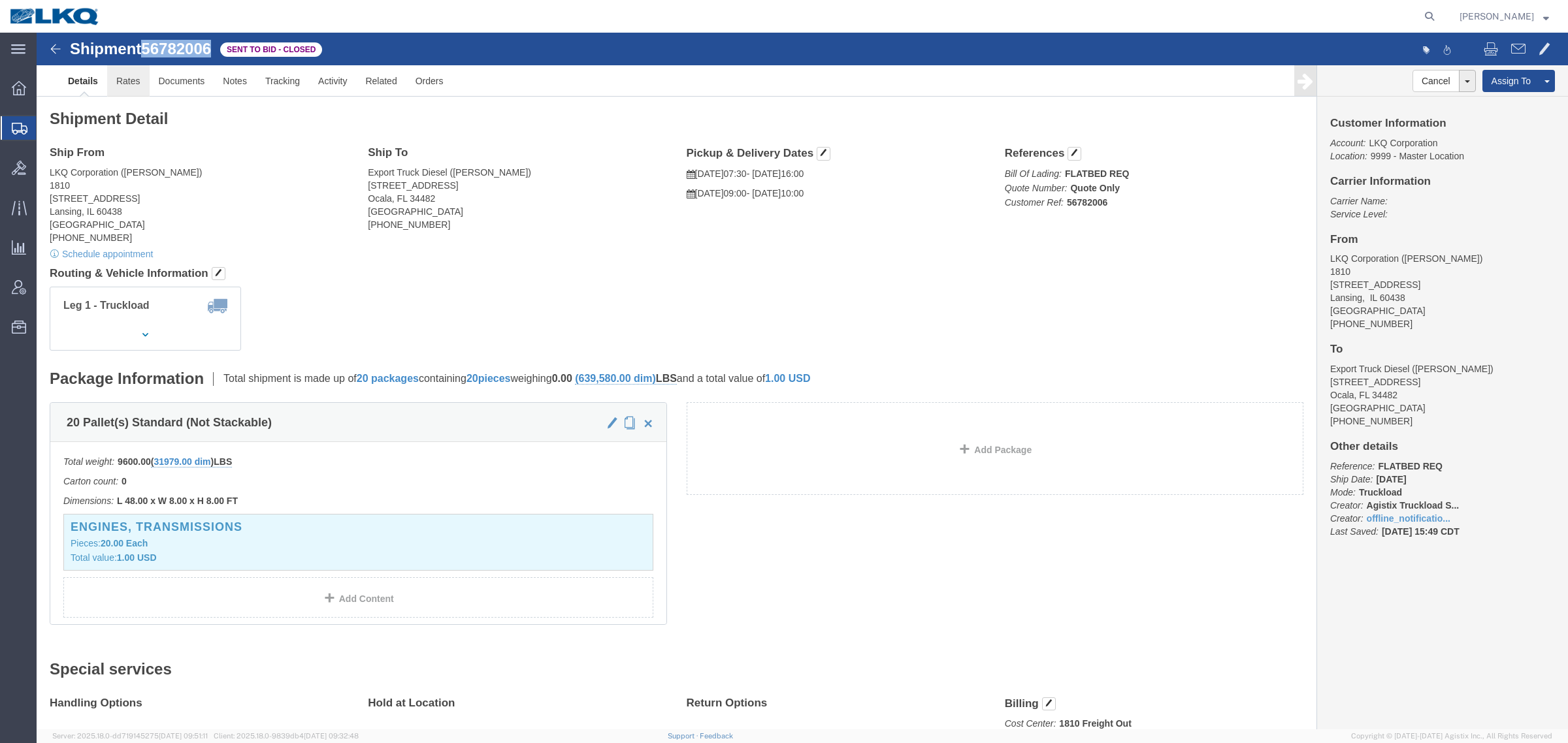
click link "Rates"
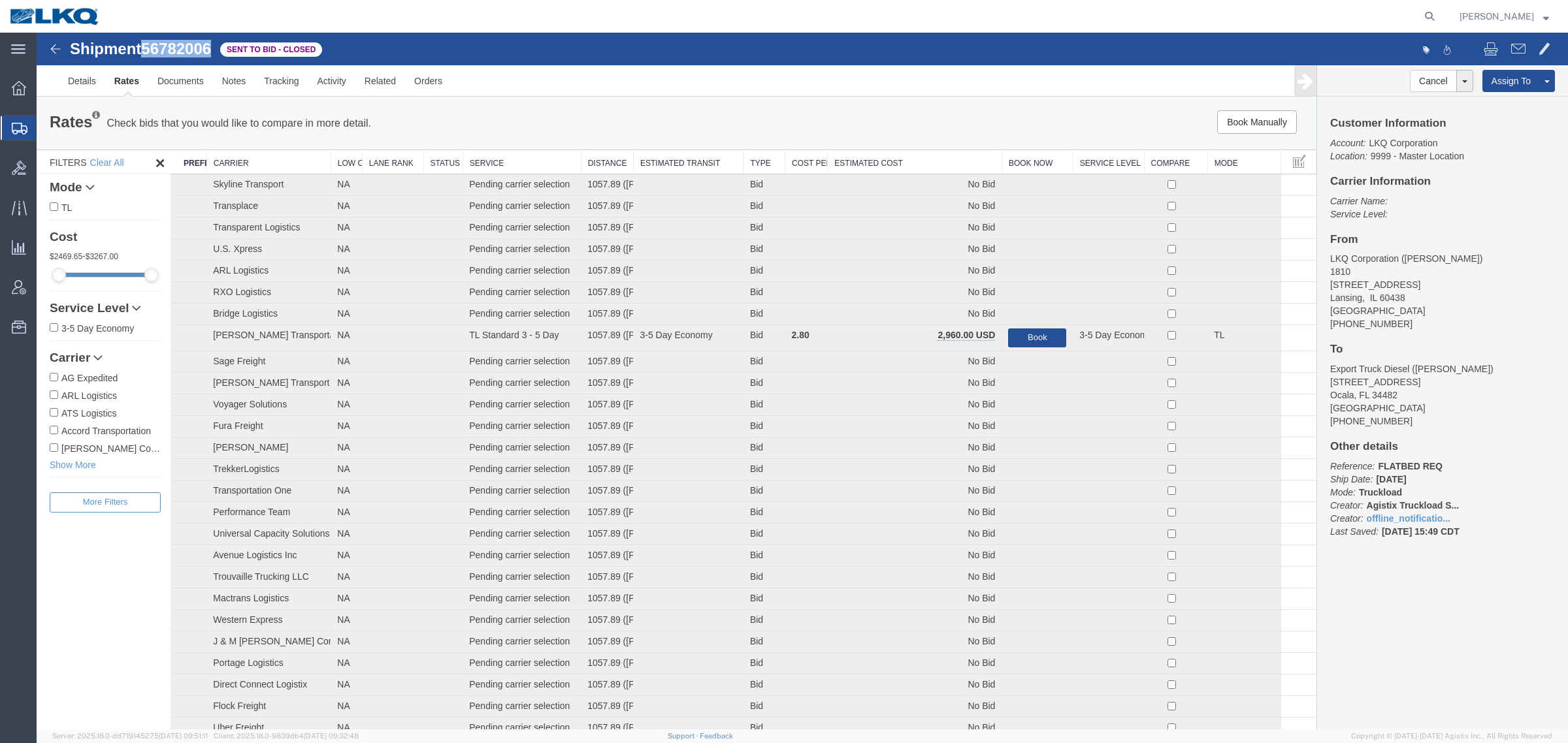
drag, startPoint x: 918, startPoint y: 158, endPoint x: 905, endPoint y: 158, distance: 13.0
click at [918, 158] on th "Estimated Cost" at bounding box center [915, 161] width 175 height 24
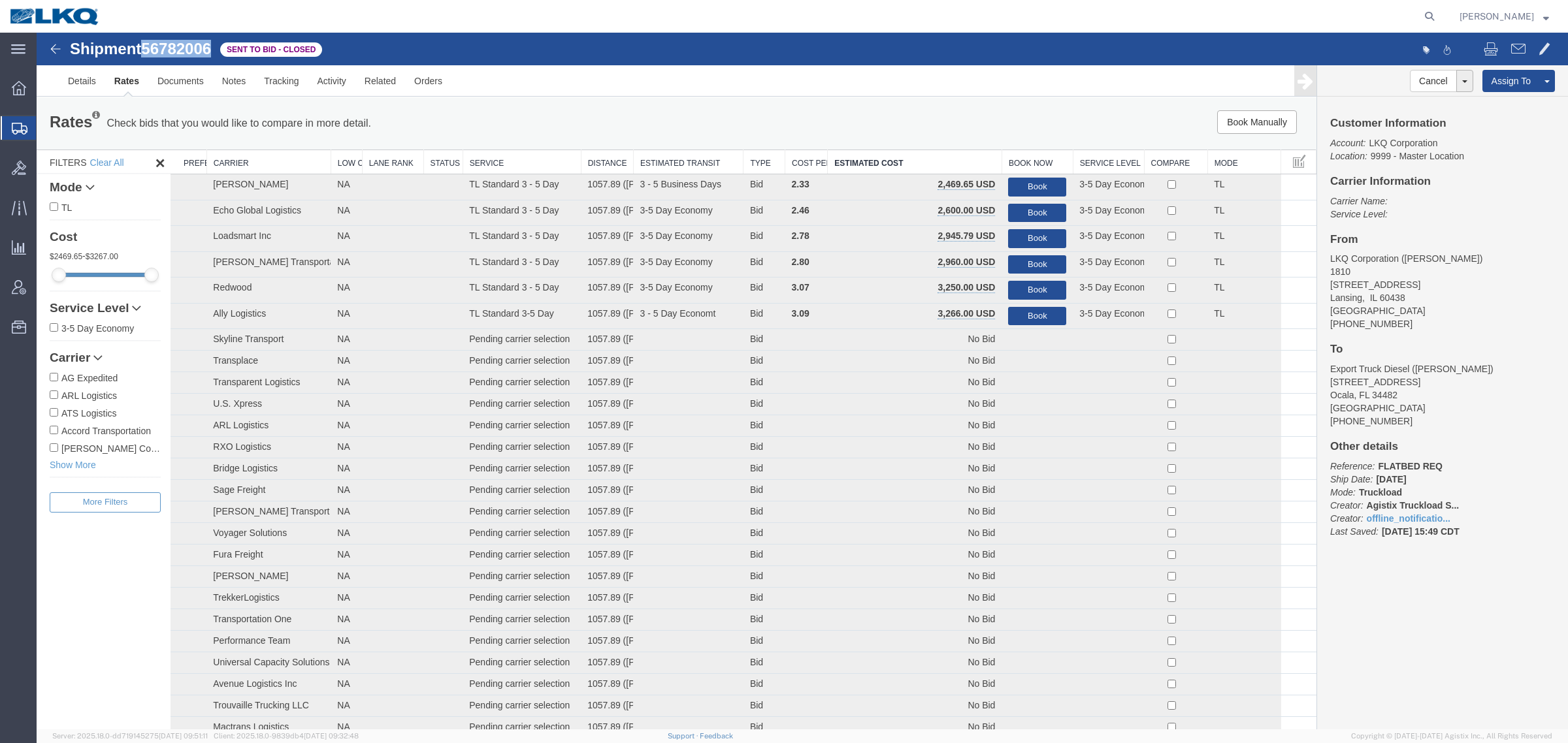
click at [188, 53] on span "56782006" at bounding box center [176, 48] width 70 height 17
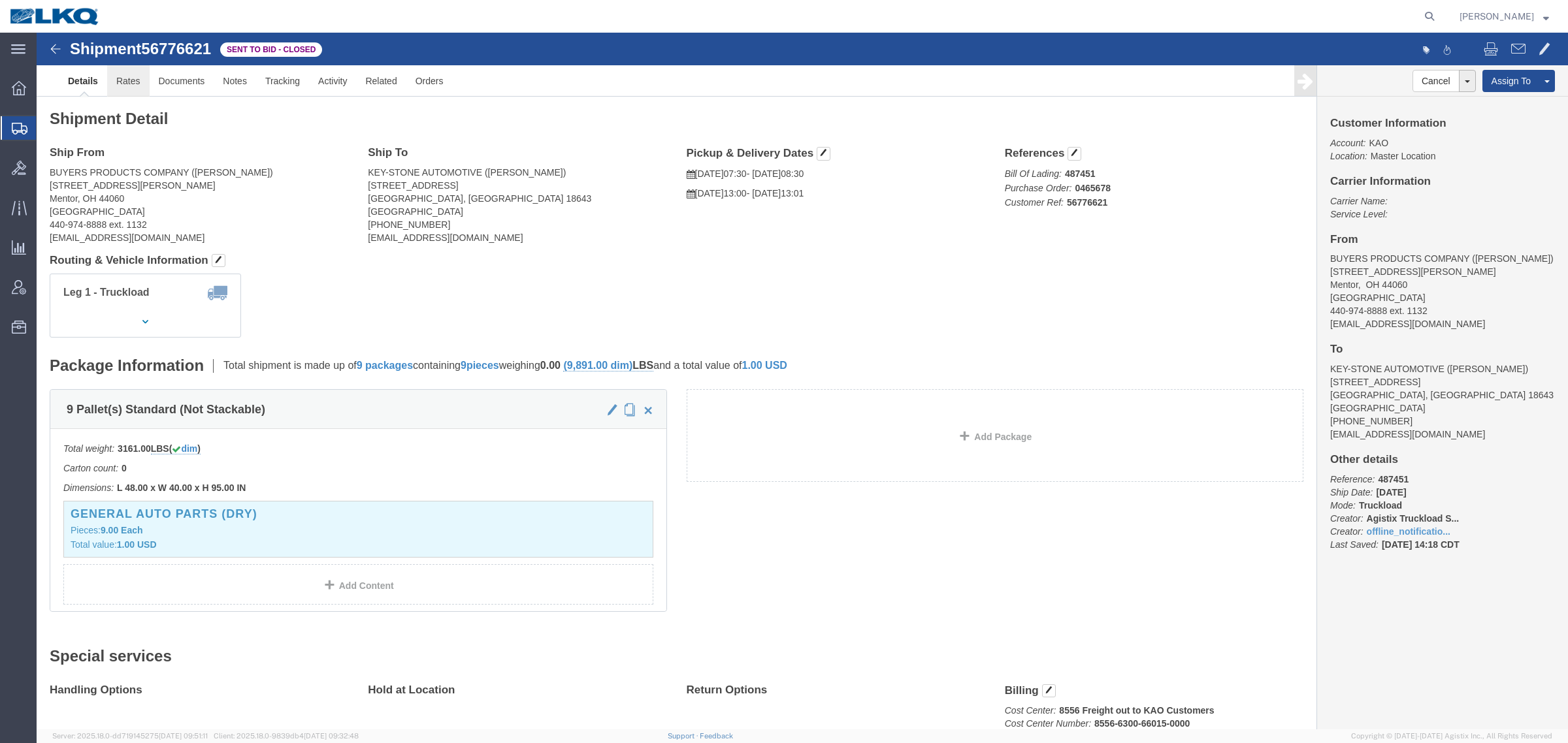
click link "Rates"
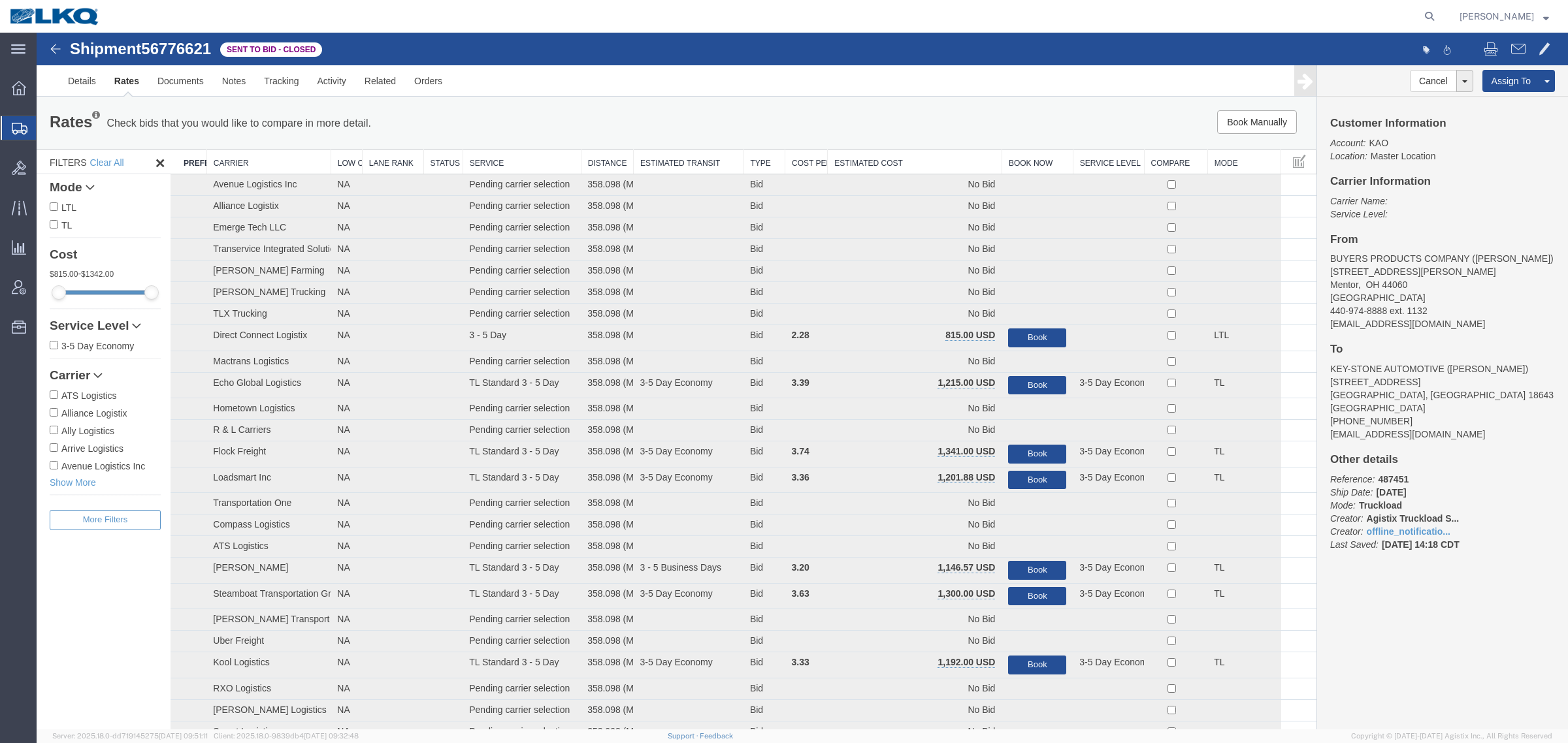
click at [889, 158] on th "Estimated Cost" at bounding box center [915, 161] width 175 height 24
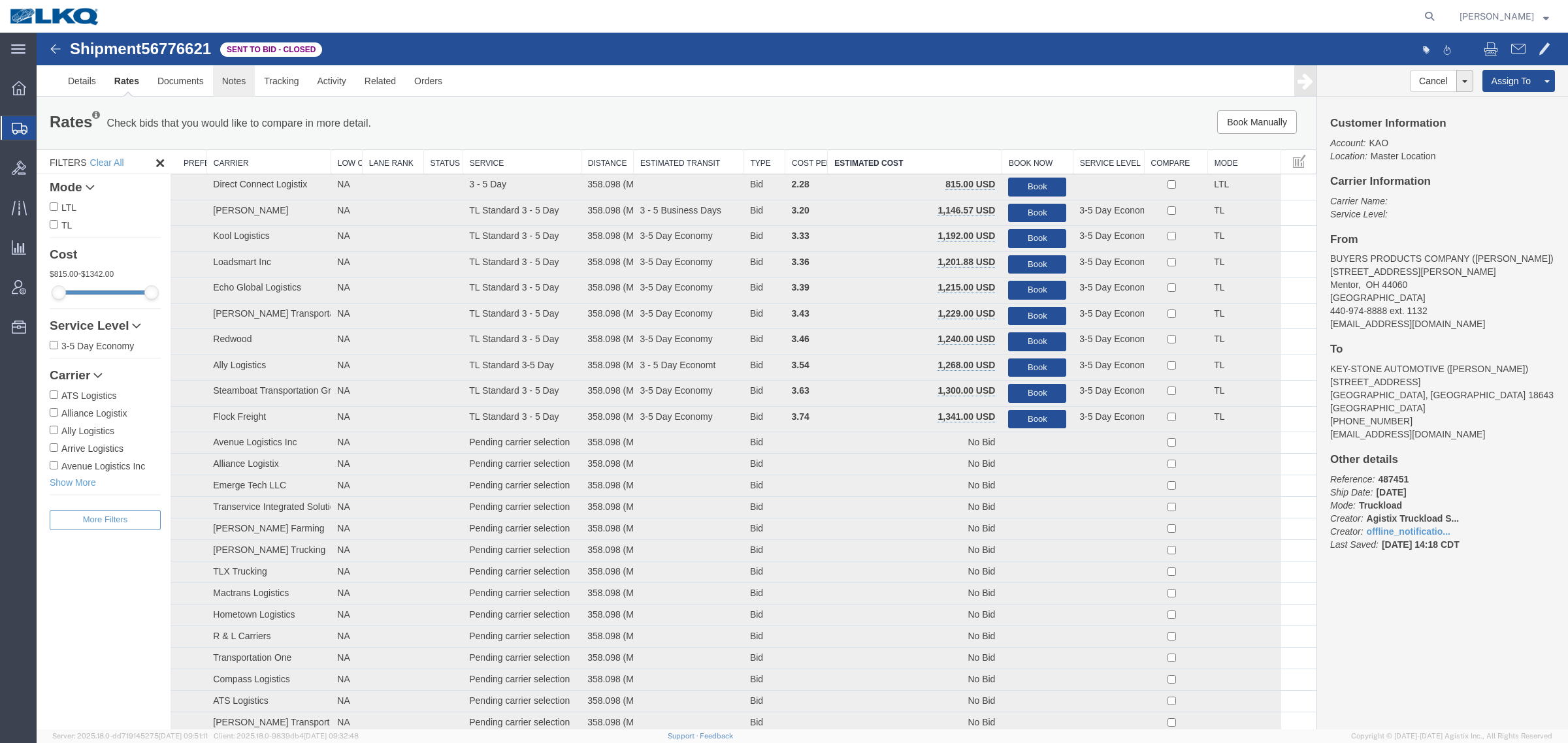
click at [243, 84] on link "Notes" at bounding box center [234, 81] width 42 height 32
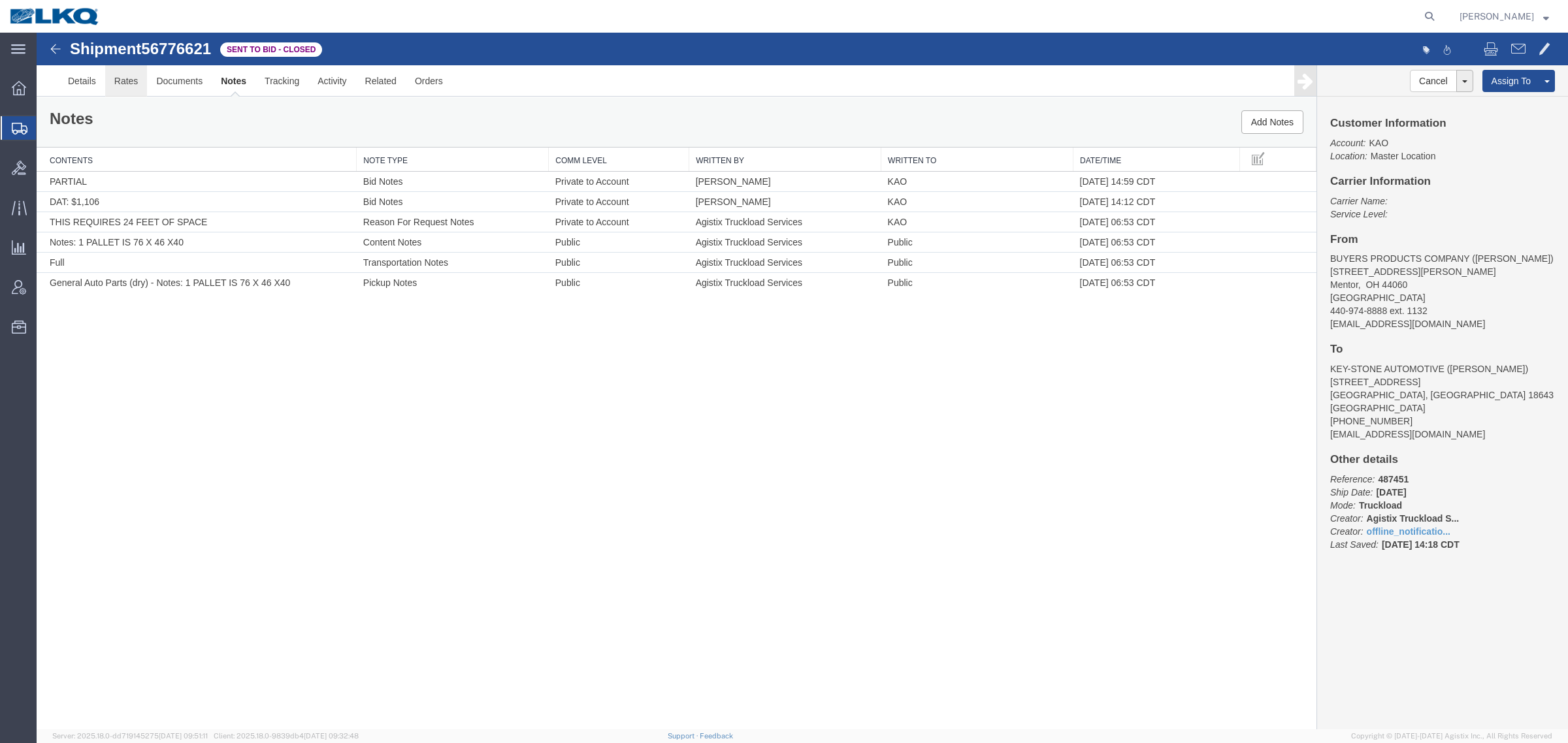
click at [122, 84] on link "Rates" at bounding box center [127, 81] width 42 height 32
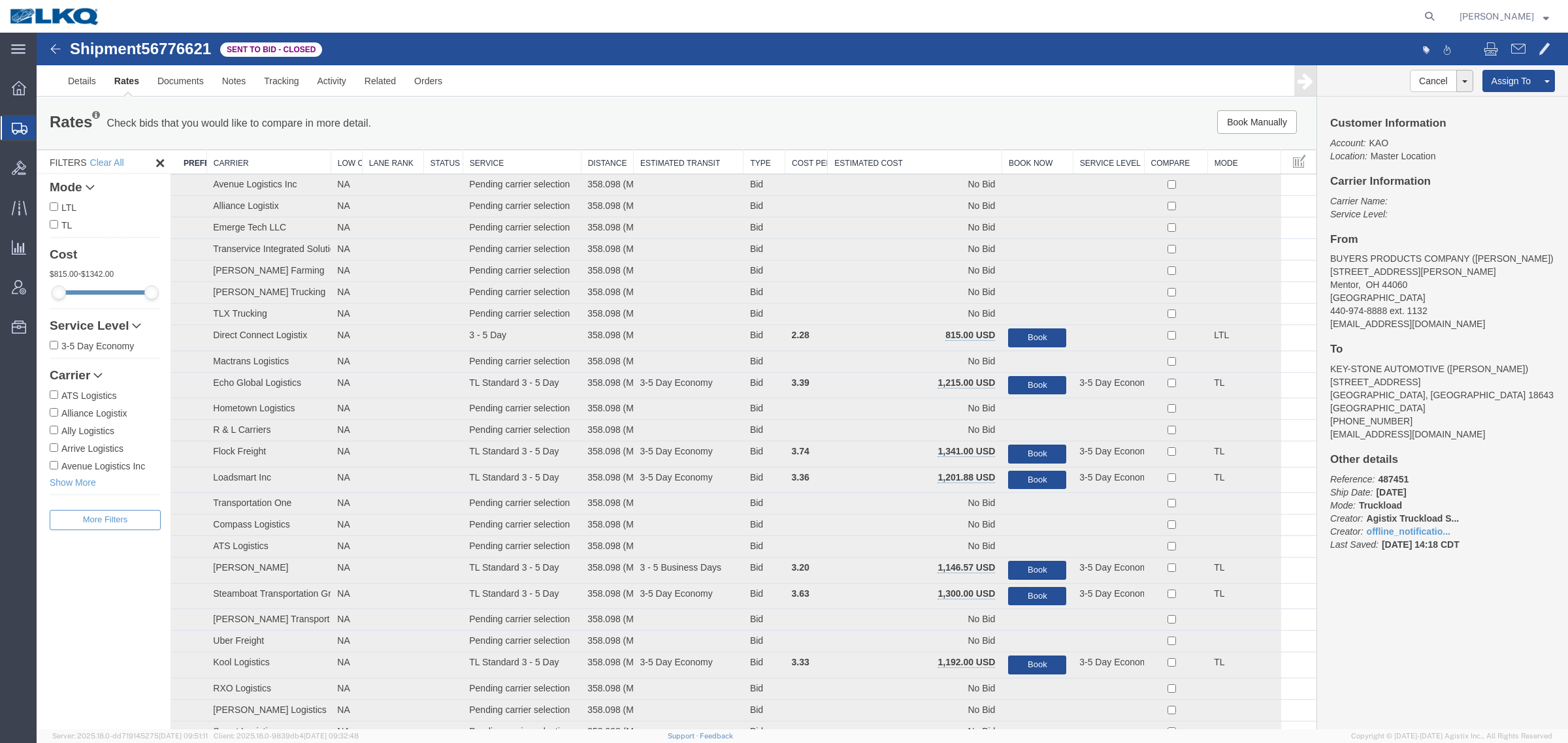
click at [907, 166] on th "Estimated Cost" at bounding box center [915, 161] width 175 height 24
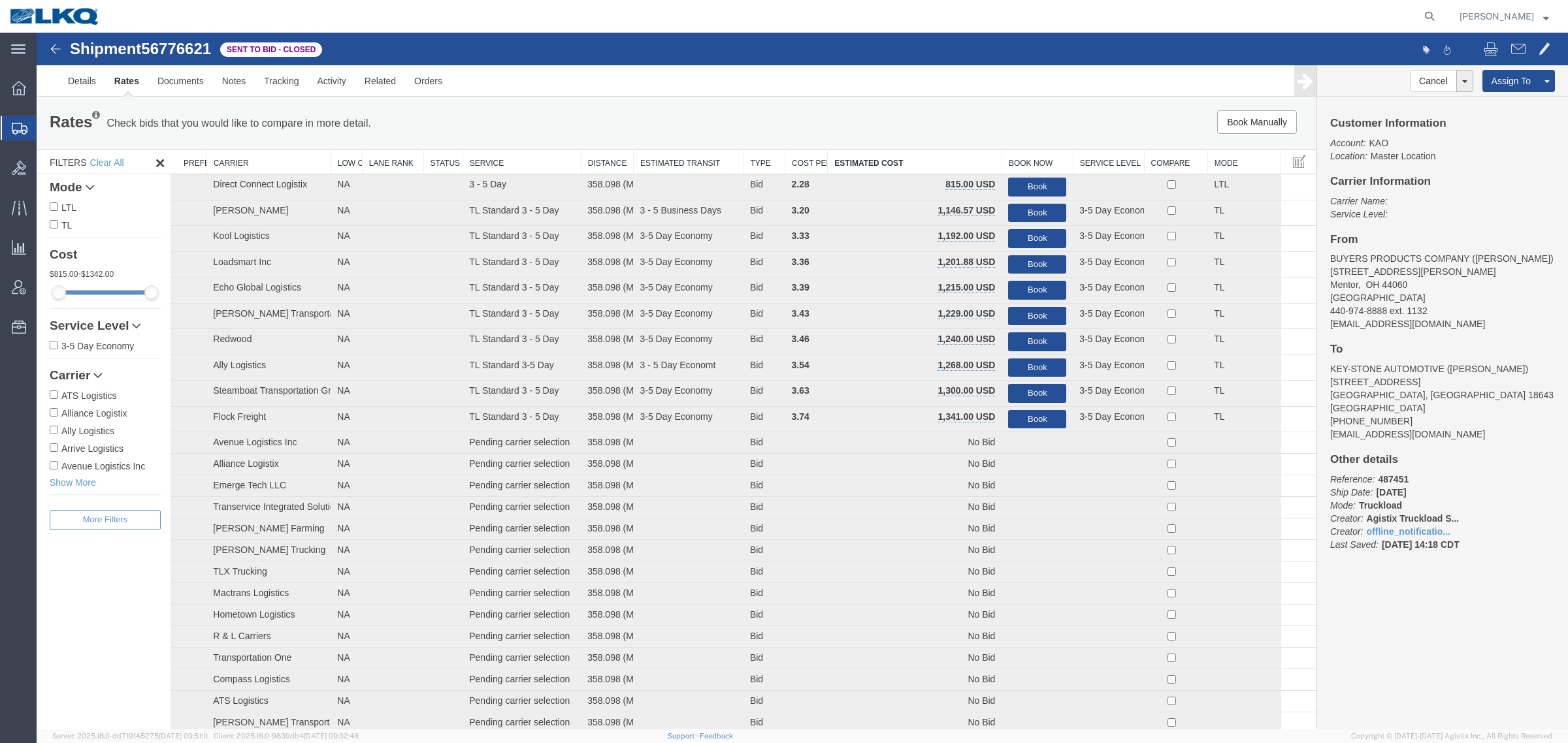
click at [173, 54] on span "56776621" at bounding box center [176, 48] width 70 height 17
copy span "56776621"
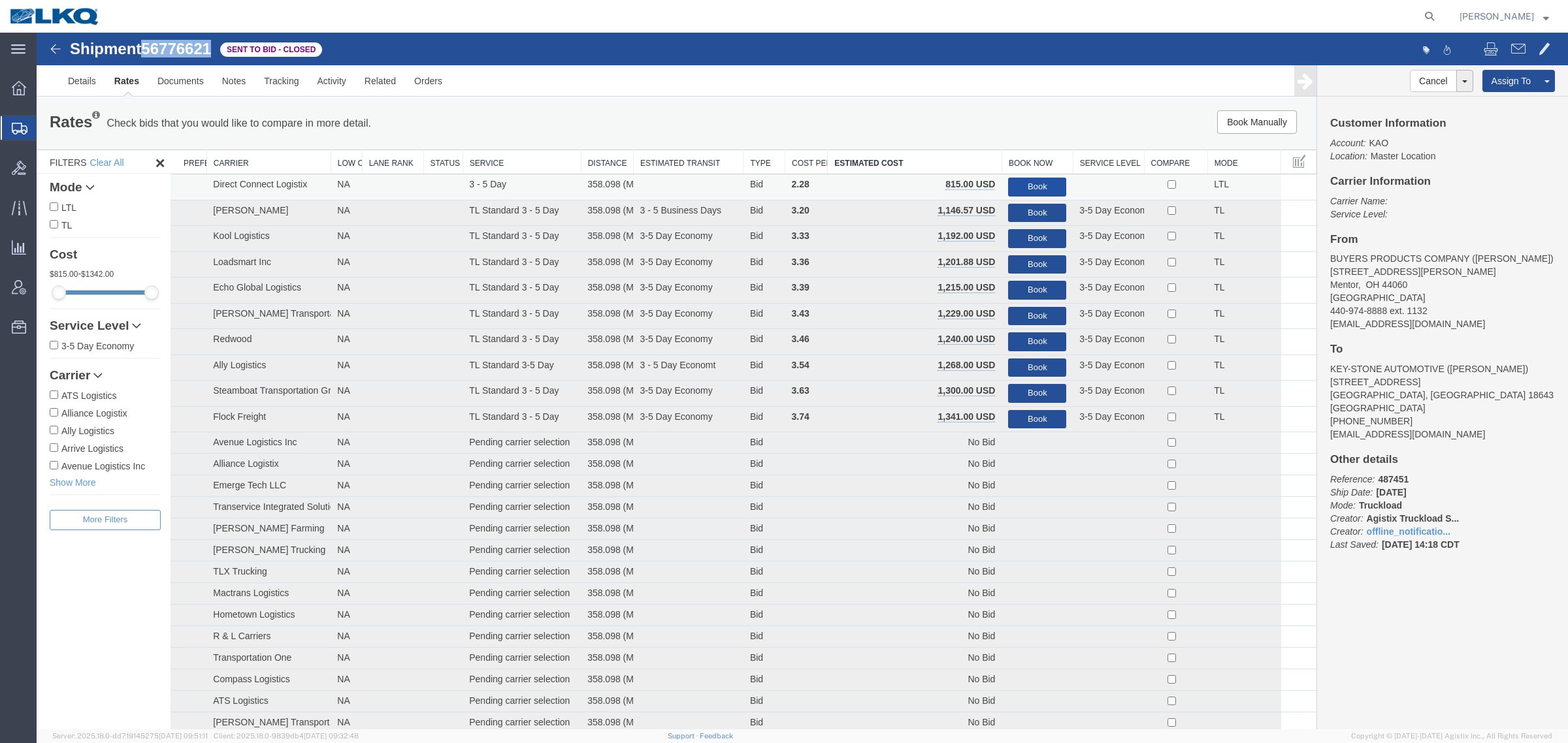
drag, startPoint x: 1028, startPoint y: 180, endPoint x: 1042, endPoint y: 180, distance: 14.0
click at [1030, 180] on button "Book" at bounding box center [1037, 187] width 59 height 19
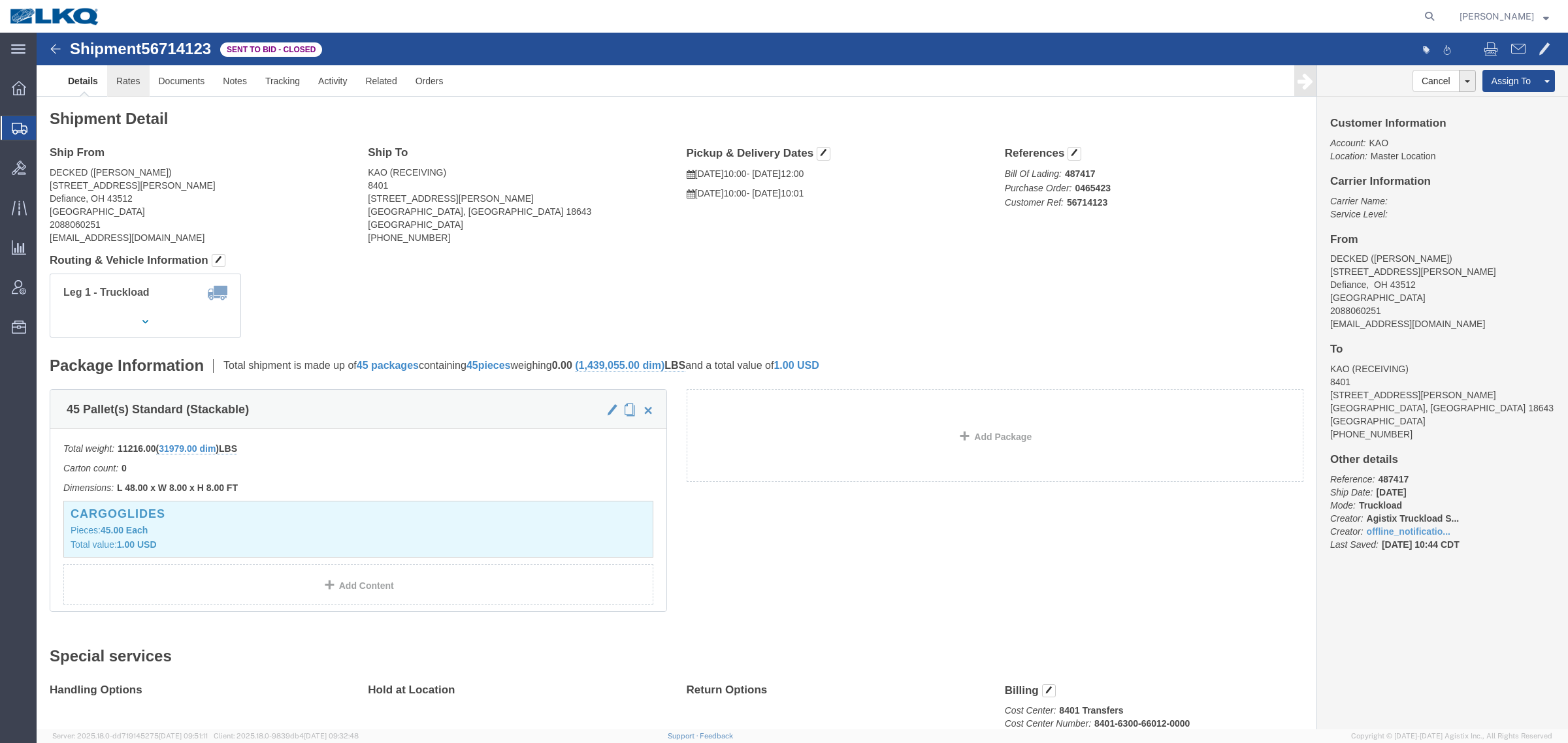
drag, startPoint x: 92, startPoint y: 31, endPoint x: 89, endPoint y: 36, distance: 5.8
click div "Shipment 56714123 Sent to Bid - Closed Details Rates Documents Notes Tracking A…"
click link "Rates"
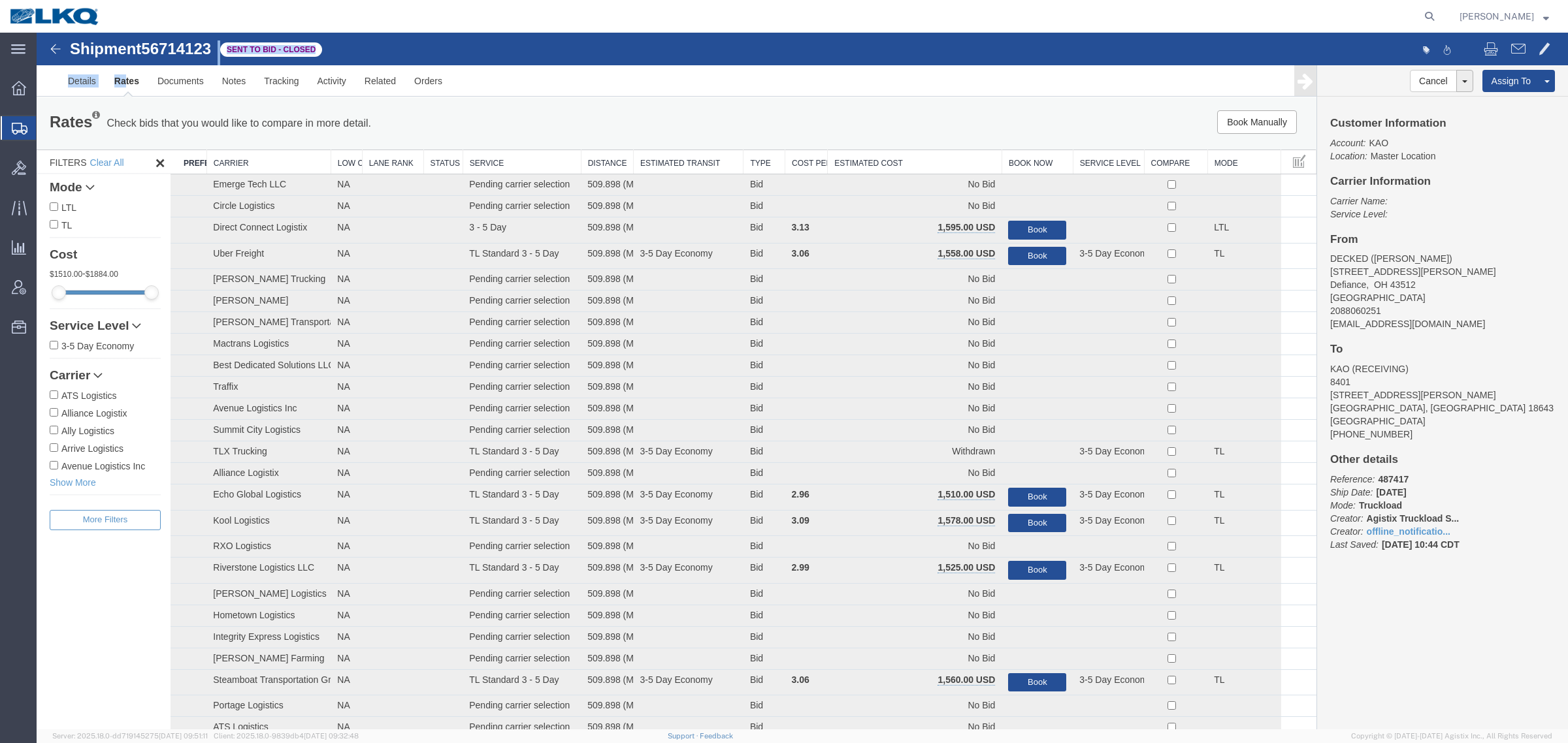
click at [887, 156] on th "Estimated Cost" at bounding box center [915, 161] width 175 height 24
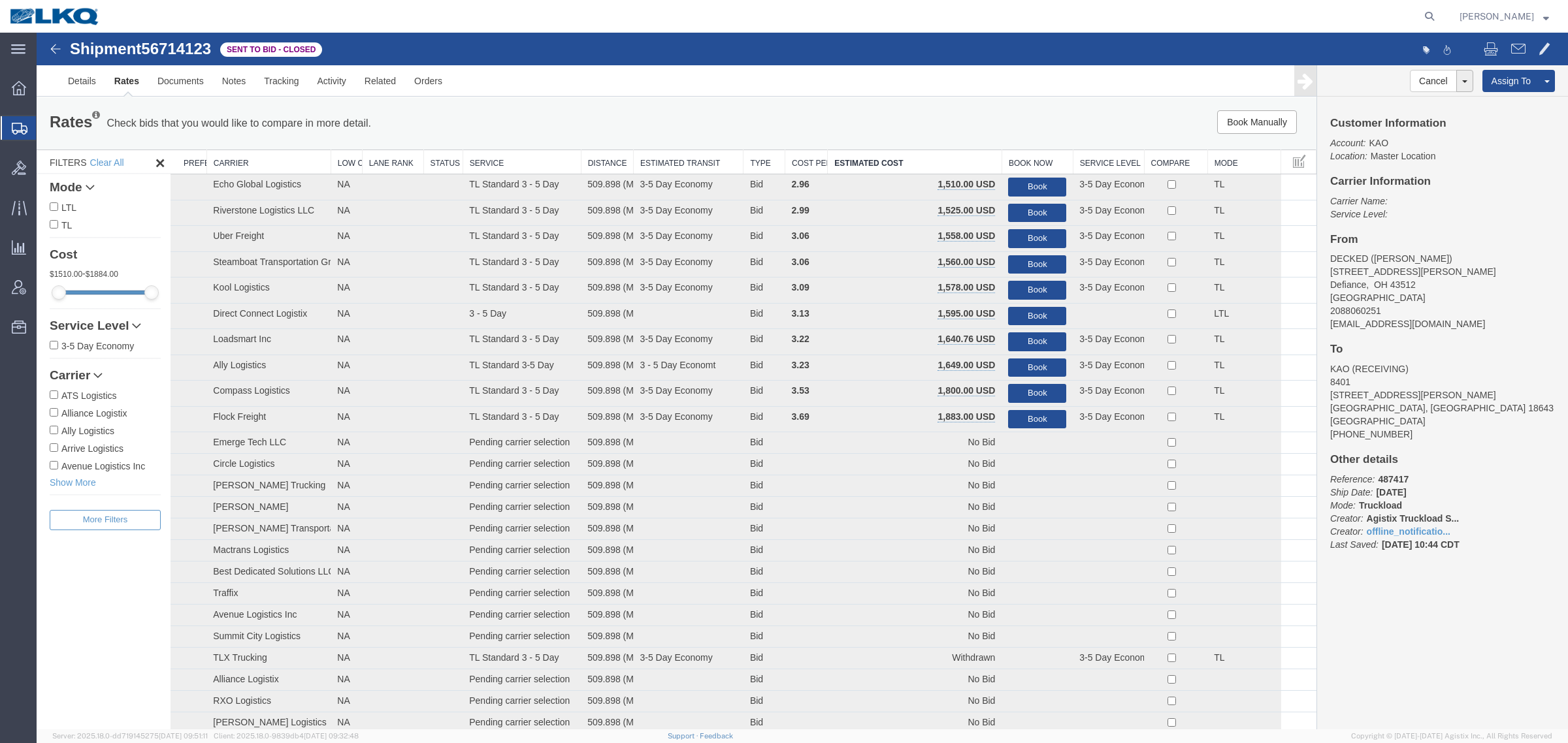
click at [887, 129] on div "Book Manually Pause Continue" at bounding box center [1048, 122] width 530 height 23
click at [253, 77] on link "Notes" at bounding box center [234, 81] width 42 height 32
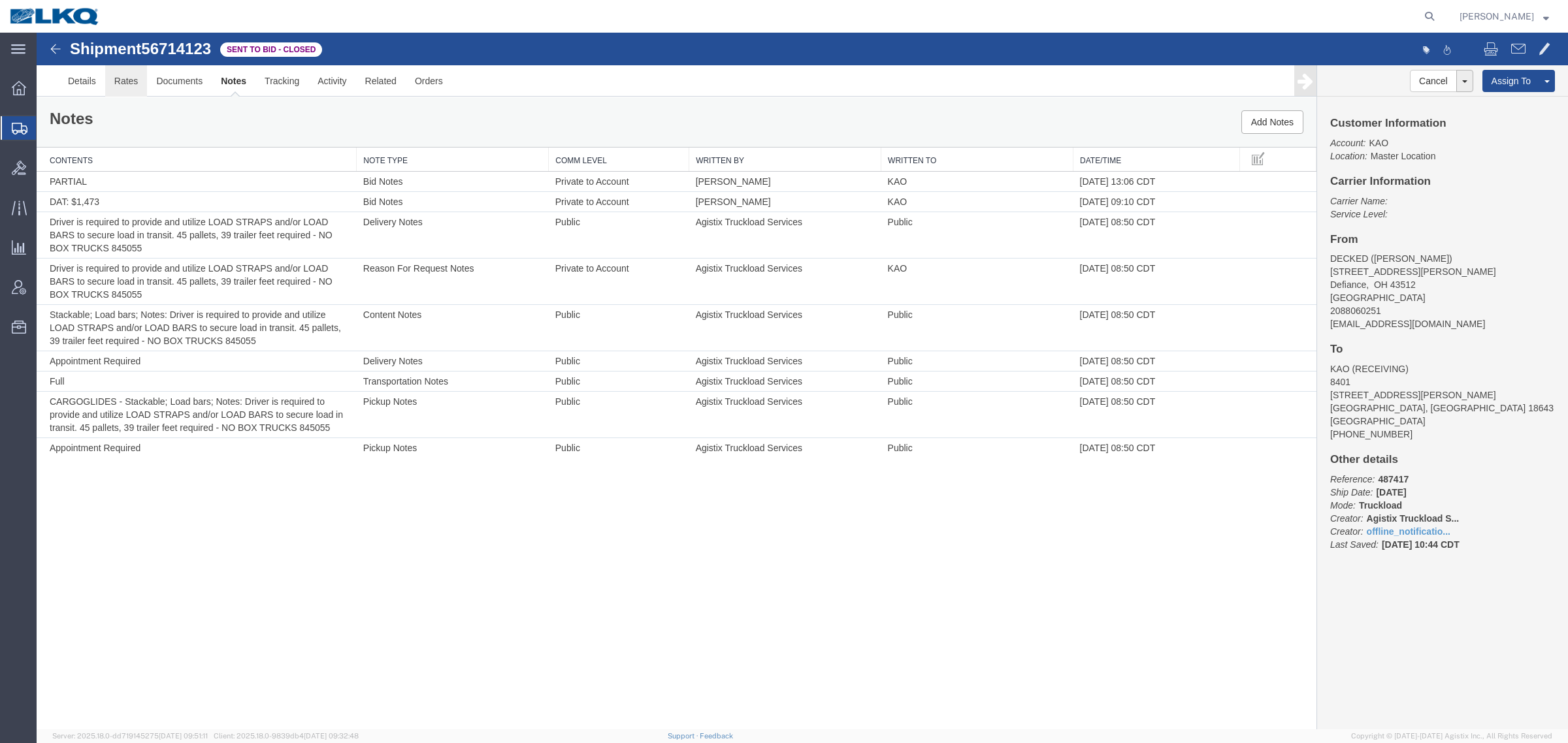
click at [126, 83] on link "Rates" at bounding box center [127, 81] width 42 height 32
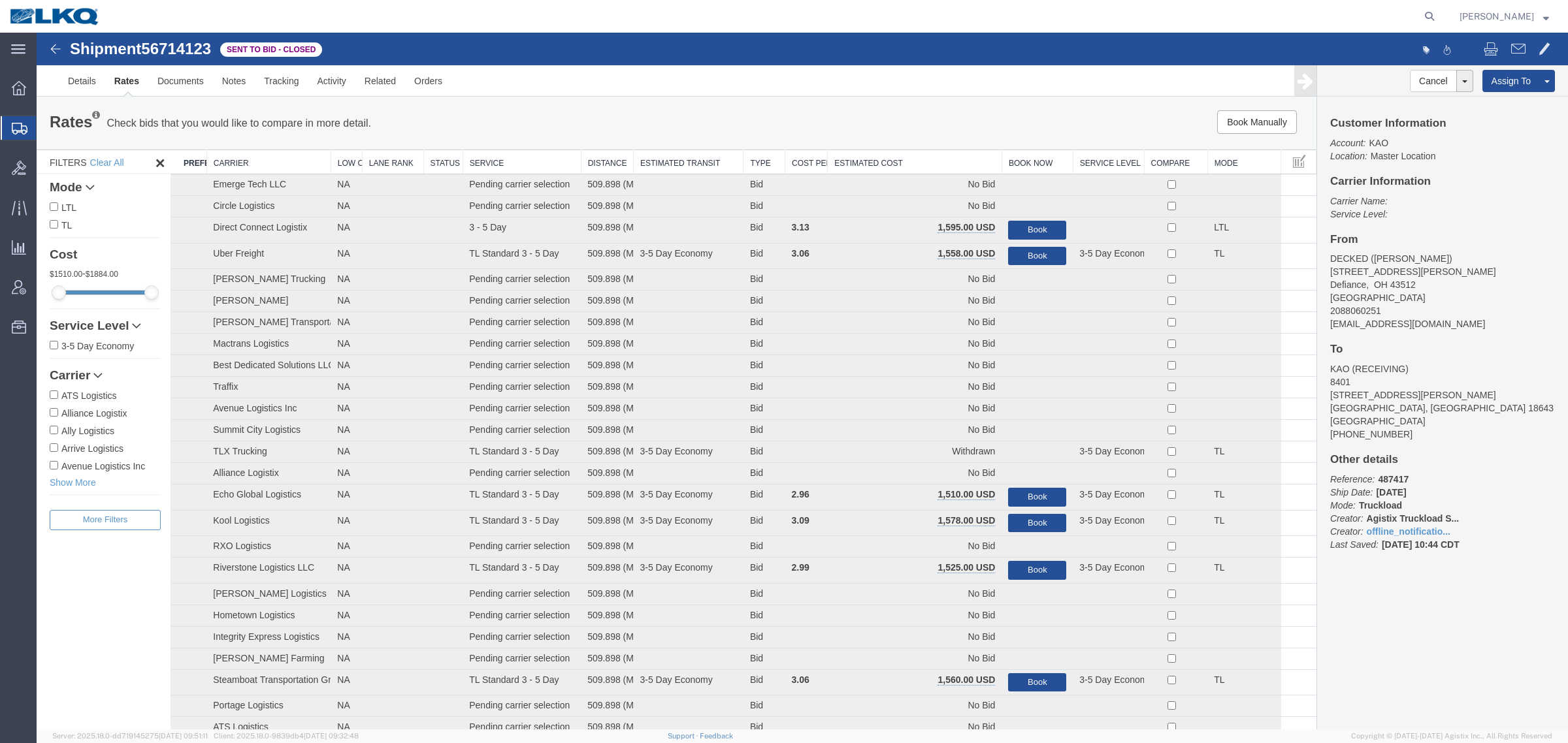
click at [895, 156] on th "Estimated Cost" at bounding box center [915, 161] width 175 height 24
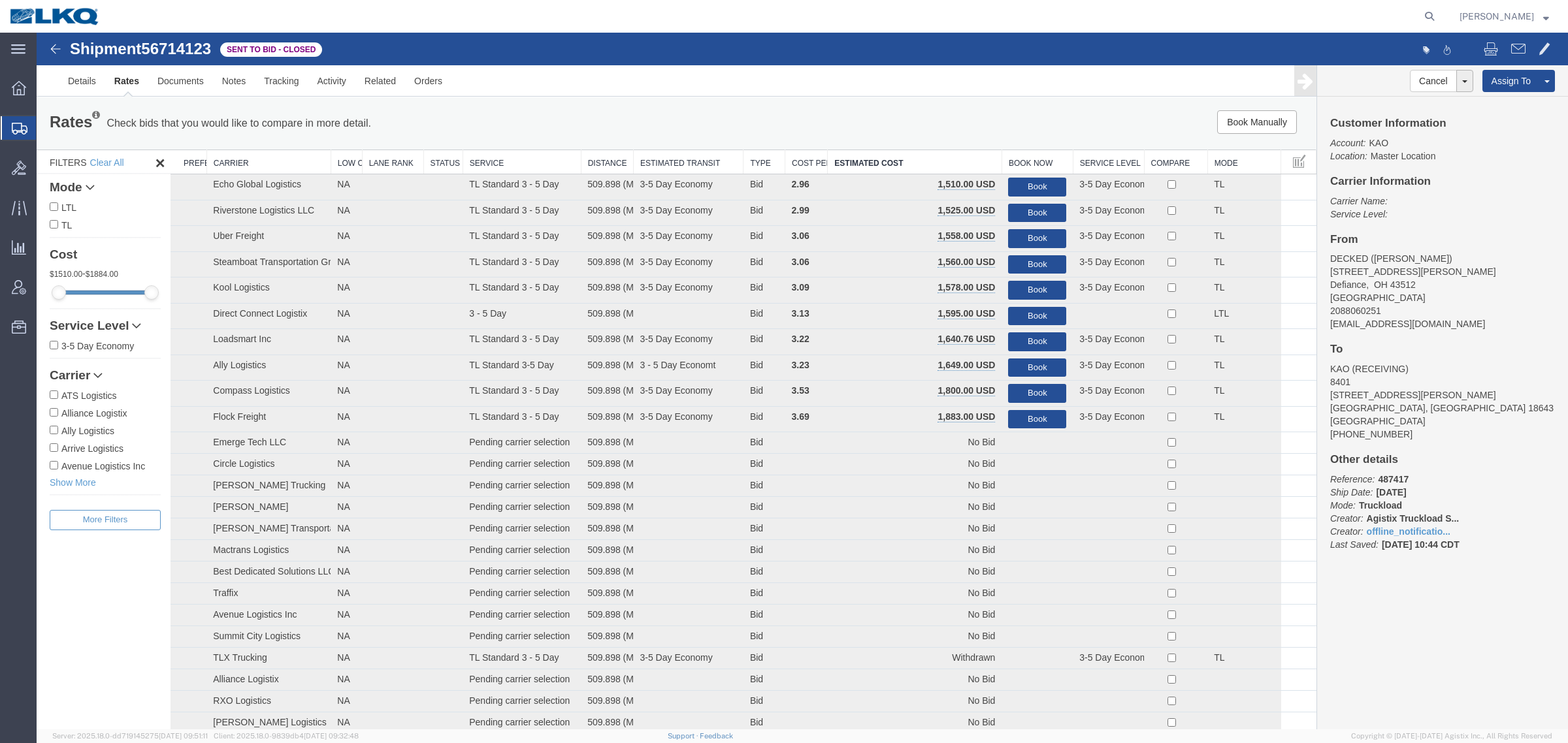
click at [827, 93] on ul "Details Rates Documents Notes Tracking Activity Related Orders" at bounding box center [802, 81] width 1486 height 31
click at [799, 141] on div "Rates Check bids that you would like to compare in more detail. Compare Filter …" at bounding box center [676, 123] width 1280 height 52
click at [894, 126] on div "Book Manually Pause Continue" at bounding box center [1048, 122] width 530 height 23
click at [171, 56] on span "56714123" at bounding box center [176, 48] width 70 height 17
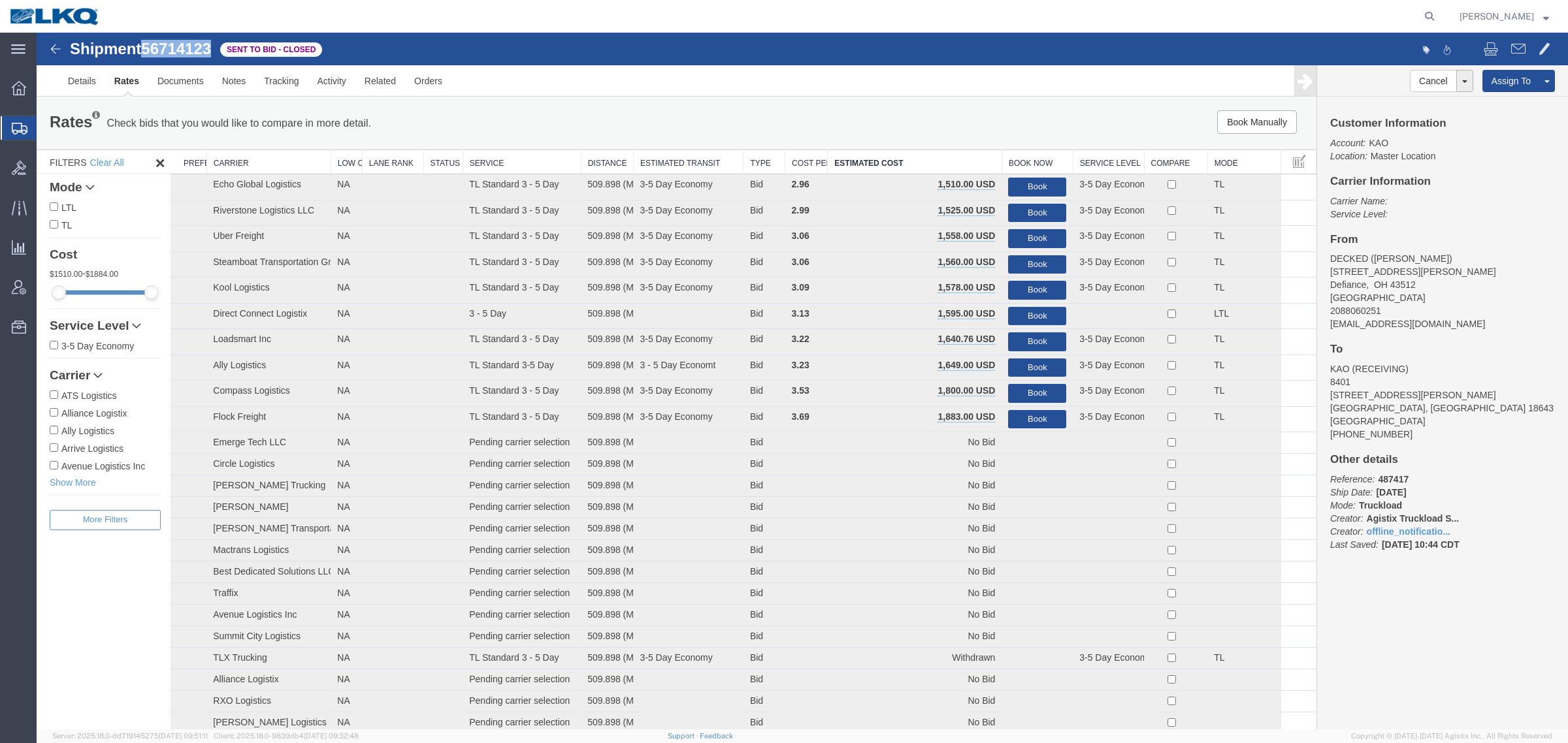
copy span "56714123"
click at [84, 74] on link "Details" at bounding box center [82, 81] width 46 height 32
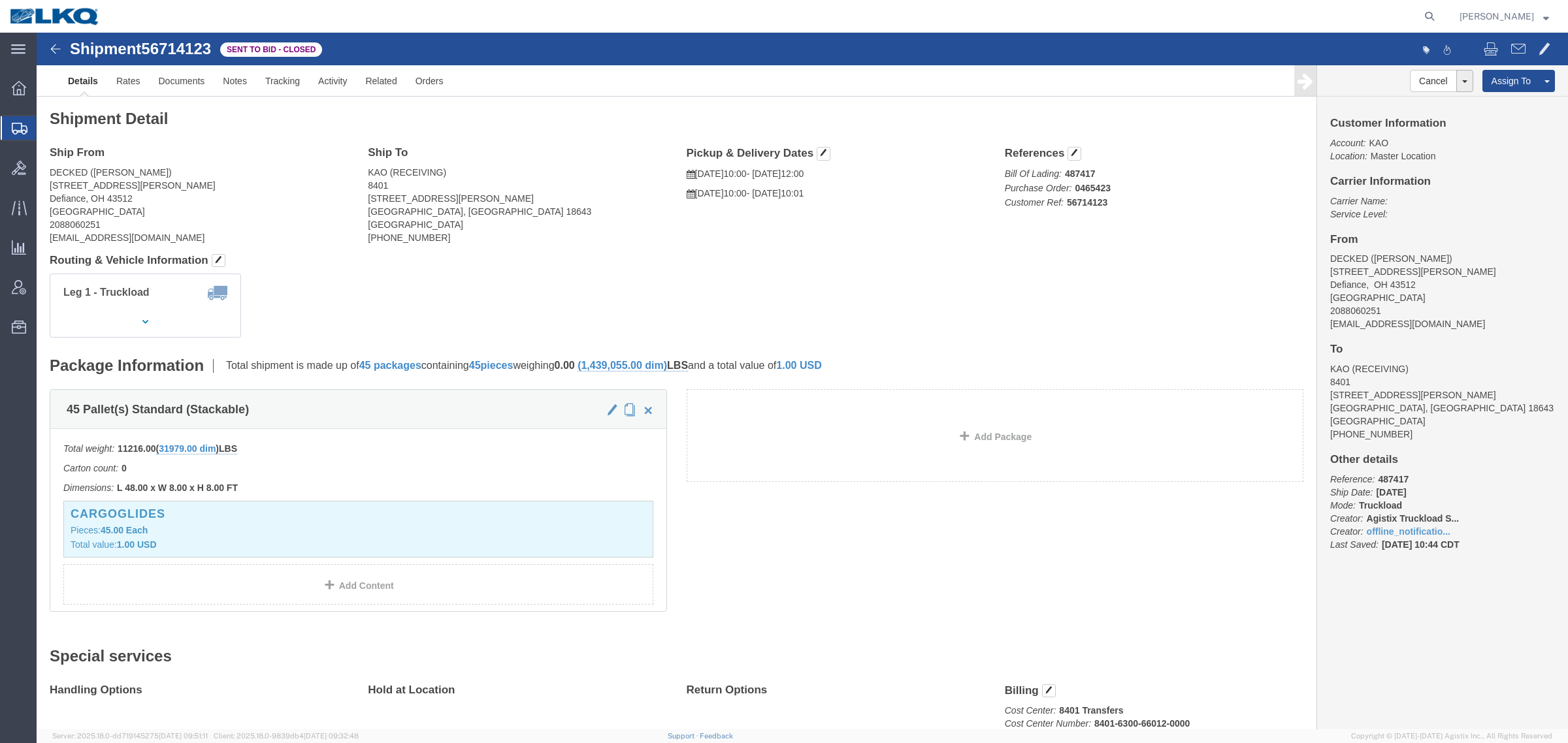
drag, startPoint x: 173, startPoint y: 121, endPoint x: 159, endPoint y: 89, distance: 34.9
click h4 "Ship From"
click span "56714123"
copy span "56714123"
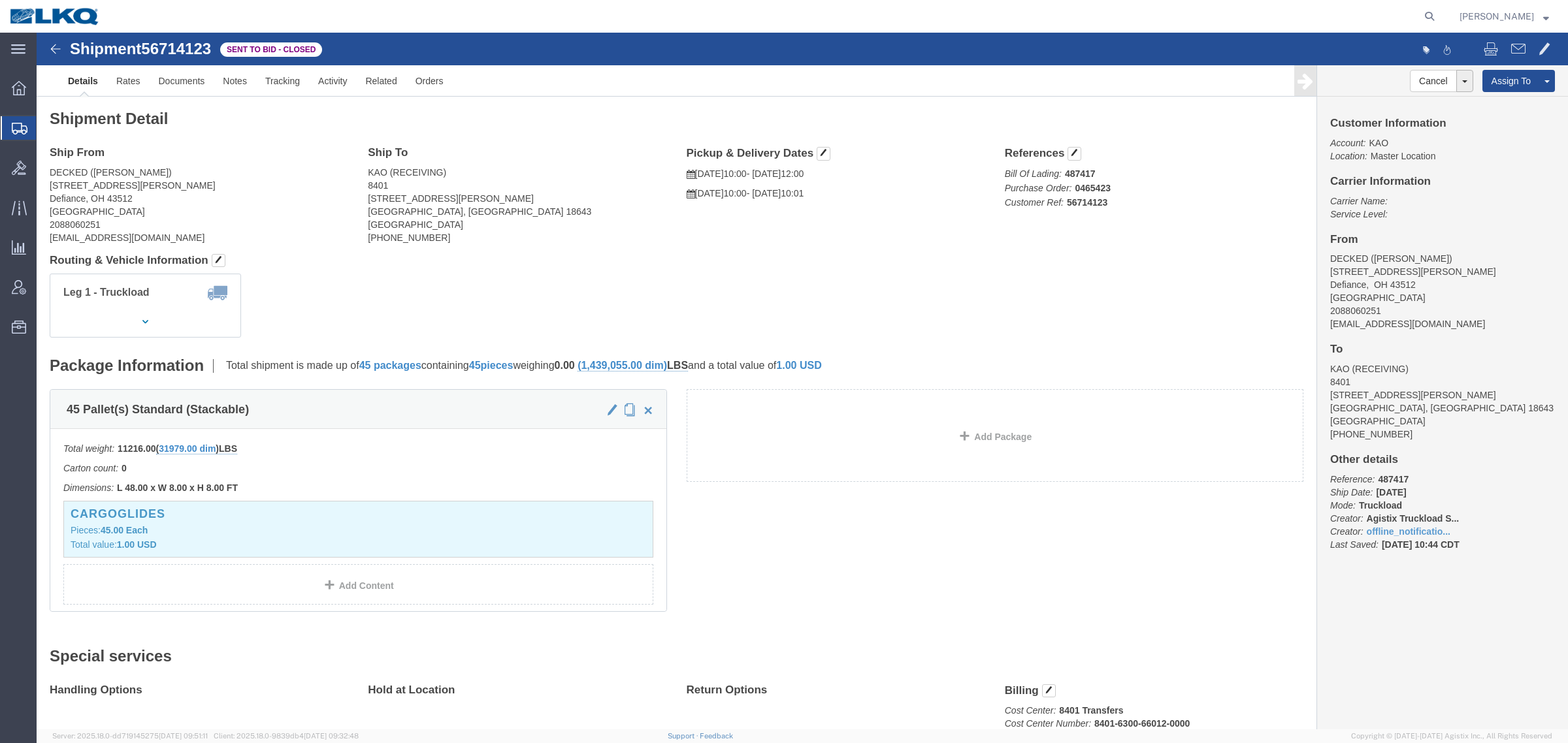
click div "Leg 1 - Truckload Vehicle 1: Standard Dry Van (53 Feet) Number of trucks: 1"
click div "Shipment Detail Ship From DECKED ([PERSON_NAME]) [STREET_ADDRESS][PERSON_NAME] …"
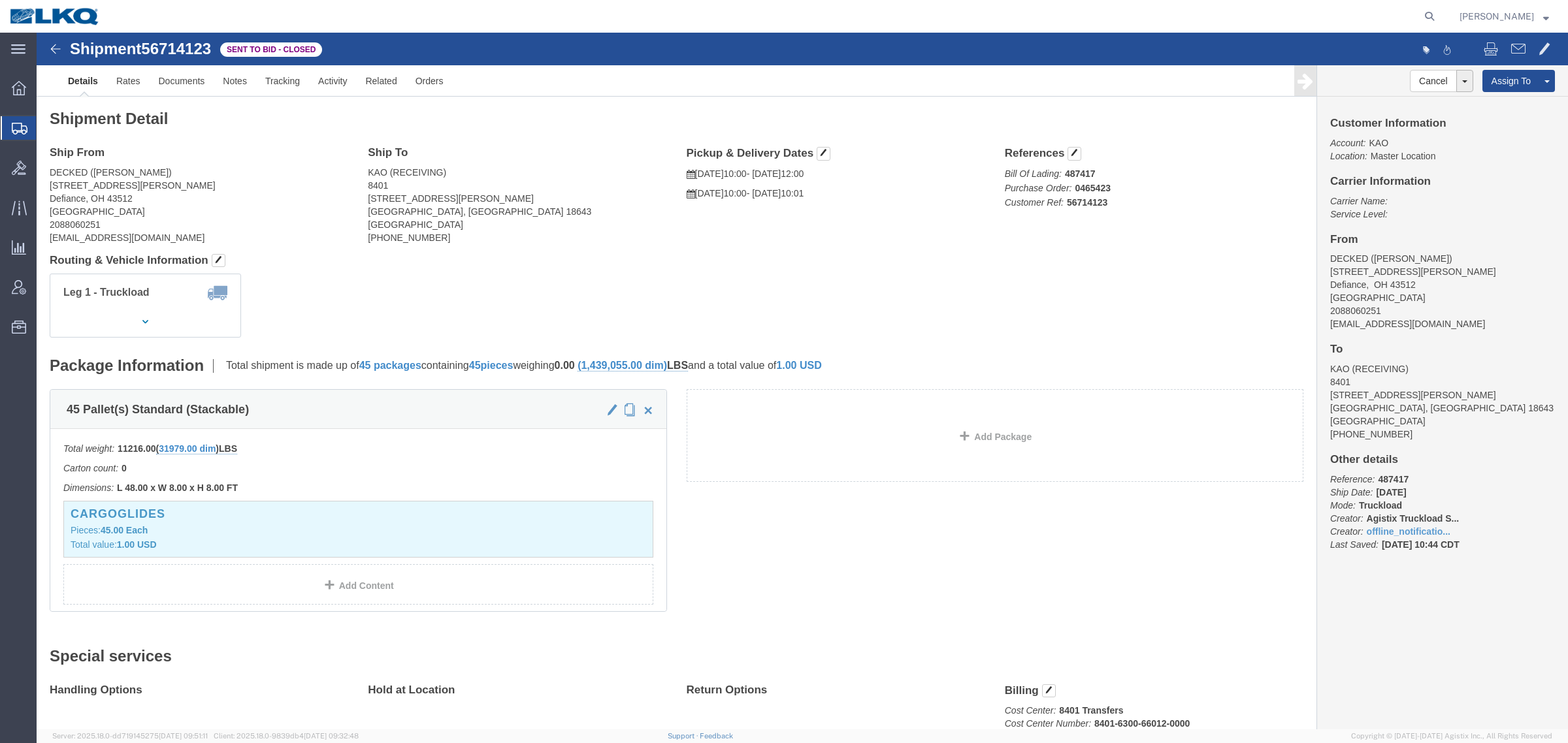
click h4 "Routing & Vehicle Information"
click h4 "Ship From"
click link "Rates"
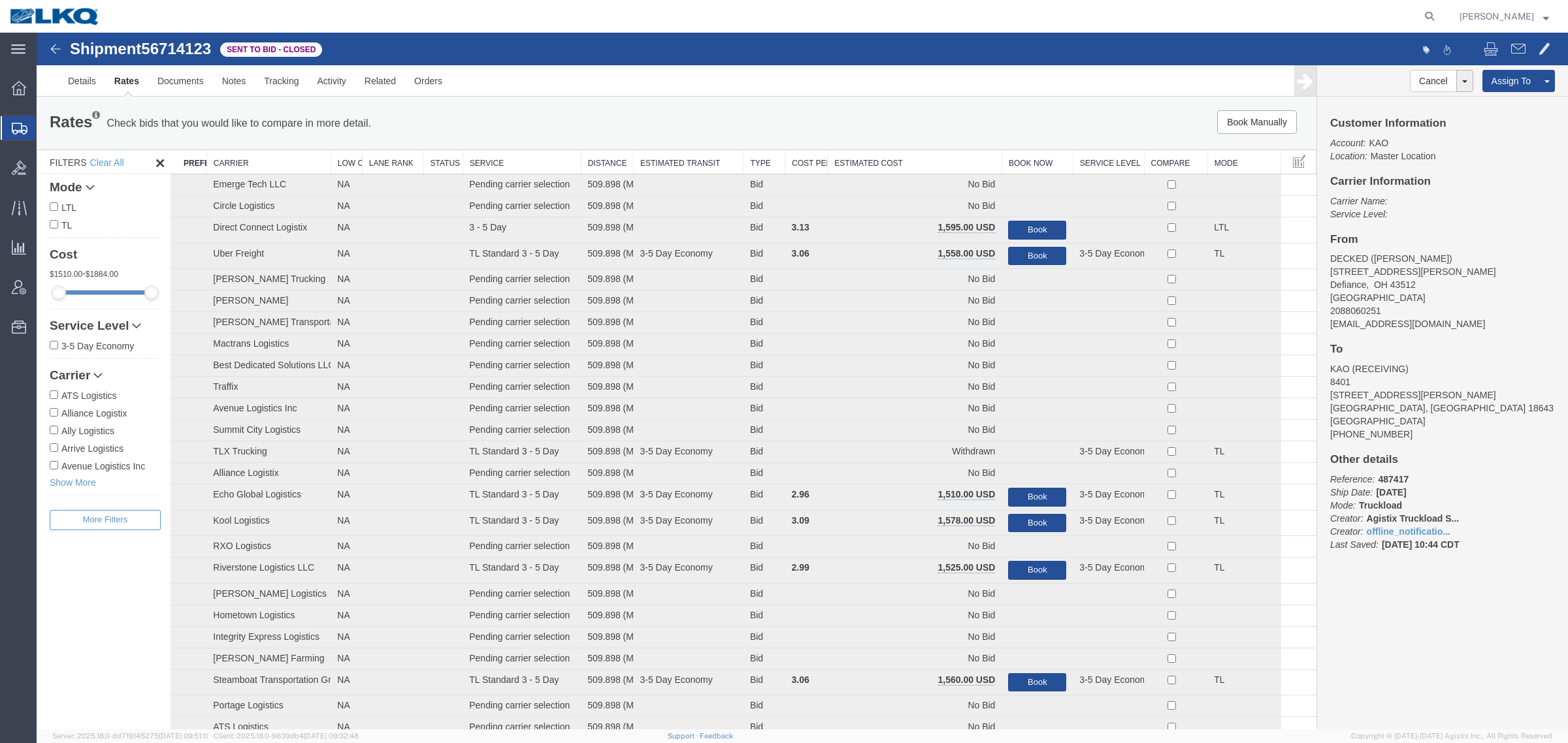
click at [918, 167] on th "Estimated Cost" at bounding box center [915, 161] width 175 height 24
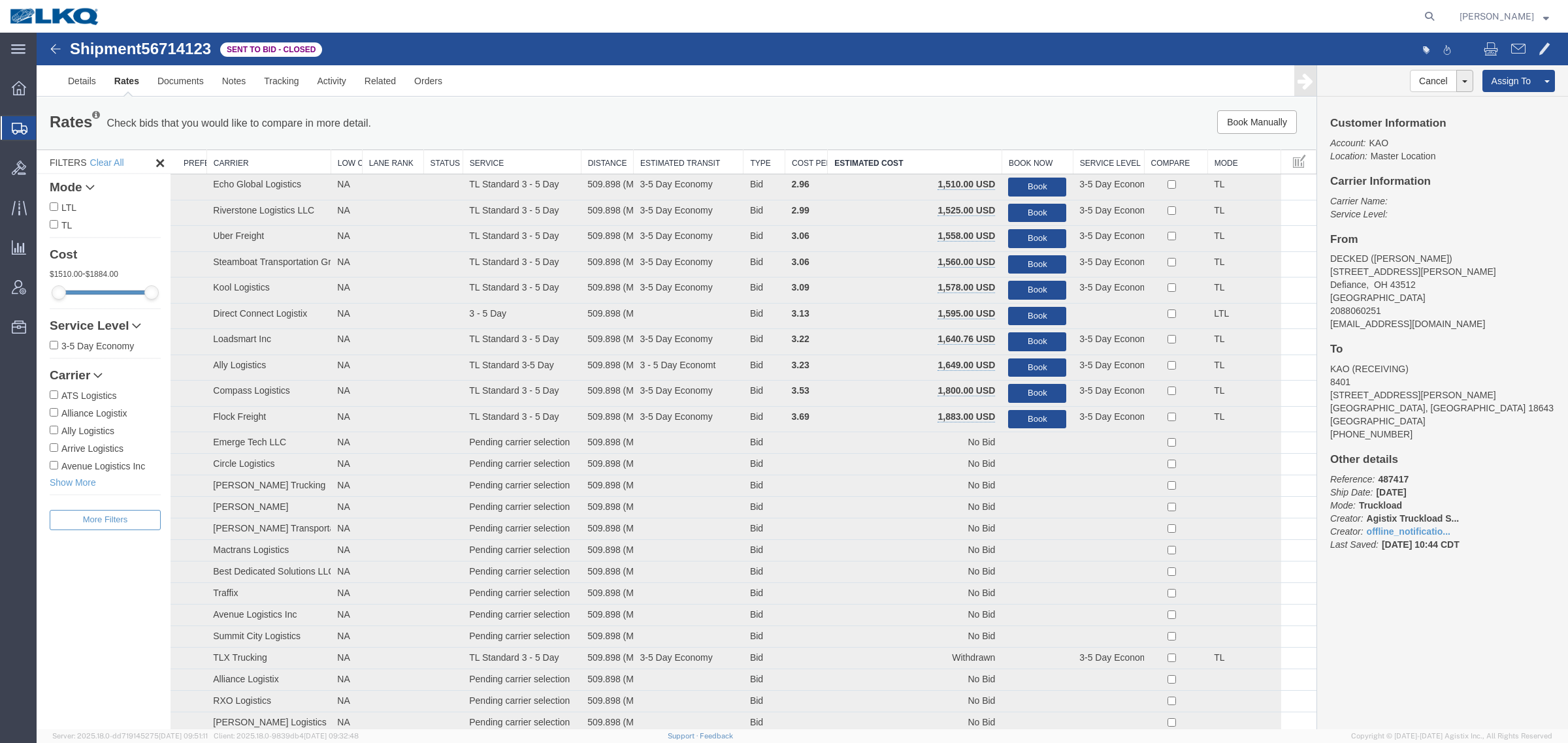
click at [173, 57] on span "56714123" at bounding box center [176, 48] width 70 height 17
copy span "56714123"
click at [548, 132] on div "Rates Check bids that you would like to compare in more detail. Compare Filter" at bounding box center [410, 123] width 742 height 26
click at [187, 41] on span "56714123" at bounding box center [176, 48] width 70 height 17
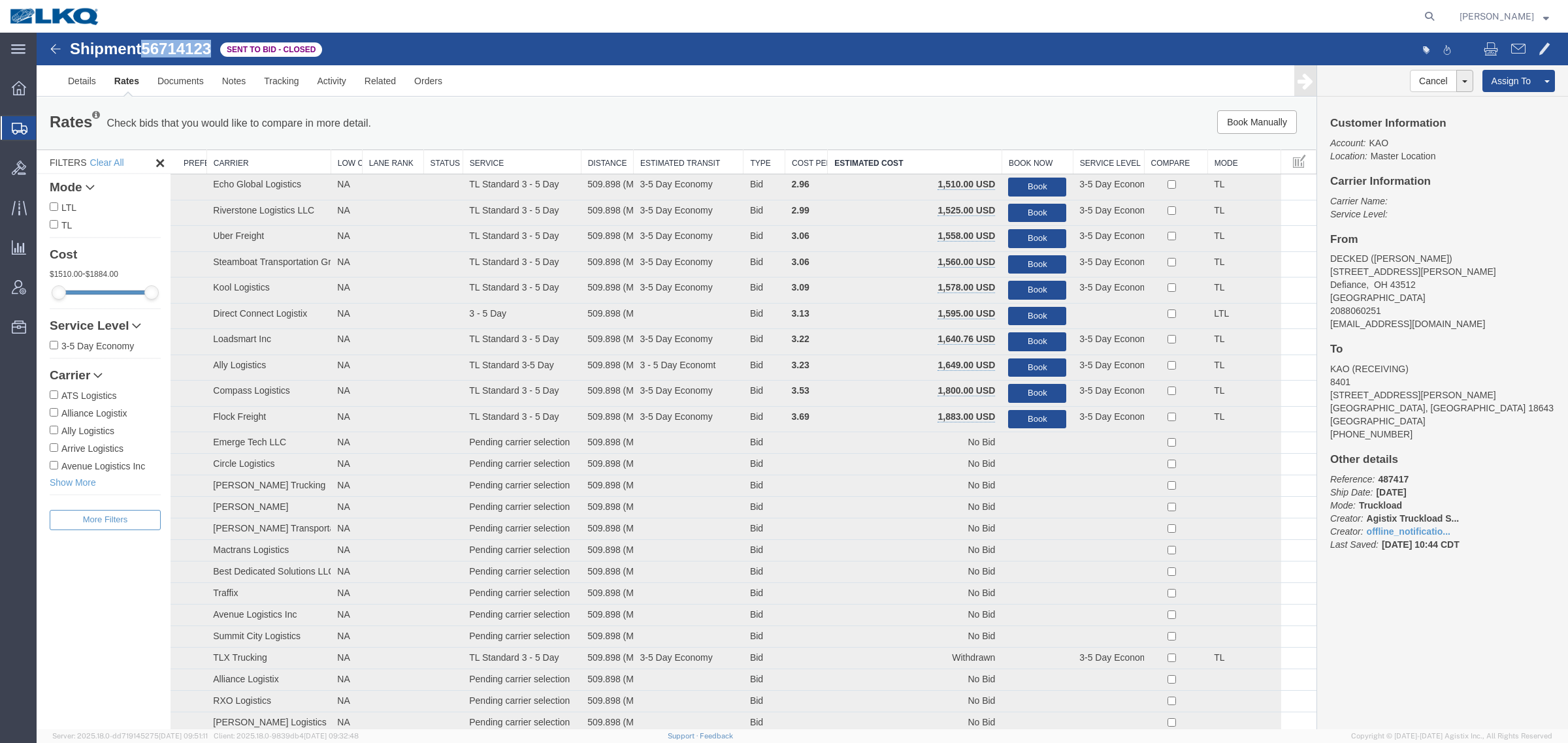
click at [187, 41] on span "56714123" at bounding box center [176, 48] width 70 height 17
copy span "56714123"
click at [1025, 186] on button "Book" at bounding box center [1037, 187] width 59 height 19
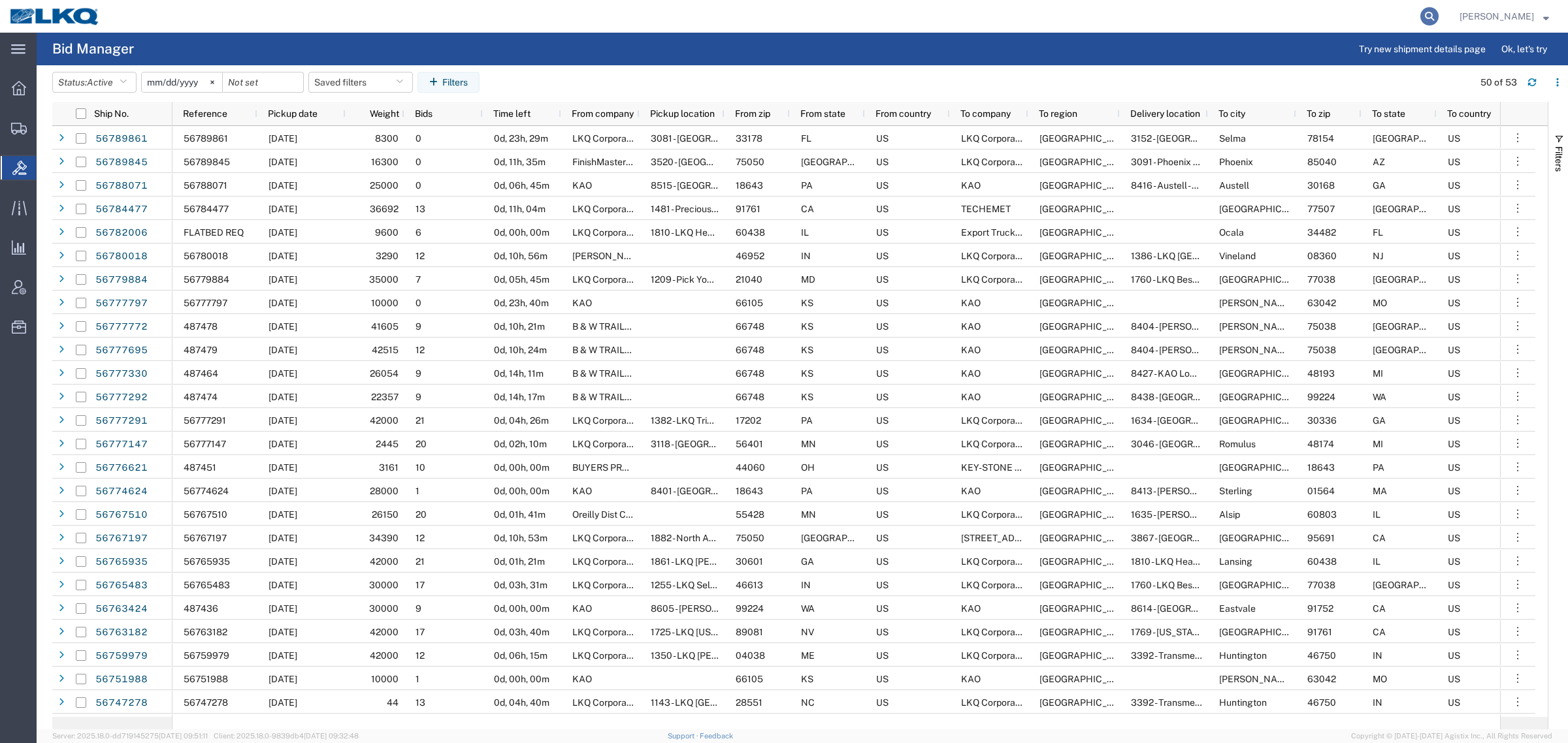
click at [1435, 14] on icon at bounding box center [1429, 15] width 18 height 18
paste input "56714123"
type input "56714123"
click at [373, 75] on button "Saved filters" at bounding box center [360, 83] width 105 height 21
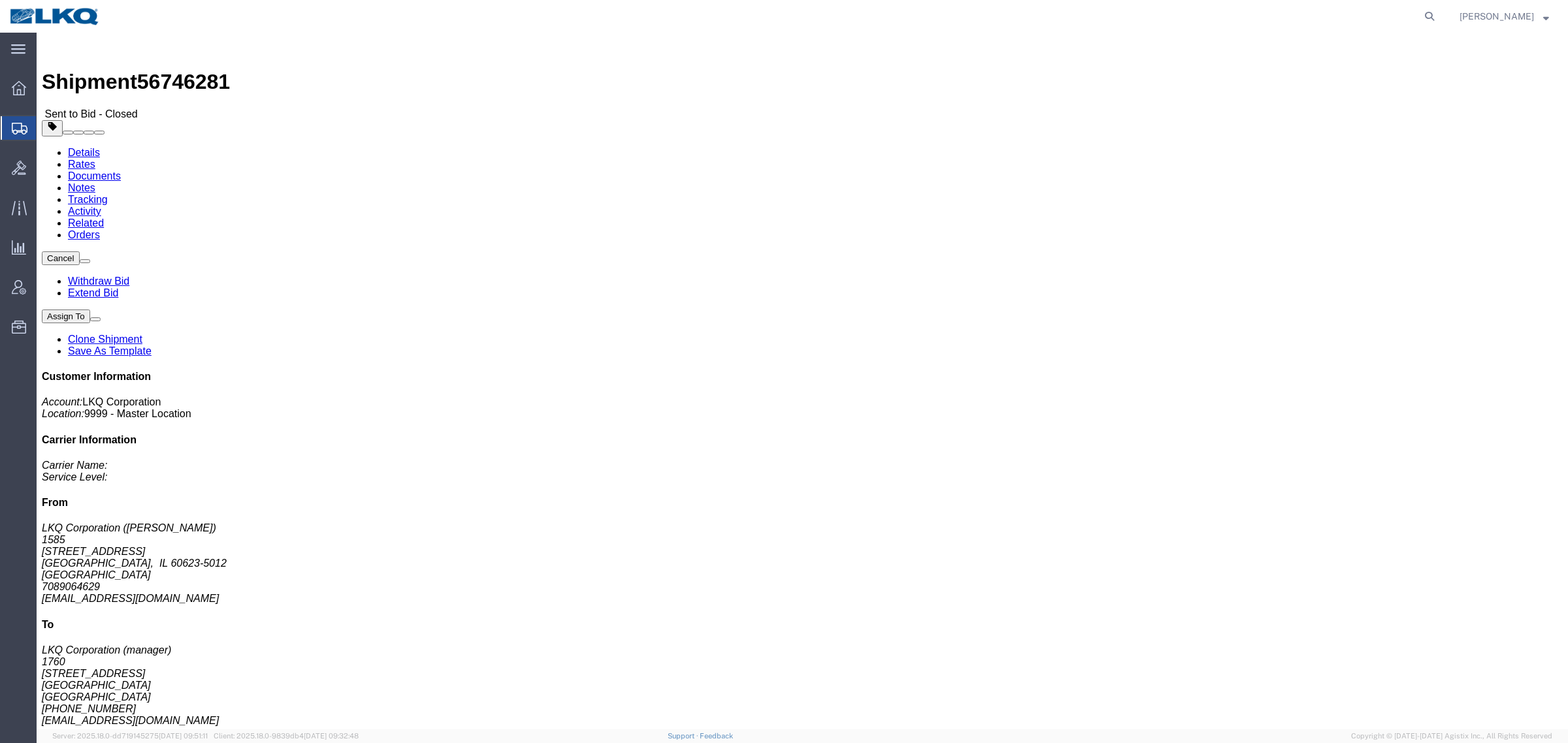
click link "Rates"
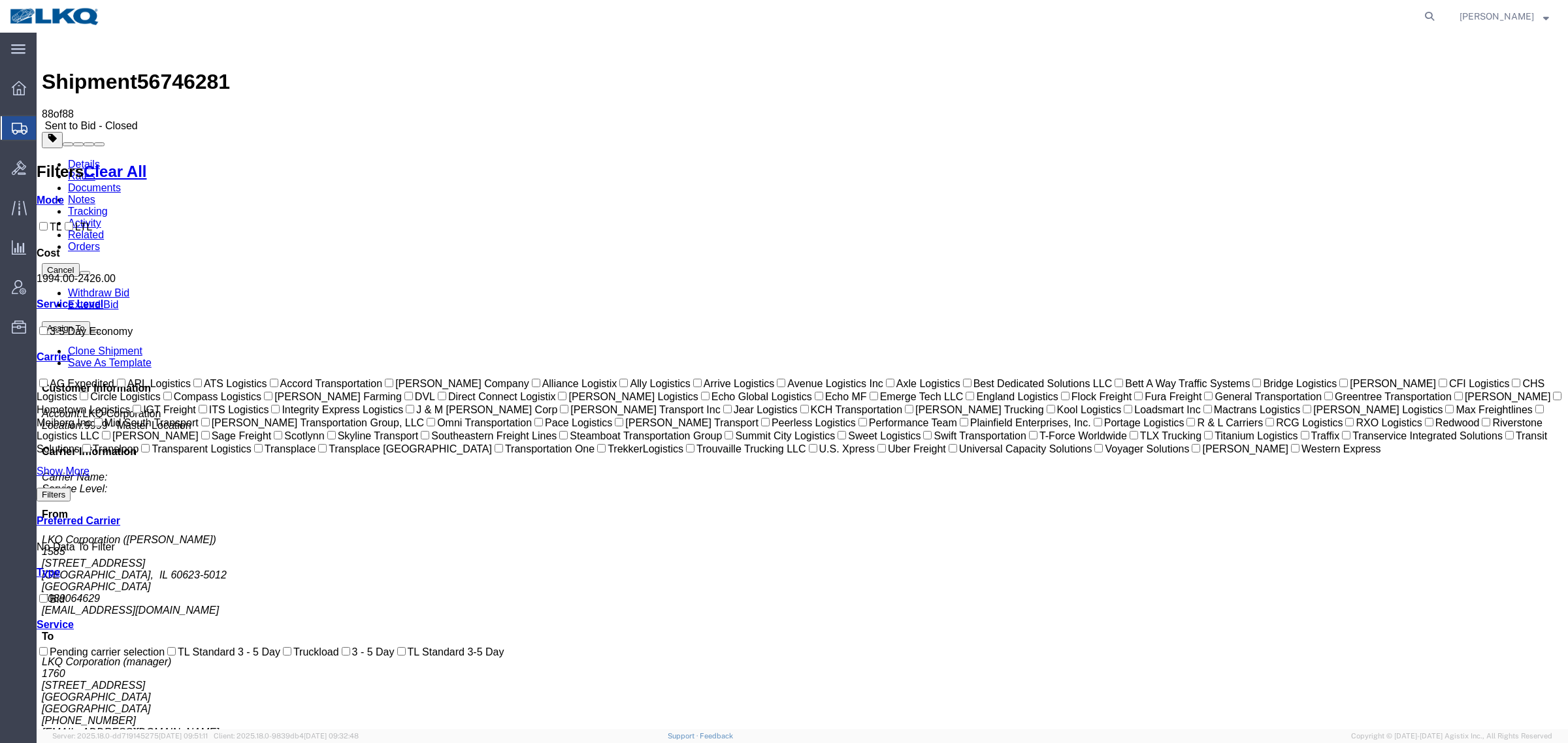
click at [95, 194] on link "Notes" at bounding box center [82, 200] width 28 height 12
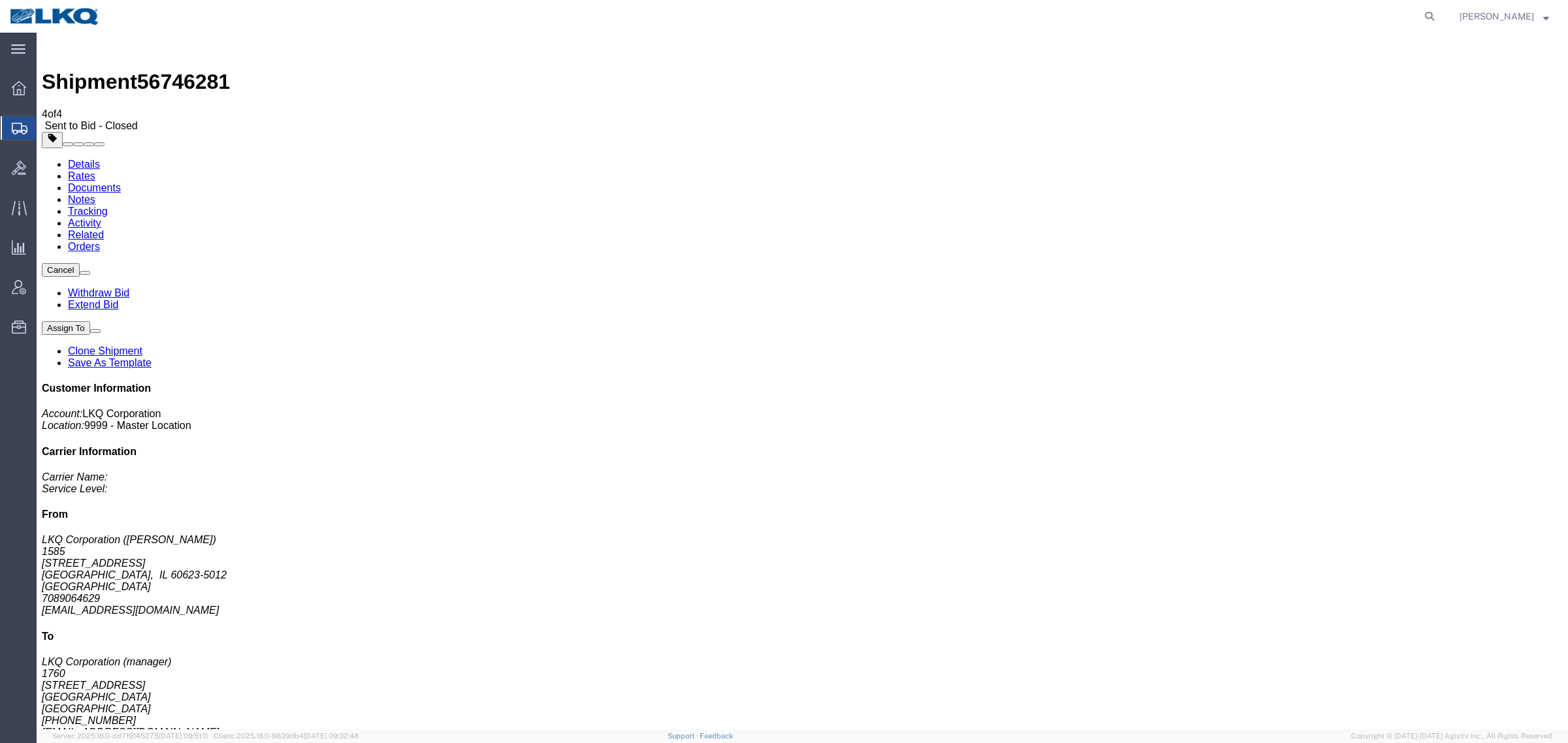
click at [95, 171] on link "Rates" at bounding box center [82, 177] width 28 height 12
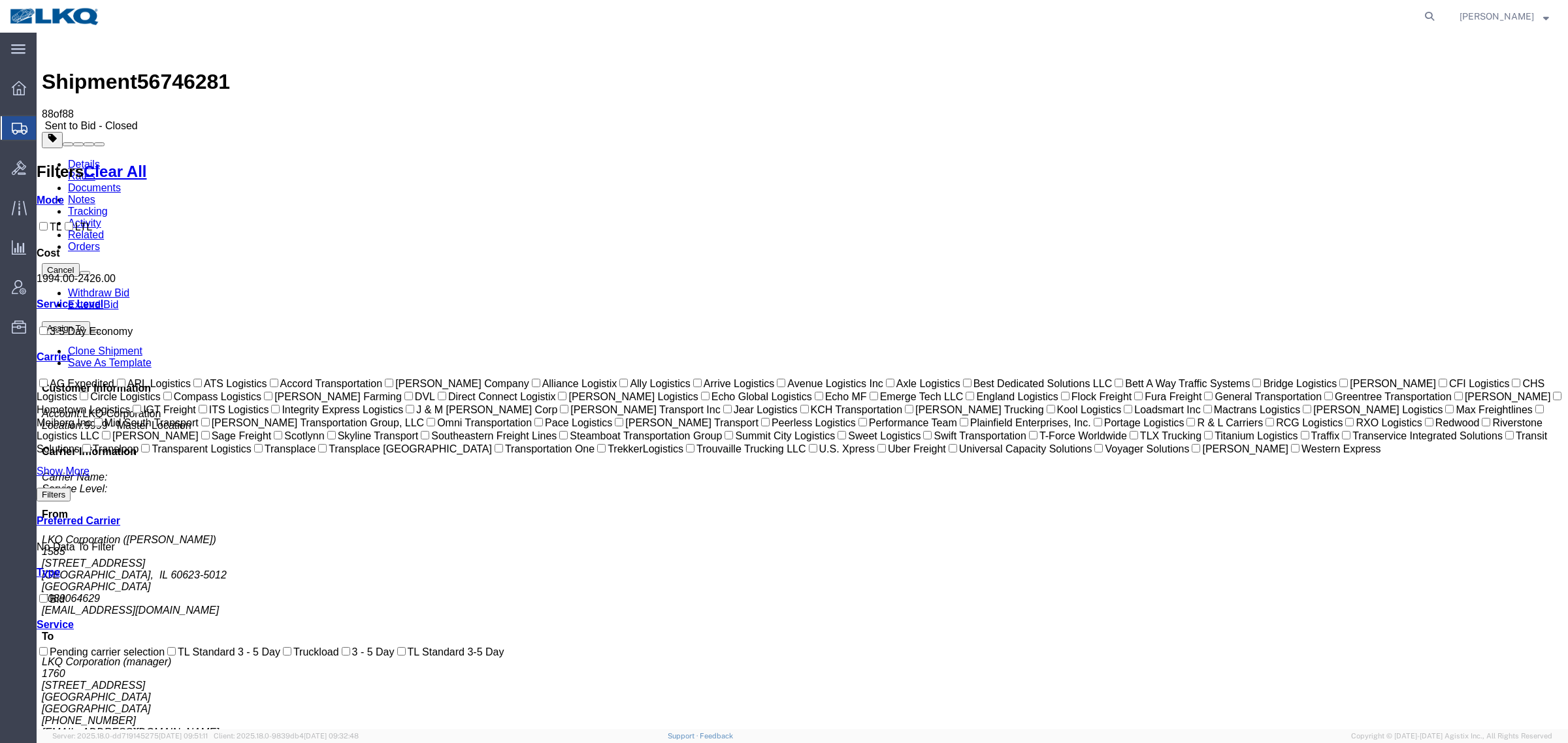
drag, startPoint x: 260, startPoint y: 118, endPoint x: 168, endPoint y: 121, distance: 92.0
click at [86, 158] on link "Details" at bounding box center [84, 164] width 32 height 12
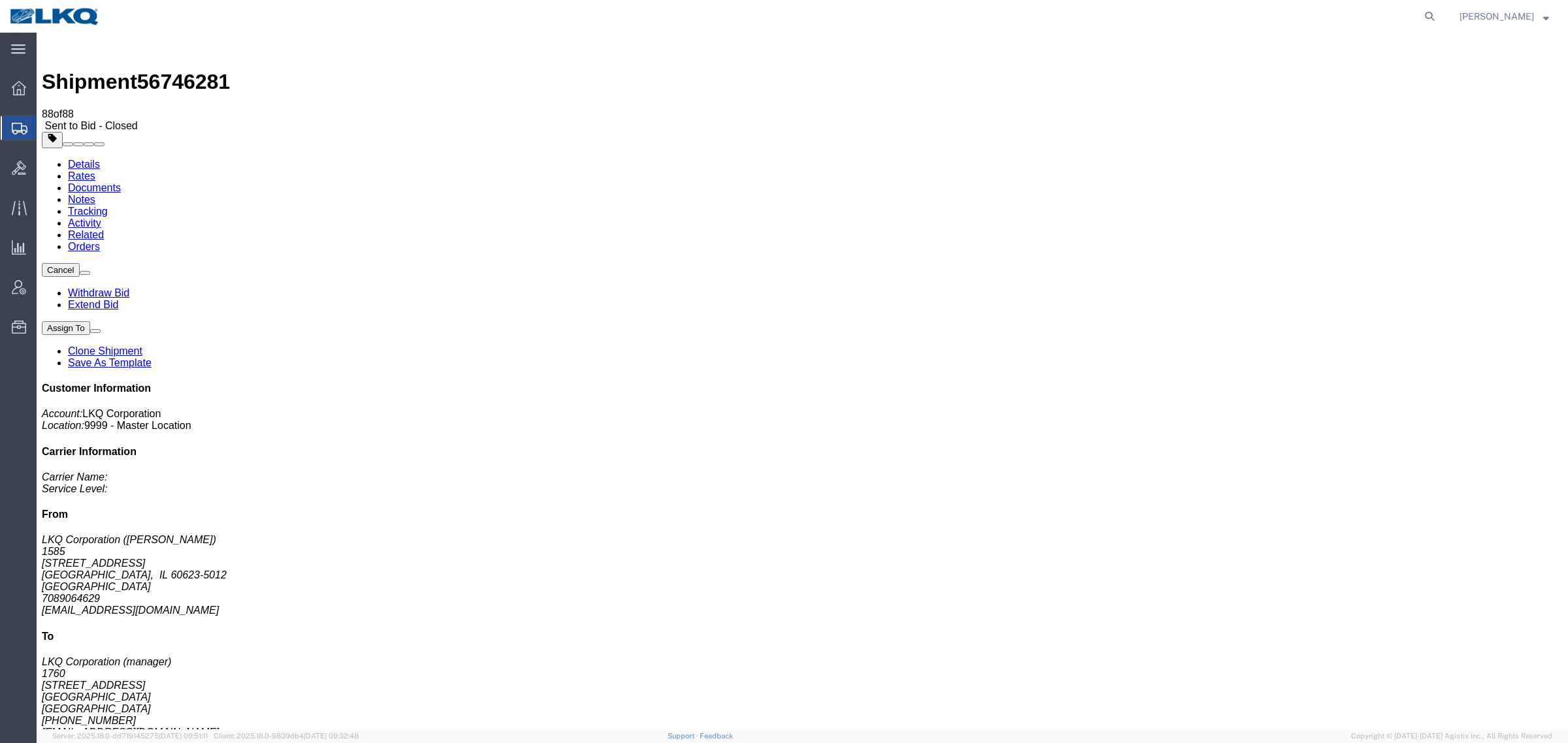
click link "Withdraw Bid"
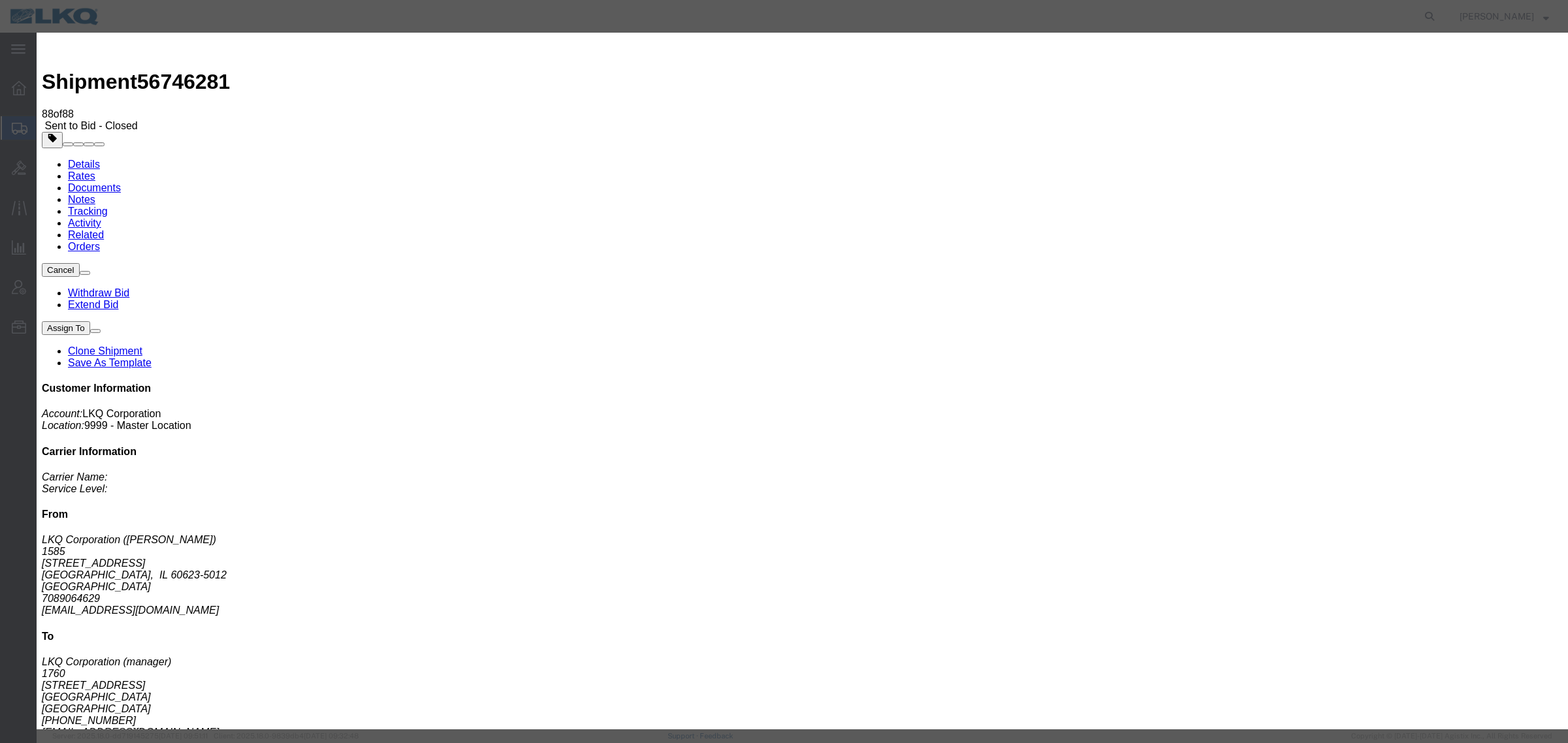
click button "Withdraw"
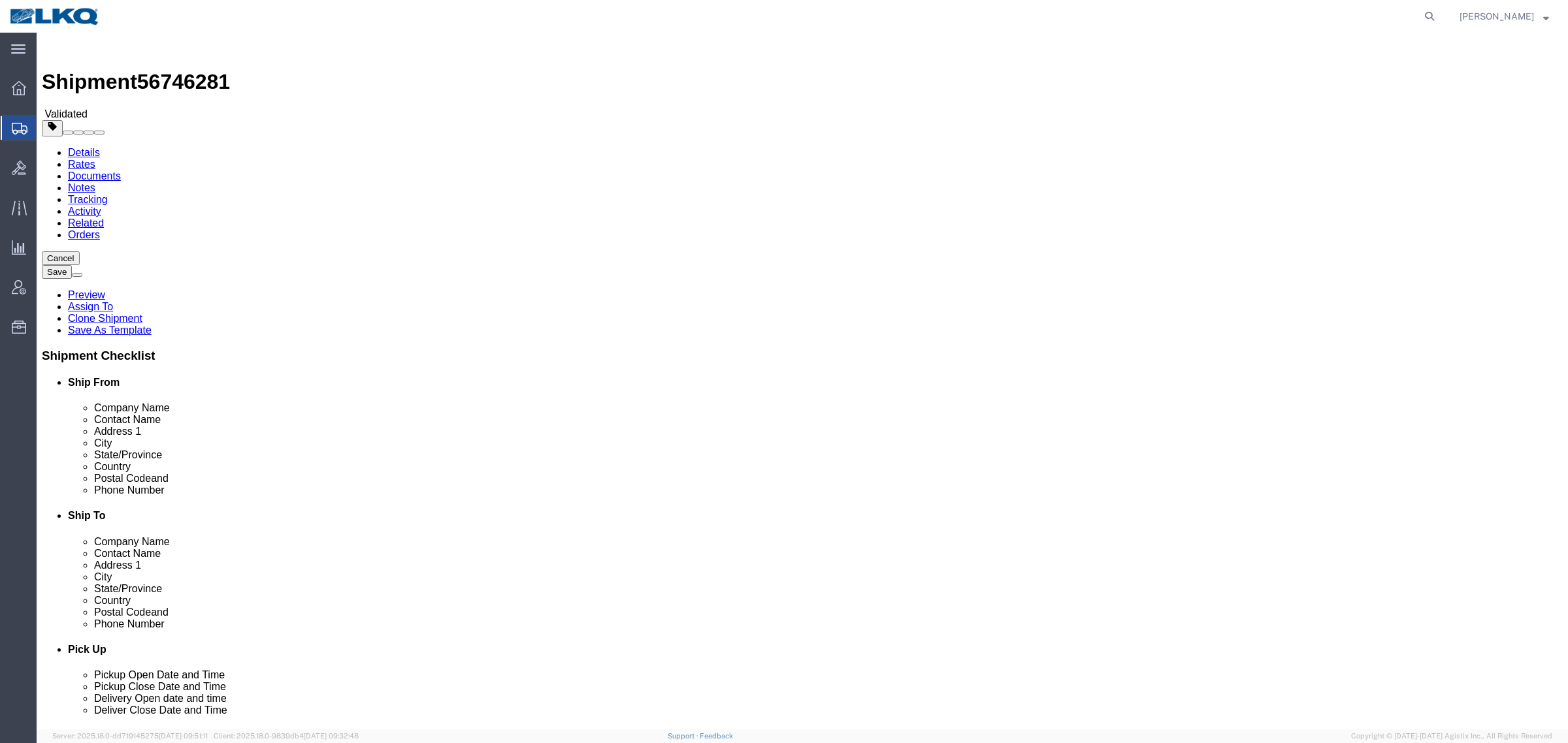
select select "35874"
select select "27634"
click input "60623-5012"
click input "77038"
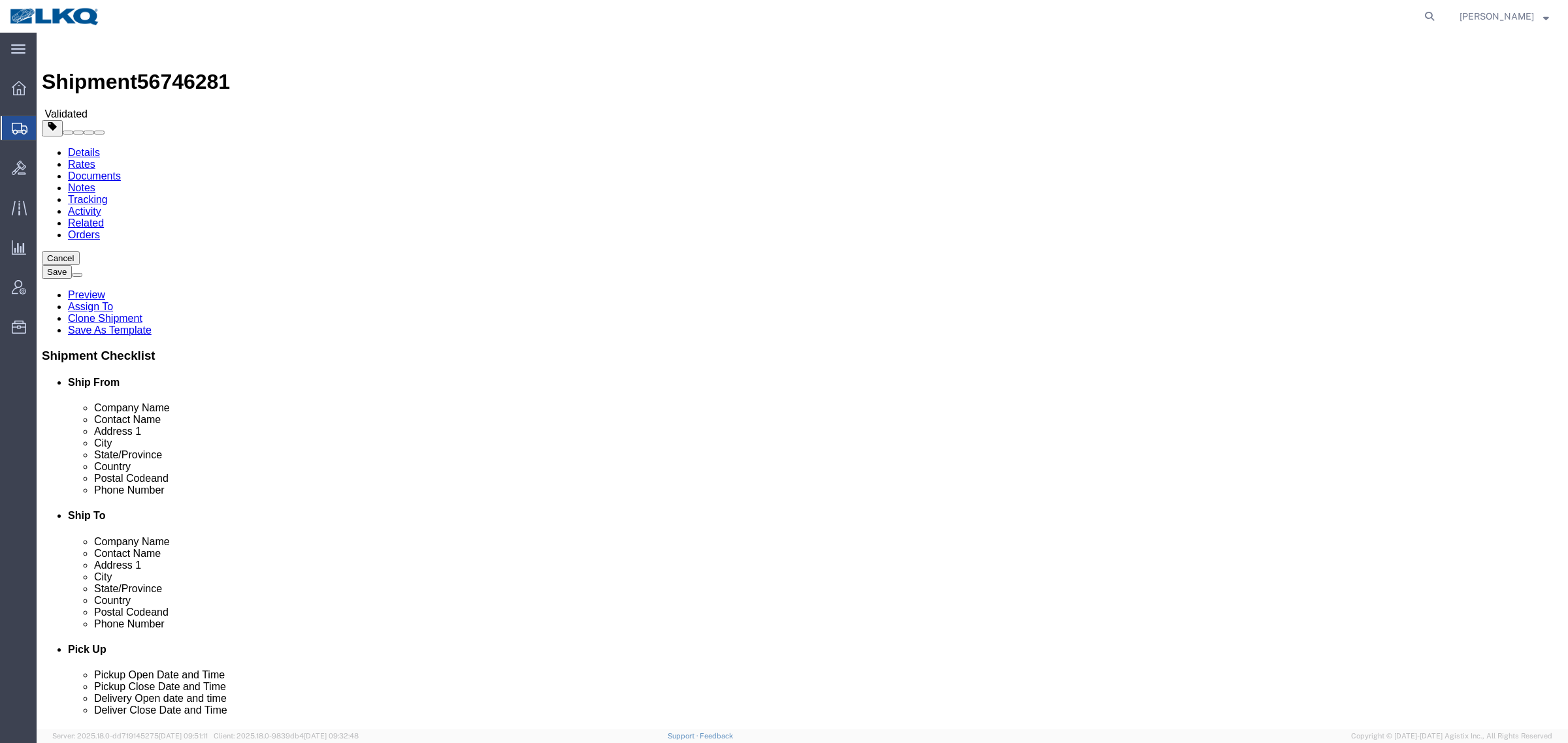
click input "77038"
click link "Notes"
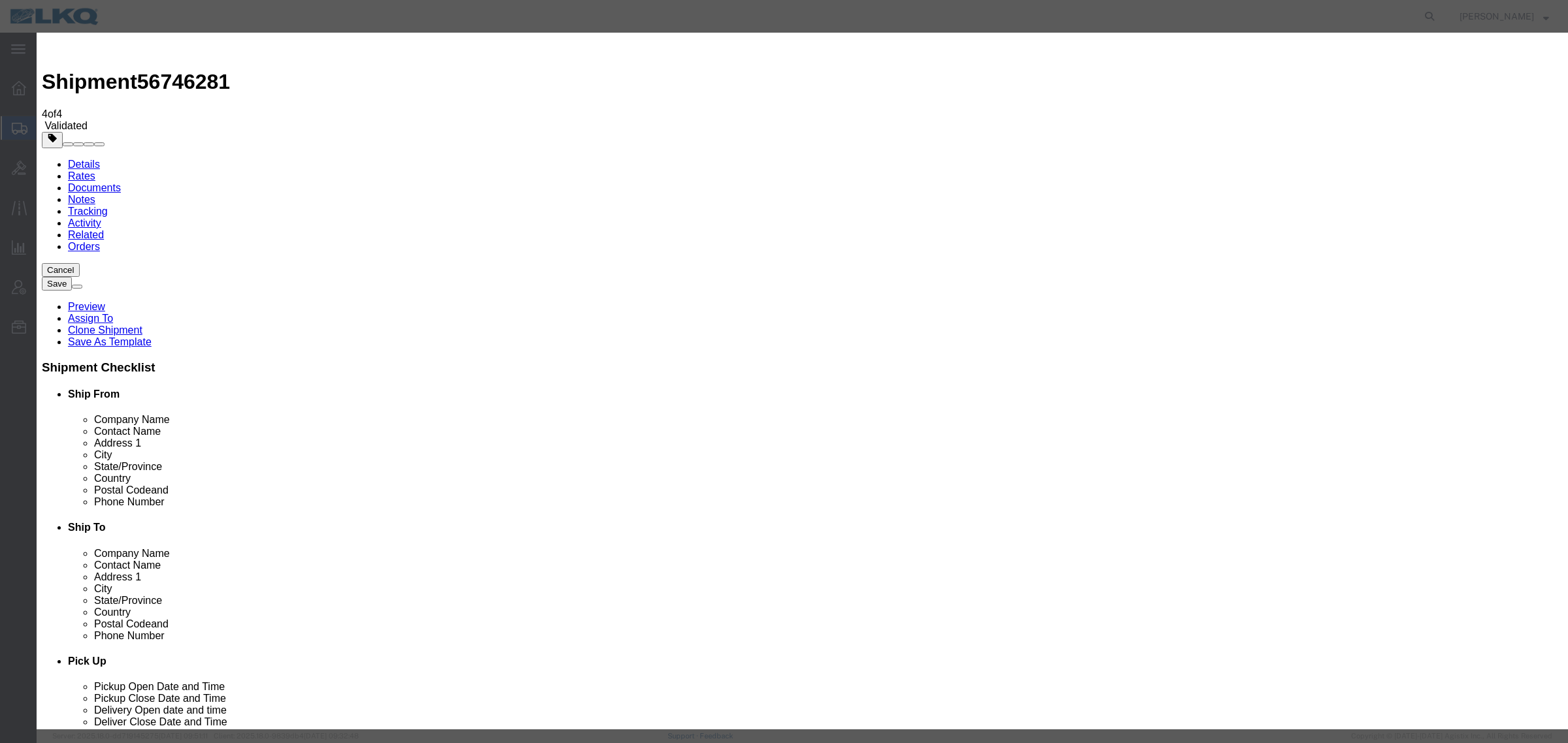
select select "BID_NOTES"
select select "PRIVATE_TO_ACCOUNT"
type textarea "DAT: $2051"
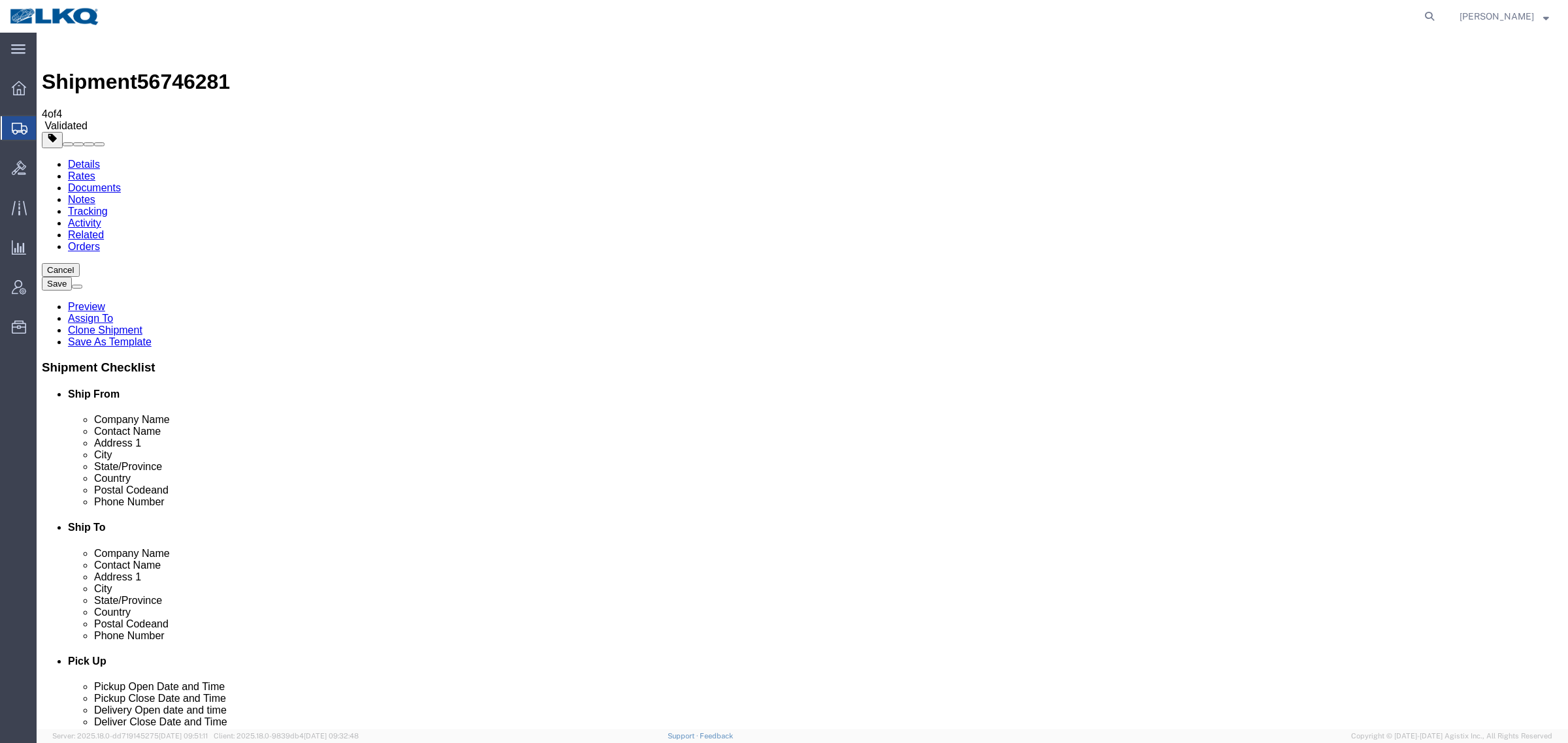
drag, startPoint x: 677, startPoint y: 376, endPoint x: 1253, endPoint y: 538, distance: 598.3
click at [95, 171] on link "Rates" at bounding box center [82, 177] width 28 height 12
click at [1477, 634] on div "Cancel Save Preview Assign To Clone Shipment Save As Template Shipment Checklis…" at bounding box center [803, 597] width 1521 height 669
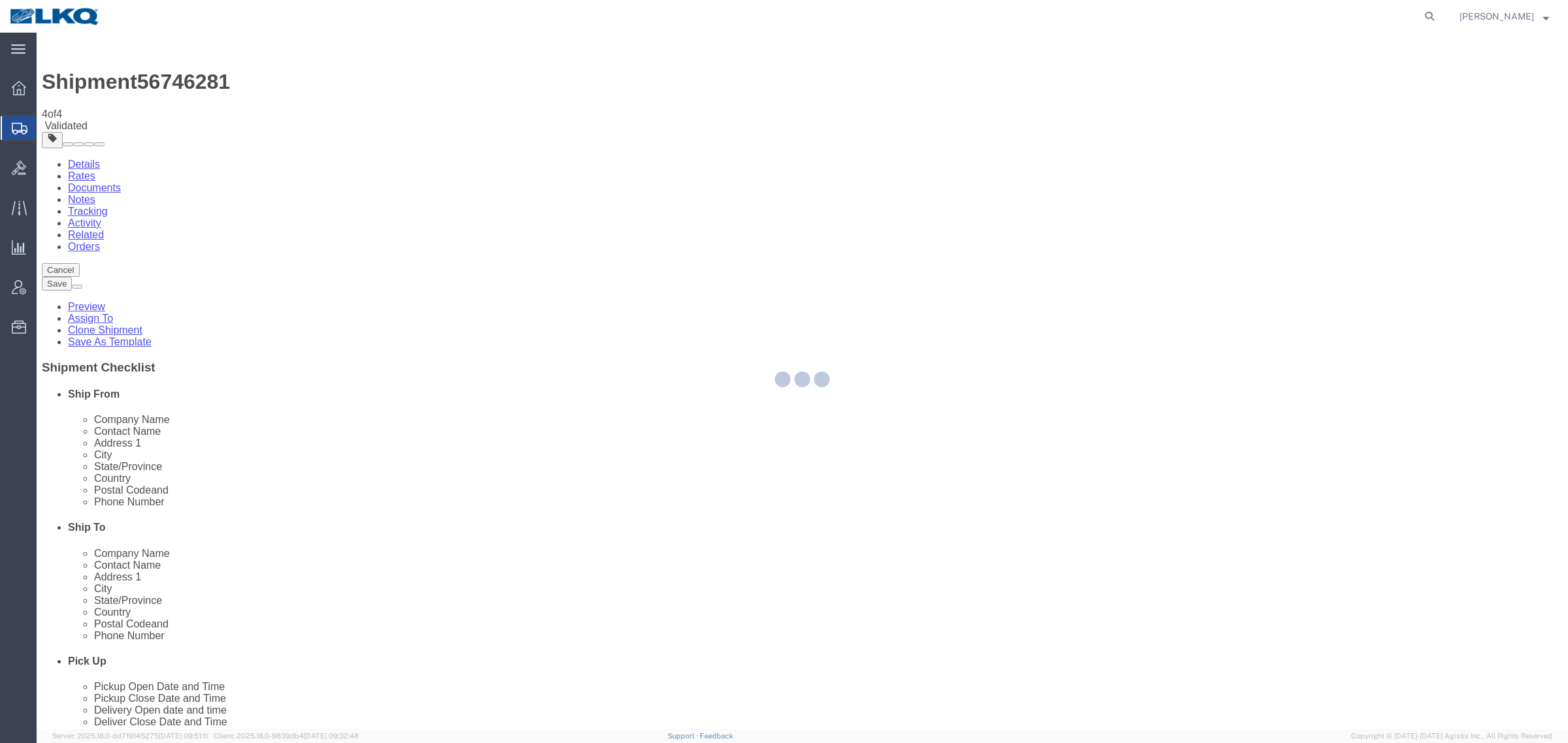
select select "35874"
select select "27634"
click at [746, 125] on div at bounding box center [802, 381] width 1531 height 697
select select "TL"
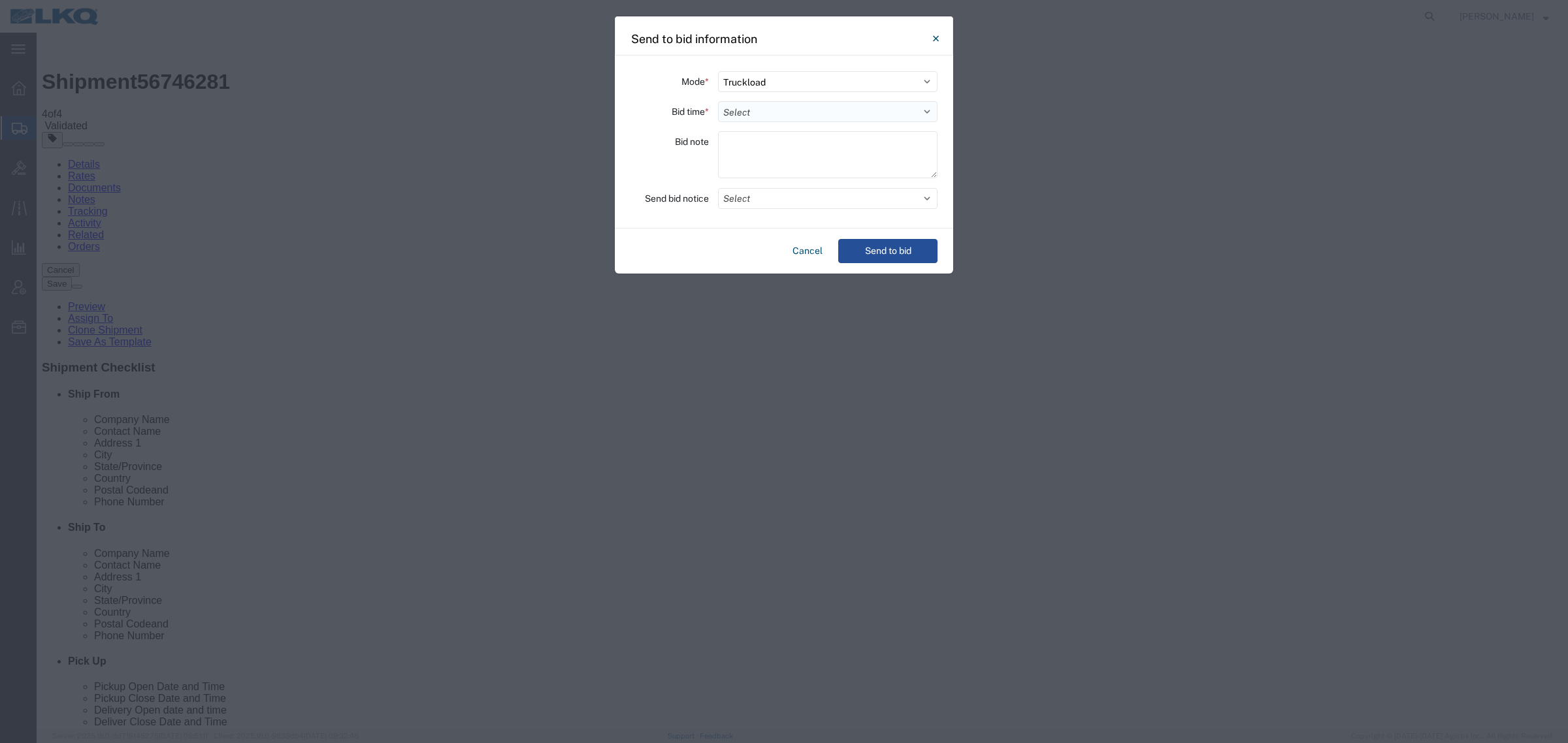
click at [748, 121] on select "Select 30 Min (Rush) 1 Hour (Rush) 2 Hours (Rush) 4 Hours (Rush) 8 Hours (Rush)…" at bounding box center [828, 111] width 220 height 21
select select "24"
click at [718, 101] on select "Select 30 Min (Rush) 1 Hour (Rush) 2 Hours (Rush) 4 Hours (Rush) 8 Hours (Rush)…" at bounding box center [828, 111] width 220 height 21
click at [921, 261] on button "Send to bid" at bounding box center [887, 251] width 99 height 24
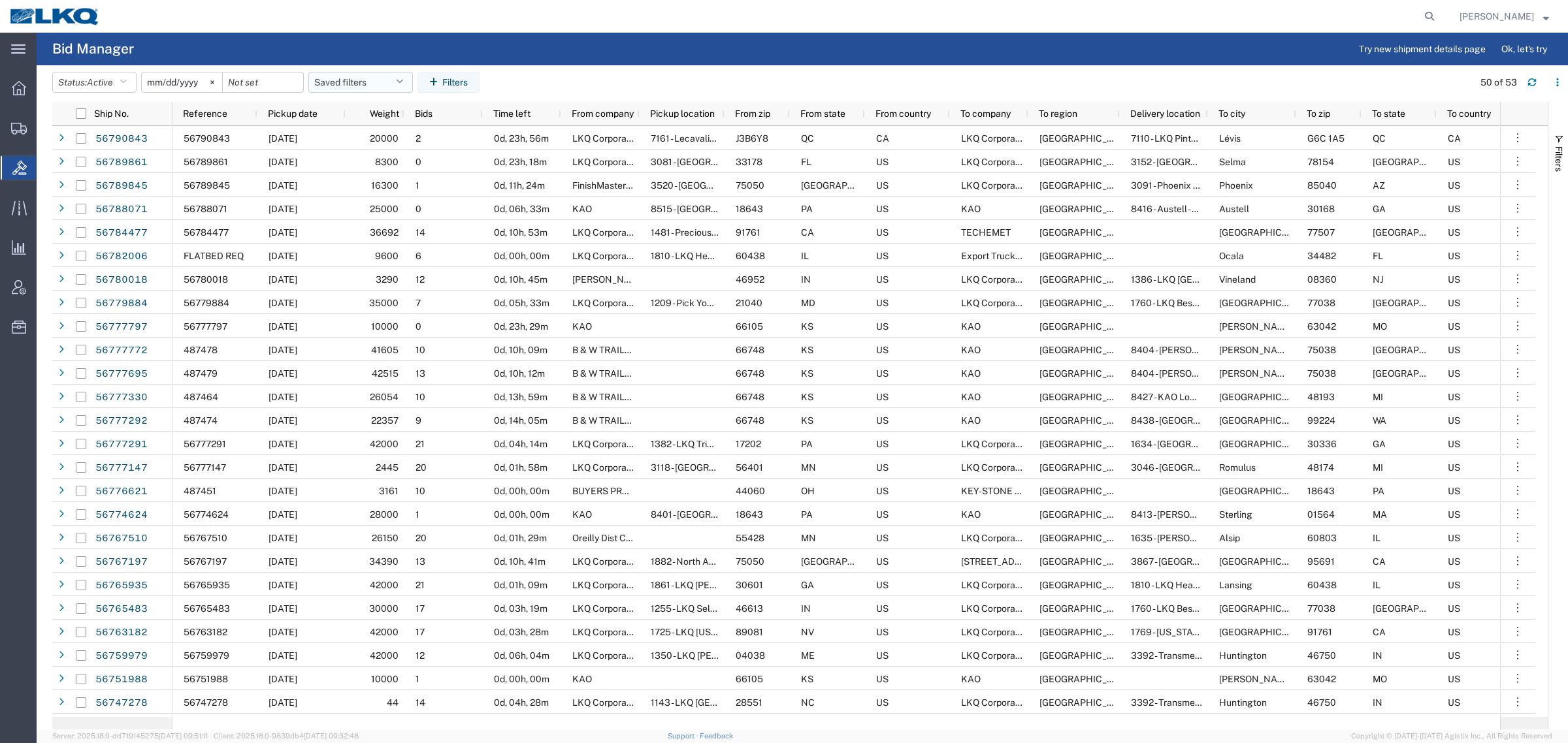
click at [358, 88] on button "Saved filters" at bounding box center [360, 83] width 105 height 21
click at [380, 134] on span "Bid Board" at bounding box center [396, 139] width 171 height 24
type input "[DATE]"
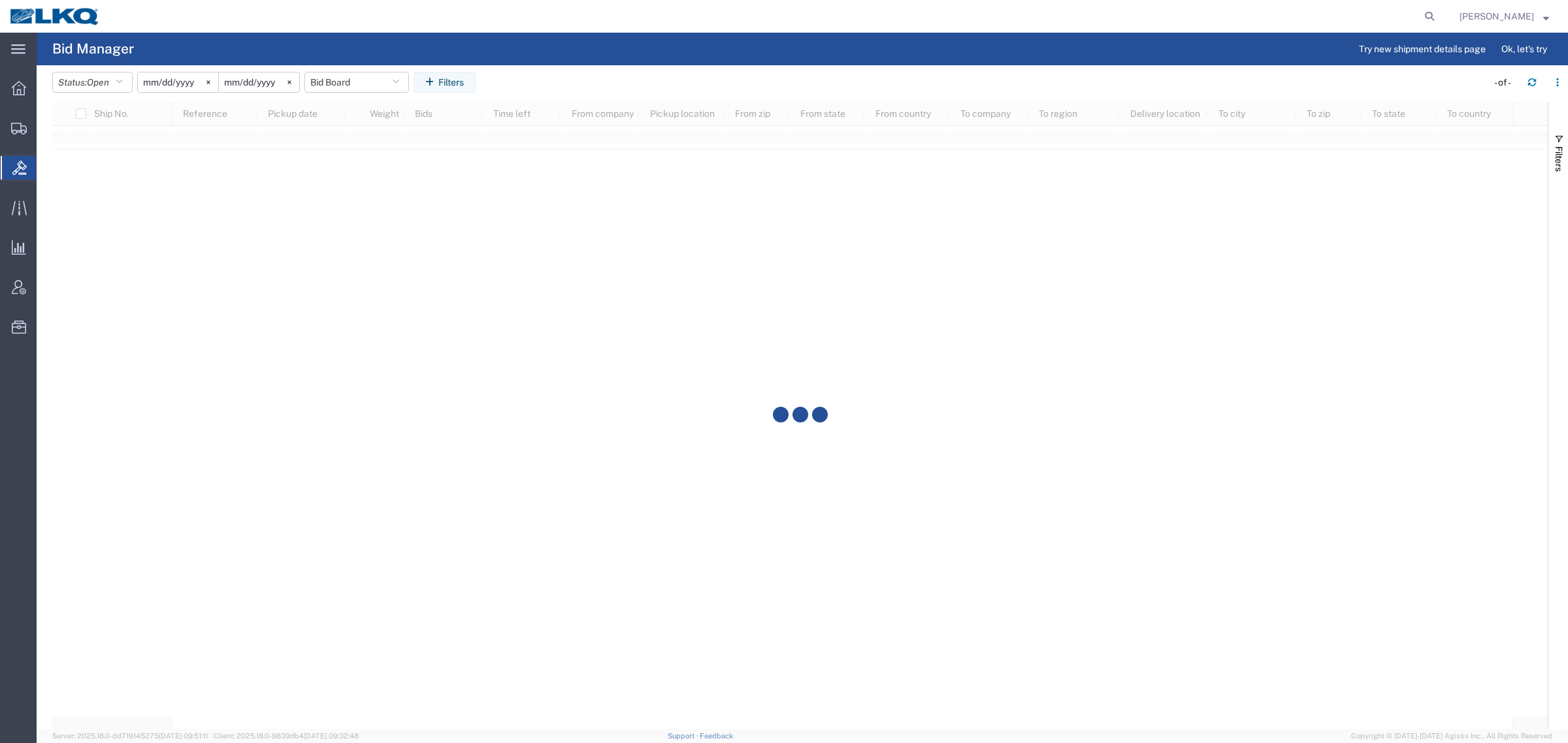
click at [615, 60] on agx-page-header "Bid Manager Try new shipment details page Ok, let's try" at bounding box center [802, 49] width 1531 height 33
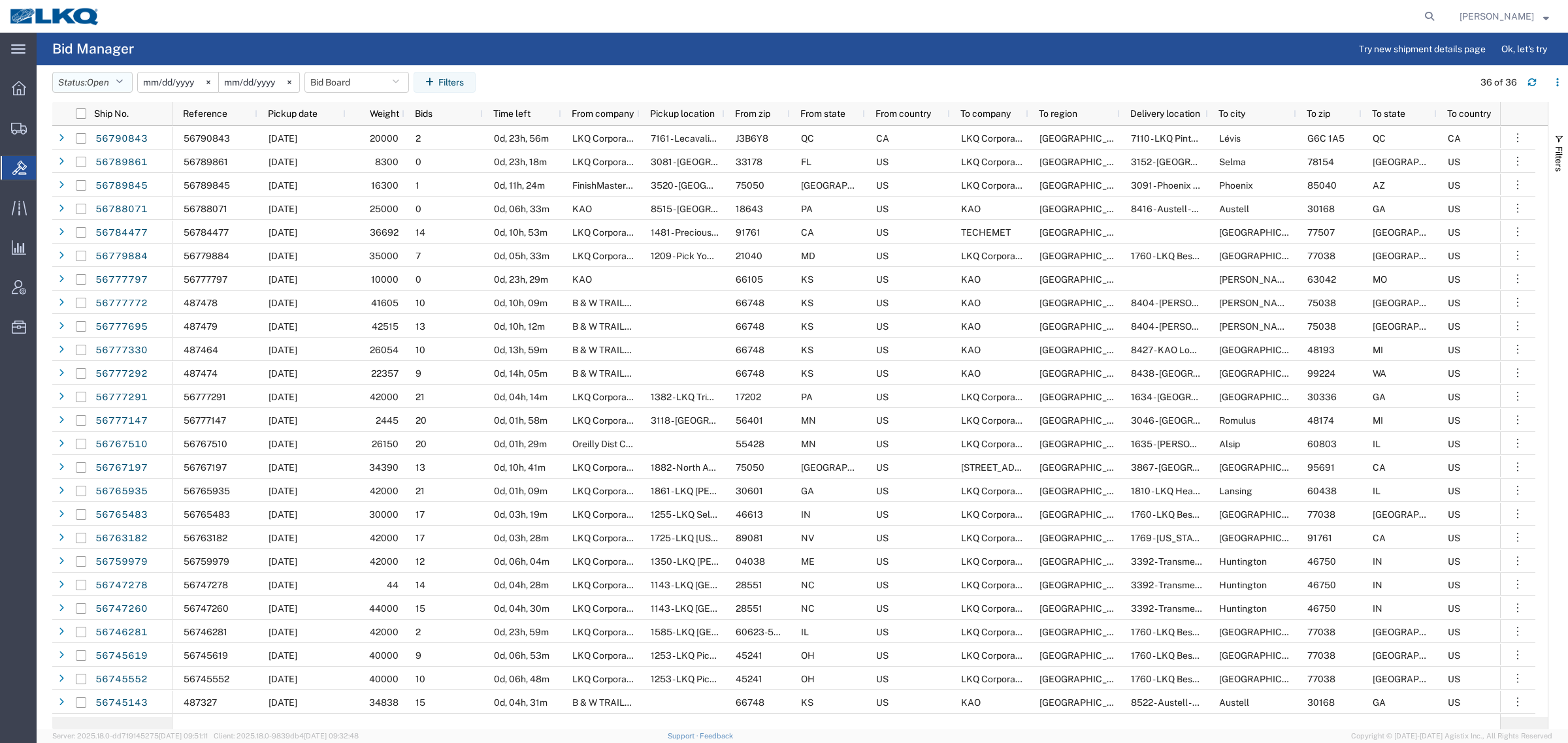
click at [90, 82] on button "Status: Open" at bounding box center [92, 83] width 81 height 21
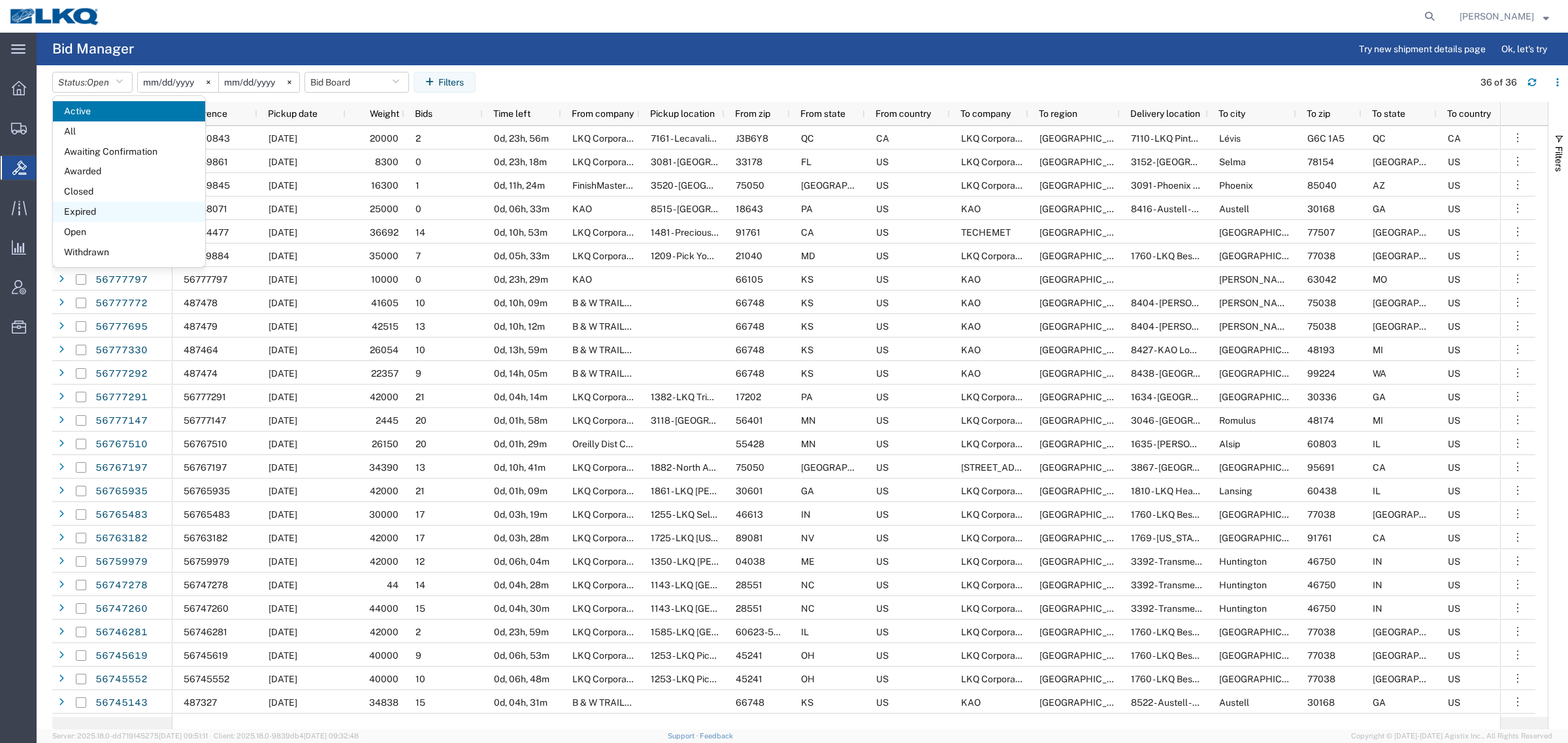
click at [93, 214] on span "Expired" at bounding box center [129, 211] width 152 height 20
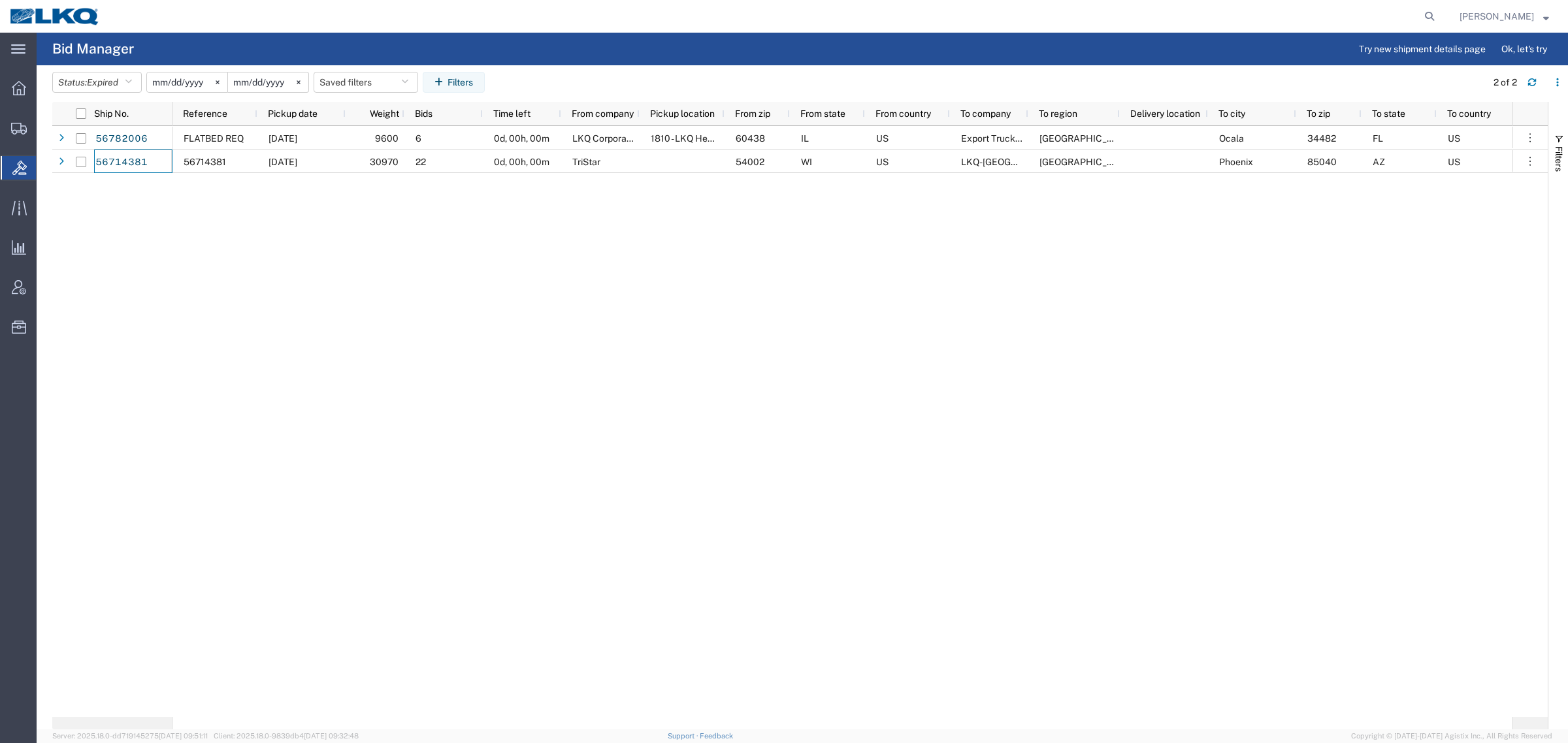
click at [278, 242] on div "FLATBED REQ 09/15/2025 9600 6 0d, 00h, 00m LKQ Corporation 1810 - LKQ Heavy Dut…" at bounding box center [842, 421] width 1339 height 591
click at [368, 80] on button "Saved filters" at bounding box center [366, 83] width 105 height 21
drag, startPoint x: 390, startPoint y: 140, endPoint x: 531, endPoint y: 139, distance: 141.0
click at [399, 139] on span "Bid Board" at bounding box center [401, 139] width 171 height 24
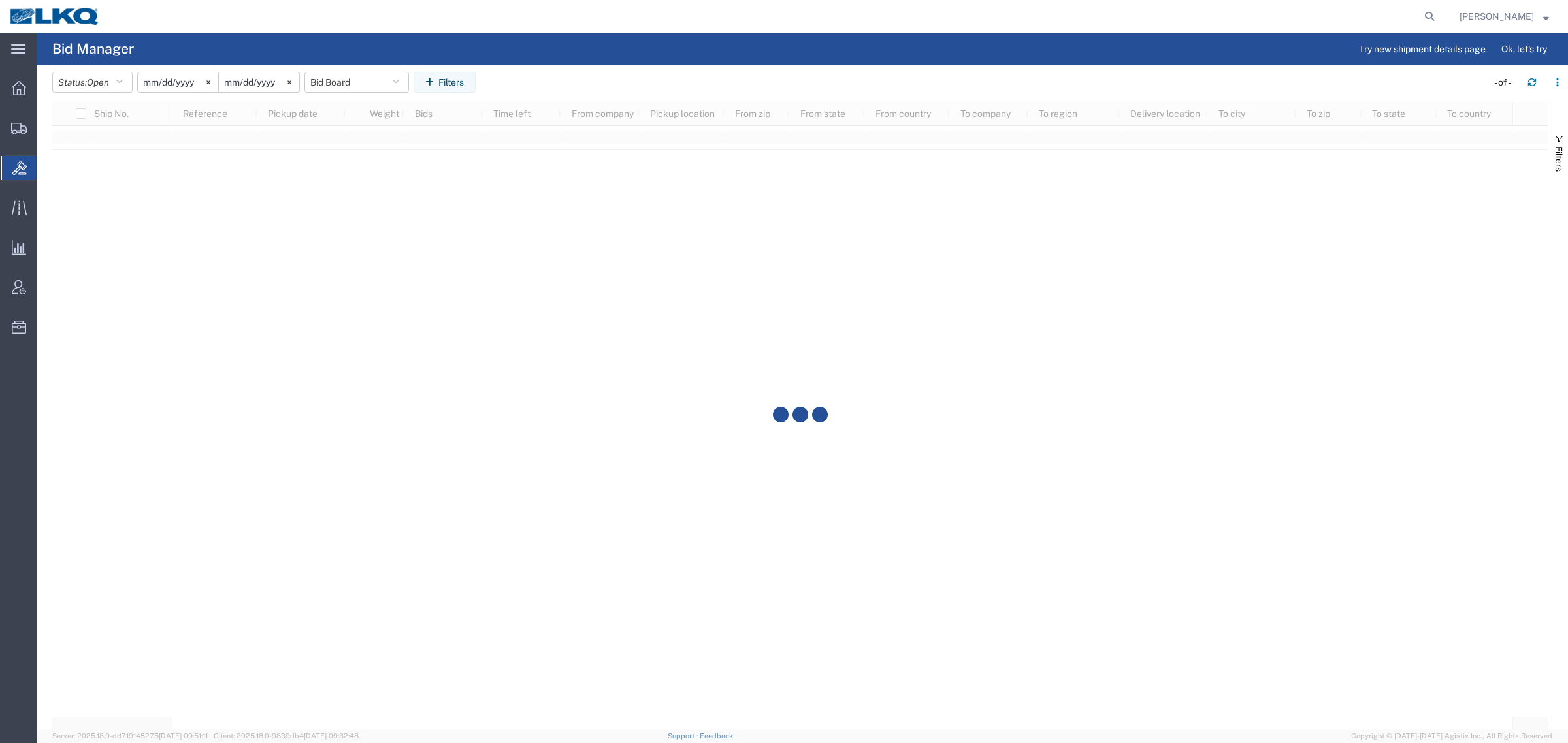
click at [808, 95] on agx-table-filter-chips "Status: Open Active All Awaiting Confirmation Awarded Closed Expired Open Withd…" at bounding box center [765, 86] width 1428 height 30
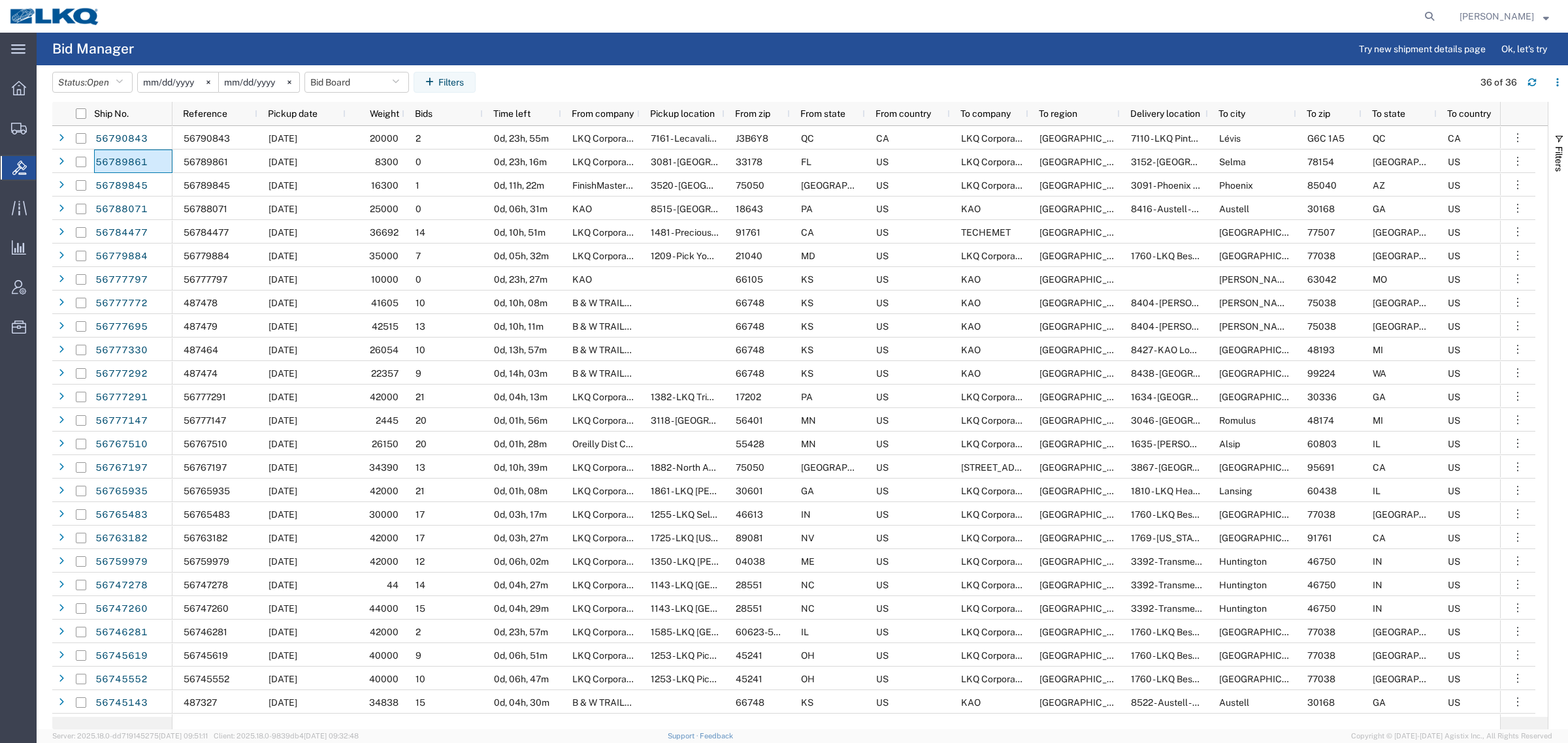
click at [799, 59] on agx-page-header "Bid Manager Try new shipment details page Ok, let's try" at bounding box center [802, 49] width 1531 height 33
click at [333, 115] on div "Pickup date" at bounding box center [304, 114] width 73 height 17
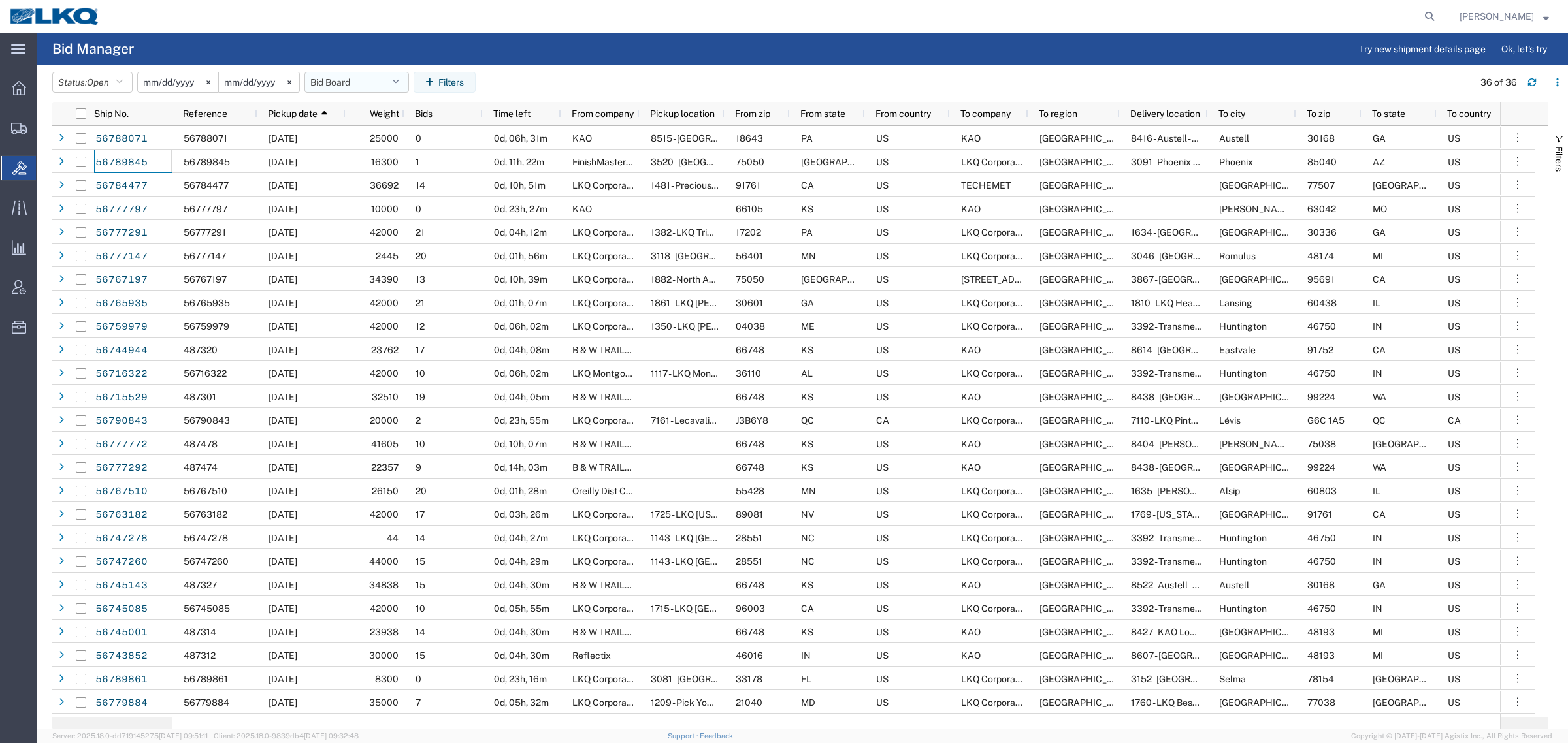
click at [334, 79] on button "Bid Board" at bounding box center [356, 83] width 105 height 21
drag, startPoint x: 359, startPoint y: 135, endPoint x: 601, endPoint y: 62, distance: 252.8
click at [360, 135] on span "Bid Board" at bounding box center [392, 139] width 171 height 24
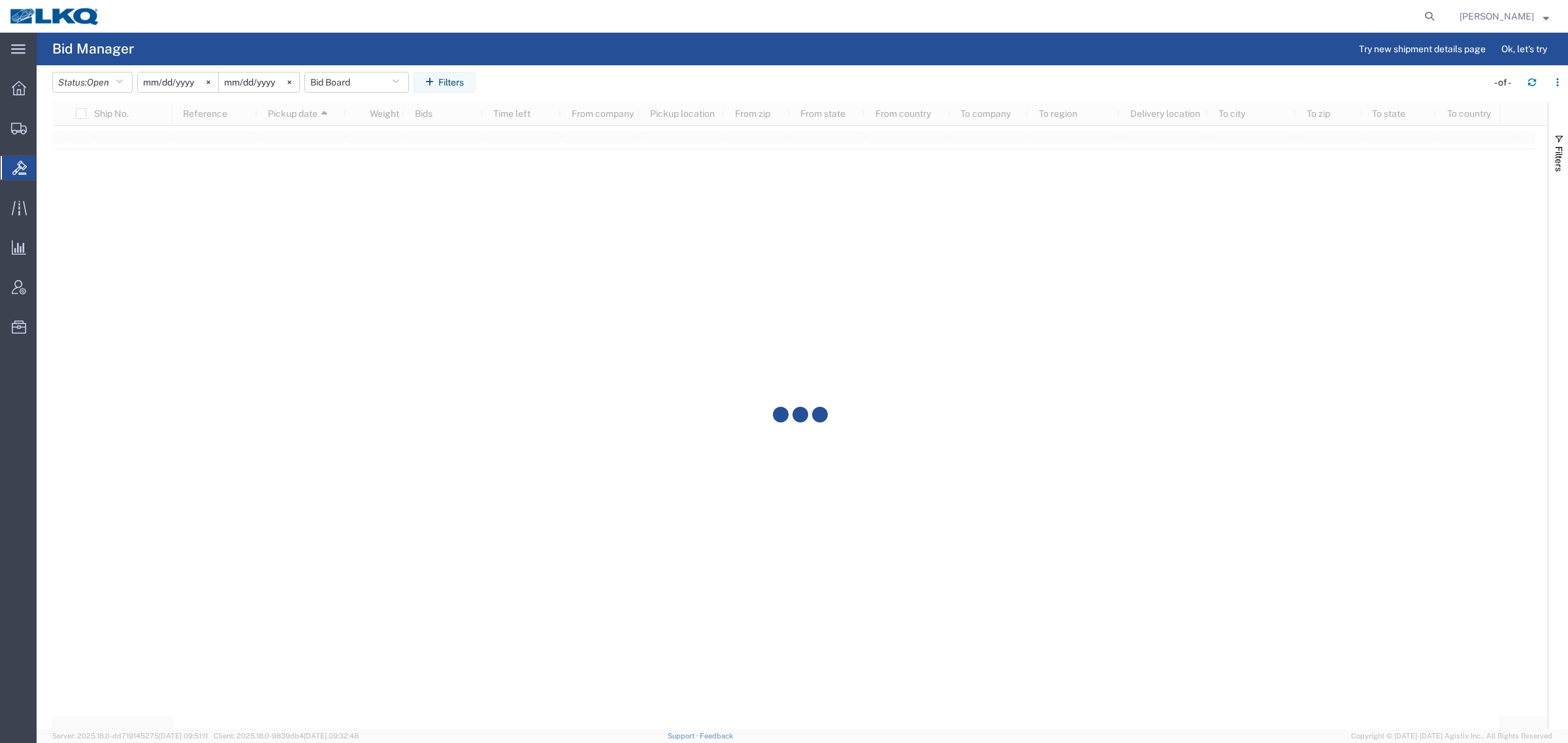
click at [650, 41] on agx-page-header "Bid Manager Try new shipment details page Ok, let's try" at bounding box center [802, 49] width 1531 height 33
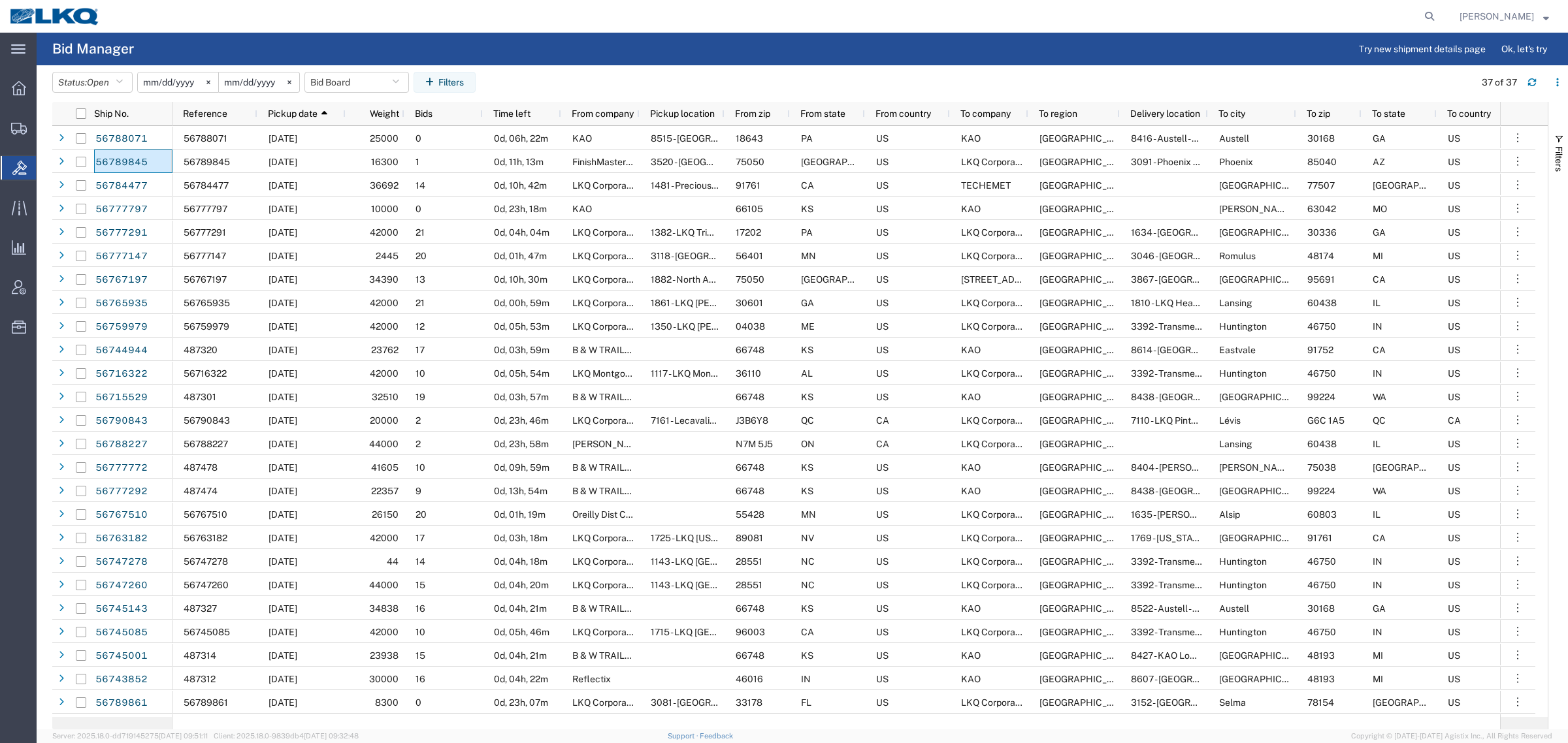
click at [663, 66] on header "Status: Open Active All Awaiting Confirmation Awarded Closed Expired Open Withd…" at bounding box center [809, 84] width 1515 height 36
click at [664, 66] on header "Status: Open Active All Awaiting Confirmation Awarded Closed Expired Open Withd…" at bounding box center [809, 84] width 1515 height 36
click at [344, 86] on button "Bid Board" at bounding box center [356, 83] width 105 height 21
drag, startPoint x: 380, startPoint y: 142, endPoint x: 423, endPoint y: 116, distance: 50.2
click at [384, 141] on span "Bid Board" at bounding box center [392, 139] width 171 height 24
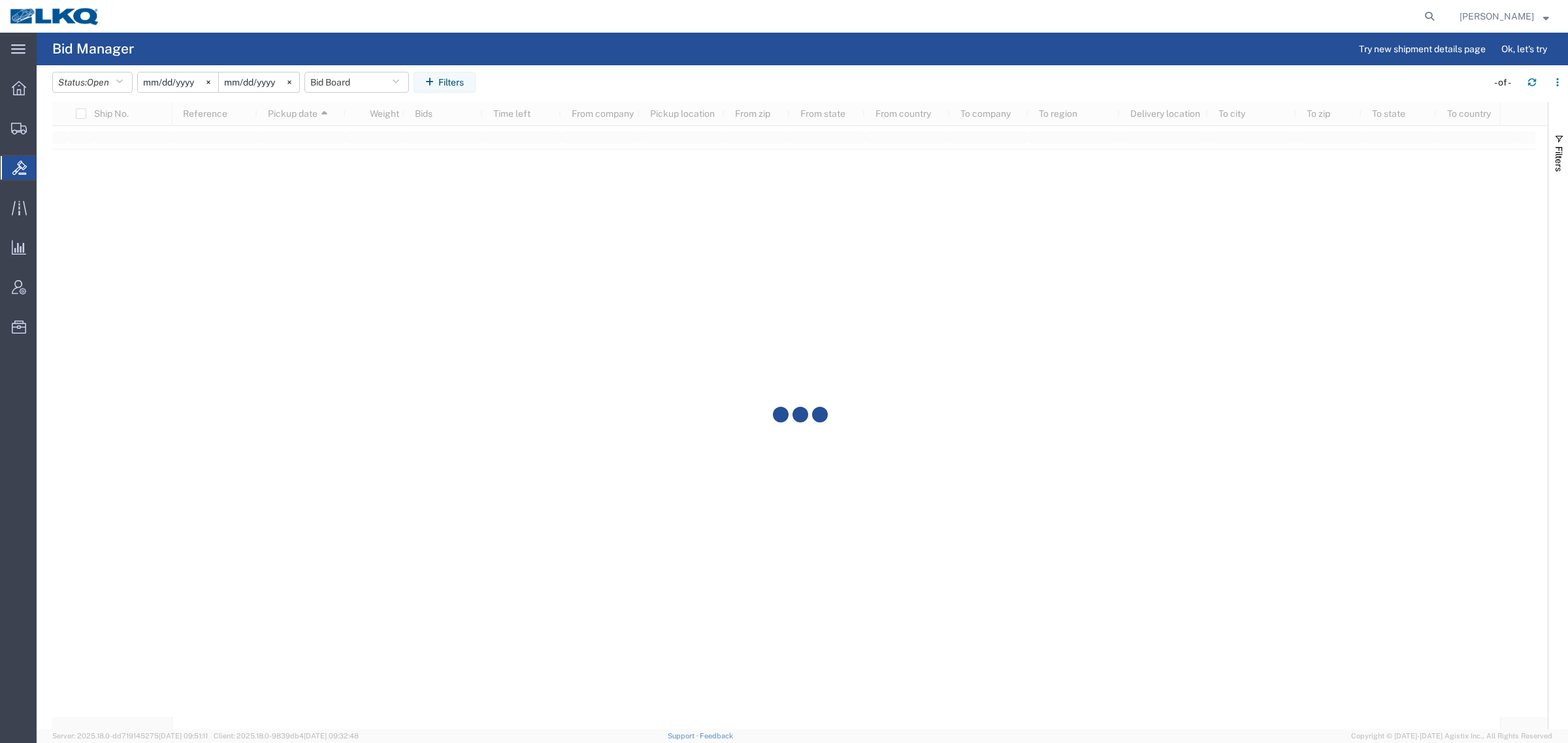
click at [564, 84] on agx-table-filter-chips "Status: Open Active All Awaiting Confirmation Awarded Closed Expired Open Withd…" at bounding box center [765, 86] width 1428 height 30
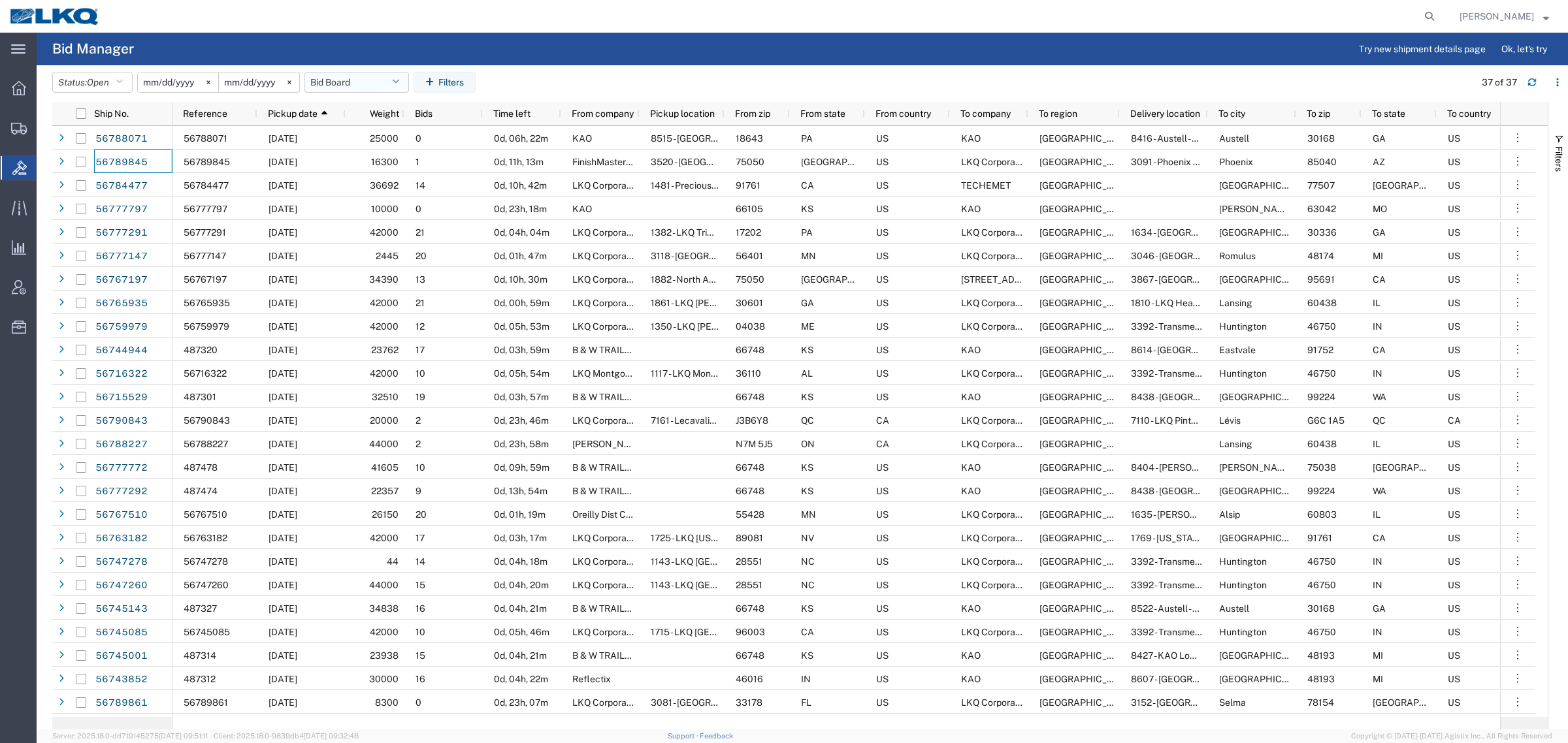
click at [342, 82] on button "Bid Board" at bounding box center [356, 83] width 105 height 21
click at [354, 137] on span "Bid Board" at bounding box center [392, 139] width 171 height 24
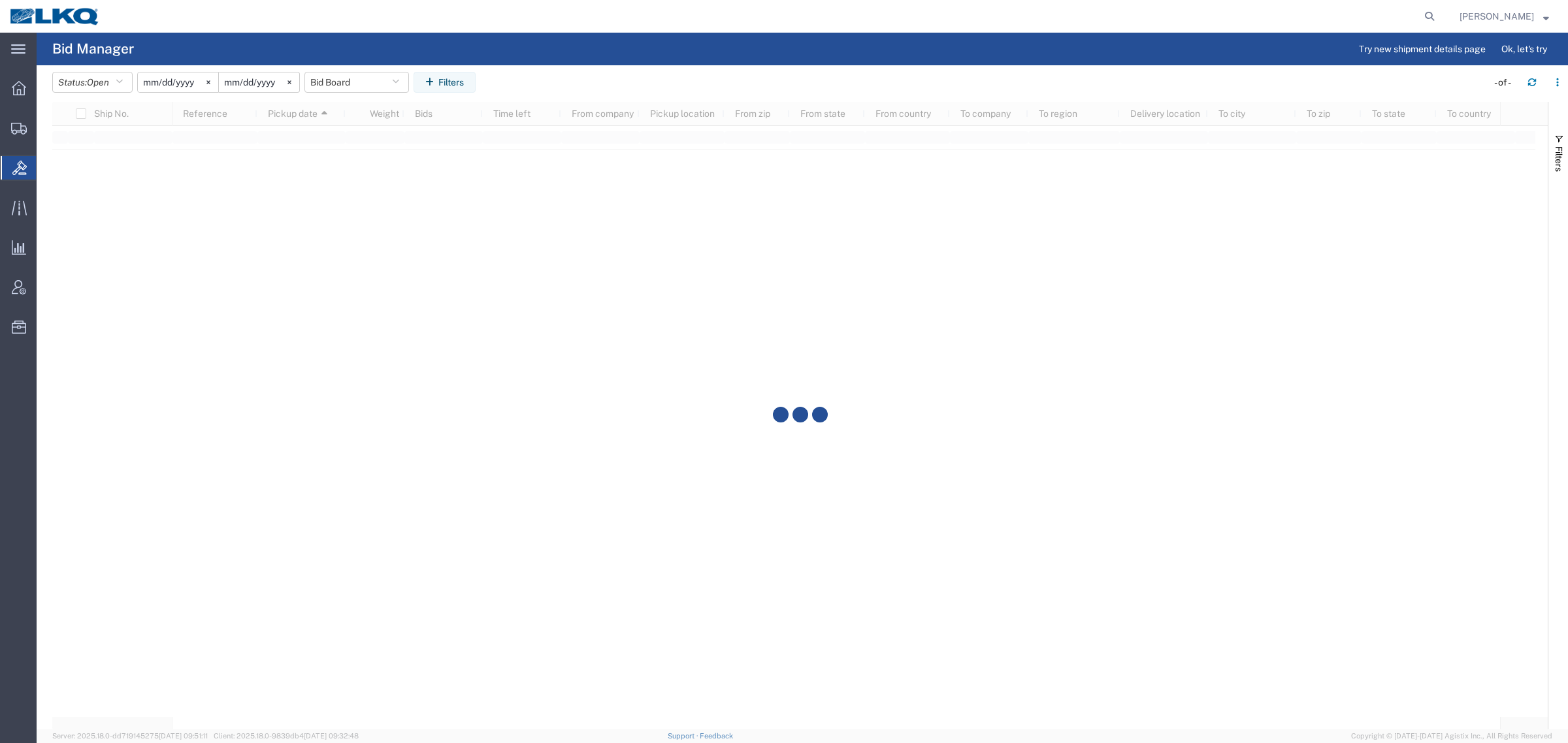
click at [666, 83] on agx-table-filter-chips "Status: Open Active All Awaiting Confirmation Awarded Closed Expired Open Withd…" at bounding box center [765, 86] width 1428 height 30
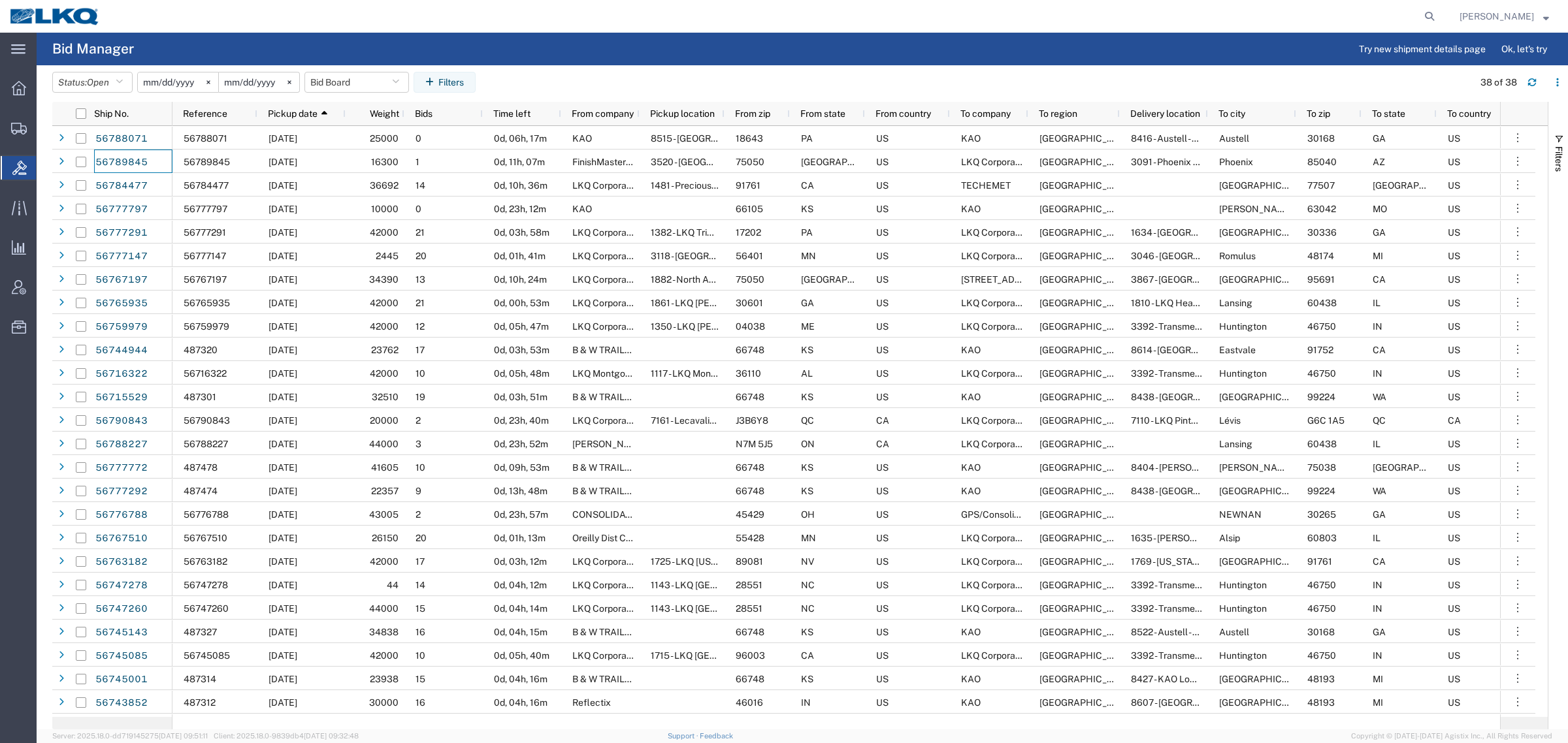
click at [325, 66] on header "Status: Open Active All Awaiting Confirmation Awarded Closed Expired Open Withd…" at bounding box center [809, 84] width 1515 height 36
click at [326, 83] on button "Bid Board" at bounding box center [356, 83] width 105 height 21
click at [359, 132] on span "Bid Board" at bounding box center [392, 139] width 171 height 24
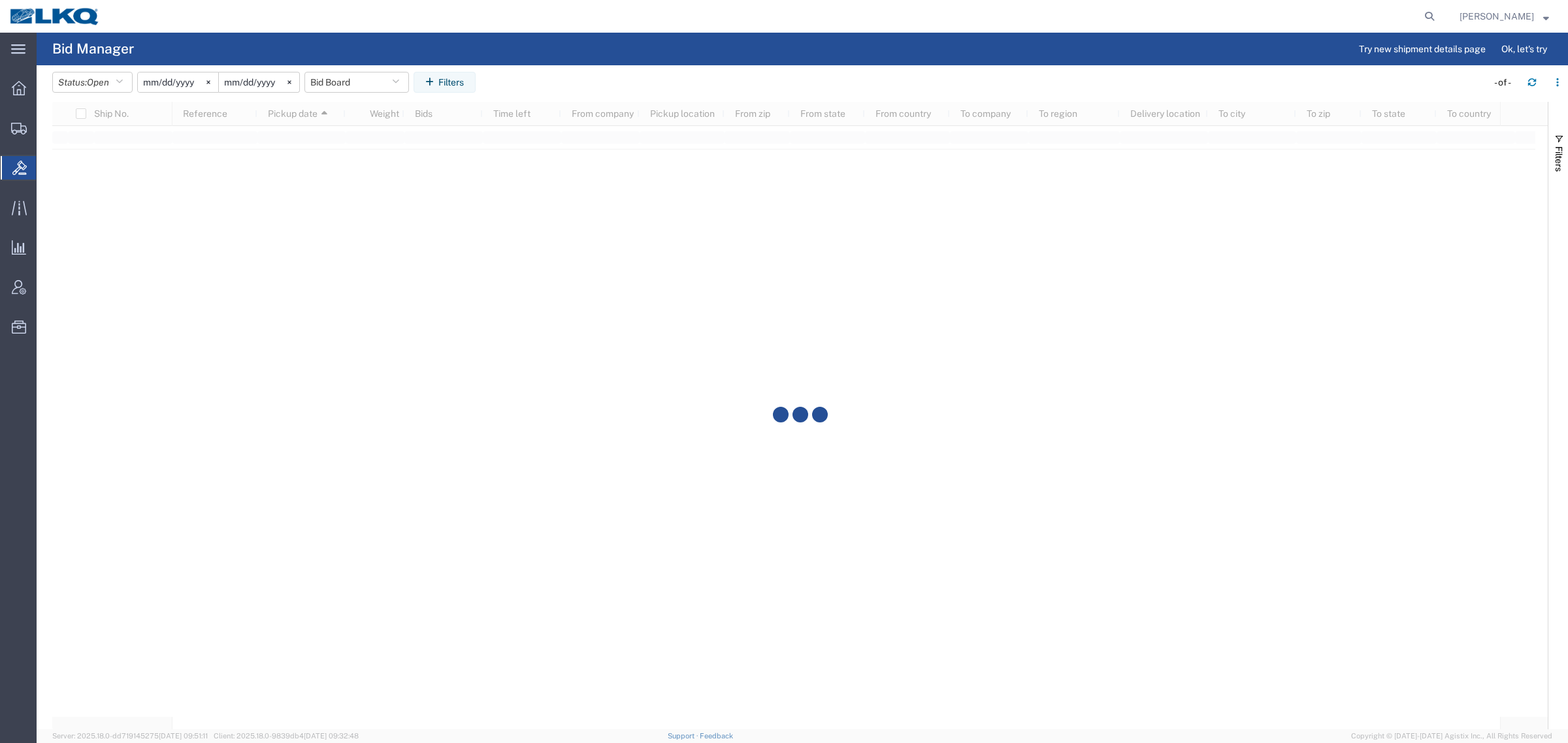
click at [636, 89] on agx-table-filter-chips "Status: Open Active All Awaiting Confirmation Awarded Closed Expired Open Withd…" at bounding box center [765, 86] width 1428 height 30
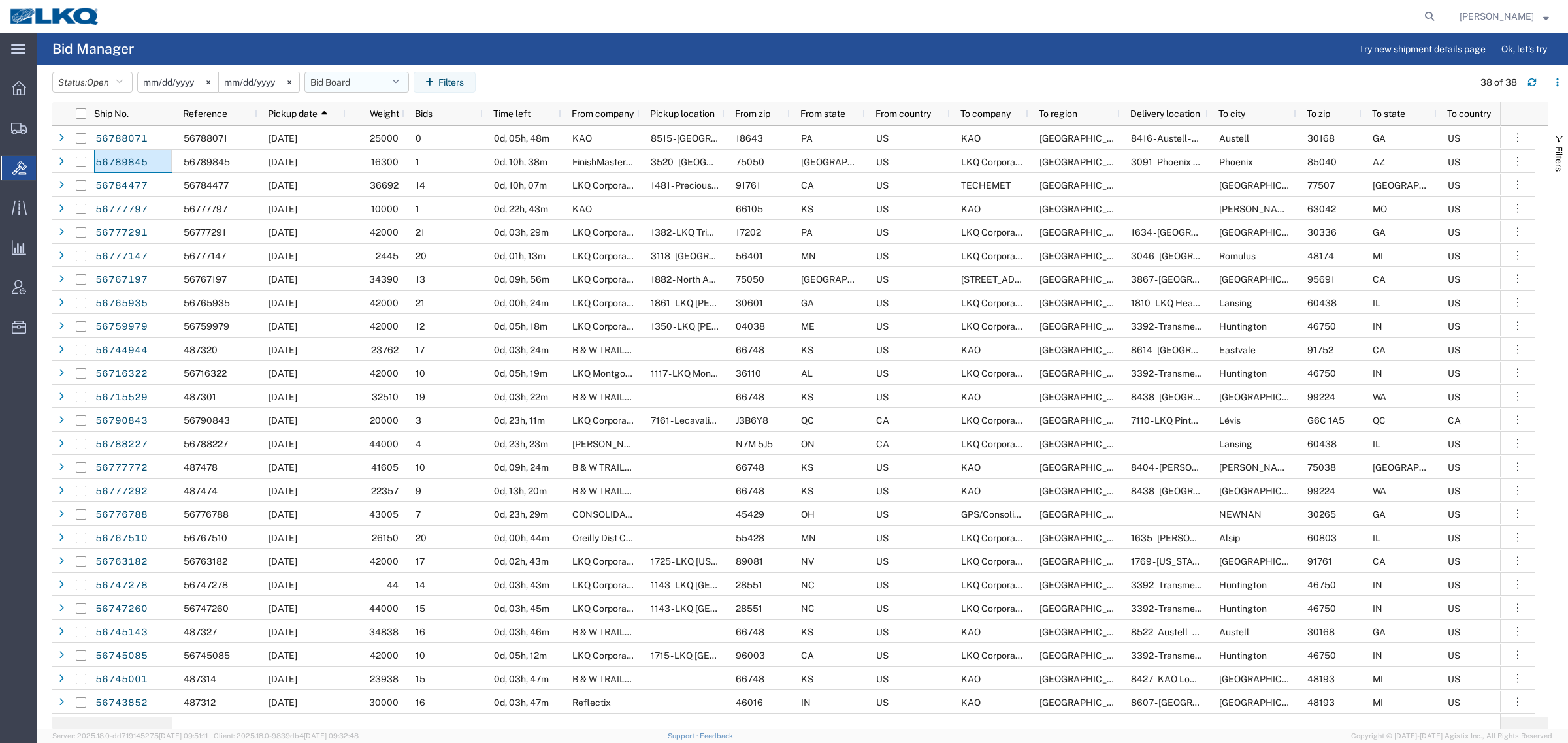
click at [344, 84] on button "Bid Board" at bounding box center [356, 83] width 105 height 21
click at [356, 132] on span "Bid Board" at bounding box center [392, 139] width 171 height 24
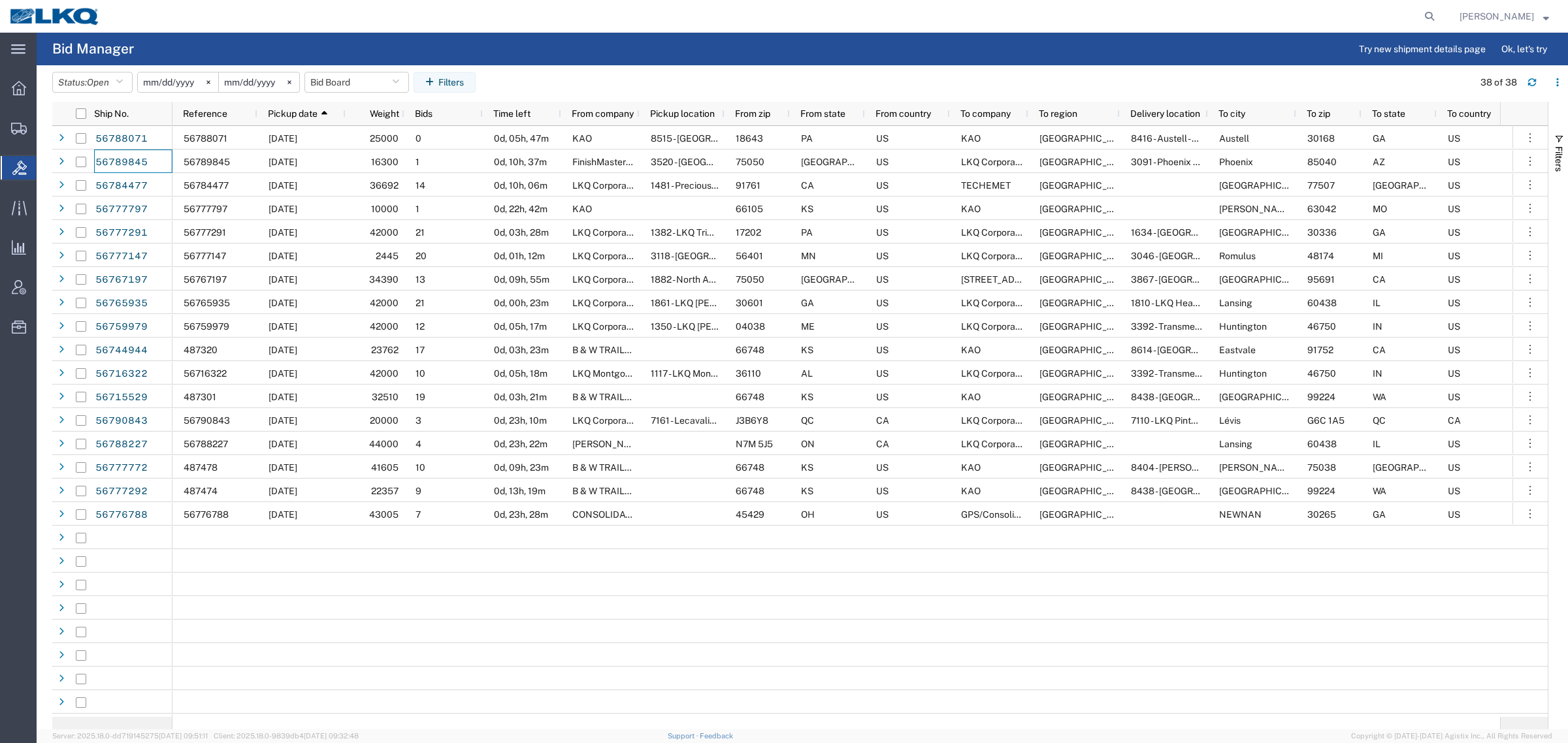
click at [526, 60] on agx-page-header "Bid Manager Try new shipment details page Ok, let's try" at bounding box center [802, 49] width 1531 height 33
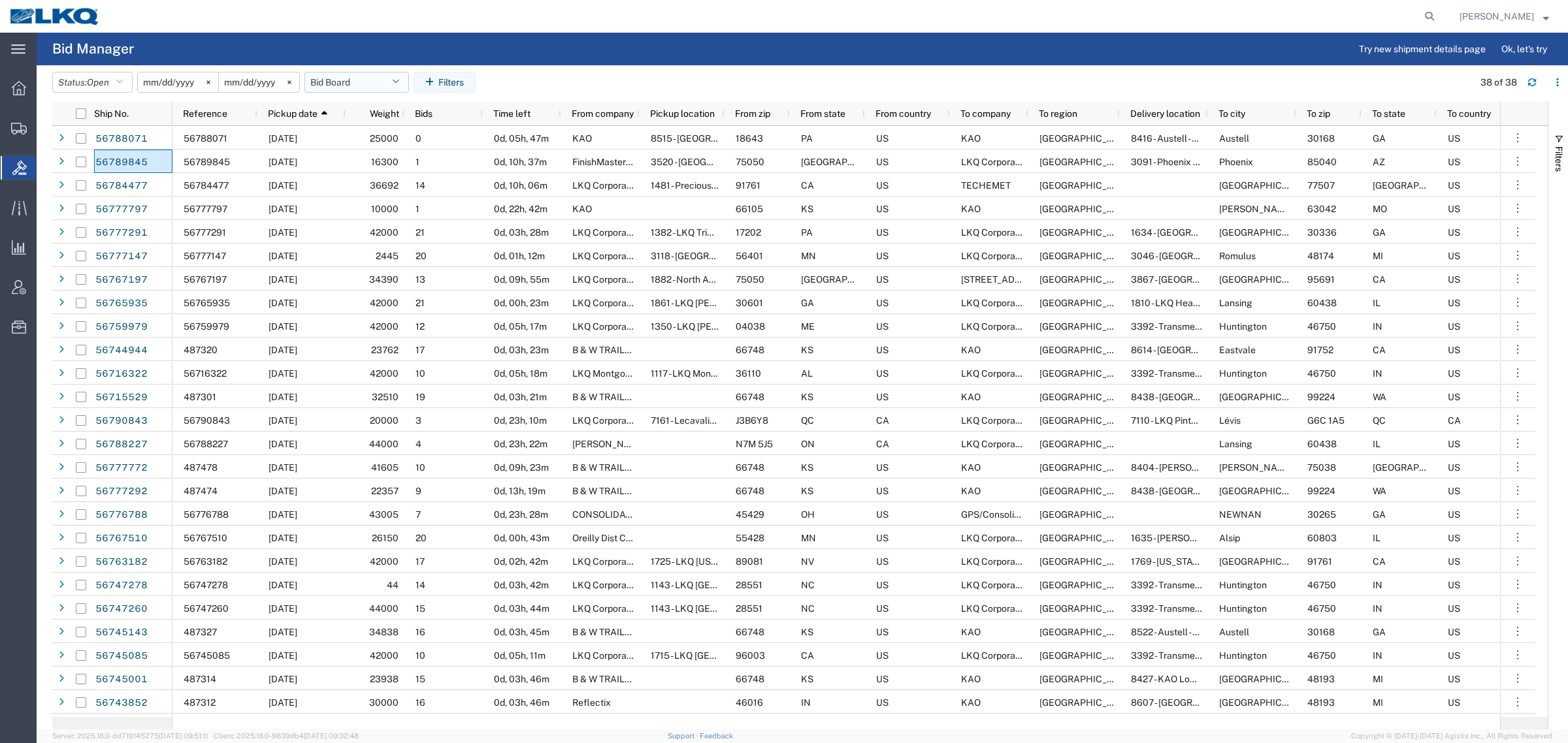
click at [328, 73] on button "Bid Board" at bounding box center [356, 83] width 105 height 21
click at [349, 132] on span "Bid Board" at bounding box center [392, 139] width 171 height 24
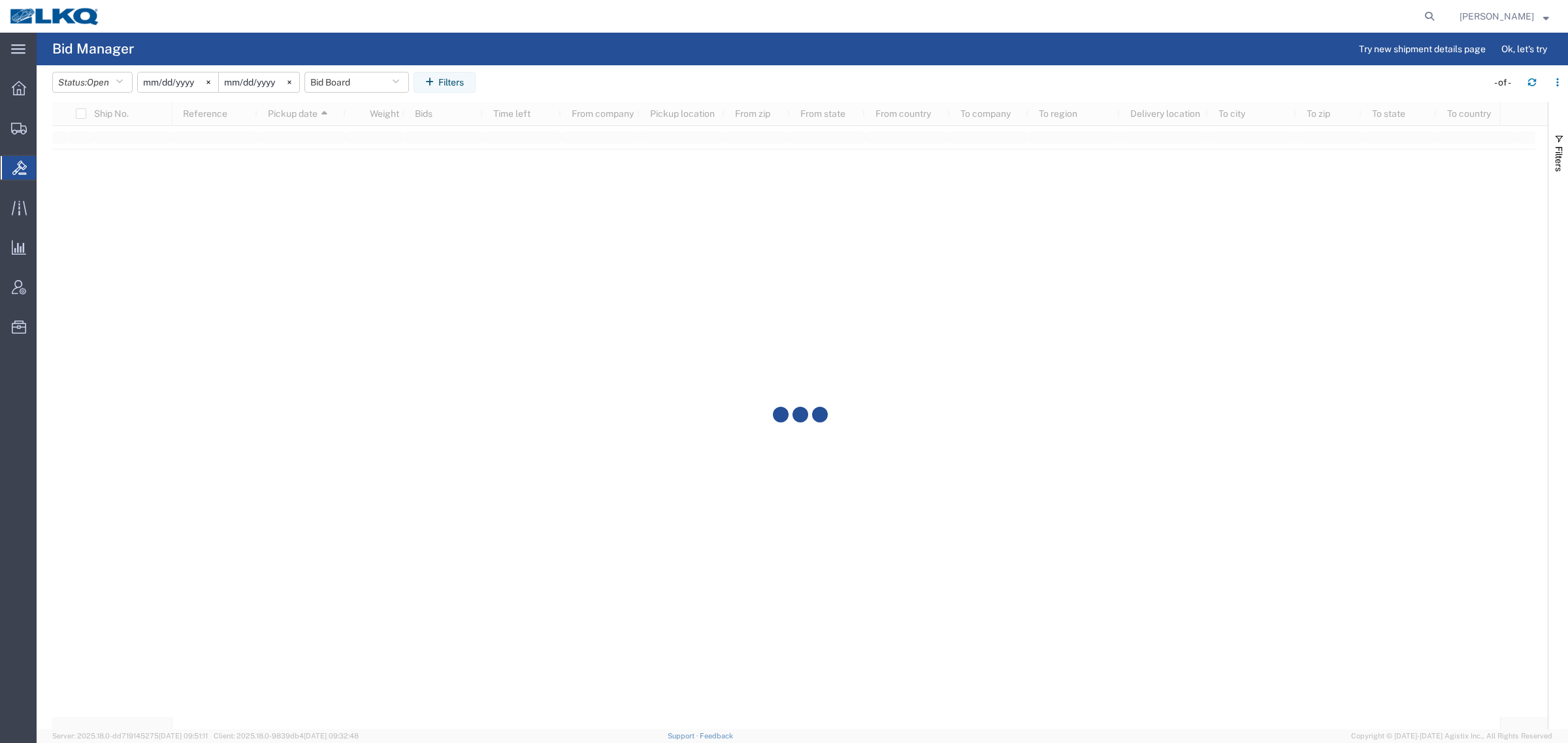
drag, startPoint x: 541, startPoint y: 66, endPoint x: 326, endPoint y: 4, distance: 223.8
click at [539, 66] on header "Status: Open Active All Awaiting Confirmation Awarded Closed Expired Open Withd…" at bounding box center [809, 84] width 1515 height 36
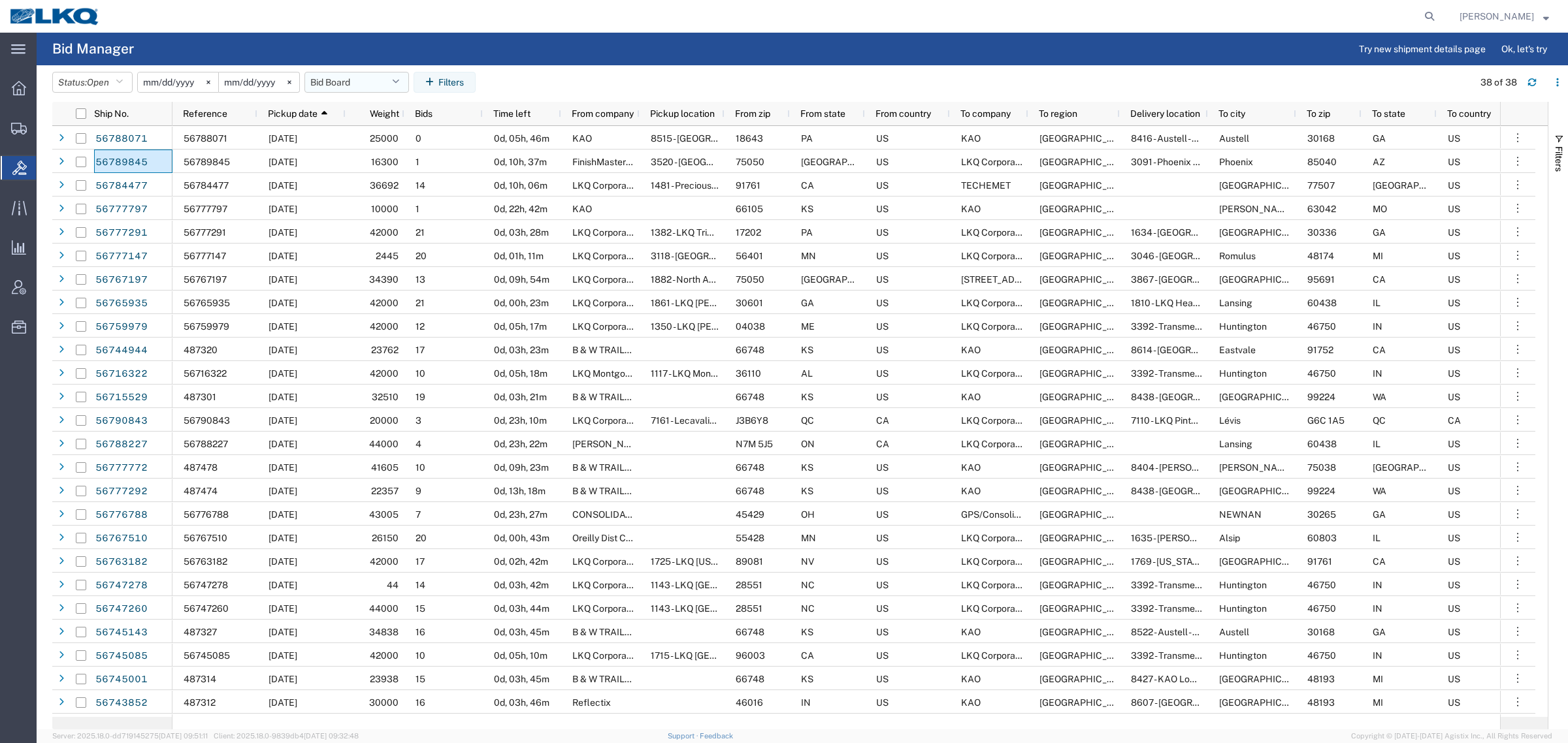
click at [357, 86] on button "Bid Board" at bounding box center [356, 83] width 105 height 21
click at [367, 142] on span "Bid Board" at bounding box center [392, 139] width 171 height 24
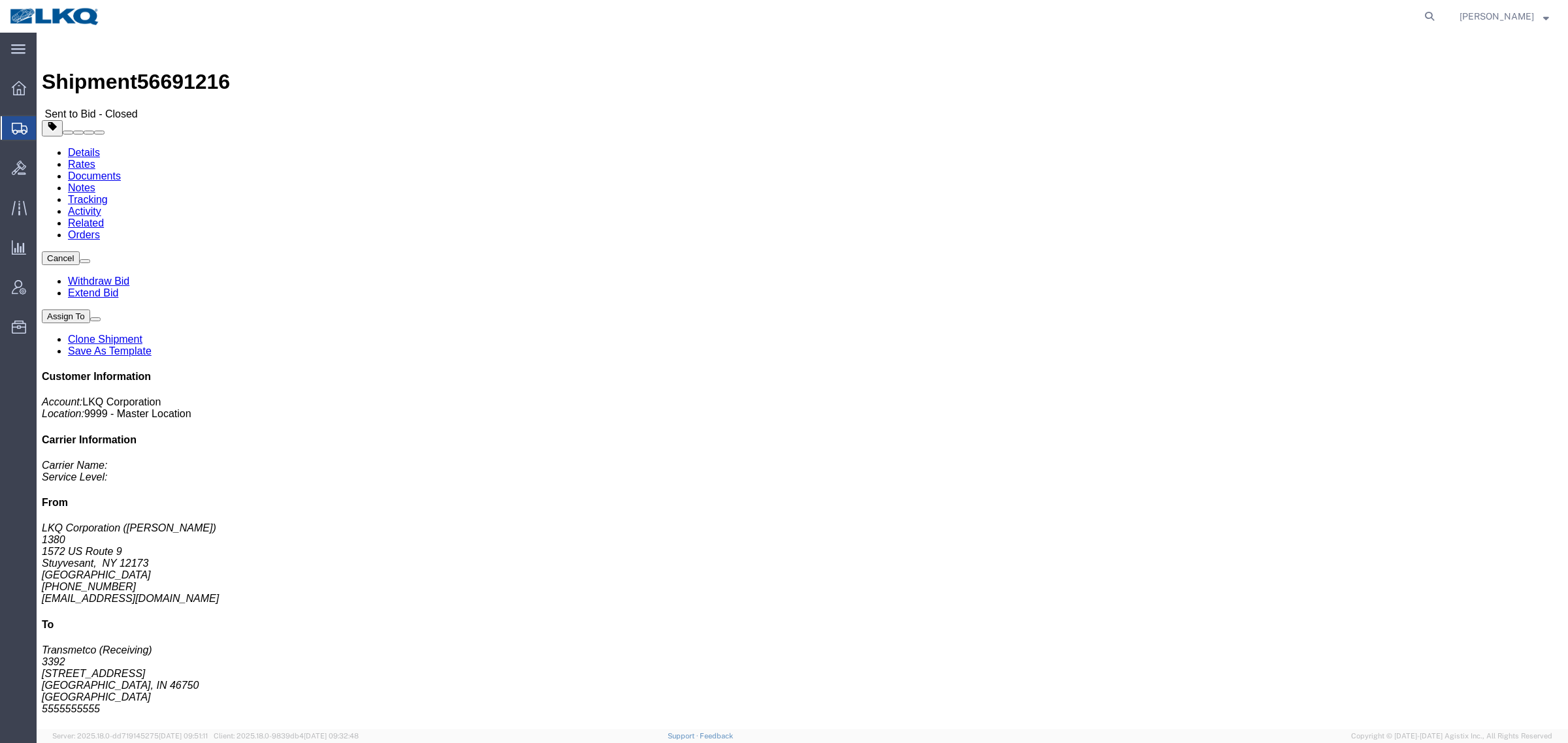
click link "Rates"
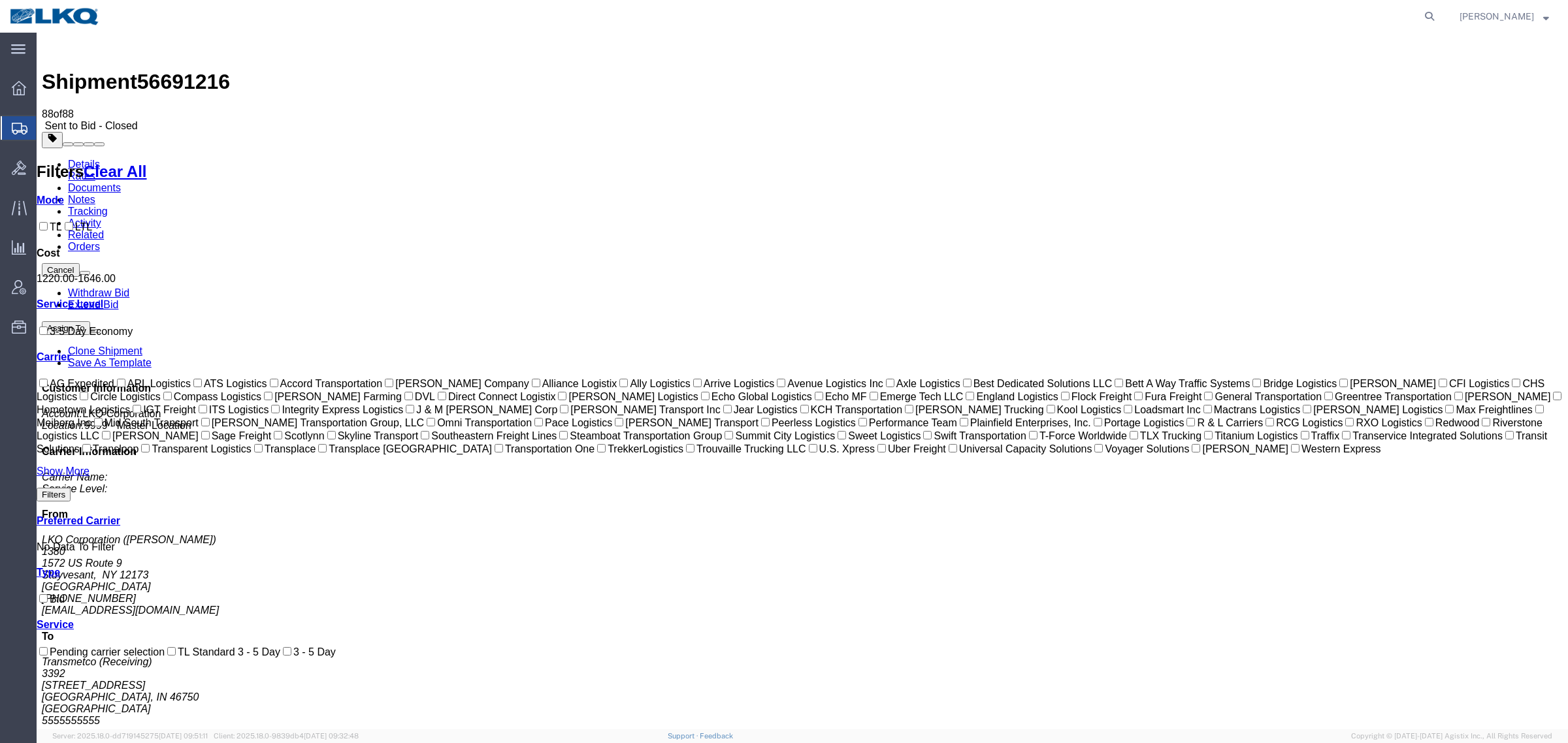
click at [180, 37] on div "Shipment 56691216 88 of 88 Sent to Bid - Closed Details Rates Documents Notes T…" at bounding box center [803, 482] width 1521 height 889
click at [180, 70] on span "56691216" at bounding box center [183, 82] width 93 height 23
click at [177, 70] on span "56691216" at bounding box center [183, 82] width 93 height 23
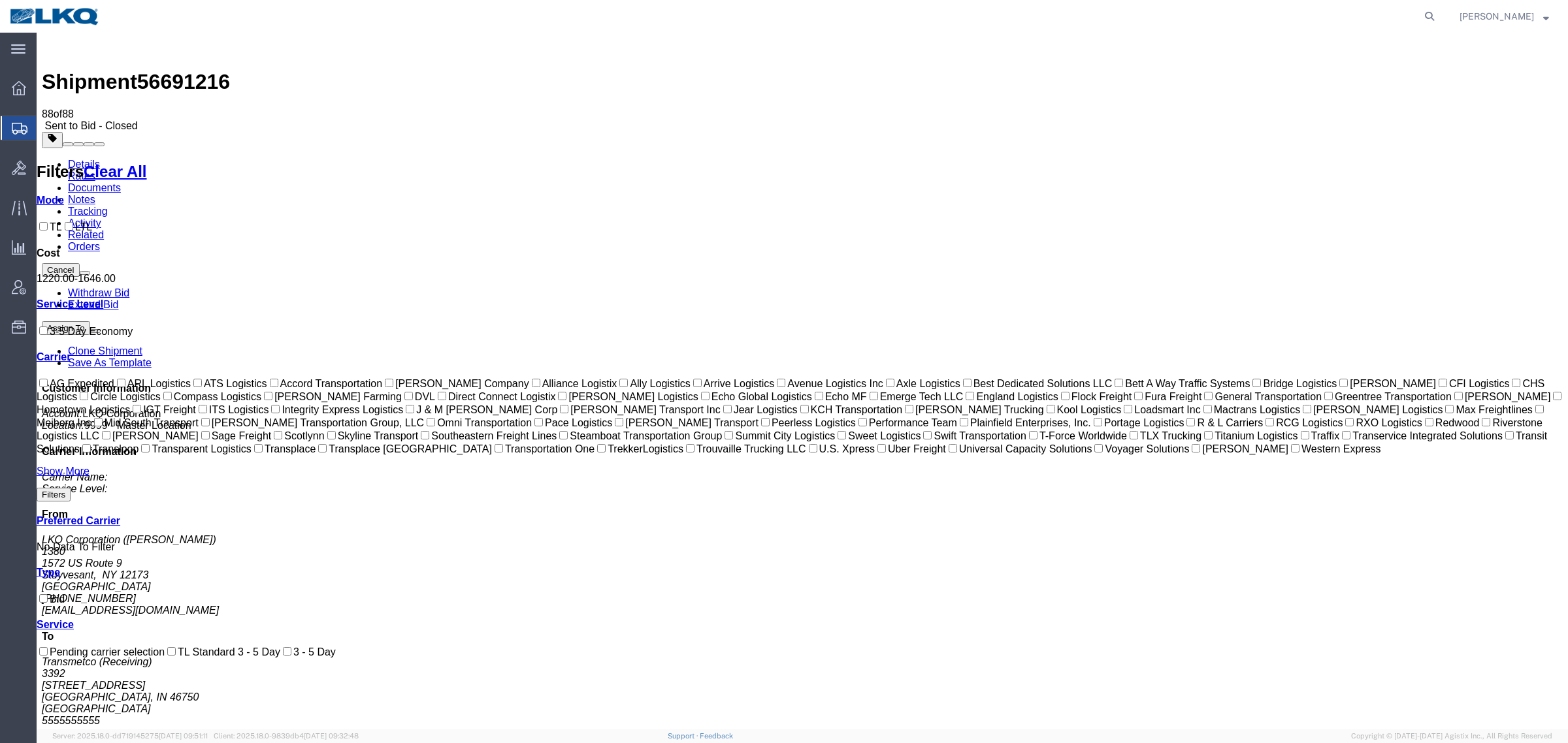
click at [187, 70] on span "56691216" at bounding box center [183, 82] width 93 height 23
copy span "56691216"
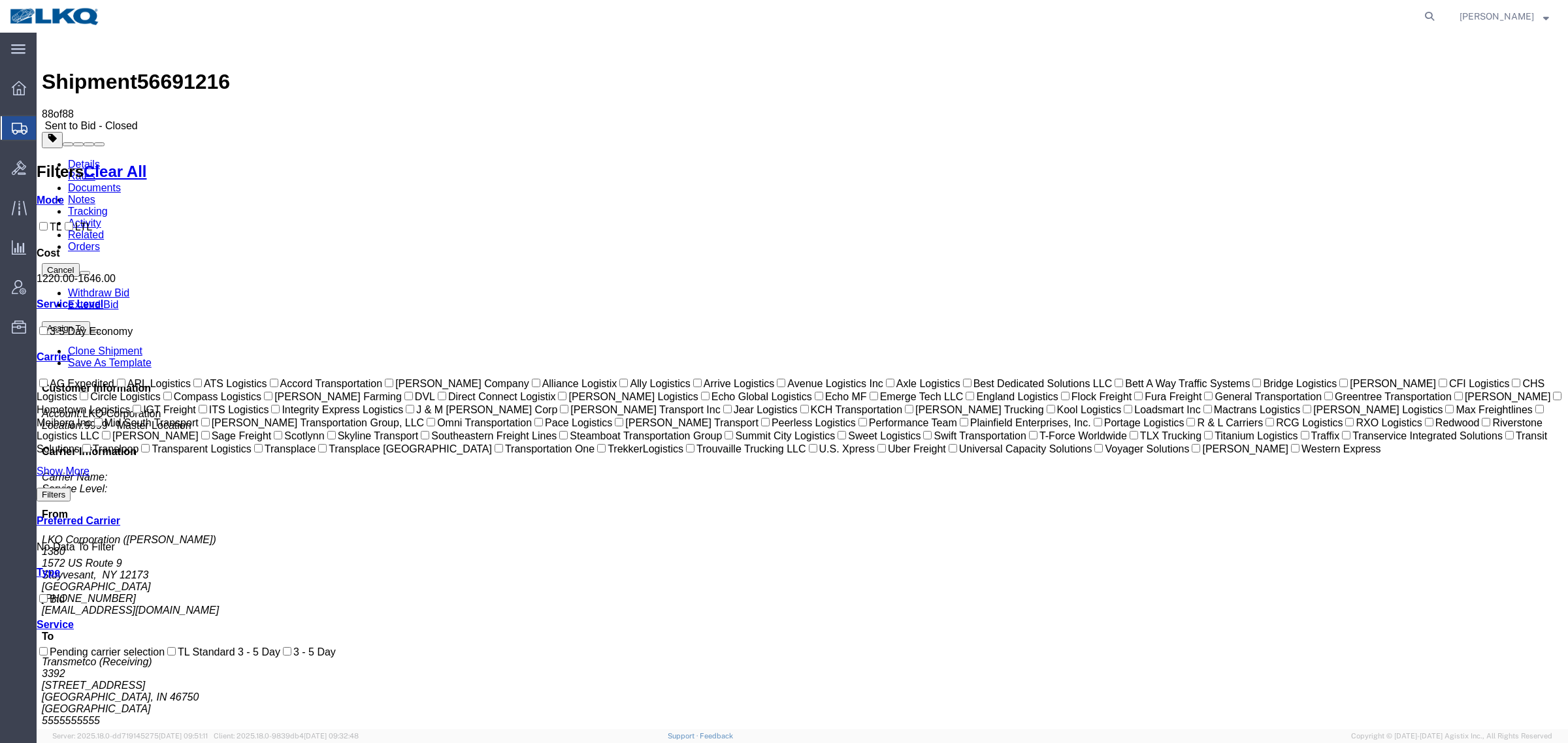
click at [121, 182] on link "Documents" at bounding box center [94, 188] width 53 height 12
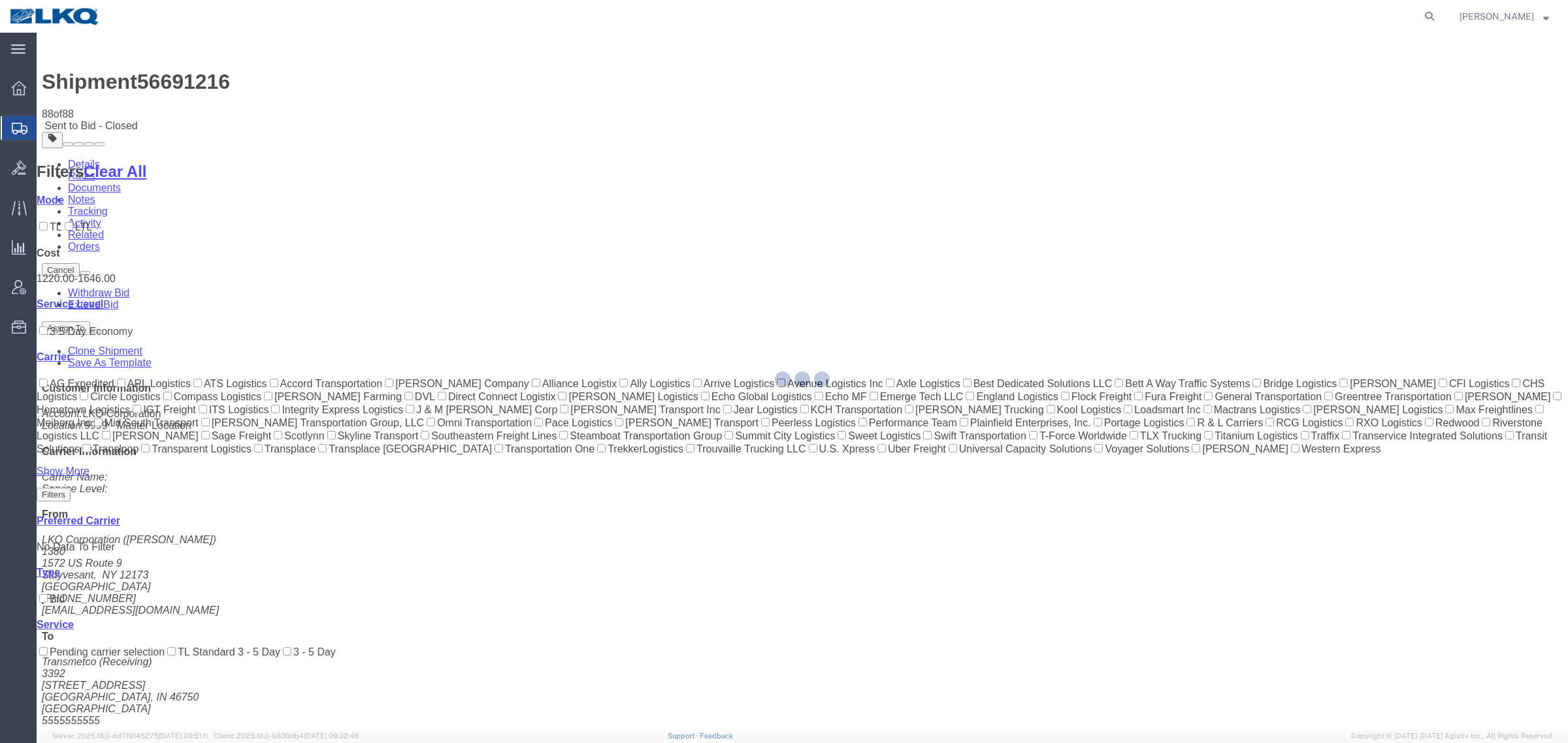
click at [232, 83] on div at bounding box center [802, 381] width 1531 height 697
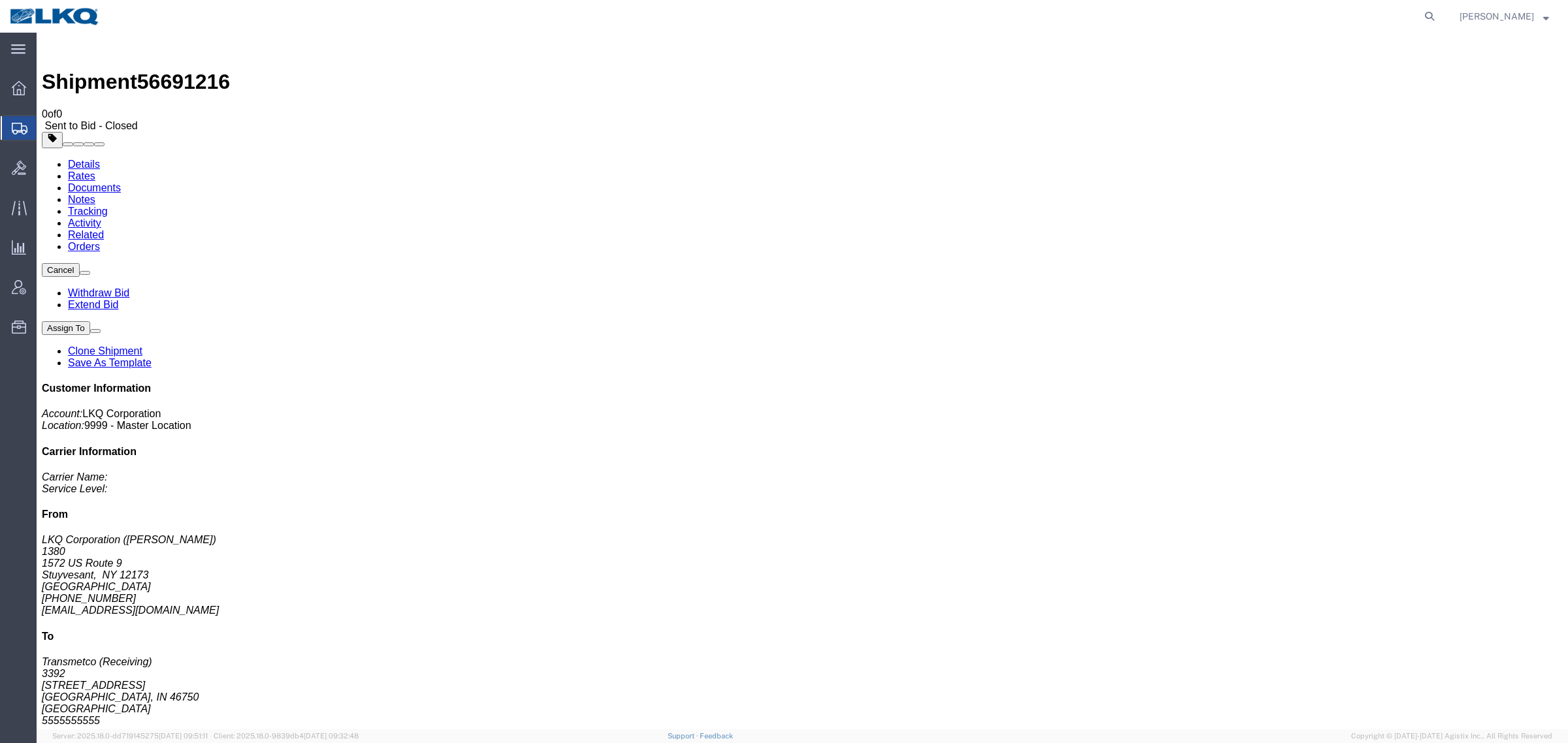
click at [95, 194] on link "Notes" at bounding box center [82, 200] width 28 height 12
click at [75, 158] on link "Details" at bounding box center [84, 164] width 32 height 12
click link "Rates"
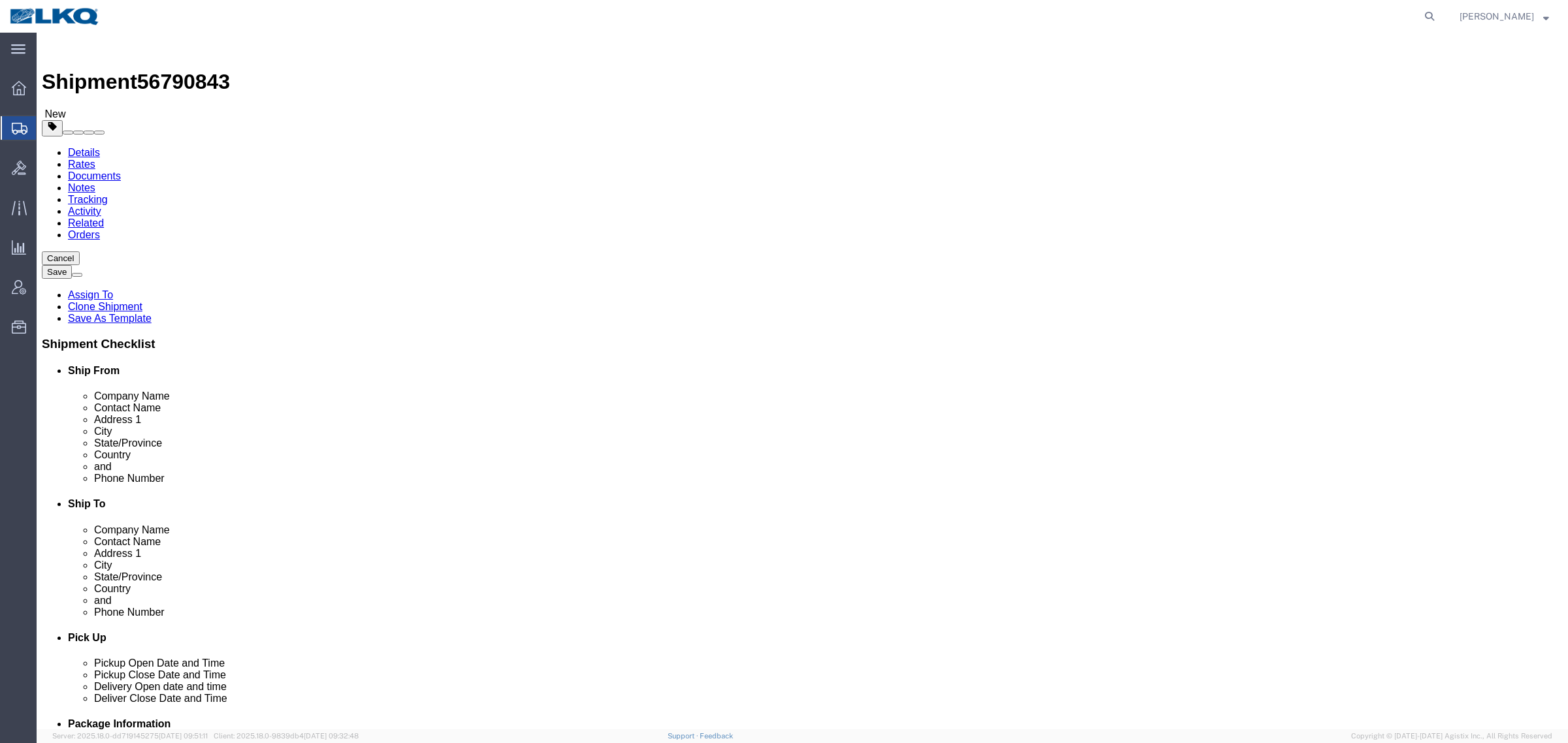
select select "28142"
select select "28128"
click span "56790843"
copy span "56790843"
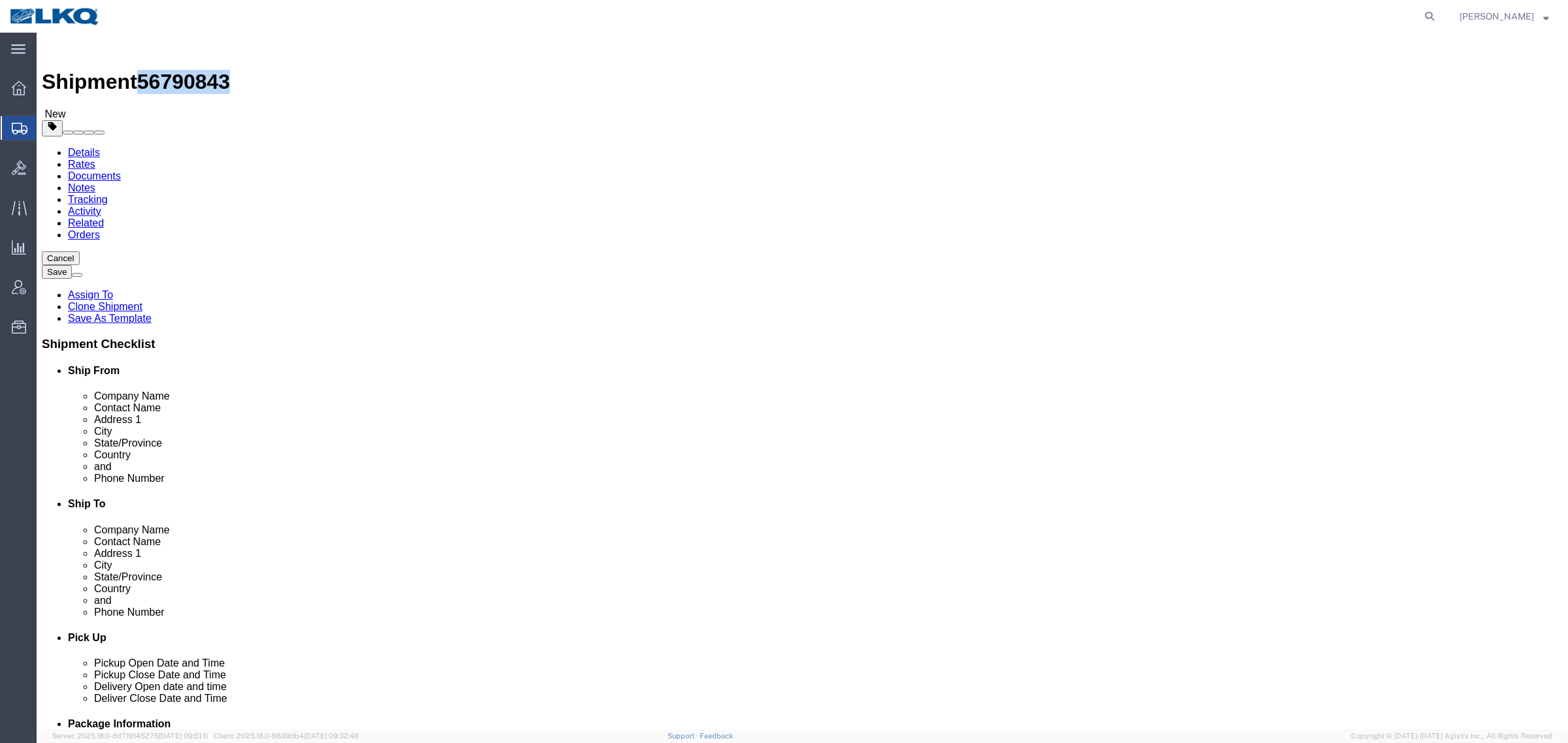
click link "Special Services"
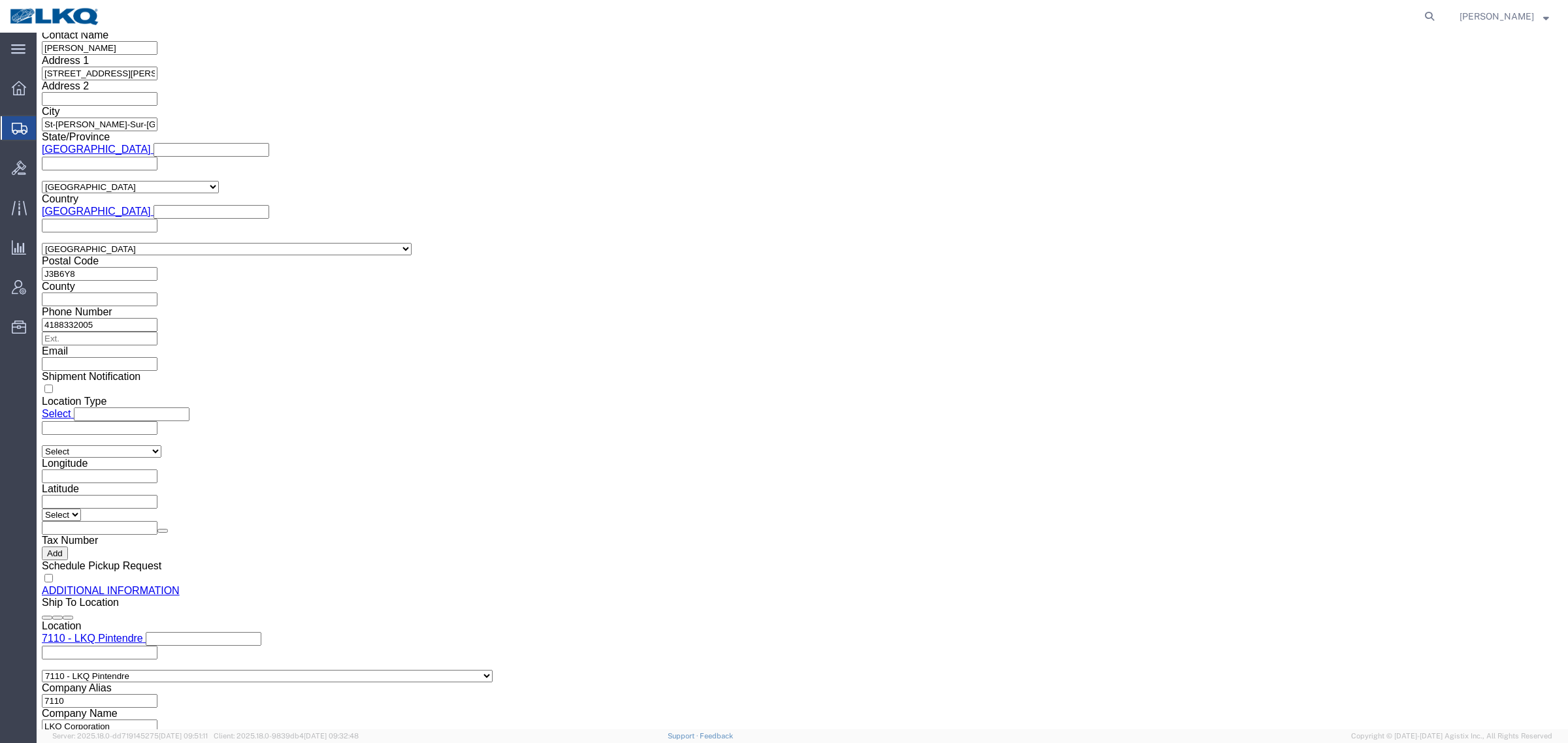
scroll to position [1224, 0]
click input "[EMAIL_ADDRESS][DOMAIN_NAME]"
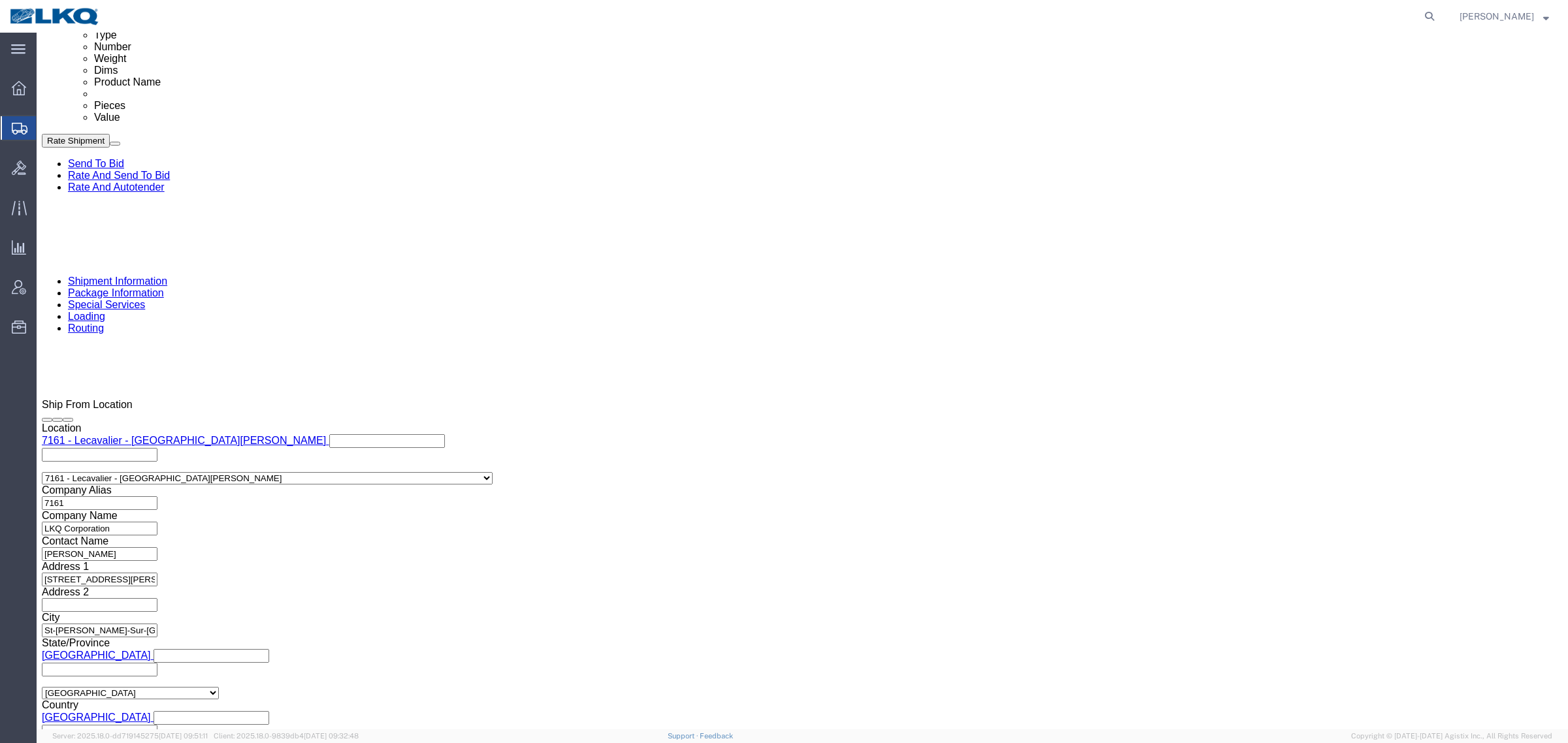
scroll to position [571, 0]
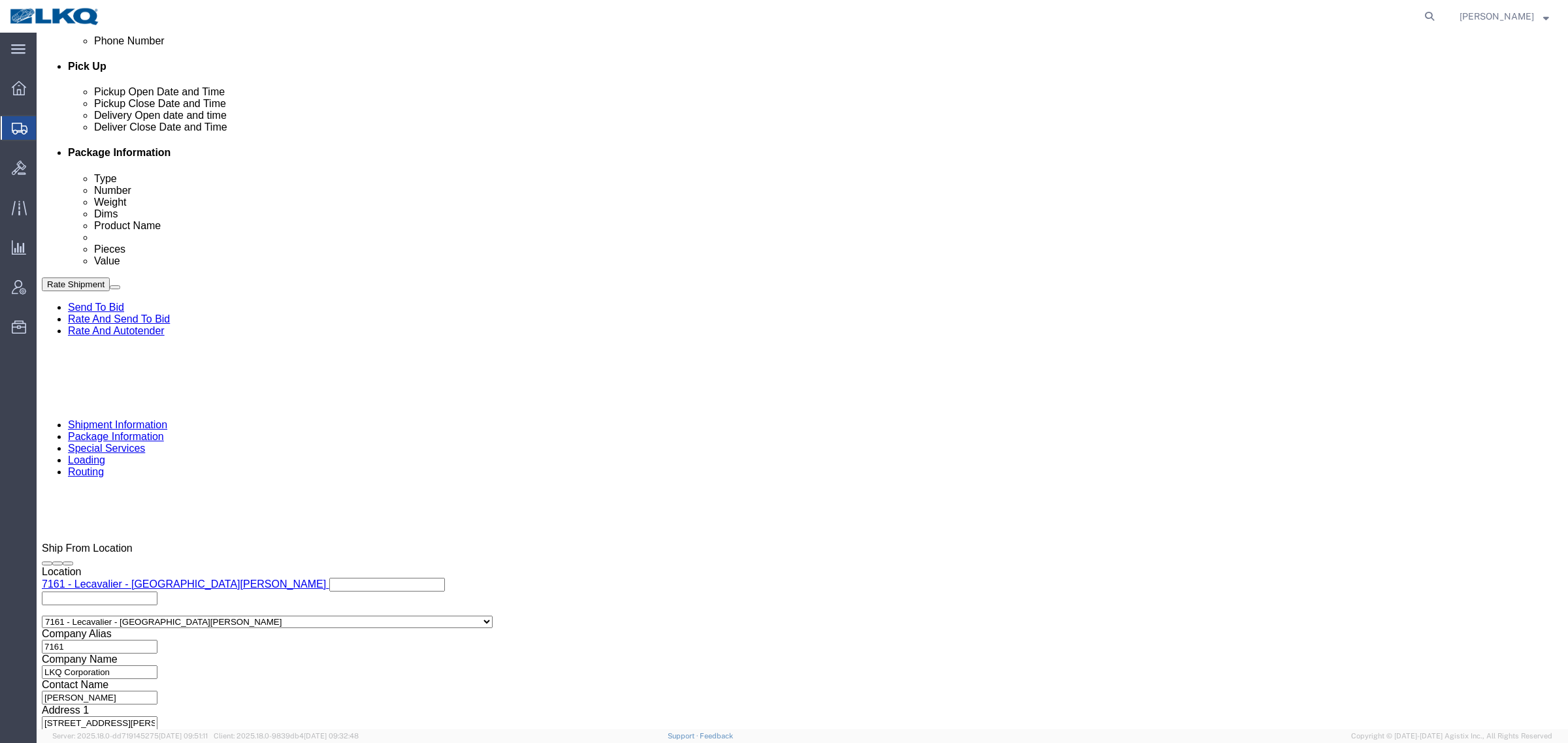
click icon
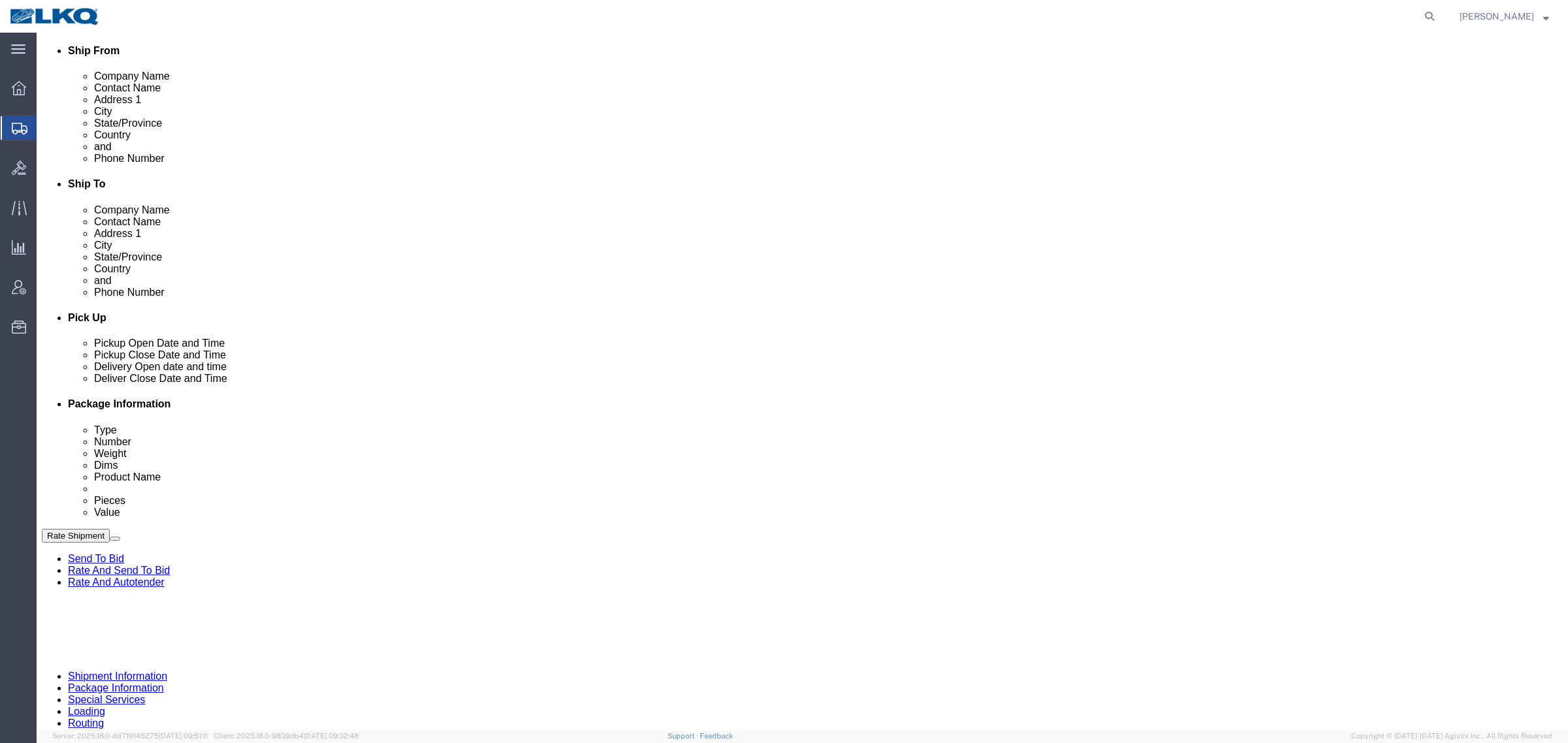
scroll to position [311, 0]
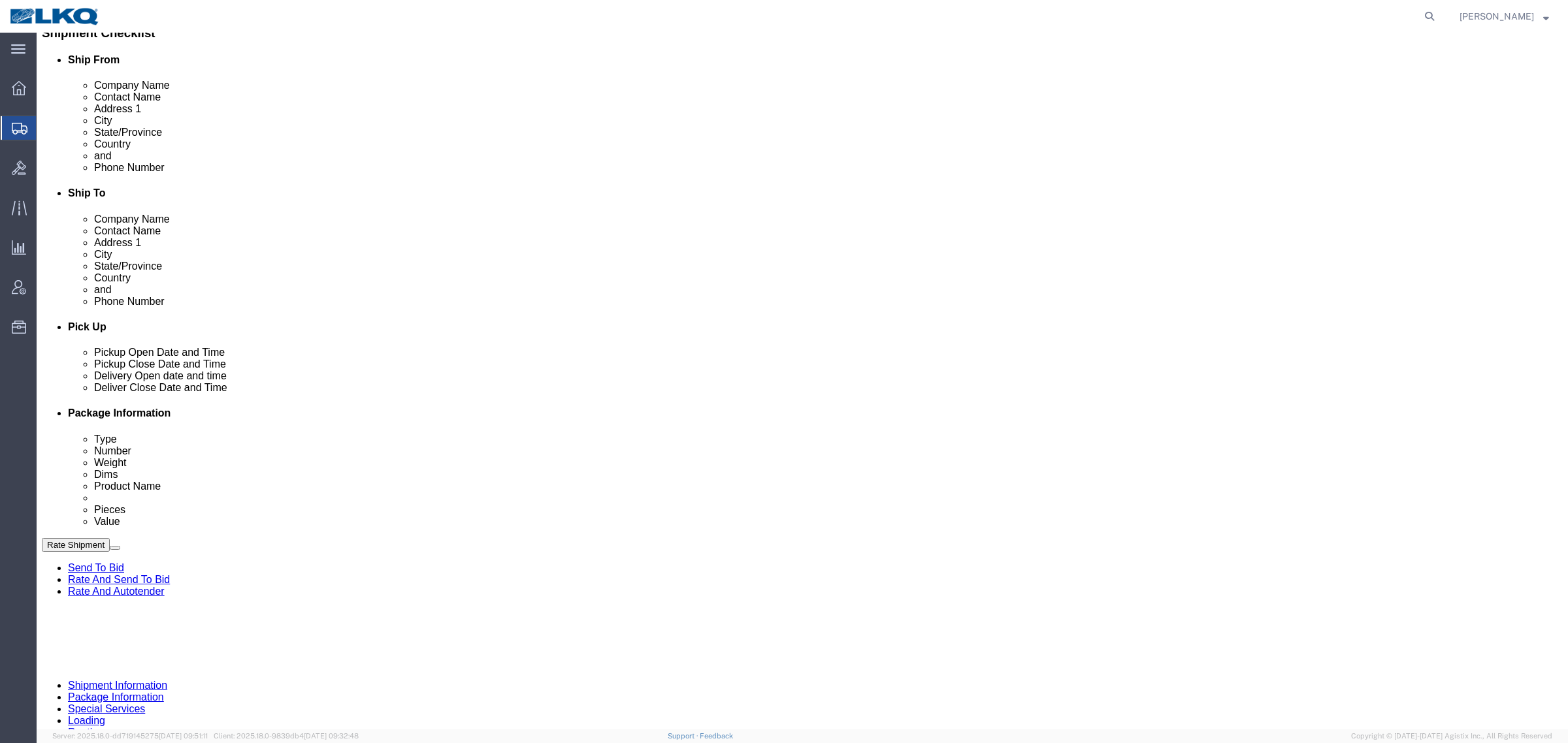
click div "Delivery by Date Delivery Start Date Delivery Start Time Deliver Open Date and …"
click div
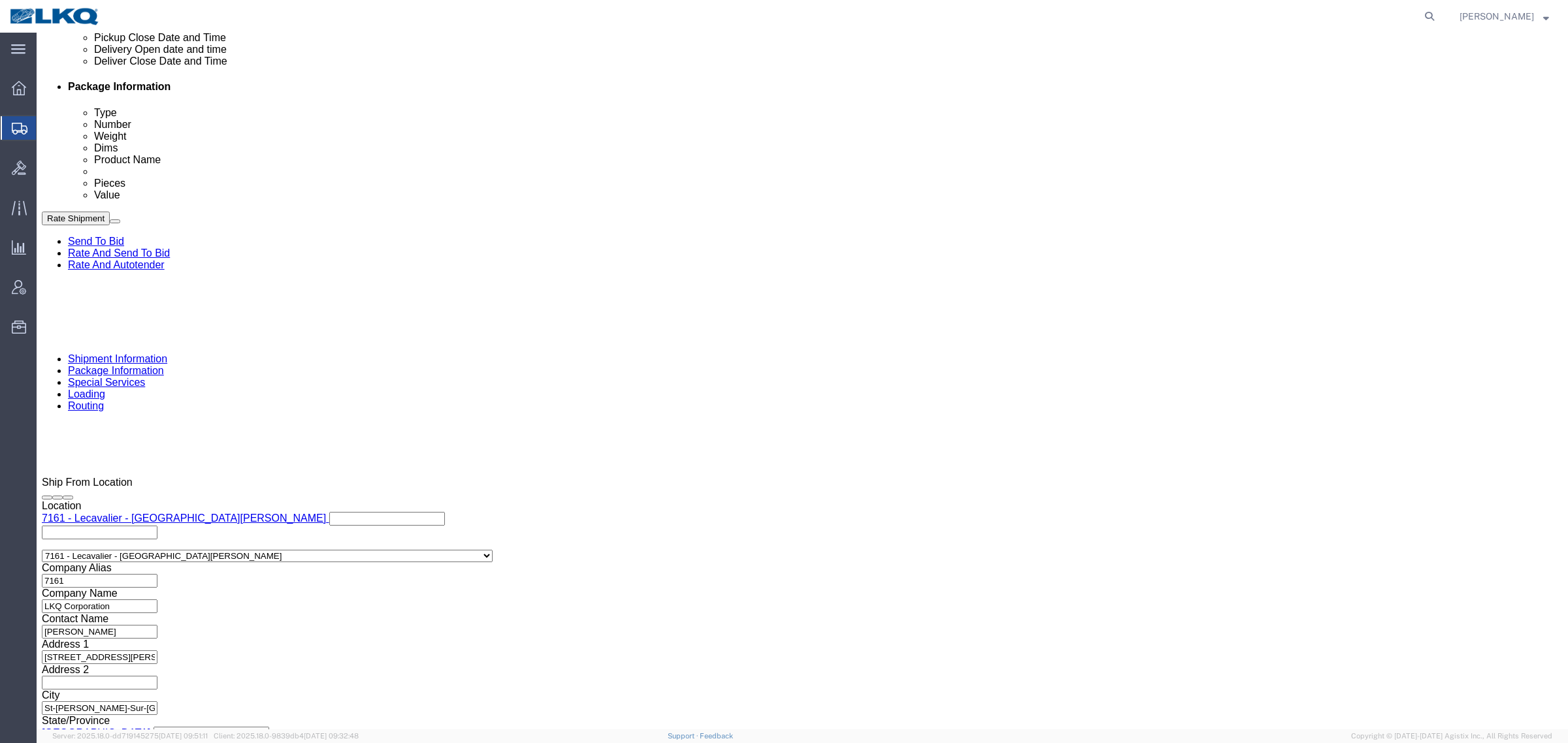
click button "Apply"
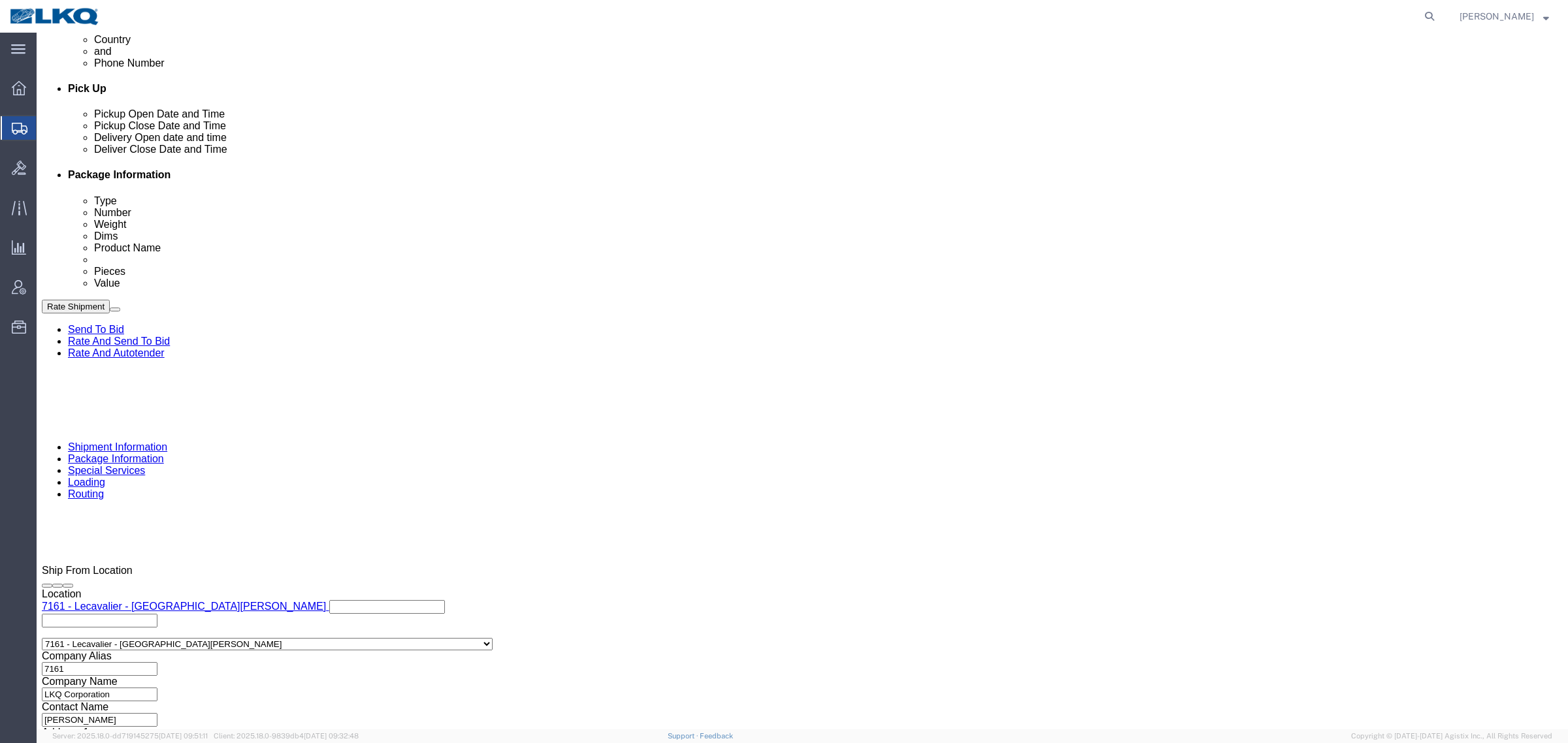
scroll to position [311, 0]
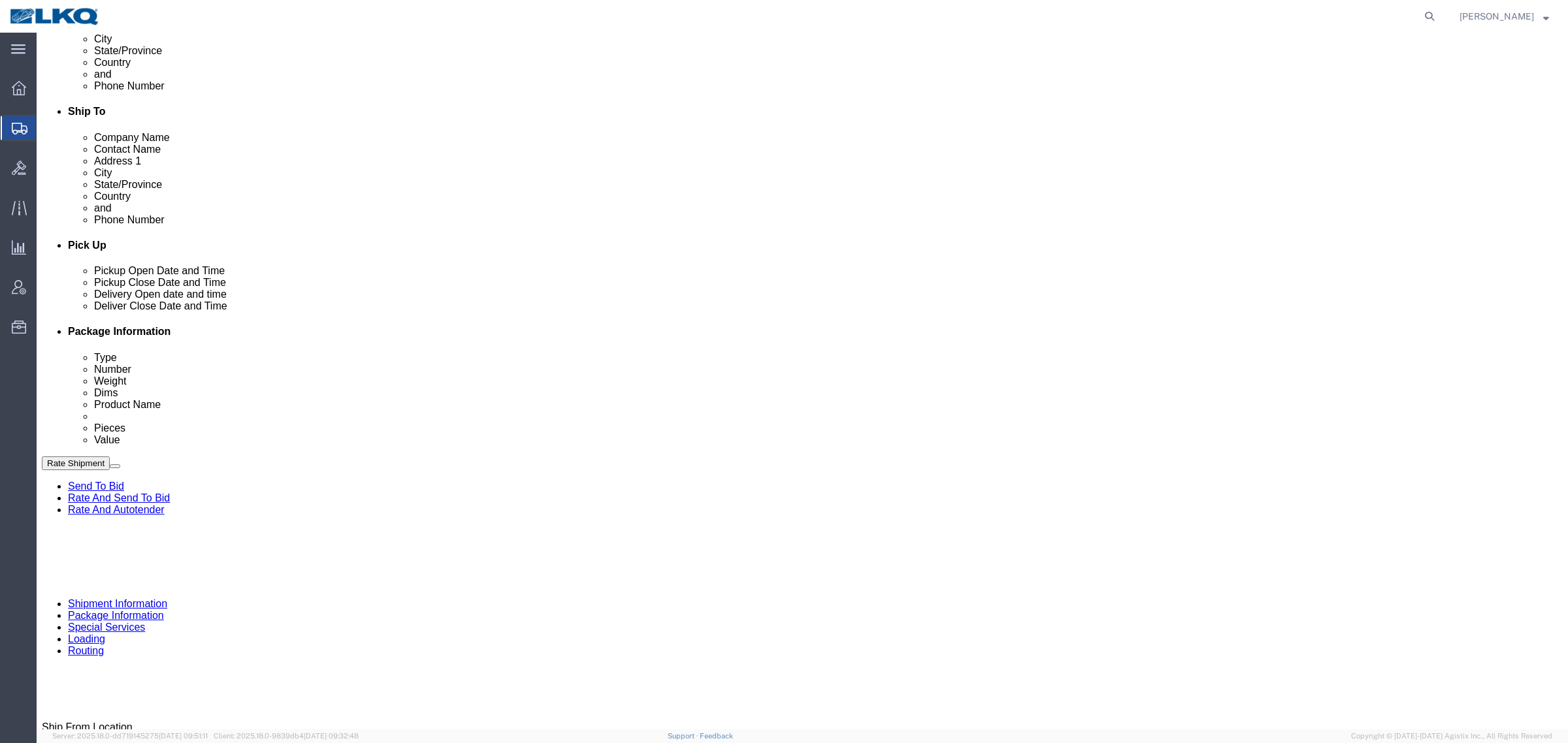
click div "[DATE] 1:00 PM"
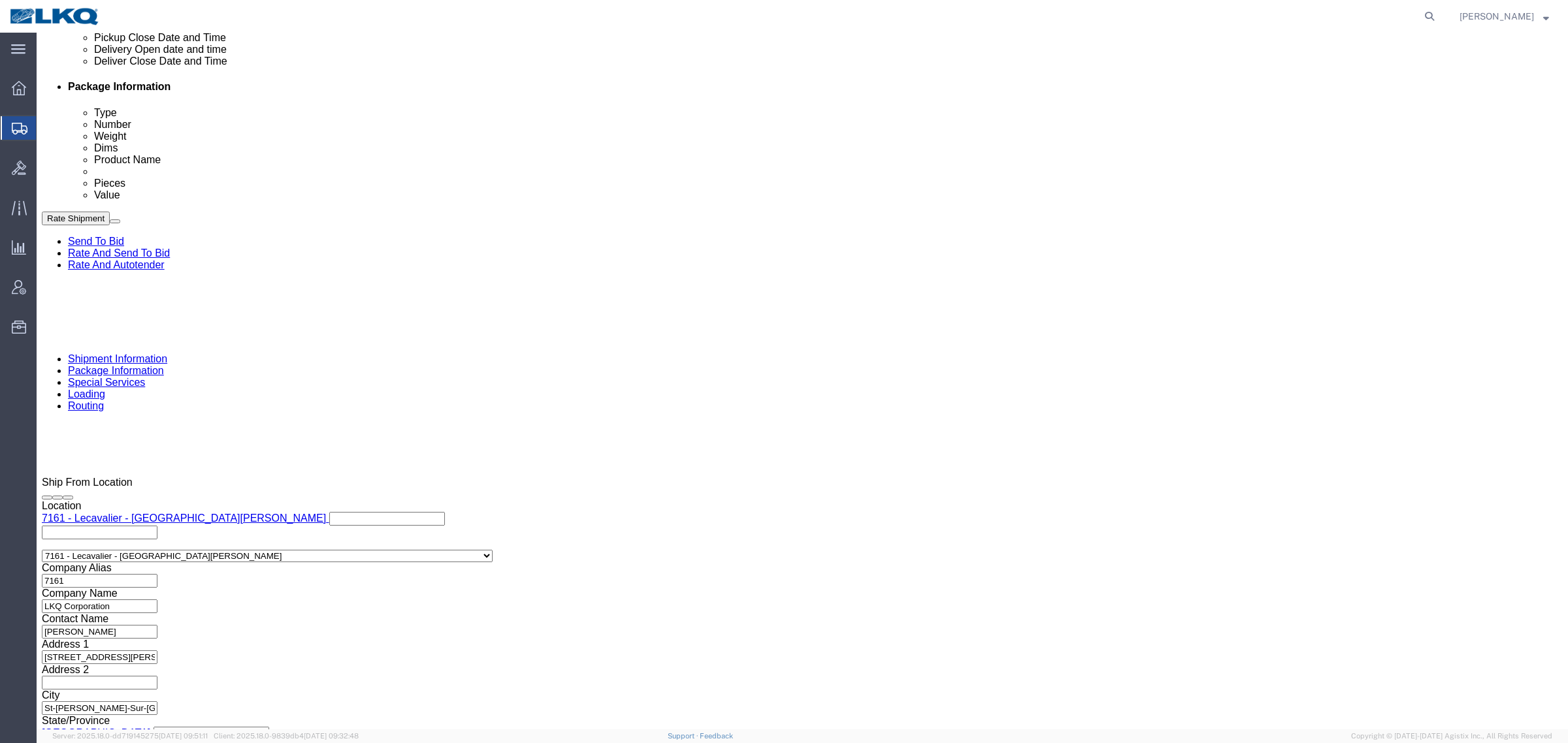
click button "Apply"
click div "[DATE] 11:00 PM"
click button "Apply"
click div "[DATE] 12:00 PM"
click div "Delivery Start Date Delivery Start Time Deliver Open Date and Time [DATE] 1:00 …"
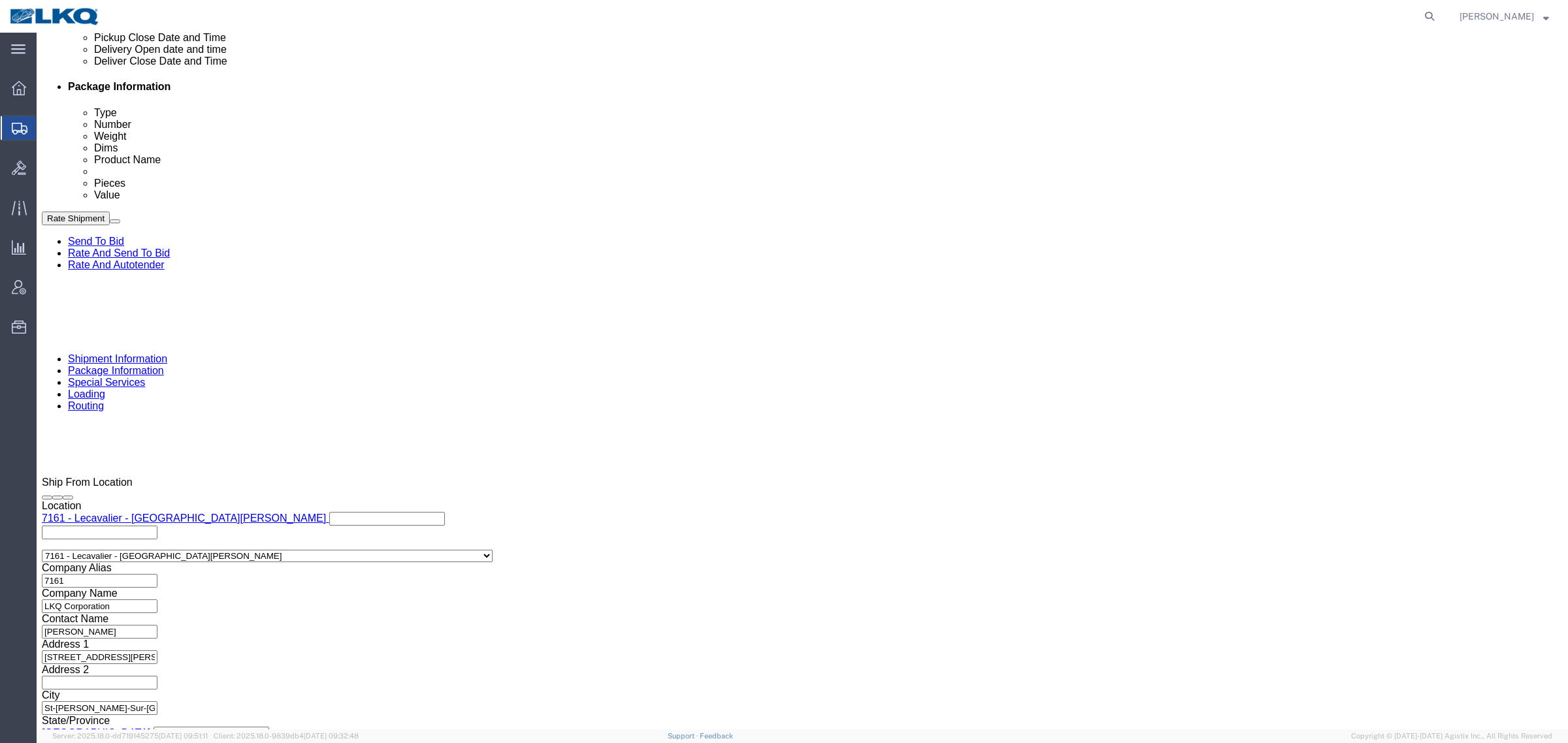
click div "[DATE] 1:00 PM"
click div "[DATE] 11:00 PM"
type input "2:00 PM"
click button "Apply"
click div "References Add reference"
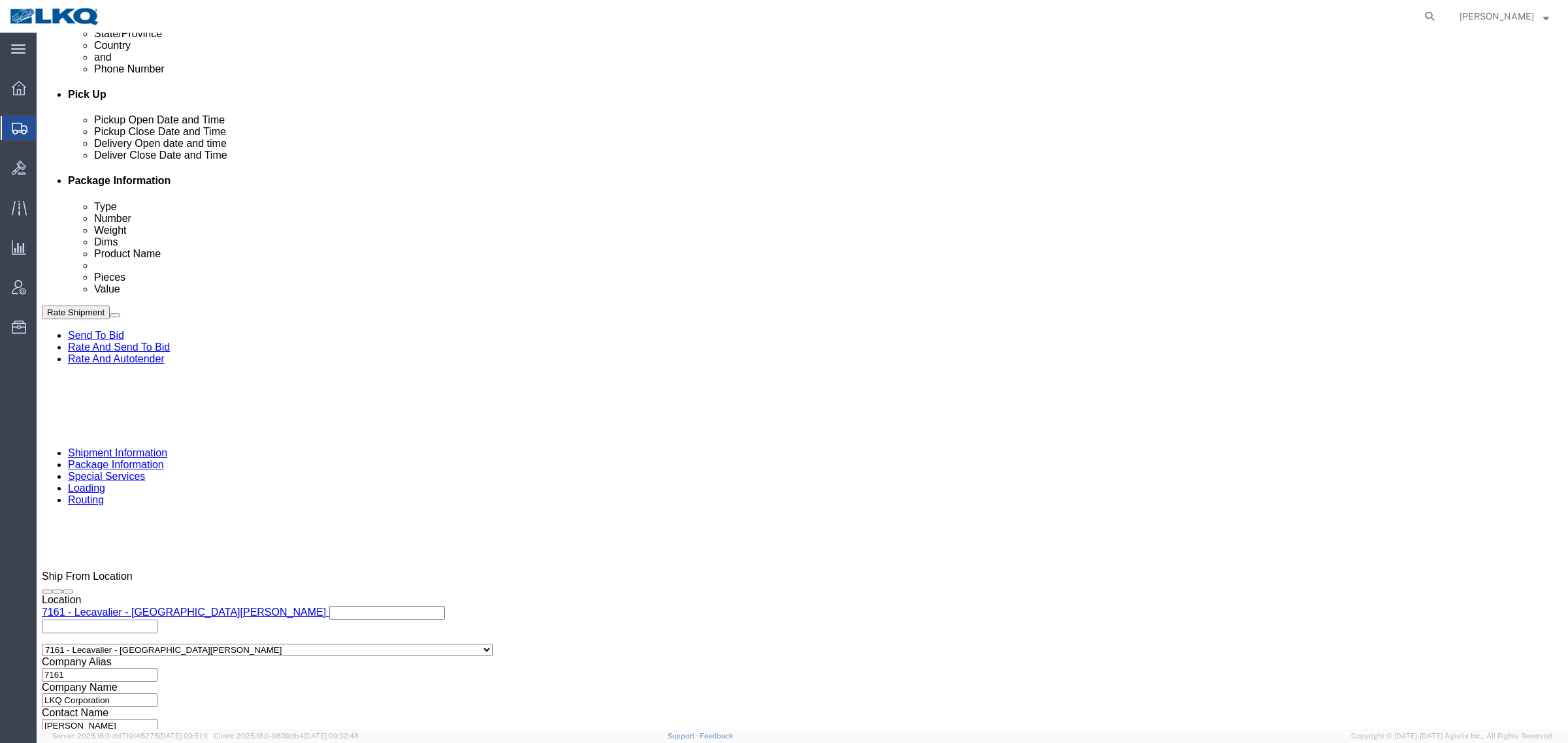
scroll to position [393, 0]
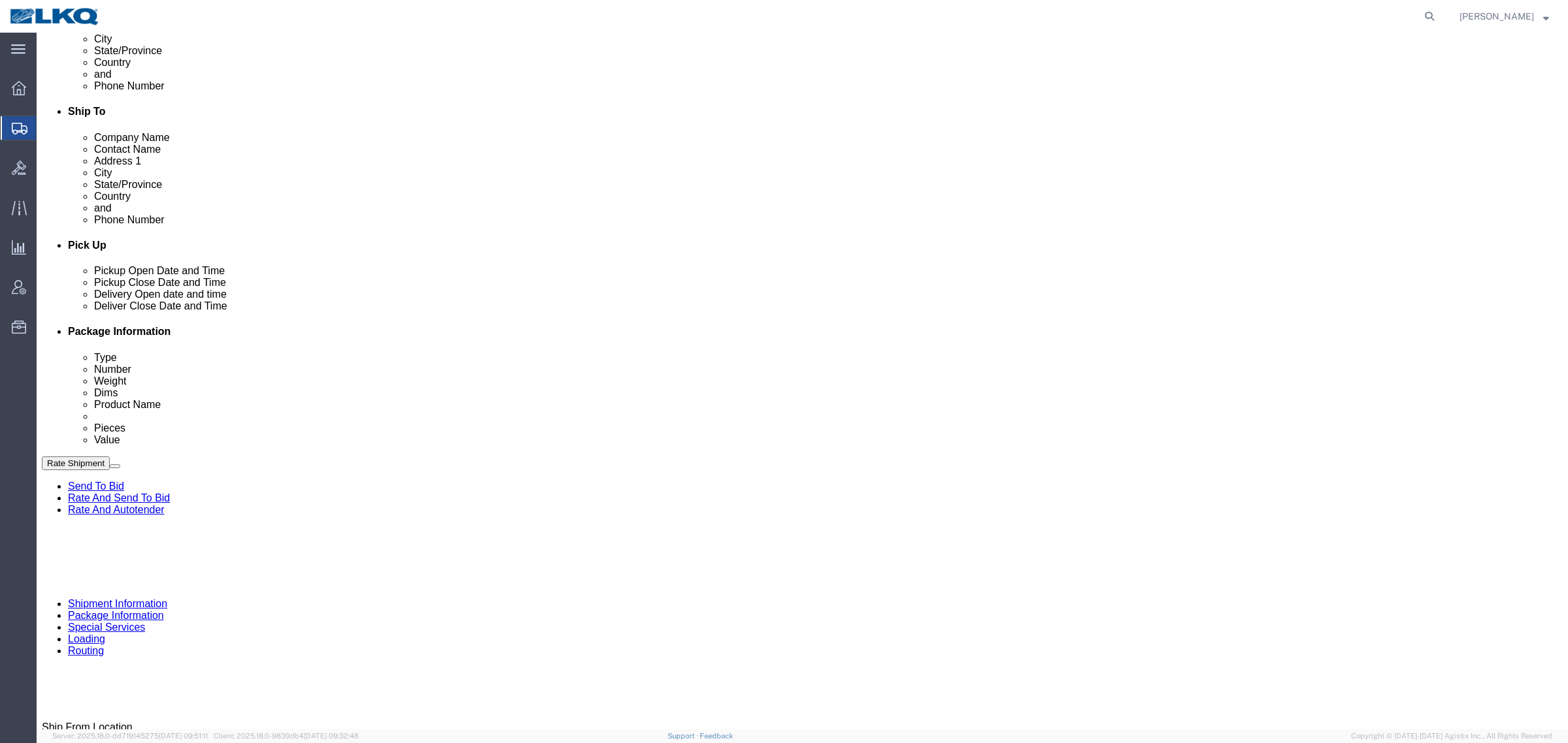
click div "[DATE] 8:00 AM"
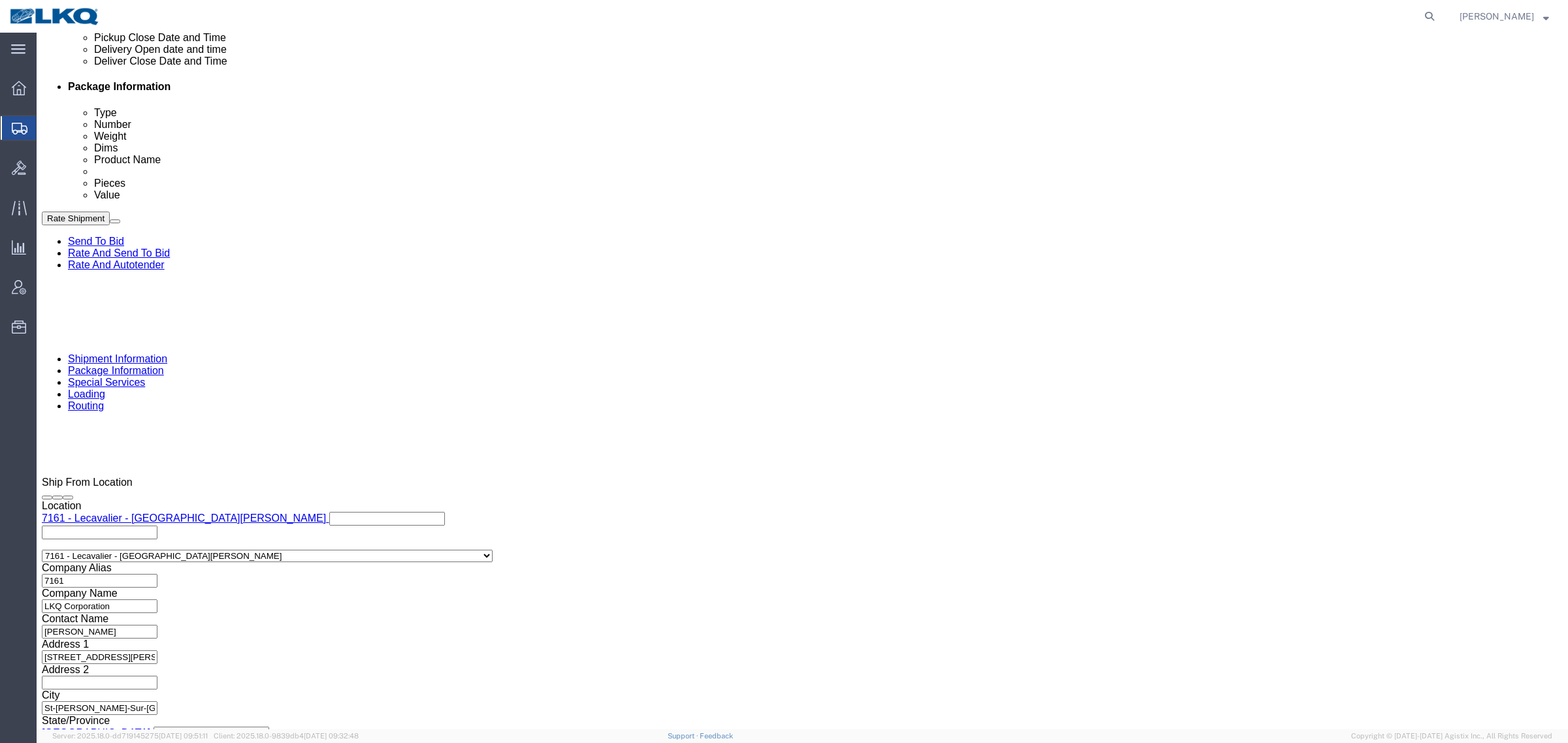
click button "Apply"
click div "References Add reference"
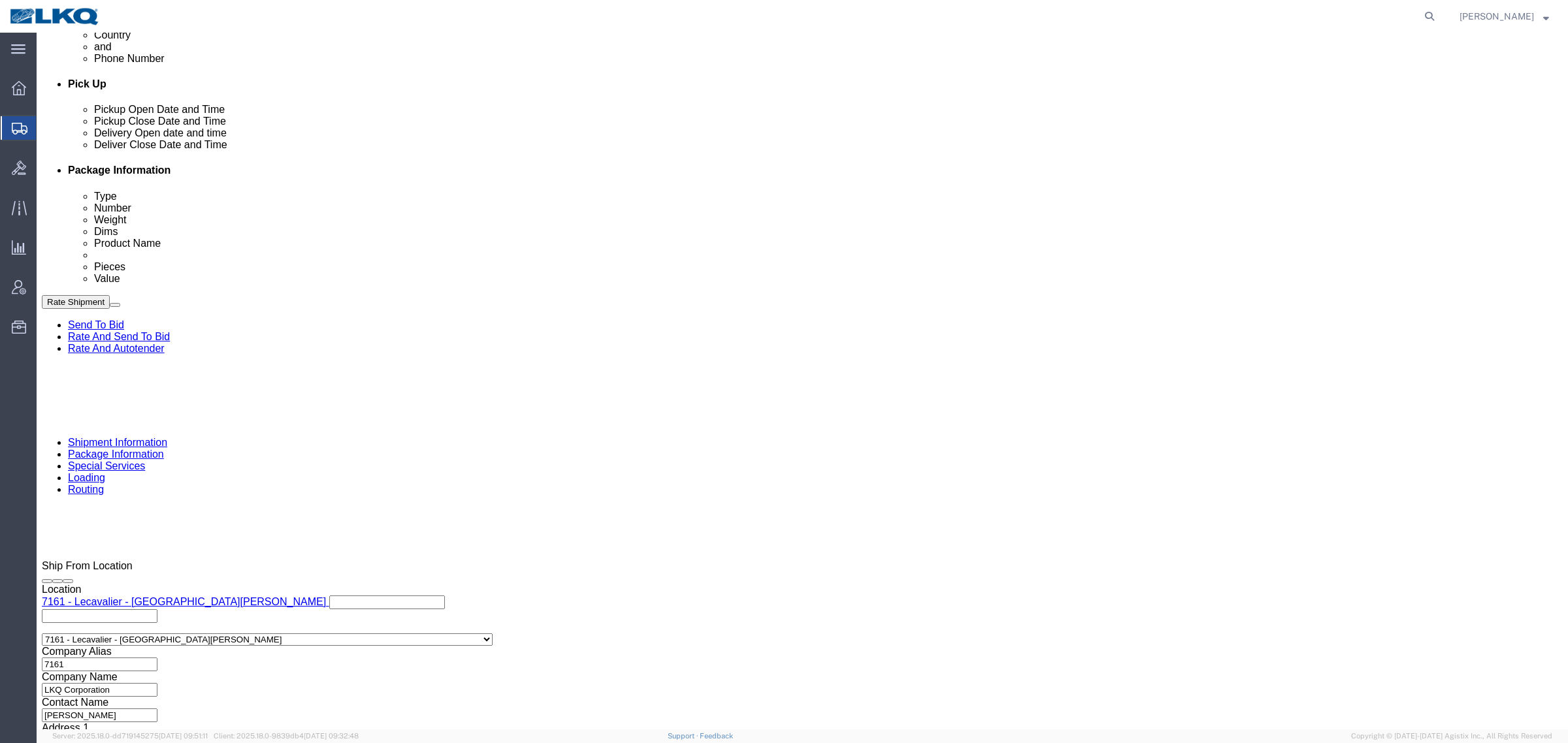
scroll to position [474, 0]
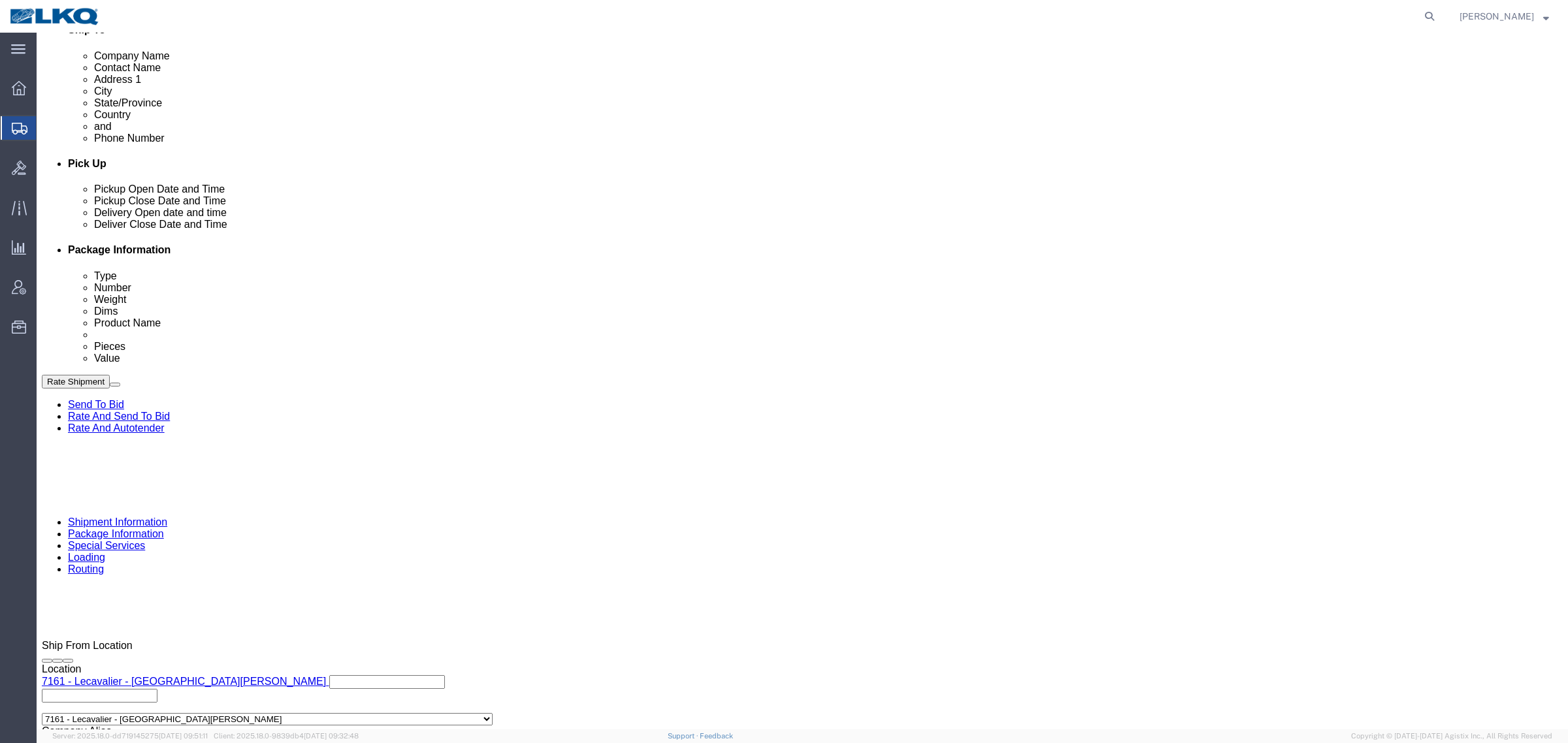
drag, startPoint x: 1383, startPoint y: 618, endPoint x: 1358, endPoint y: 619, distance: 25.0
click div "Cancel Save Assign To Clone Shipment Save As Template Shipment Checklist Ship F…"
click button "Rate Shipment"
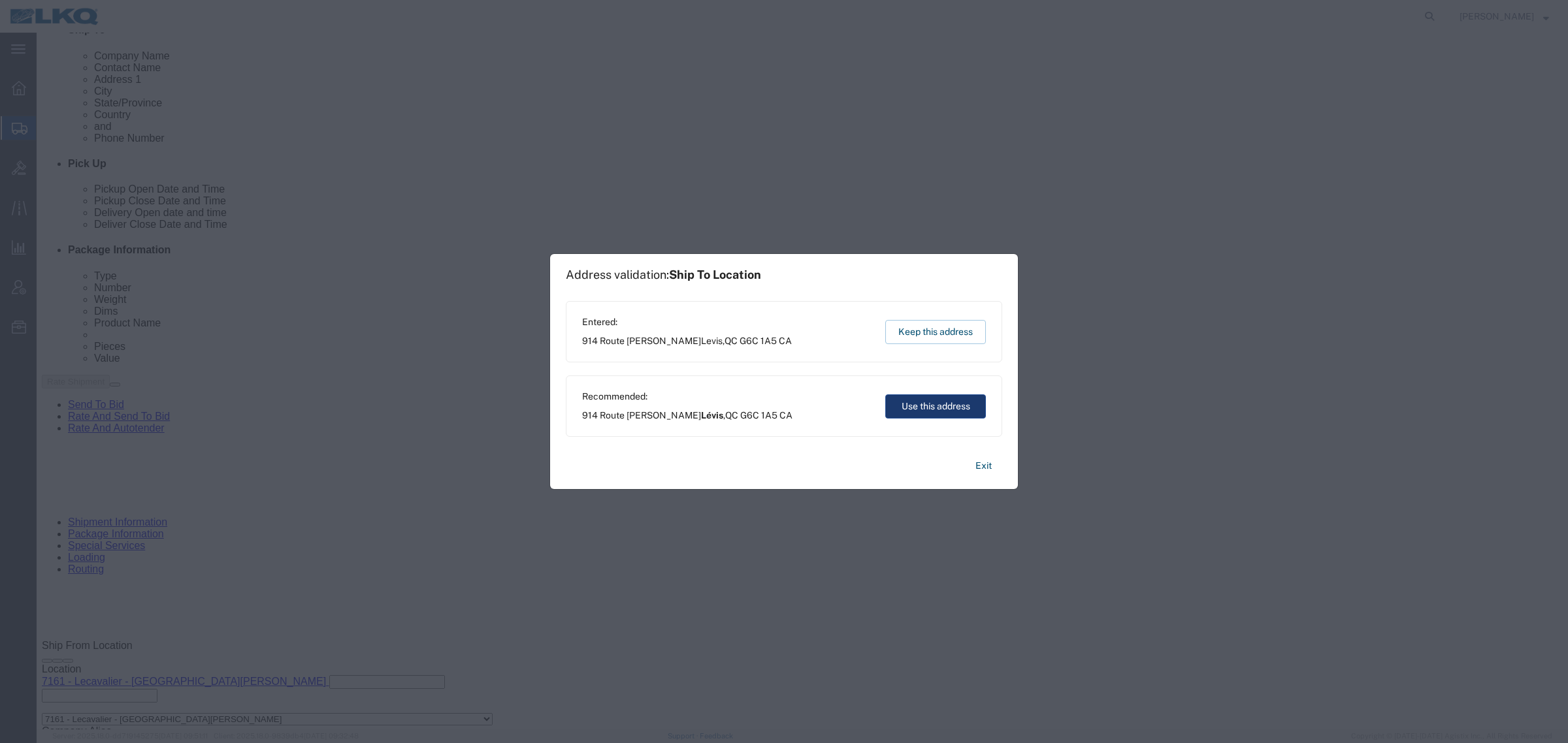
drag, startPoint x: 951, startPoint y: 409, endPoint x: 914, endPoint y: 376, distance: 49.6
click at [951, 409] on button "Use this address" at bounding box center [935, 406] width 101 height 24
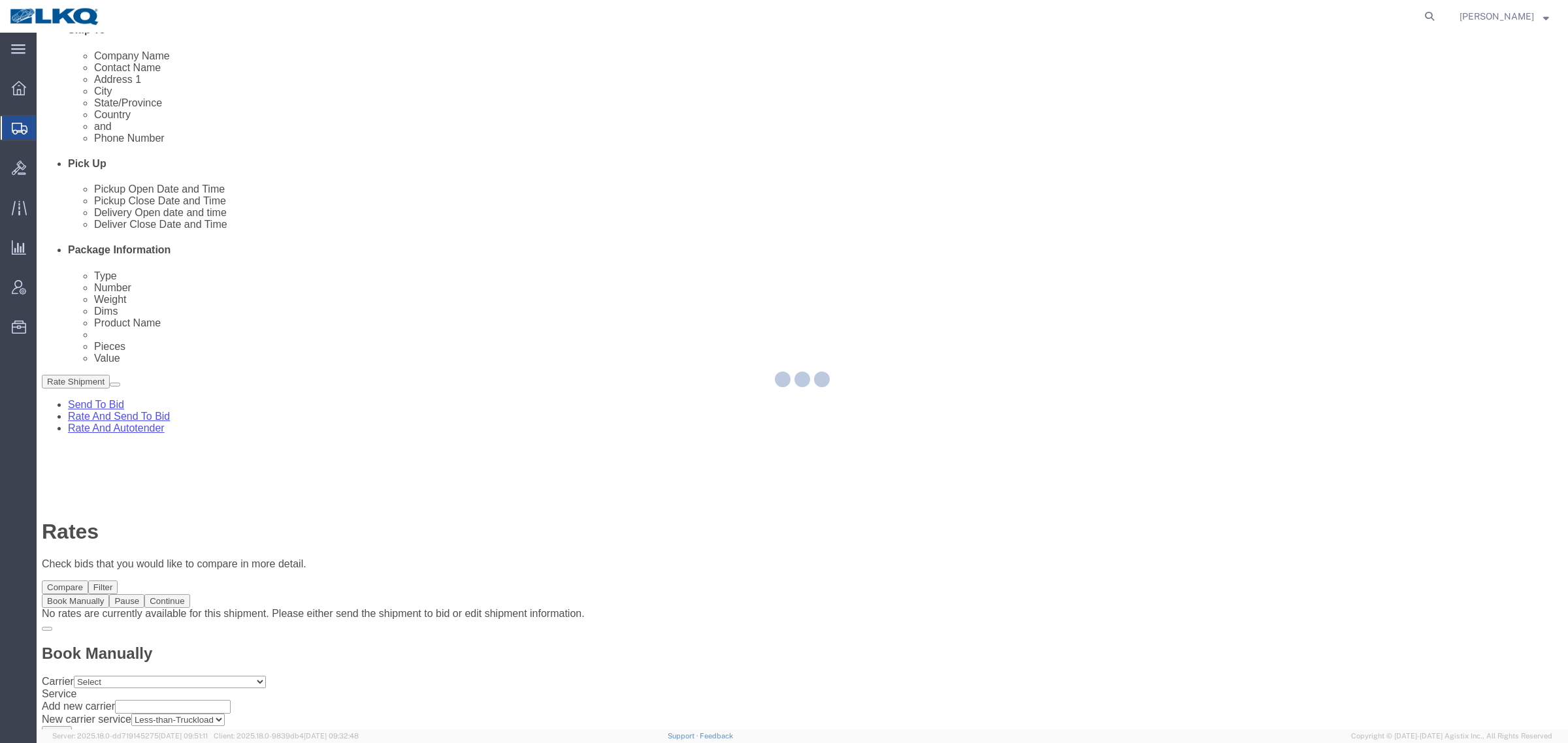
scroll to position [0, 0]
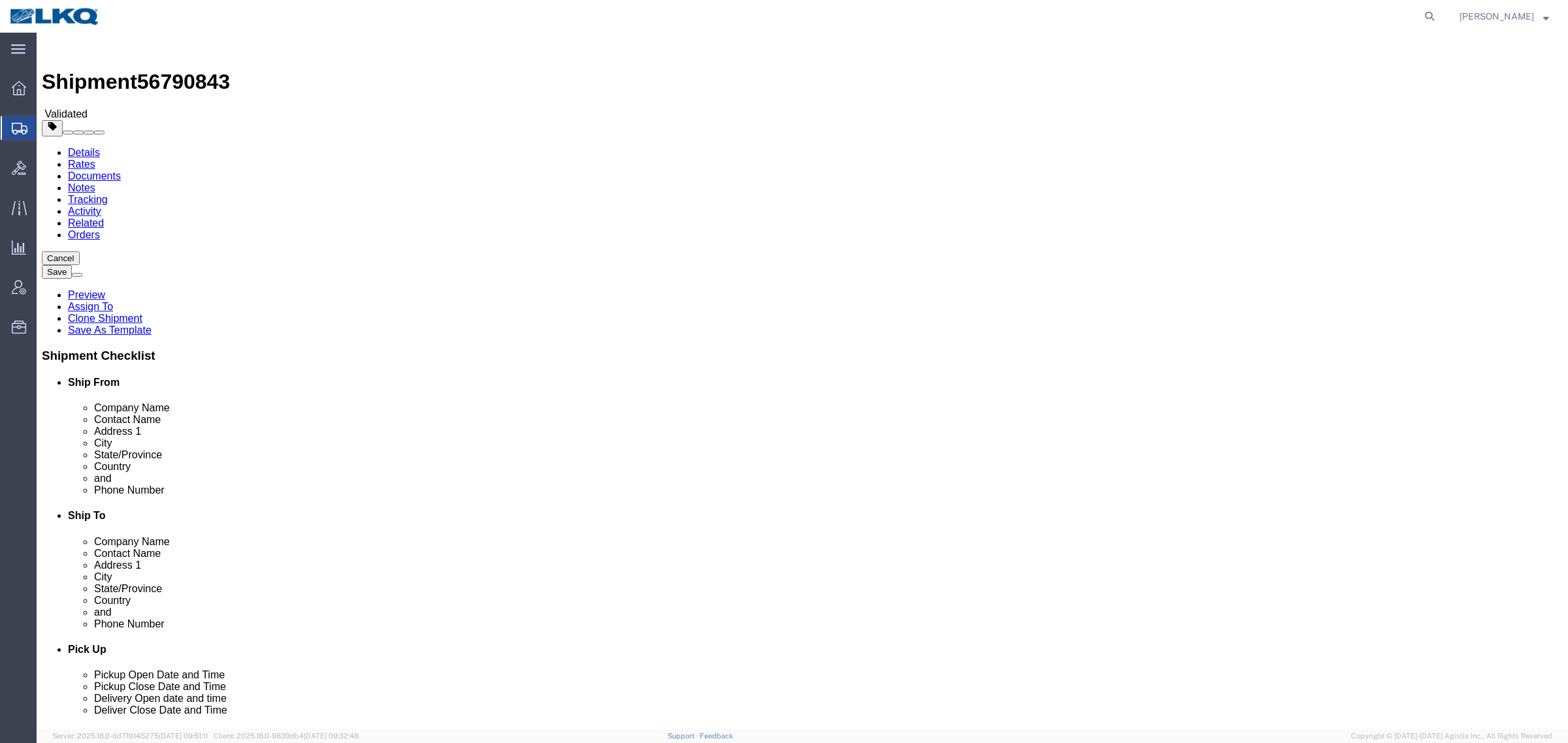
click at [85, 147] on link "Details" at bounding box center [84, 153] width 32 height 12
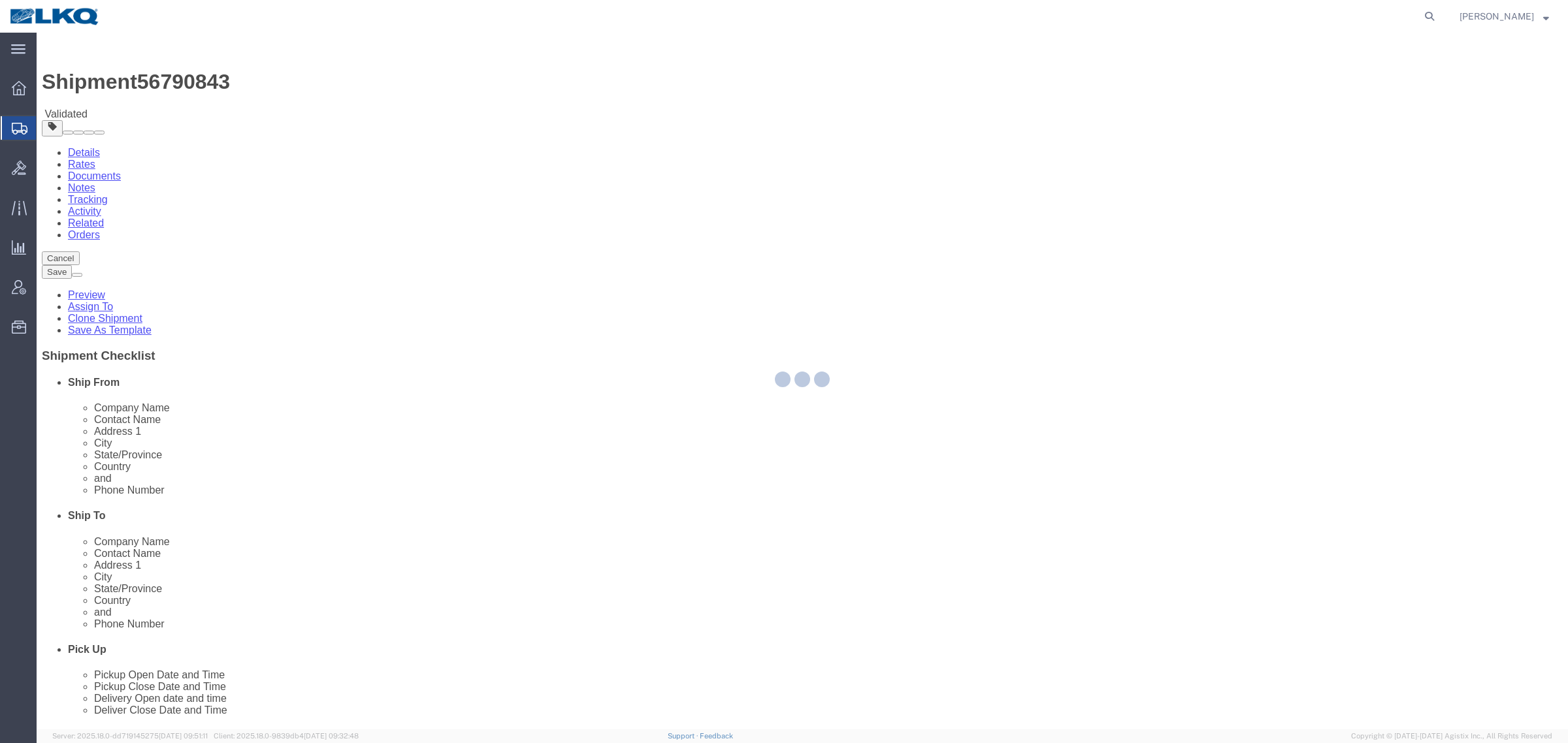
select select "28142"
select select "28128"
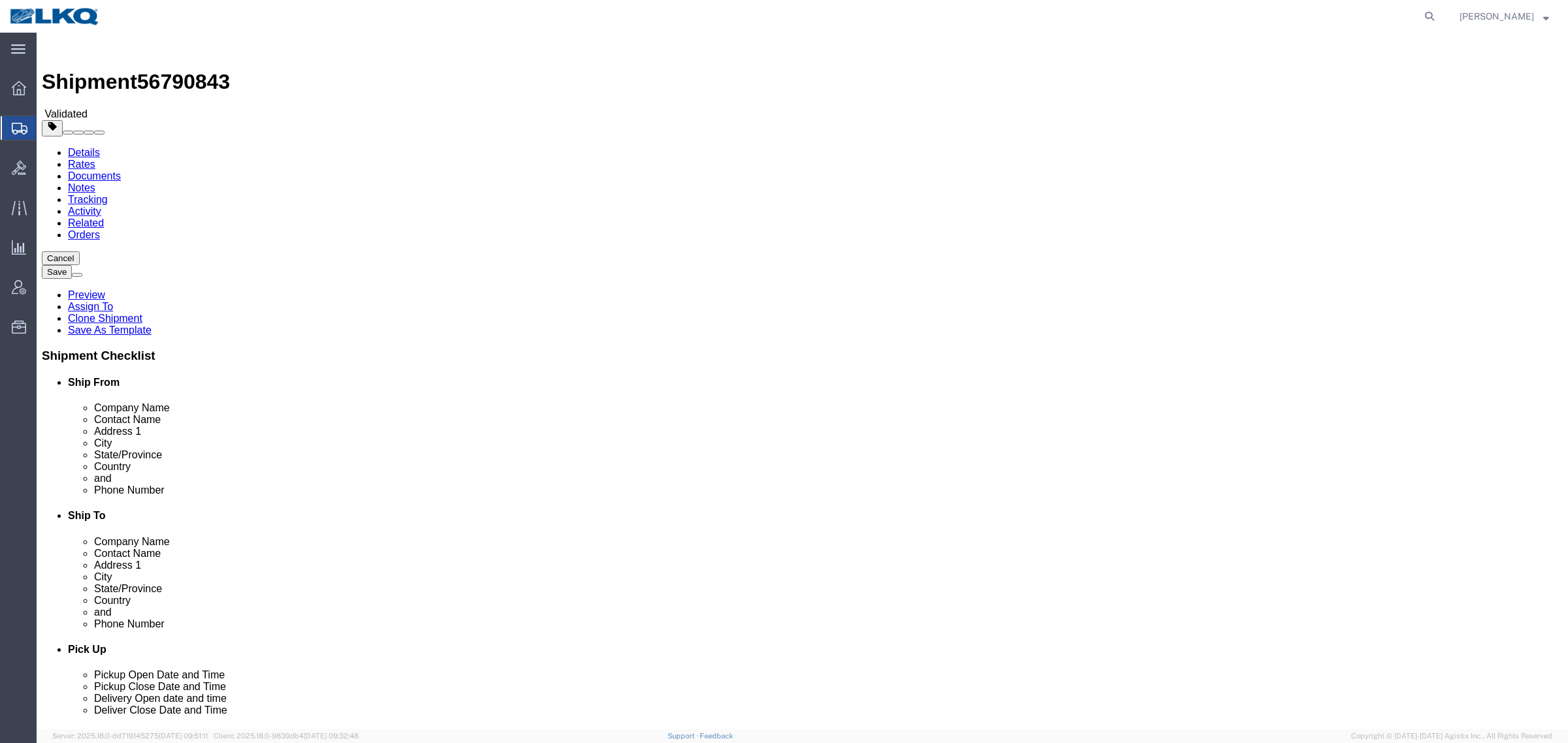
click input "J3B6Y8"
click input "G6C 1A5"
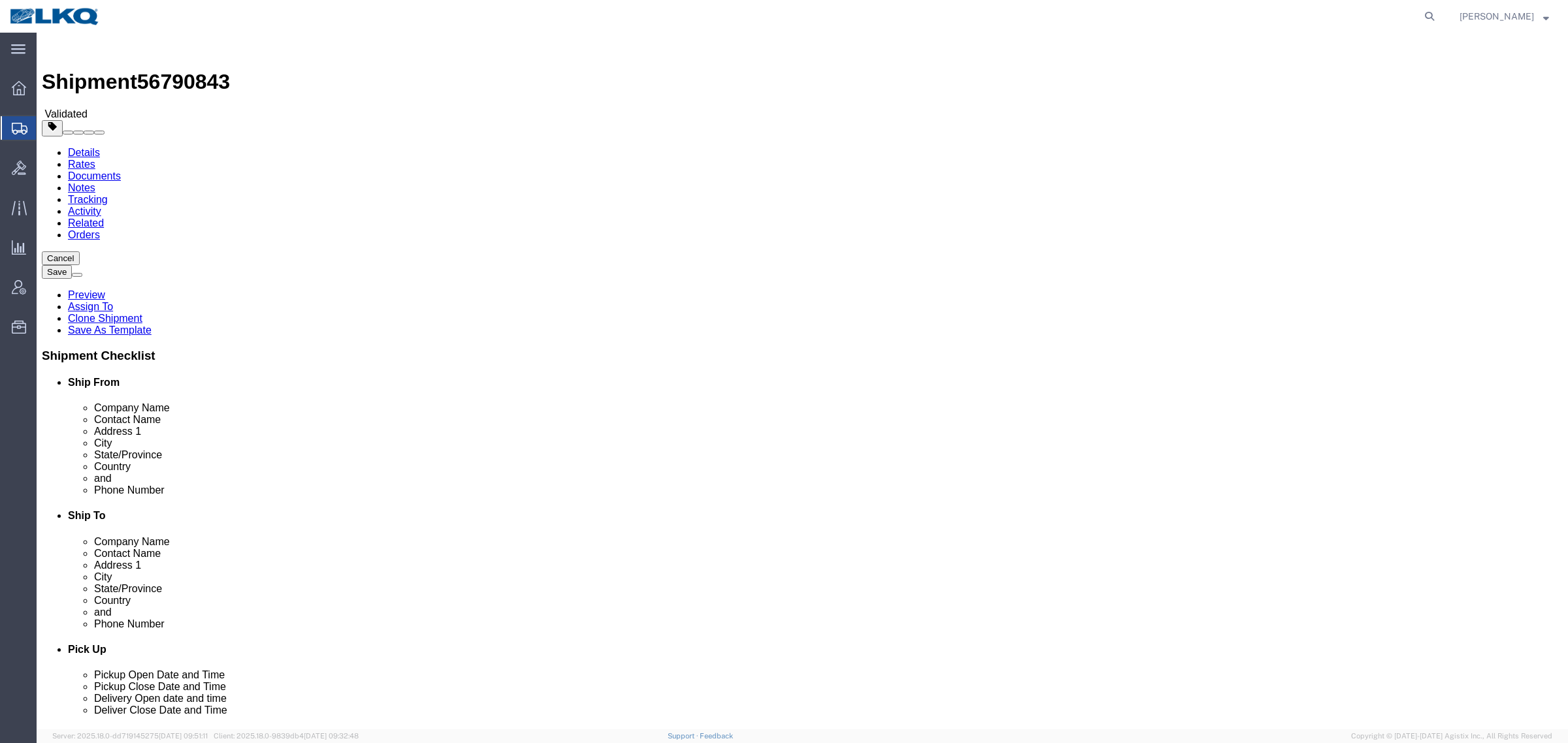
click link "Notes"
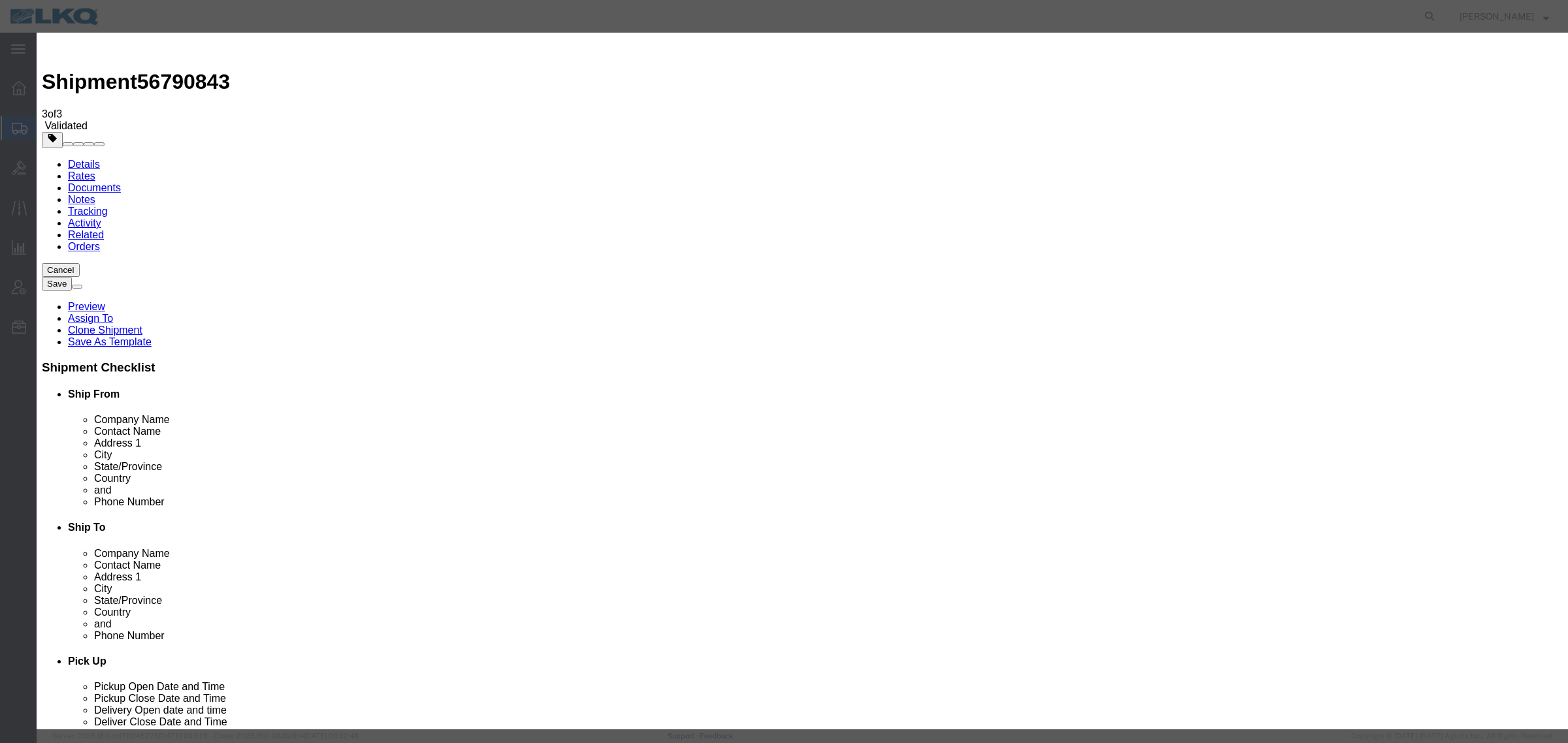
select select "BID_NOTES"
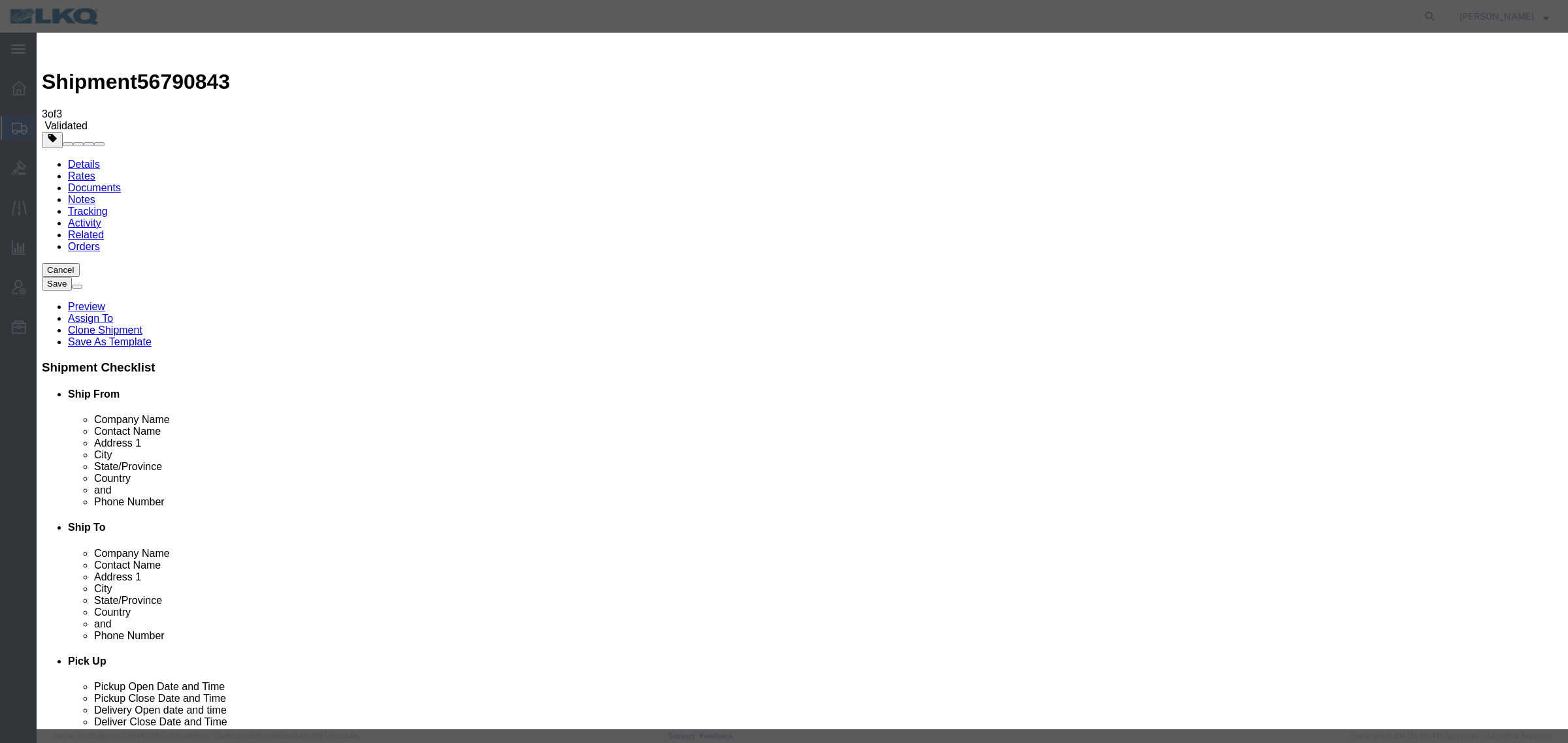
select select "PRIVATE_TO_ACCOUNT"
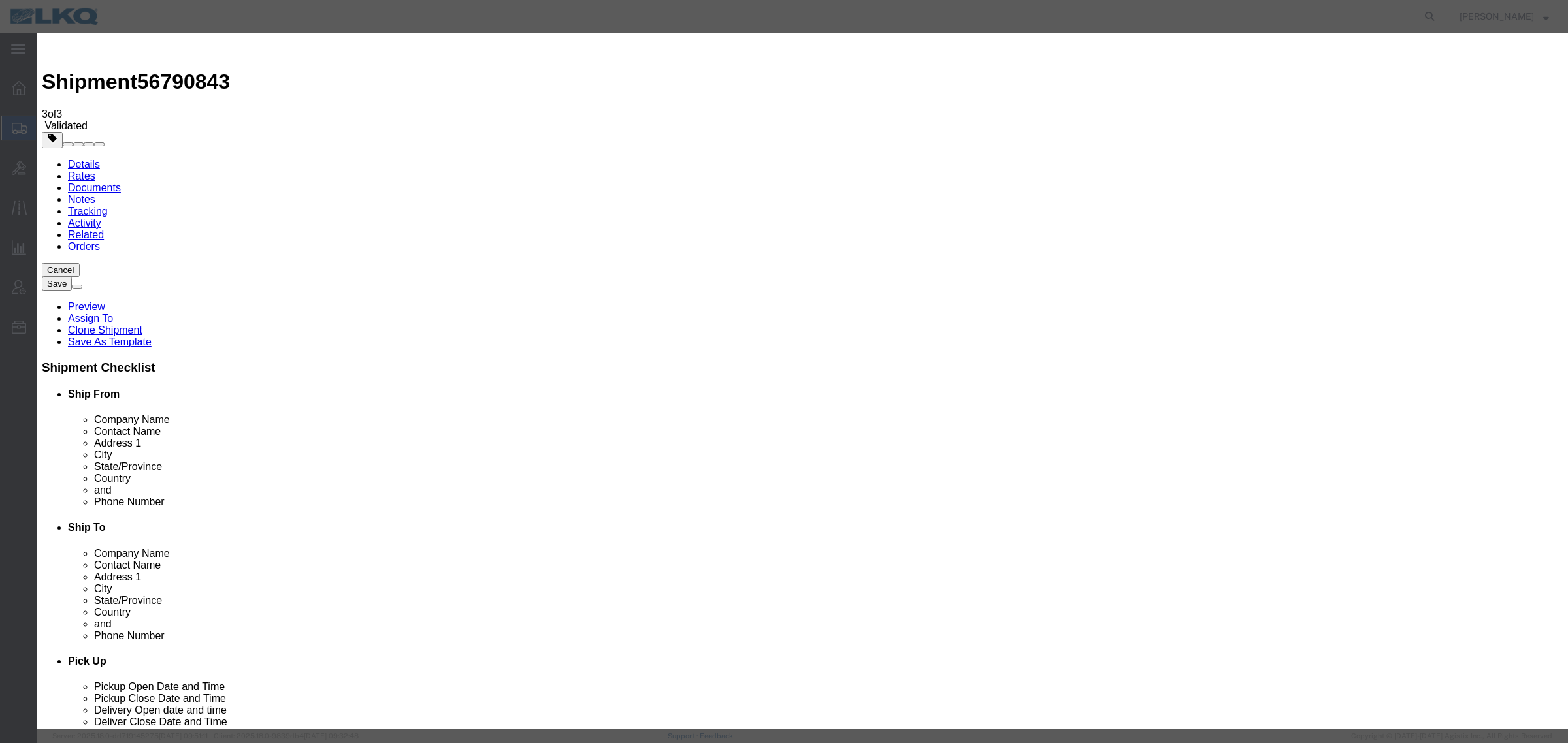
type textarea "DAT: $416"
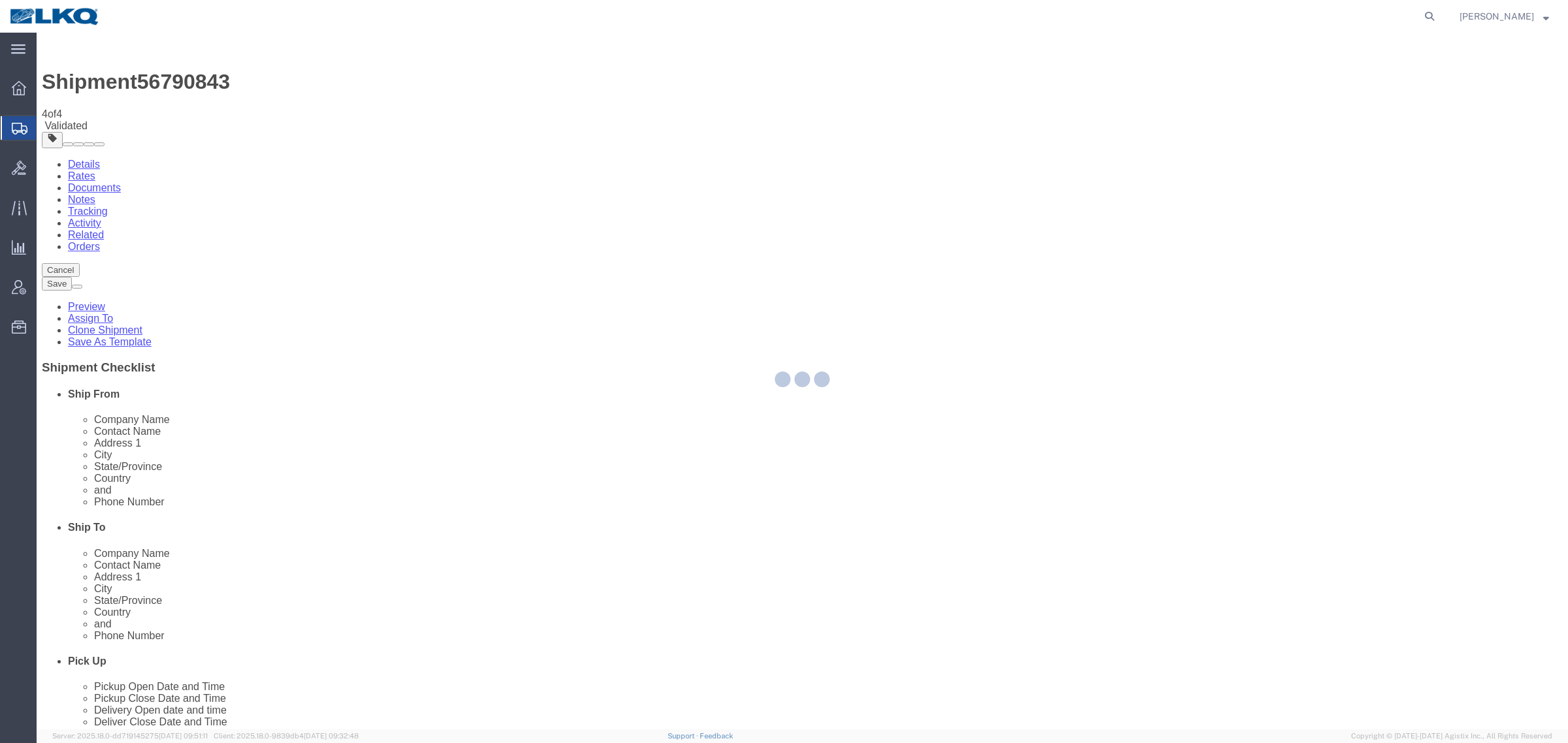
select select "28142"
select select "28128"
select select "TL"
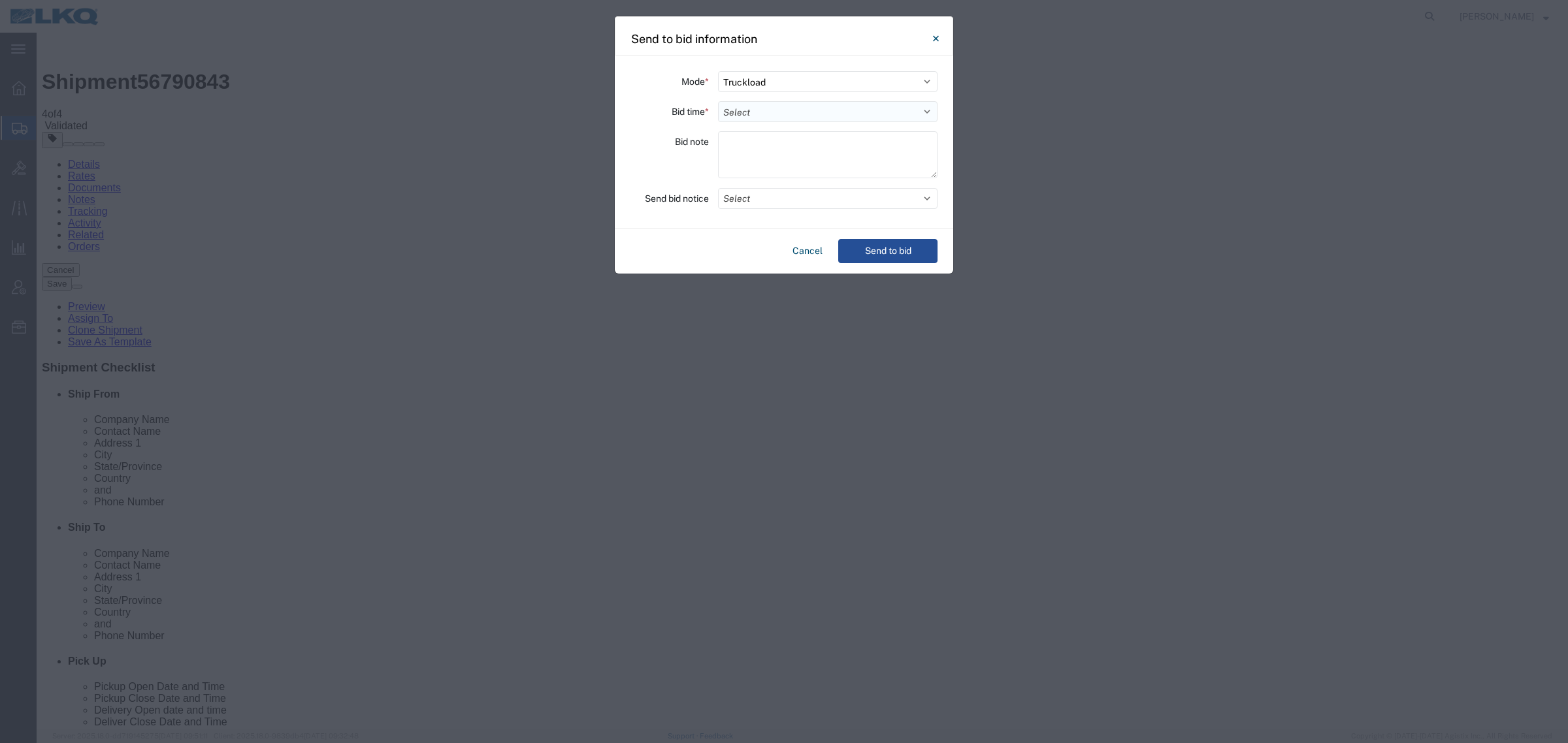
click at [802, 115] on select "Select 30 Min (Rush) 1 Hour (Rush) 2 Hours (Rush) 4 Hours (Rush) 8 Hours (Rush)…" at bounding box center [828, 111] width 220 height 21
select select "24"
click at [718, 101] on select "Select 30 Min (Rush) 1 Hour (Rush) 2 Hours (Rush) 4 Hours (Rush) 8 Hours (Rush)…" at bounding box center [828, 111] width 220 height 21
drag, startPoint x: 874, startPoint y: 250, endPoint x: 880, endPoint y: 254, distance: 7.2
click at [880, 254] on button "Send to bid" at bounding box center [887, 251] width 99 height 24
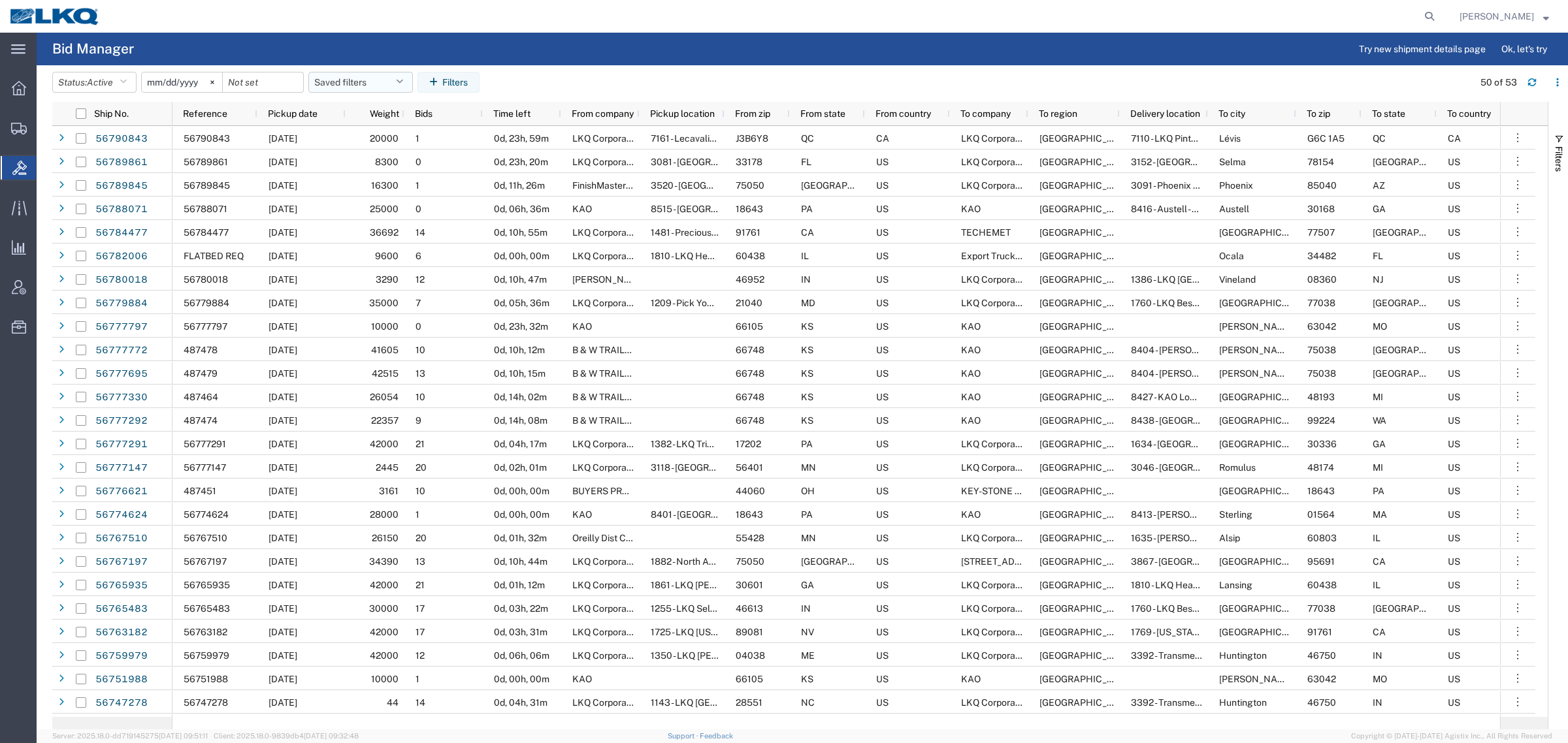
click at [359, 83] on button "Saved filters" at bounding box center [360, 83] width 105 height 21
click at [383, 138] on span "Bid Board" at bounding box center [396, 139] width 171 height 24
type input "[DATE]"
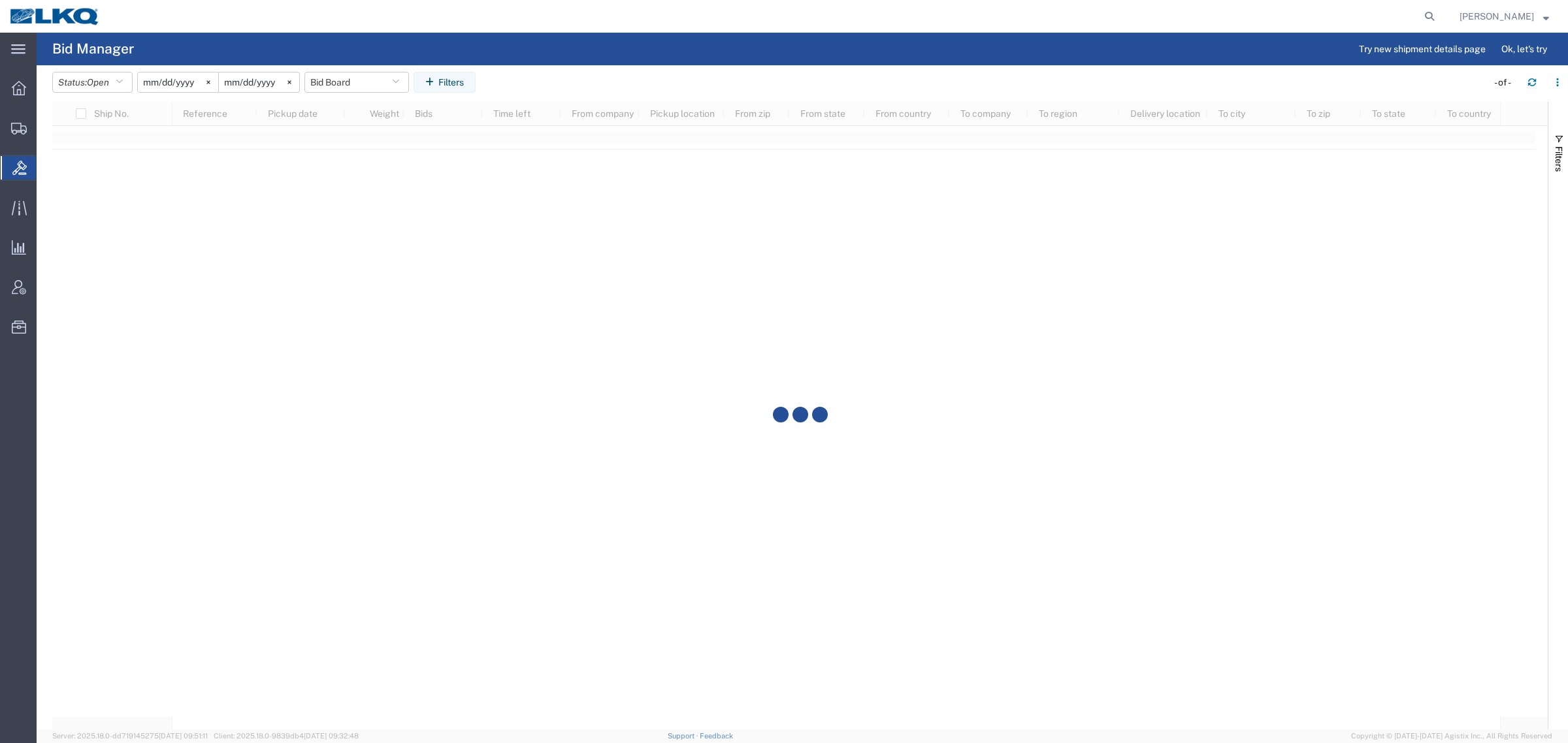
click at [519, 86] on agx-table-filter-chips "Status: Open Active All Awaiting Confirmation Awarded Closed Expired Open Withd…" at bounding box center [765, 86] width 1428 height 30
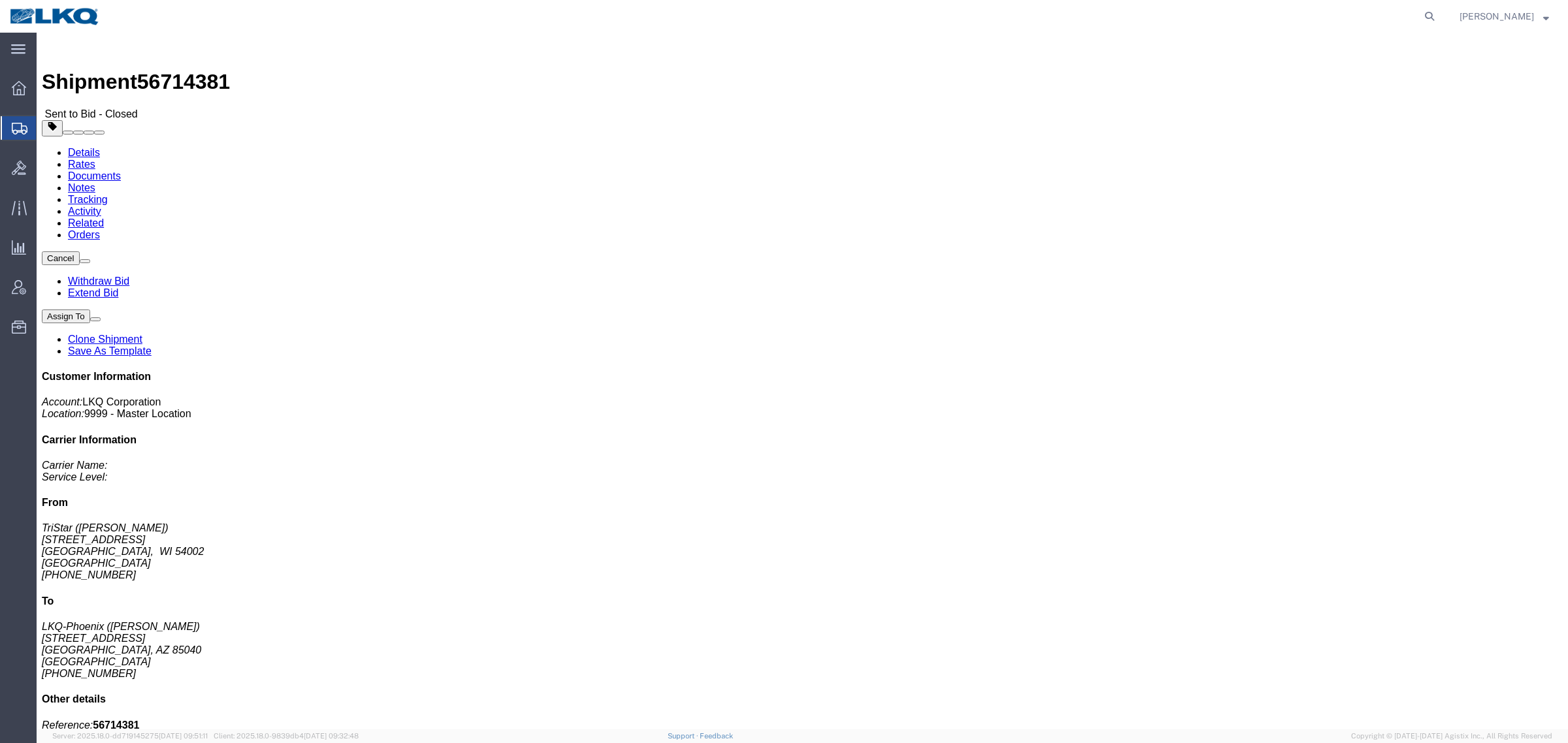
click link "Rates"
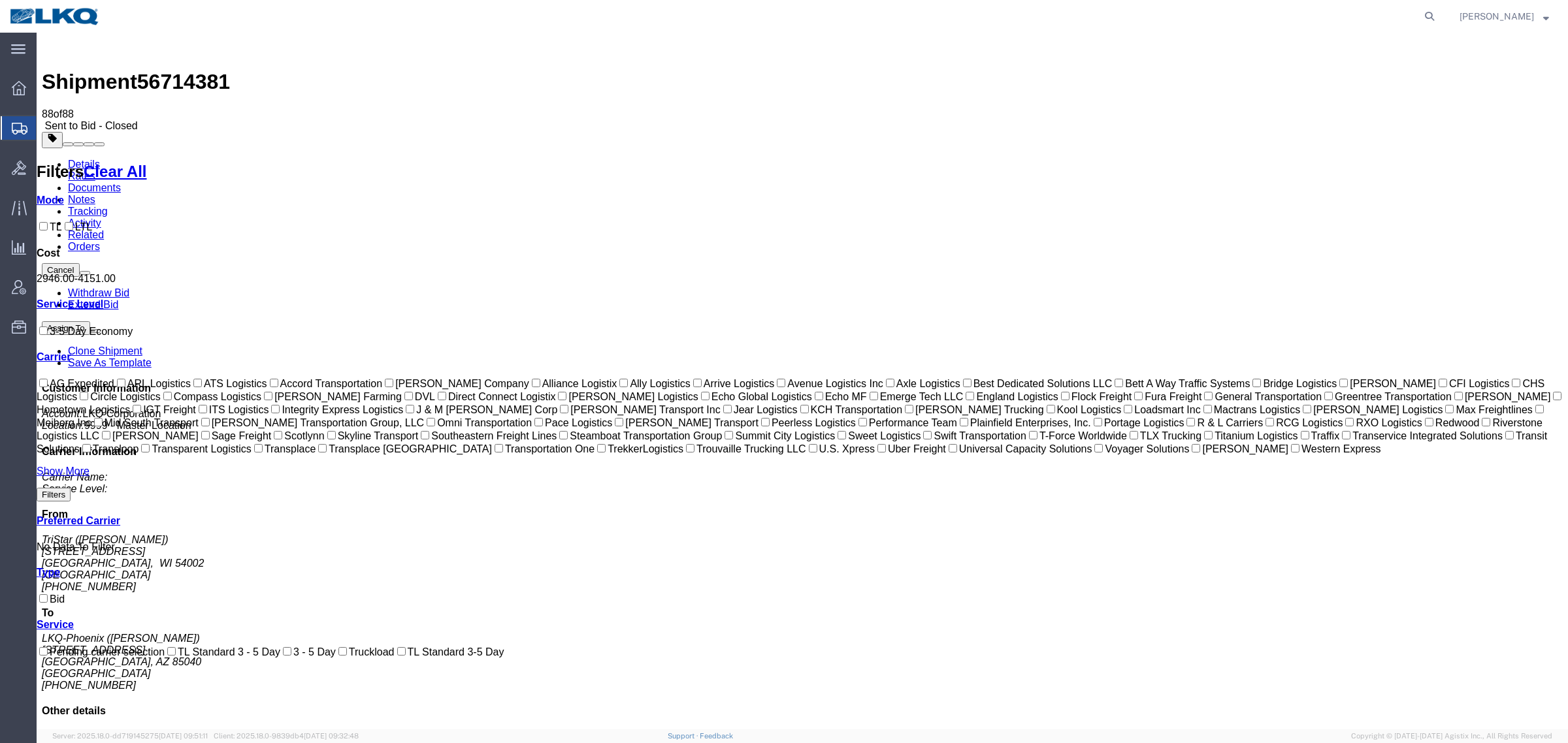
click at [95, 194] on link "Notes" at bounding box center [82, 200] width 28 height 12
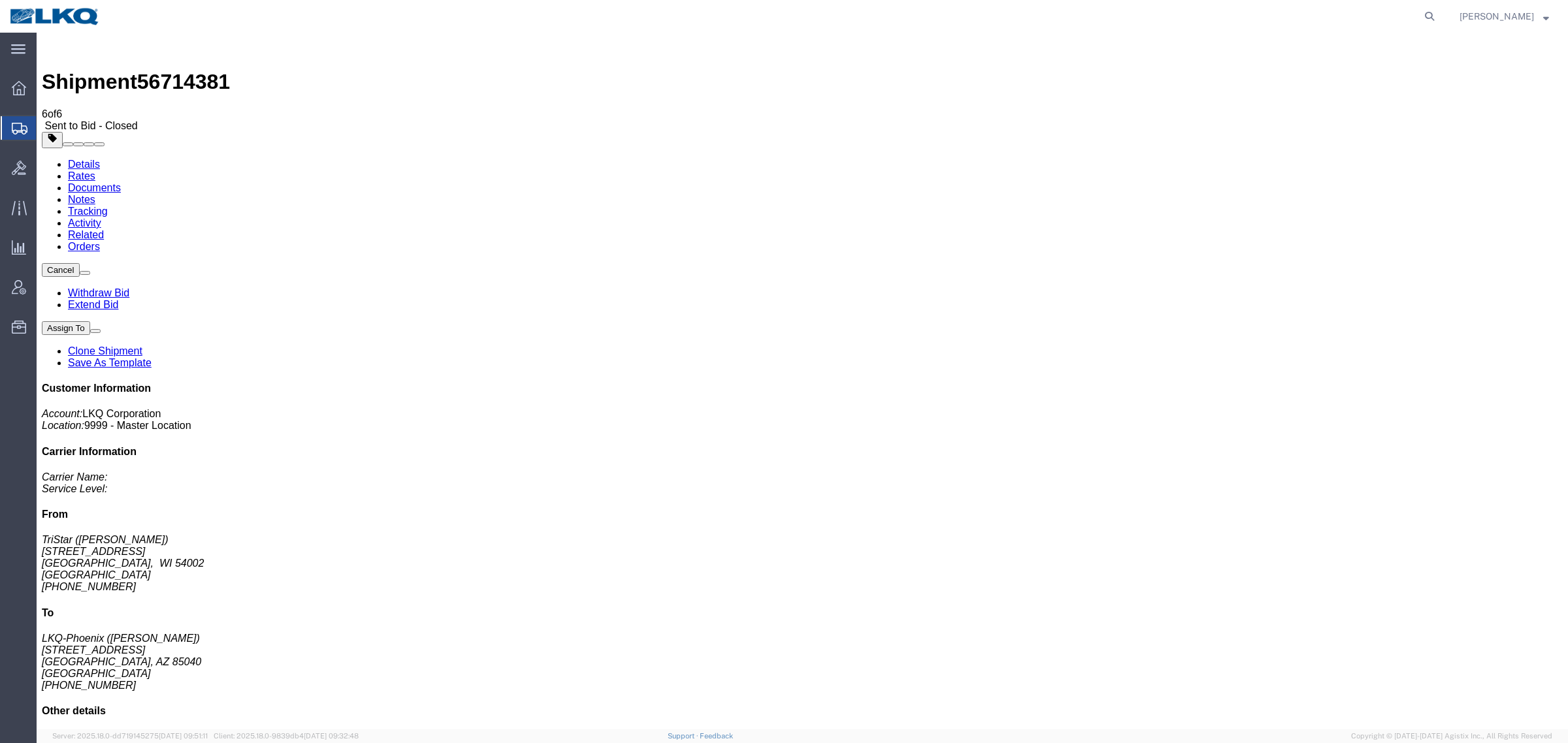
click at [173, 70] on span "56714381" at bounding box center [183, 82] width 93 height 23
copy span "56714381"
click at [95, 171] on link "Rates" at bounding box center [82, 177] width 28 height 12
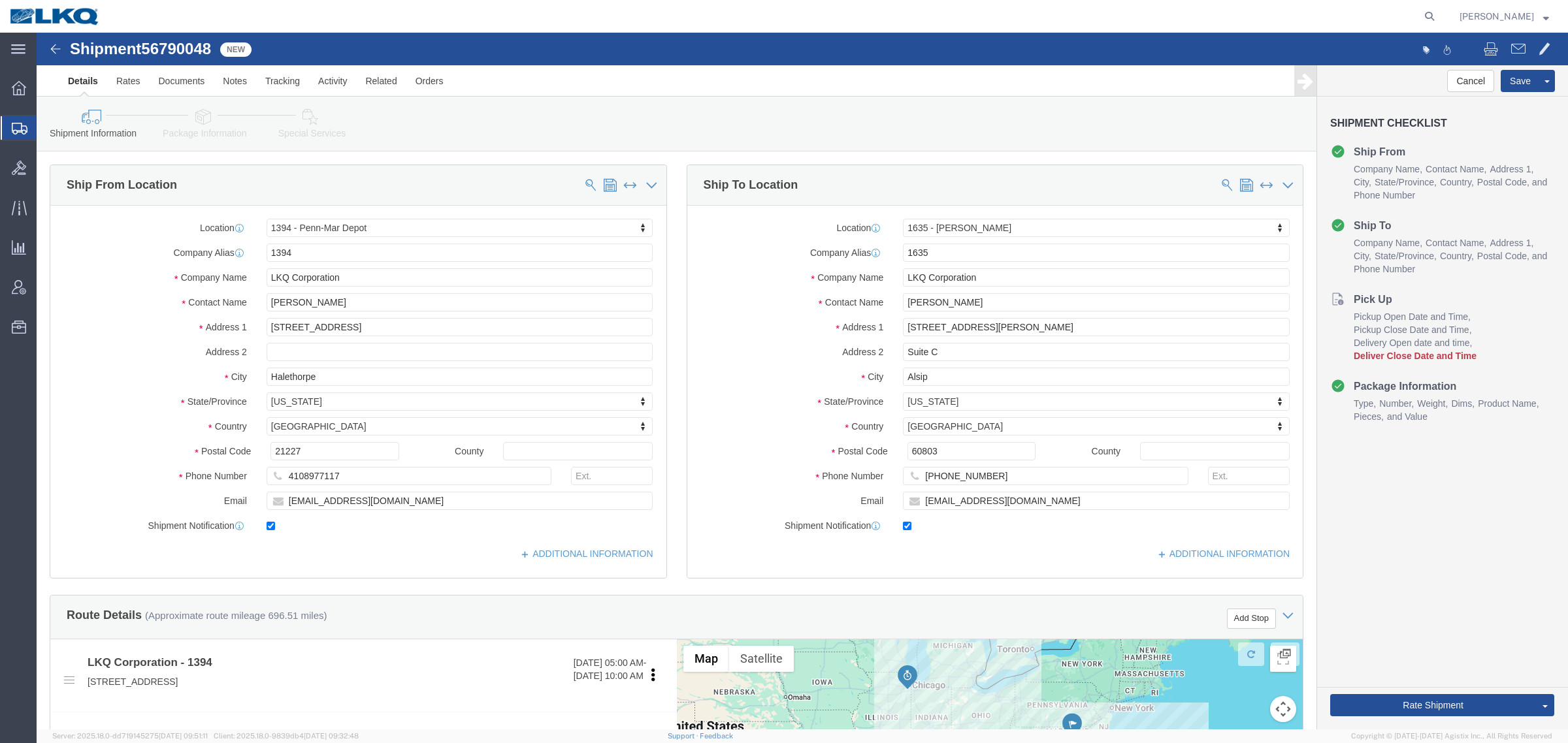
select select "27554"
select select "27578"
click span "56790048"
copy span "56790048"
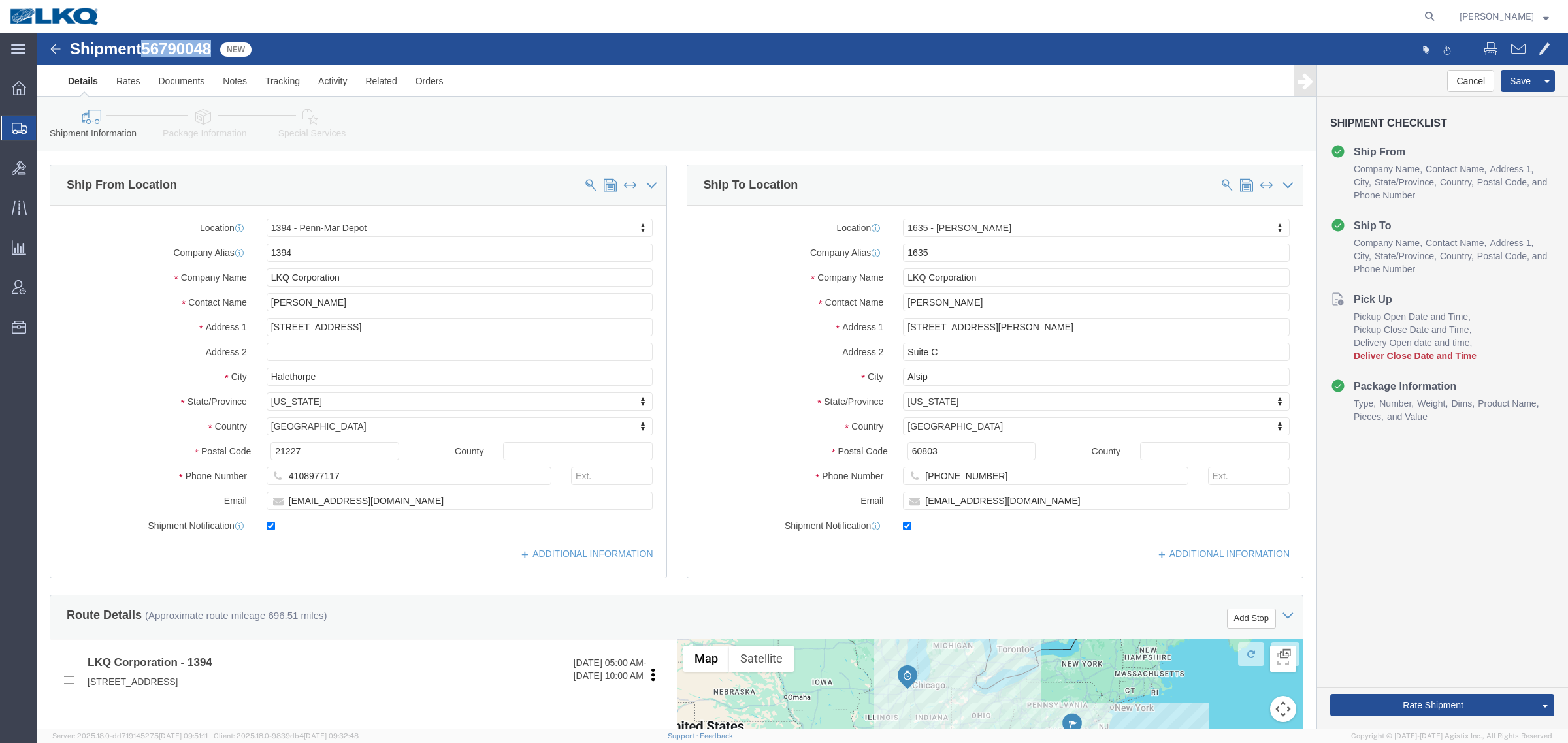
click link "Special Services"
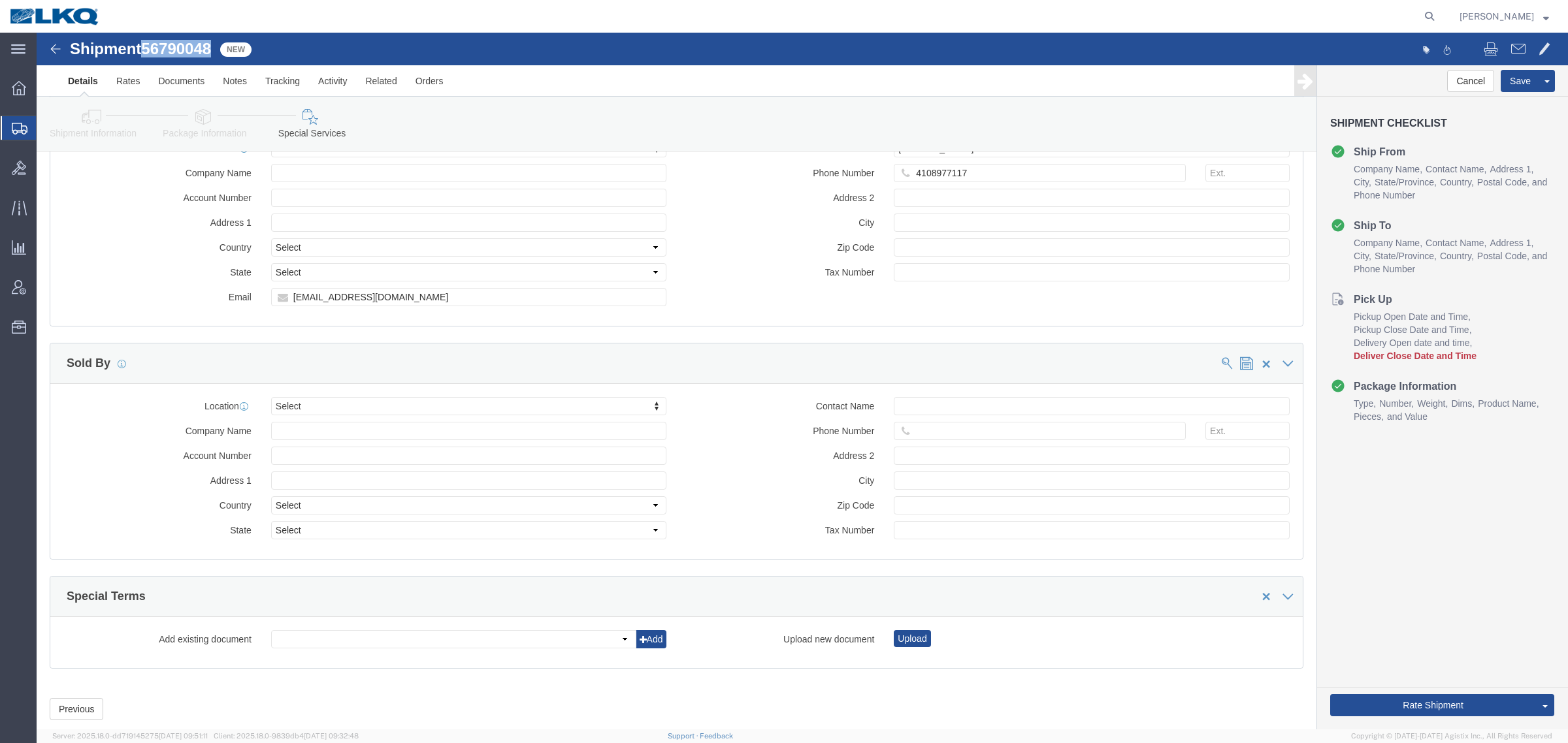
scroll to position [1283, 0]
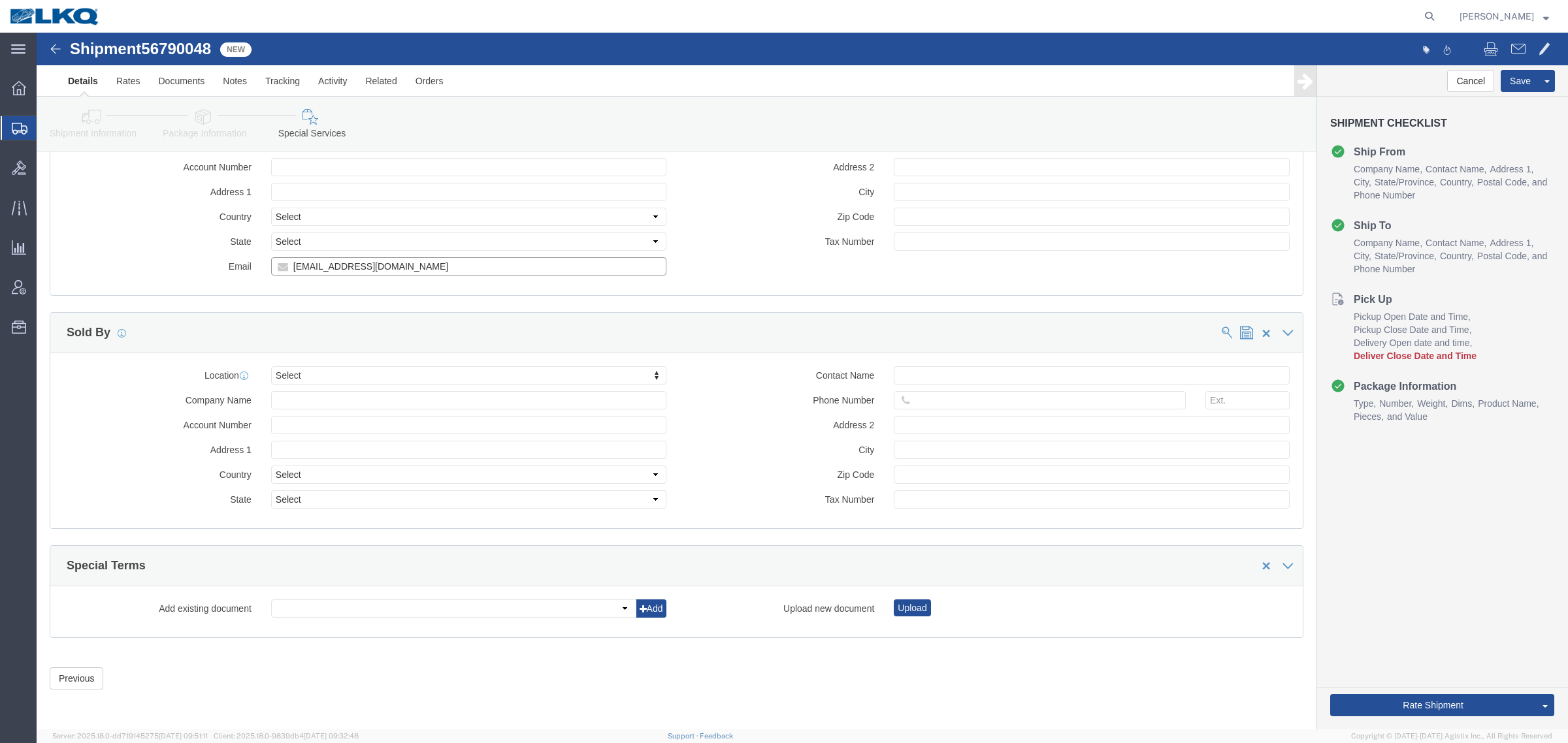
click input "[EMAIL_ADDRESS][DOMAIN_NAME]"
click input "adlbeatty@lkqcorp.com"
click link "Shipment Information"
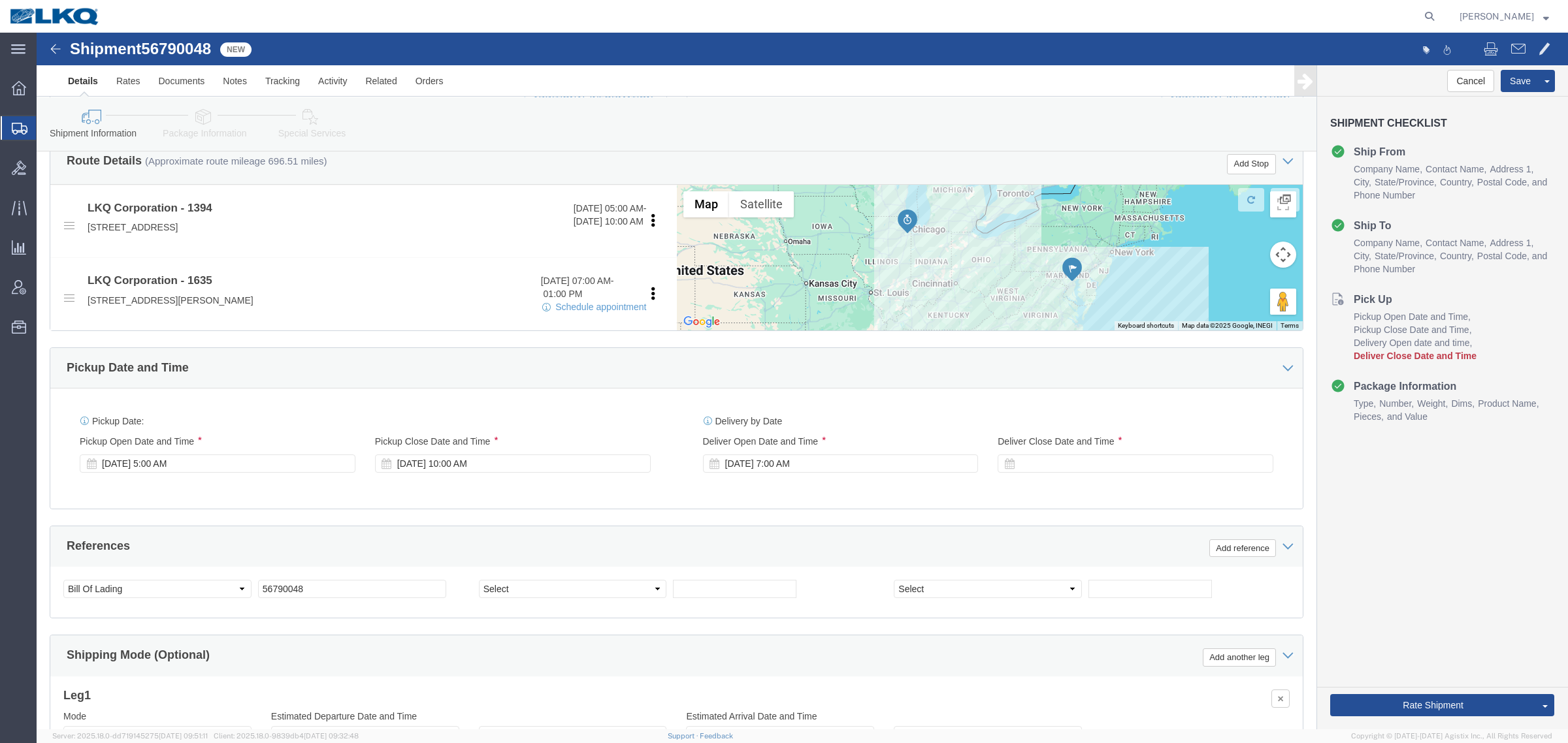
scroll to position [393, 0]
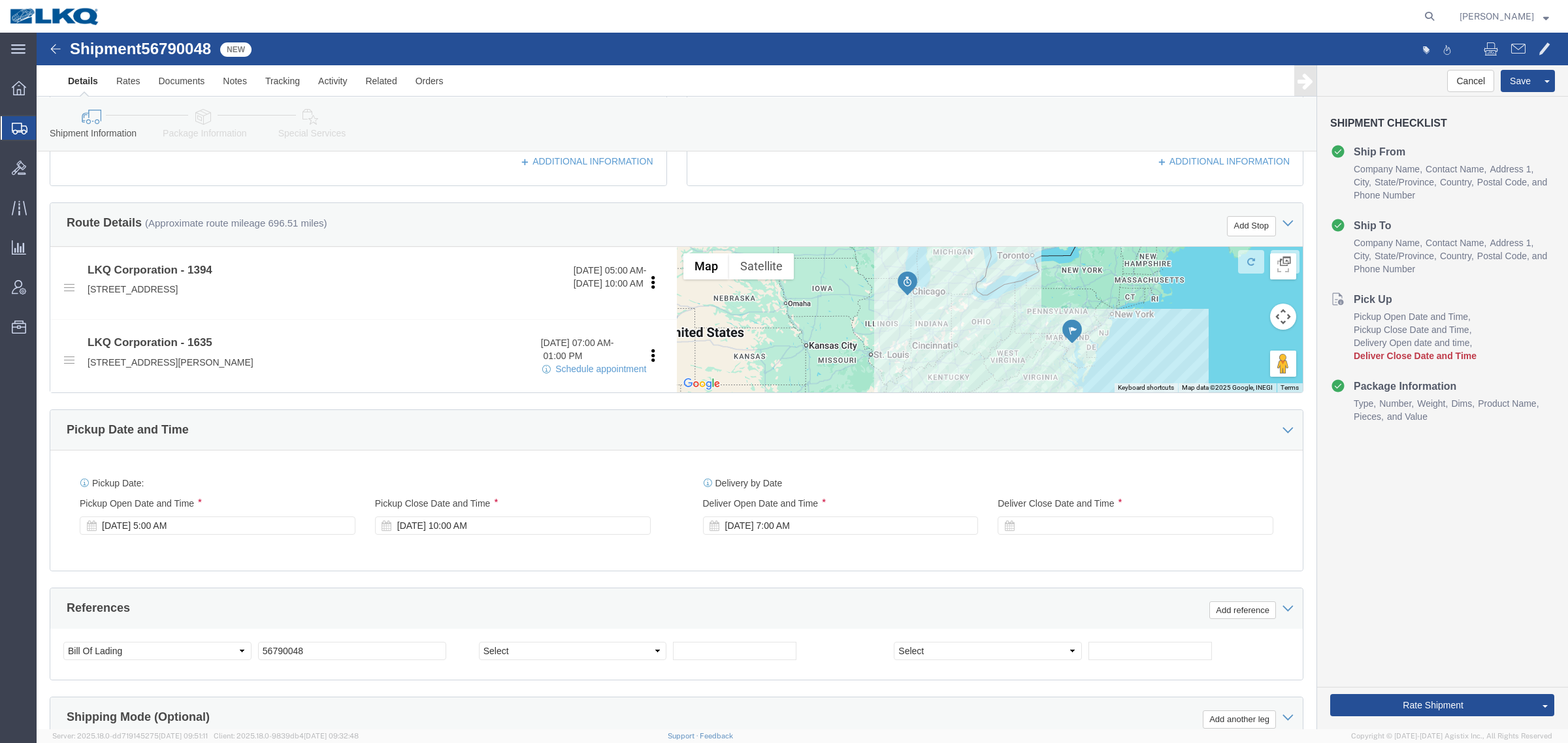
drag, startPoint x: 425, startPoint y: 497, endPoint x: 422, endPoint y: 491, distance: 6.7
click div "Sep 16 2025 10:00 AM"
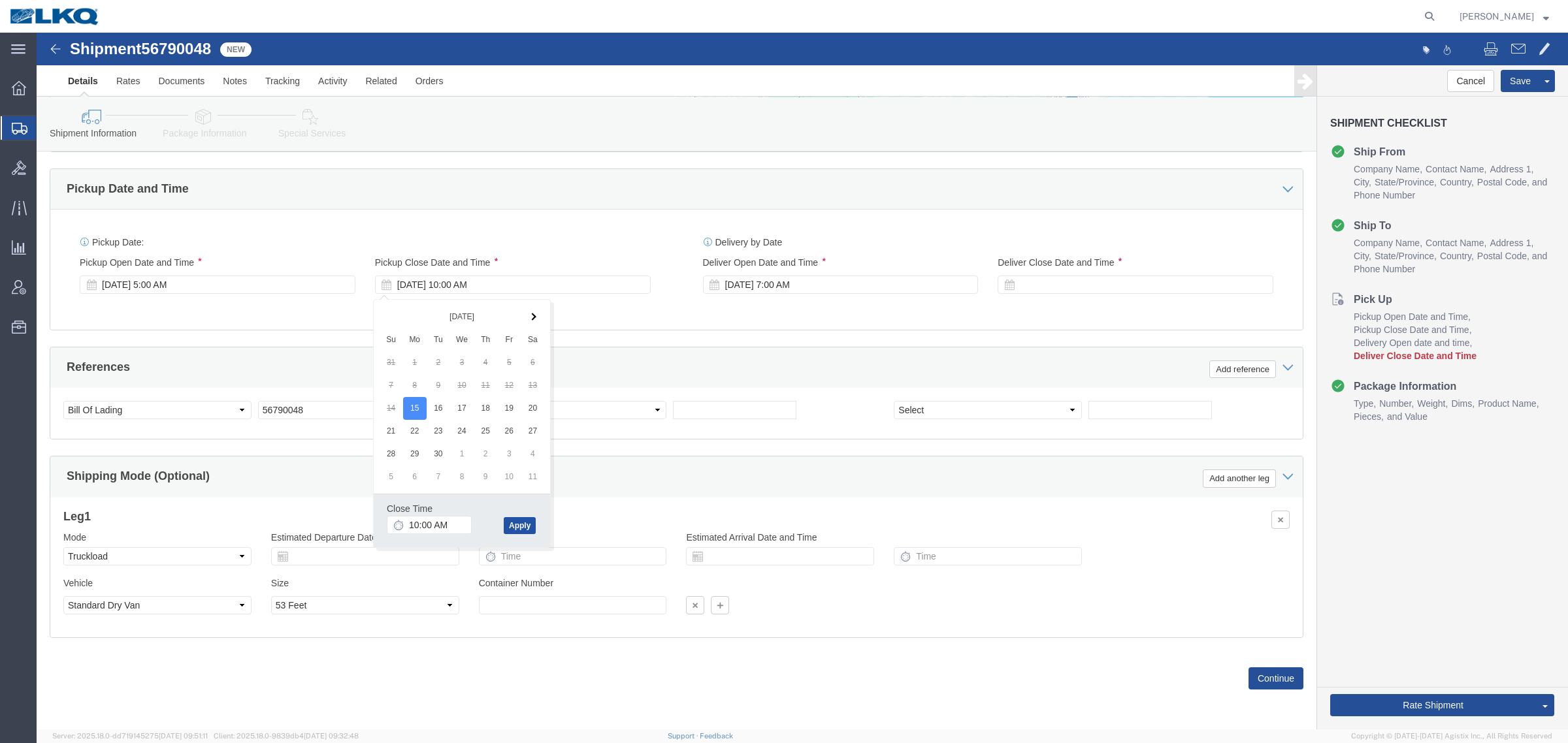
click button "Apply"
click div "References Add reference"
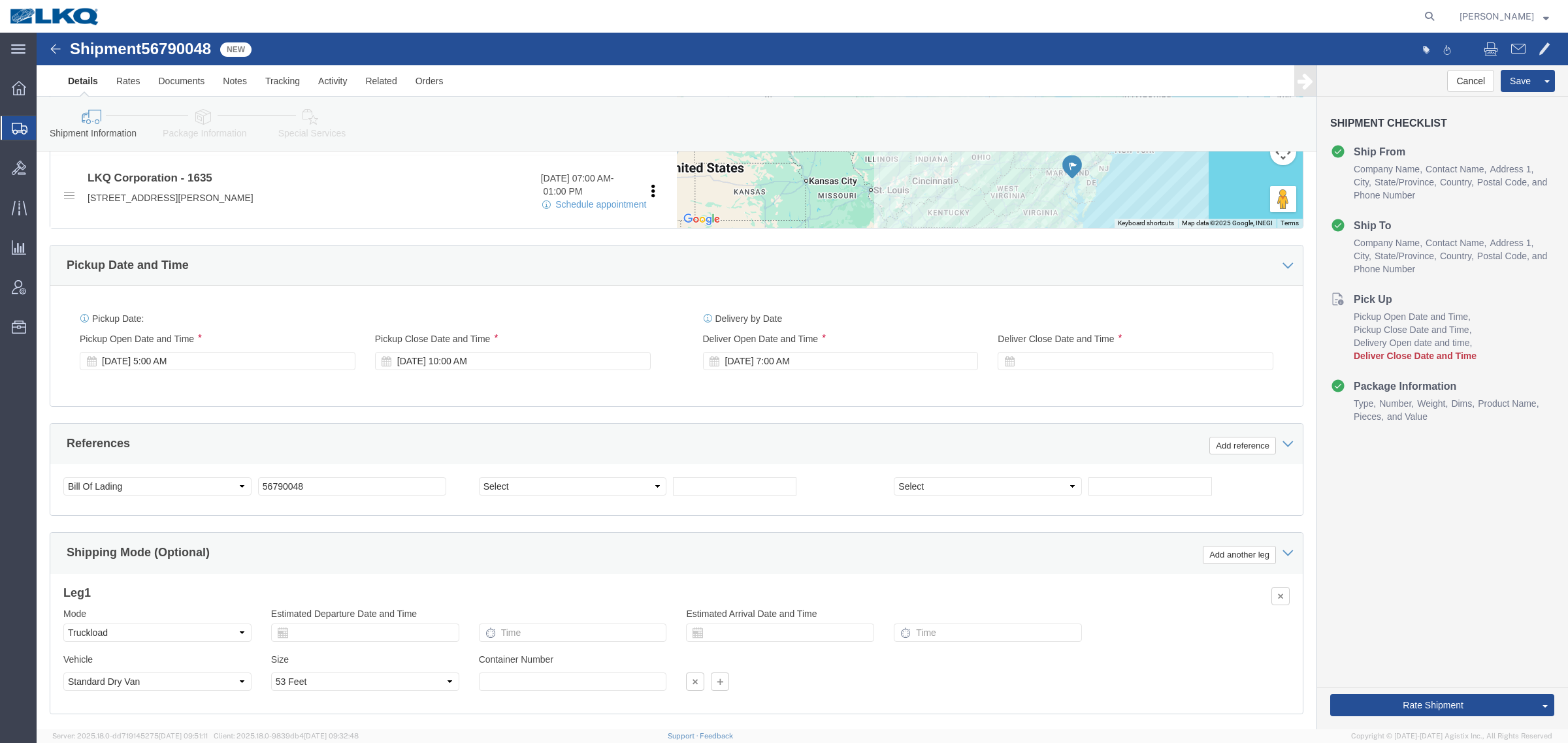
scroll to position [393, 0]
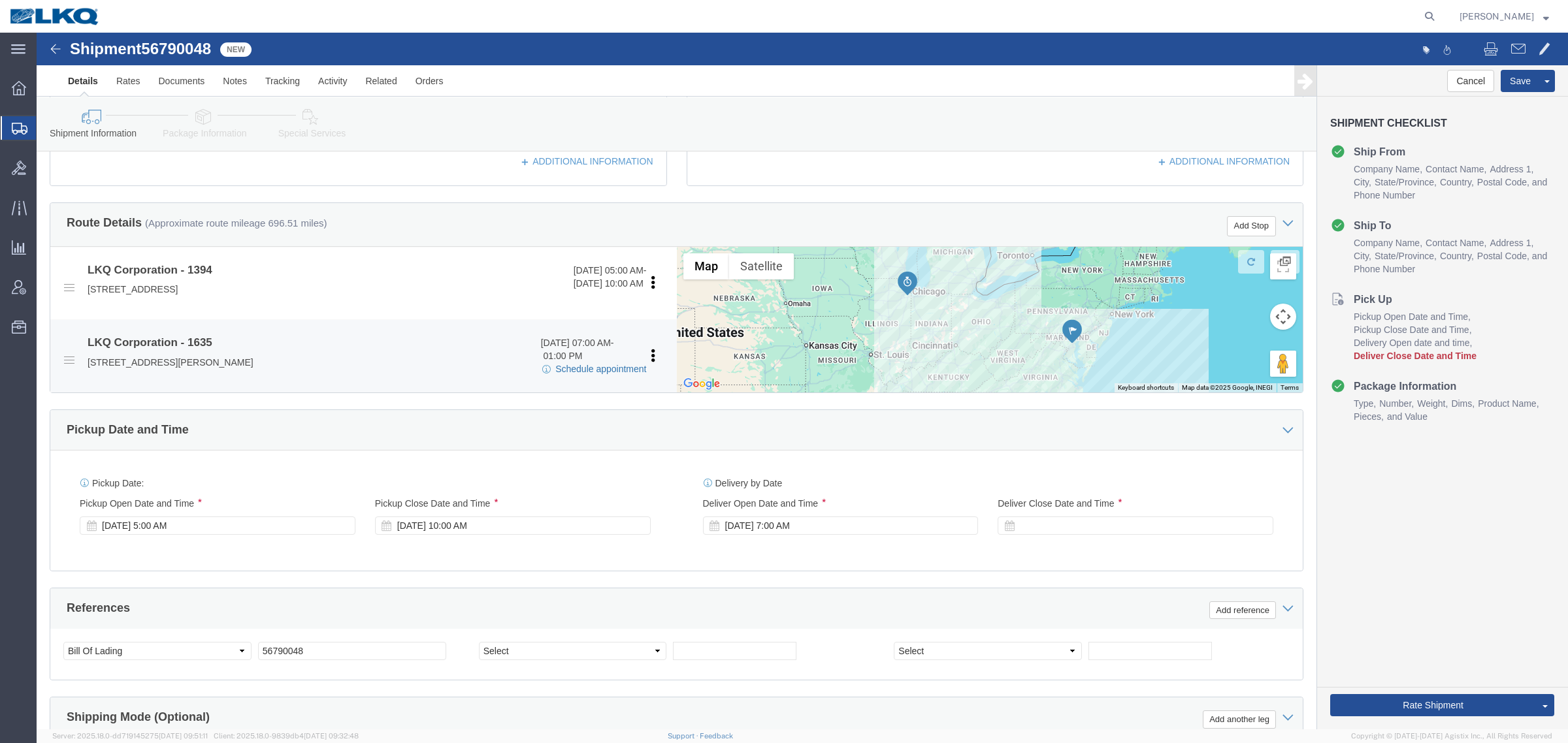
click link "Schedule appointment"
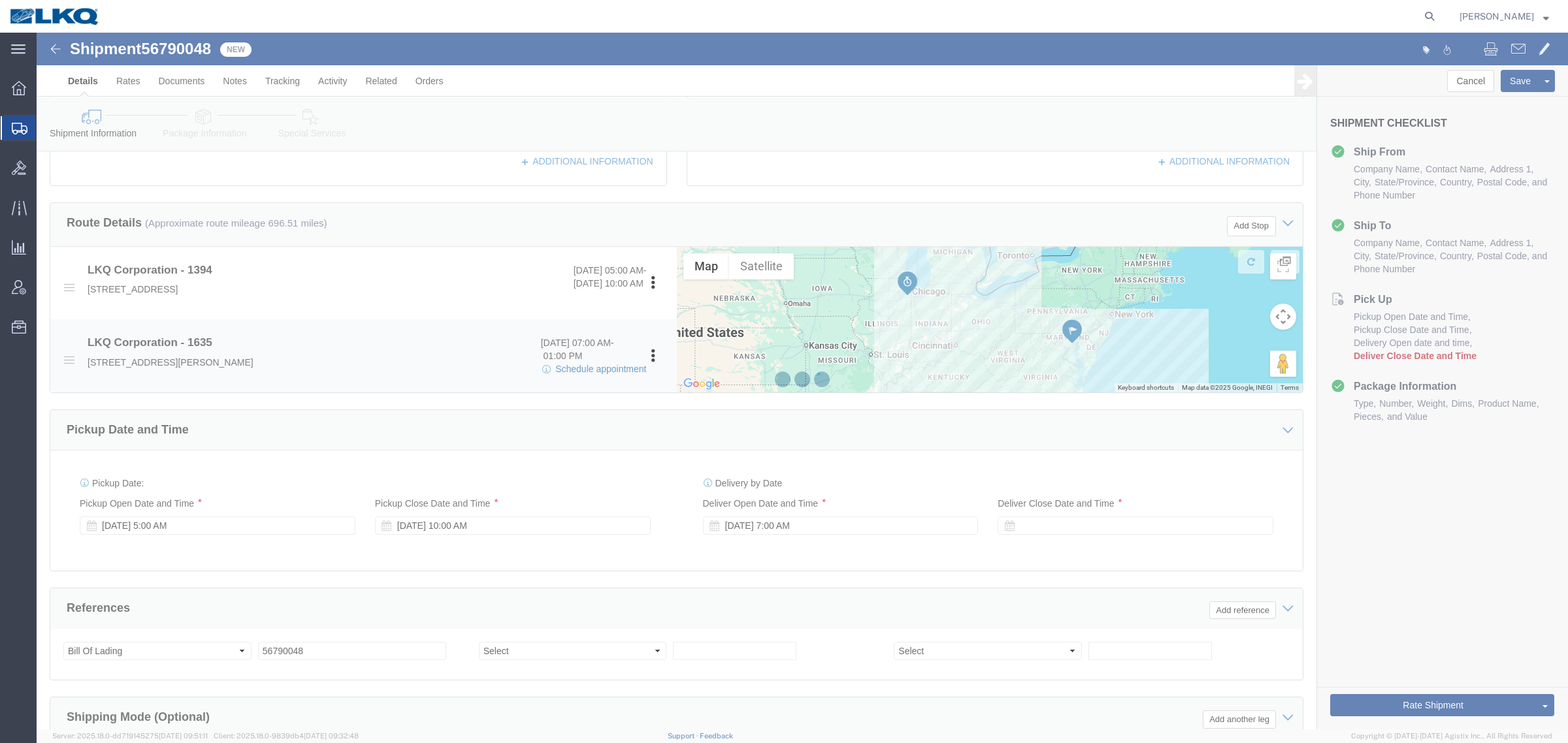
select select
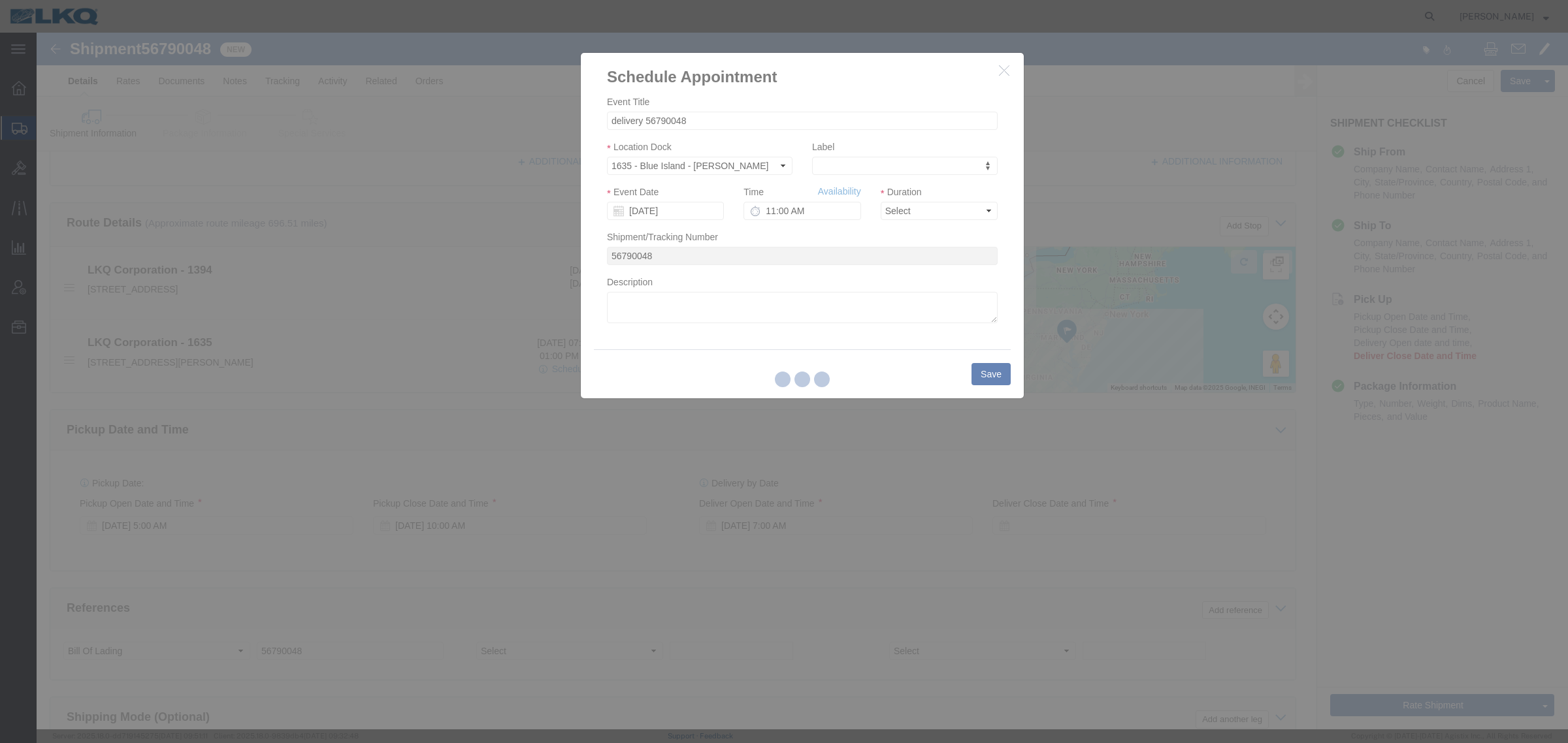
click at [670, 212] on div at bounding box center [802, 381] width 1531 height 697
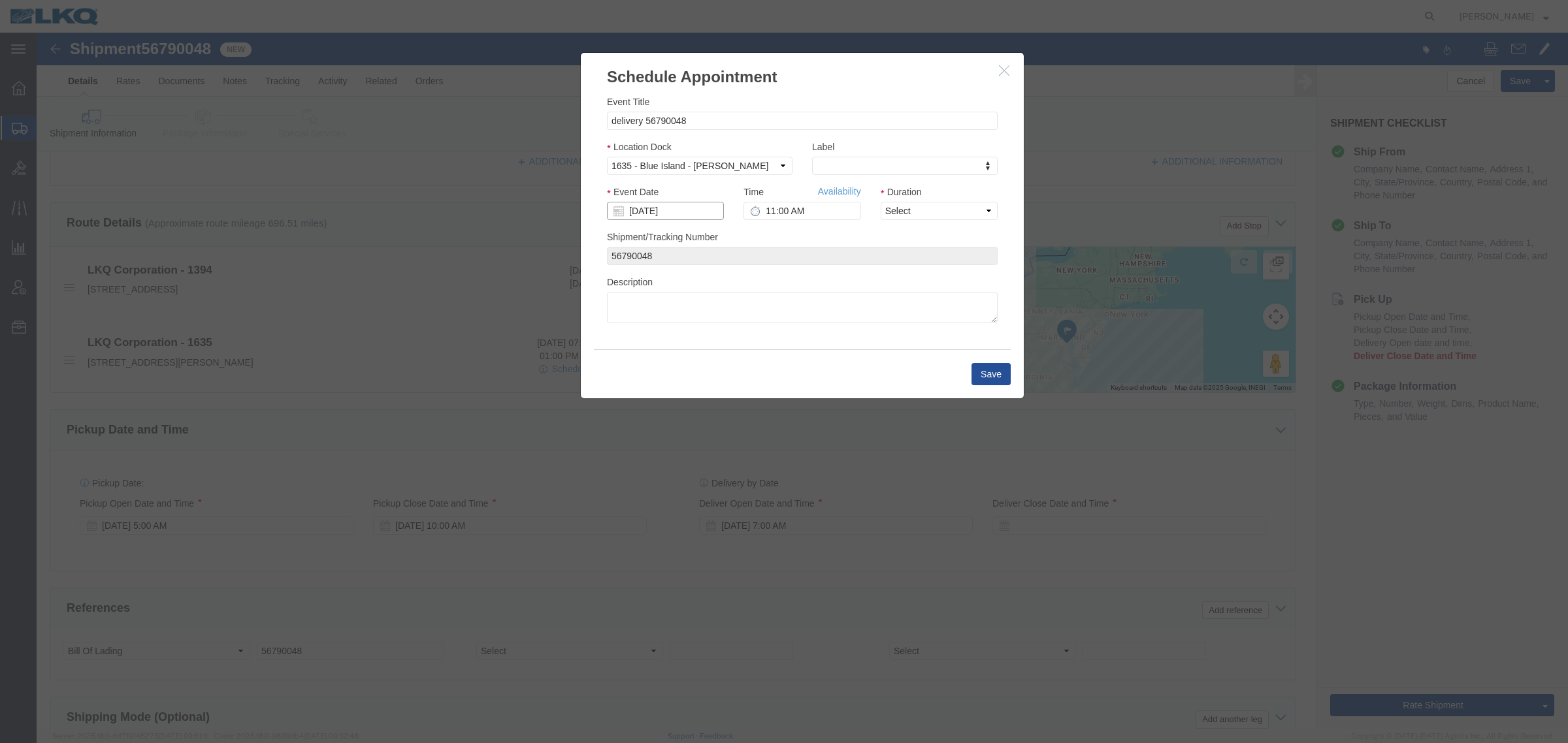
click input "[DATE]"
click td "17"
click link "Availability"
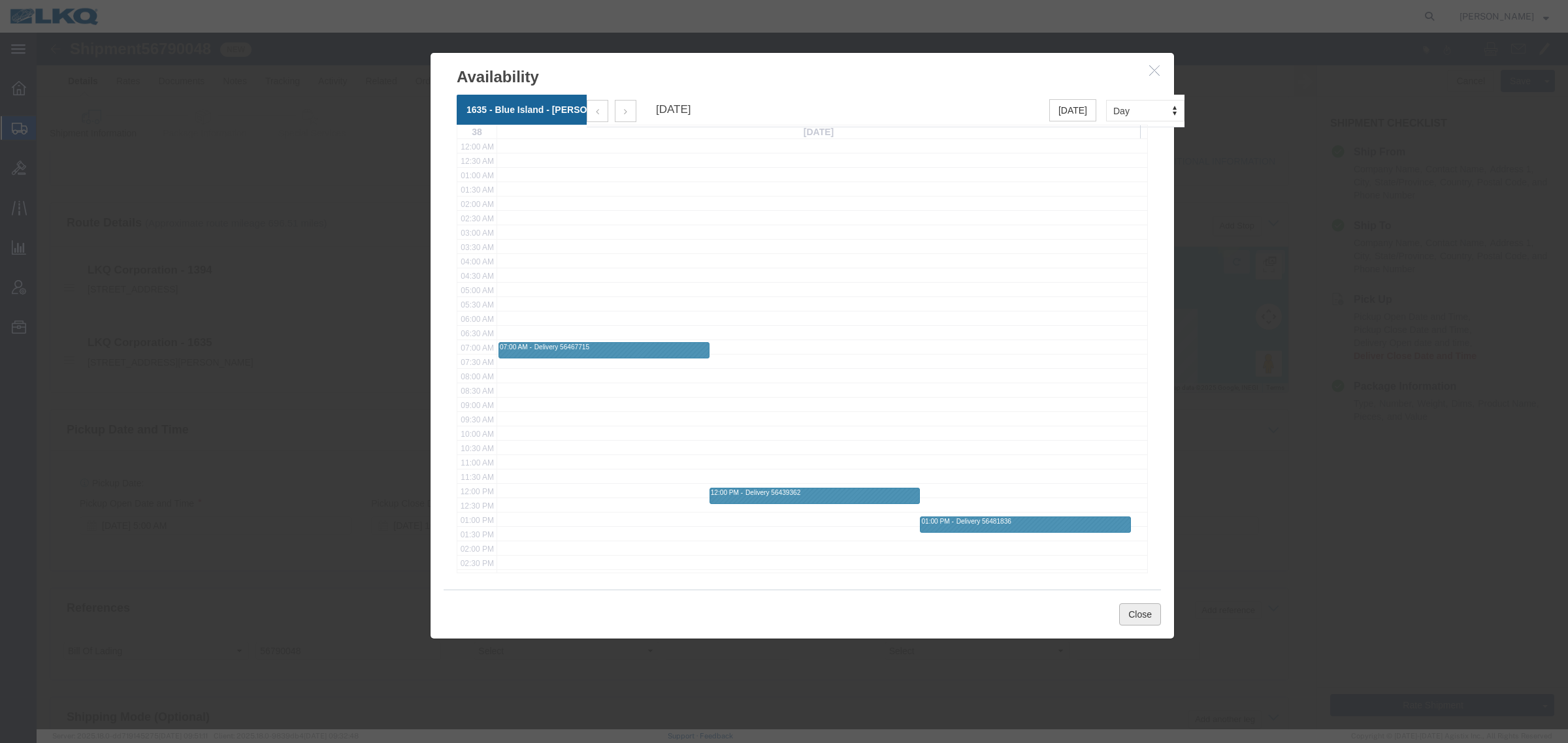
click button "Close"
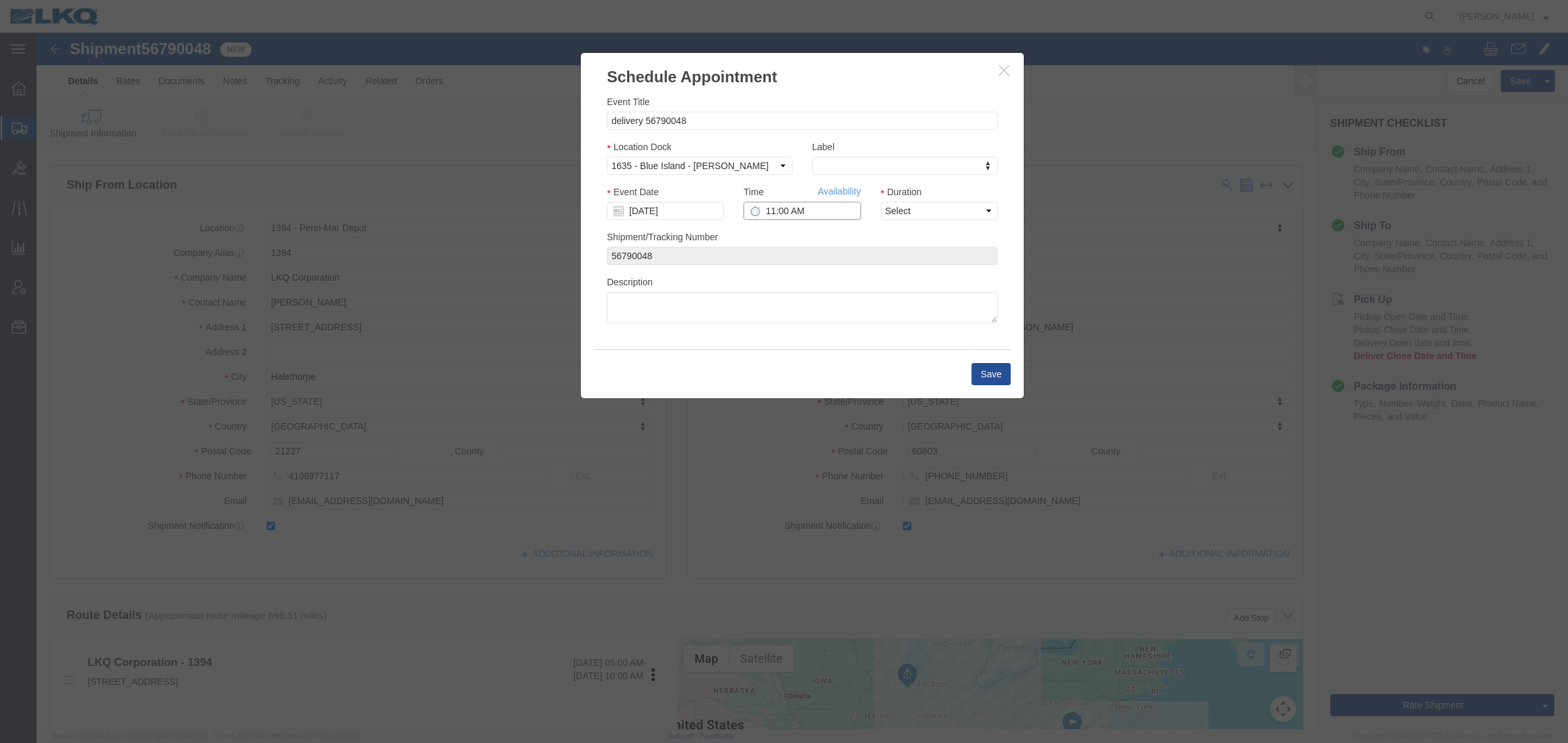
click input "11:00 AM"
type input "9:00 AM"
click select "Select 15 min 30 min 45 min 1 hr 2 hr 3 hr 4 hr"
select select "15"
click select "Select 15 min 30 min 45 min 1 hr 2 hr 3 hr 4 hr"
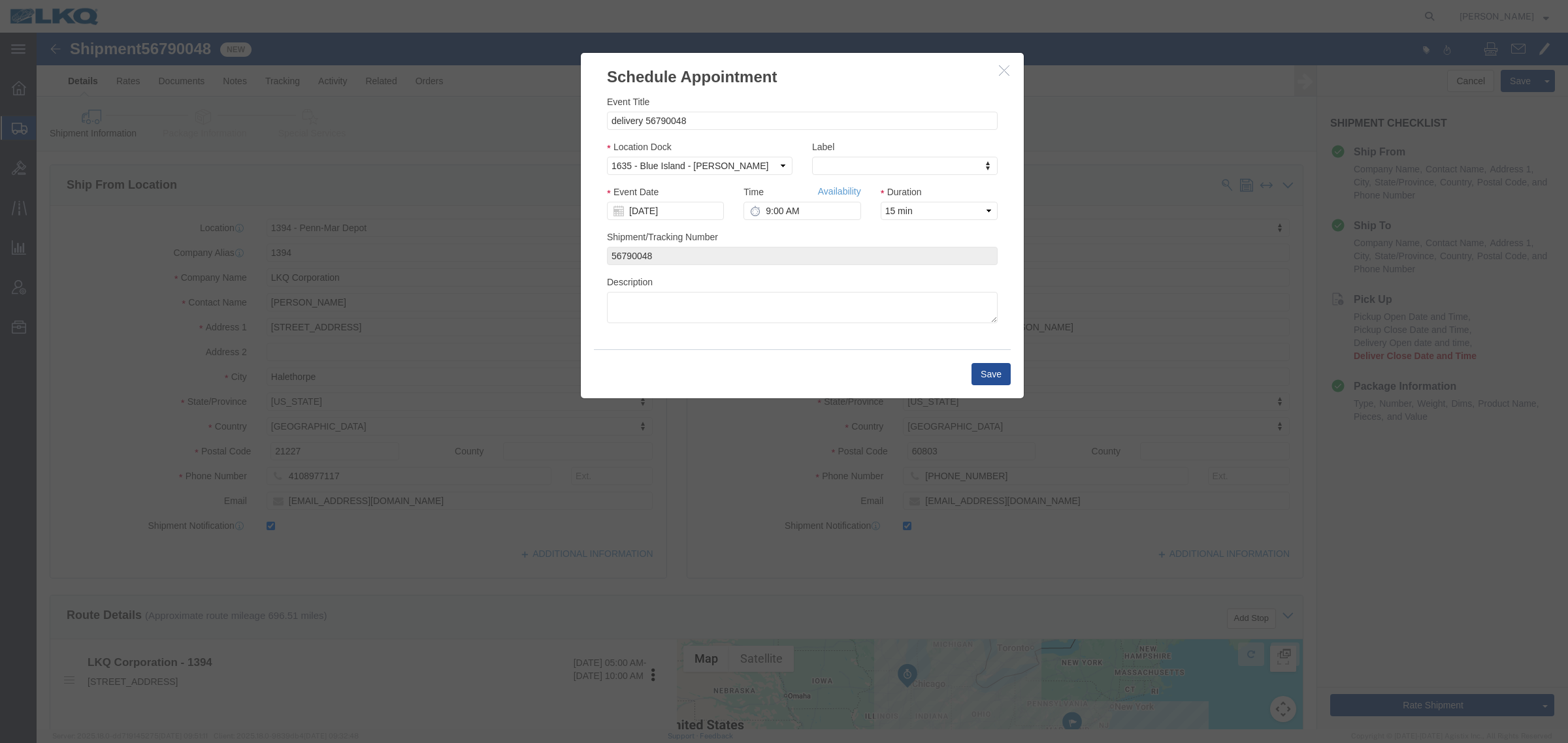
click div "Save"
click button "Save"
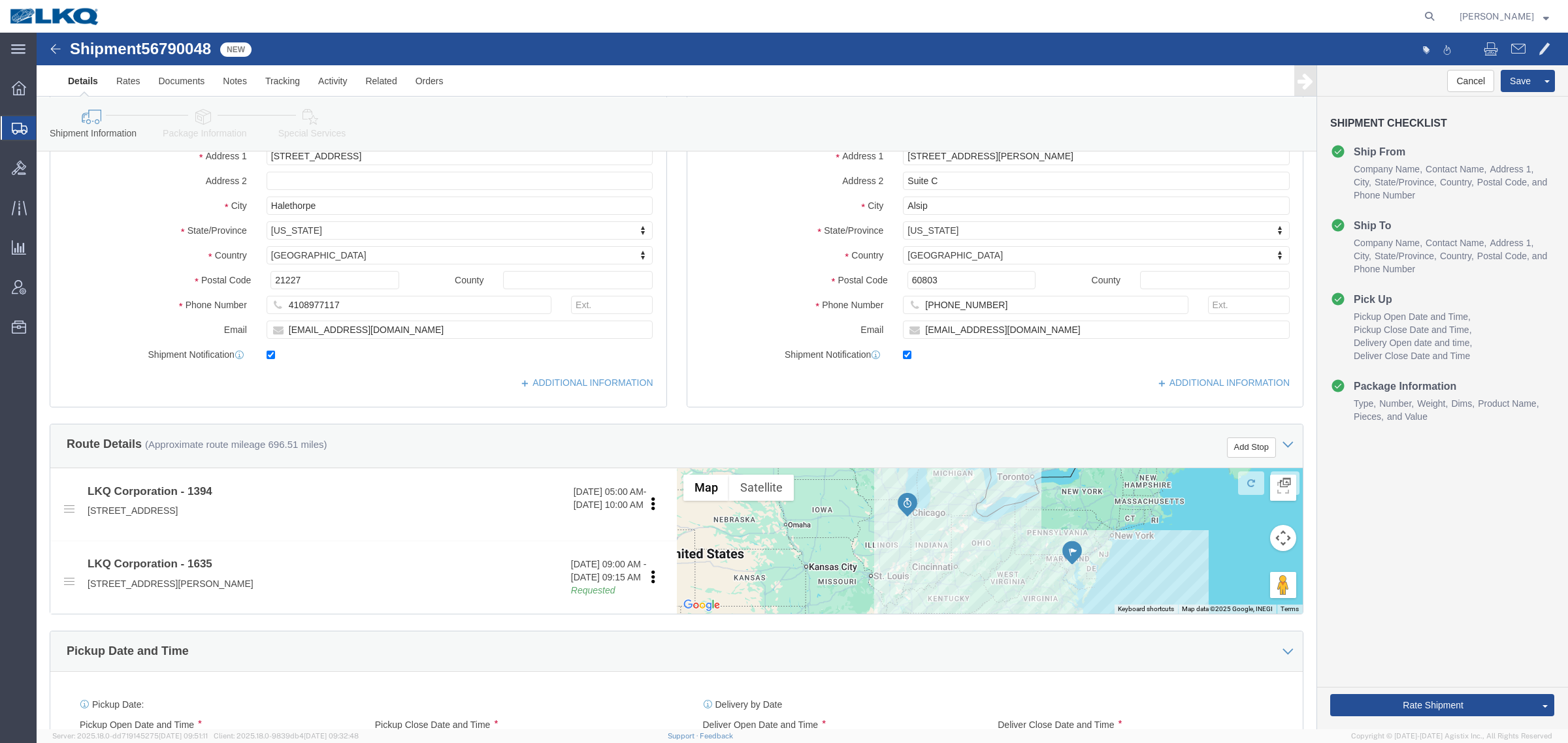
scroll to position [326, 0]
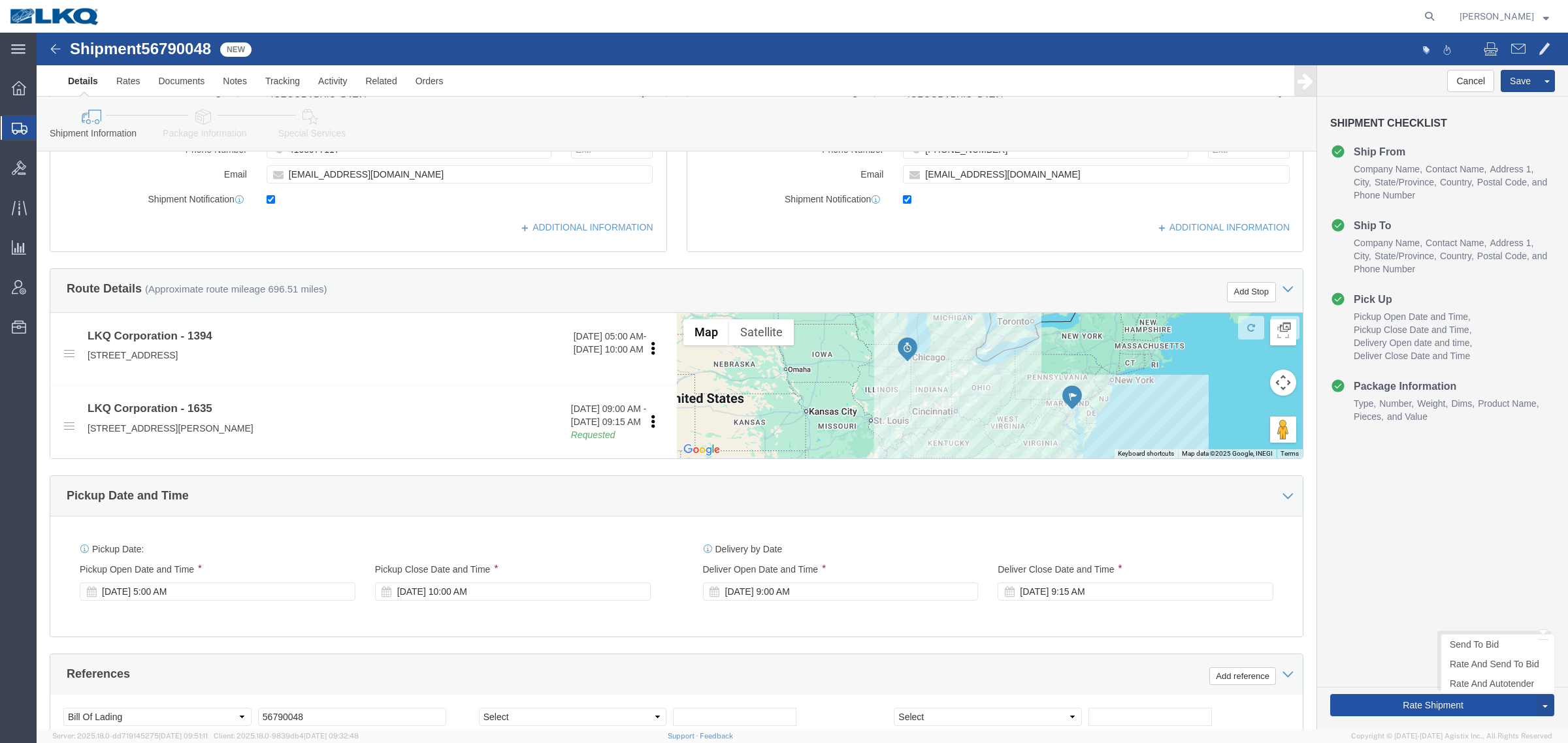
drag, startPoint x: 1339, startPoint y: 660, endPoint x: 1336, endPoint y: 670, distance: 10.4
click div "Rate Shipment Send To Bid Rate And Send To Bid Rate And Autotender"
click button "Rate Shipment"
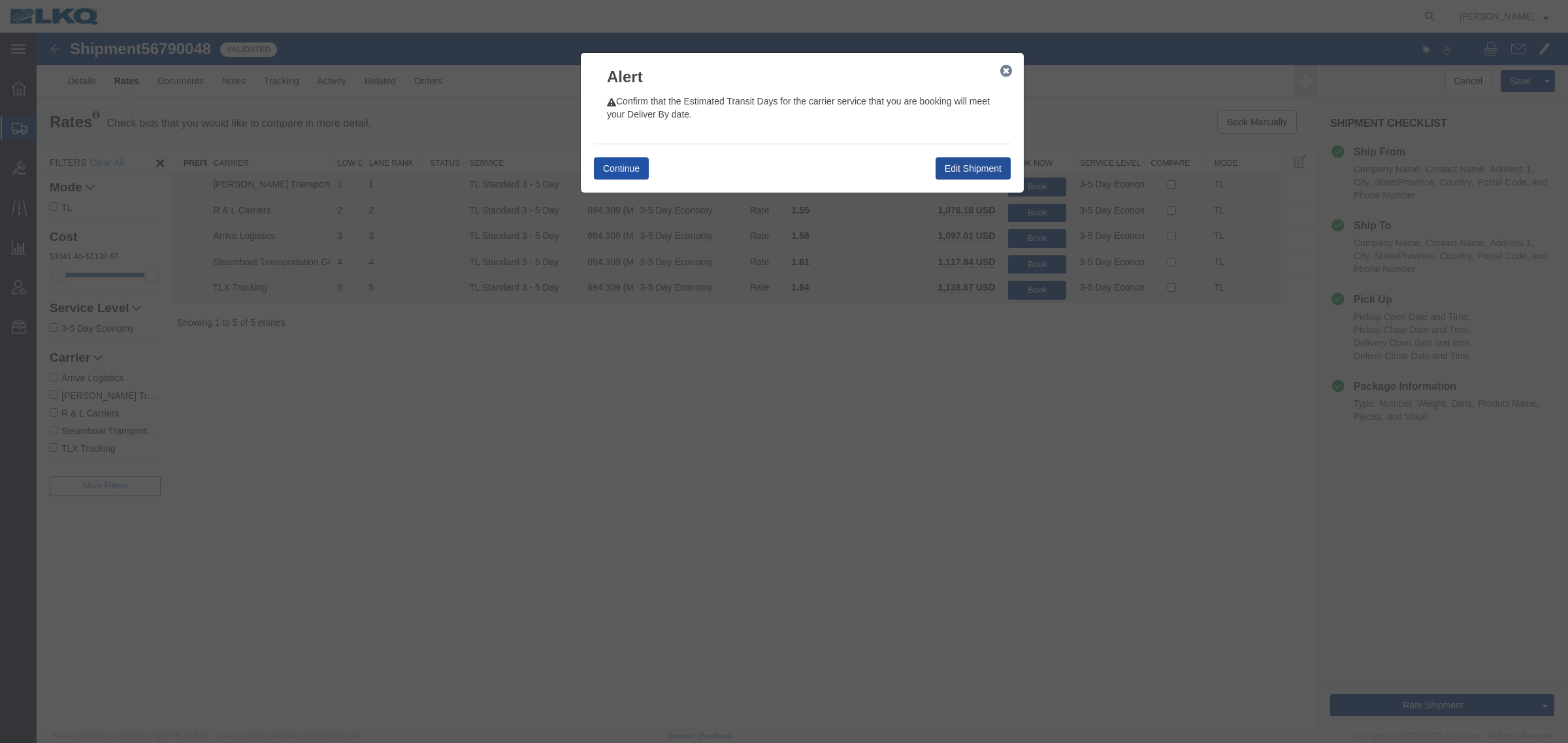
click at [611, 167] on button "Continue" at bounding box center [620, 168] width 55 height 22
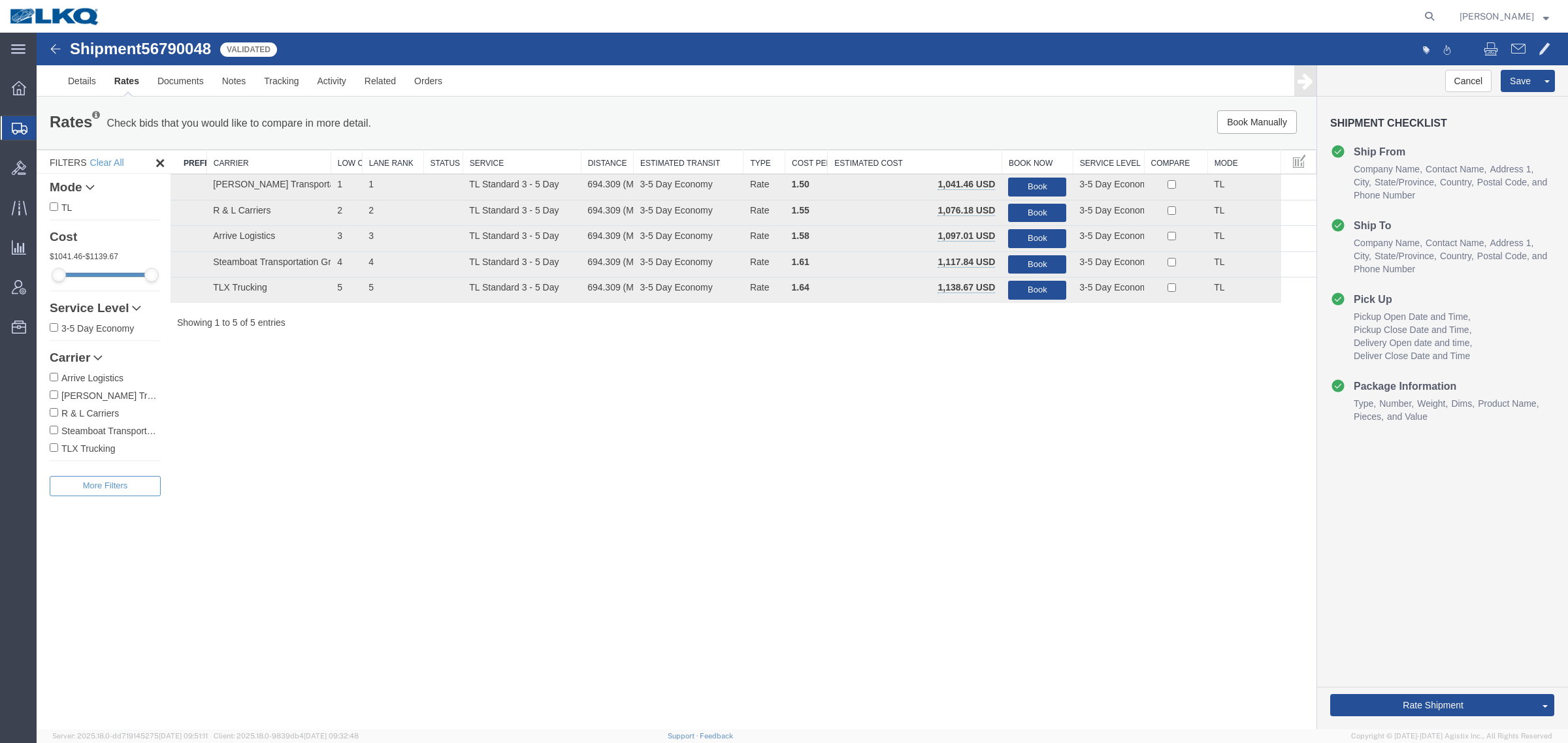
click at [465, 431] on div "Shipment 56790048 5 of 5 Validated Details Rates Documents Notes Tracking Activ…" at bounding box center [802, 381] width 1531 height 697
click at [1471, 693] on link "Rate And Autotender" at bounding box center [1498, 683] width 113 height 19
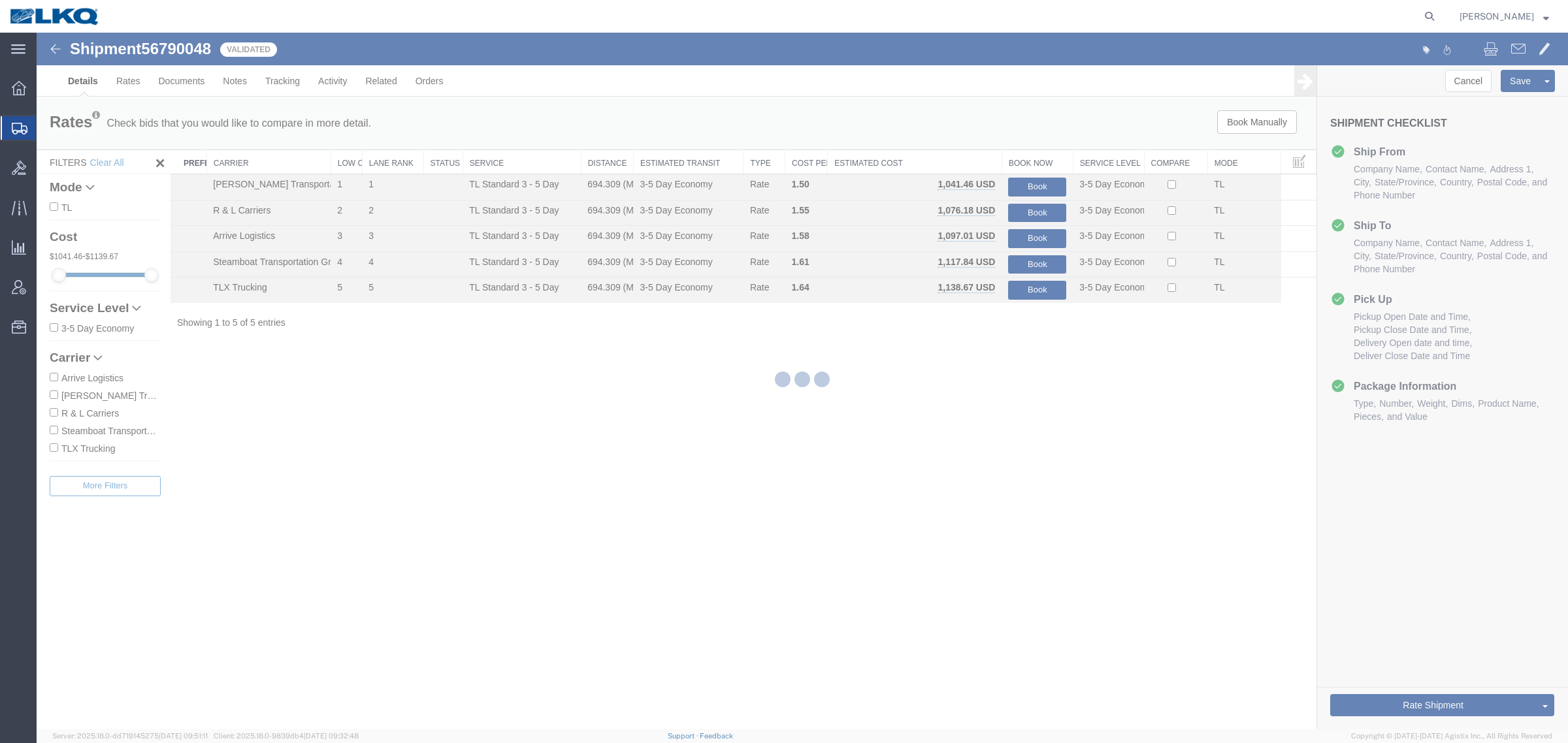
select select "27554"
select select "27578"
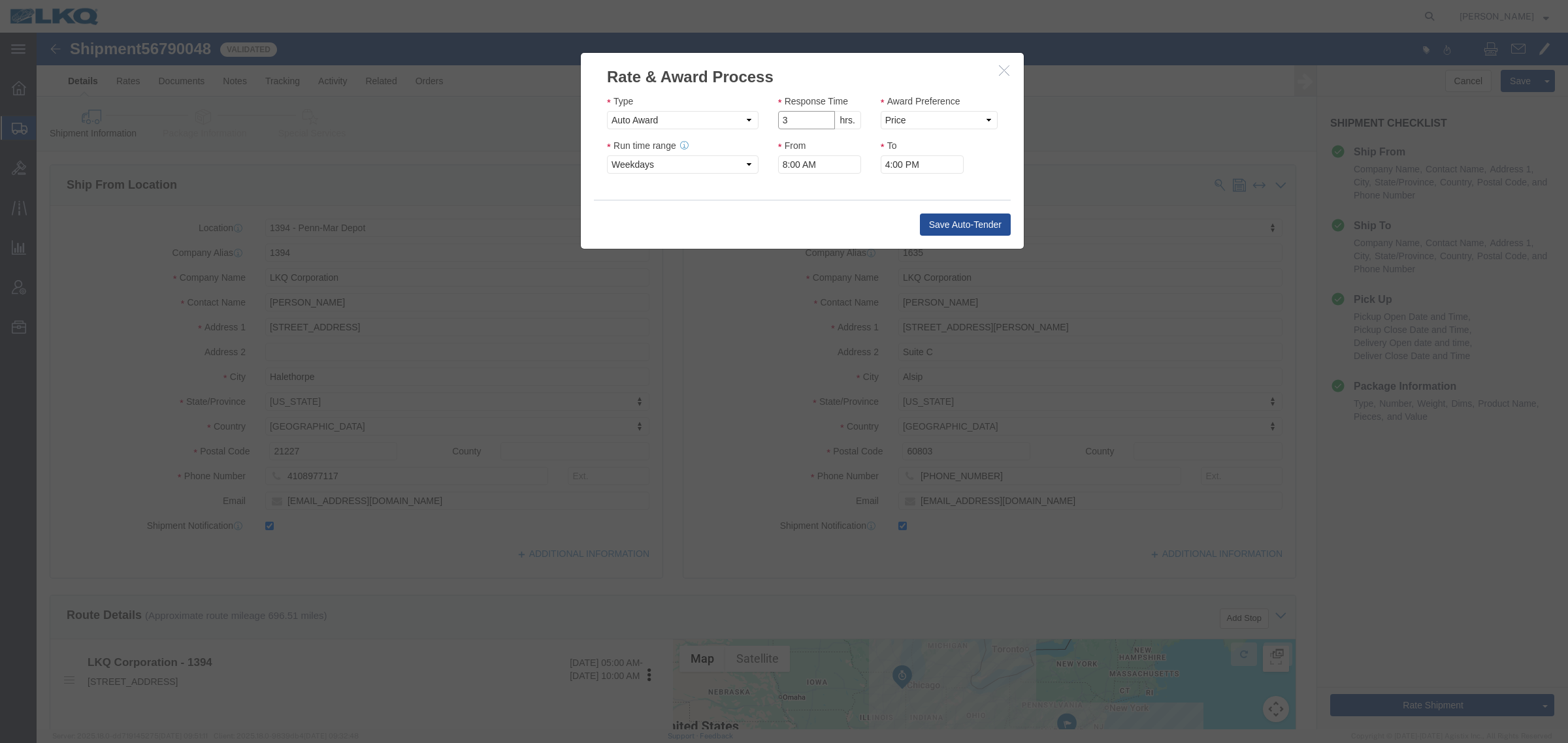
click input "3"
click input "2"
click input "1"
type input "2"
click input "2"
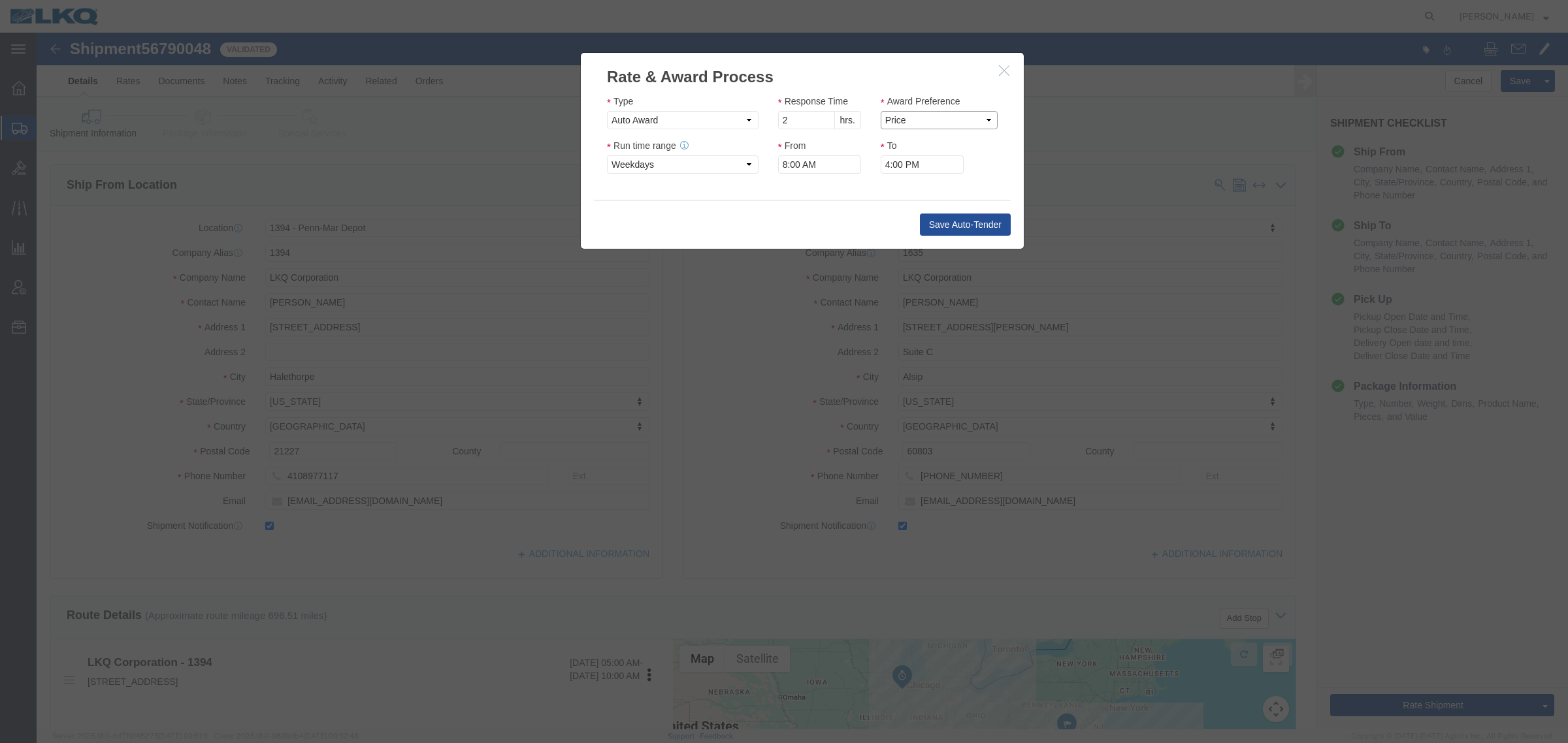
click select "Price Carrier Rank"
select select "LANE_RANK"
click select "Price Carrier Rank"
click input "8:00 AM"
type input "7:00 AM"
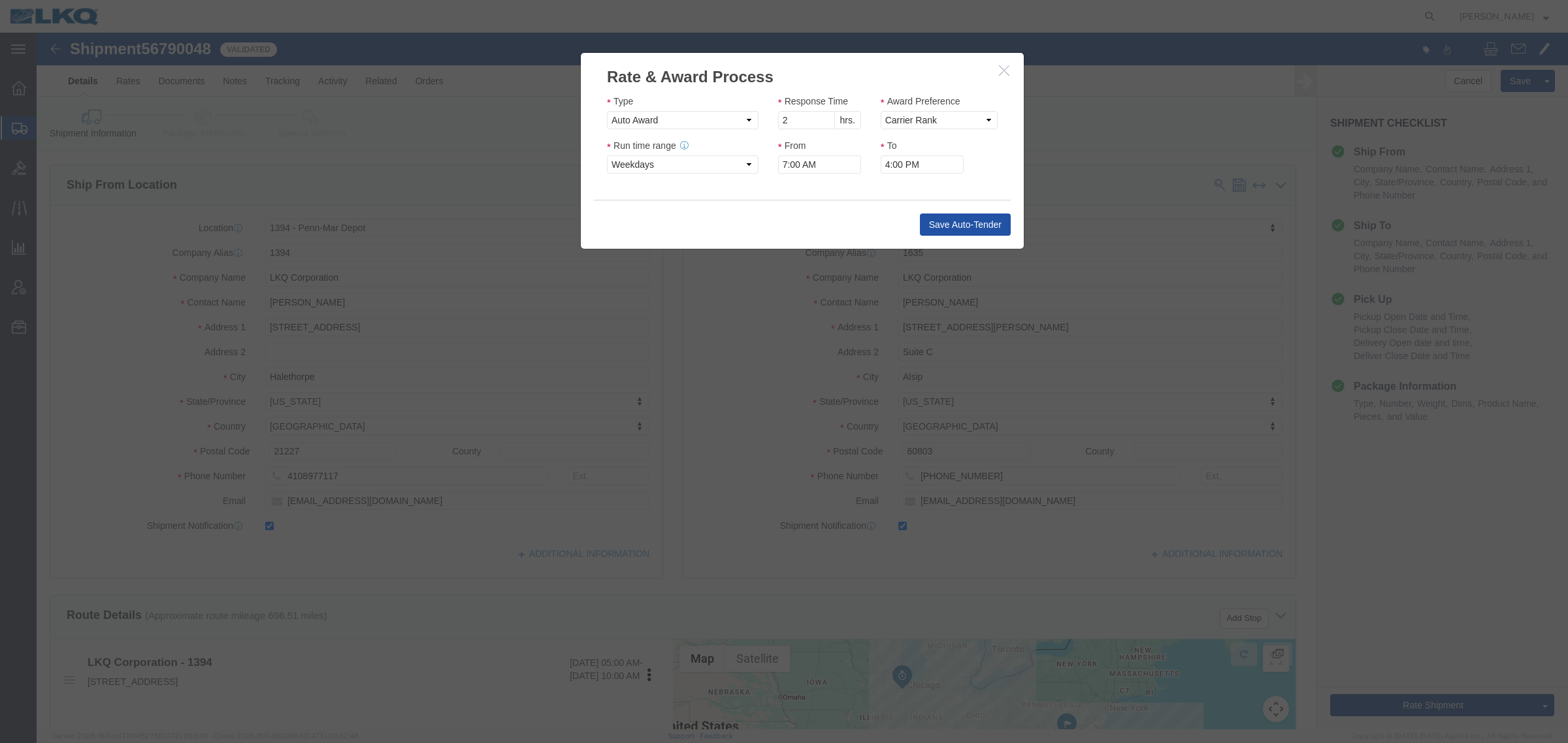
click button "Save Auto-Tender"
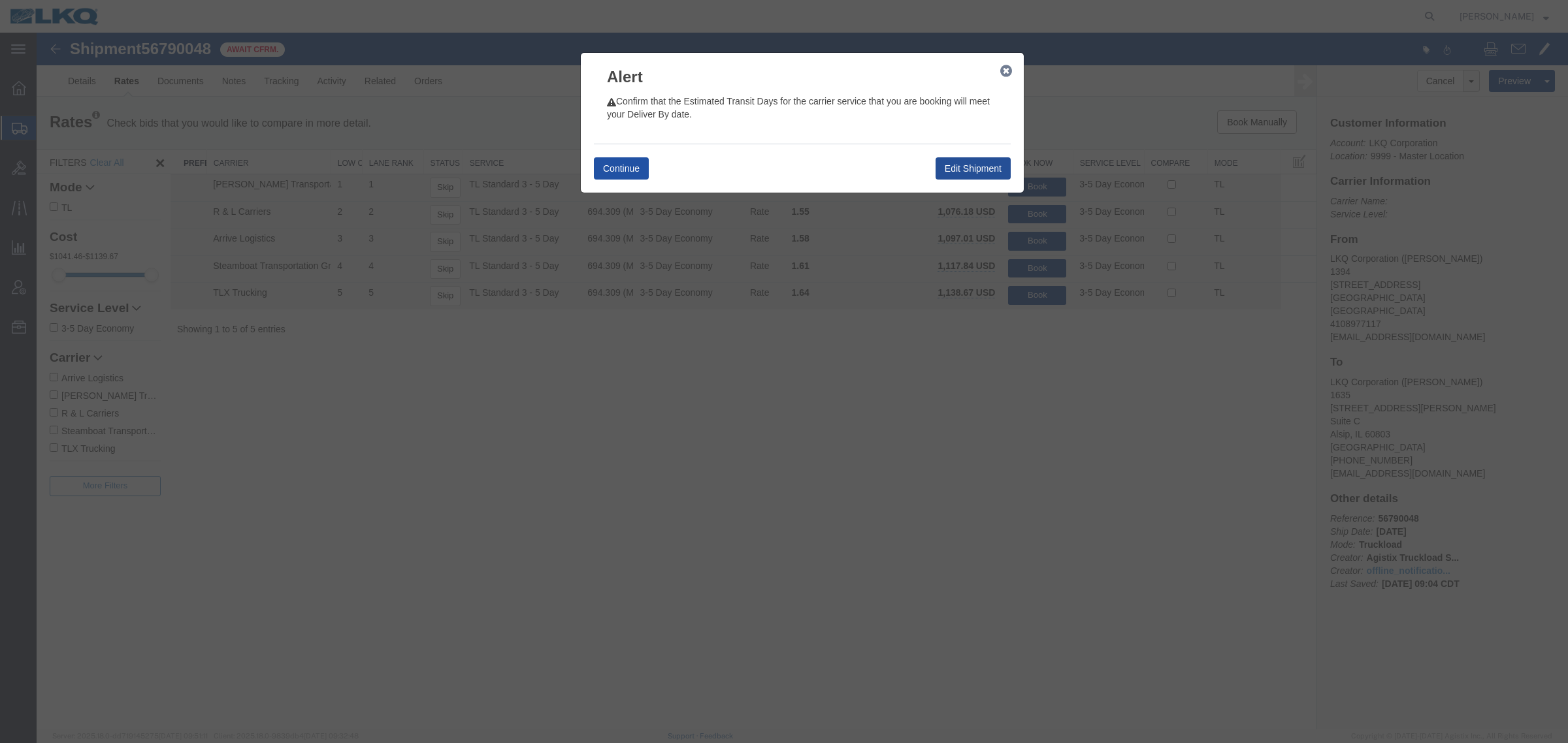
click at [635, 177] on button "Continue" at bounding box center [620, 168] width 55 height 22
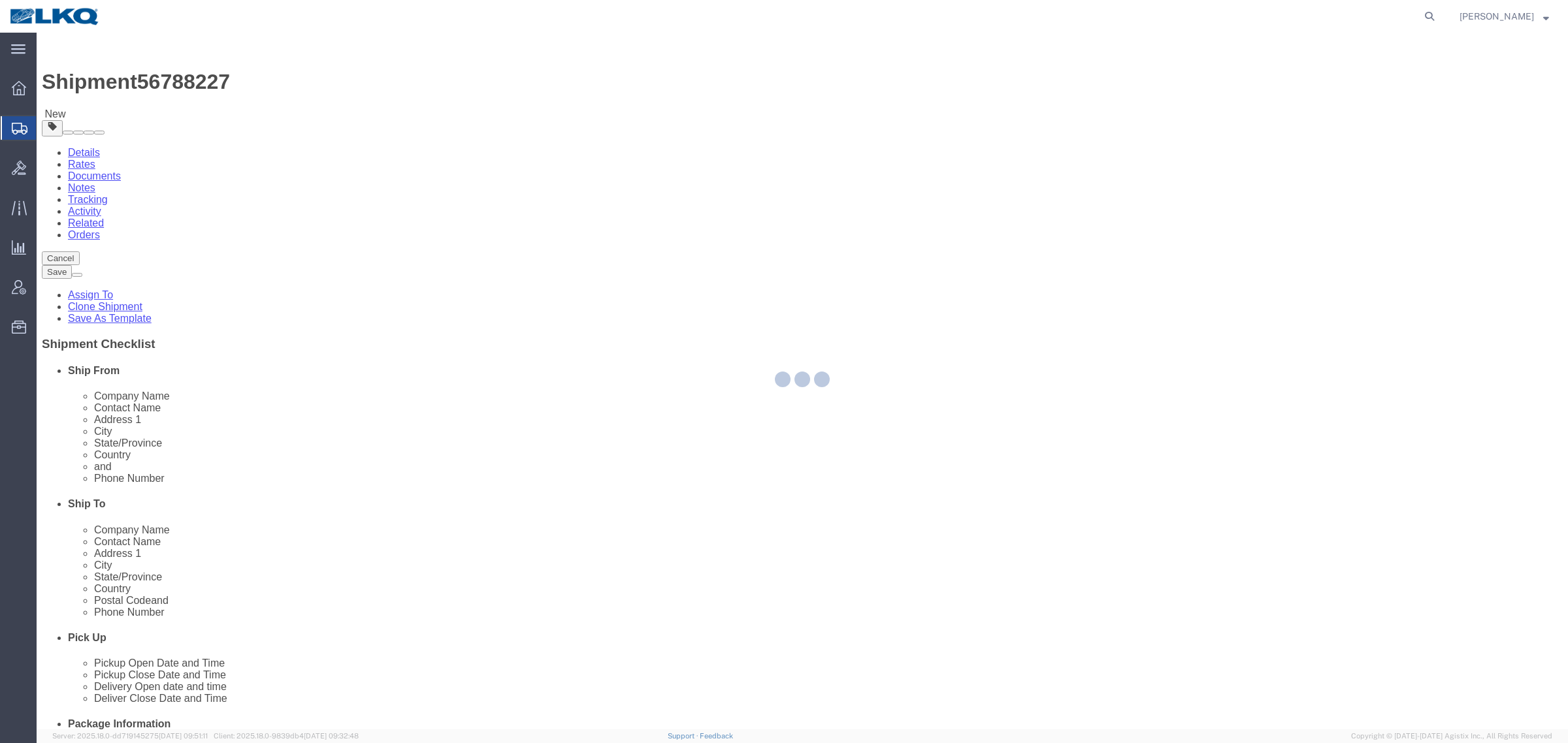
select select
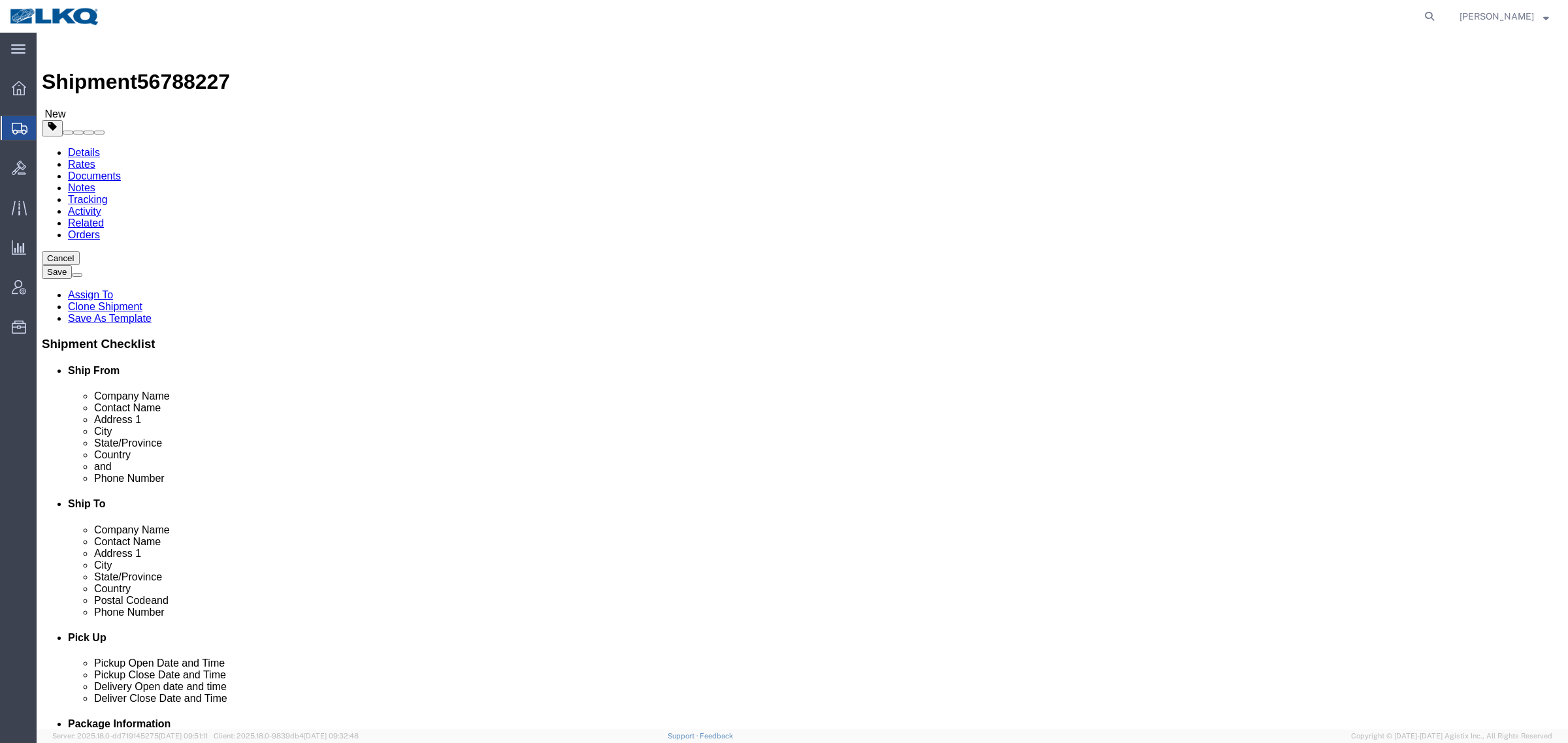
click span "56788227"
copy span "56788227"
click link "Special Services"
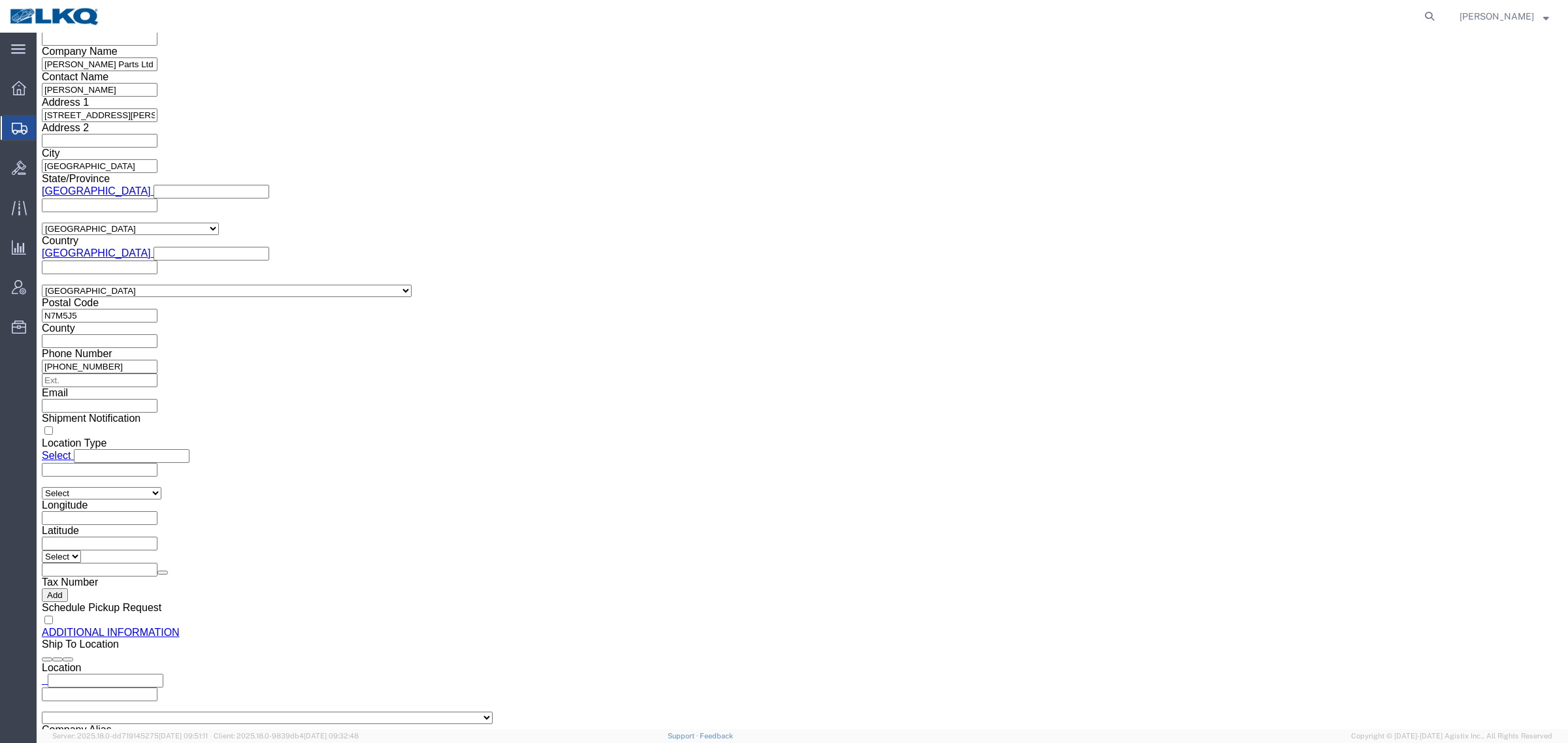
scroll to position [1306, 0]
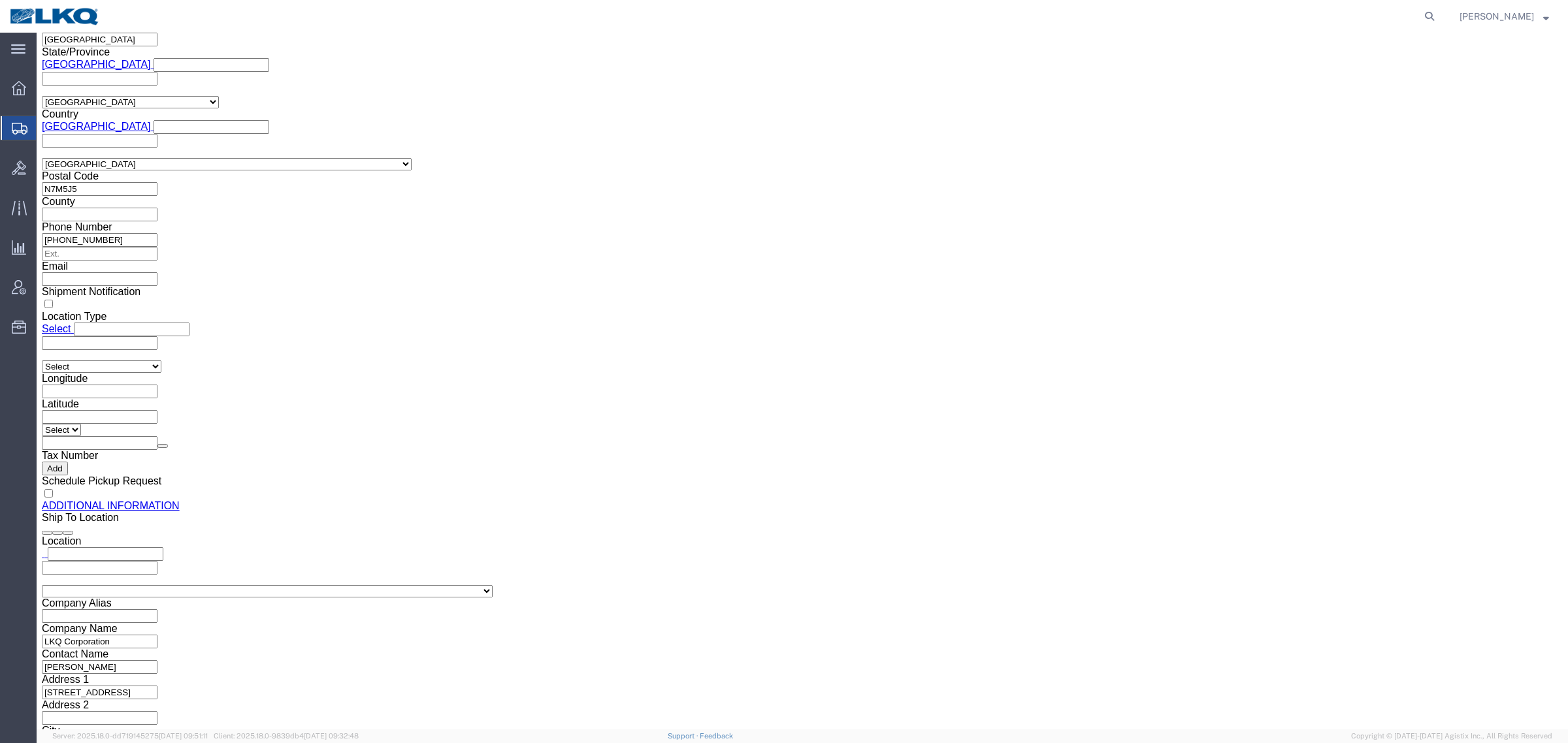
click input "[EMAIL_ADDRESS][DOMAIN_NAME]"
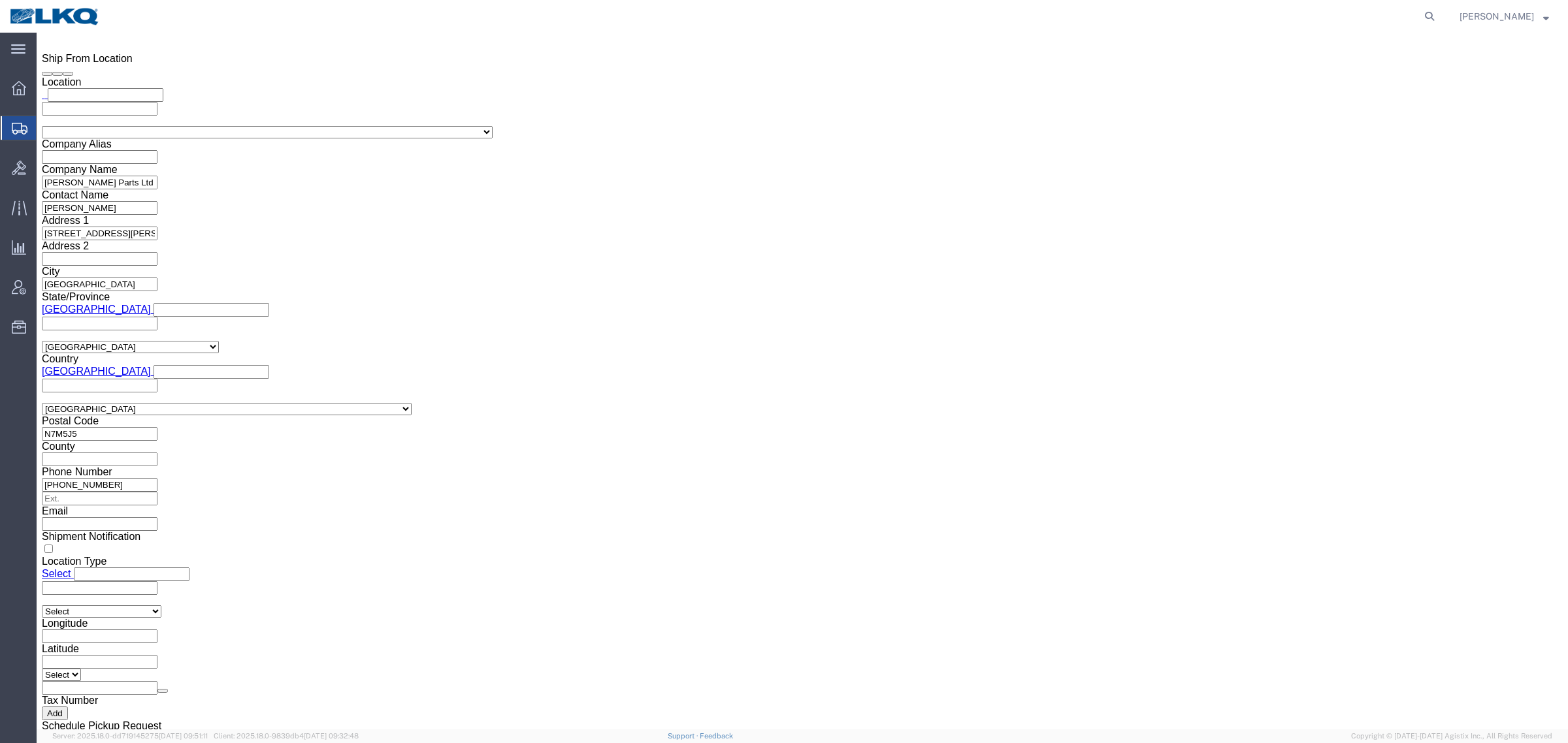
click link "Shipment Information"
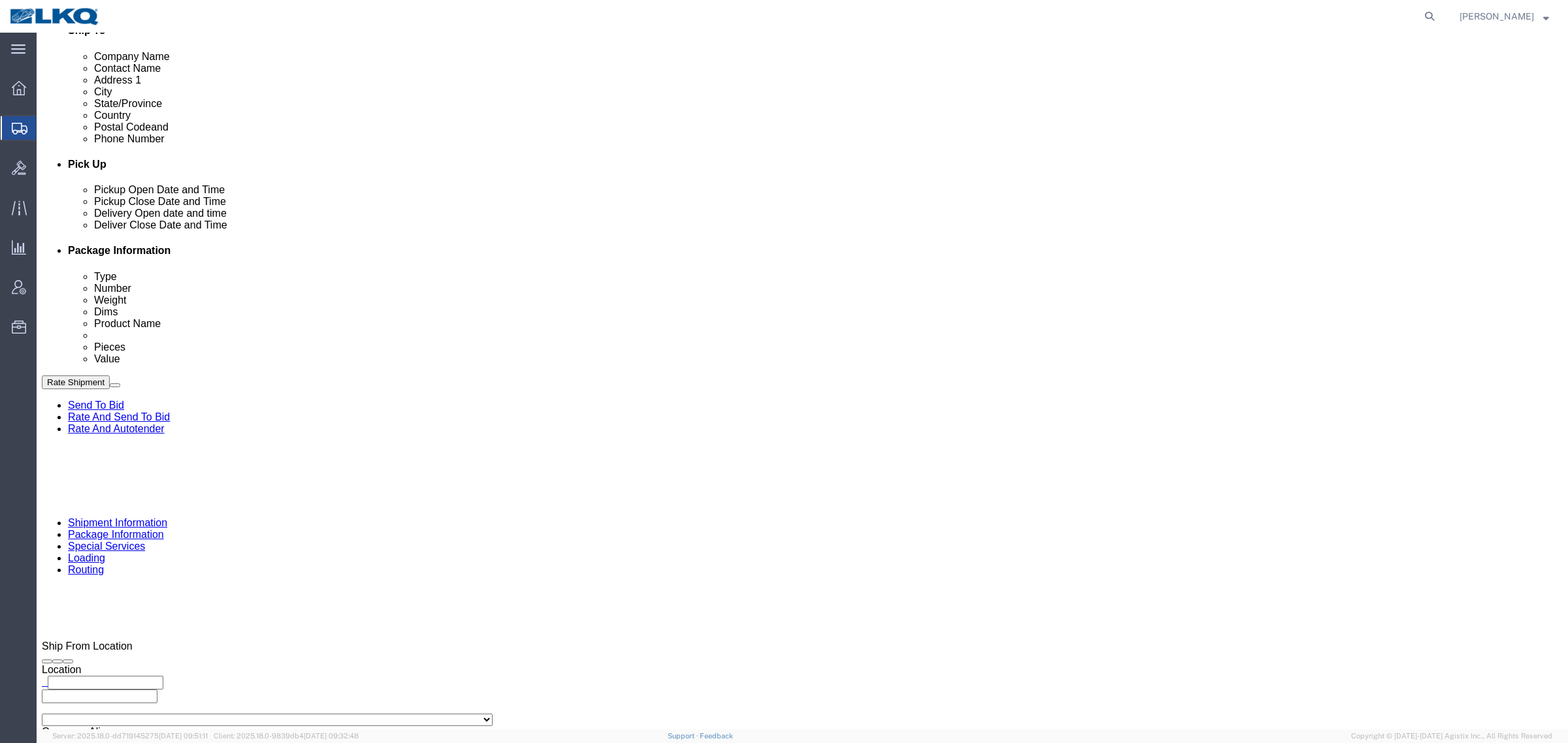
scroll to position [474, 0]
click div
click button "Apply"
click div "Cancel Save Assign To Clone Shipment Save As Template Shipment Checklist Ship F…"
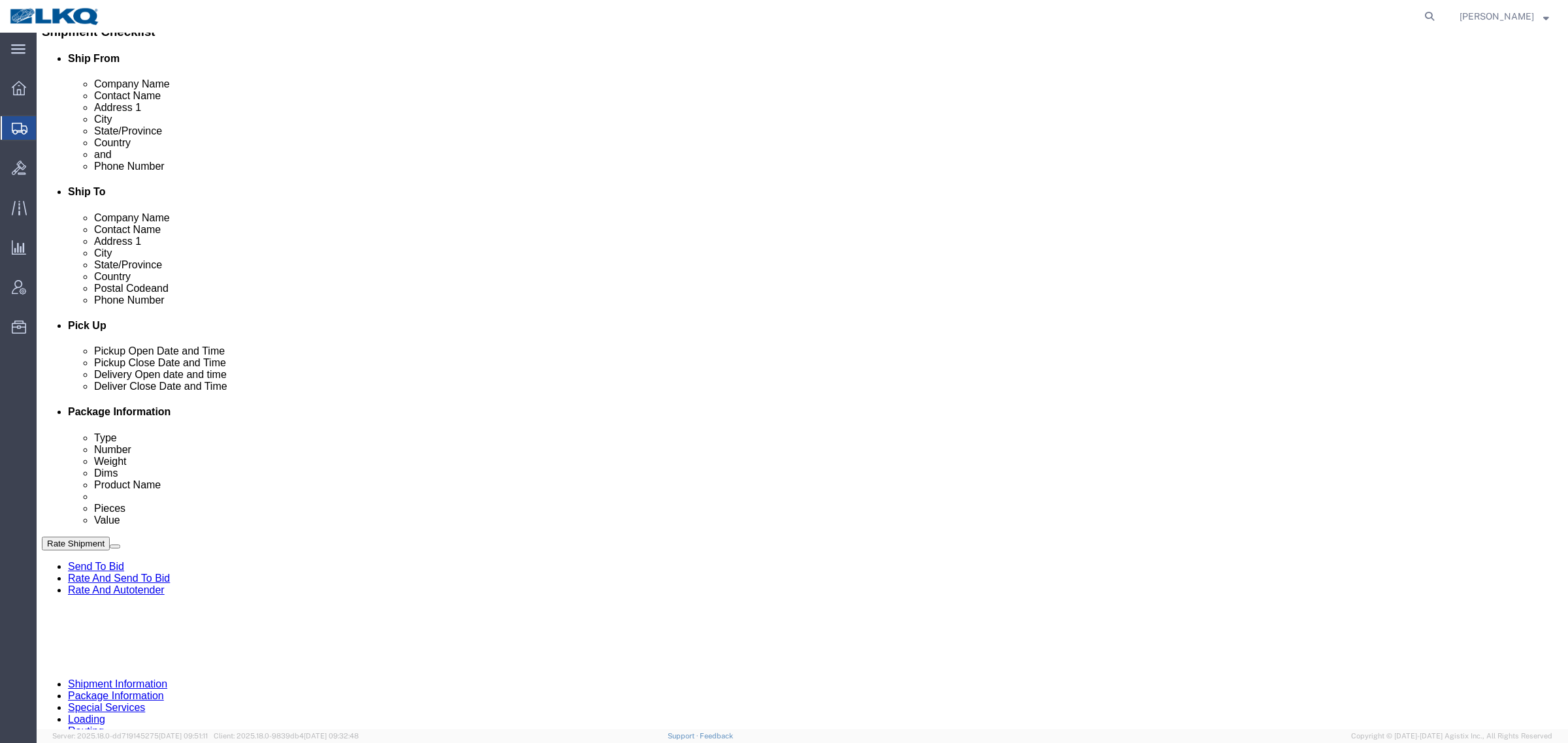
scroll to position [311, 0]
click div "Cancel Save Assign To Clone Shipment Save As Template Shipment Checklist Ship F…"
click button "Rate Shipment"
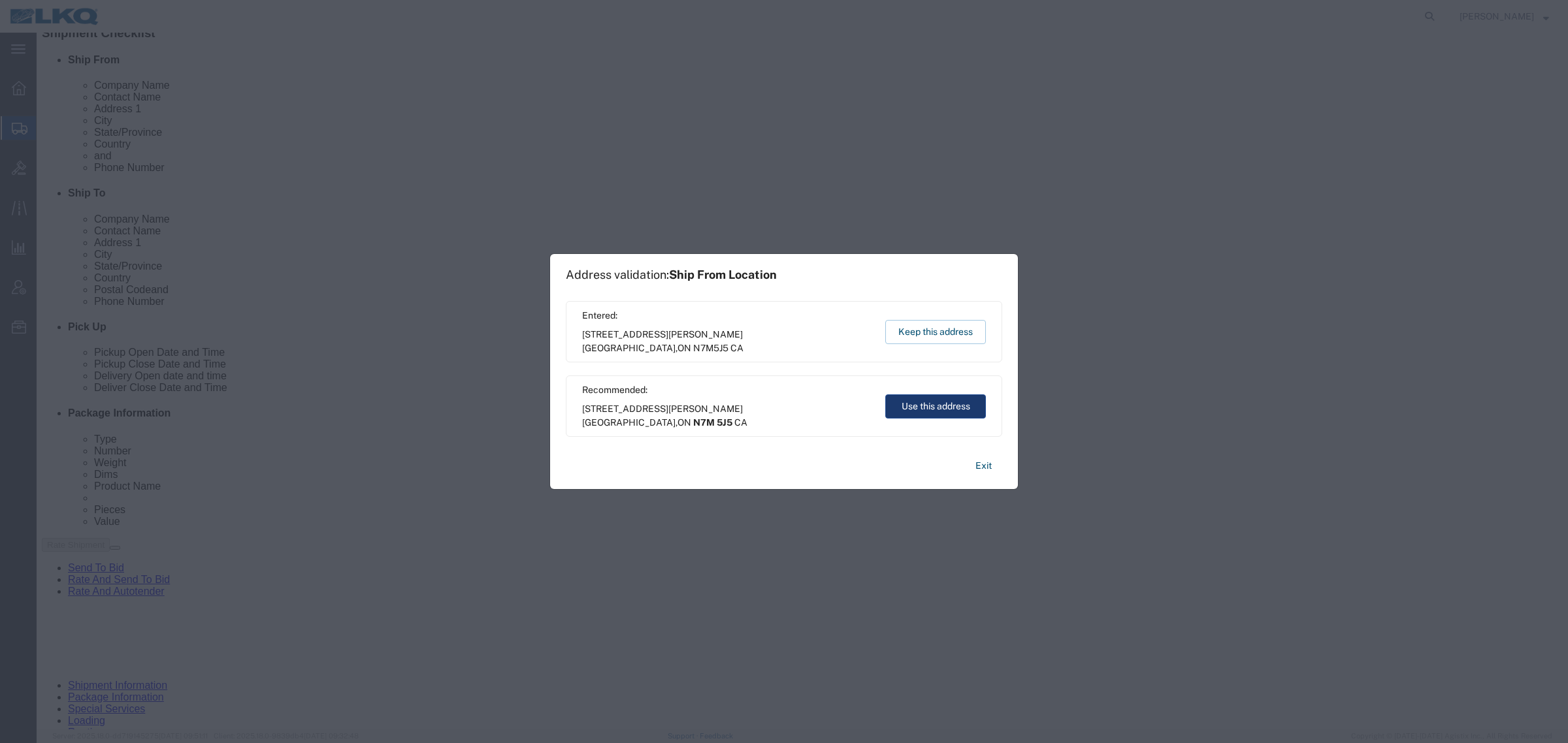
click at [908, 397] on button "Use this address" at bounding box center [935, 406] width 101 height 24
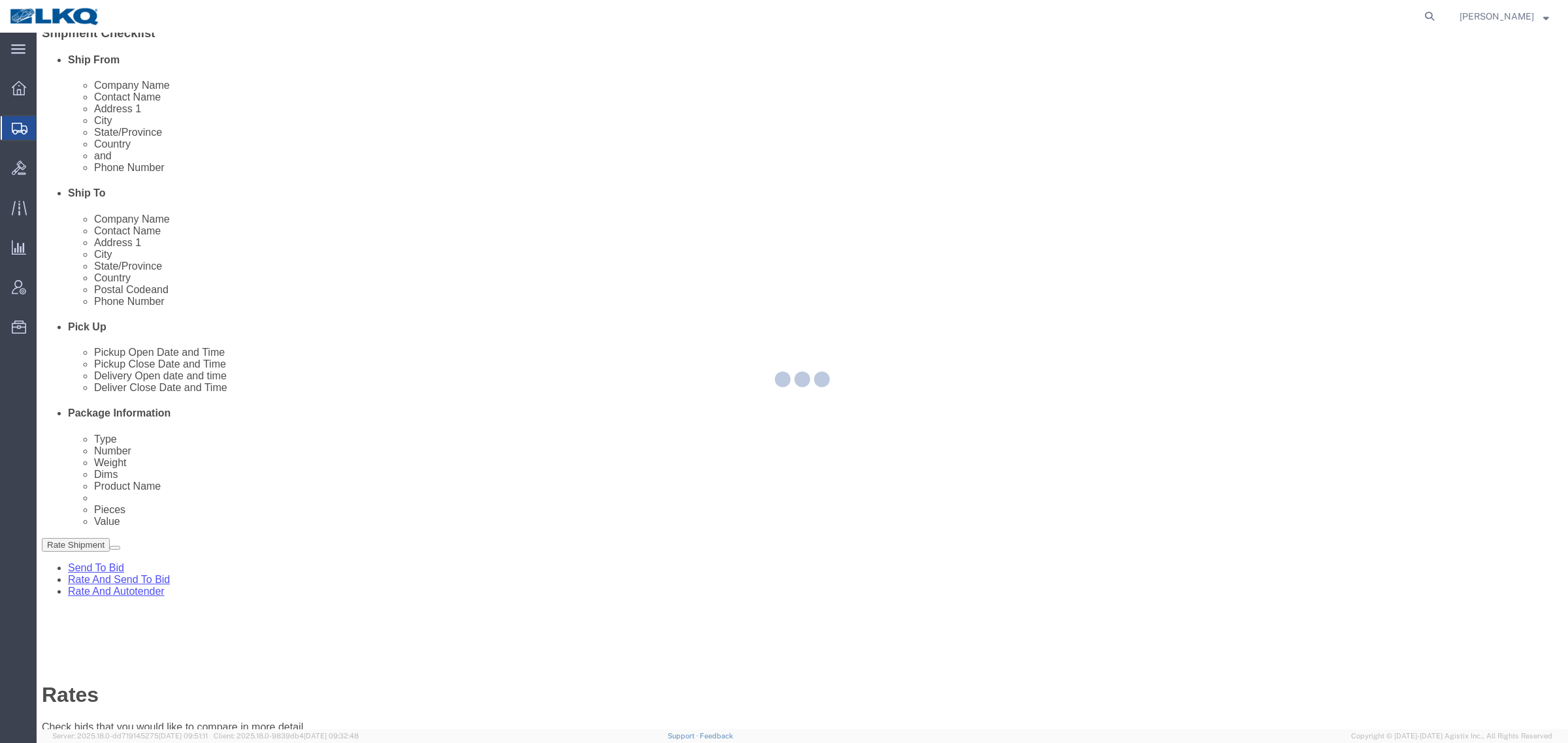
scroll to position [0, 0]
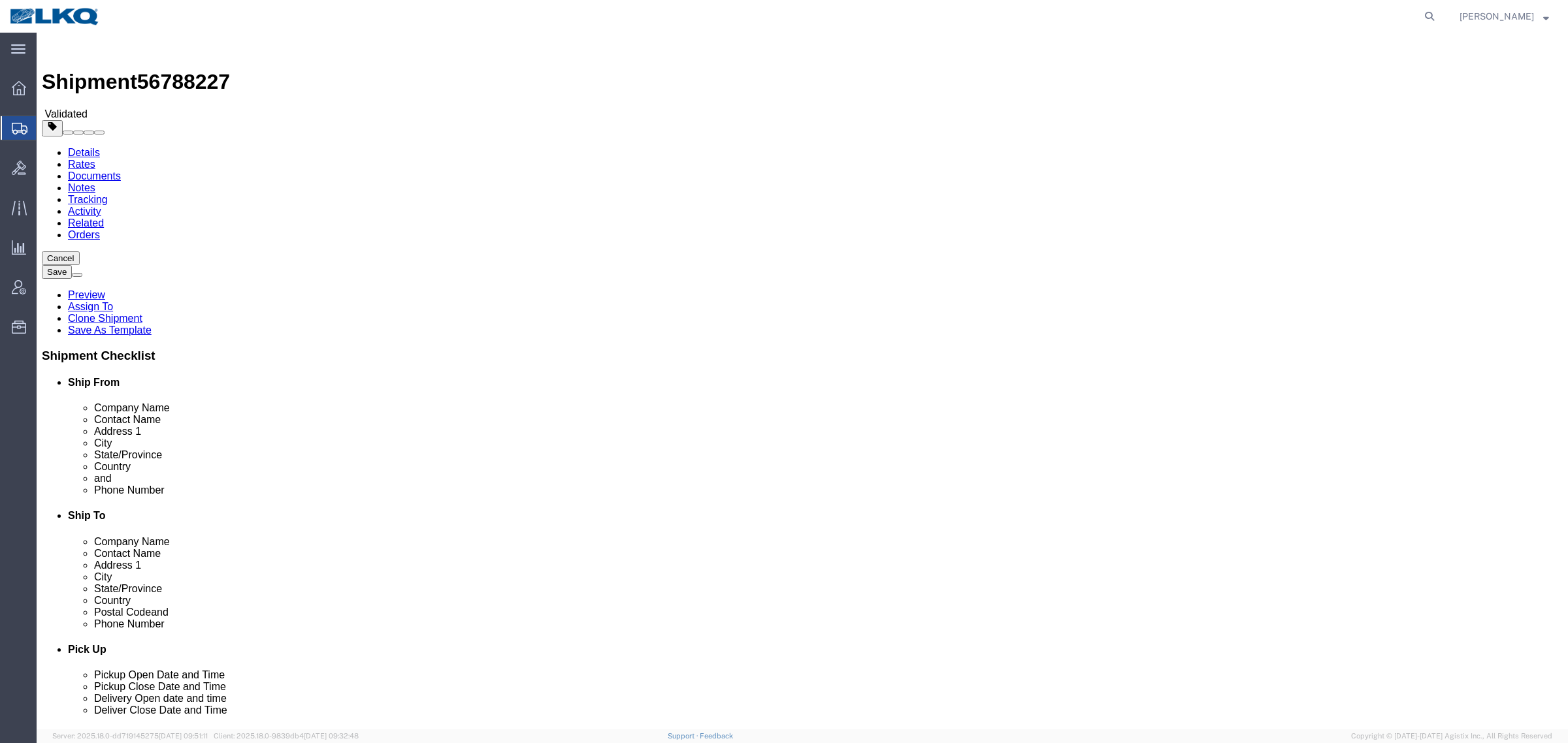
click at [82, 147] on link "Details" at bounding box center [84, 153] width 32 height 12
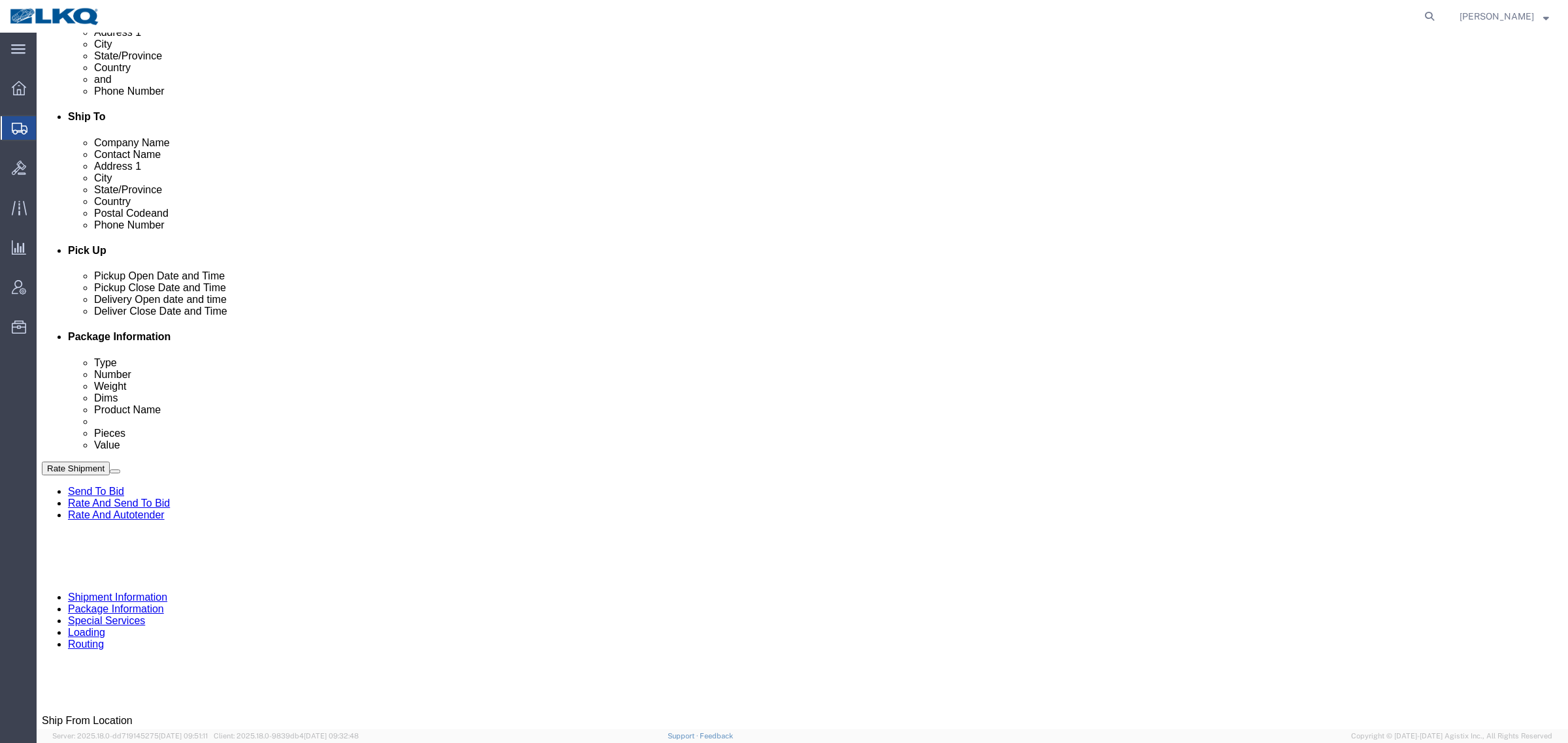
scroll to position [393, 0]
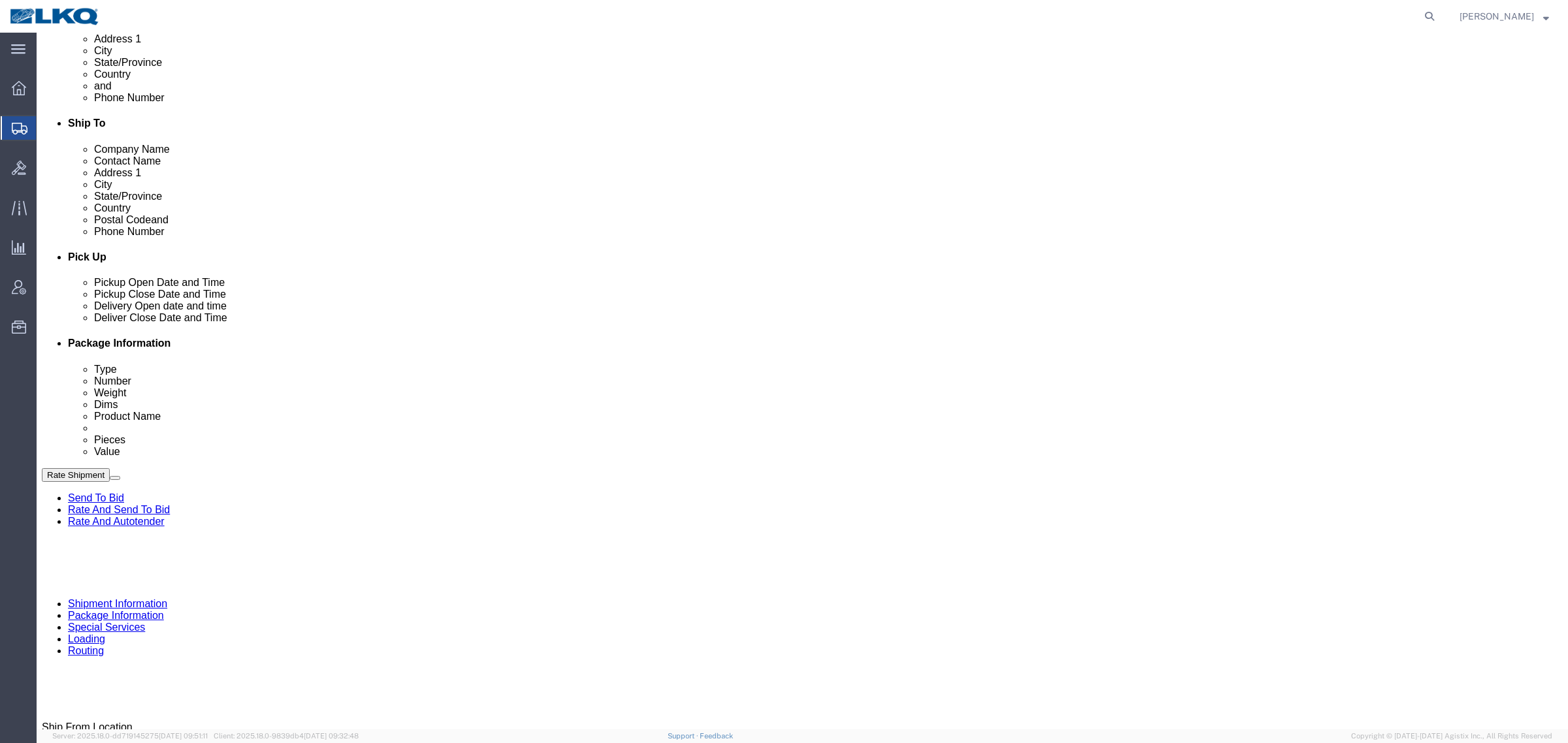
click div "[DATE] 3:00 PM"
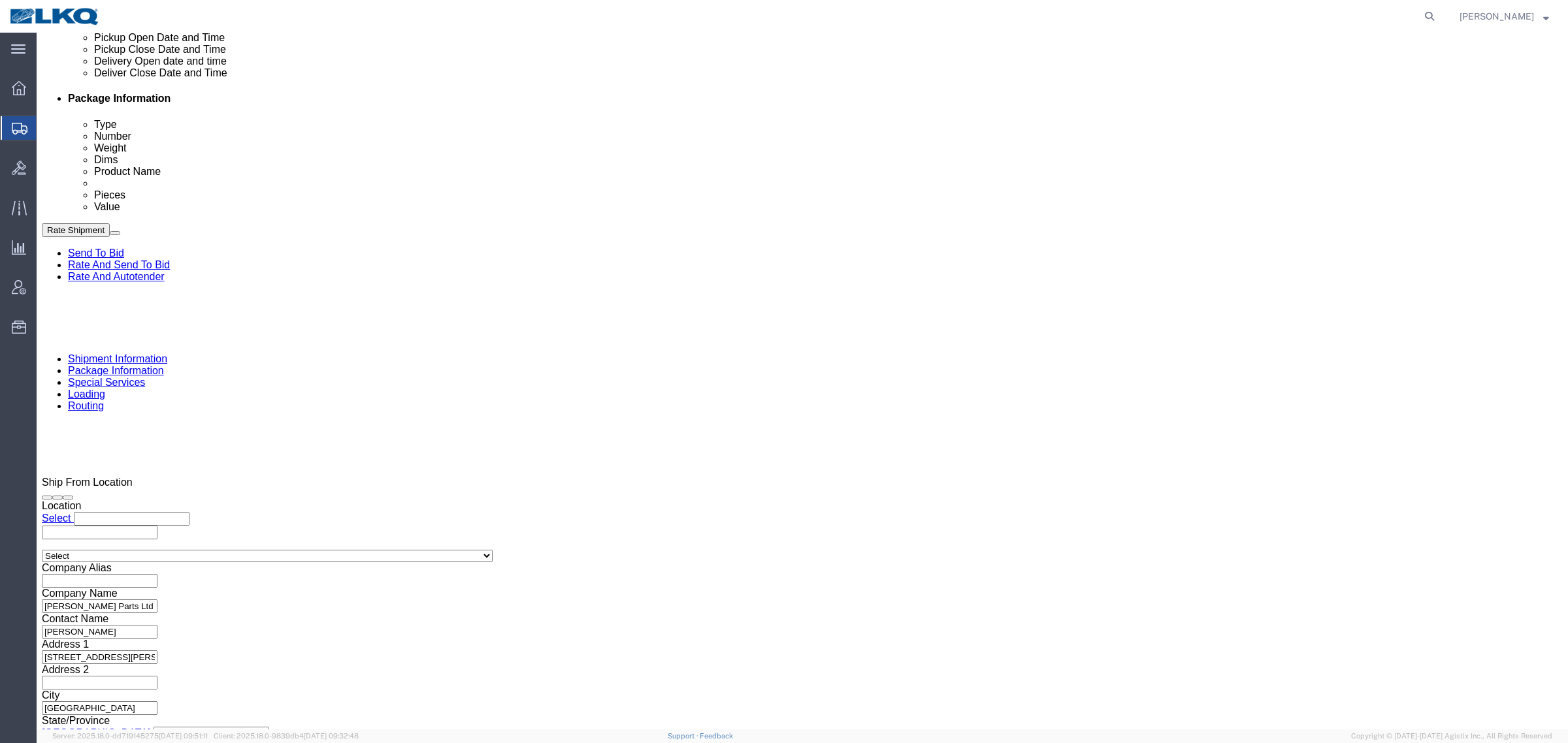
click button "Apply"
click div "[DATE] 8:00 AM"
click button "Apply"
click div "Sep 17 2025 9:00 AM"
click button "Apply"
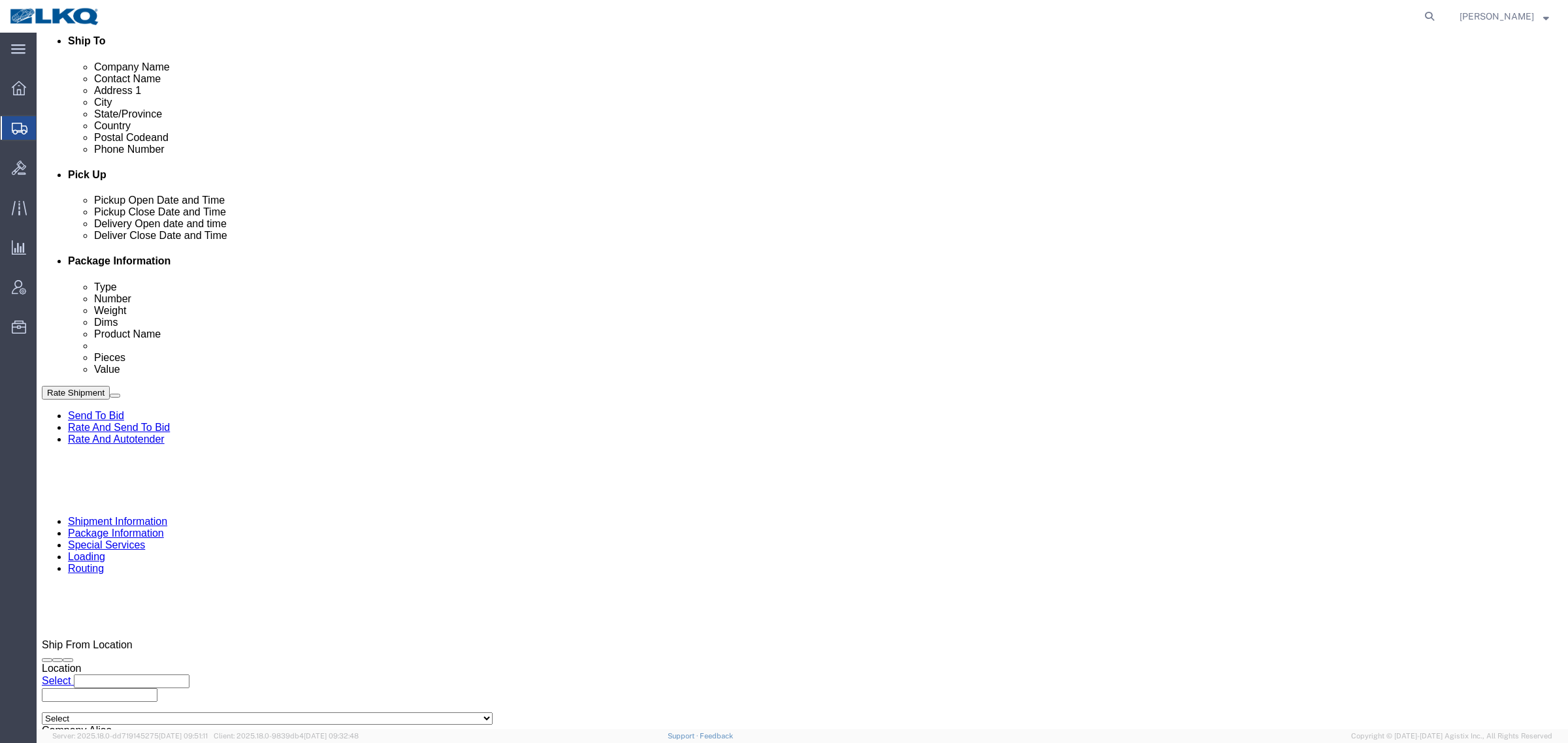
scroll to position [474, 0]
click p "100 Bothwell St., Chatham, ON, N7M 5J5, CA"
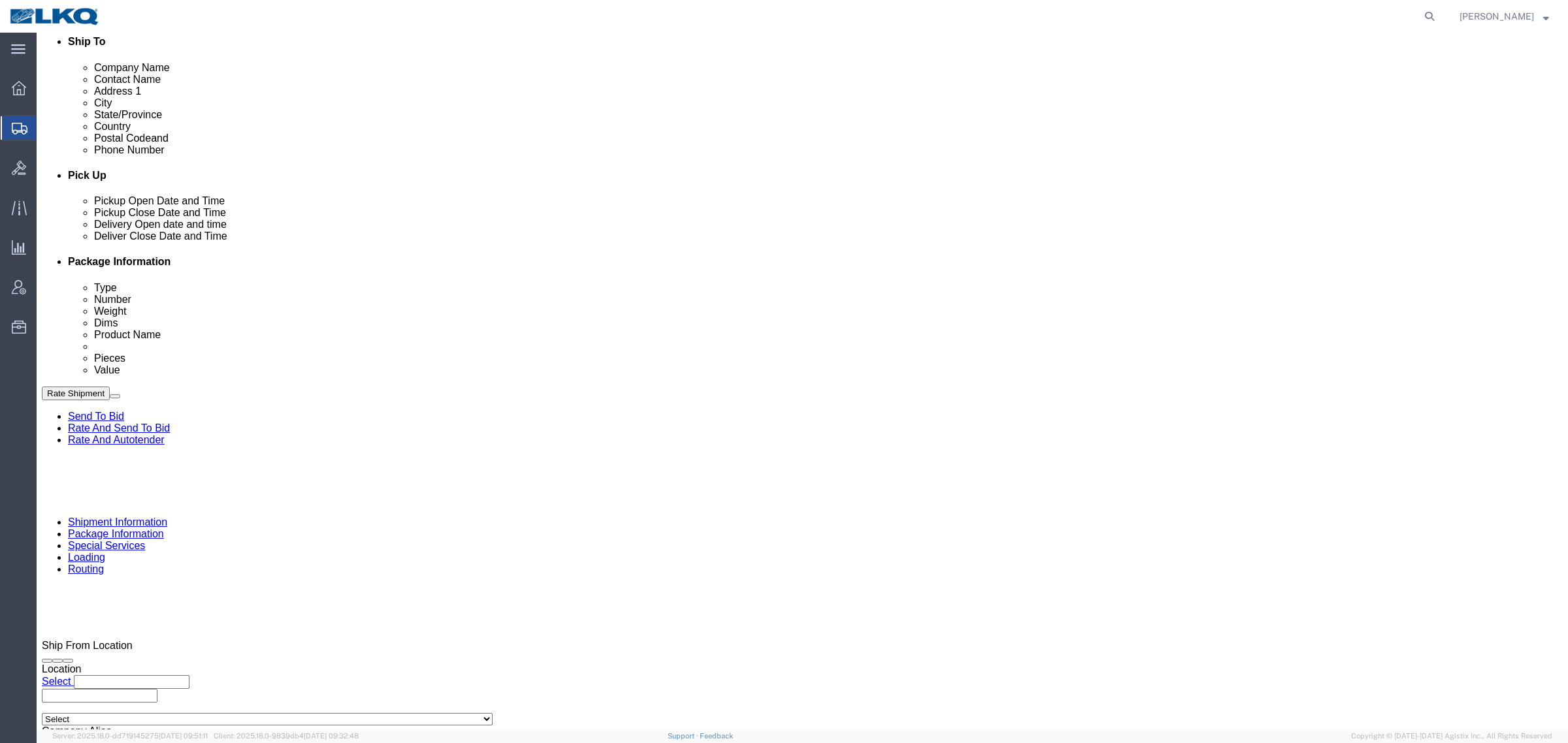
drag, startPoint x: 185, startPoint y: 179, endPoint x: 220, endPoint y: 193, distance: 37.7
click li "Tatro Parts Ltd 09/15/2025 08:00 AM - 09/16/2025 03:00 PM 100 Bothwell St., Cha…"
copy p "N7M 5J5"
click p "16801 Exchange Avenue Suite 1, Lansing, IL, 60438, US"
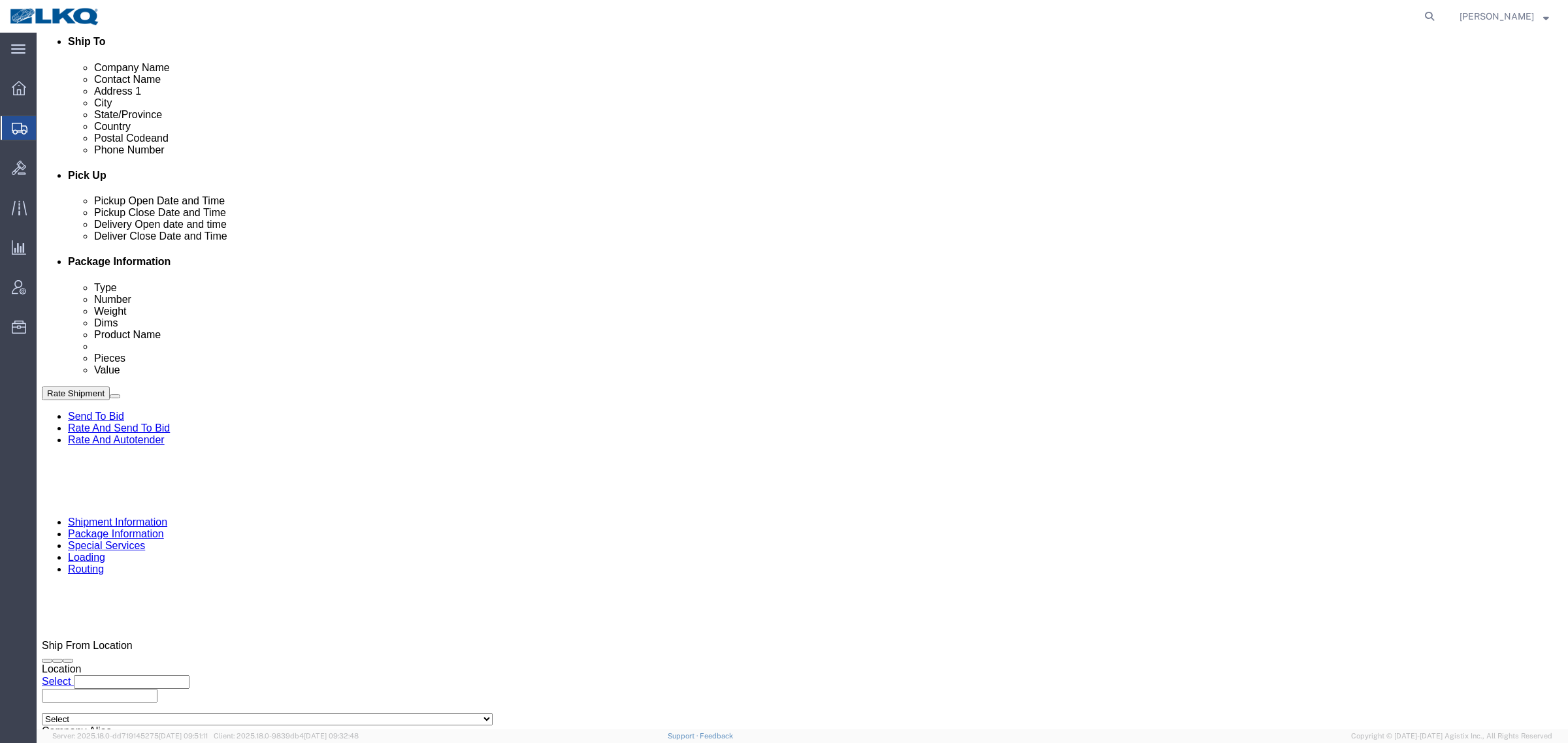
copy p "60438"
click div "Shipment Information Package Information Special Services Loading Routing"
click link "Notes"
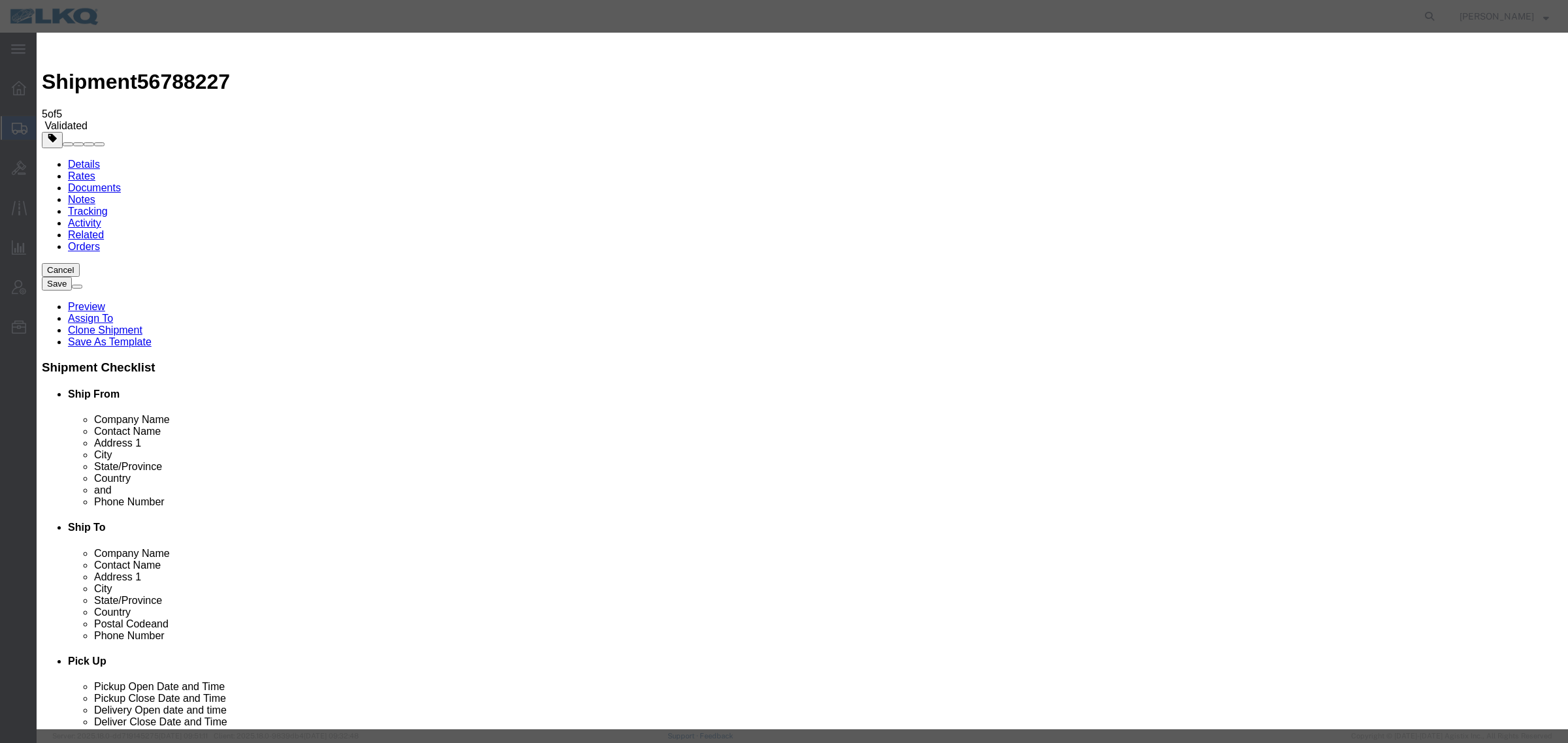
drag, startPoint x: 741, startPoint y: 119, endPoint x: 729, endPoint y: 129, distance: 15.6
select select "BID_NOTES"
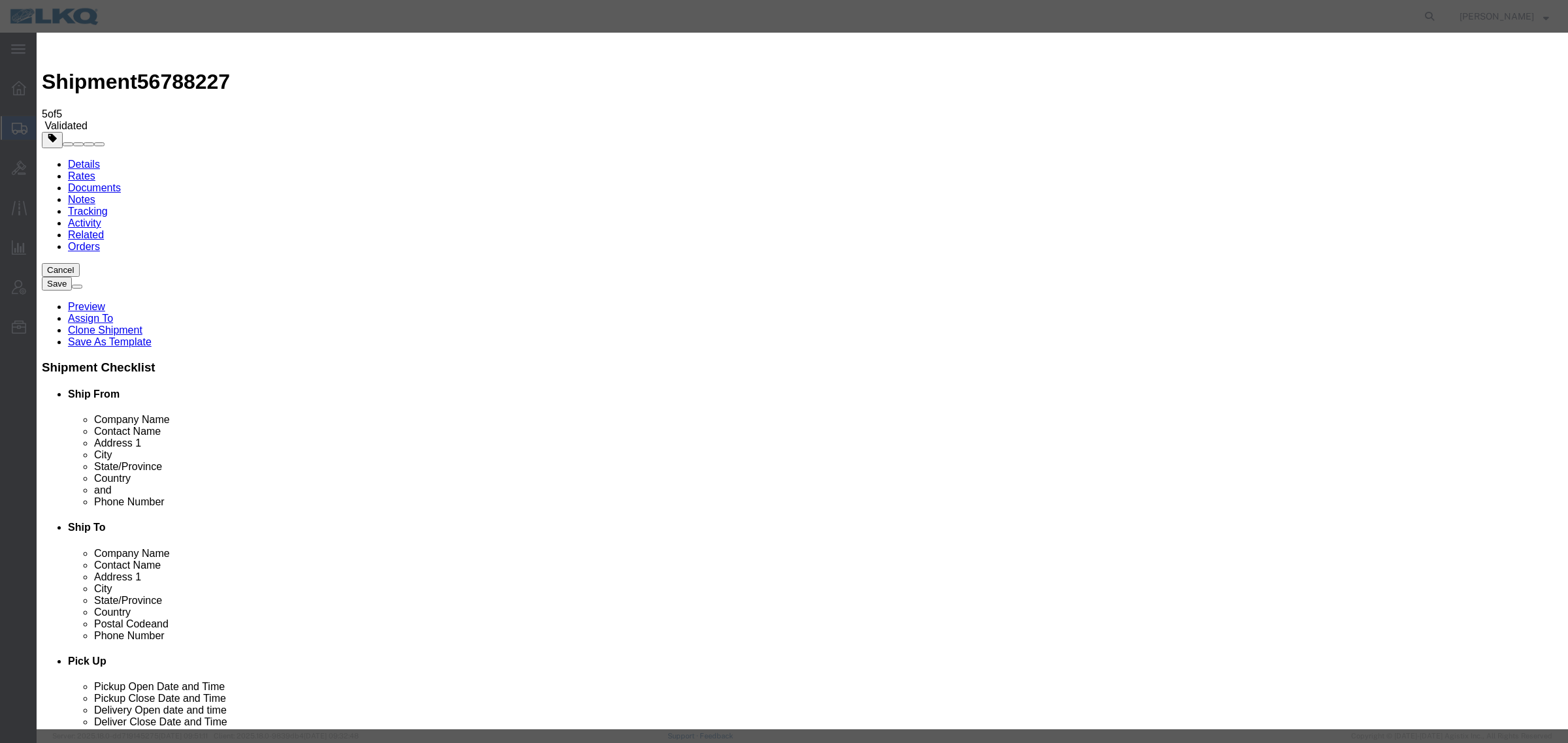
select select "PRIVATE_TO_ACCOUNT"
type textarea "DAT: $836"
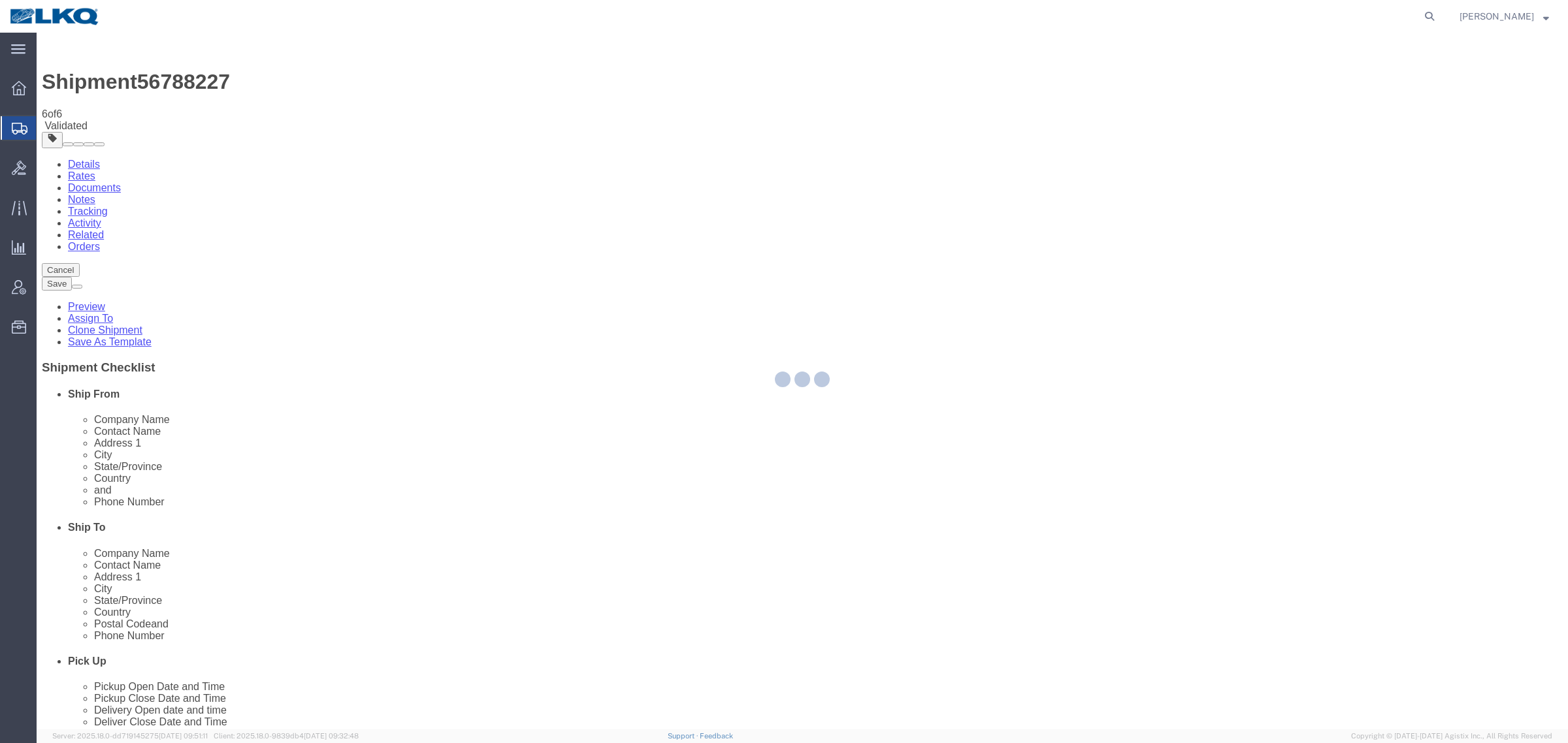
click at [1012, 578] on div at bounding box center [802, 381] width 1531 height 697
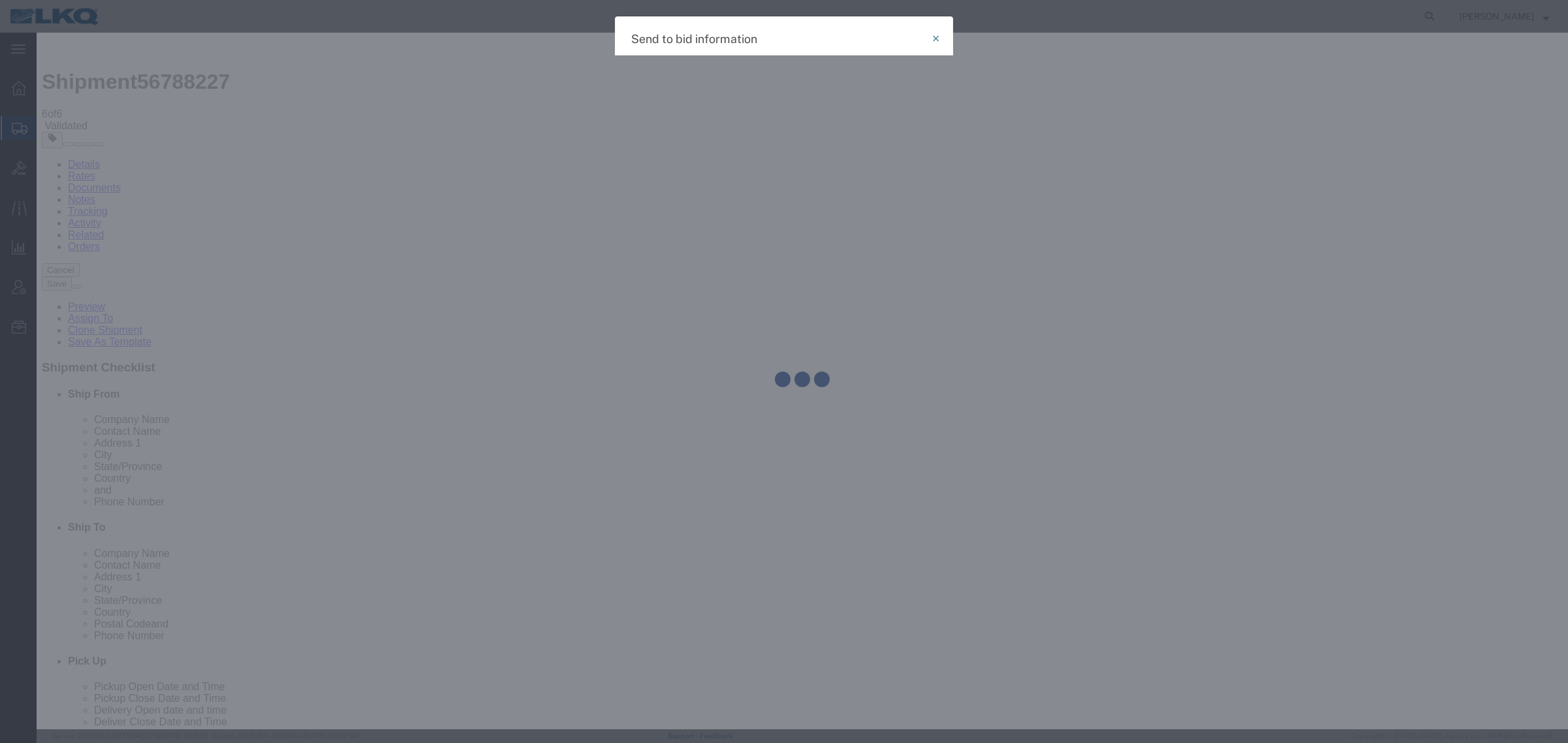
select select "TL"
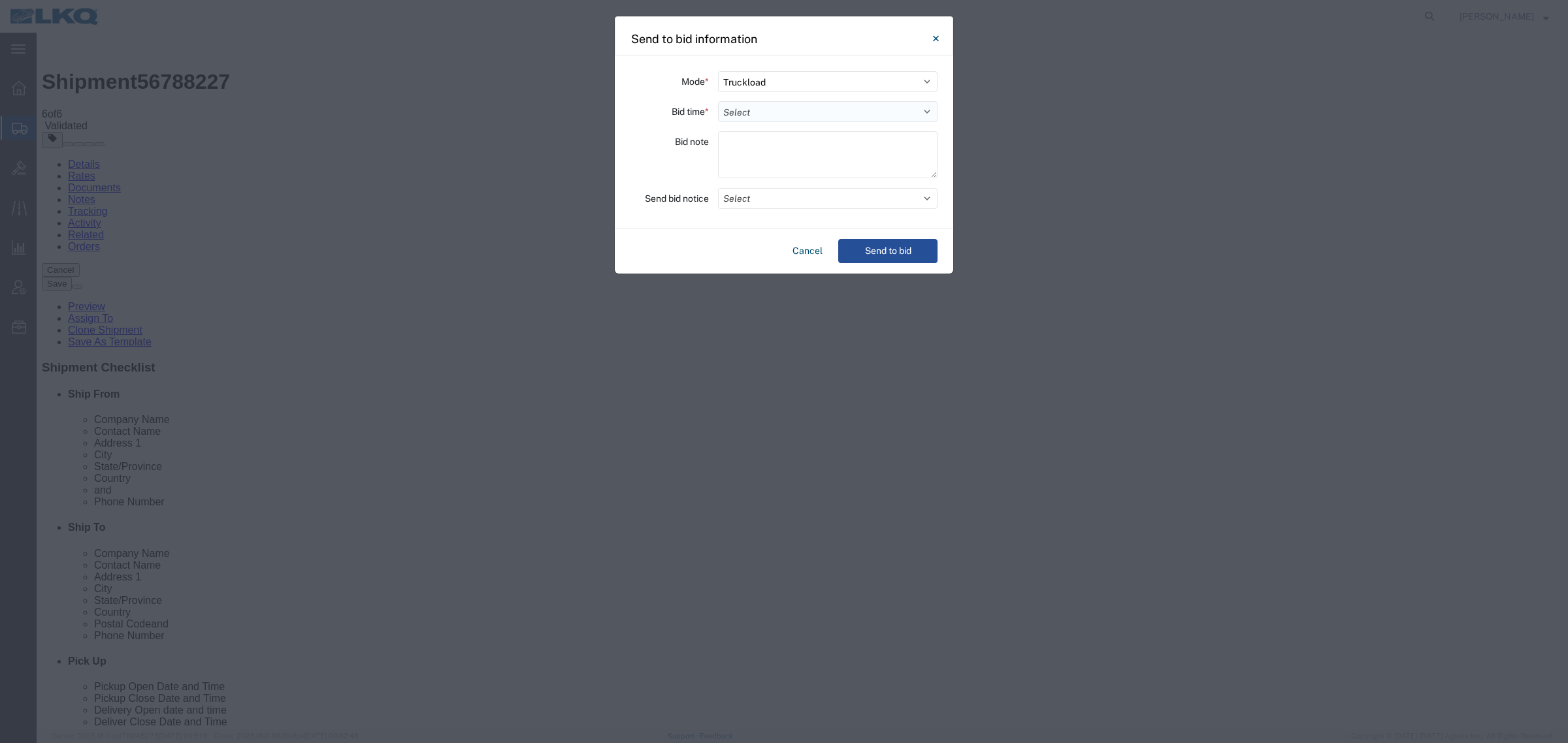
click at [772, 109] on select "Select 30 Min (Rush) 1 Hour (Rush) 2 Hours (Rush) 4 Hours (Rush) 8 Hours (Rush)…" at bounding box center [828, 111] width 220 height 21
select select "24"
click at [718, 101] on select "Select 30 Min (Rush) 1 Hour (Rush) 2 Hours (Rush) 4 Hours (Rush) 8 Hours (Rush)…" at bounding box center [828, 111] width 220 height 21
click at [902, 251] on button "Send to bid" at bounding box center [887, 251] width 99 height 24
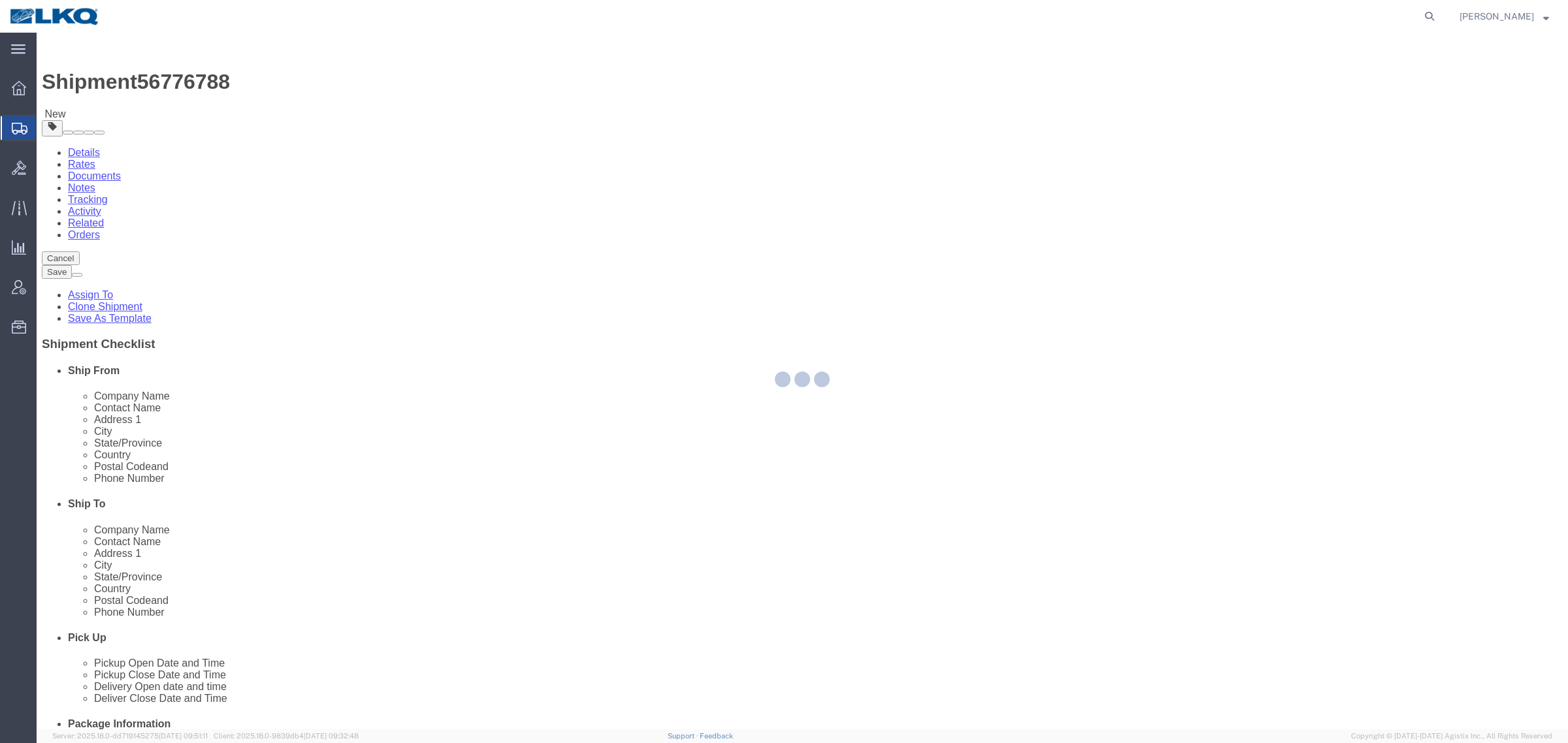
select select
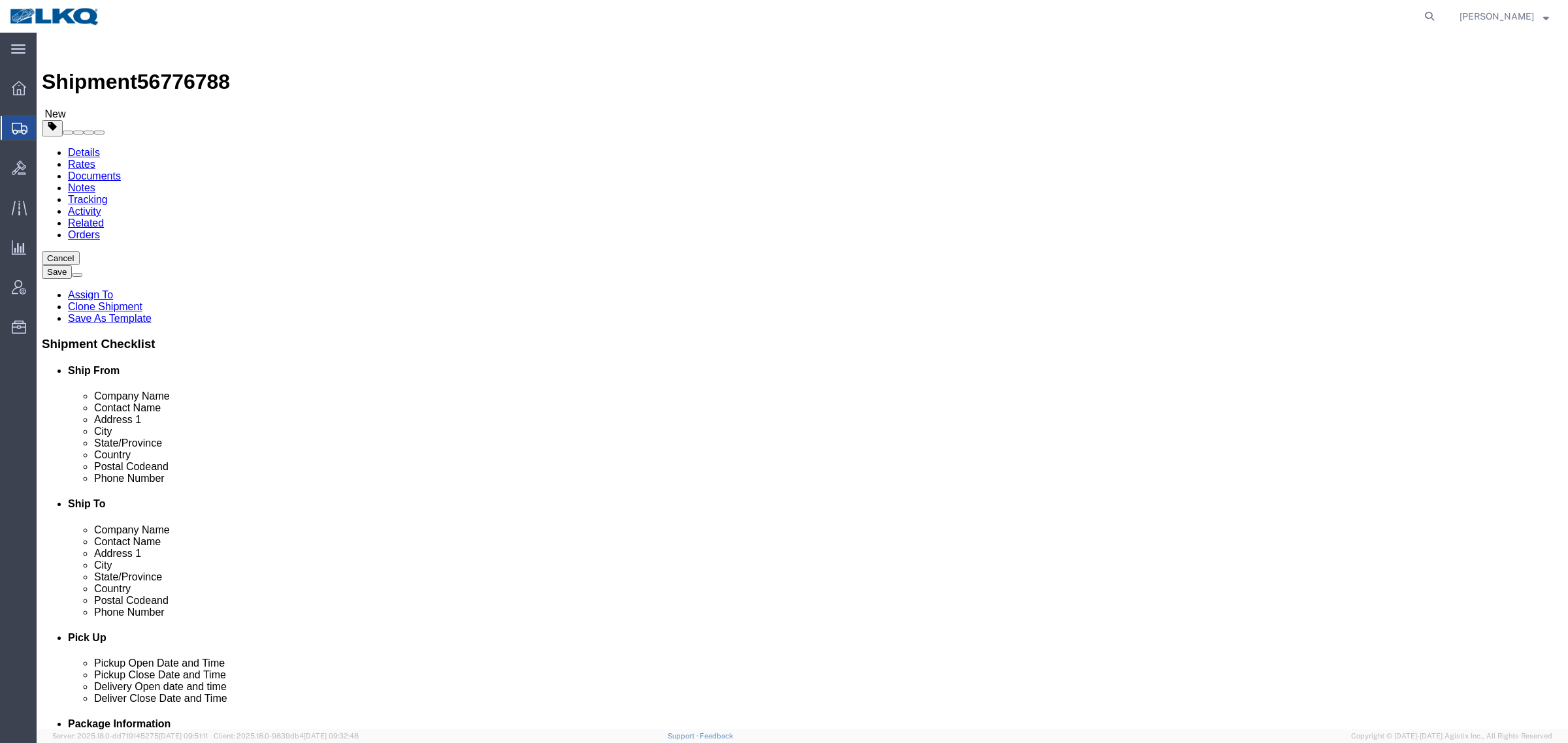
click span "56776788"
copy span "56776788"
drag, startPoint x: 306, startPoint y: 84, endPoint x: 297, endPoint y: 86, distance: 9.2
click icon
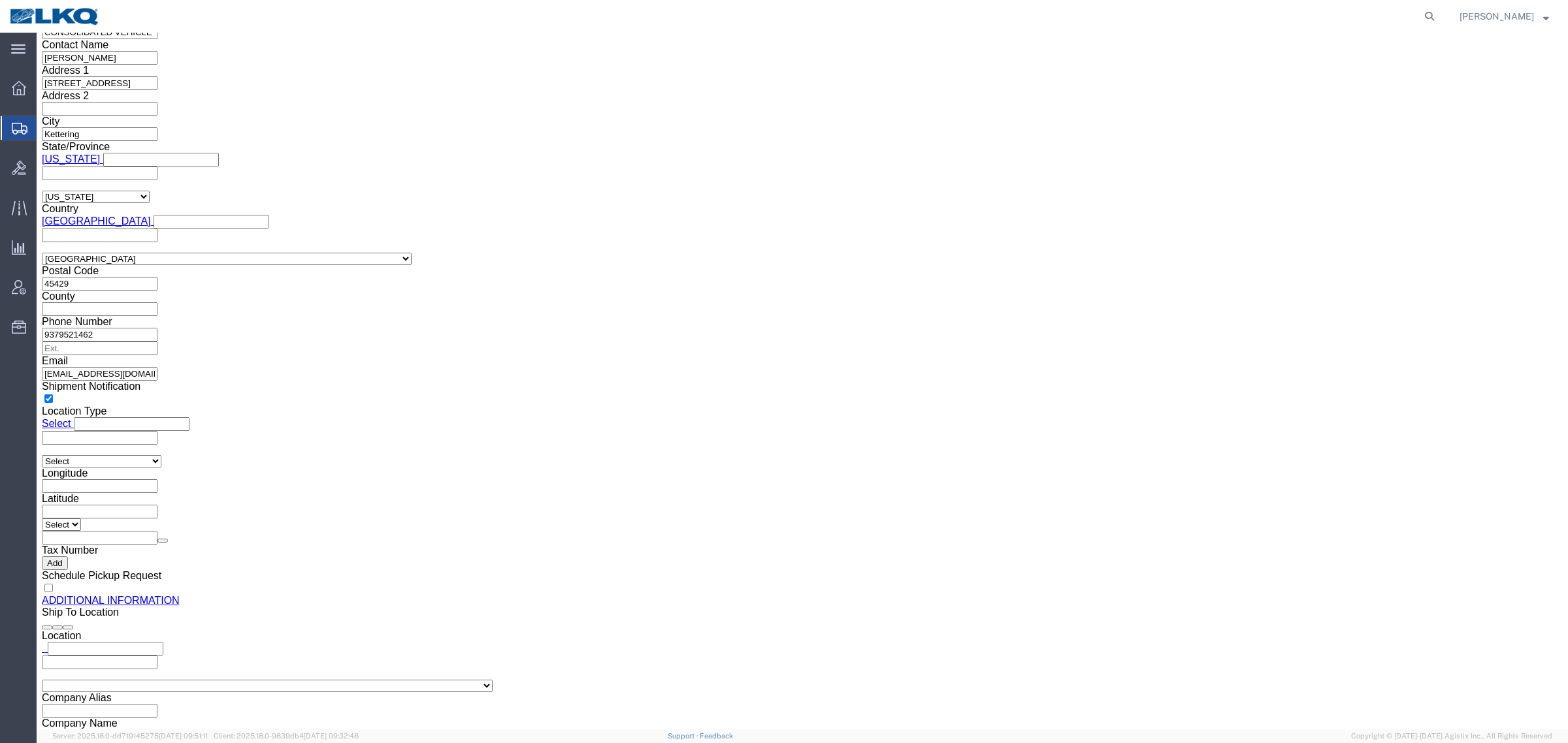
scroll to position [1283, 0]
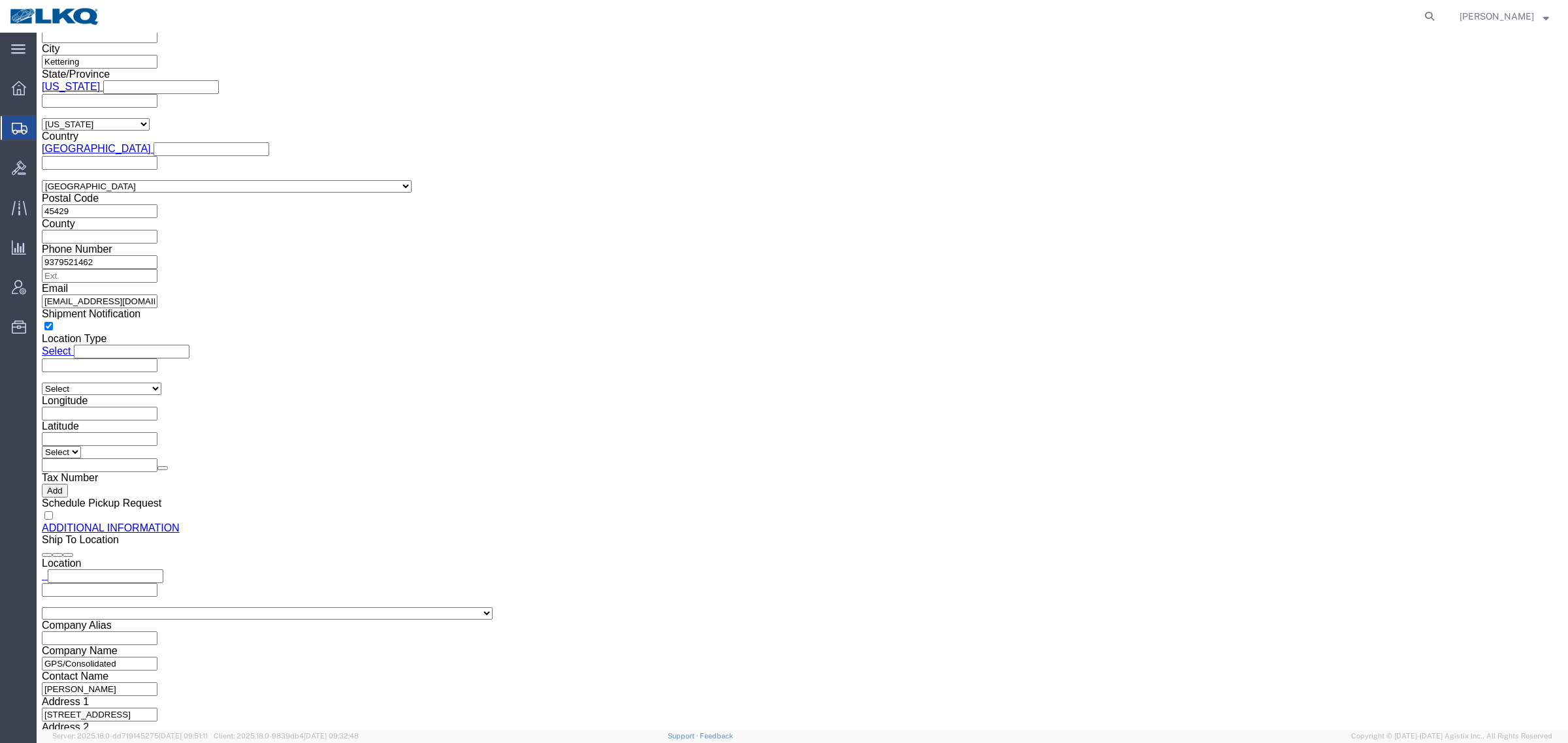
click input "[EMAIL_ADDRESS][DOMAIN_NAME]"
click link "Shipment Information"
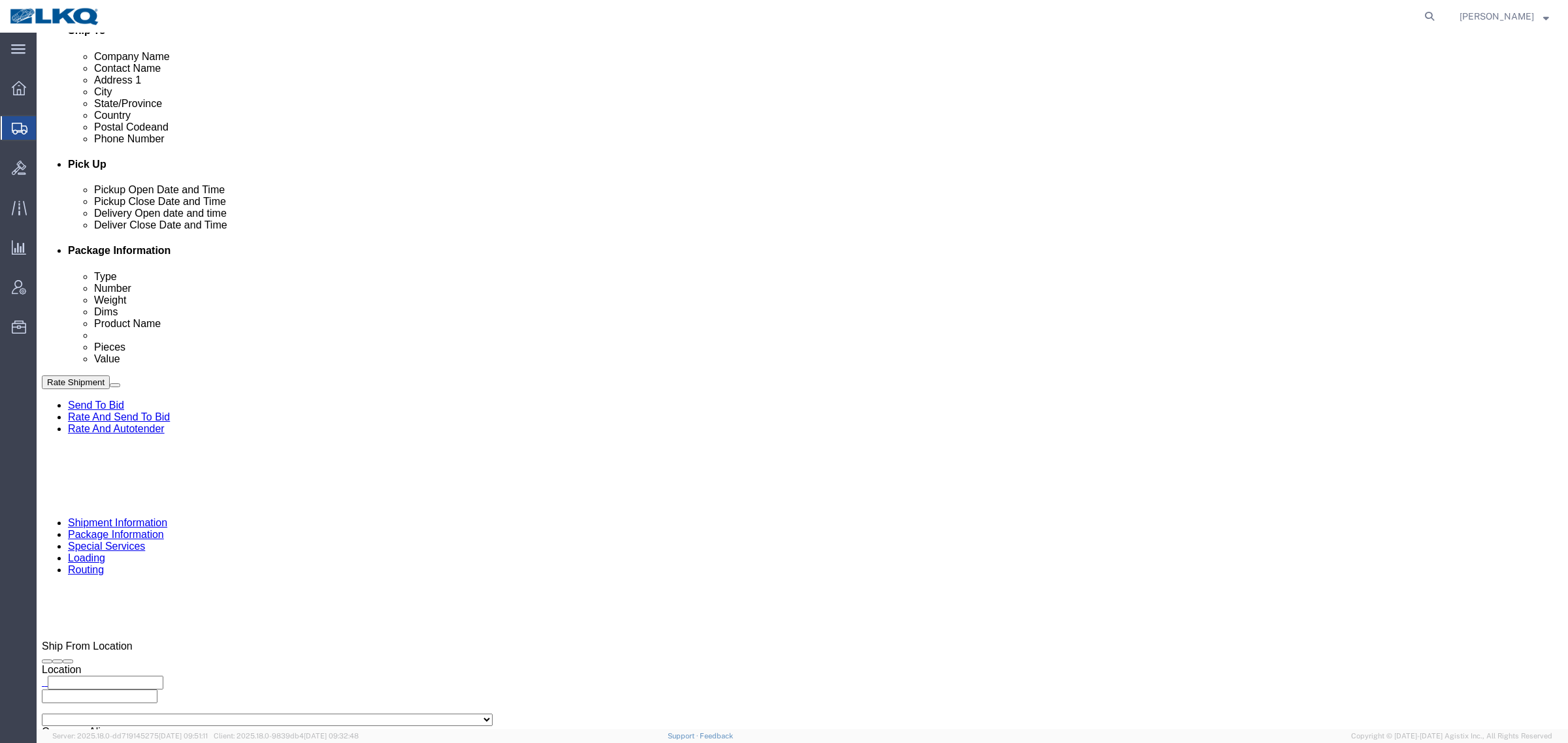
scroll to position [474, 0]
click div
click button "Apply"
click div "Delivery Start Date Delivery Start Time Deliver Open Date and Time [DATE] 7:00 …"
click div "Delivery by Date Delivery Start Date Delivery Start Time Deliver Open Date and …"
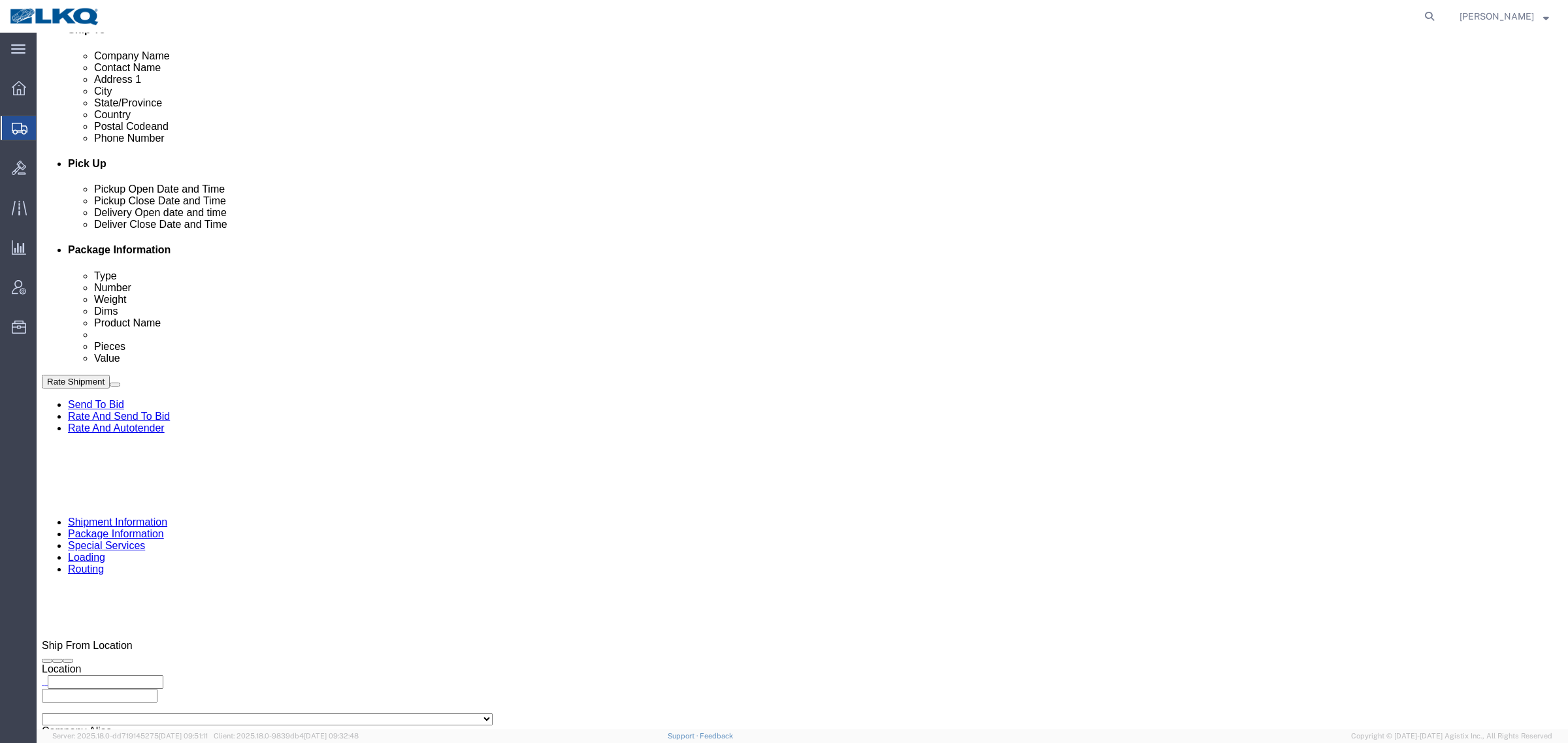
click button "Rate Shipment"
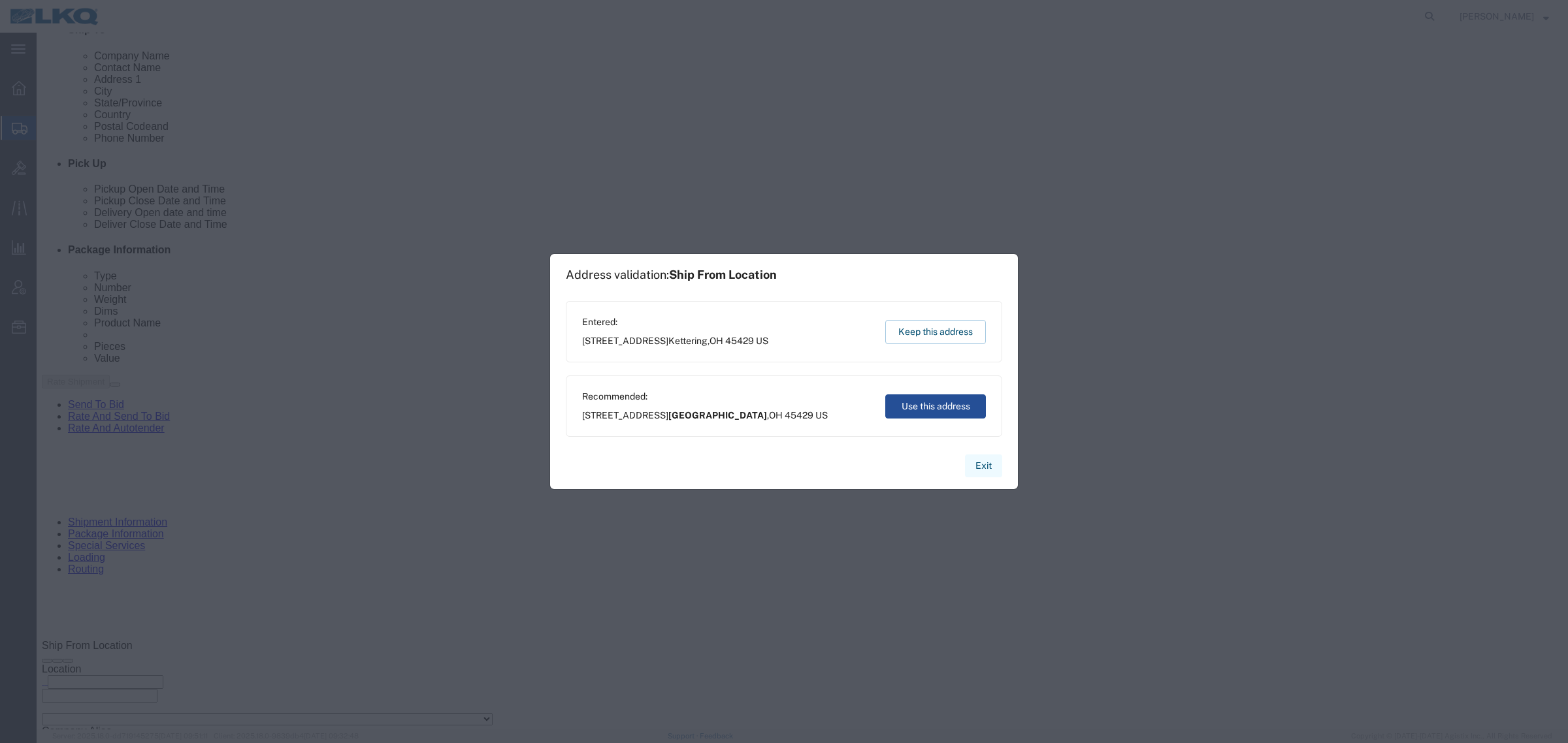
click at [986, 467] on button "Exit" at bounding box center [983, 466] width 37 height 23
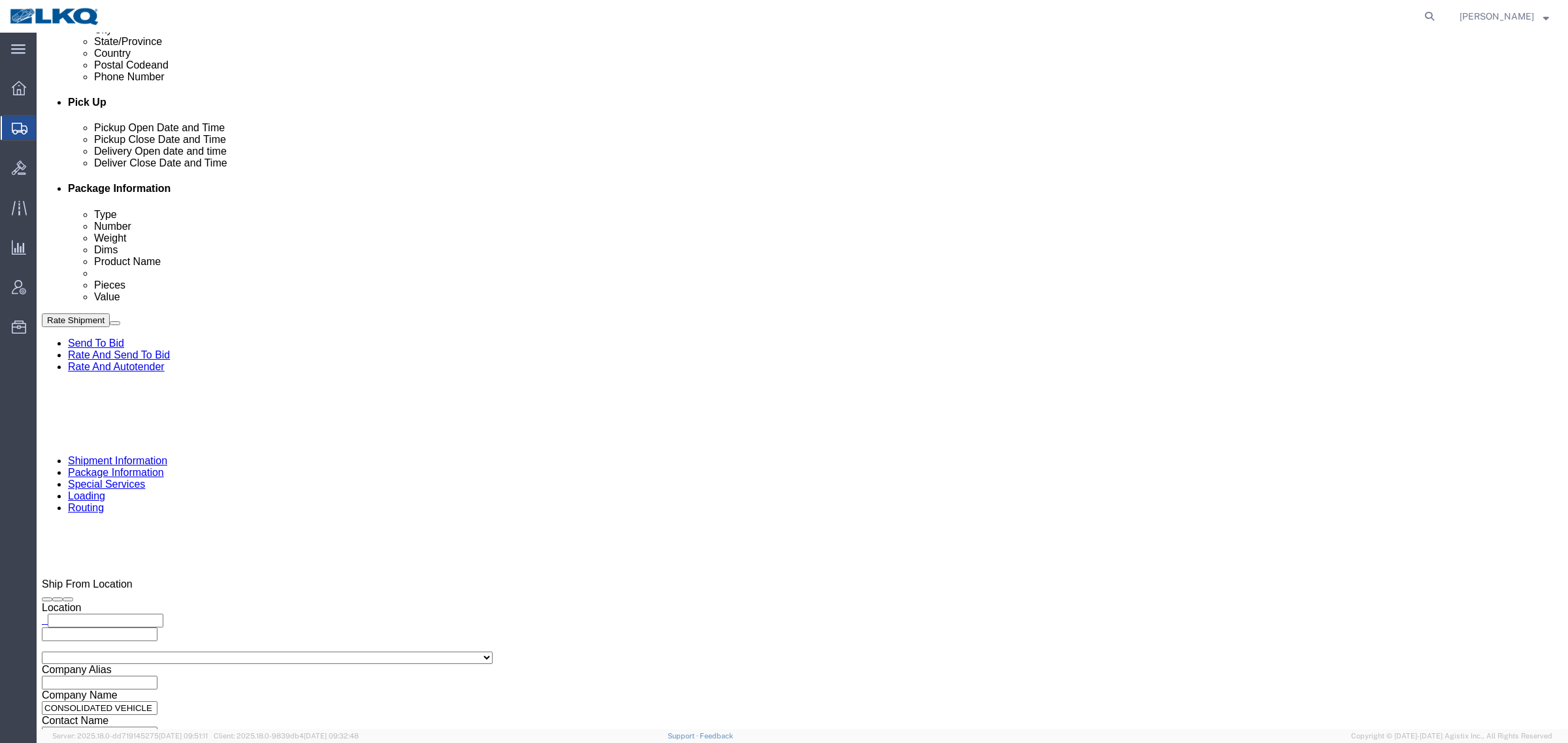
scroll to position [637, 0]
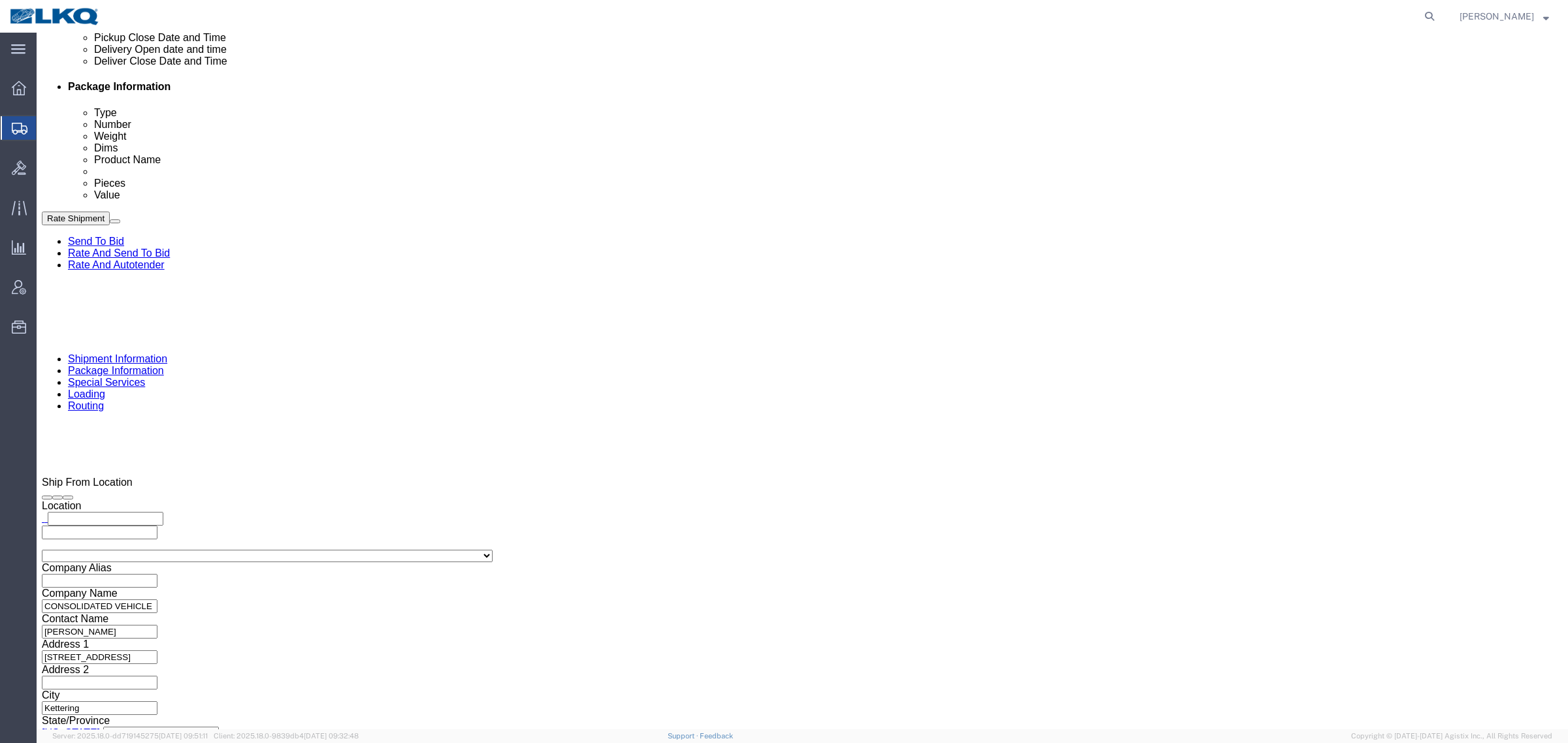
click link "Notes"
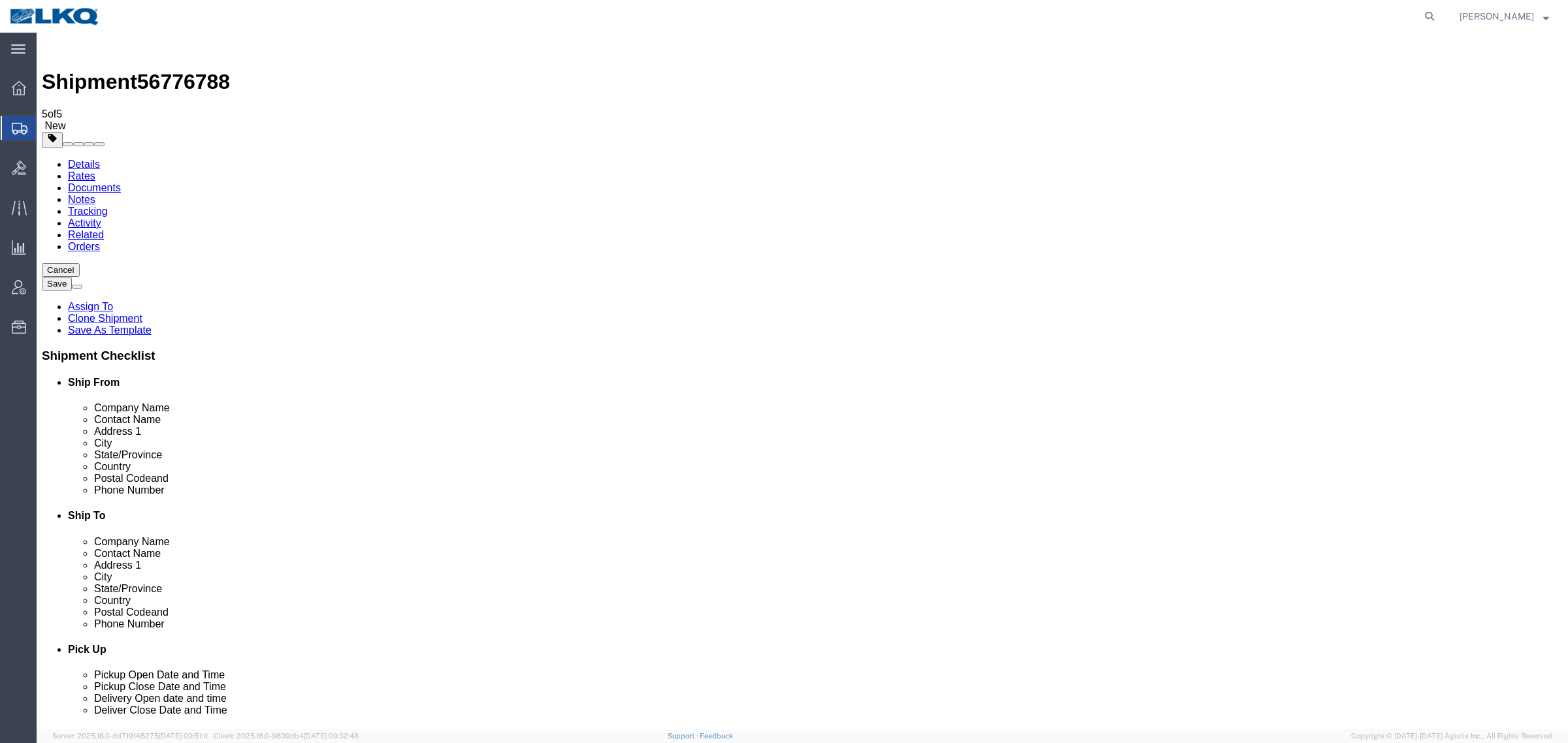
click at [86, 158] on link "Details" at bounding box center [84, 164] width 32 height 12
click div "Ship To Location Location Select Select My Profile Location 1100 - LKQ Crystal …"
click div "Cancel Save Assign To Clone Shipment Save As Template Shipment Checklist Ship F…"
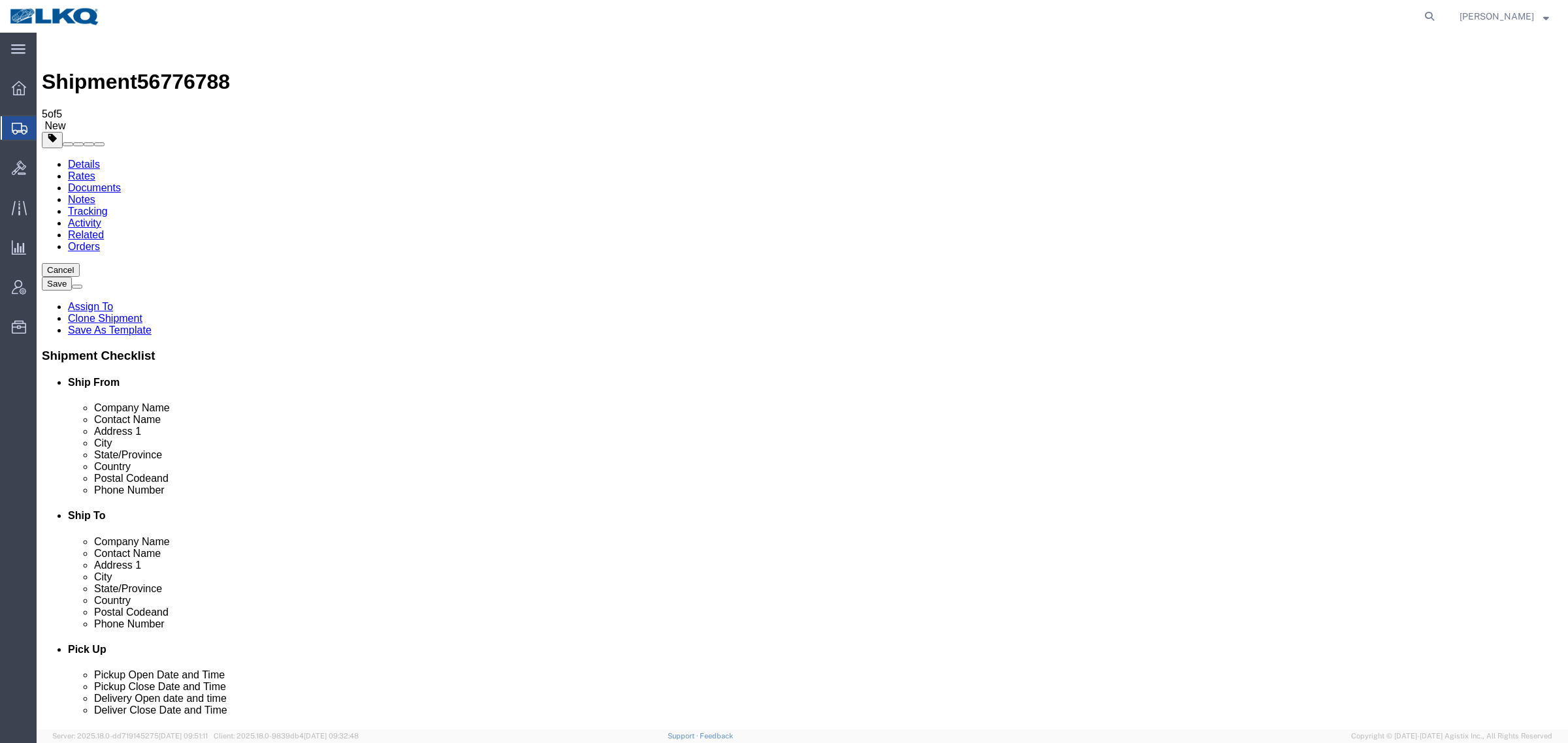
click div "Shipment Information Package Information Special Services Loading Routing"
click span "56776788"
copy span "56776788"
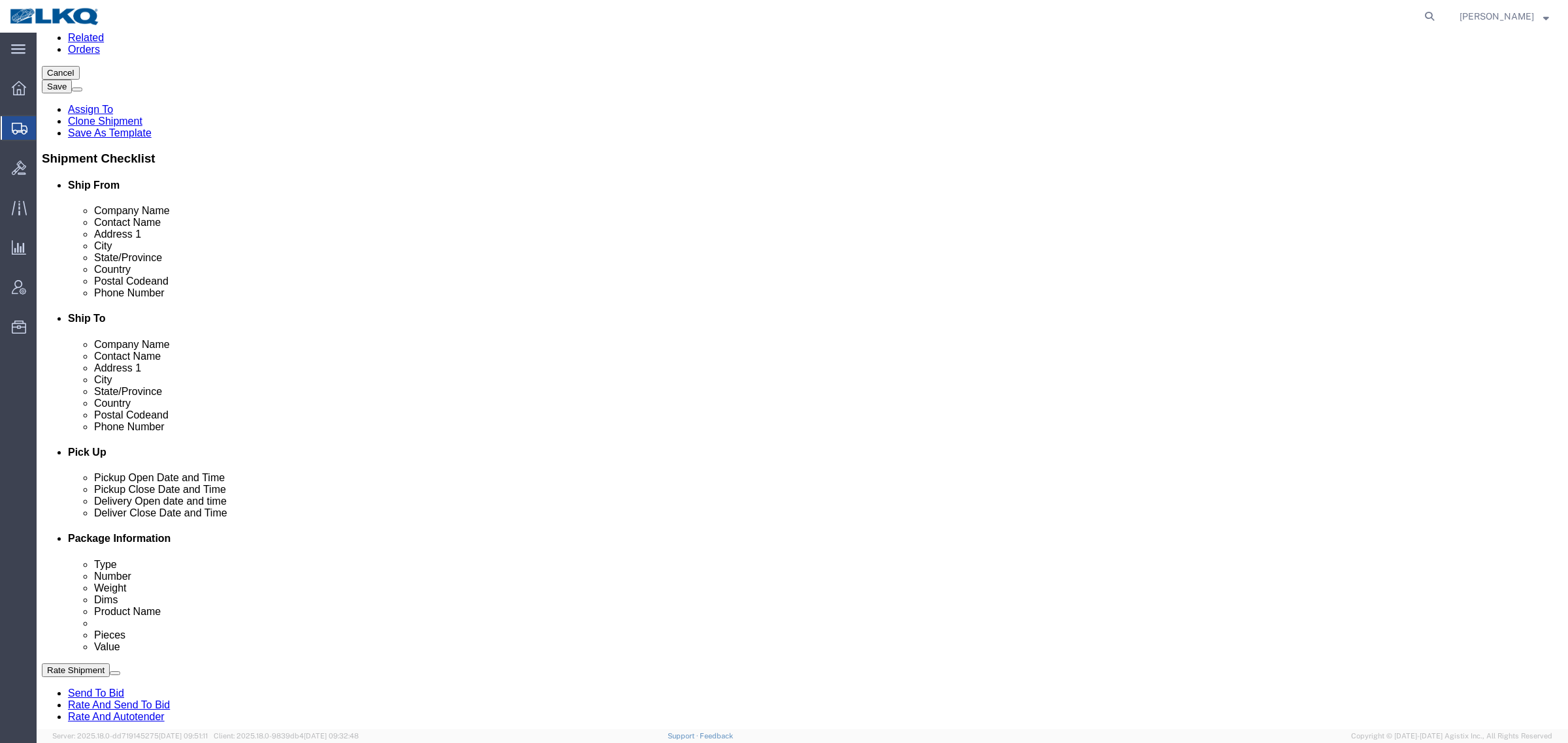
scroll to position [245, 0]
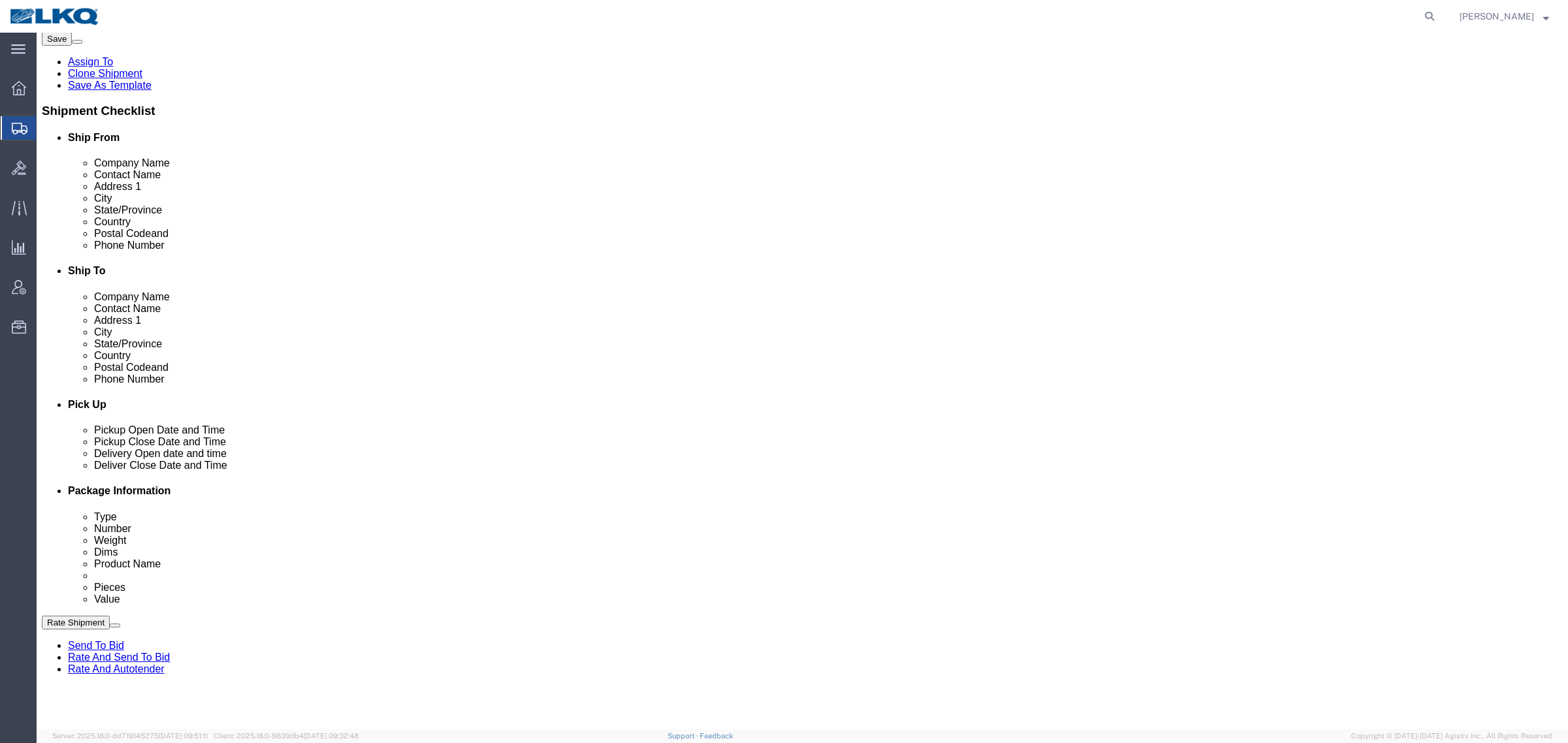
click button "Rate Shipment"
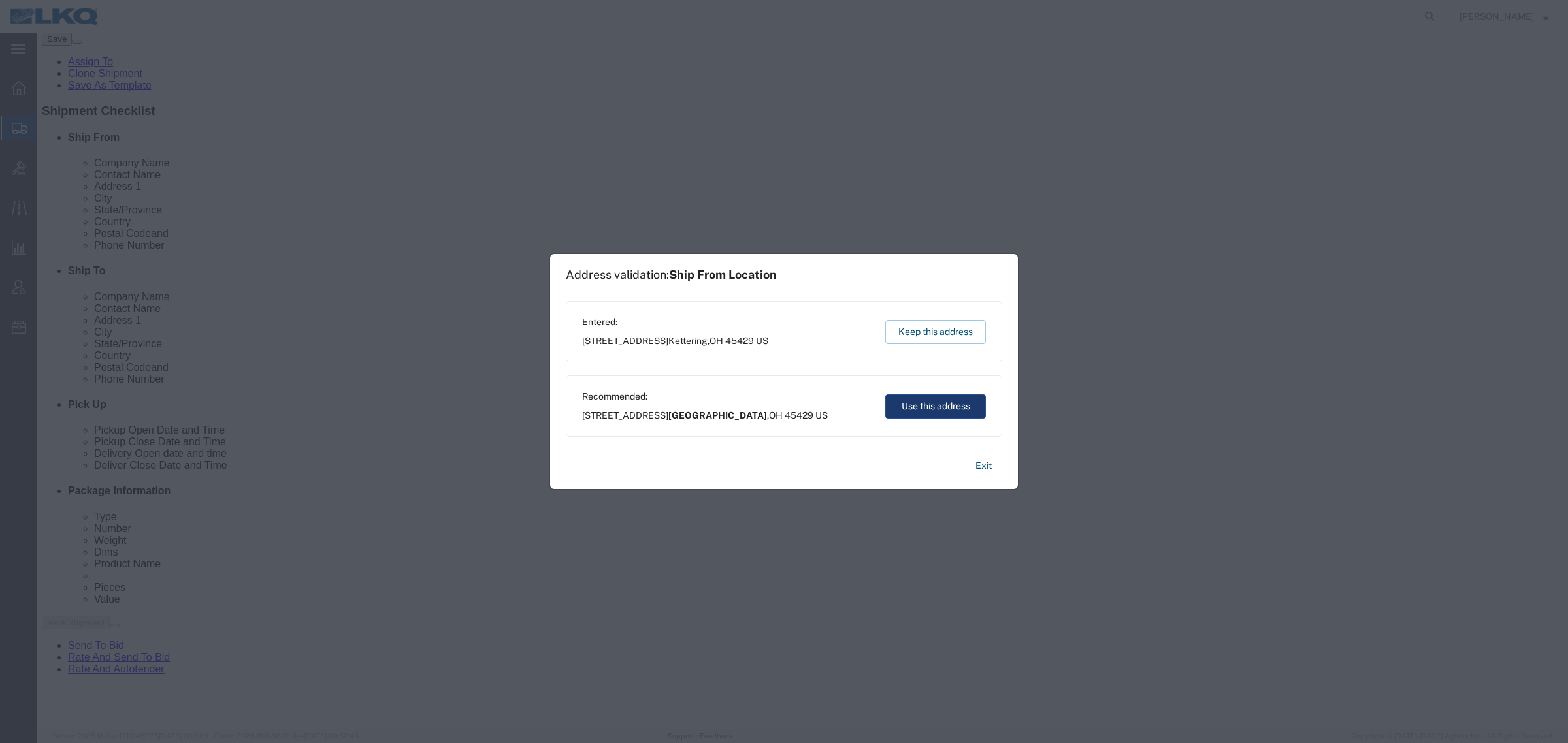
click at [912, 403] on button "Use this address" at bounding box center [935, 406] width 101 height 24
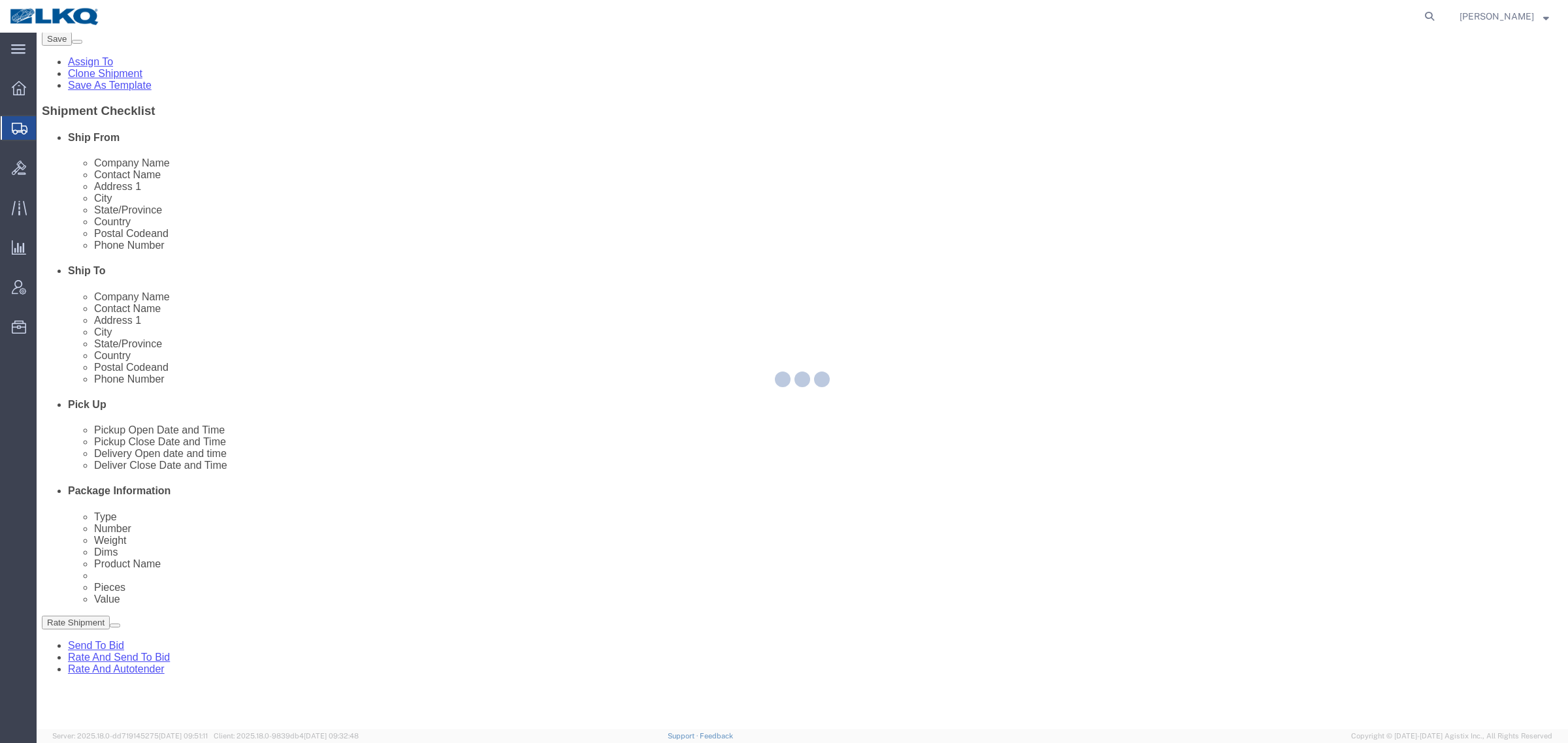
scroll to position [0, 0]
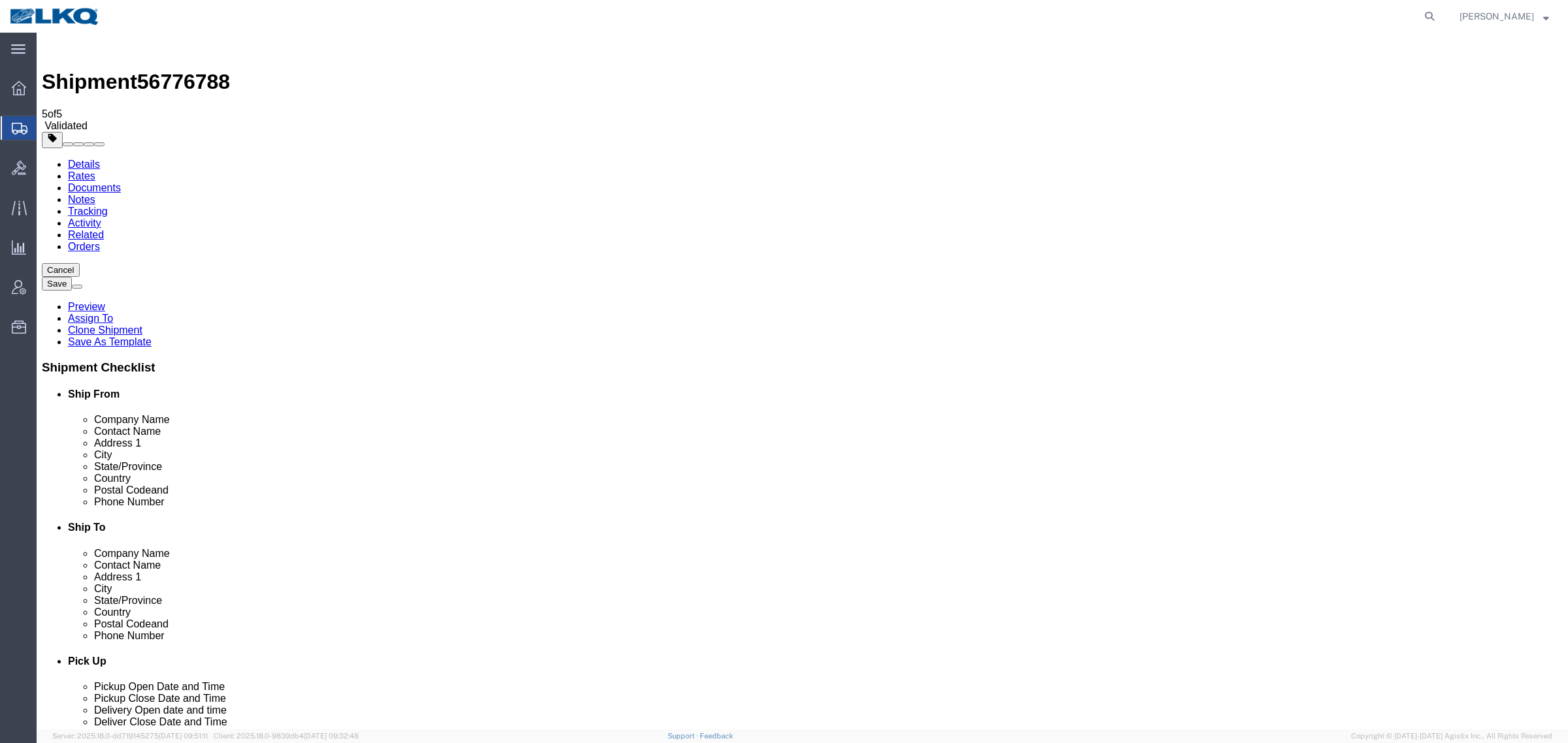
click at [77, 158] on link "Details" at bounding box center [84, 164] width 32 height 12
click input "45429"
click input "30265"
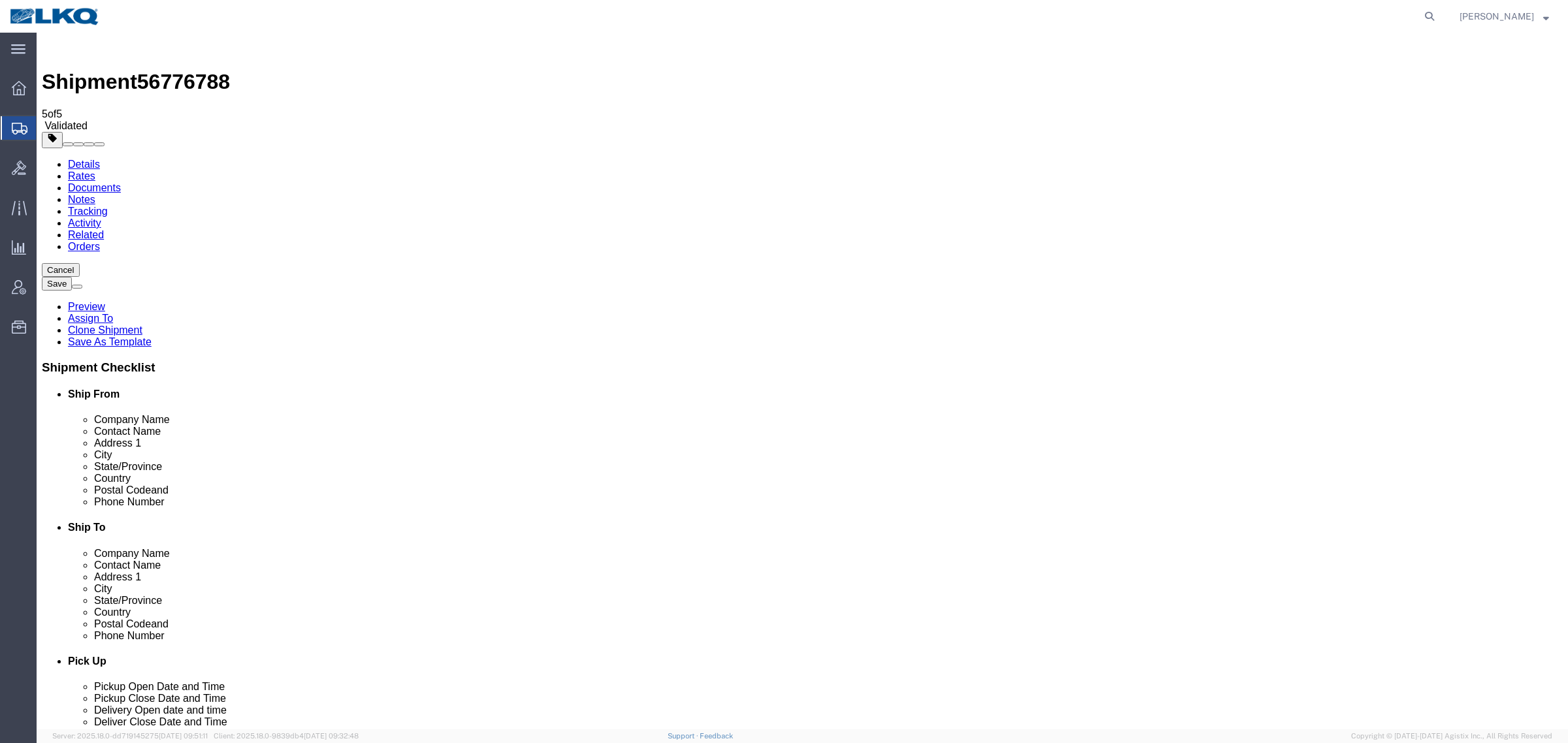
click input "30265"
click input "45429"
click input "30265"
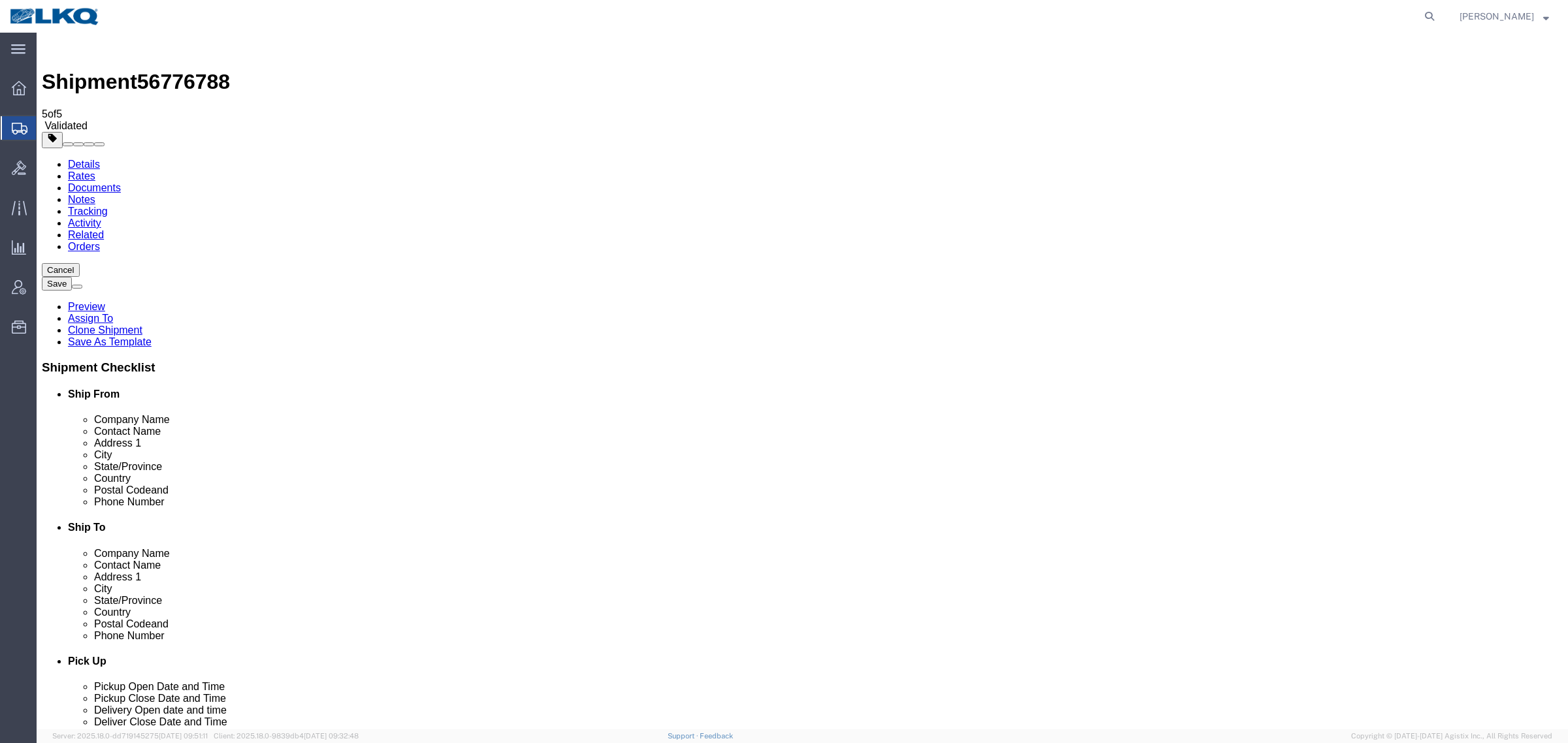
click link "Notes"
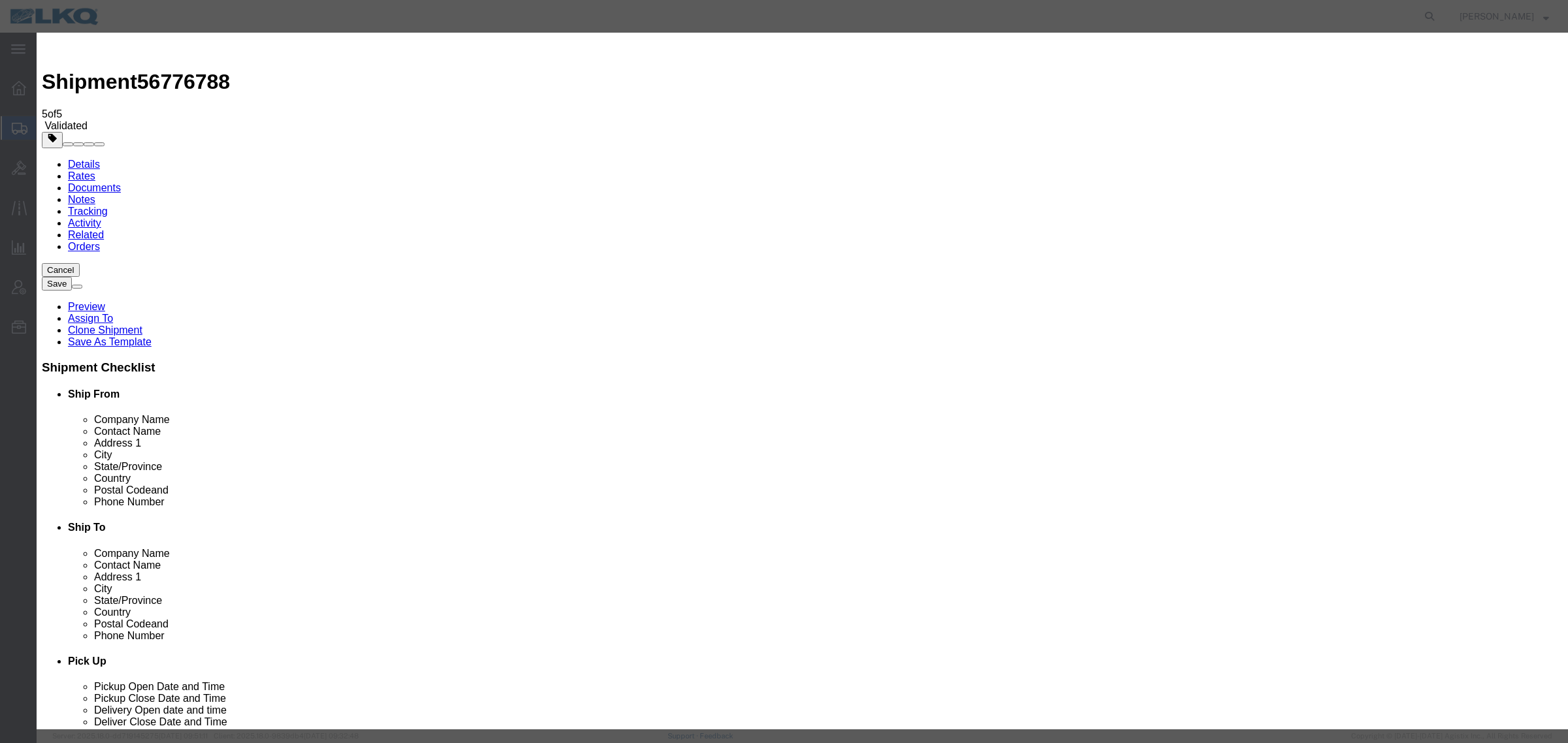
select select "BID_NOTES"
select select "PRIVATE_TO_ACCOUNT"
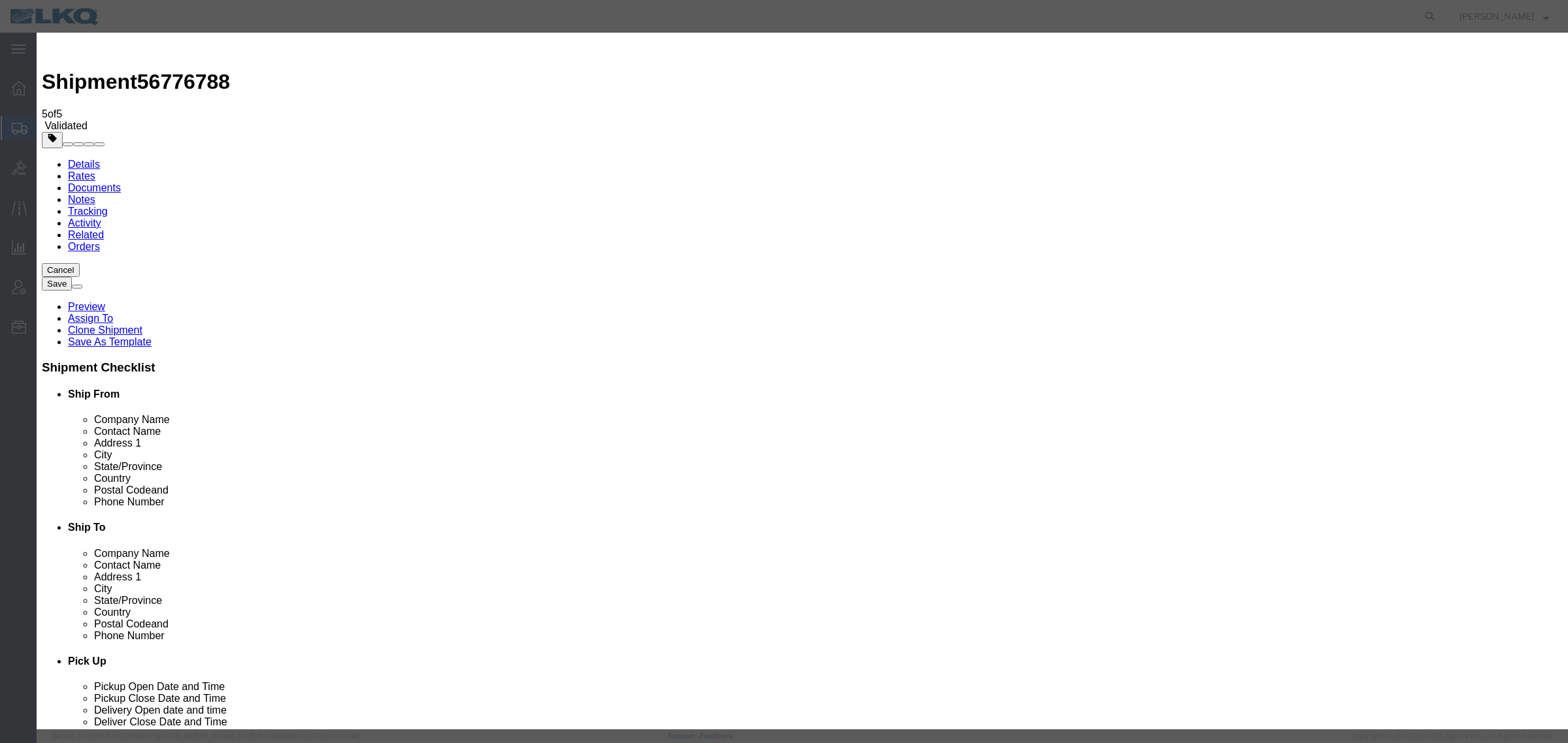
type textarea "DAT: $1360"
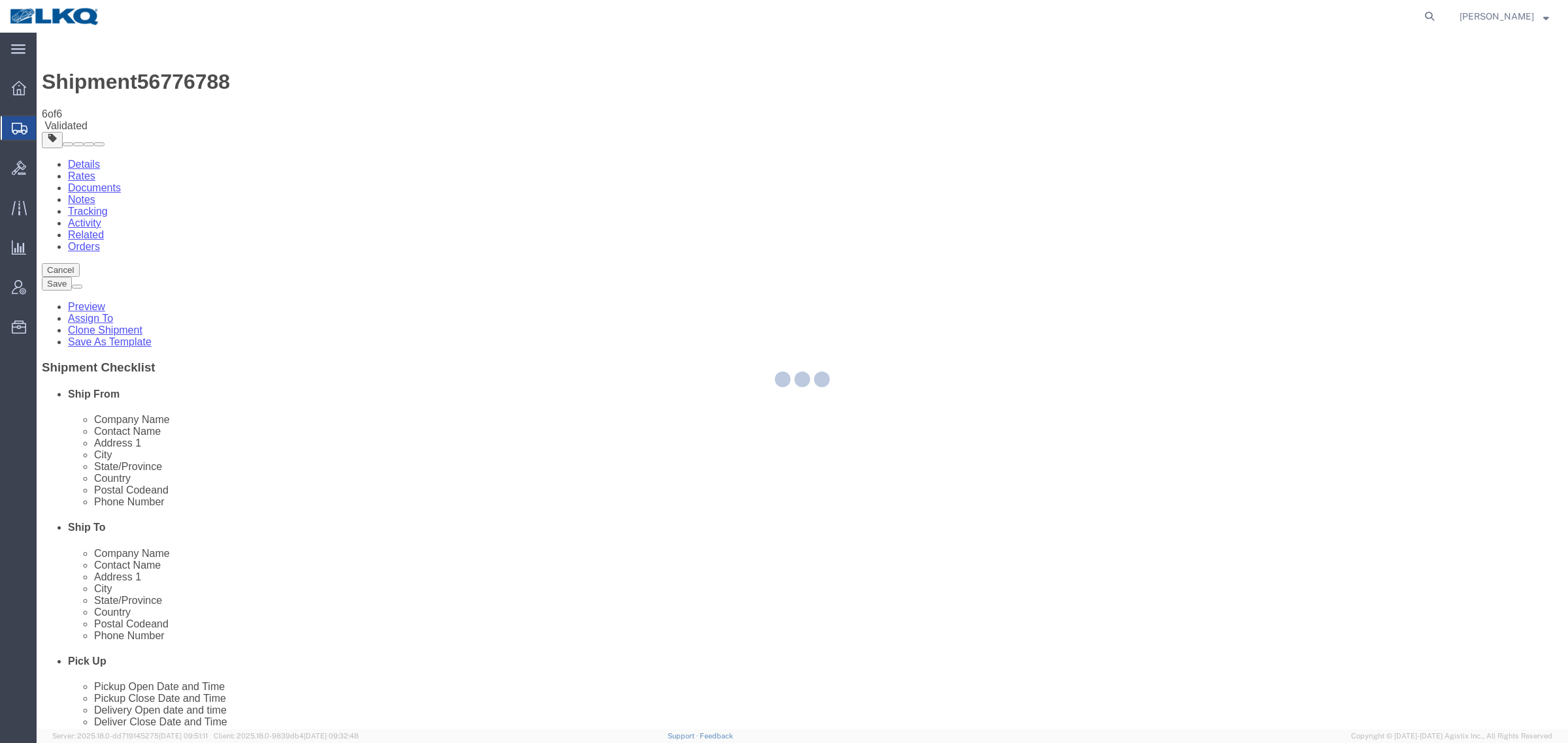
select select "TL"
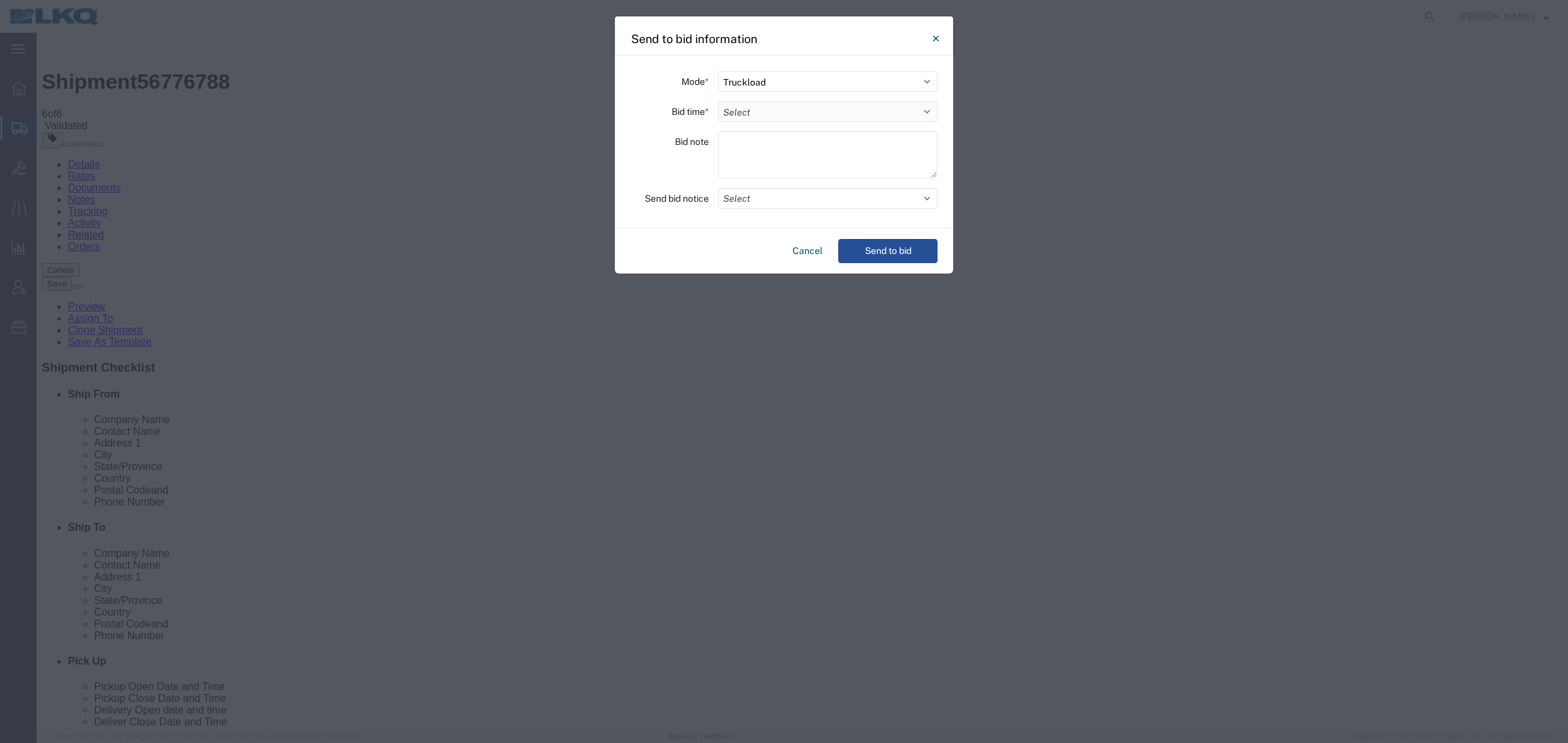
click at [831, 102] on select "Select 30 Min (Rush) 1 Hour (Rush) 2 Hours (Rush) 4 Hours (Rush) 8 Hours (Rush)…" at bounding box center [828, 111] width 220 height 21
select select "24"
click at [718, 101] on select "Select 30 Min (Rush) 1 Hour (Rush) 2 Hours (Rush) 4 Hours (Rush) 8 Hours (Rush)…" at bounding box center [828, 111] width 220 height 21
click at [889, 239] on button "Send to bid" at bounding box center [887, 251] width 99 height 24
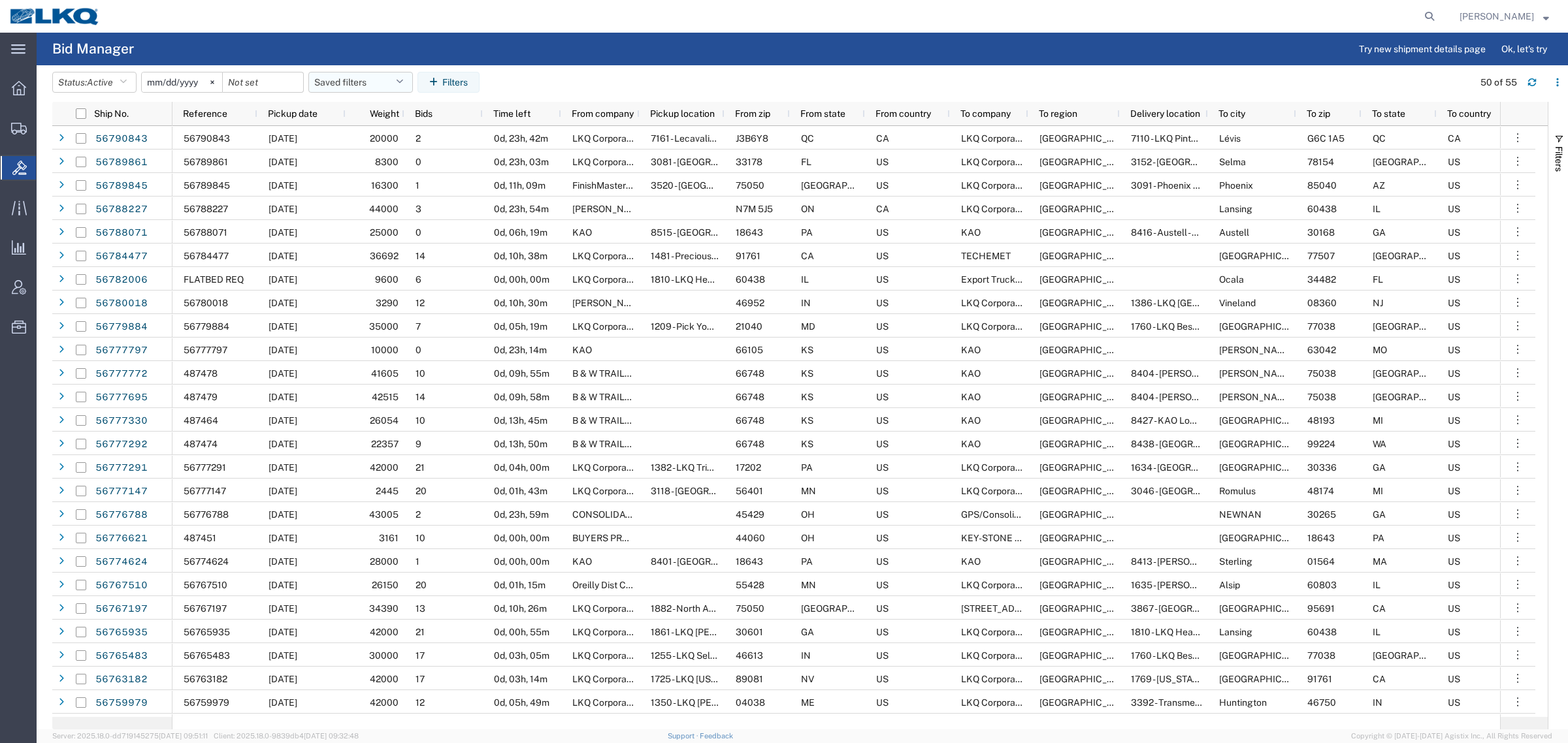
drag, startPoint x: 365, startPoint y: 77, endPoint x: 366, endPoint y: 86, distance: 9.1
click at [365, 79] on button "Saved filters" at bounding box center [360, 83] width 105 height 21
click at [371, 135] on span "Bid Board" at bounding box center [396, 139] width 171 height 24
type input "[DATE]"
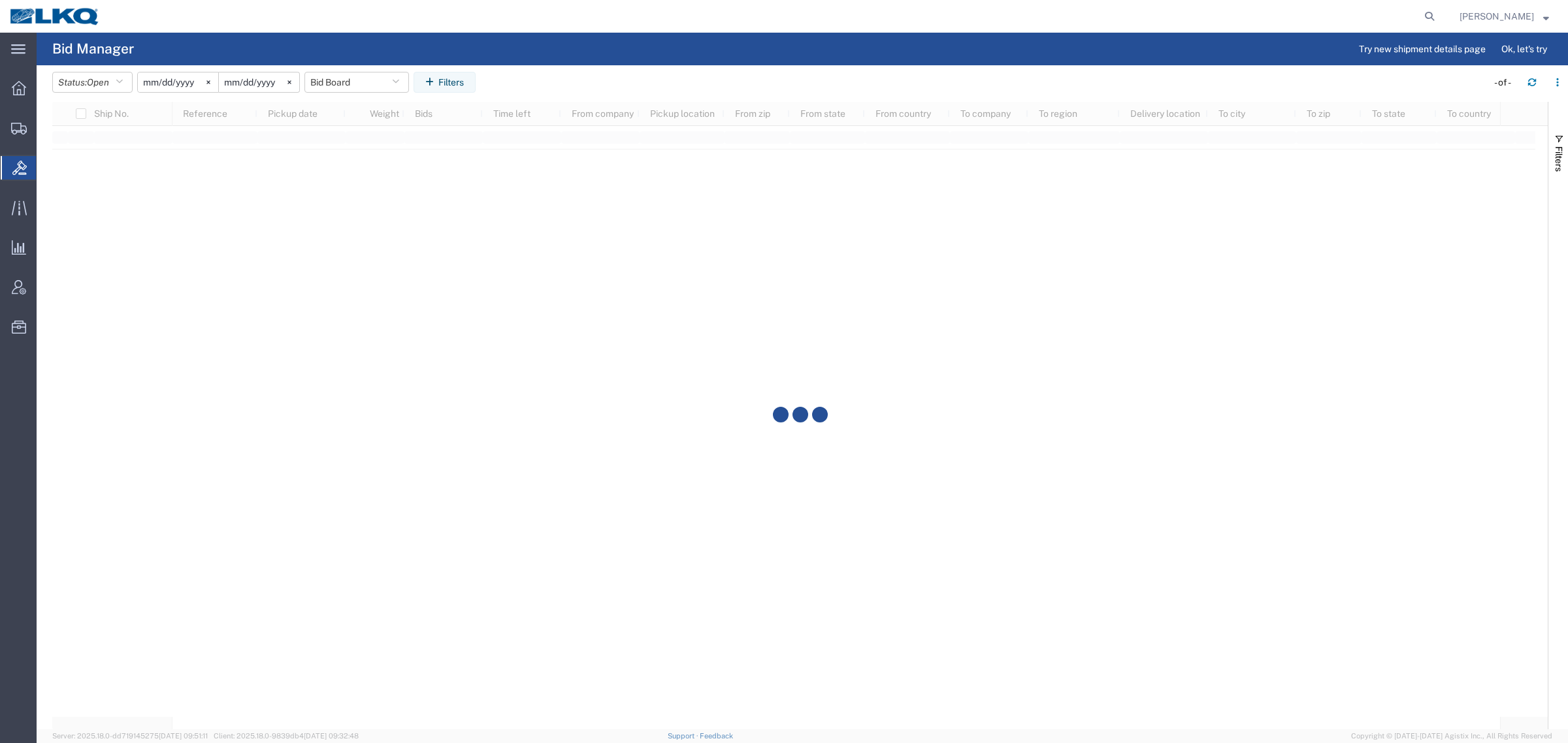
click at [570, 36] on agx-page-header "Bid Manager Try new shipment details page Ok, let's try" at bounding box center [802, 49] width 1531 height 33
